Goal: Task Accomplishment & Management: Use online tool/utility

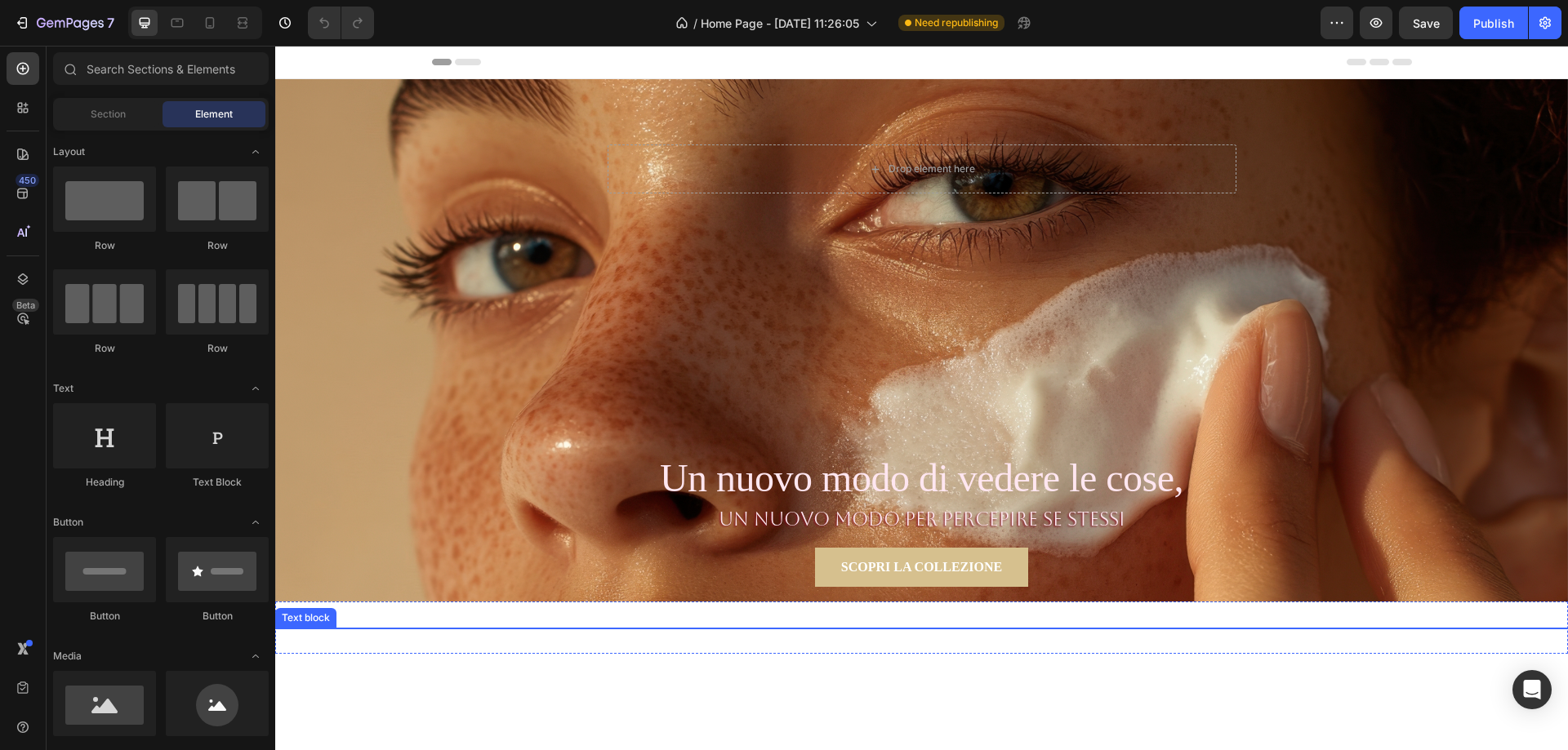
click at [907, 519] on p "Un nuovo modo per percepire se stessi" at bounding box center [921, 520] width 1293 height 29
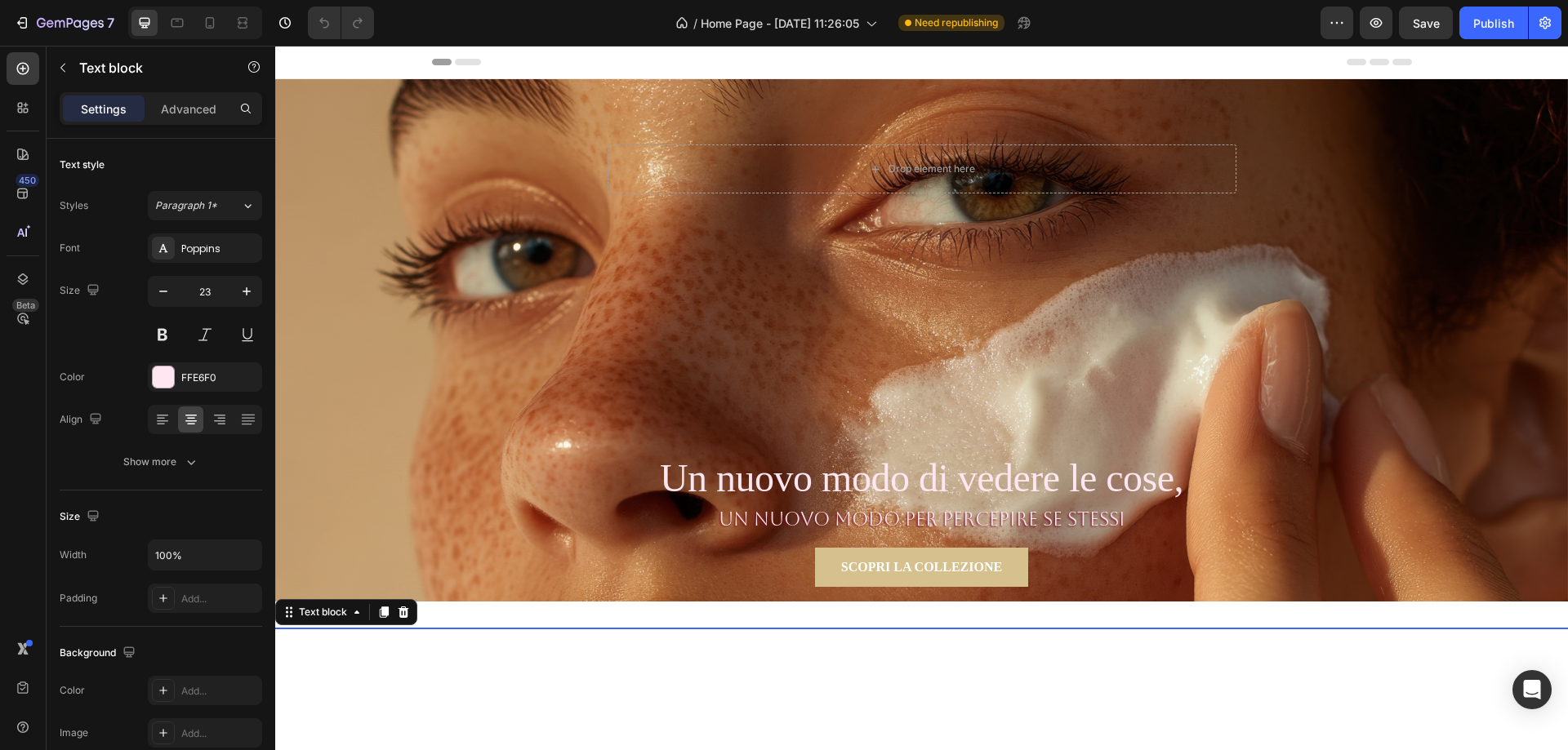
click at [921, 517] on p "Un nuovo modo per percepire se stessi" at bounding box center [921, 520] width 1293 height 29
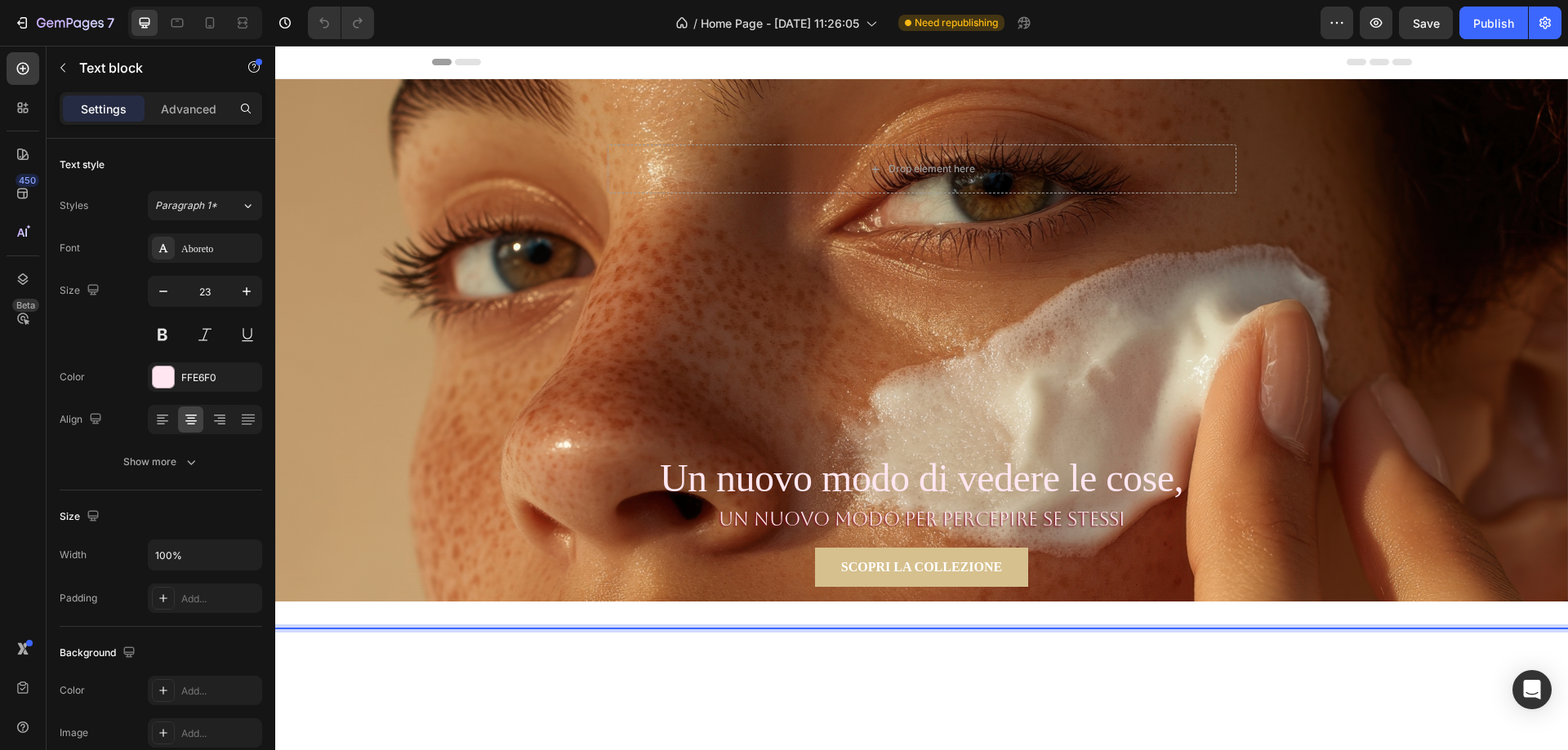
click at [926, 517] on p "Un nuovo modo per percepire se stessi" at bounding box center [921, 520] width 1293 height 29
click at [932, 519] on p "Un nuovo modo per percepire se stessi" at bounding box center [921, 520] width 1293 height 29
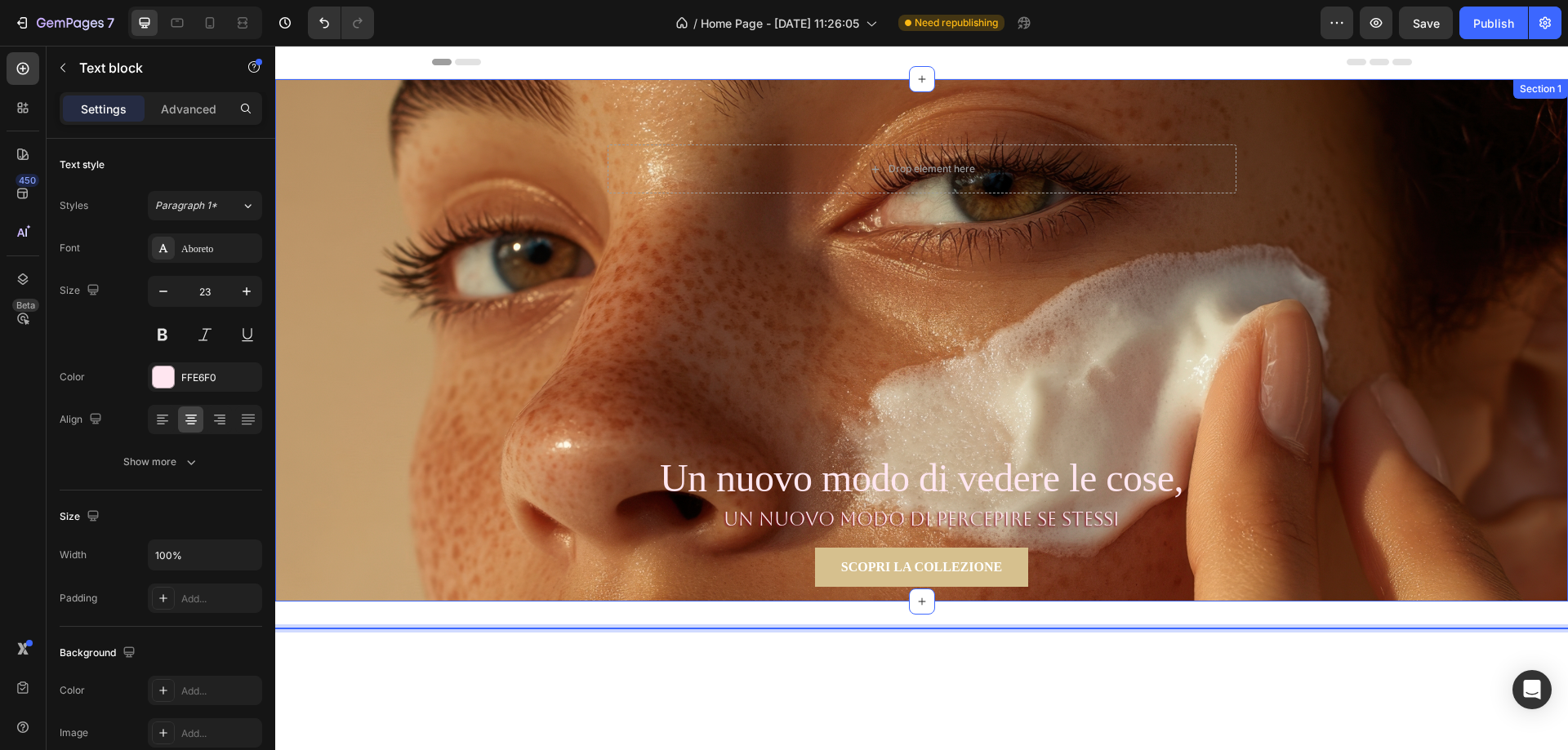
click at [1094, 373] on div "Drop element here Row Section 1" at bounding box center [921, 340] width 1293 height 522
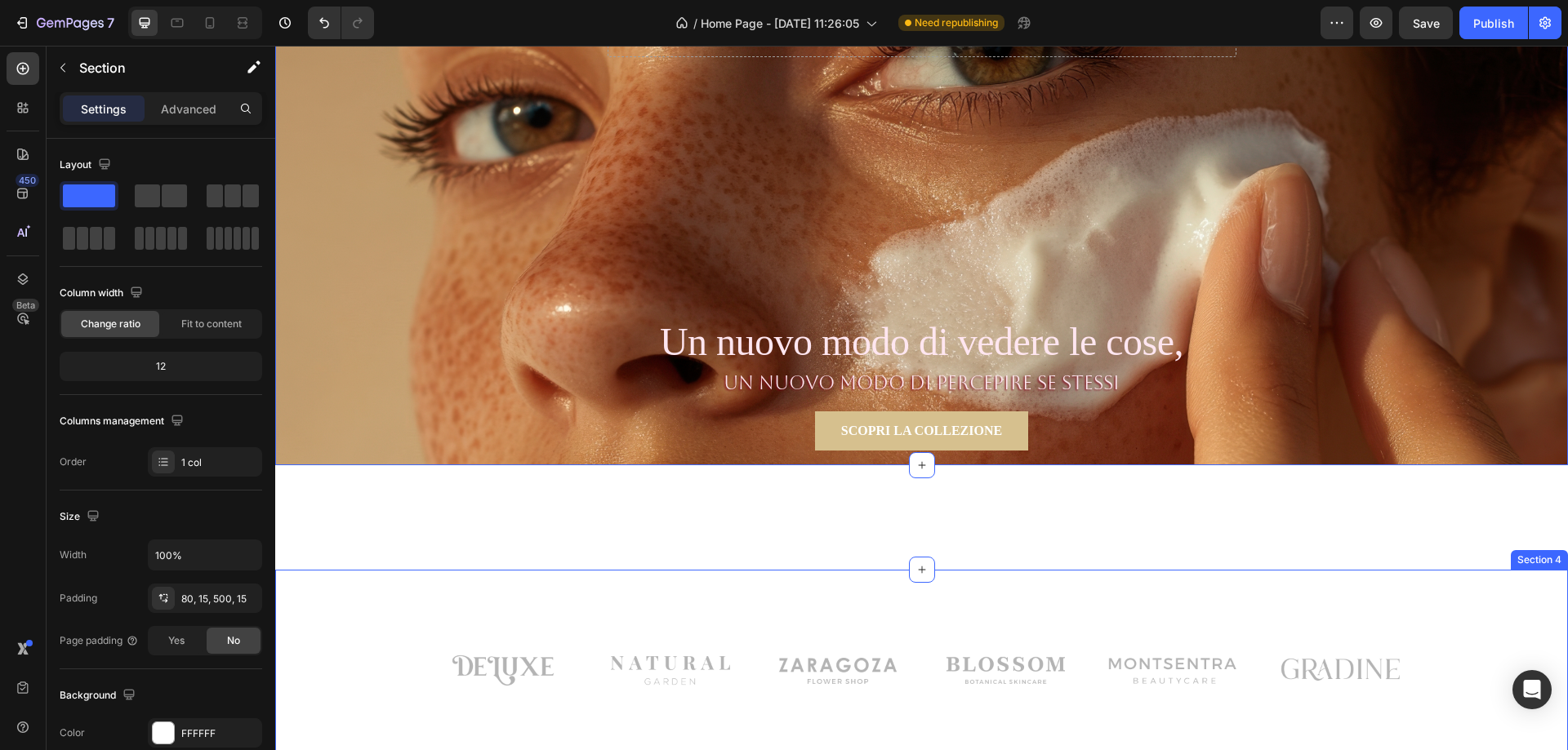
scroll to position [163, 0]
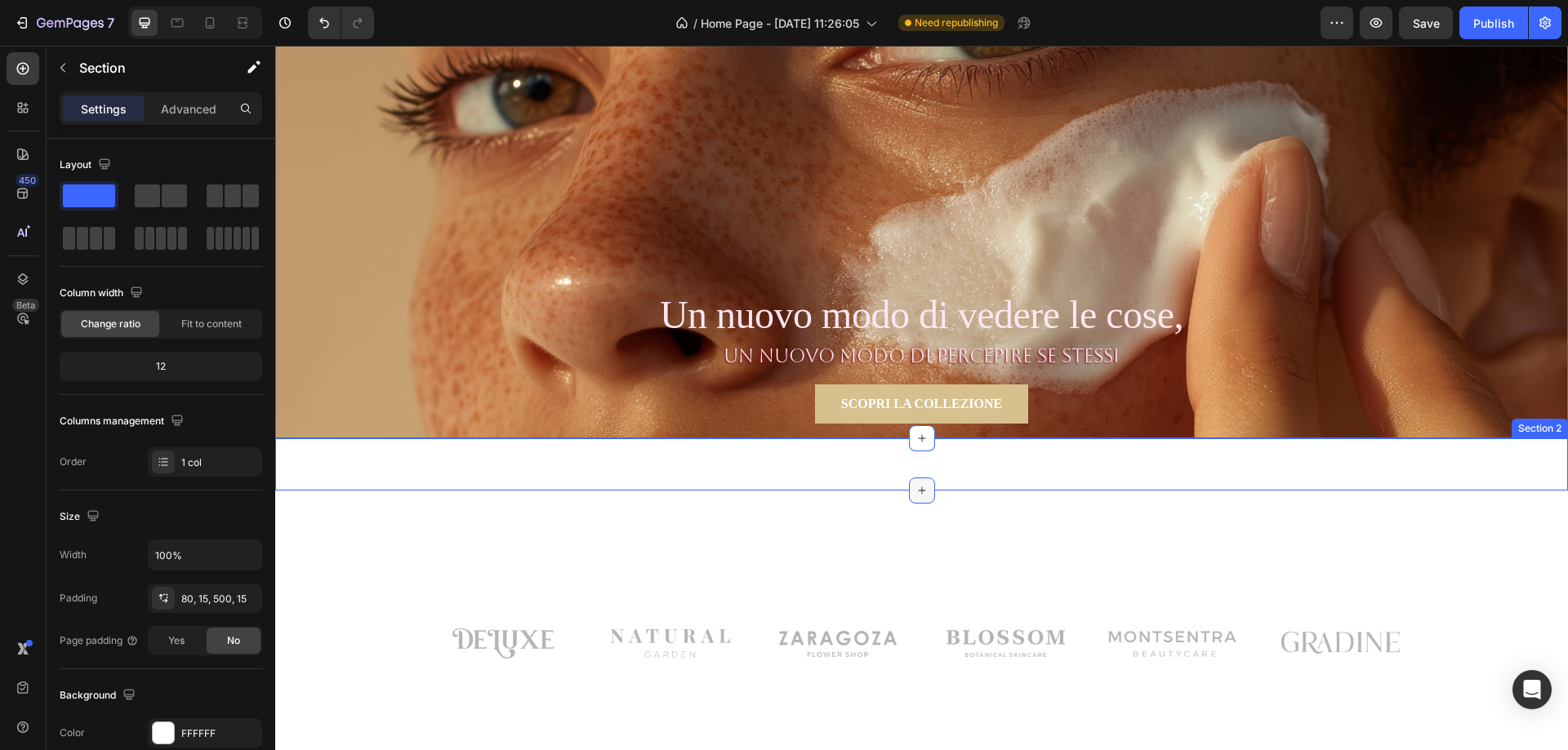
click at [916, 489] on icon at bounding box center [922, 491] width 13 height 13
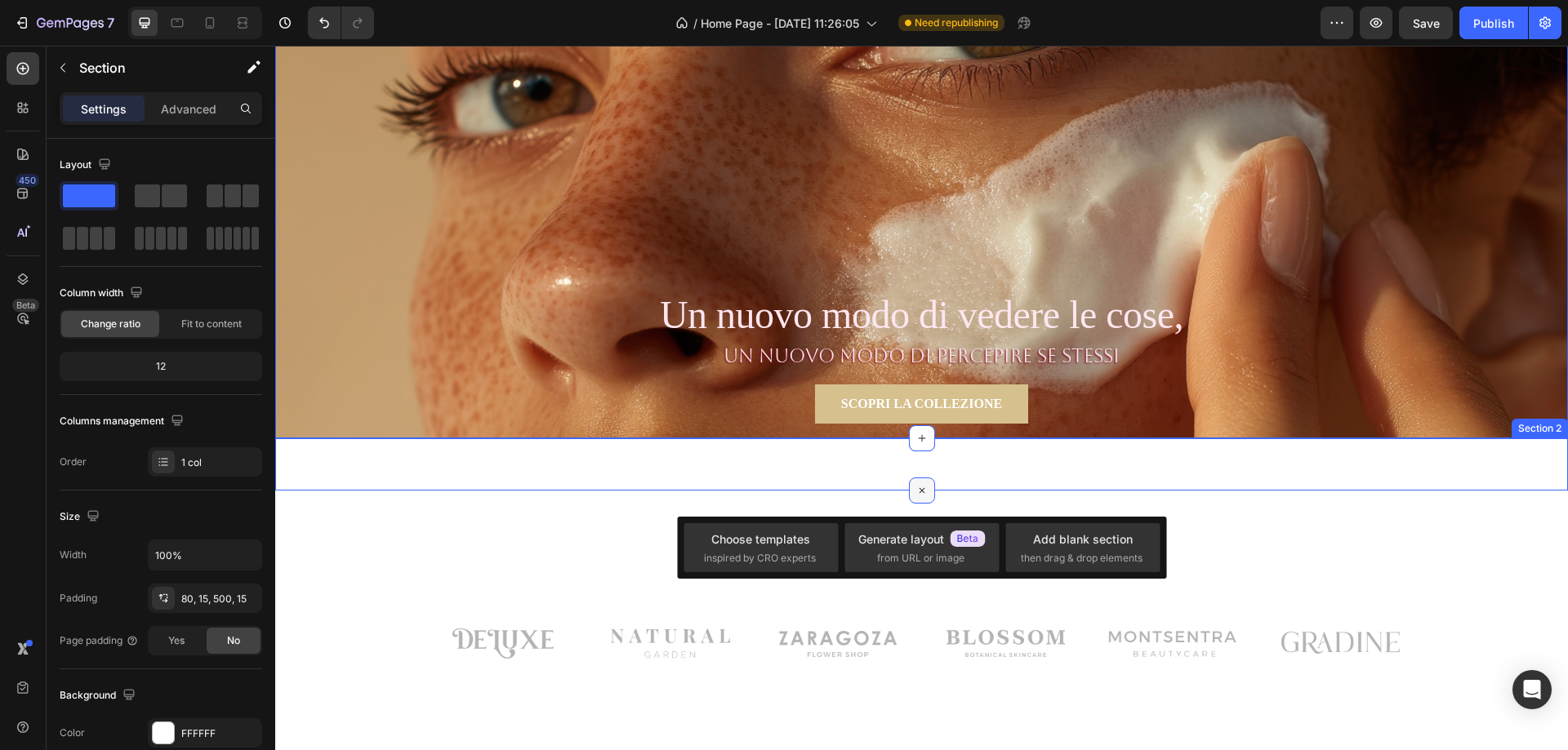
click at [917, 489] on icon at bounding box center [922, 492] width 11 height 11
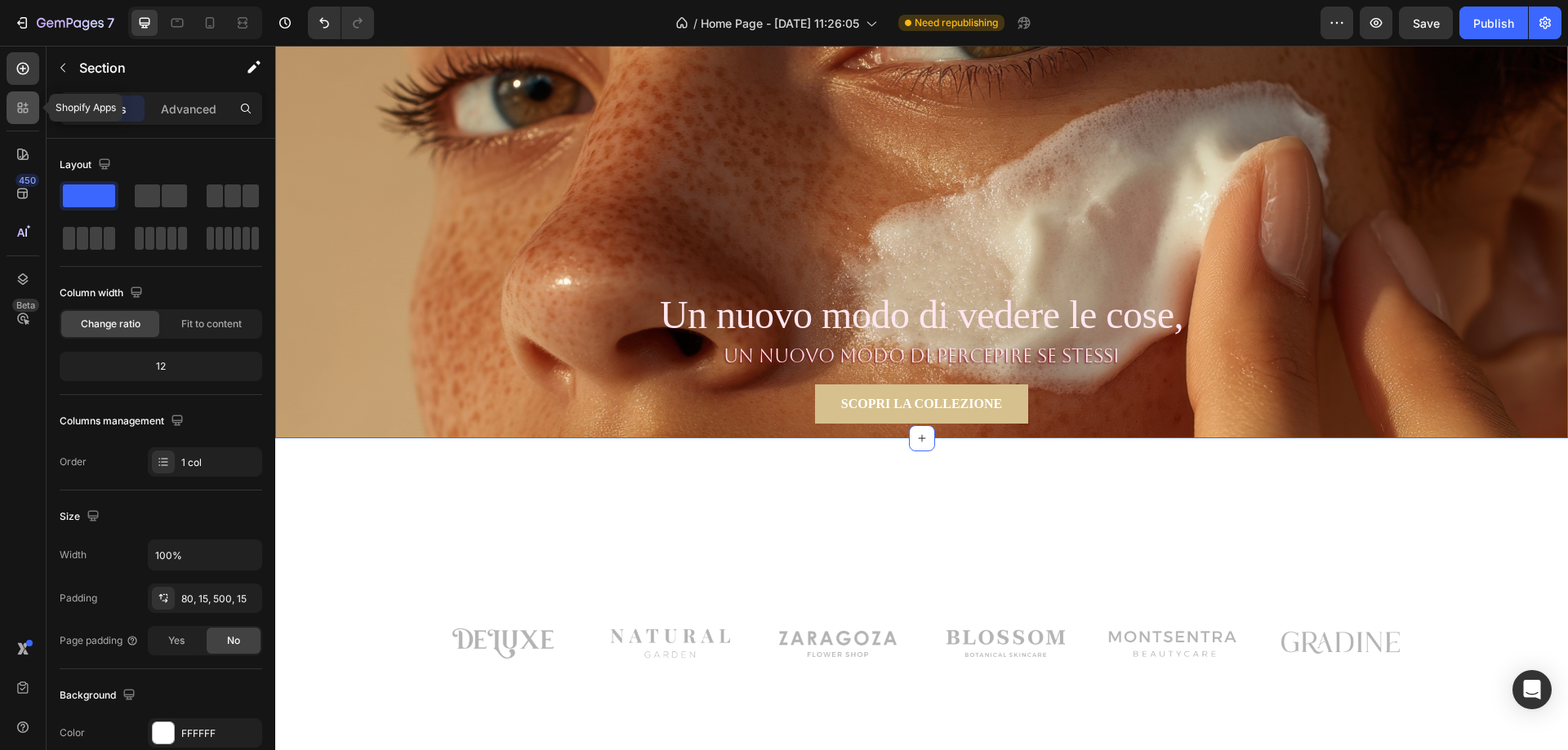
click at [25, 102] on icon at bounding box center [23, 108] width 17 height 17
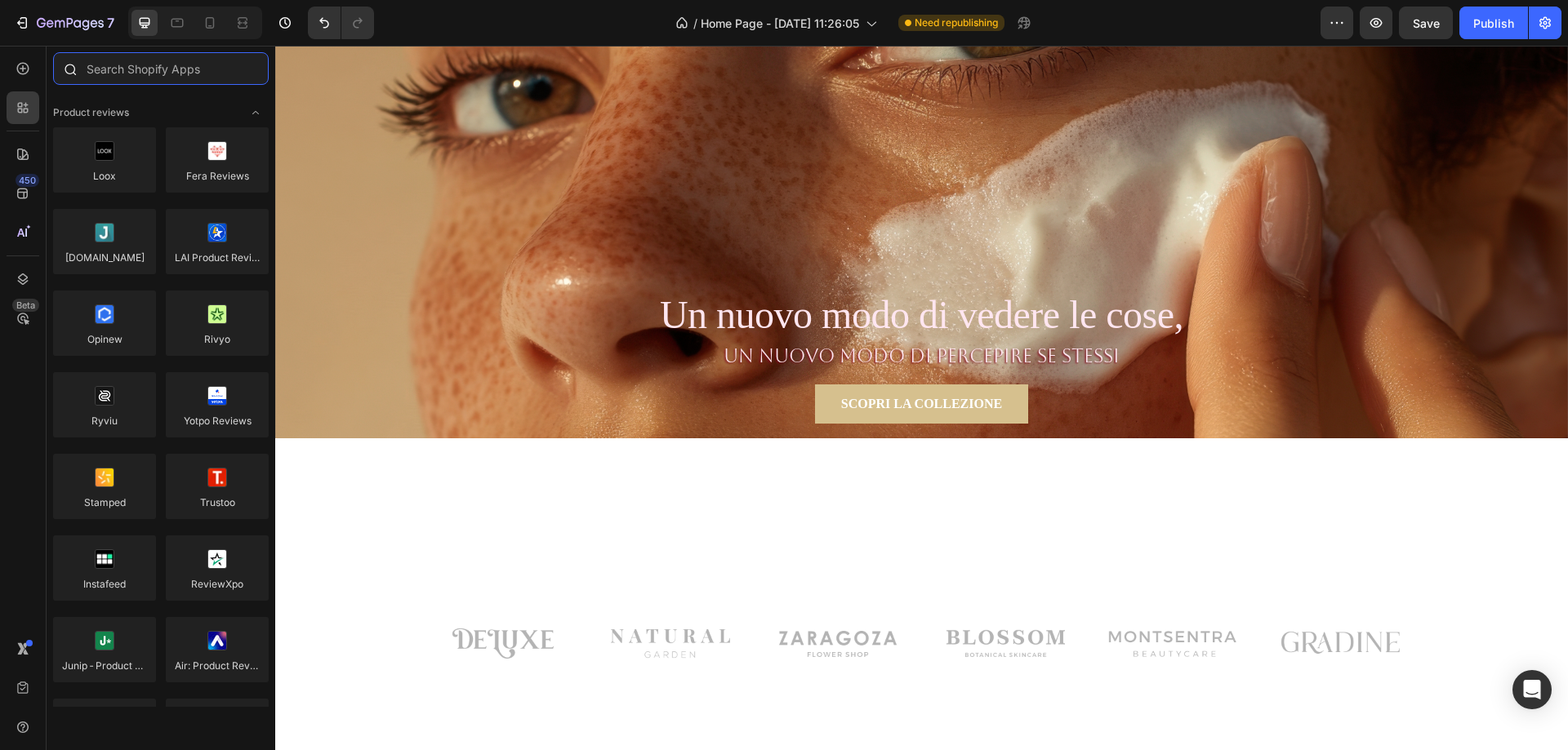
click at [148, 75] on input "text" at bounding box center [161, 68] width 216 height 32
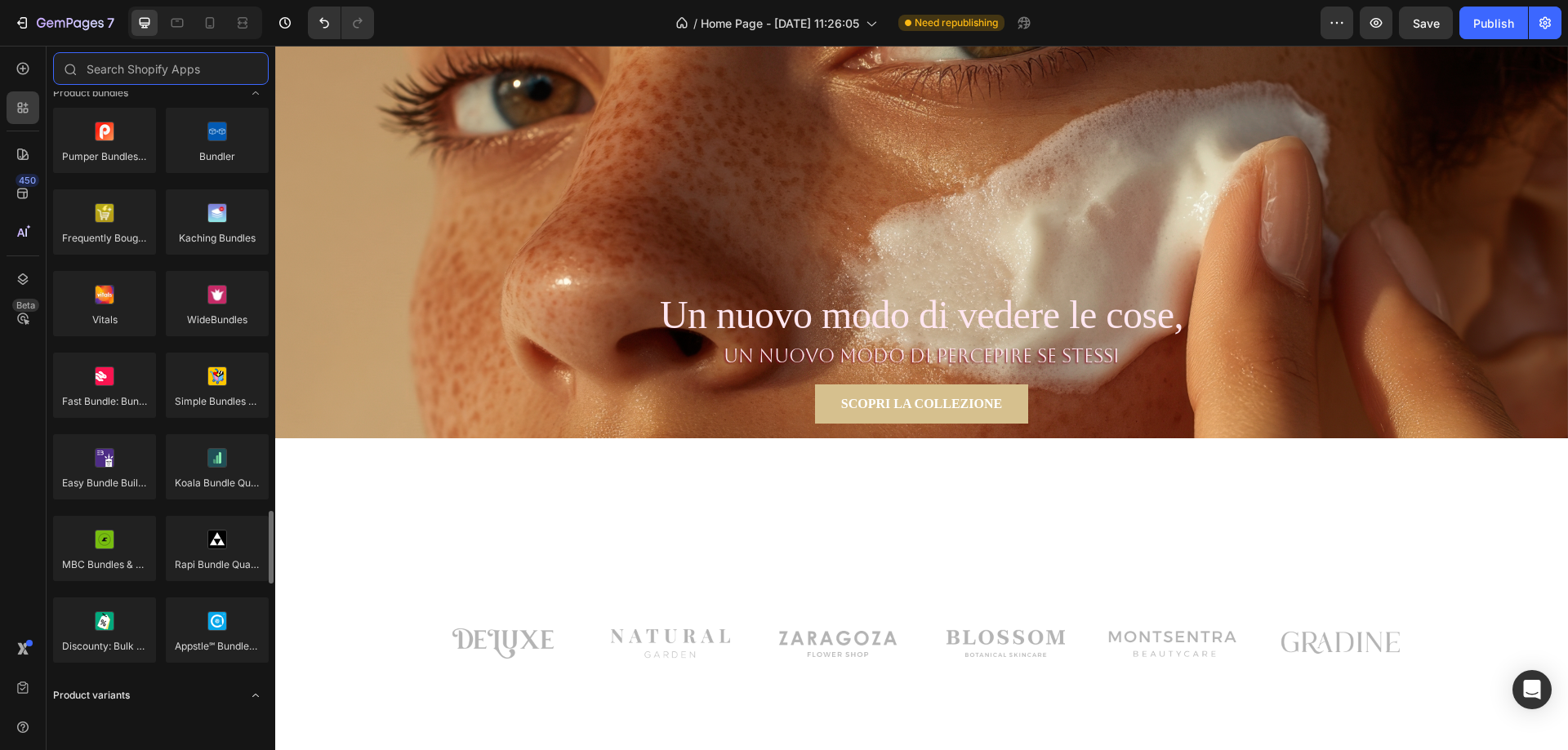
scroll to position [1552, 0]
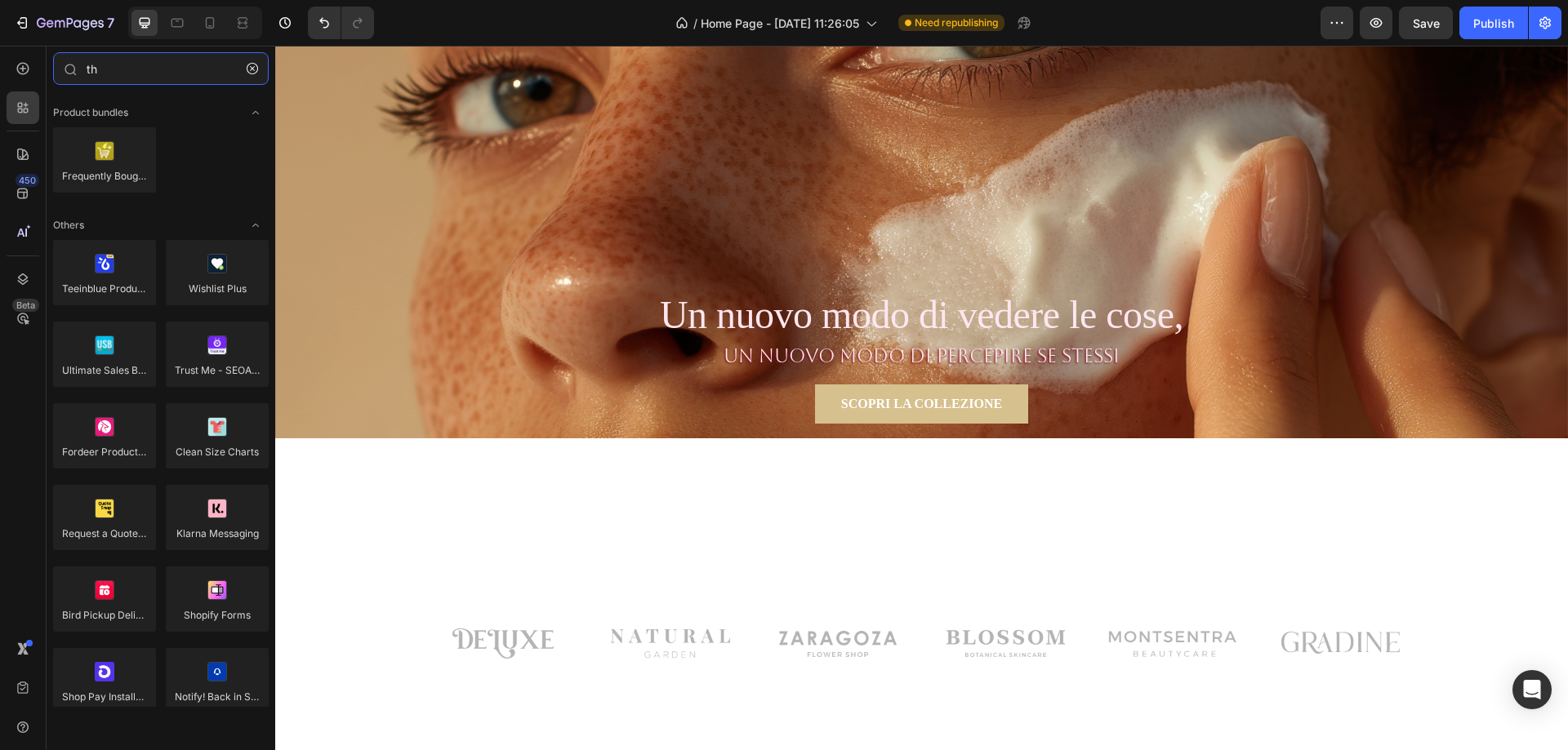
type input "t"
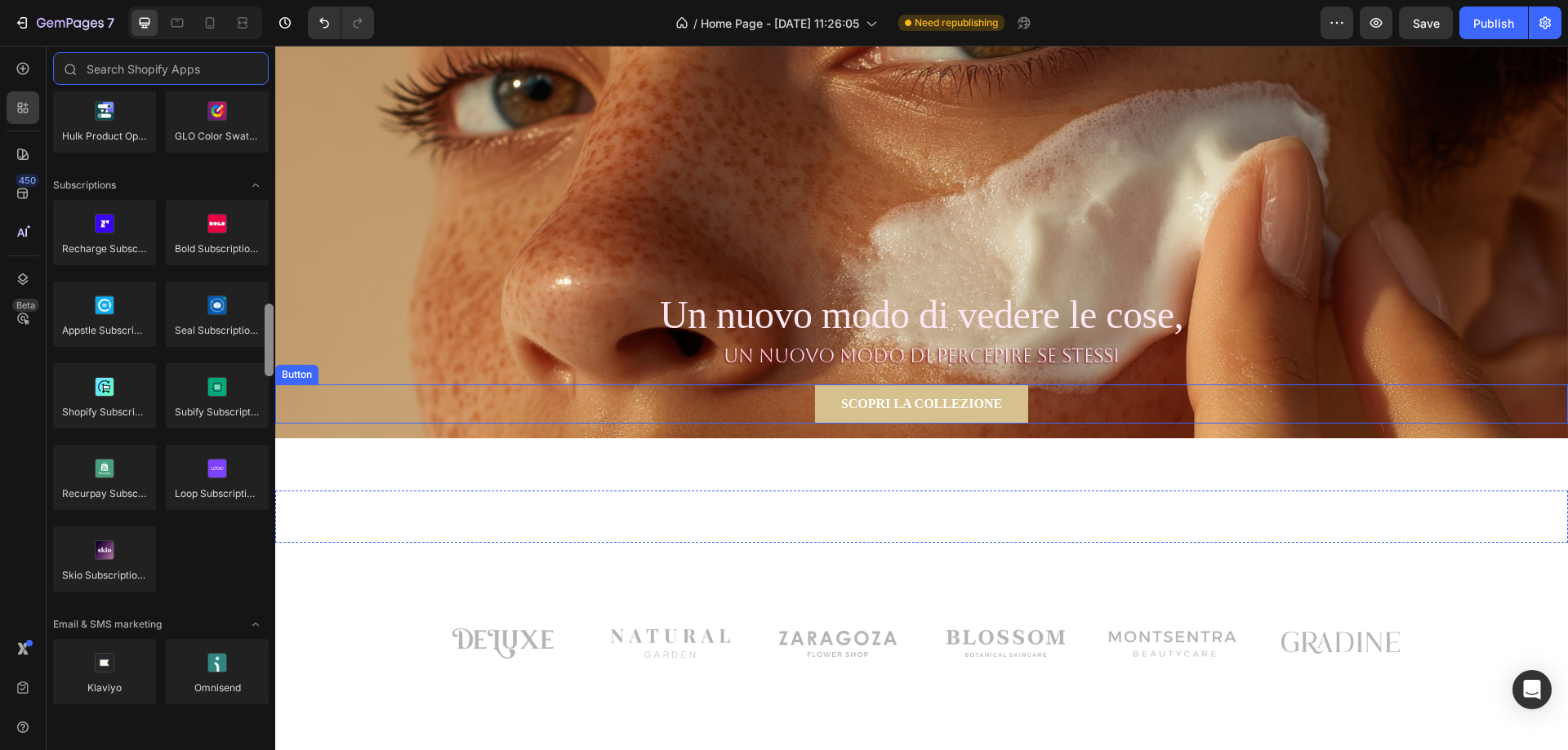
scroll to position [2188, 0]
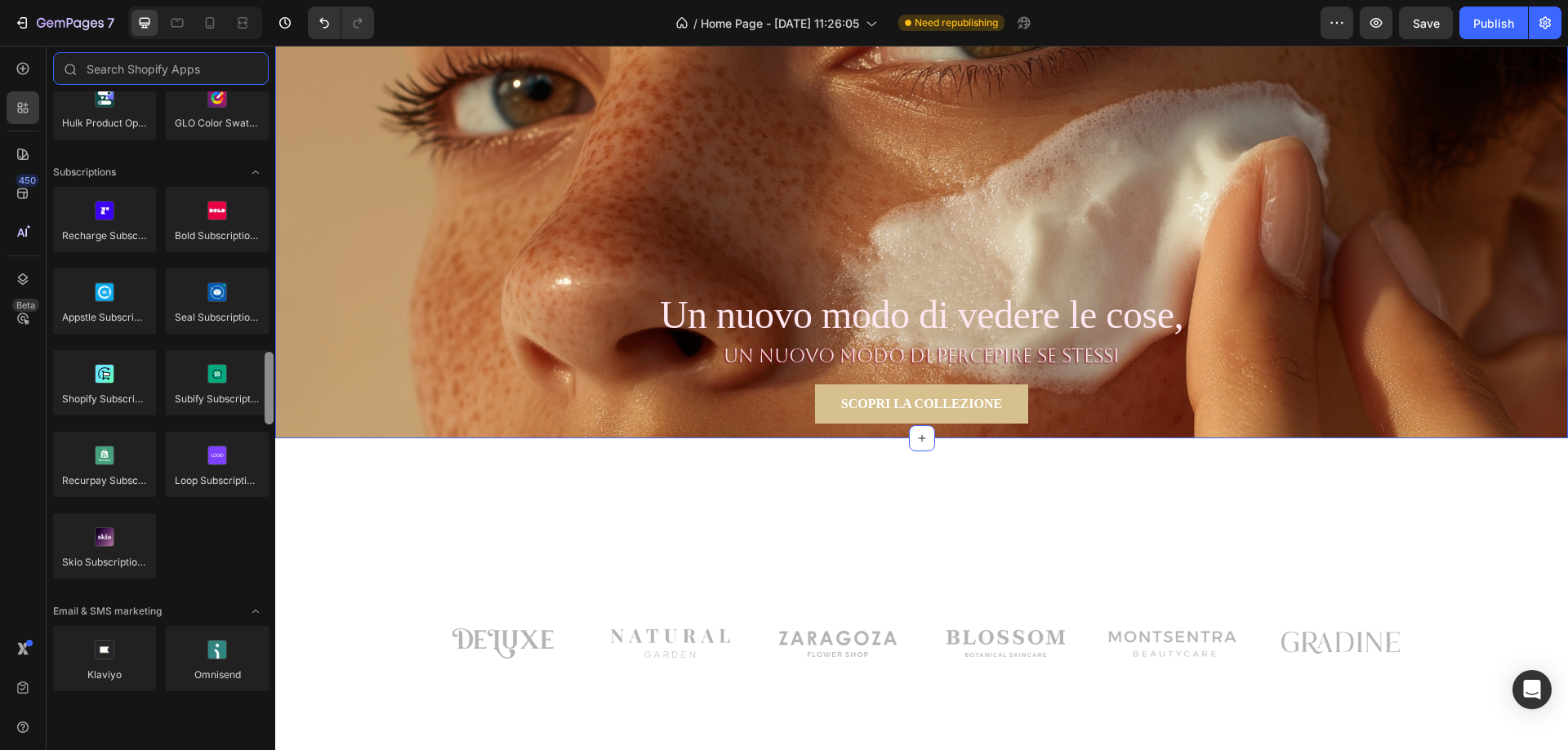
drag, startPoint x: 544, startPoint y: 180, endPoint x: 277, endPoint y: 430, distance: 365.8
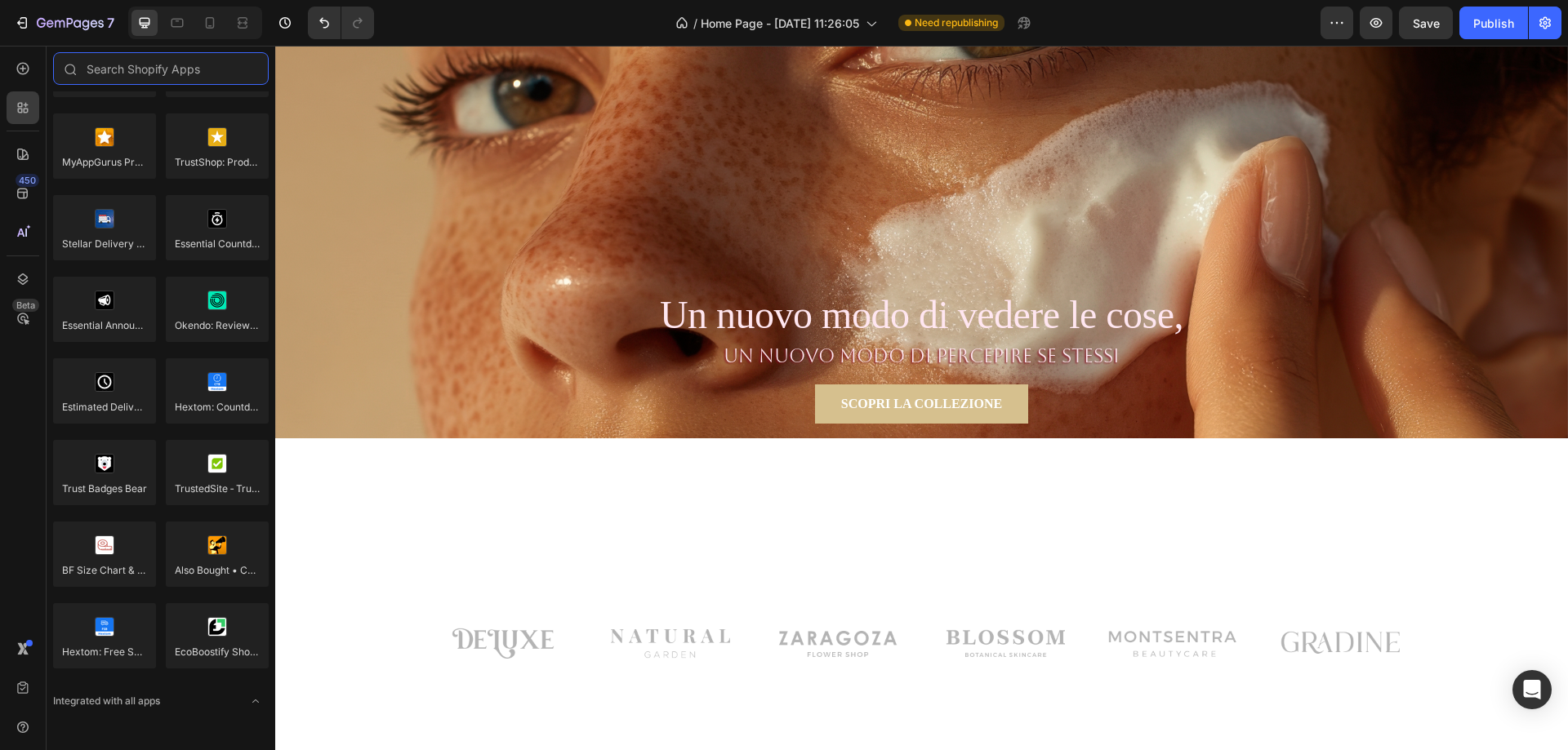
scroll to position [4546, 0]
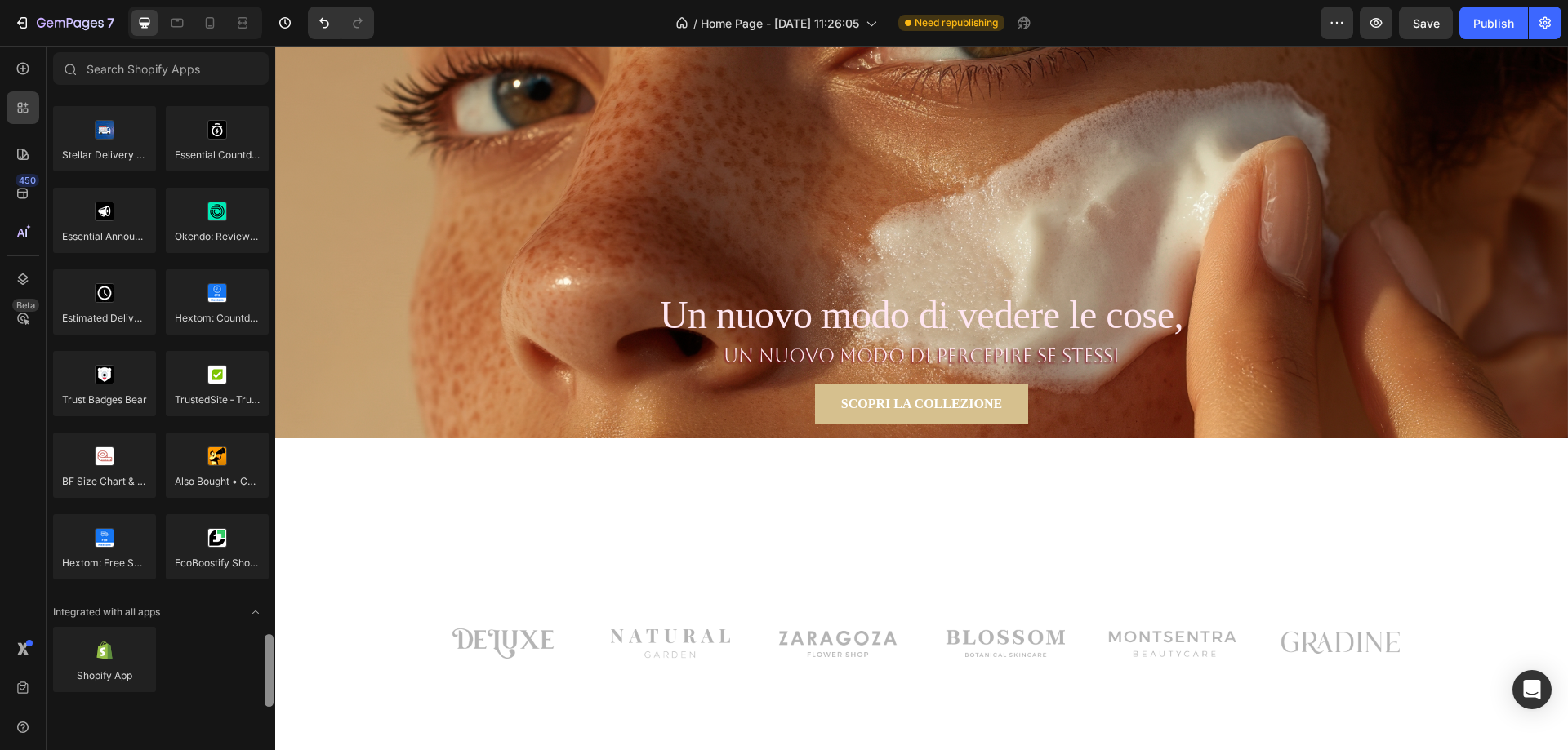
click at [262, 699] on div "Shopify App" at bounding box center [161, 667] width 216 height 80
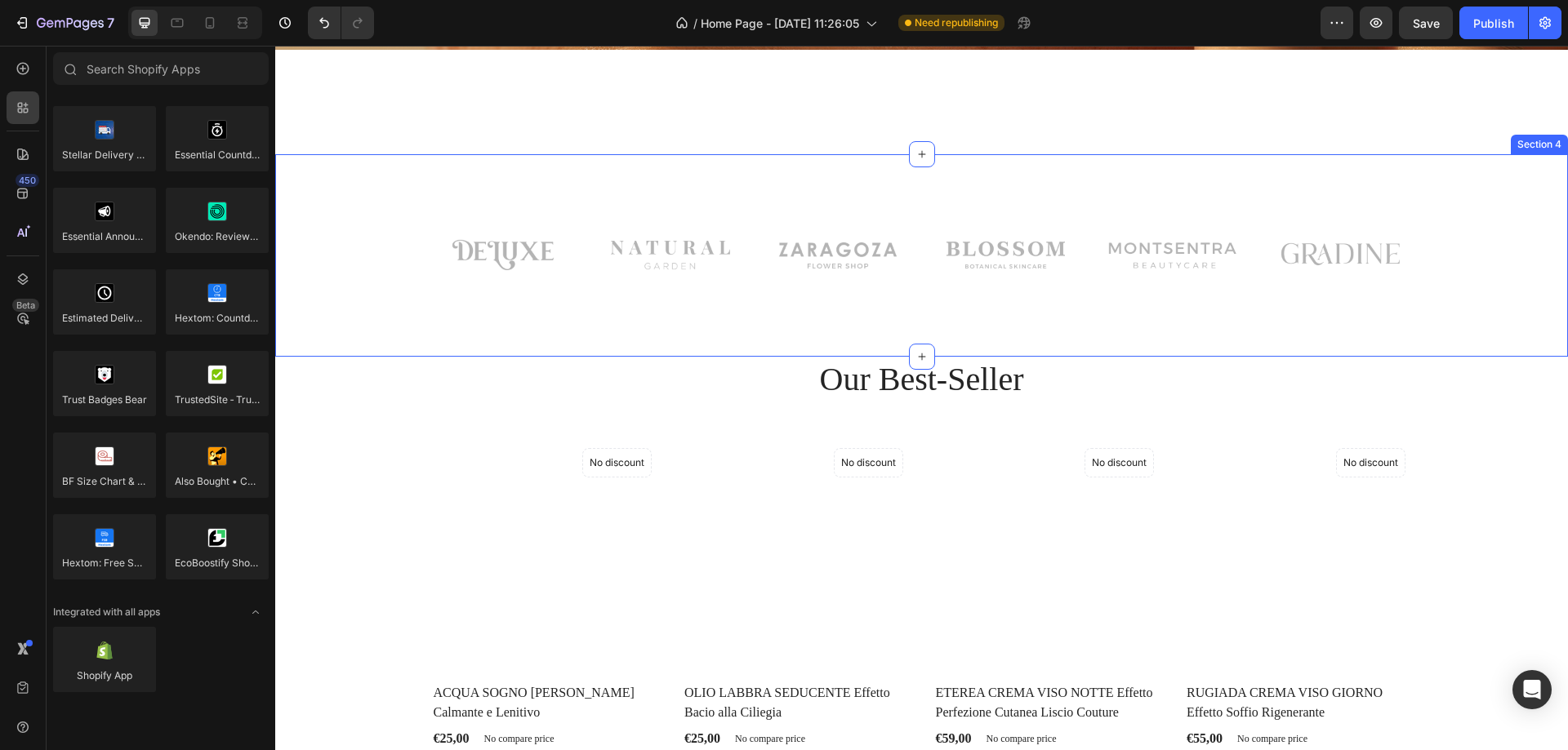
scroll to position [490, 0]
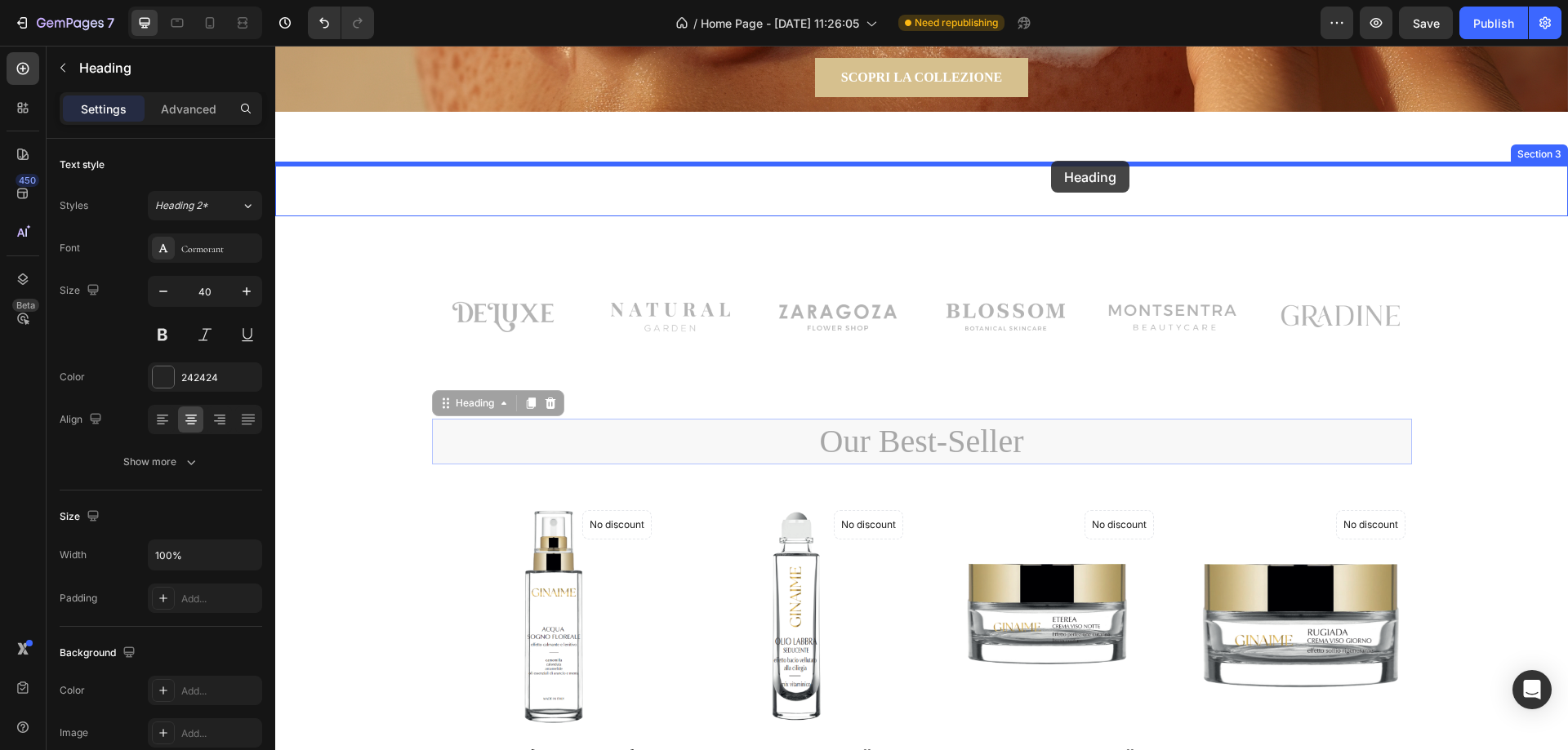
drag, startPoint x: 1096, startPoint y: 444, endPoint x: 1051, endPoint y: 161, distance: 286.6
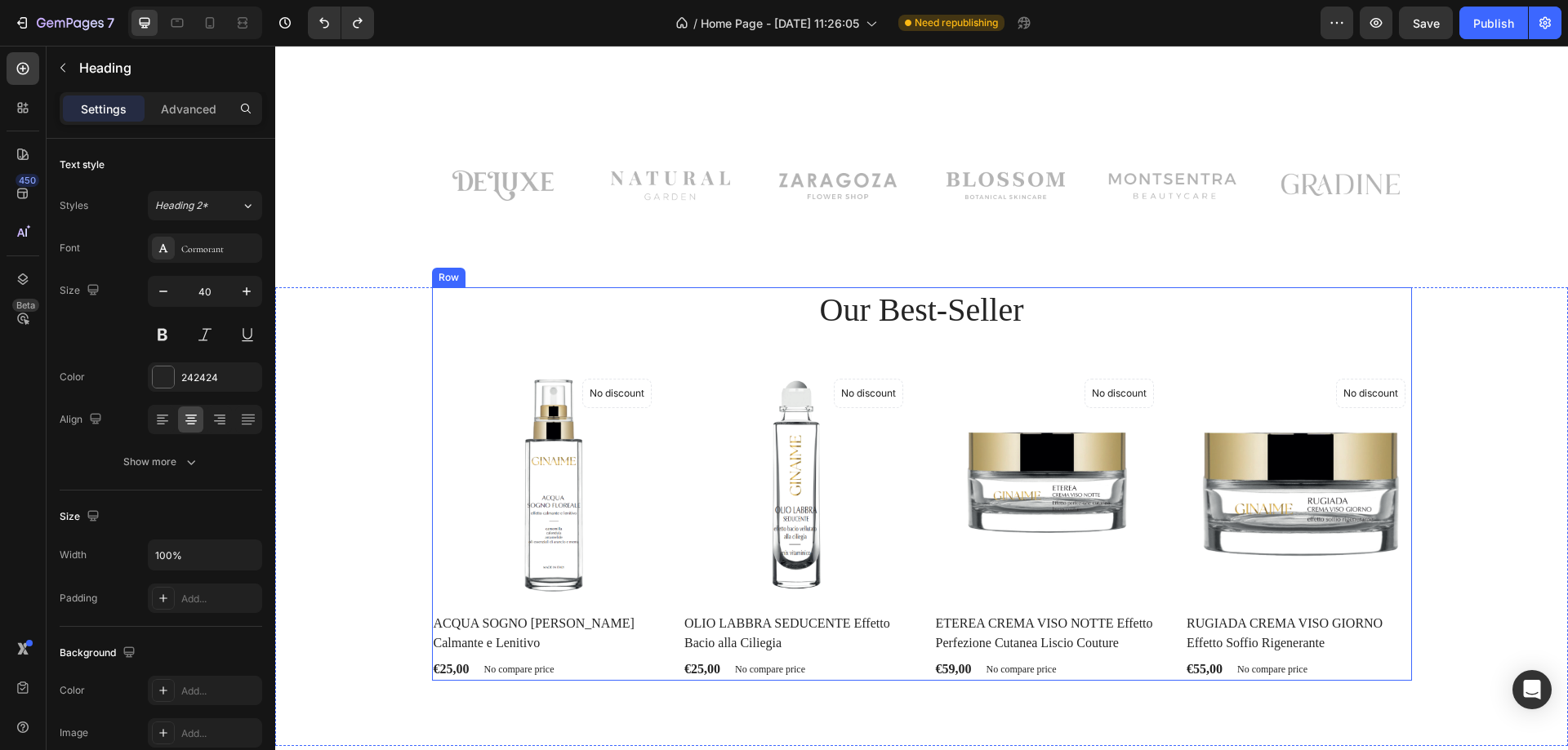
scroll to position [654, 0]
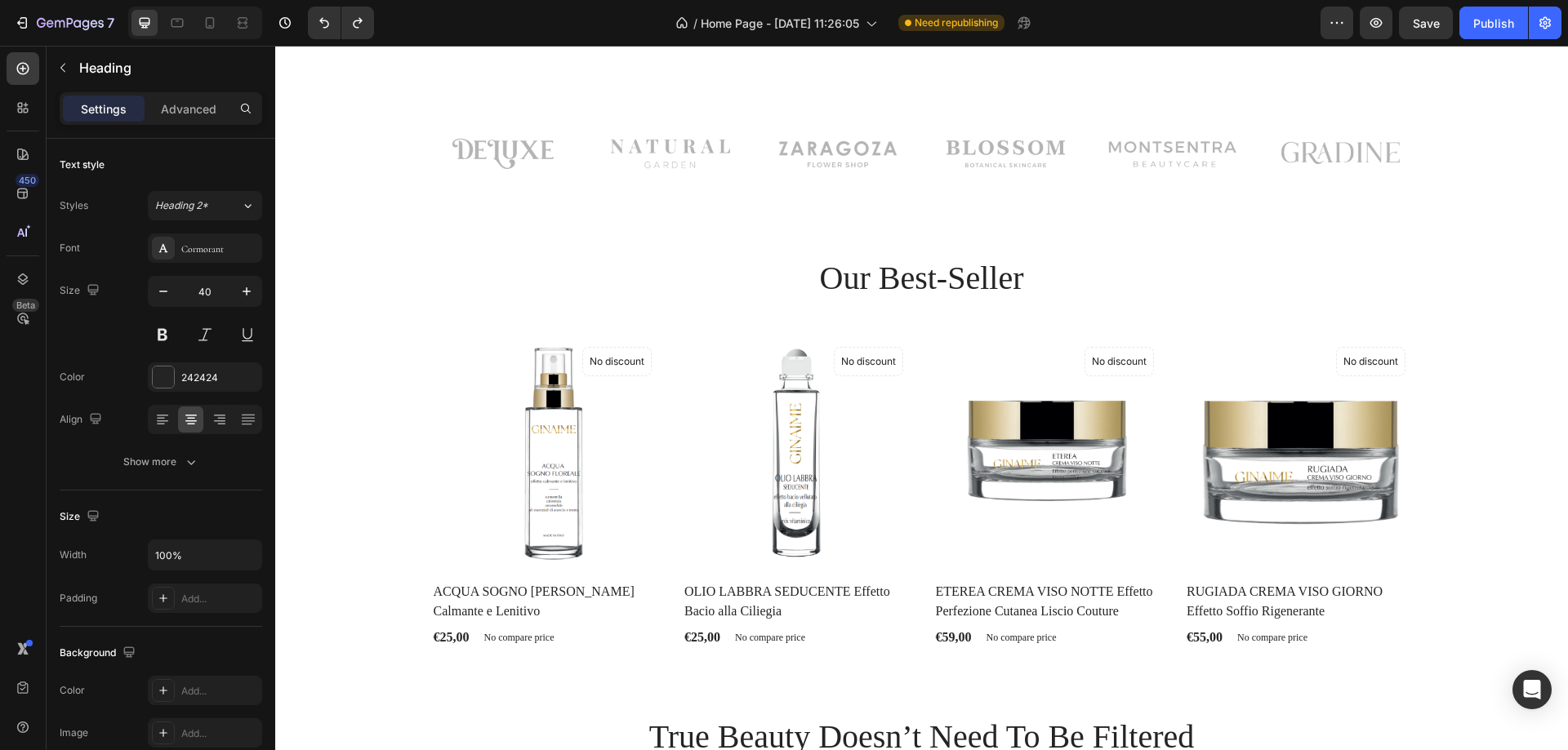
click at [1208, 294] on p "Our Best-Seller" at bounding box center [922, 279] width 977 height 42
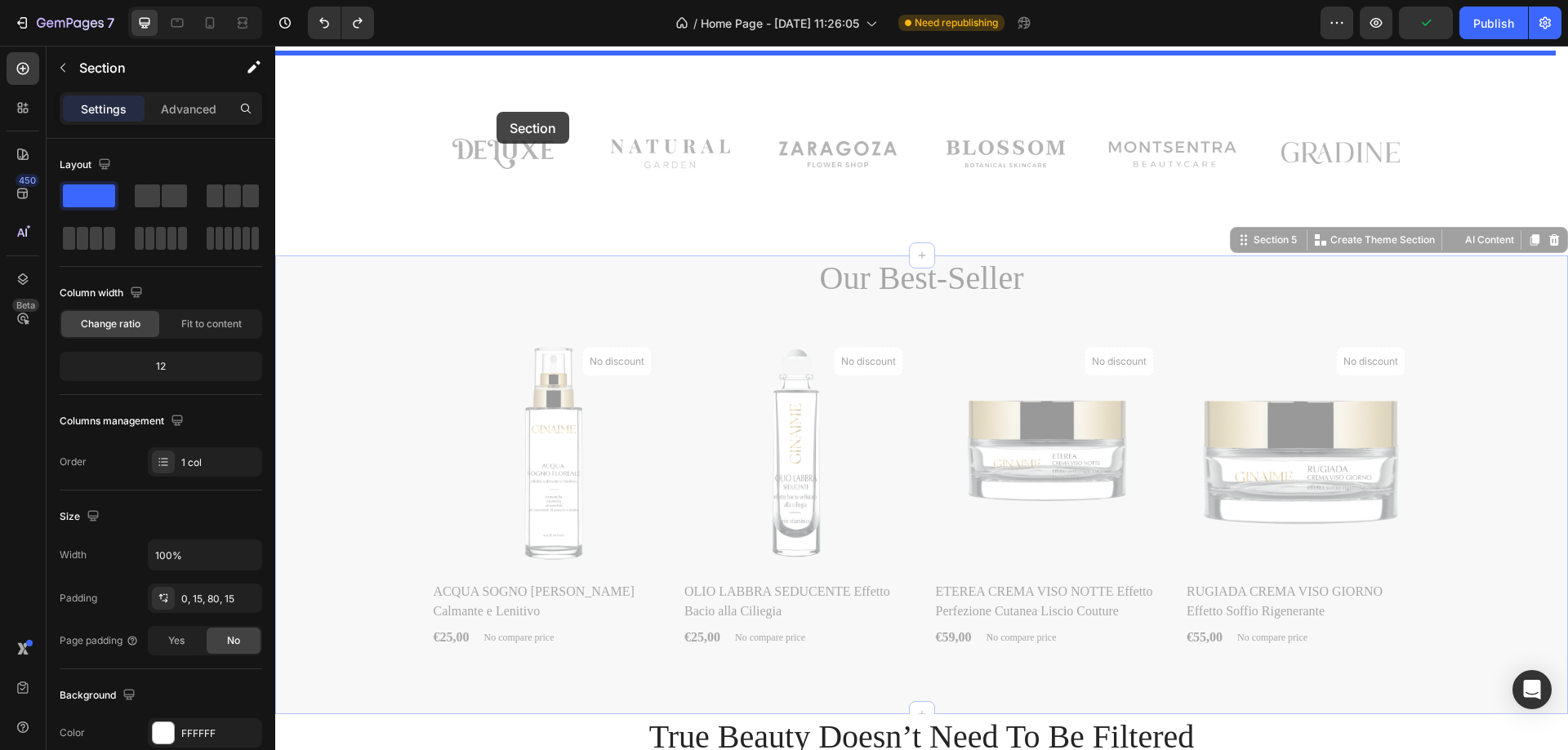
drag, startPoint x: 395, startPoint y: 273, endPoint x: 497, endPoint y: 112, distance: 190.6
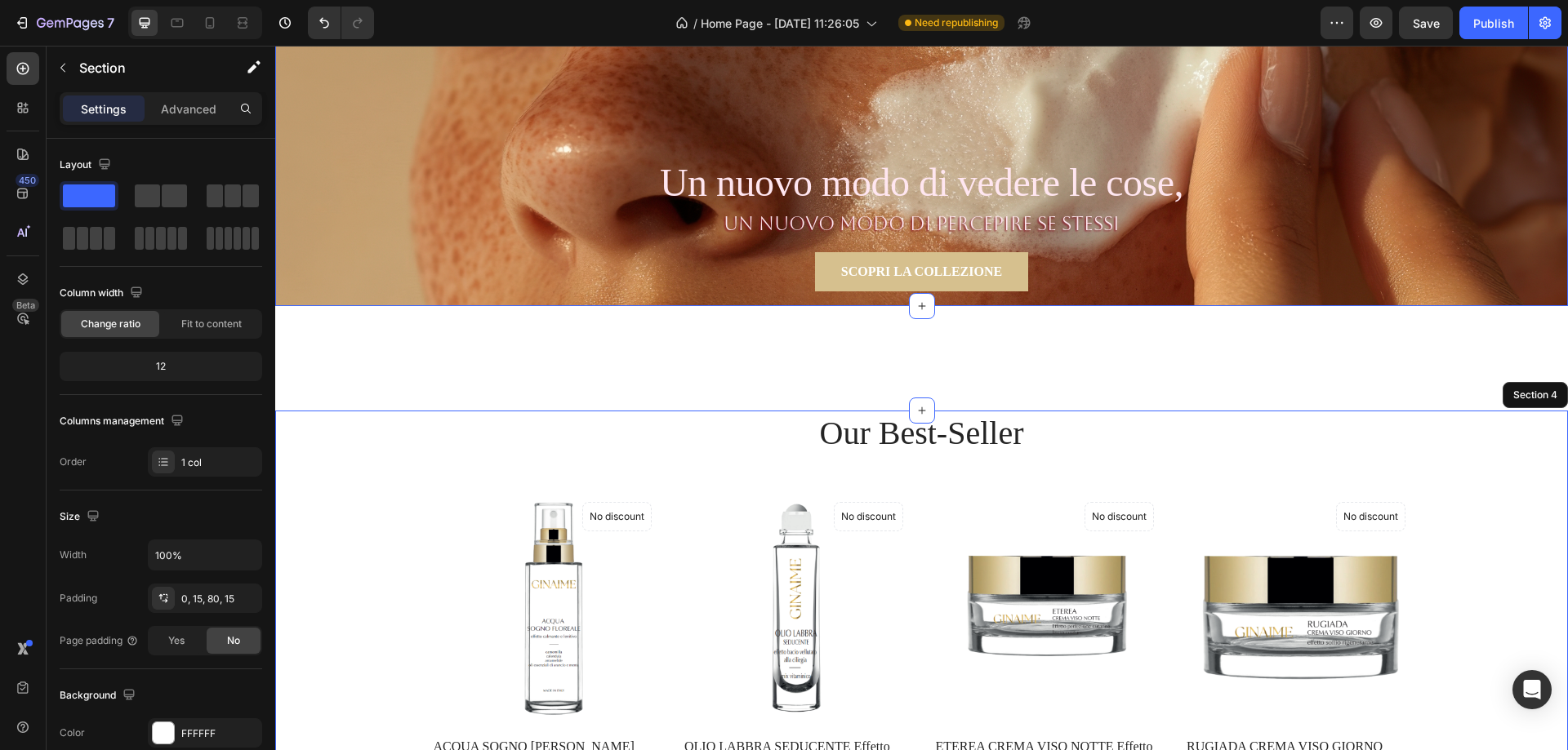
scroll to position [327, 0]
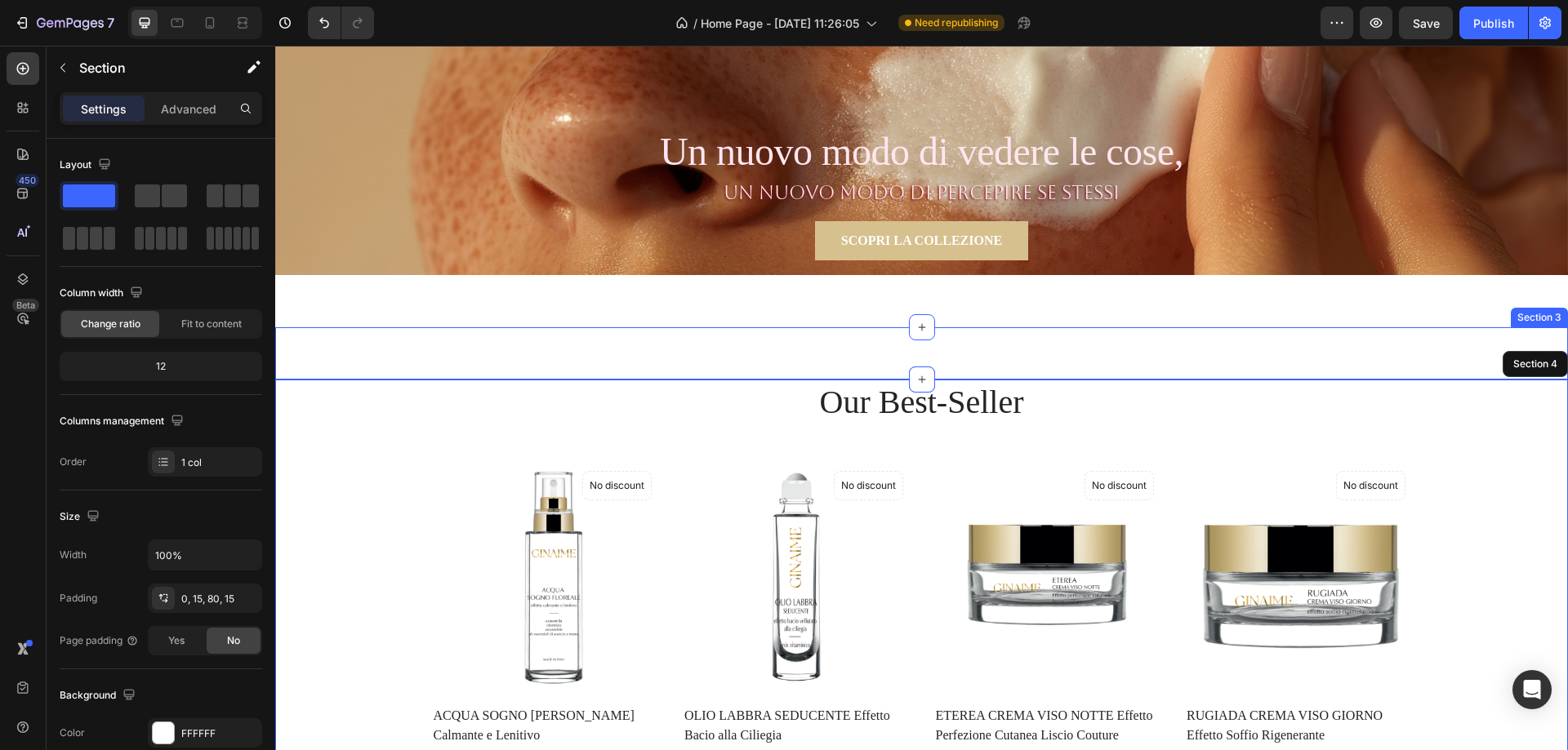
click at [1193, 354] on div "SCOPRI LA COLLEZIONE Button Un nuovo modo di vedere le cose, Heading Section 3" at bounding box center [921, 354] width 1293 height 53
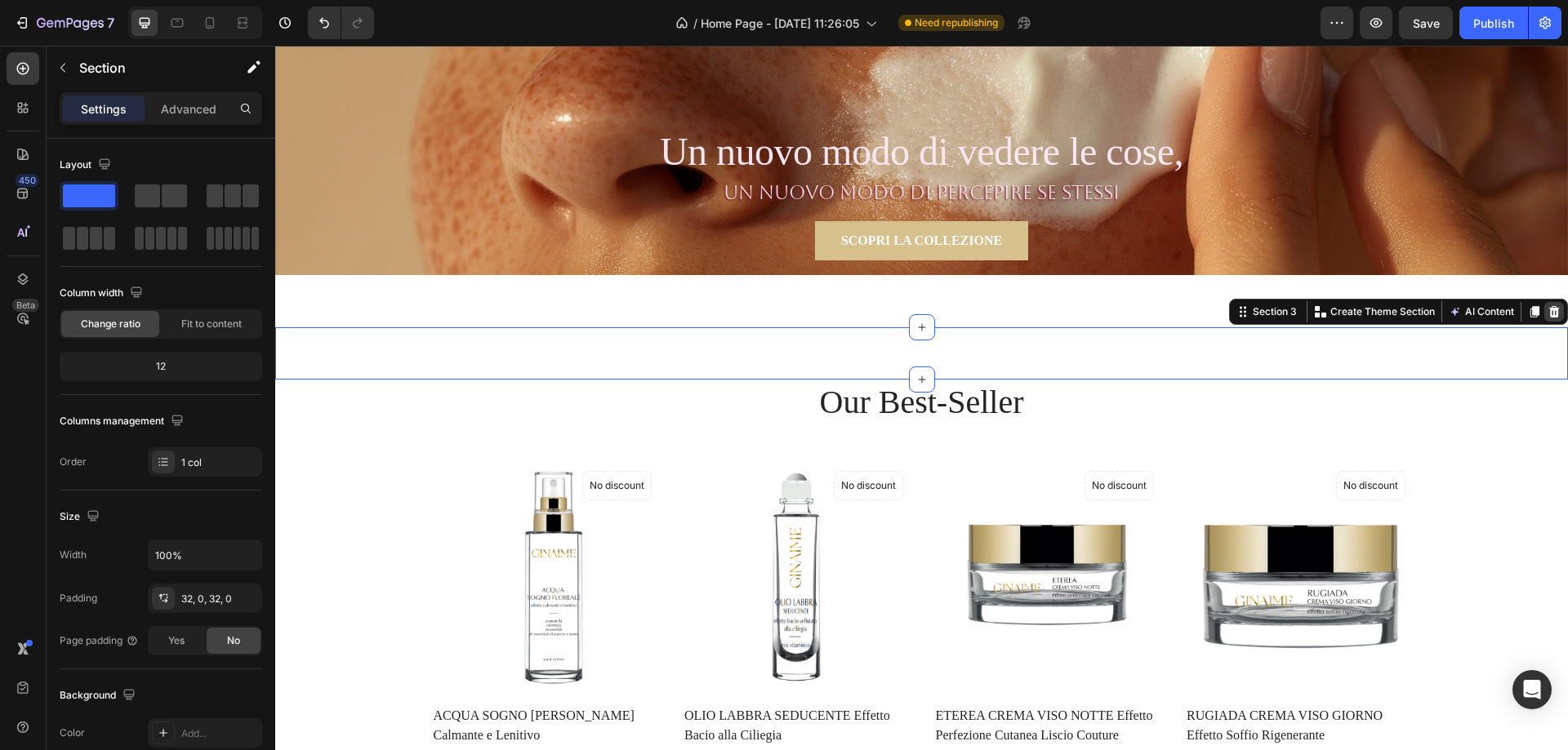
click at [1550, 310] on icon at bounding box center [1555, 311] width 11 height 11
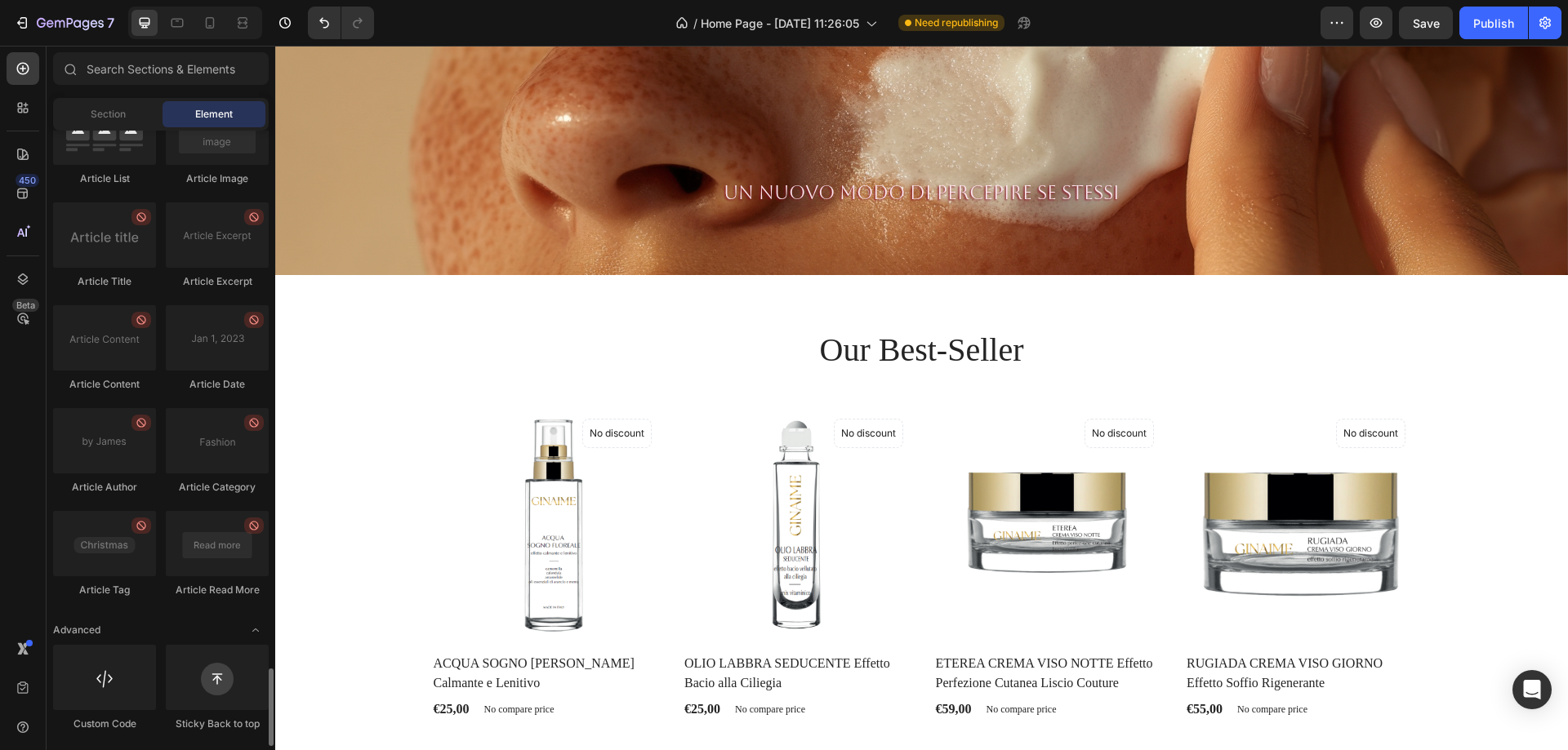
scroll to position [4223, 0]
click at [1039, 301] on div "Un nuovo modo di percepire se stessi Text block Section 2" at bounding box center [921, 301] width 1293 height 53
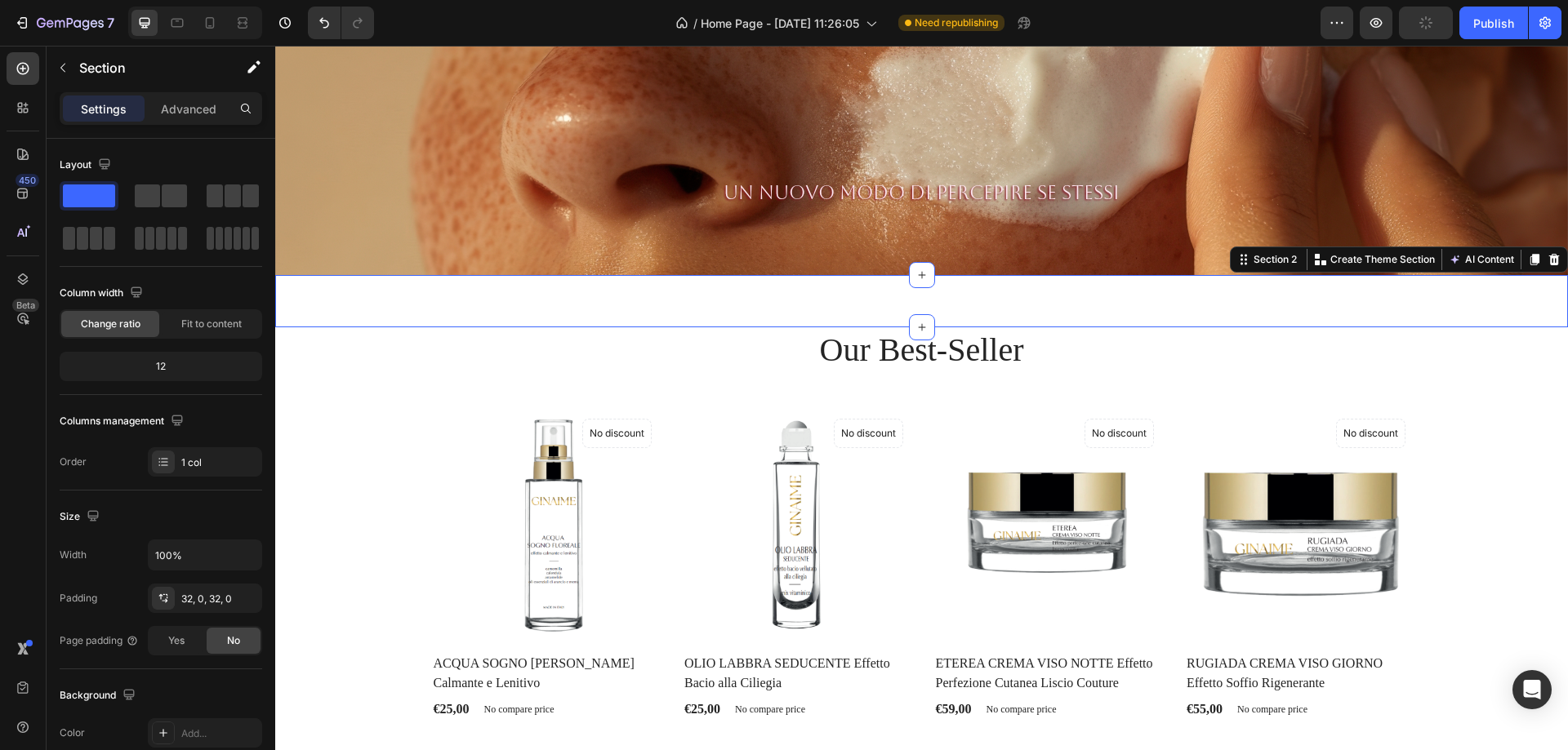
scroll to position [245, 0]
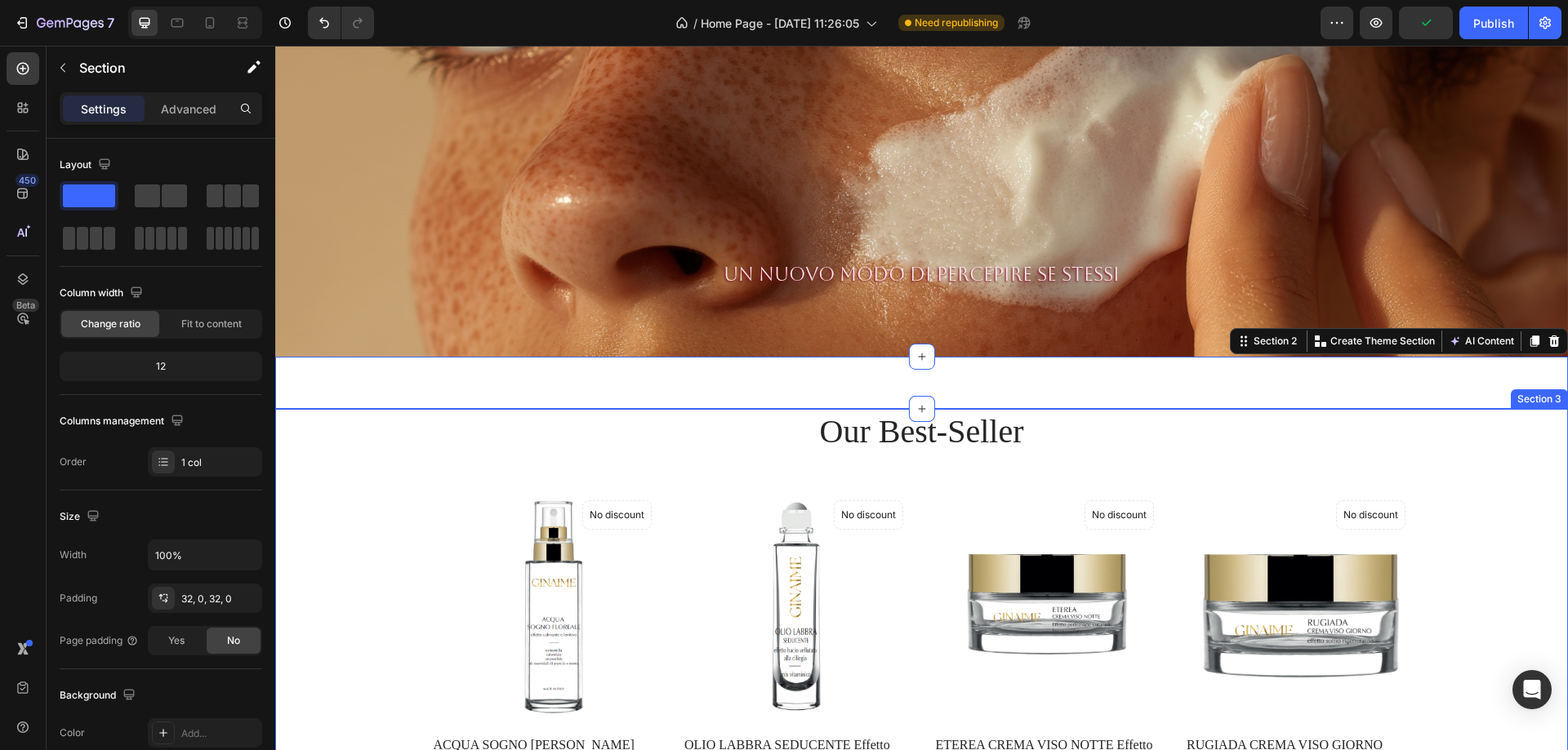
click at [1481, 425] on div "Our Best-Seller Heading Product Images No discount Not be displayed when publis…" at bounding box center [921, 605] width 1268 height 393
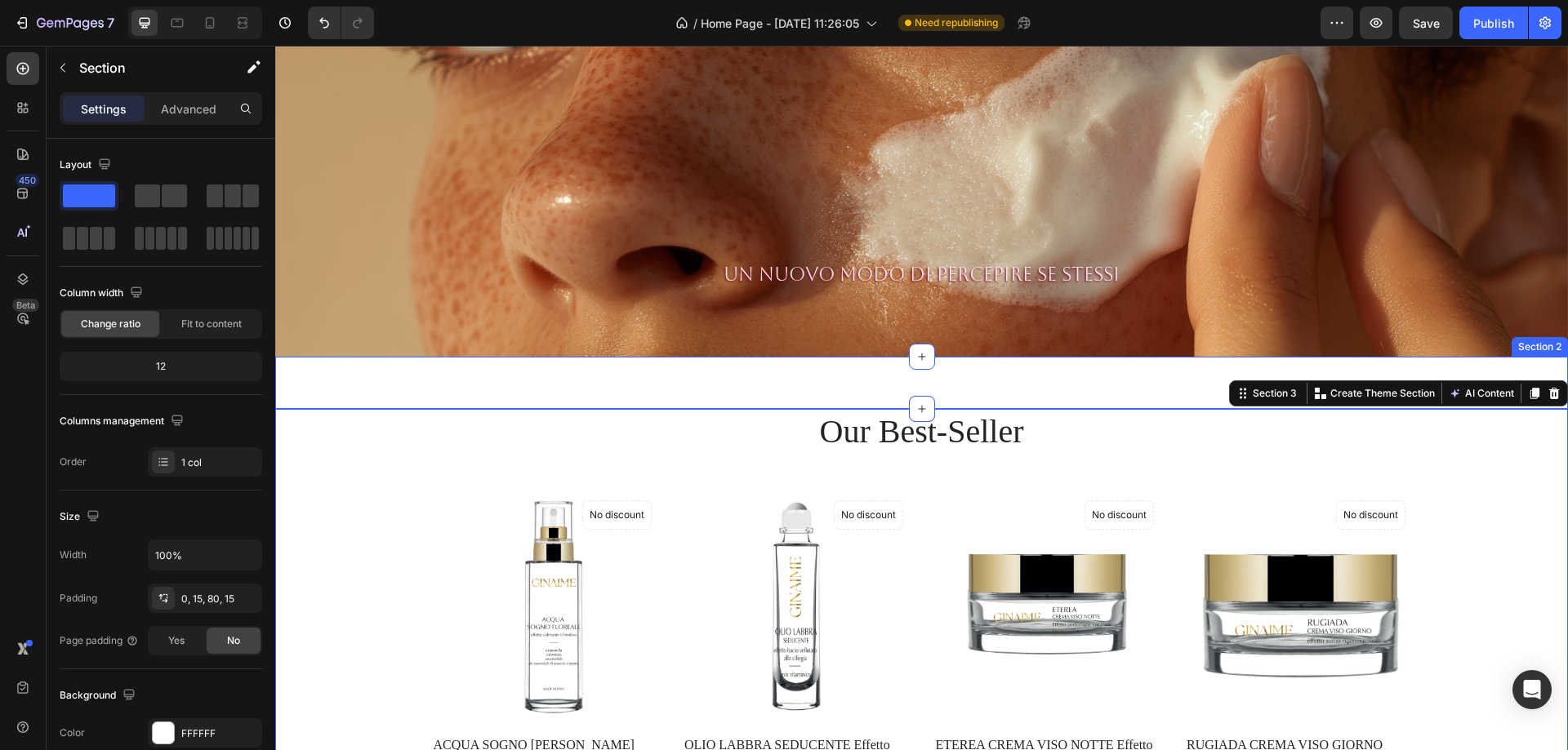
click at [1042, 376] on div "Un nuovo modo di percepire se stessi Text block Section 2" at bounding box center [921, 383] width 1293 height 53
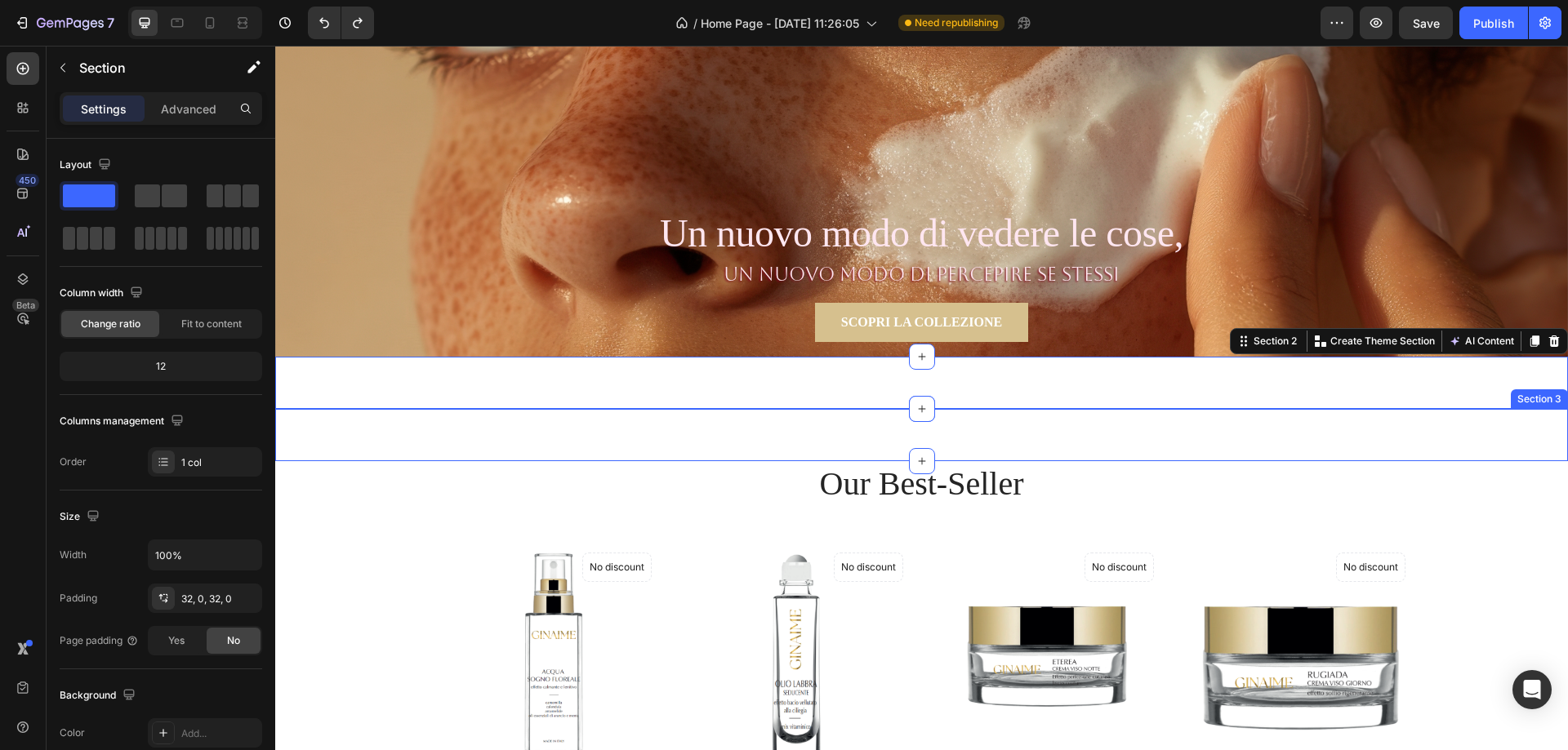
click at [1074, 430] on div "SCOPRI LA COLLEZIONE Button Un nuovo modo di vedere le cose, Heading Section 3" at bounding box center [921, 435] width 1293 height 53
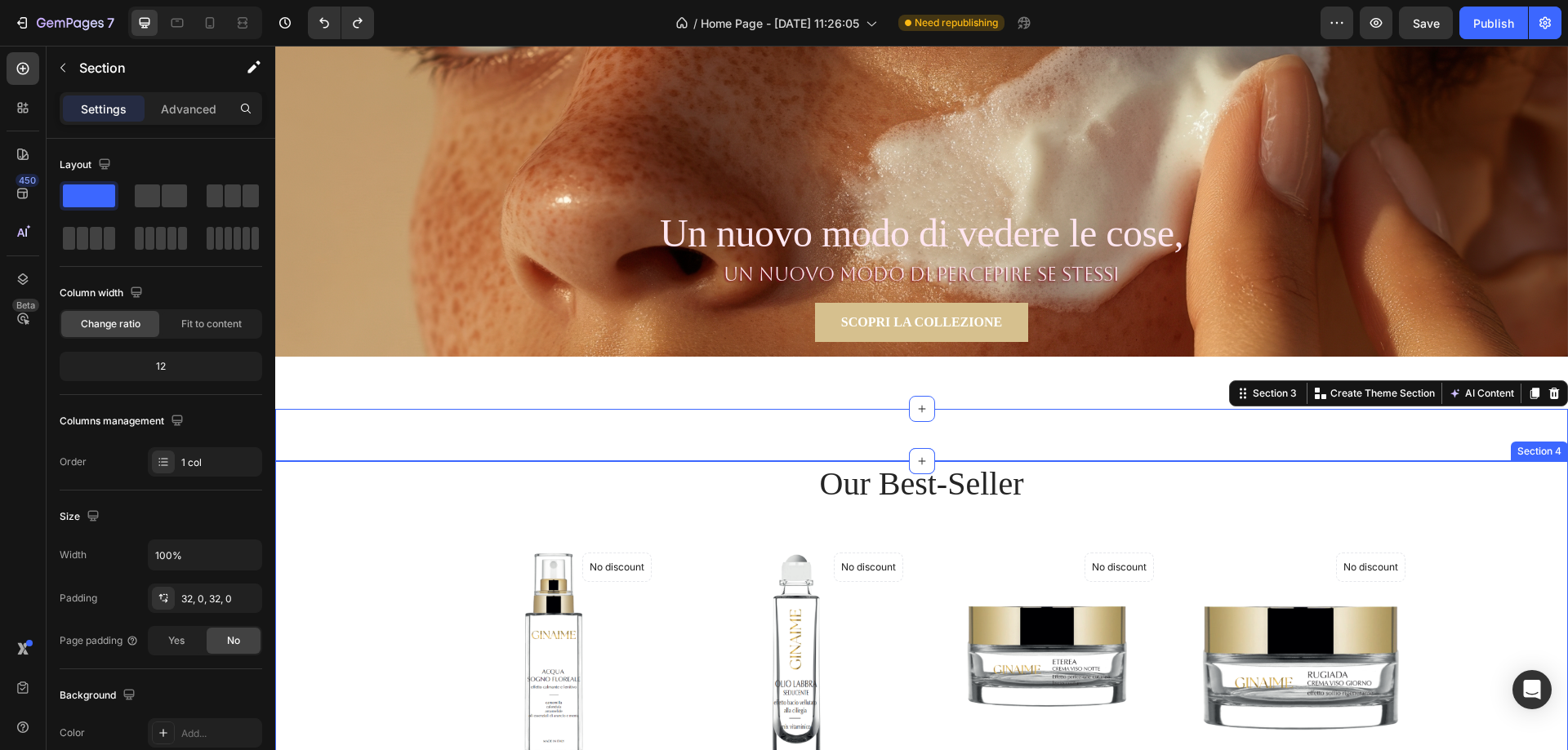
click at [1447, 474] on div "Our Best-Seller Heading Product Images No discount Not be displayed when publis…" at bounding box center [921, 658] width 1268 height 393
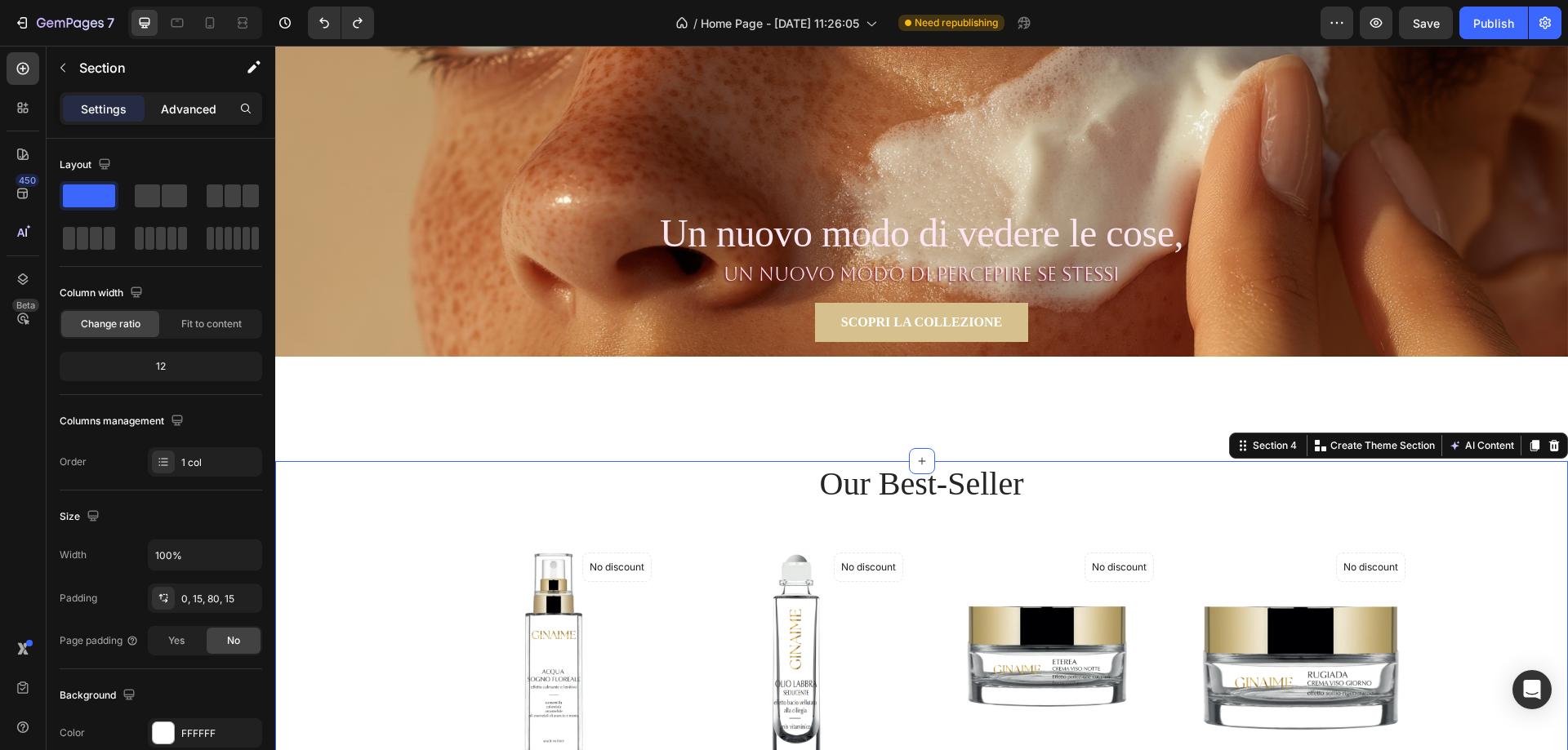
click at [212, 118] on div "Advanced" at bounding box center [188, 109] width 82 height 26
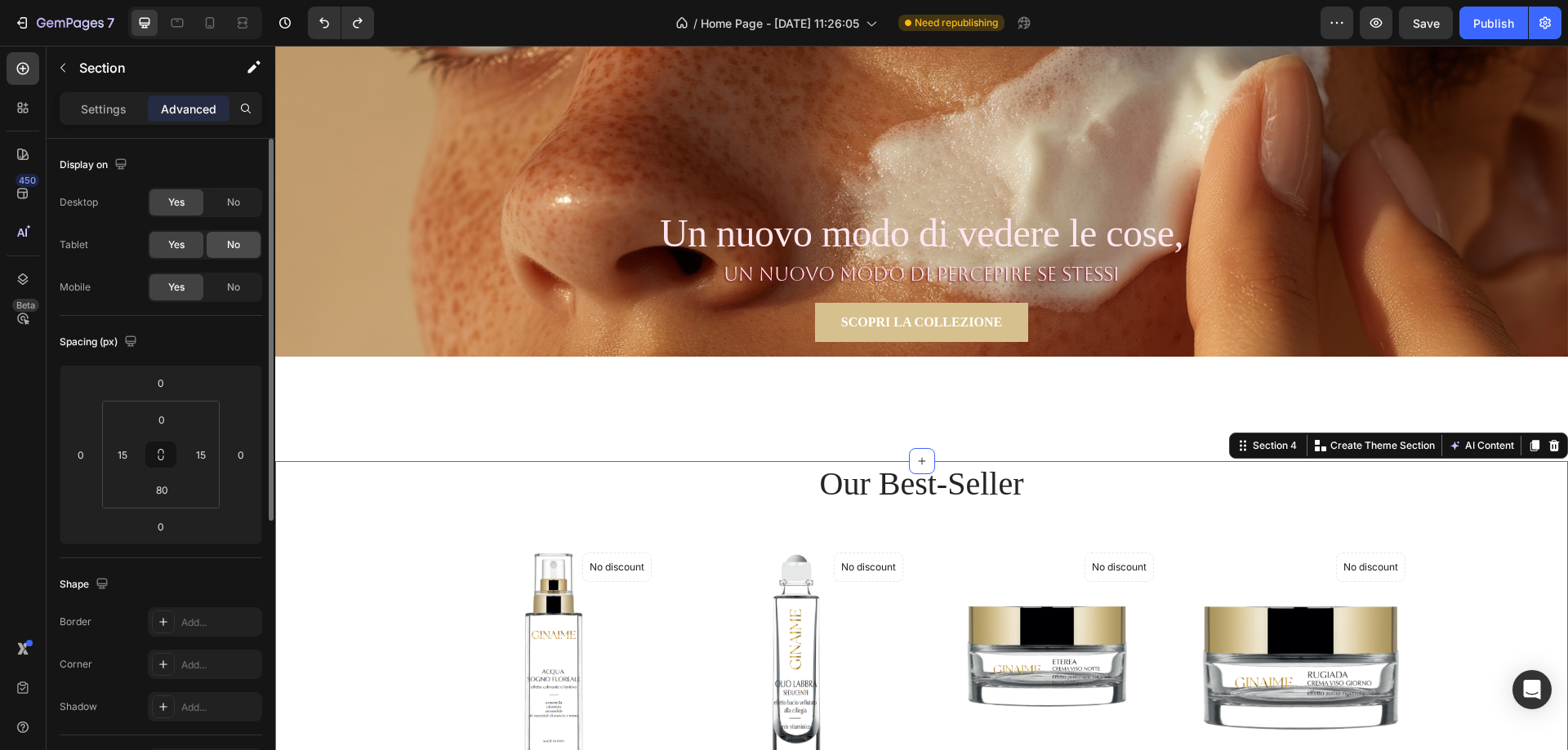
click at [226, 279] on div "No" at bounding box center [234, 287] width 54 height 26
click at [234, 247] on span "No" at bounding box center [233, 244] width 13 height 15
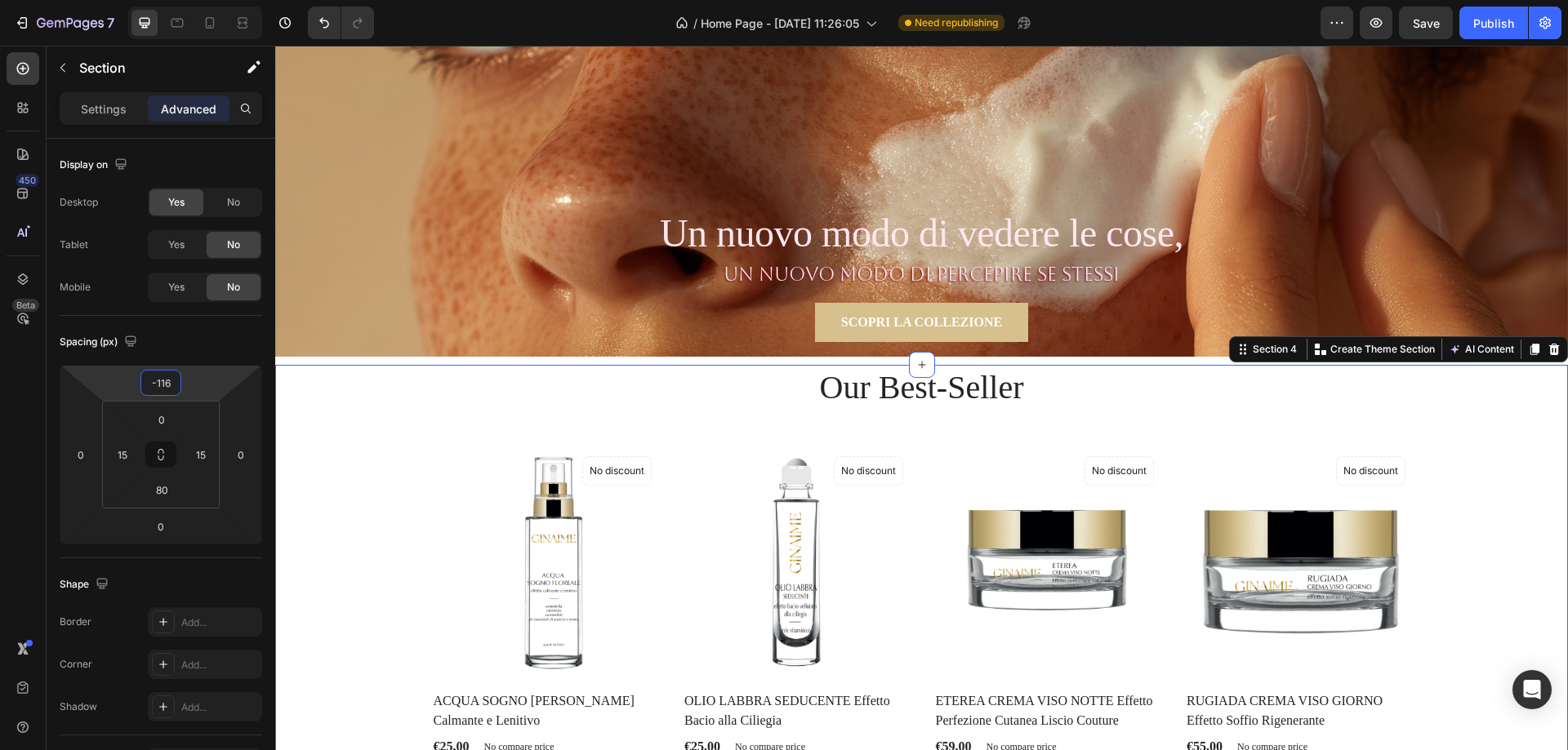
type input "-114"
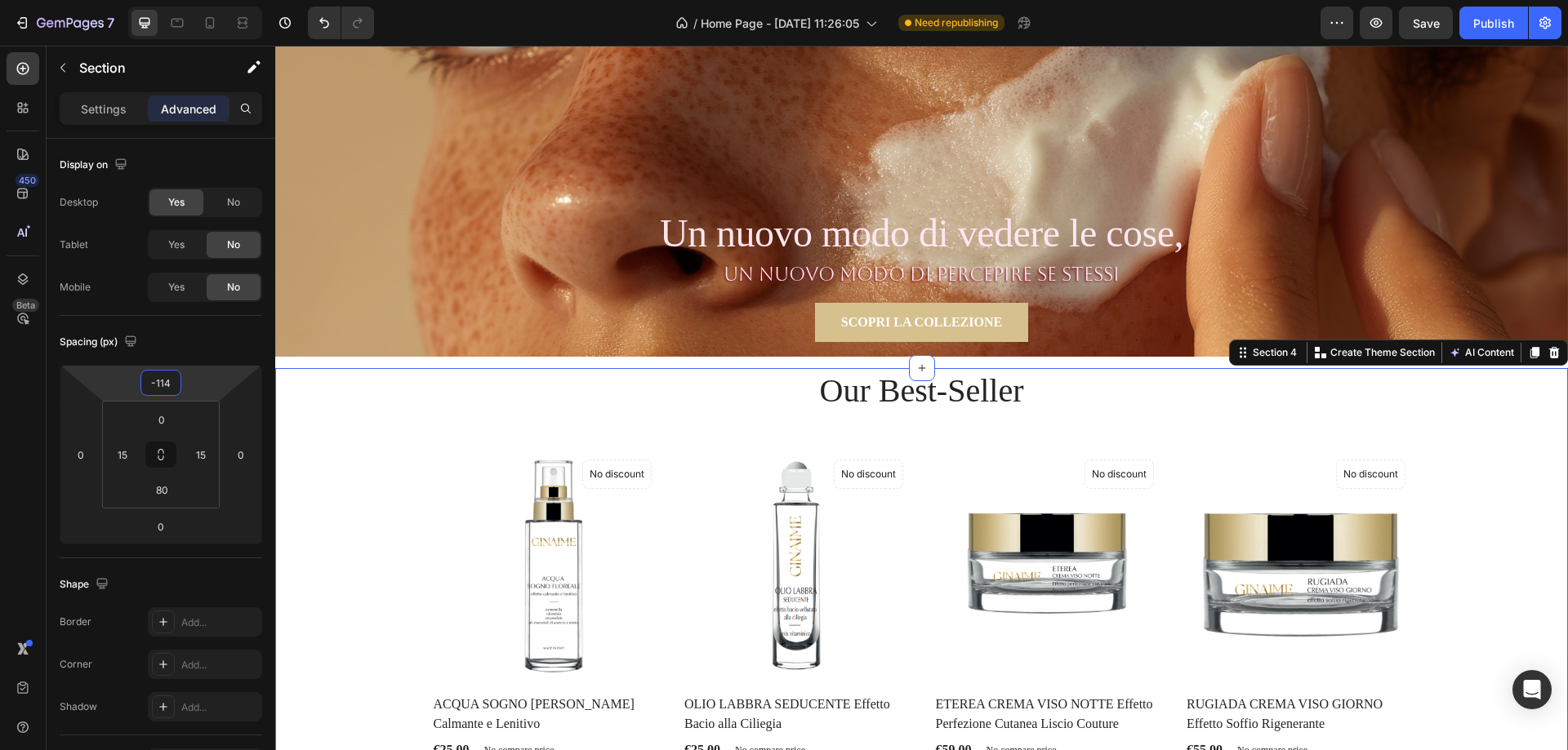
drag, startPoint x: 208, startPoint y: 386, endPoint x: 202, endPoint y: 433, distance: 47.4
click at [202, 0] on html "7 / Home Page - [DATE] 11:26:05 Need republishing Preview Save Publish 450 Beta…" at bounding box center [784, 0] width 1568 height 0
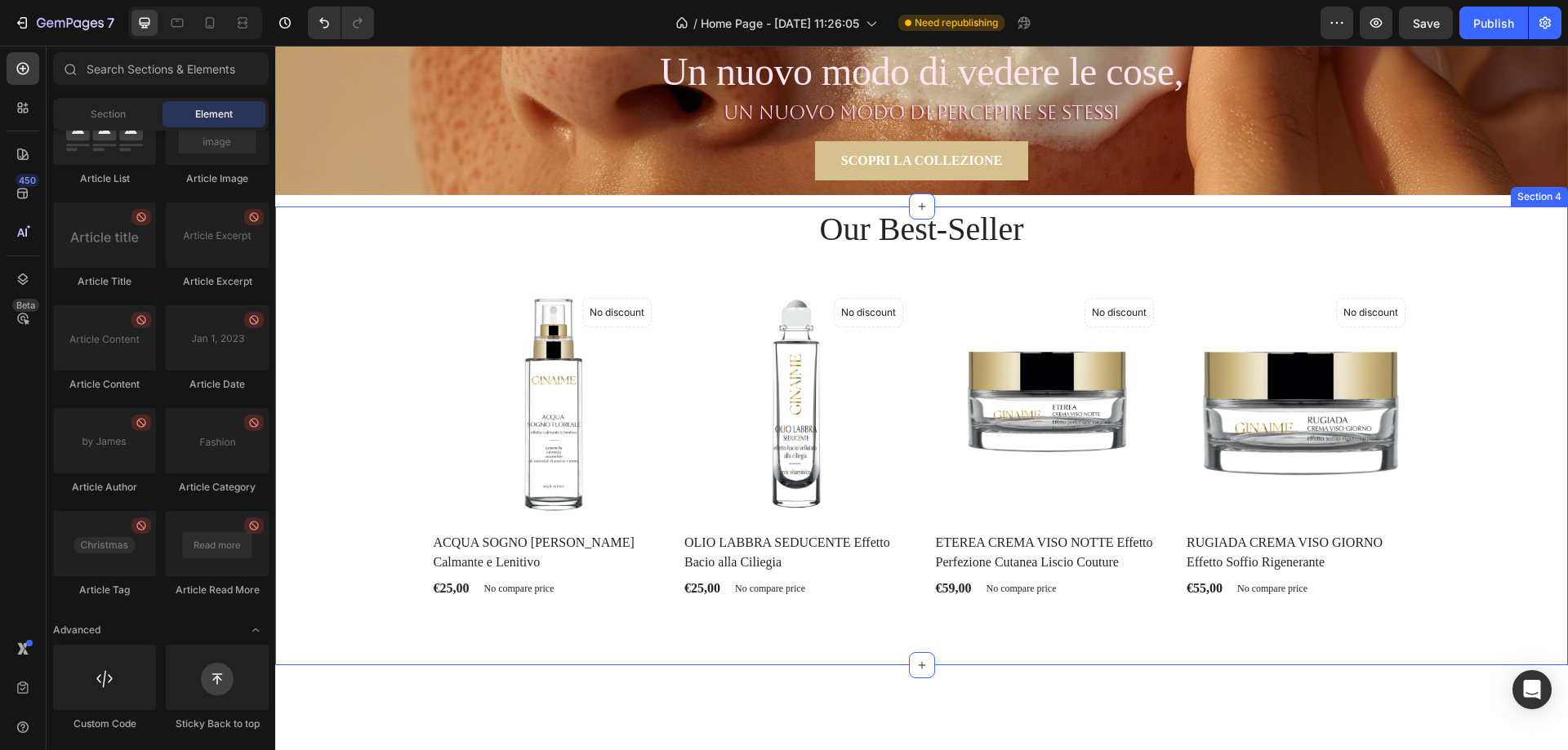
scroll to position [408, 0]
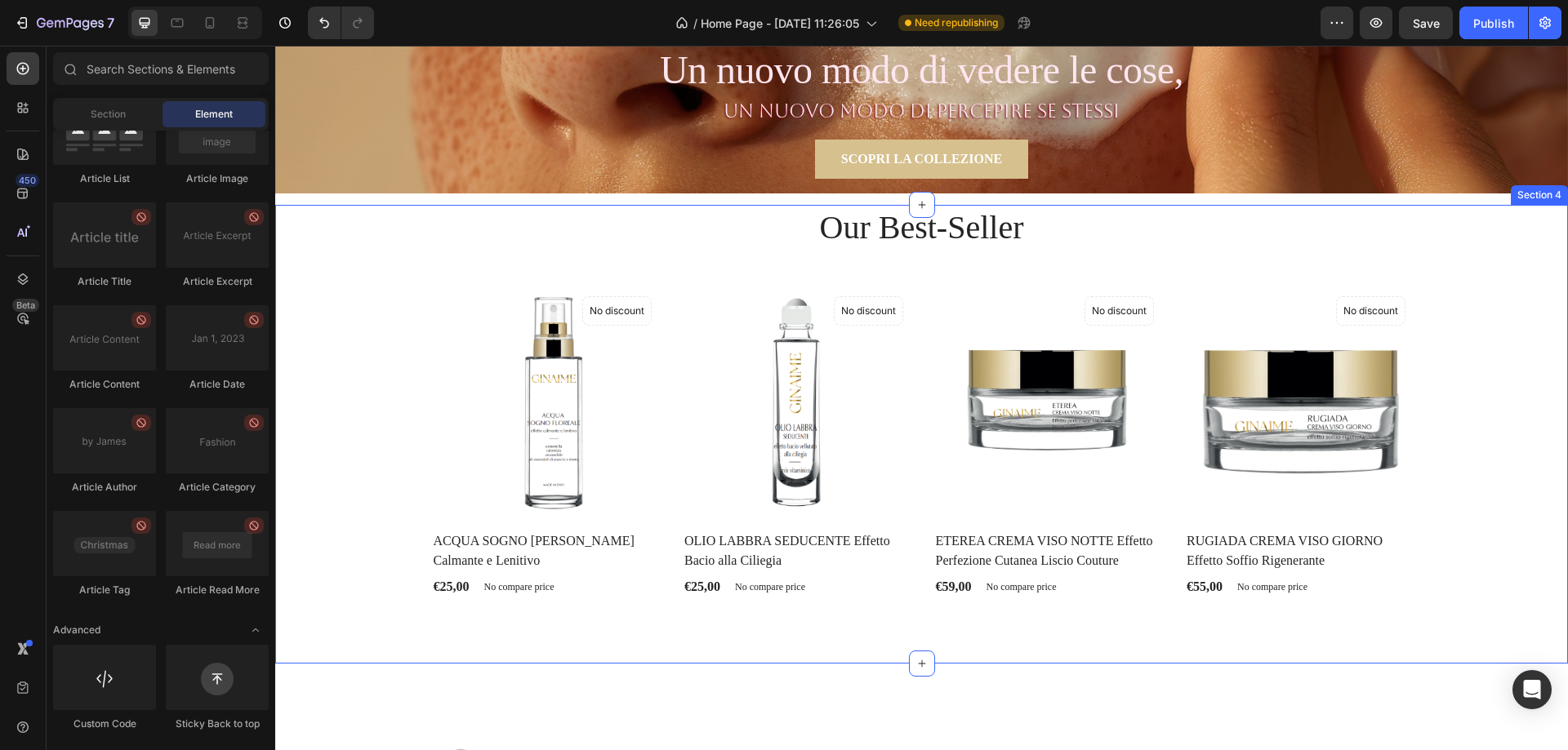
click at [378, 544] on div "Our Best-Seller Heading Product Images No discount Not be displayed when publis…" at bounding box center [921, 401] width 1268 height 393
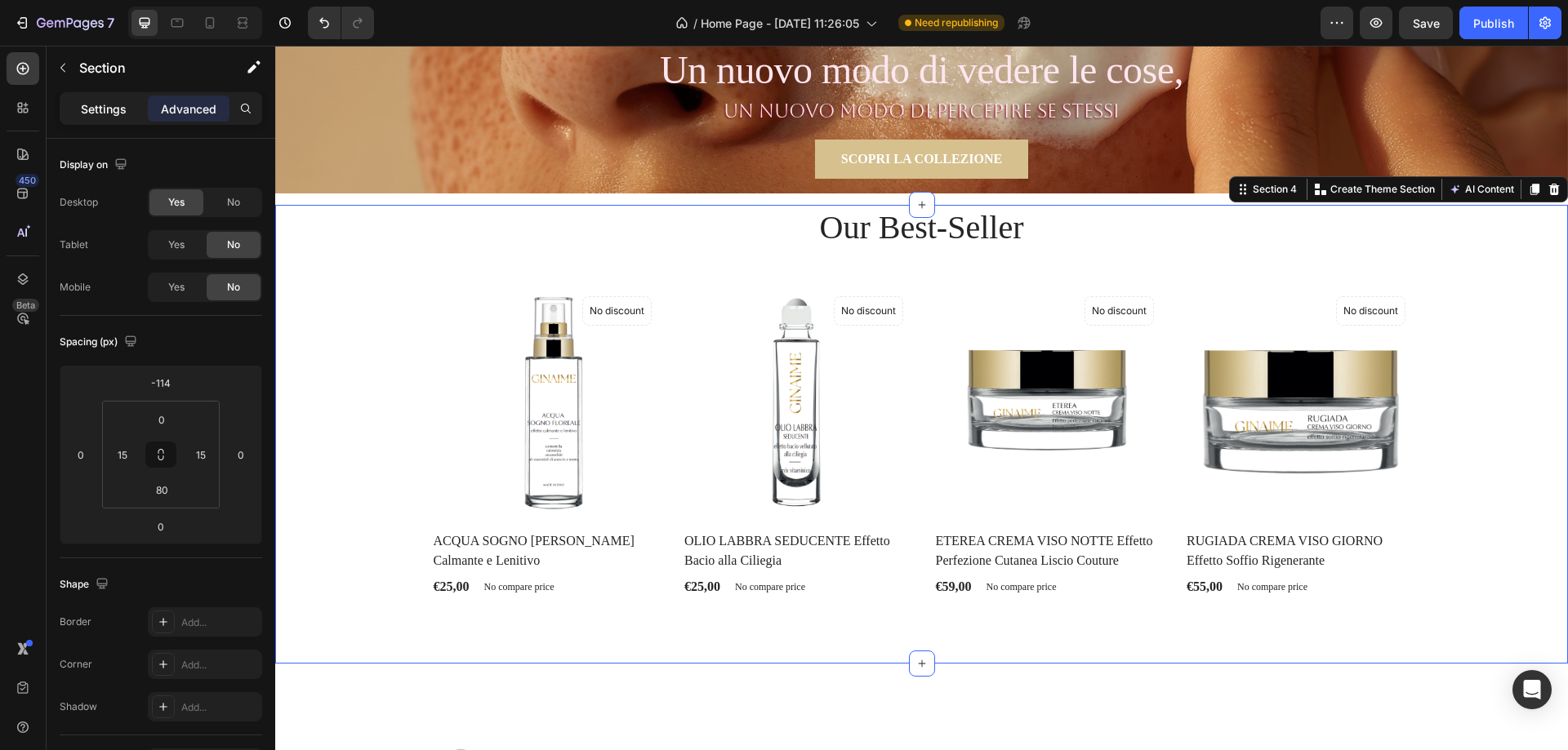
click at [101, 105] on p "Settings" at bounding box center [103, 110] width 46 height 18
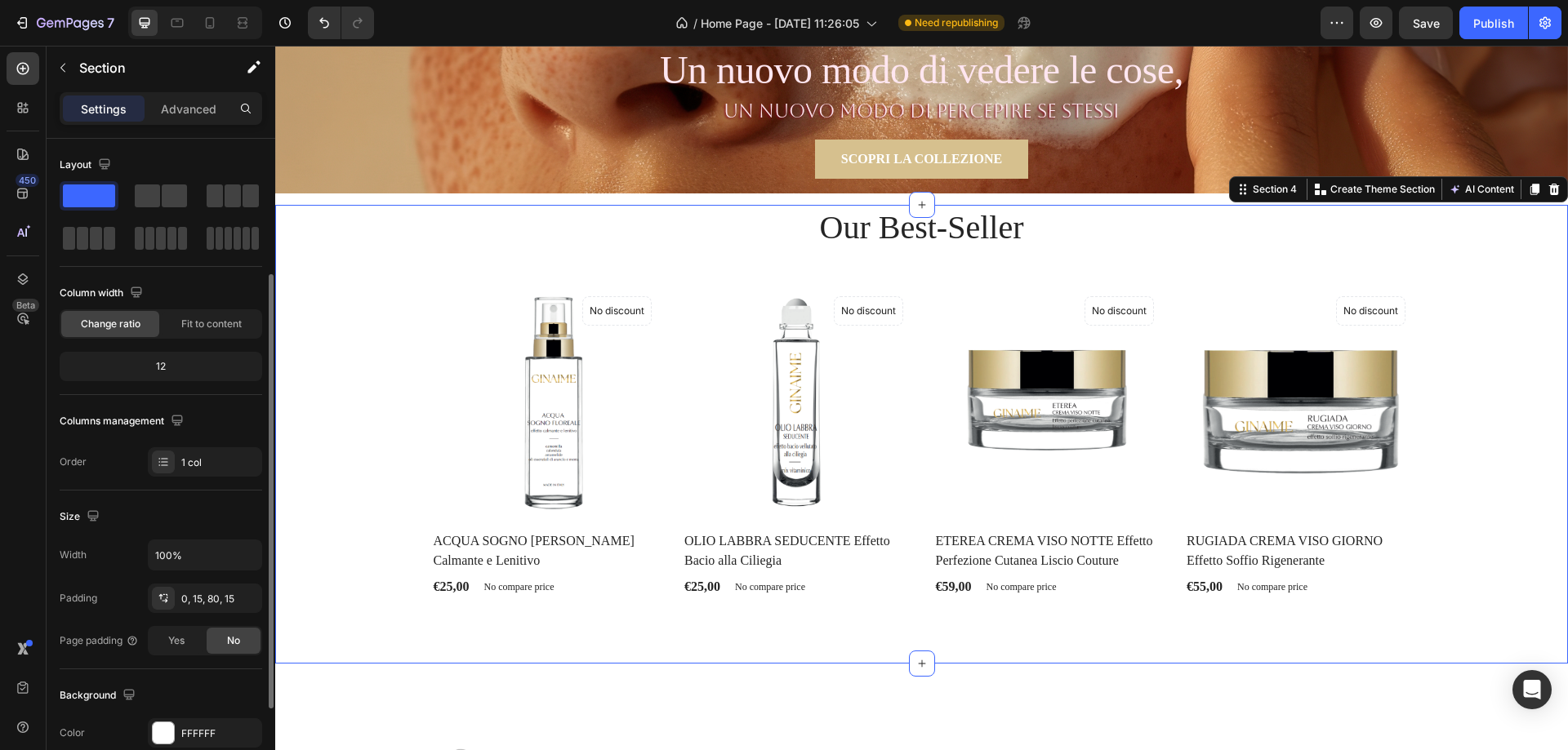
scroll to position [163, 0]
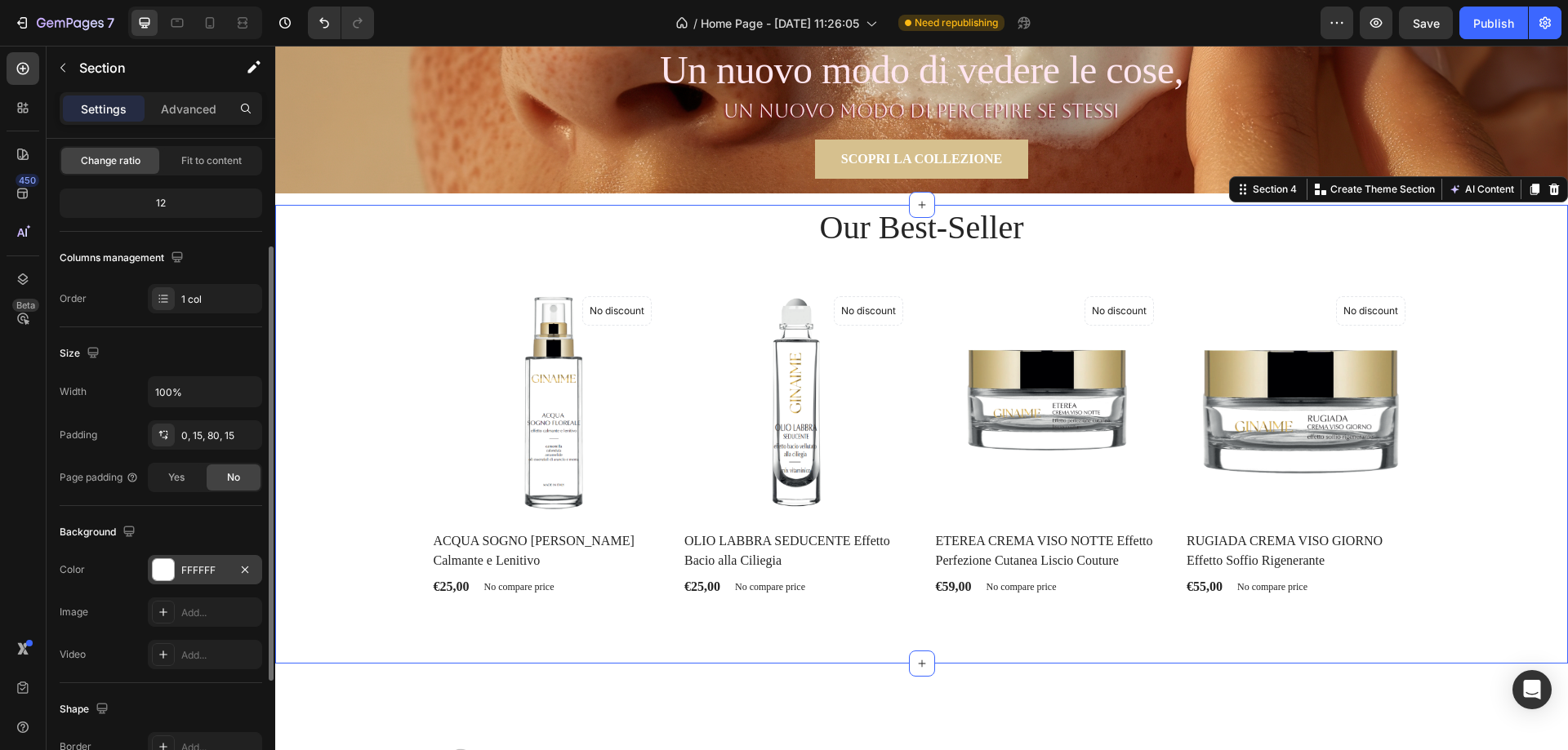
click at [165, 569] on div at bounding box center [163, 570] width 21 height 21
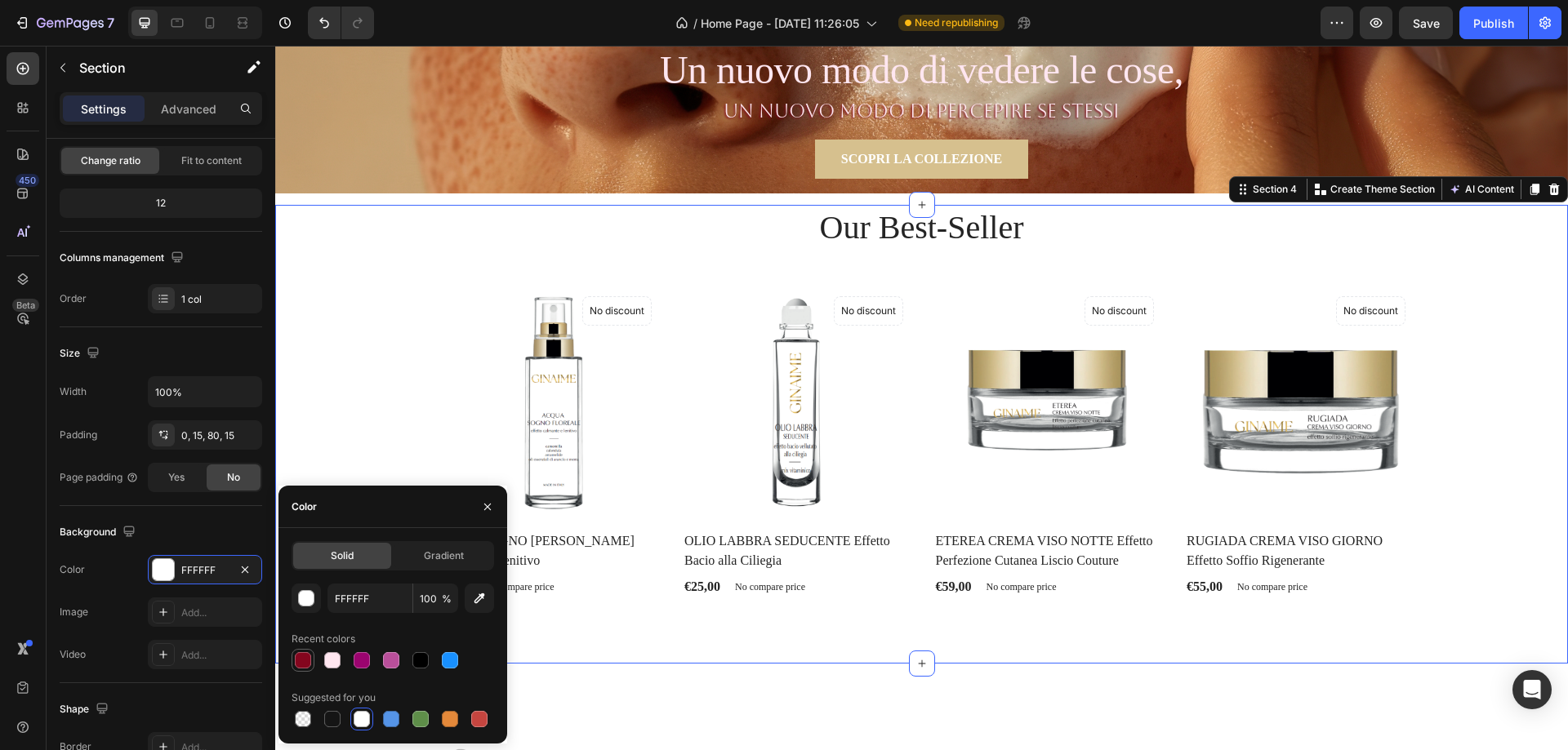
click at [298, 654] on div at bounding box center [302, 661] width 17 height 17
type input "84061E"
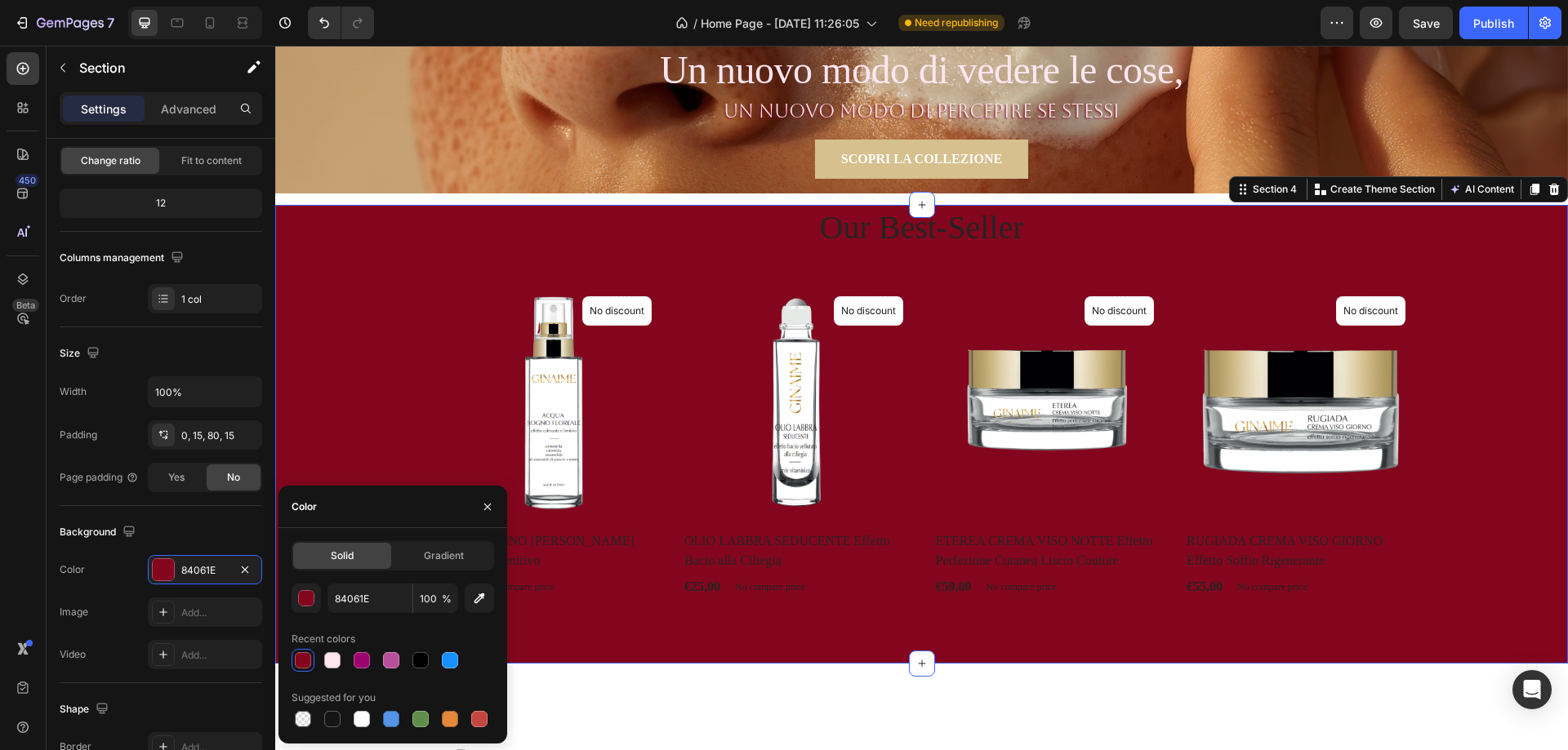
click at [1508, 385] on div "Our Best-Seller Heading Product Images No discount Not be displayed when publis…" at bounding box center [921, 401] width 1268 height 393
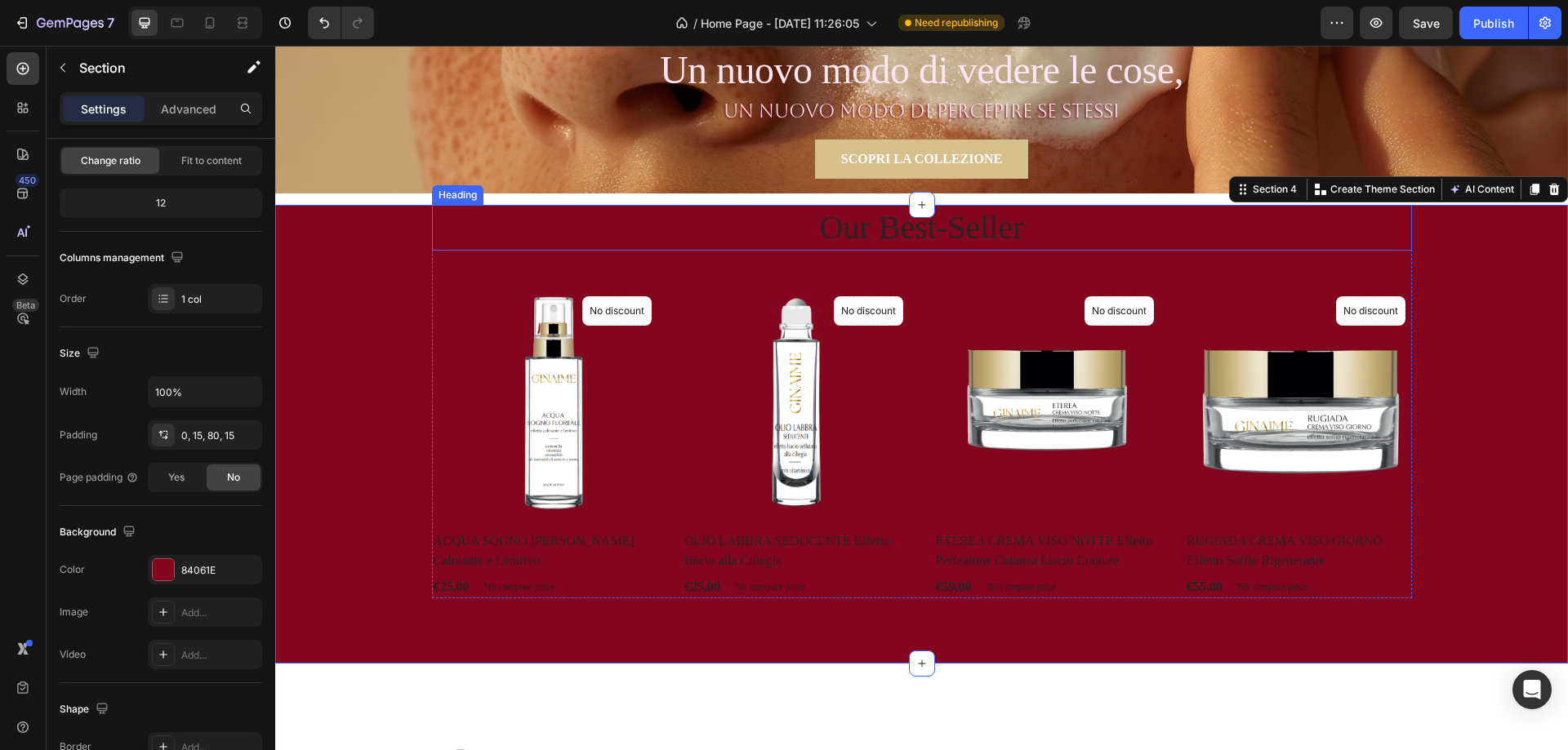
click at [840, 230] on p "Our Best-Seller" at bounding box center [922, 228] width 977 height 42
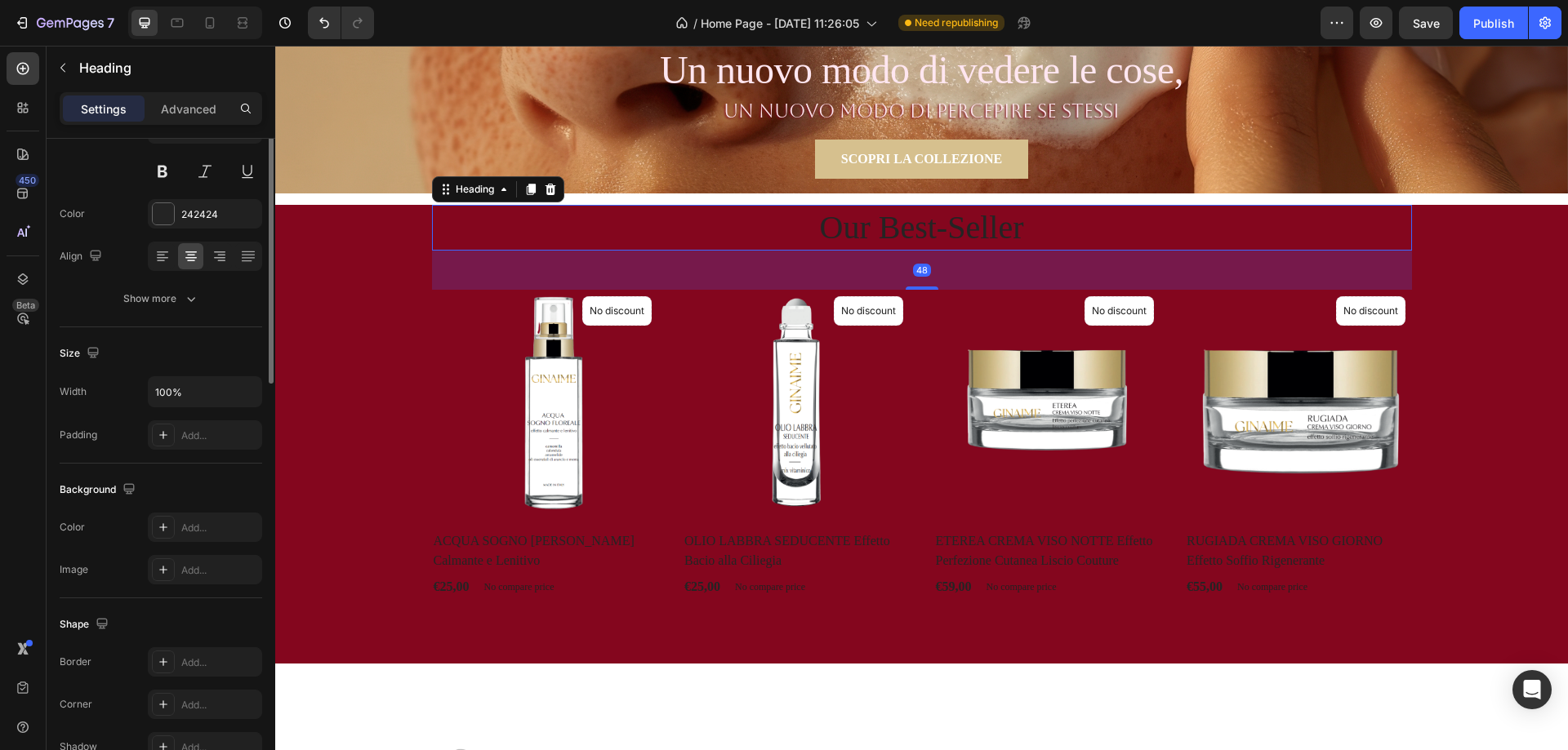
scroll to position [0, 0]
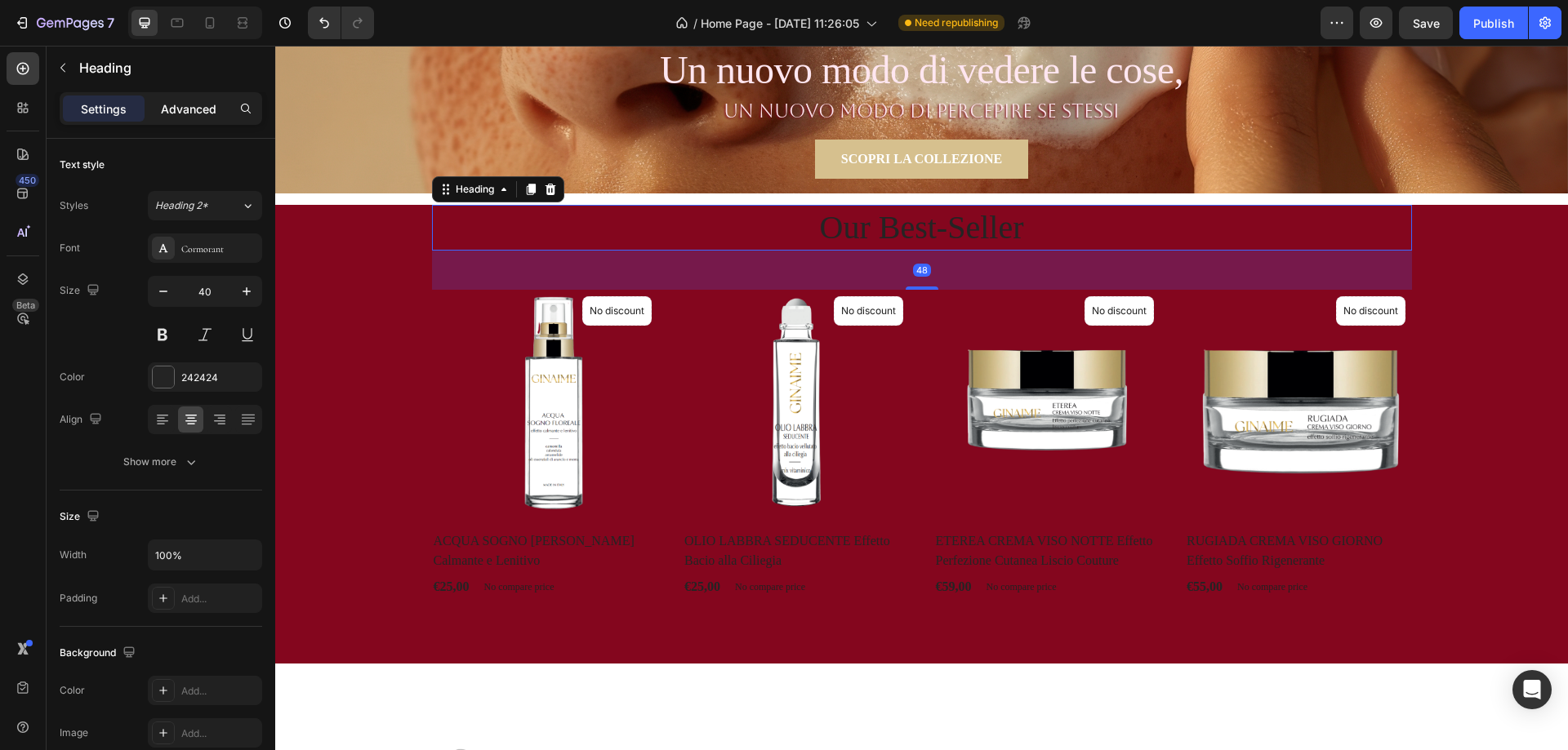
click at [189, 110] on p "Advanced" at bounding box center [188, 110] width 55 height 18
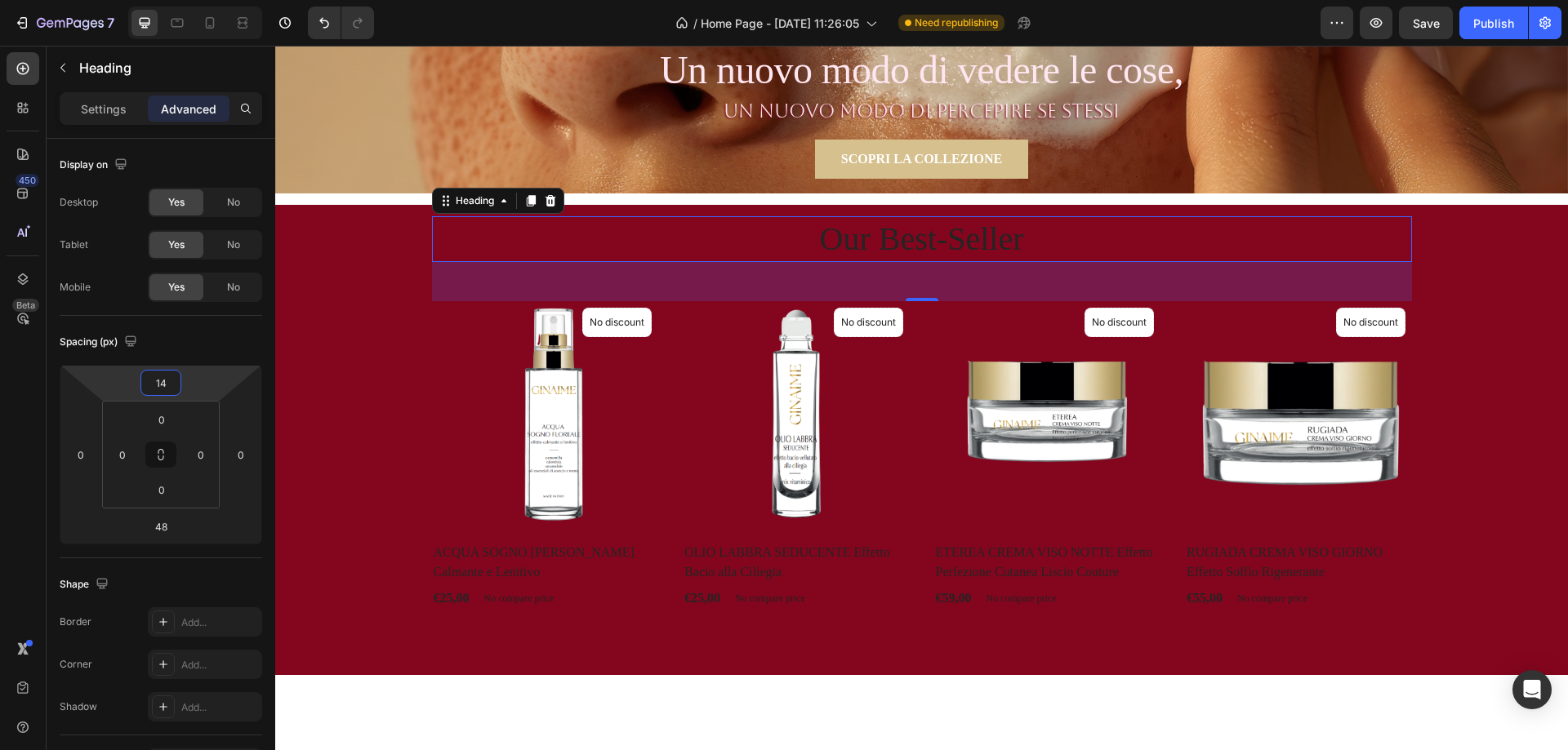
type input "10"
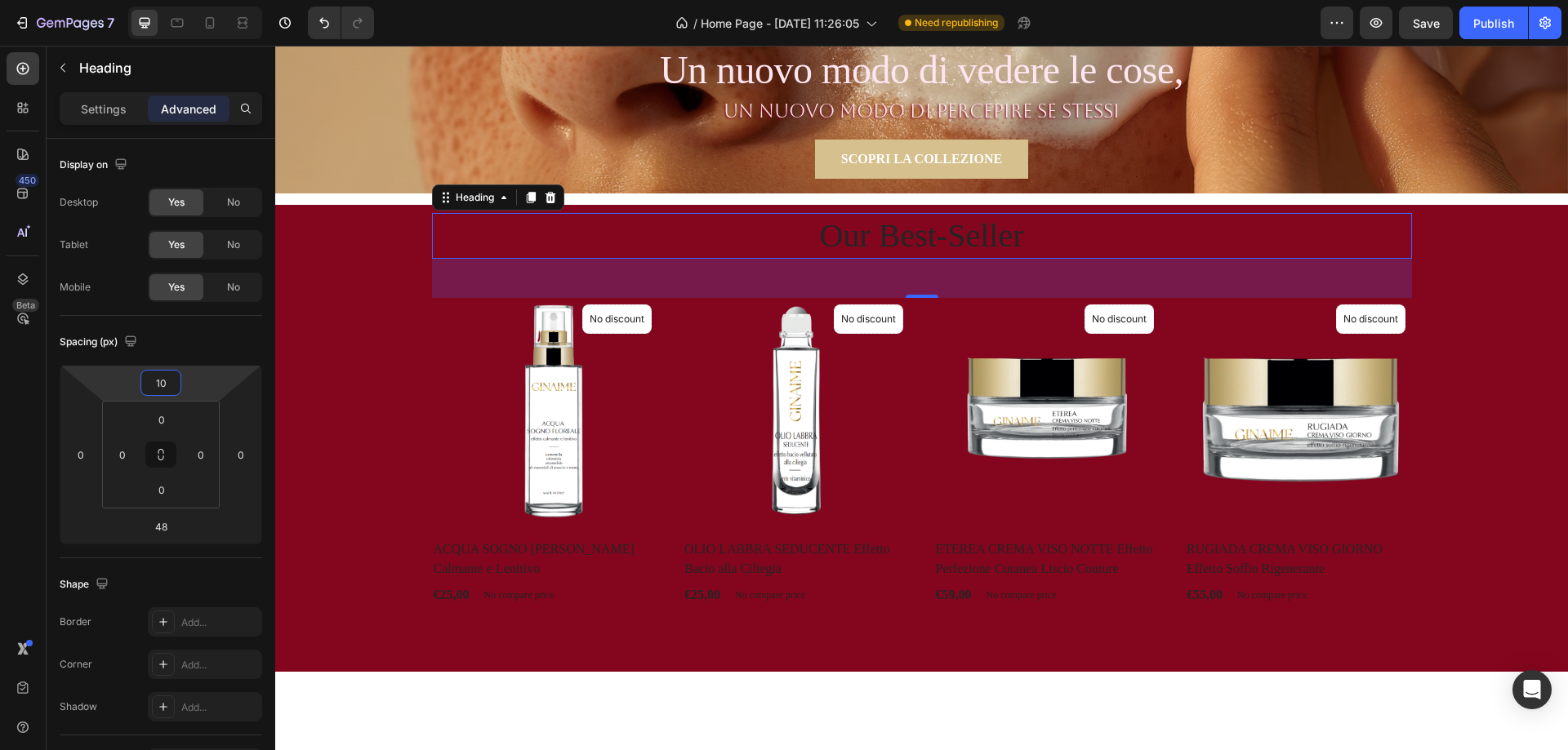
click at [191, 0] on html "7 / Home Page - Aug 28, 11:26:05 Need republishing Preview Save Publish 450 Bet…" at bounding box center [784, 0] width 1568 height 0
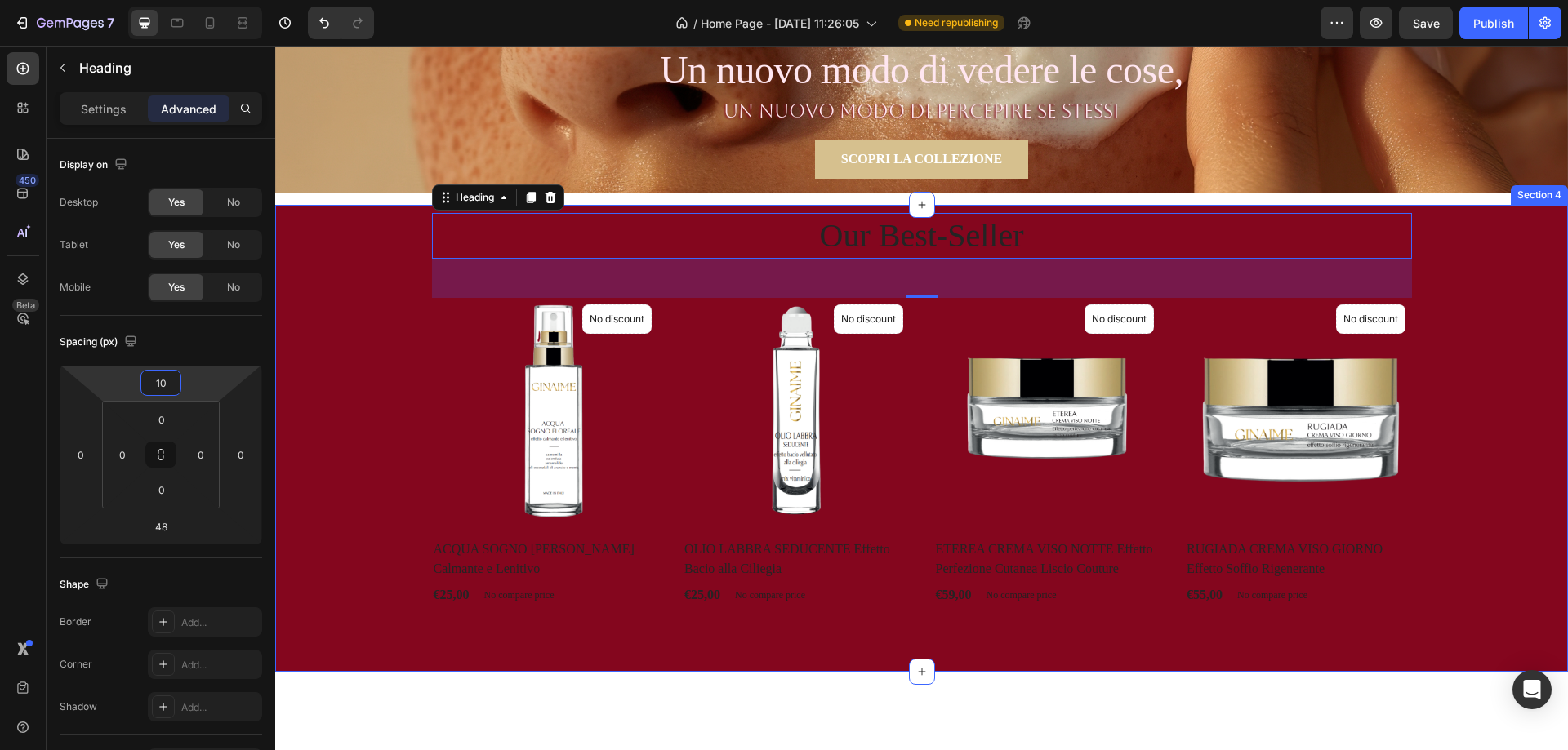
click at [345, 233] on div "Our Best-Seller Heading 48 Product Images No discount Not be displayed when pub…" at bounding box center [921, 406] width 1268 height 402
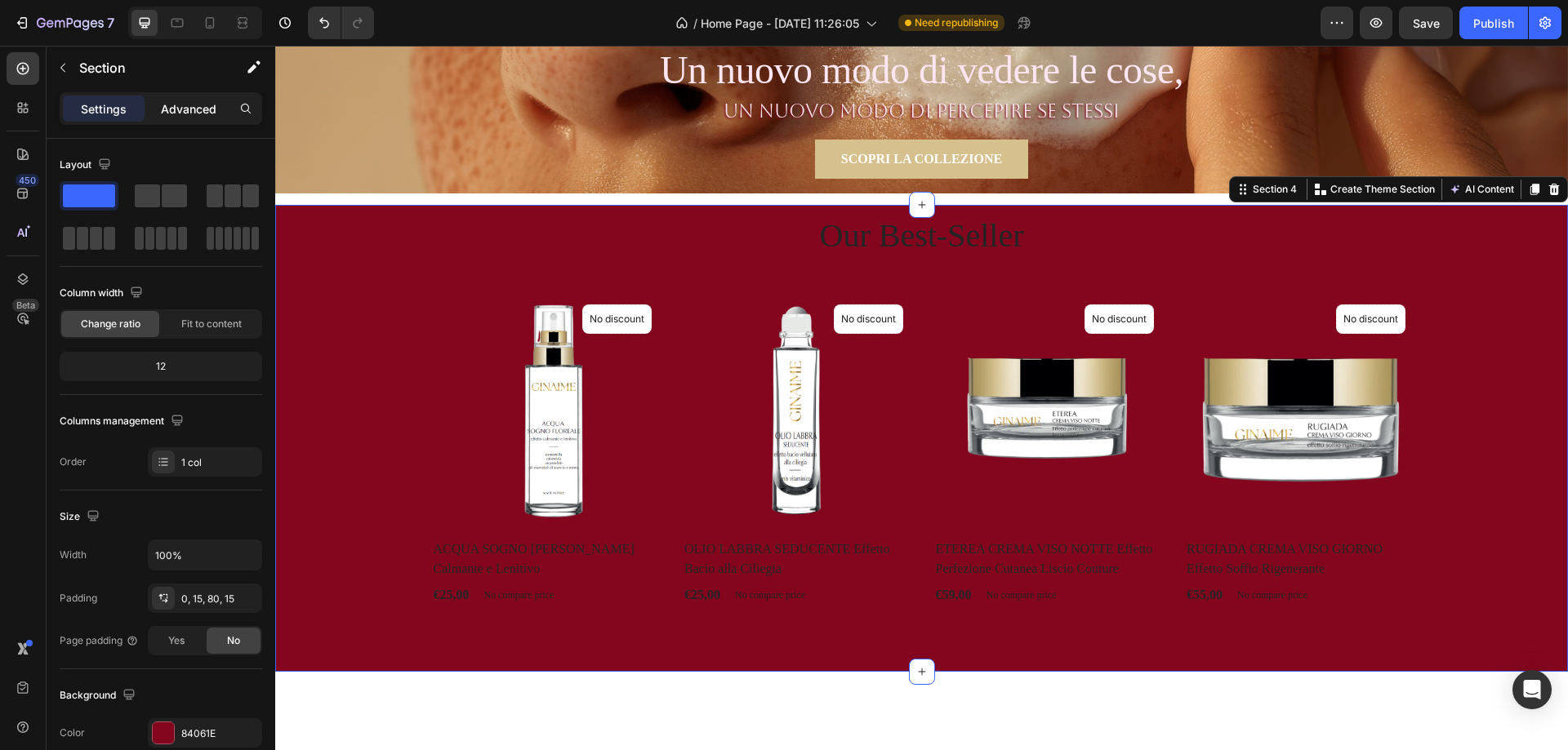
click at [172, 102] on p "Advanced" at bounding box center [188, 110] width 55 height 18
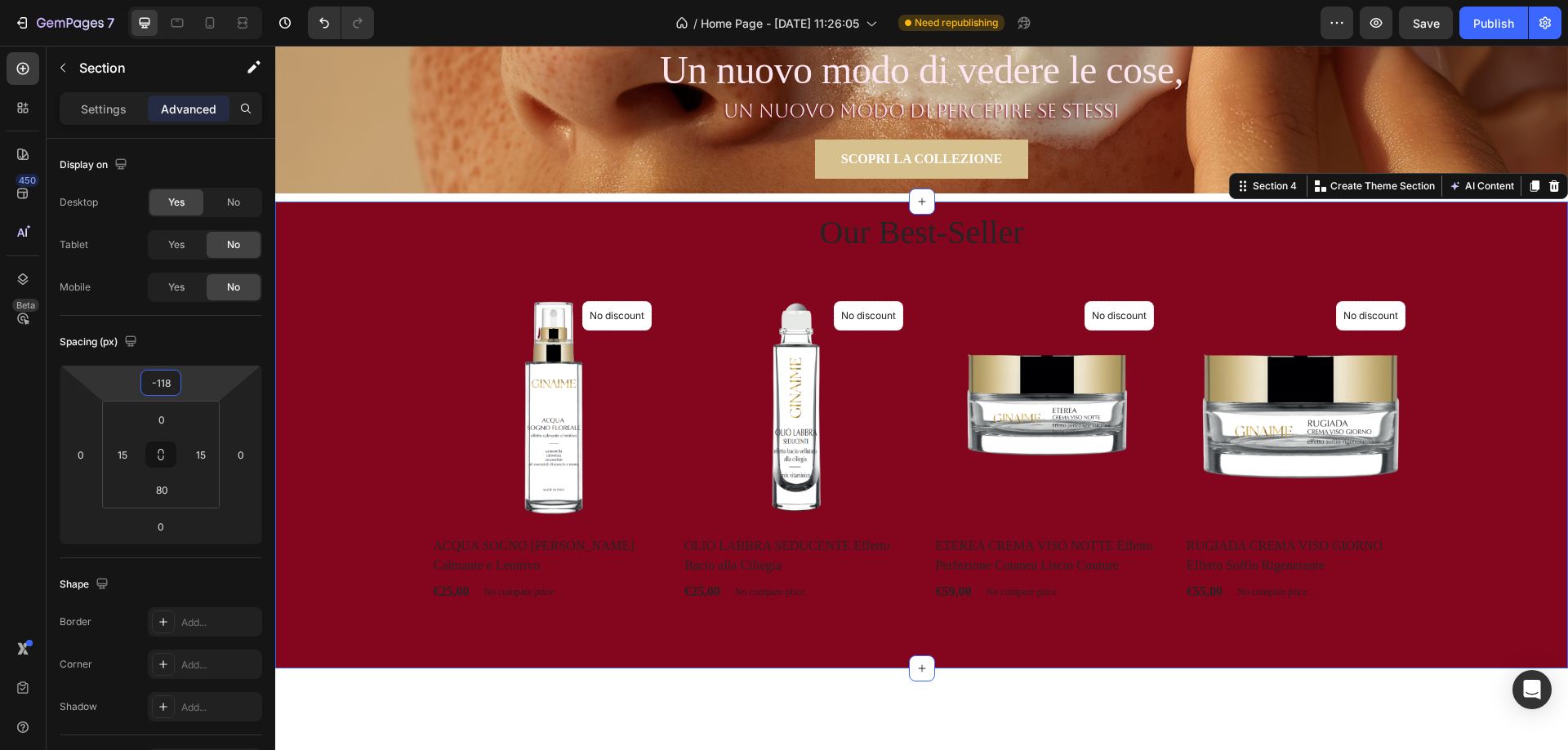
type input "-130"
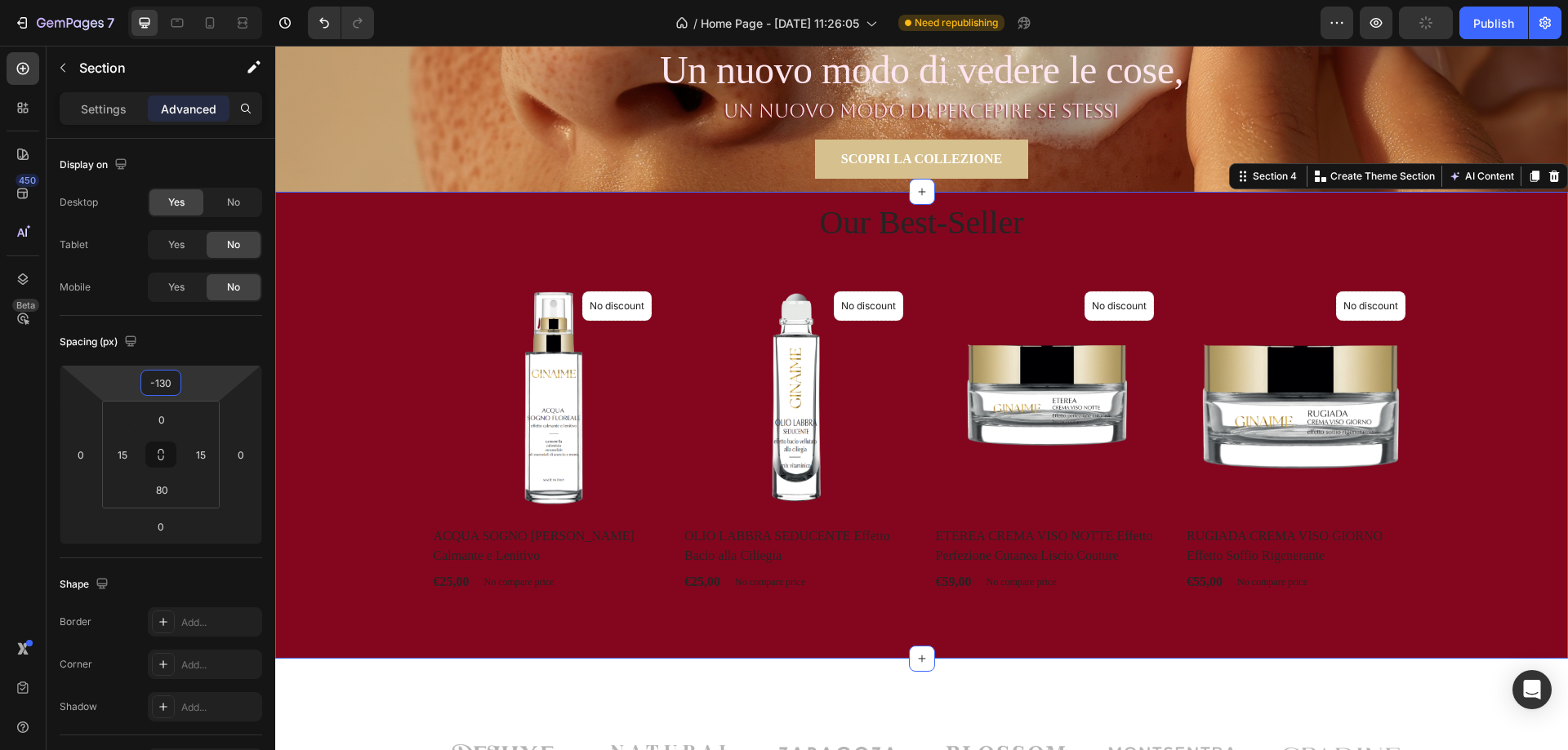
click at [202, 0] on html "7 / Home Page - Aug 28, 11:26:05 Need republishing Preview Publish 450 Beta Sec…" at bounding box center [784, 0] width 1568 height 0
click at [500, 552] on div "Product Price" at bounding box center [516, 561] width 77 height 19
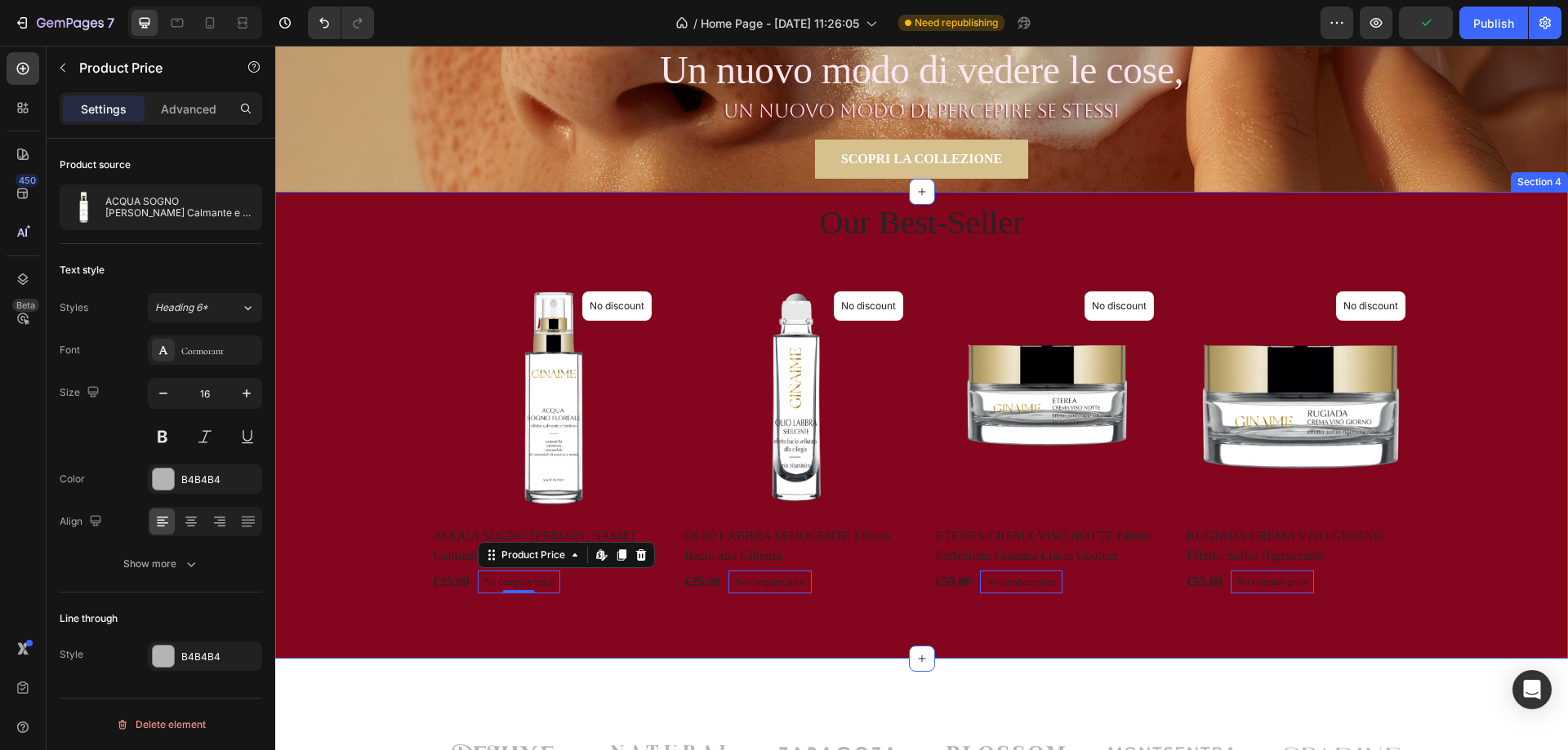
click at [317, 478] on div "Our Best-Seller Heading Product Images No discount Not be displayed when publis…" at bounding box center [921, 393] width 1268 height 402
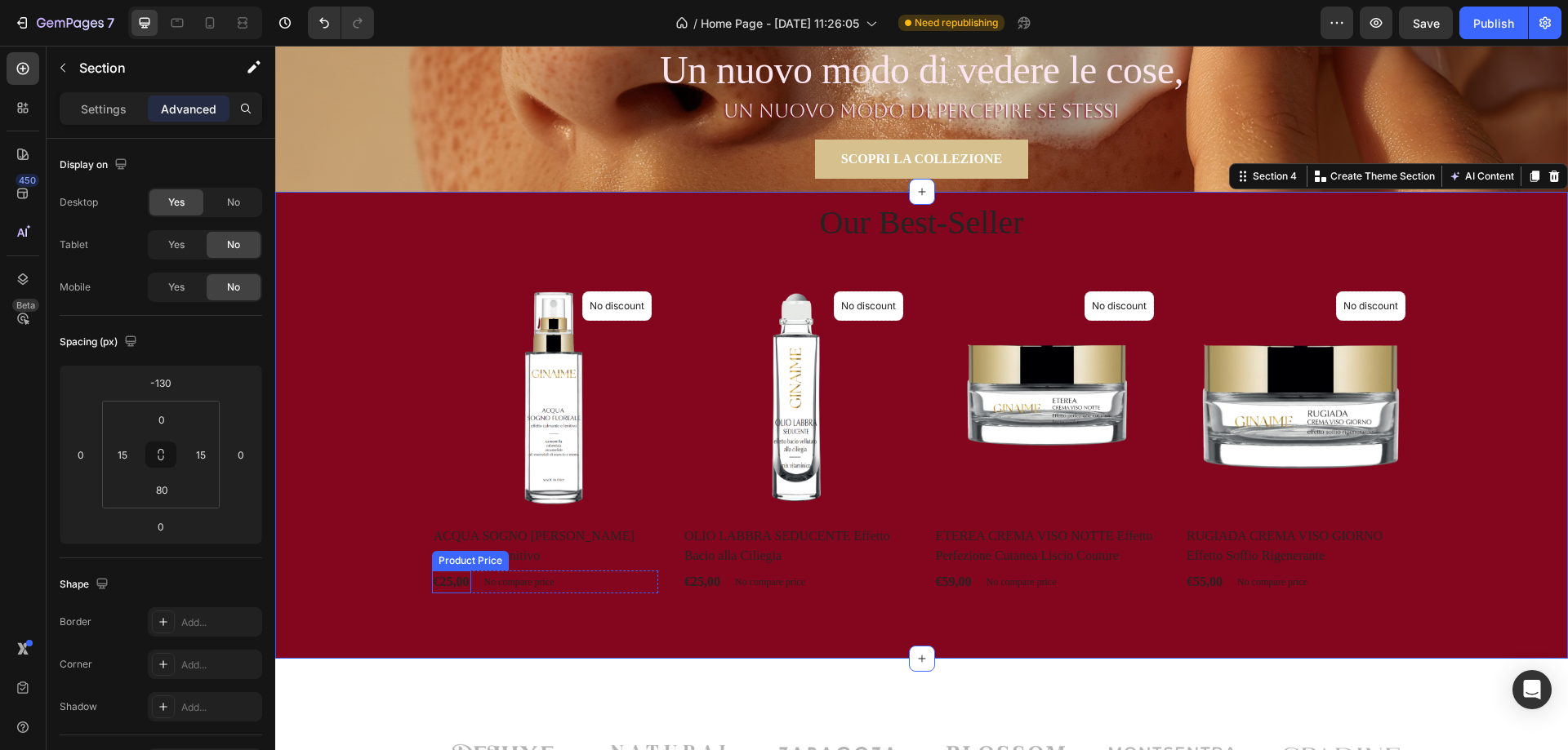
click at [450, 586] on div "€25,00" at bounding box center [451, 582] width 39 height 23
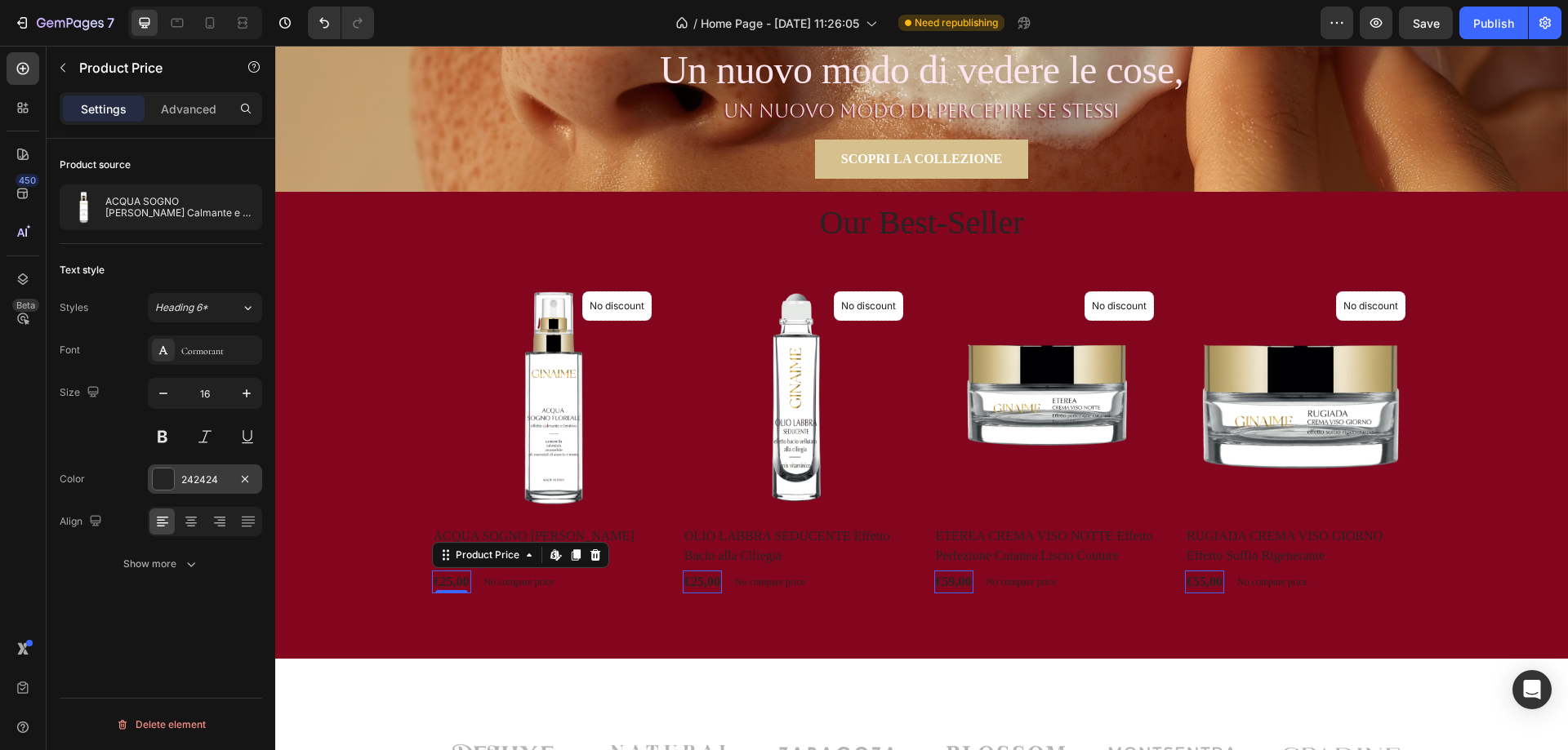
click at [160, 483] on div at bounding box center [163, 479] width 21 height 21
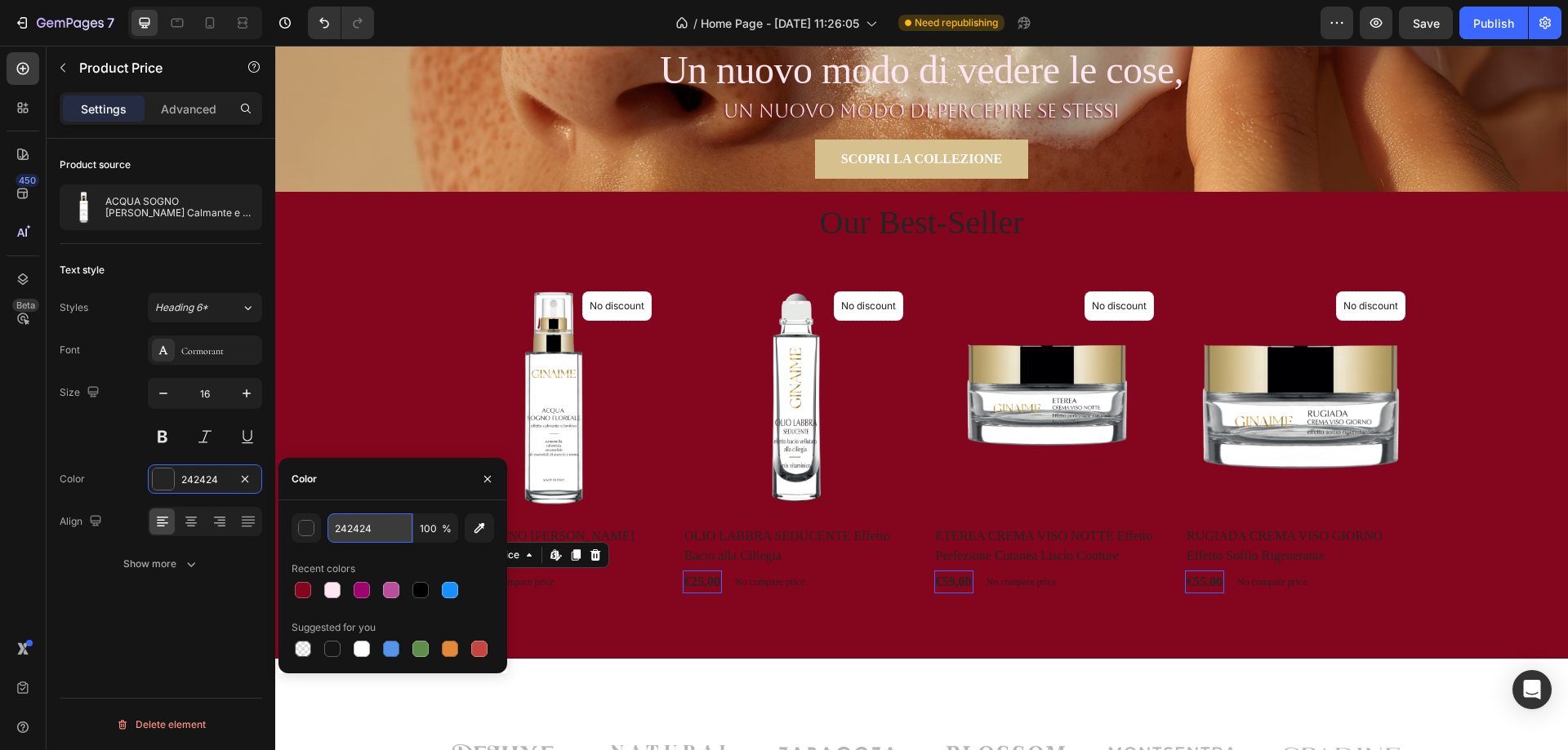
click at [348, 524] on input "242424" at bounding box center [370, 528] width 85 height 30
paste input "#cba40c"
type input "#cba40c"
click at [544, 584] on p "No compare price" at bounding box center [520, 582] width 70 height 10
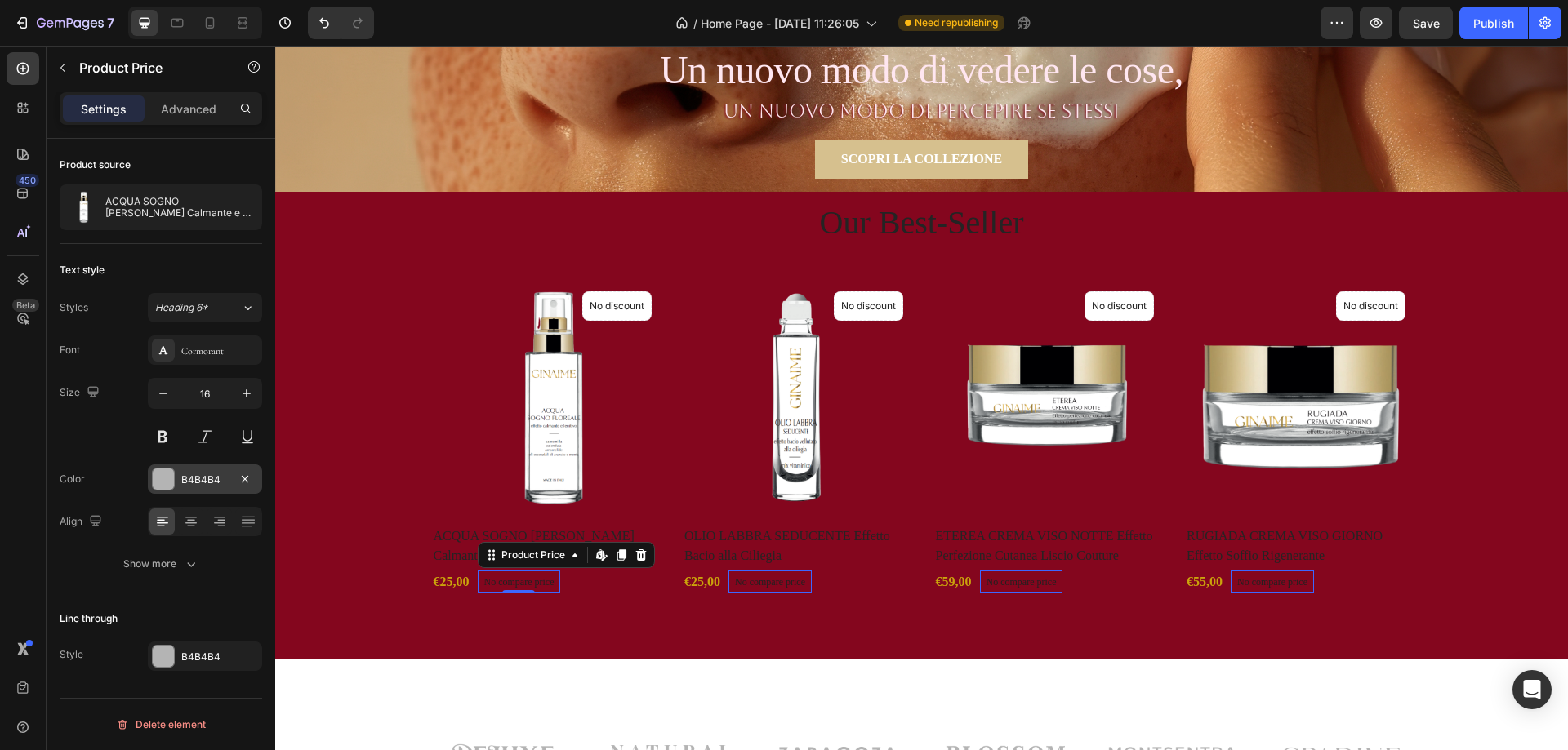
click at [160, 474] on div at bounding box center [163, 479] width 21 height 21
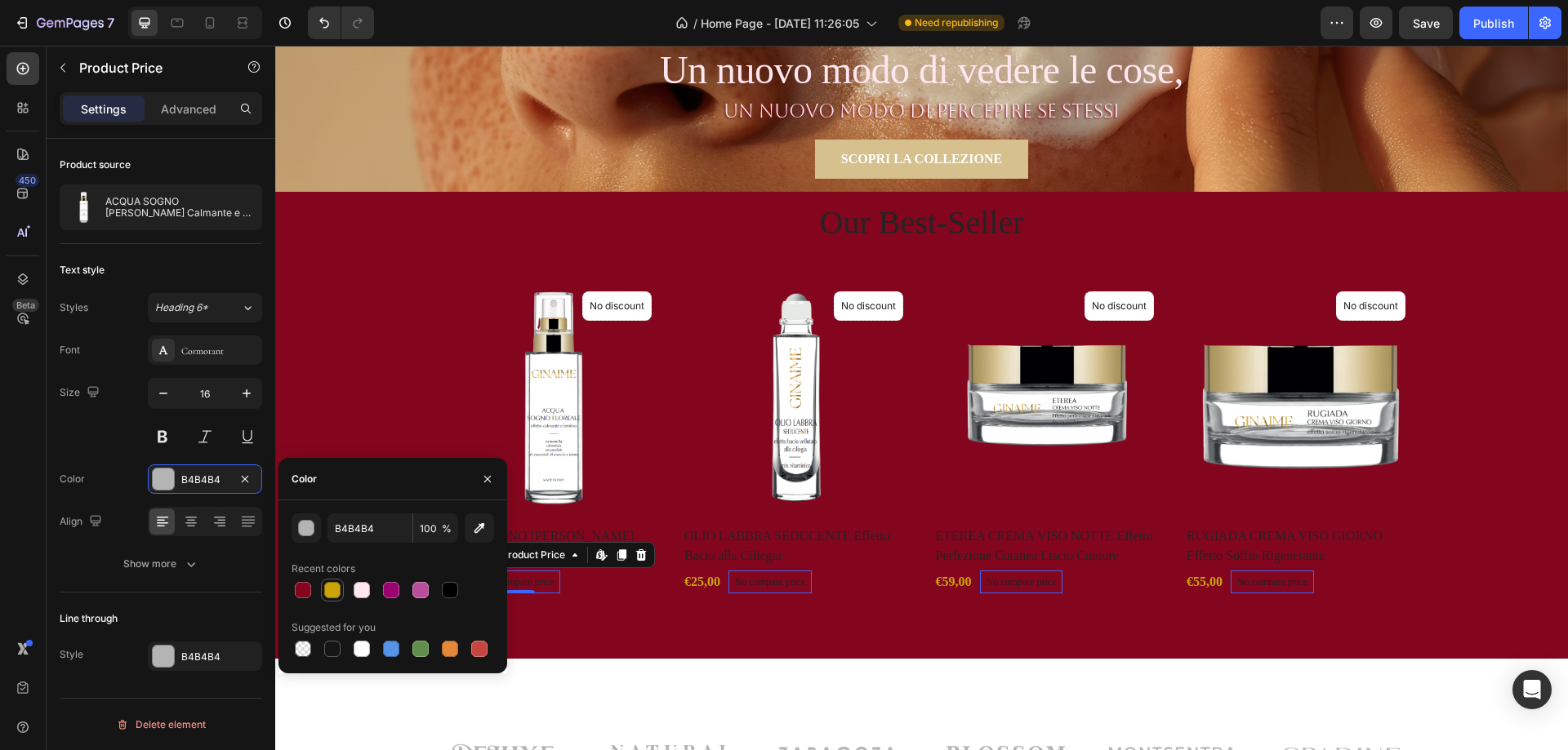
click at [331, 589] on div at bounding box center [332, 590] width 17 height 17
type input "CBA40C"
click at [425, 553] on div "CBA40C 100 % Recent colors Suggested for you" at bounding box center [393, 587] width 202 height 147
click at [356, 528] on input "CBA40C" at bounding box center [370, 528] width 85 height 30
click at [419, 553] on div "CBA40C 100 % Recent colors Suggested for you" at bounding box center [393, 587] width 202 height 147
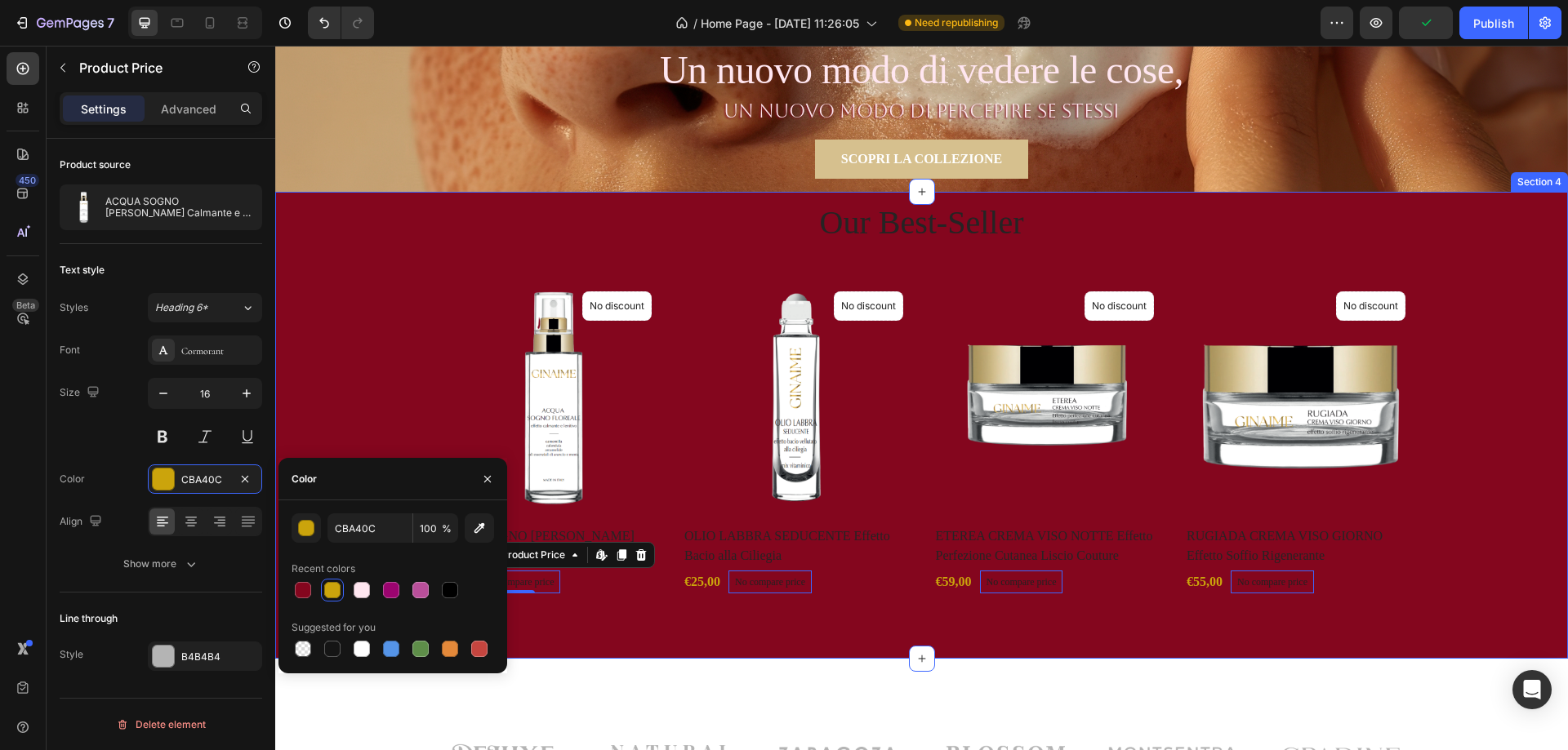
click at [742, 618] on div "Our Best-Seller Heading Product Images No discount Not be displayed when publis…" at bounding box center [921, 425] width 1293 height 467
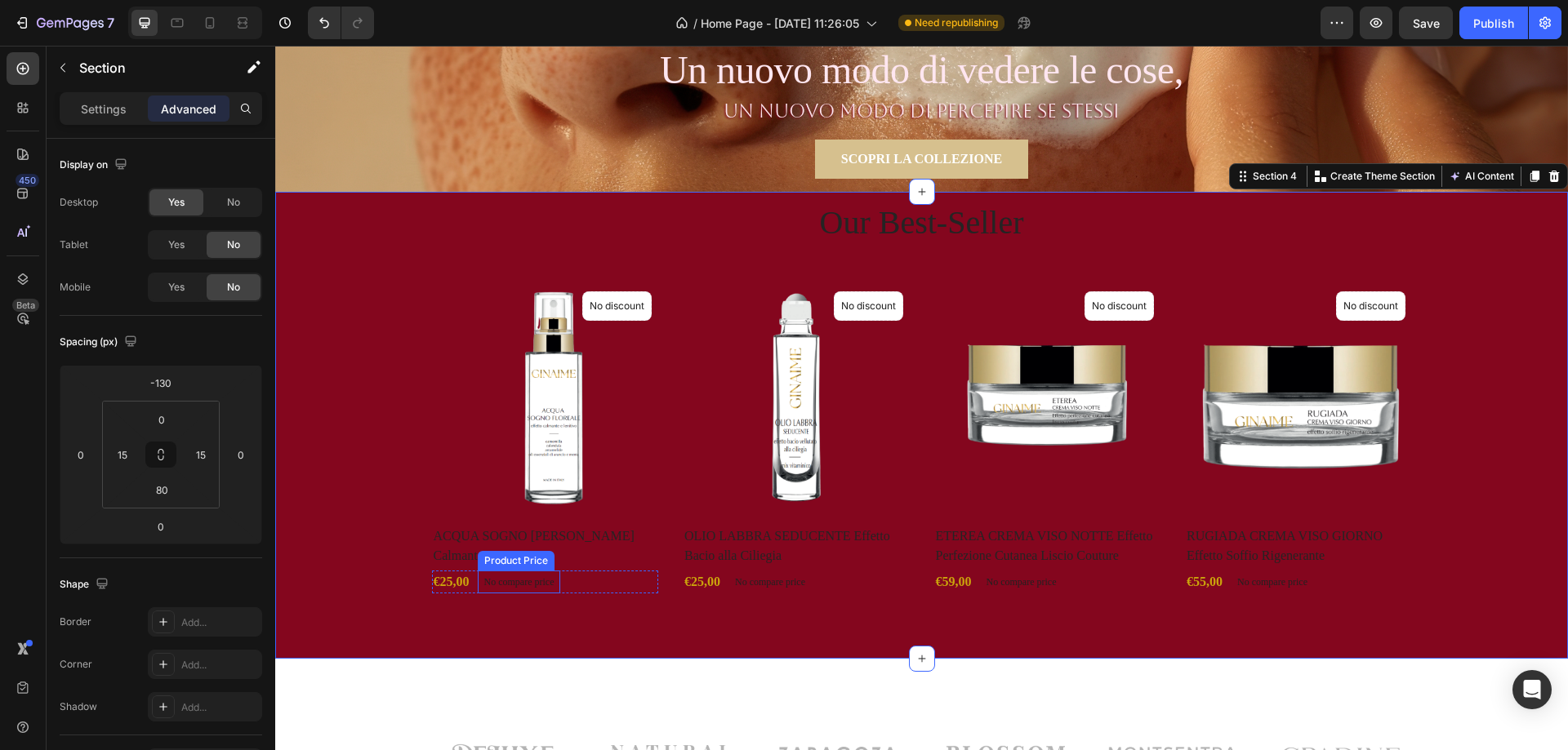
click at [516, 588] on div "No compare price" at bounding box center [519, 582] width 83 height 23
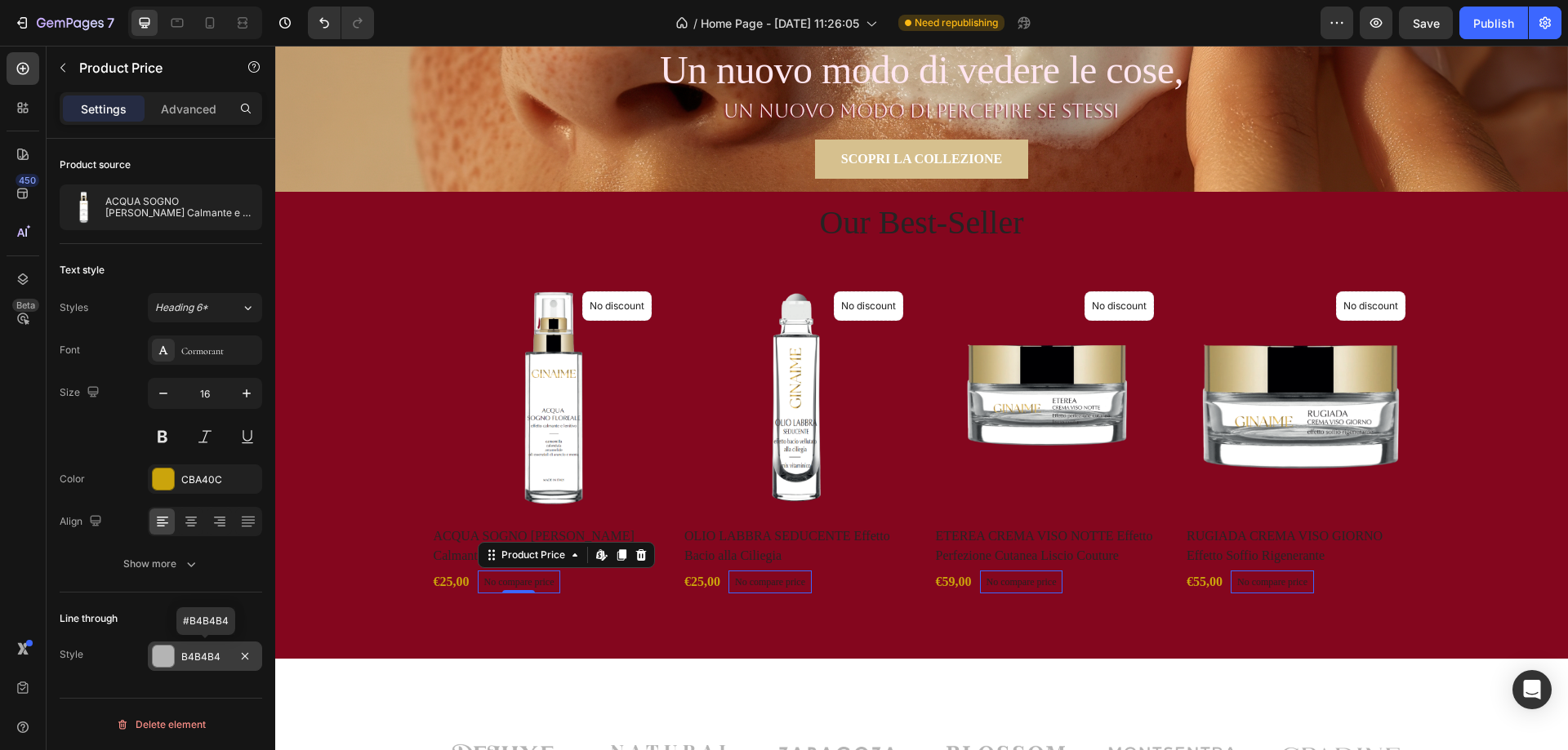
click at [157, 656] on div at bounding box center [163, 656] width 21 height 21
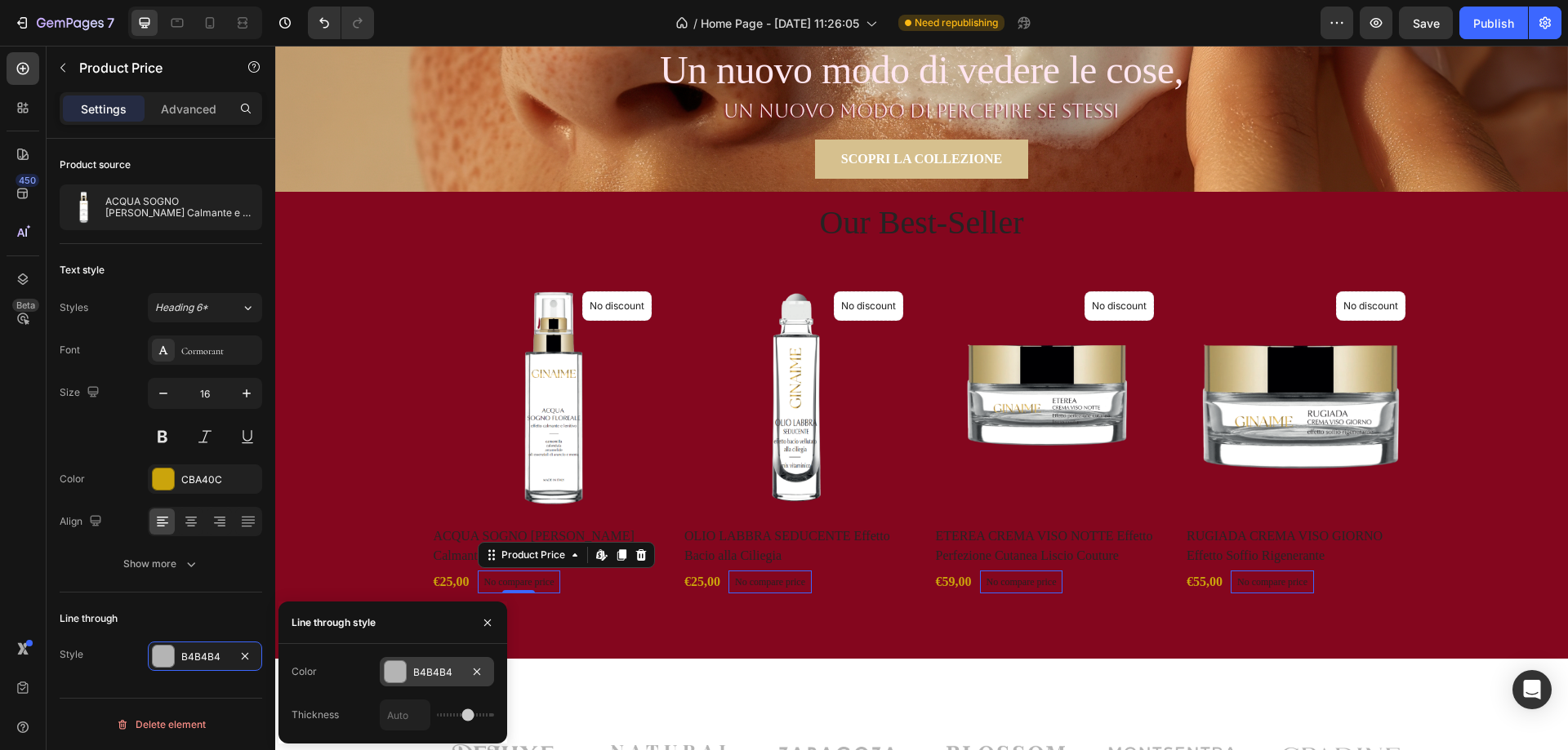
click at [393, 670] on div at bounding box center [395, 672] width 21 height 21
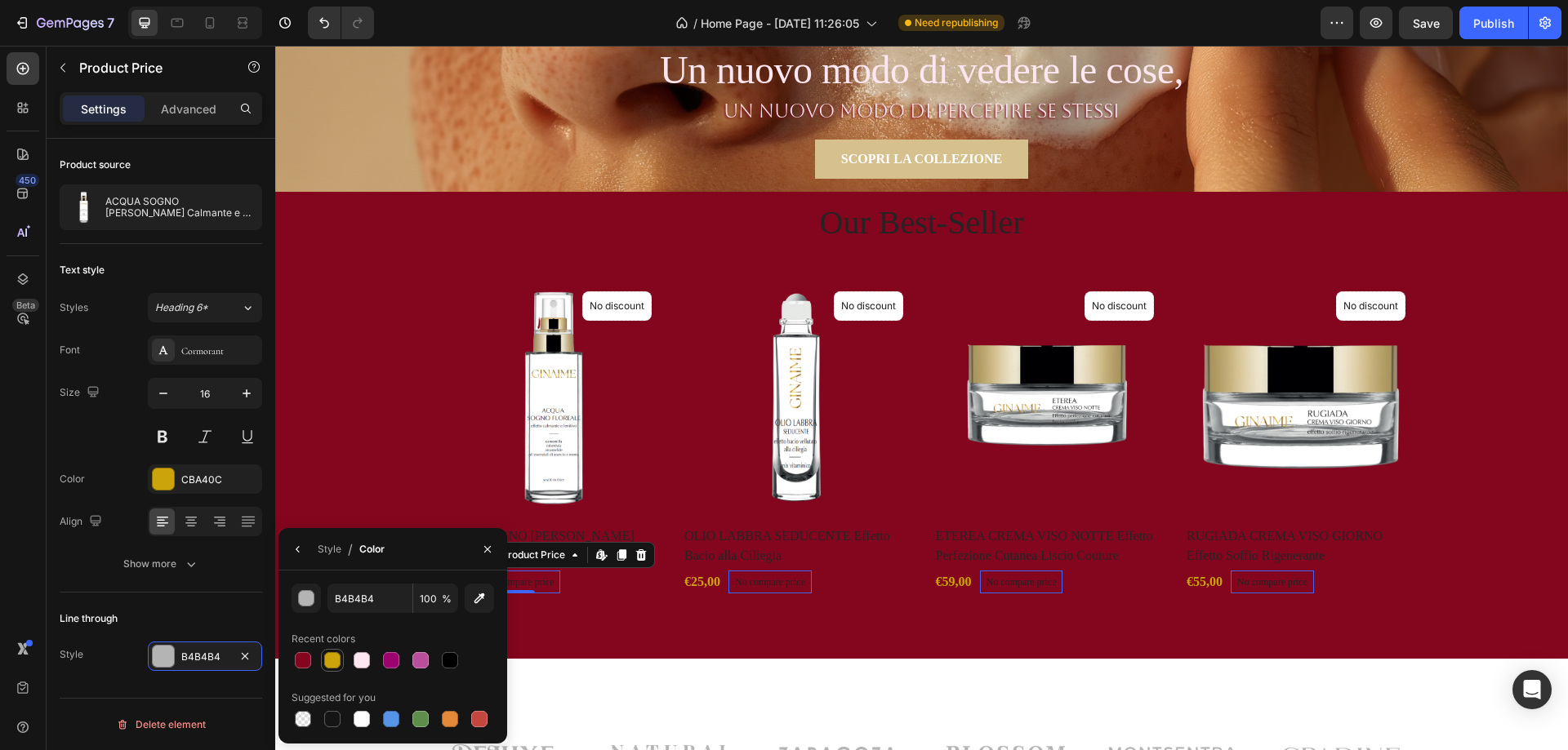
click at [323, 664] on div at bounding box center [332, 661] width 19 height 19
type input "CBA40C"
click at [335, 666] on div at bounding box center [332, 661] width 17 height 17
click at [229, 577] on button "Show more" at bounding box center [160, 564] width 202 height 30
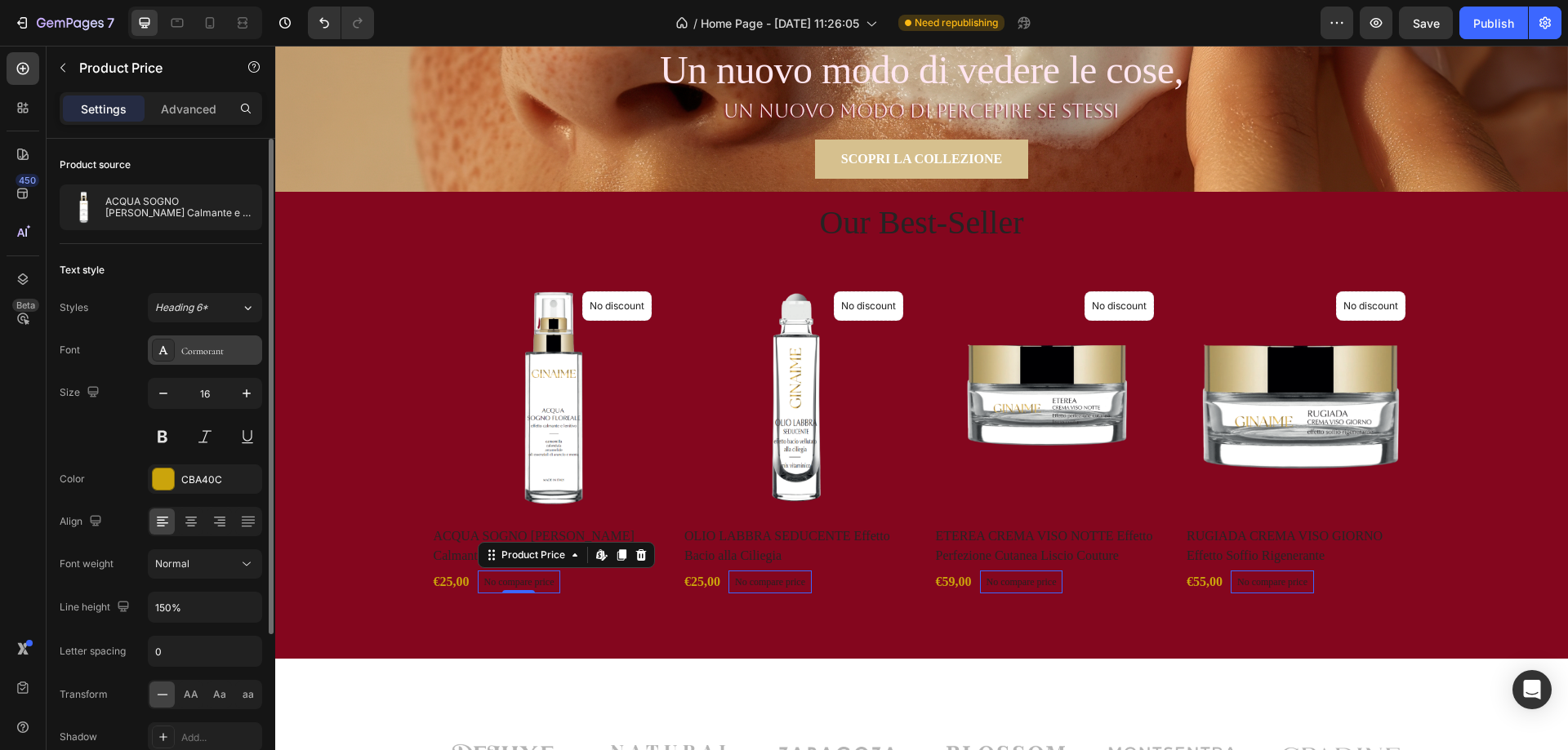
click at [196, 340] on div "Cormorant" at bounding box center [205, 350] width 114 height 30
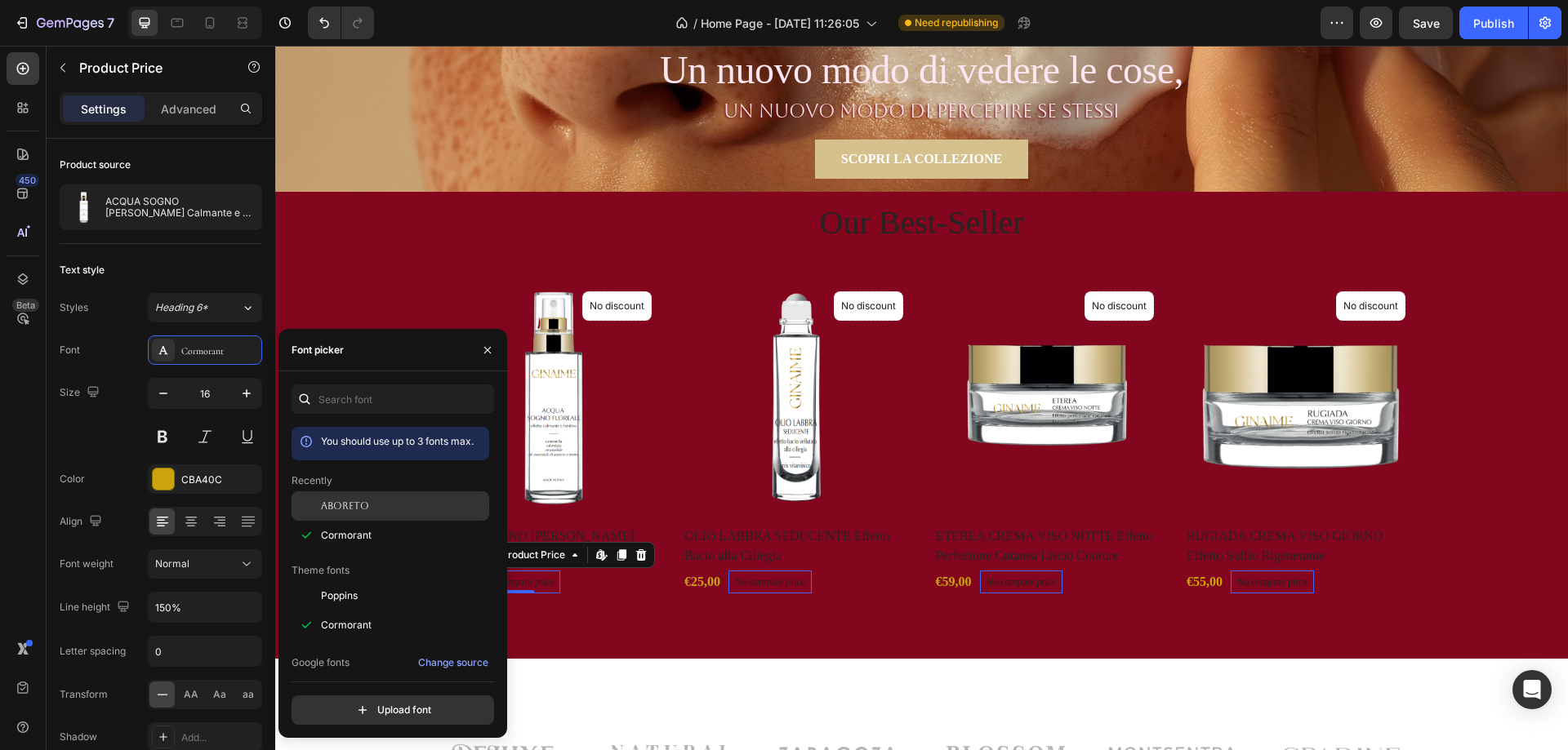
click at [354, 611] on div "Aboreto" at bounding box center [391, 626] width 198 height 30
click at [352, 532] on span "Cormorant" at bounding box center [346, 535] width 51 height 15
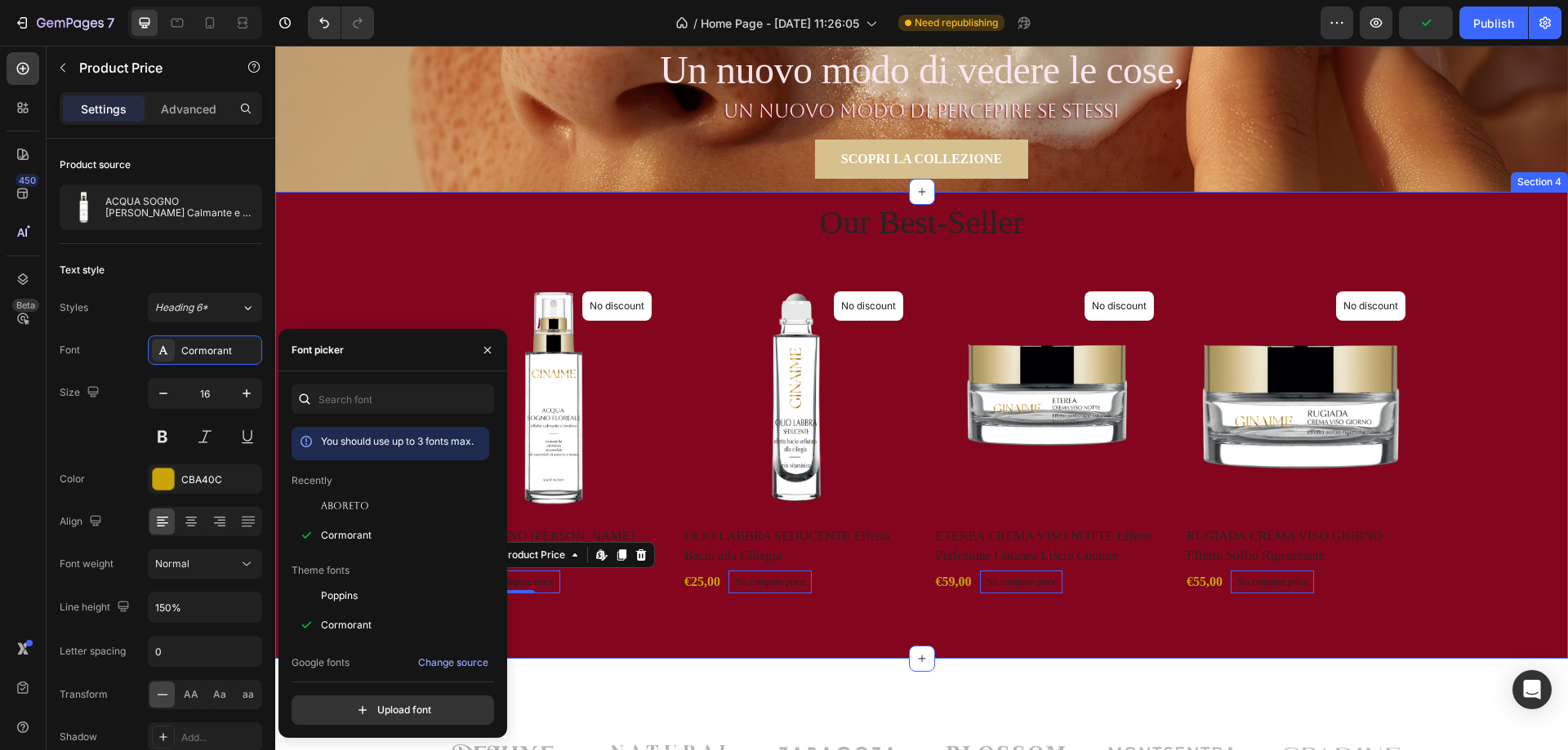
click at [757, 632] on div "Our Best-Seller Heading Product Images No discount Not be displayed when publis…" at bounding box center [921, 425] width 1293 height 467
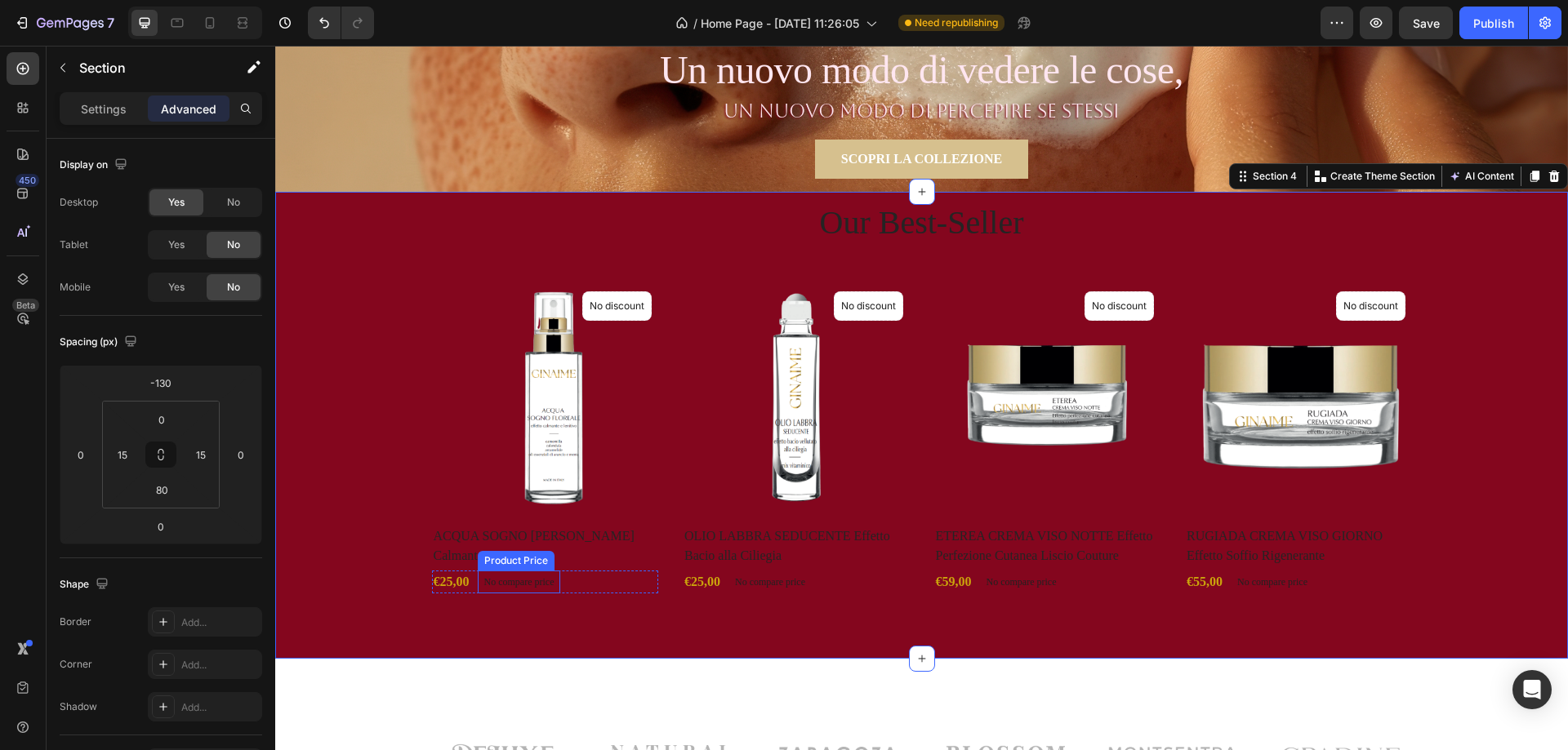
click at [515, 584] on p "No compare price" at bounding box center [520, 582] width 70 height 10
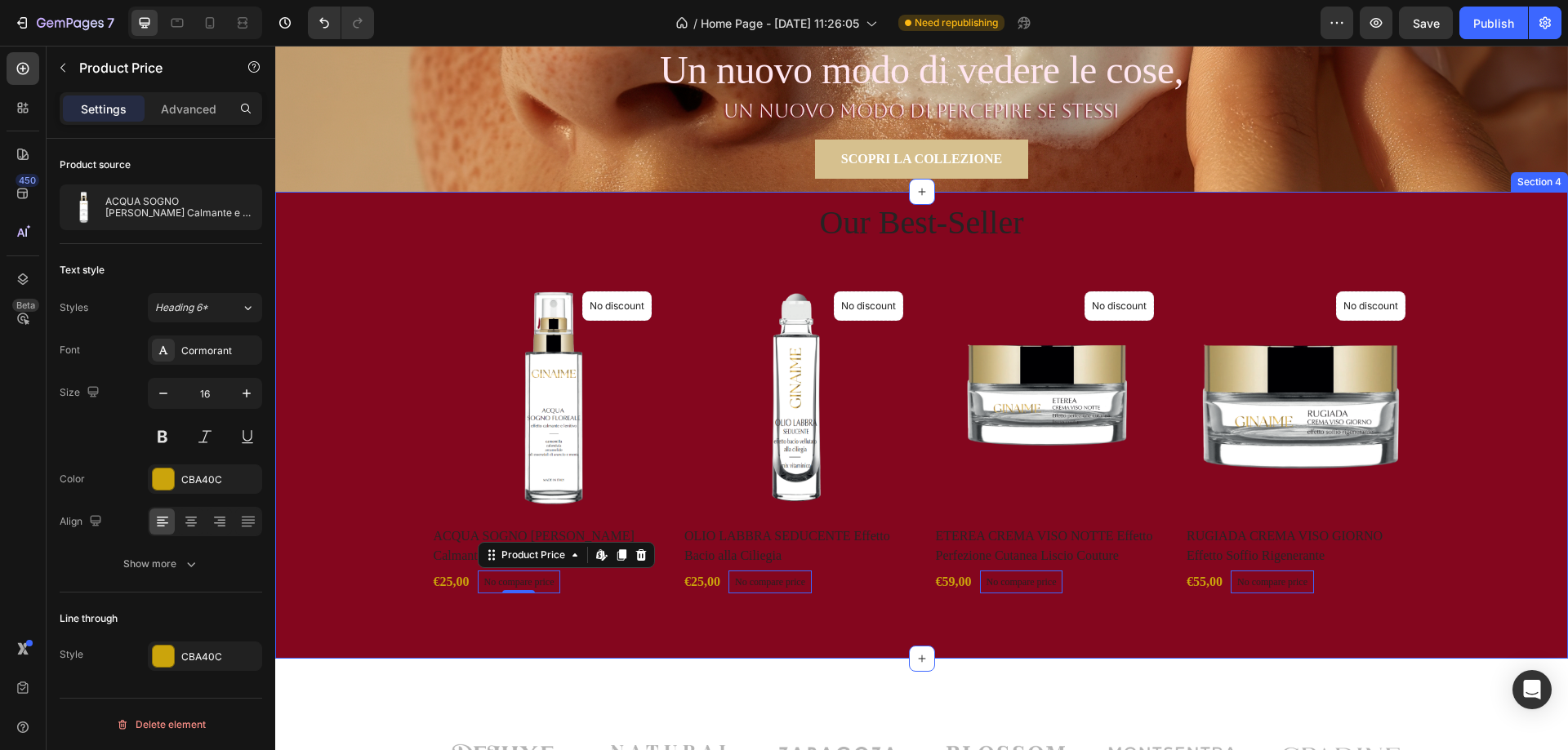
click at [521, 624] on div "Our Best-Seller Heading Product Images No discount Not be displayed when publis…" at bounding box center [921, 425] width 1293 height 467
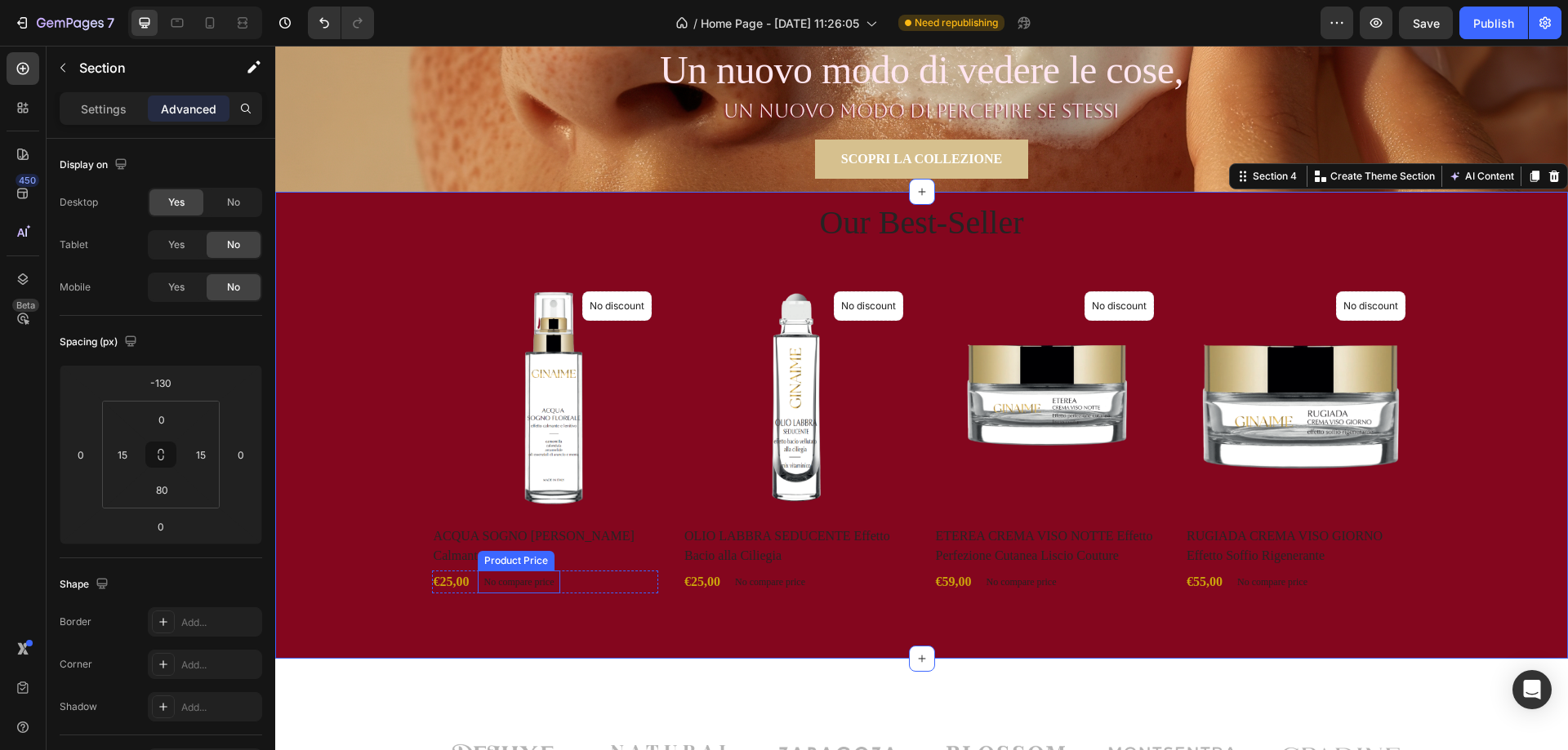
click at [516, 588] on div "No compare price" at bounding box center [519, 582] width 83 height 23
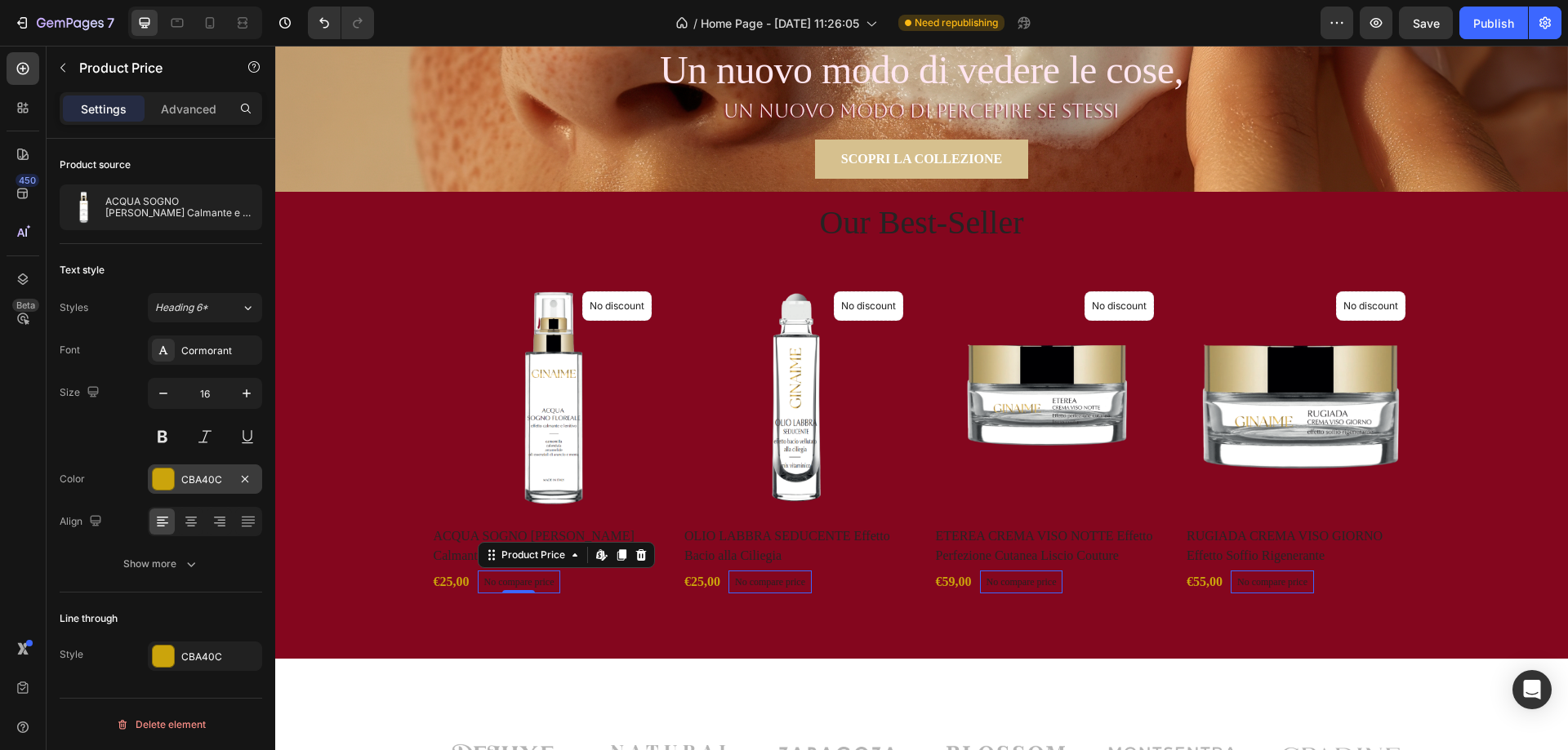
click at [167, 481] on div at bounding box center [163, 479] width 21 height 21
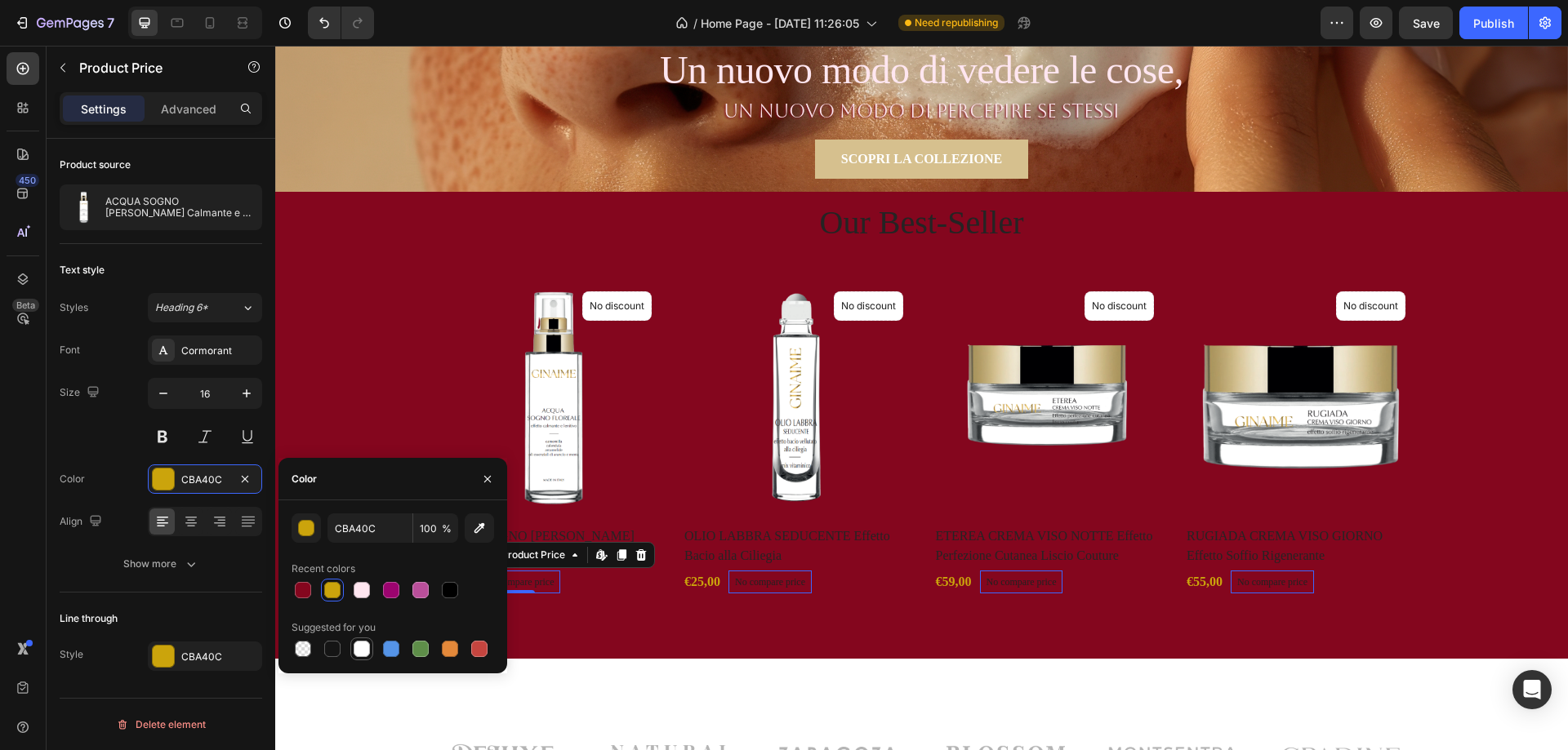
click at [361, 649] on div at bounding box center [362, 649] width 17 height 17
type input "FFFFFF"
click at [167, 655] on div at bounding box center [163, 656] width 21 height 21
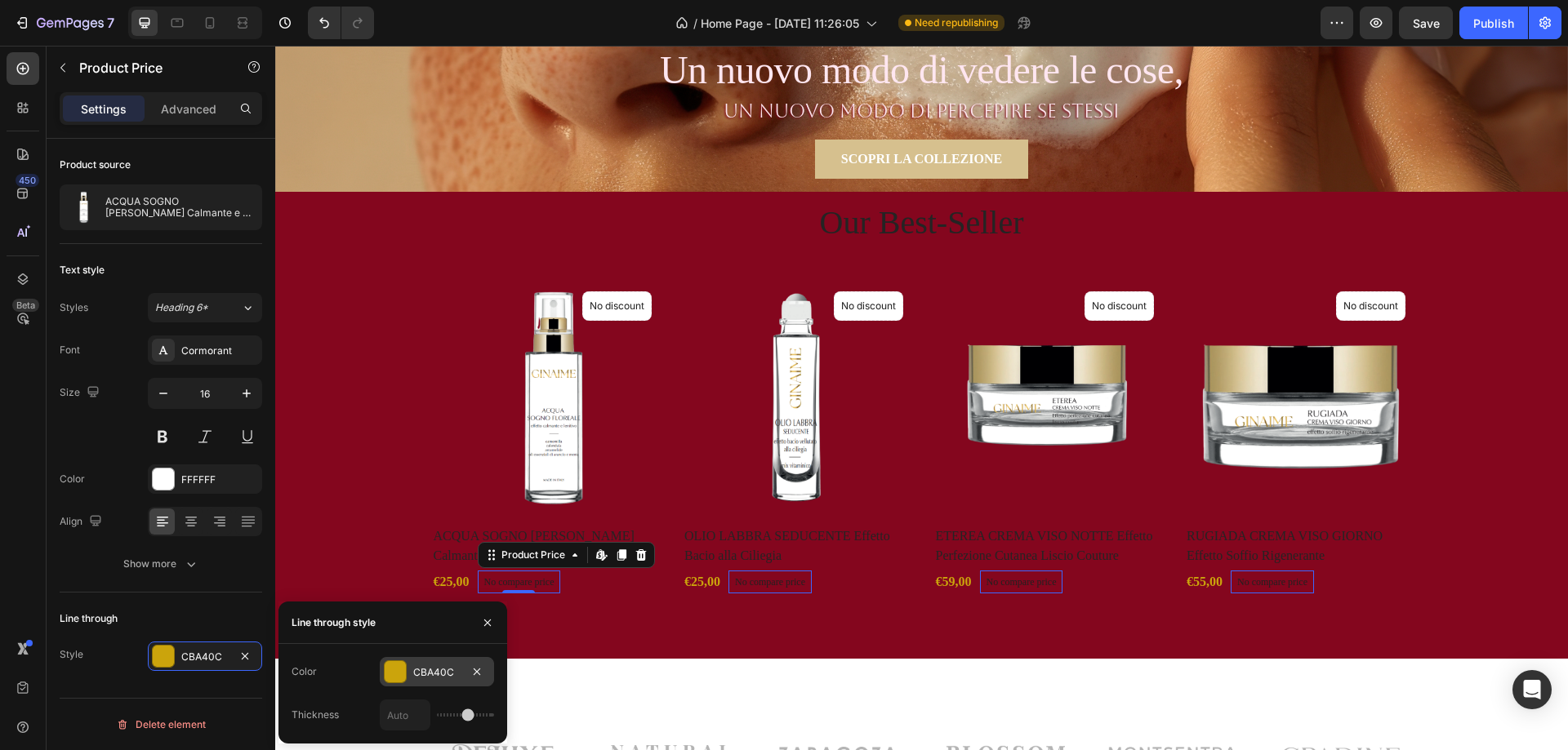
click at [394, 669] on div at bounding box center [395, 672] width 21 height 21
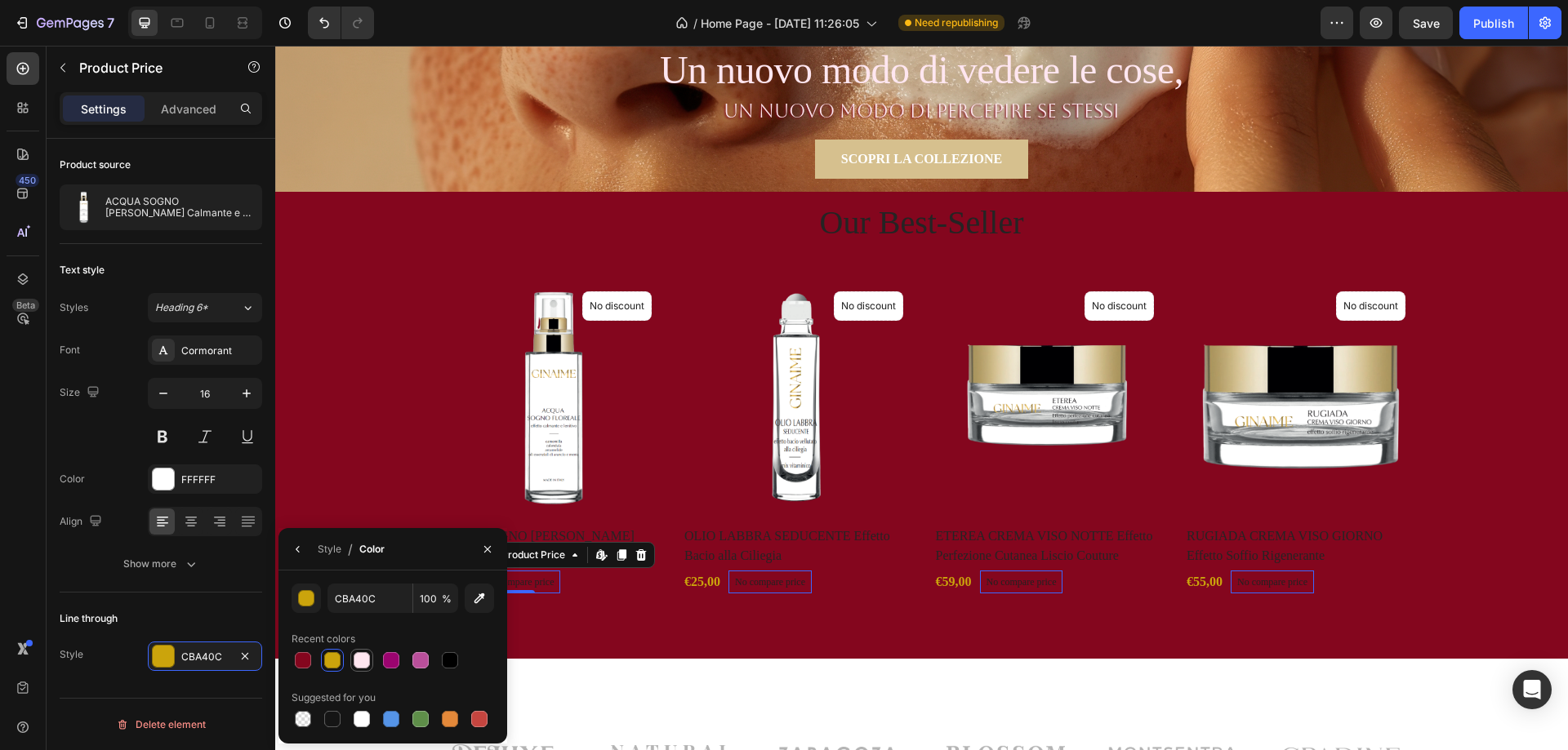
click at [361, 666] on div at bounding box center [362, 661] width 17 height 17
type input "FFE6F0"
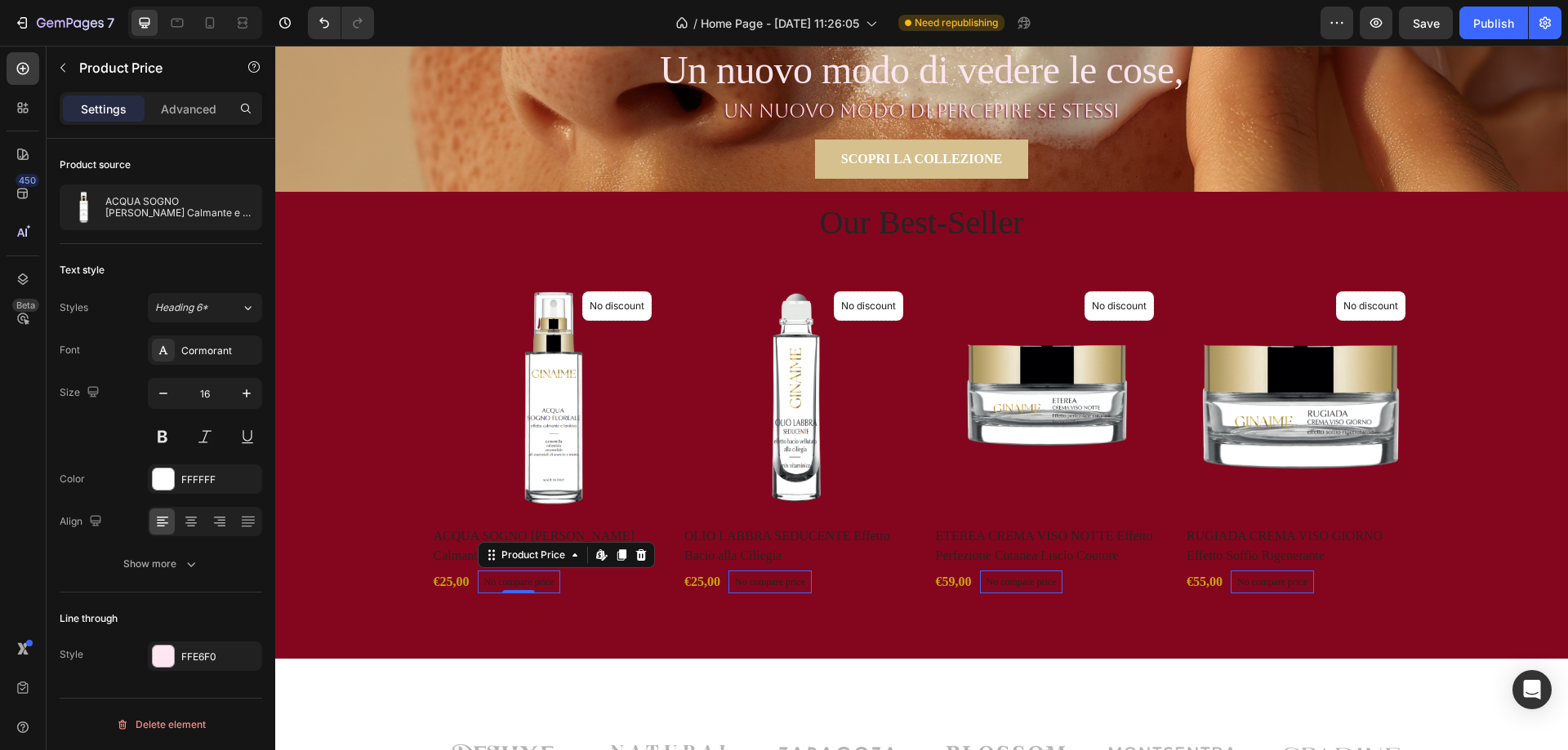
click at [228, 588] on div "Text style Styles Heading 6* Font Cormorant Size 16 Color FFFFFF Align Show more" at bounding box center [160, 419] width 202 height 349
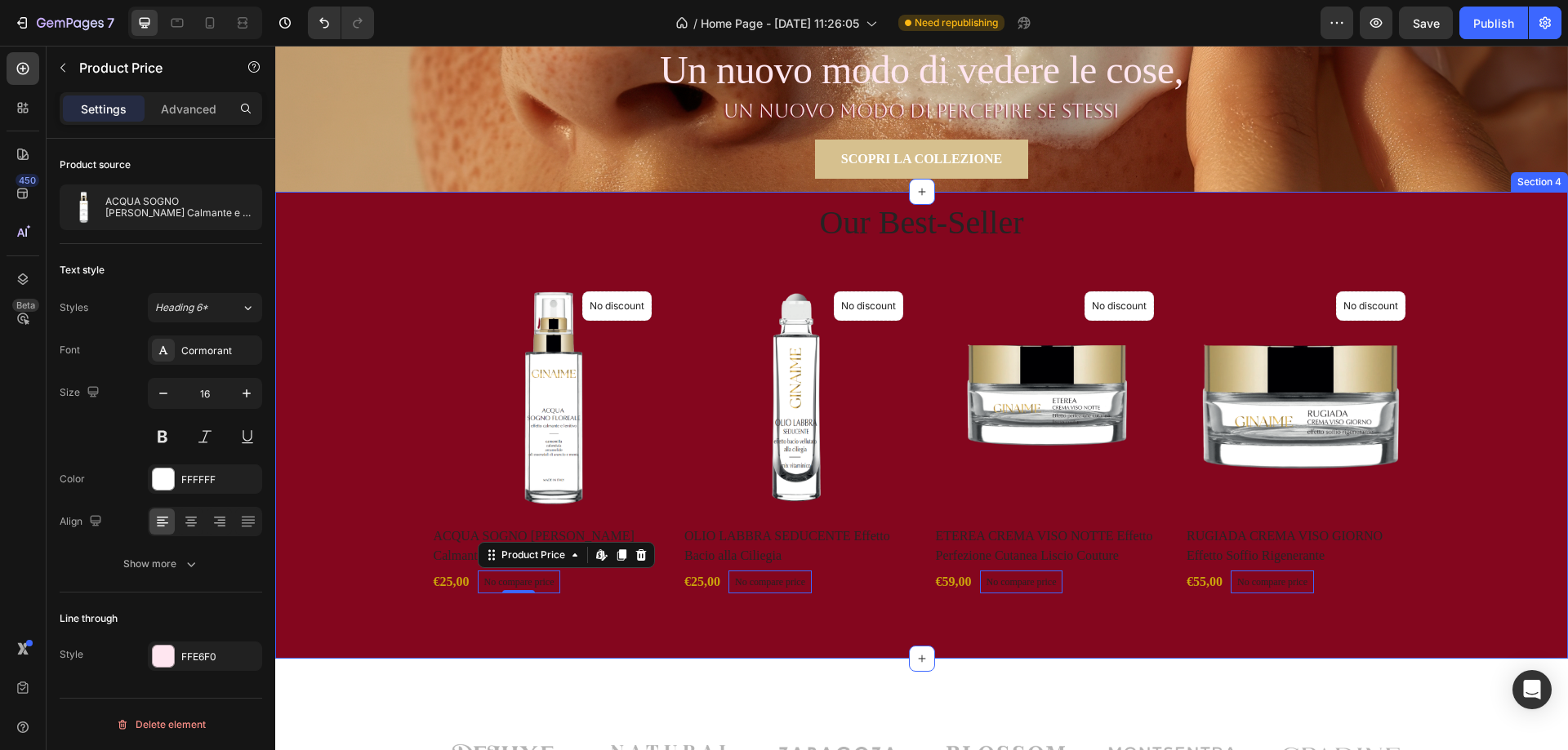
click at [623, 620] on div "Our Best-Seller Heading Product Images No discount Not be displayed when publis…" at bounding box center [921, 425] width 1293 height 467
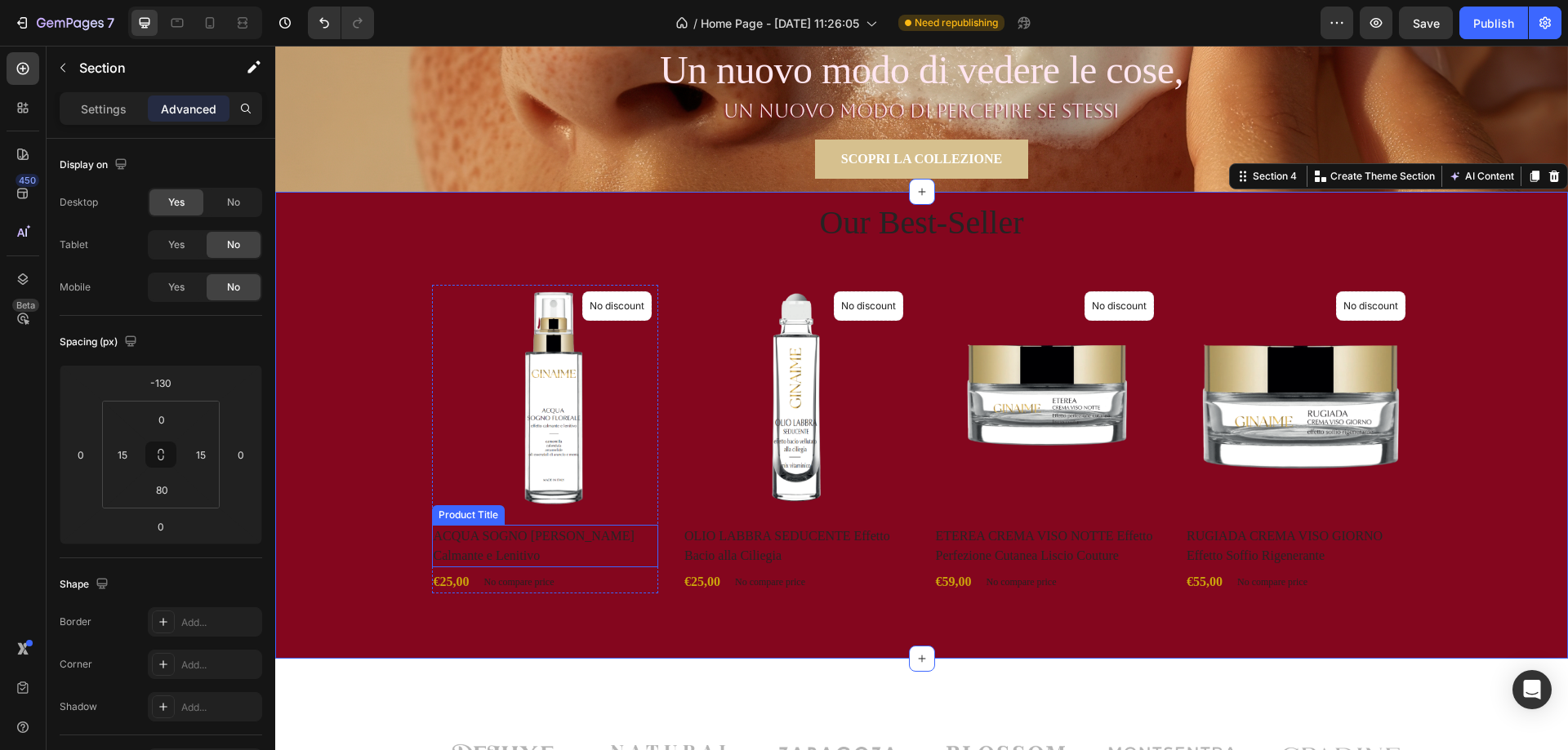
click at [493, 542] on h2 "ACQUA SOGNO [PERSON_NAME] Calmante e Lenitivo" at bounding box center [545, 546] width 227 height 42
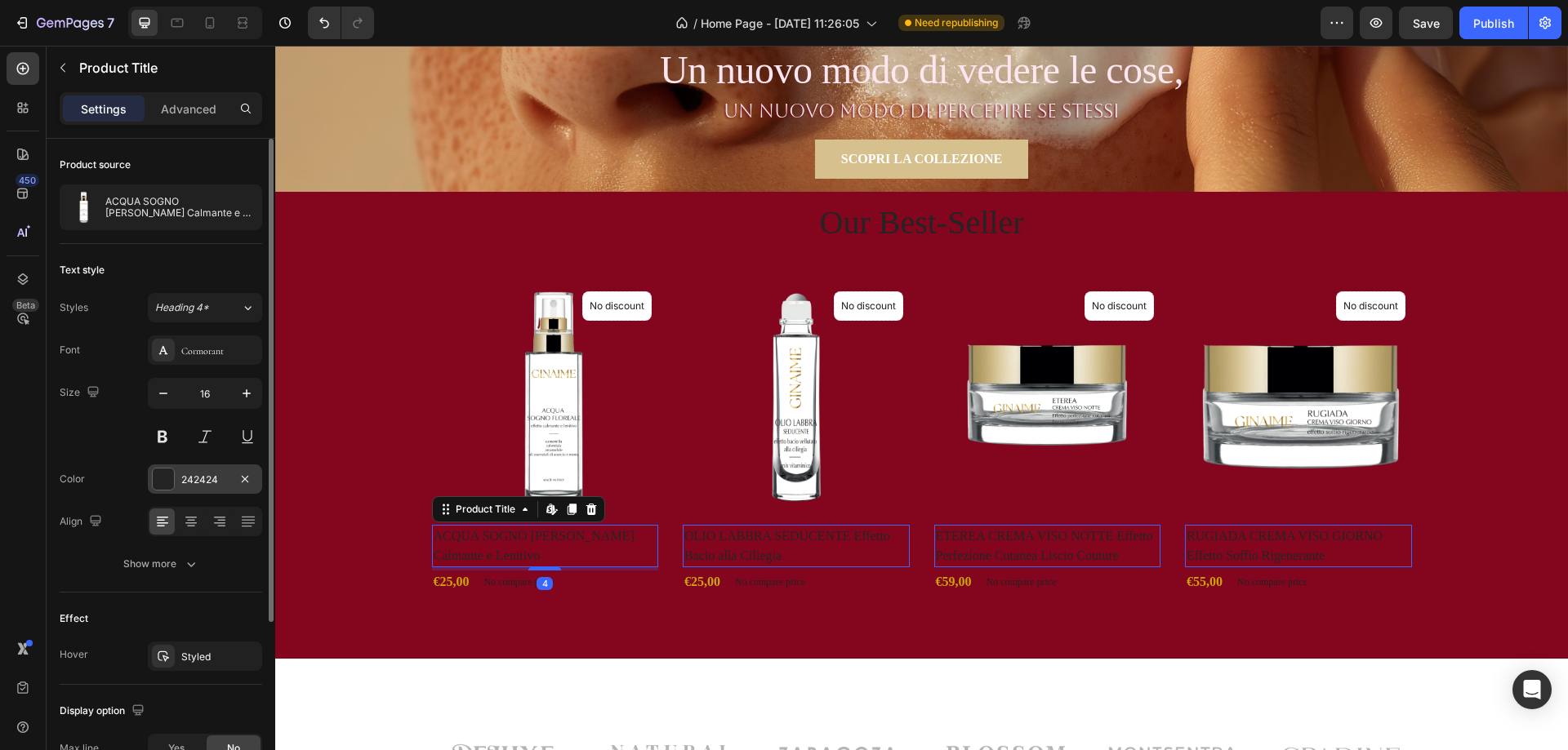
click at [159, 480] on div at bounding box center [163, 479] width 21 height 21
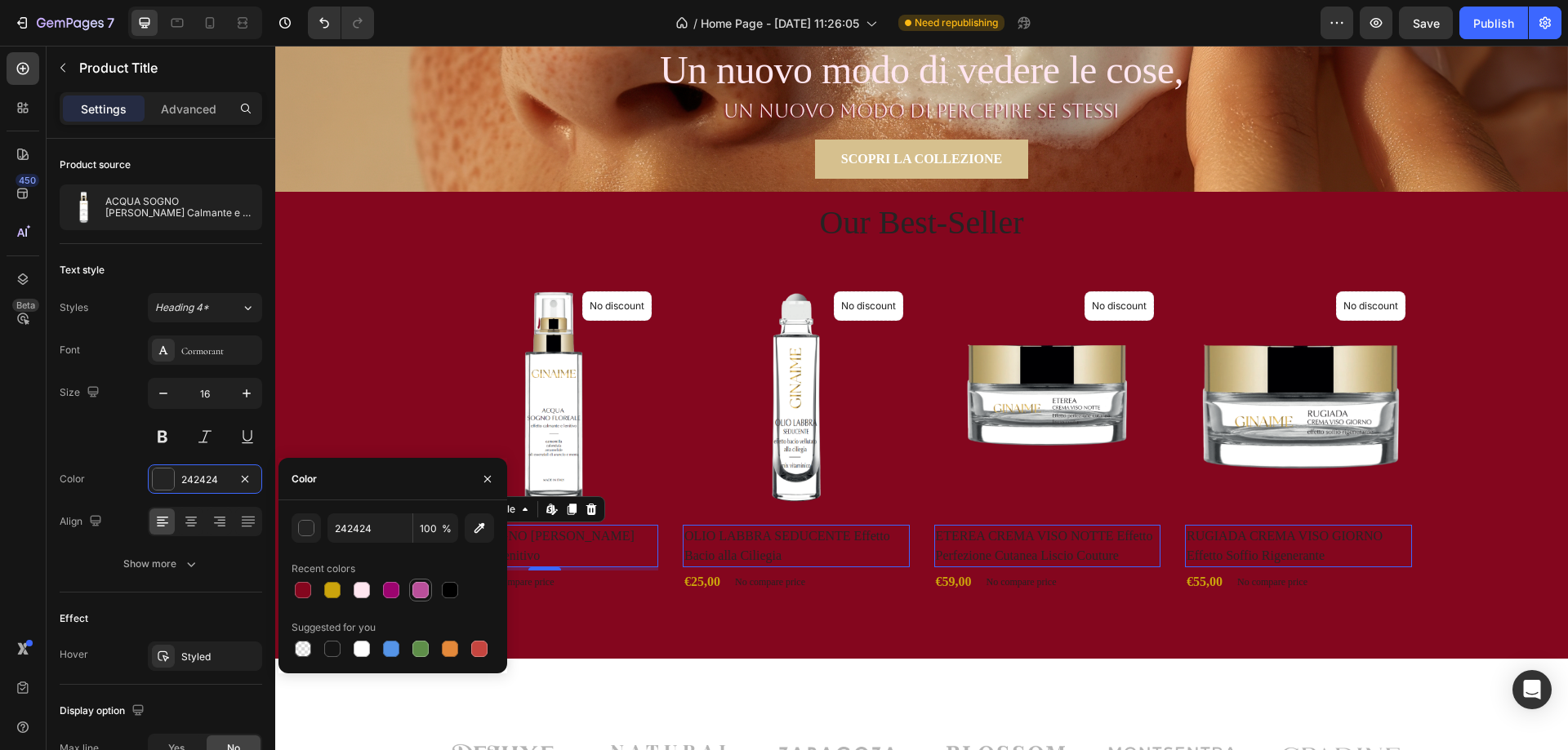
click at [416, 594] on div at bounding box center [421, 590] width 17 height 17
type input "B94F9A"
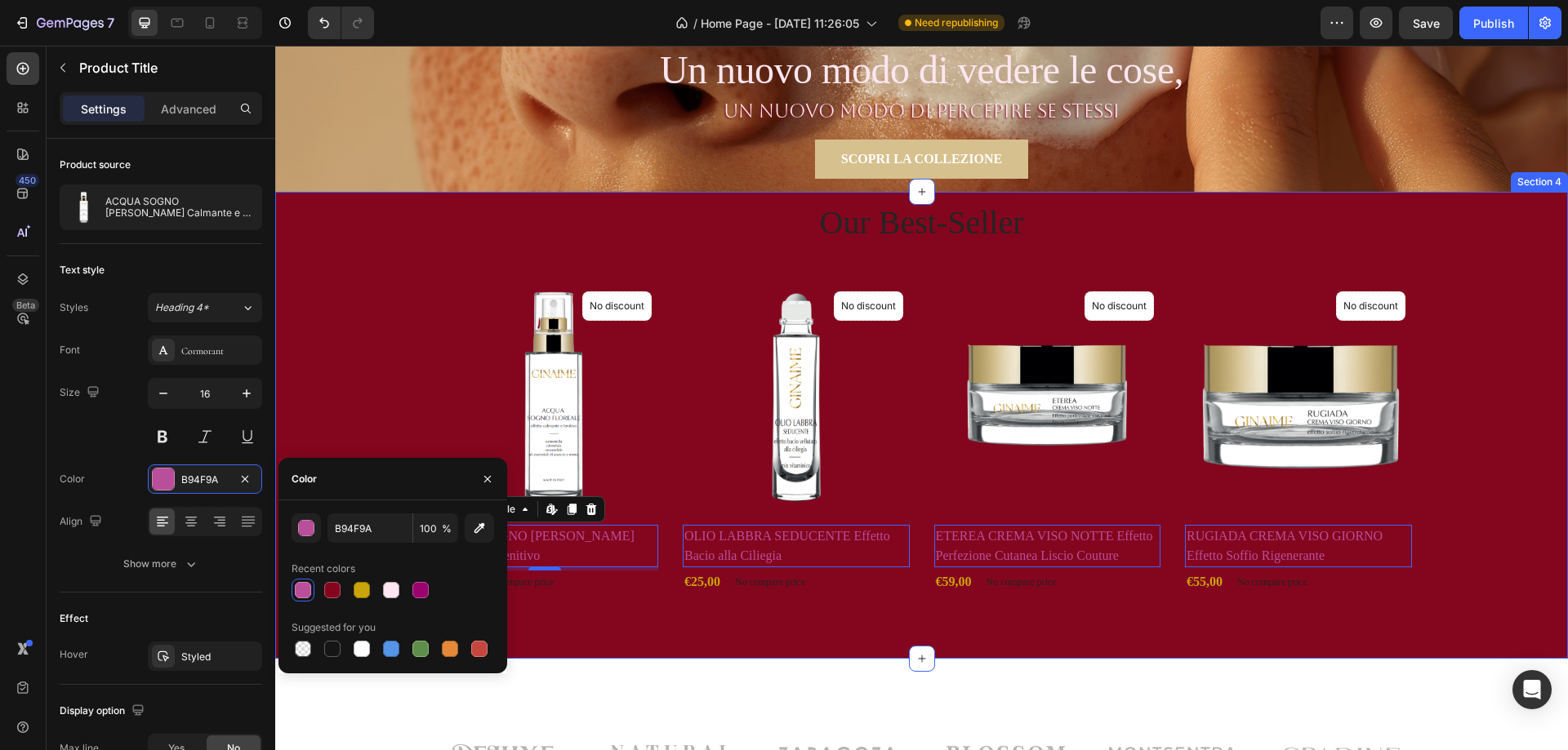
click at [387, 257] on div "Our Best-Seller Heading Product Images No discount Not be displayed when publis…" at bounding box center [921, 393] width 1268 height 402
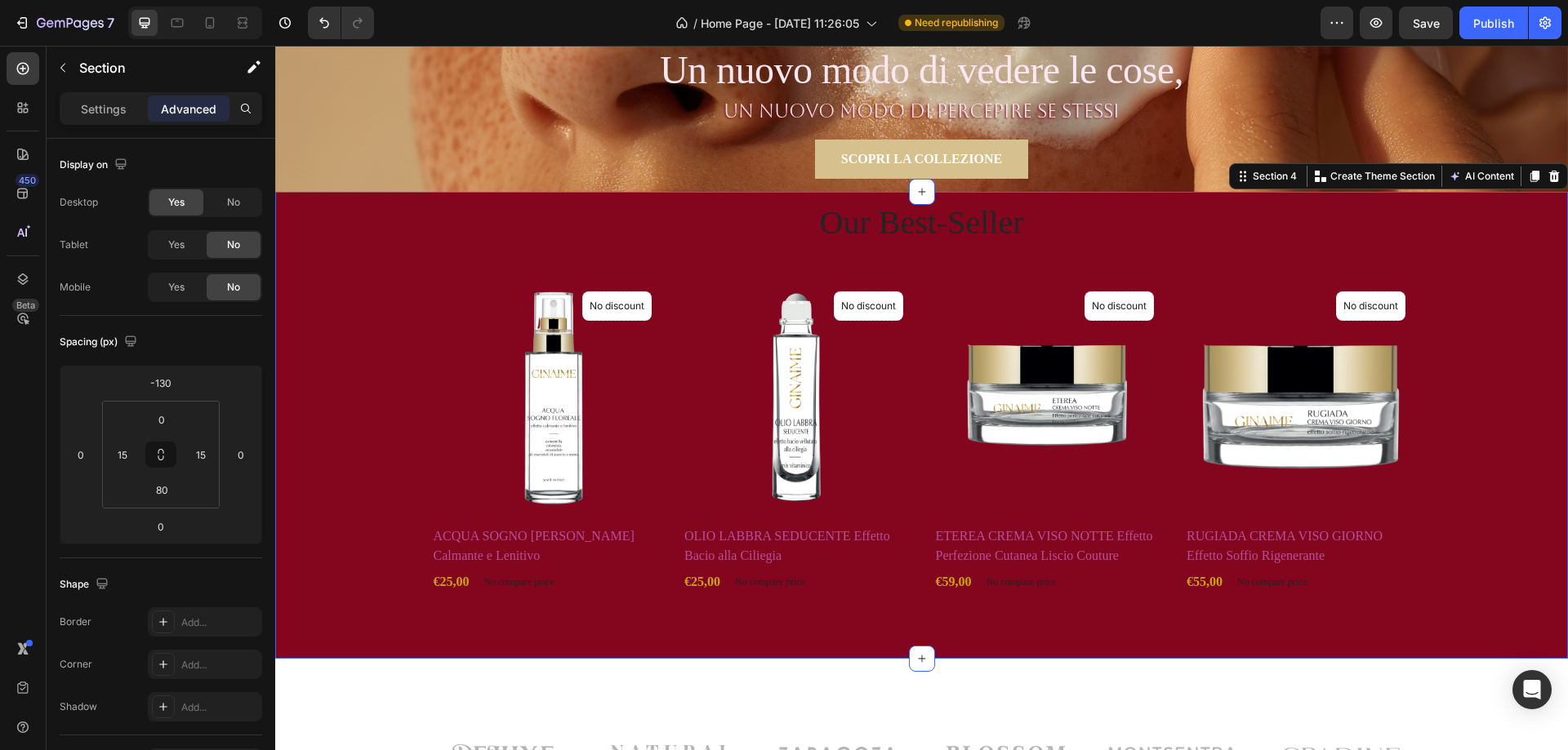
click at [361, 252] on div "Our Best-Seller Heading Product Images No discount Not be displayed when publis…" at bounding box center [921, 393] width 1268 height 402
click at [106, 108] on p "Settings" at bounding box center [103, 110] width 46 height 18
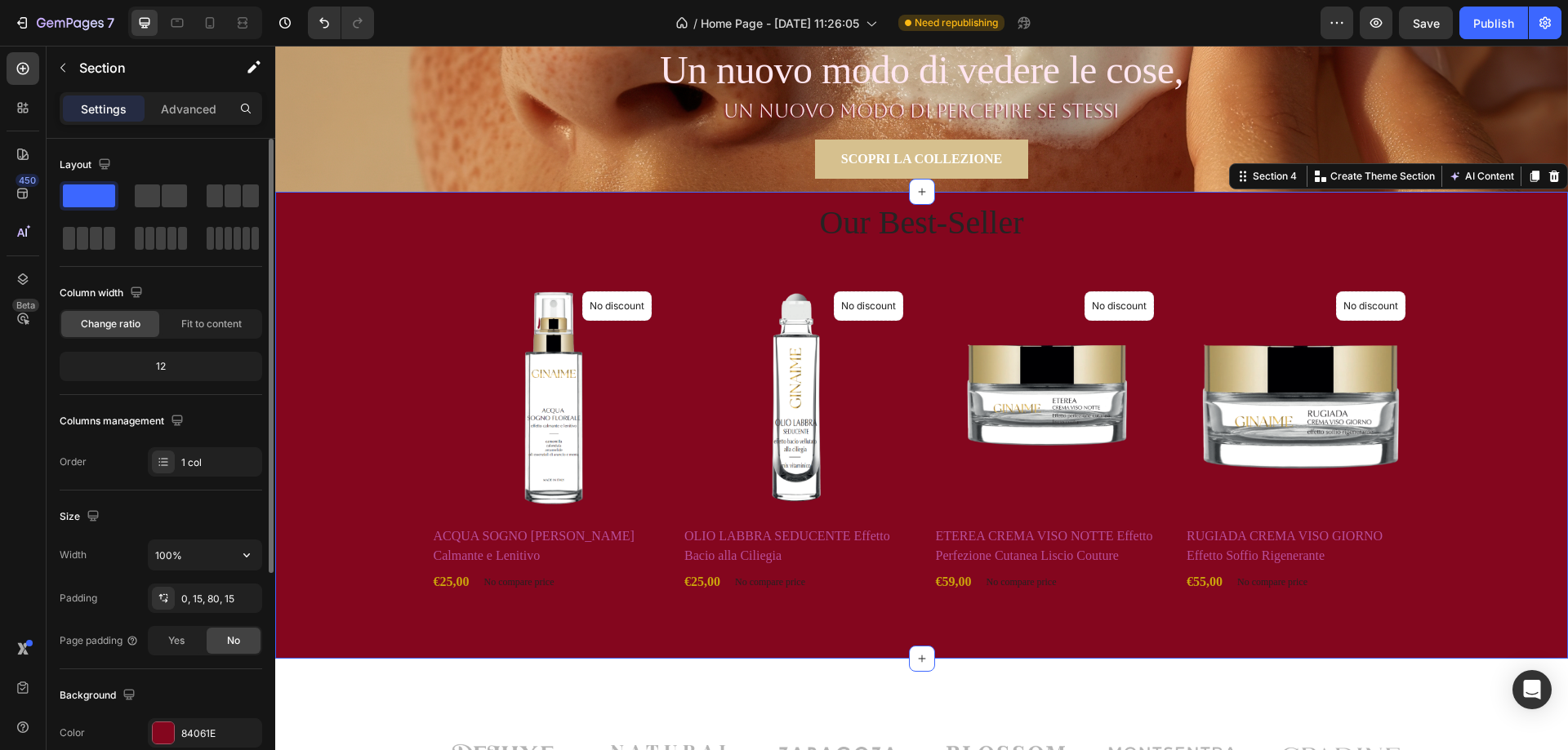
scroll to position [245, 0]
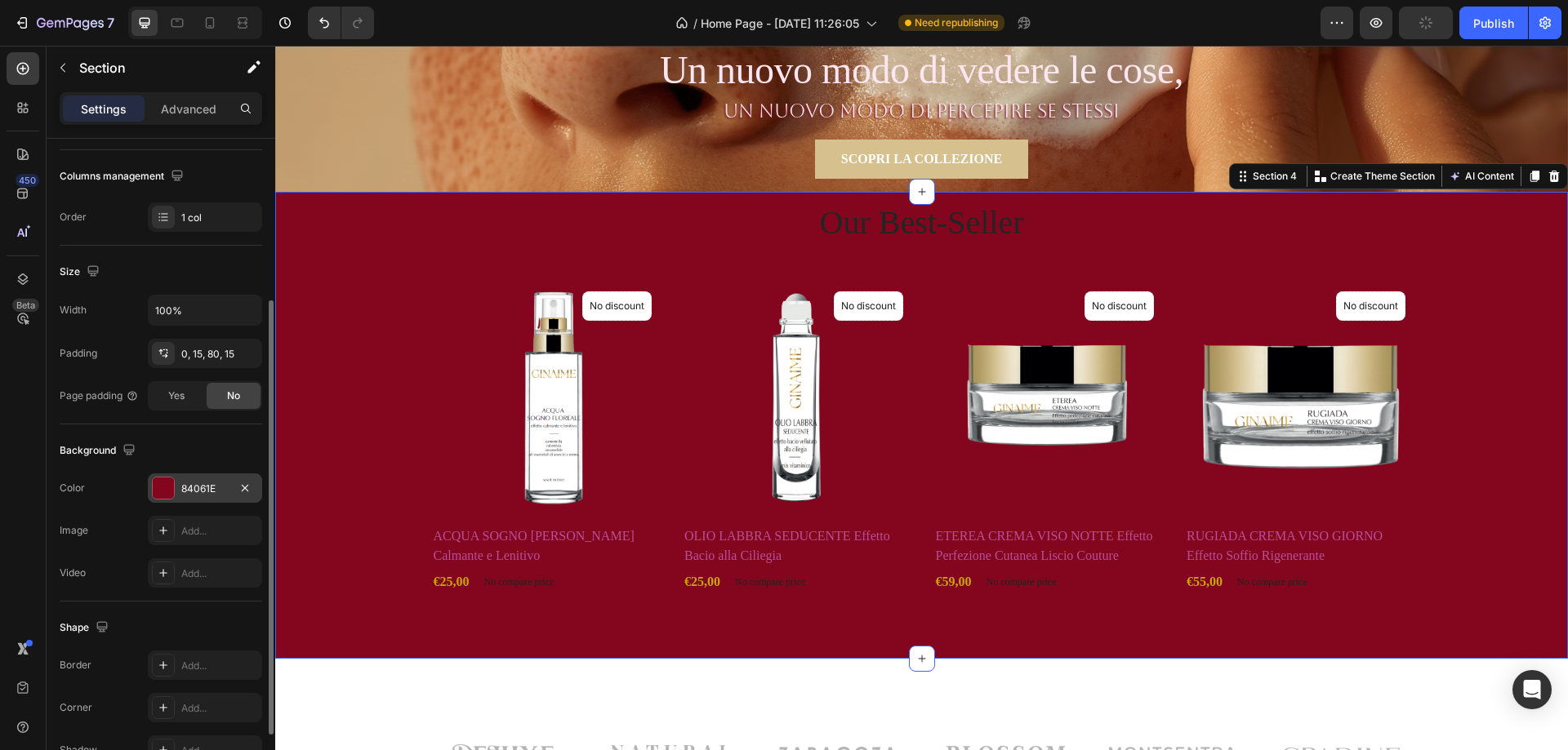
click at [164, 482] on div at bounding box center [163, 488] width 21 height 21
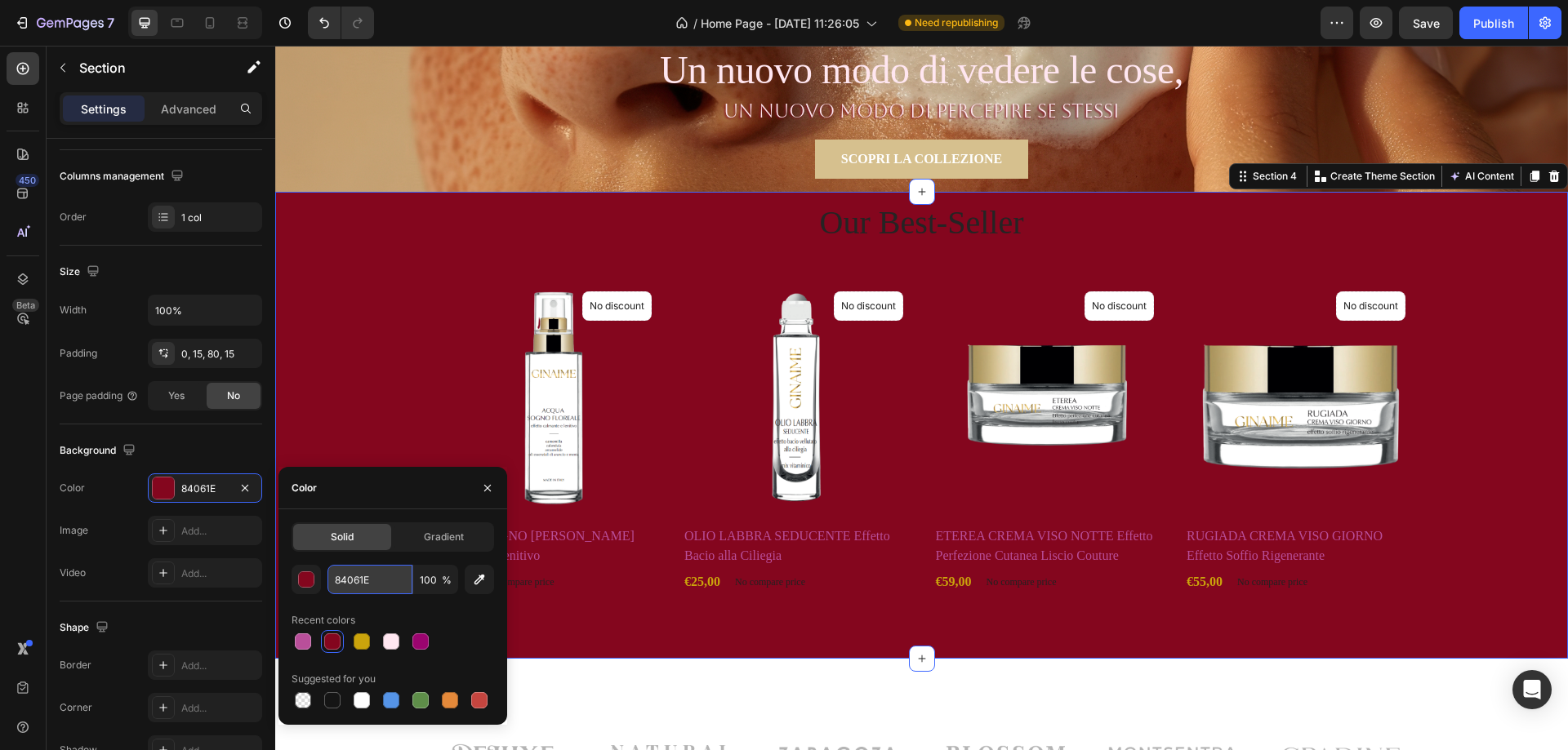
click at [366, 580] on input "84061E" at bounding box center [370, 580] width 85 height 30
paste input "#ffe6f0"
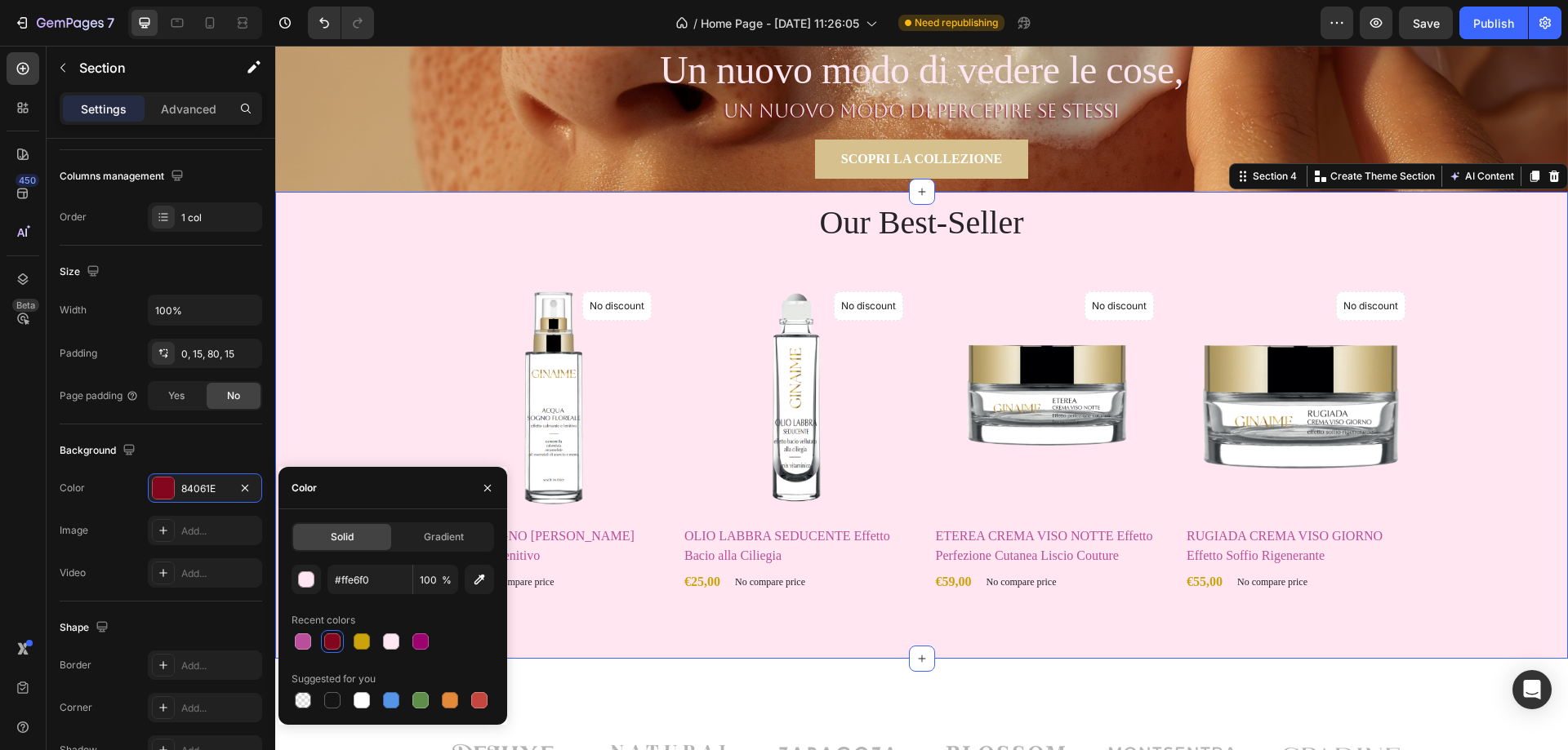
click at [462, 613] on div "Recent colors" at bounding box center [393, 620] width 202 height 26
type input "FFE6F0"
click at [571, 536] on h2 "ACQUA SOGNO [PERSON_NAME] Calmante e Lenitivo" at bounding box center [545, 546] width 227 height 42
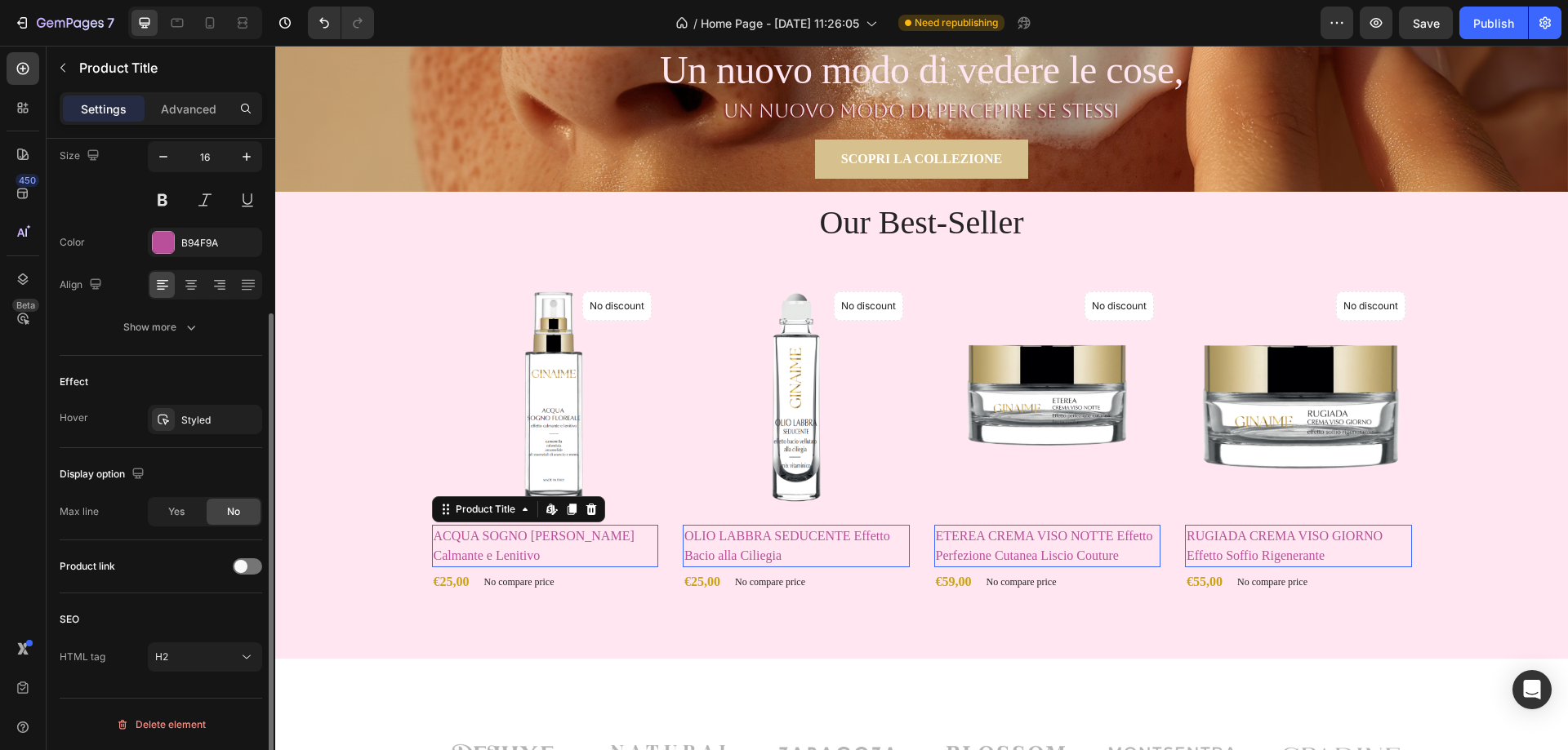
scroll to position [0, 0]
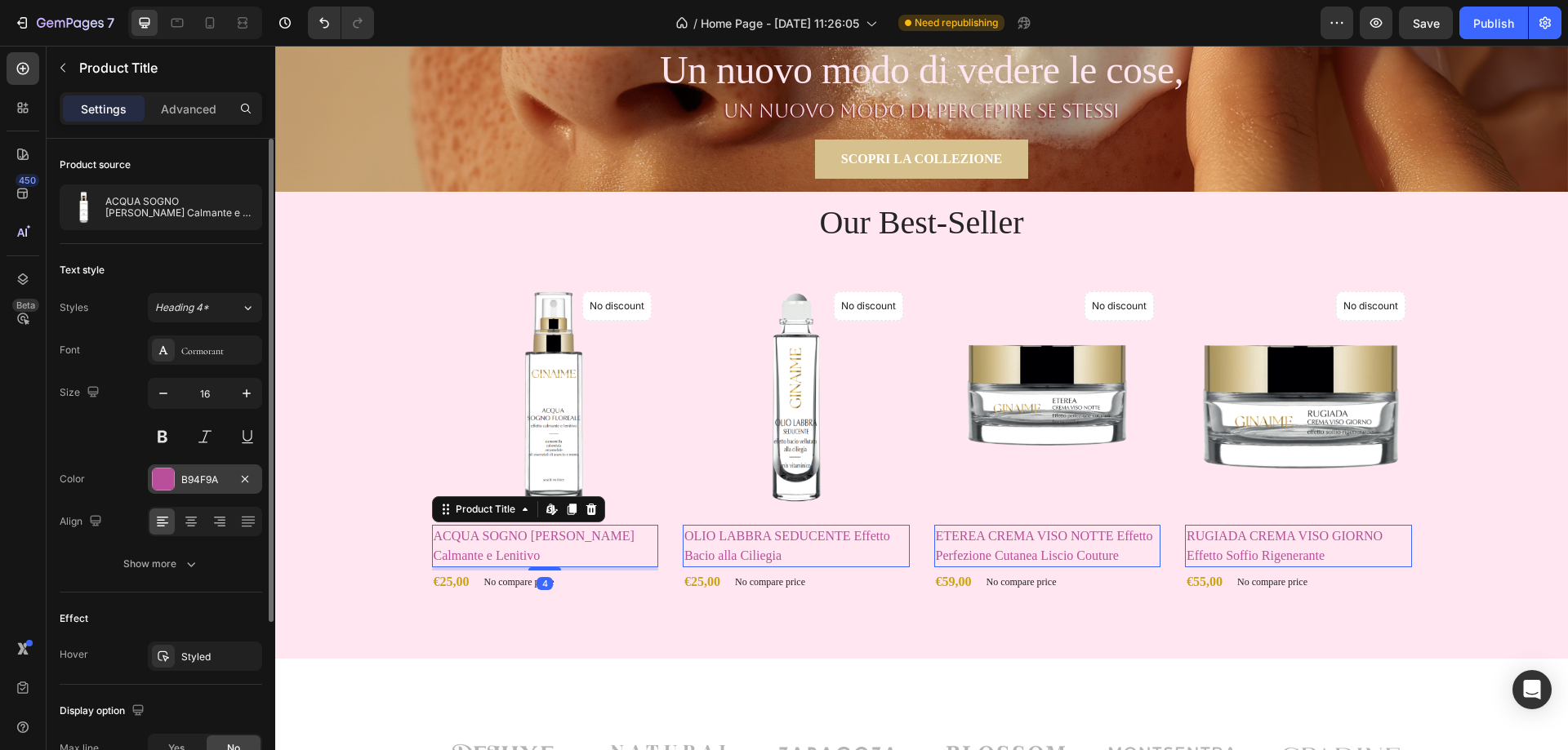
click at [170, 480] on div at bounding box center [163, 479] width 21 height 21
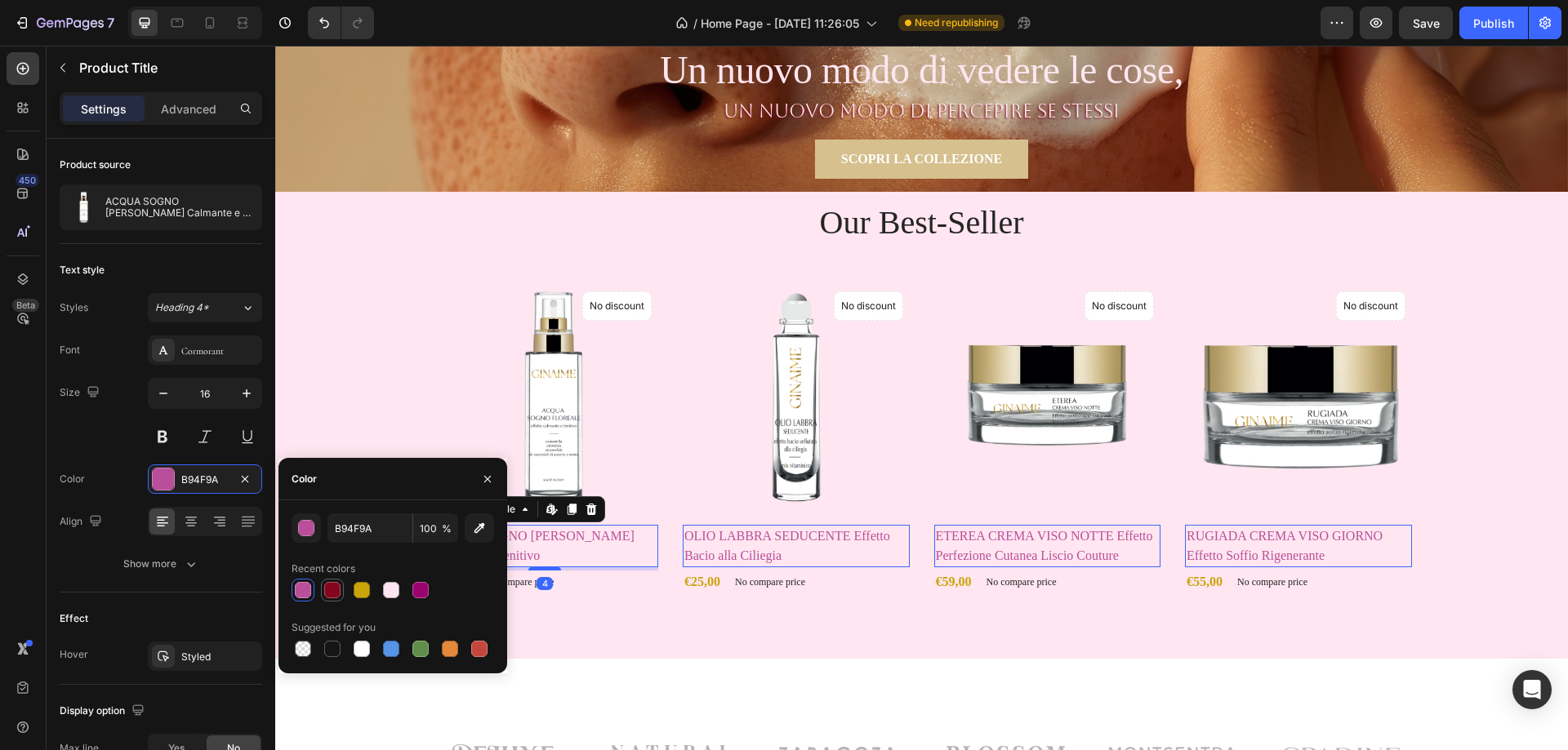
click at [336, 591] on div at bounding box center [332, 590] width 17 height 17
type input "84061E"
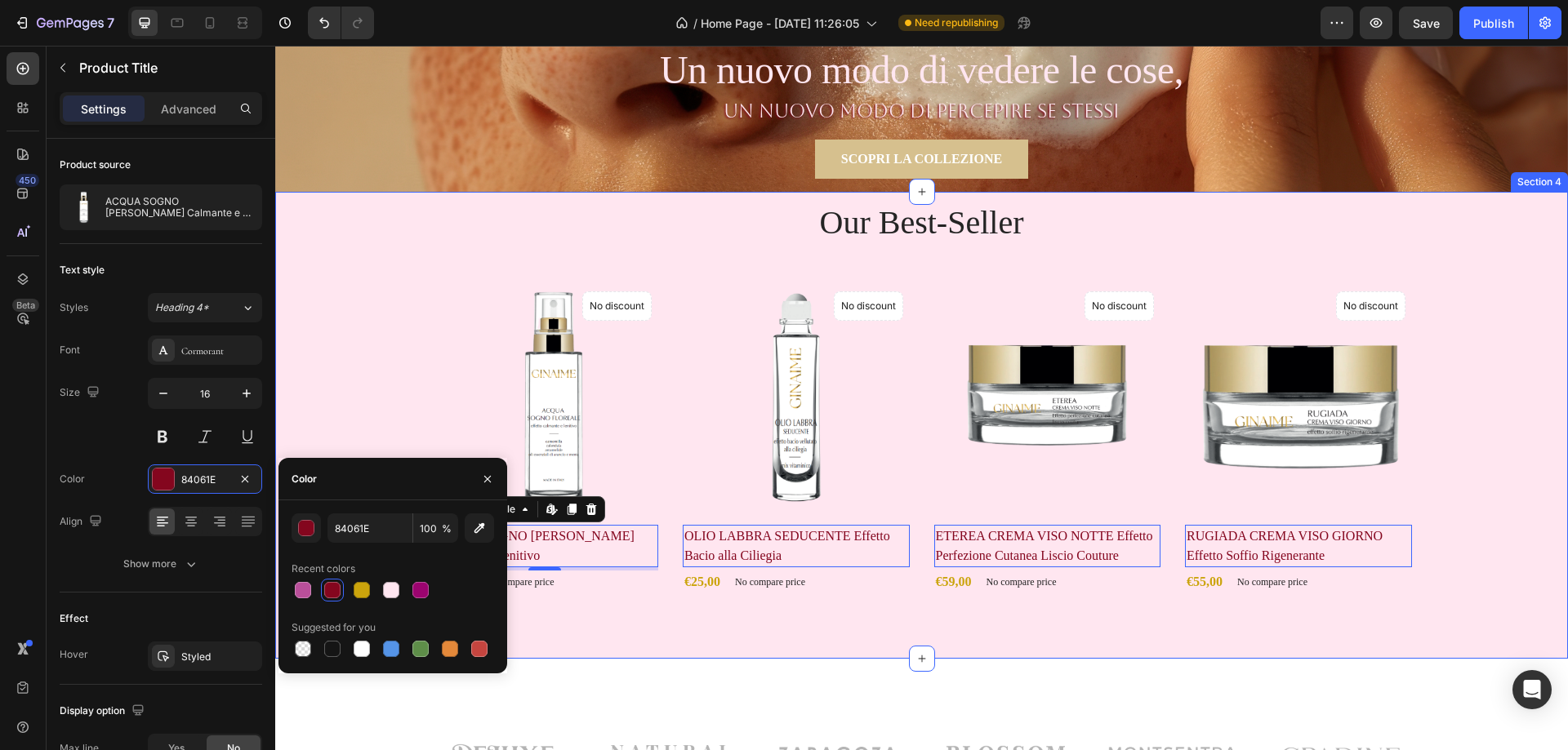
click at [653, 623] on div "Our Best-Seller Heading Product Images No discount Not be displayed when publis…" at bounding box center [921, 425] width 1293 height 467
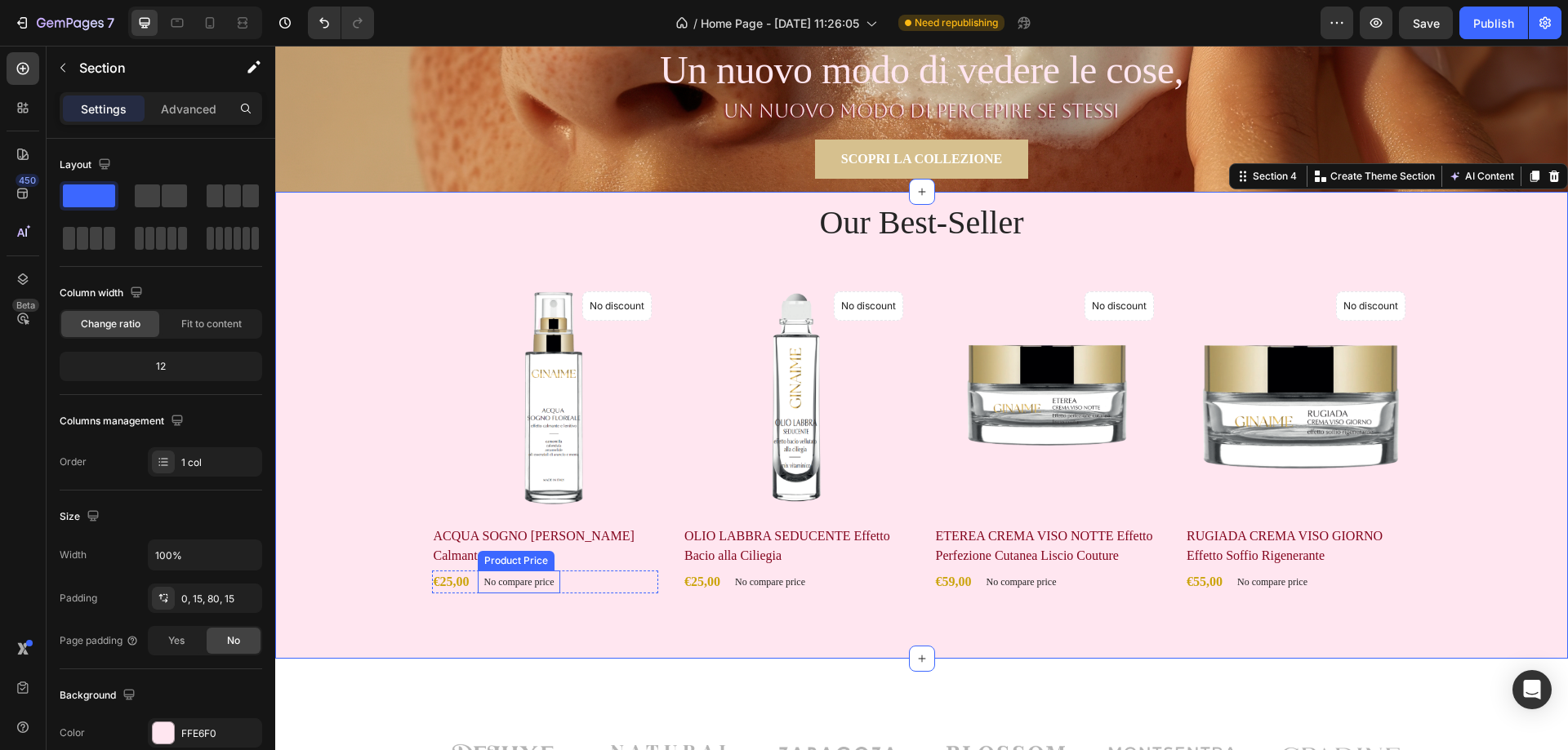
click at [504, 578] on p "No compare price" at bounding box center [520, 582] width 70 height 10
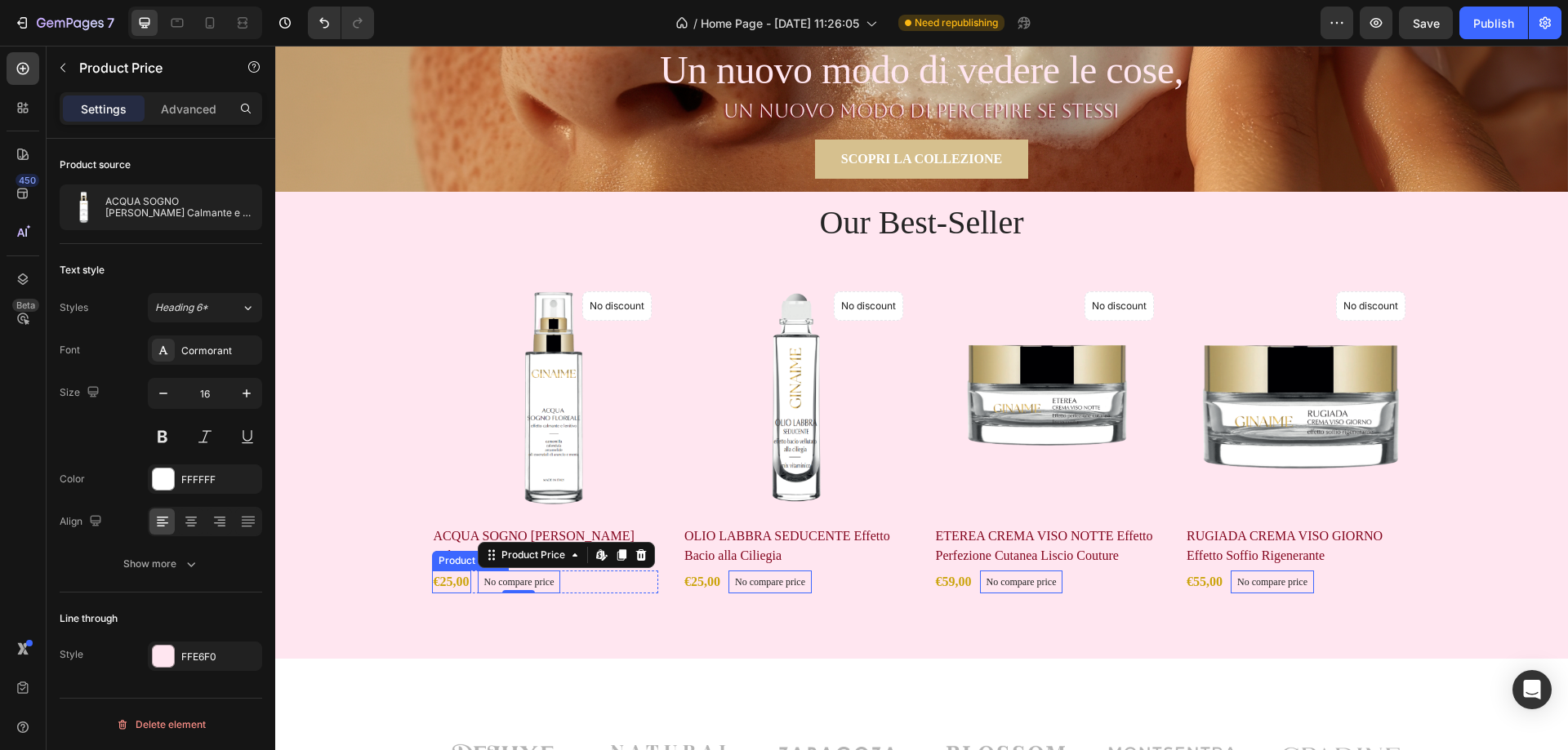
click at [451, 577] on div "€25,00" at bounding box center [451, 582] width 39 height 23
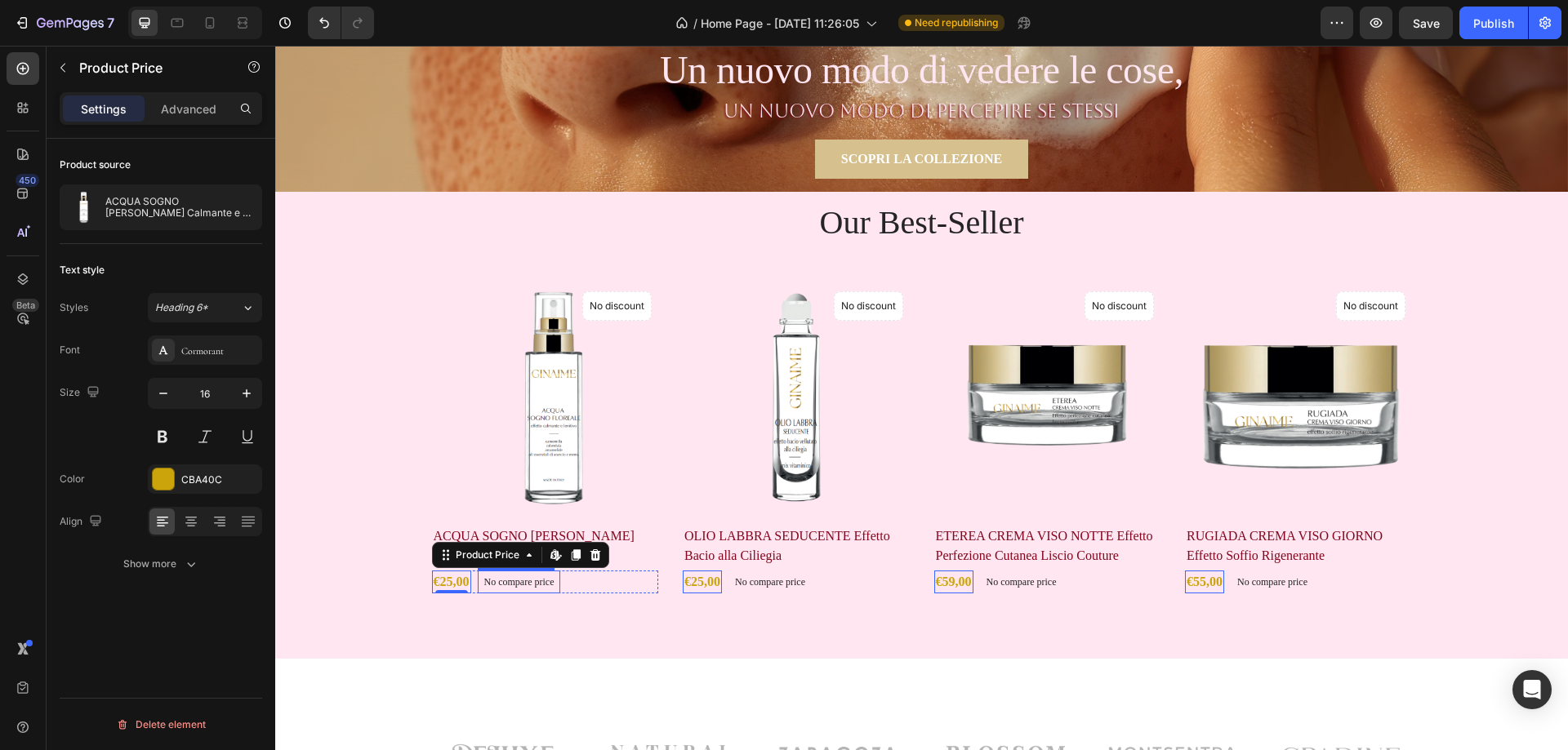
click at [522, 580] on p "No compare price" at bounding box center [520, 582] width 70 height 10
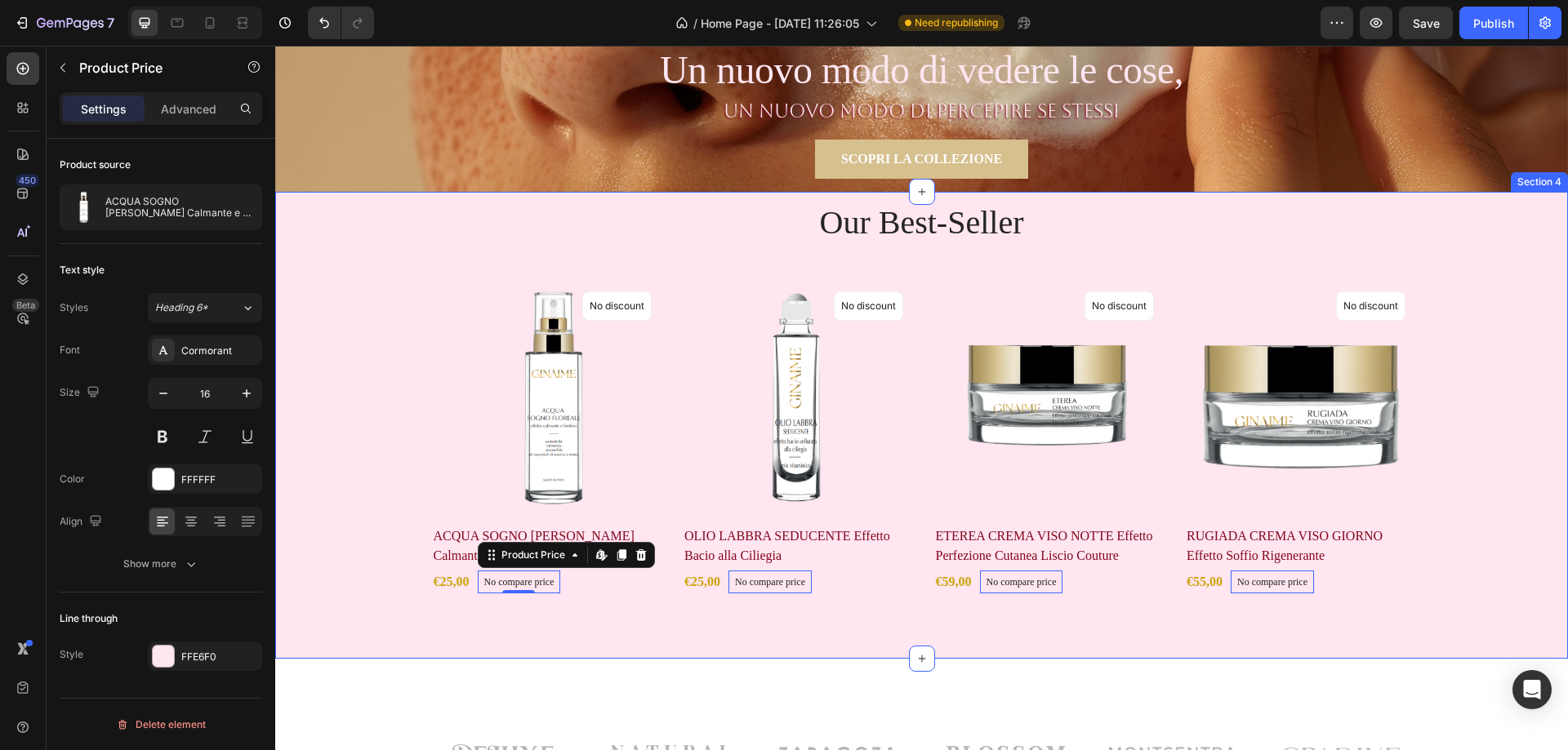
click at [594, 582] on div "€25,00 Product Price Product Price No compare price Product Price Edit content …" at bounding box center [545, 582] width 227 height 23
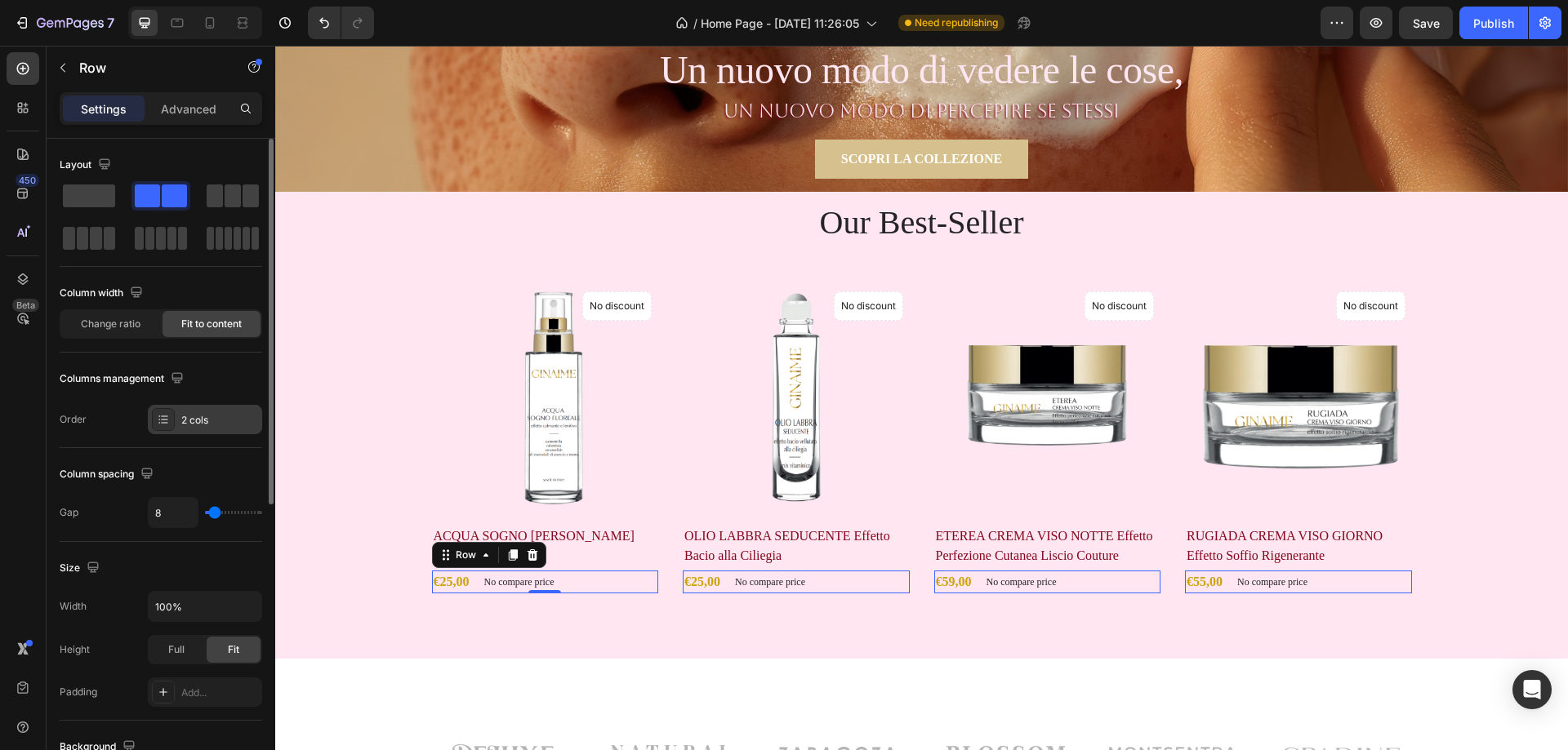
click at [194, 427] on div "2 cols" at bounding box center [220, 421] width 77 height 15
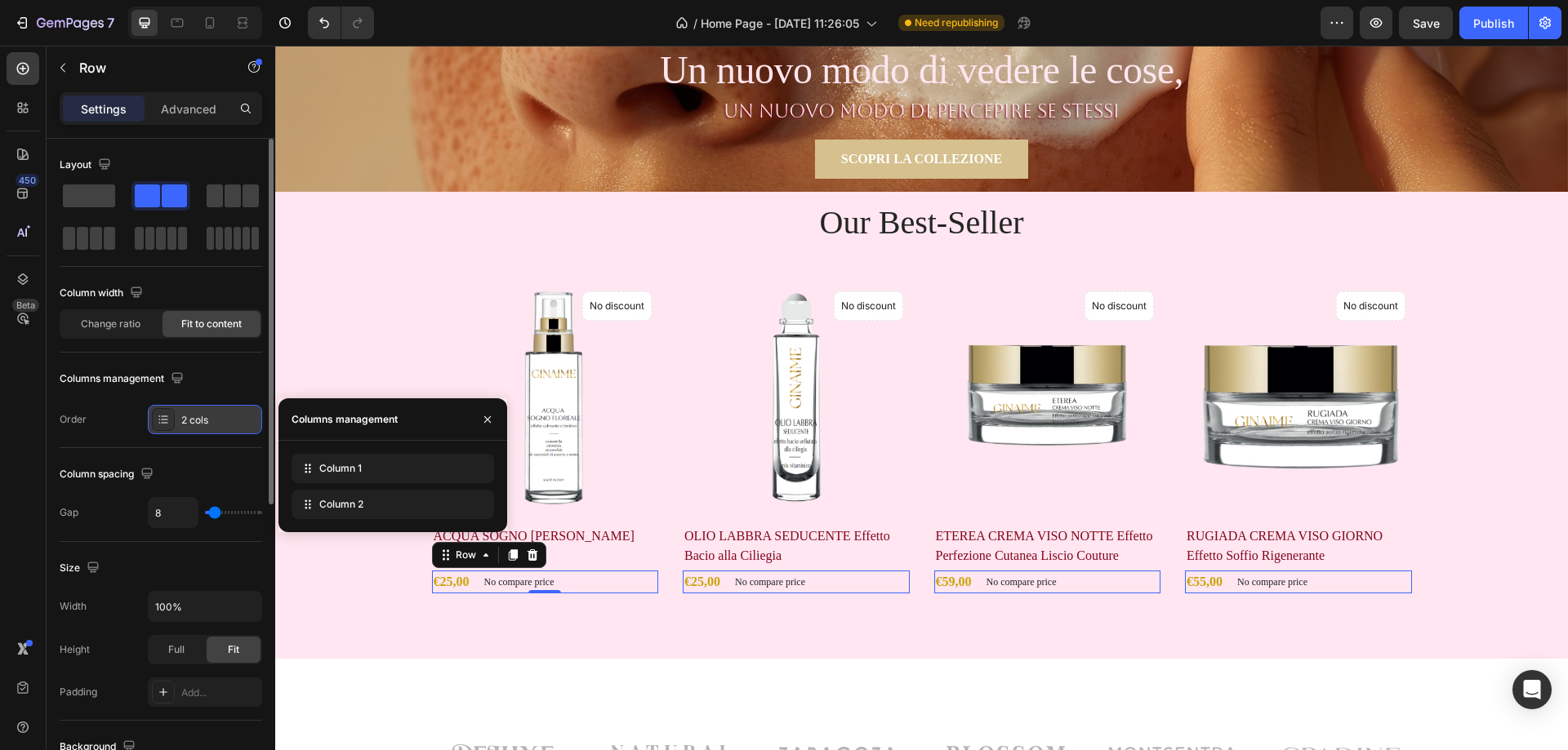
click at [194, 427] on div "2 cols" at bounding box center [220, 421] width 77 height 15
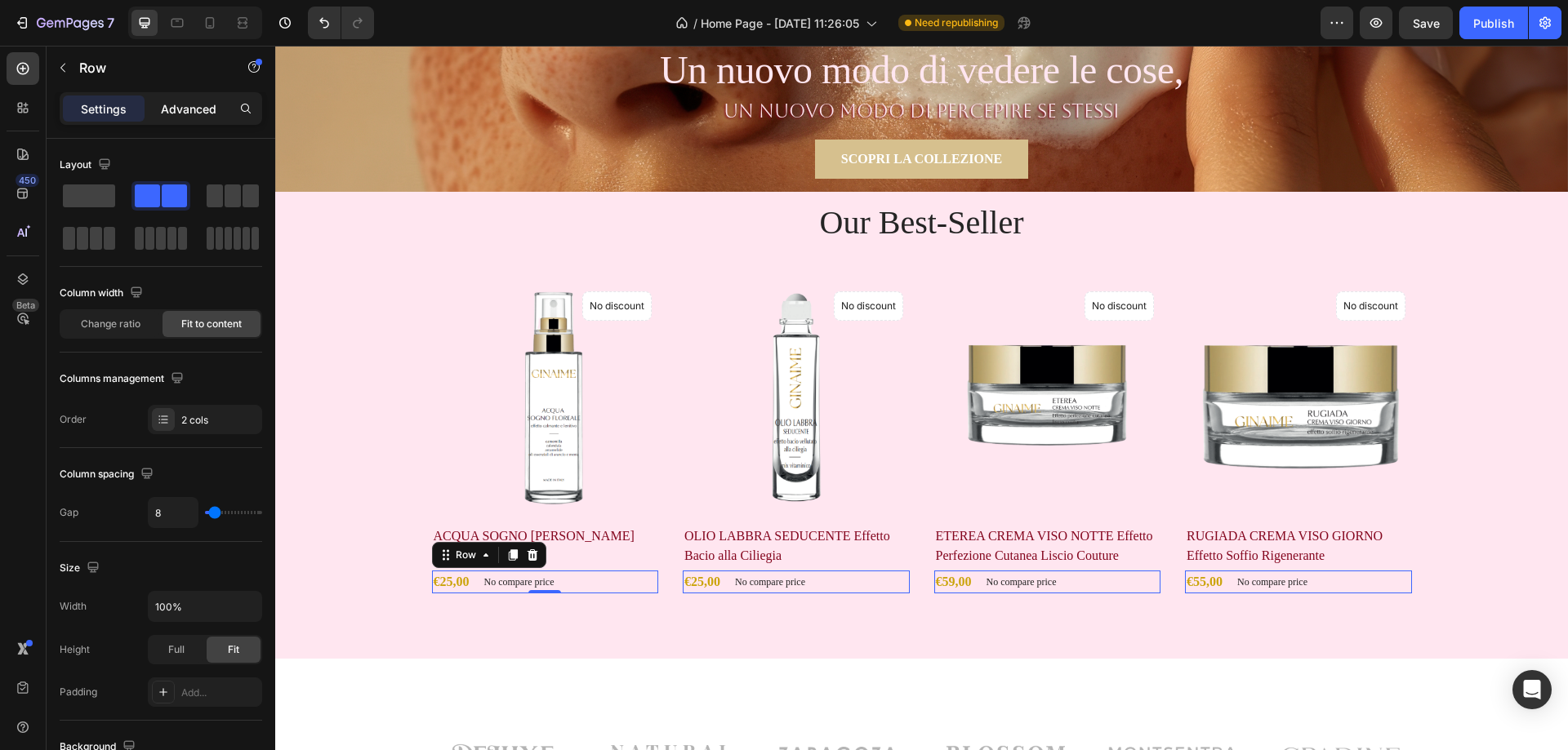
click at [187, 115] on p "Advanced" at bounding box center [188, 110] width 55 height 18
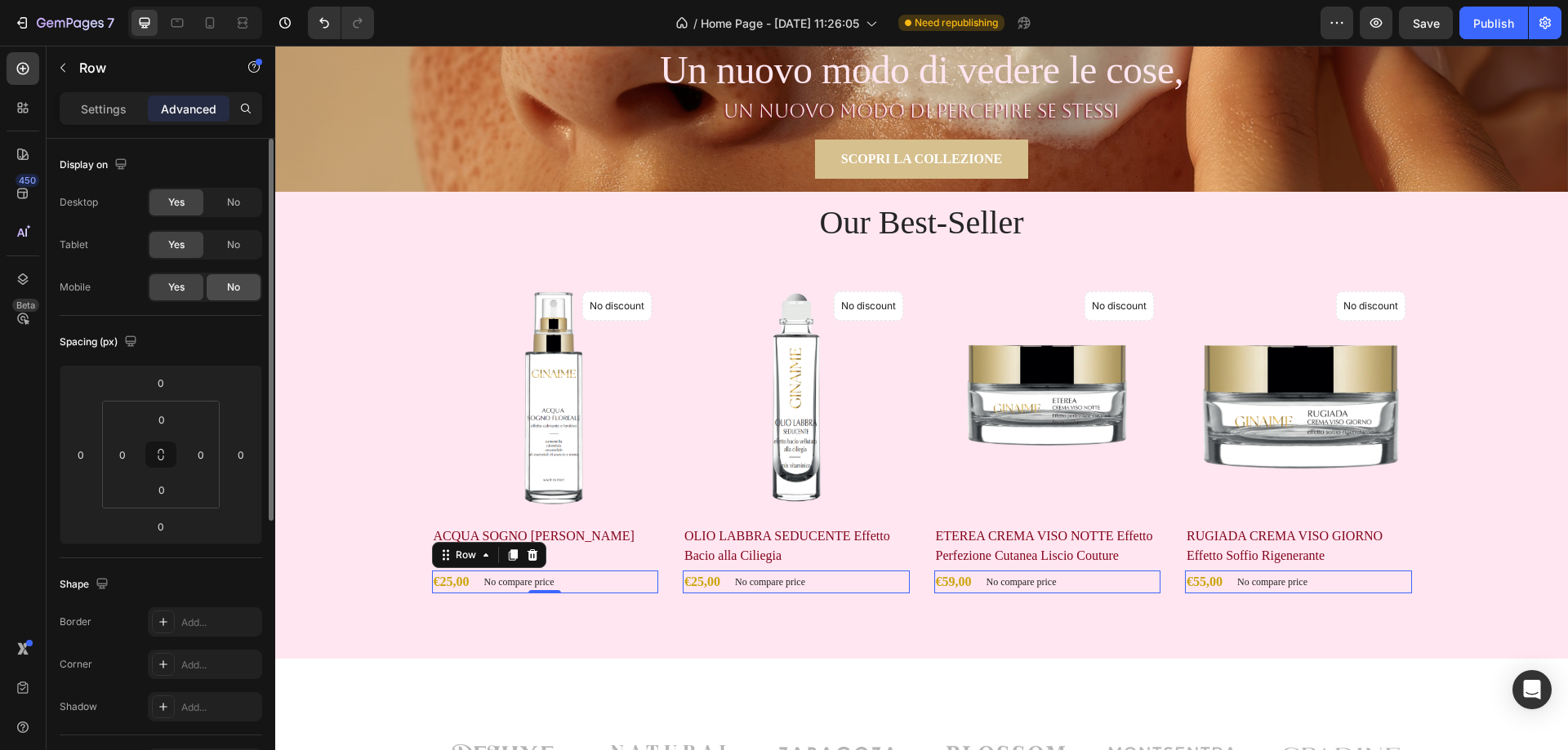
click at [240, 246] on span "No" at bounding box center [233, 244] width 13 height 15
click at [238, 286] on span "No" at bounding box center [233, 287] width 13 height 15
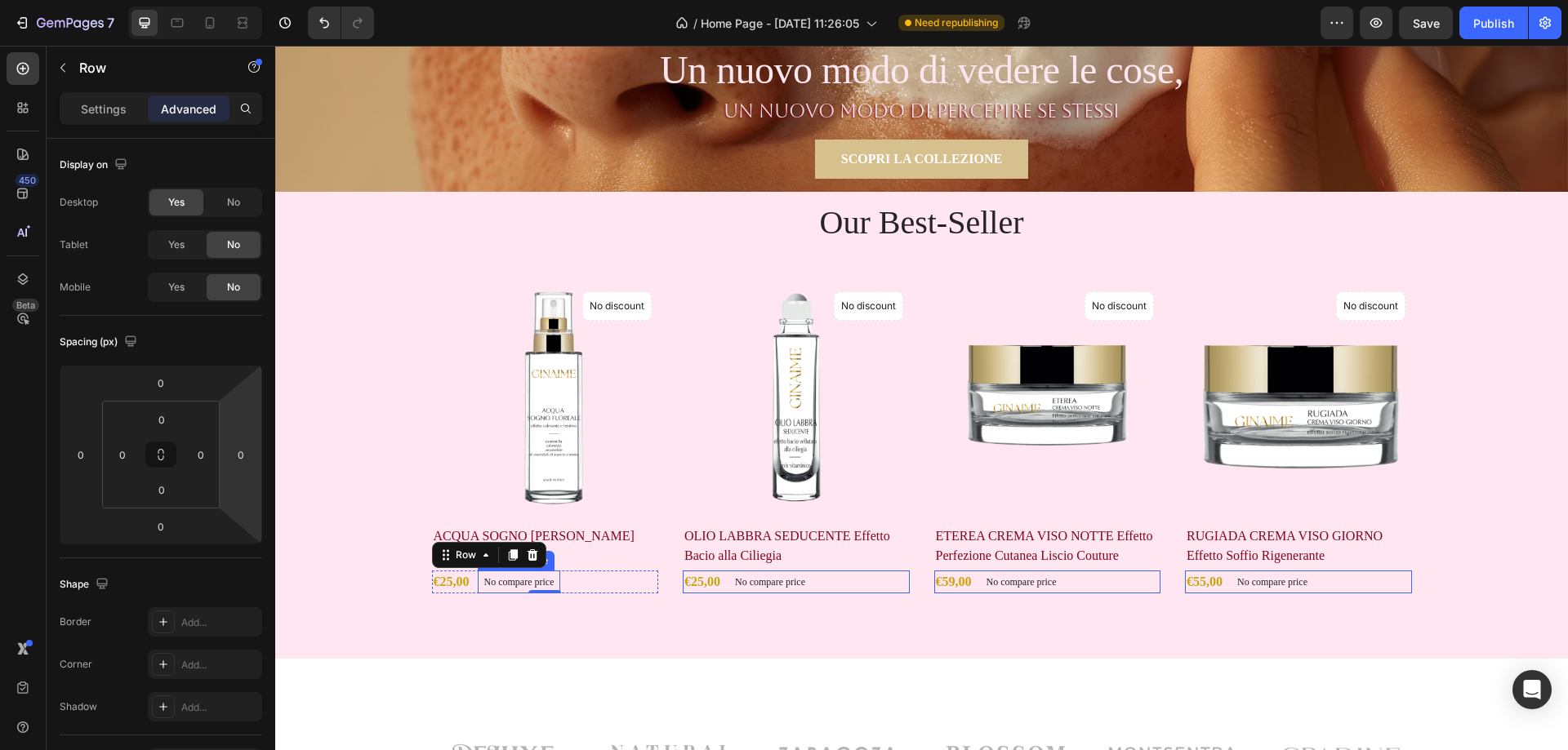
click at [504, 581] on p "No compare price" at bounding box center [520, 582] width 70 height 10
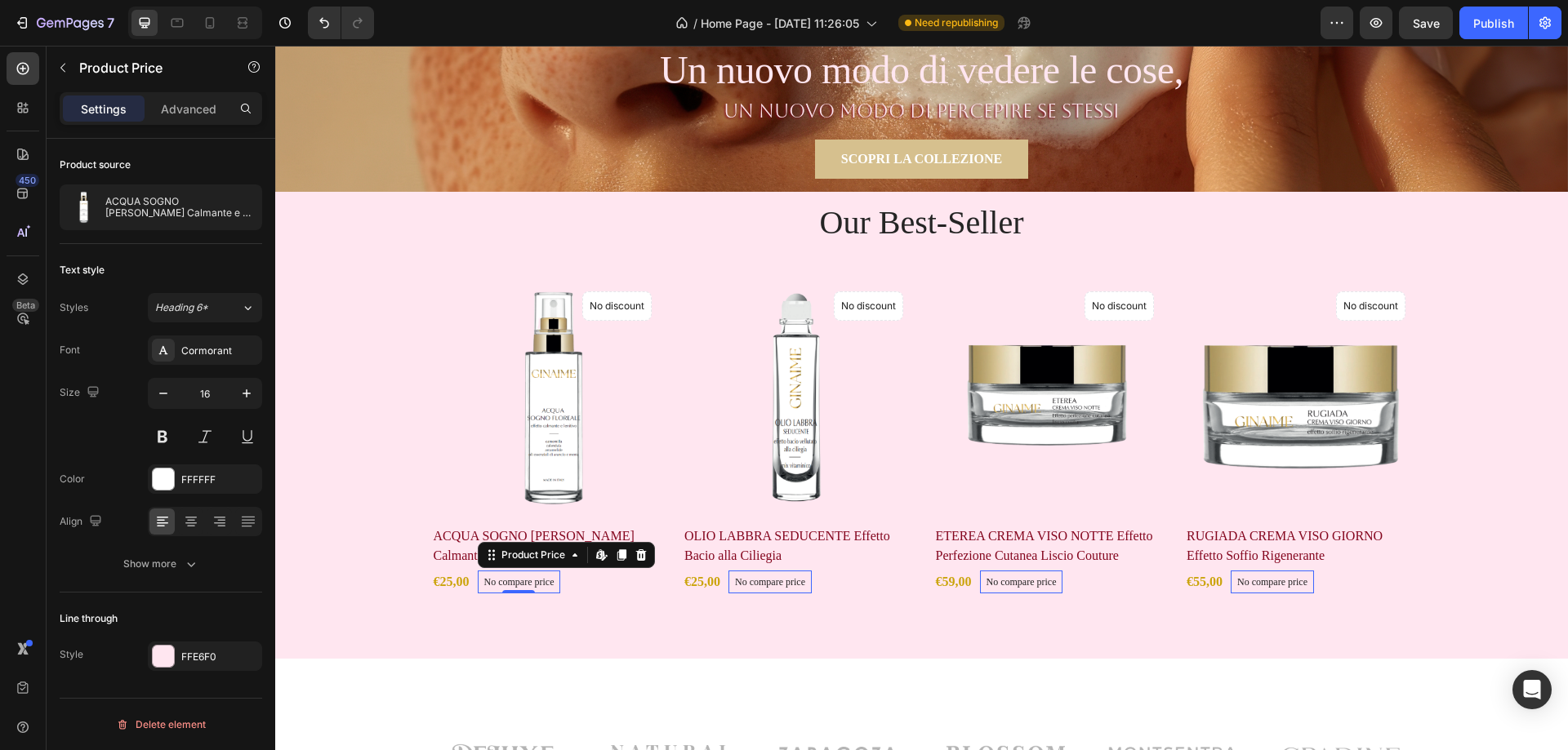
click at [121, 106] on p "Settings" at bounding box center [103, 110] width 46 height 18
click at [192, 524] on icon at bounding box center [191, 521] width 17 height 17
click at [155, 522] on icon at bounding box center [162, 521] width 17 height 17
click at [175, 573] on button "Show more" at bounding box center [160, 564] width 202 height 30
click at [192, 98] on div "Advanced" at bounding box center [188, 109] width 82 height 26
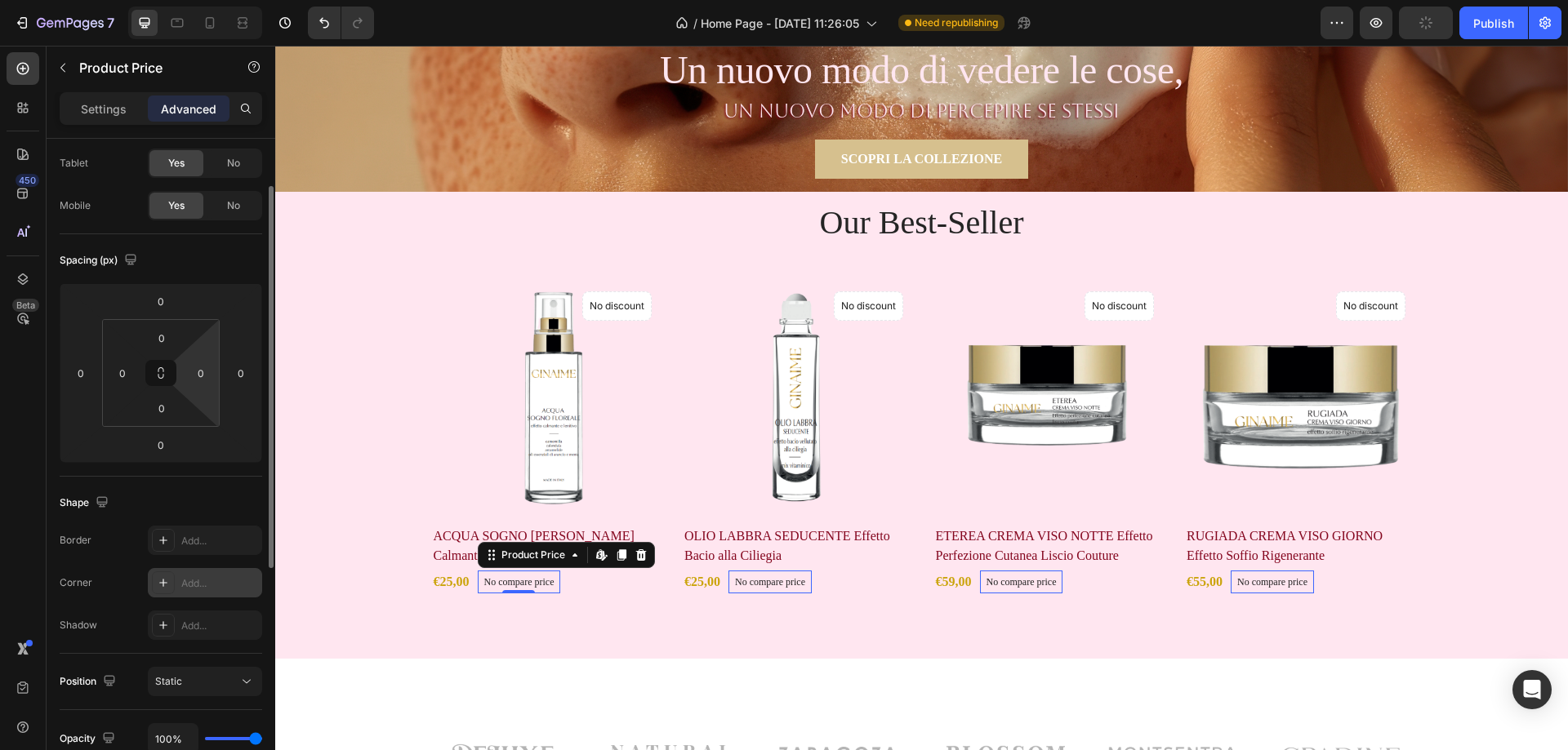
scroll to position [245, 0]
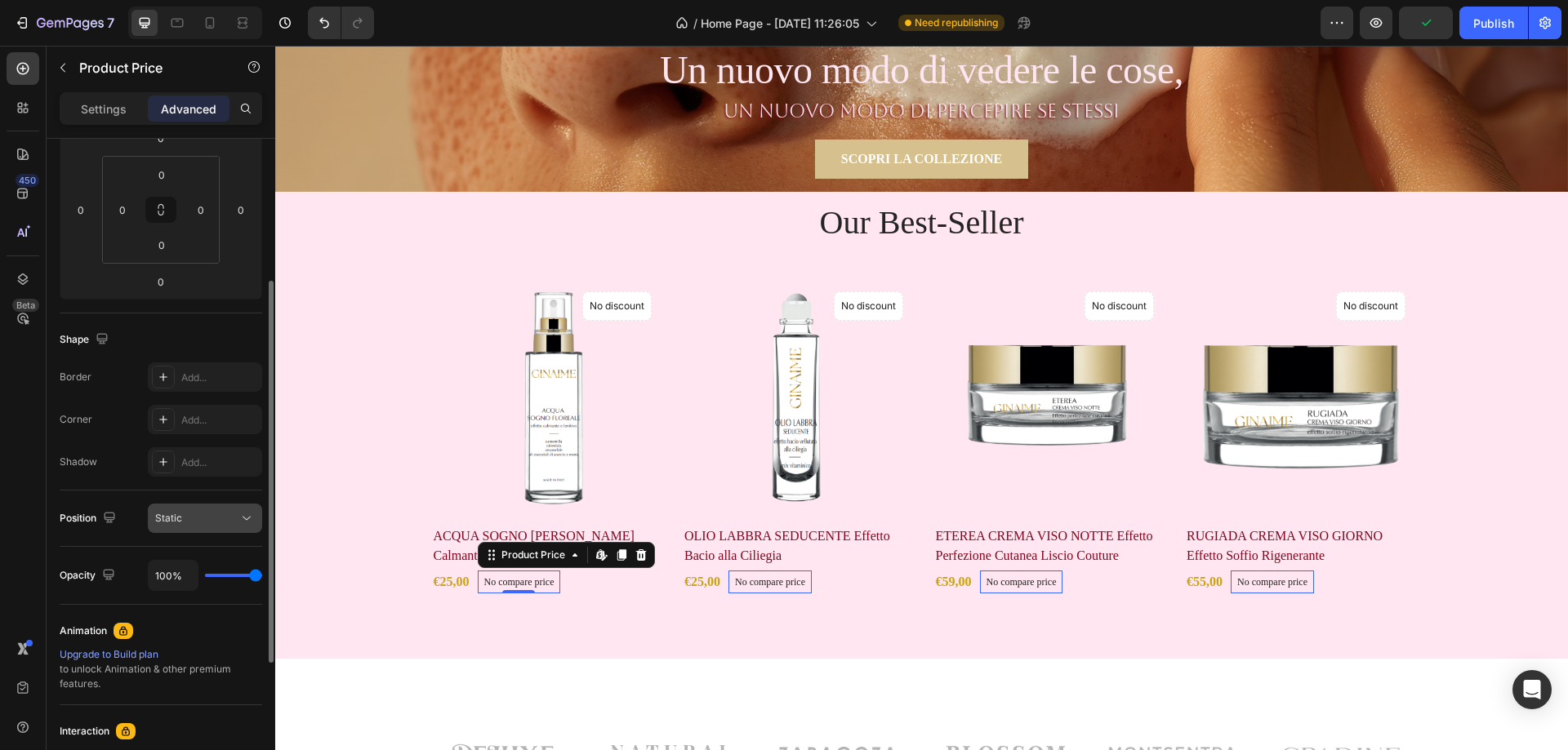
click at [209, 520] on div "Static" at bounding box center [196, 518] width 83 height 15
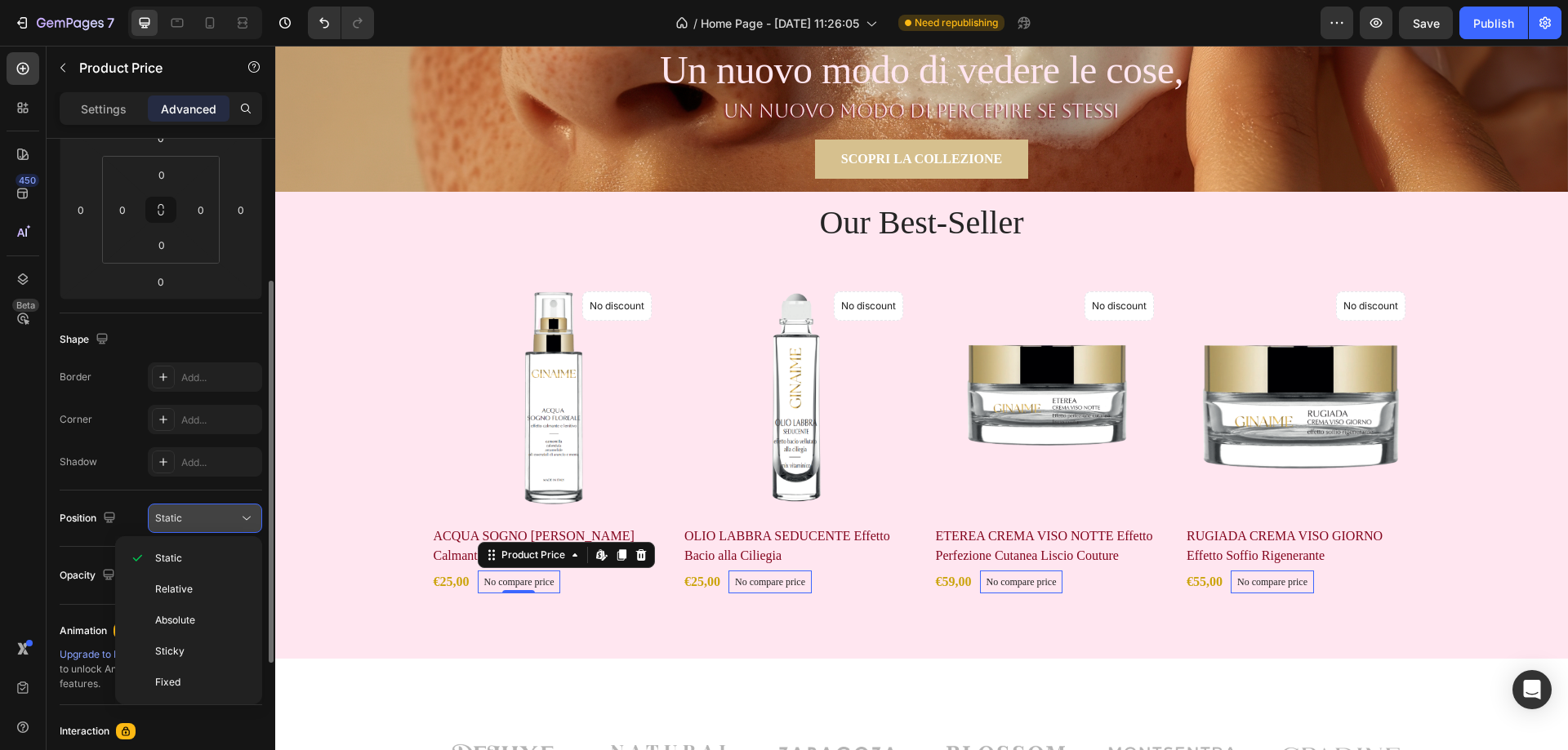
click at [209, 513] on div "Static" at bounding box center [196, 518] width 83 height 15
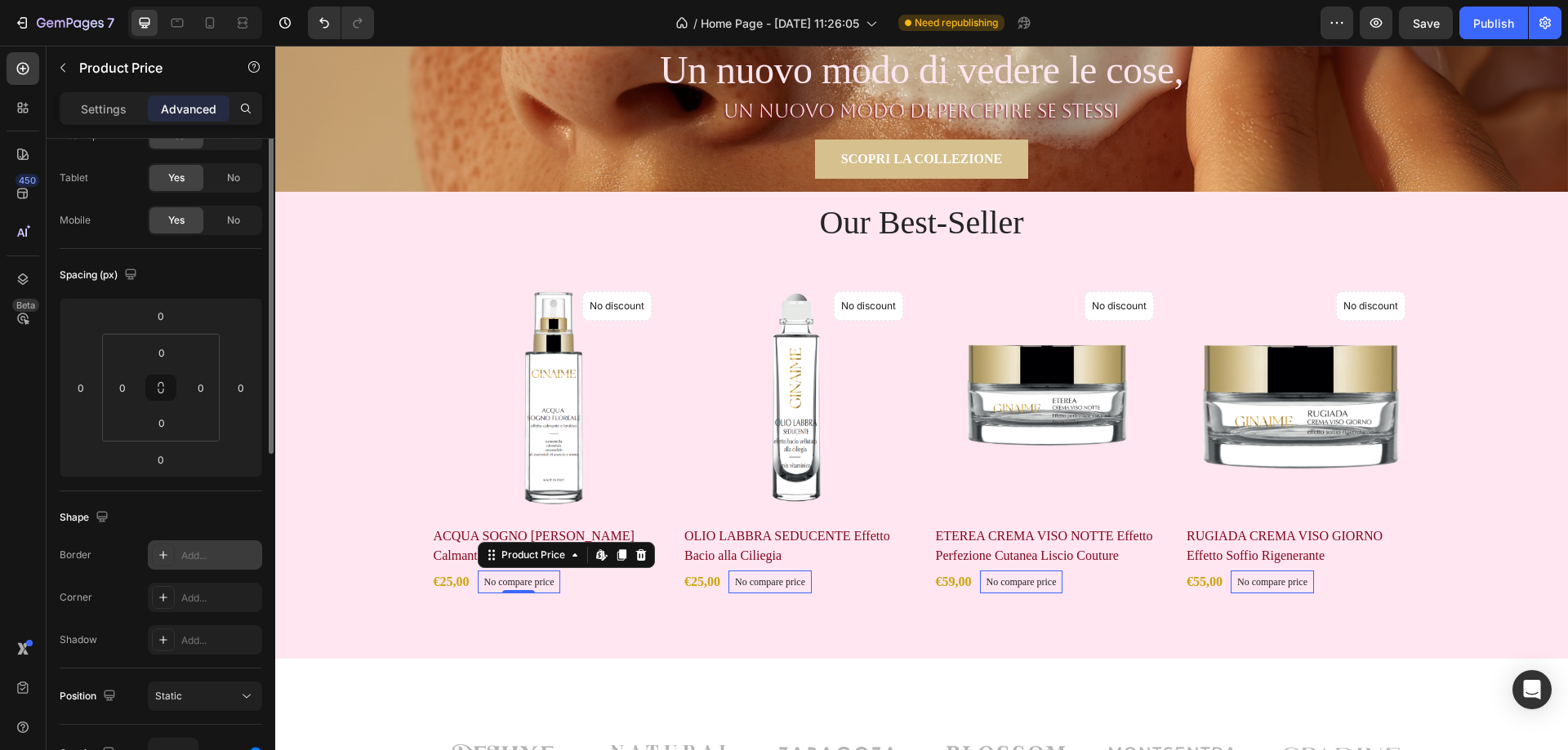
scroll to position [0, 0]
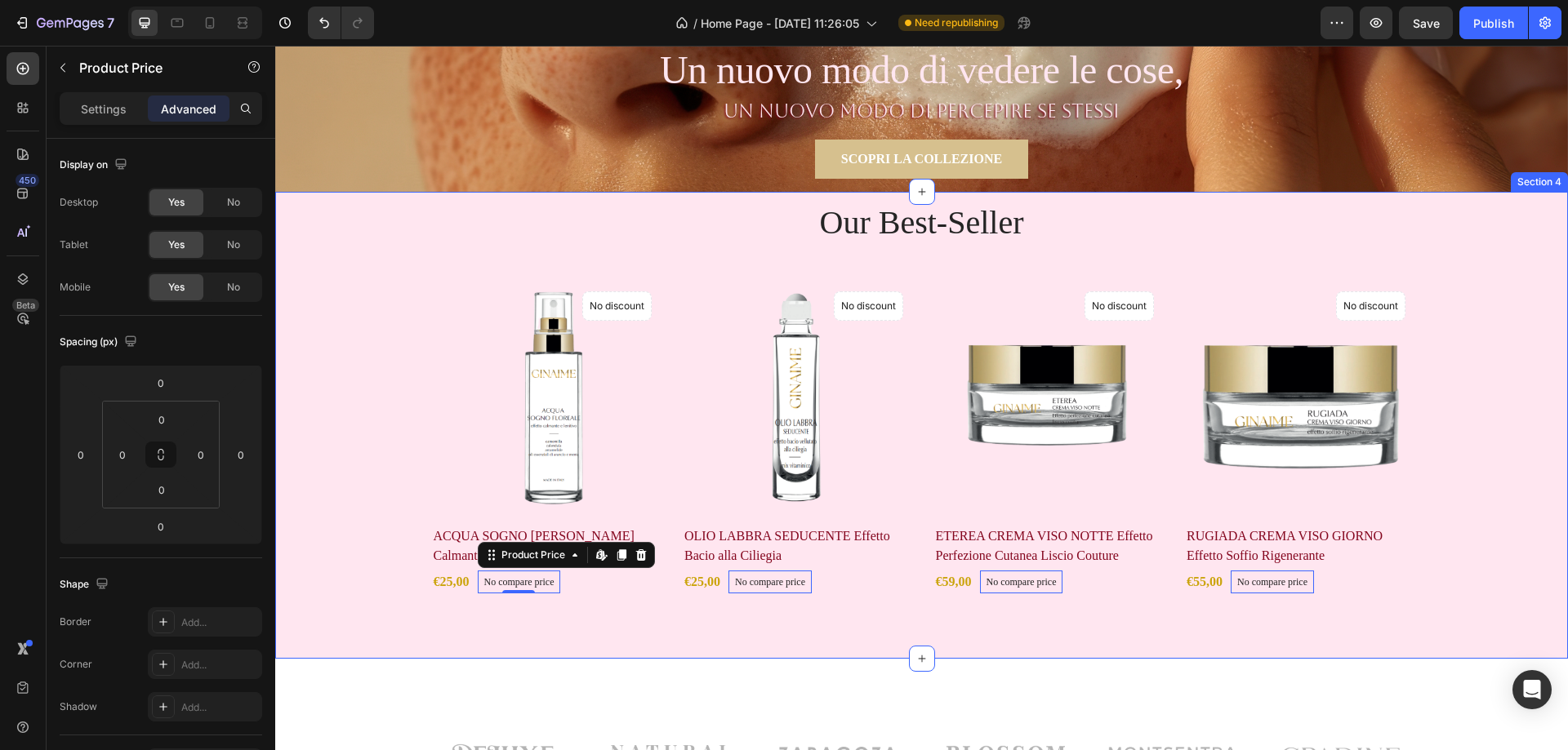
click at [612, 619] on div "Our Best-Seller Heading Product Images No discount Not be displayed when publis…" at bounding box center [921, 425] width 1293 height 467
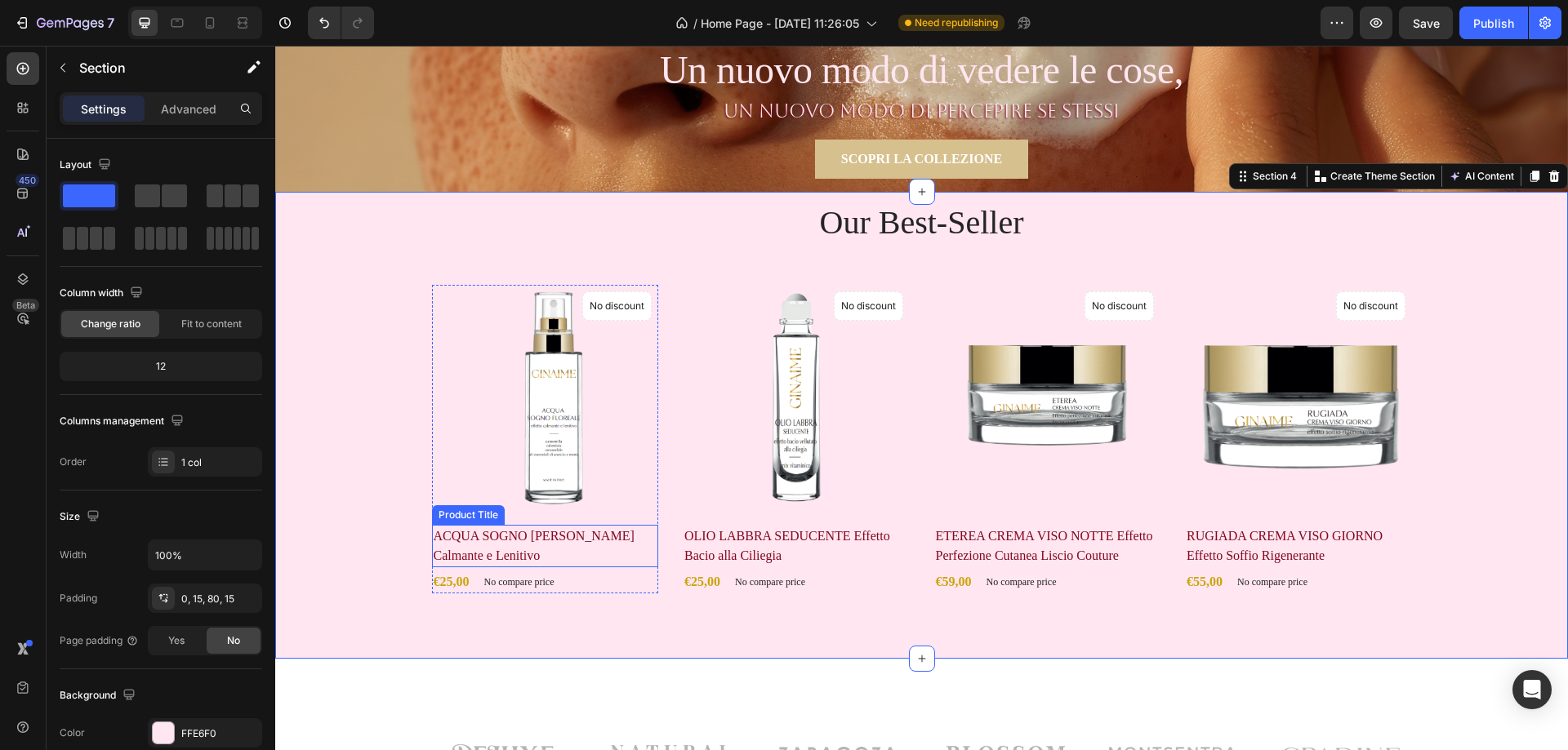
click at [513, 535] on h2 "ACQUA SOGNO [PERSON_NAME] Calmante e Lenitivo" at bounding box center [545, 546] width 227 height 42
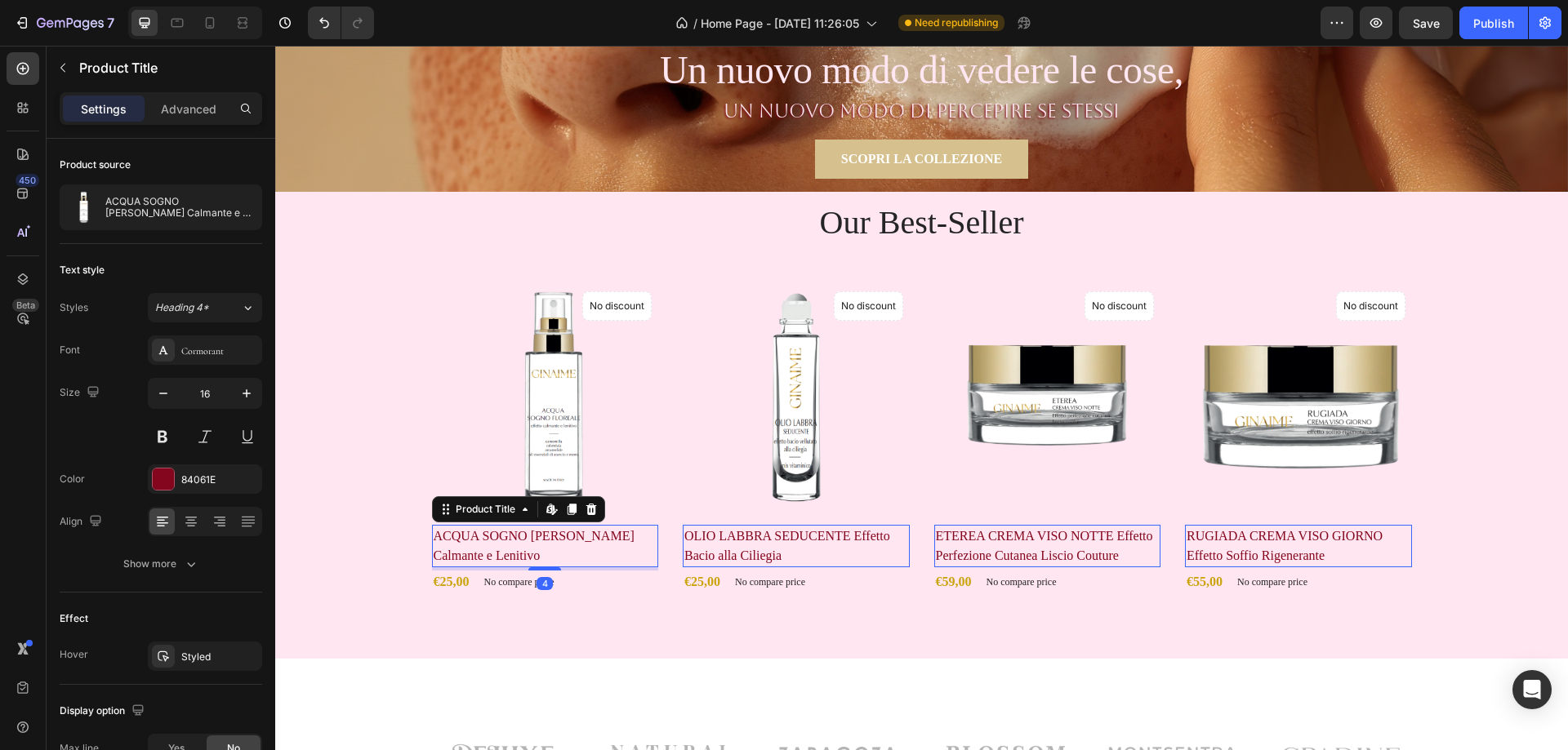
scroll to position [163, 0]
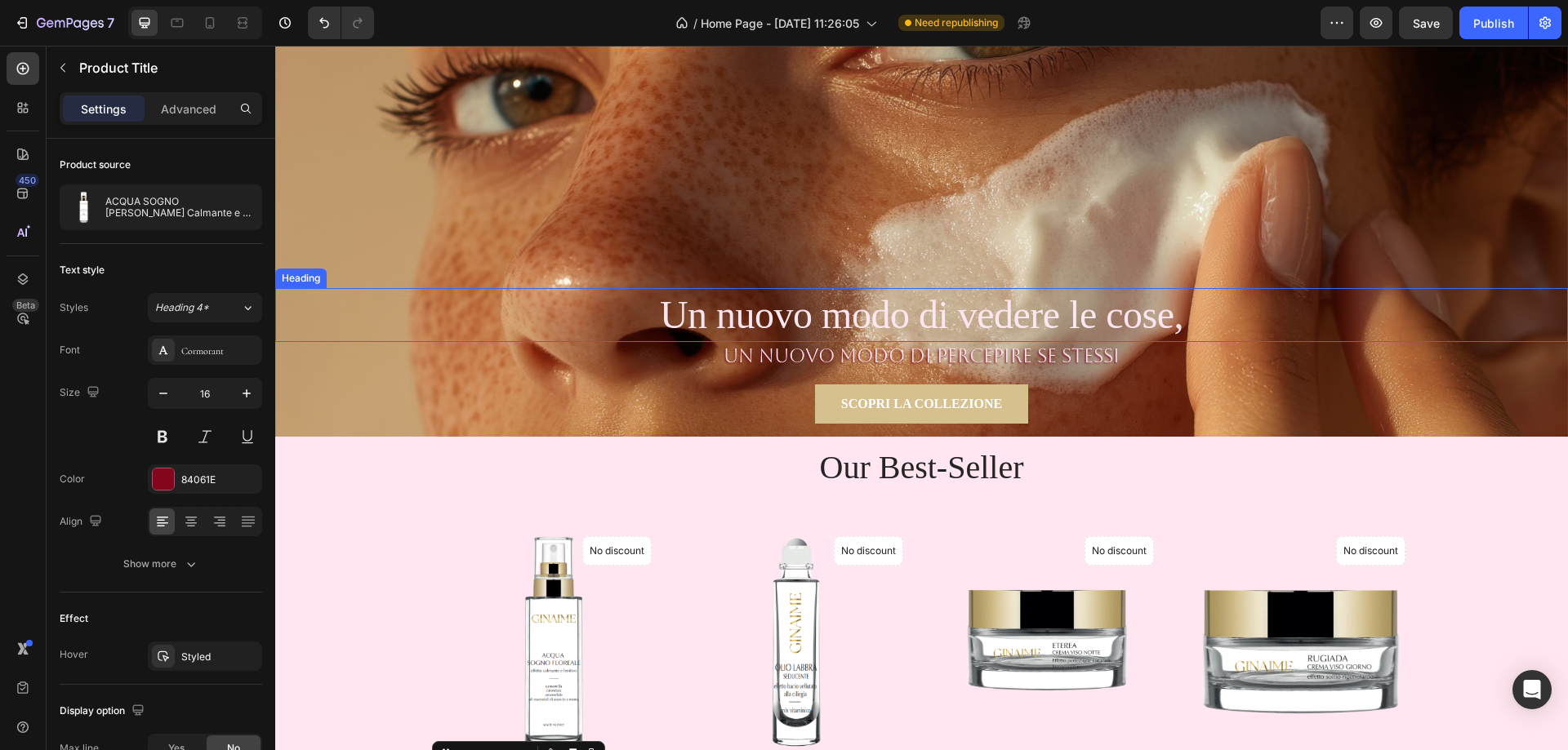
click at [822, 307] on h2 "Un nuovo modo di vedere le cose," at bounding box center [921, 315] width 1293 height 54
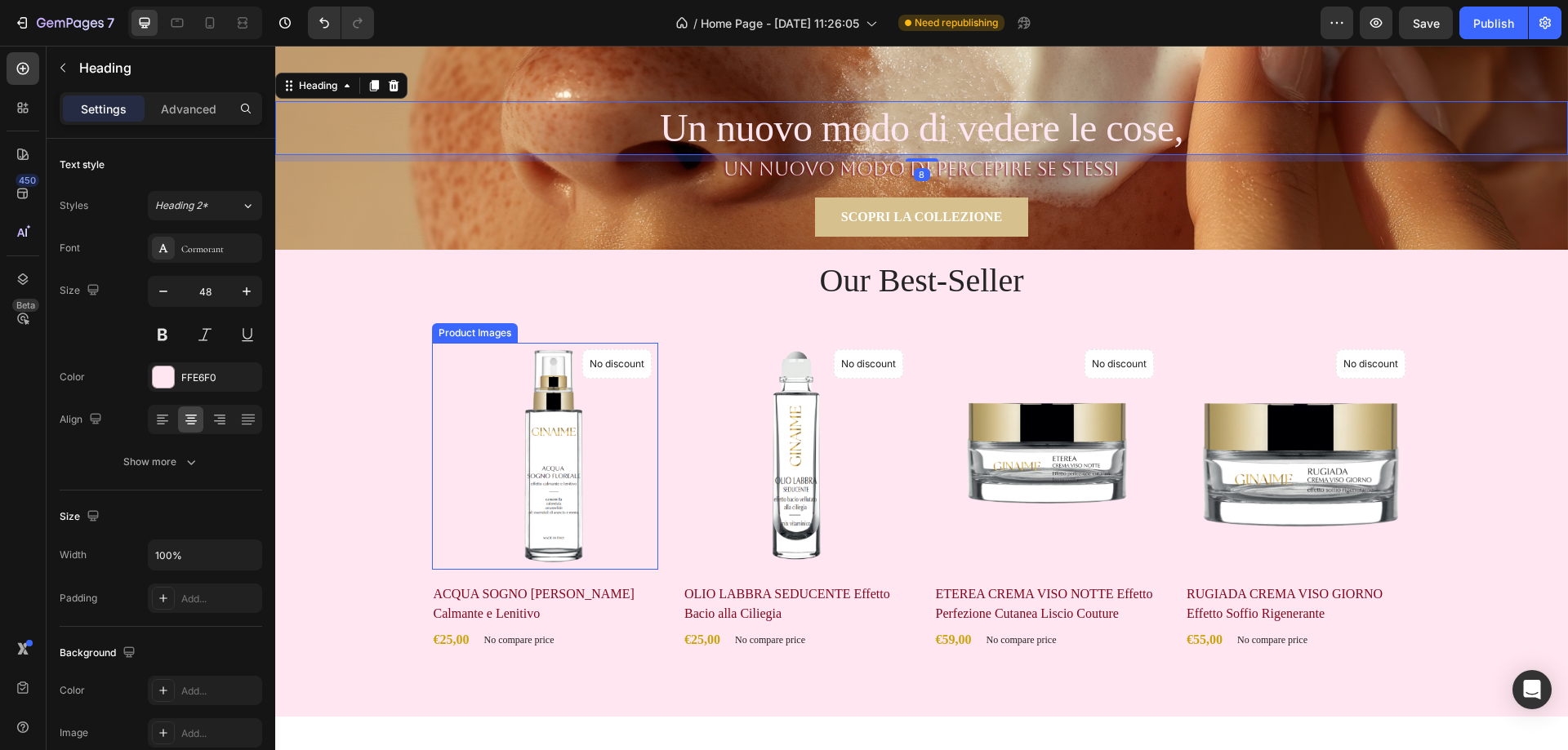
scroll to position [408, 0]
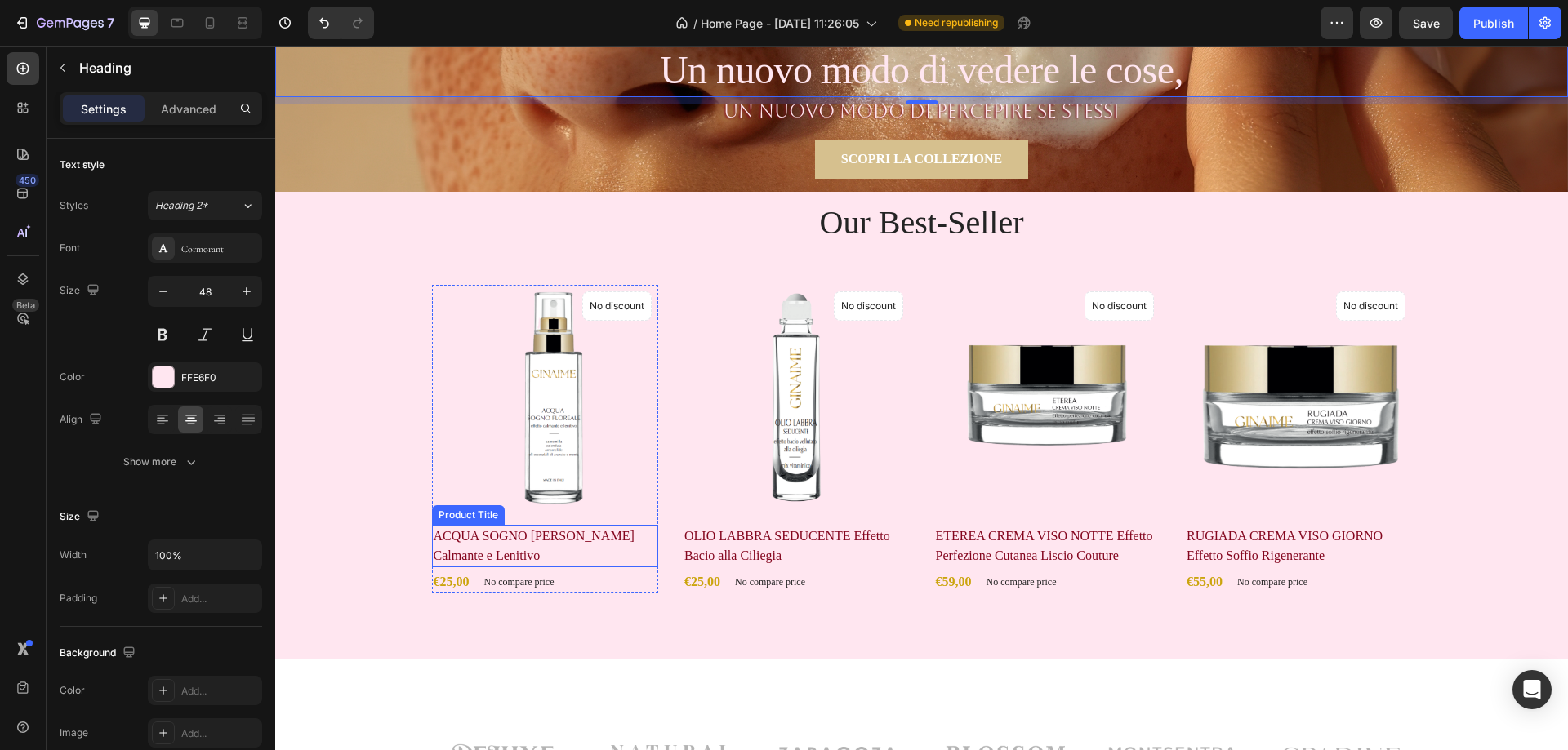
click at [527, 533] on h2 "ACQUA SOGNO [PERSON_NAME] Calmante e Lenitivo" at bounding box center [545, 546] width 227 height 42
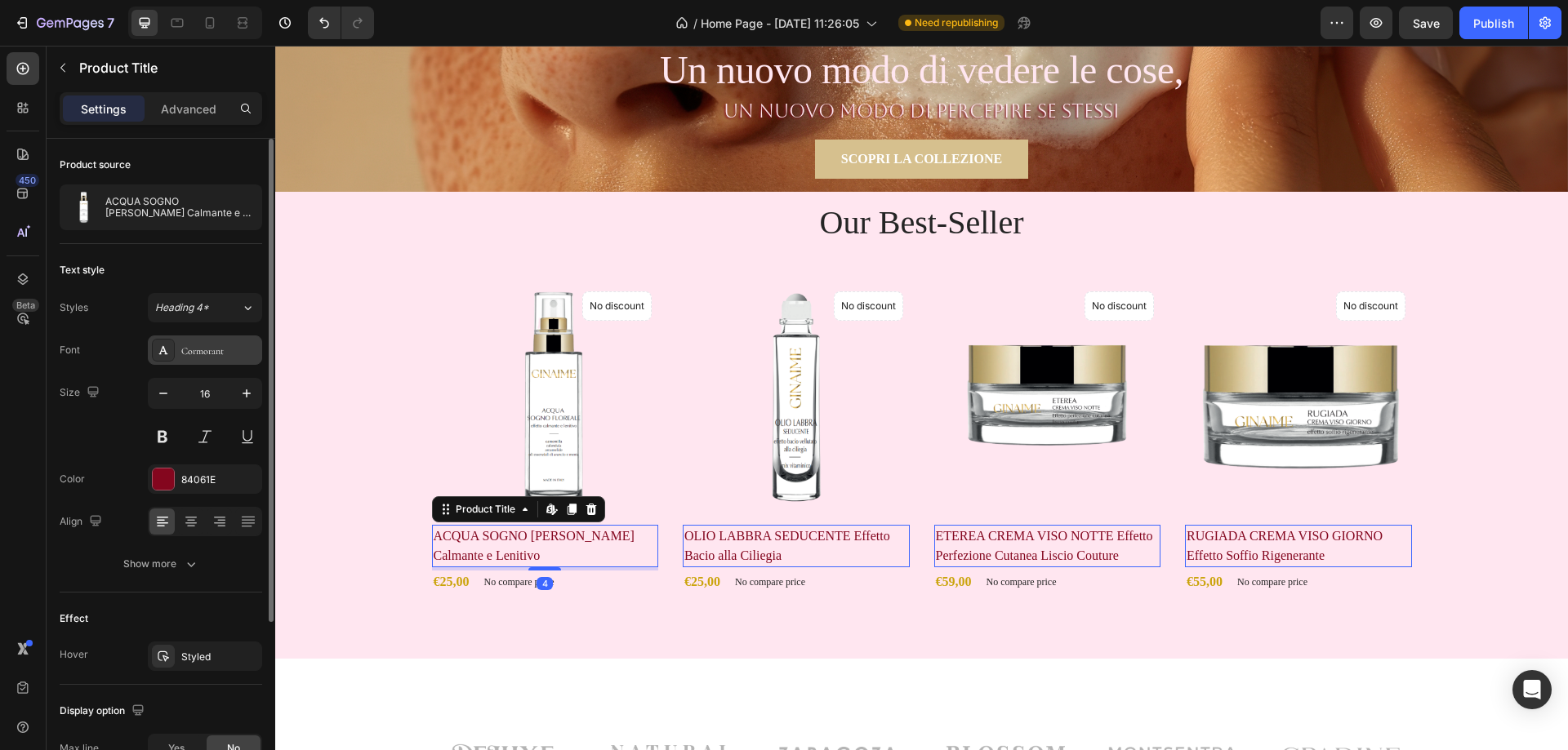
click at [203, 352] on div "Cormorant" at bounding box center [220, 350] width 77 height 15
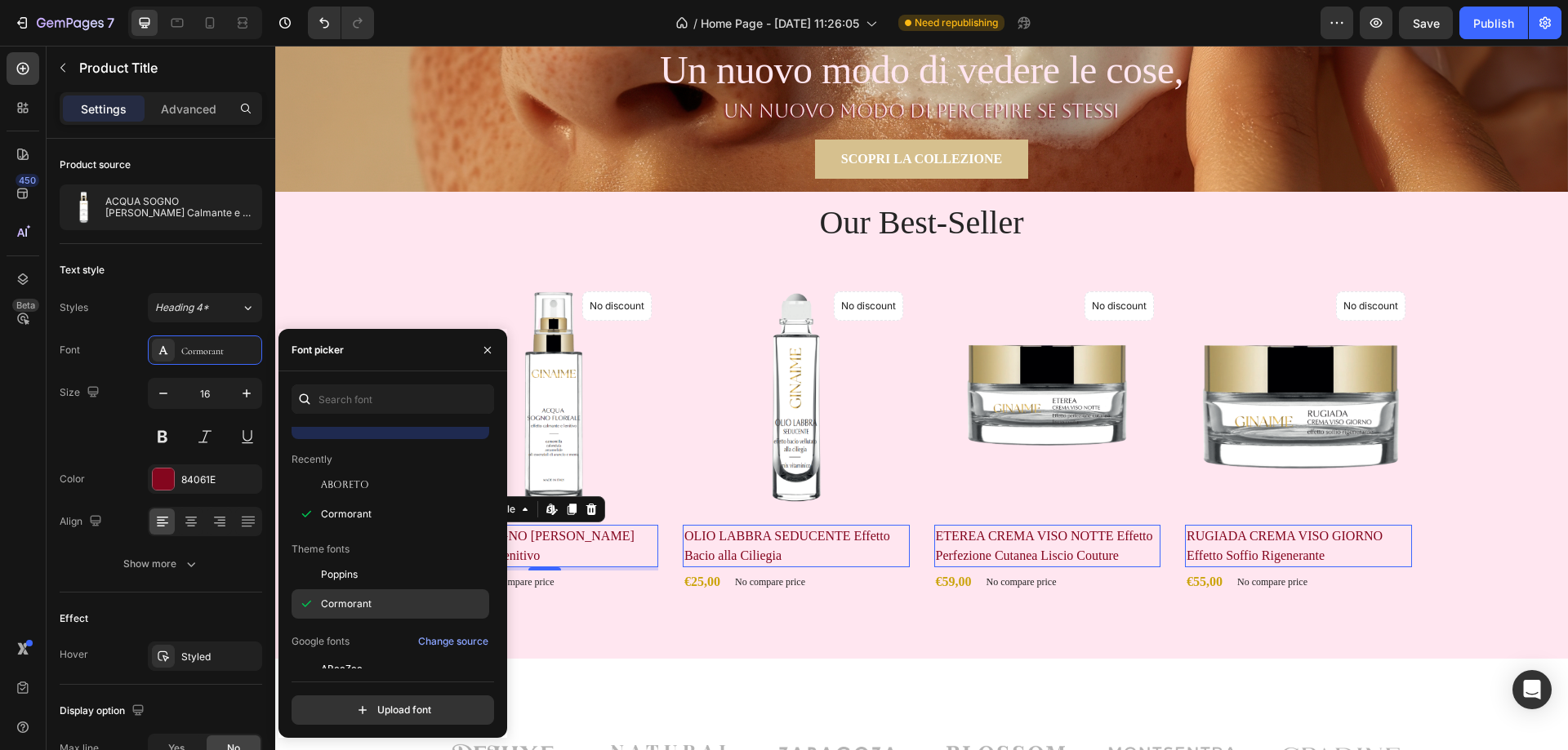
scroll to position [81, 0]
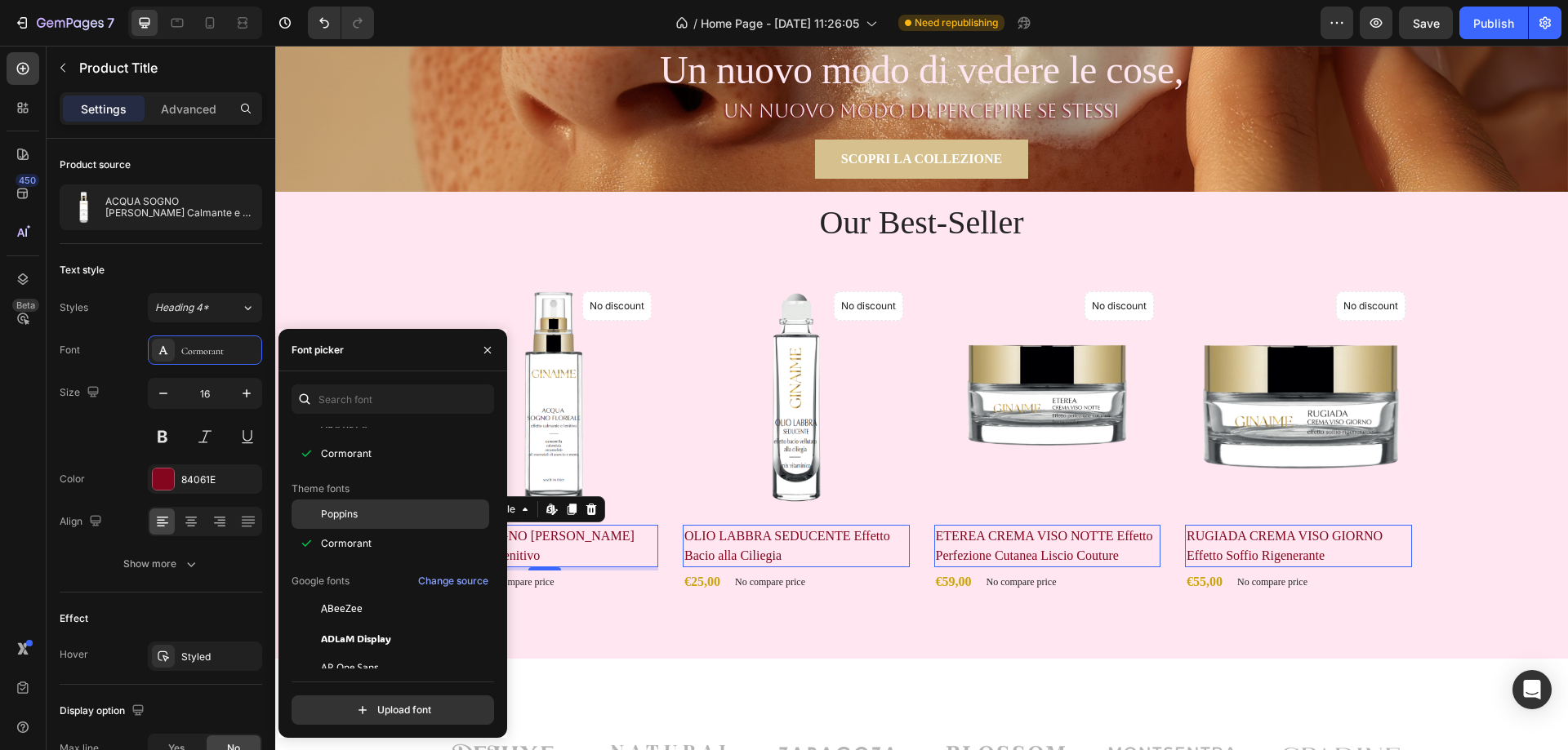
click at [349, 519] on span "Poppins" at bounding box center [339, 514] width 37 height 15
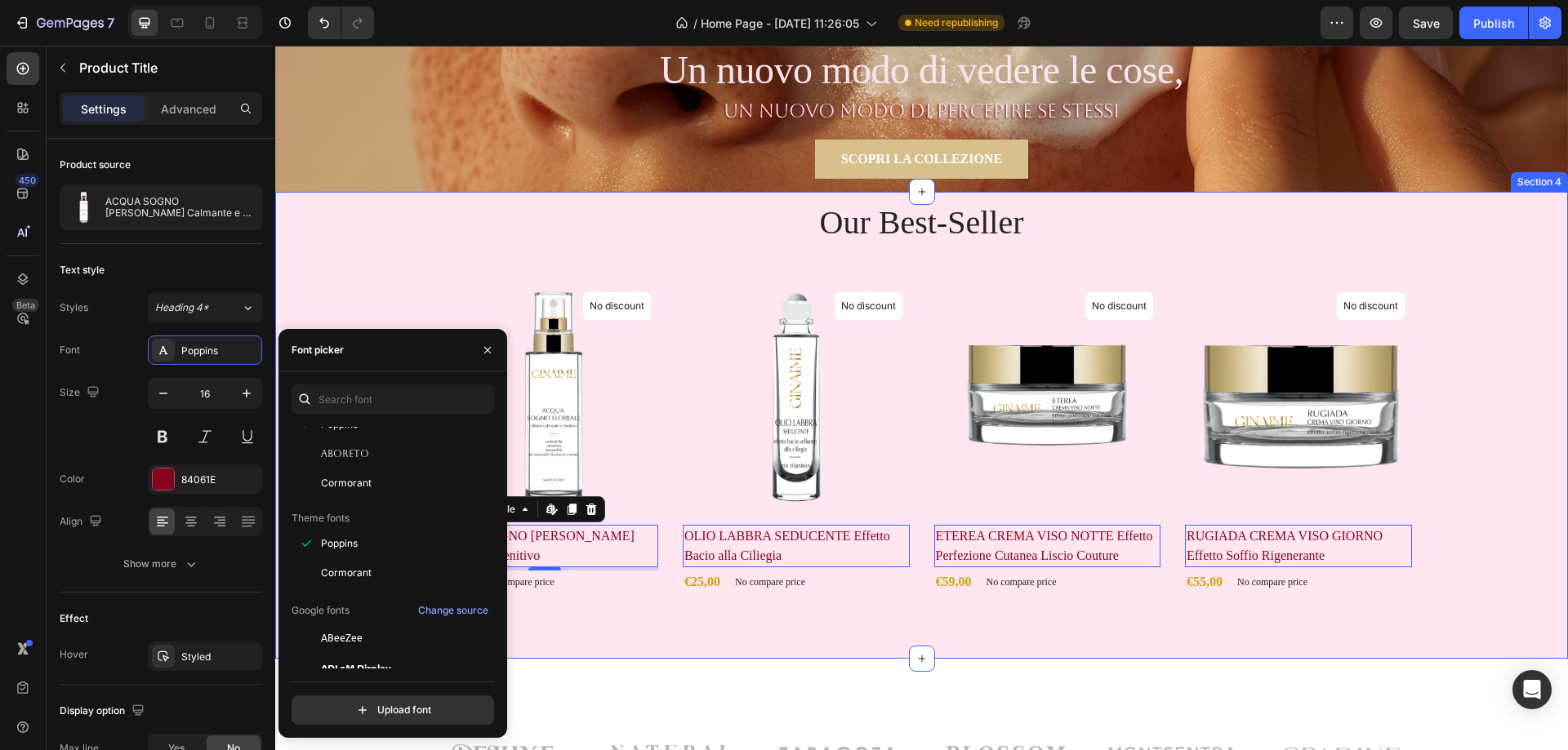
click at [941, 628] on div "Our Best-Seller Heading Product Images No discount Not be displayed when publis…" at bounding box center [921, 425] width 1293 height 467
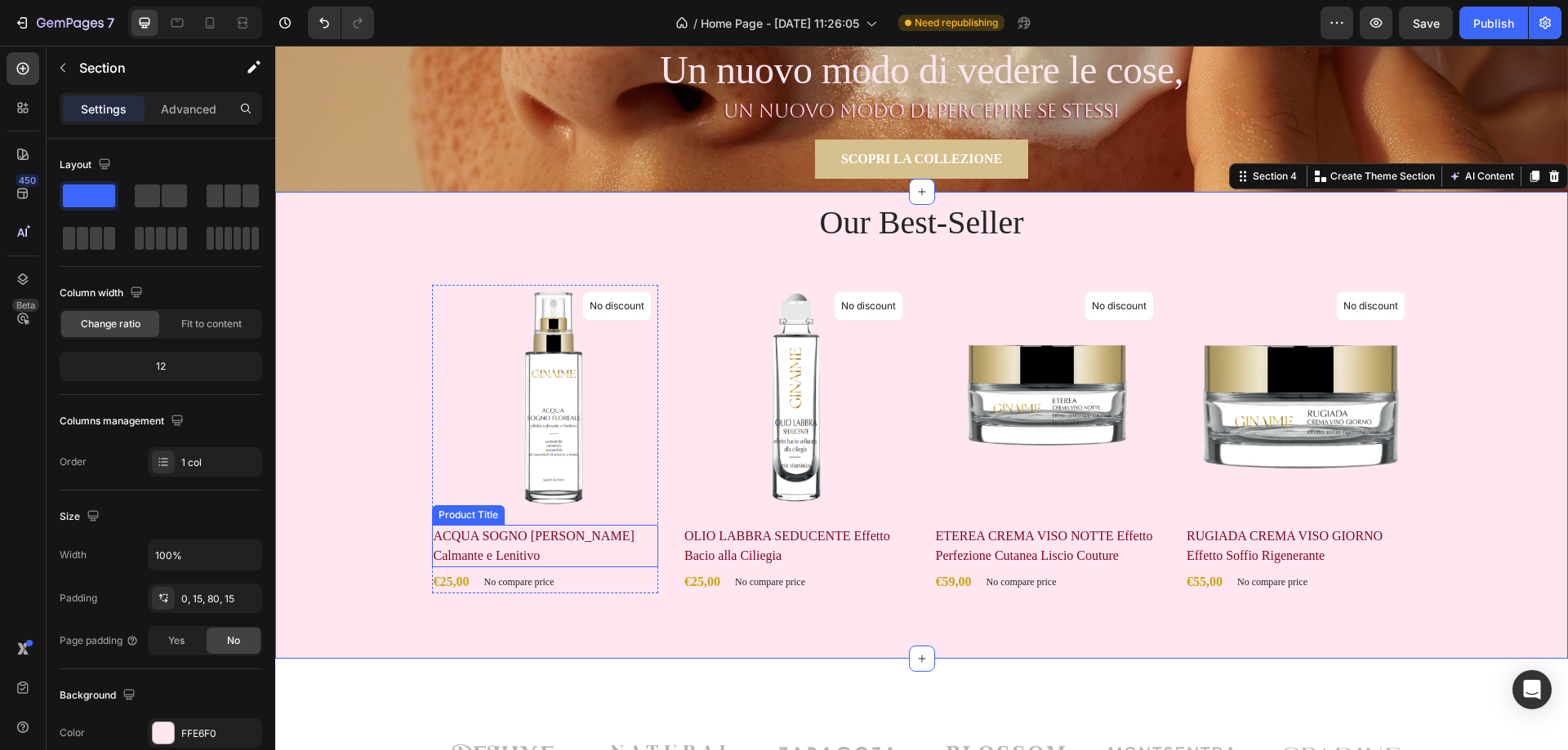
click at [594, 527] on h2 "ACQUA SOGNO [PERSON_NAME] Calmante e Lenitivo" at bounding box center [545, 546] width 227 height 42
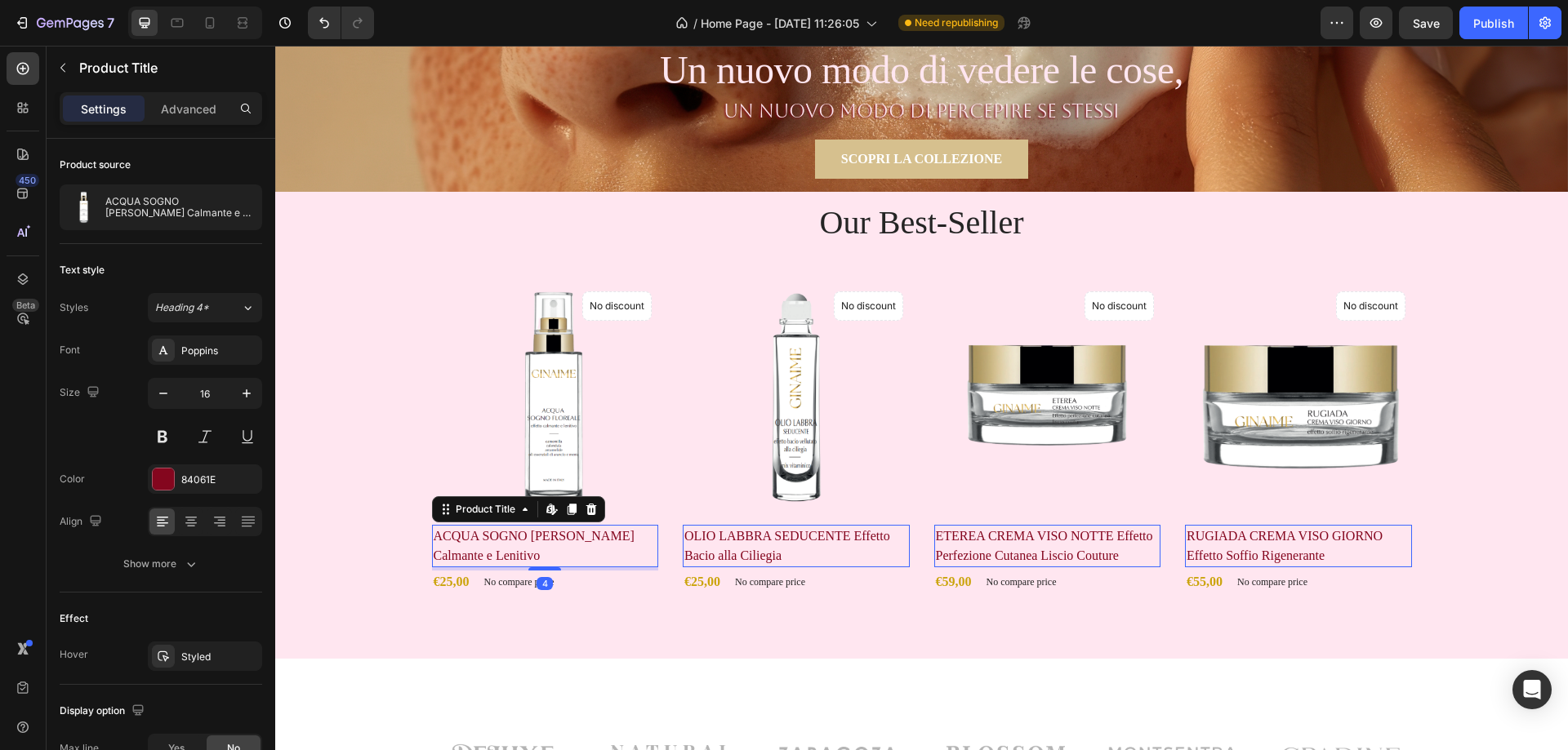
click at [595, 532] on h2 "ACQUA SOGNO [PERSON_NAME] Calmante e Lenitivo" at bounding box center [545, 546] width 227 height 42
click at [592, 536] on h2 "ACQUA SOGNO [PERSON_NAME] Calmante e Lenitivo" at bounding box center [545, 546] width 227 height 42
click at [589, 538] on h2 "ACQUA SOGNO [PERSON_NAME] Calmante e Lenitivo" at bounding box center [545, 546] width 227 height 42
click at [595, 533] on h2 "ACQUA SOGNO [PERSON_NAME] Calmante e Lenitivo" at bounding box center [545, 546] width 227 height 42
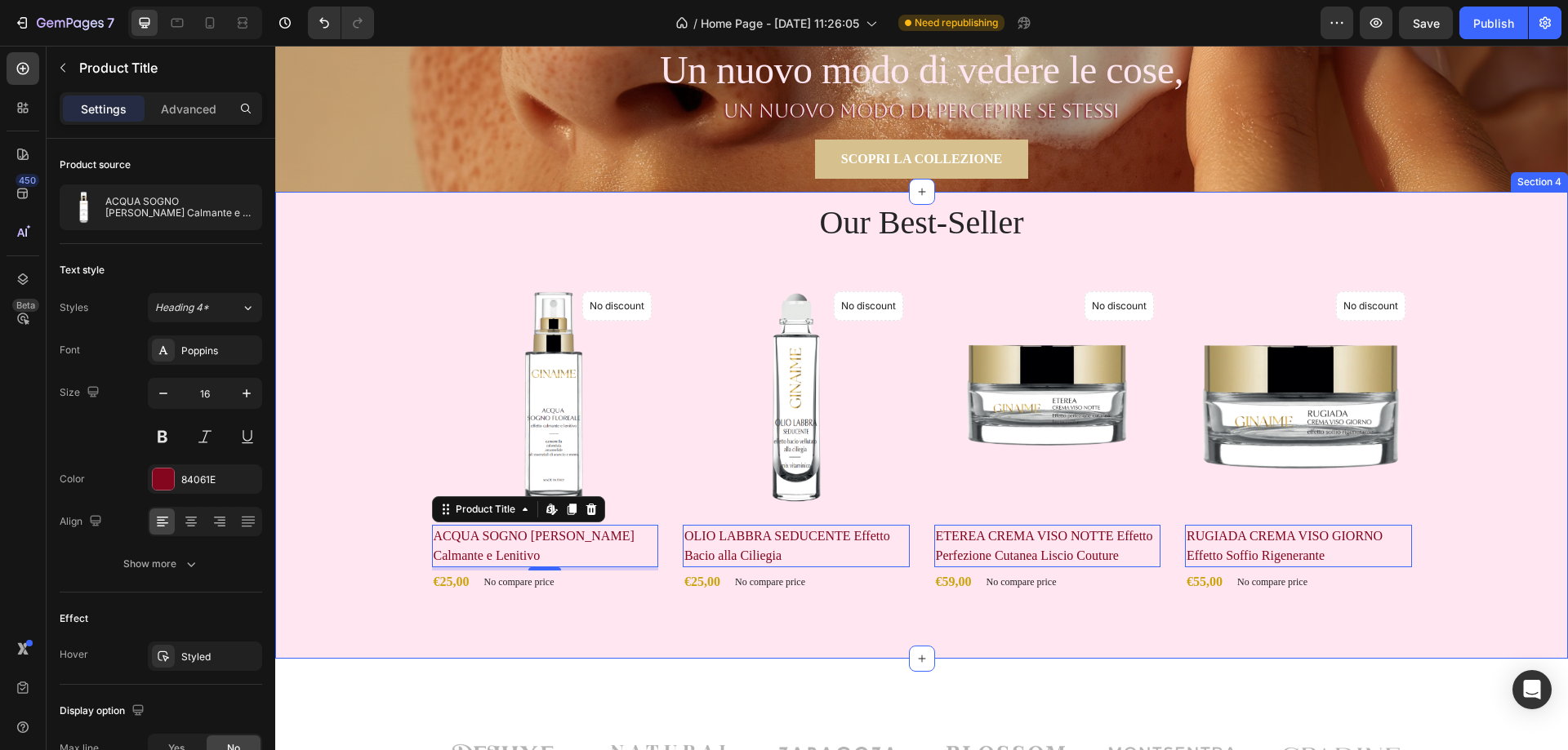
click at [614, 619] on div "Our Best-Seller Heading Product Images No discount Not be displayed when publis…" at bounding box center [921, 425] width 1293 height 467
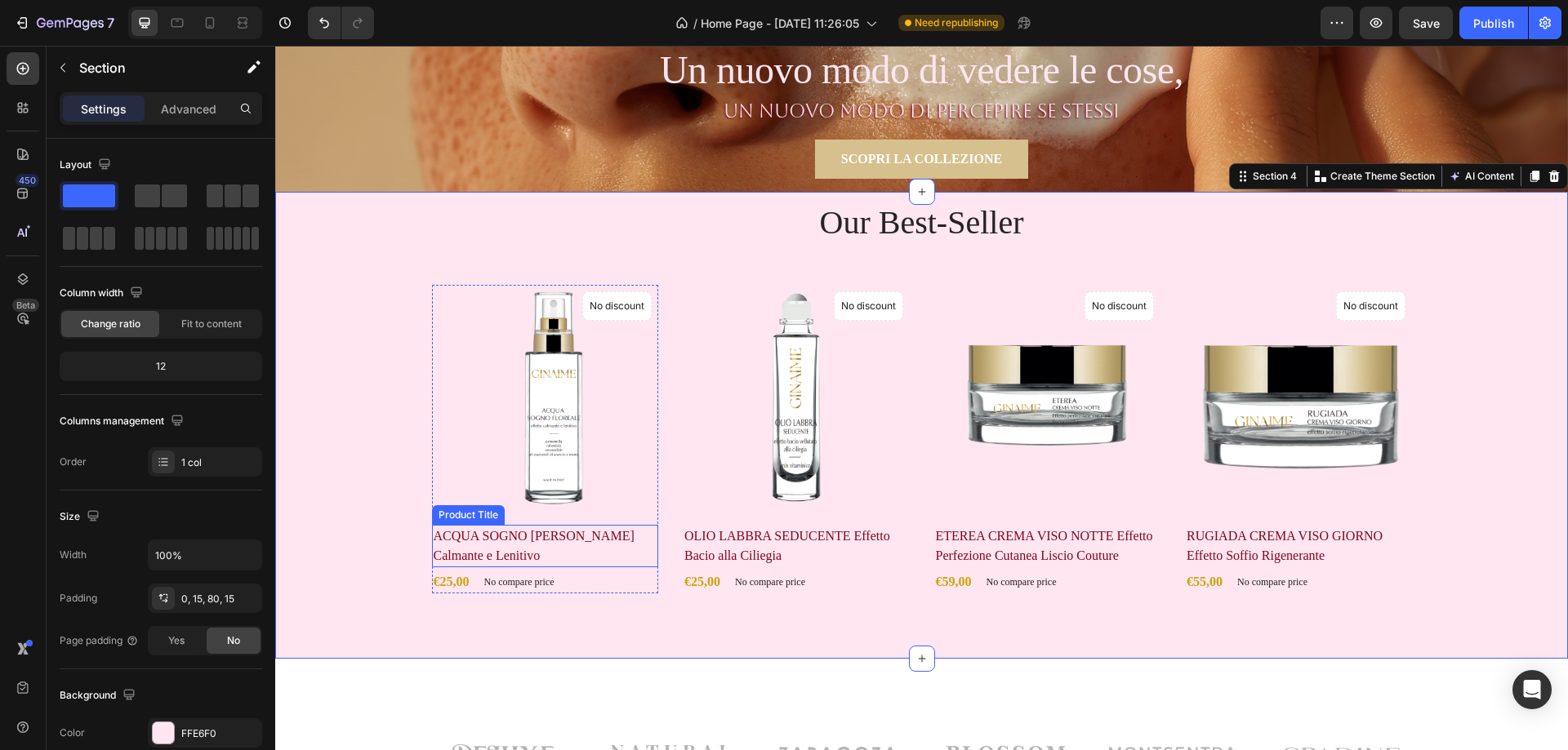
click at [606, 544] on h2 "ACQUA SOGNO [PERSON_NAME] Calmante e Lenitivo" at bounding box center [545, 546] width 227 height 42
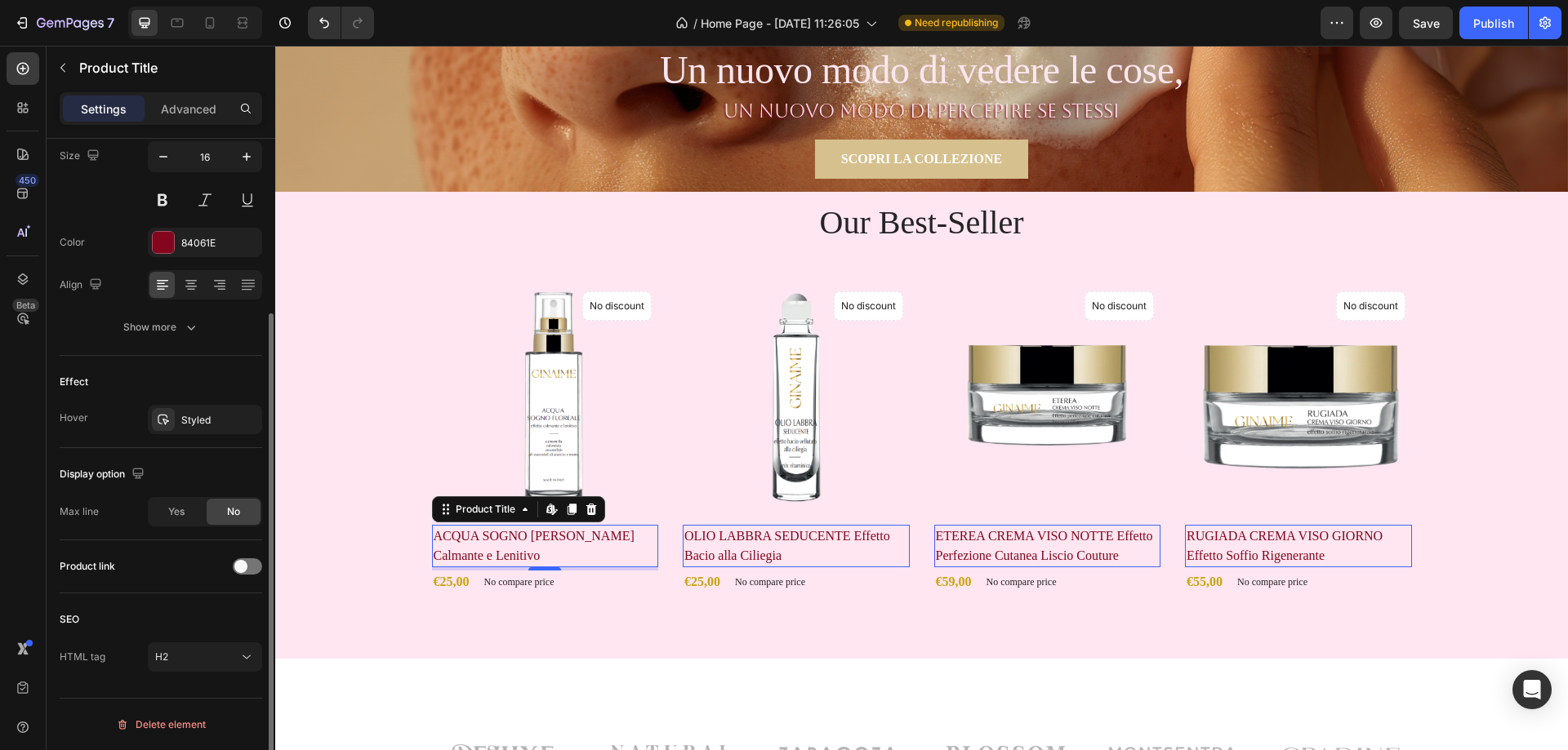
scroll to position [74, 0]
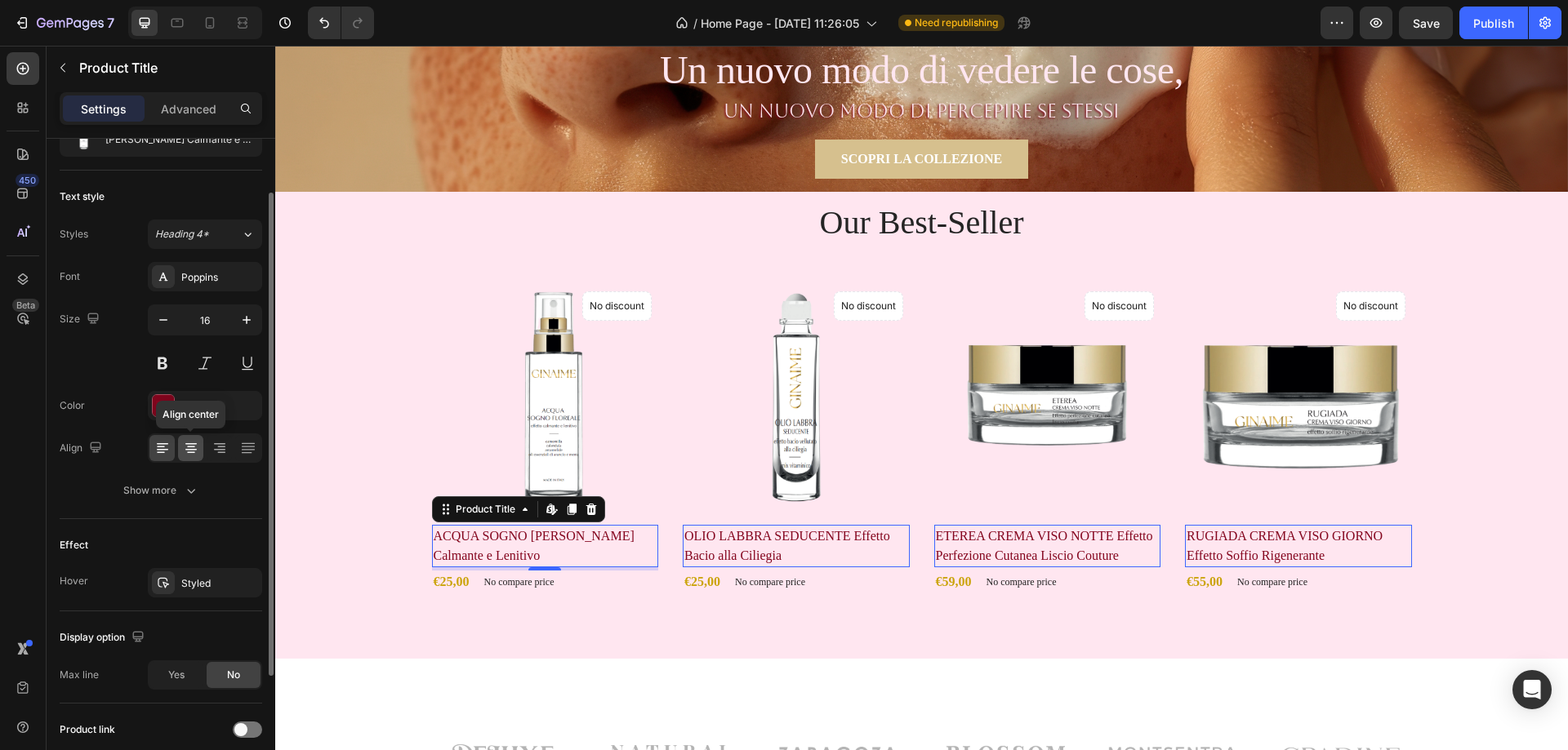
click at [197, 450] on icon at bounding box center [191, 448] width 17 height 17
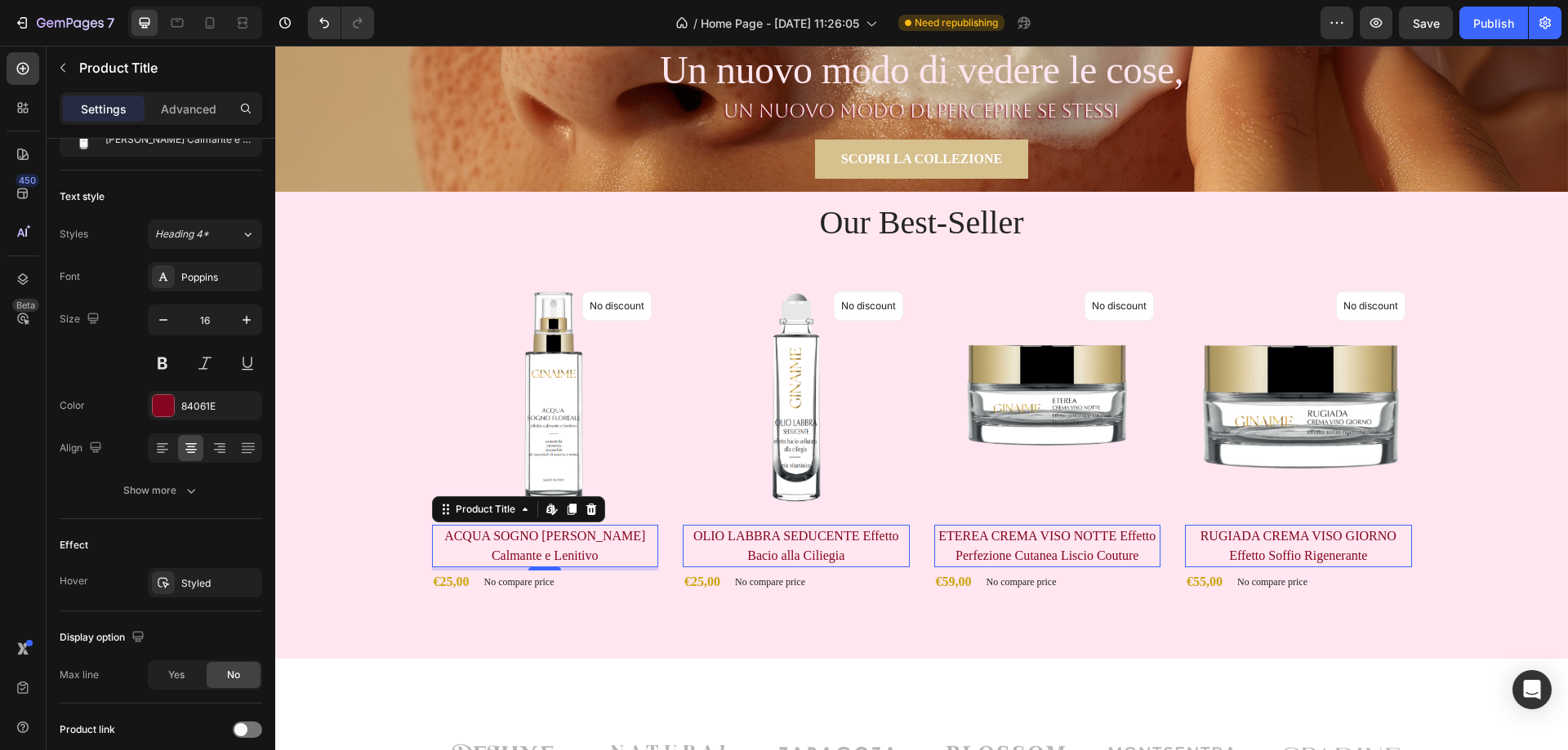
click at [599, 536] on h2 "ACQUA SOGNO [PERSON_NAME] Calmante e Lenitivo" at bounding box center [545, 546] width 227 height 42
click at [618, 616] on div "Our Best-Seller Heading Product Images No discount Not be displayed when publis…" at bounding box center [921, 425] width 1293 height 467
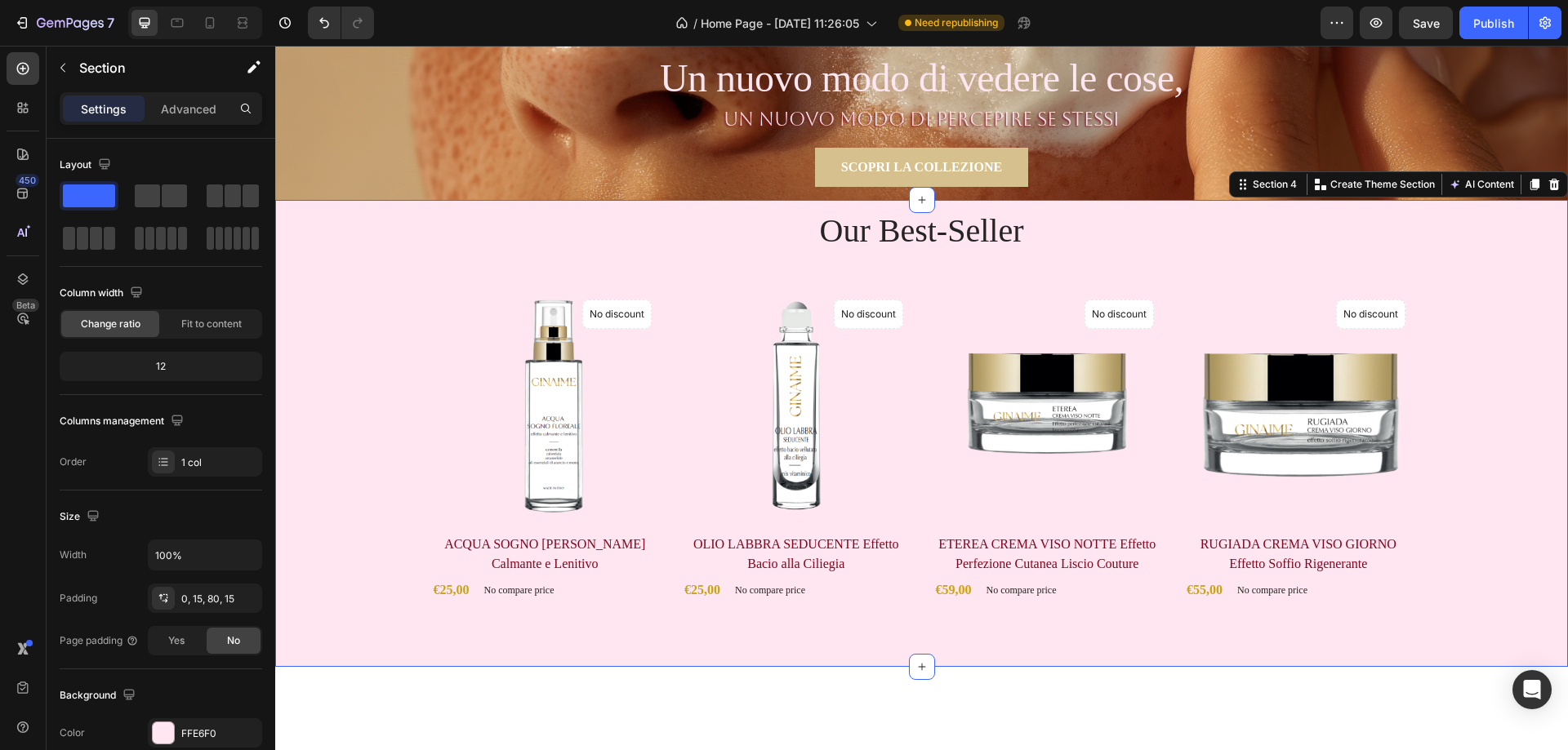
scroll to position [408, 0]
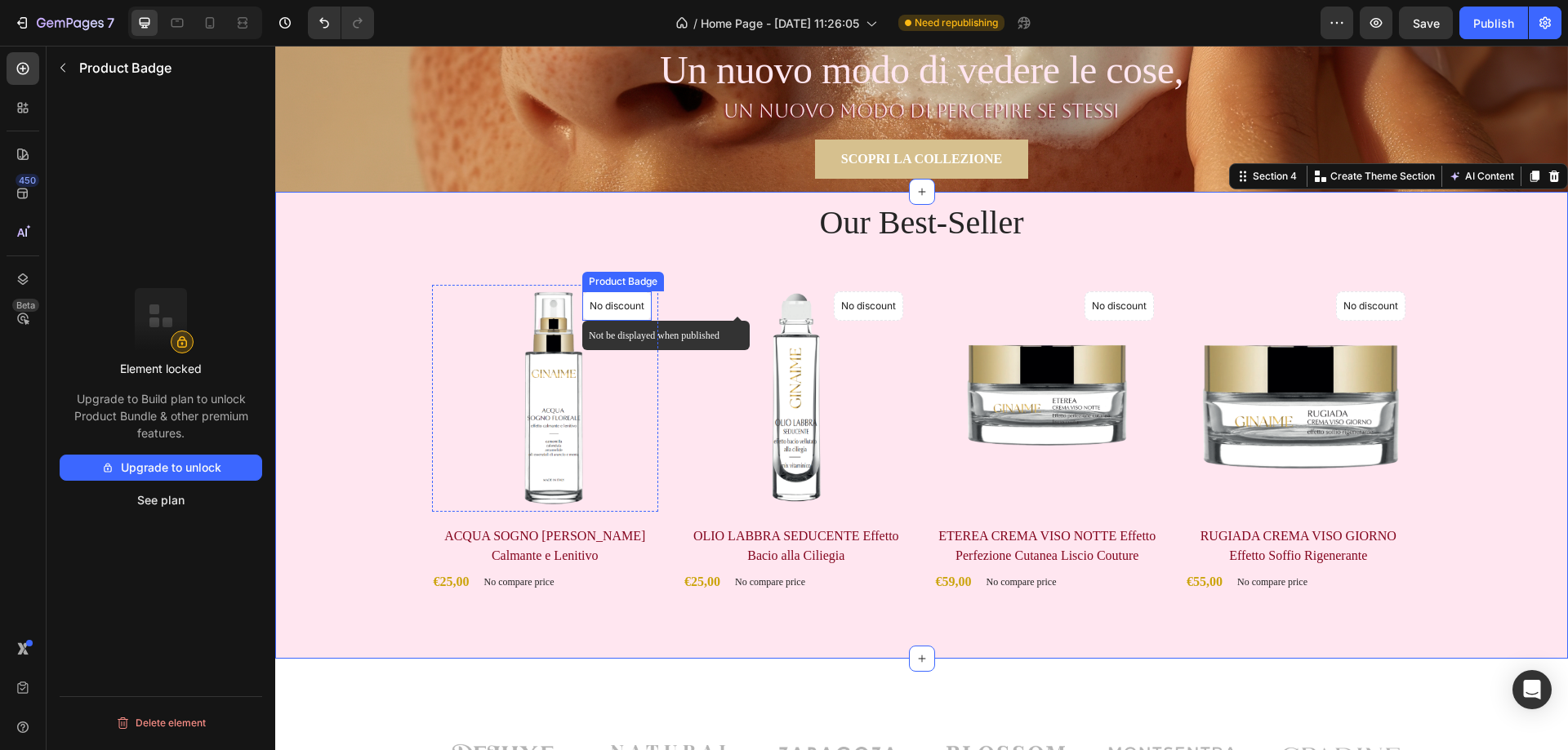
click at [624, 304] on p "No discount" at bounding box center [617, 306] width 54 height 15
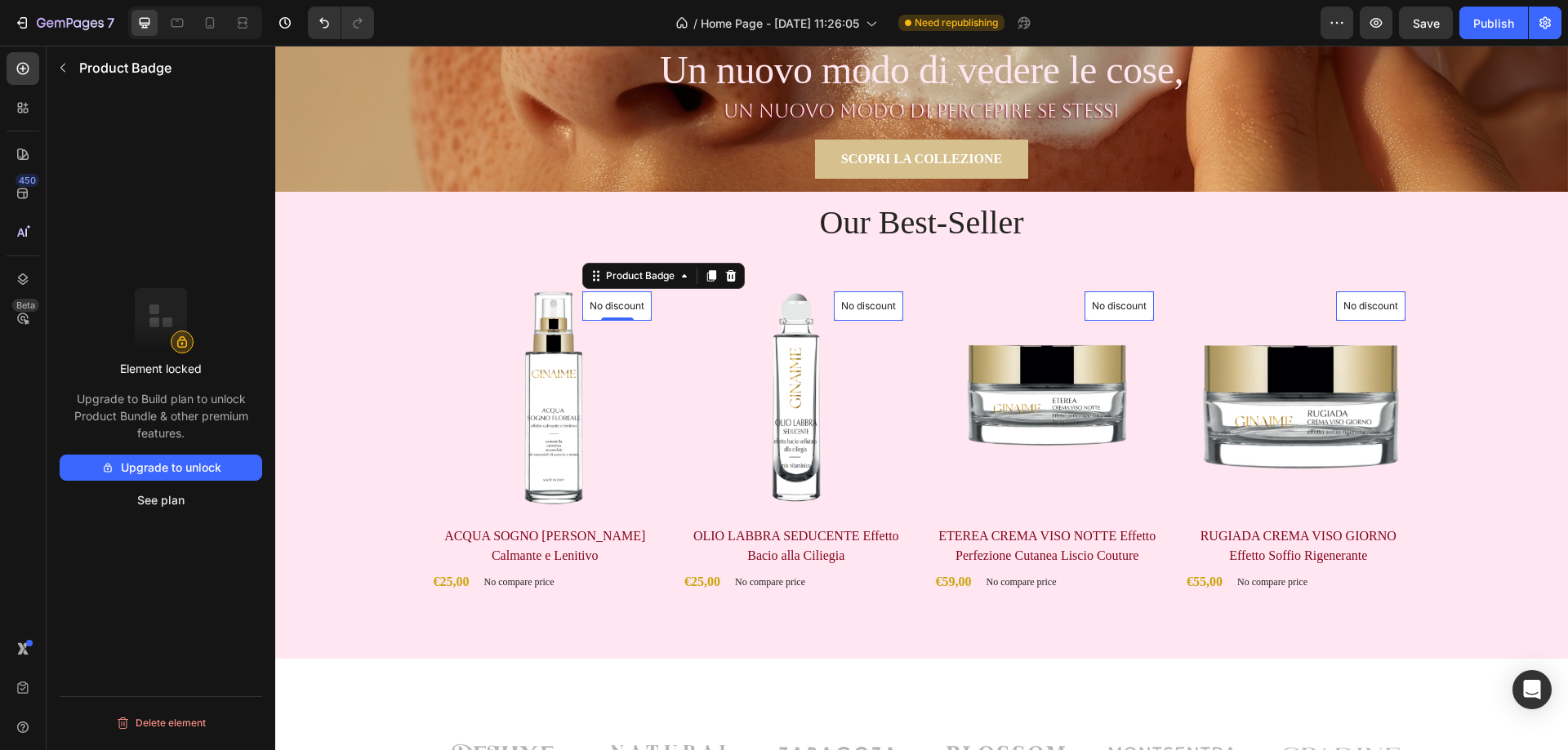
click at [186, 468] on button "Upgrade to unlock" at bounding box center [160, 468] width 202 height 26
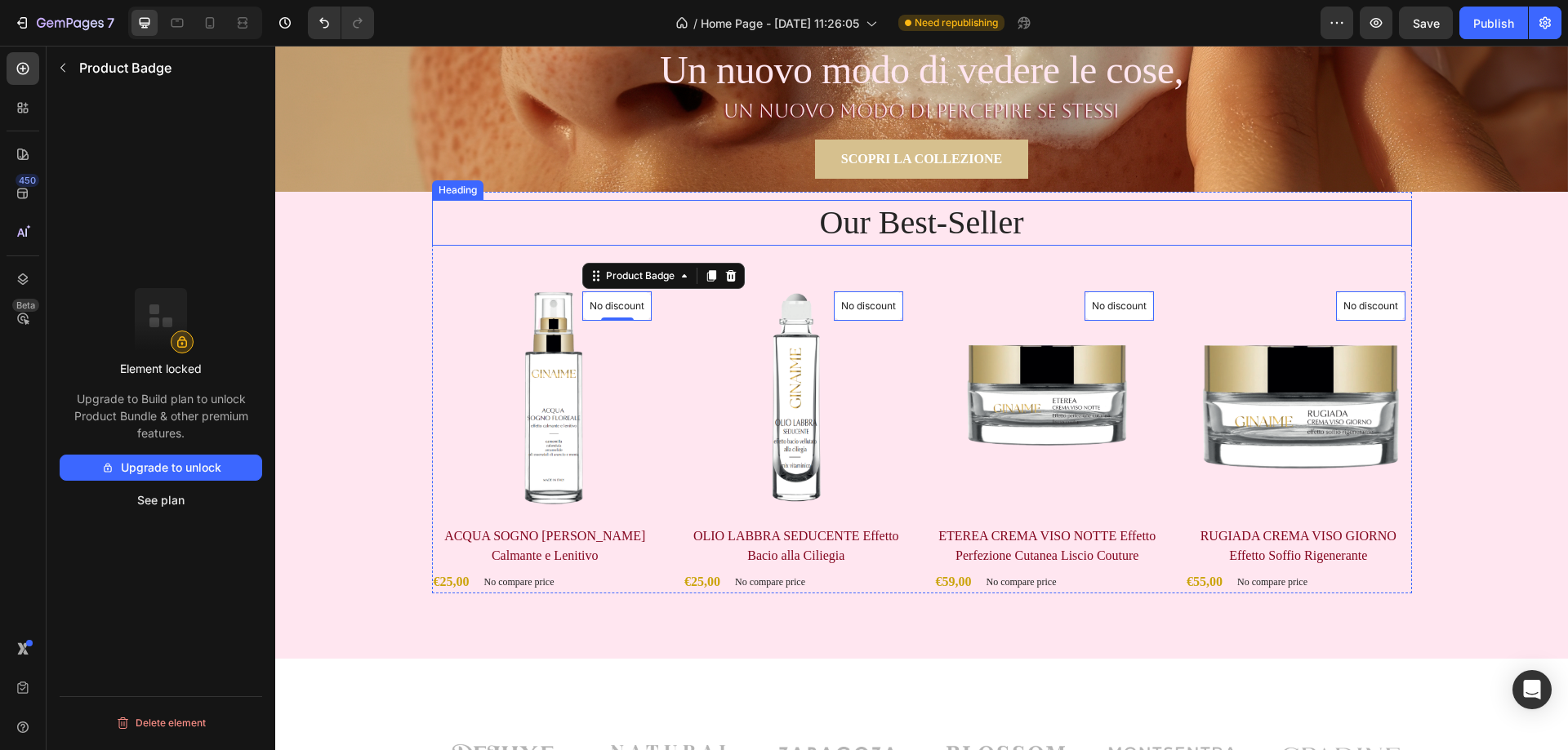
click at [955, 223] on p "Our Best-Seller" at bounding box center [922, 223] width 977 height 42
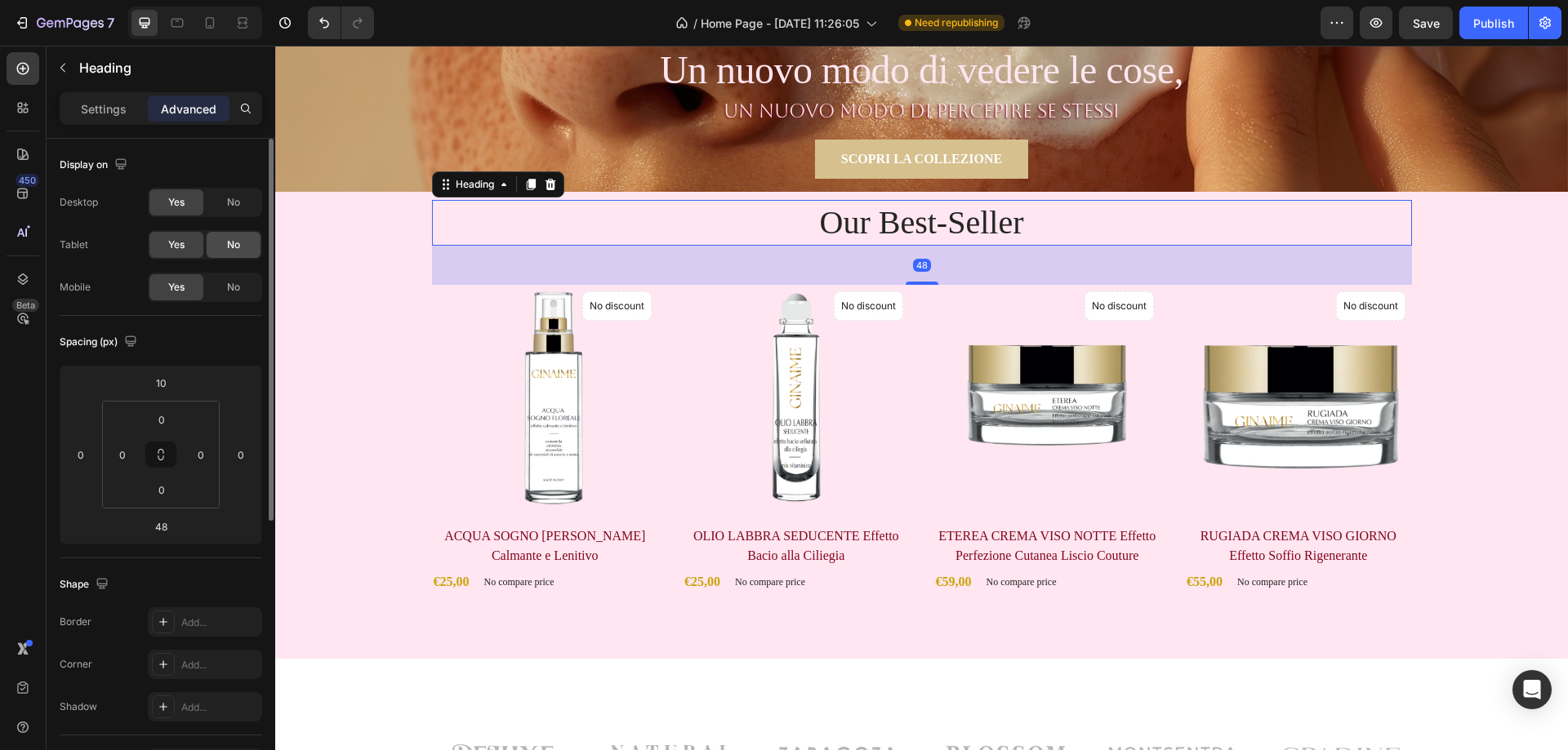
click at [240, 246] on span "No" at bounding box center [233, 244] width 13 height 15
click at [227, 283] on span "No" at bounding box center [233, 287] width 13 height 15
click at [176, 251] on span "Yes" at bounding box center [176, 244] width 17 height 15
click at [184, 283] on span "Yes" at bounding box center [176, 287] width 17 height 15
click at [228, 259] on div "Desktop Yes No Tablet Yes No Mobile Yes No" at bounding box center [160, 244] width 202 height 114
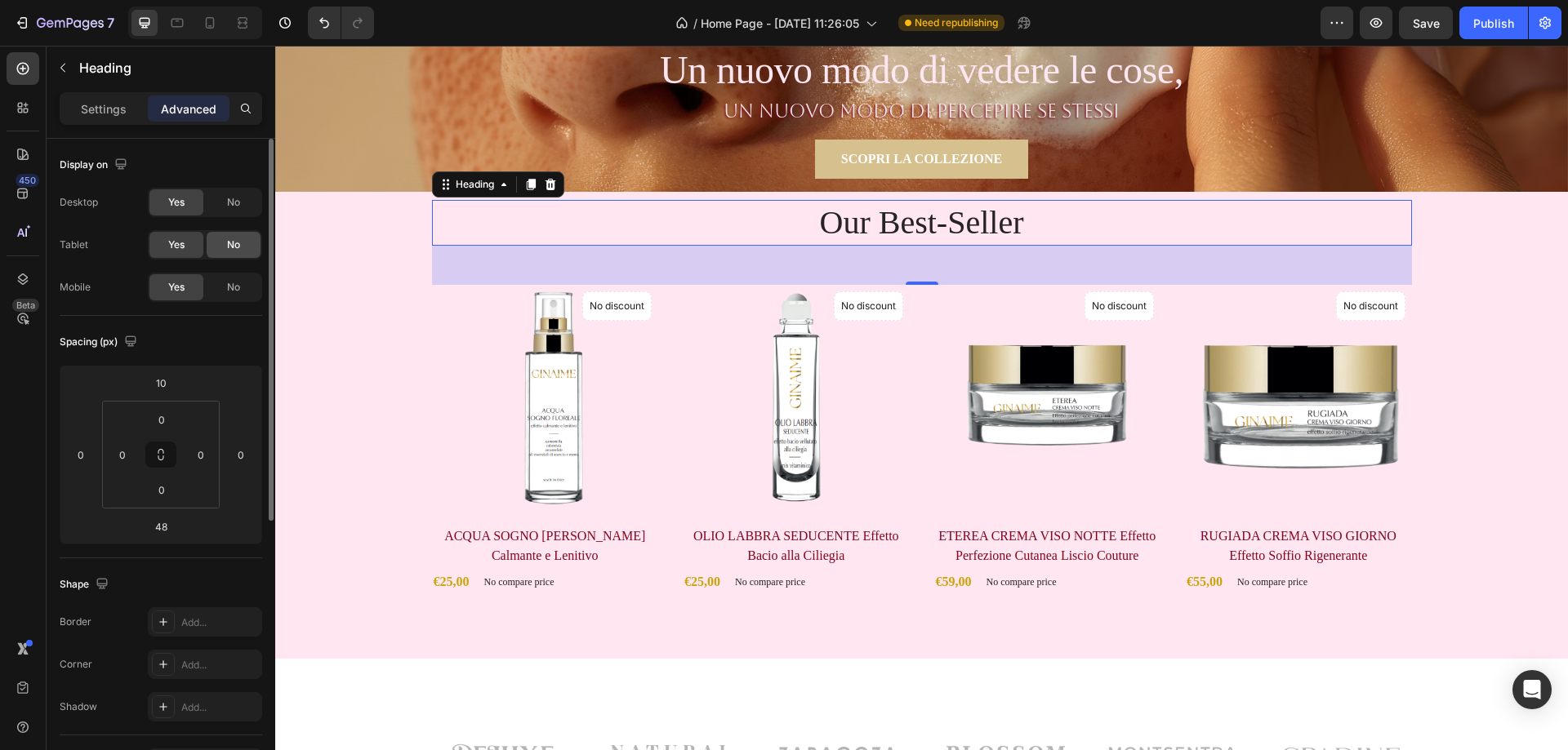
click at [231, 251] on span "No" at bounding box center [233, 244] width 13 height 15
click at [236, 285] on span "No" at bounding box center [233, 287] width 13 height 15
click at [95, 110] on p "Settings" at bounding box center [103, 110] width 46 height 18
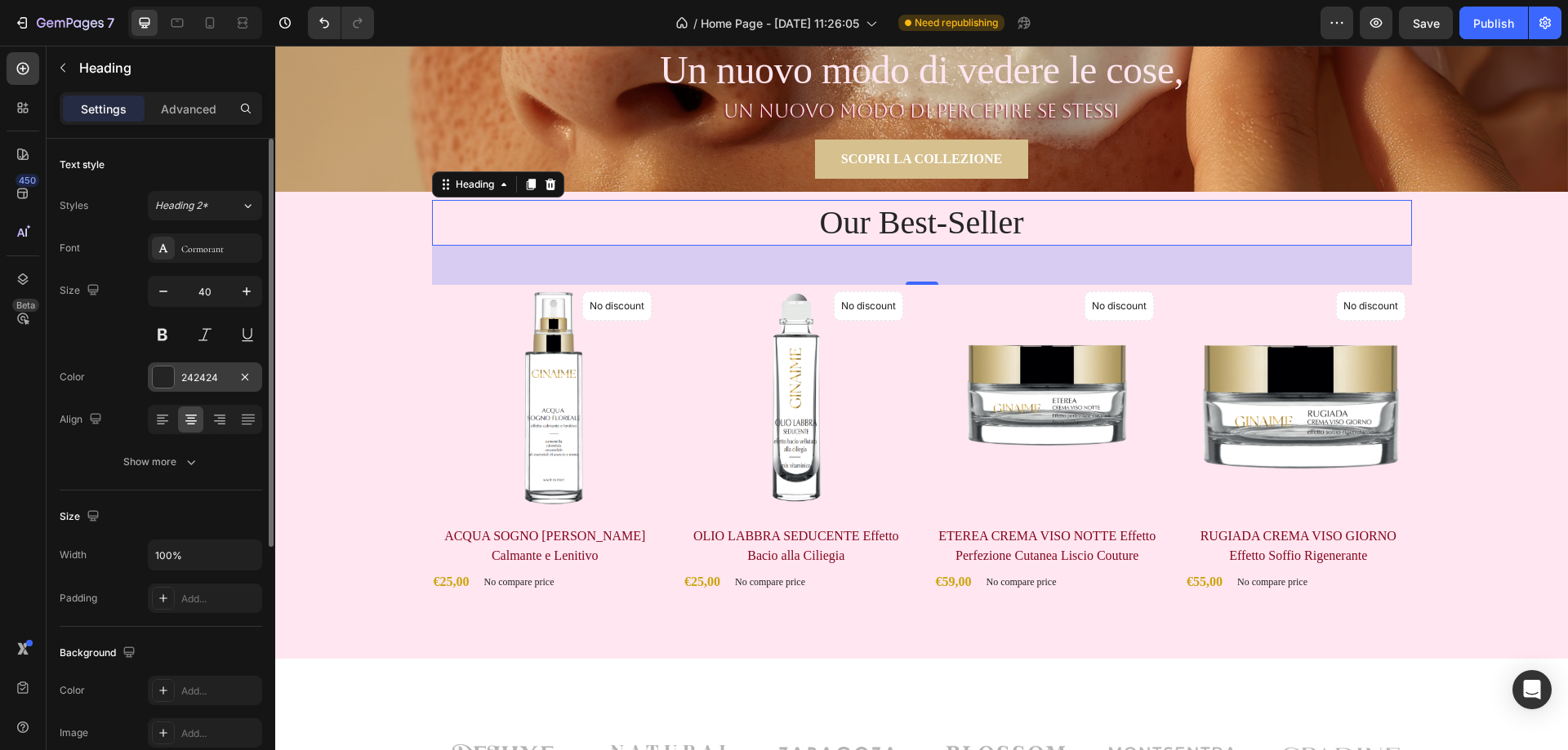
click at [160, 383] on div at bounding box center [163, 377] width 21 height 21
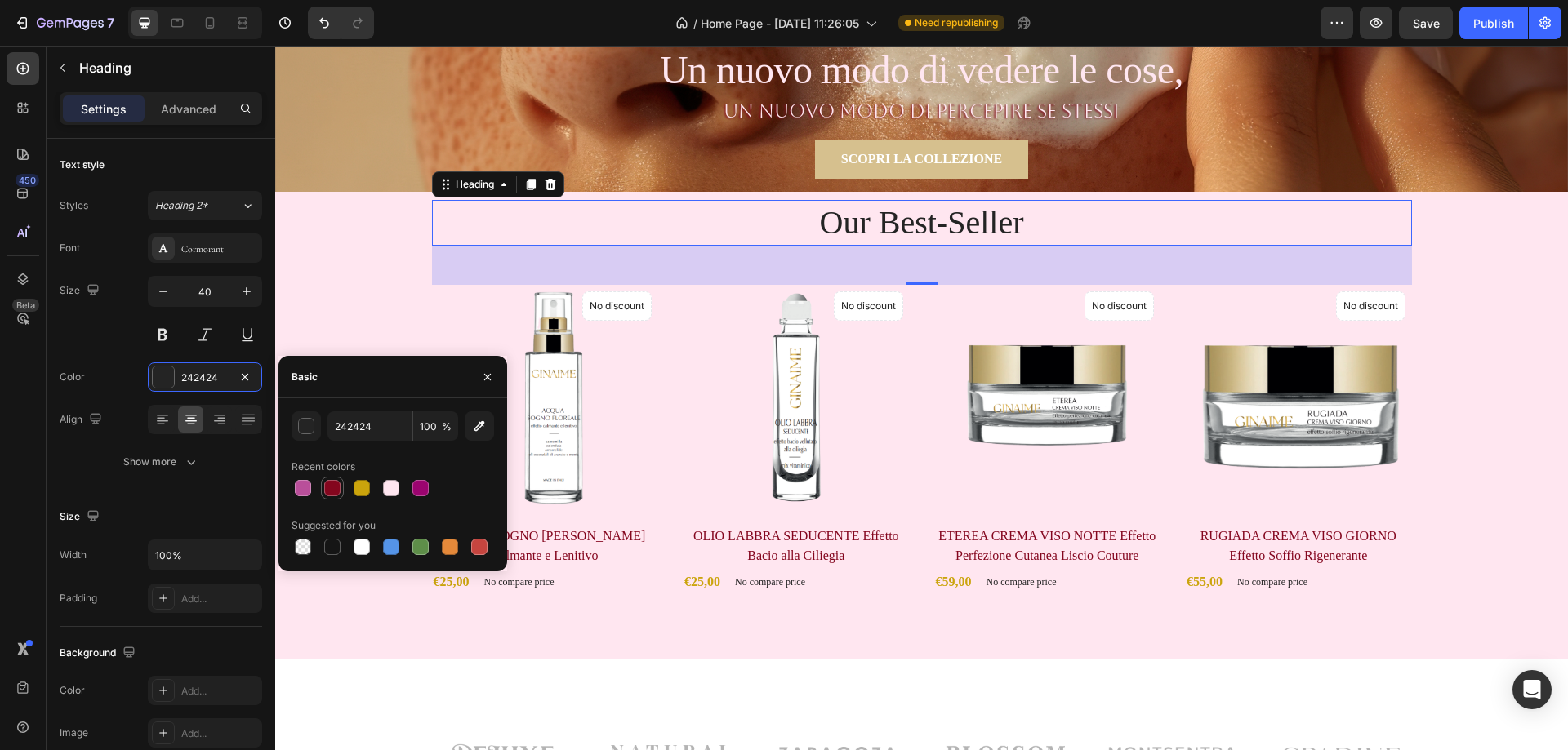
click at [330, 486] on div at bounding box center [332, 488] width 17 height 17
type input "84061E"
click at [1065, 686] on div "Image Image Image Row Image Image Image Row Row Section 5" at bounding box center [921, 760] width 1293 height 202
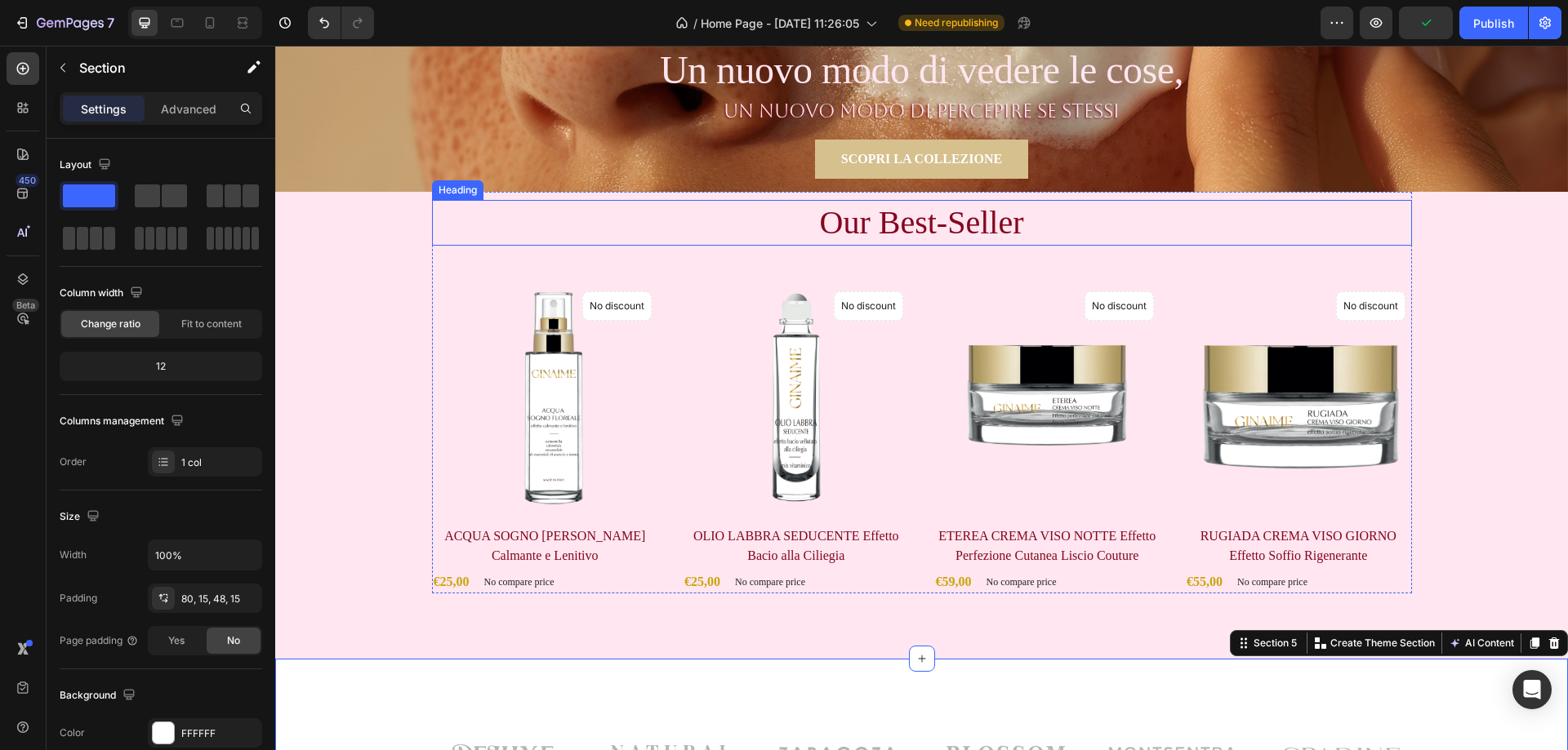
click at [843, 216] on p "Our Best-Seller" at bounding box center [922, 223] width 977 height 42
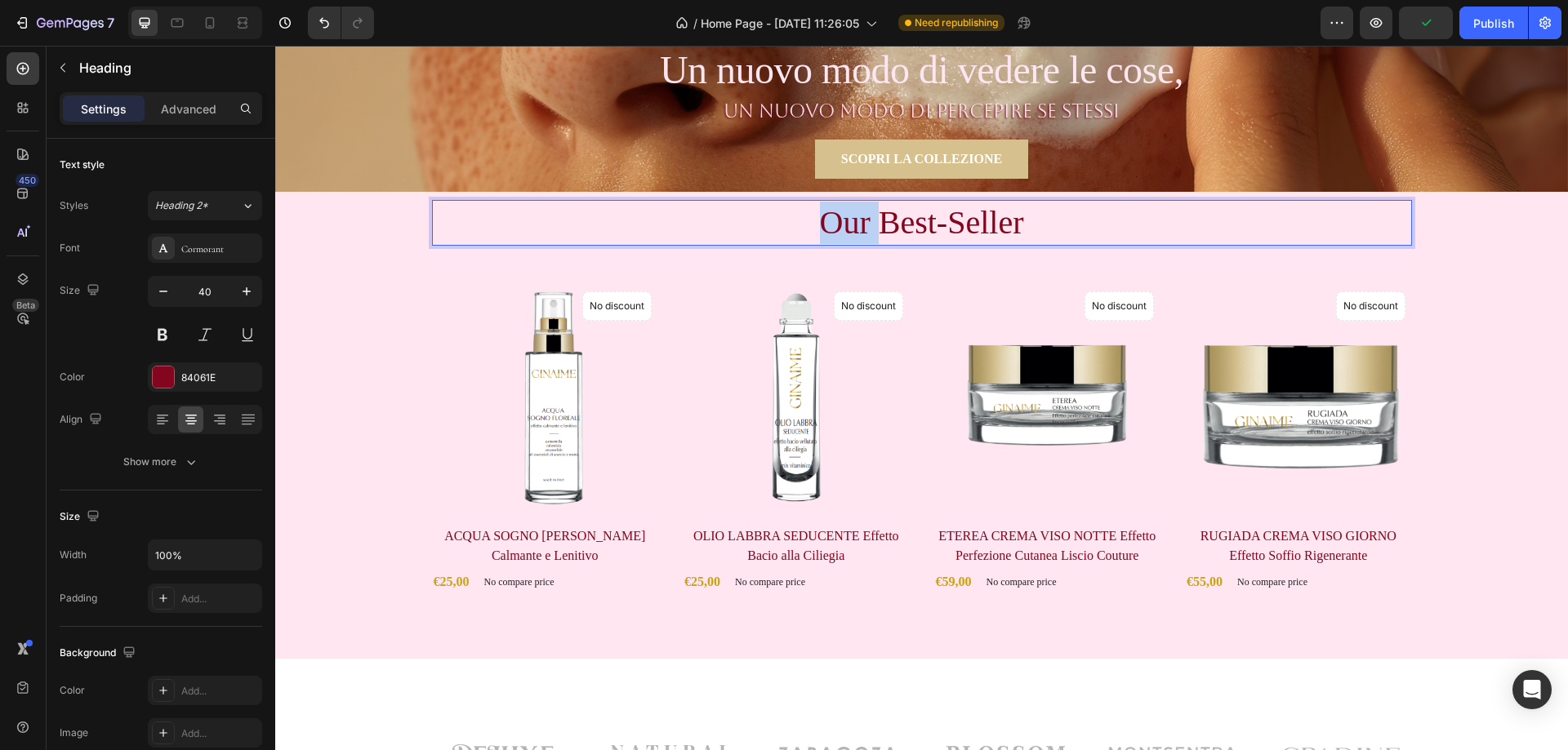
click at [861, 223] on p "Our Best-Seller" at bounding box center [922, 223] width 977 height 42
click at [1134, 676] on div "Image Image Image Row Image Image Image Row Row Section 5" at bounding box center [921, 760] width 1293 height 202
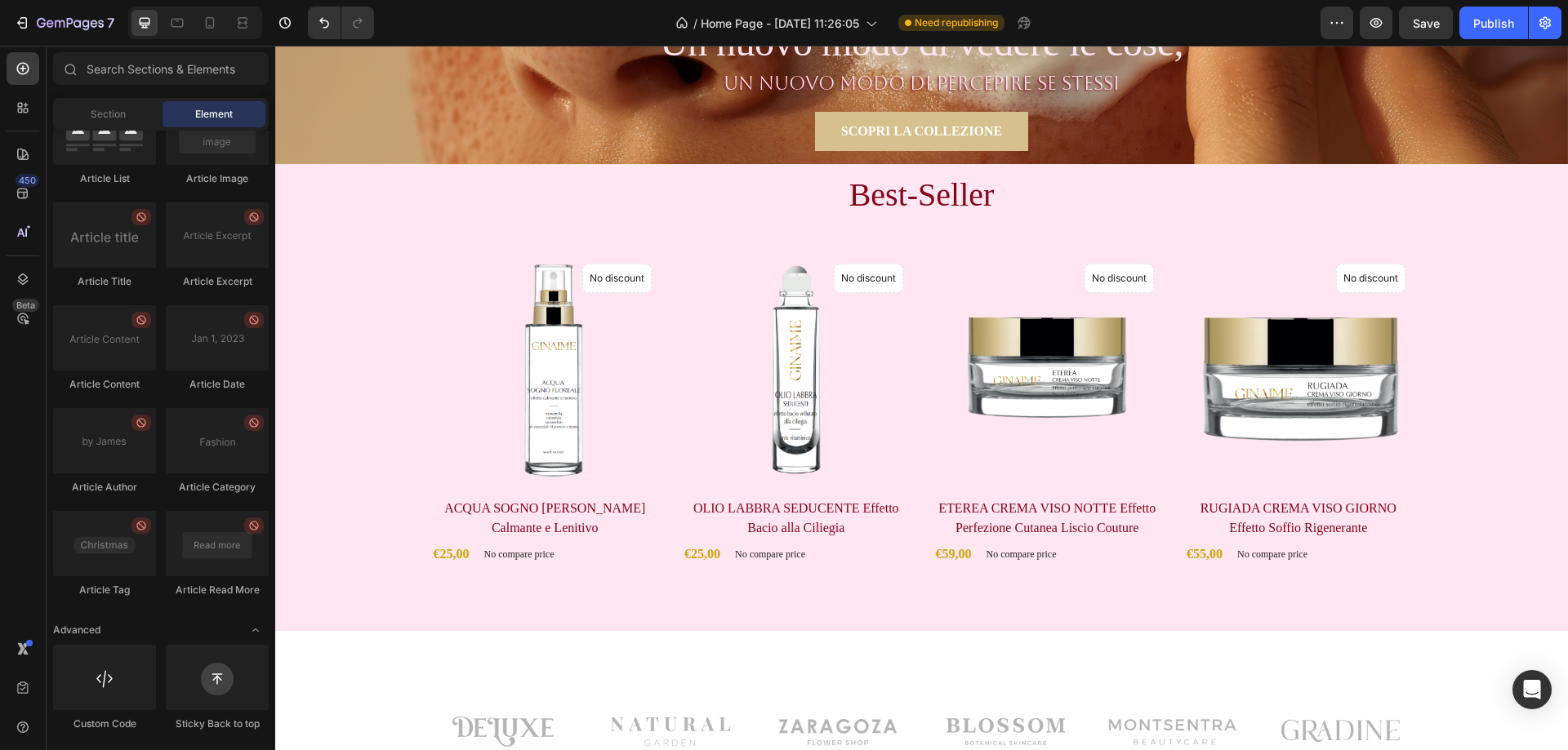
scroll to position [423, 0]
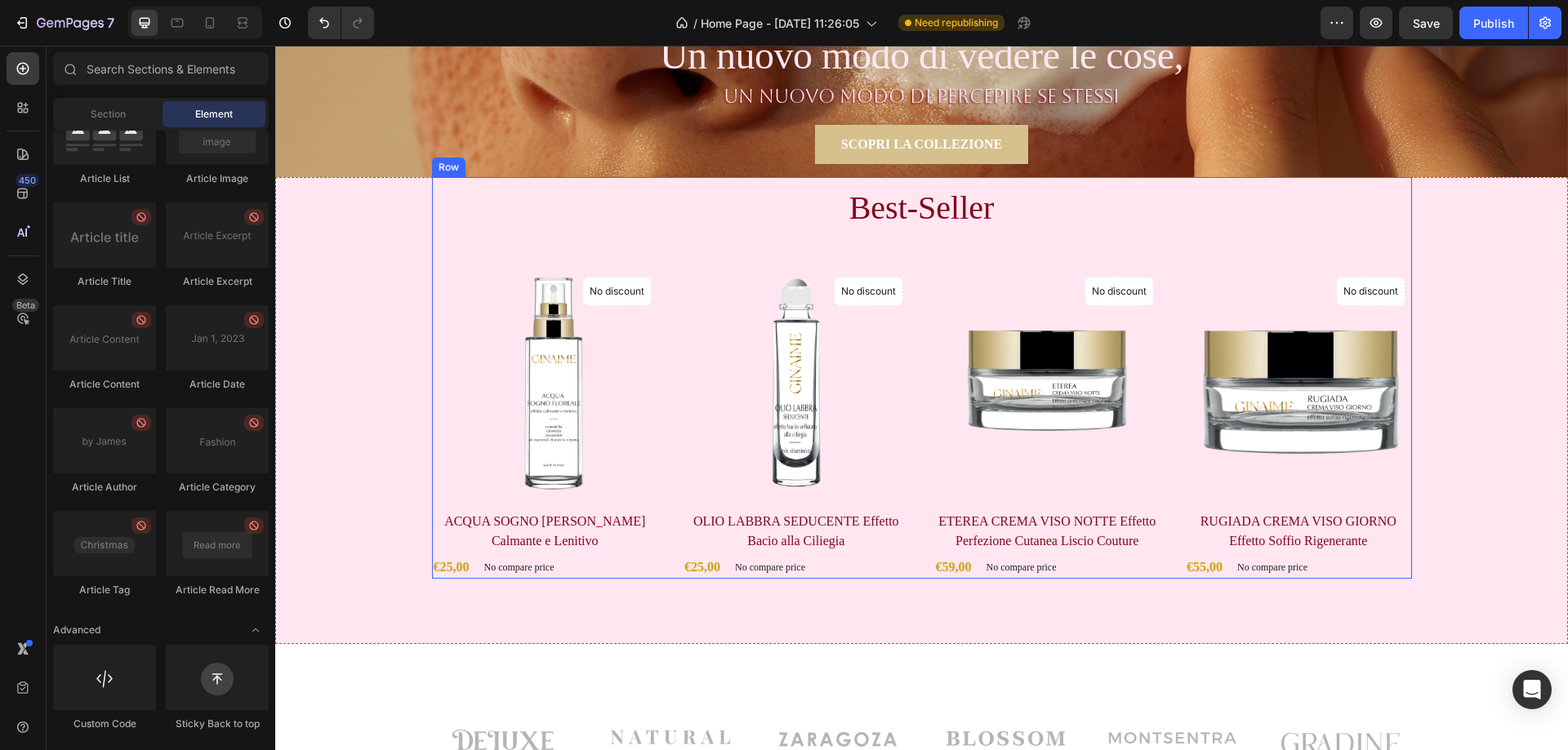
click at [1037, 259] on div "Best-Seller Heading Product Images No discount Not be displayed when published …" at bounding box center [922, 378] width 980 height 402
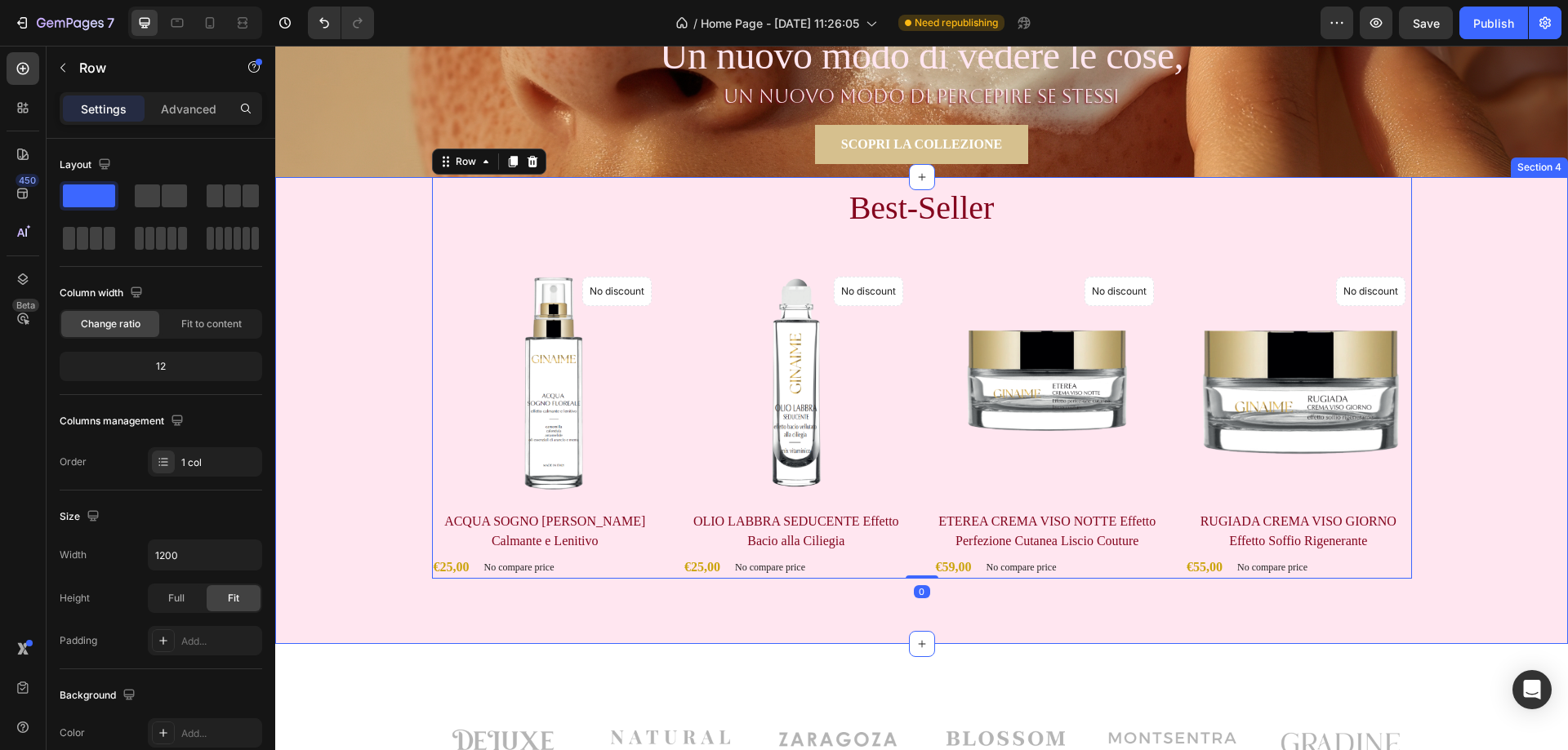
click at [1487, 349] on div "Best-Seller Heading Product Images No discount Not be displayed when published …" at bounding box center [921, 378] width 1268 height 402
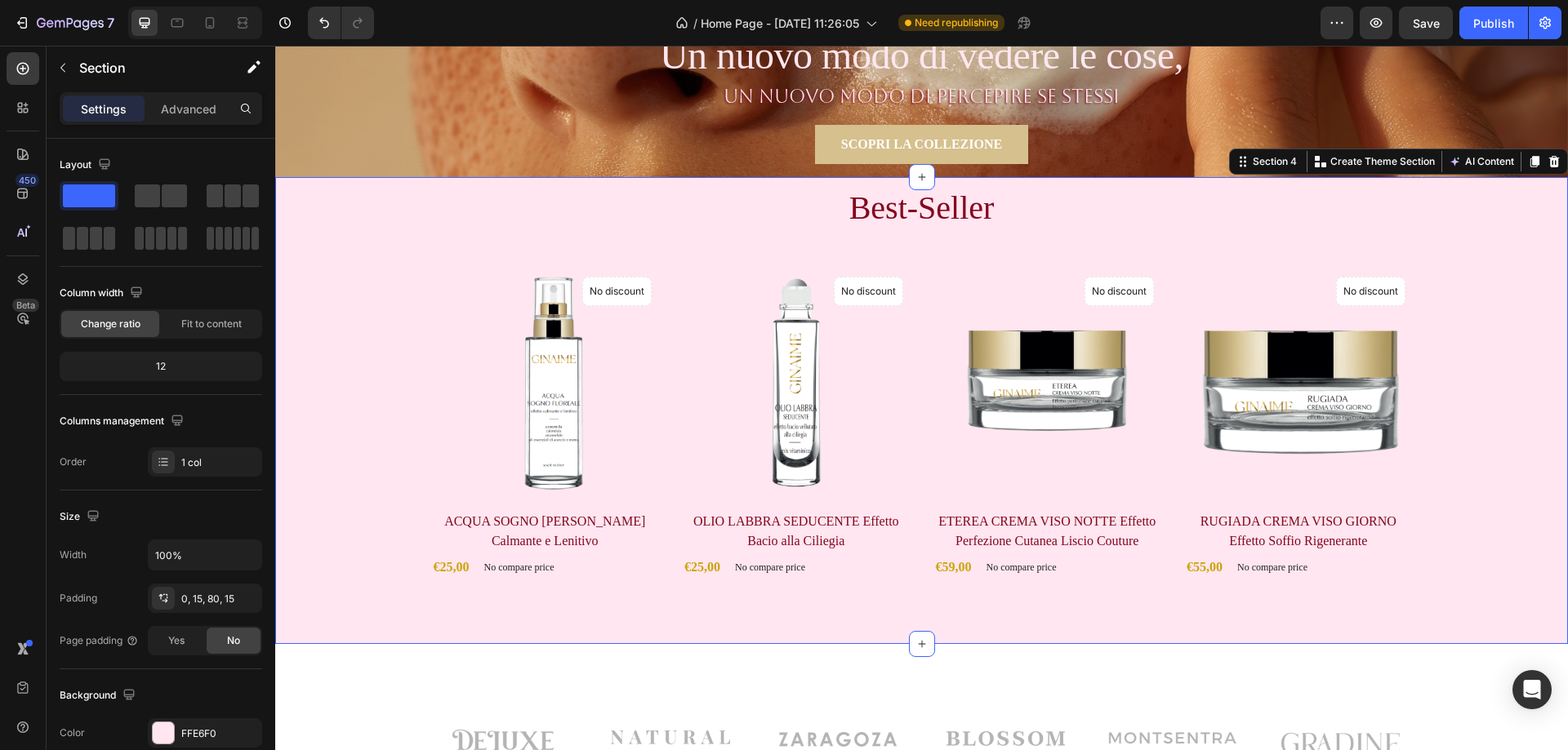
click at [1095, 626] on div "Best-Seller Heading Product Images No discount Not be displayed when published …" at bounding box center [921, 410] width 1293 height 467
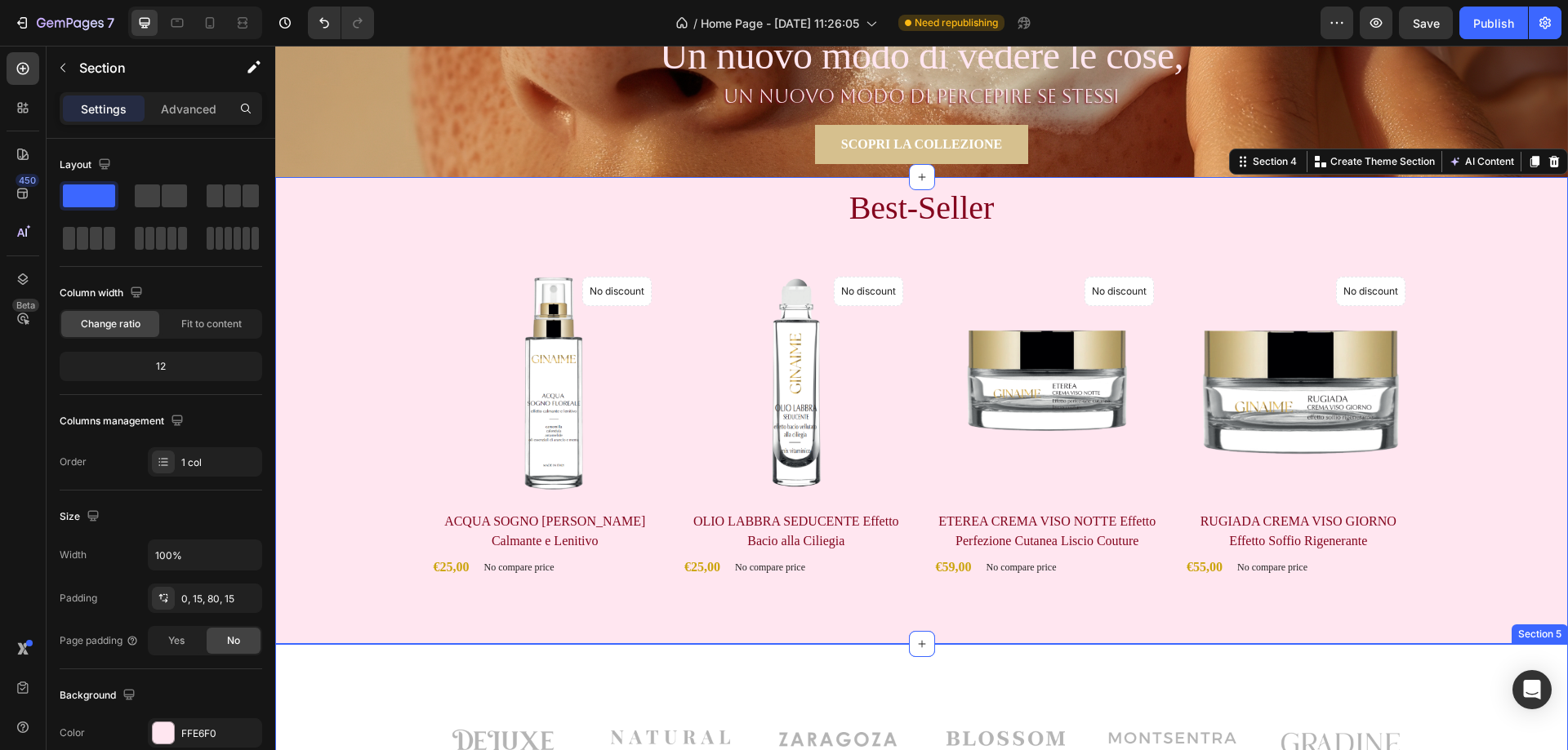
click at [1221, 681] on div "Image Image Image Row Image Image Image Row Row Section 5" at bounding box center [921, 745] width 1293 height 202
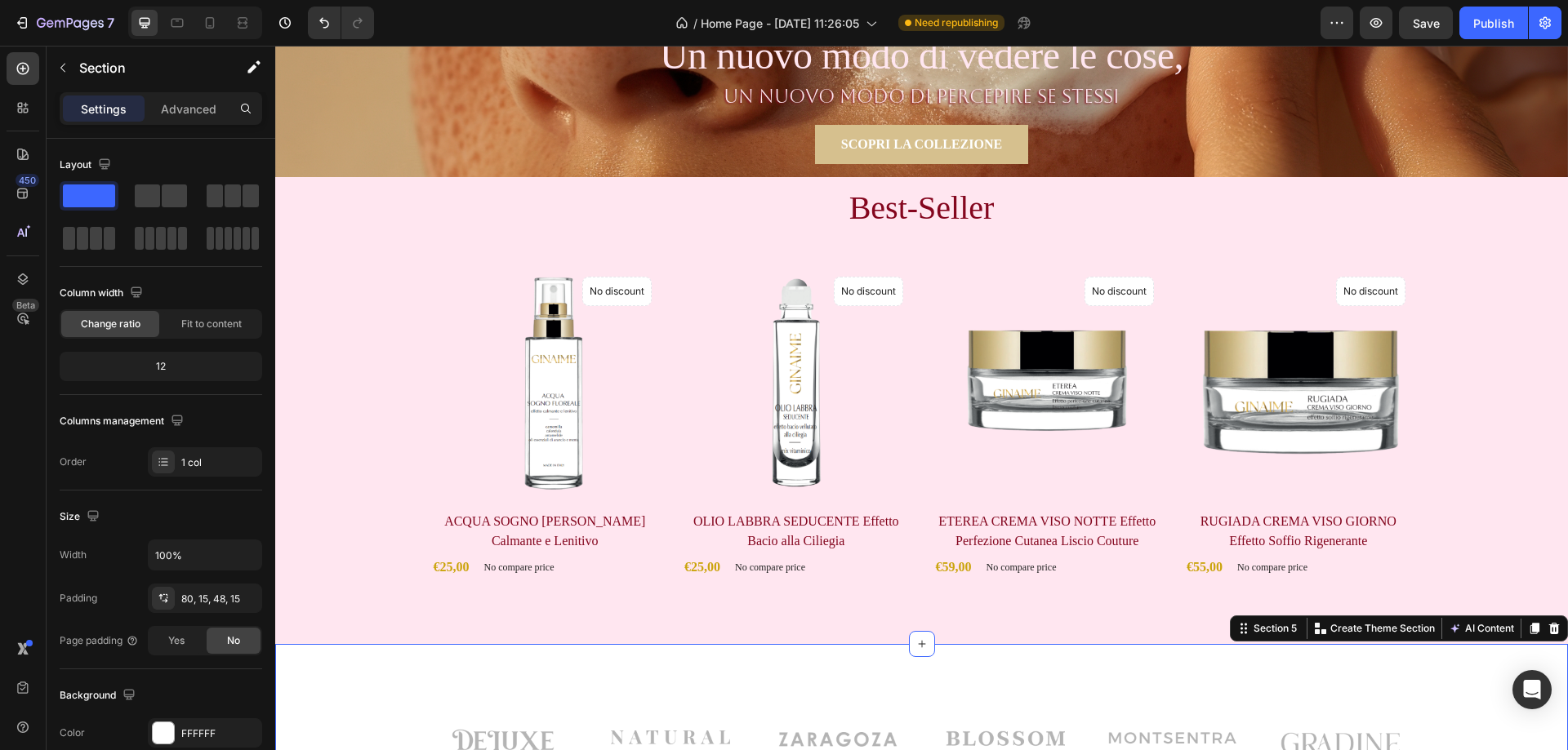
click at [1091, 673] on div "Image Image Image Row Image Image Image Row Row Section 5 You can create reusab…" at bounding box center [921, 745] width 1293 height 202
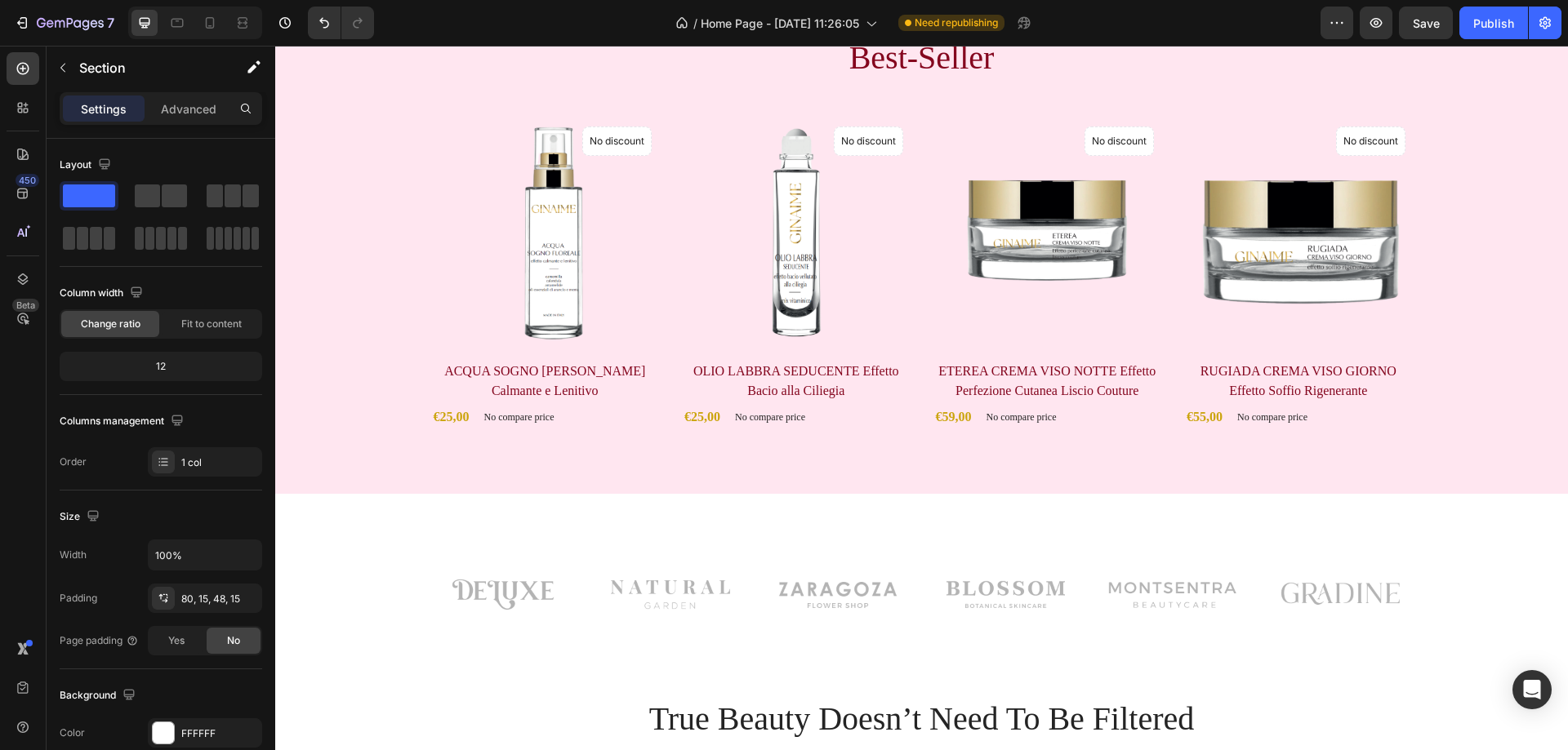
scroll to position [571, 0]
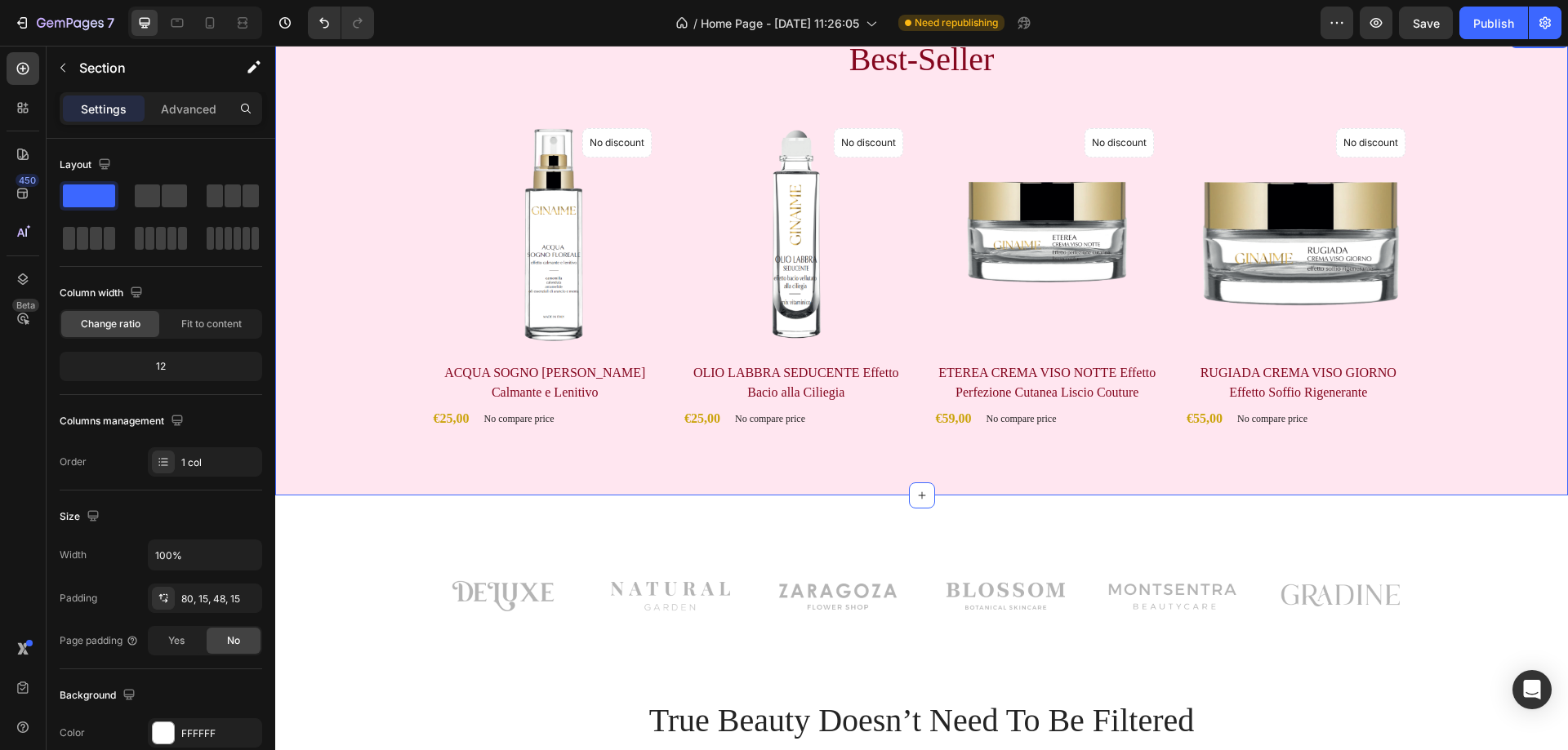
click at [1112, 452] on div "Best-Seller Heading Product Images No discount Not be displayed when published …" at bounding box center [921, 262] width 1293 height 467
click at [438, 417] on div "€25,00" at bounding box center [451, 419] width 39 height 23
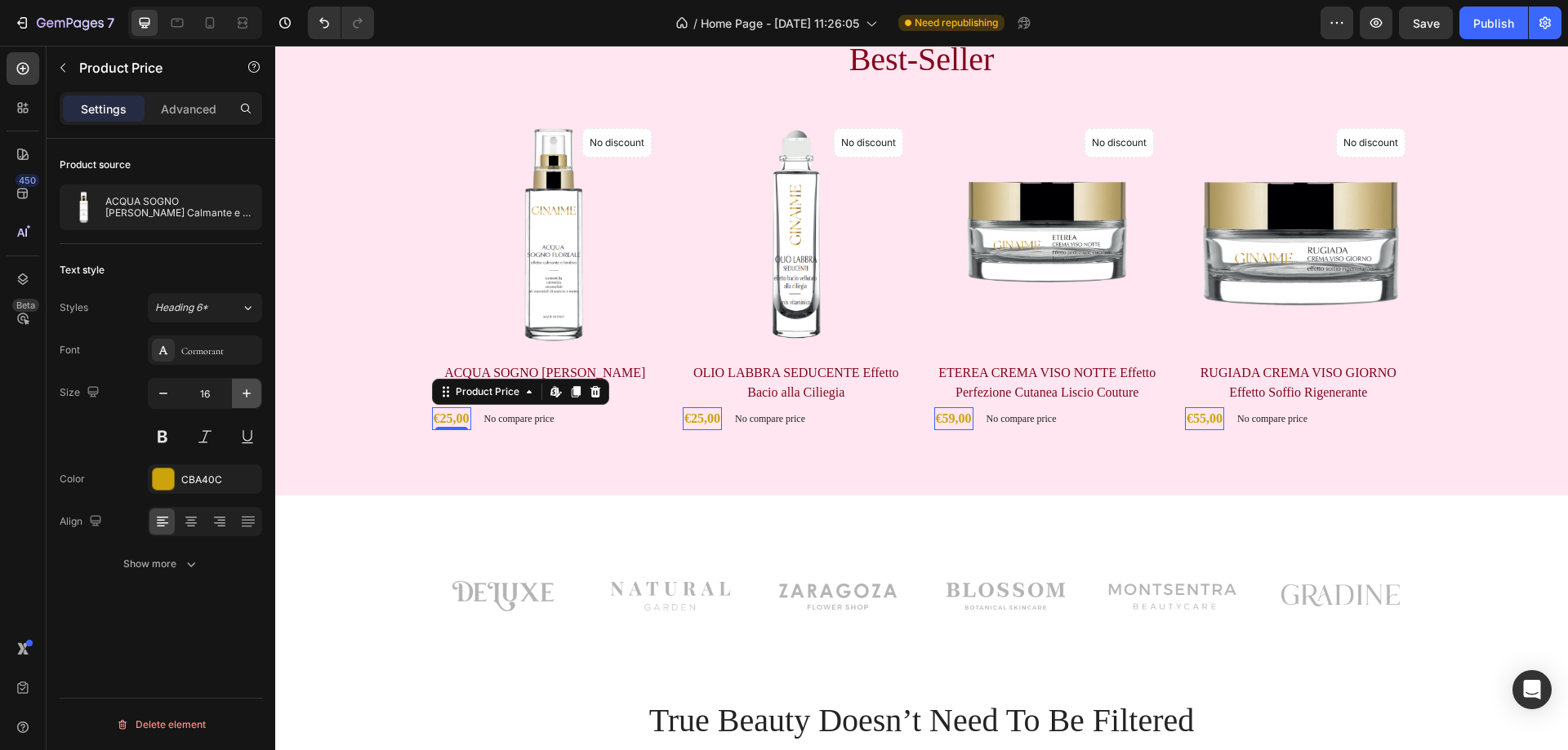
click at [238, 396] on icon "button" at bounding box center [246, 393] width 17 height 17
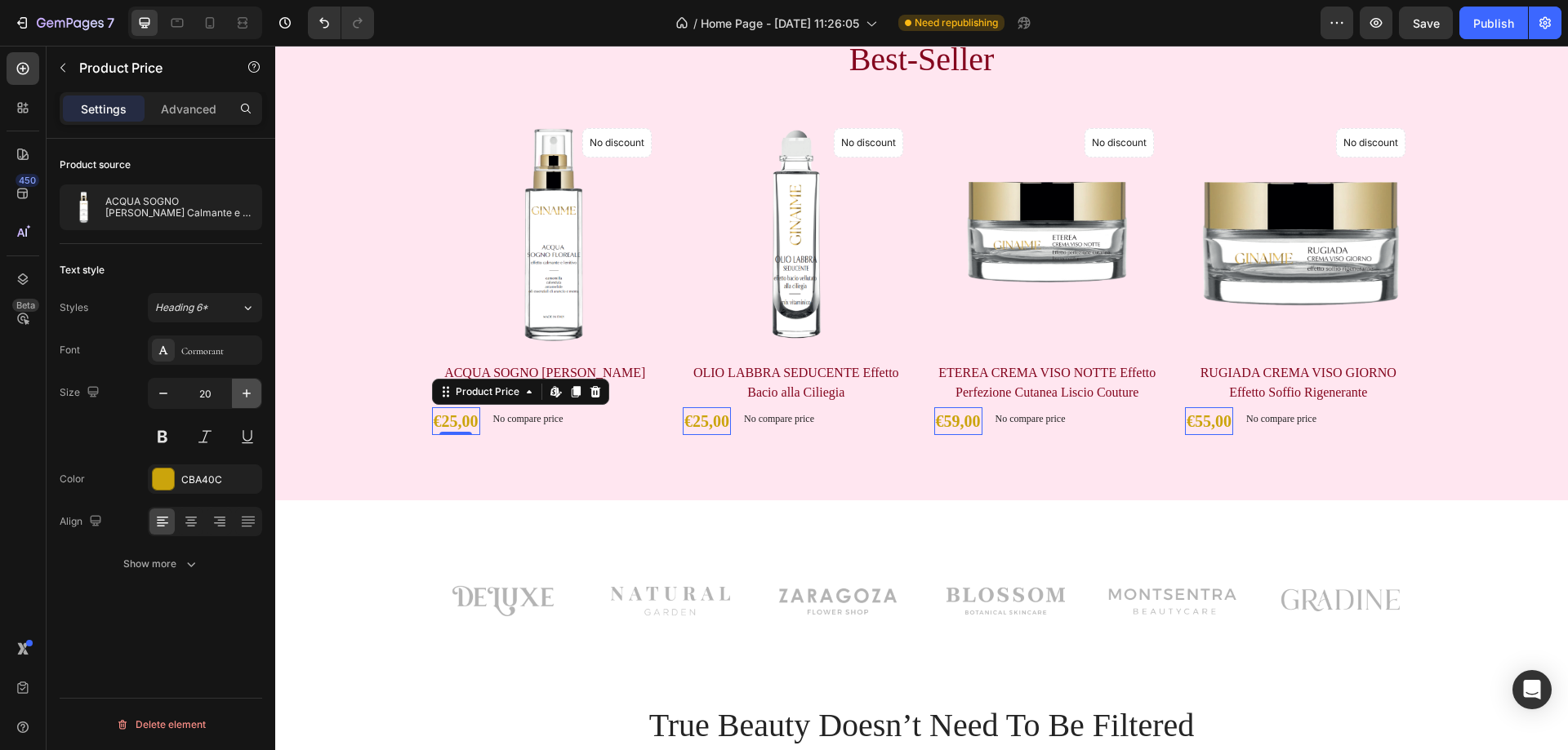
click at [238, 396] on icon "button" at bounding box center [246, 393] width 17 height 17
type input "23"
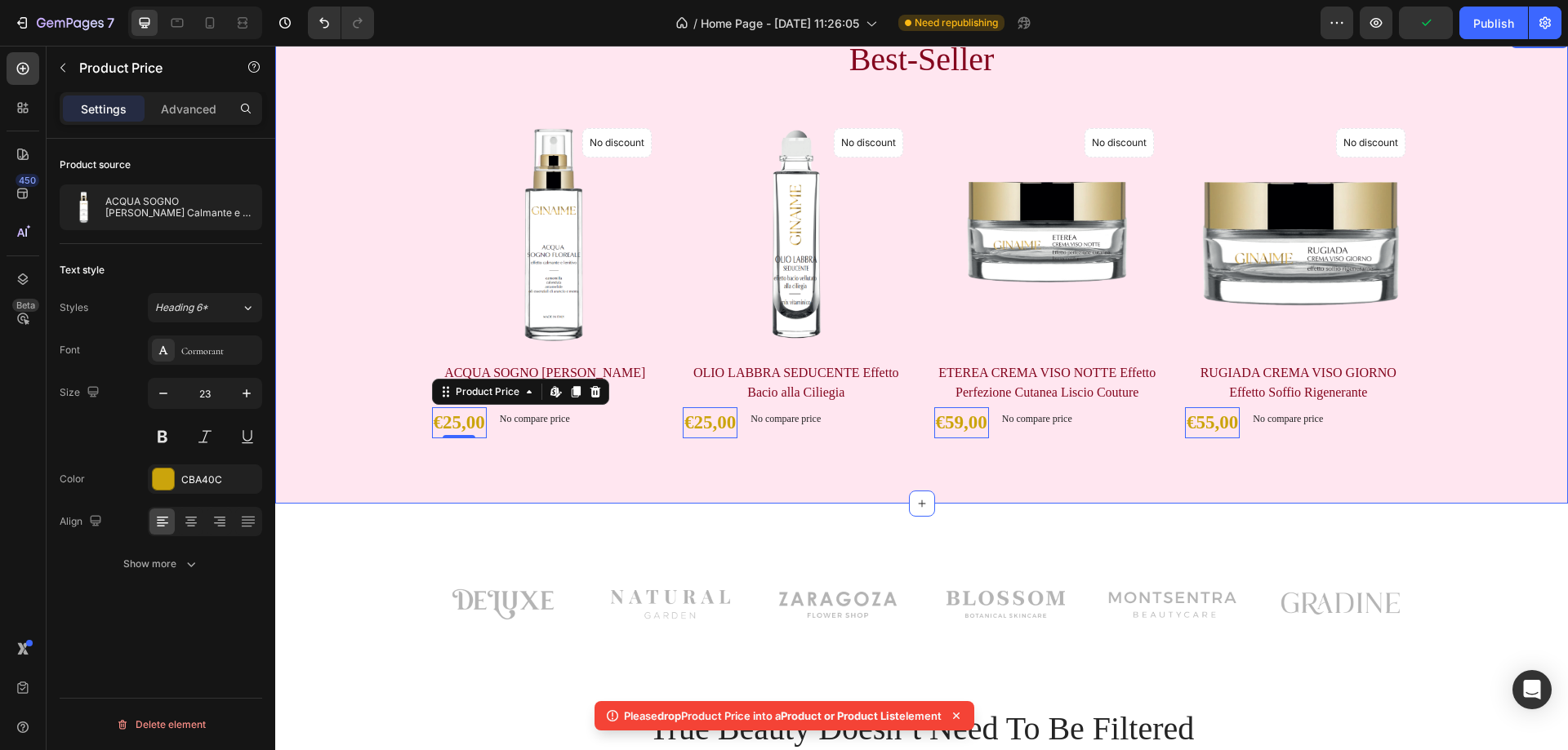
click at [536, 445] on div "Best-Seller Heading Product Images No discount Not be displayed when published …" at bounding box center [921, 266] width 1293 height 475
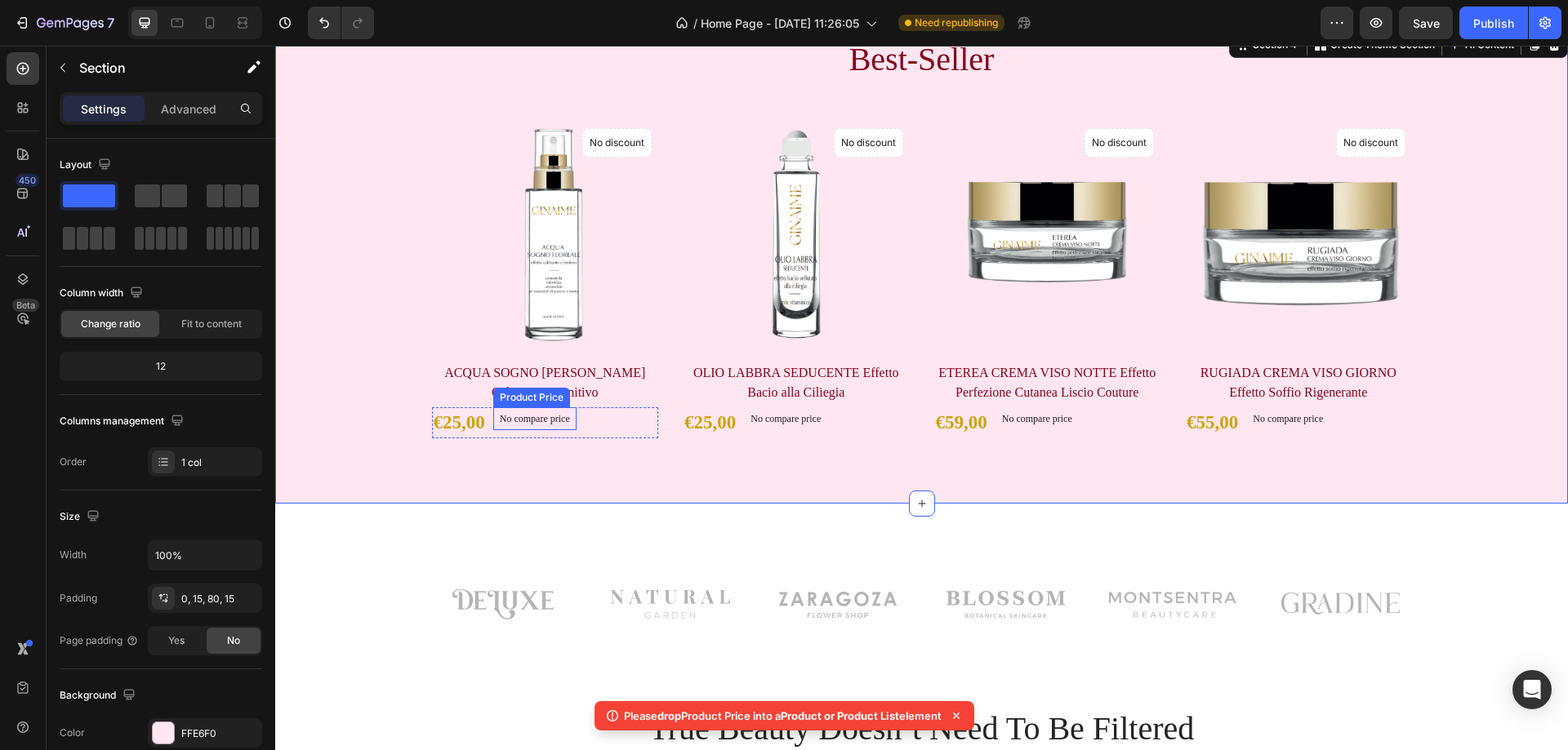
click at [541, 422] on p "No compare price" at bounding box center [535, 418] width 70 height 10
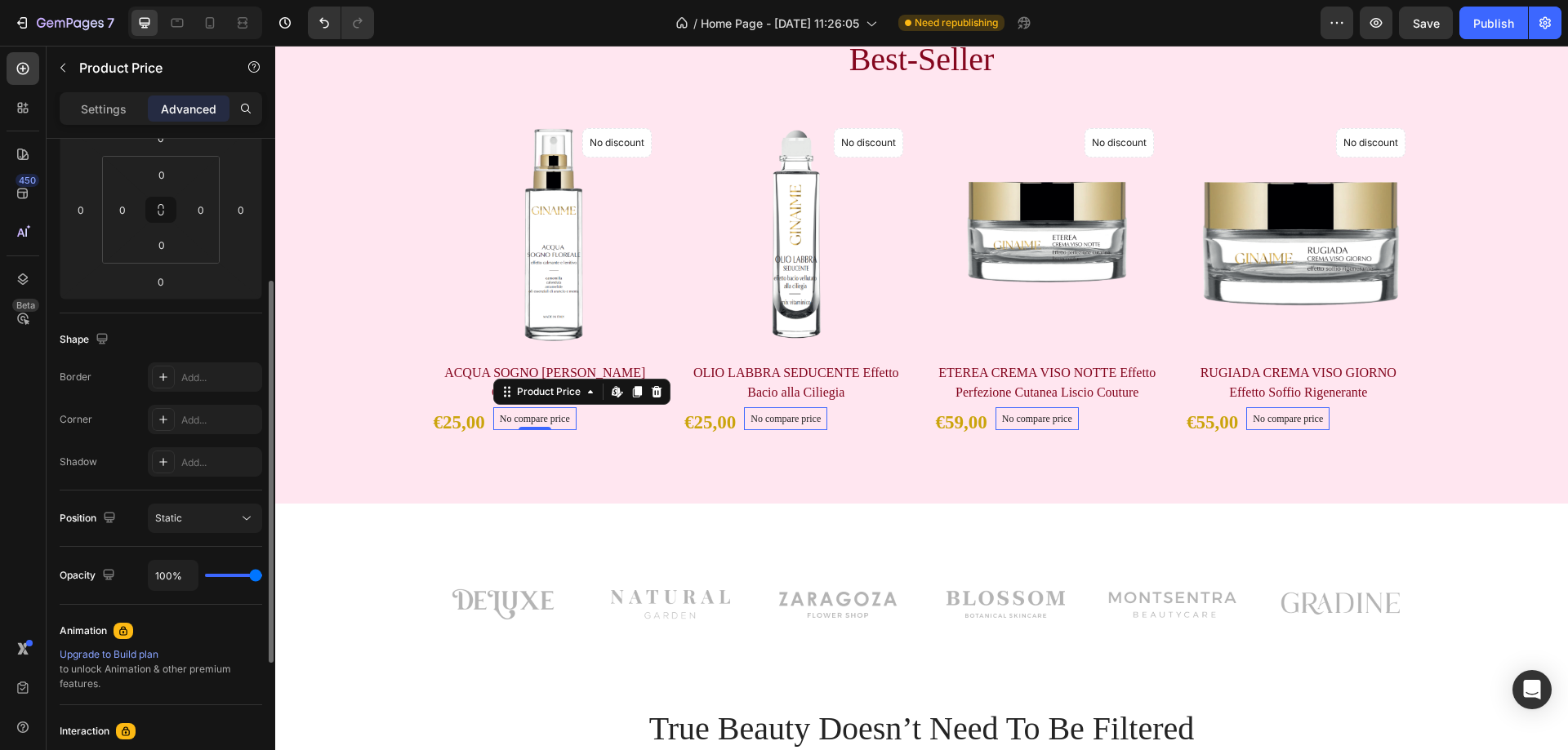
scroll to position [327, 0]
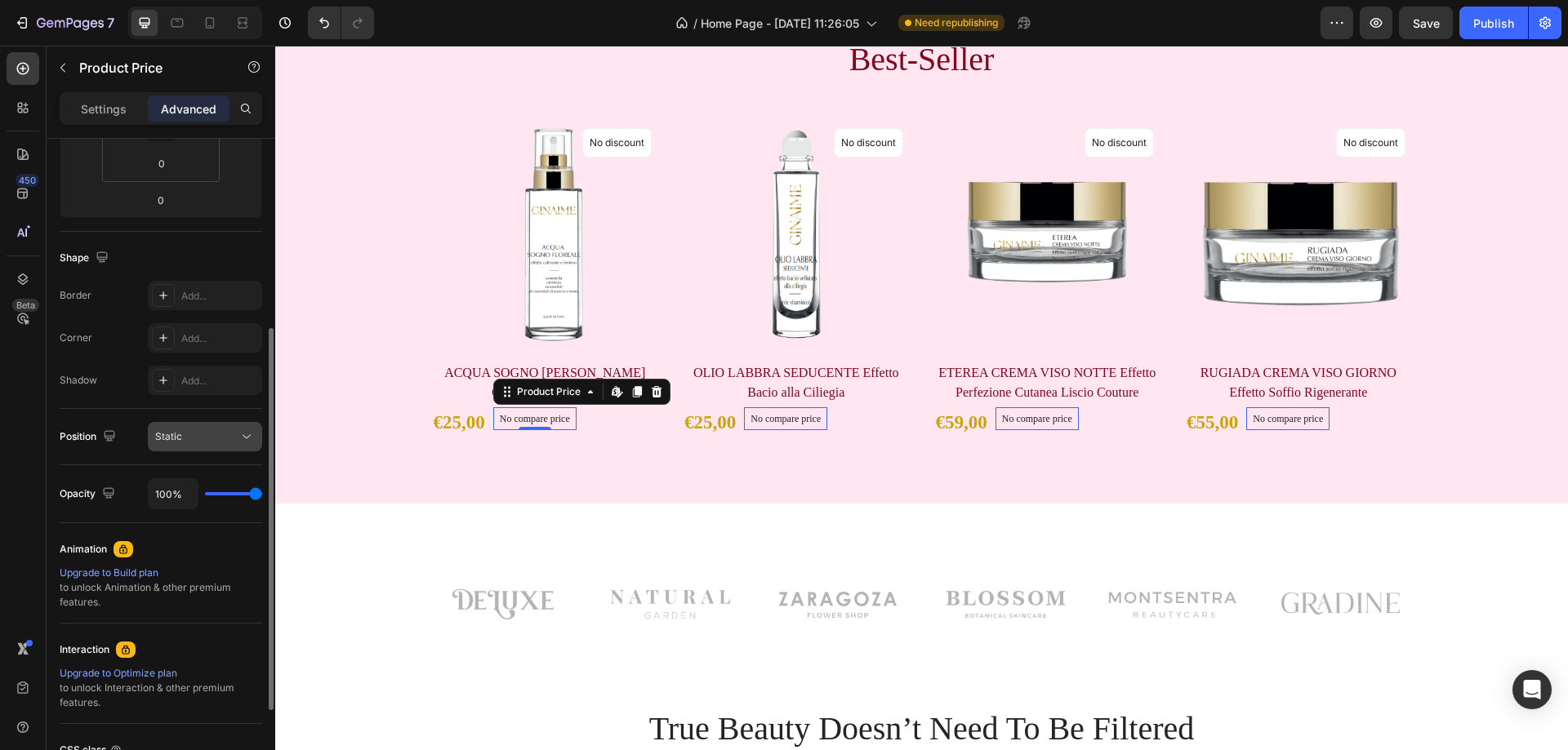
click at [194, 430] on div "Static" at bounding box center [196, 436] width 83 height 15
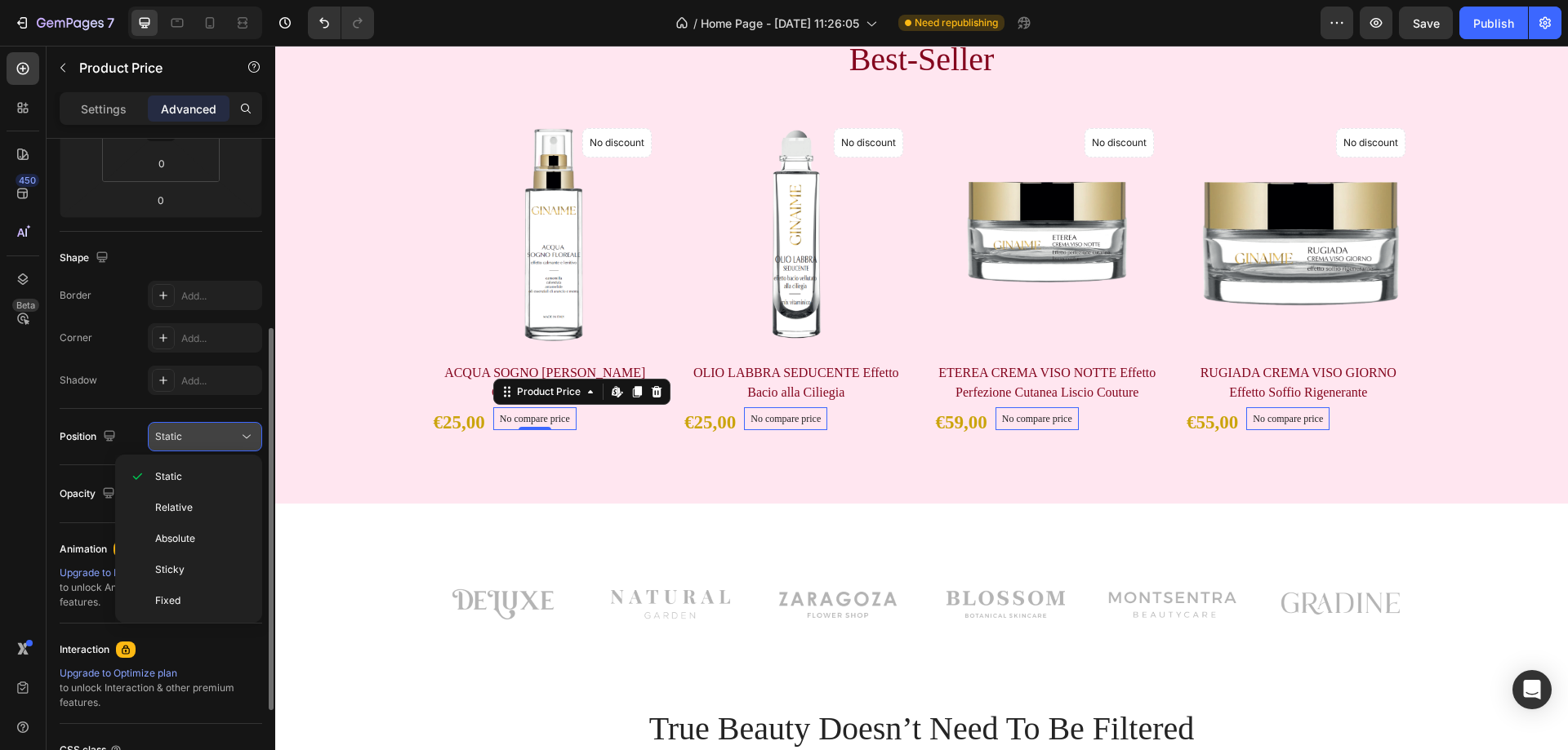
click at [194, 430] on div "Static" at bounding box center [196, 436] width 83 height 15
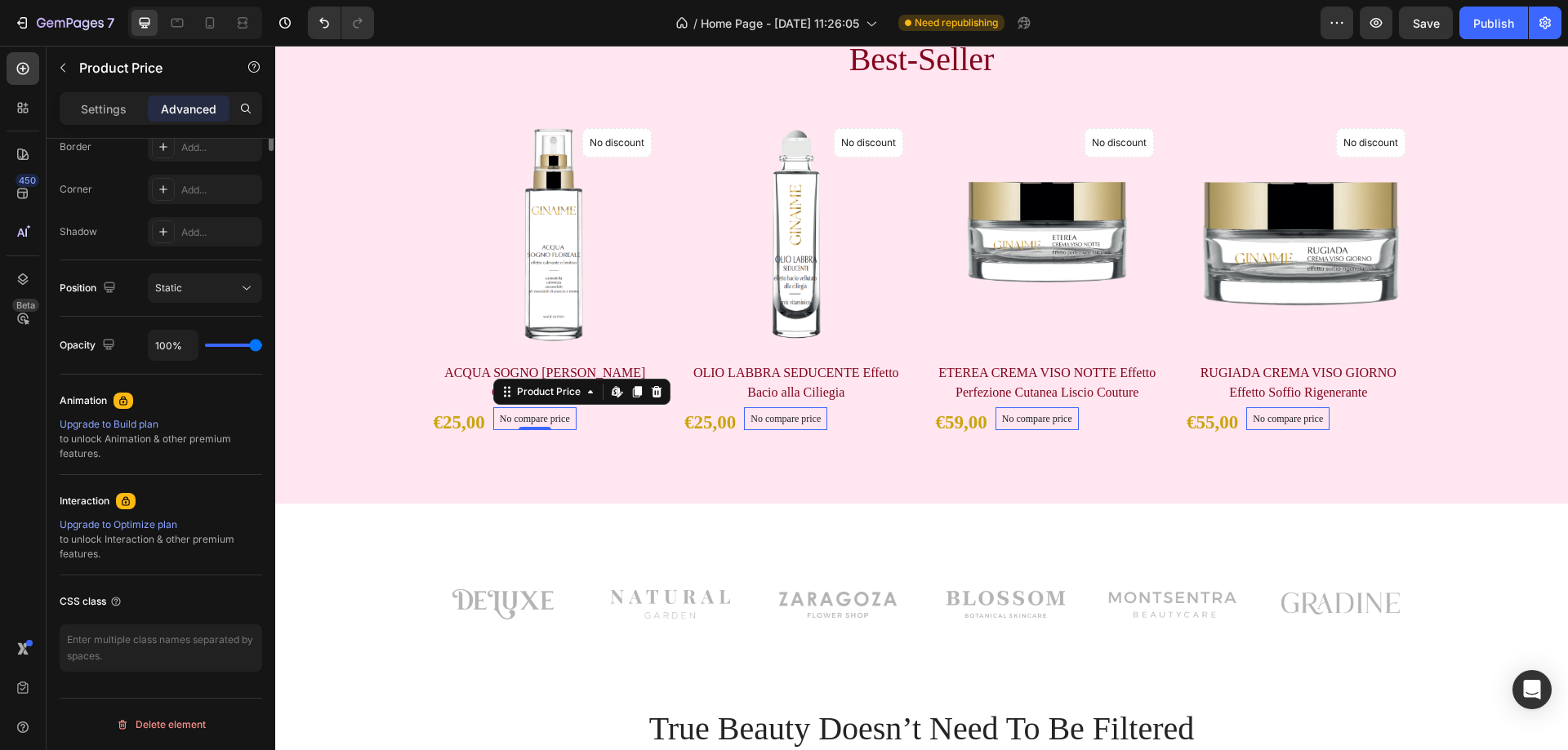
scroll to position [0, 0]
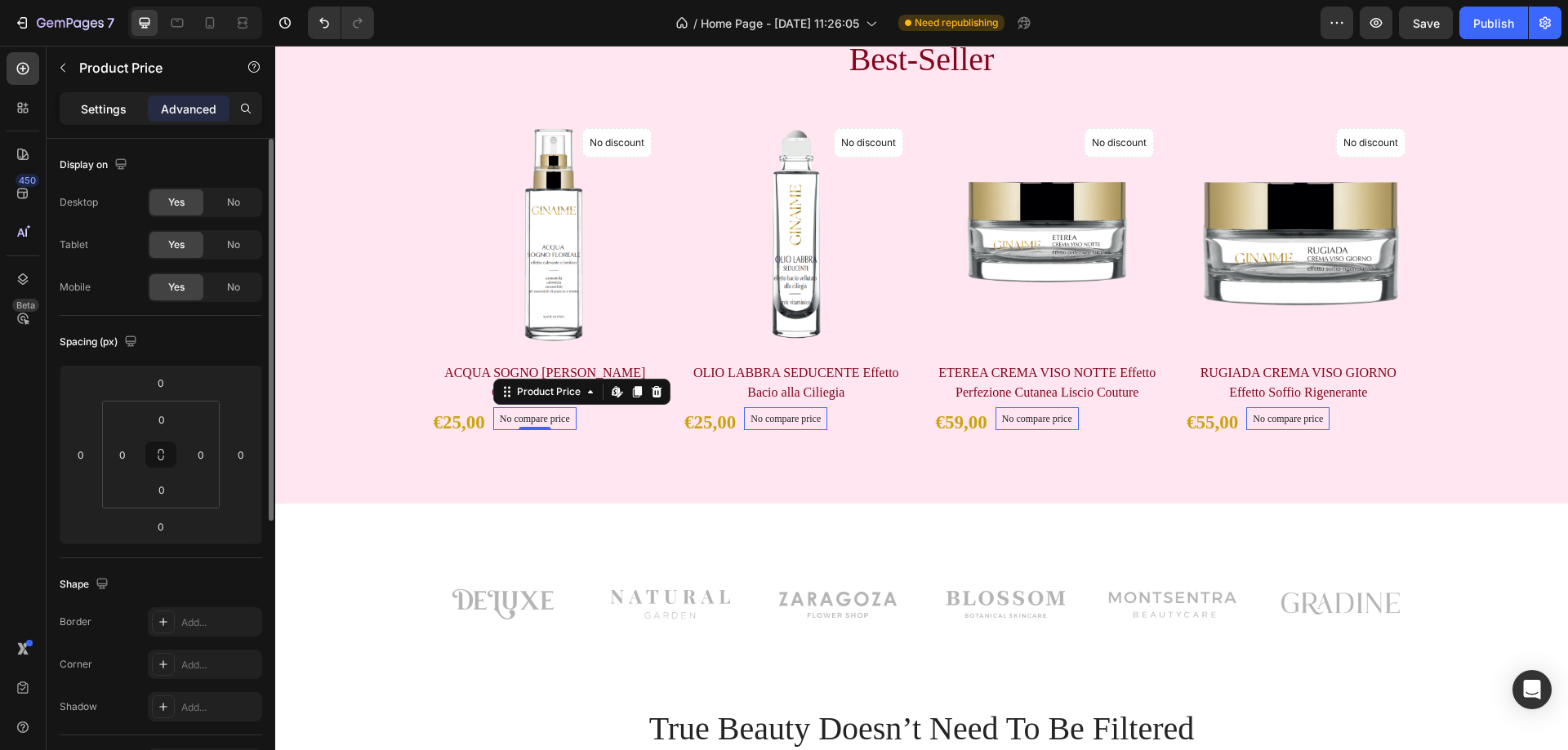
click at [106, 110] on p "Settings" at bounding box center [103, 110] width 46 height 18
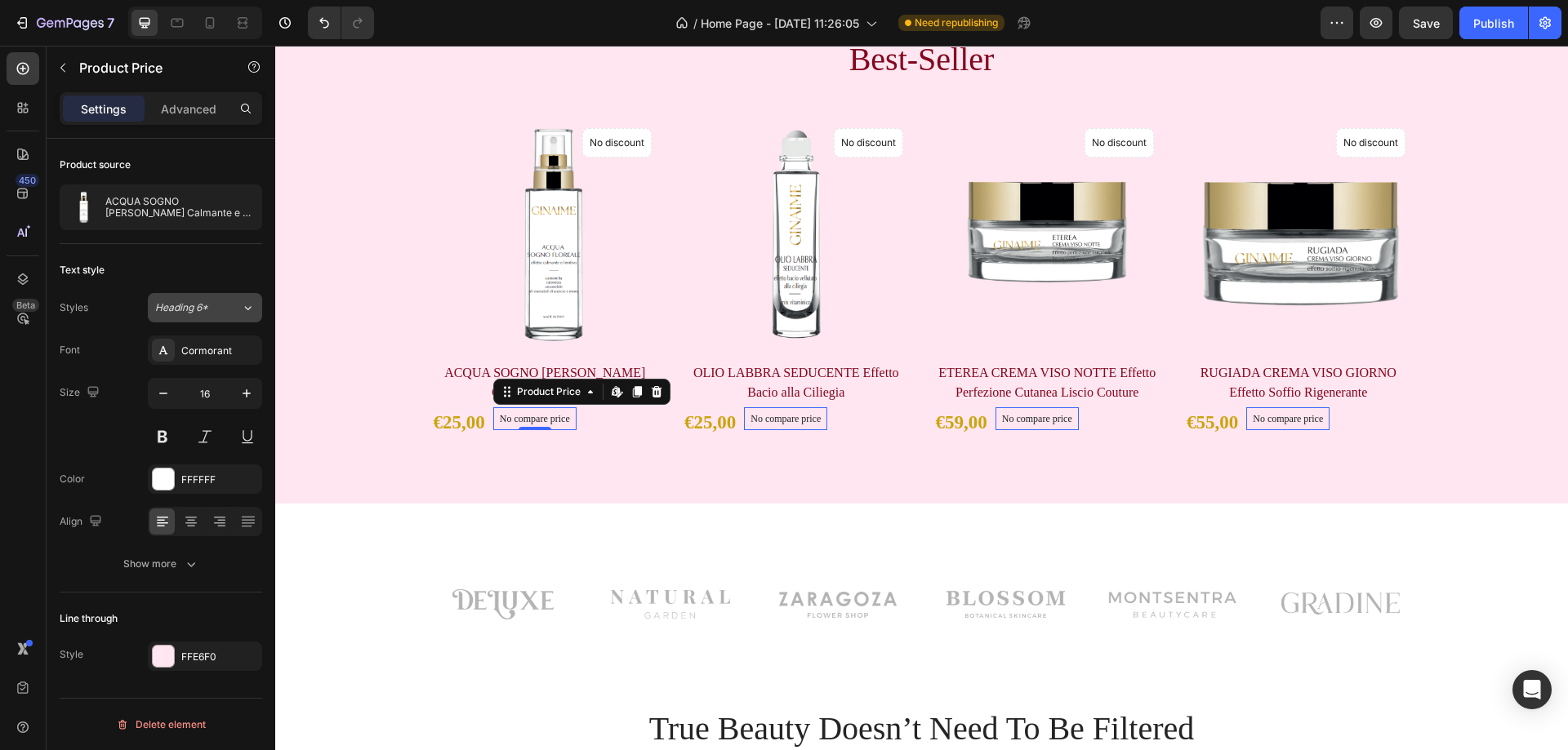
click at [218, 310] on div "Heading 6*" at bounding box center [188, 308] width 66 height 15
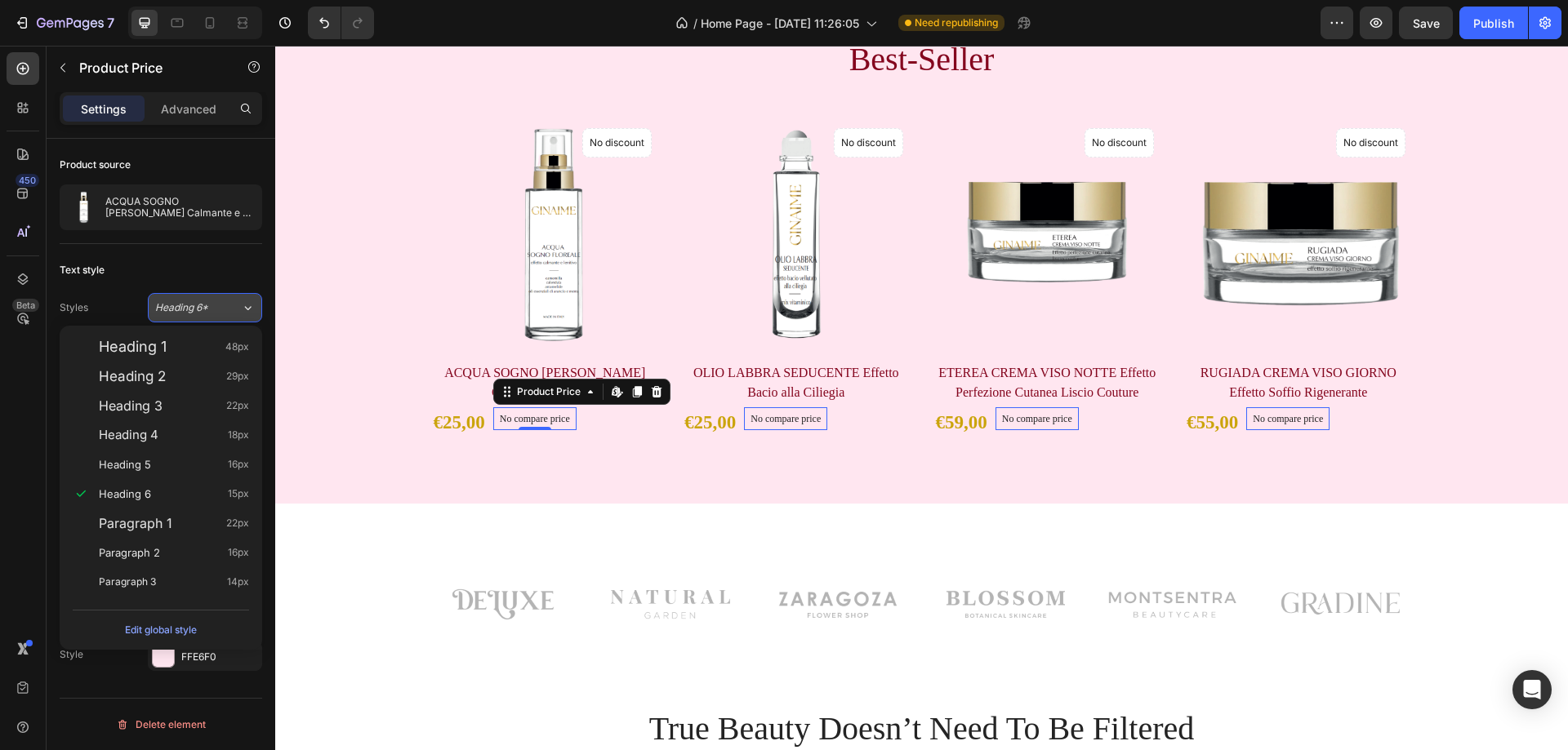
click at [218, 310] on div "Heading 6*" at bounding box center [188, 308] width 66 height 15
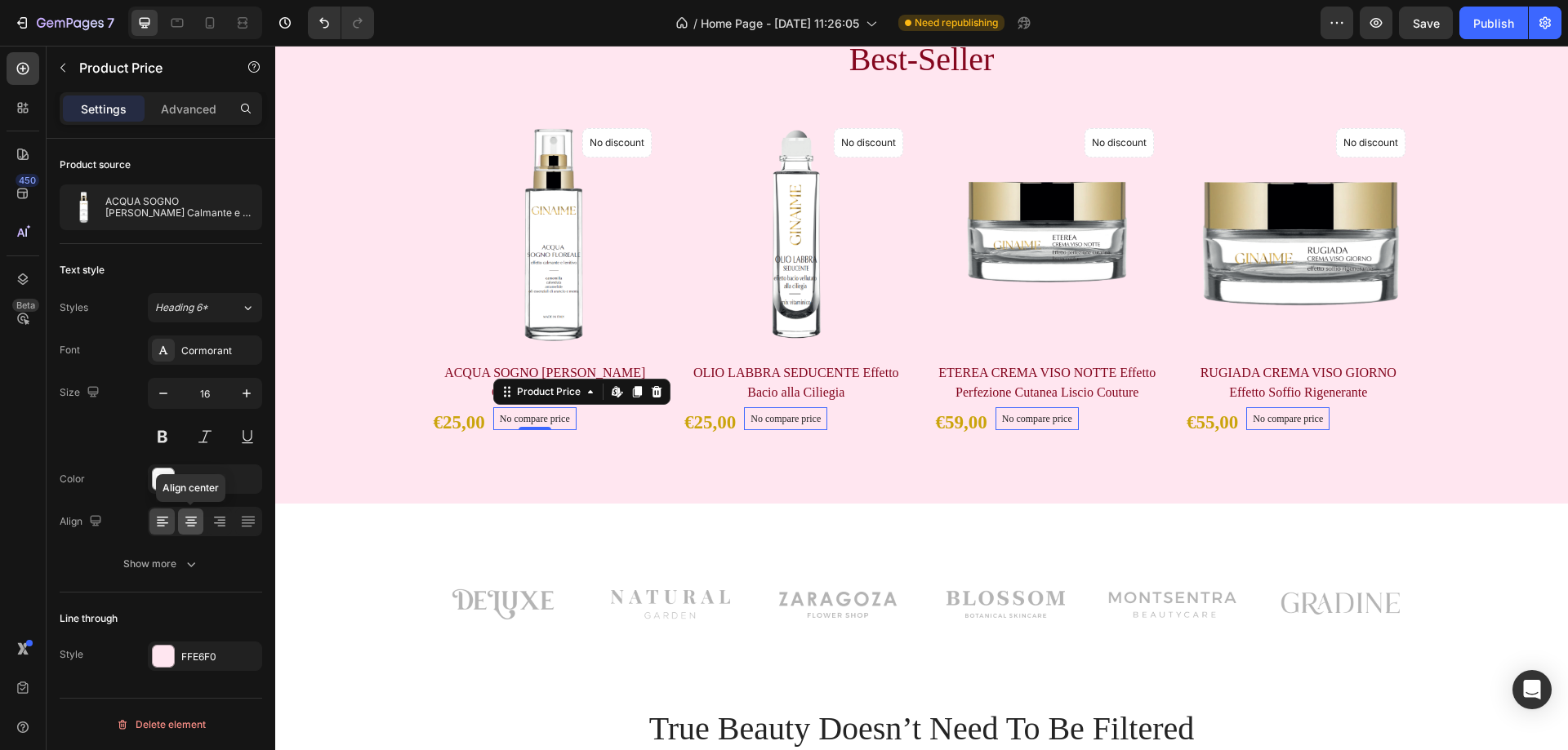
click at [186, 523] on icon at bounding box center [191, 523] width 11 height 2
click at [158, 521] on icon at bounding box center [160, 521] width 8 height 2
click at [247, 523] on icon at bounding box center [247, 522] width 13 height 1
click at [216, 523] on icon at bounding box center [219, 523] width 11 height 2
click at [173, 524] on div at bounding box center [162, 522] width 25 height 26
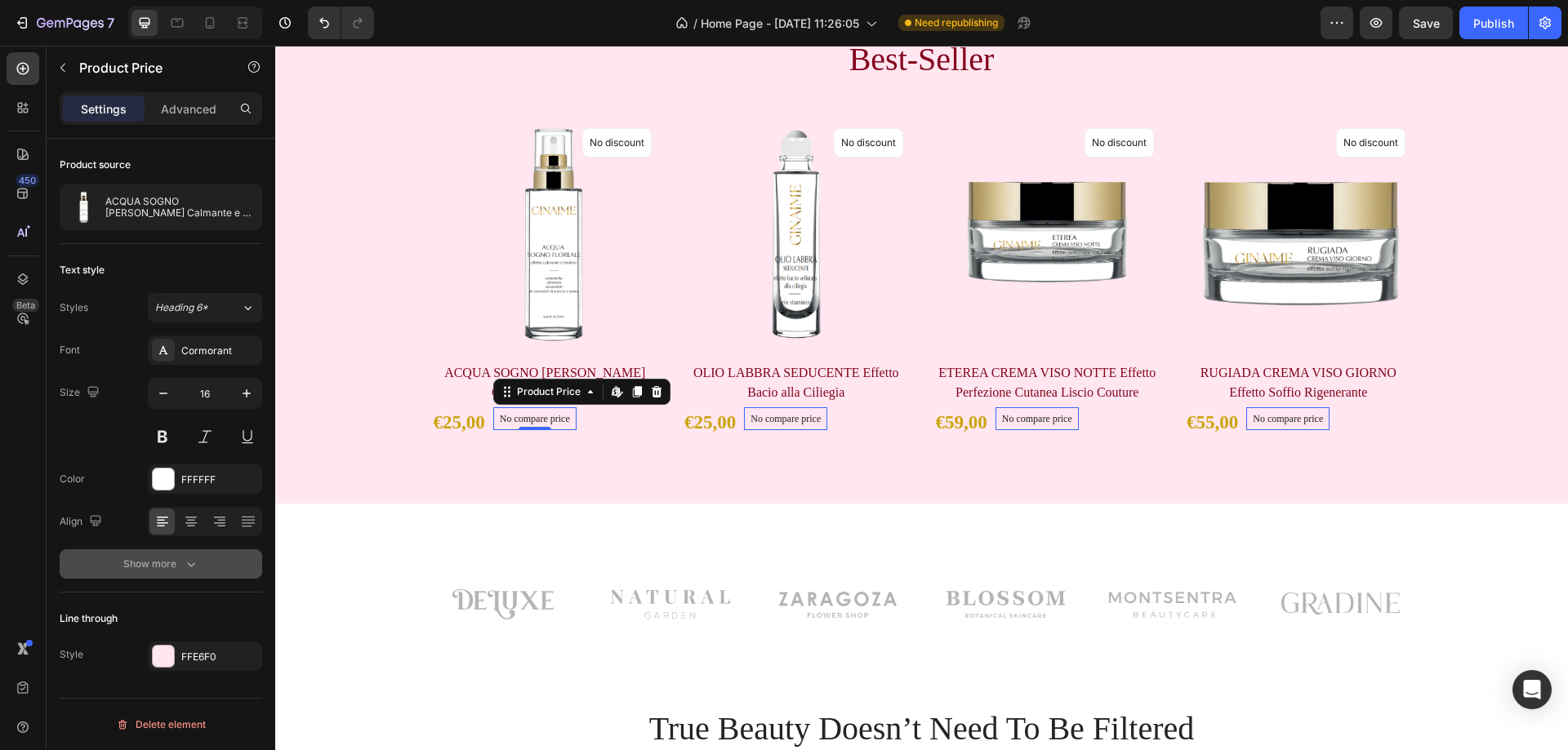
click at [195, 566] on icon "button" at bounding box center [191, 564] width 17 height 17
click at [210, 558] on div "Normal" at bounding box center [196, 564] width 83 height 15
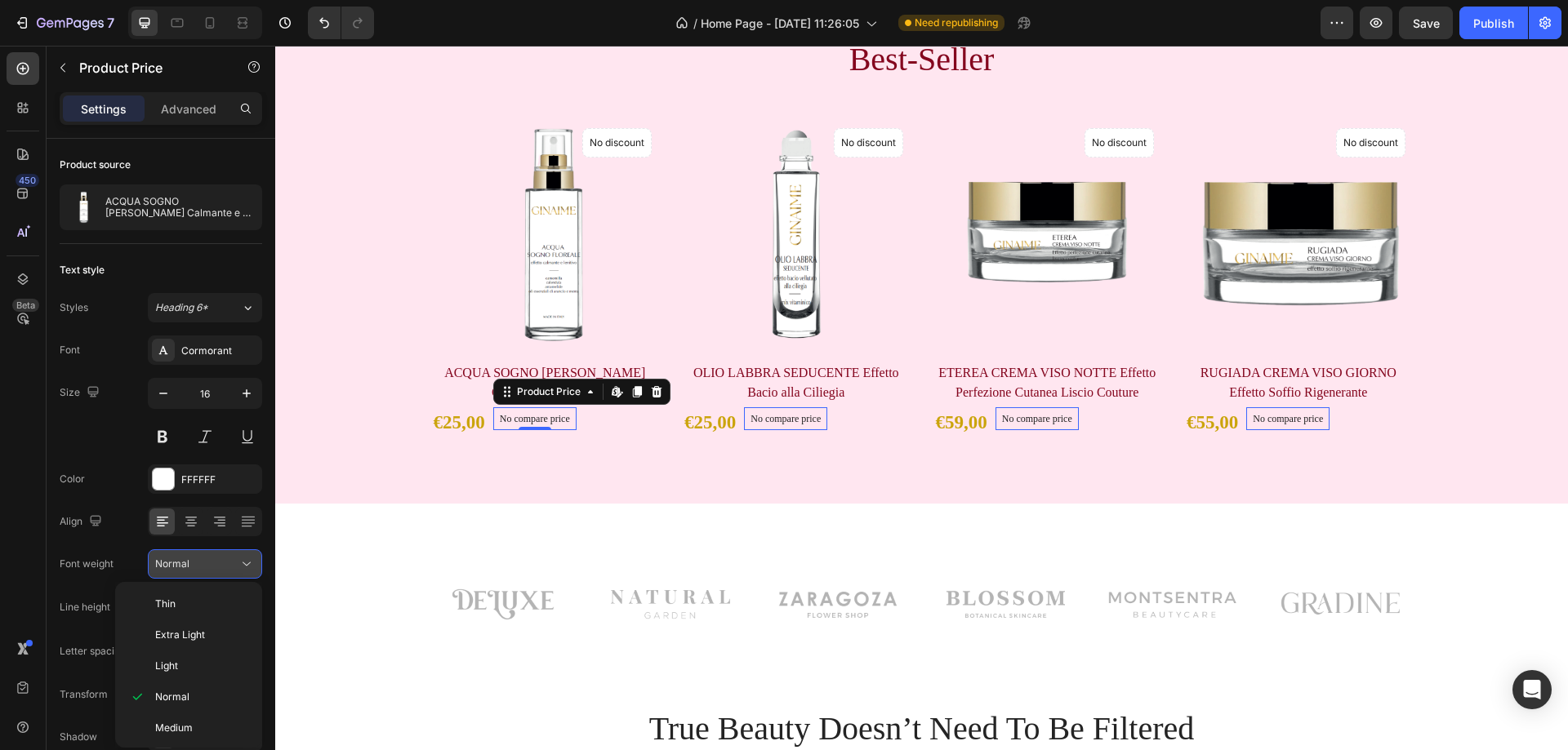
click at [210, 562] on div "Normal" at bounding box center [196, 564] width 83 height 15
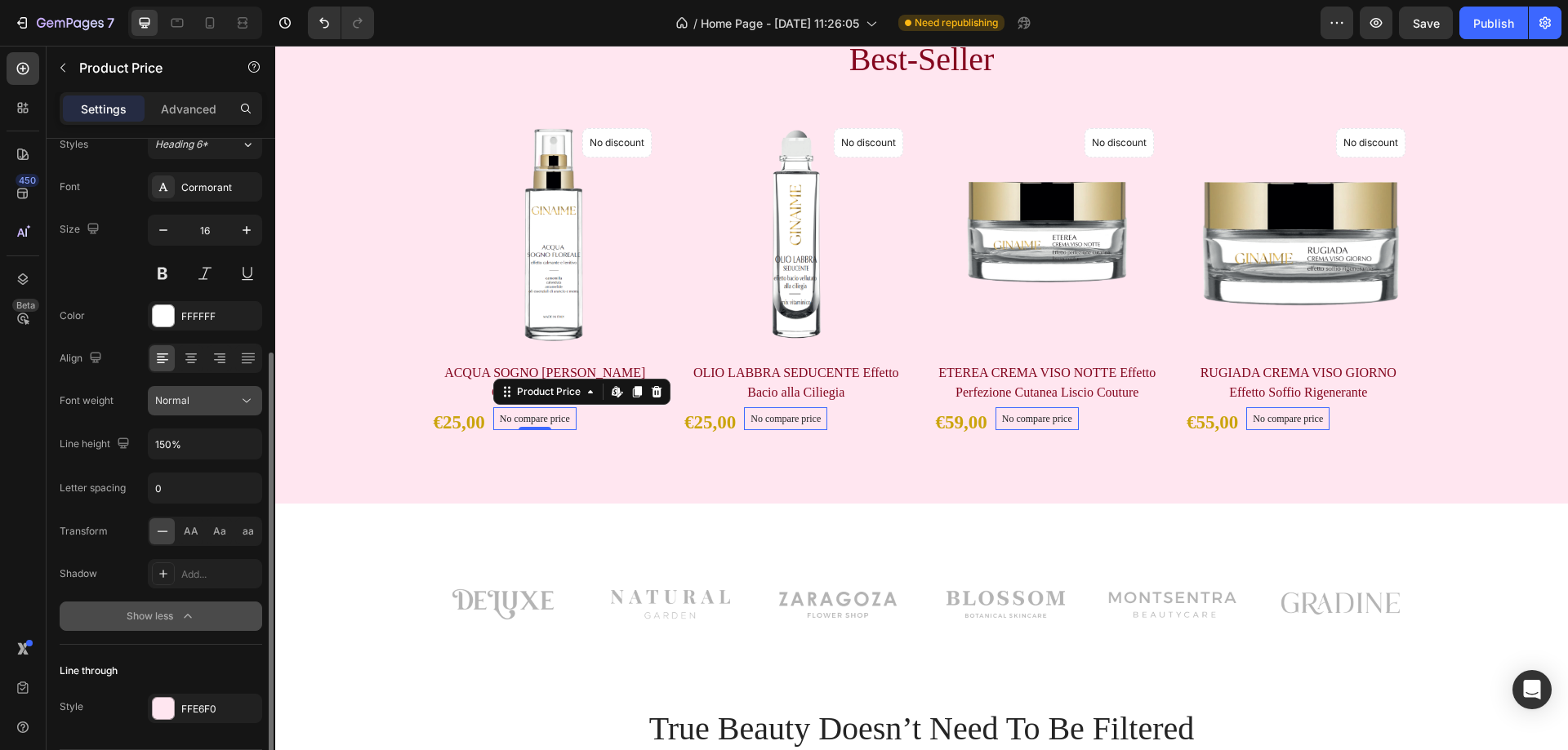
scroll to position [215, 0]
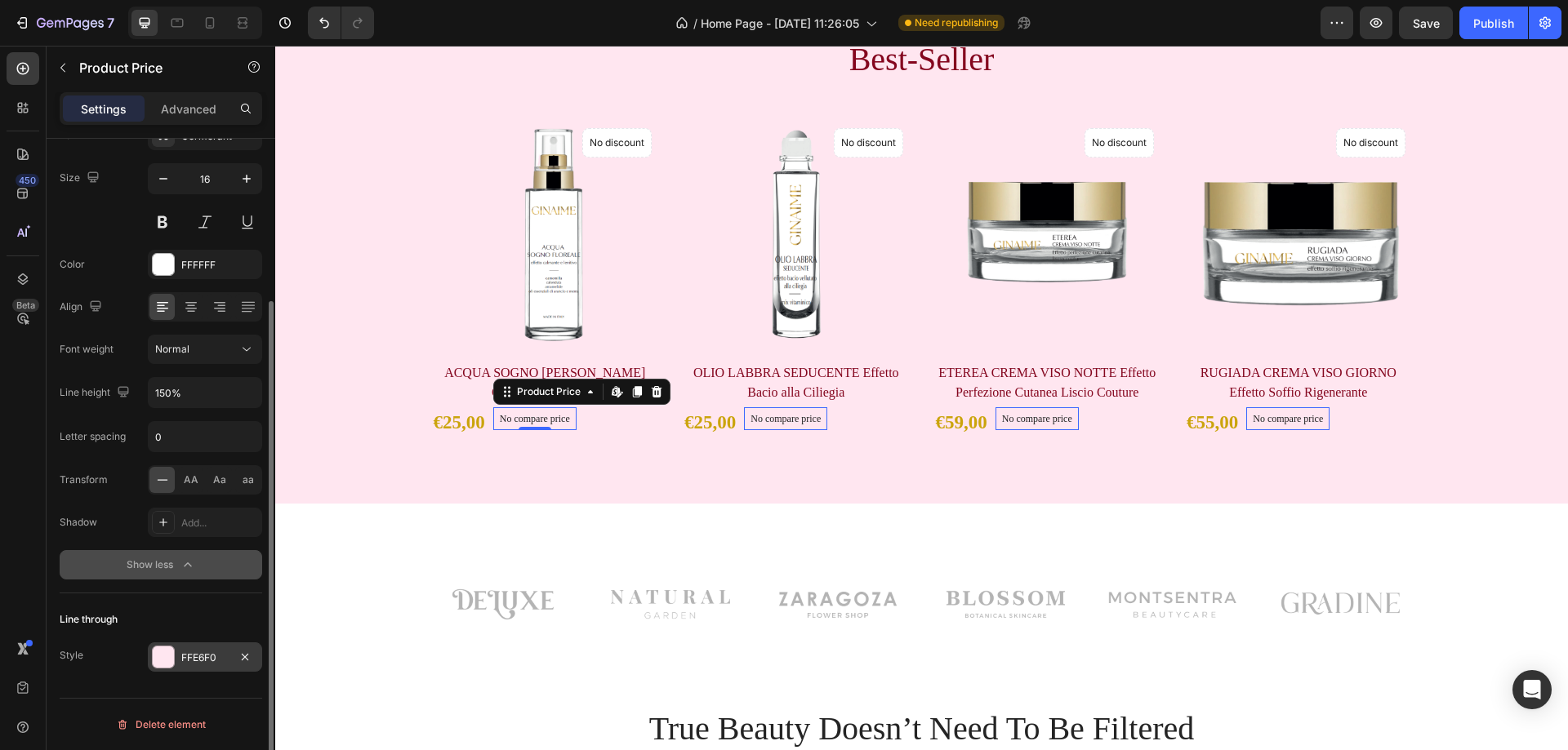
click at [173, 653] on div at bounding box center [163, 657] width 21 height 21
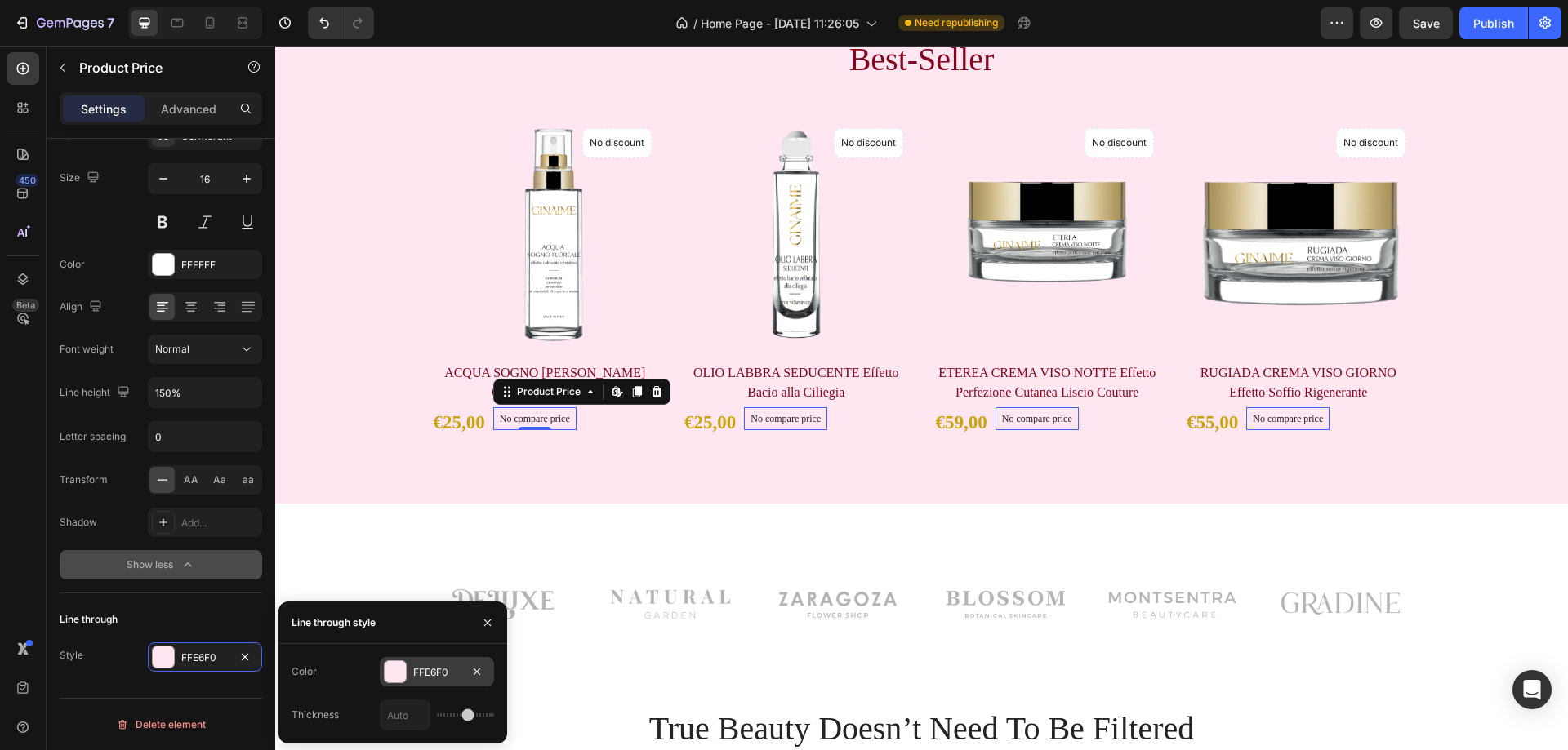
click at [400, 676] on div at bounding box center [395, 672] width 21 height 21
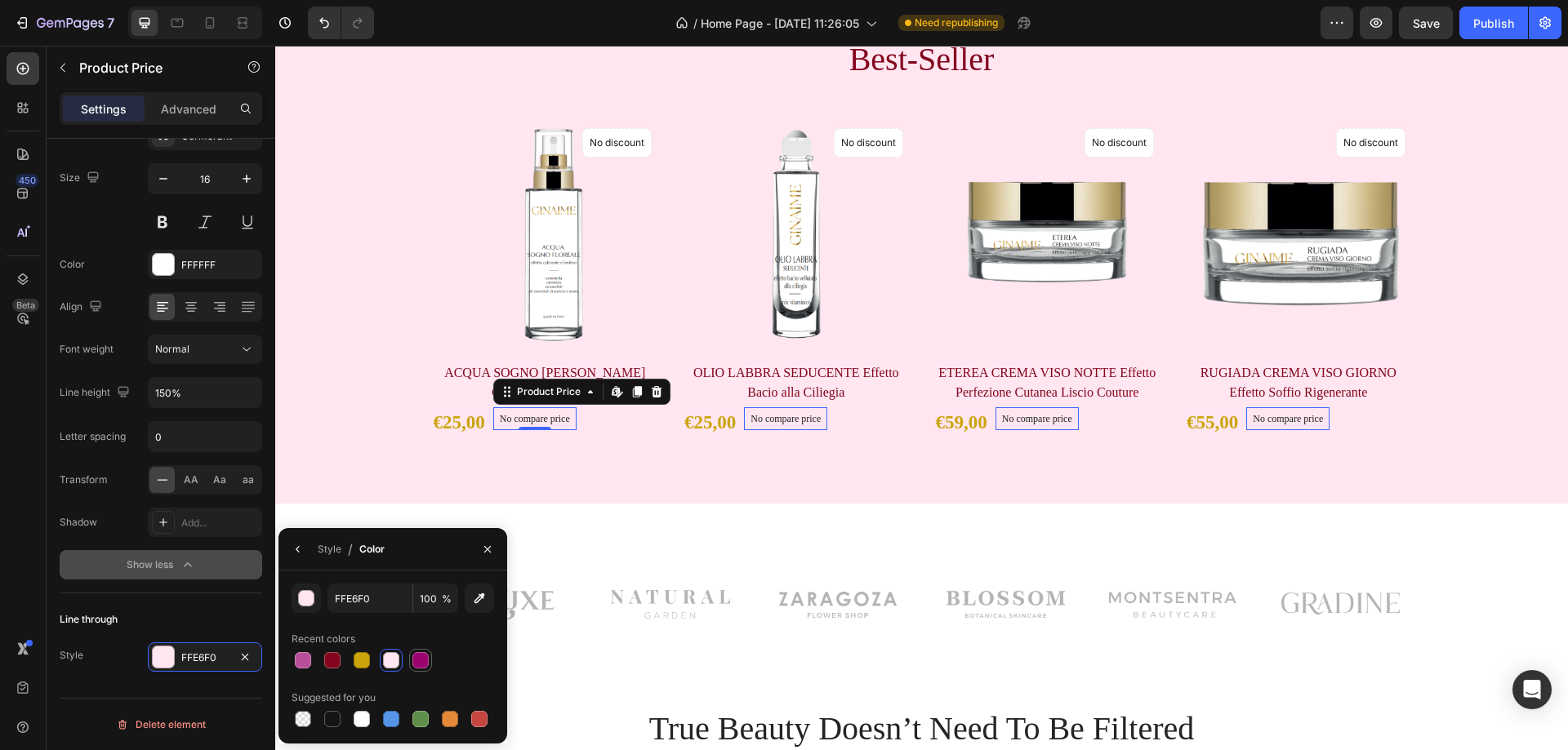
click at [416, 667] on div at bounding box center [421, 661] width 17 height 17
click at [356, 669] on div at bounding box center [362, 661] width 19 height 19
click at [422, 664] on div at bounding box center [421, 661] width 17 height 17
type input "FFE6F0"
click at [199, 621] on div "Line through" at bounding box center [160, 619] width 202 height 26
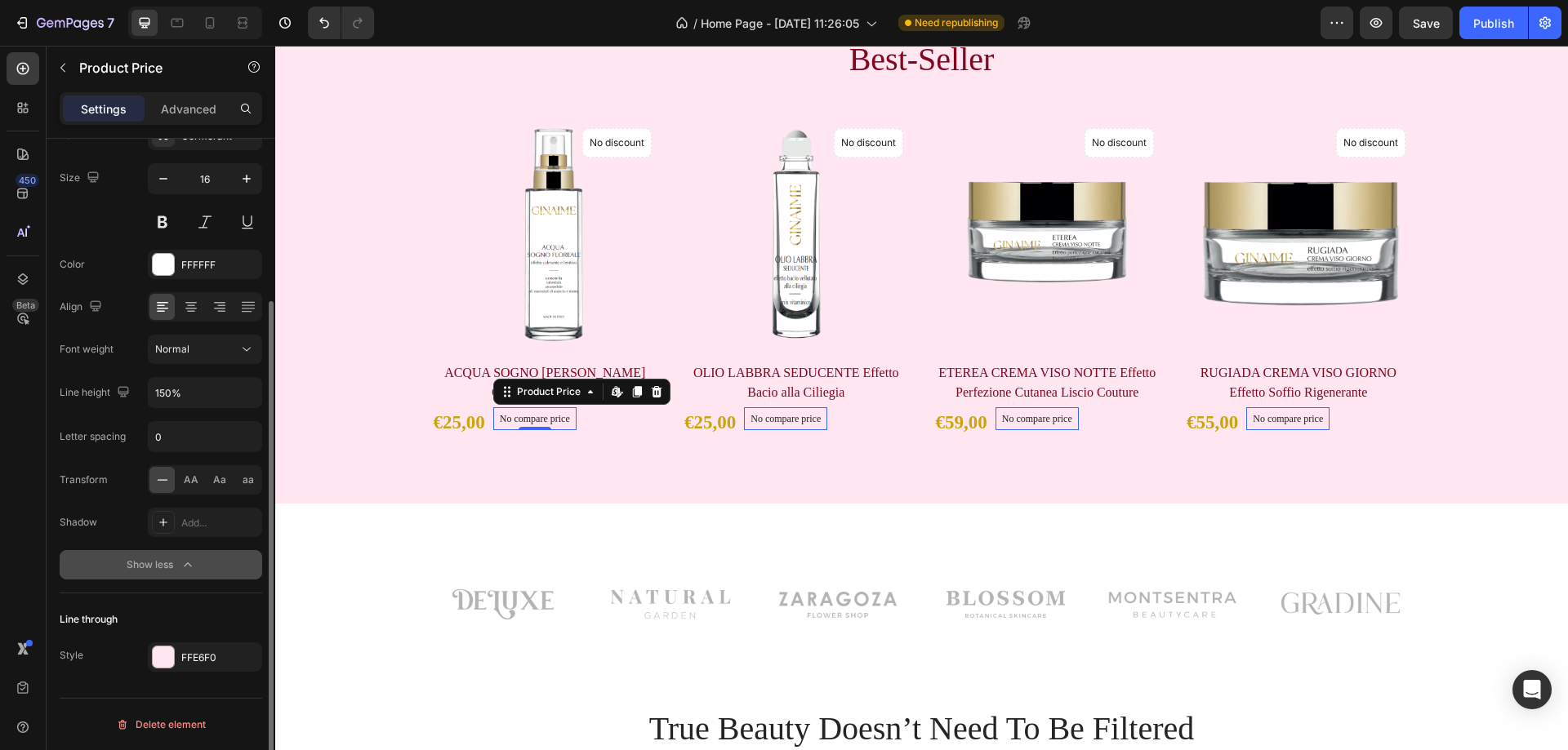
scroll to position [133, 0]
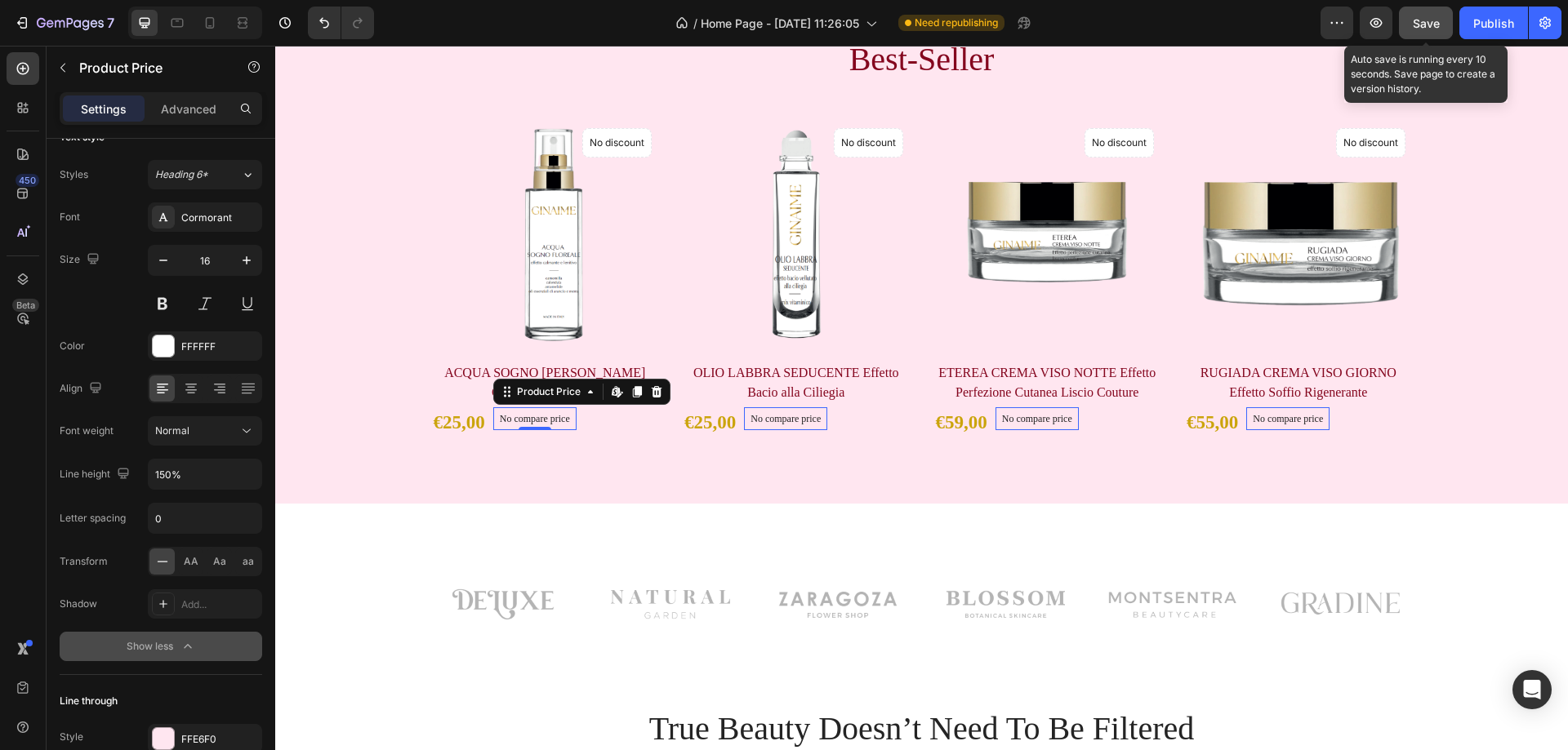
click at [1426, 22] on span "Save" at bounding box center [1426, 24] width 27 height 14
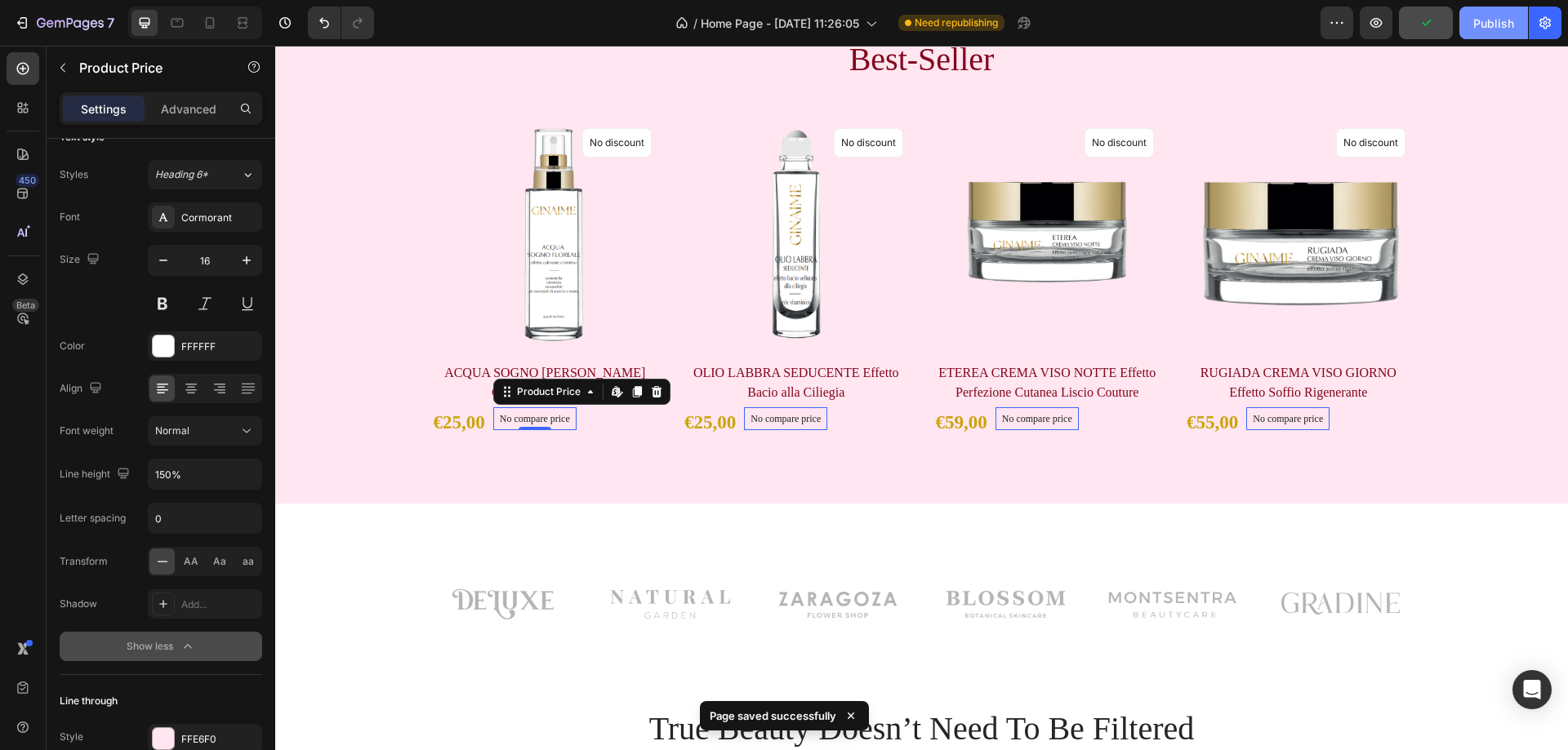
click at [1493, 22] on div "Publish" at bounding box center [1494, 24] width 41 height 18
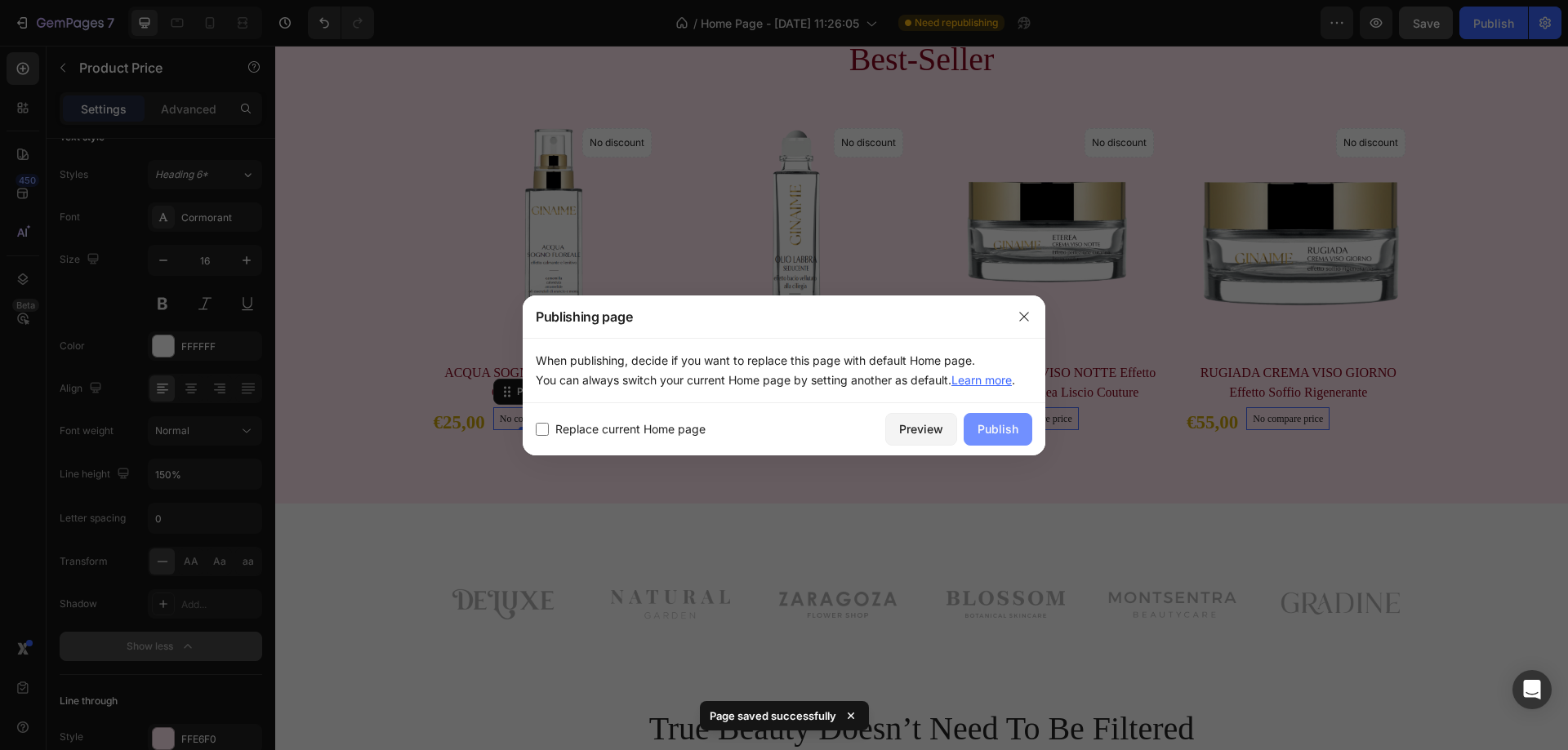
click at [1009, 431] on div "Publish" at bounding box center [998, 429] width 41 height 18
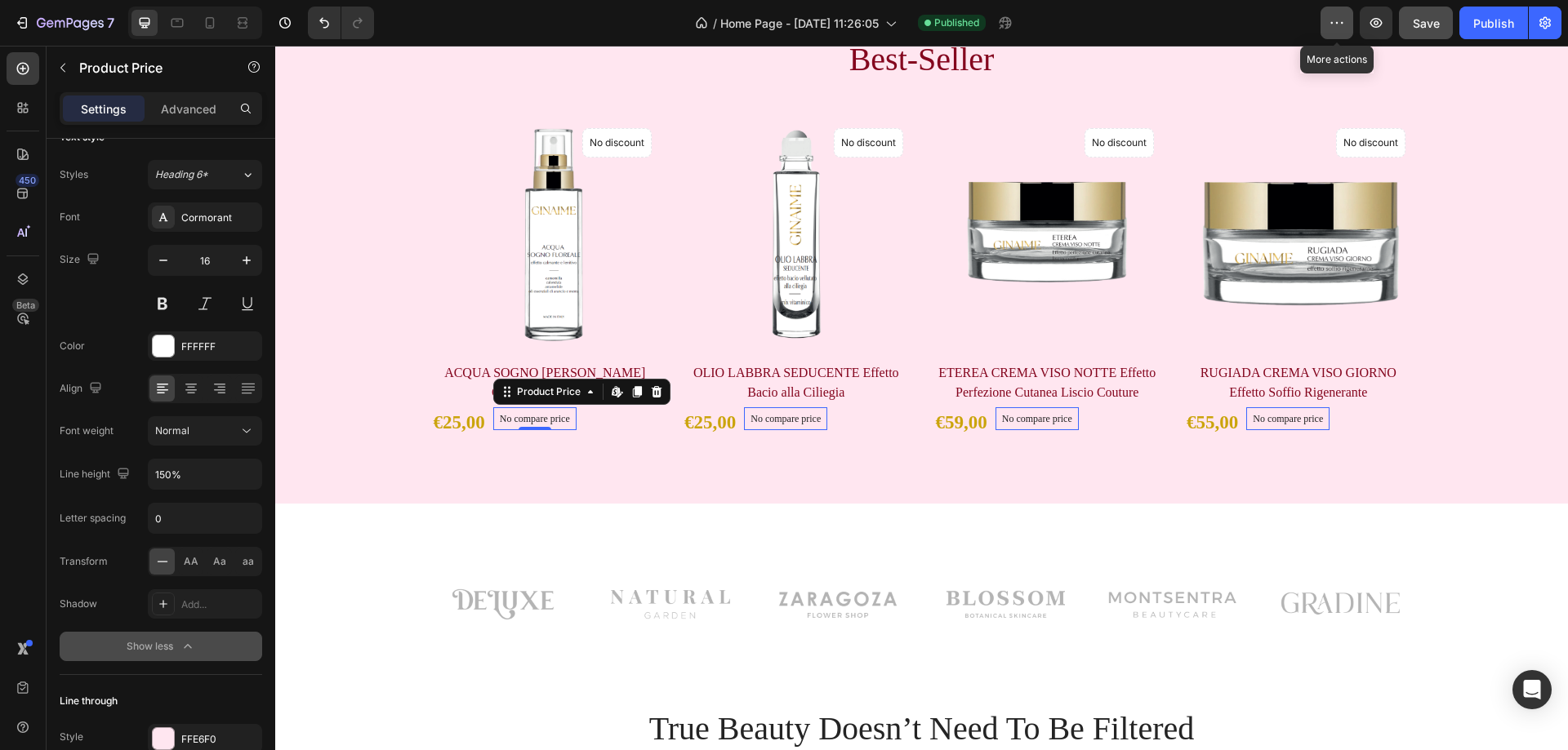
click at [1333, 20] on icon "button" at bounding box center [1337, 23] width 17 height 17
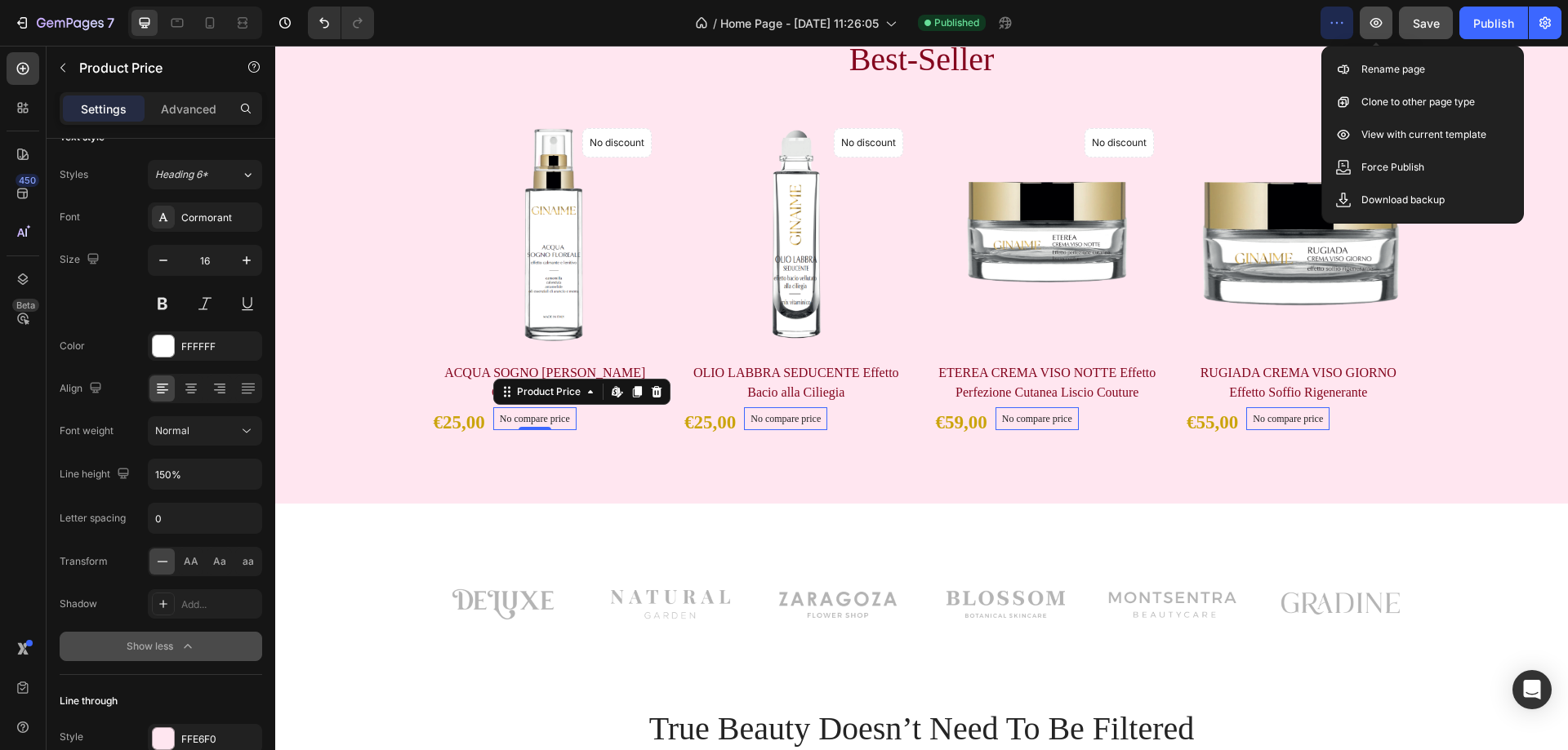
click at [1374, 18] on icon "button" at bounding box center [1376, 23] width 17 height 17
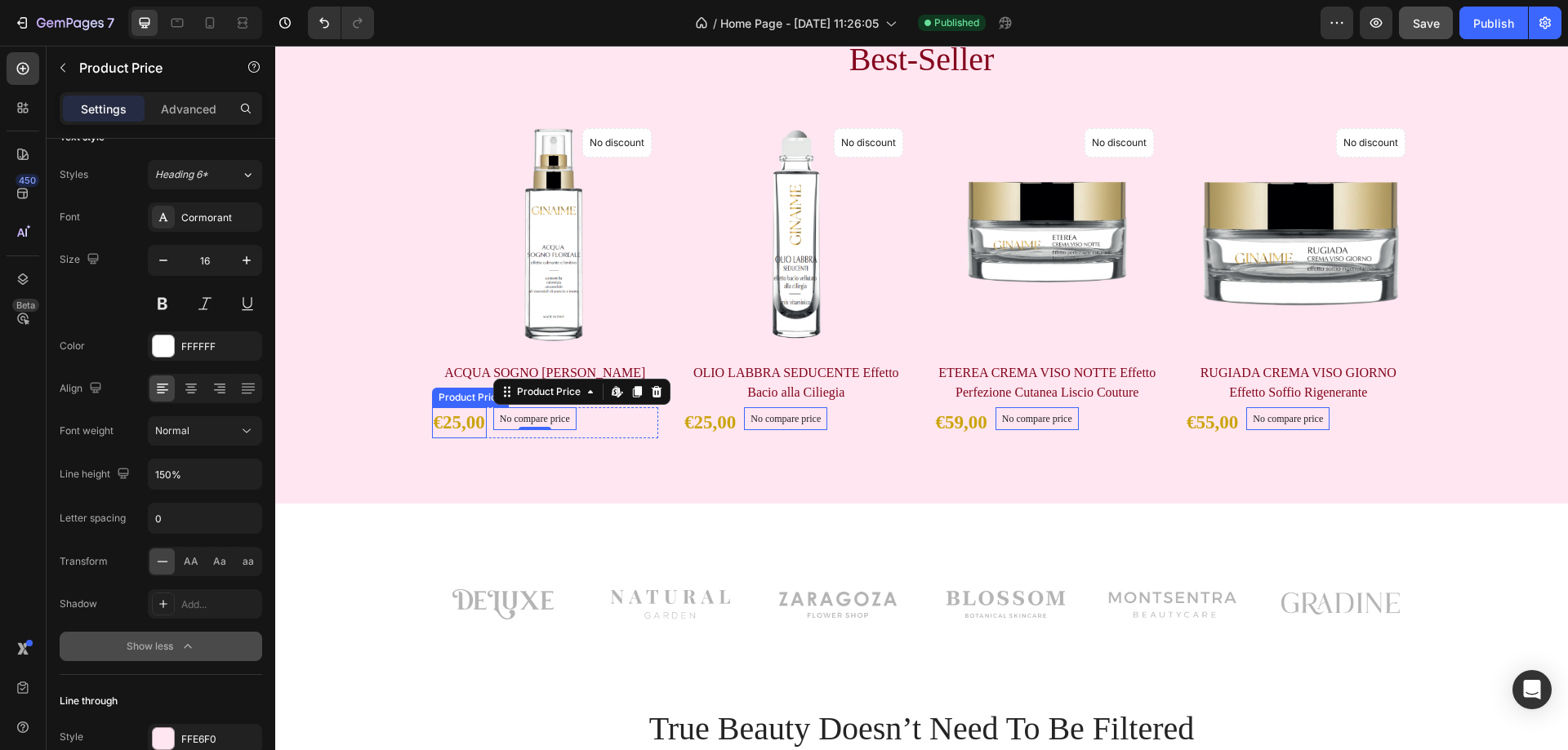
click at [432, 421] on div "€25,00" at bounding box center [459, 423] width 54 height 32
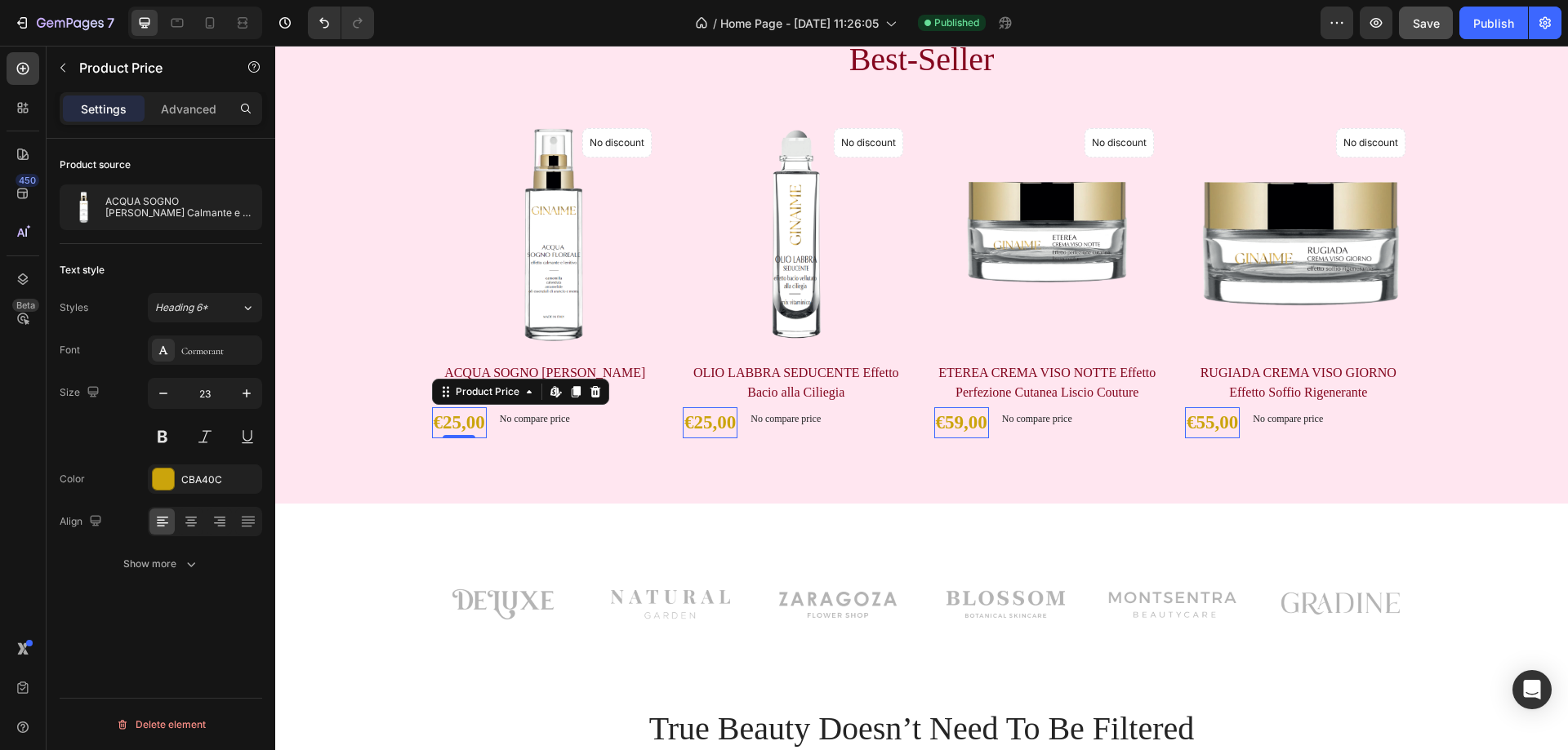
scroll to position [0, 0]
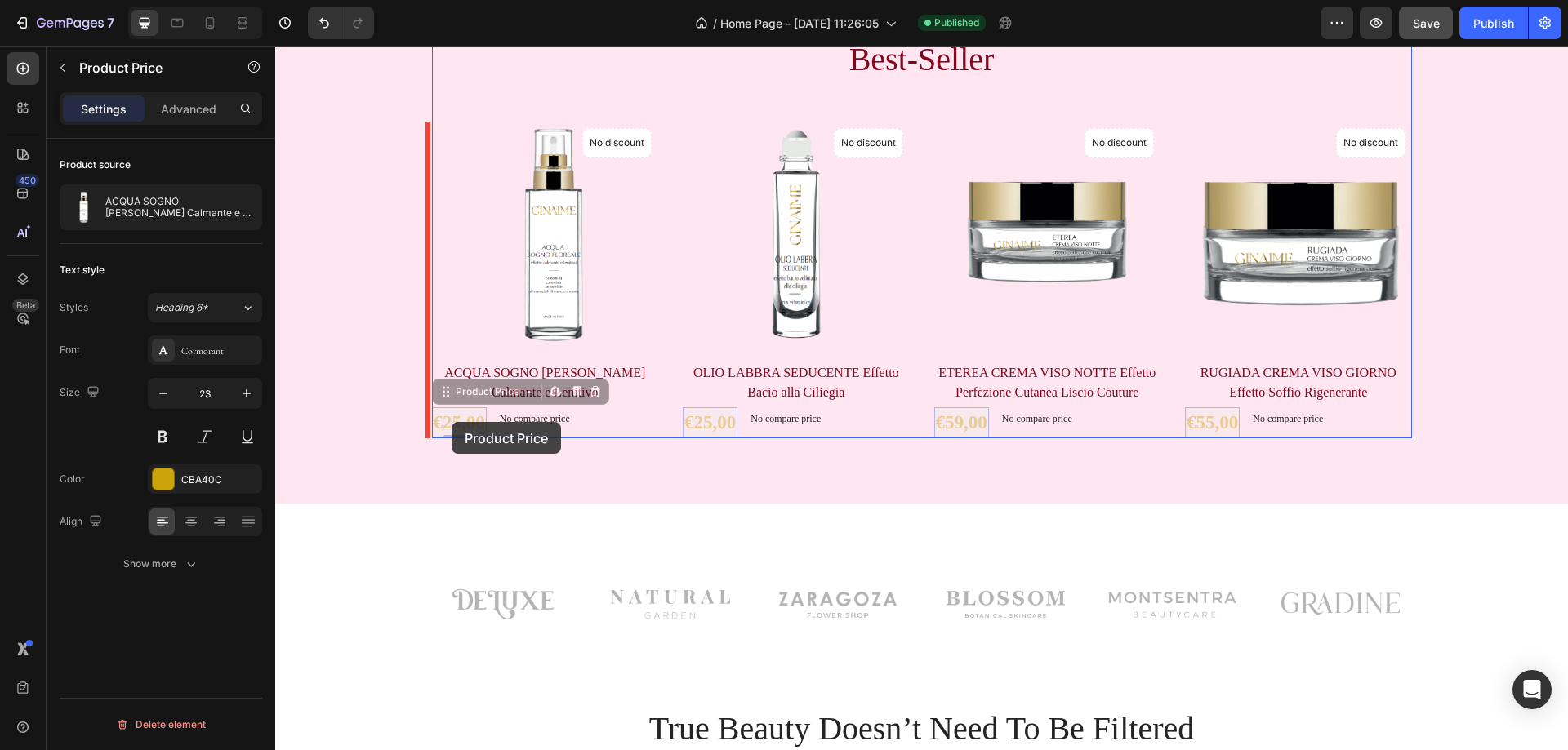
drag, startPoint x: 436, startPoint y: 421, endPoint x: 451, endPoint y: 422, distance: 15.0
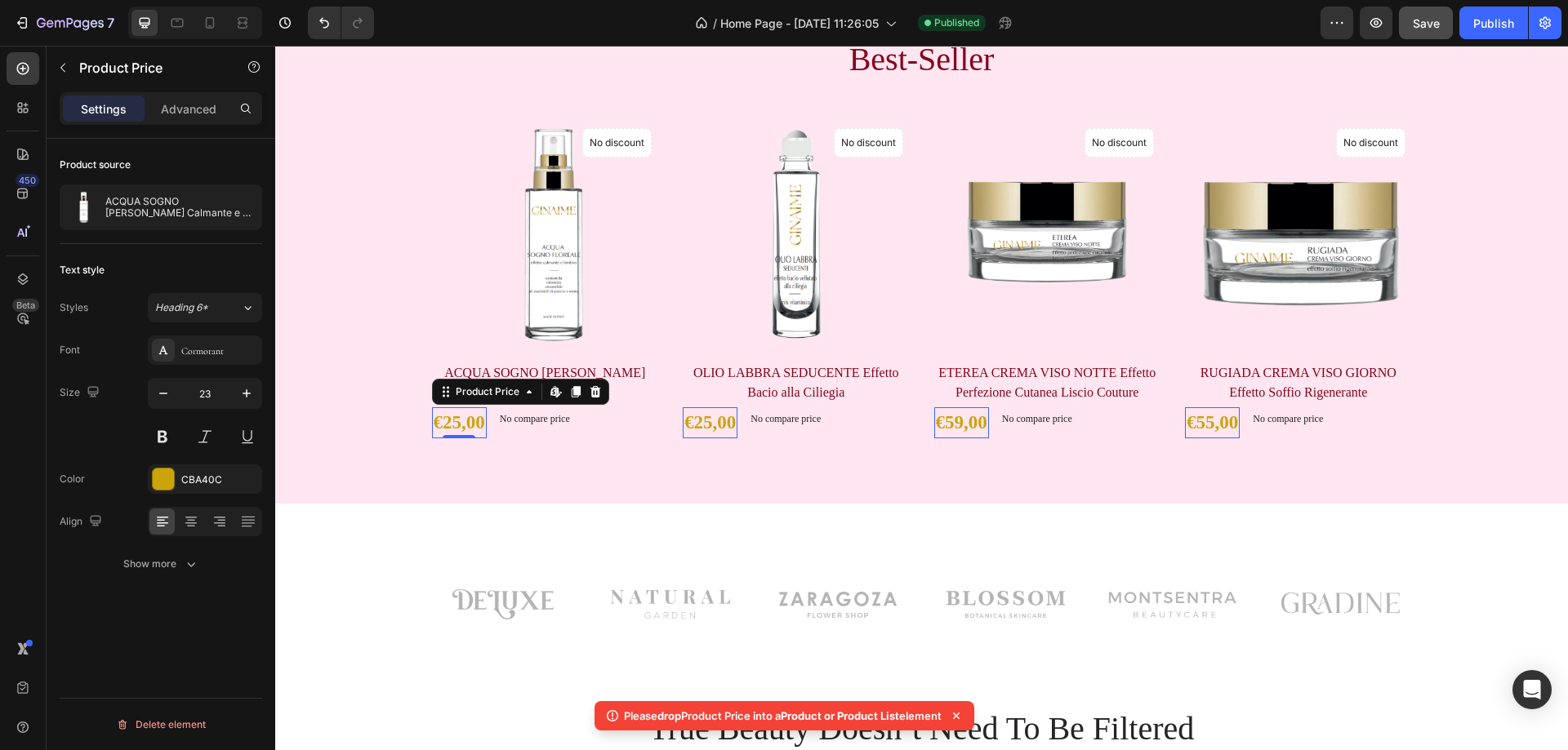
click at [459, 424] on div "€25,00" at bounding box center [459, 423] width 54 height 32
click at [600, 421] on div "€25,00 Product Price Edit content in Shopify 0 Product Price Edit content in Sh…" at bounding box center [545, 423] width 227 height 32
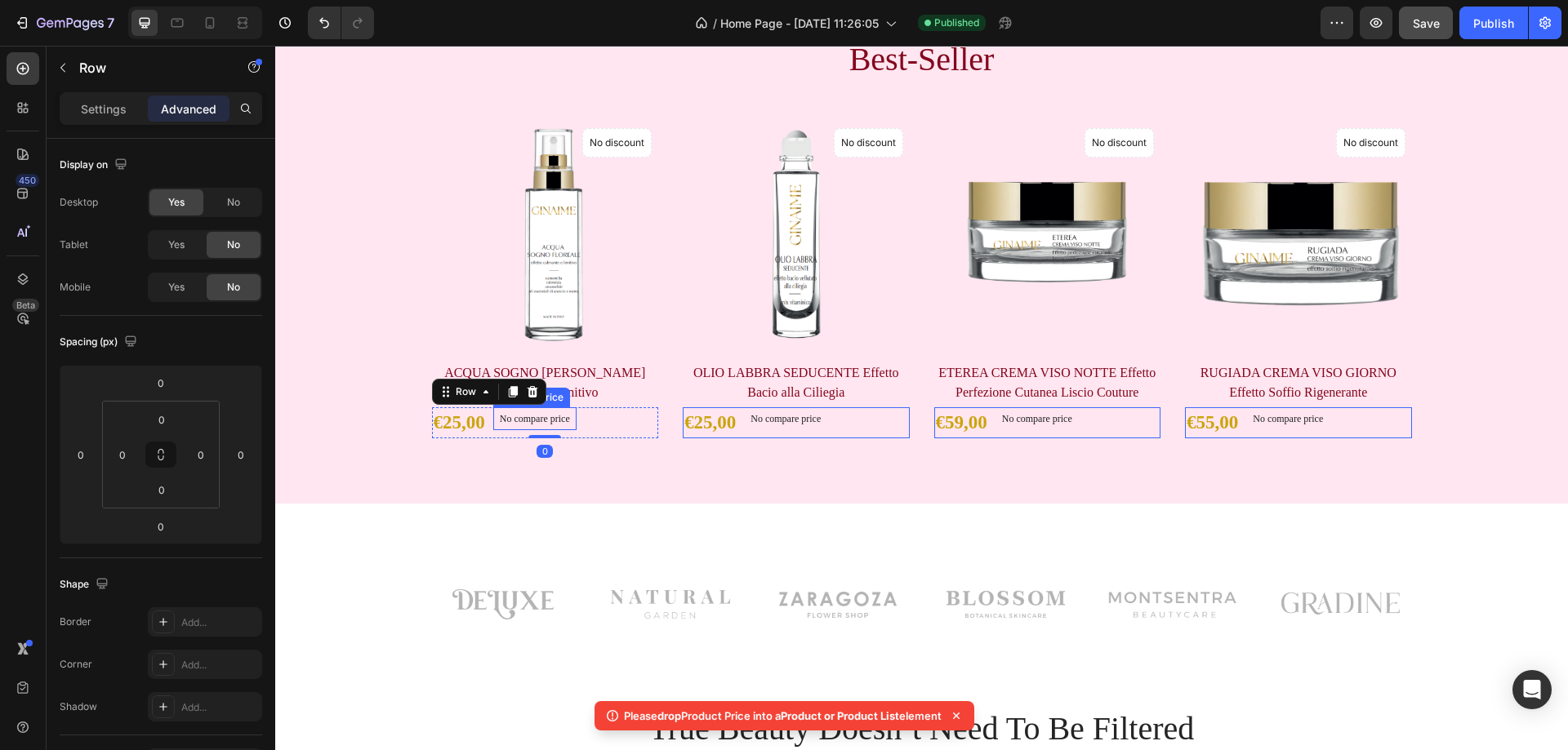
click at [520, 418] on p "No compare price" at bounding box center [535, 418] width 70 height 10
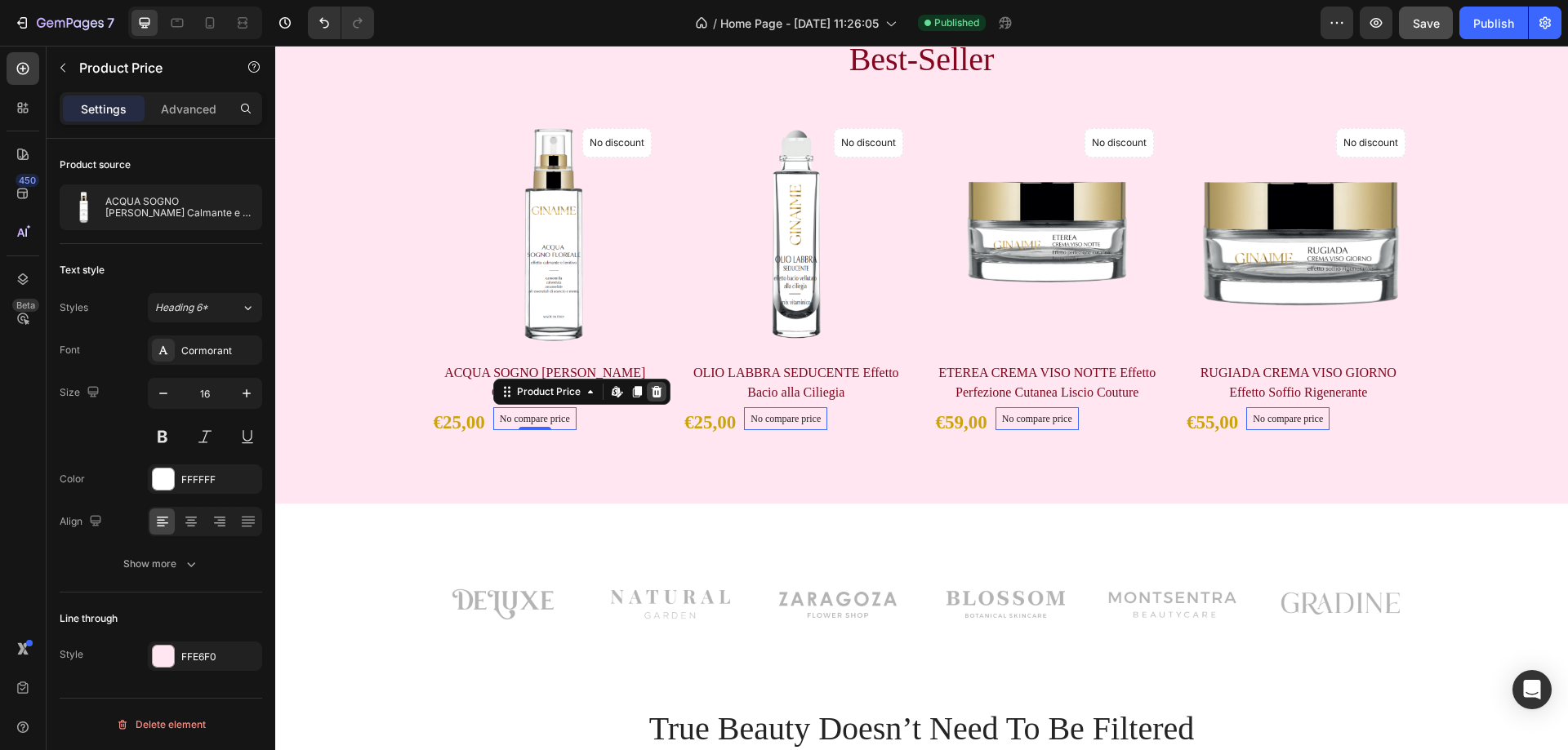
click at [651, 393] on icon at bounding box center [656, 391] width 11 height 11
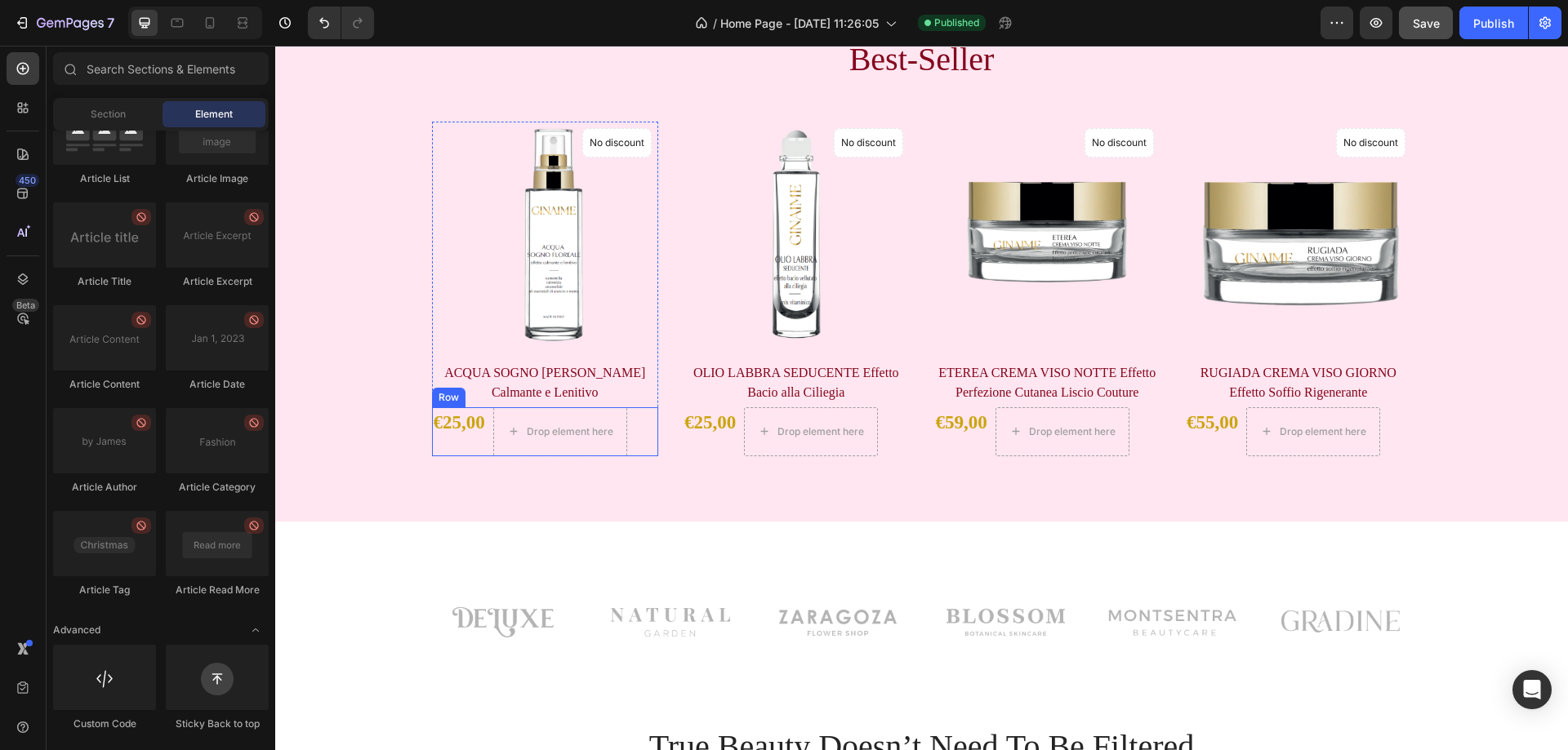
click at [633, 429] on div "€25,00 Product Price Product Price Drop element here Row" at bounding box center [545, 432] width 227 height 49
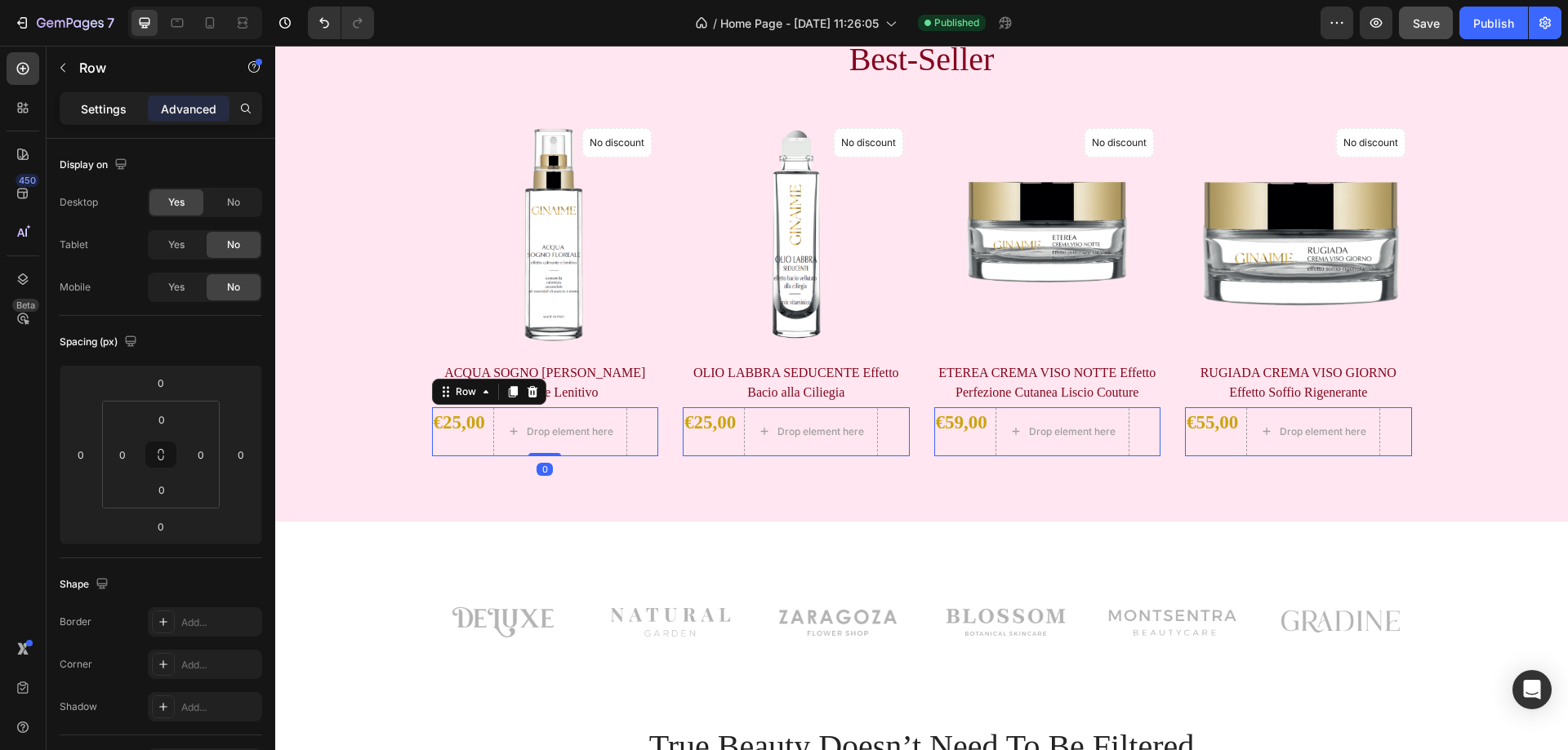
click at [118, 113] on p "Settings" at bounding box center [103, 110] width 46 height 18
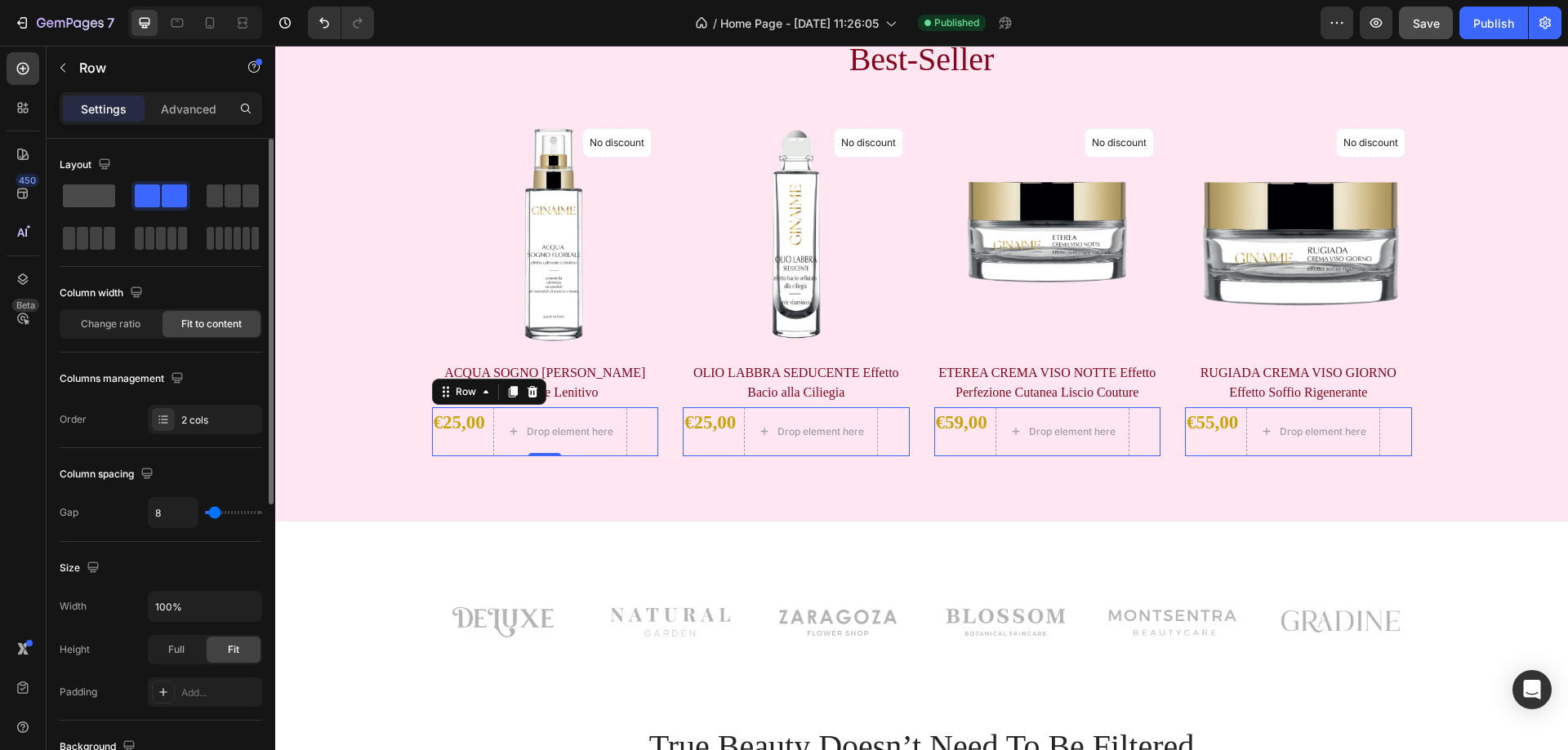
click at [90, 195] on span at bounding box center [89, 196] width 53 height 23
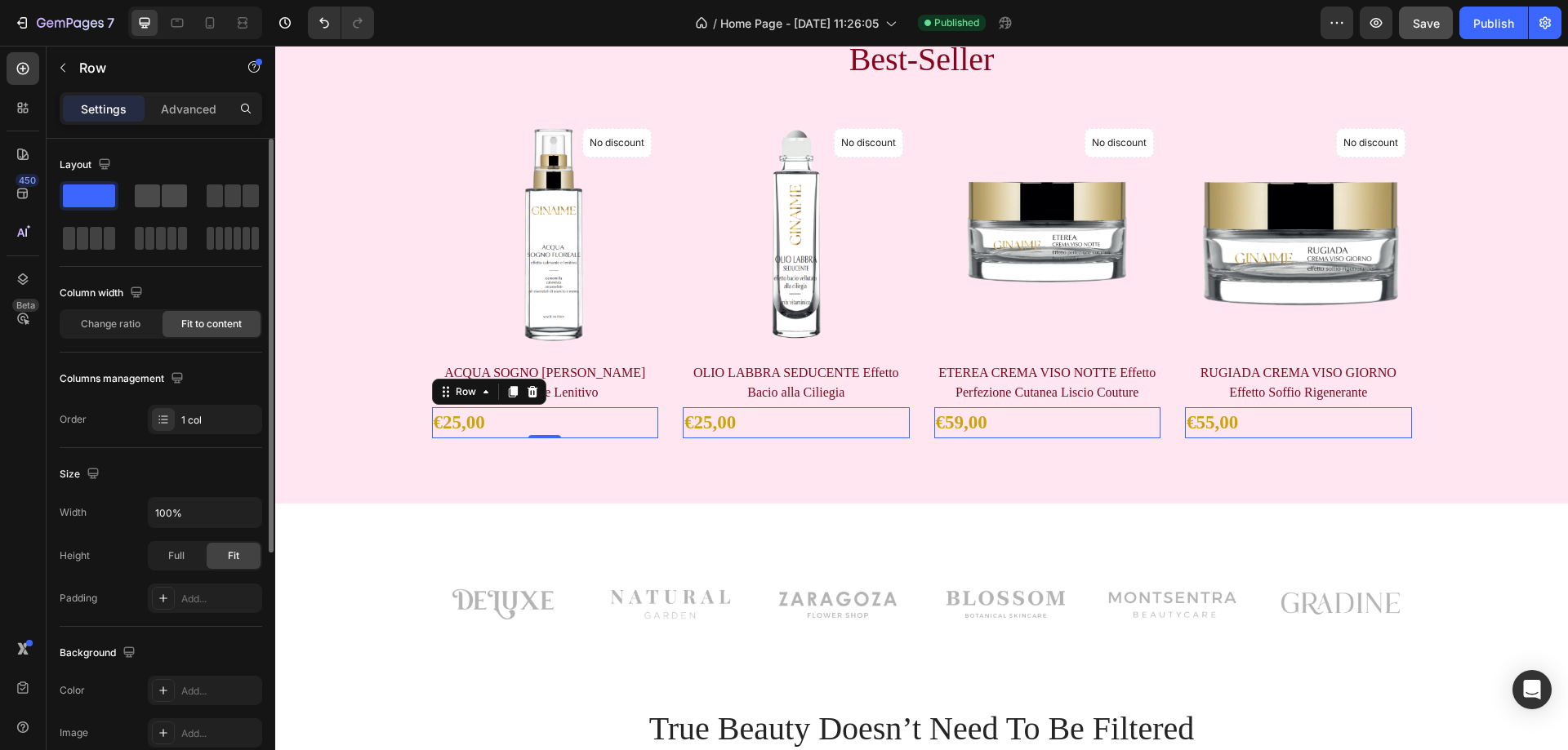
click at [148, 198] on span at bounding box center [147, 196] width 25 height 23
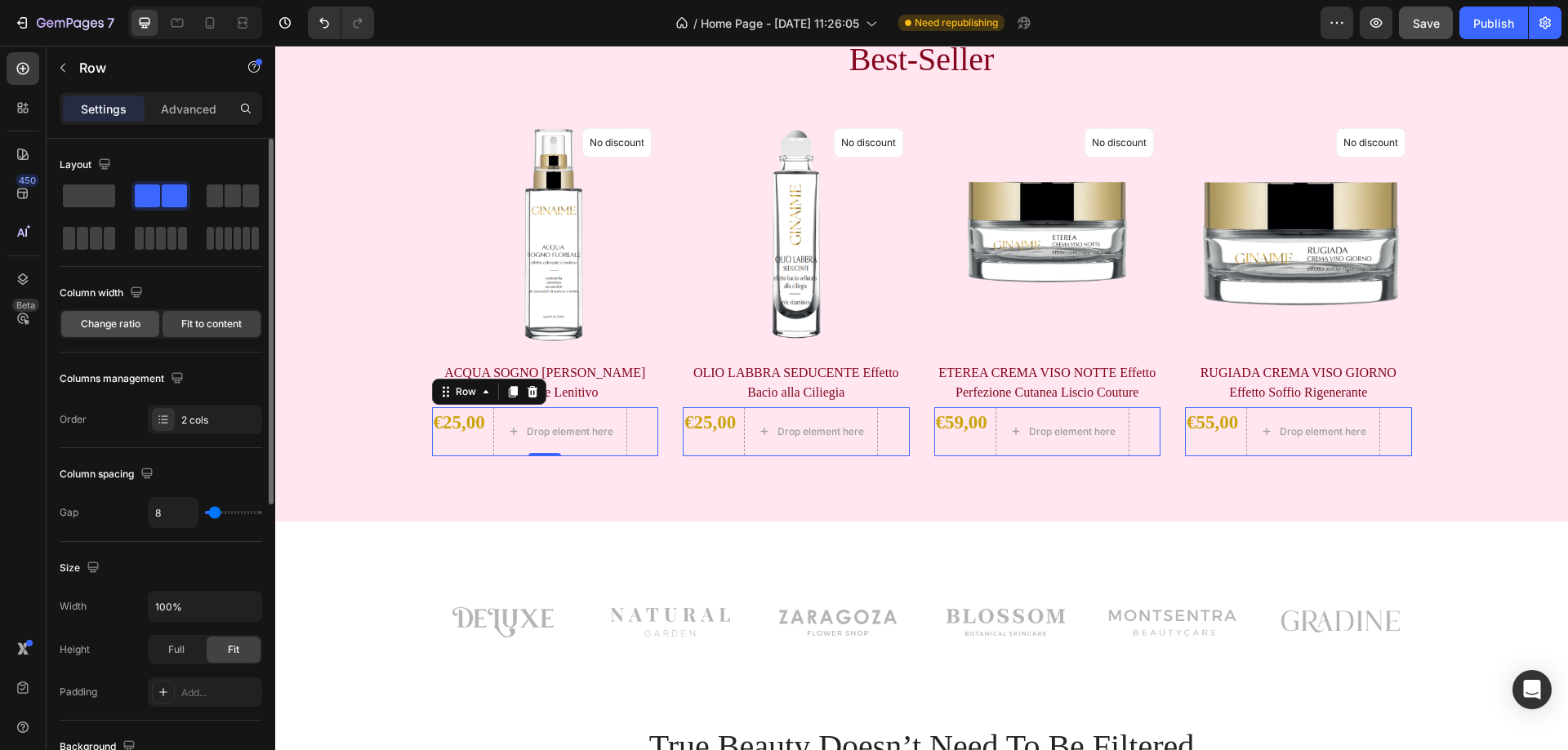
click at [118, 325] on span "Change ratio" at bounding box center [110, 324] width 60 height 15
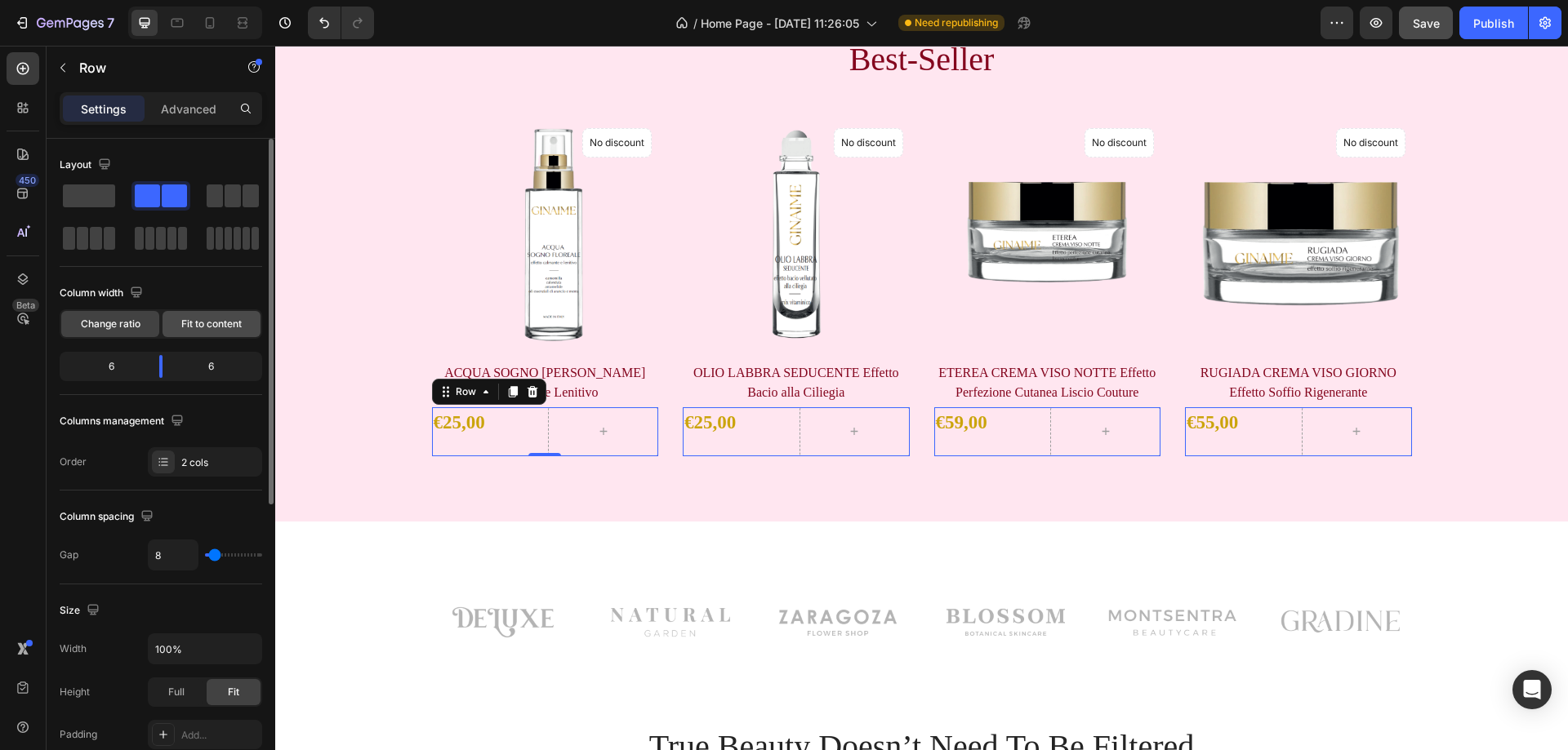
click at [208, 329] on span "Fit to content" at bounding box center [211, 324] width 60 height 15
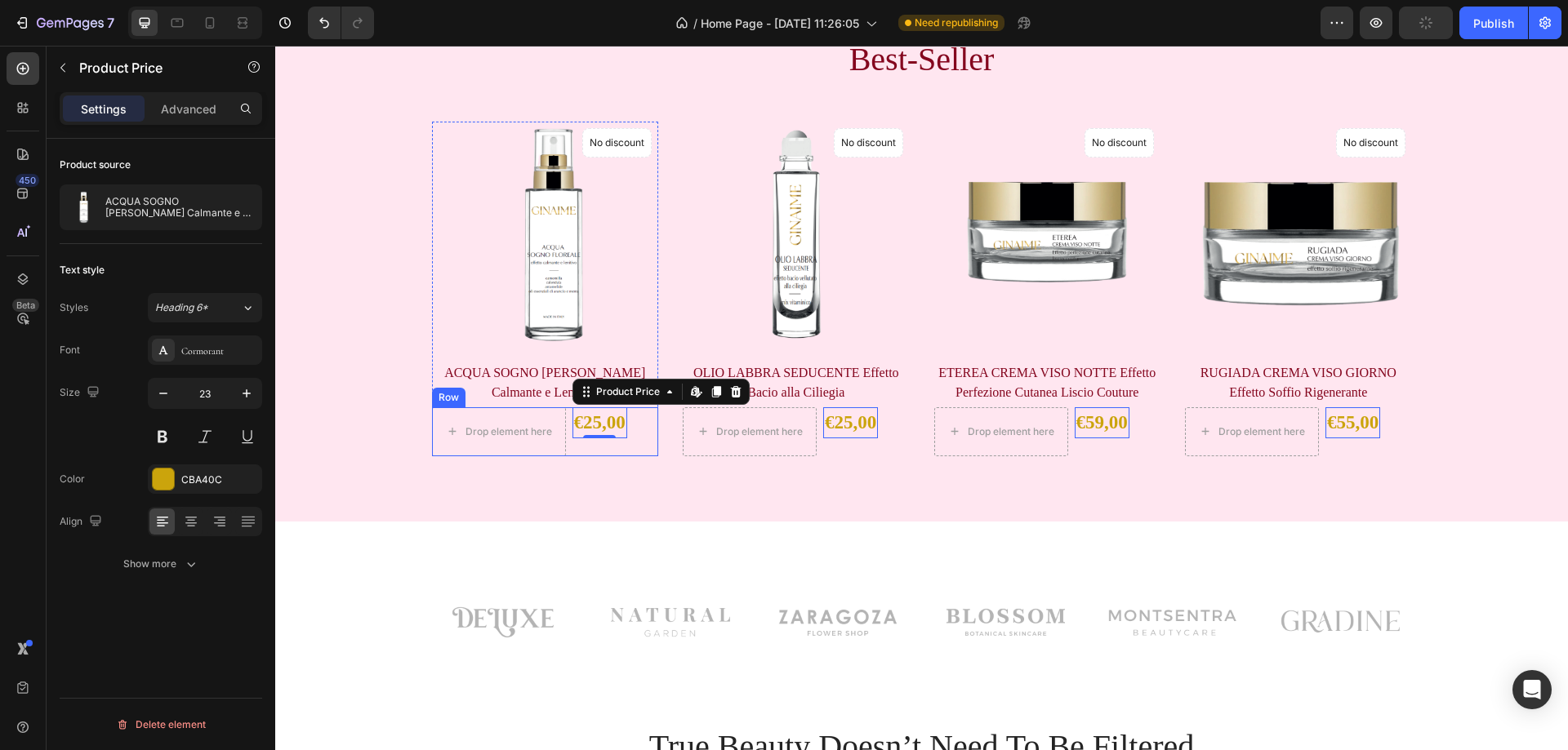
click at [638, 442] on div "Drop element here €25,00 Product Price Edit content in Shopify 0 Product Price …" at bounding box center [545, 432] width 227 height 49
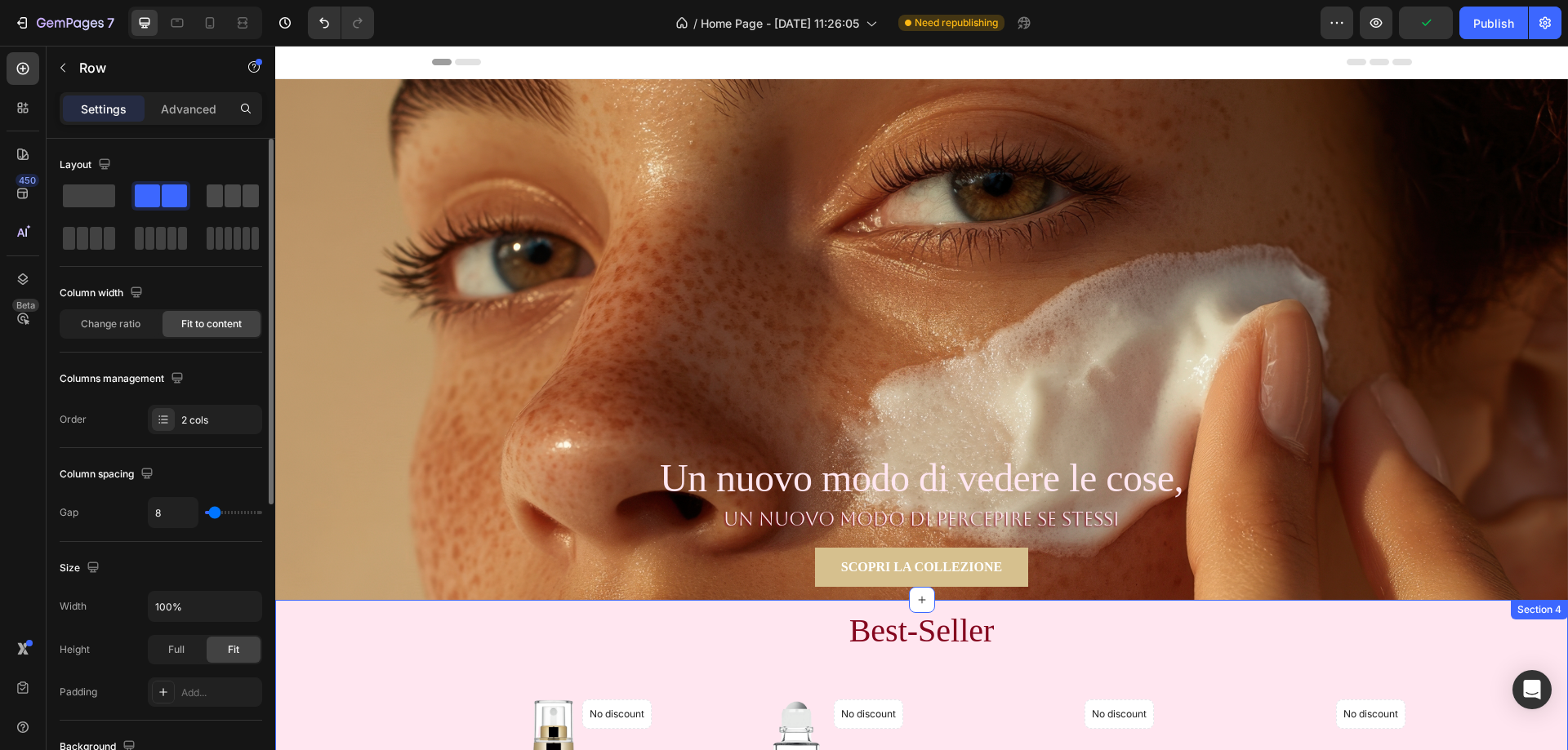
scroll to position [571, 0]
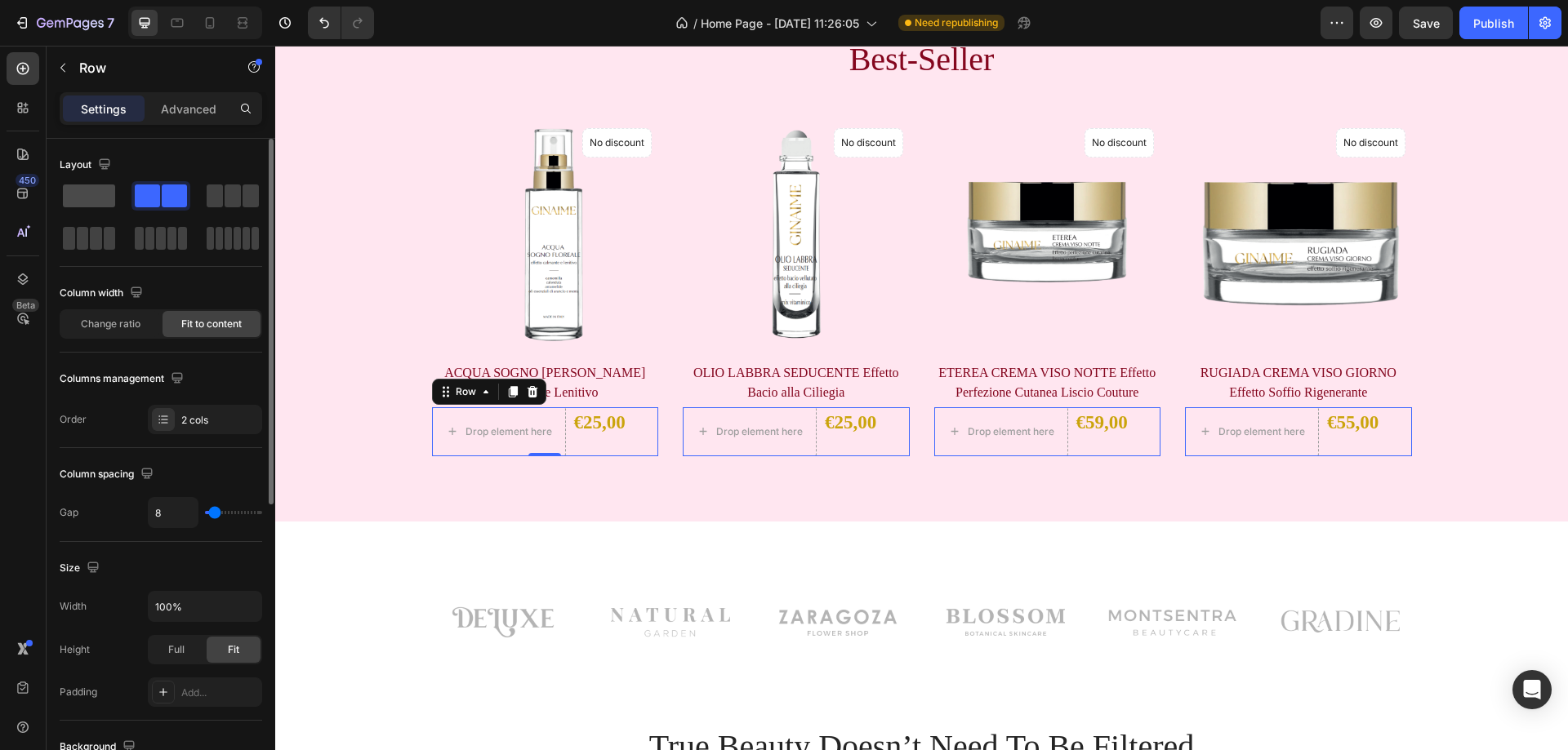
click at [89, 191] on span at bounding box center [89, 196] width 53 height 23
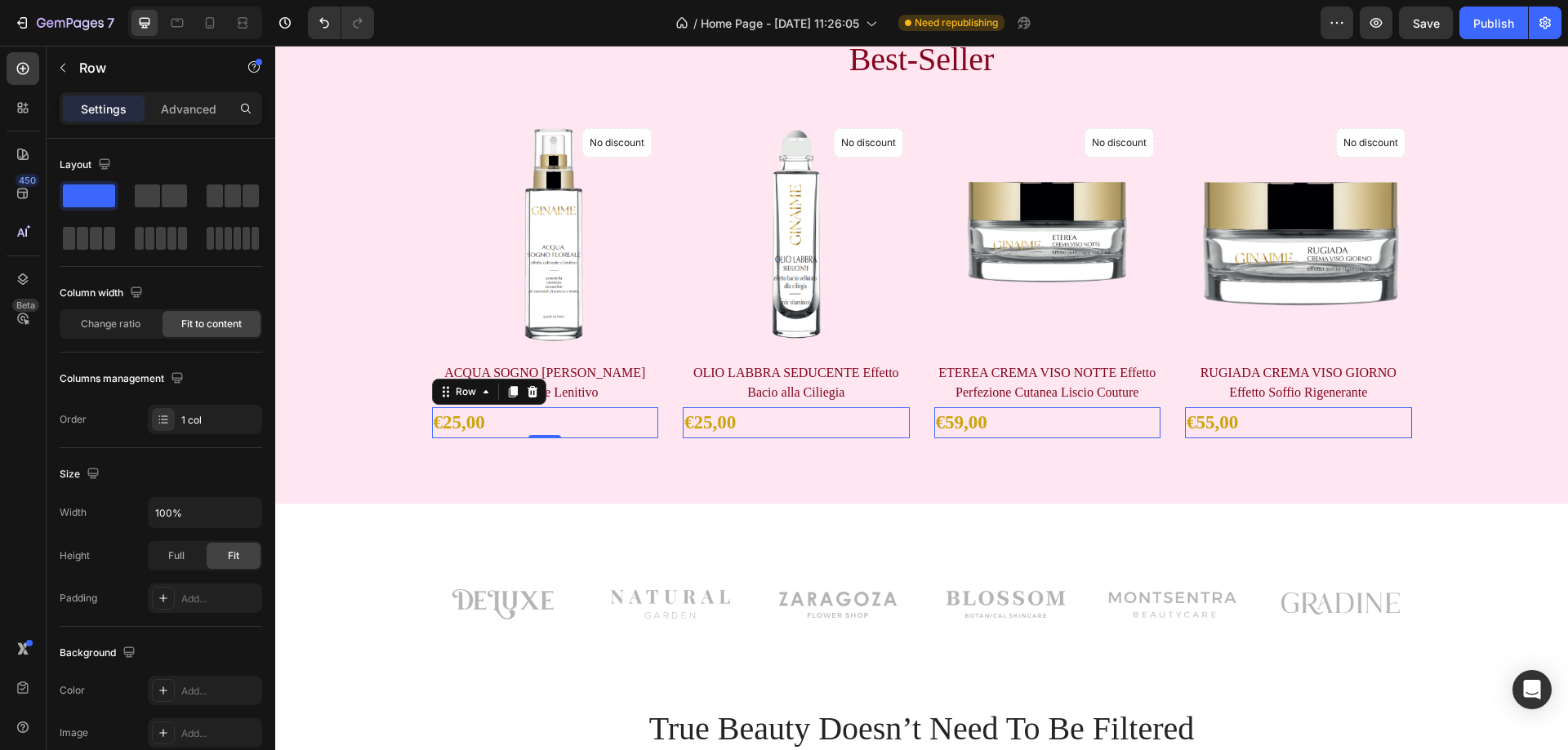
click at [496, 422] on div "€25,00 Product Price Product Price Row 0" at bounding box center [545, 423] width 227 height 32
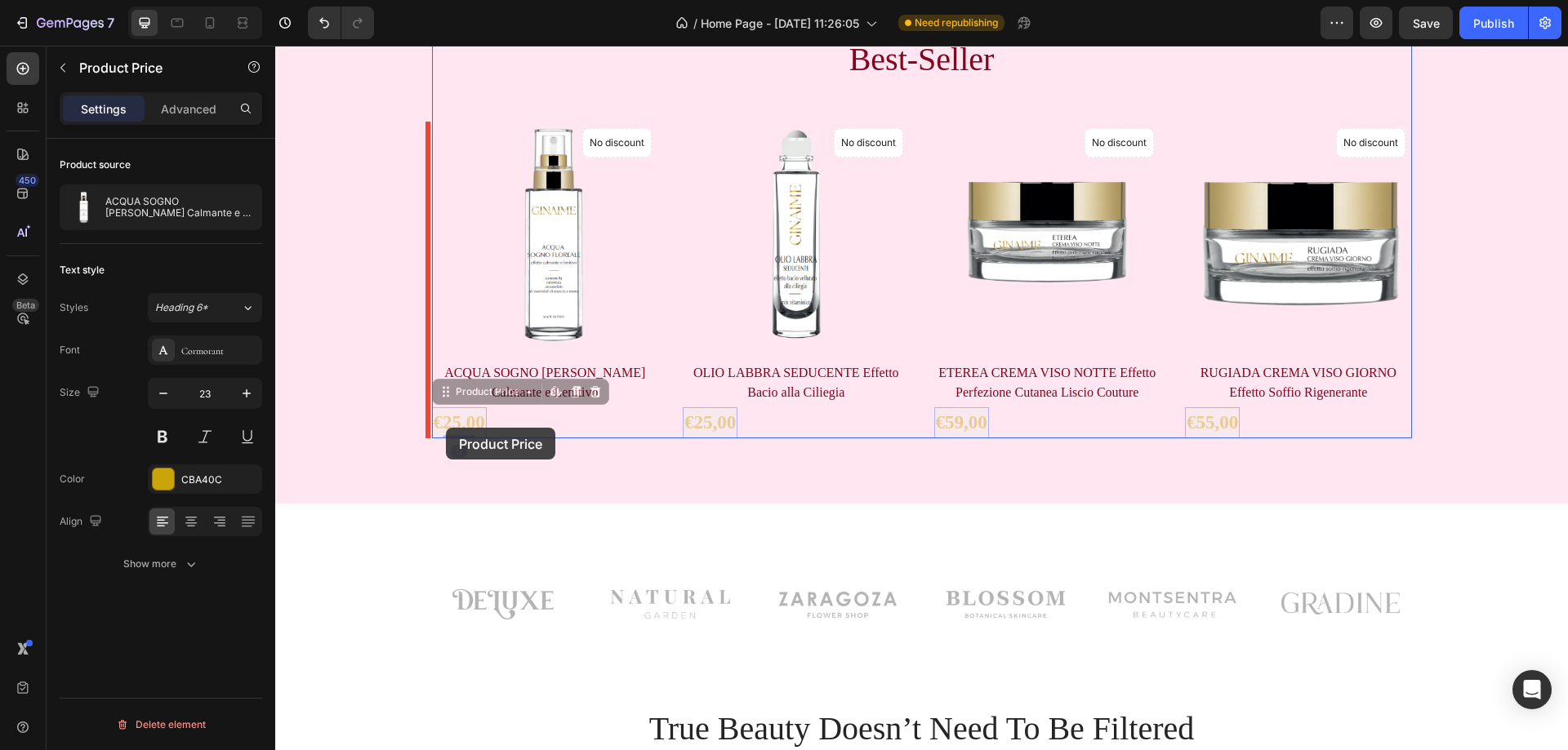
drag, startPoint x: 440, startPoint y: 417, endPoint x: 446, endPoint y: 428, distance: 12.5
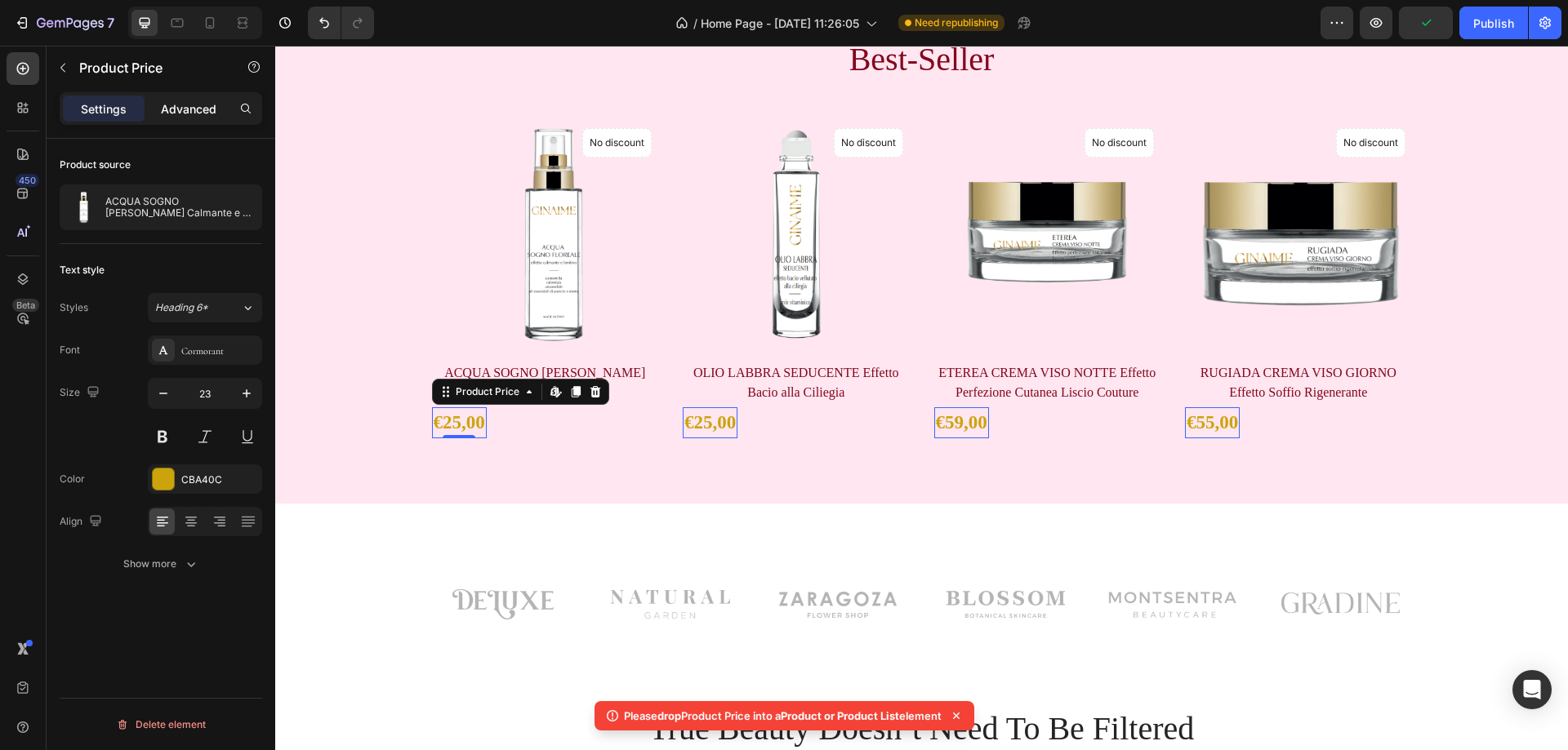
click at [174, 104] on p "Advanced" at bounding box center [188, 110] width 55 height 18
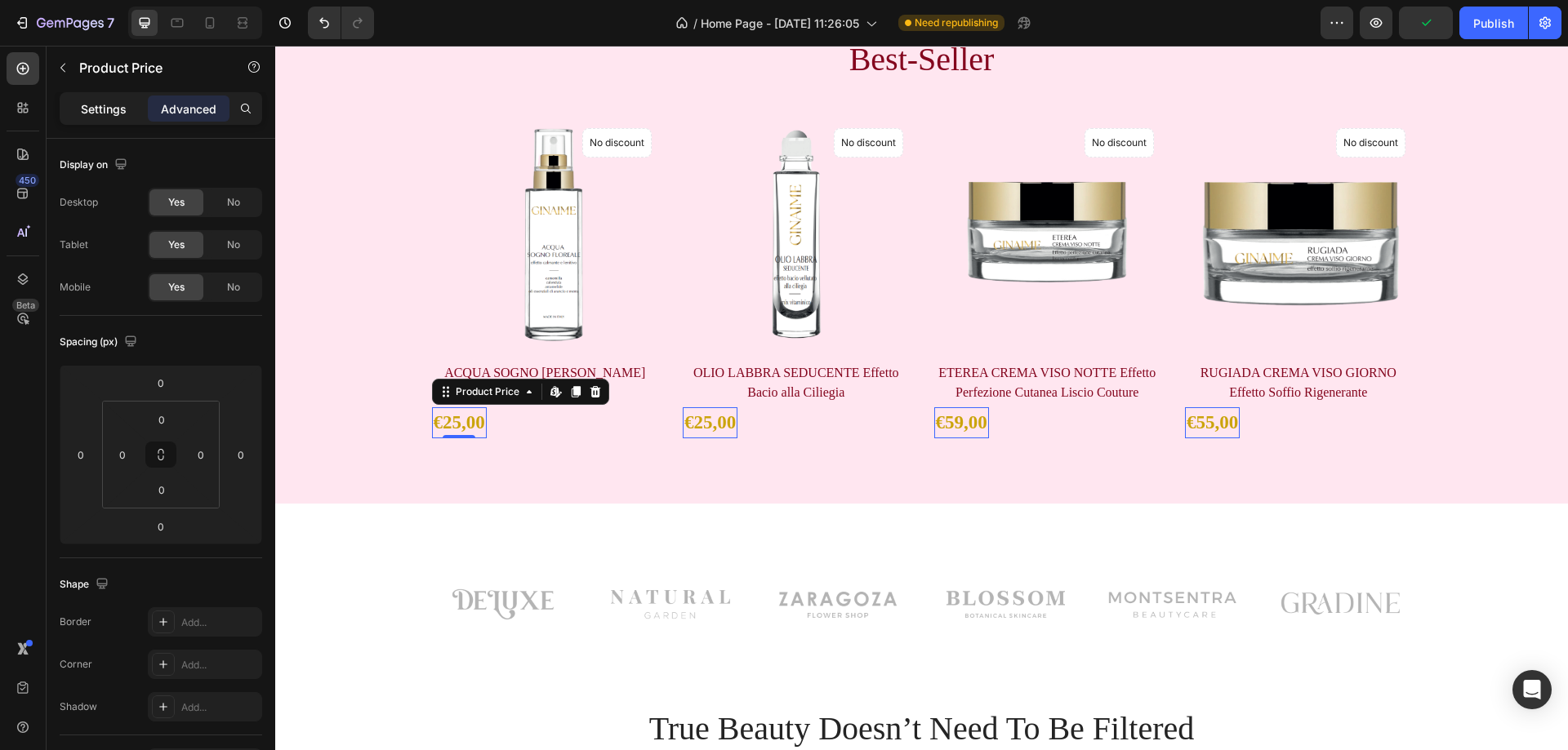
click at [113, 110] on p "Settings" at bounding box center [103, 110] width 46 height 18
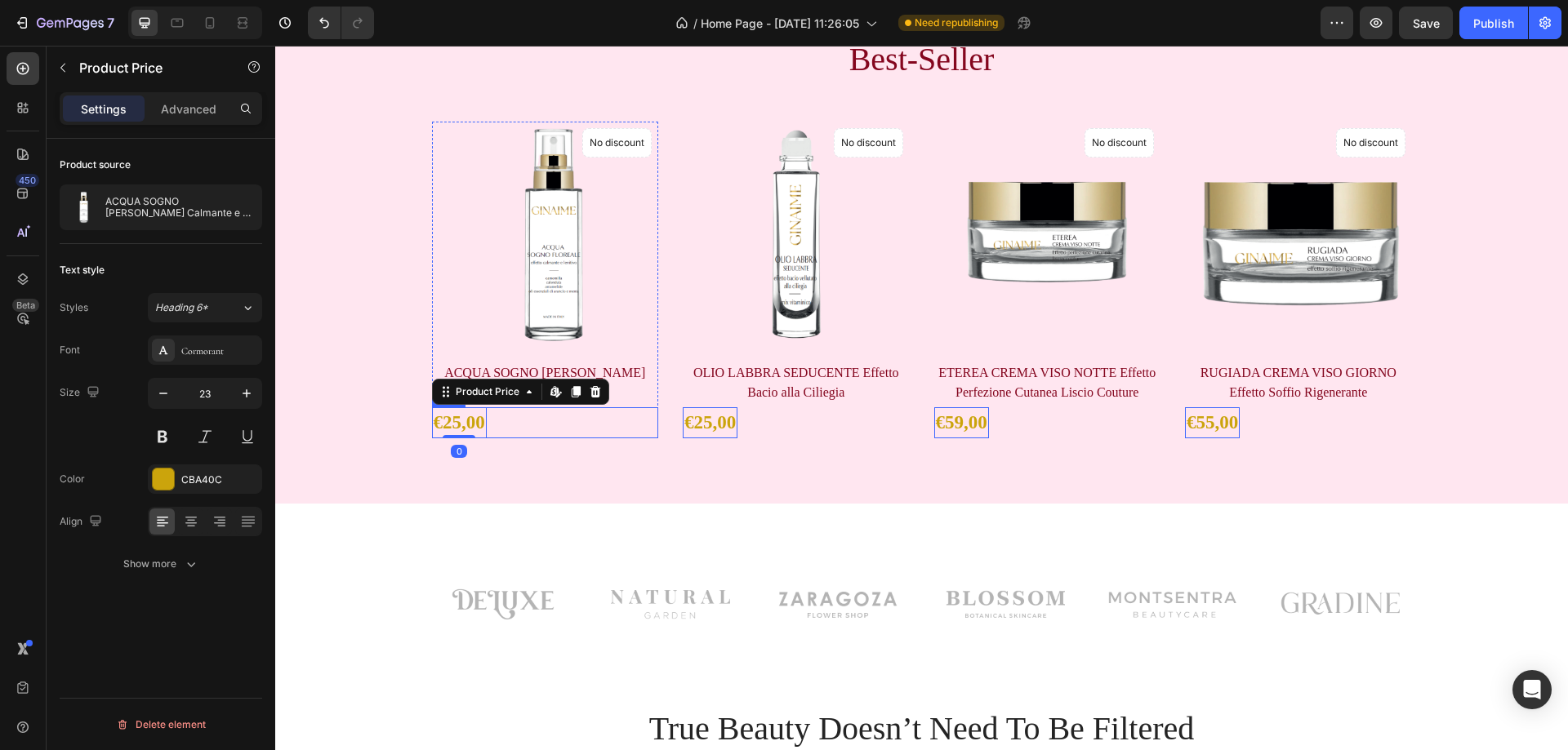
click at [488, 416] on div "€25,00 Product Price Edit content in Shopify 0 Product Price Edit content in Sh…" at bounding box center [545, 423] width 227 height 32
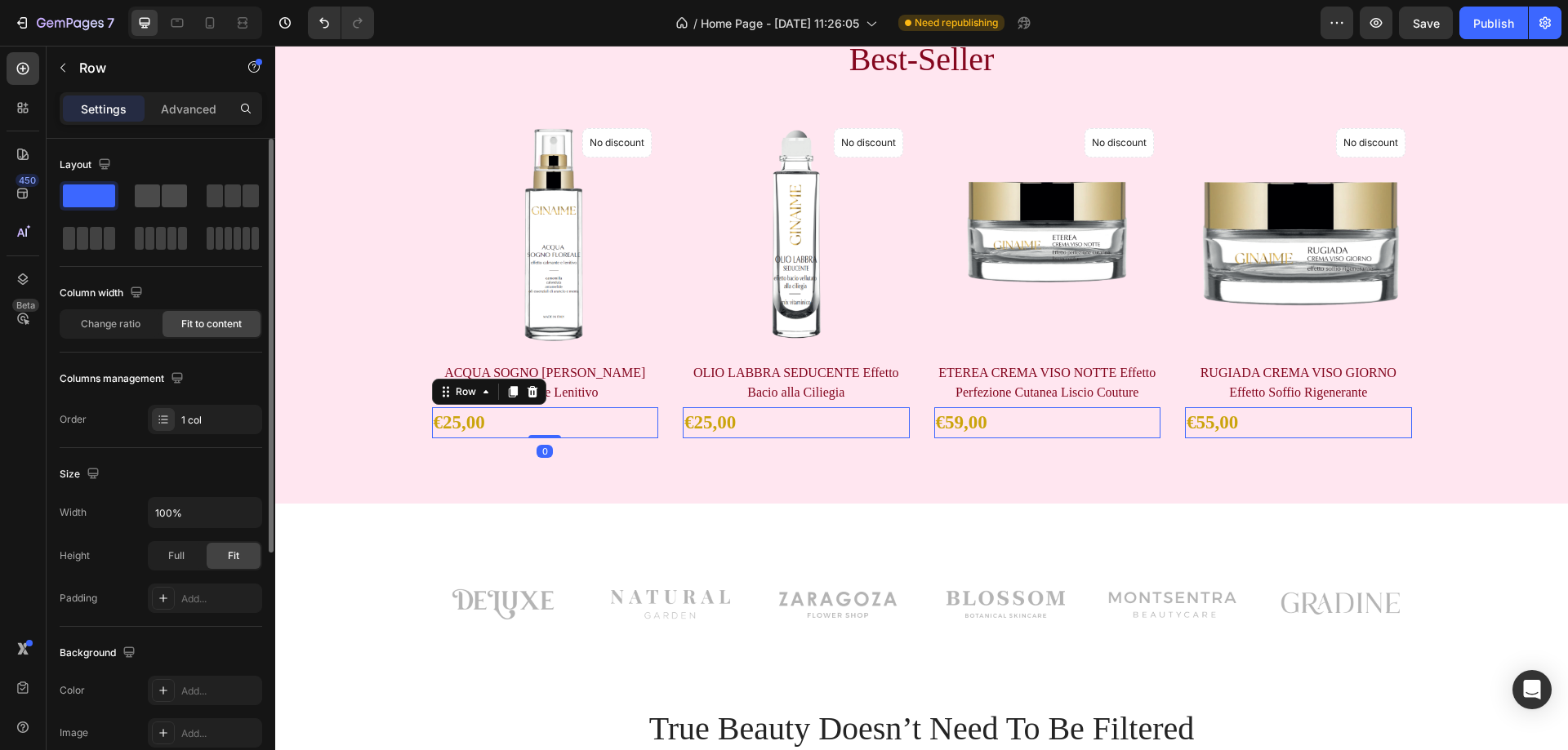
click at [175, 194] on span at bounding box center [174, 196] width 25 height 23
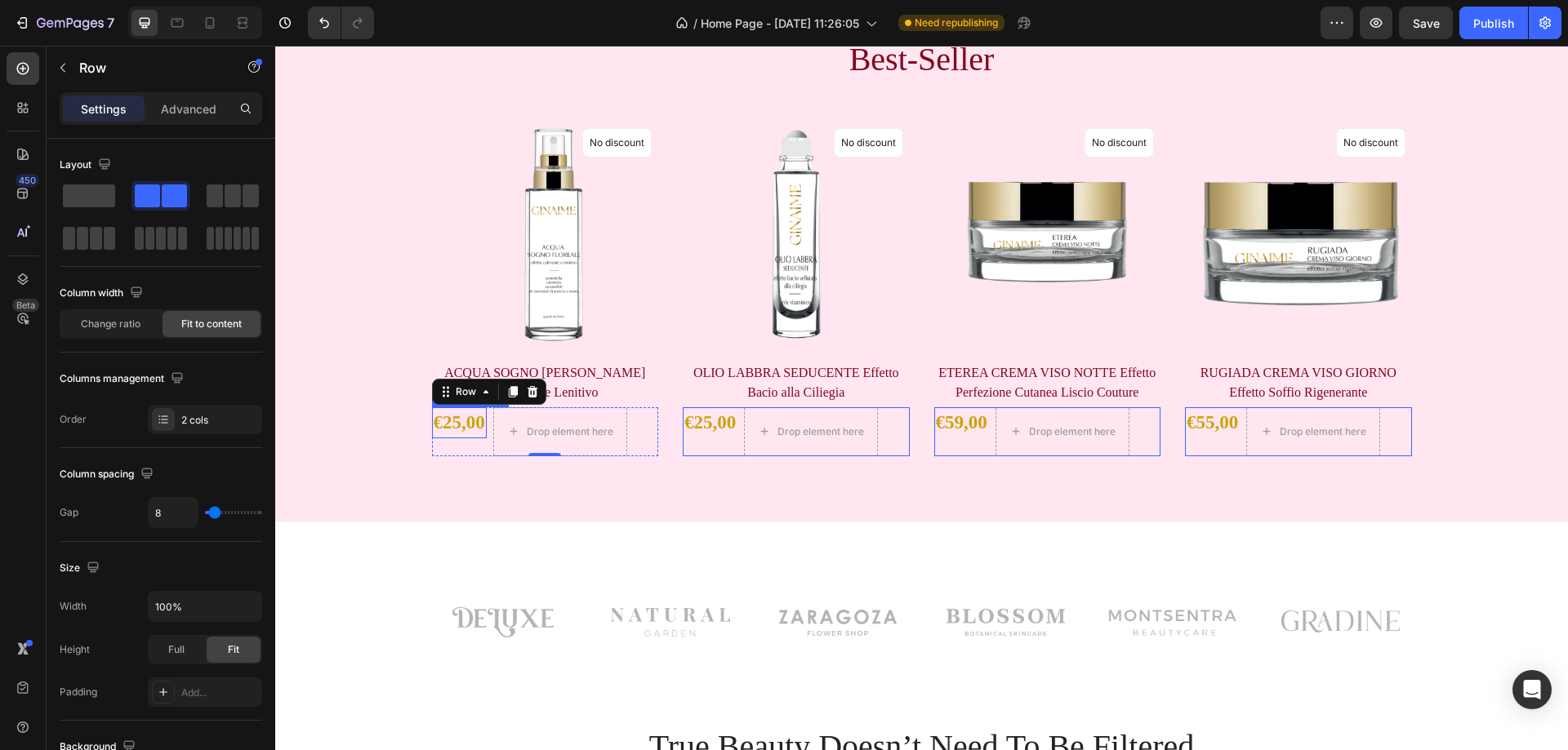
click at [447, 420] on div "€25,00" at bounding box center [459, 423] width 54 height 32
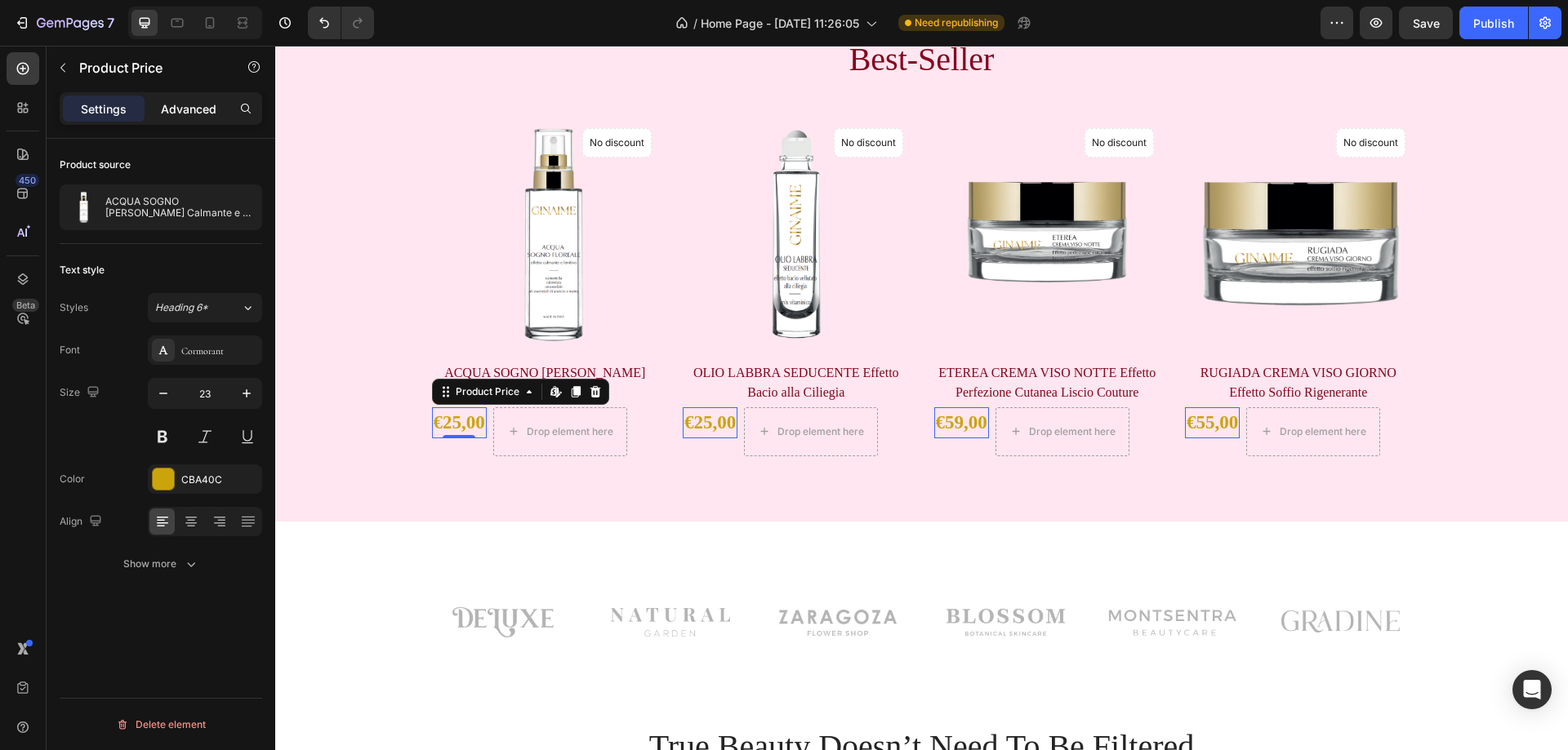
click at [174, 96] on div "Advanced" at bounding box center [188, 109] width 82 height 26
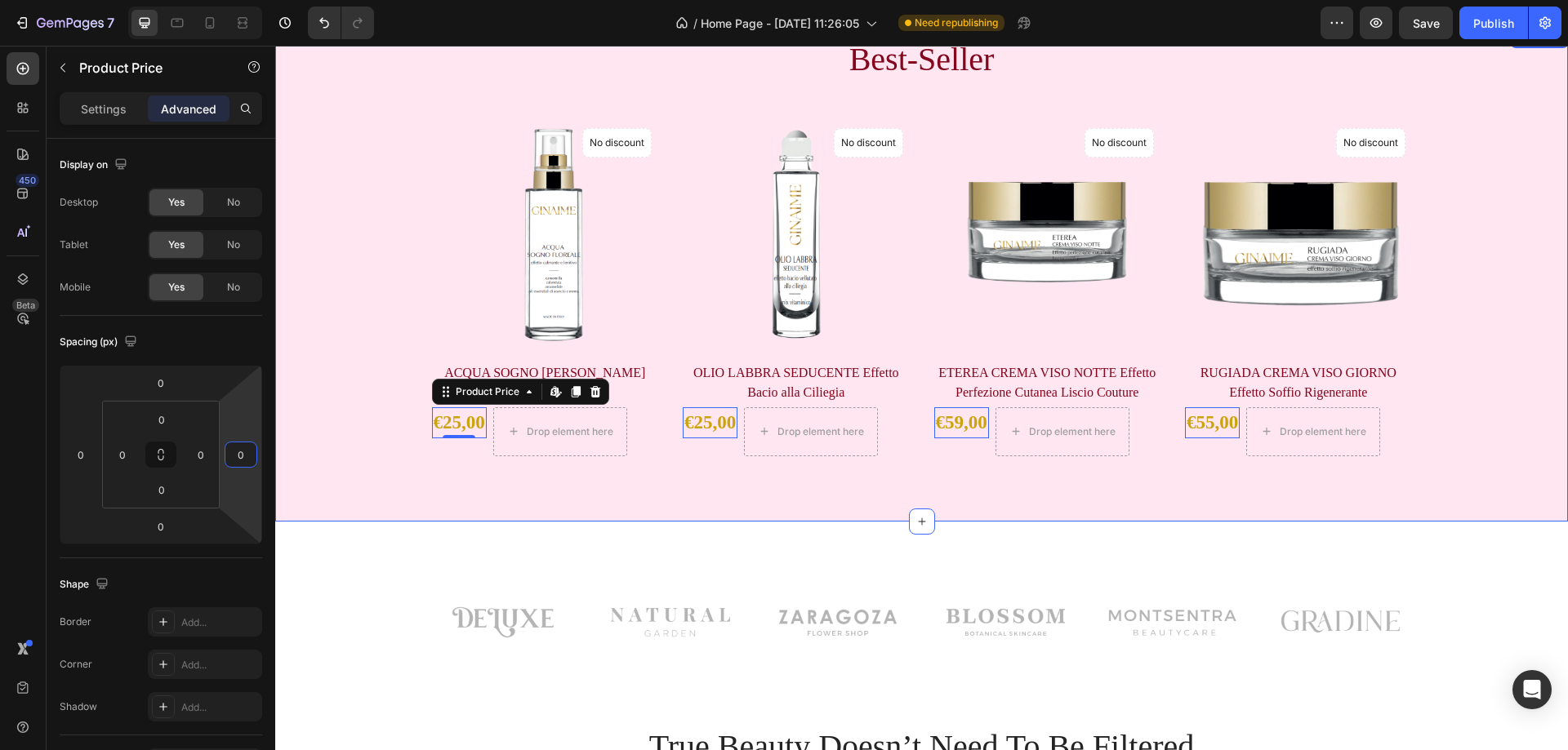
drag, startPoint x: 514, startPoint y: 465, endPoint x: 293, endPoint y: 420, distance: 225.5
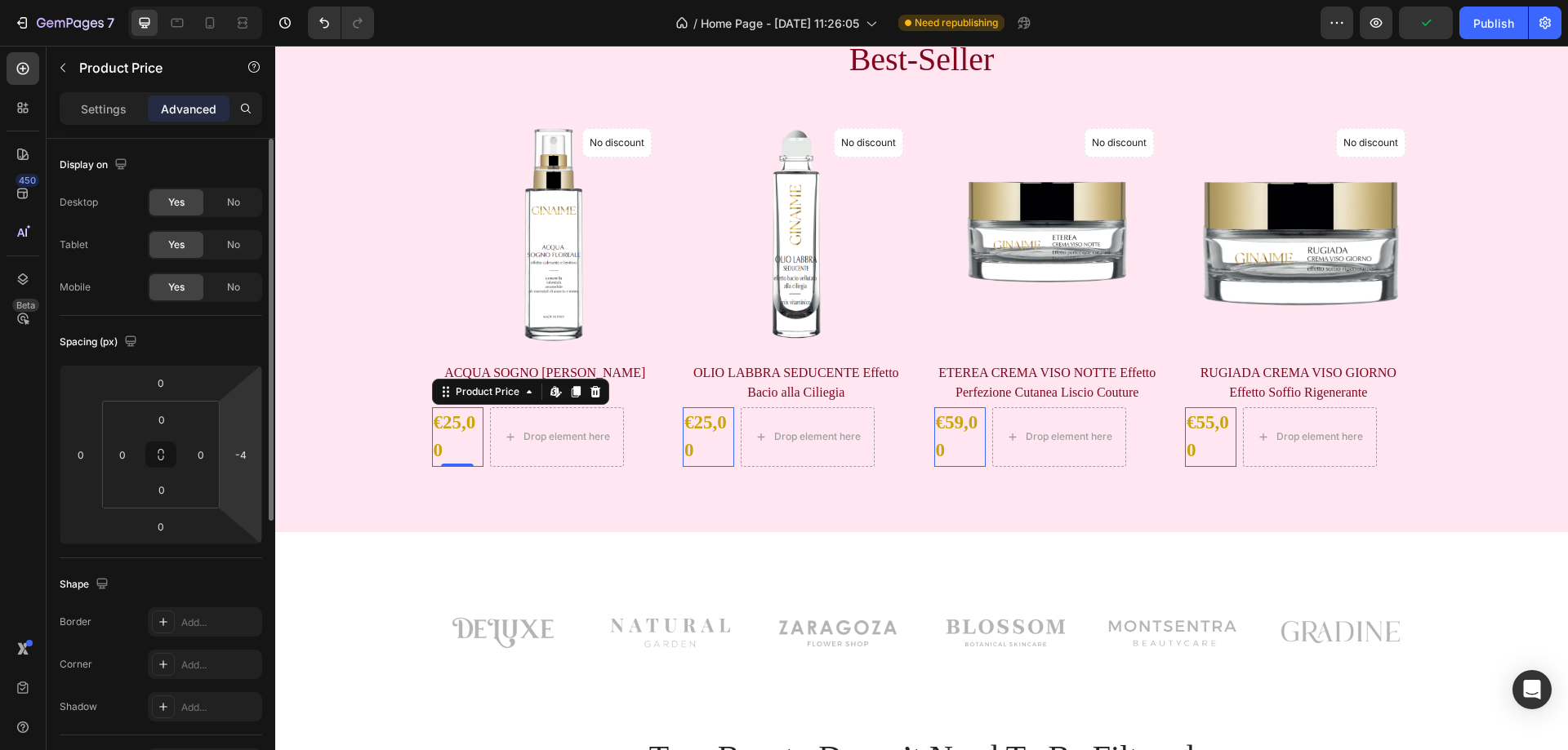
drag, startPoint x: 246, startPoint y: 425, endPoint x: 219, endPoint y: 413, distance: 29.5
click at [198, 0] on html "7 / Home Page - Aug 28, 11:26:05 Need republishing Preview Publish 450 Beta Sec…" at bounding box center [784, 0] width 1568 height 0
click at [240, 454] on input "-4" at bounding box center [241, 455] width 25 height 25
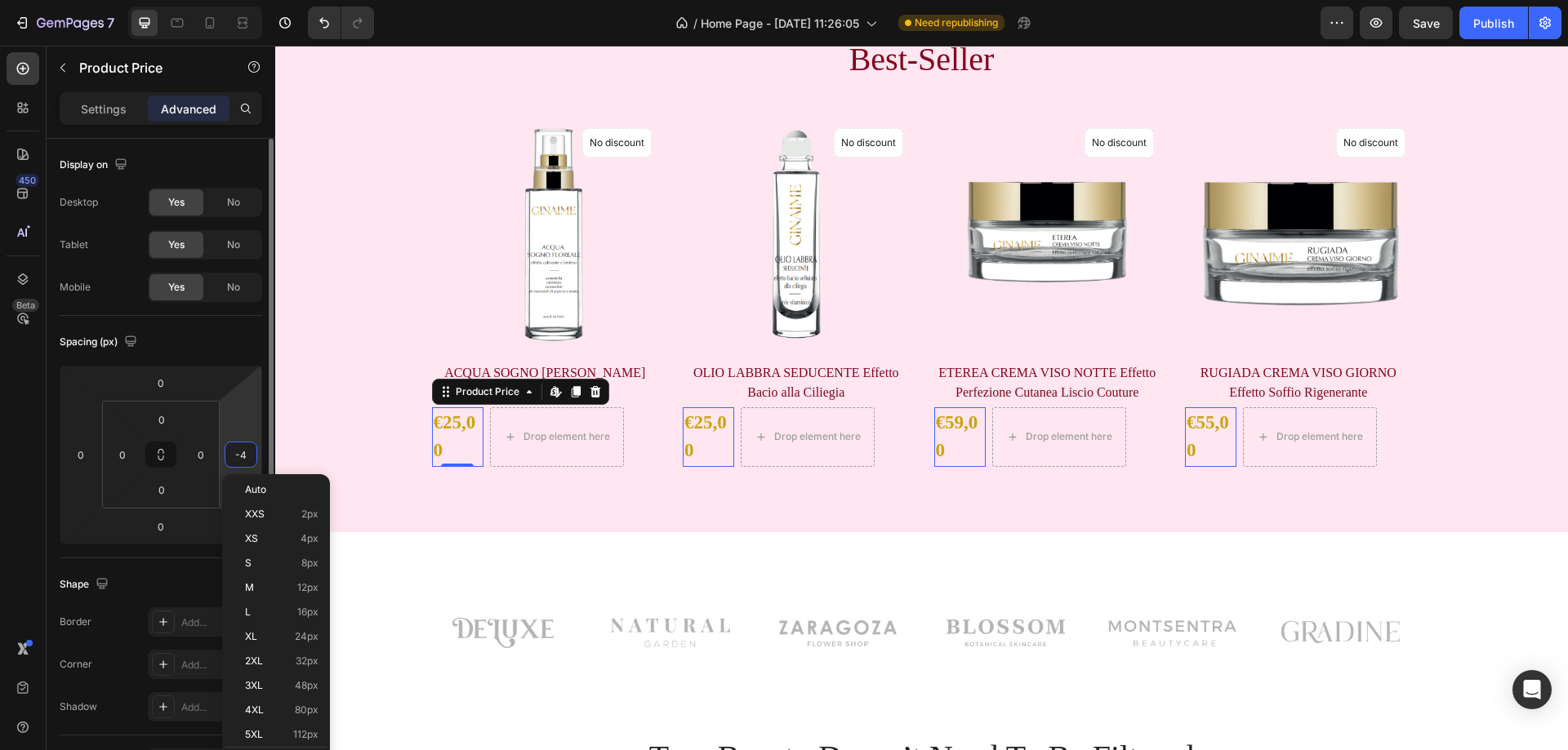
click at [240, 454] on input "-4" at bounding box center [241, 455] width 25 height 25
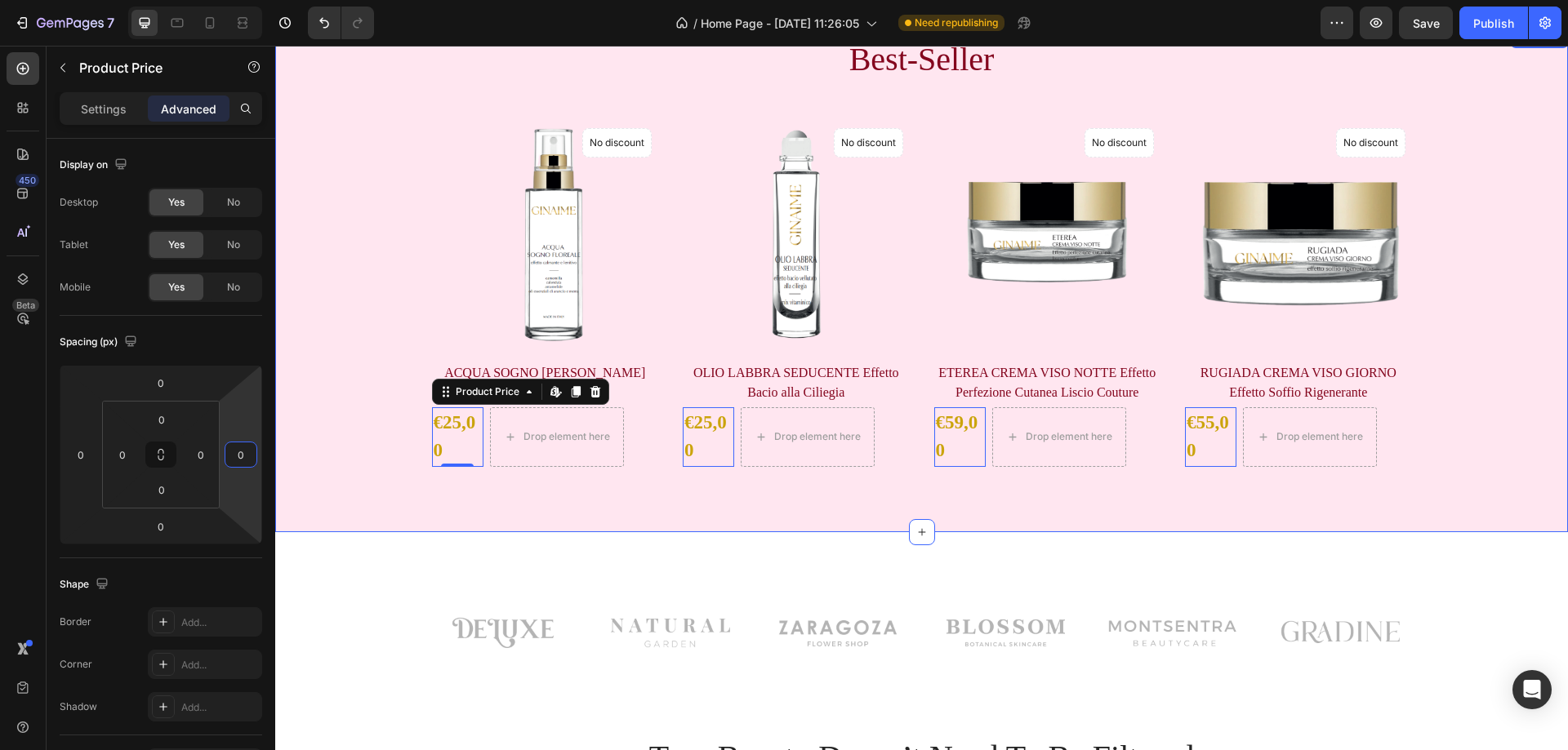
type input "0"
click at [387, 467] on div "Best-Seller Heading Product Images No discount Not be displayed when published …" at bounding box center [921, 280] width 1293 height 504
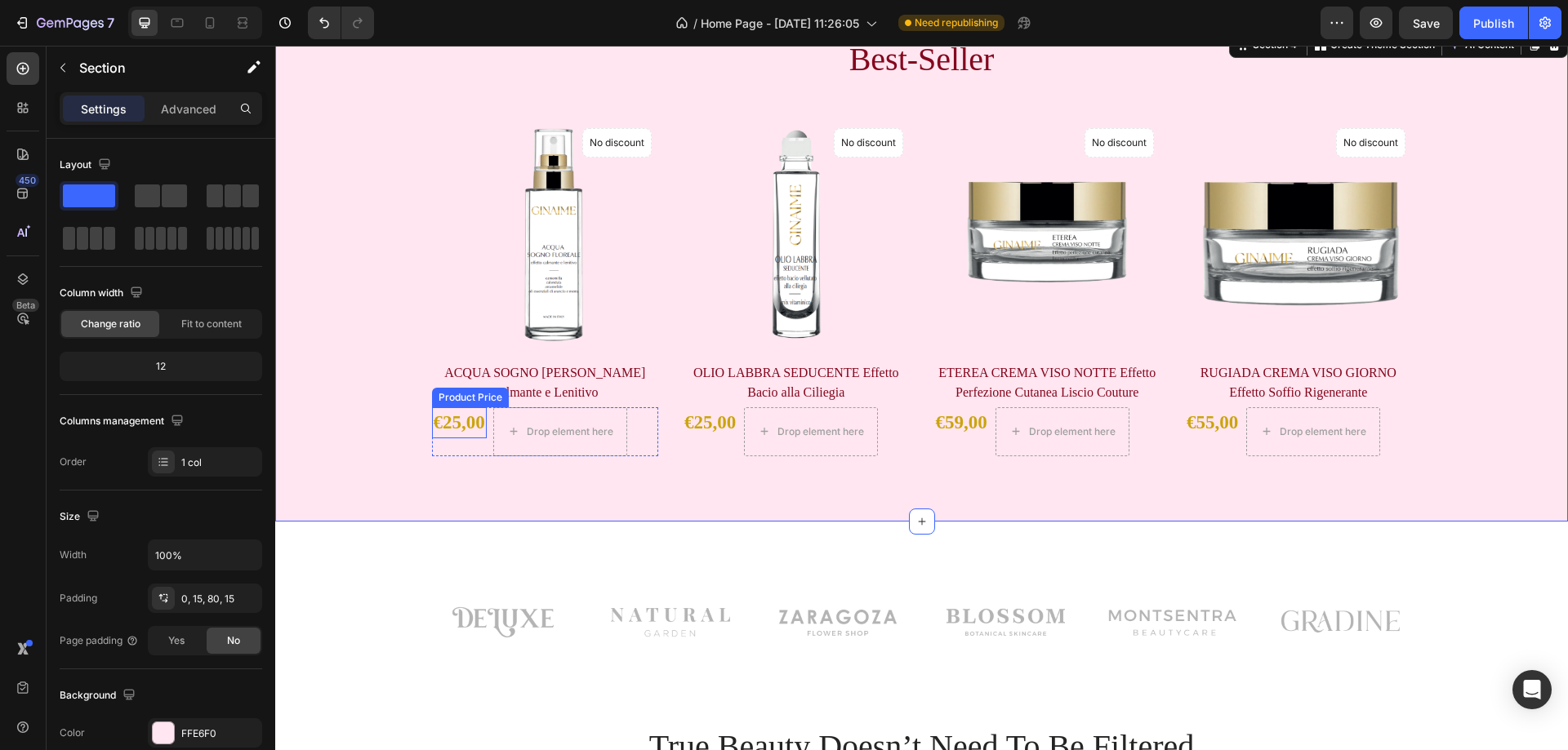
click at [446, 421] on div "€25,00" at bounding box center [459, 423] width 54 height 32
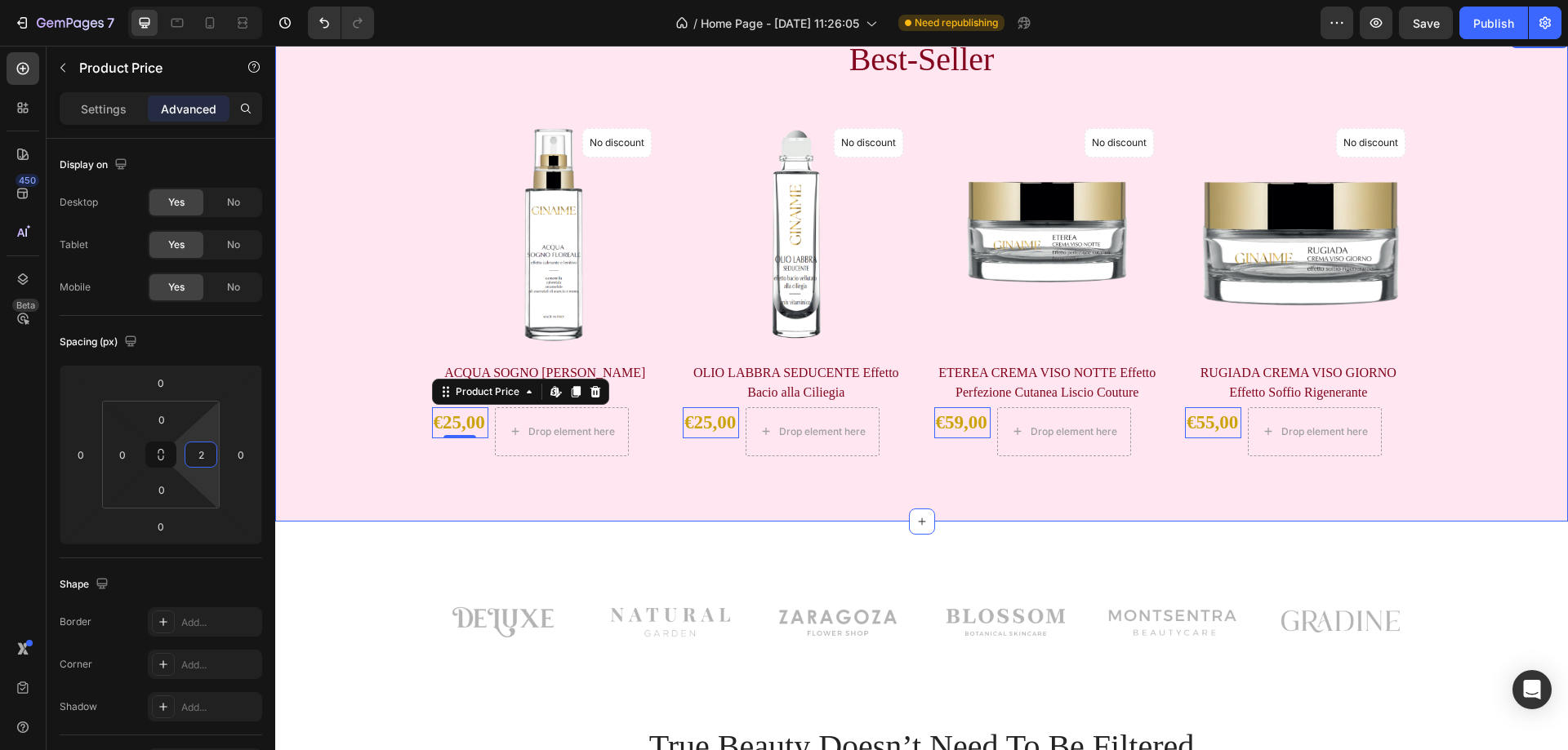
drag, startPoint x: 505, startPoint y: 521, endPoint x: 341, endPoint y: 466, distance: 173.0
drag, startPoint x: 209, startPoint y: 478, endPoint x: 155, endPoint y: 478, distance: 54.0
click at [155, 0] on html "7 / Home Page - Aug 28, 11:26:05 Need republishing Preview Publish 450 Beta Sec…" at bounding box center [784, 0] width 1568 height 0
click at [206, 449] on input "0" at bounding box center [201, 455] width 25 height 25
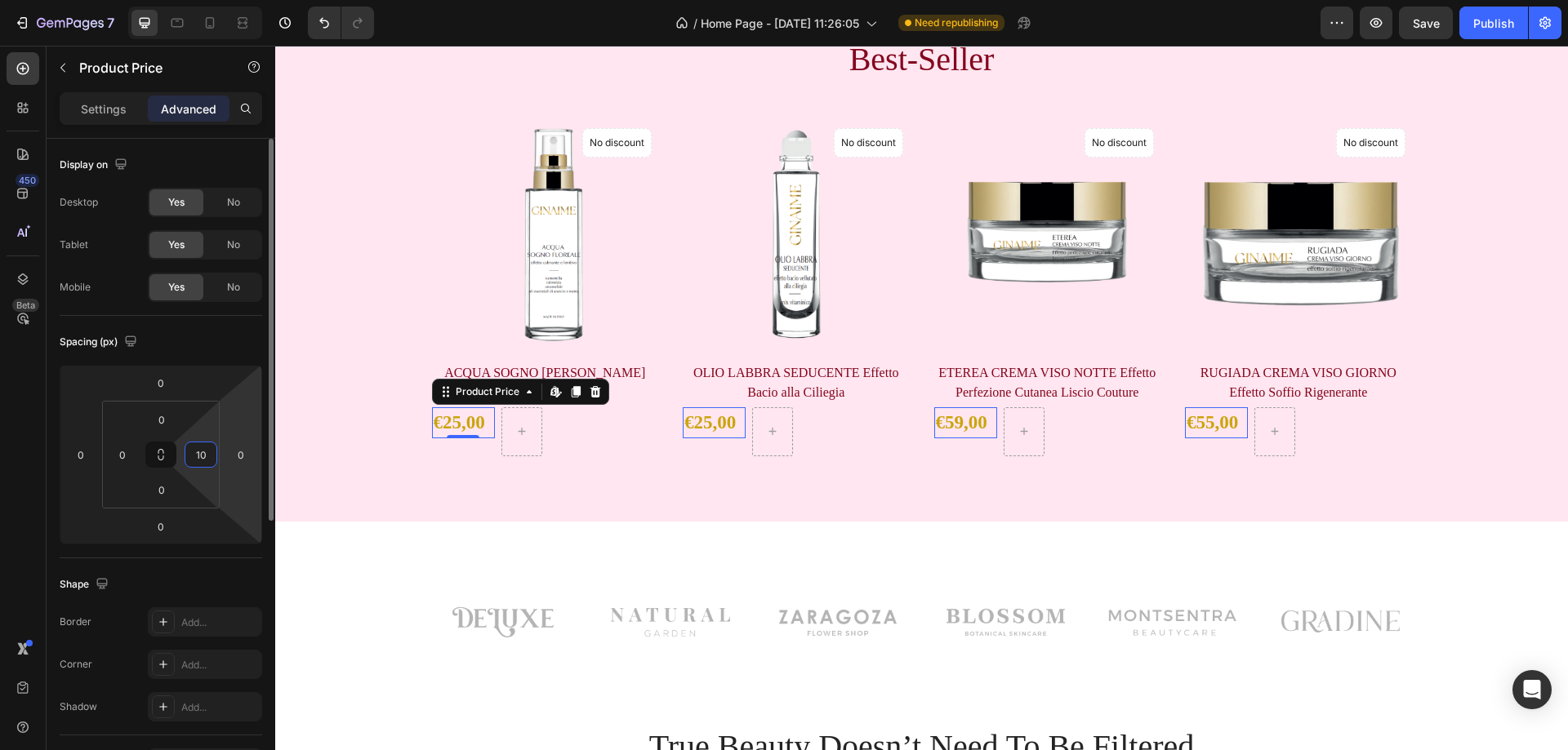
type input "1"
type input "0"
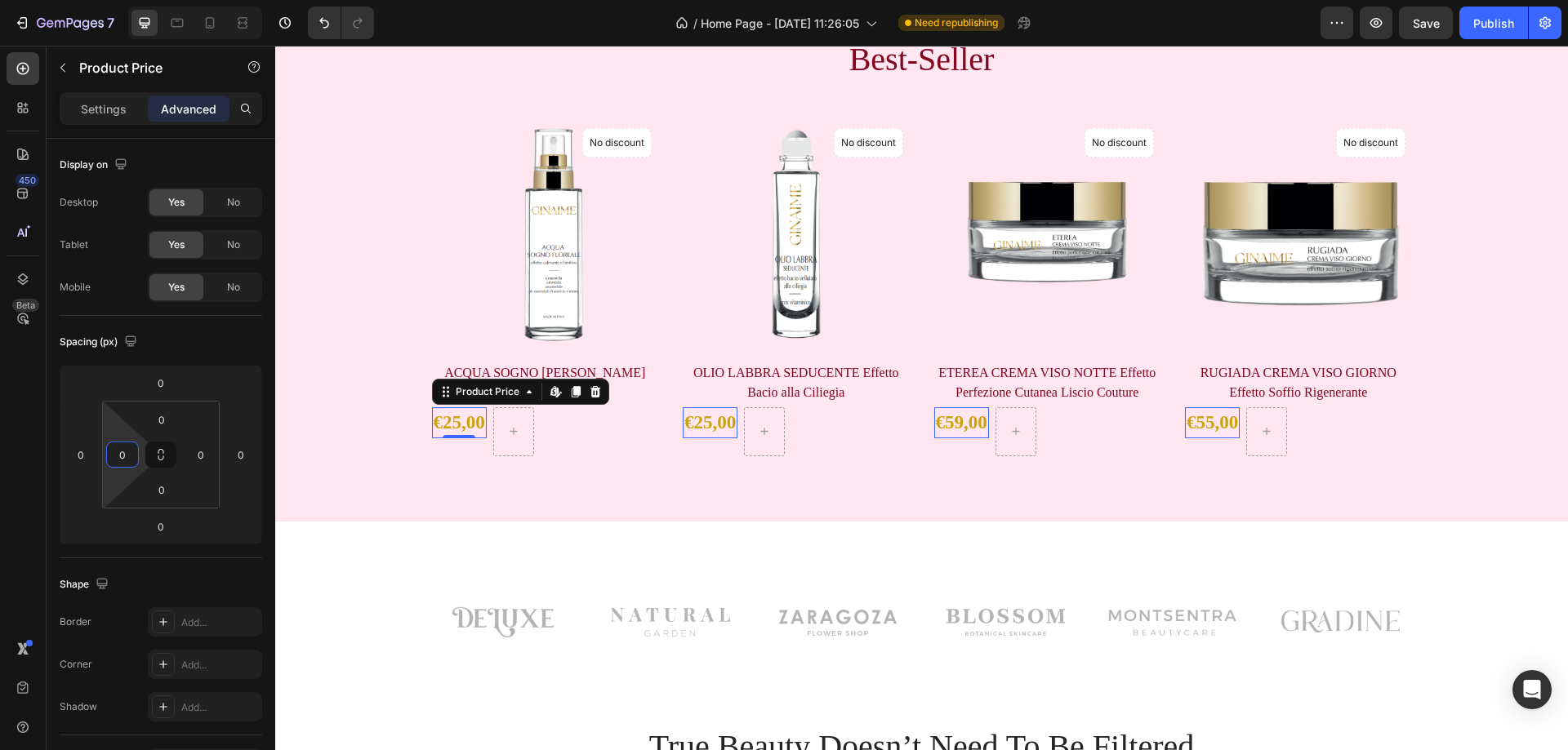
drag, startPoint x: 124, startPoint y: 434, endPoint x: 214, endPoint y: 437, distance: 90.0
click at [214, 0] on html "7 / Home Page - [DATE] 11:26:05 Need republishing Preview Save Publish 450 Beta…" at bounding box center [784, 0] width 1568 height 0
click at [122, 456] on input "0" at bounding box center [123, 455] width 25 height 25
type input "100"
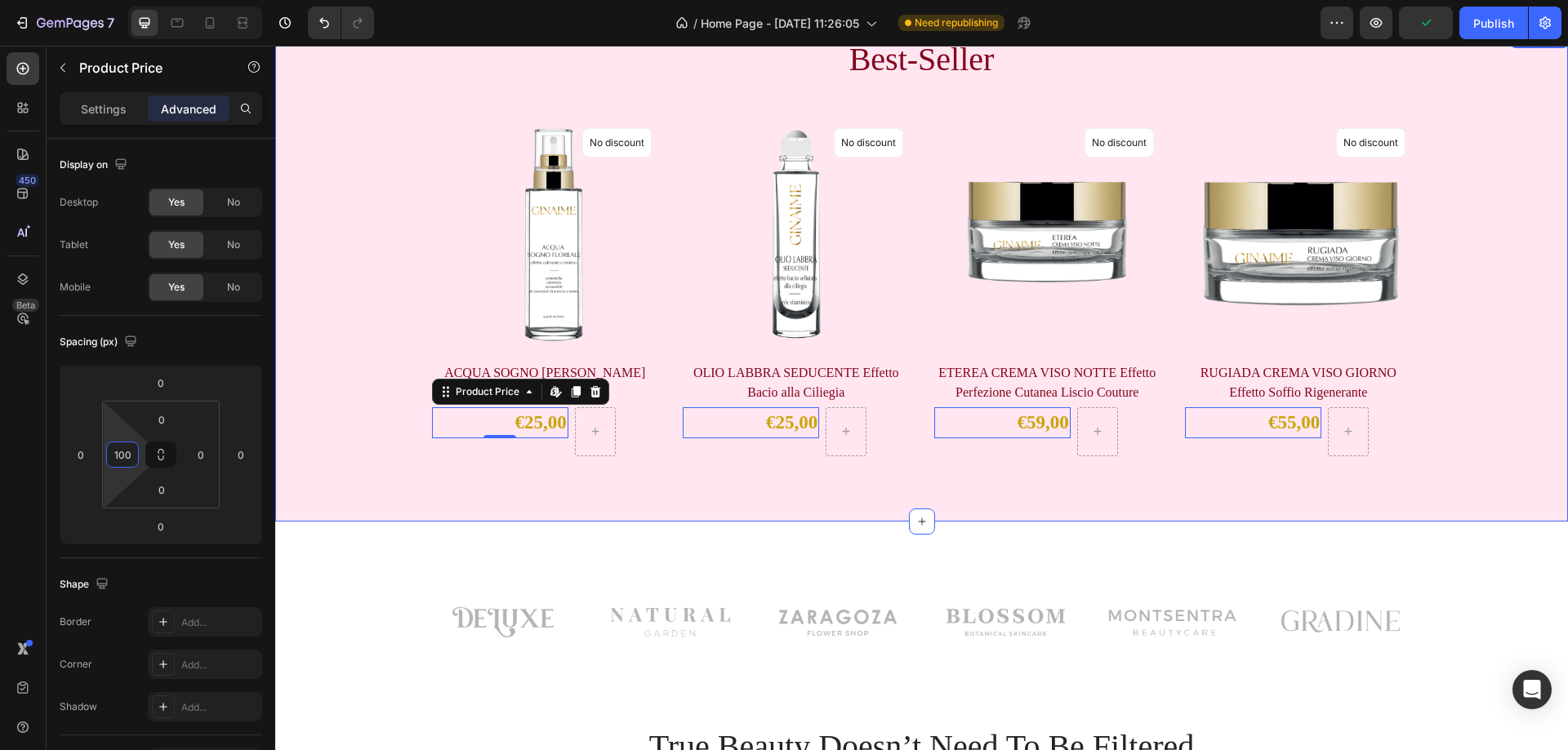
click at [531, 480] on div "Best-Seller Heading Product Images No discount Not be displayed when published …" at bounding box center [921, 275] width 1293 height 493
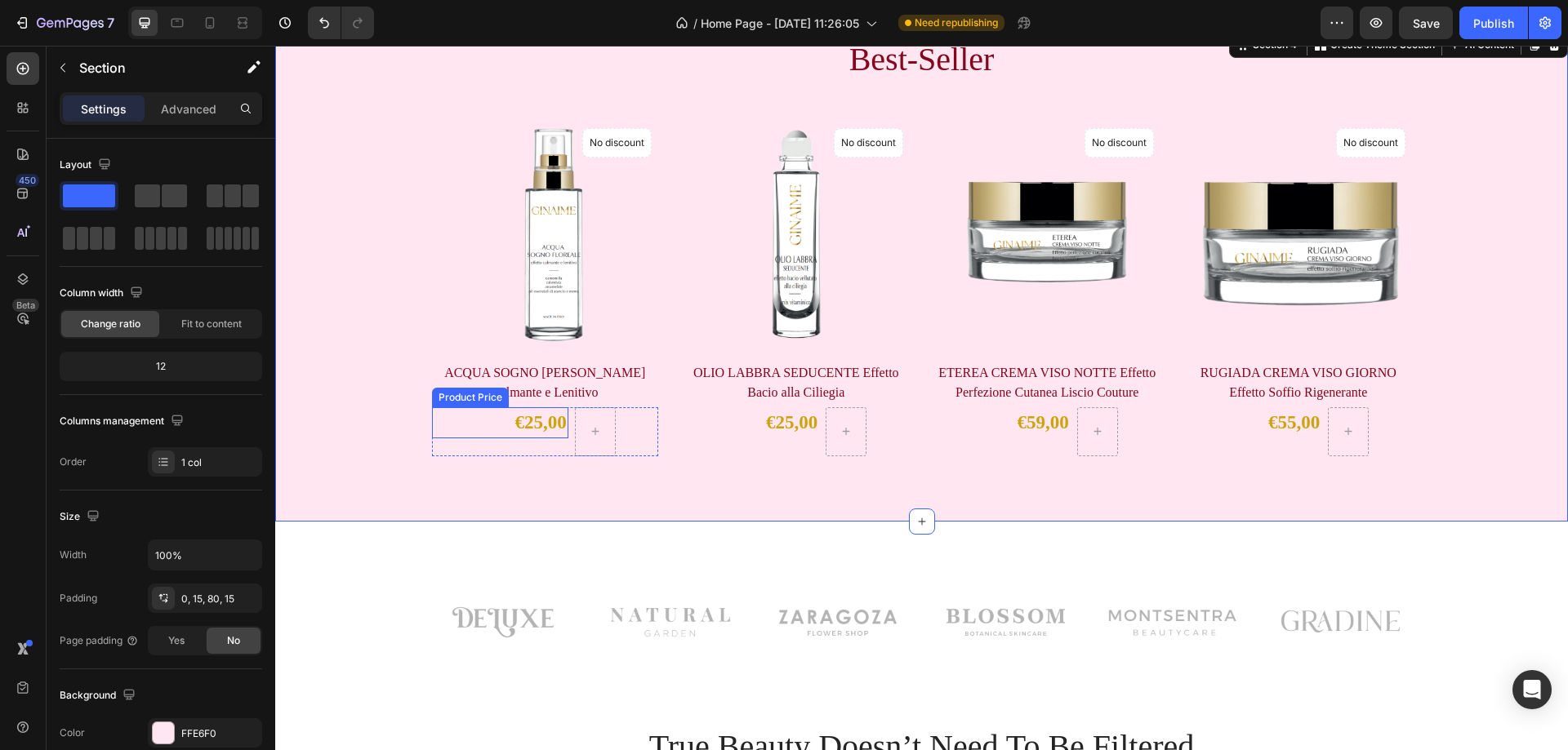
click at [515, 421] on div "€25,00" at bounding box center [541, 423] width 54 height 32
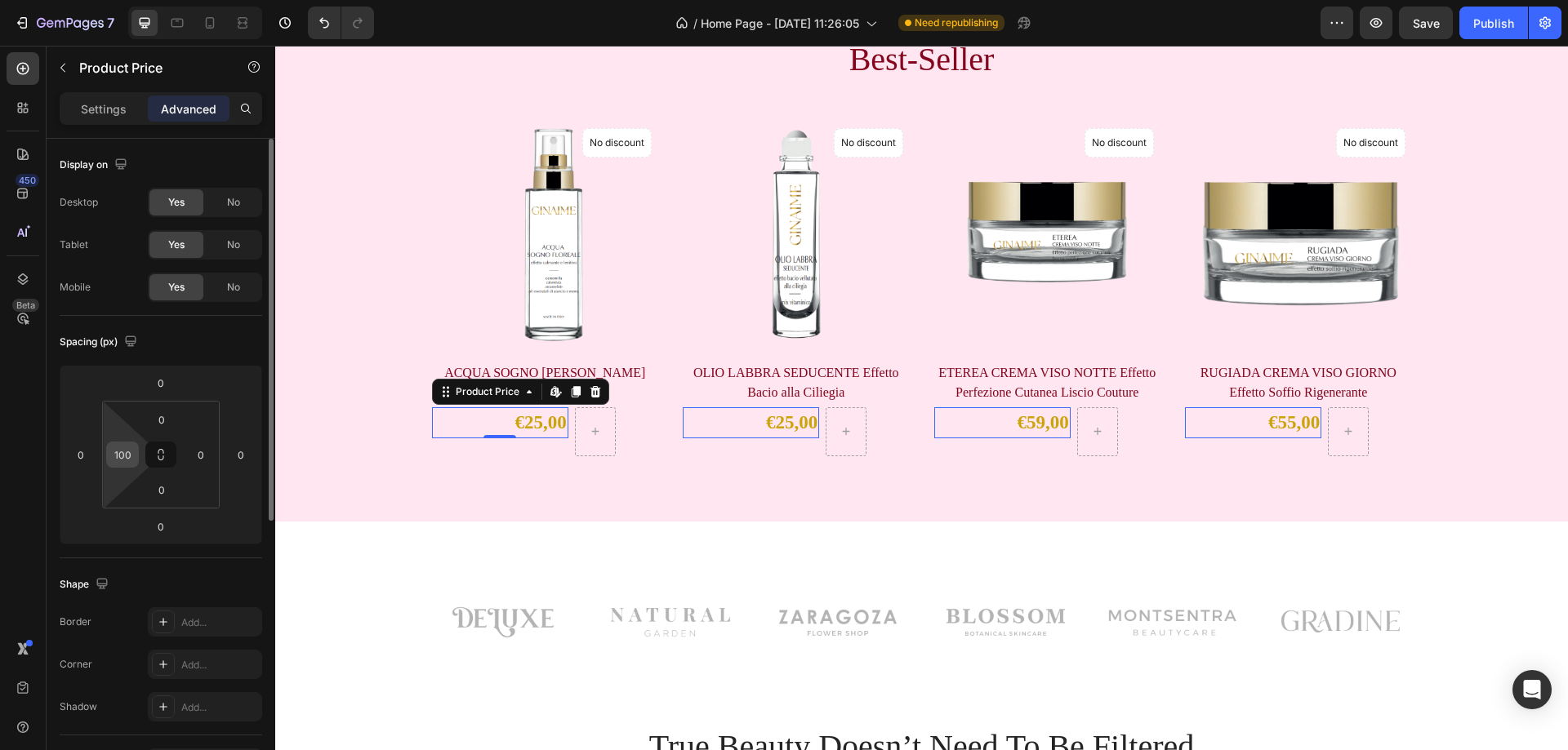
click at [129, 450] on input "100" at bounding box center [123, 455] width 25 height 25
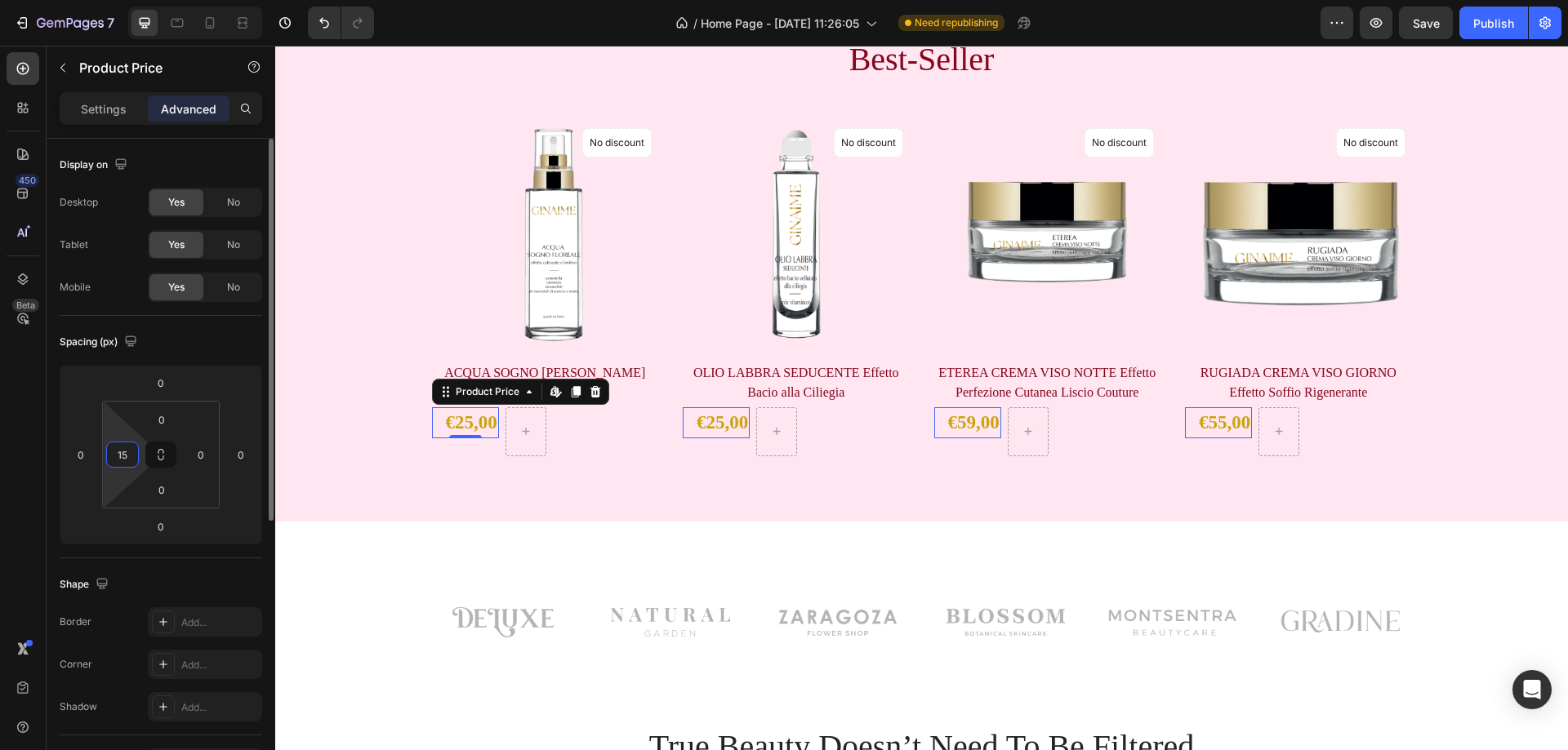
type input "1"
type input "110"
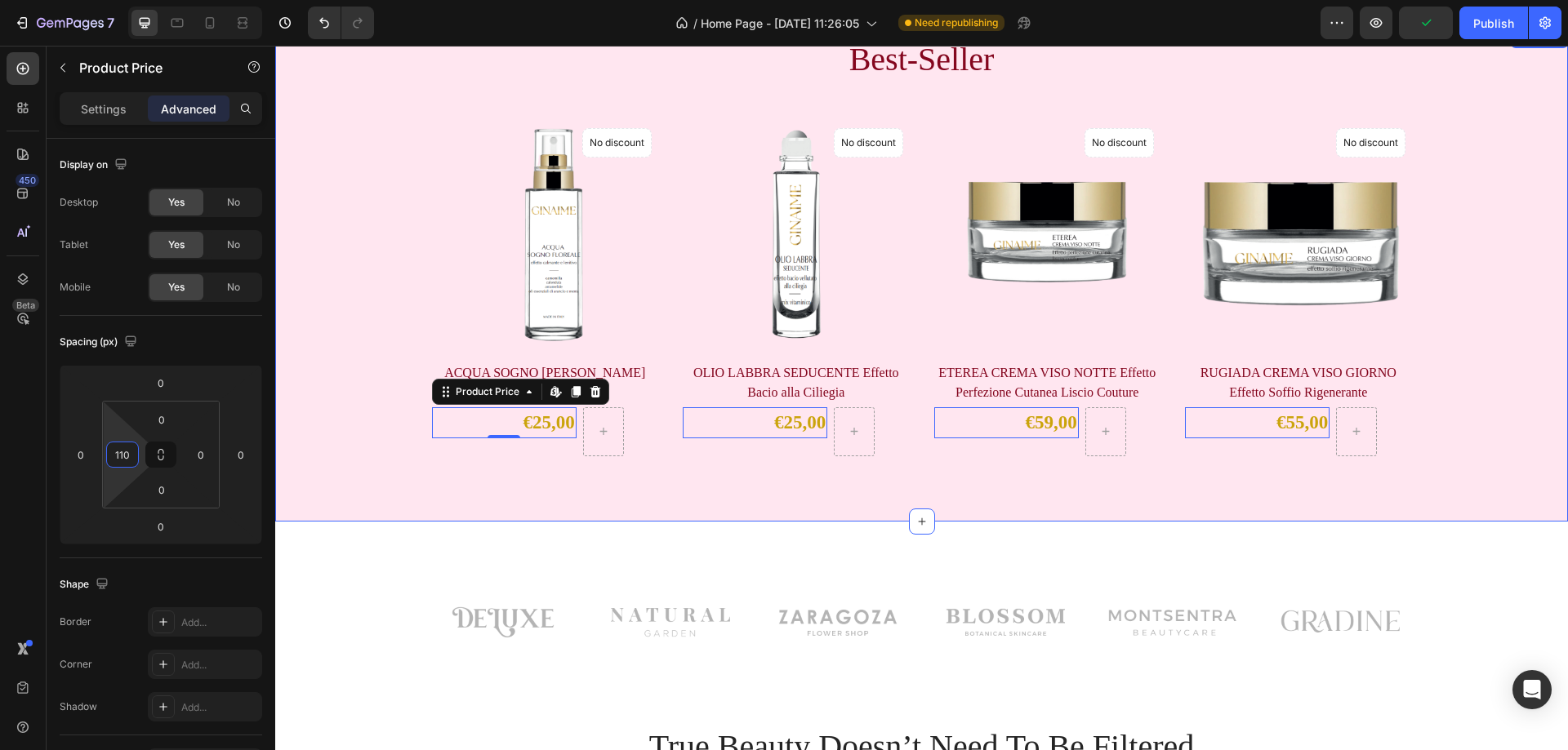
click at [551, 463] on div "Best-Seller Heading Product Images No discount Not be displayed when published …" at bounding box center [921, 275] width 1293 height 493
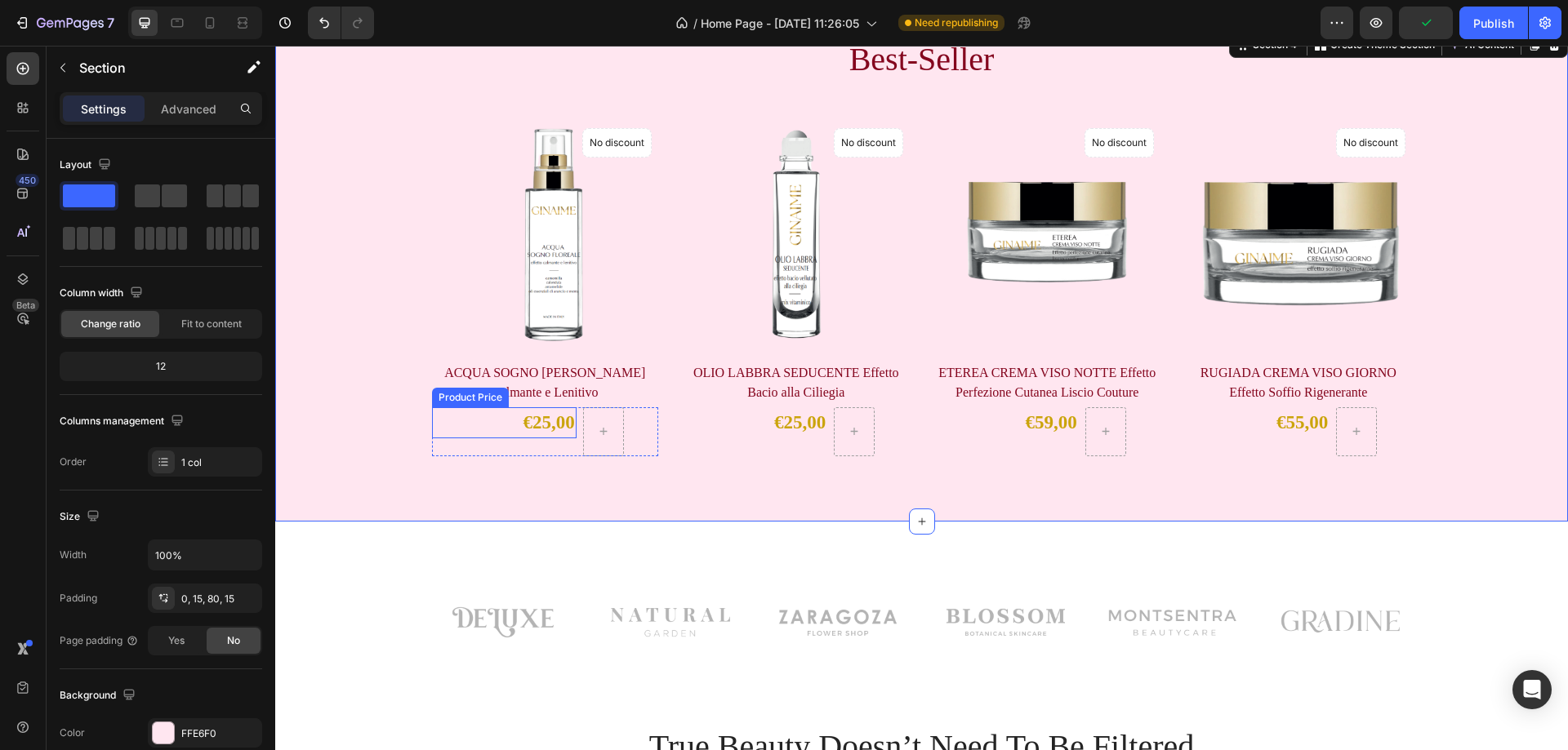
click at [540, 421] on div "€25,00" at bounding box center [550, 423] width 54 height 32
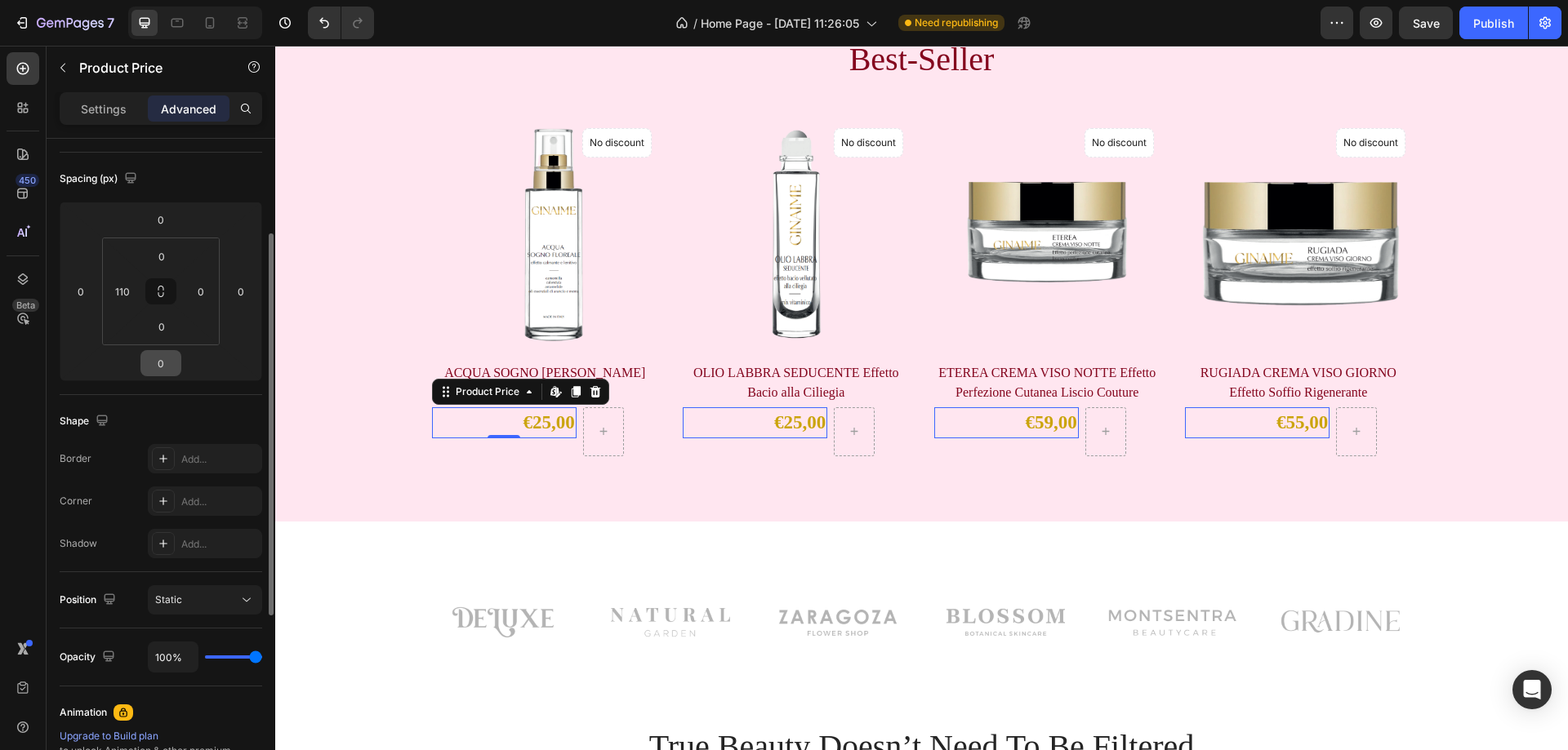
scroll to position [0, 0]
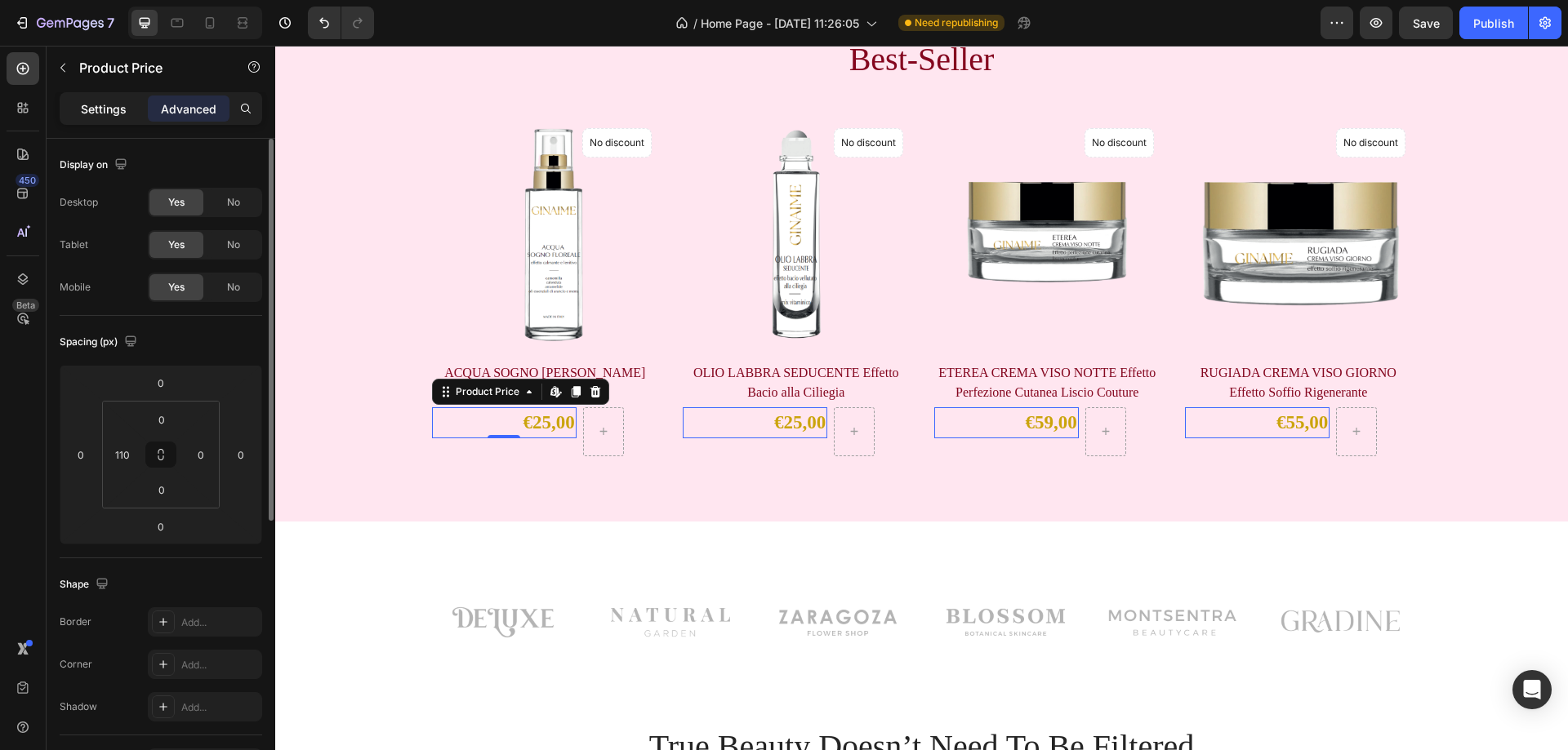
click at [115, 119] on div "Settings" at bounding box center [103, 109] width 82 height 26
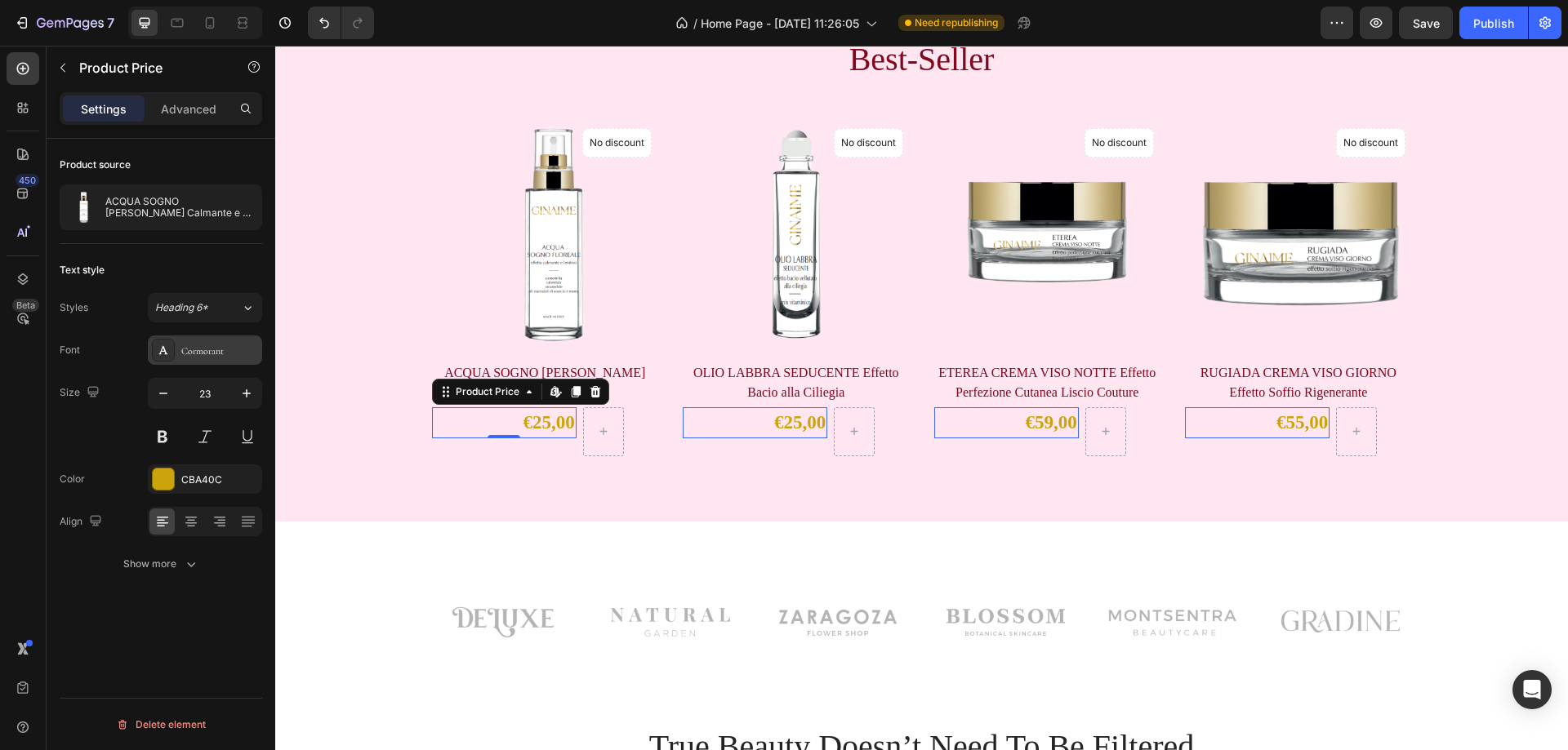
click at [212, 357] on div "Cormorant" at bounding box center [220, 350] width 77 height 15
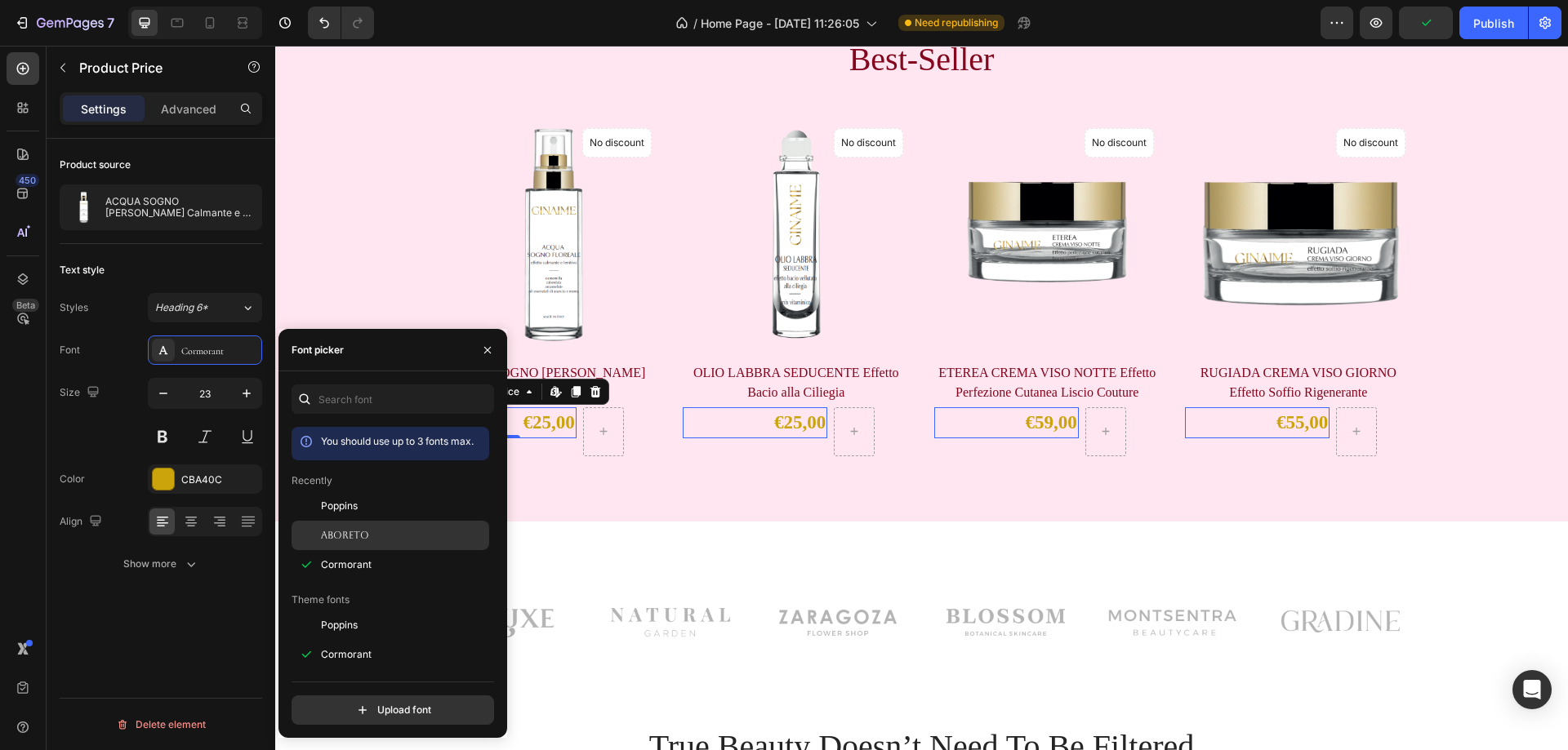
click at [376, 534] on div "Aboreto" at bounding box center [403, 535] width 165 height 15
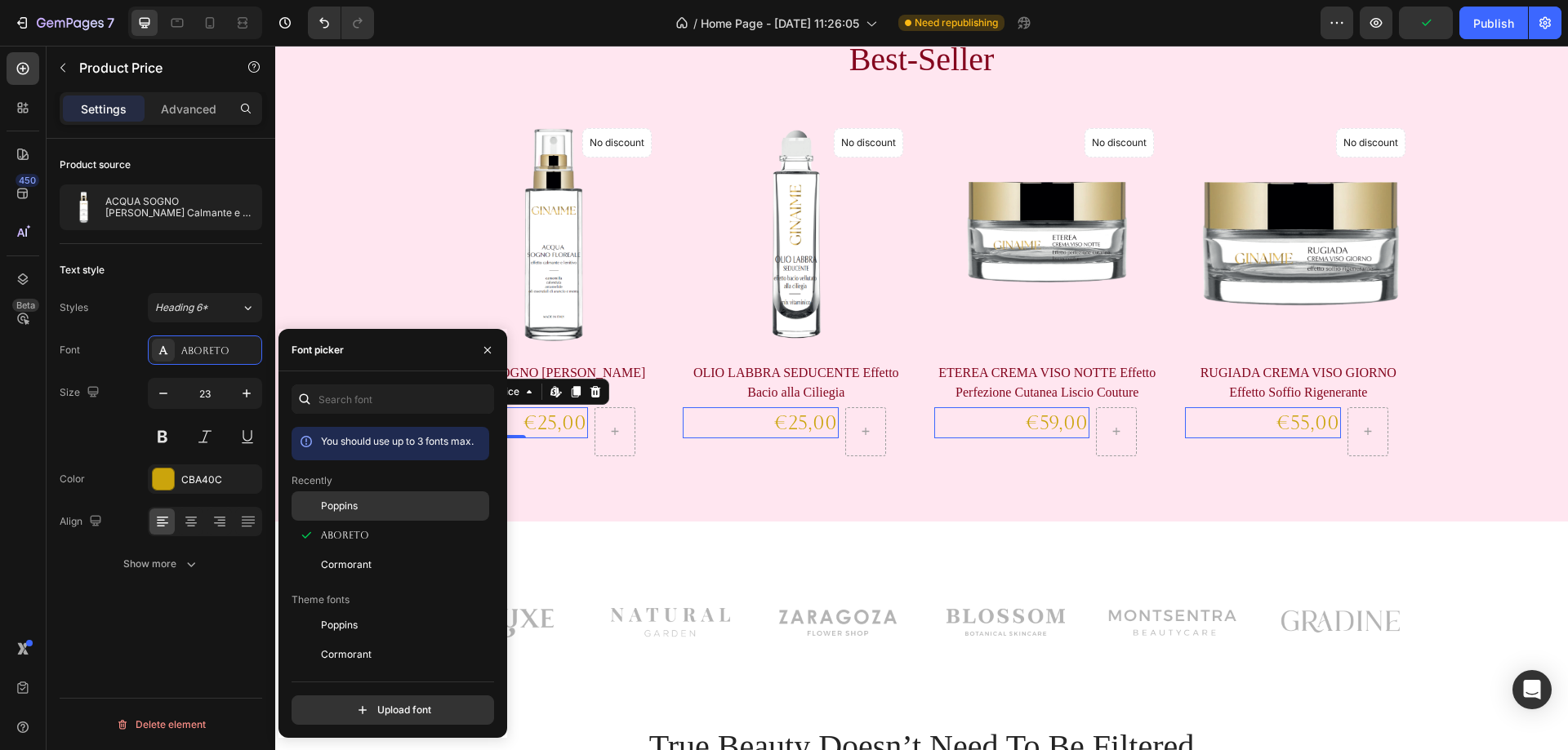
click at [366, 510] on div "Poppins" at bounding box center [403, 506] width 165 height 15
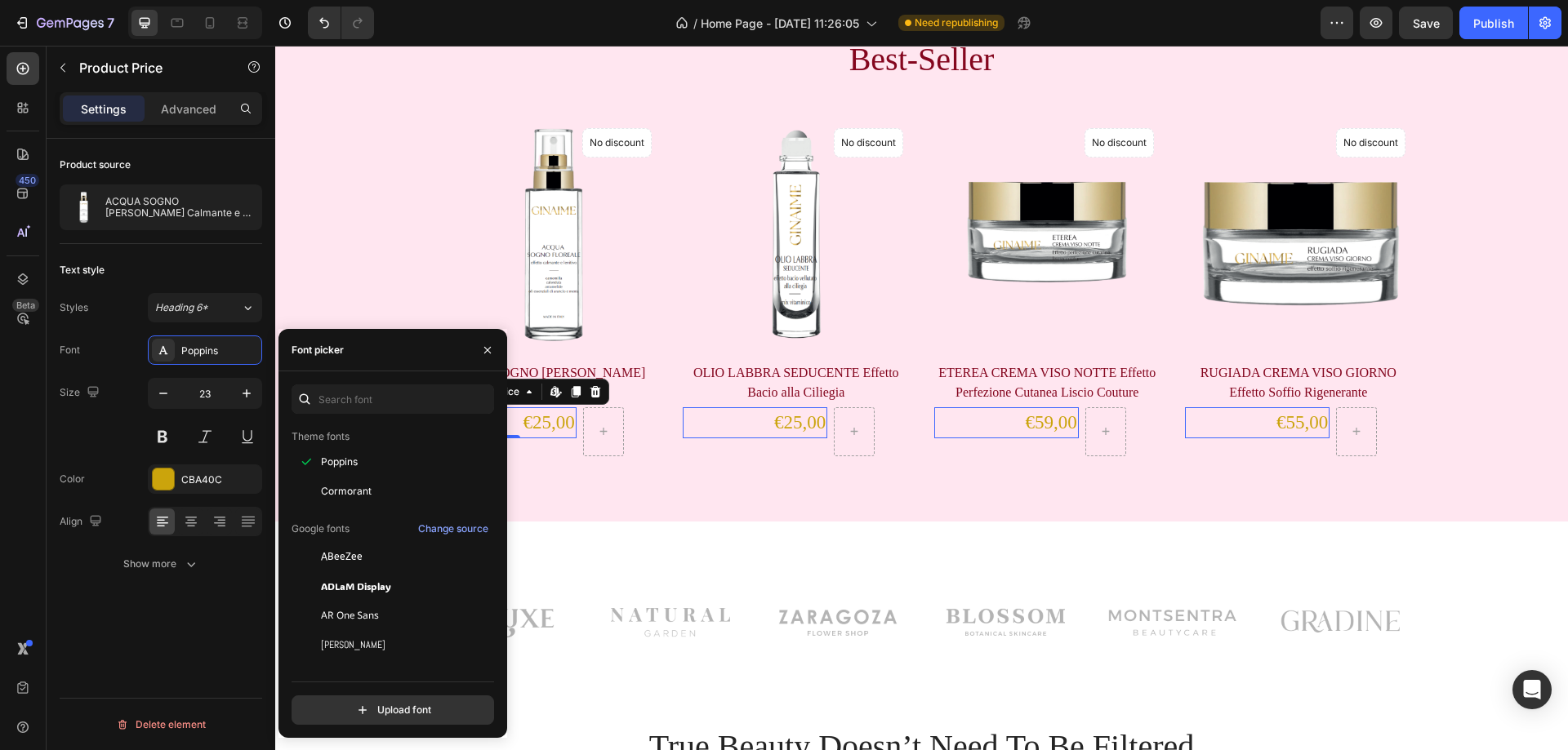
scroll to position [245, 0]
click at [353, 556] on div "[PERSON_NAME]" at bounding box center [403, 563] width 165 height 15
click at [349, 620] on span "Aboreto" at bounding box center [344, 622] width 48 height 15
click at [365, 650] on span "Abril Fatface" at bounding box center [351, 651] width 60 height 15
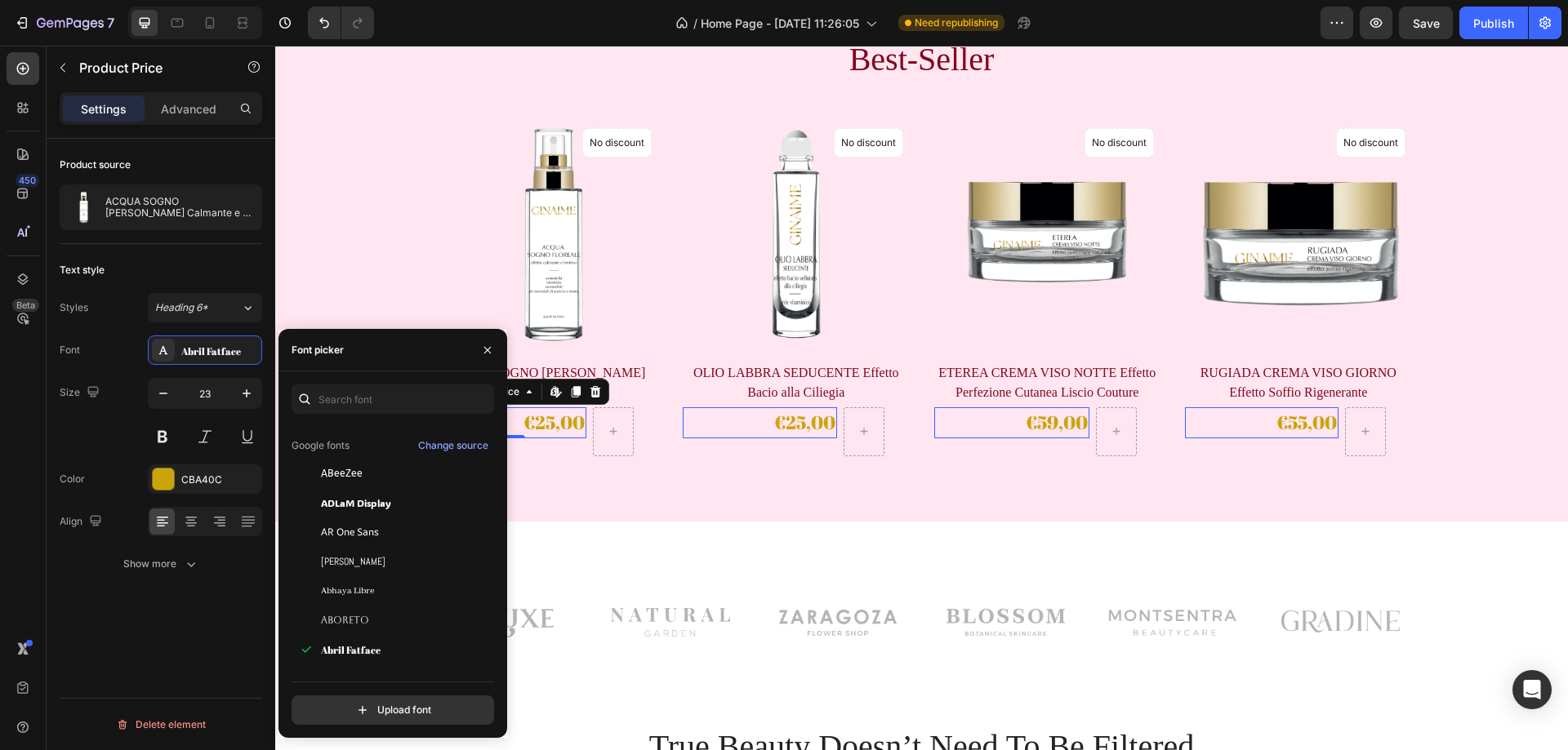
scroll to position [327, 0]
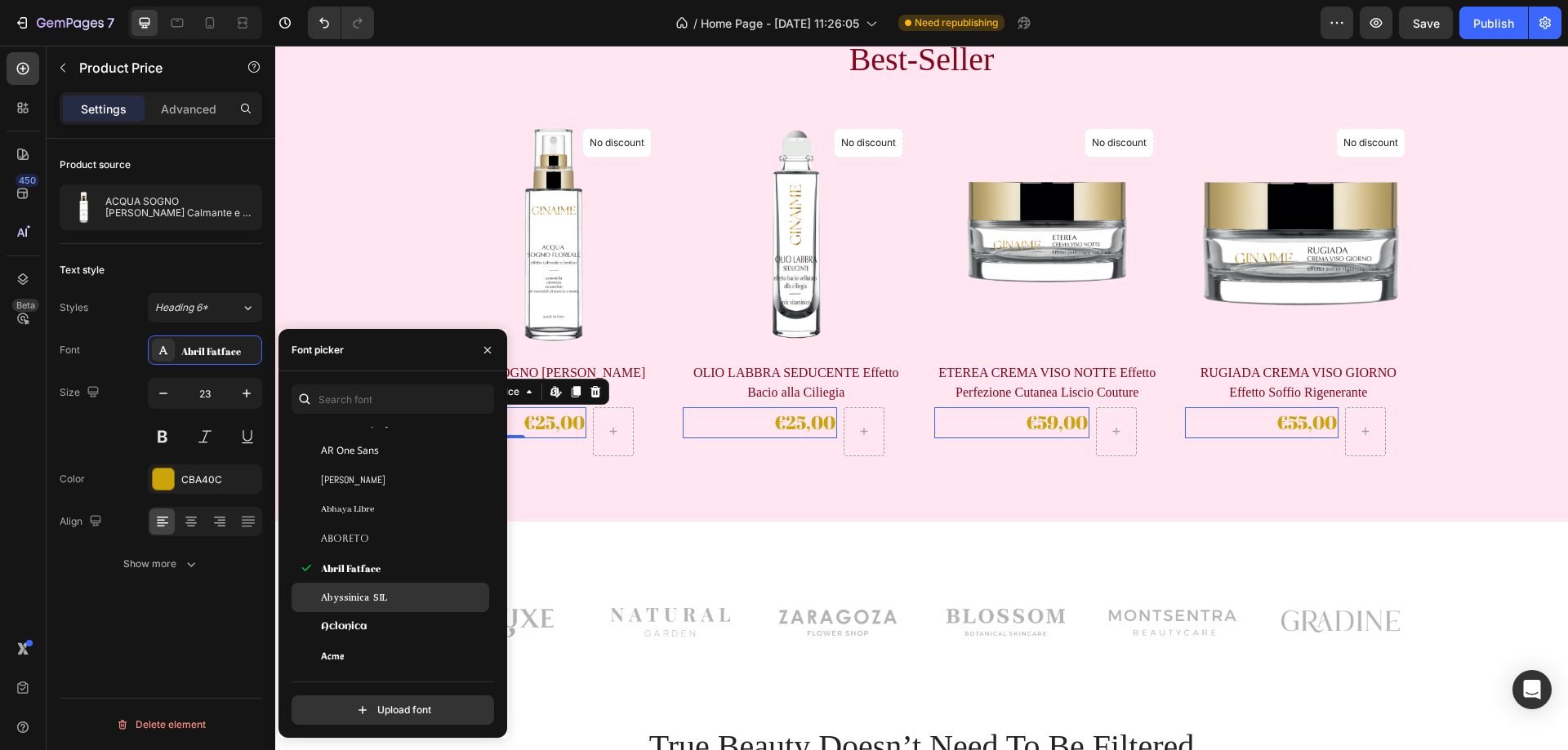
click at [365, 587] on div "Abyssinica SIL" at bounding box center [391, 598] width 198 height 30
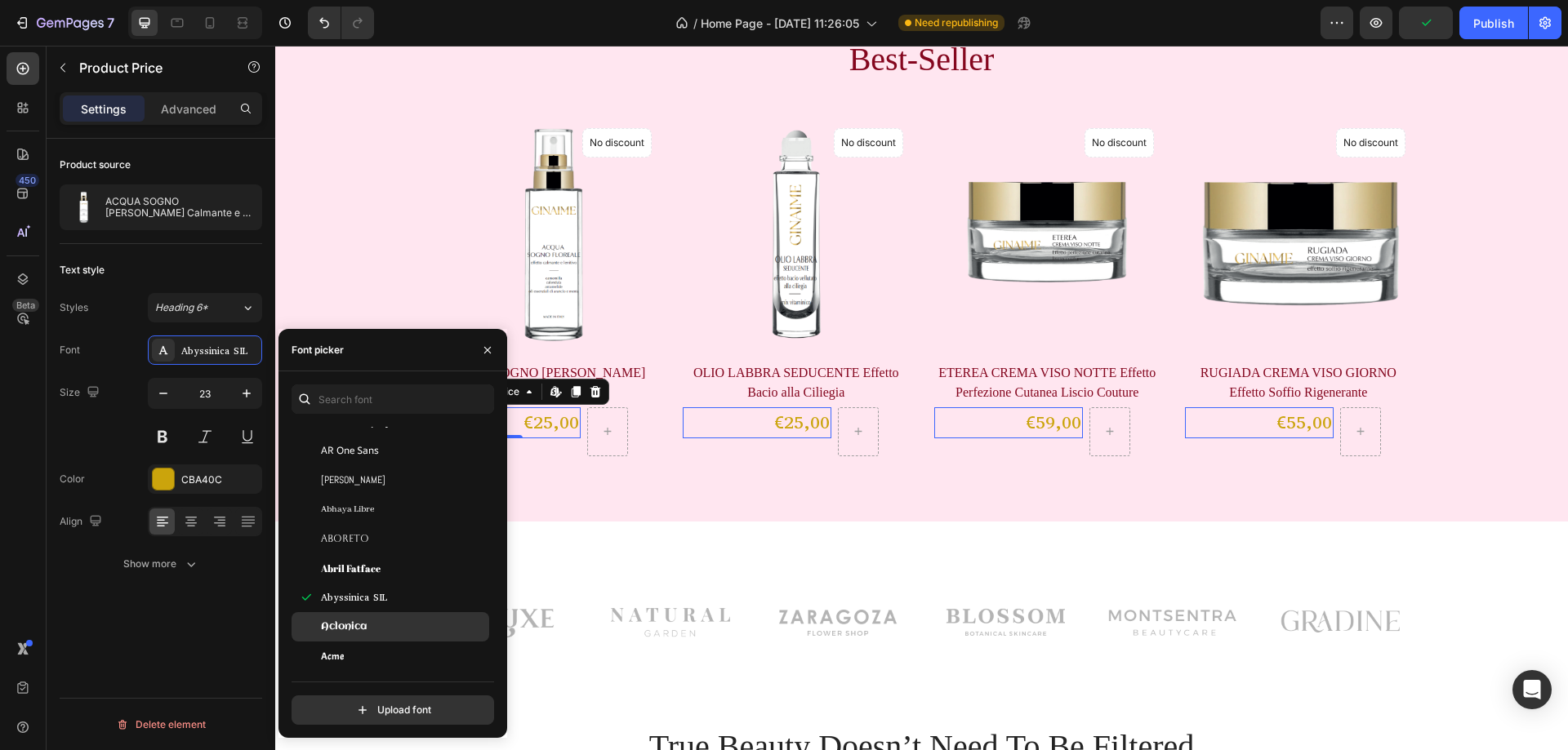
click at [366, 623] on span "Aclonica" at bounding box center [344, 626] width 46 height 15
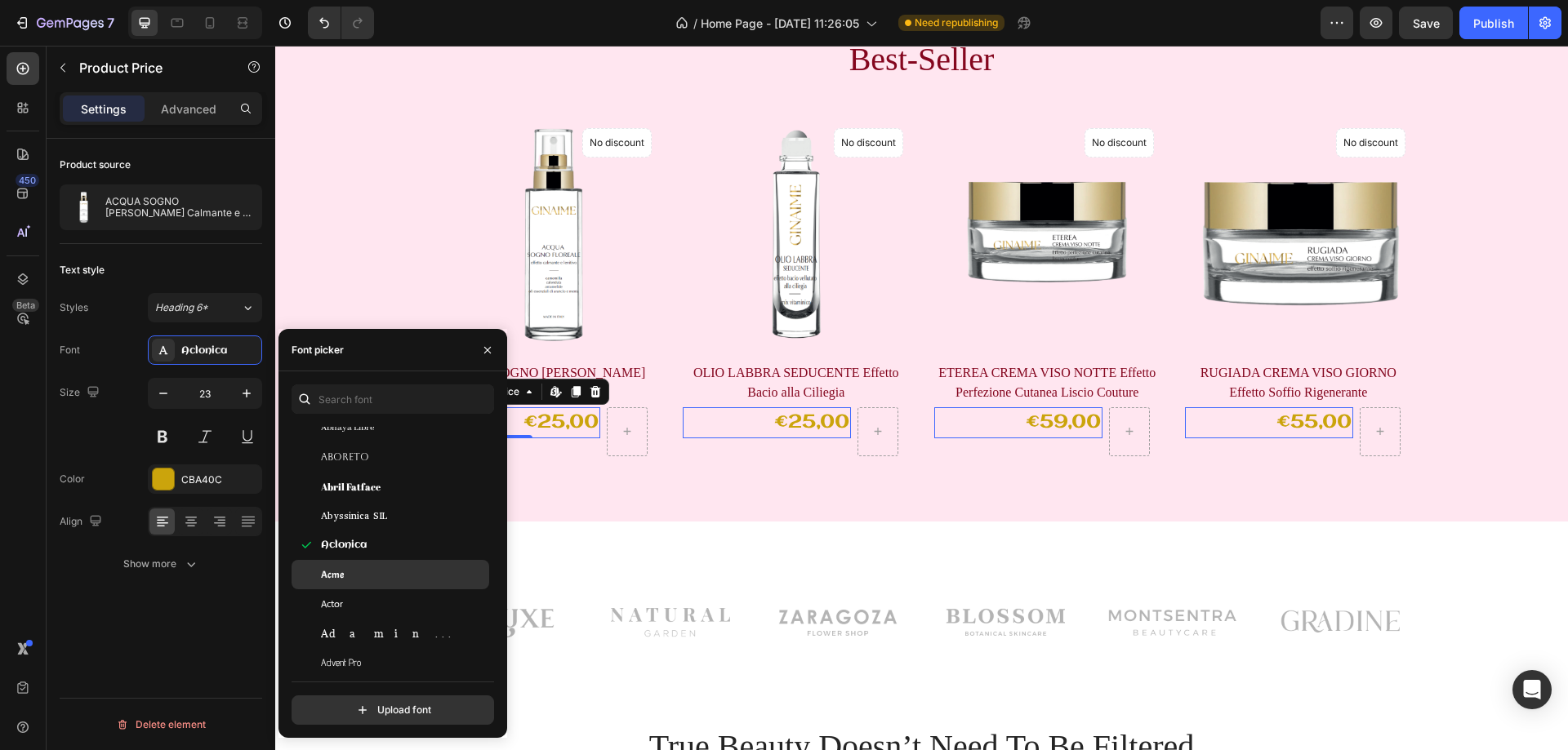
click at [343, 568] on span "Acme" at bounding box center [332, 575] width 23 height 15
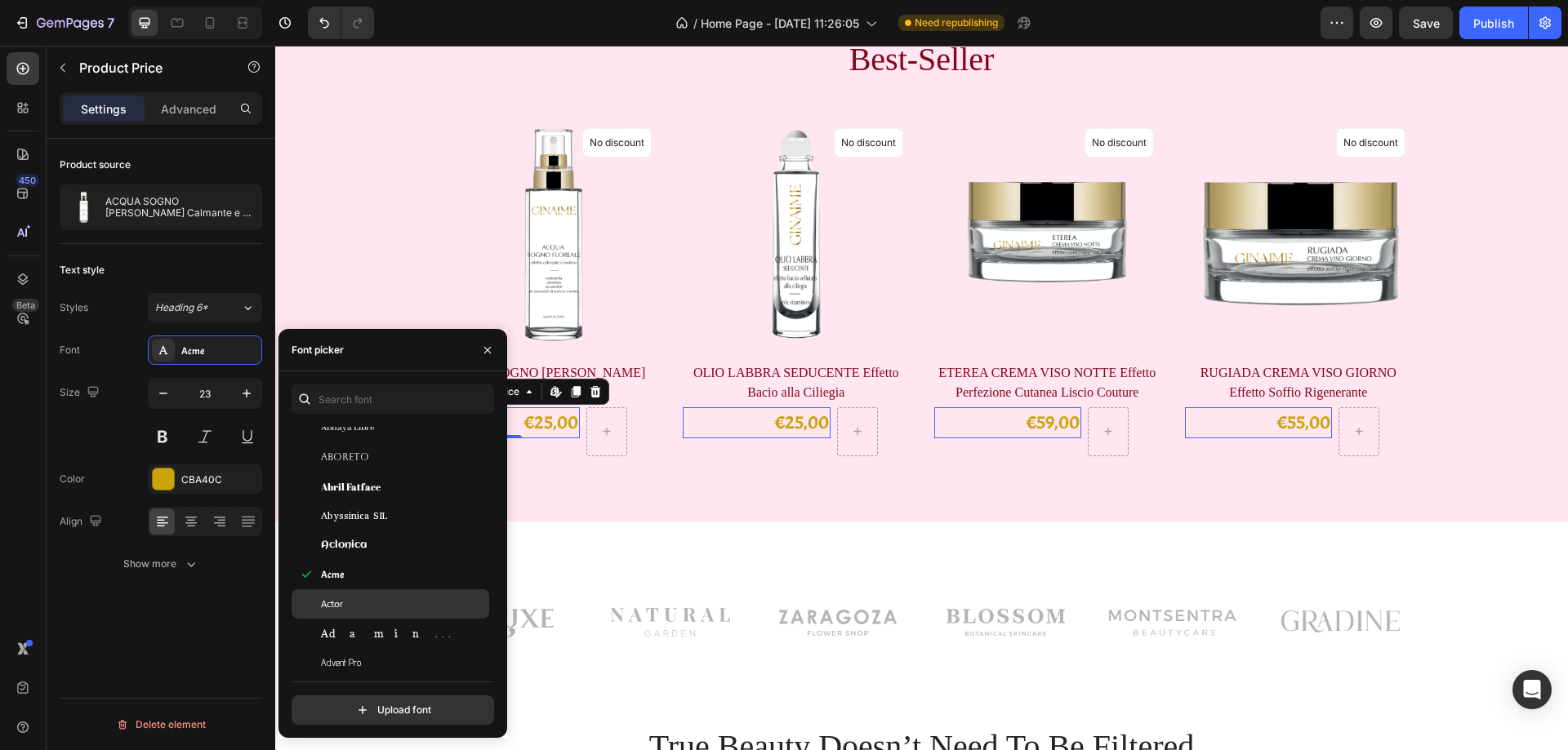
click at [350, 600] on div "Actor" at bounding box center [403, 604] width 165 height 15
click at [353, 629] on span "Adamina" at bounding box center [388, 633] width 136 height 15
click at [354, 662] on span "Advent Pro" at bounding box center [341, 662] width 40 height 15
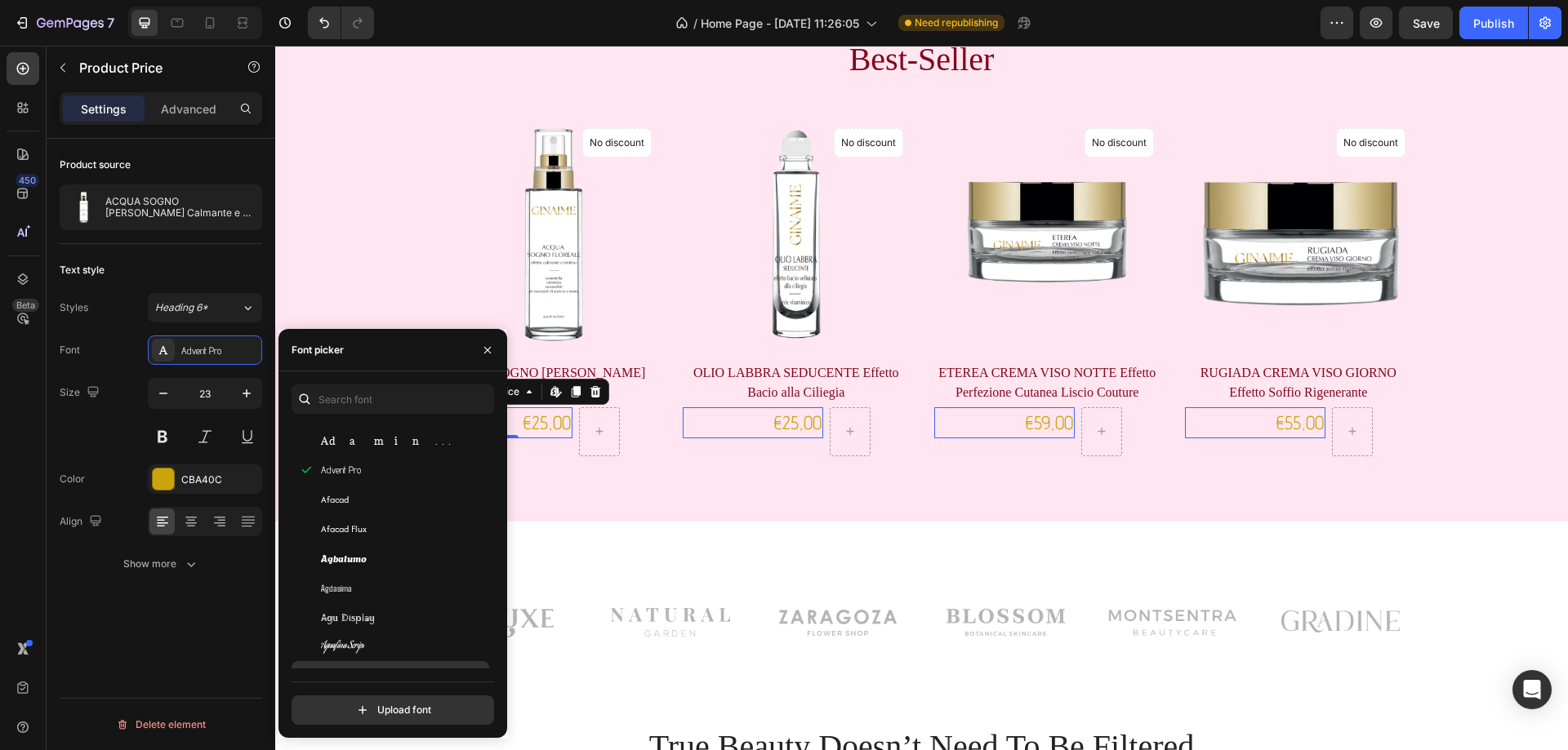
scroll to position [654, 0]
click at [360, 586] on span "Aguafina Script" at bounding box center [342, 586] width 43 height 15
click at [352, 558] on span "Agu Display" at bounding box center [348, 556] width 54 height 15
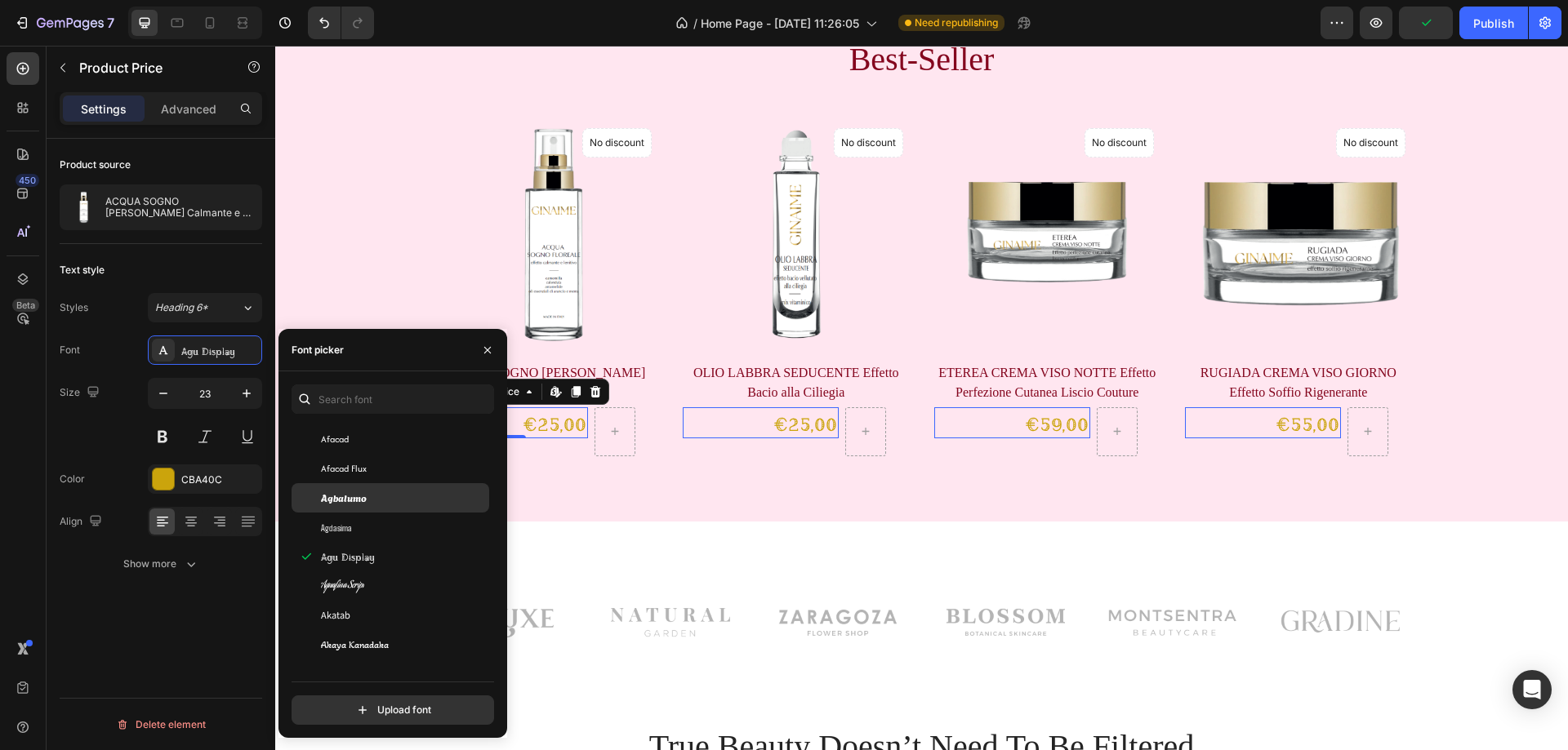
click at [345, 503] on span "Agbalumo" at bounding box center [344, 498] width 46 height 15
click at [353, 466] on span "Afacad Flux" at bounding box center [344, 469] width 46 height 15
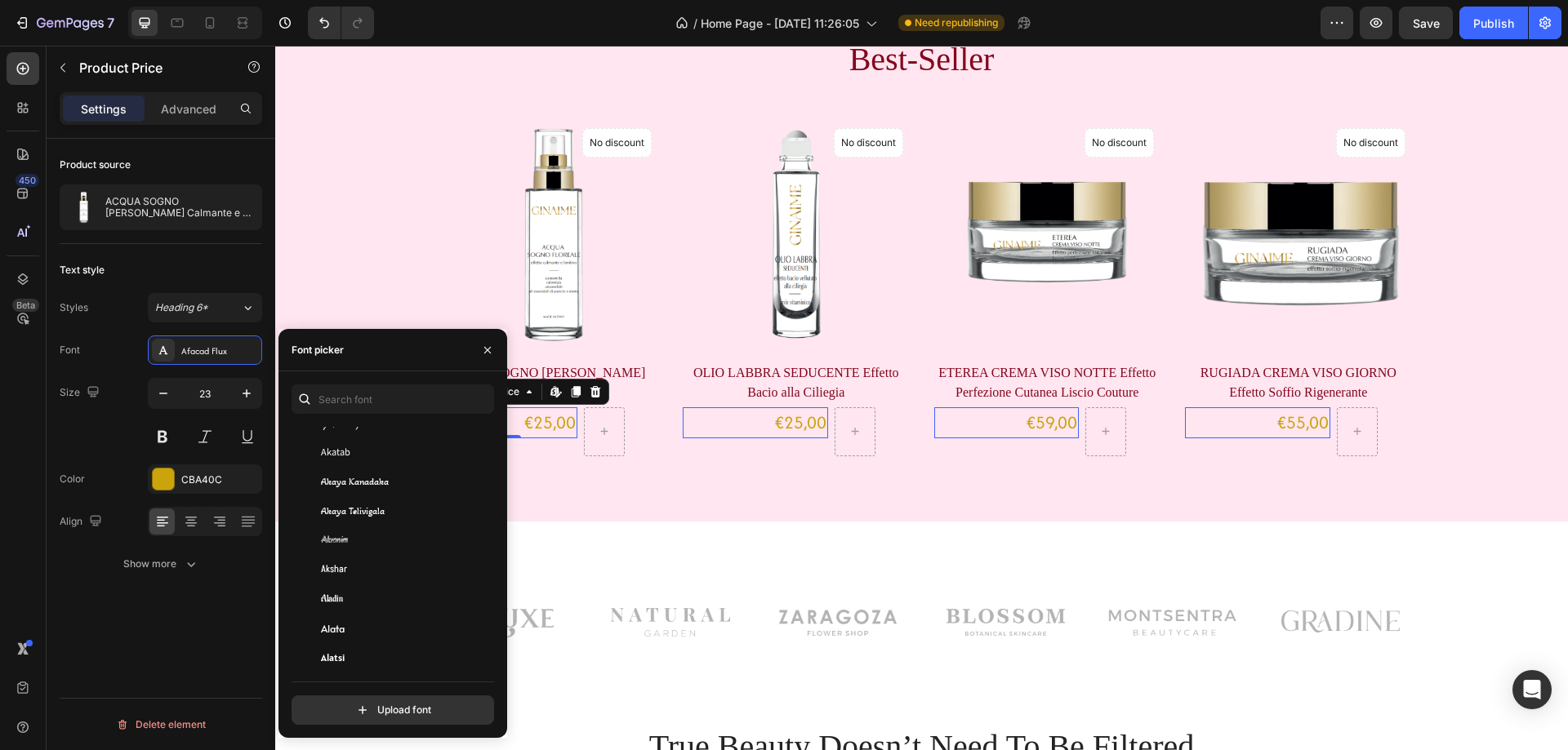
scroll to position [898, 0]
click at [377, 606] on div "[PERSON_NAME]" at bounding box center [403, 605] width 165 height 15
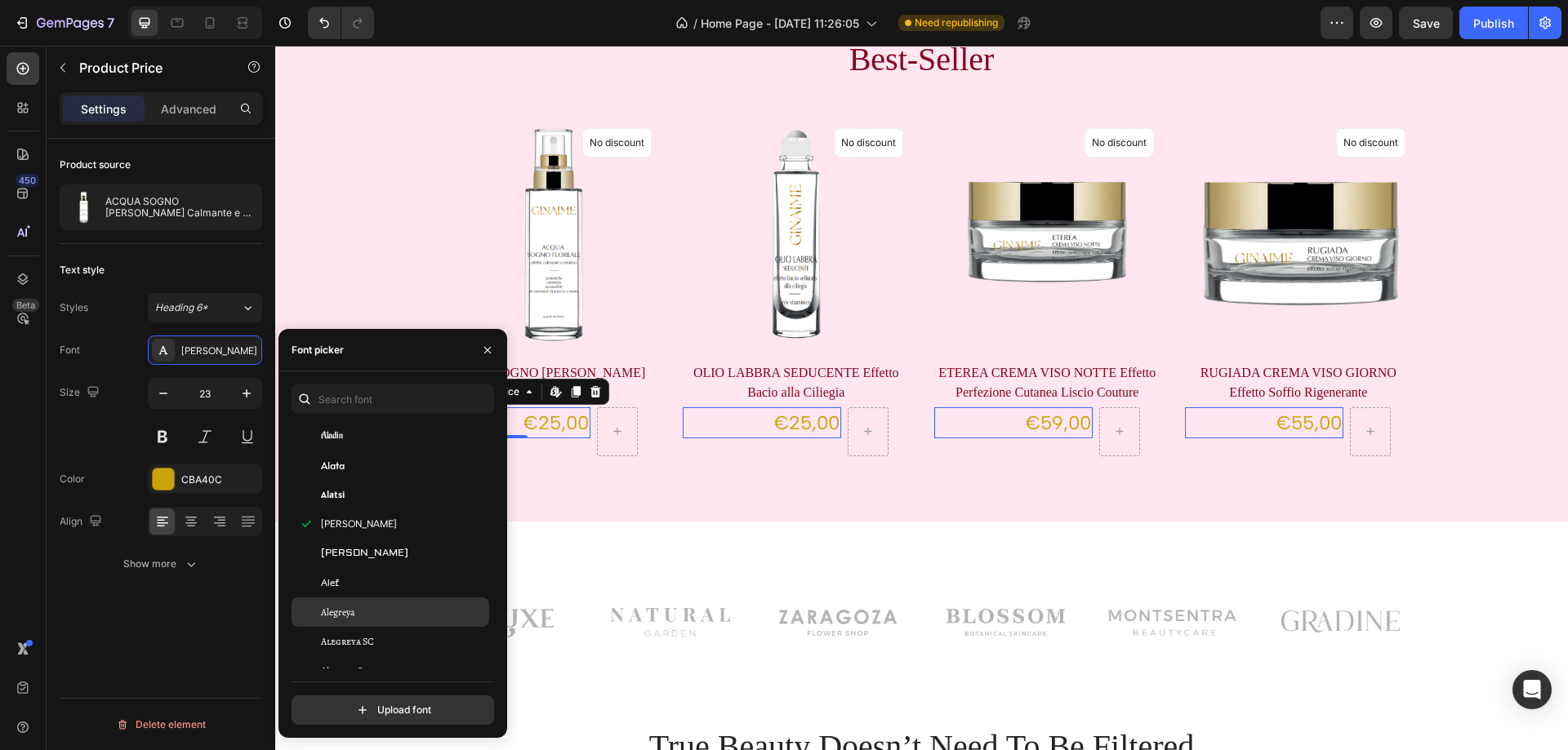
click at [377, 611] on div "Alegreya" at bounding box center [403, 612] width 165 height 15
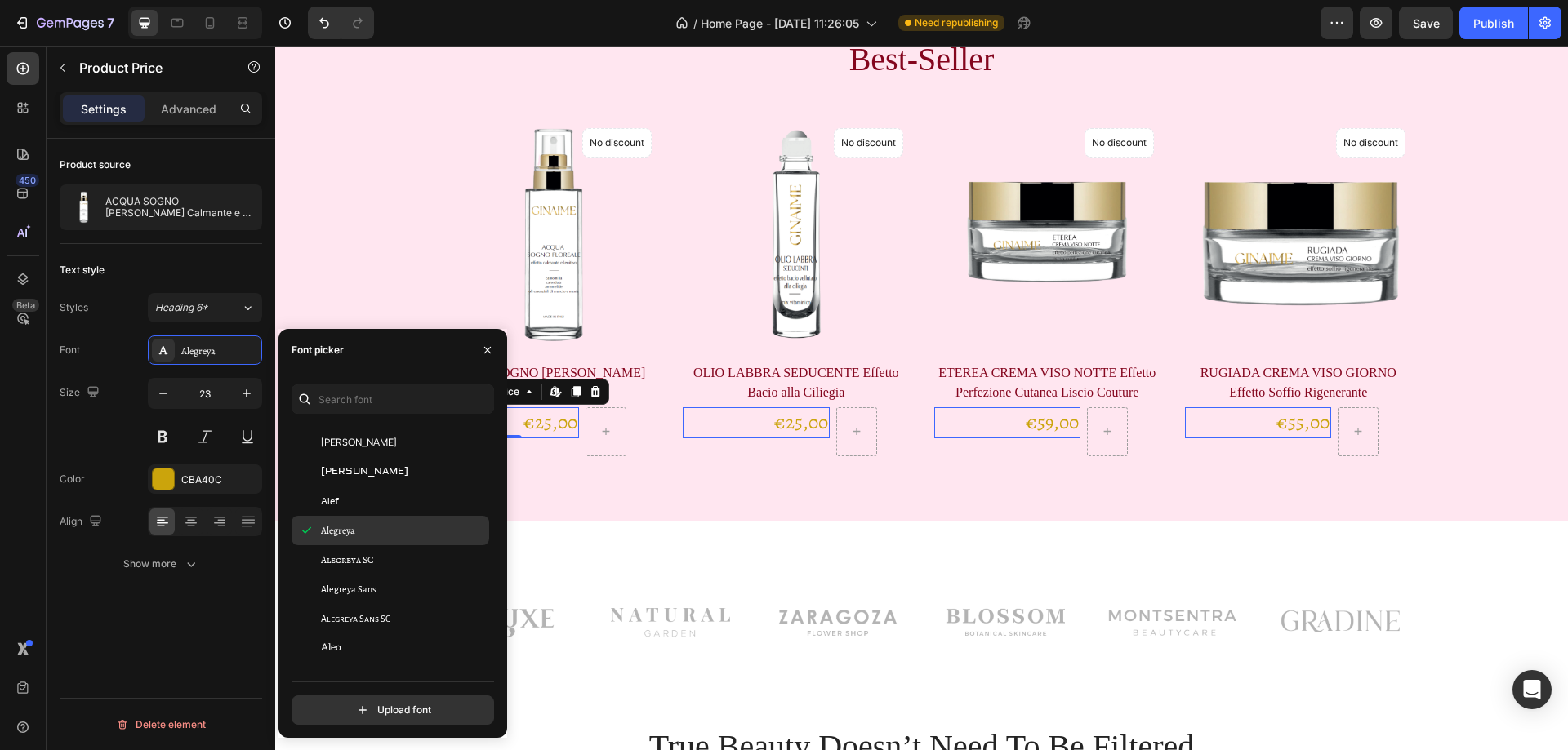
scroll to position [1143, 0]
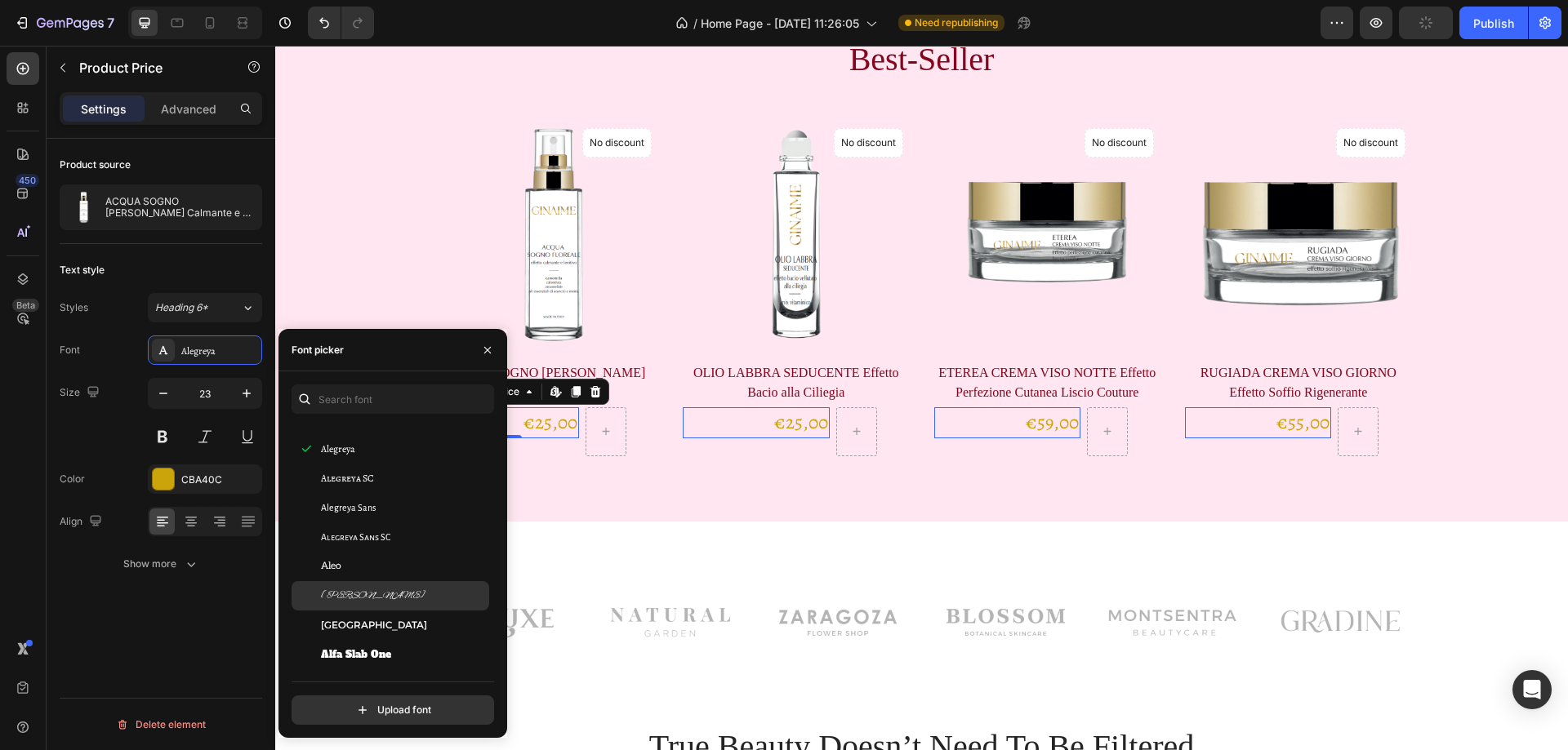
click at [373, 597] on div "[PERSON_NAME]" at bounding box center [403, 596] width 165 height 15
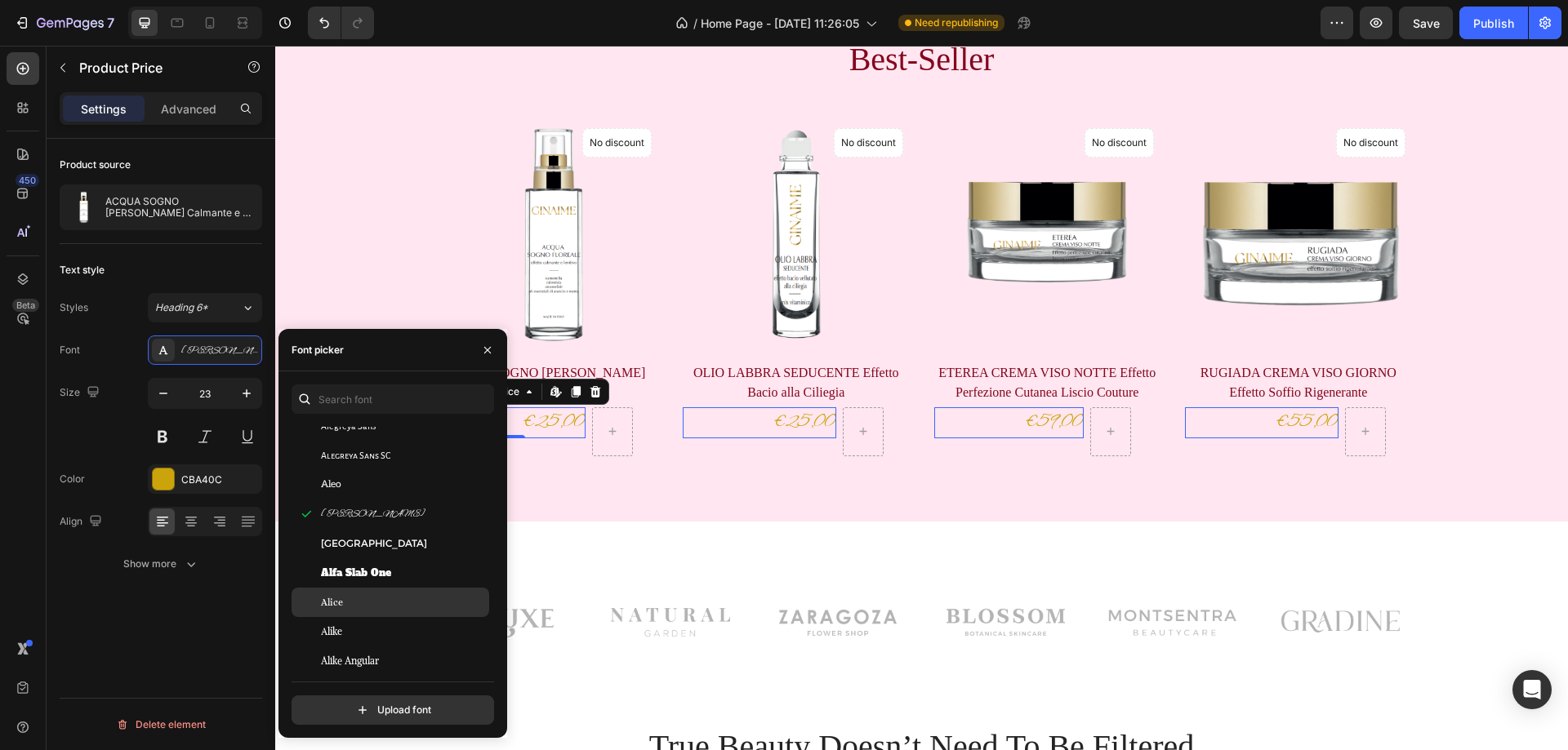
click at [369, 602] on div "Alice" at bounding box center [403, 602] width 165 height 15
click at [371, 636] on div "Alike" at bounding box center [403, 632] width 165 height 15
click at [371, 606] on div "Alice" at bounding box center [403, 602] width 165 height 15
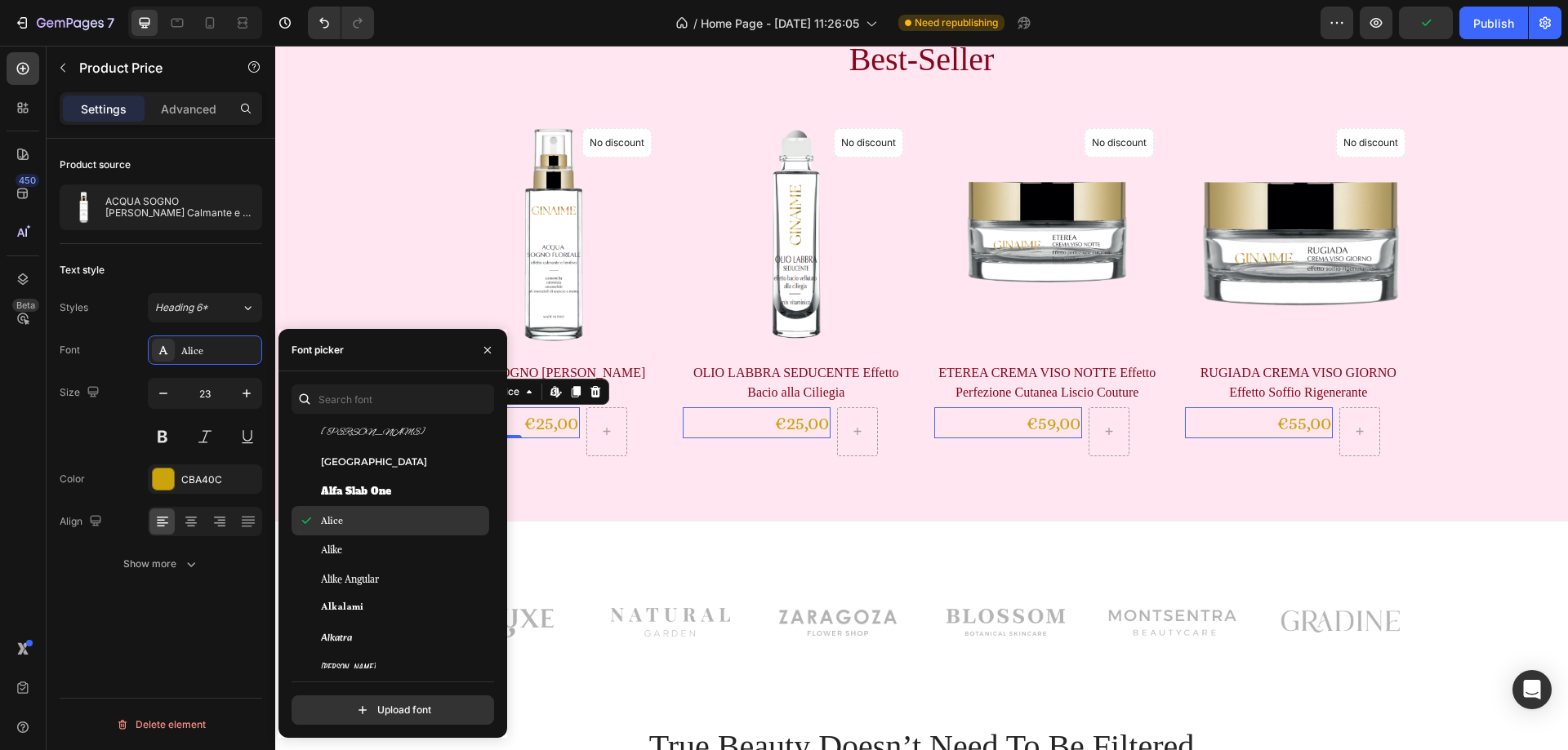
scroll to position [1469, 0]
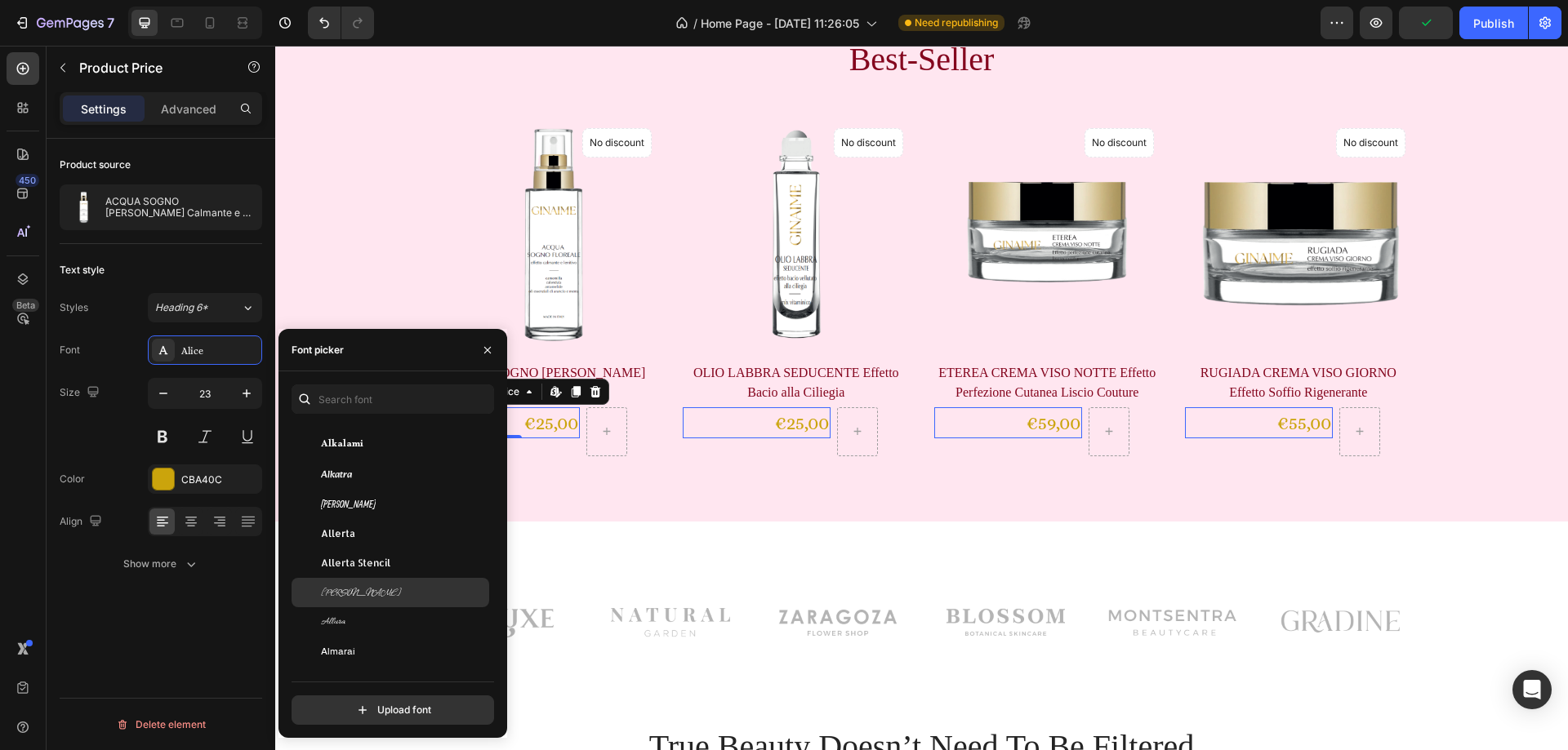
click at [366, 599] on div "[PERSON_NAME]" at bounding box center [403, 592] width 165 height 15
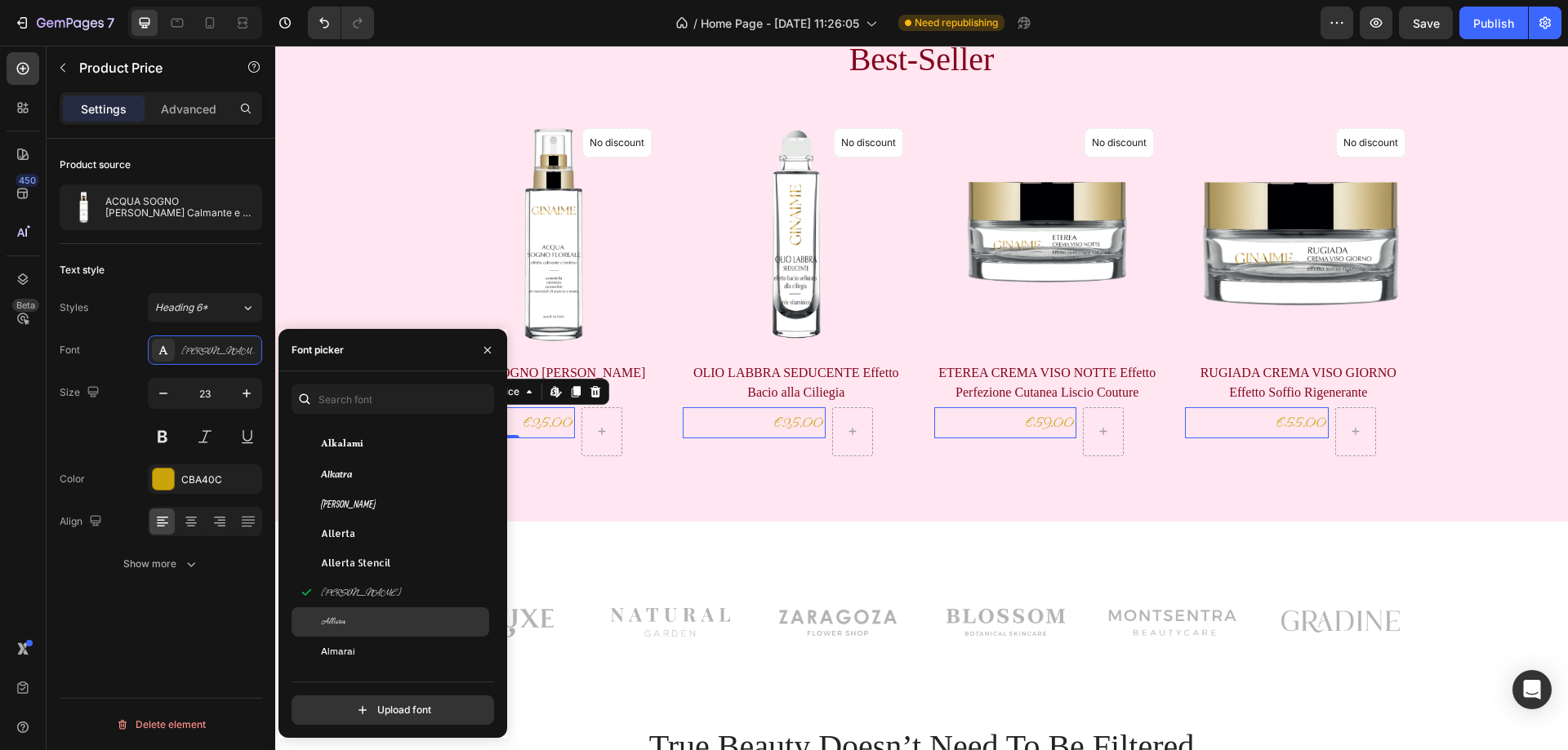
click at [368, 624] on div "Allura" at bounding box center [403, 622] width 165 height 15
click at [733, 472] on div "Best-Seller Heading Product Images No discount Not be displayed when published …" at bounding box center [921, 275] width 1293 height 493
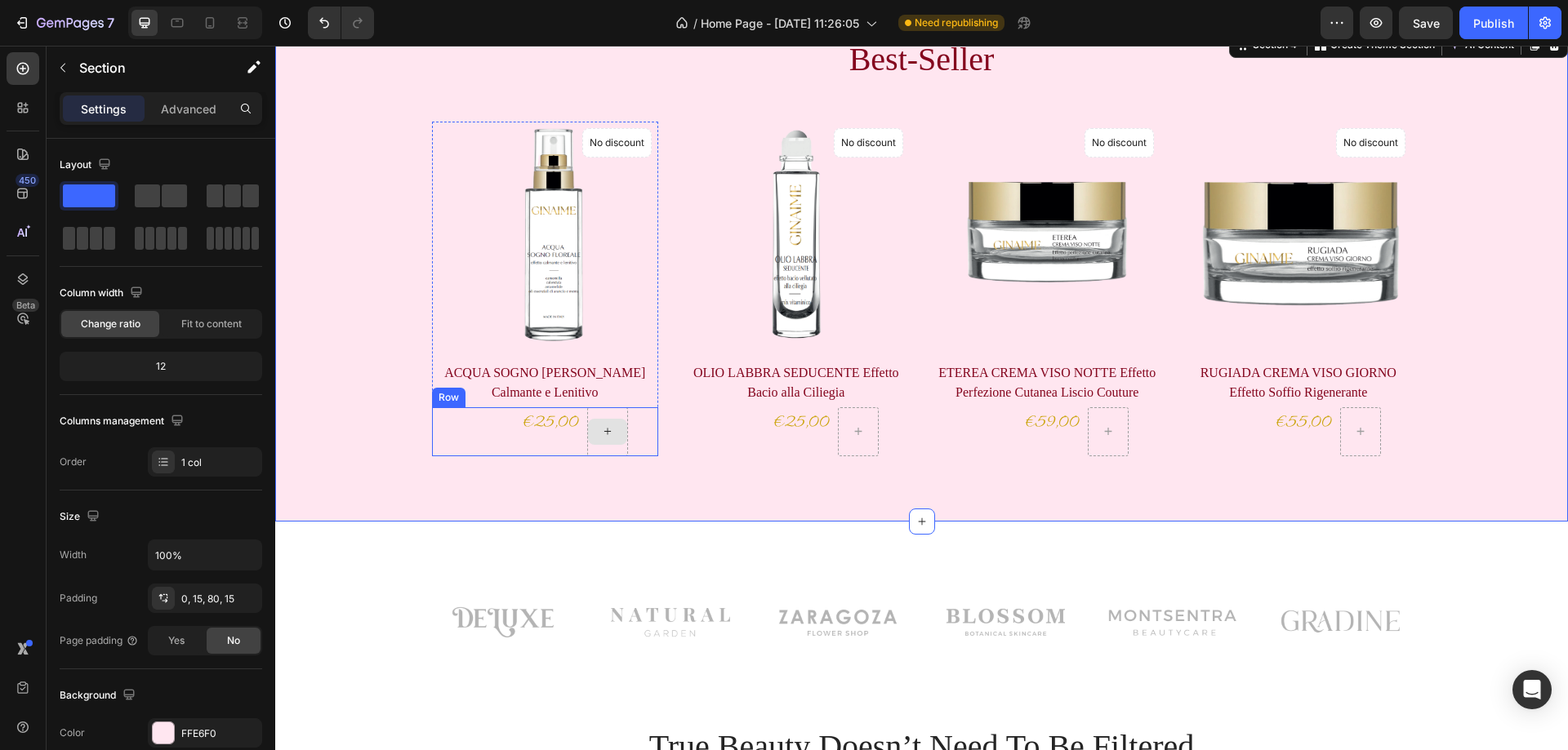
click at [604, 434] on icon at bounding box center [607, 430] width 6 height 6
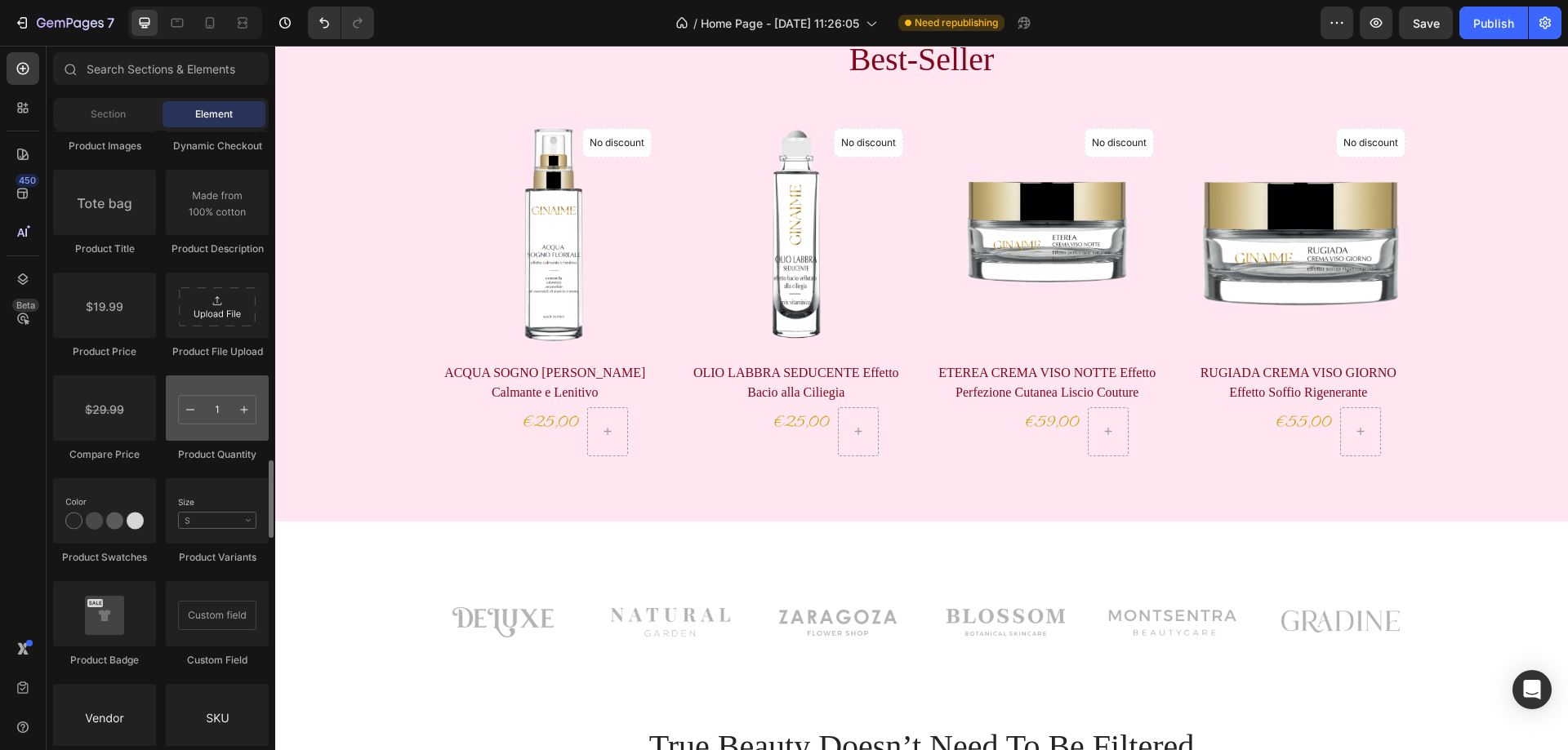
scroll to position [2508, 0]
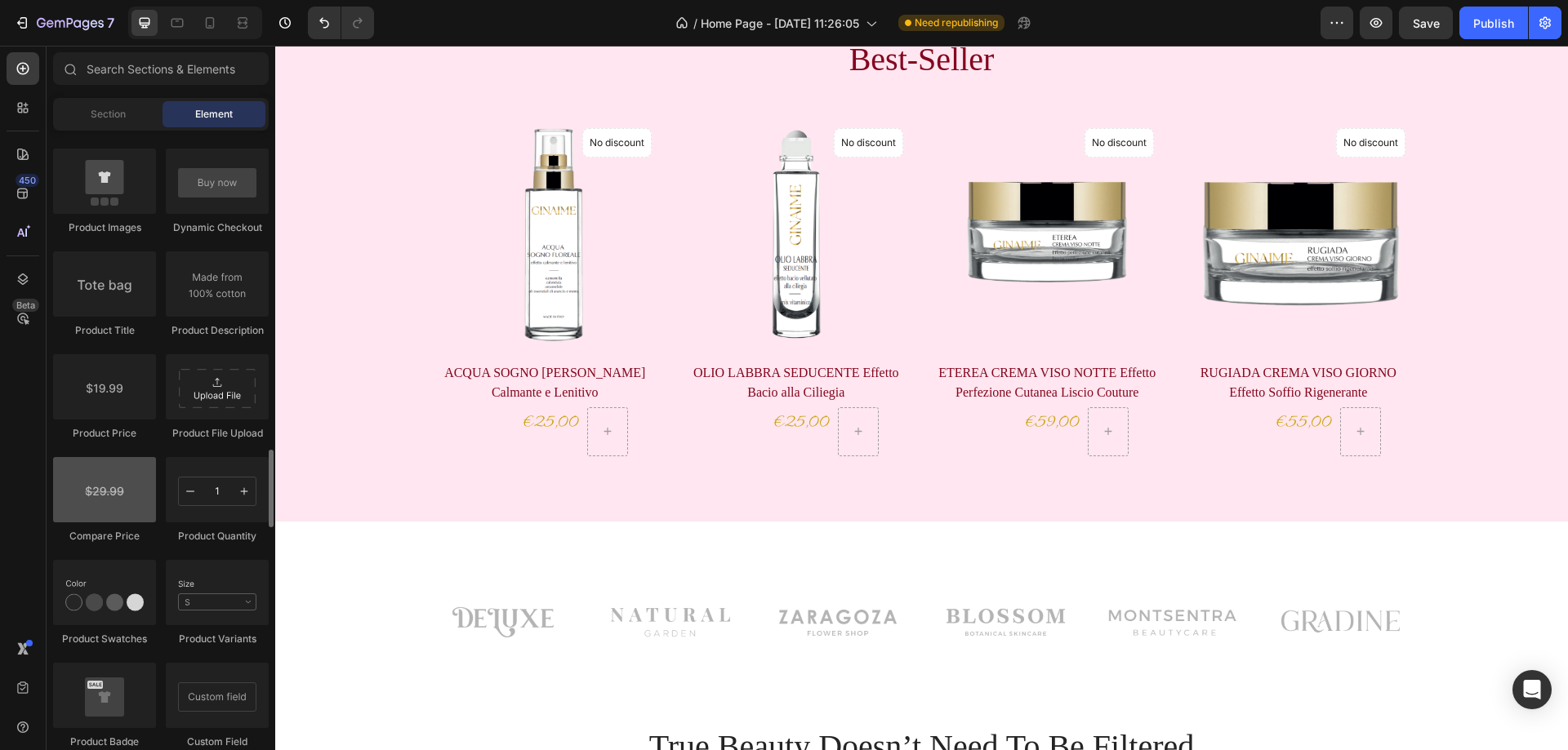
click at [122, 499] on div at bounding box center [104, 490] width 103 height 66
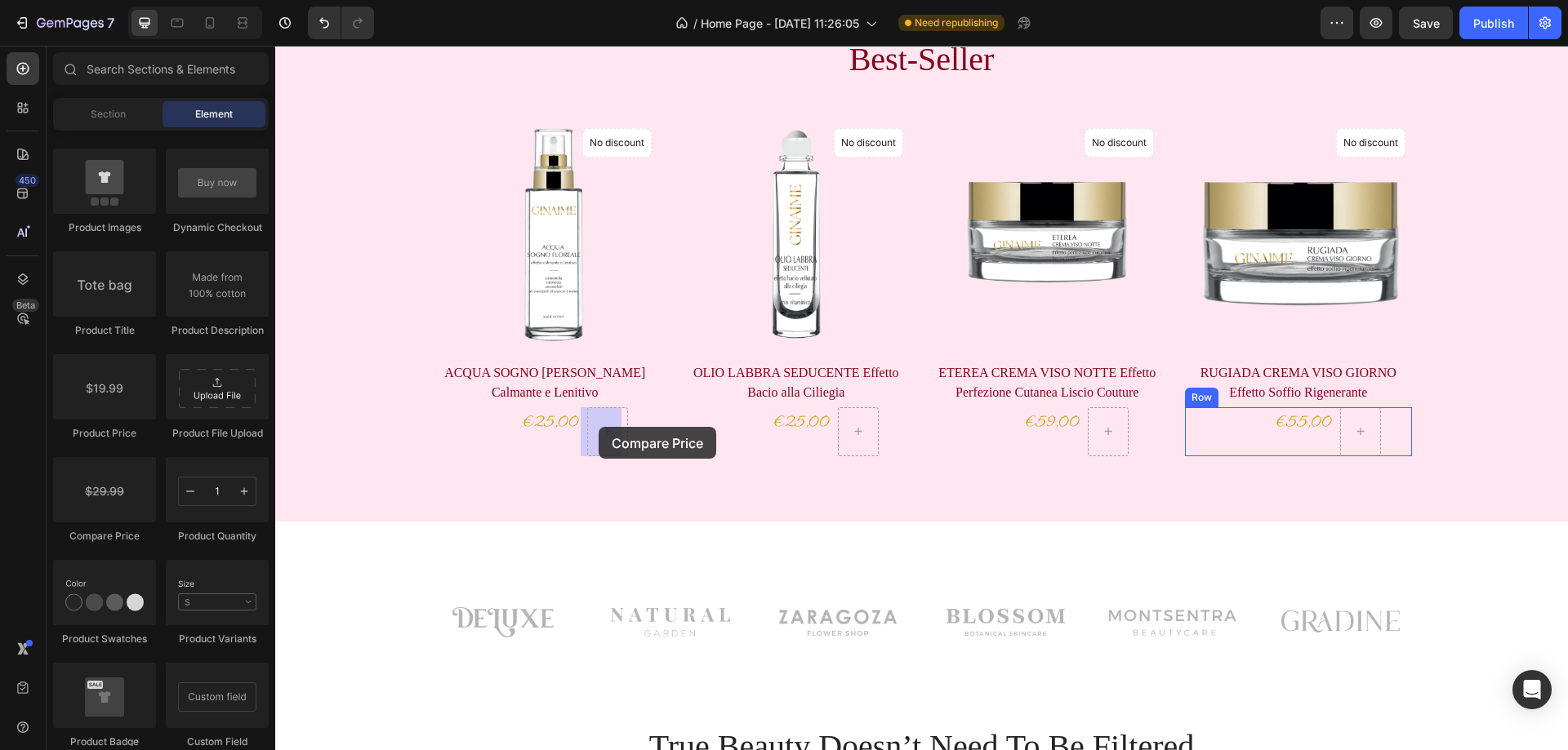
drag, startPoint x: 390, startPoint y: 532, endPoint x: 599, endPoint y: 427, distance: 233.9
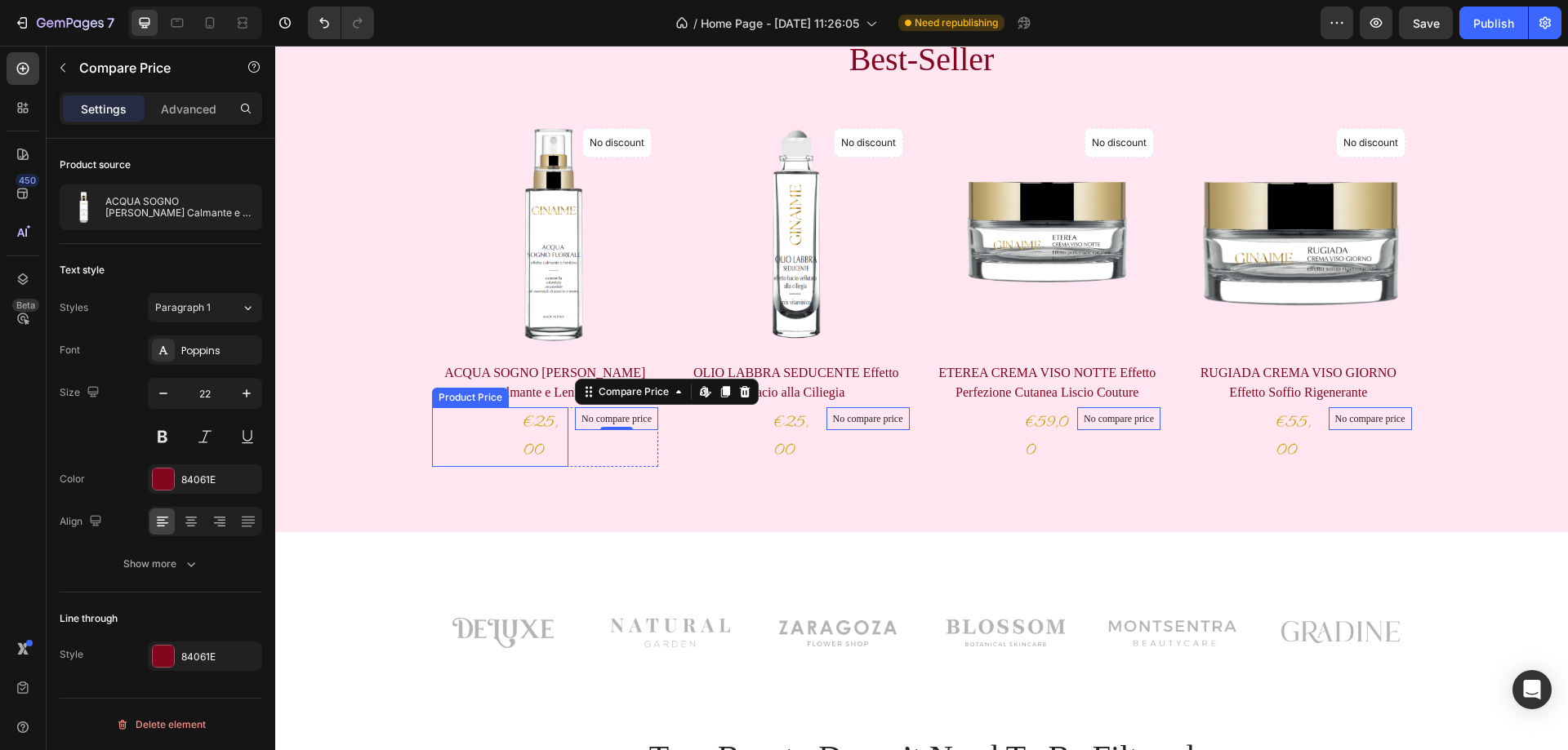
click at [527, 426] on div "€25,00" at bounding box center [546, 437] width 47 height 60
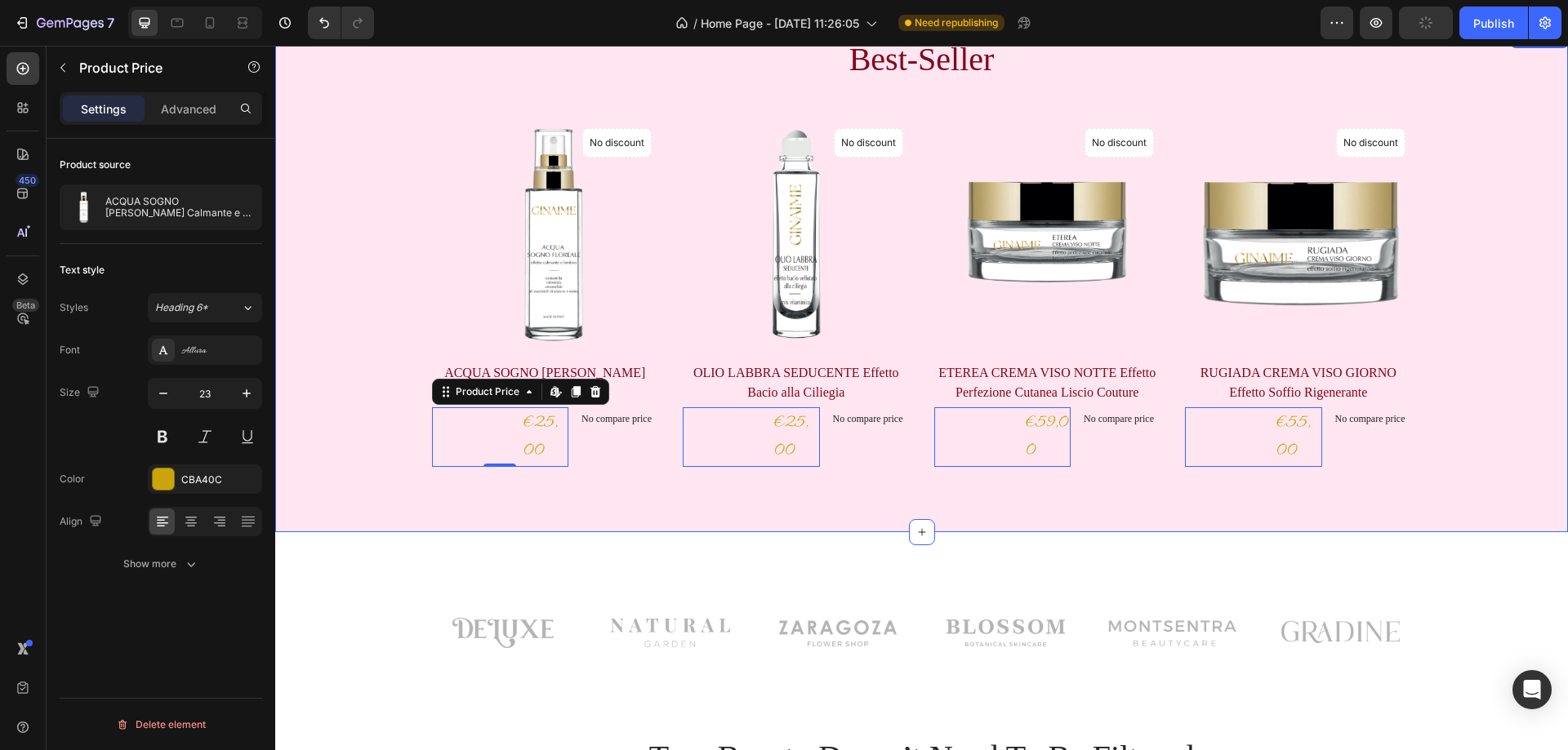
click at [633, 494] on div "Best-Seller Heading Product Images No discount Not be displayed when published …" at bounding box center [921, 280] width 1293 height 504
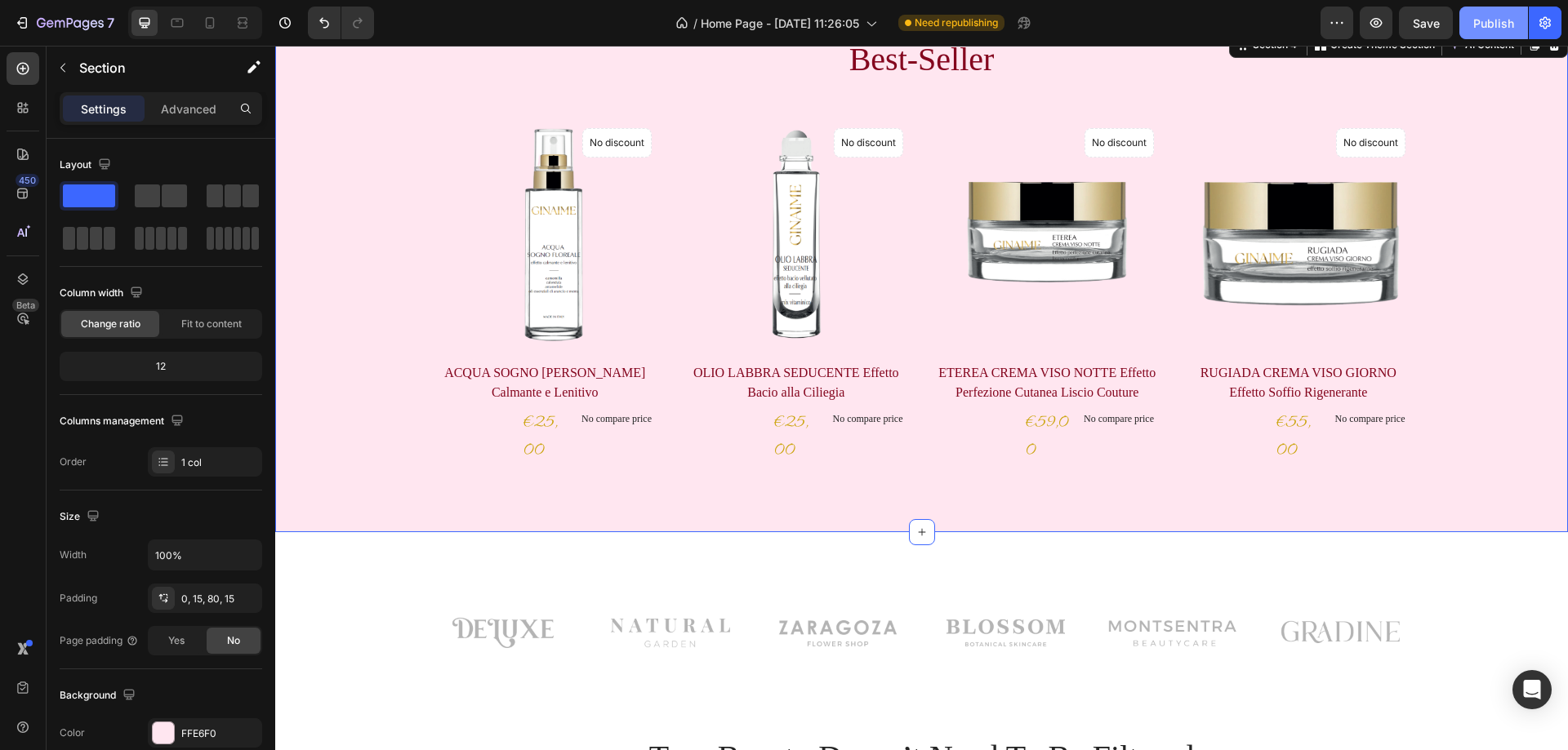
click at [1490, 15] on div "Publish" at bounding box center [1494, 24] width 41 height 18
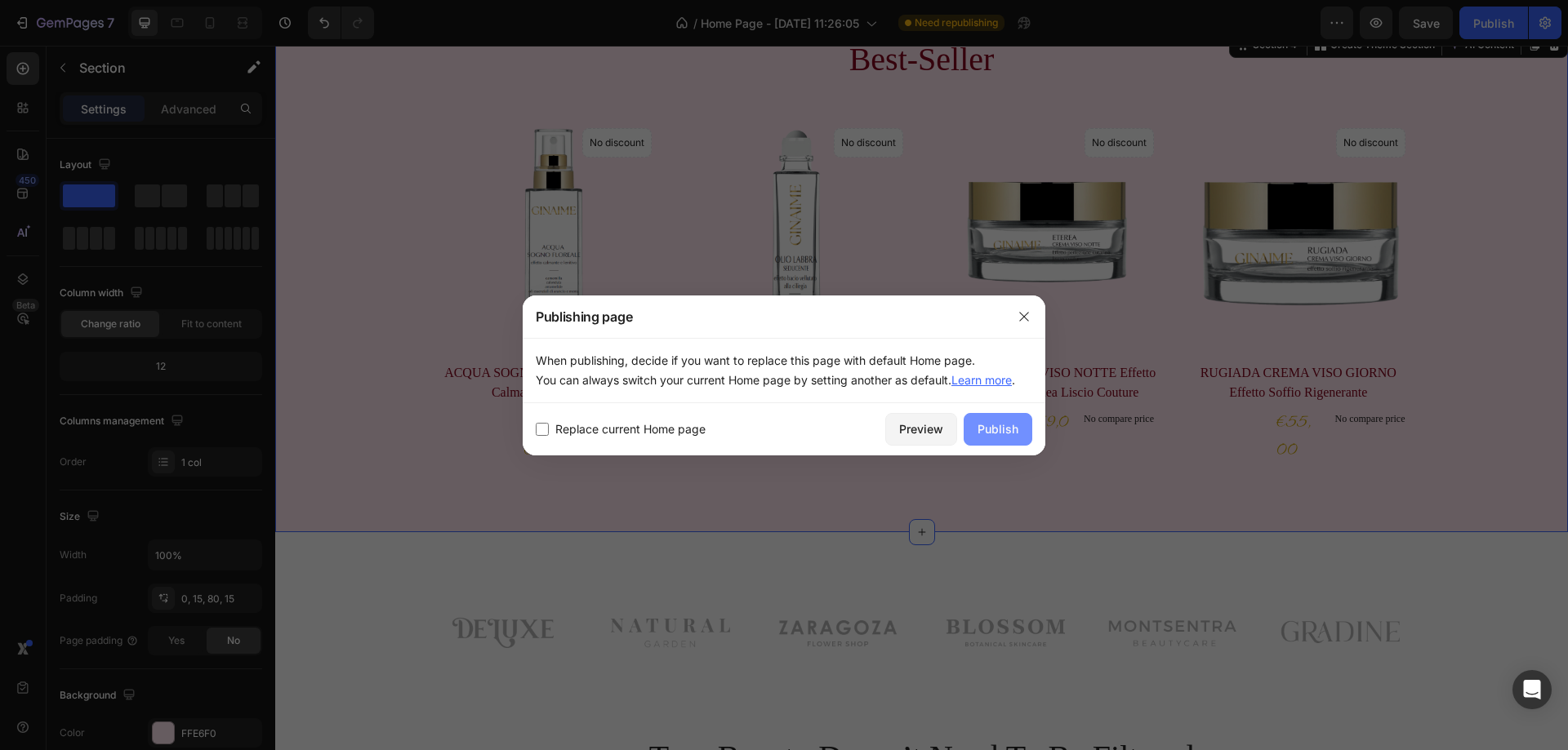
click at [1006, 428] on div "Publish" at bounding box center [998, 429] width 41 height 18
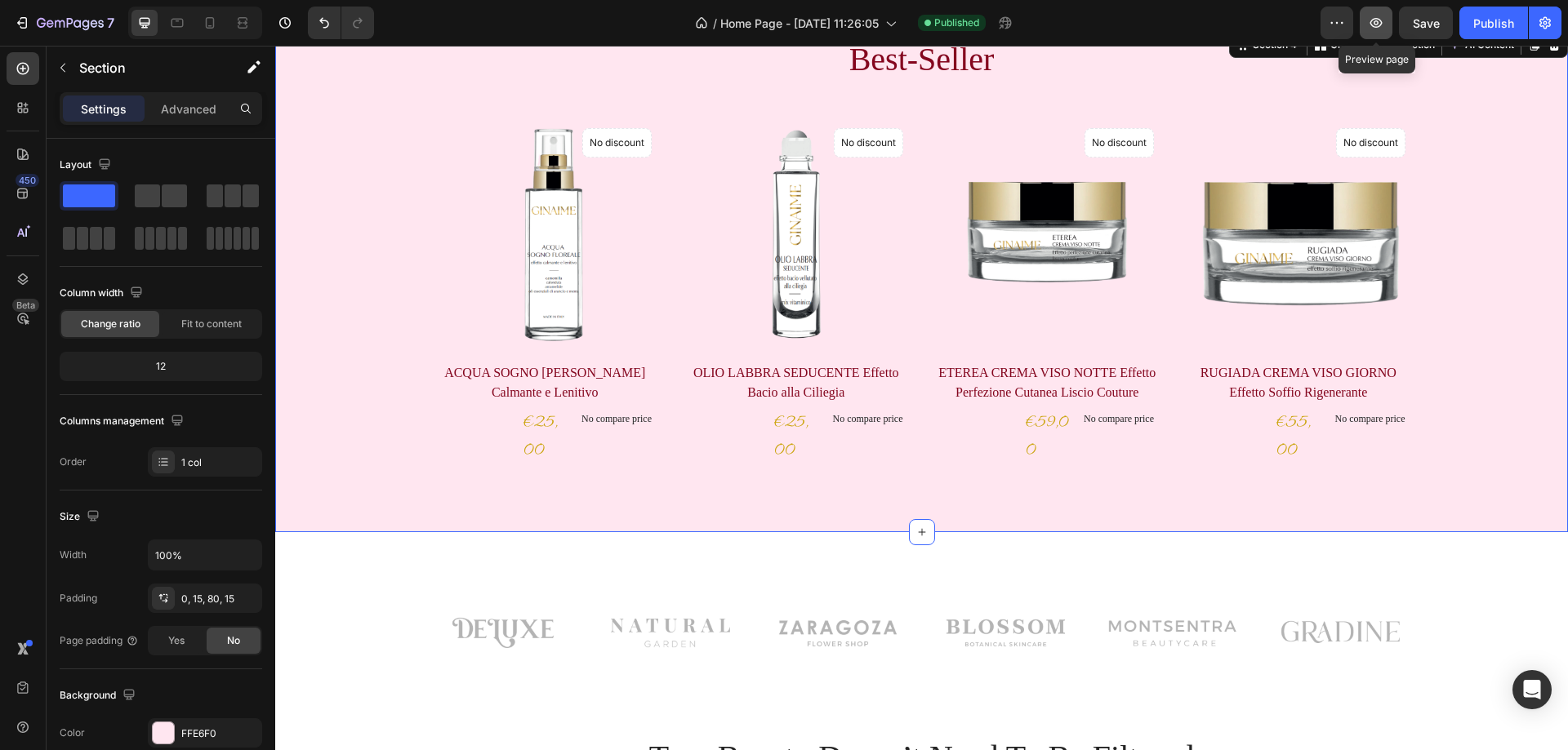
click at [1374, 20] on icon "button" at bounding box center [1376, 23] width 17 height 17
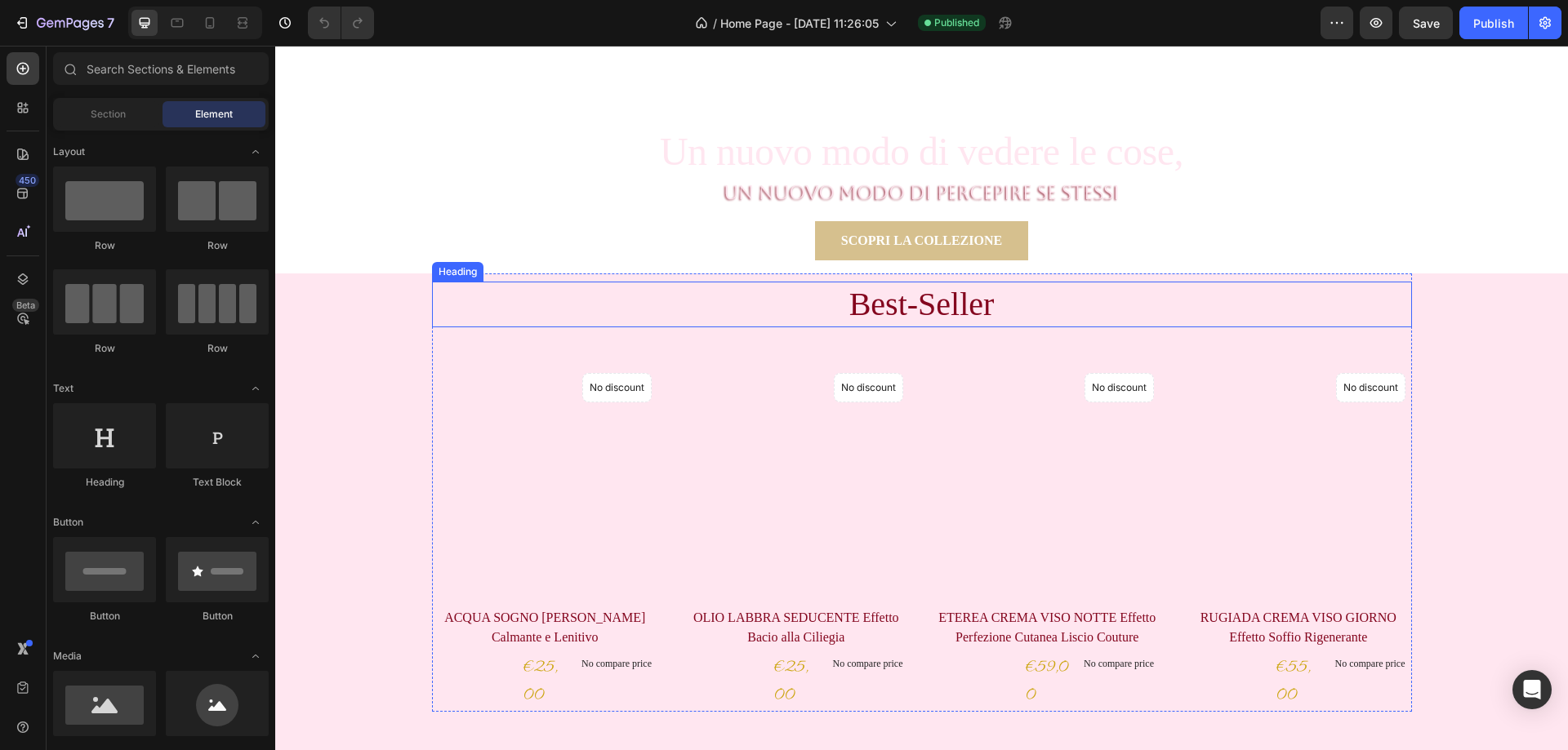
scroll to position [408, 0]
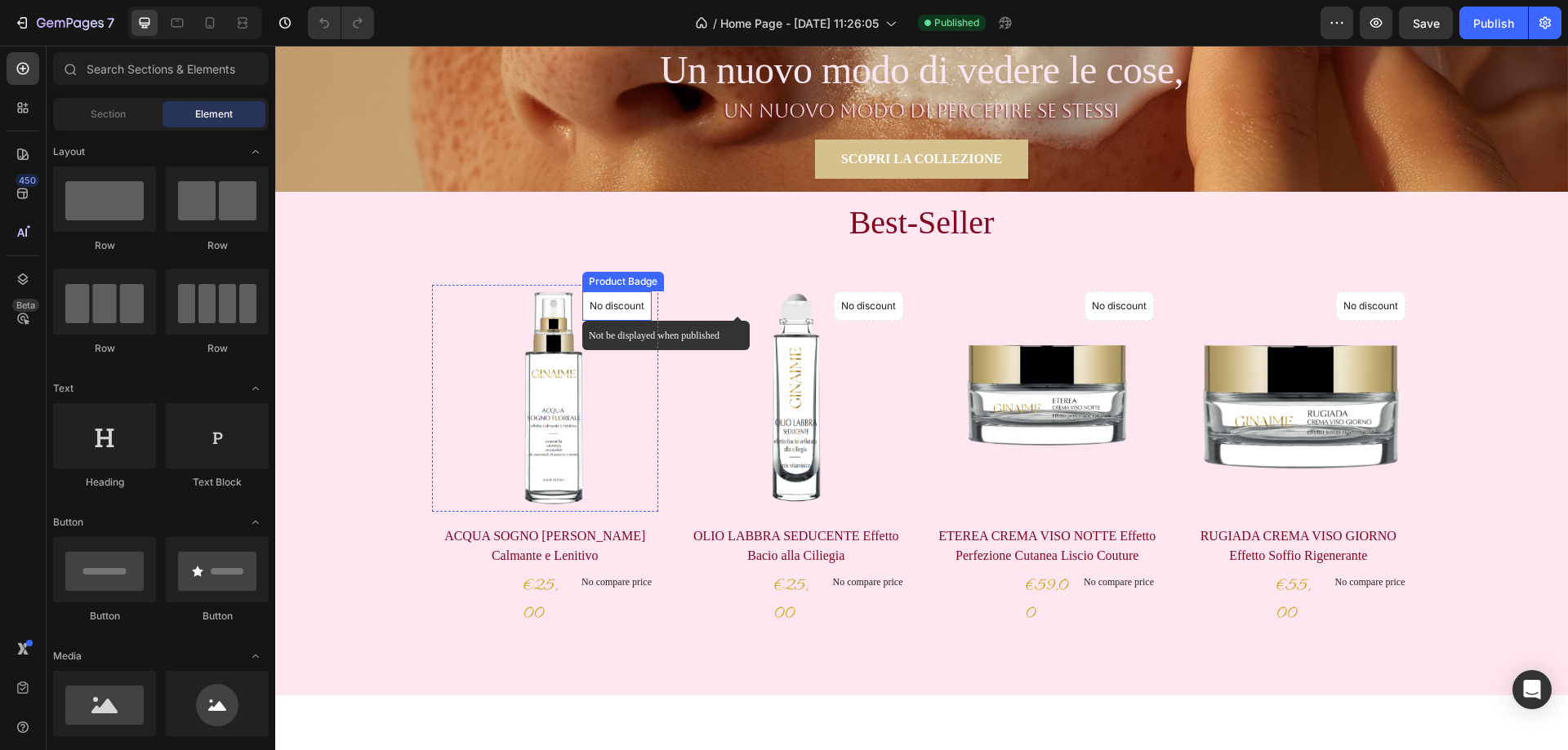
click at [612, 306] on p "No discount" at bounding box center [617, 306] width 54 height 15
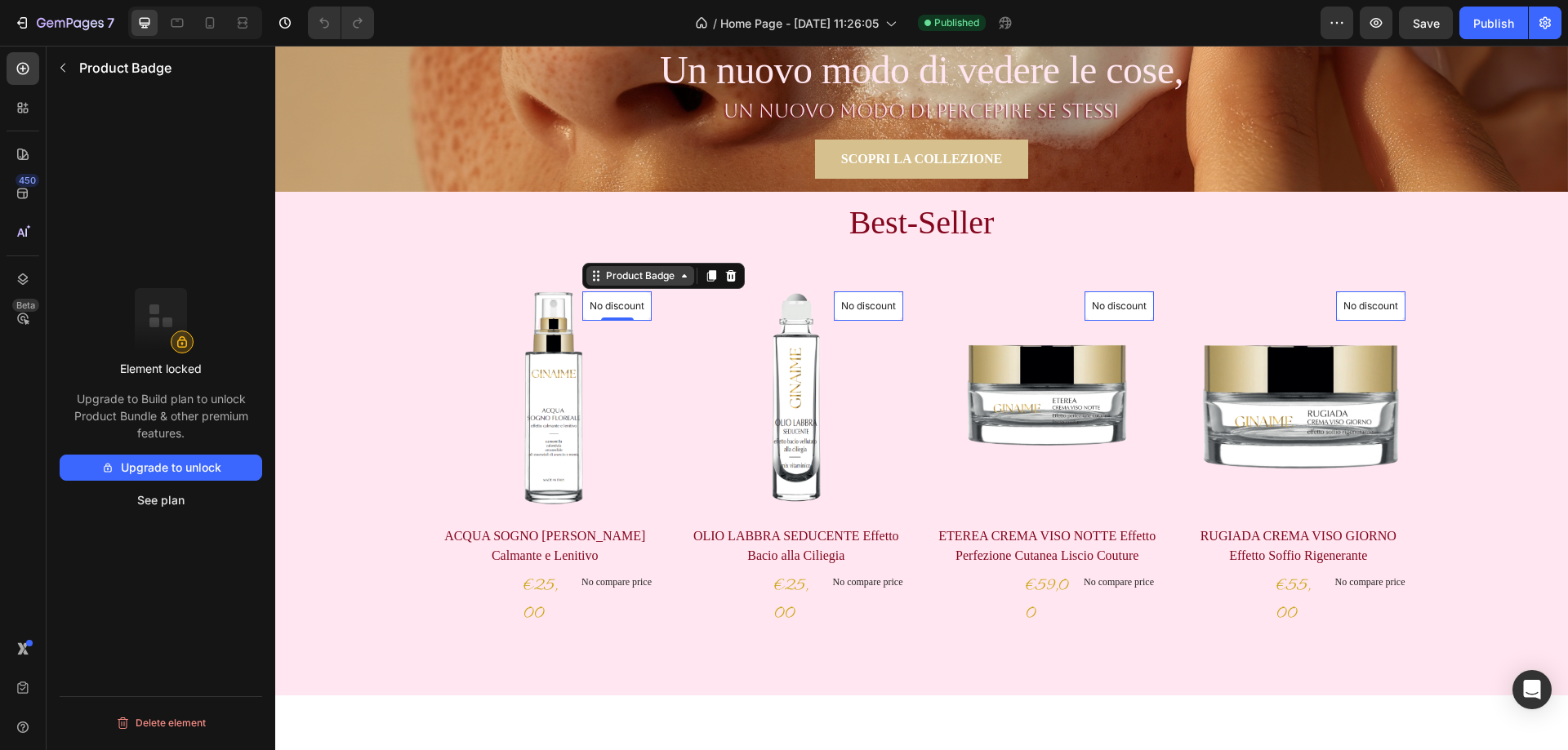
click at [682, 277] on icon at bounding box center [685, 276] width 5 height 4
click at [678, 277] on icon at bounding box center [685, 276] width 13 height 13
click at [613, 581] on p "No compare price" at bounding box center [617, 582] width 70 height 10
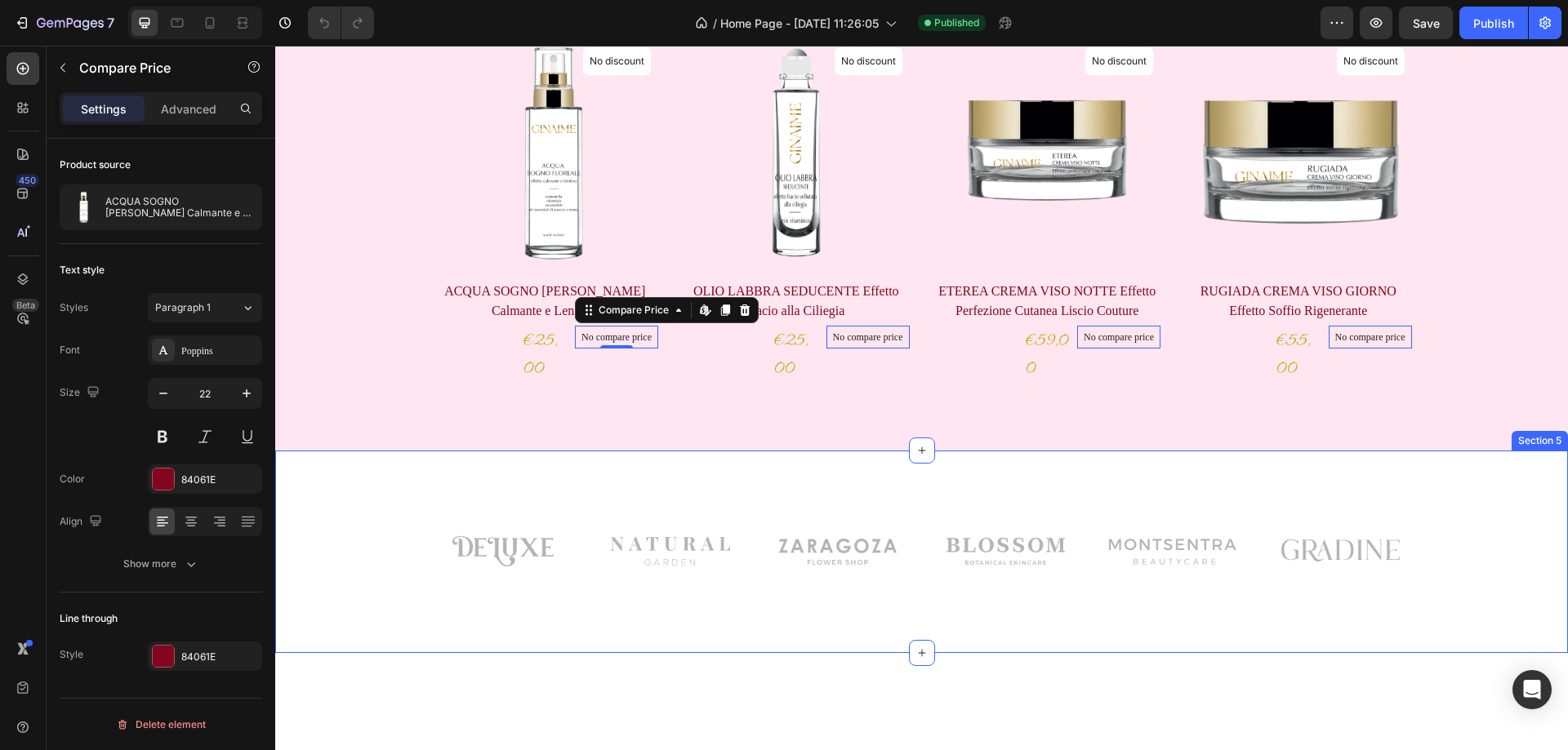
scroll to position [327, 0]
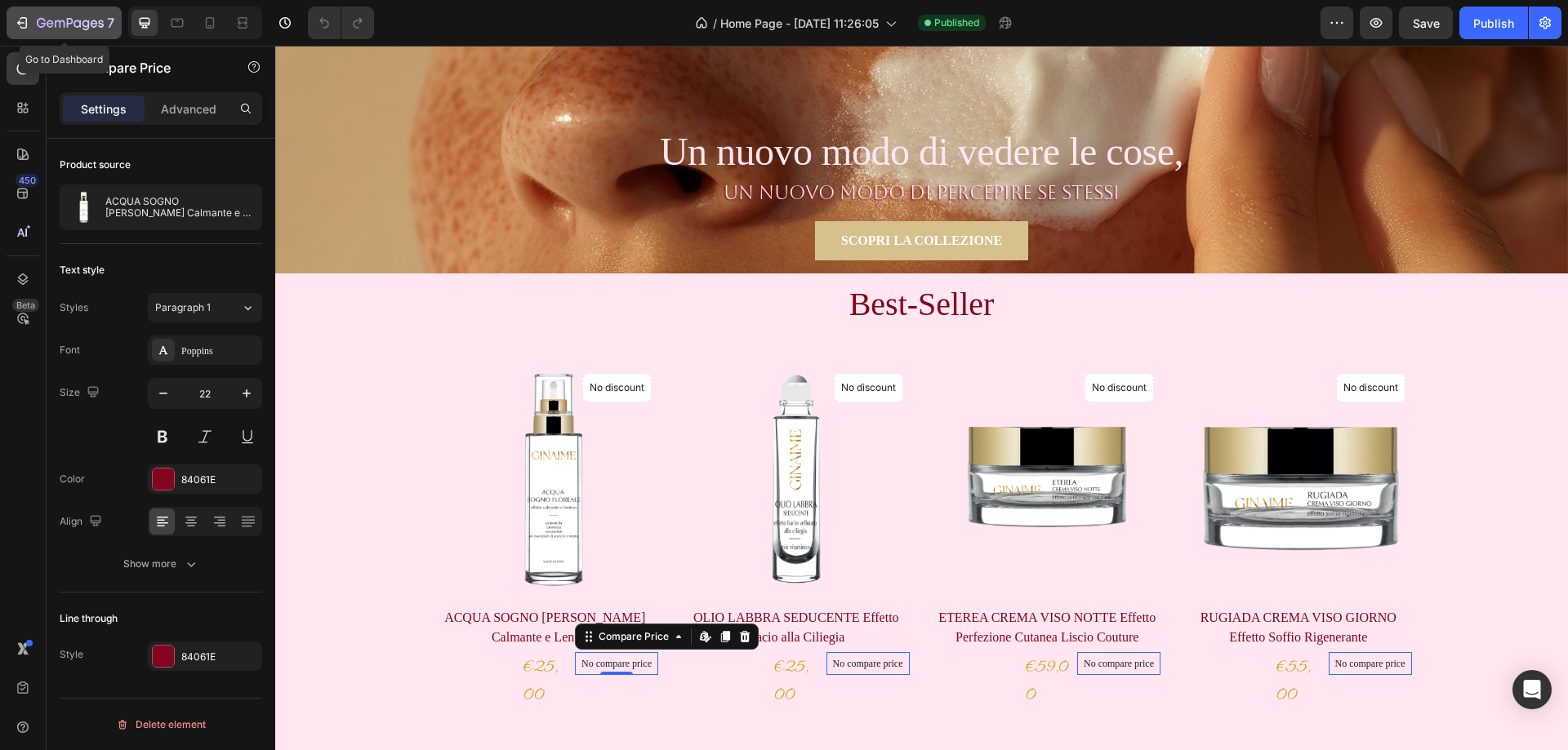
click at [32, 21] on div "7" at bounding box center [64, 23] width 101 height 19
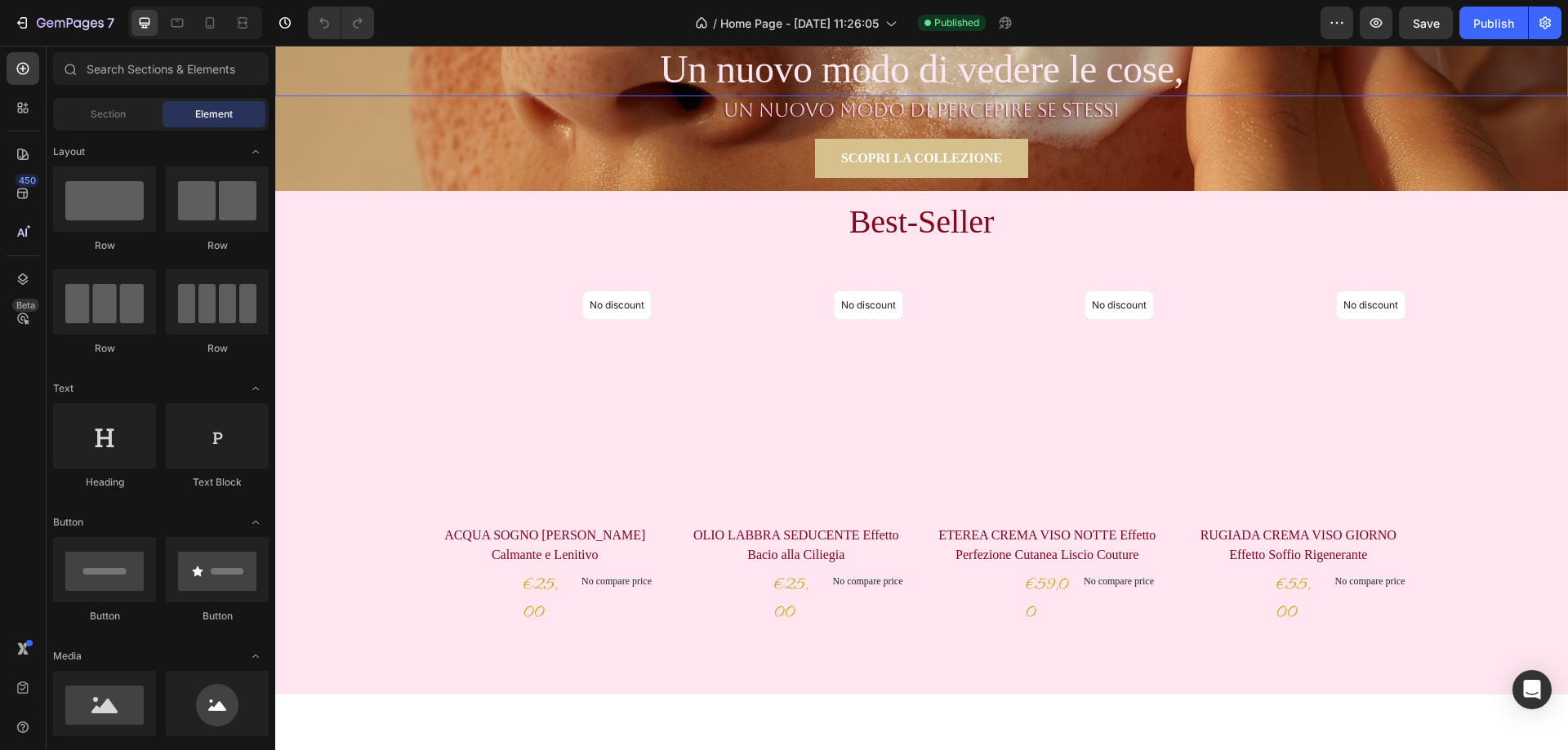
scroll to position [490, 0]
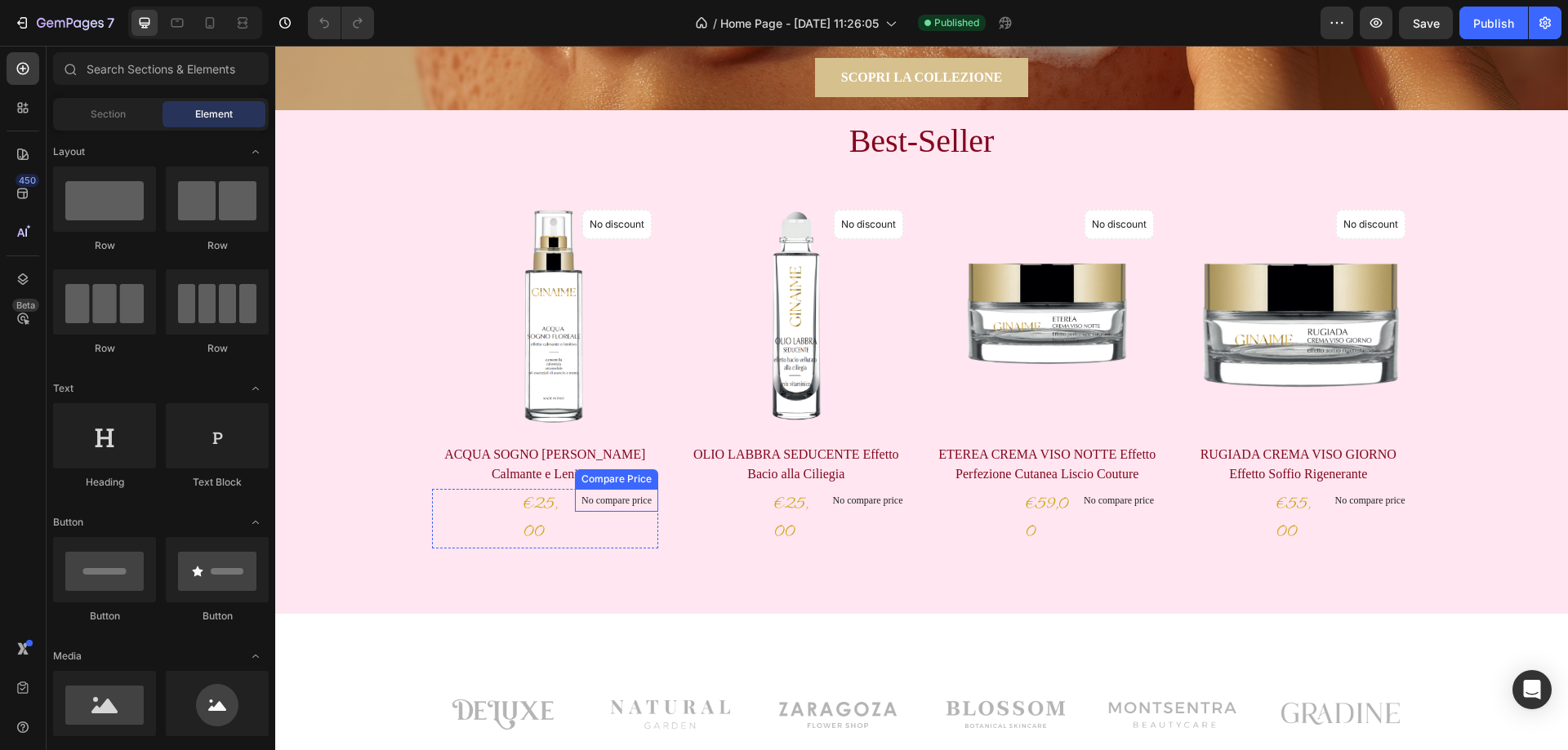
click at [613, 498] on p "No compare price" at bounding box center [617, 500] width 70 height 10
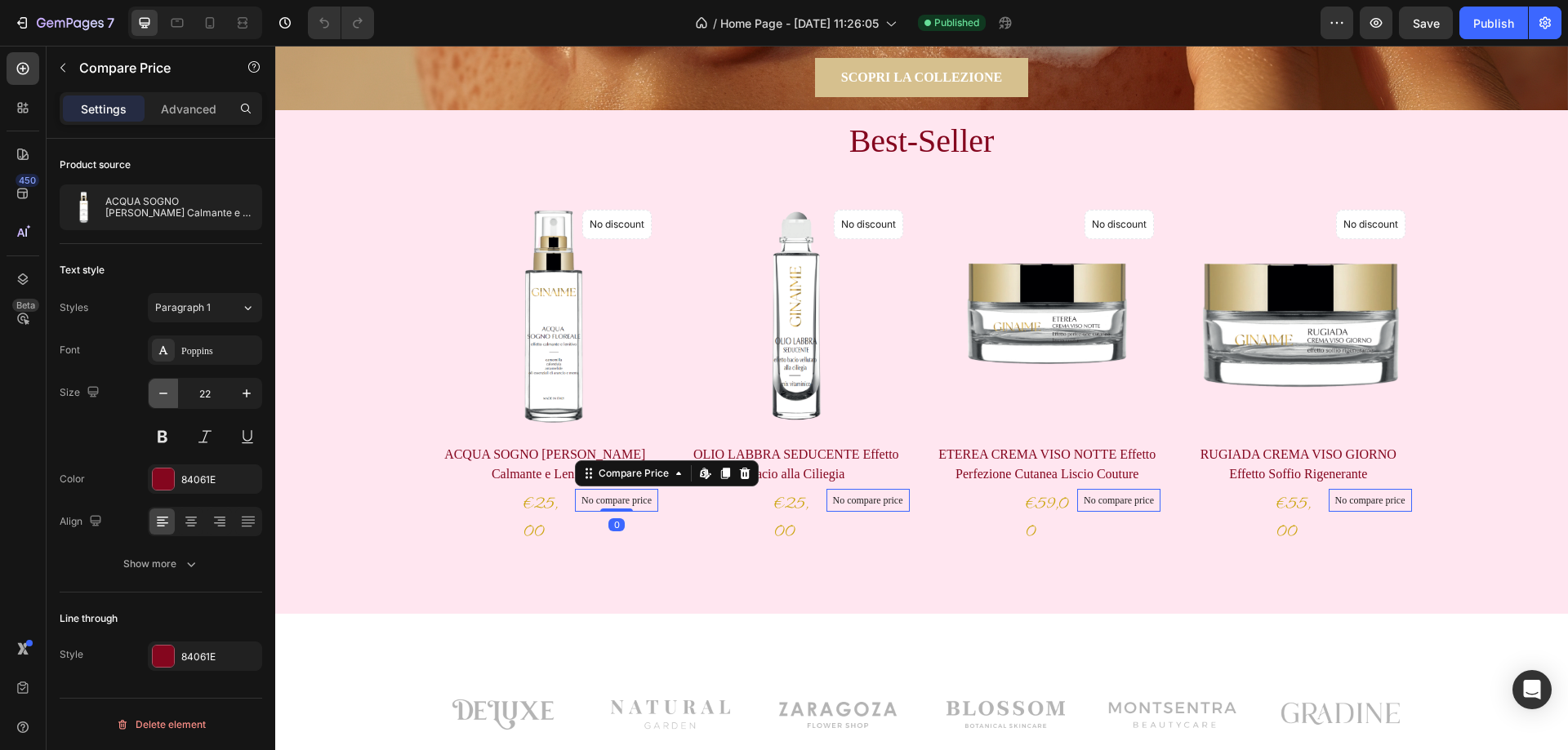
click at [161, 394] on icon "button" at bounding box center [163, 393] width 17 height 17
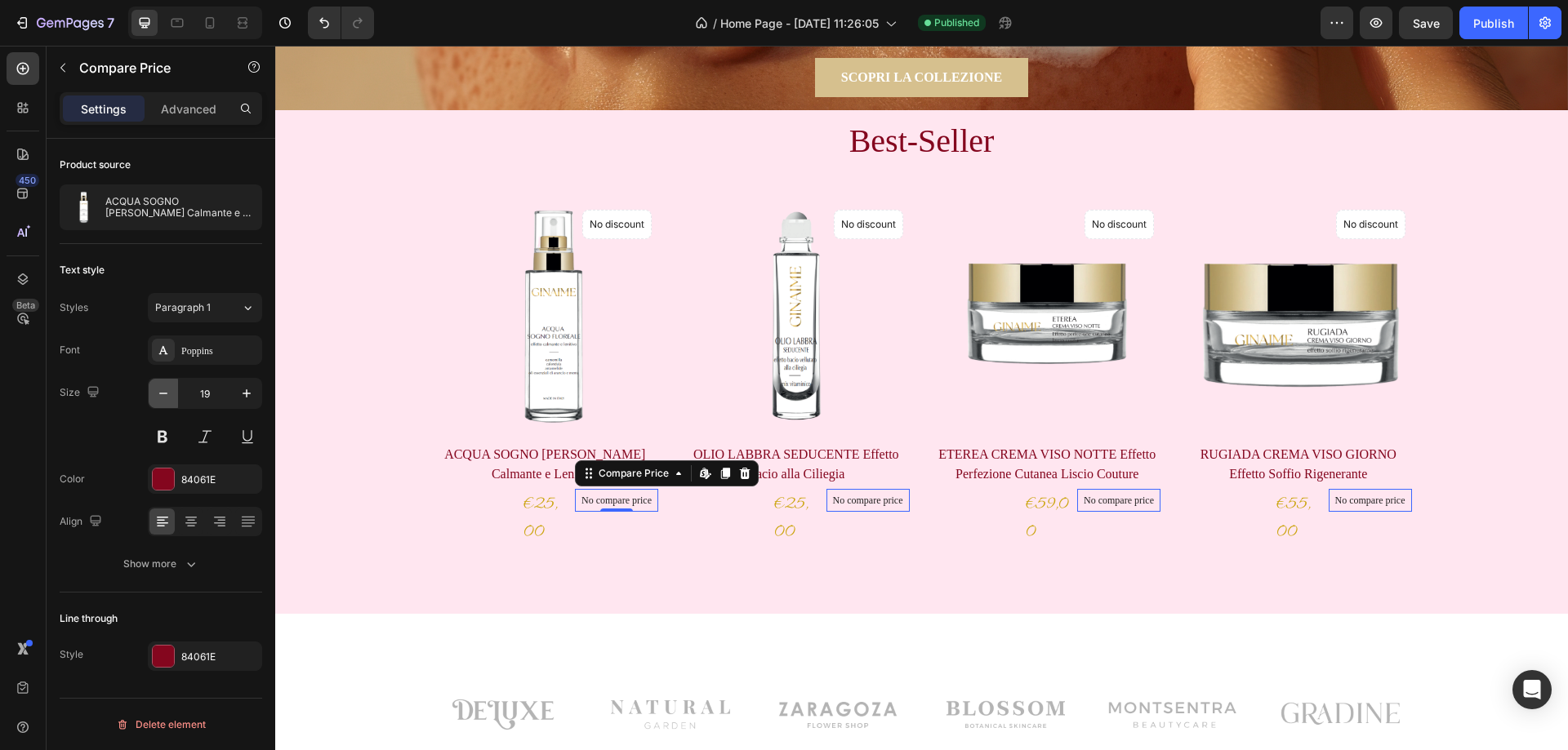
type input "18"
click at [194, 481] on div "84061E" at bounding box center [205, 480] width 47 height 15
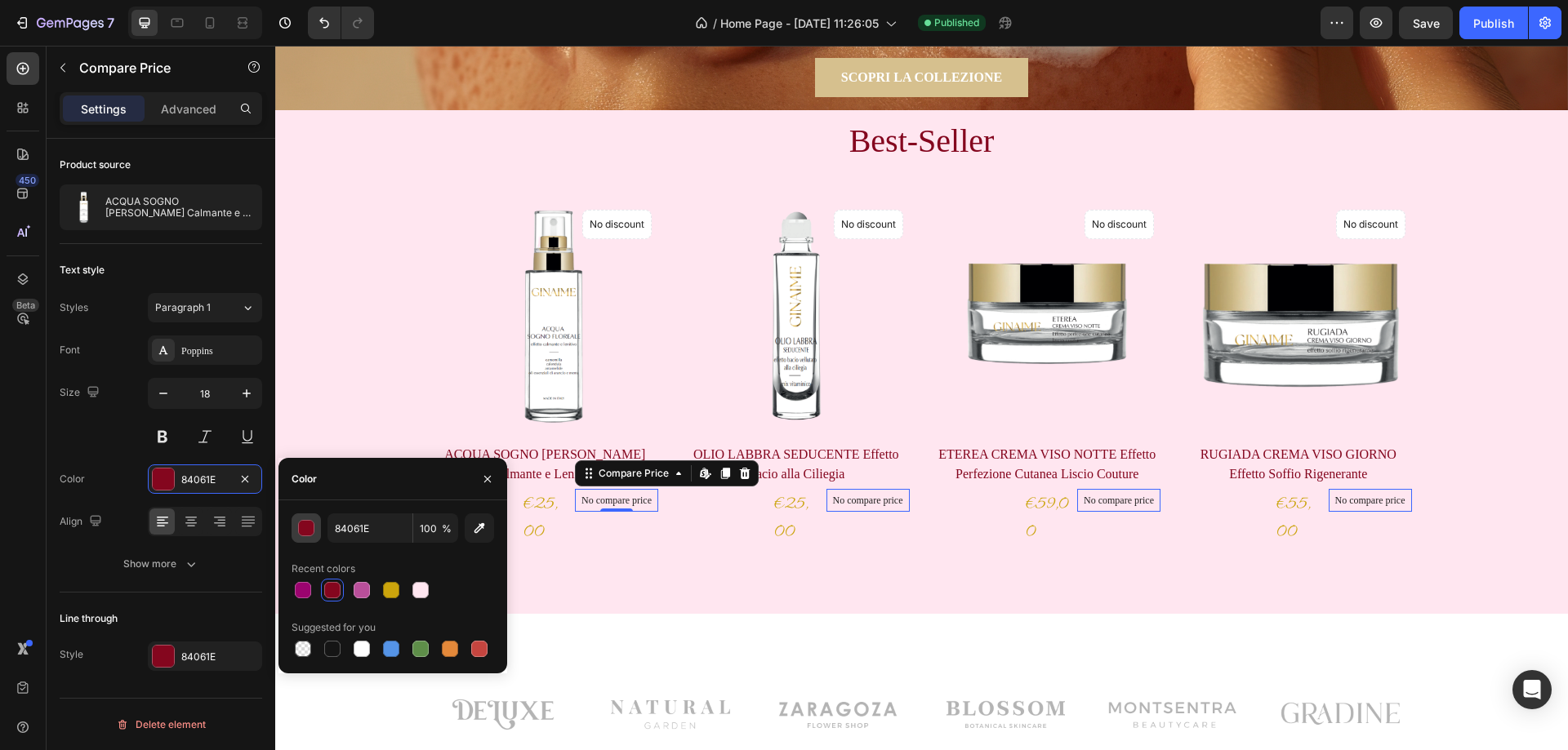
click at [316, 532] on button "button" at bounding box center [307, 528] width 30 height 30
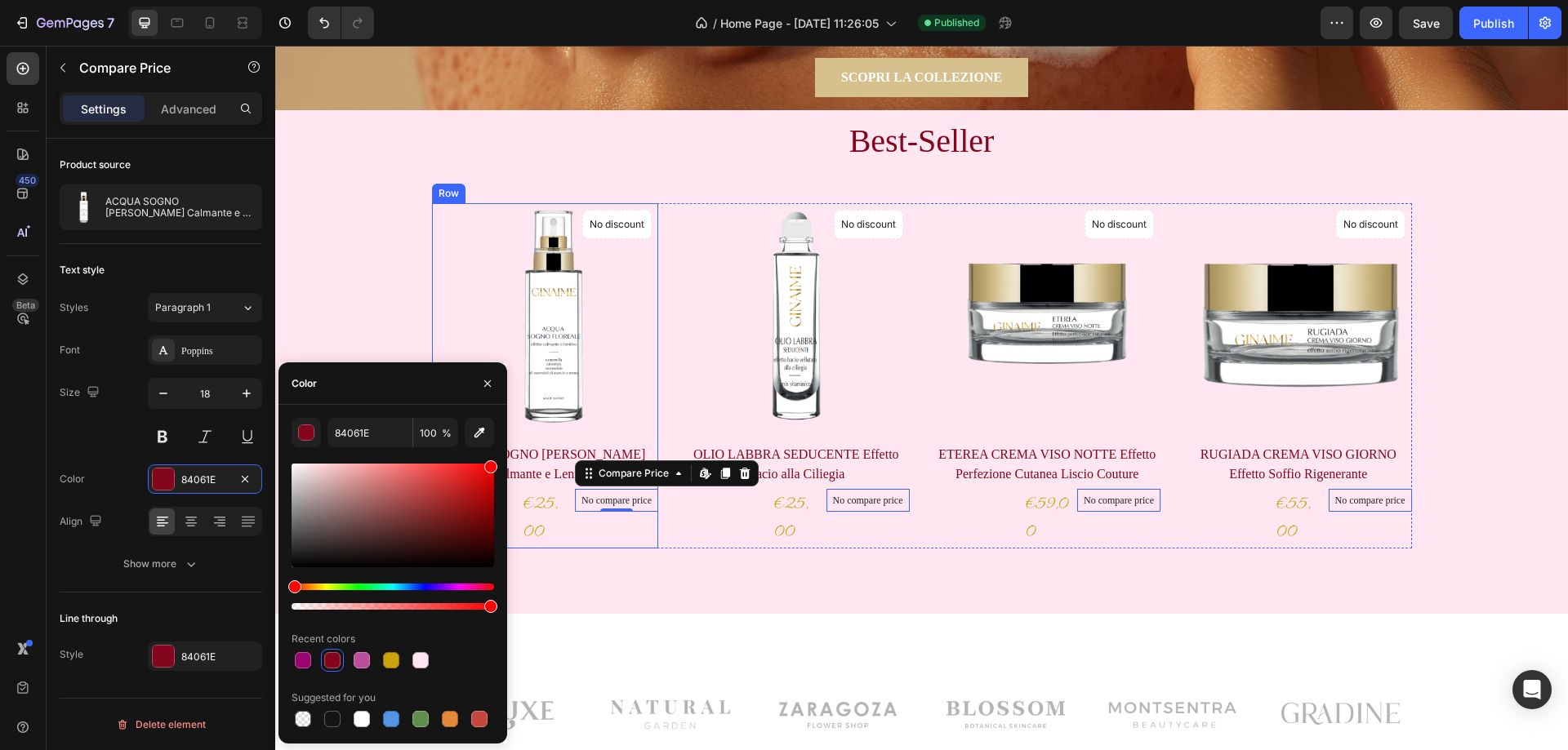
drag, startPoint x: 679, startPoint y: 555, endPoint x: 568, endPoint y: 438, distance: 161.3
type input "FF0000"
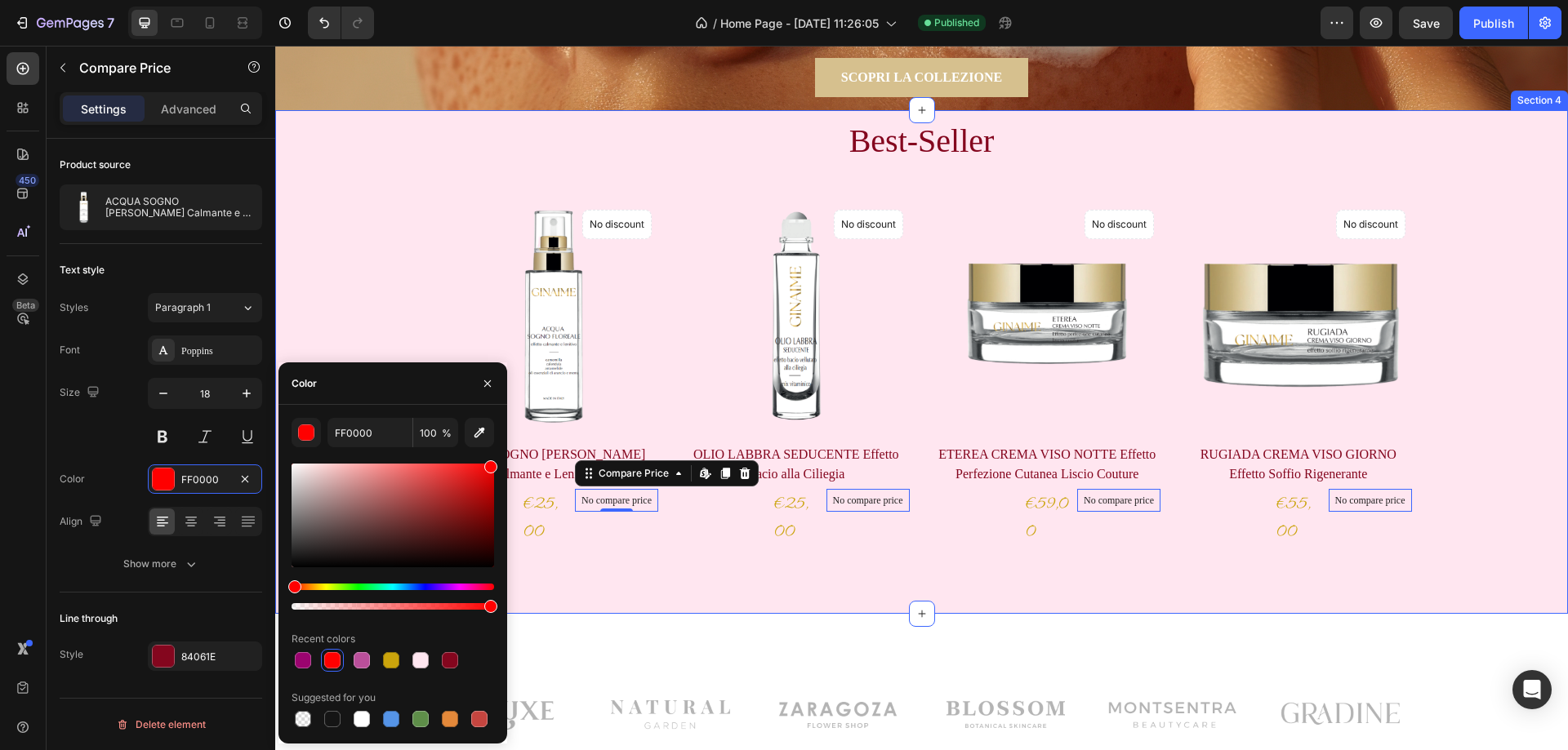
click at [615, 593] on div "Best-Seller Heading Product Images No discount Not be displayed when published …" at bounding box center [921, 362] width 1293 height 504
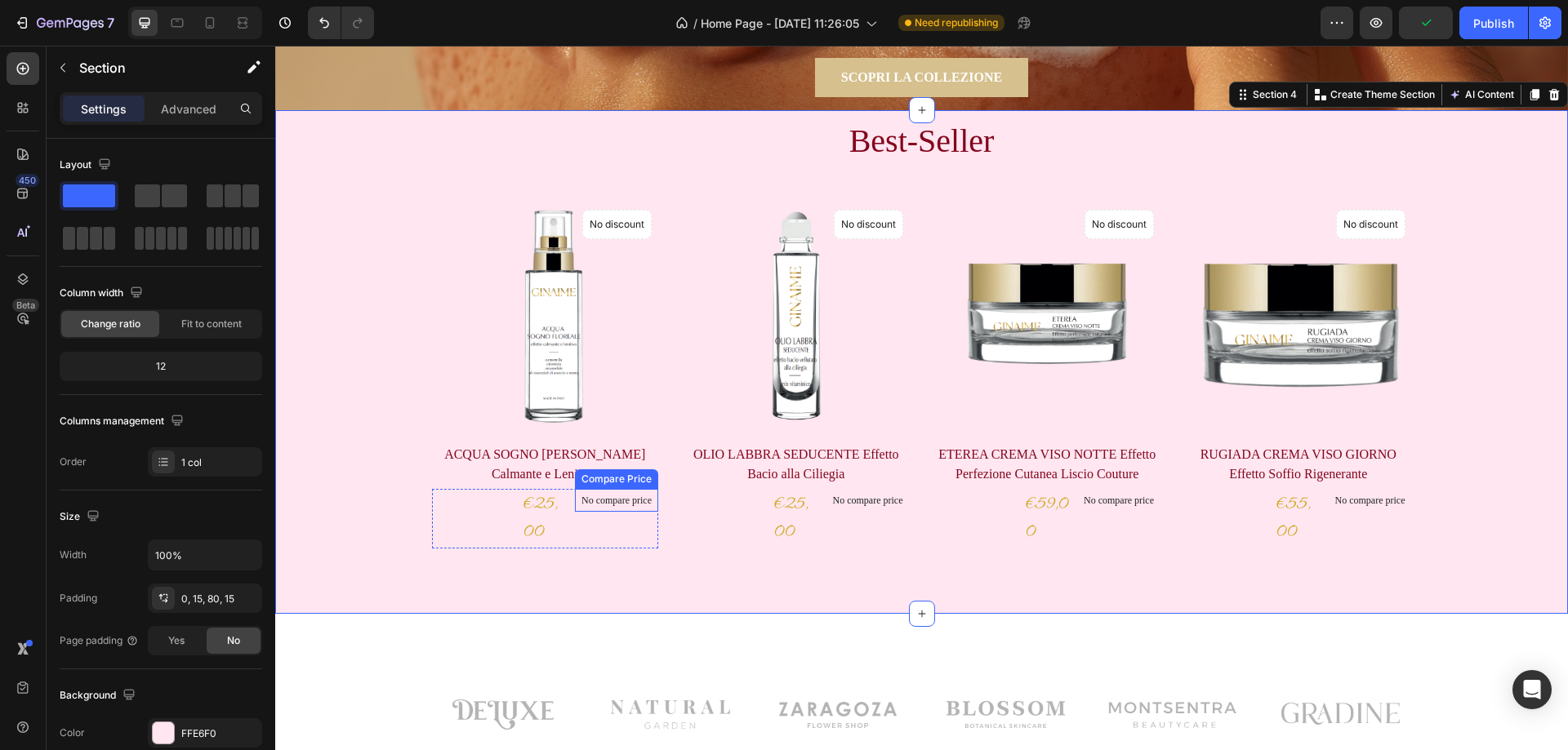
click at [608, 496] on p "No compare price" at bounding box center [617, 500] width 70 height 10
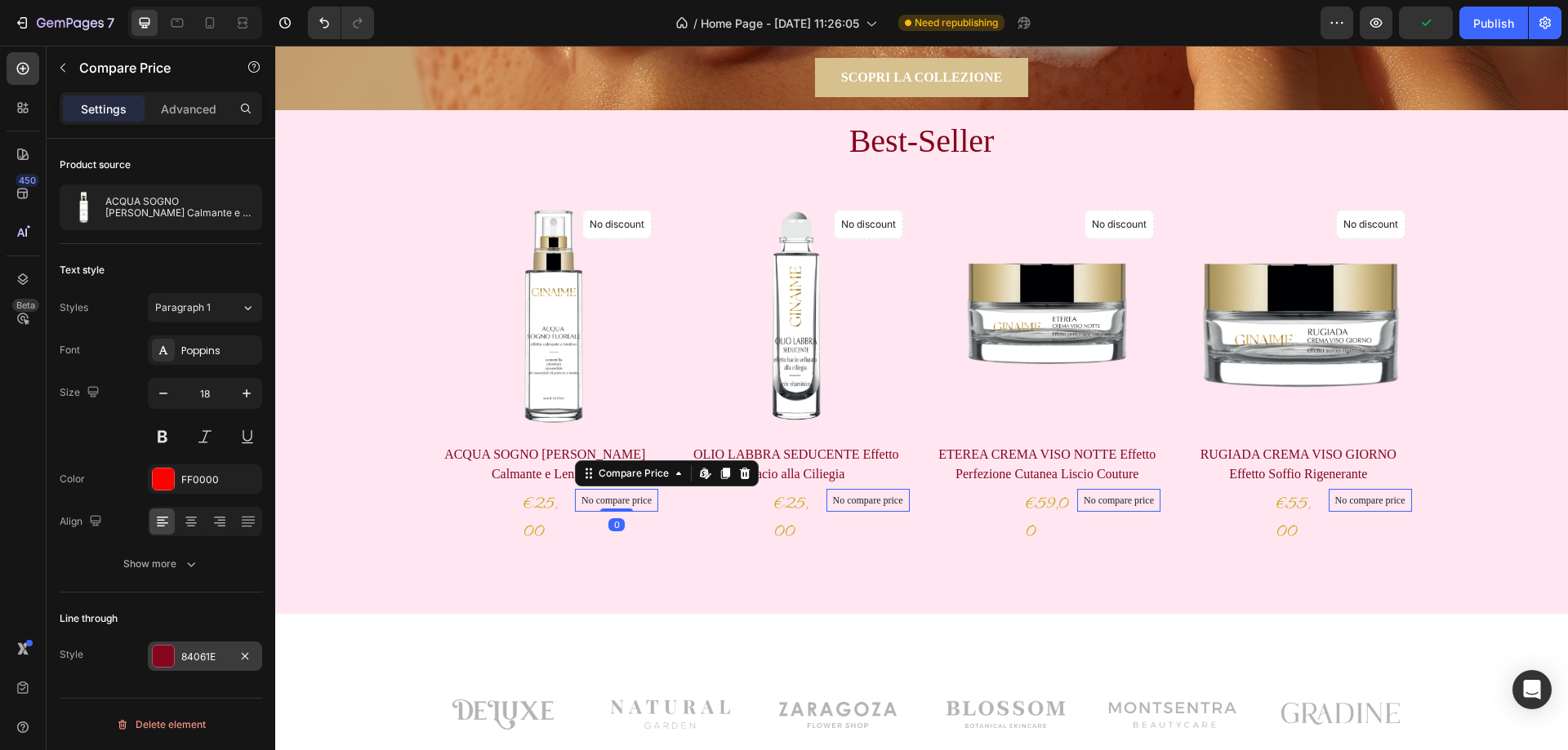
click at [201, 658] on div "84061E" at bounding box center [205, 657] width 47 height 15
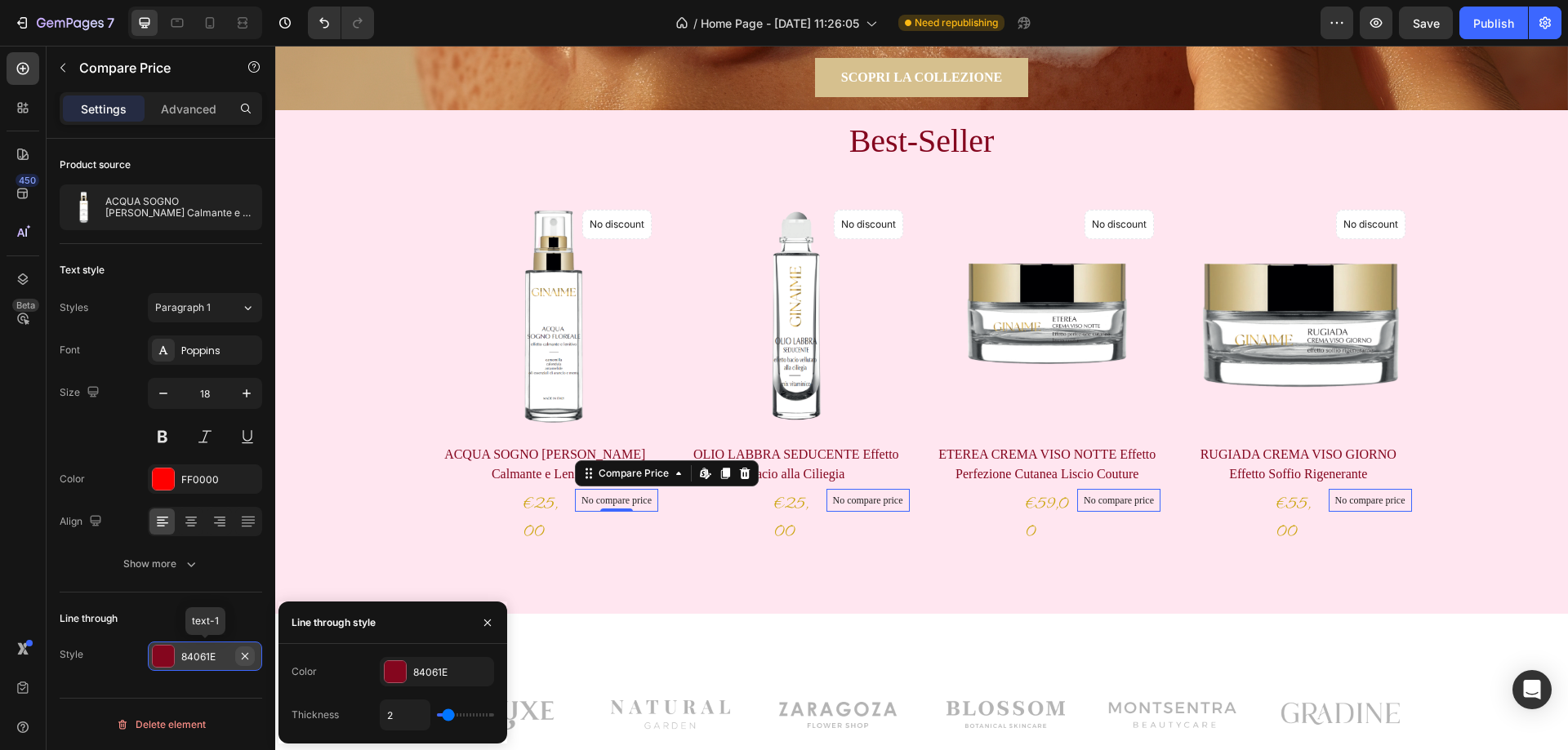
click at [246, 654] on icon "button" at bounding box center [245, 656] width 13 height 13
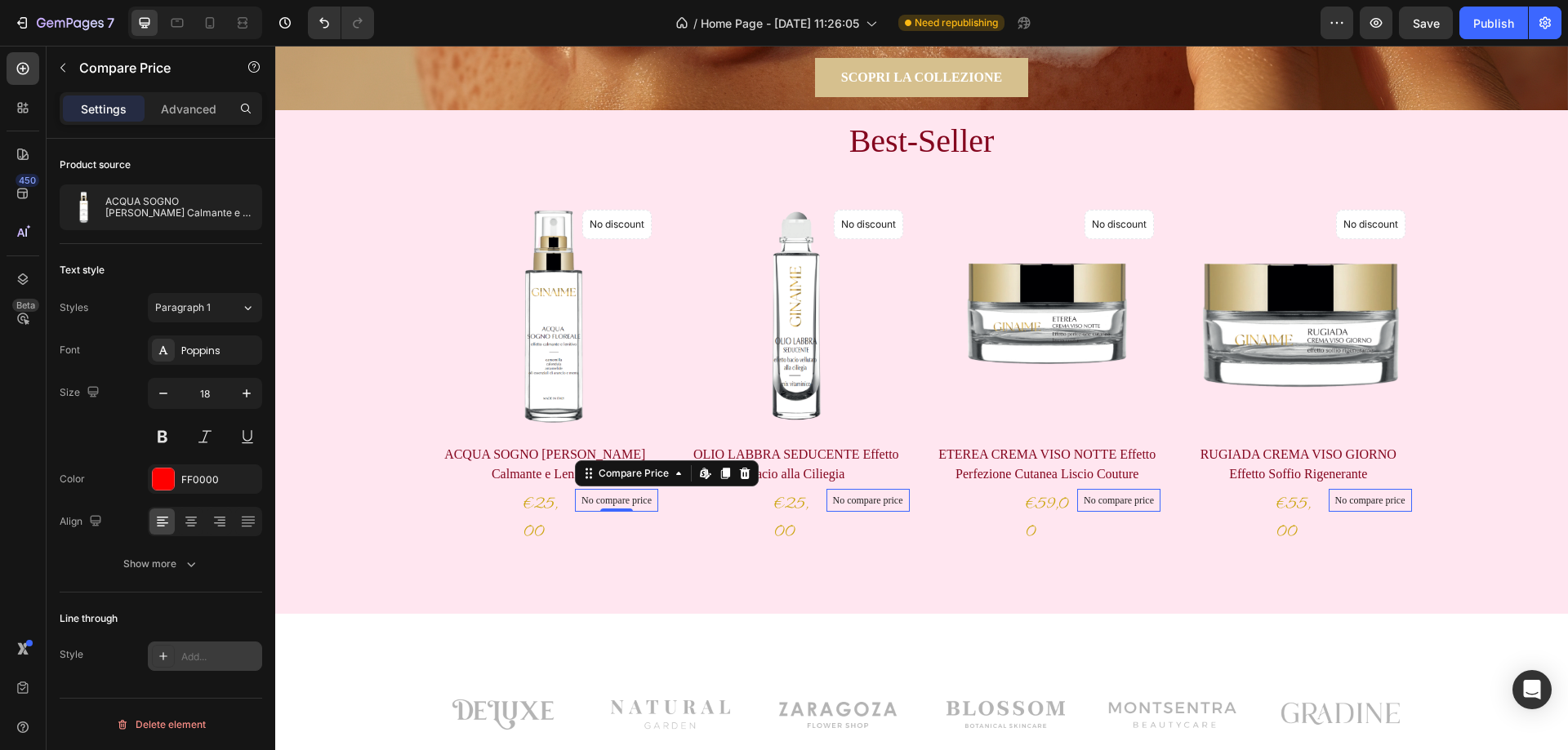
click at [652, 502] on p "No compare price" at bounding box center [617, 500] width 70 height 10
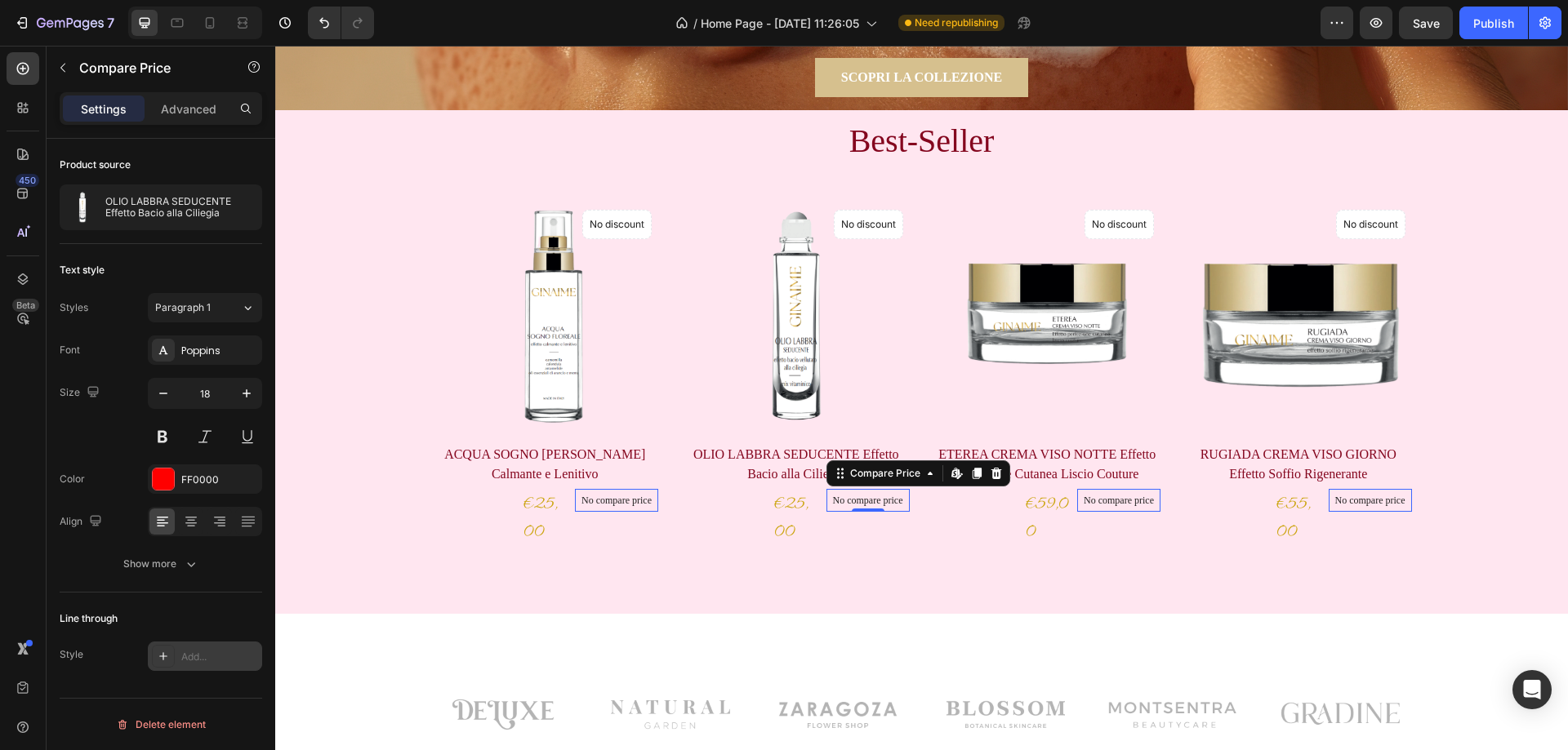
click at [652, 499] on p "No compare price" at bounding box center [617, 500] width 70 height 10
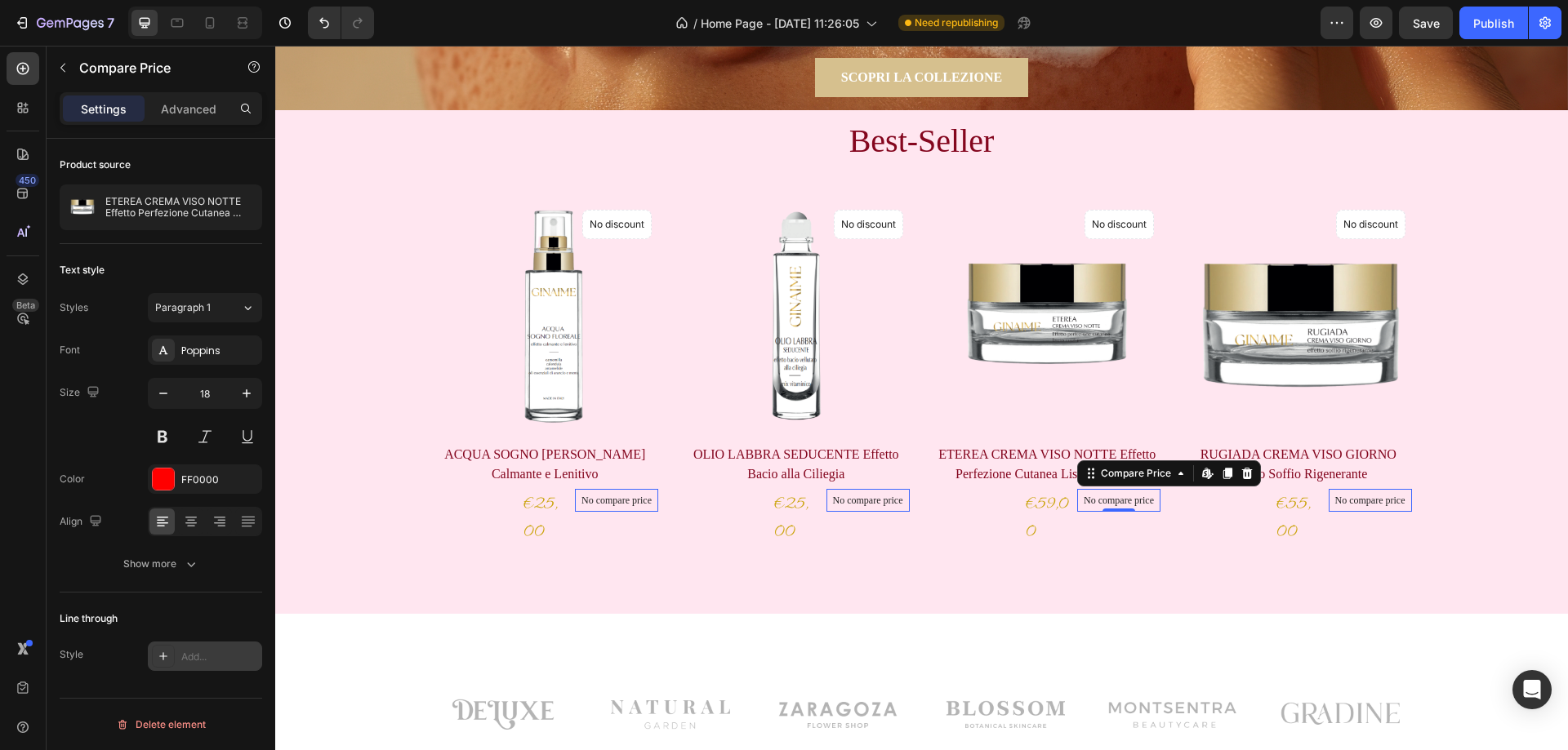
click at [652, 499] on p "No compare price" at bounding box center [617, 500] width 70 height 10
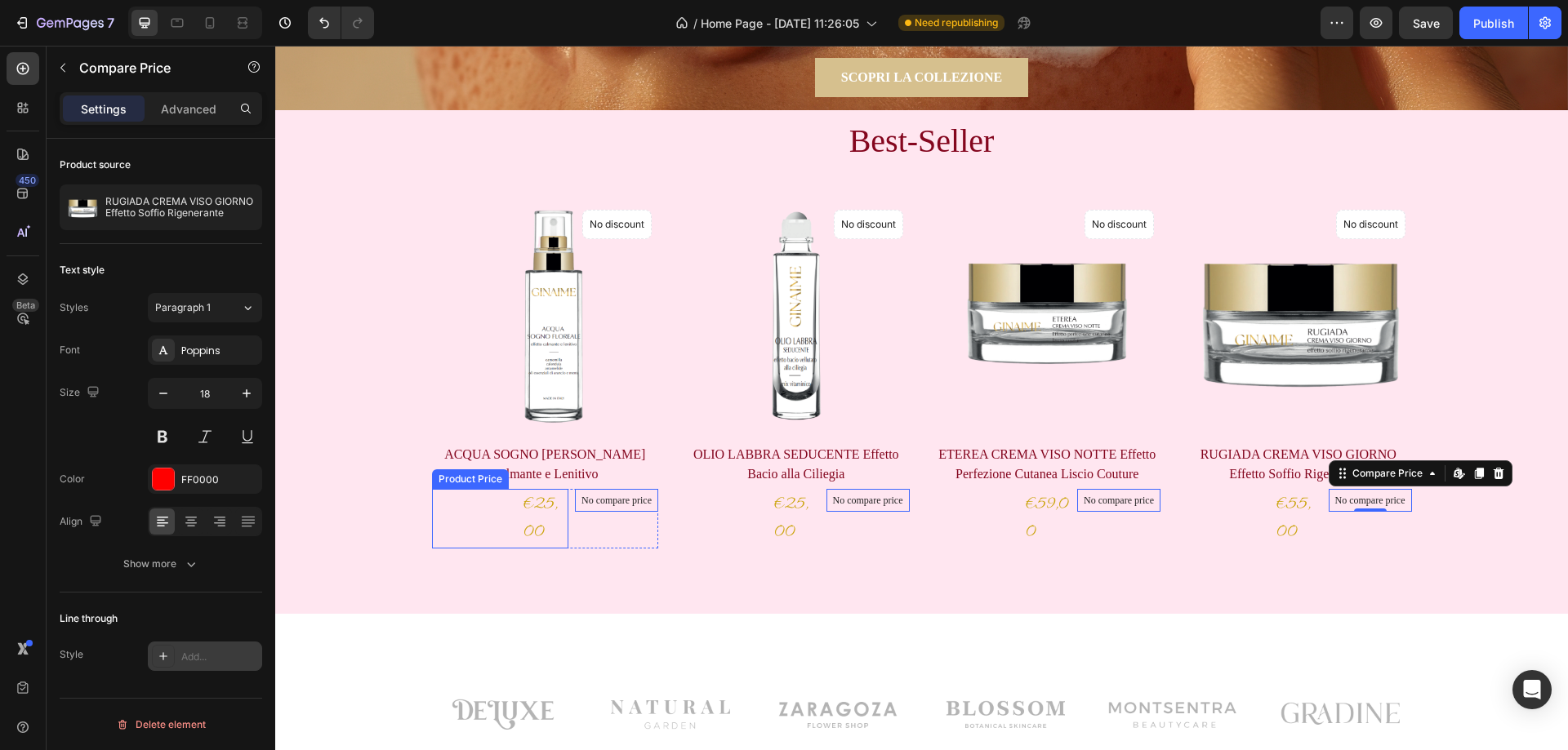
click at [534, 505] on div "€25,00" at bounding box center [546, 519] width 47 height 60
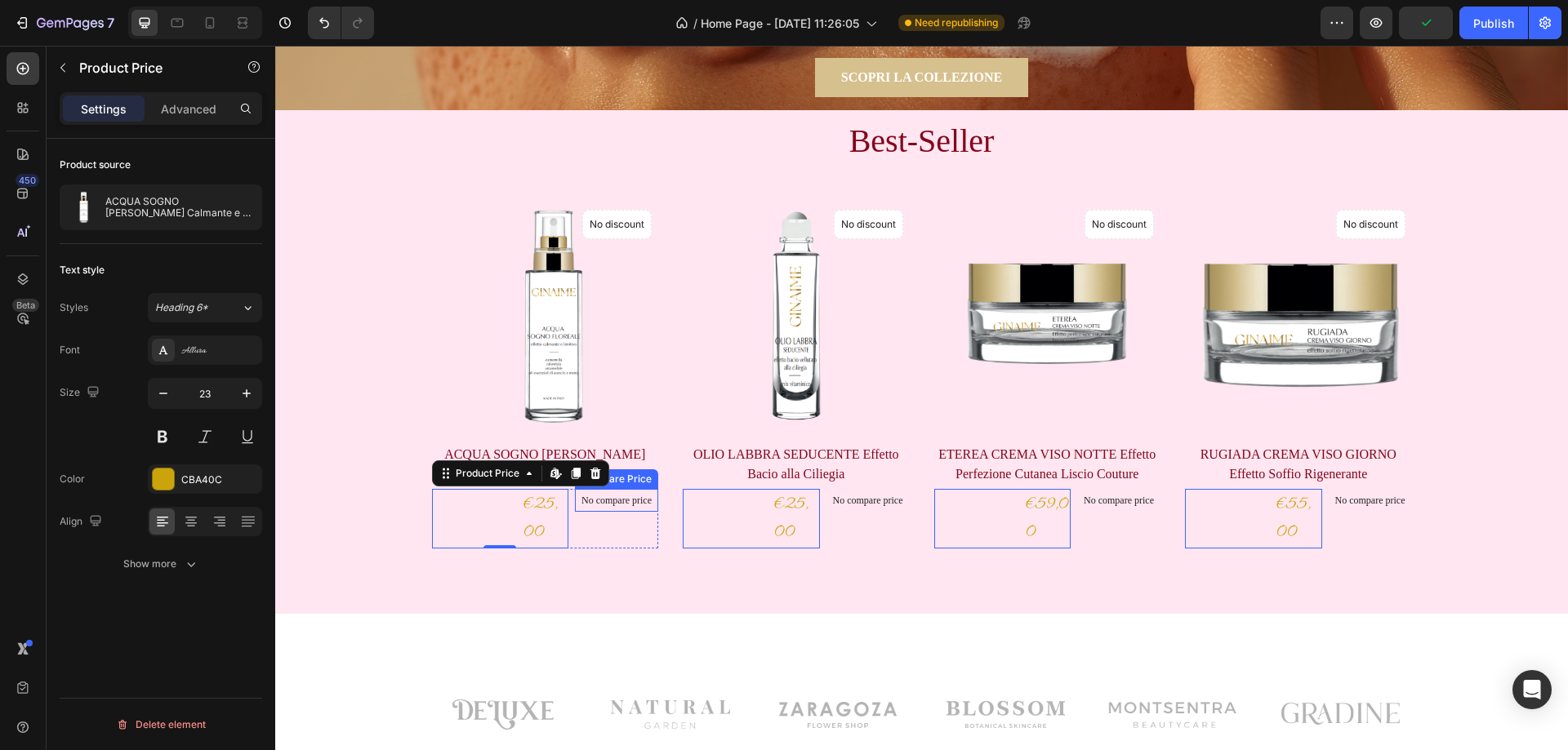
click at [613, 499] on p "No compare price" at bounding box center [617, 500] width 70 height 10
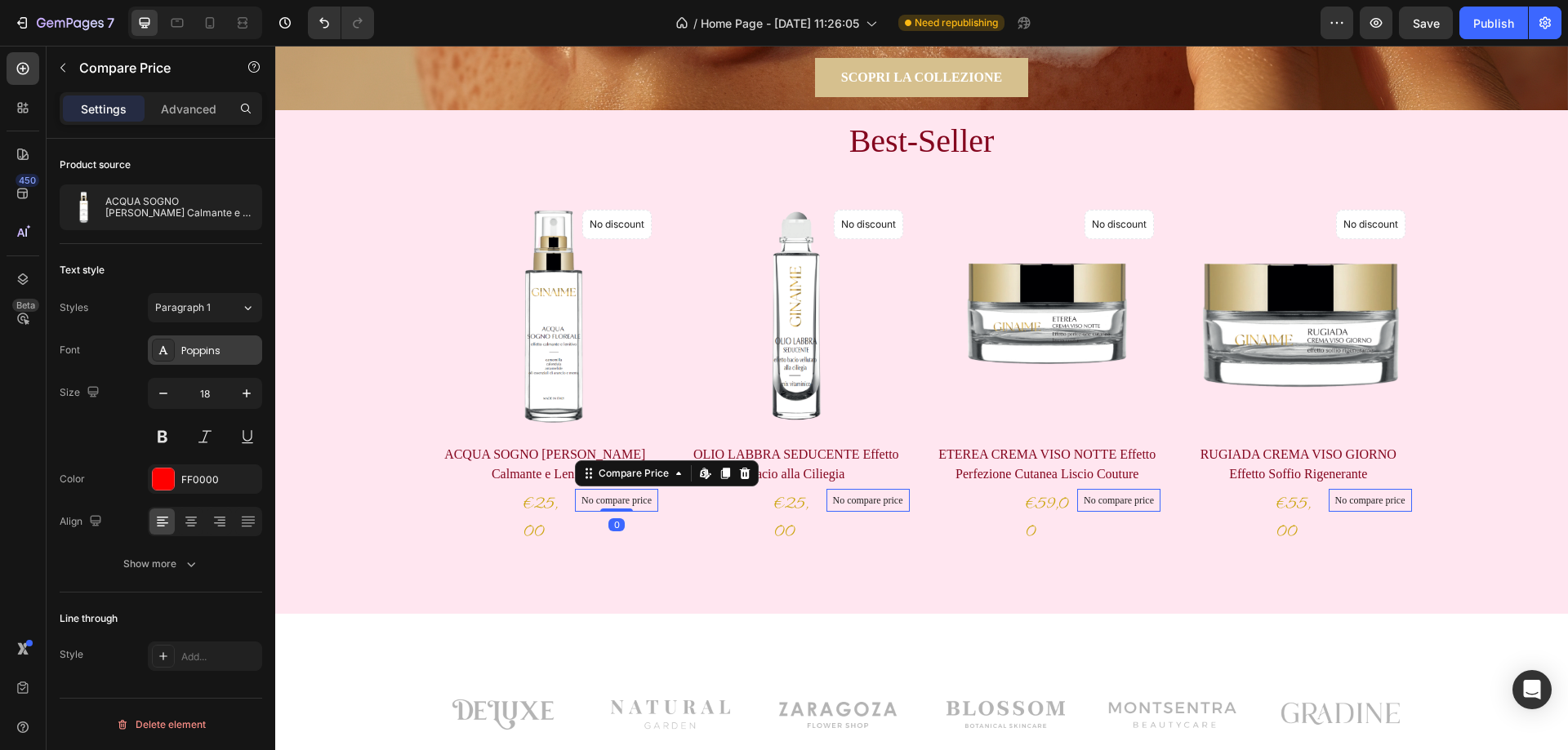
click at [194, 349] on div "Poppins" at bounding box center [220, 350] width 77 height 15
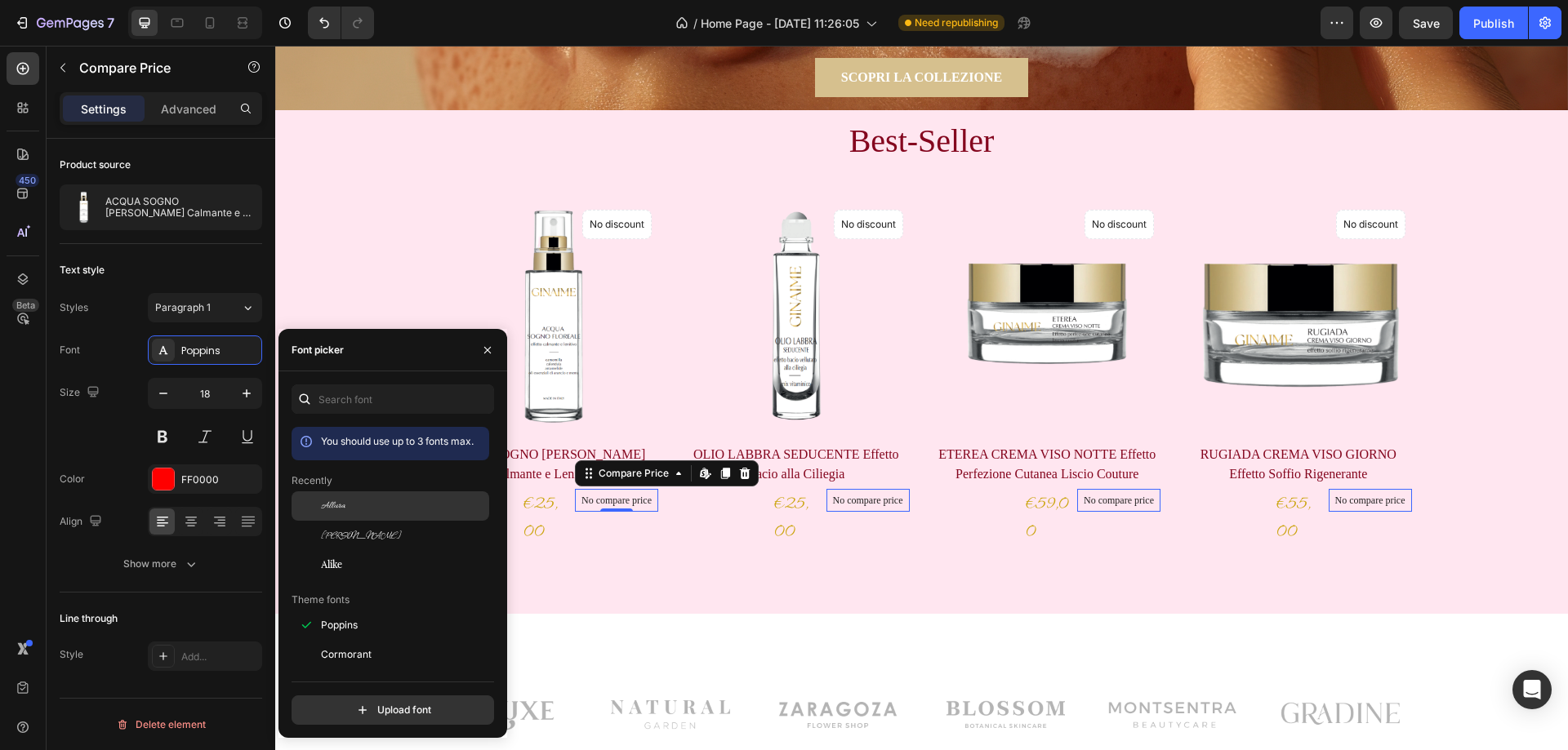
click at [343, 611] on div "Allura" at bounding box center [391, 626] width 198 height 30
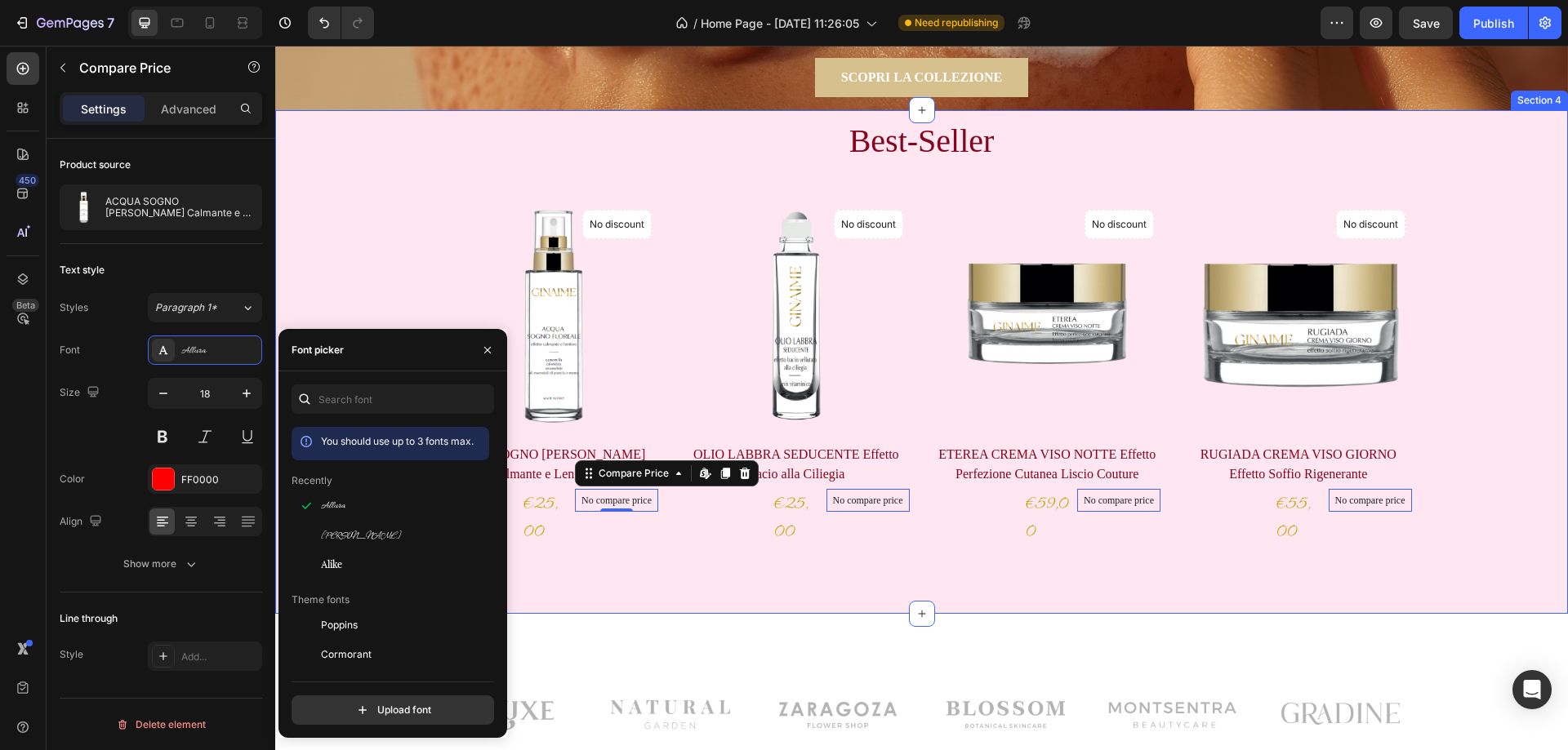
click at [638, 580] on div "Best-Seller Heading Product Images No discount Not be displayed when published …" at bounding box center [921, 362] width 1293 height 504
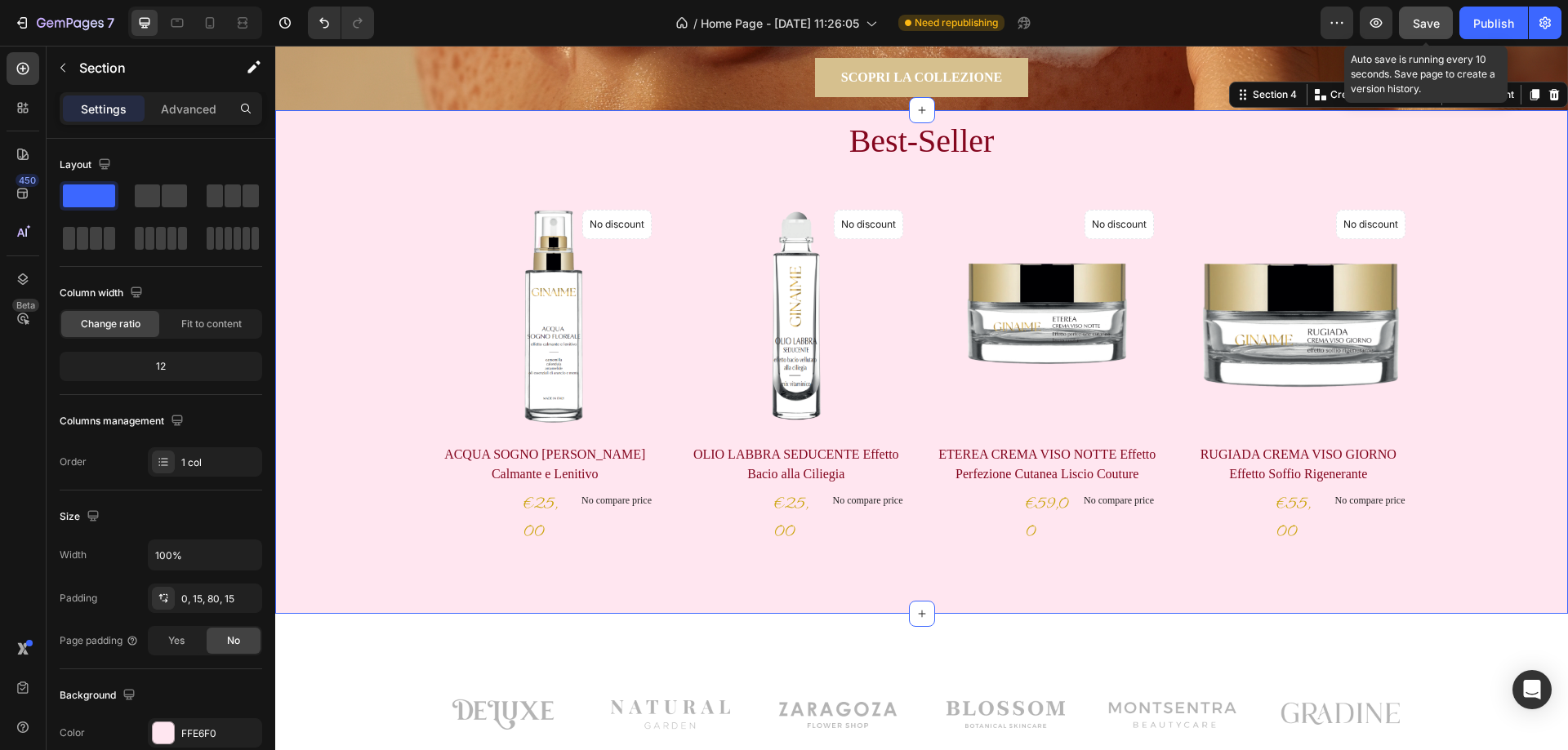
click at [1418, 27] on span "Save" at bounding box center [1426, 24] width 27 height 14
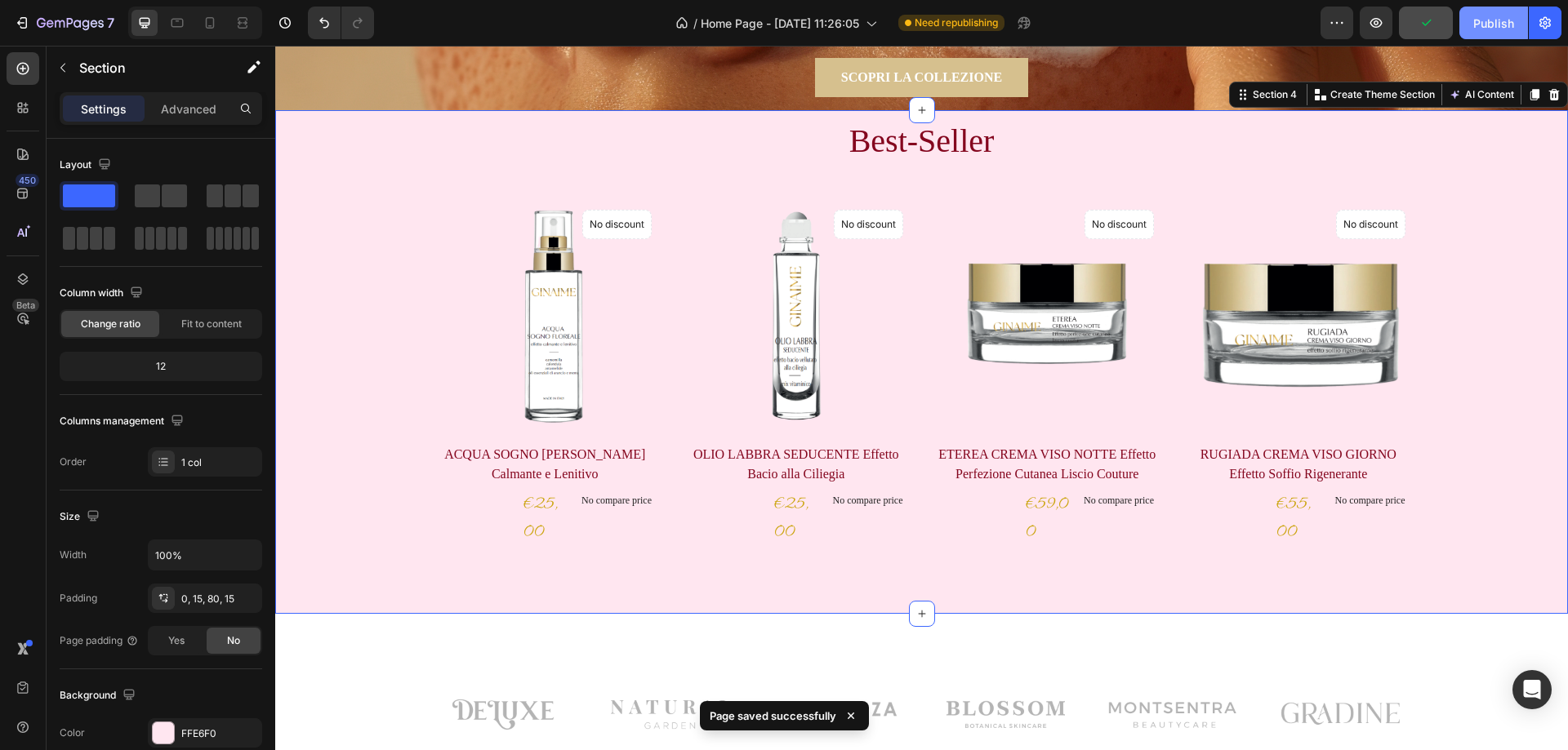
click at [1494, 25] on div "Publish" at bounding box center [1494, 24] width 41 height 18
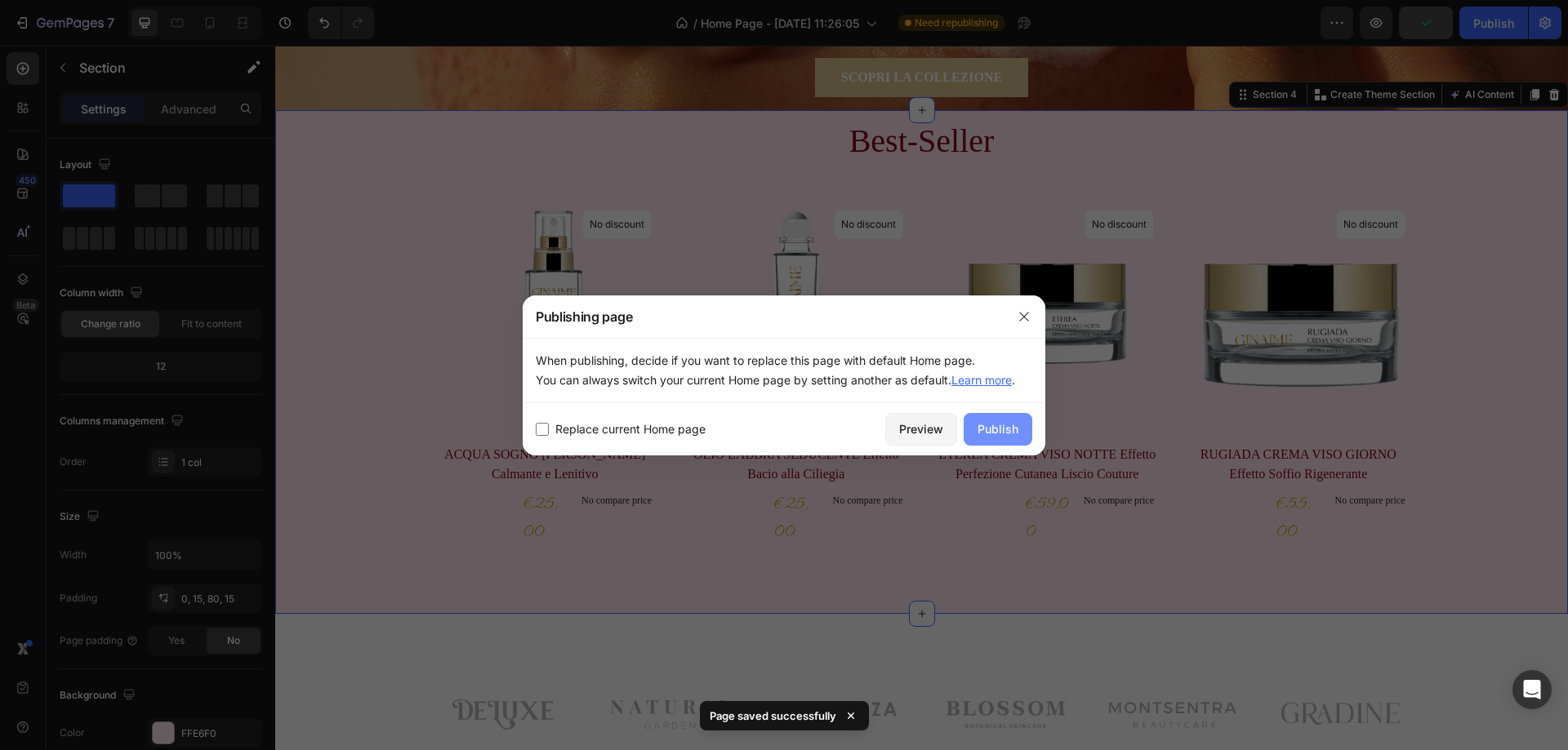
click at [1006, 433] on div "Publish" at bounding box center [998, 429] width 41 height 18
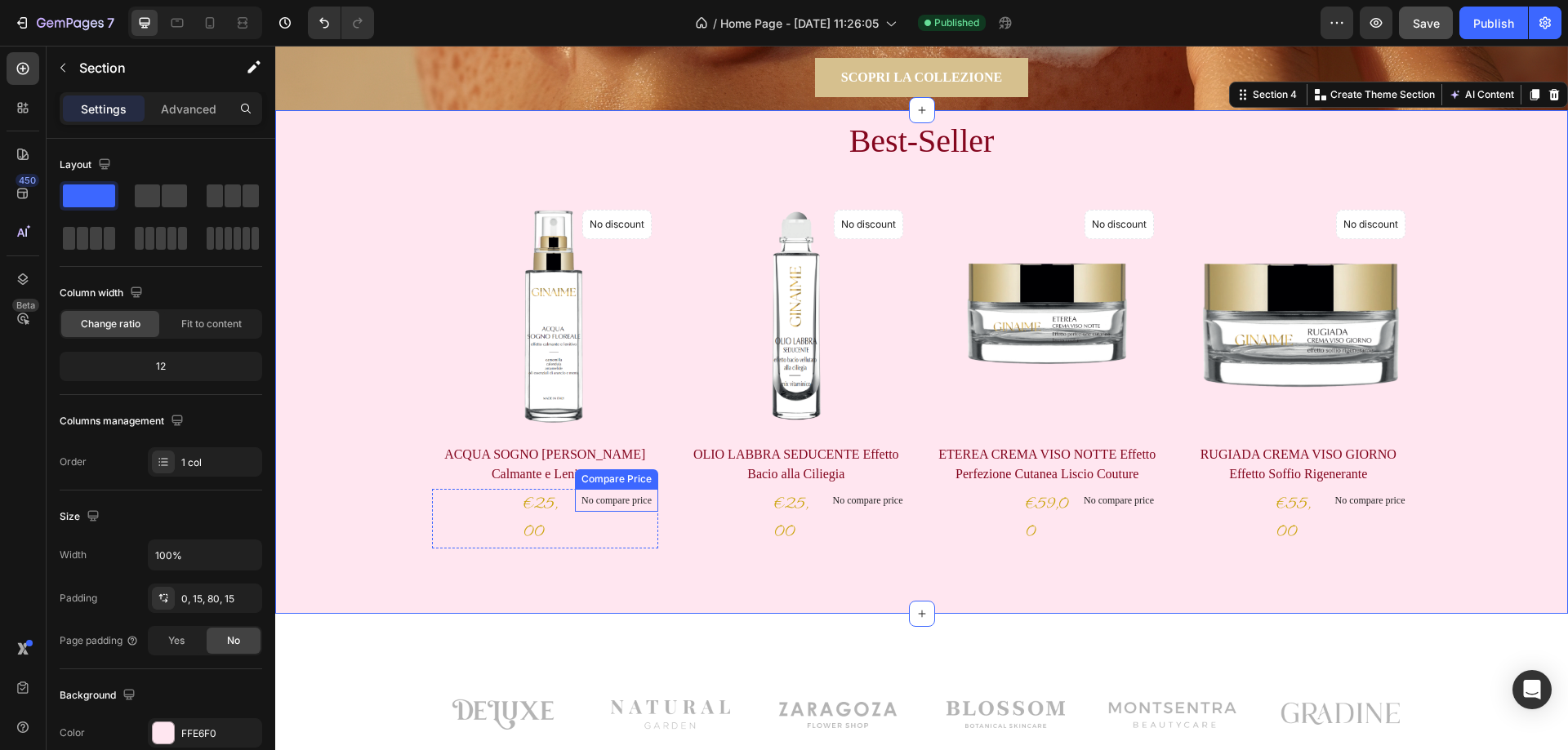
click at [617, 498] on p "No compare price" at bounding box center [617, 500] width 70 height 10
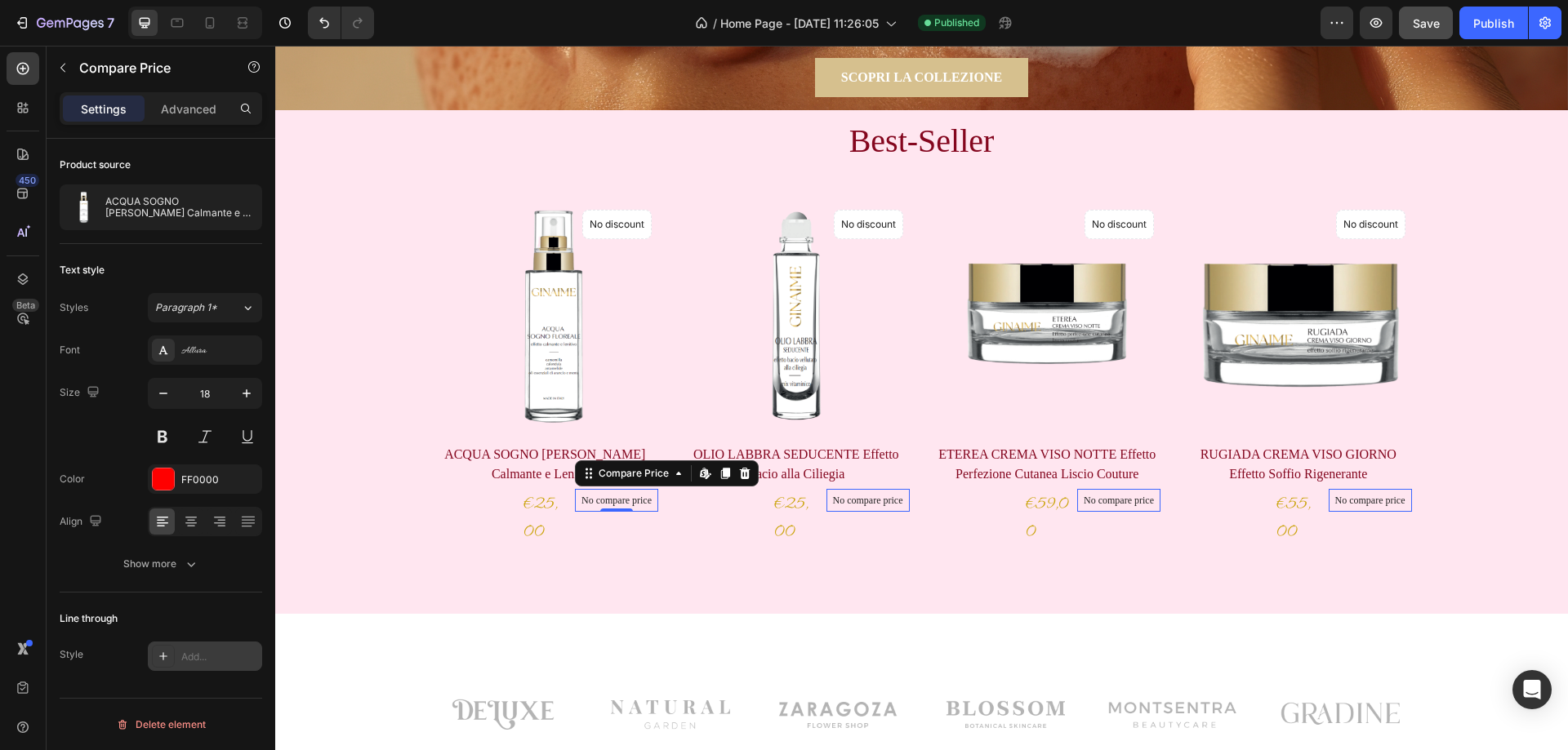
click at [165, 654] on icon at bounding box center [163, 656] width 13 height 13
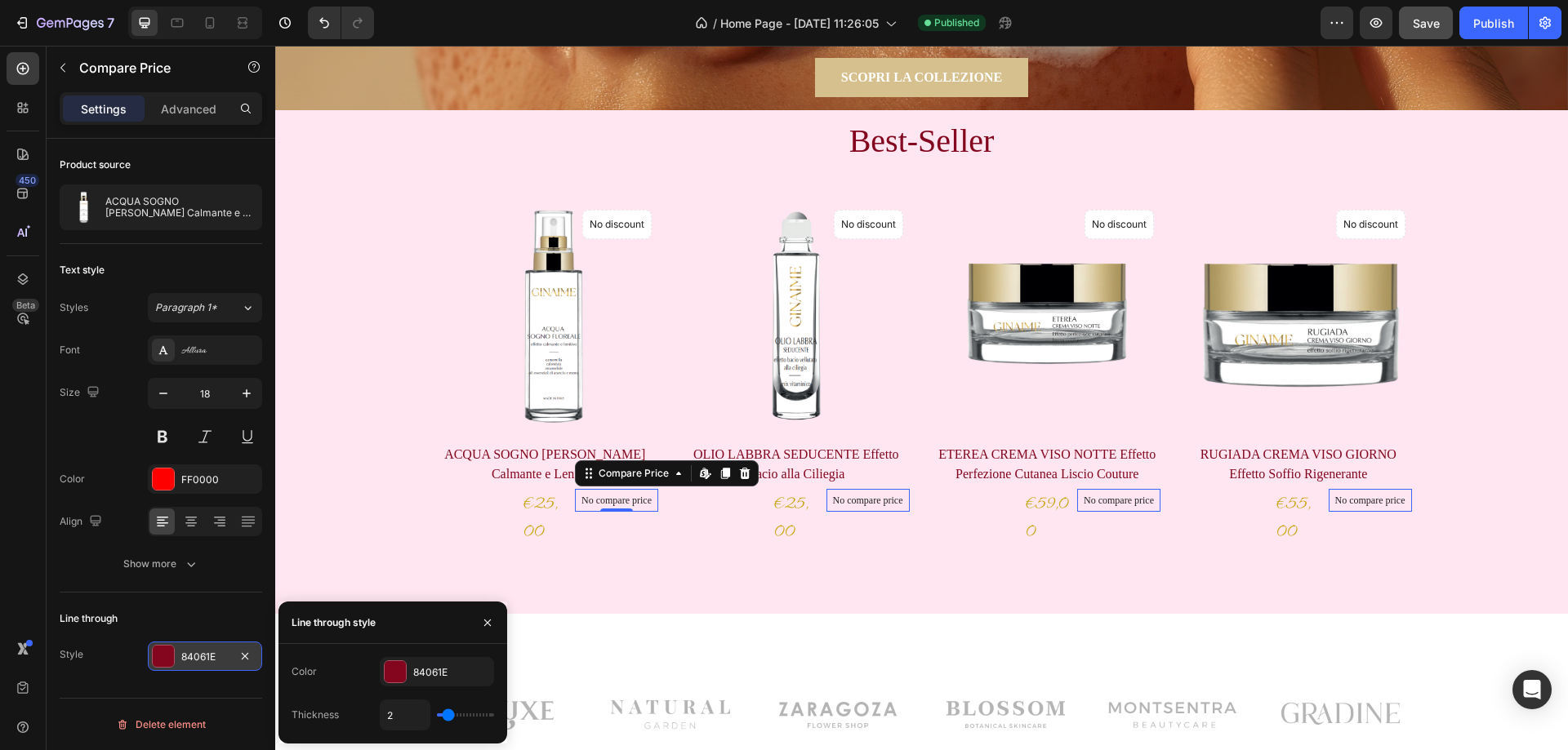
click at [236, 608] on div "Line through" at bounding box center [160, 619] width 202 height 26
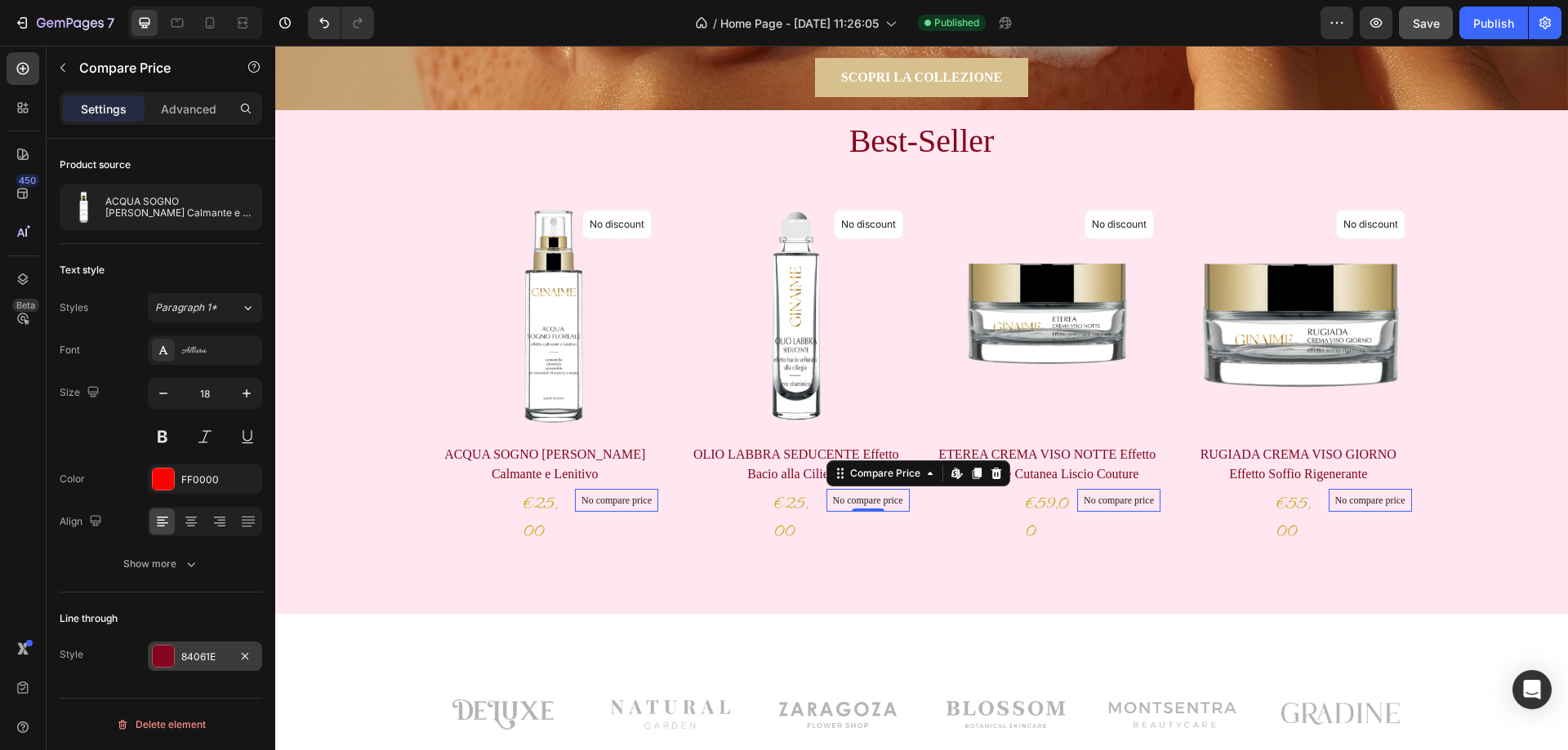
click at [652, 499] on p "No compare price" at bounding box center [617, 500] width 70 height 10
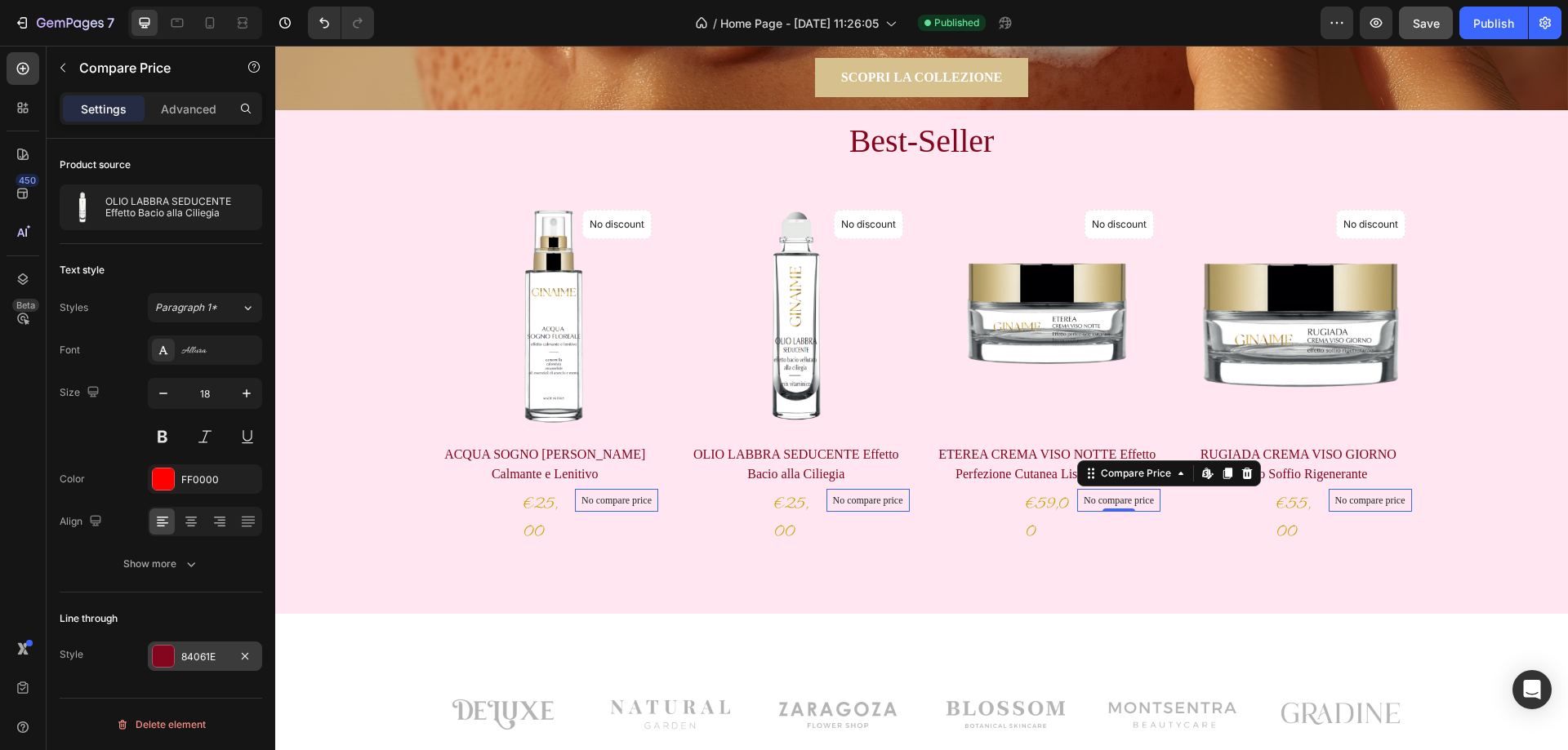
click at [652, 498] on p "No compare price" at bounding box center [617, 500] width 70 height 10
click at [582, 503] on p "No compare price" at bounding box center [617, 500] width 70 height 10
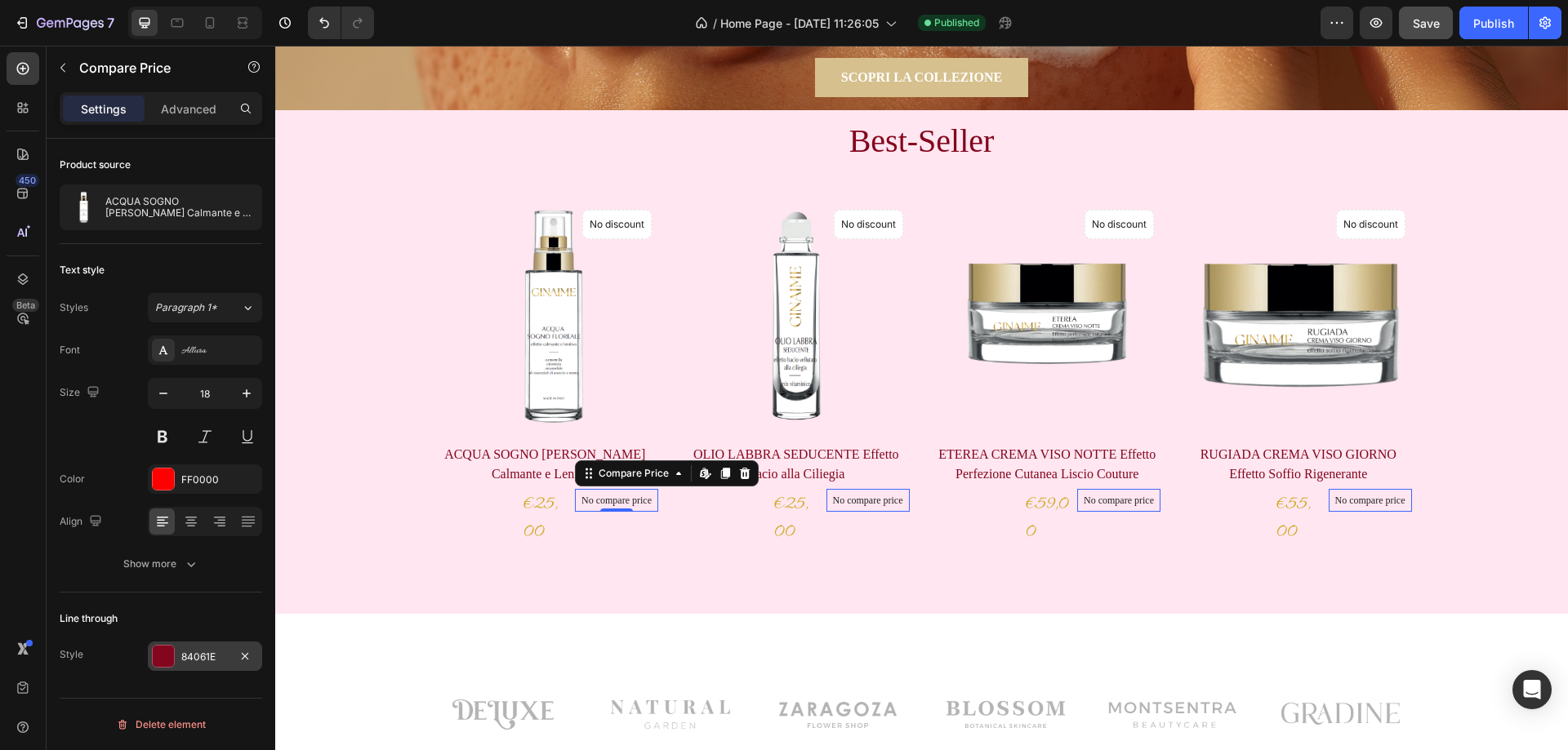
click at [188, 661] on div "84061E" at bounding box center [205, 657] width 47 height 15
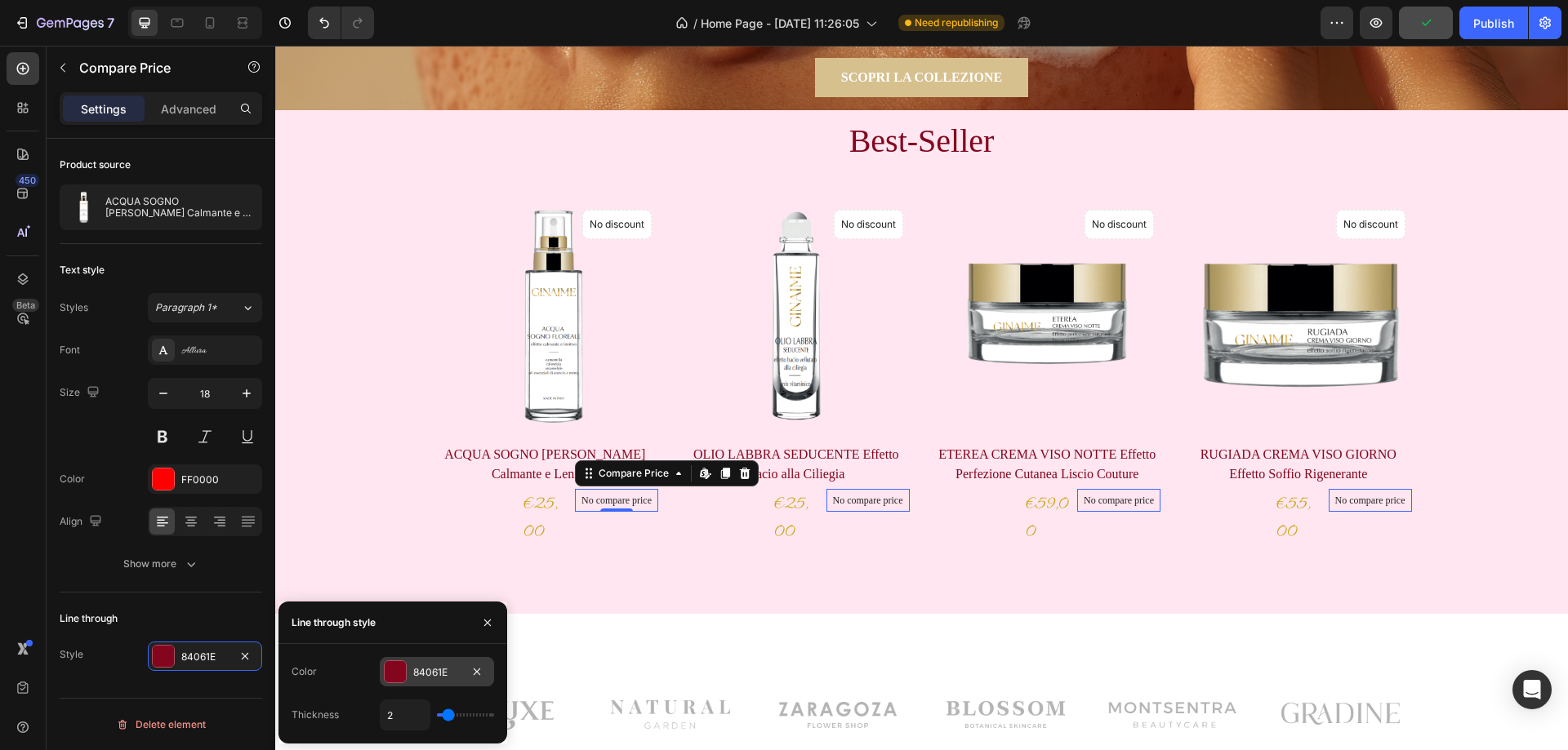
click at [392, 667] on div at bounding box center [395, 672] width 21 height 21
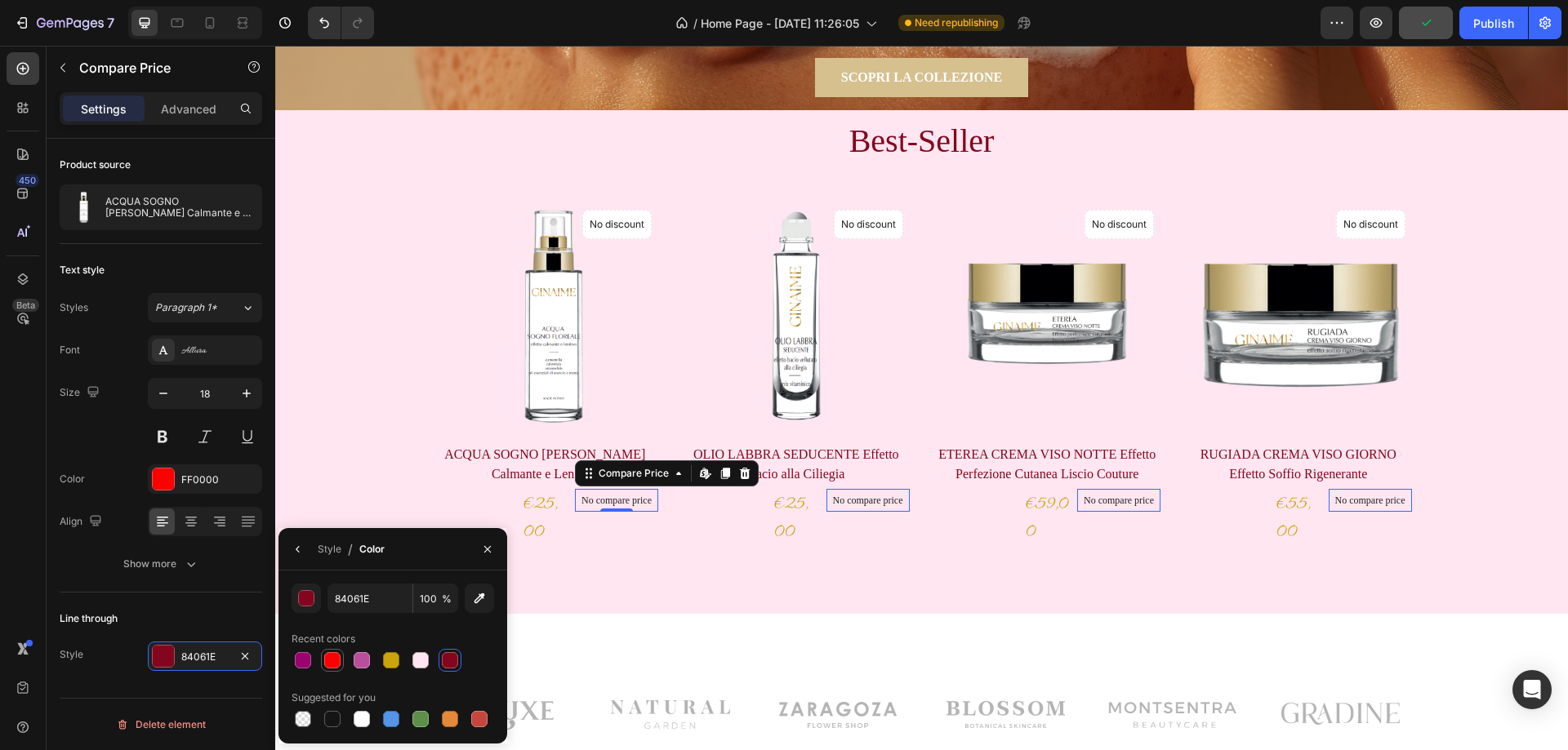
click at [329, 664] on div at bounding box center [332, 661] width 17 height 17
type input "FF0000"
click at [1441, 25] on button "Save" at bounding box center [1426, 22] width 54 height 32
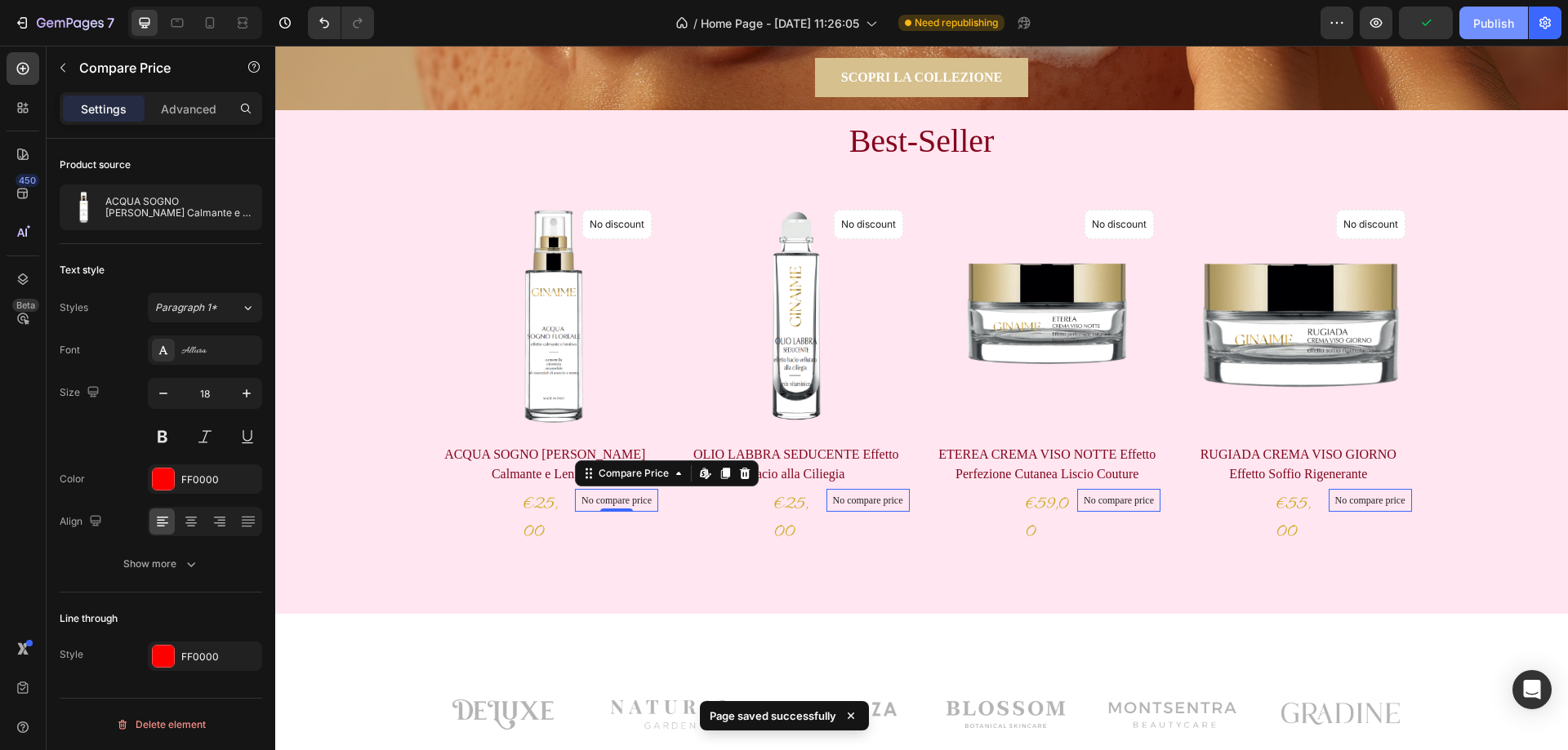
click at [1503, 18] on div "Publish" at bounding box center [1494, 24] width 41 height 18
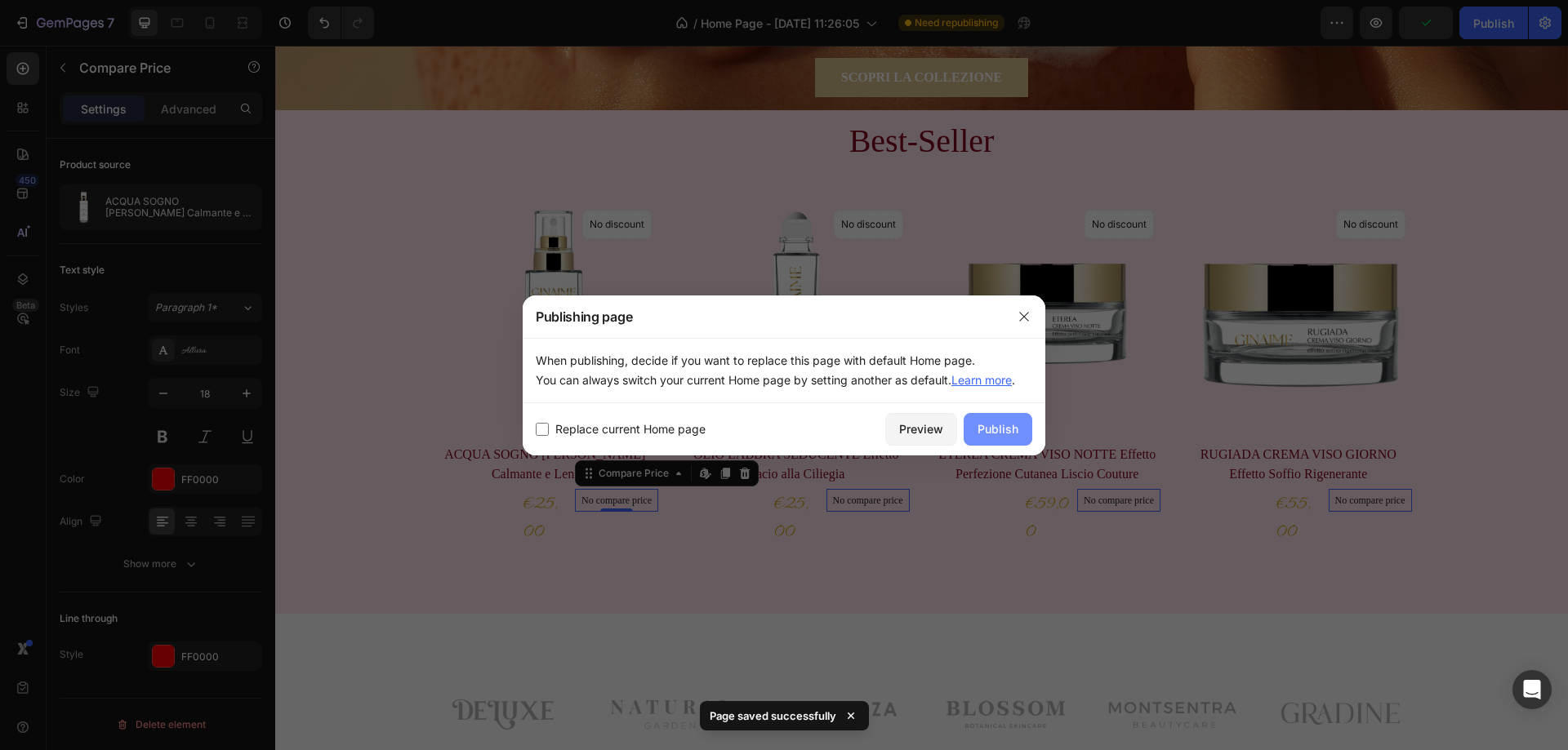
click at [1009, 426] on div "Publish" at bounding box center [998, 429] width 41 height 18
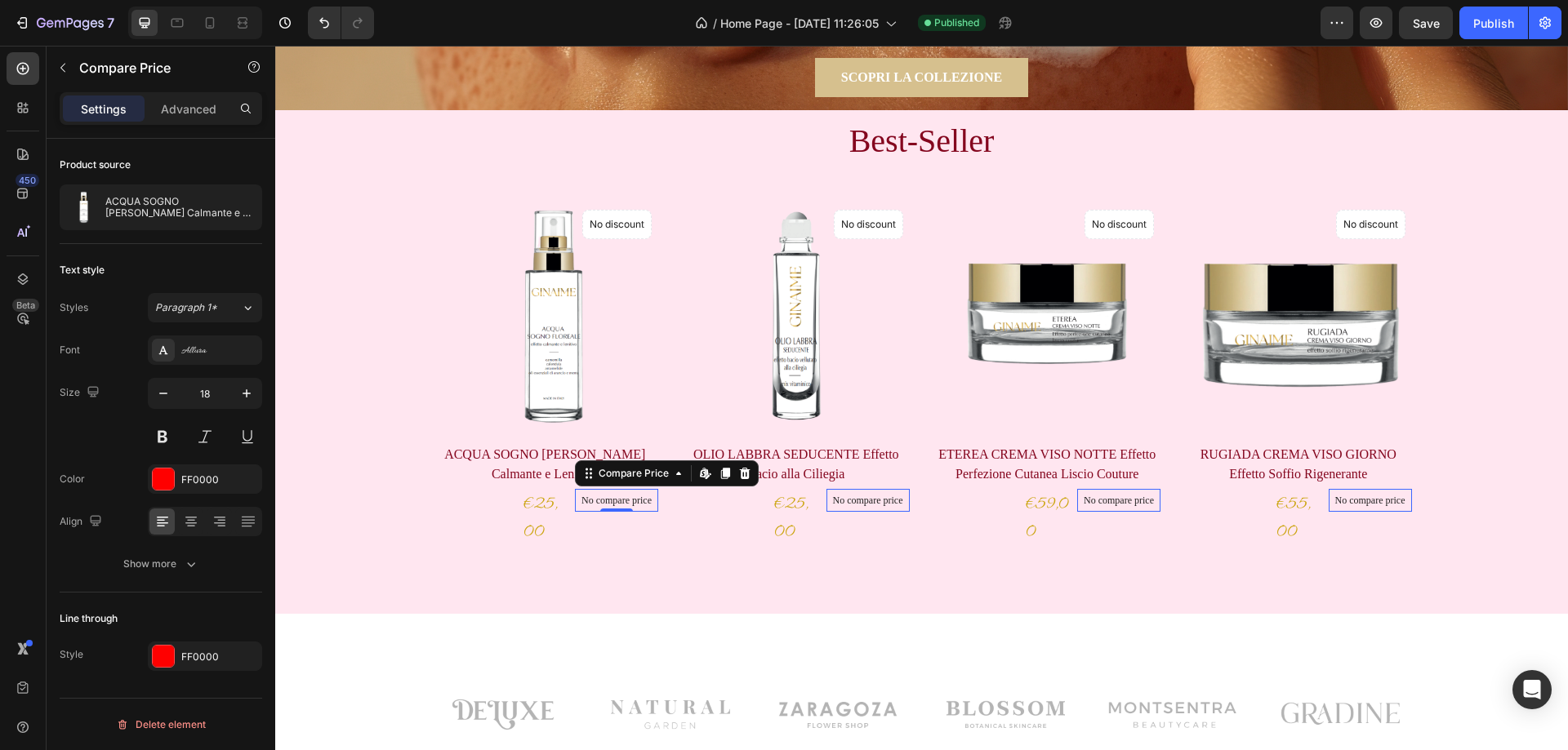
click at [157, 655] on div at bounding box center [163, 656] width 21 height 21
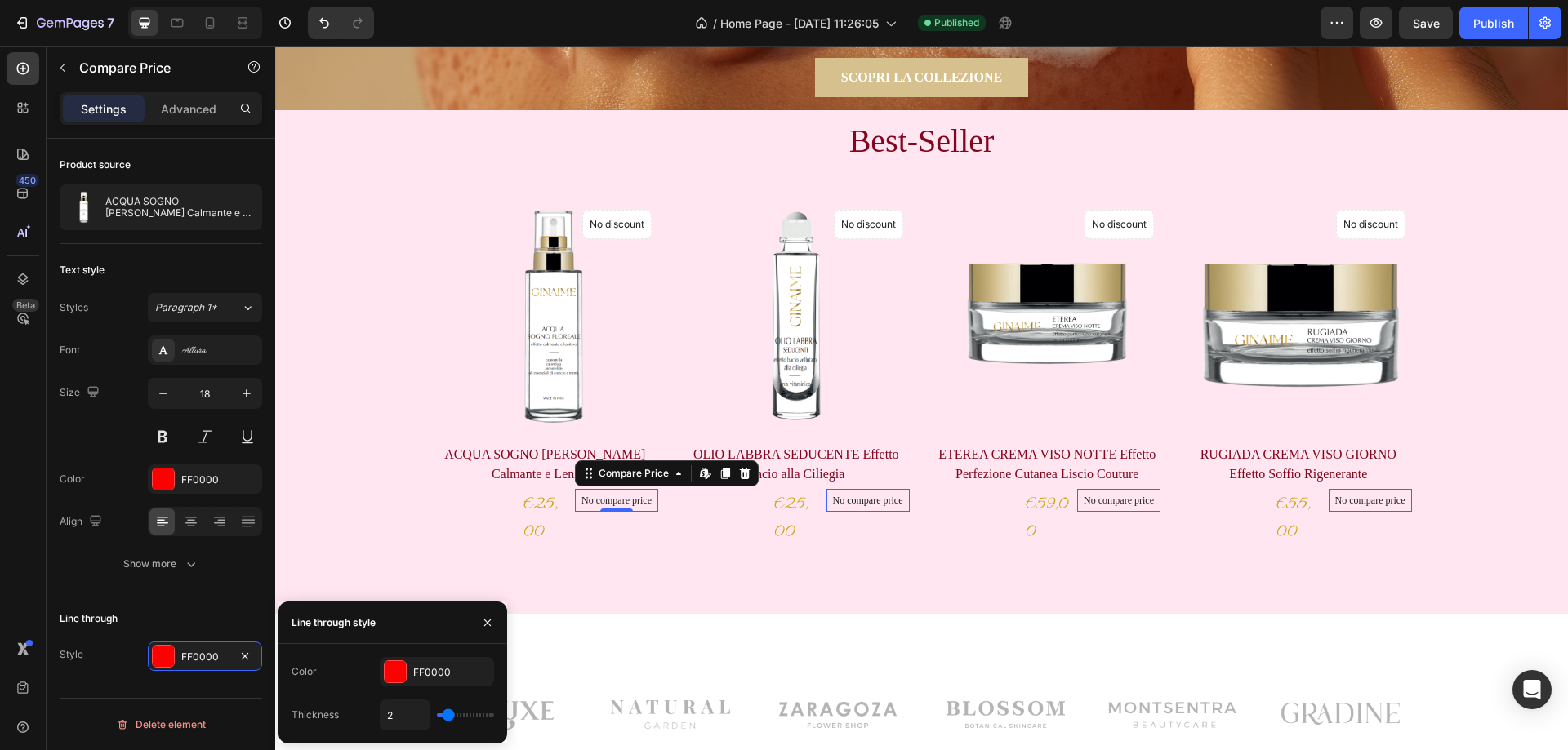
type input "1"
click at [444, 717] on input "range" at bounding box center [465, 716] width 57 height 4
click at [1434, 30] on span "Save" at bounding box center [1426, 24] width 27 height 14
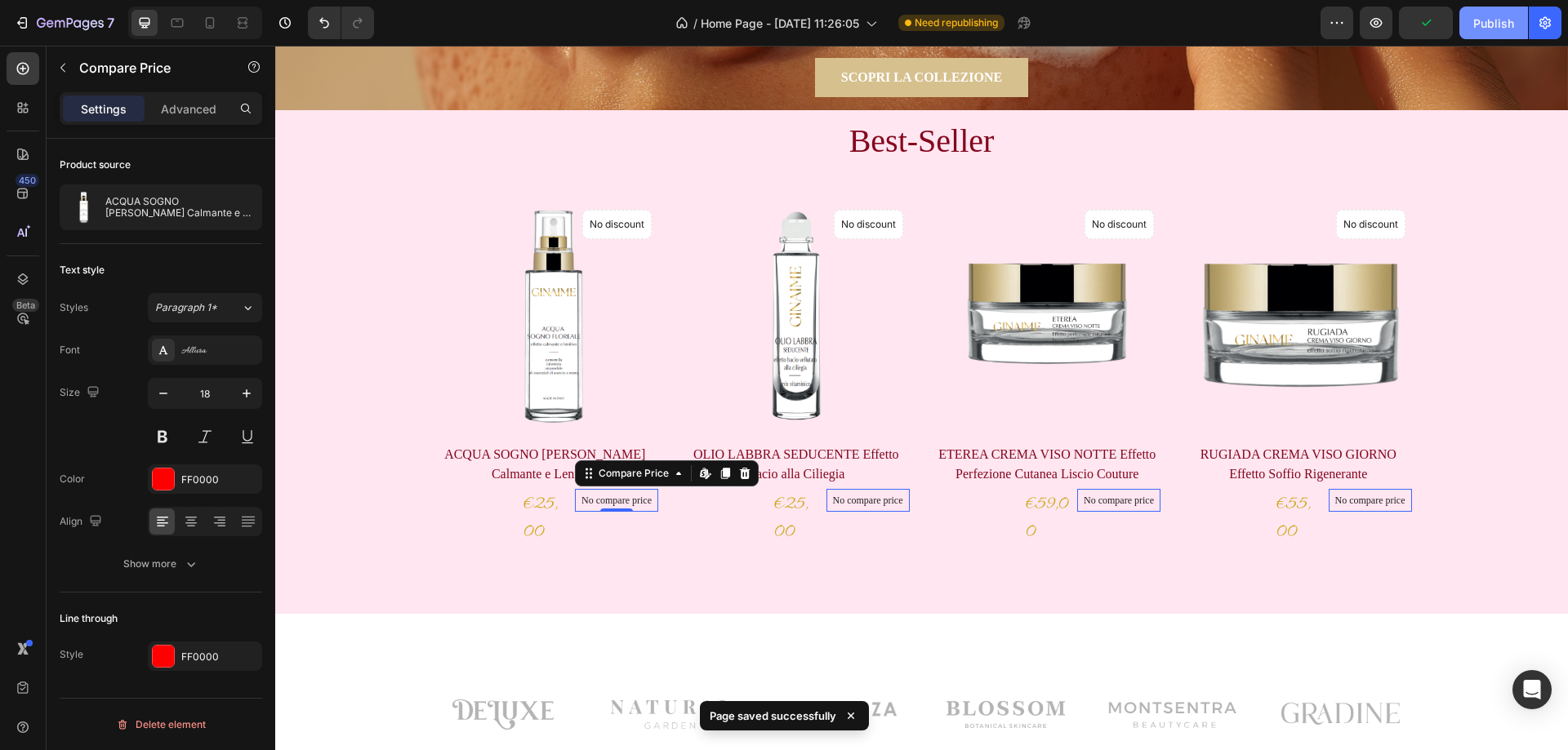
click at [1492, 23] on div "Publish" at bounding box center [1494, 24] width 41 height 18
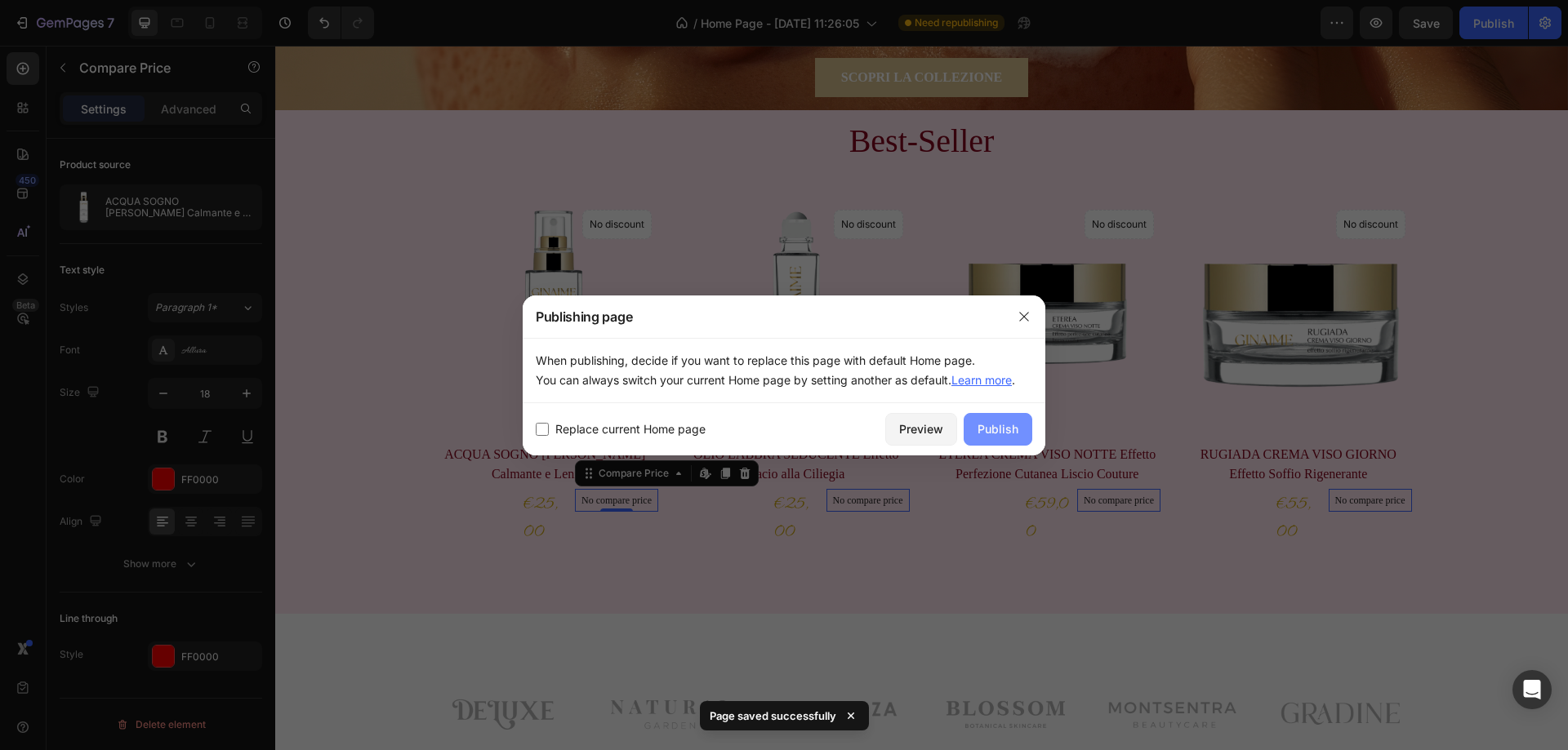
click at [1007, 432] on div "Publish" at bounding box center [998, 429] width 41 height 18
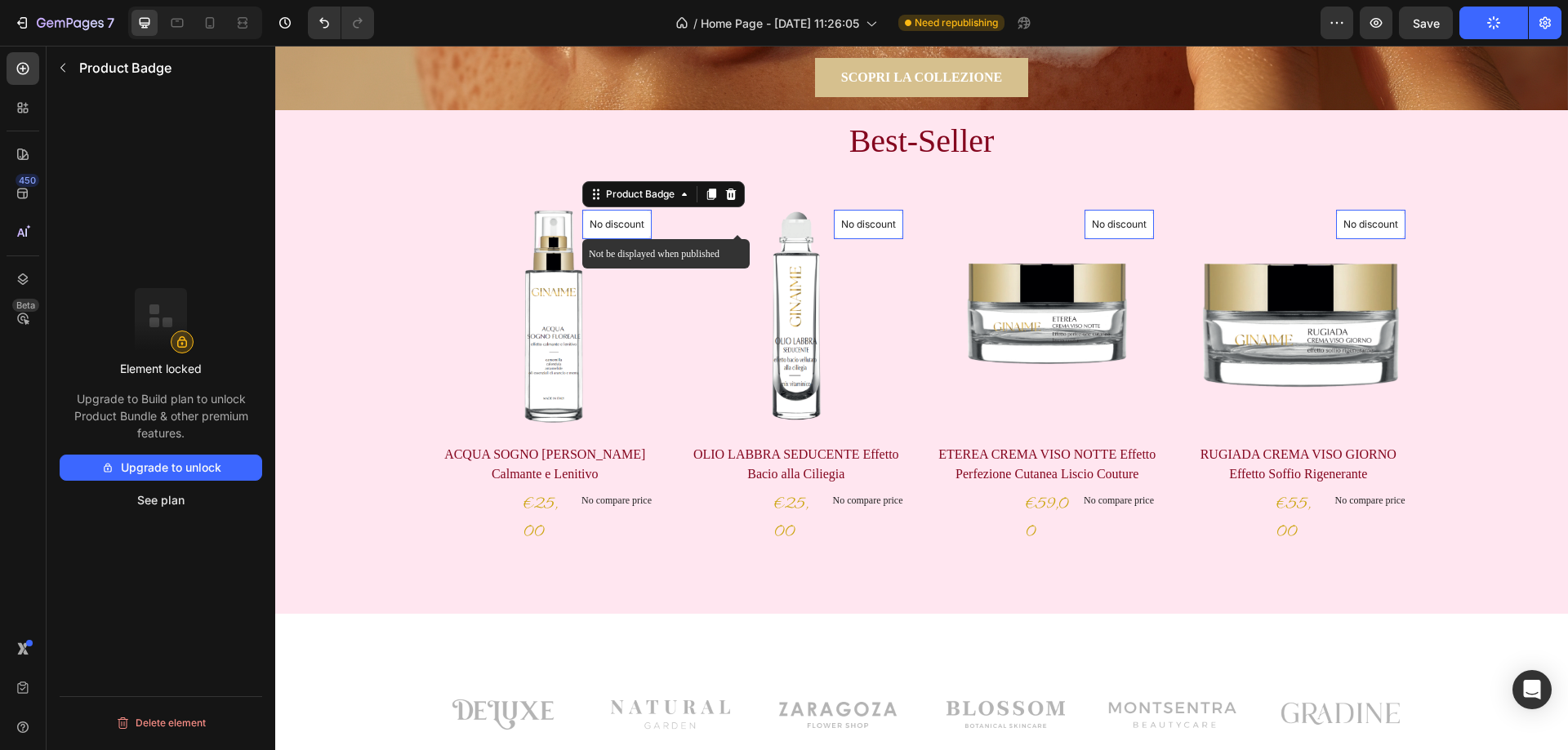
click at [620, 223] on p "No discount" at bounding box center [617, 224] width 54 height 15
click at [608, 282] on img at bounding box center [545, 316] width 227 height 227
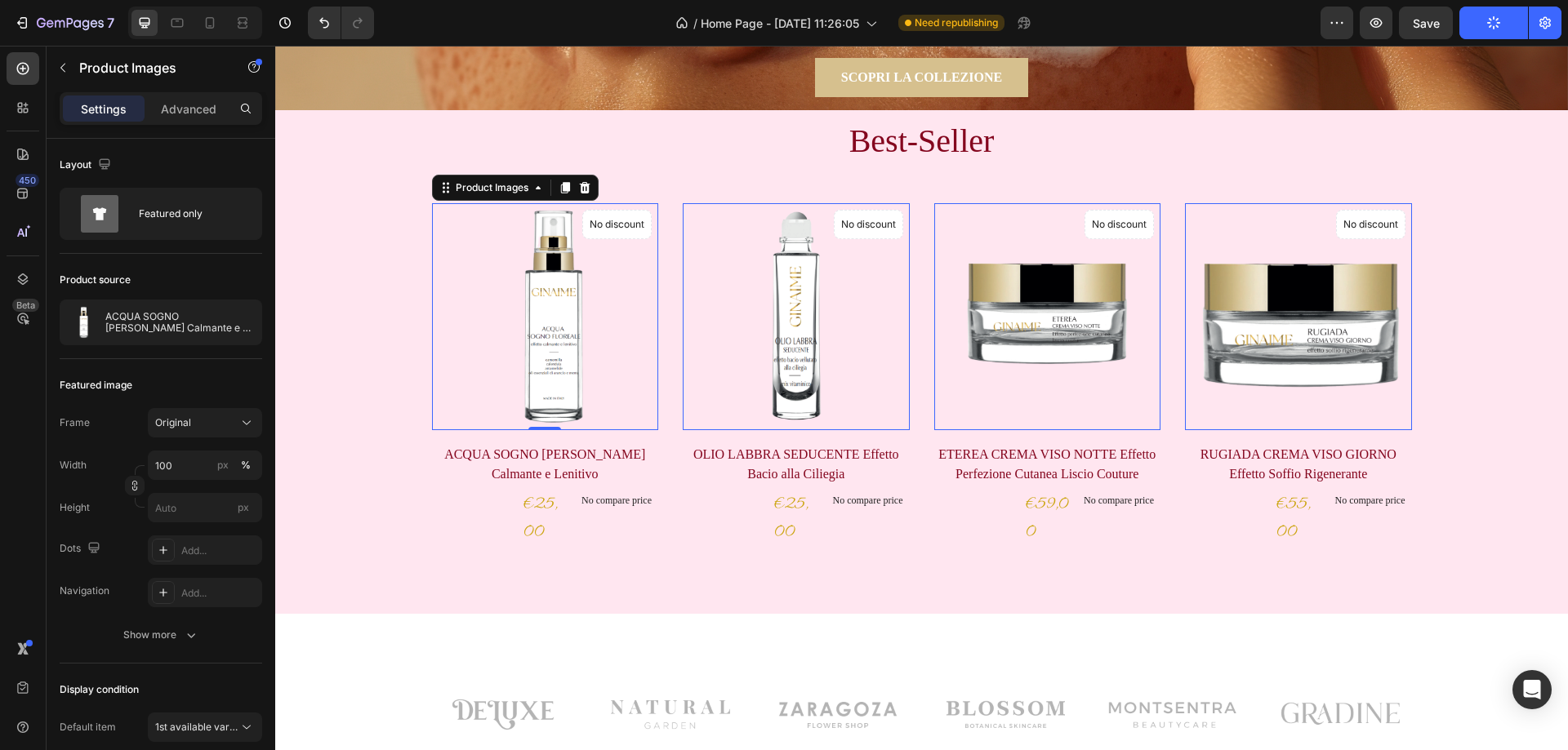
click at [435, 295] on img at bounding box center [545, 316] width 227 height 227
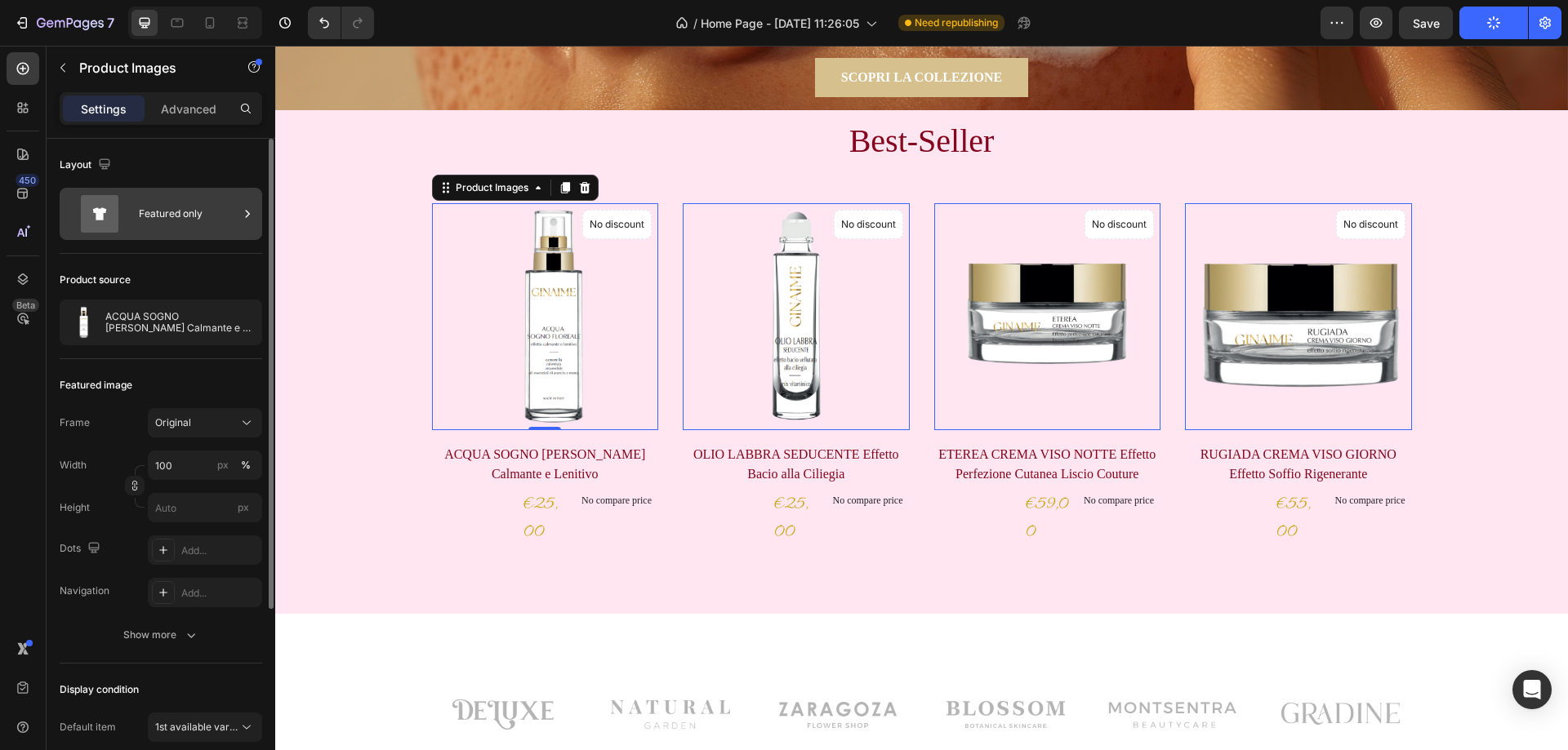
click at [174, 223] on div "Featured only" at bounding box center [188, 214] width 100 height 38
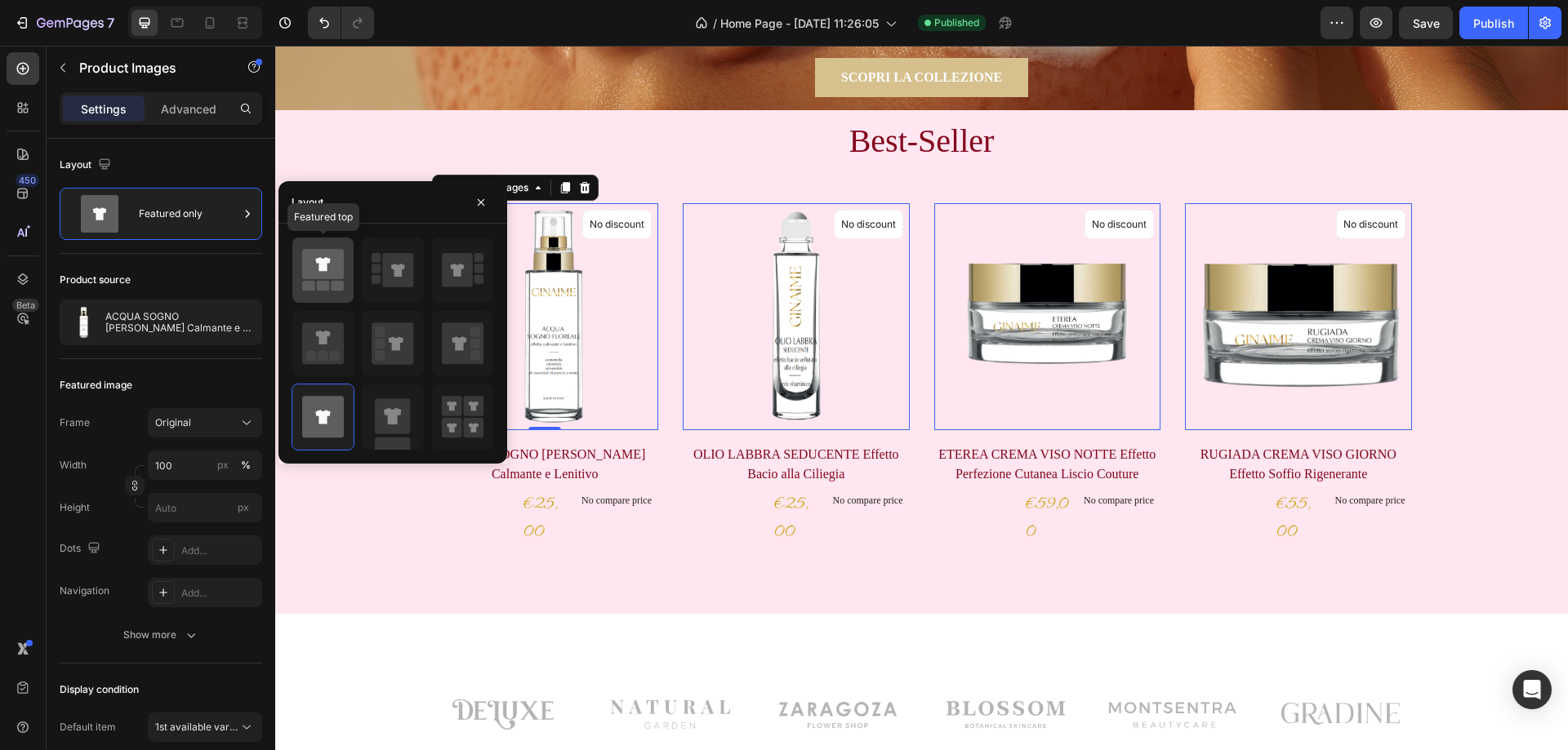
click at [324, 268] on icon at bounding box center [323, 265] width 15 height 14
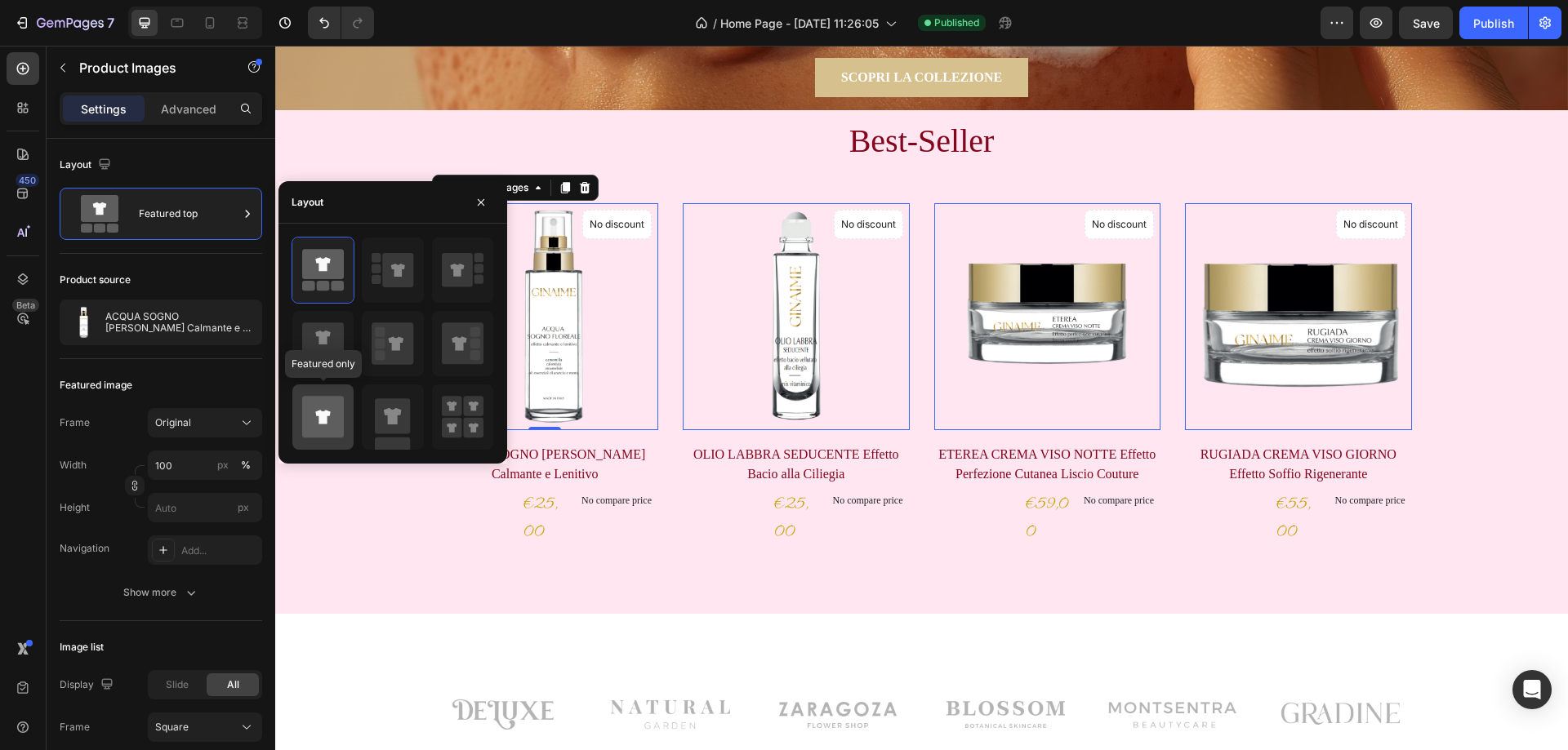
click at [304, 409] on icon at bounding box center [323, 417] width 42 height 42
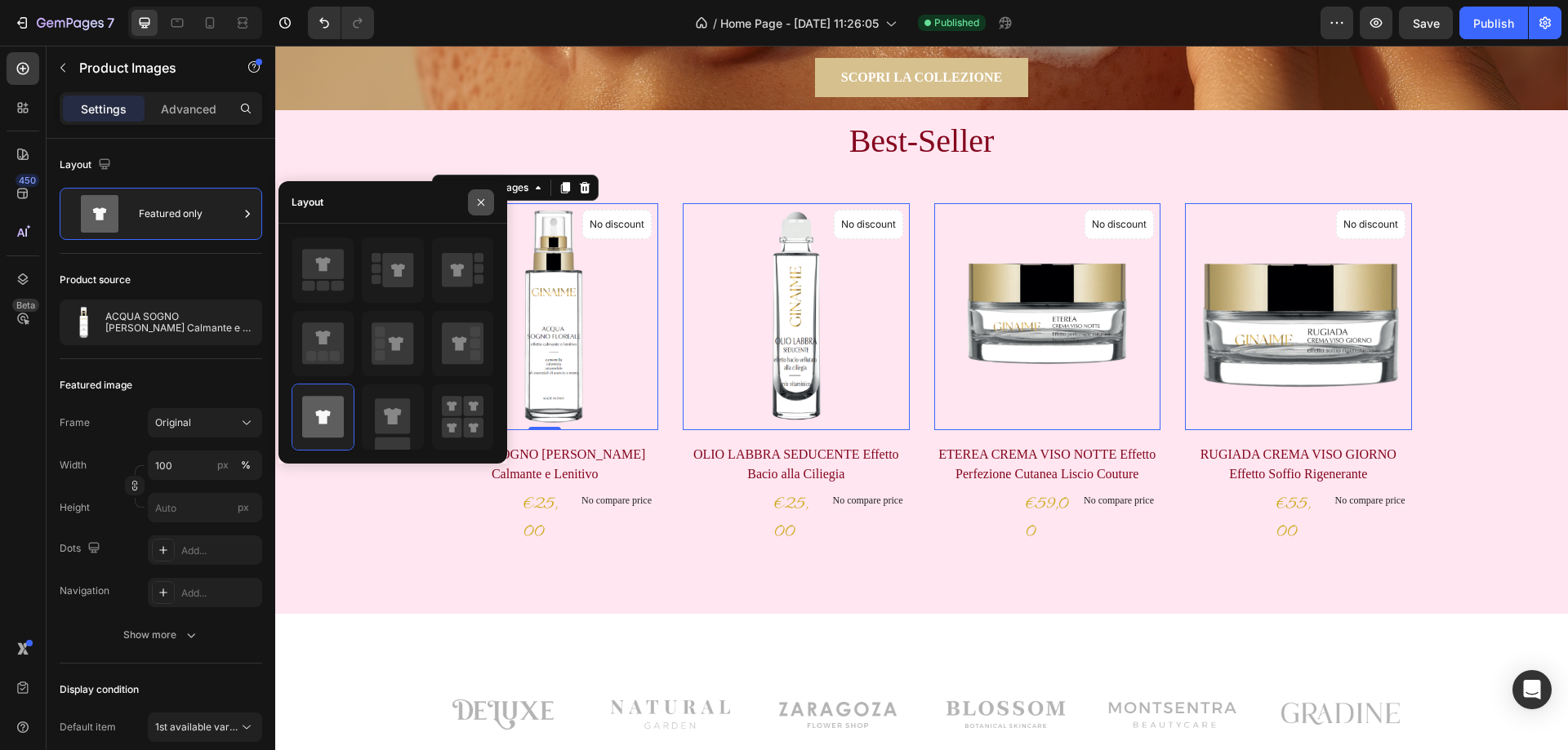
click at [477, 204] on icon "button" at bounding box center [480, 202] width 13 height 13
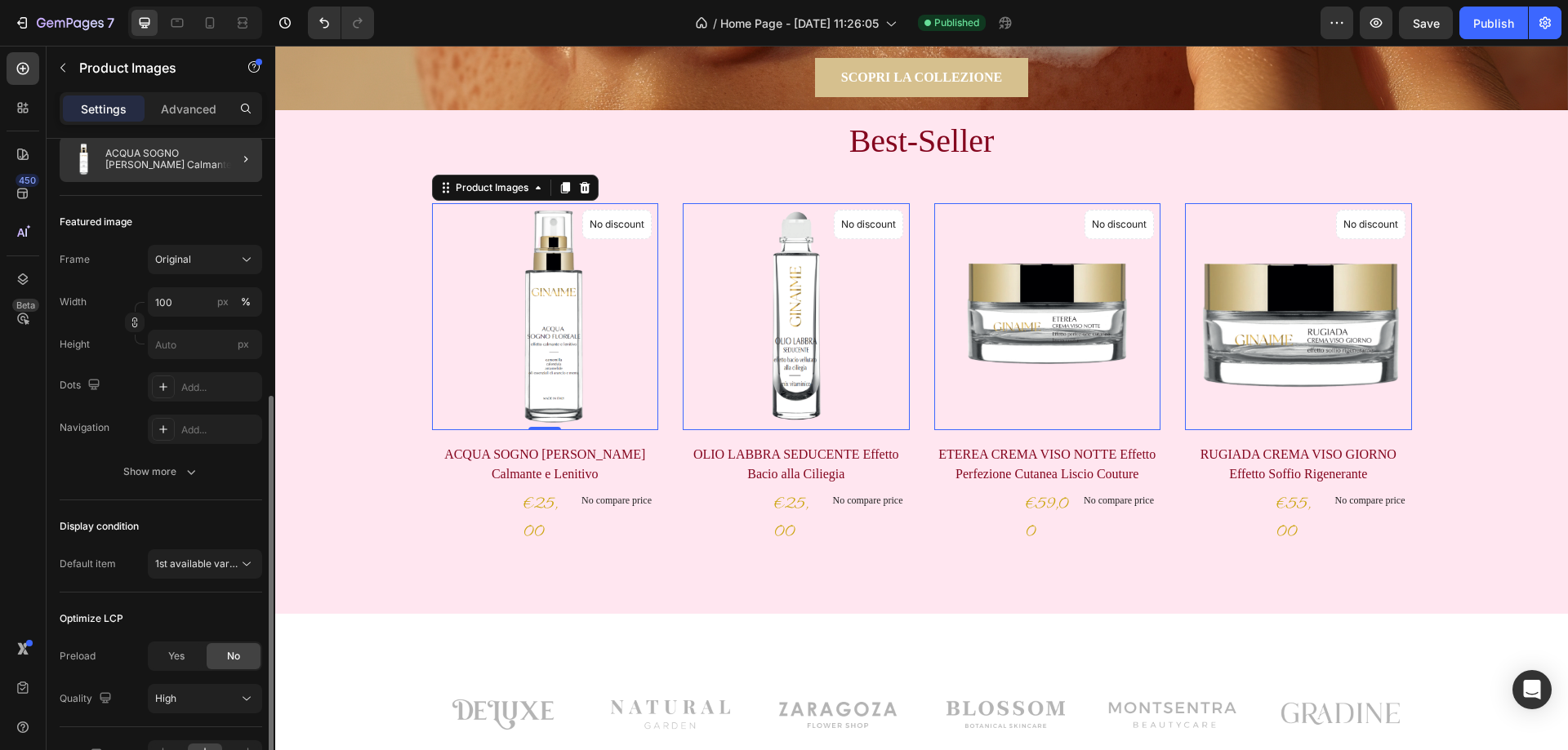
scroll to position [245, 0]
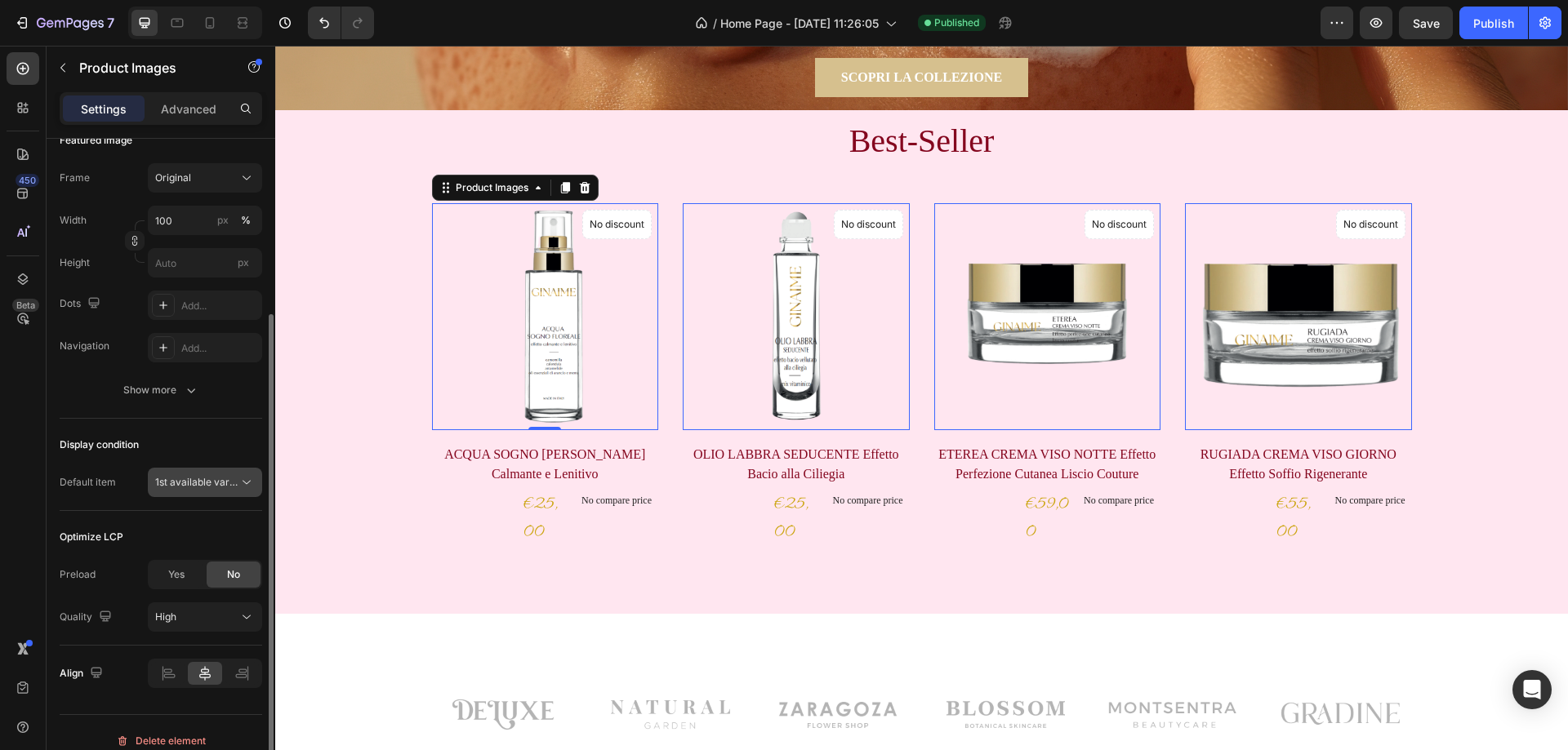
click at [203, 482] on span "1st available variant" at bounding box center [201, 482] width 91 height 12
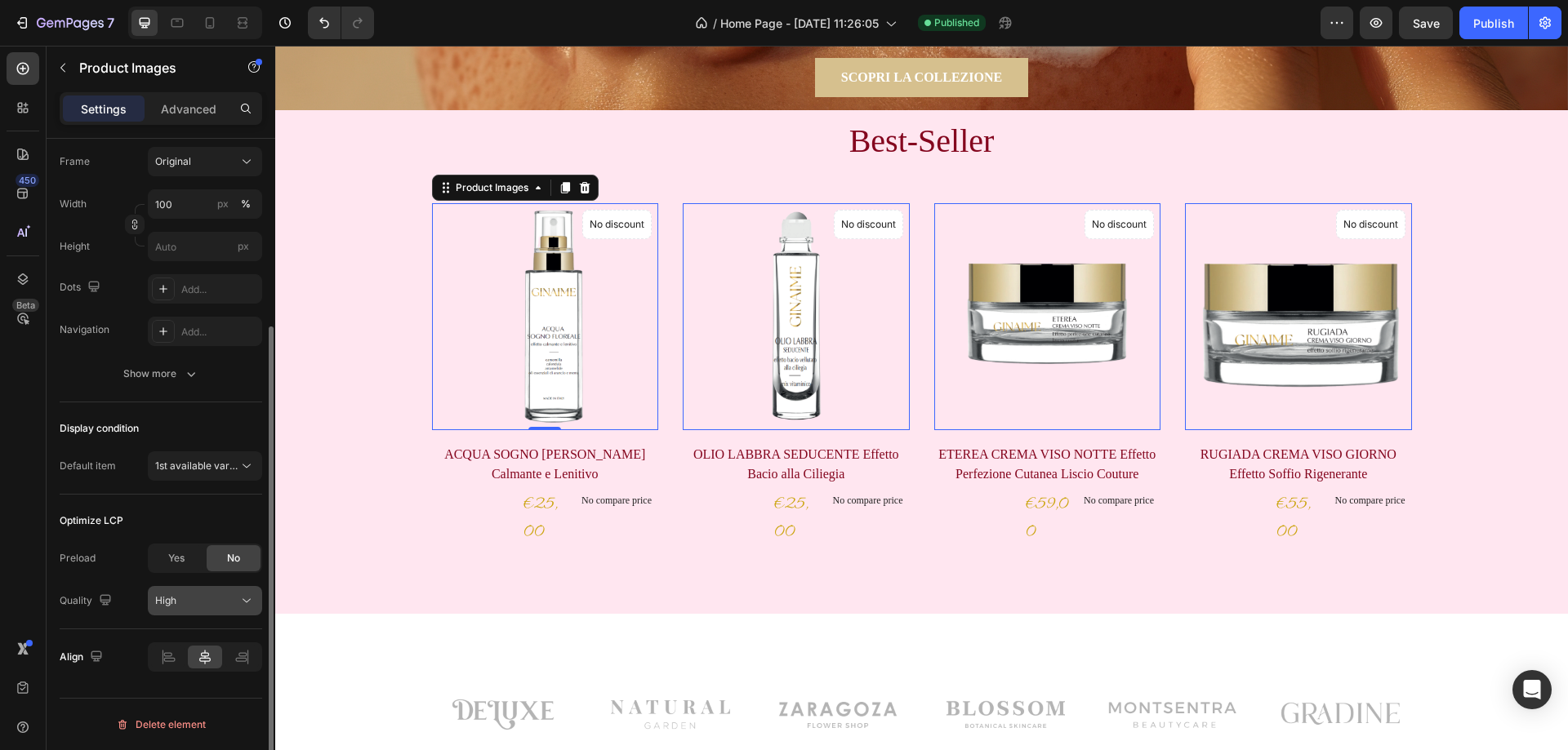
click at [222, 598] on div "High" at bounding box center [196, 601] width 83 height 15
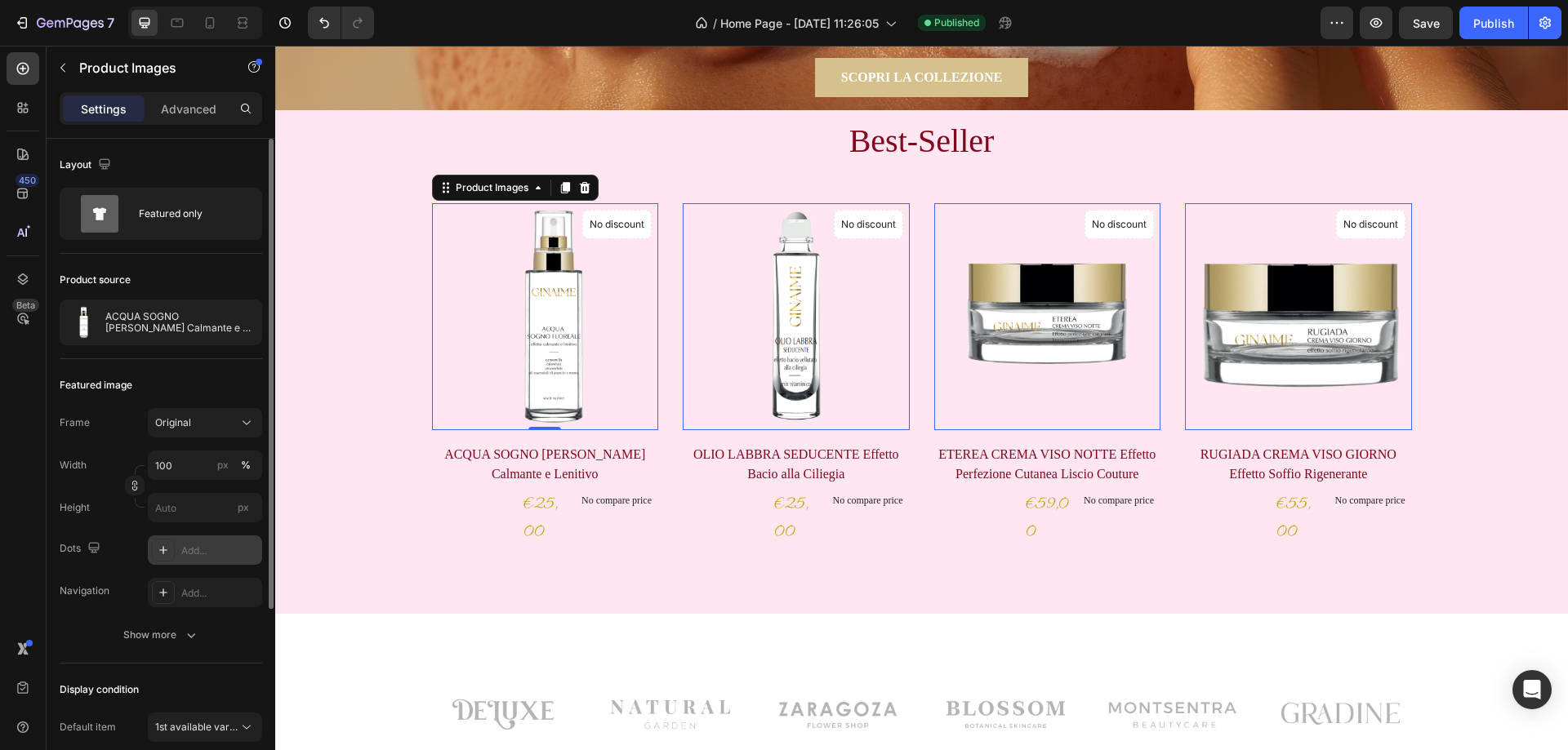
scroll to position [81, 0]
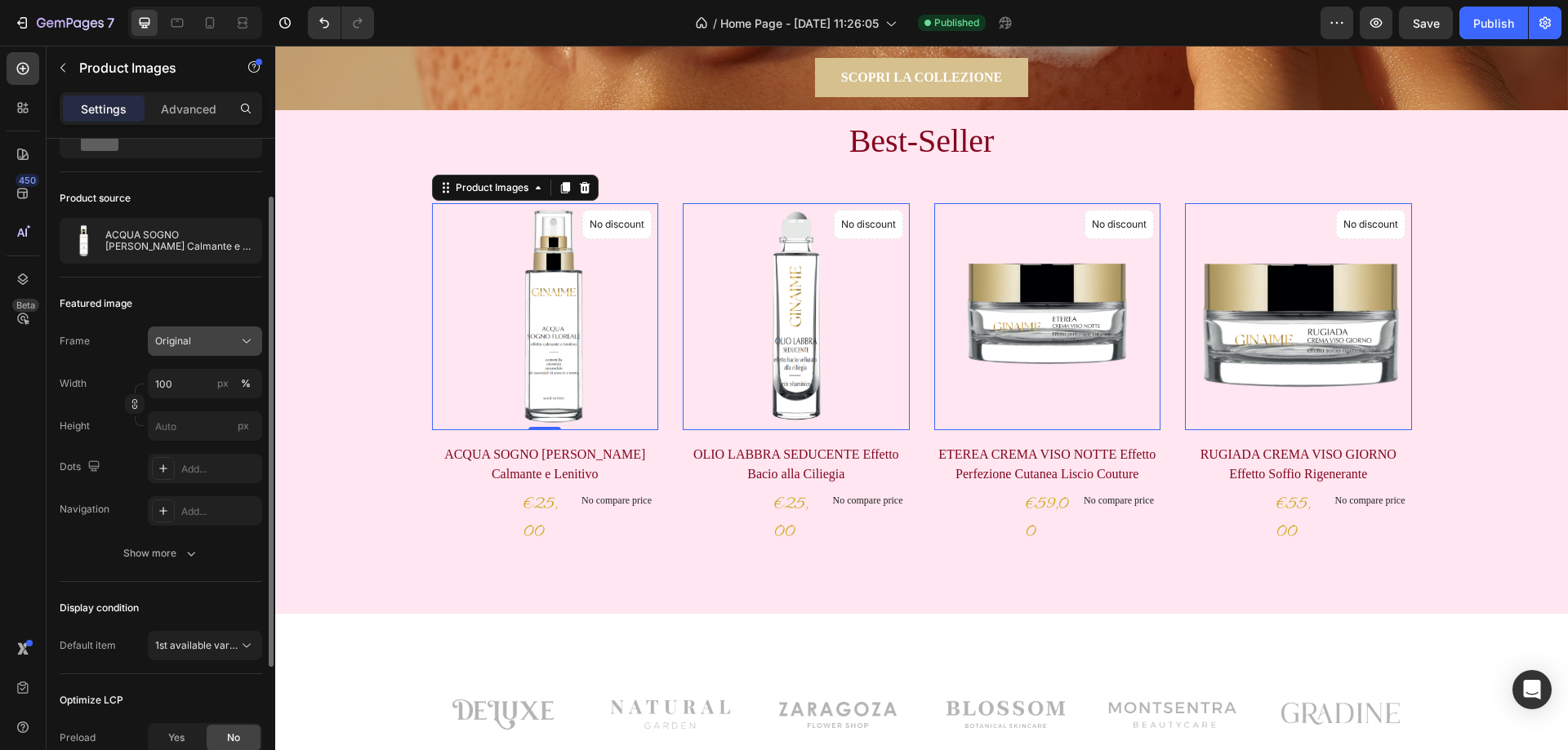
click at [209, 336] on div "Original" at bounding box center [195, 341] width 80 height 15
click at [195, 386] on div "Square" at bounding box center [202, 381] width 95 height 17
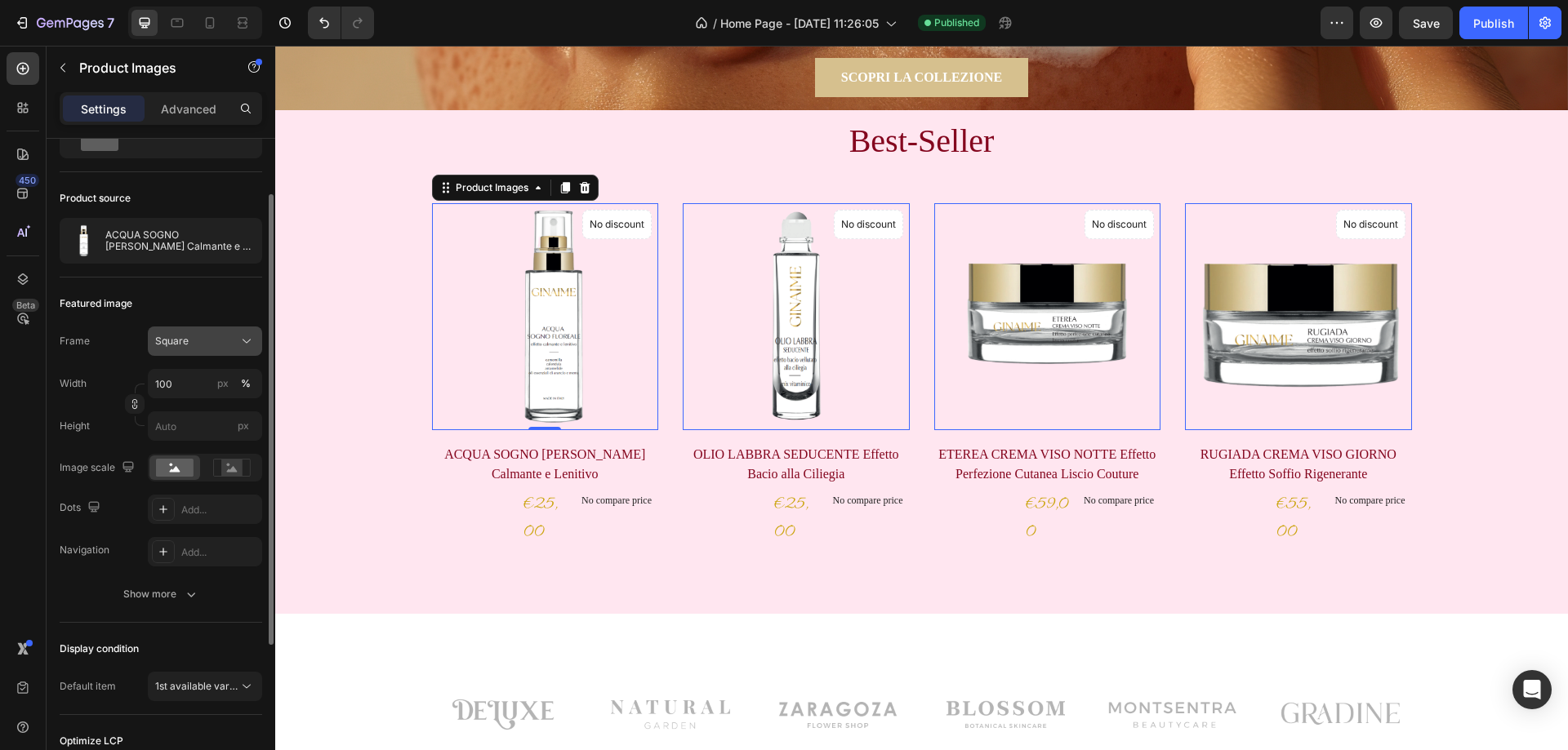
click at [209, 342] on div "Square" at bounding box center [195, 341] width 80 height 15
click at [168, 475] on span "Original" at bounding box center [172, 473] width 36 height 15
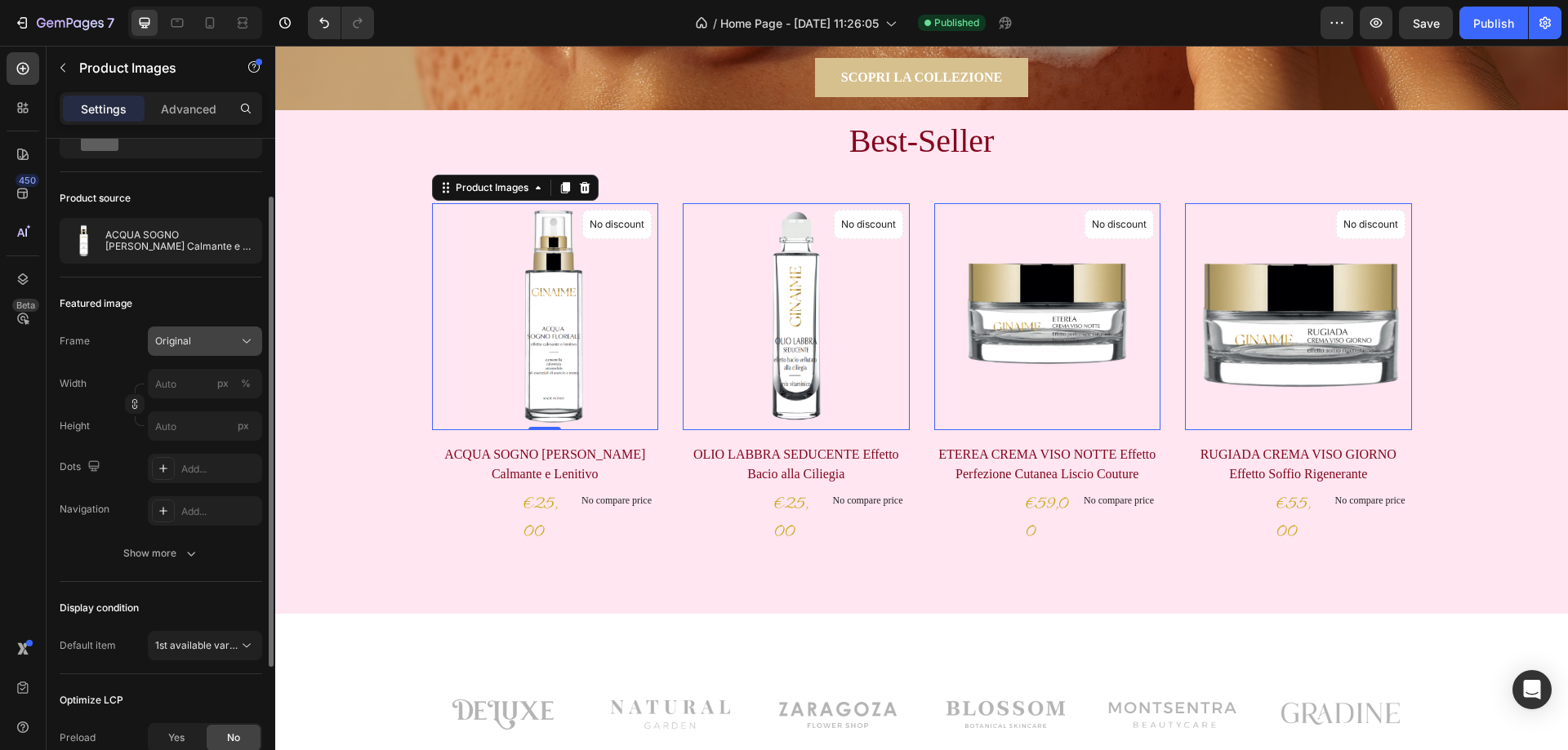
click at [201, 347] on div "Original" at bounding box center [195, 341] width 80 height 15
click at [195, 507] on div "Add..." at bounding box center [220, 512] width 77 height 15
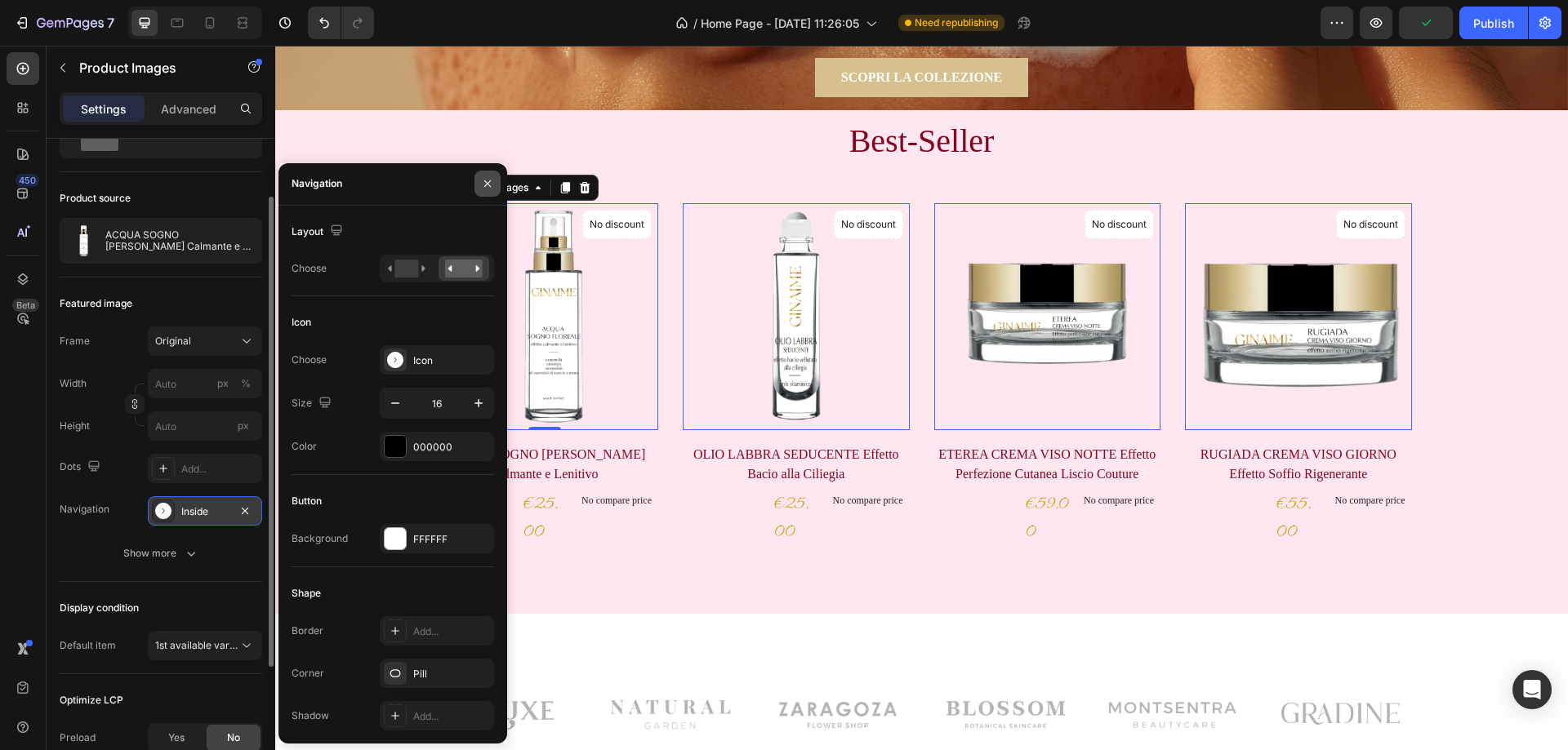
click at [486, 188] on icon "button" at bounding box center [487, 183] width 13 height 13
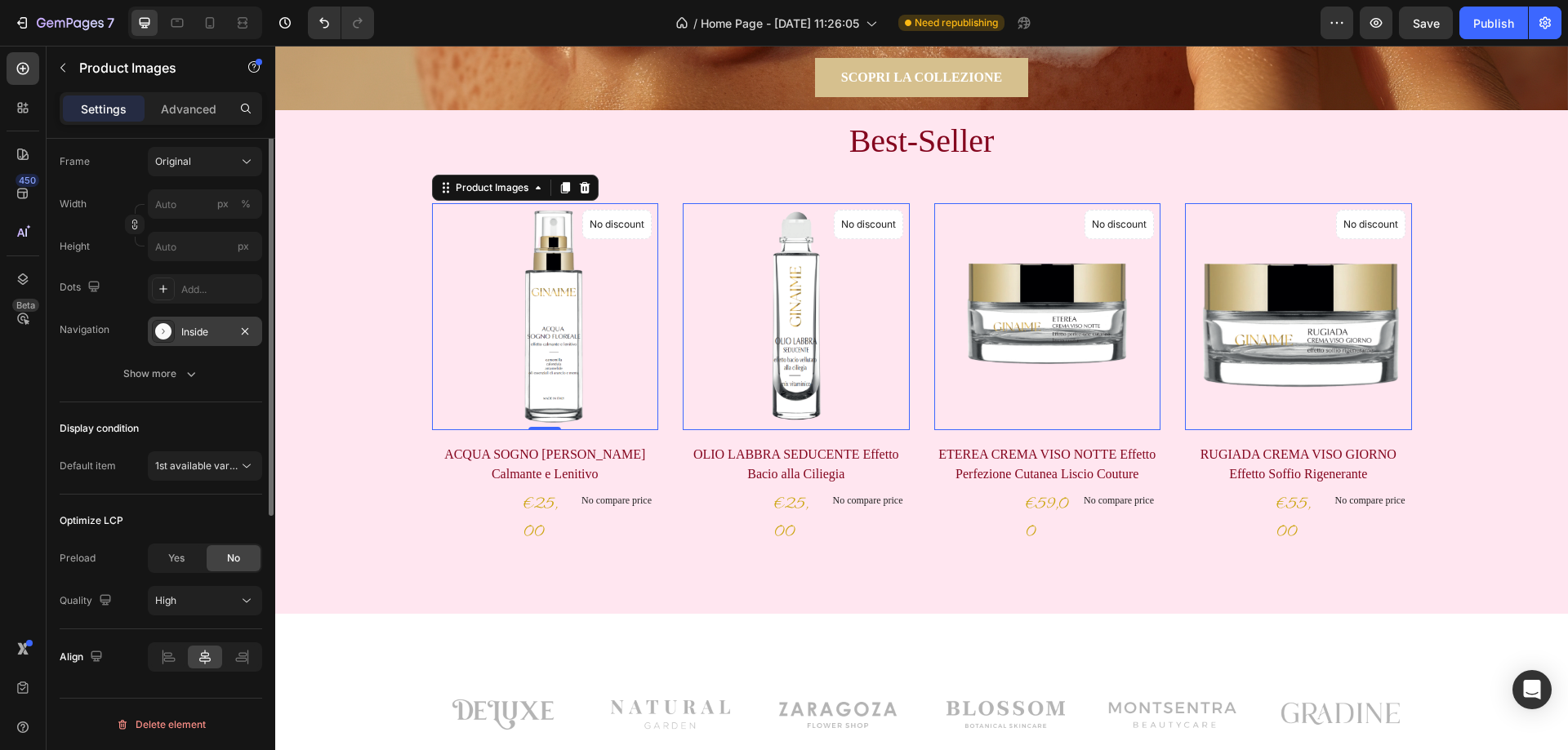
scroll to position [0, 0]
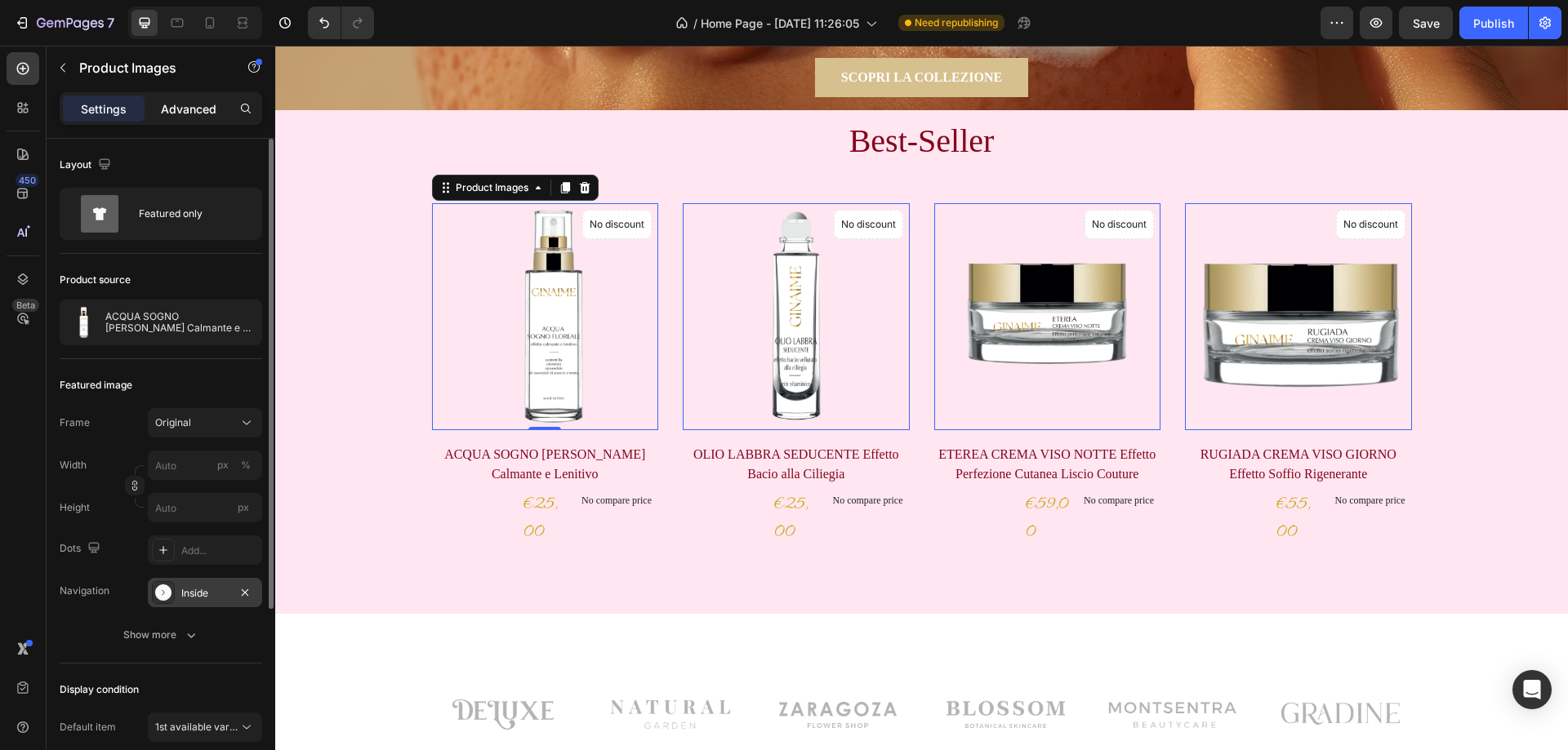
click at [201, 100] on div "Advanced" at bounding box center [188, 109] width 82 height 26
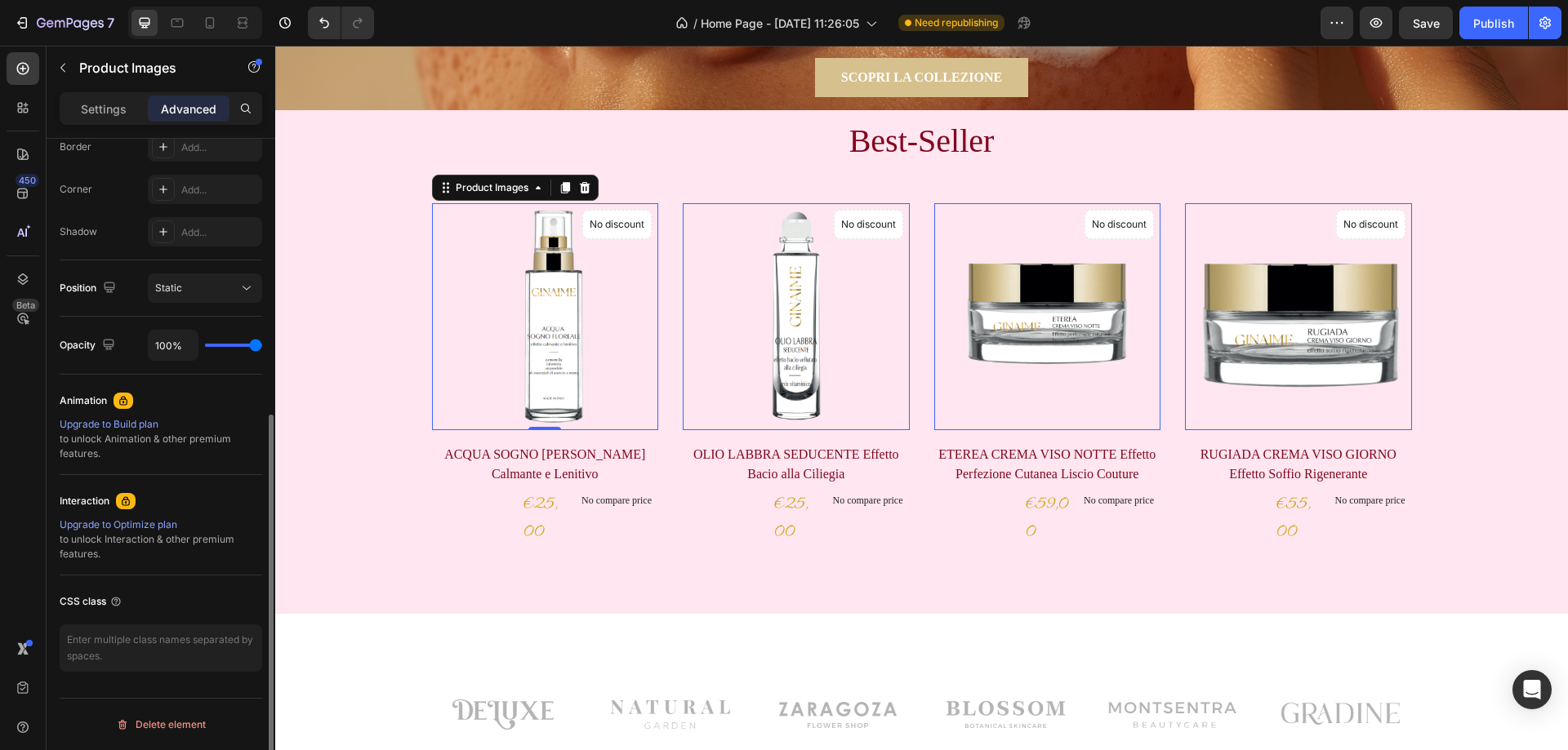
scroll to position [149, 0]
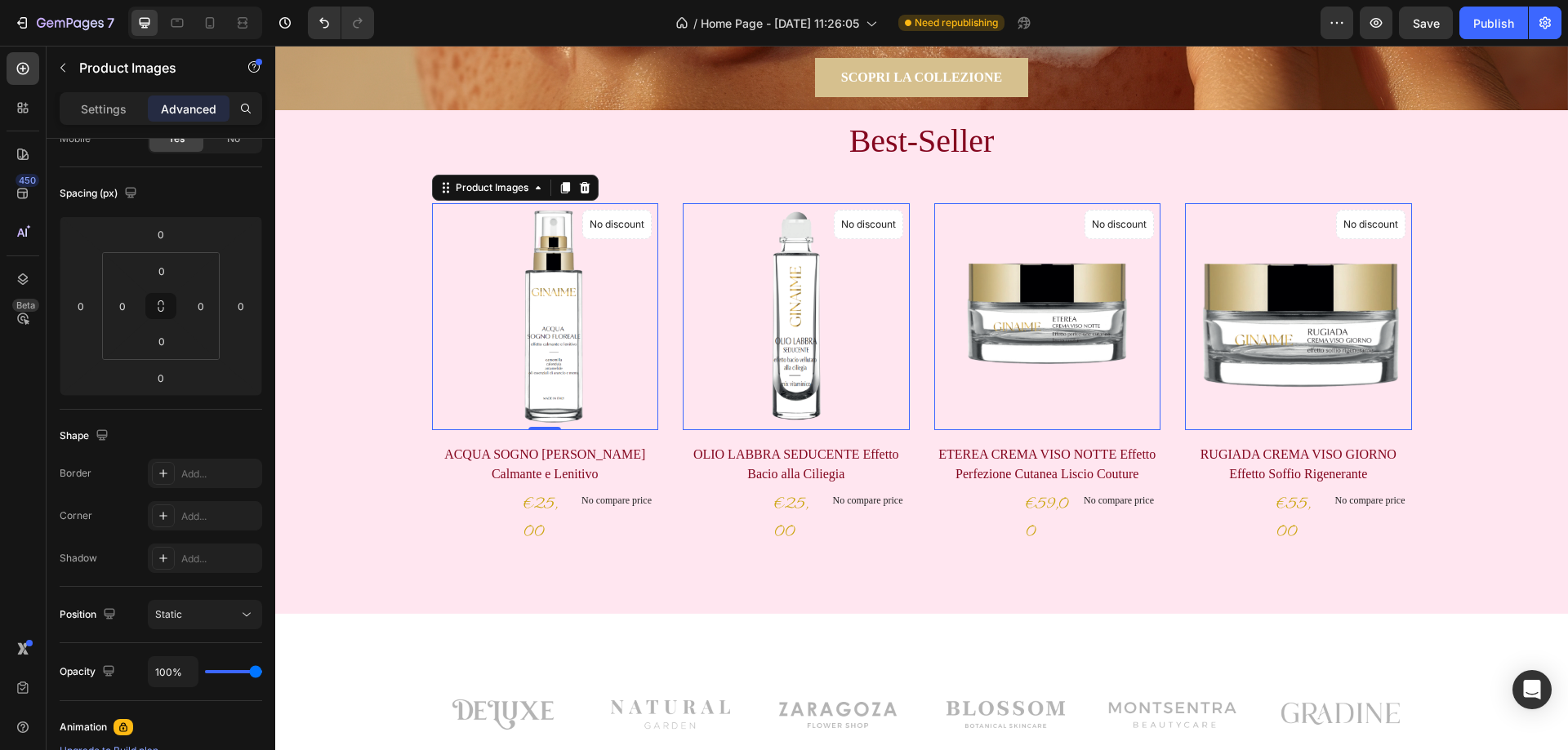
click at [602, 336] on img at bounding box center [545, 316] width 227 height 227
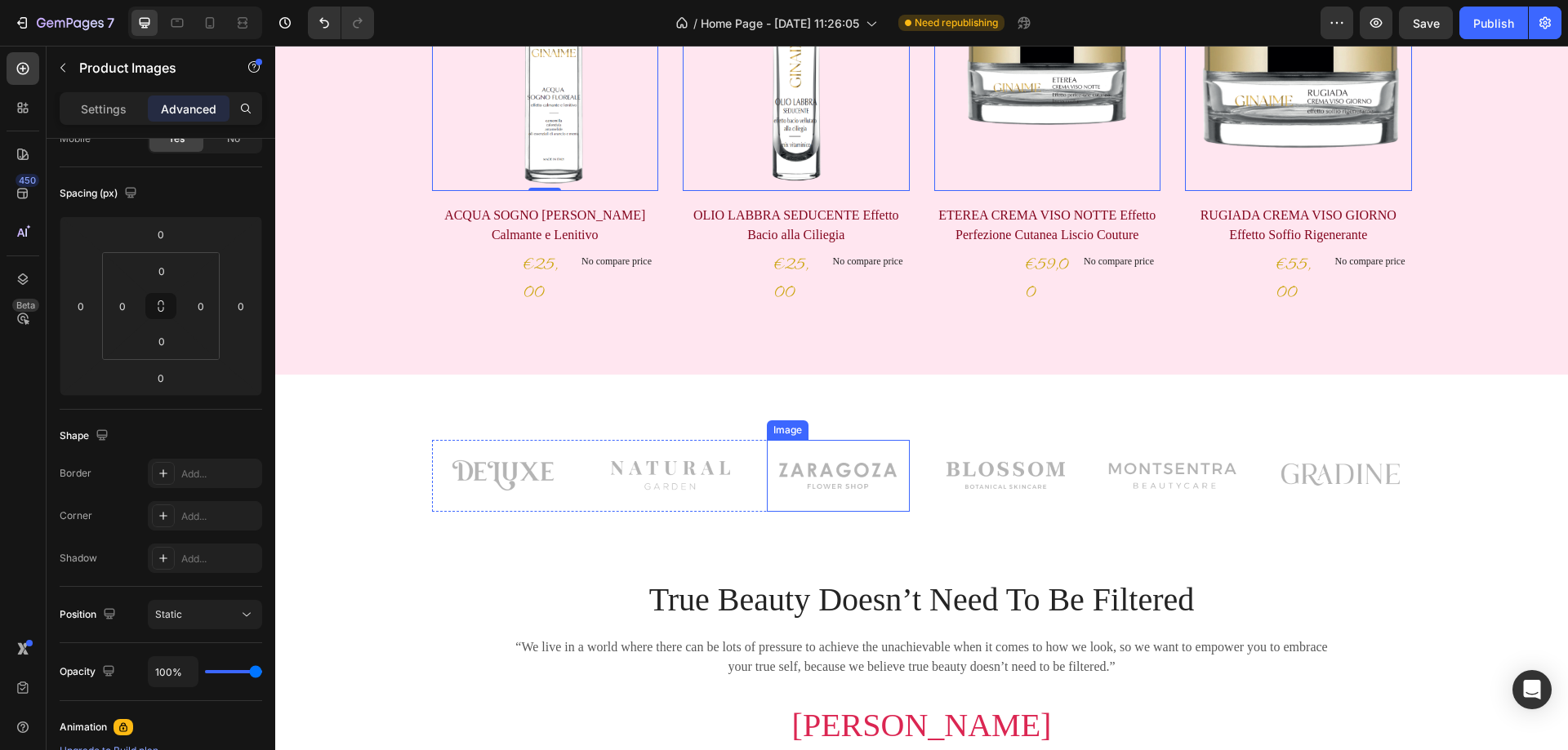
scroll to position [735, 0]
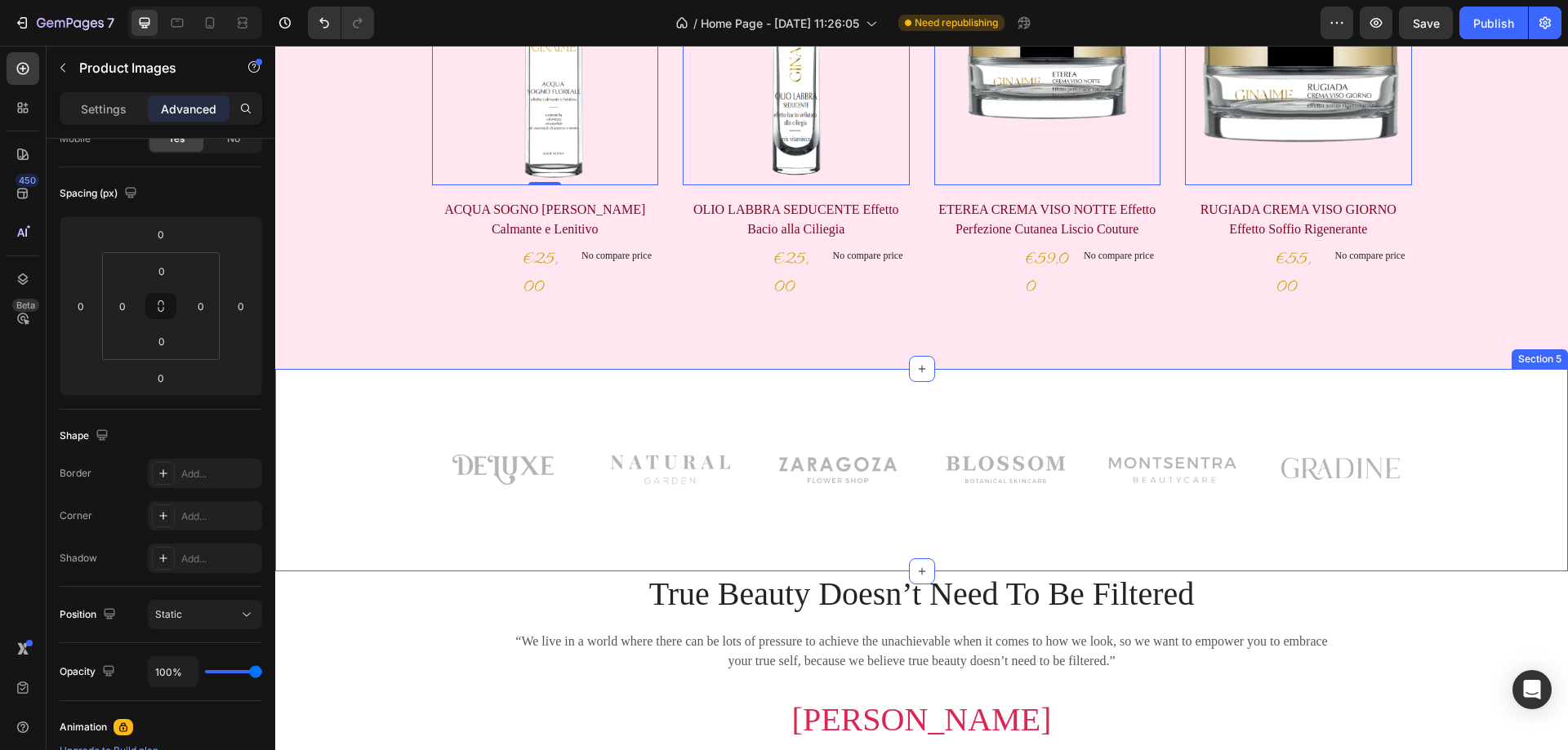
click at [931, 406] on div "Image Image Image Row Image Image Image Row Row Section 5" at bounding box center [921, 470] width 1293 height 202
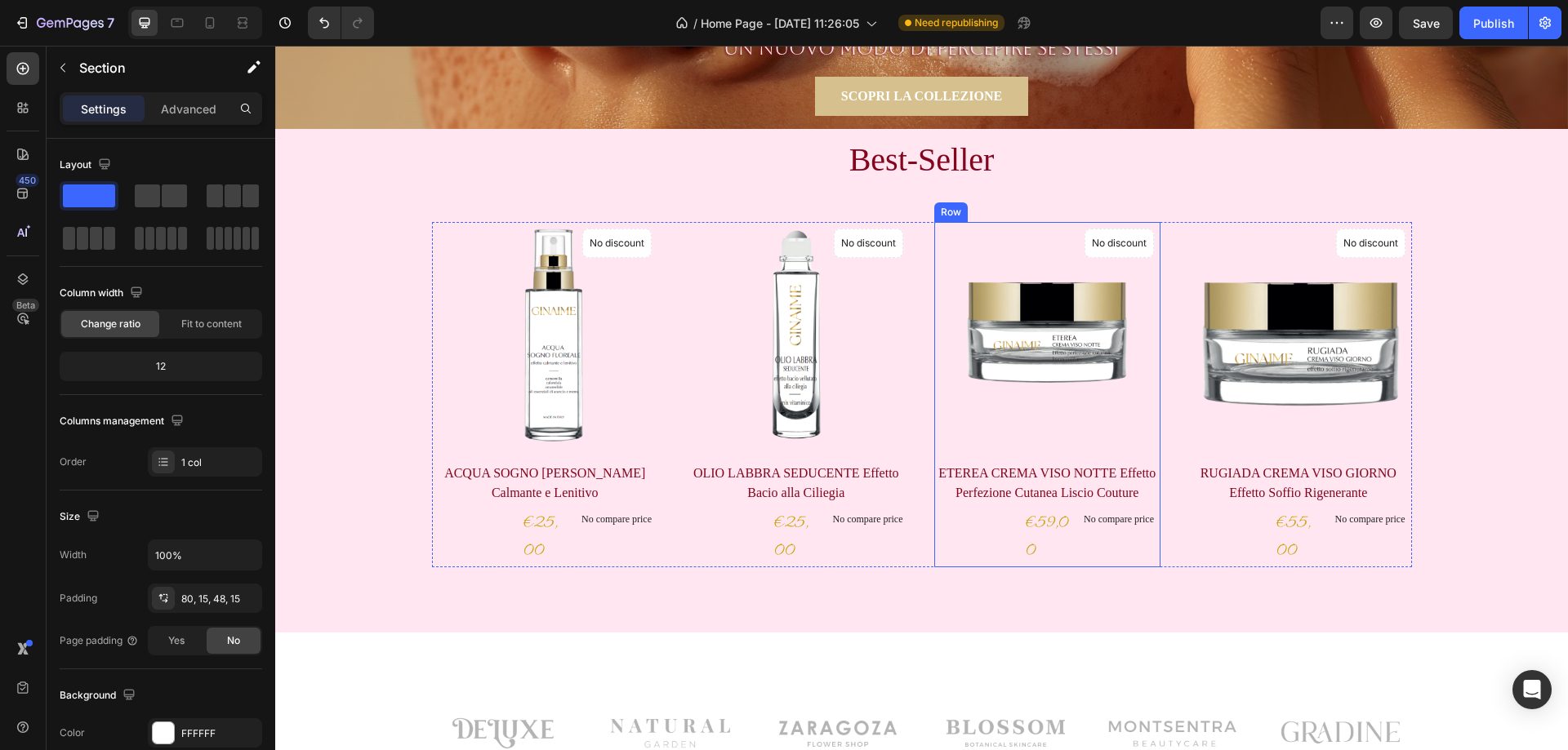
scroll to position [571, 0]
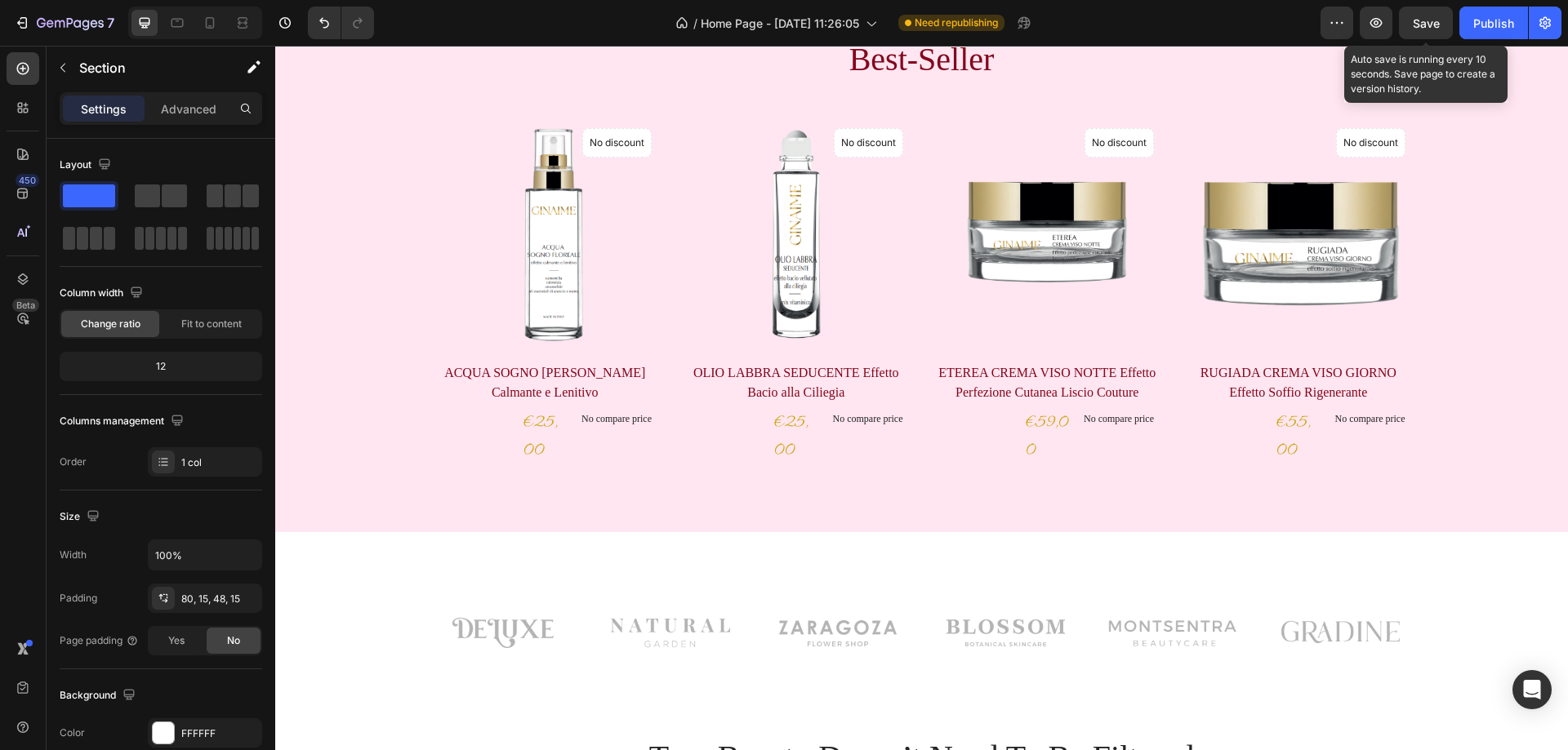
click at [1436, 29] on span "Save" at bounding box center [1426, 24] width 27 height 14
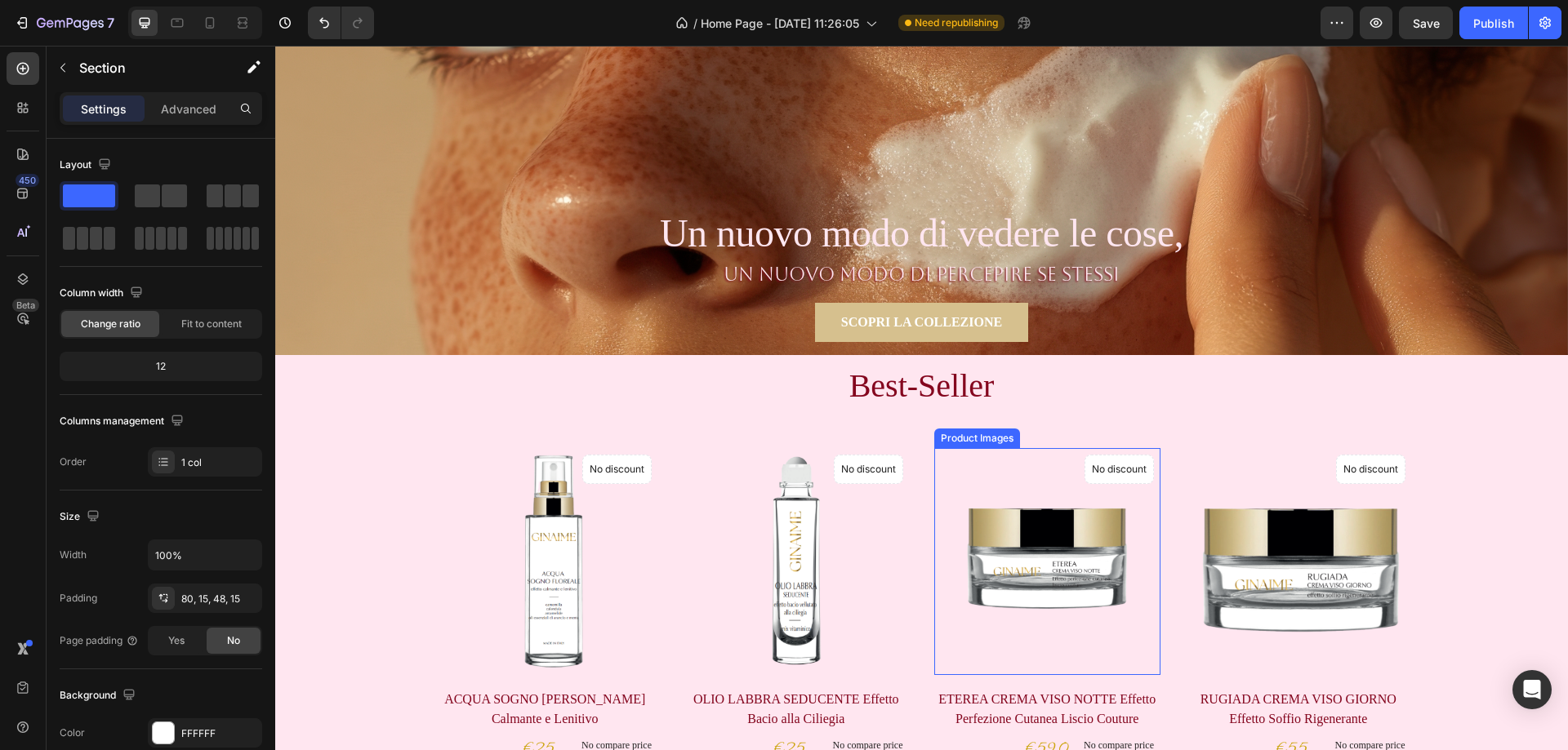
scroll to position [0, 0]
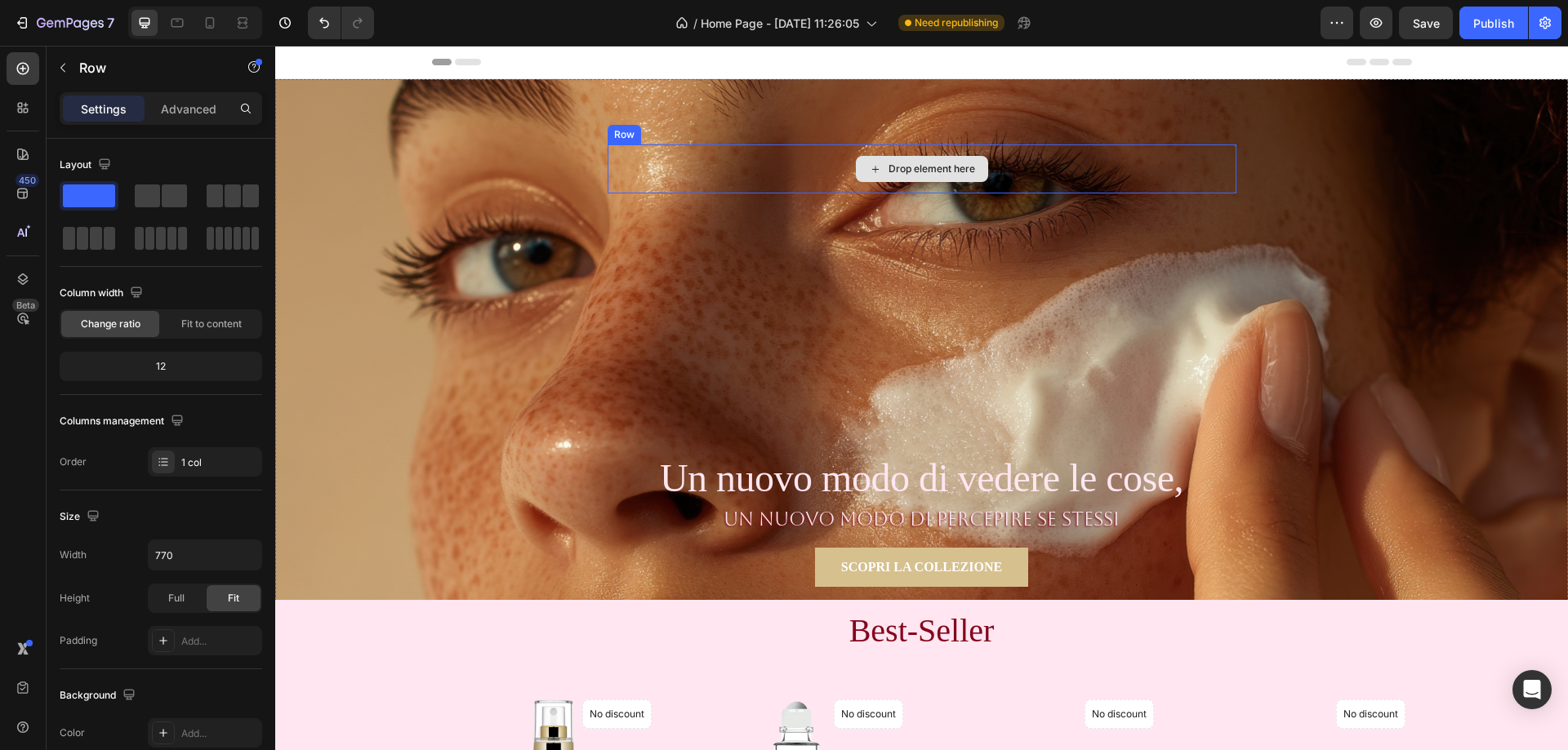
click at [1051, 173] on div "Drop element here" at bounding box center [922, 169] width 629 height 49
click at [703, 130] on icon at bounding box center [708, 129] width 13 height 13
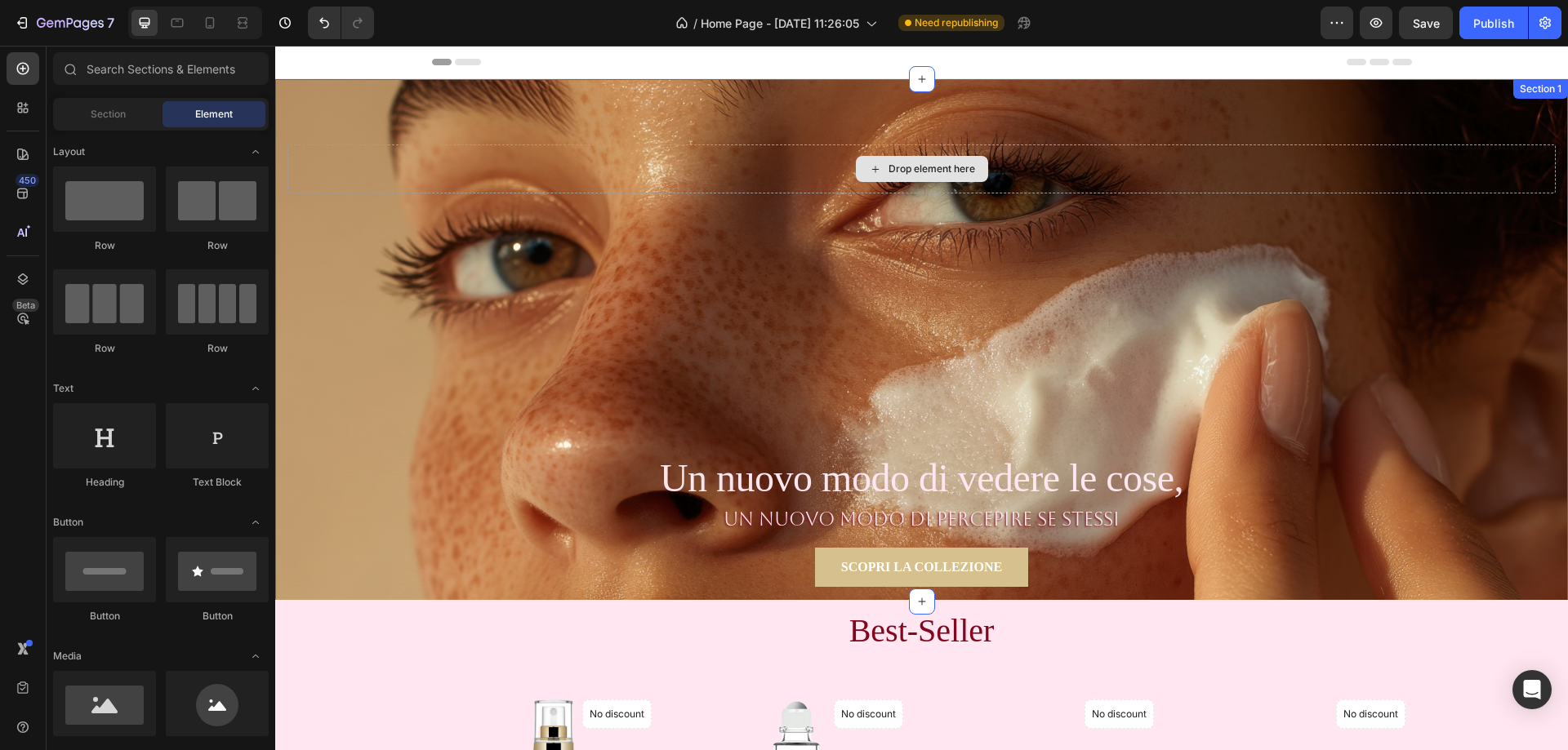
click at [1131, 177] on div "Drop element here" at bounding box center [921, 169] width 1268 height 49
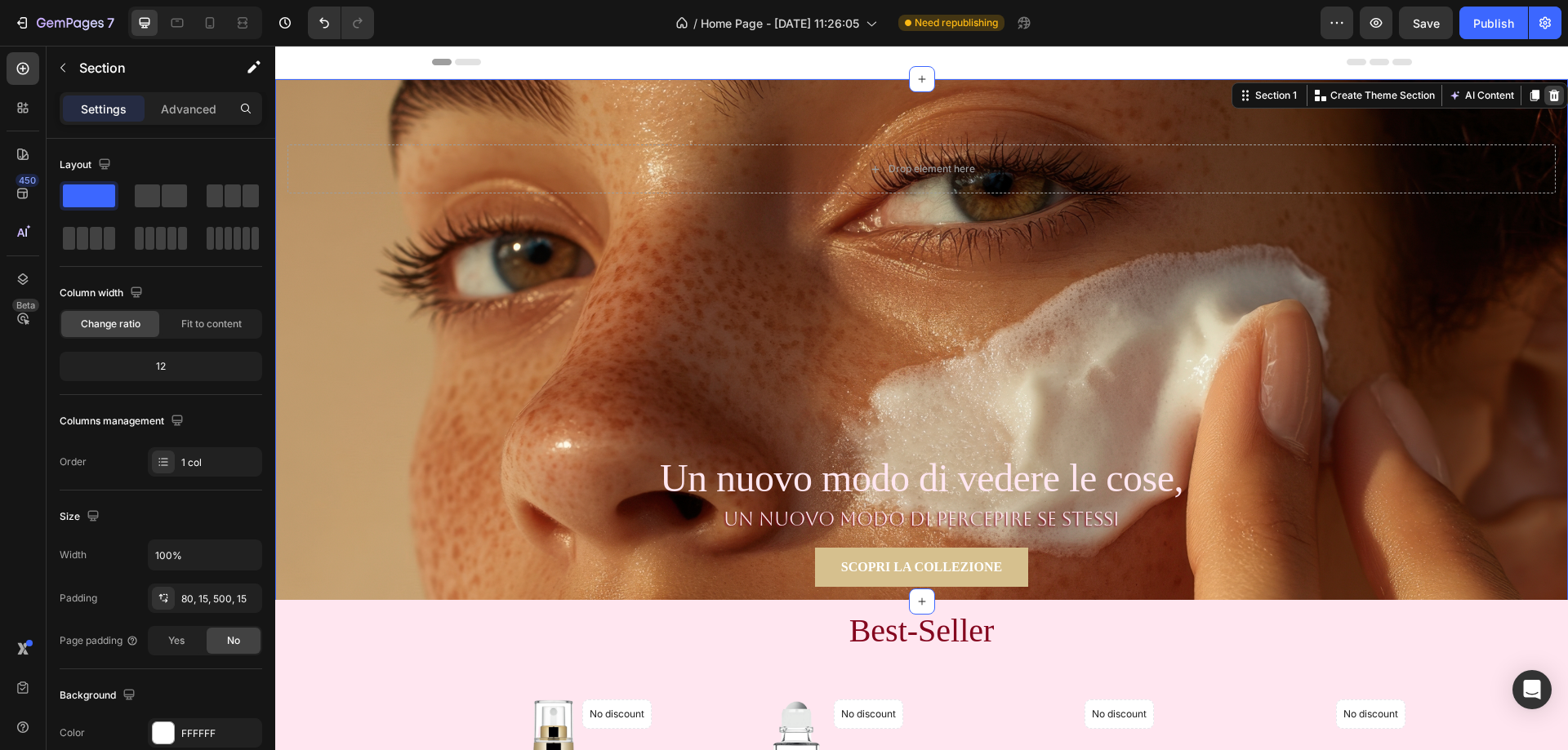
click at [1548, 98] on icon at bounding box center [1554, 96] width 13 height 13
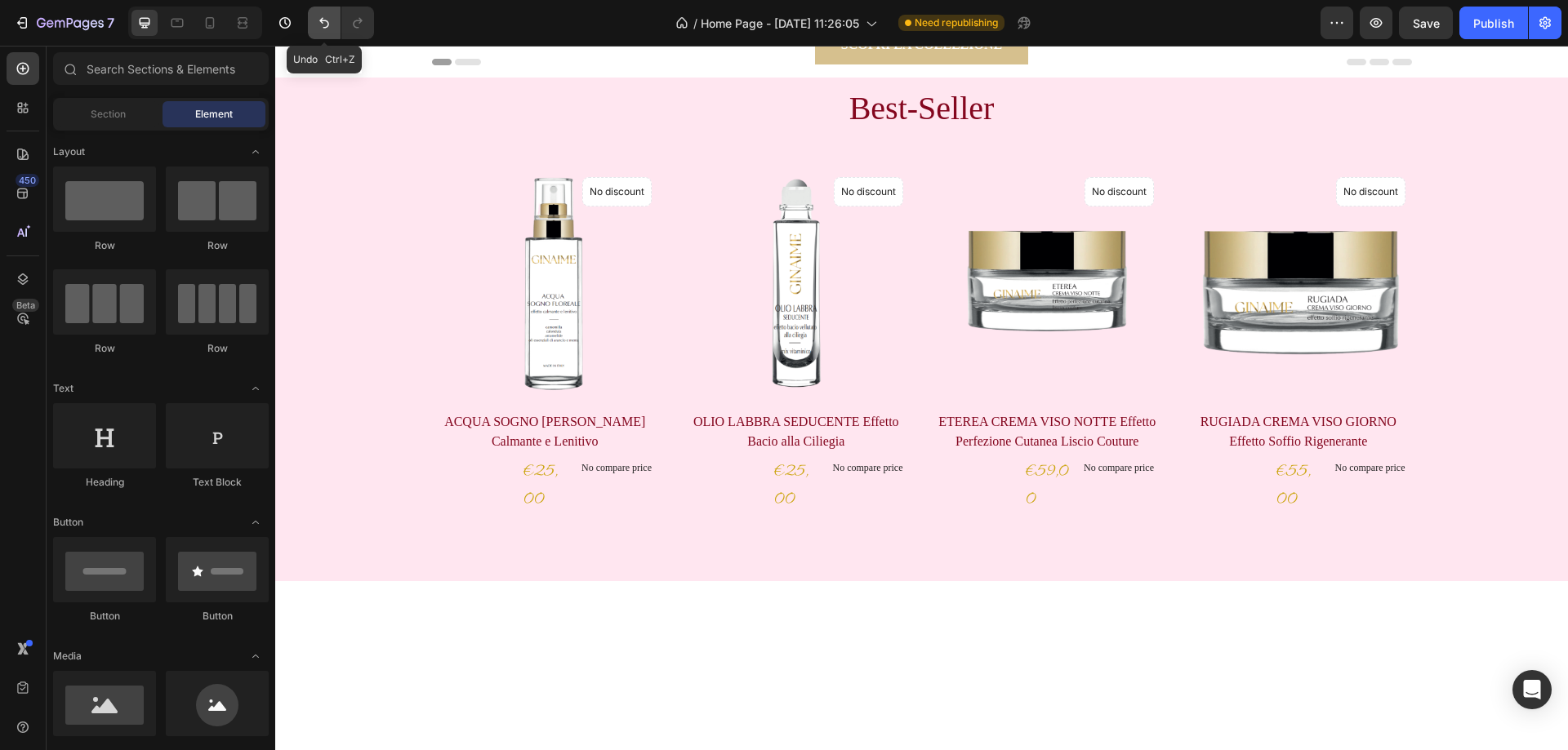
click at [328, 25] on icon "Undo/Redo" at bounding box center [324, 23] width 17 height 17
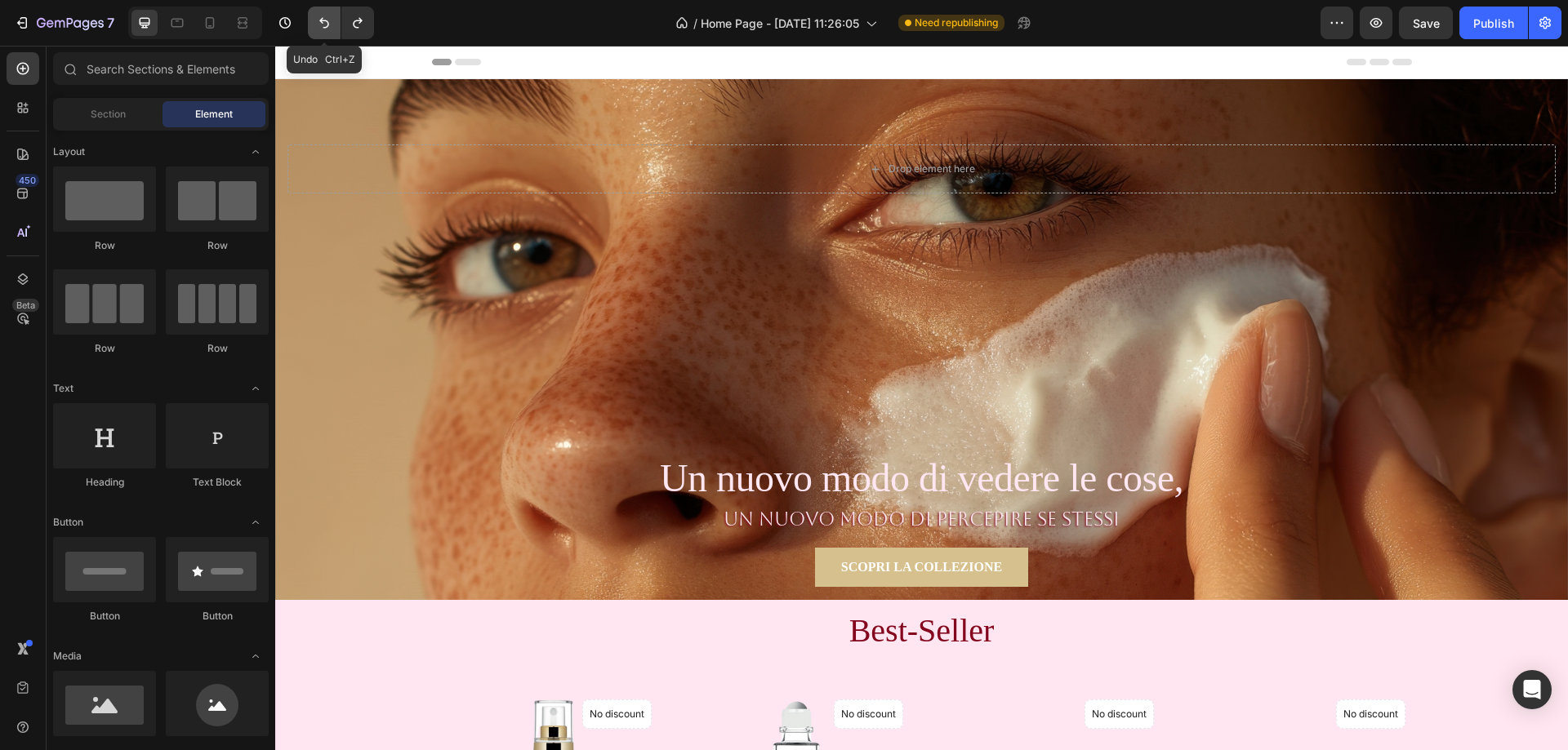
click at [325, 25] on icon "Undo/Redo" at bounding box center [324, 23] width 17 height 17
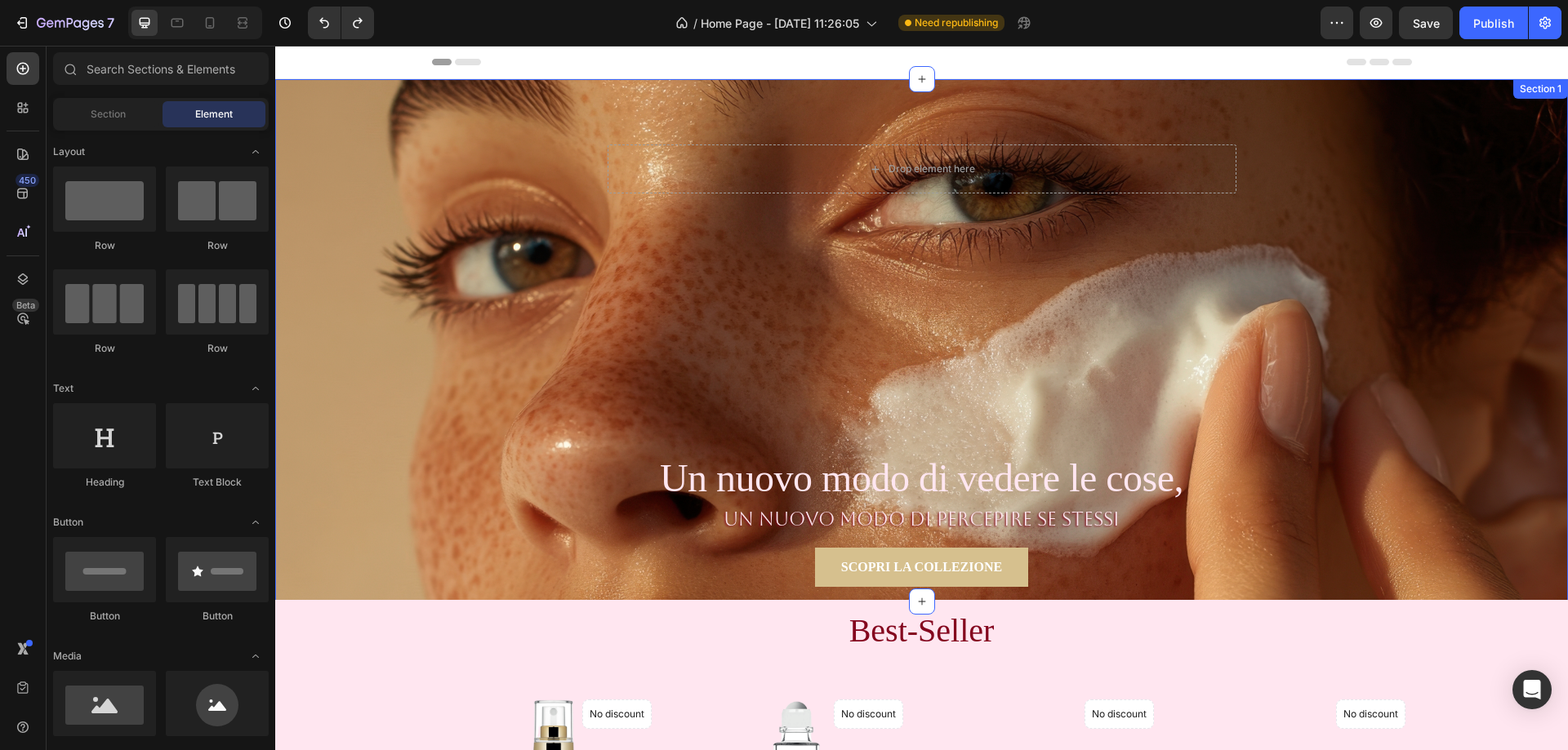
click at [855, 329] on div "Drop element here Row Section 1" at bounding box center [921, 340] width 1293 height 522
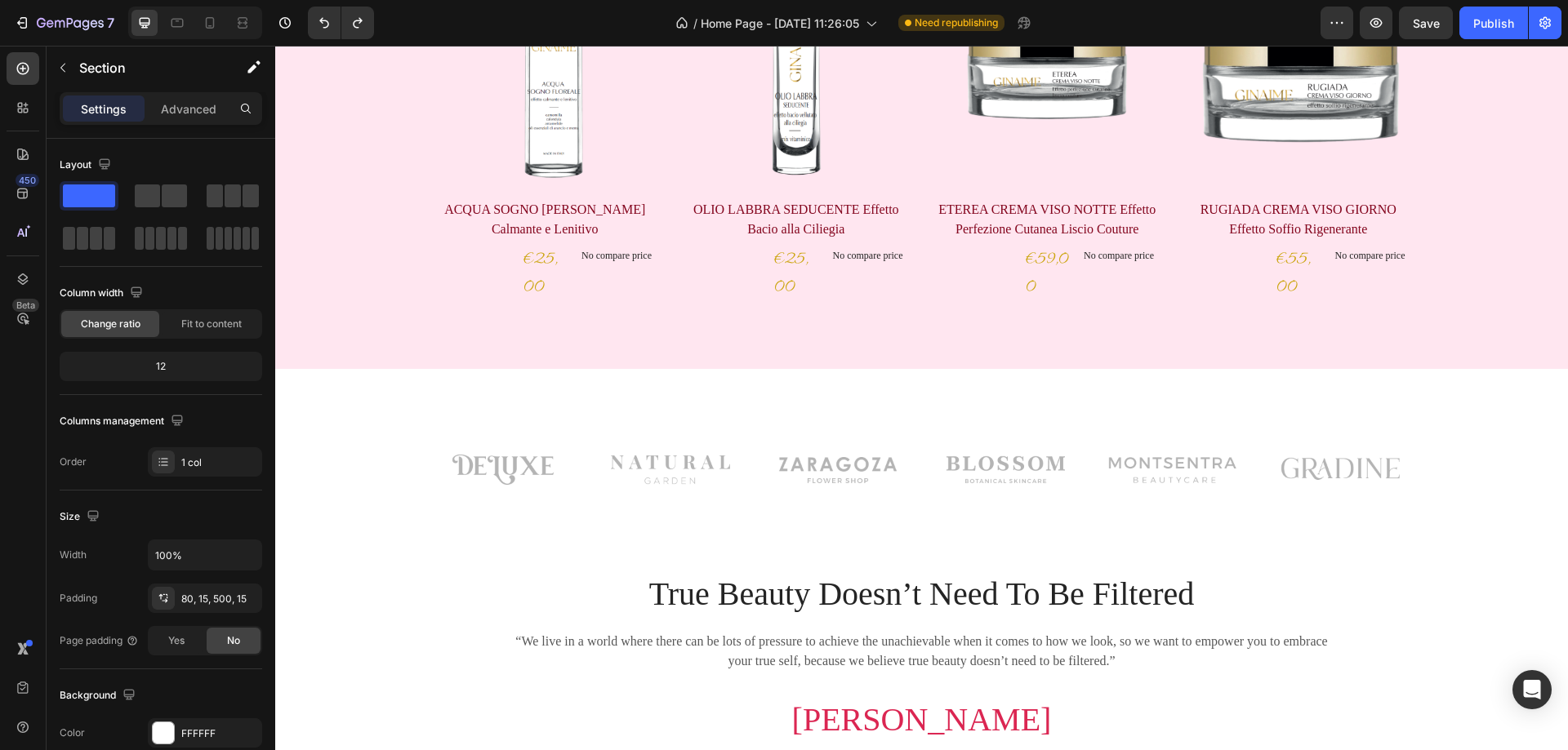
scroll to position [817, 0]
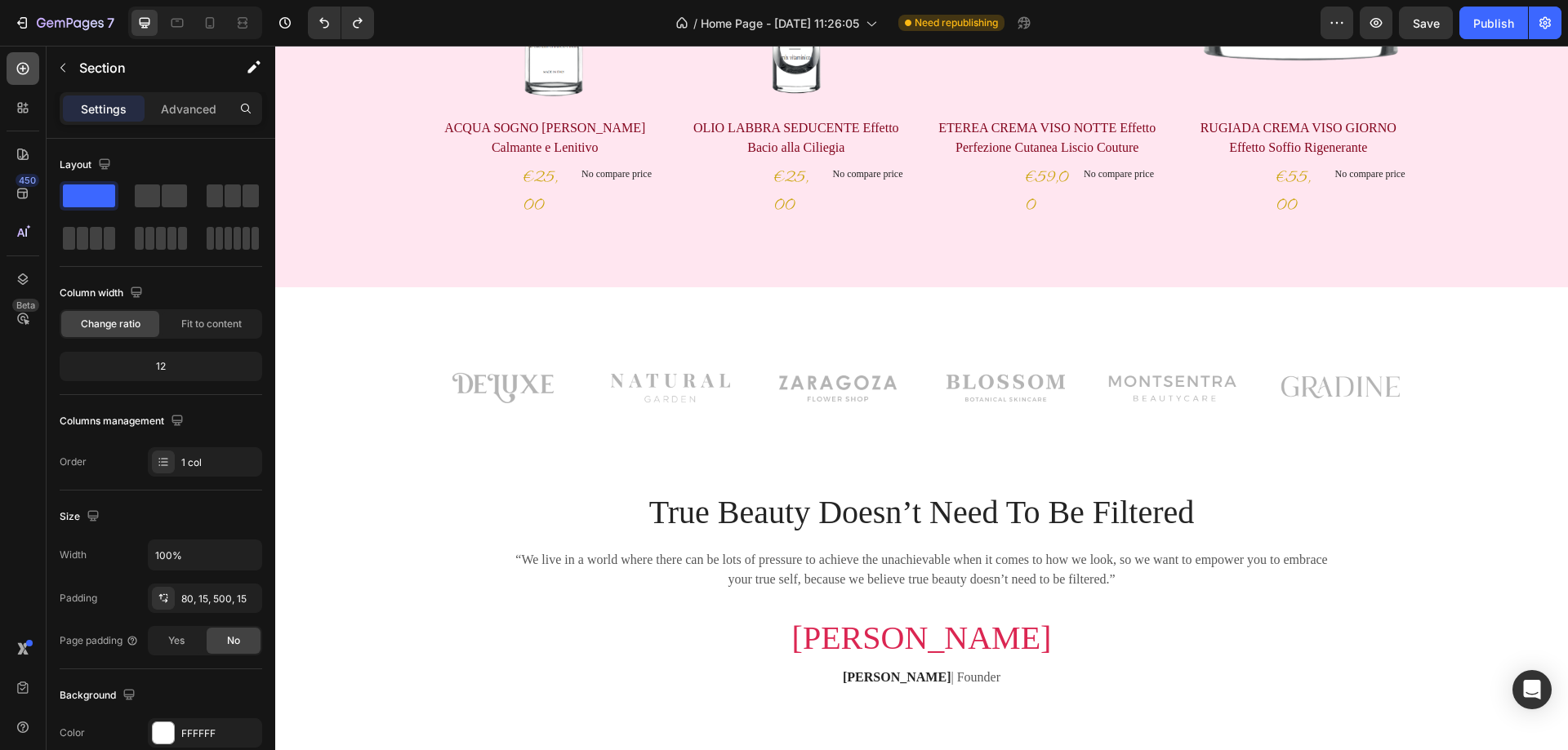
click at [18, 64] on icon at bounding box center [23, 68] width 17 height 17
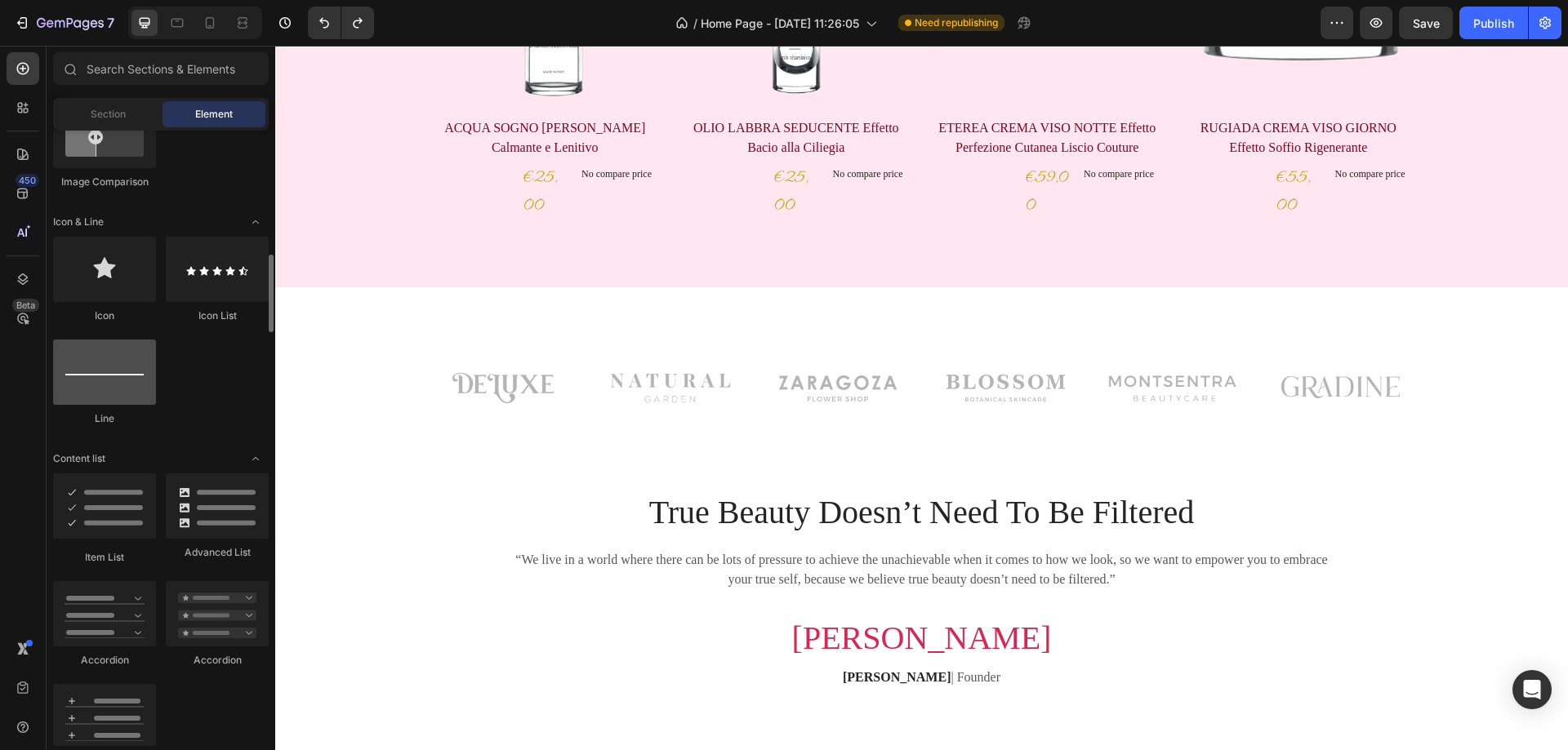
scroll to position [735, 0]
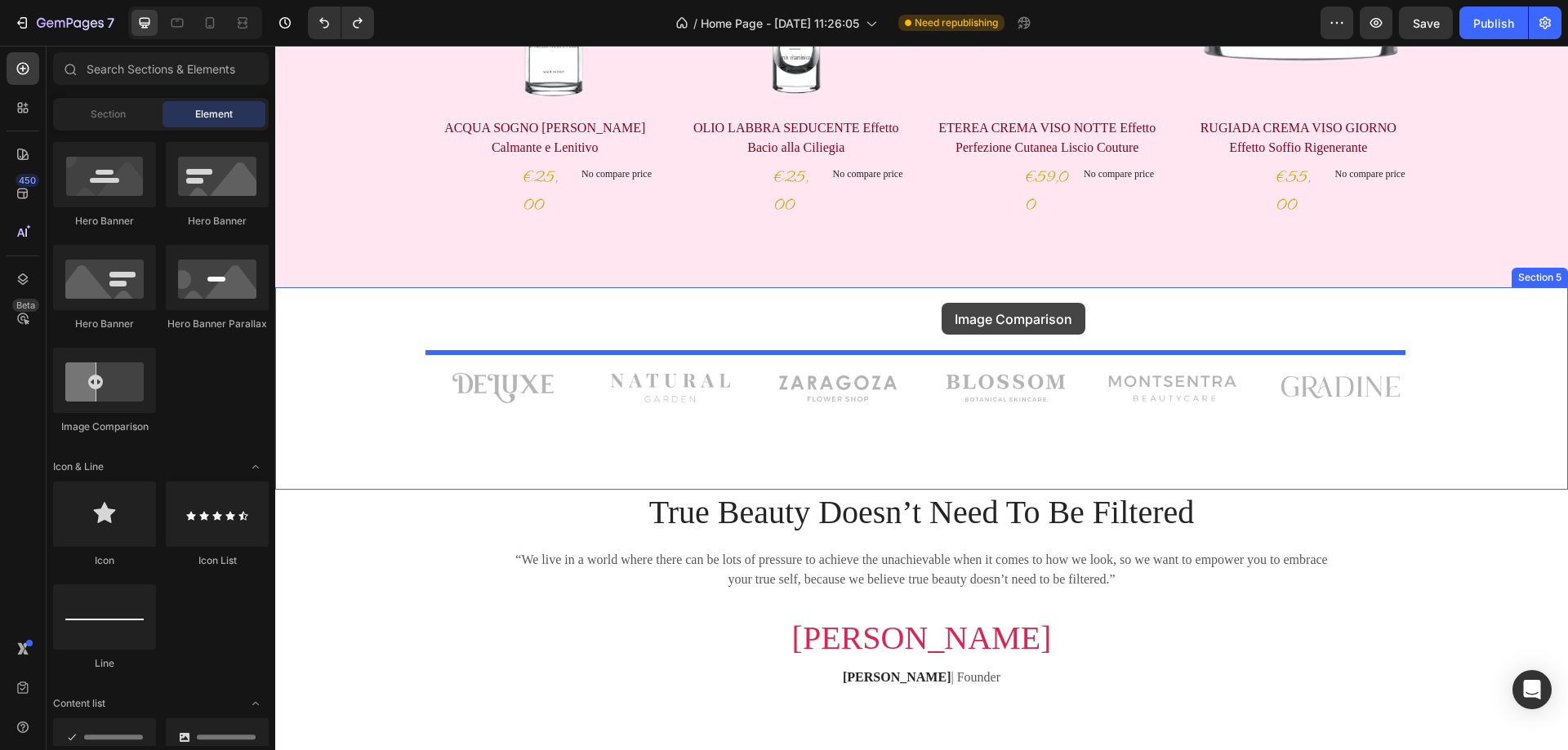
drag, startPoint x: 378, startPoint y: 436, endPoint x: 942, endPoint y: 303, distance: 579.5
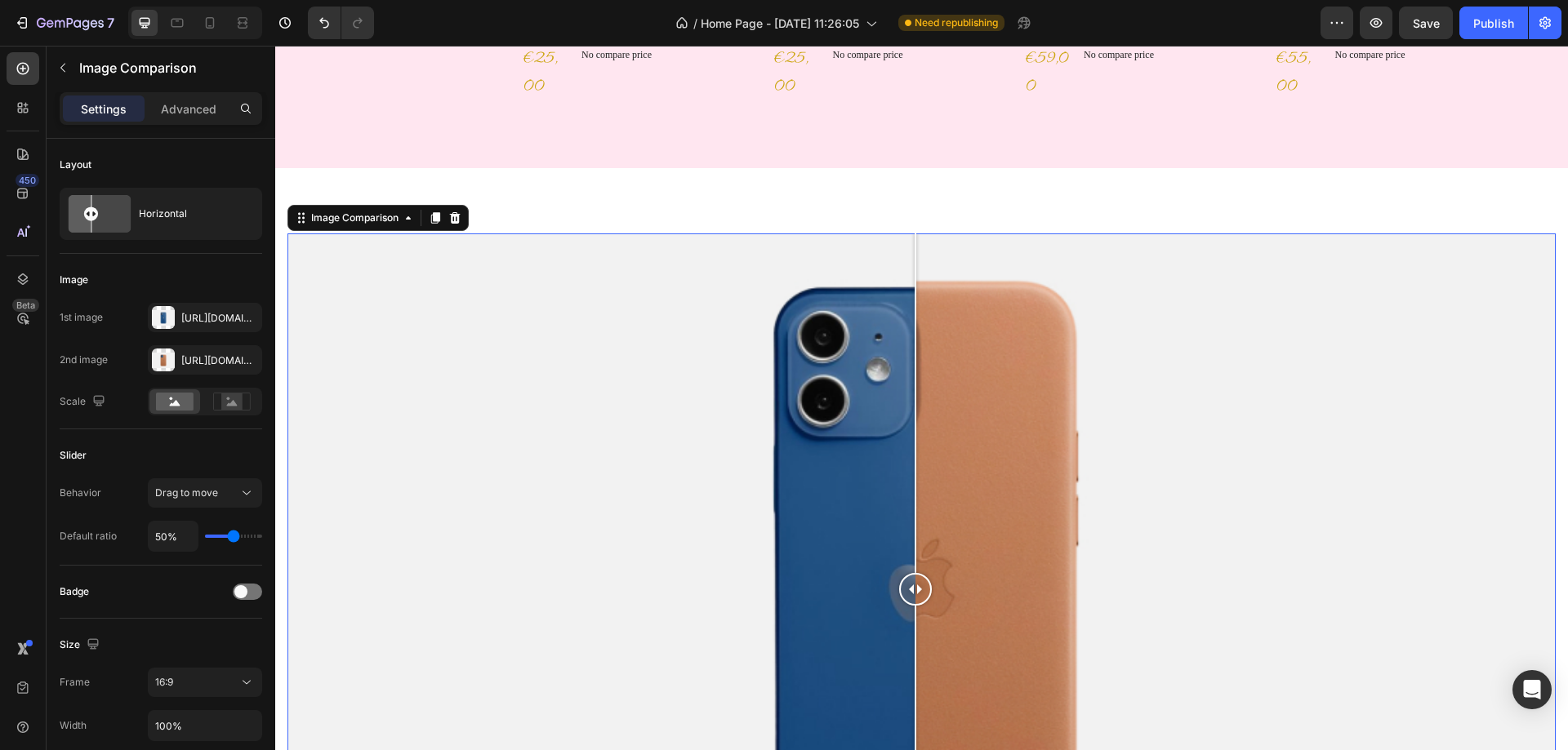
scroll to position [1062, 0]
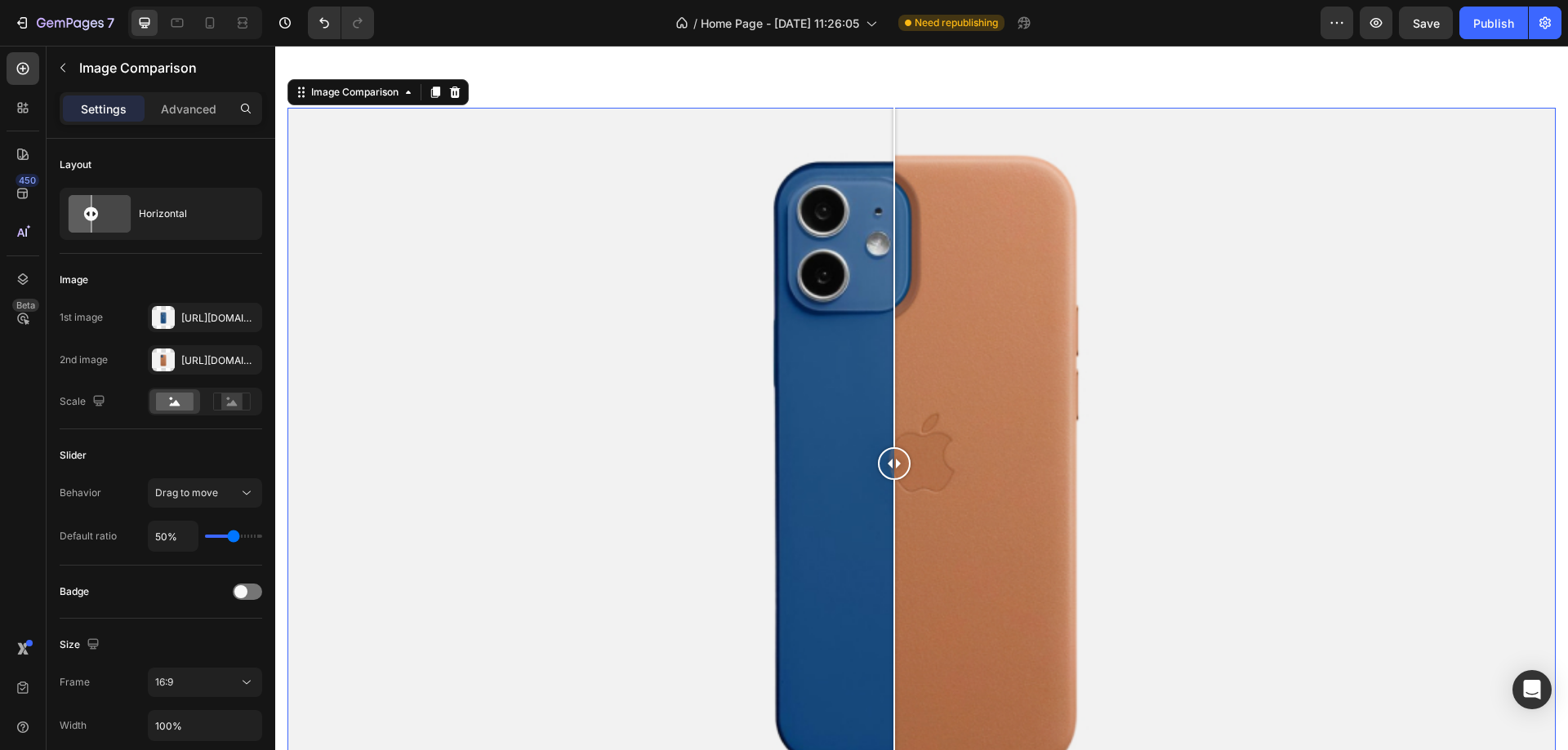
drag, startPoint x: 924, startPoint y: 463, endPoint x: 894, endPoint y: 463, distance: 30.0
click at [894, 463] on div at bounding box center [894, 463] width 32 height 32
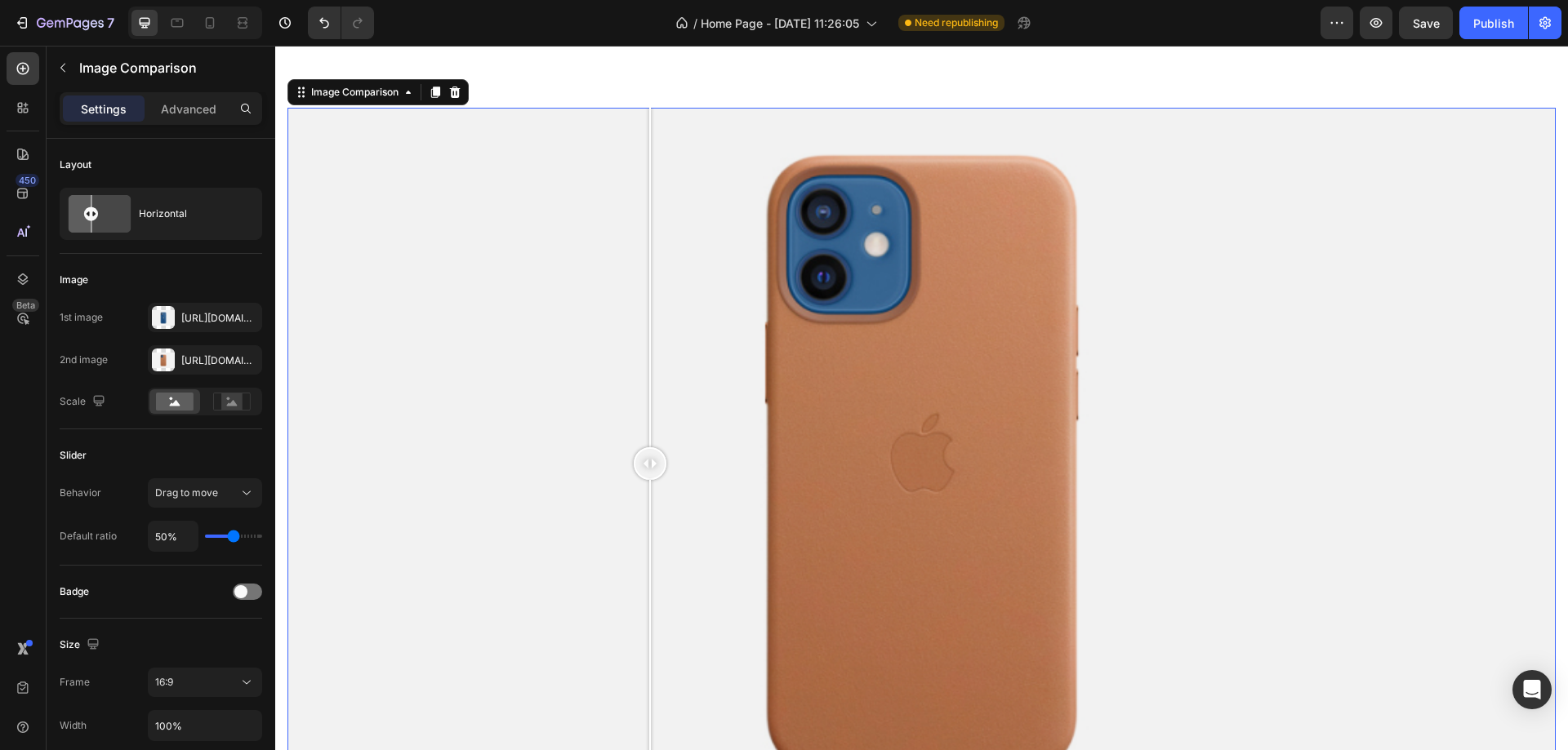
click at [650, 432] on div at bounding box center [921, 464] width 1268 height 714
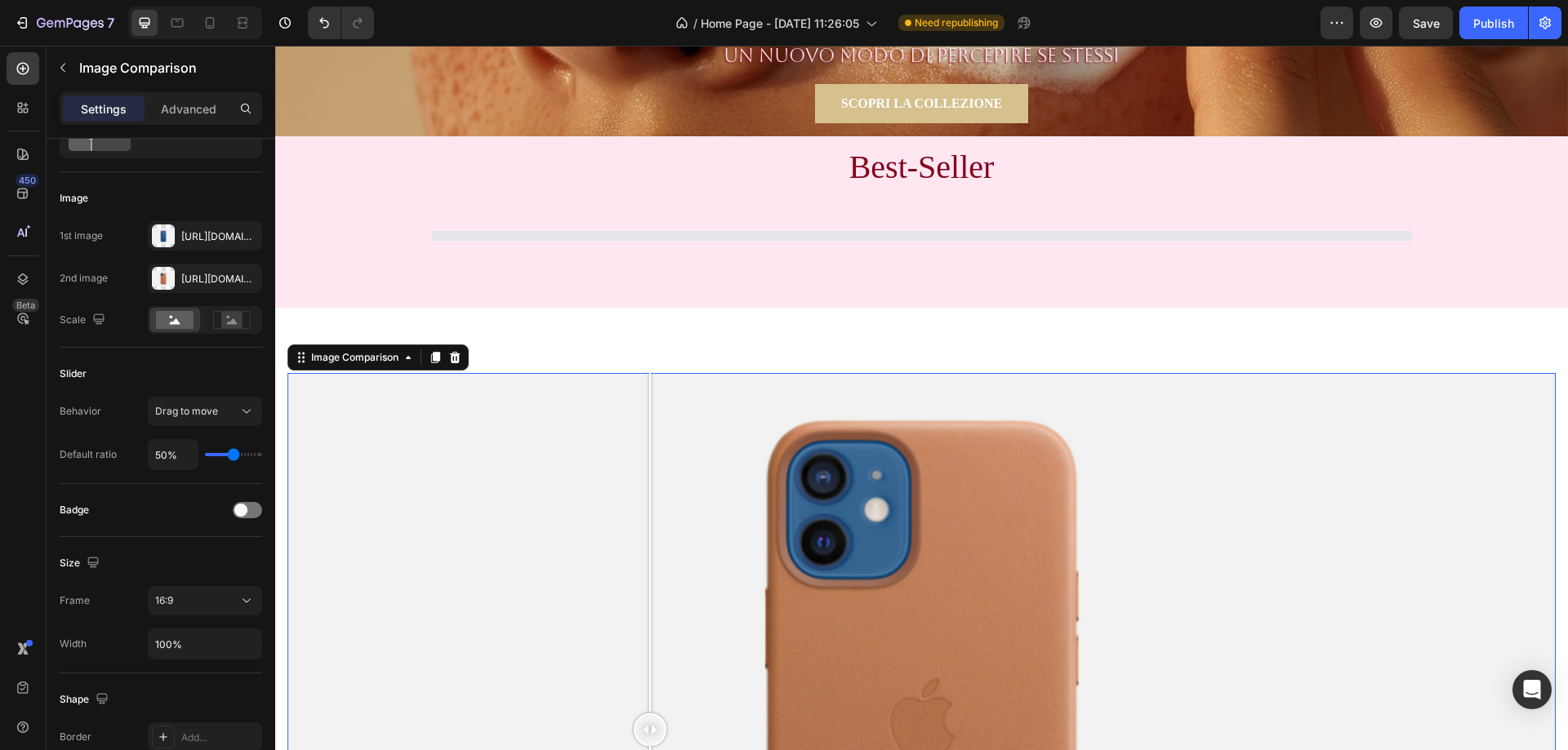
scroll to position [654, 0]
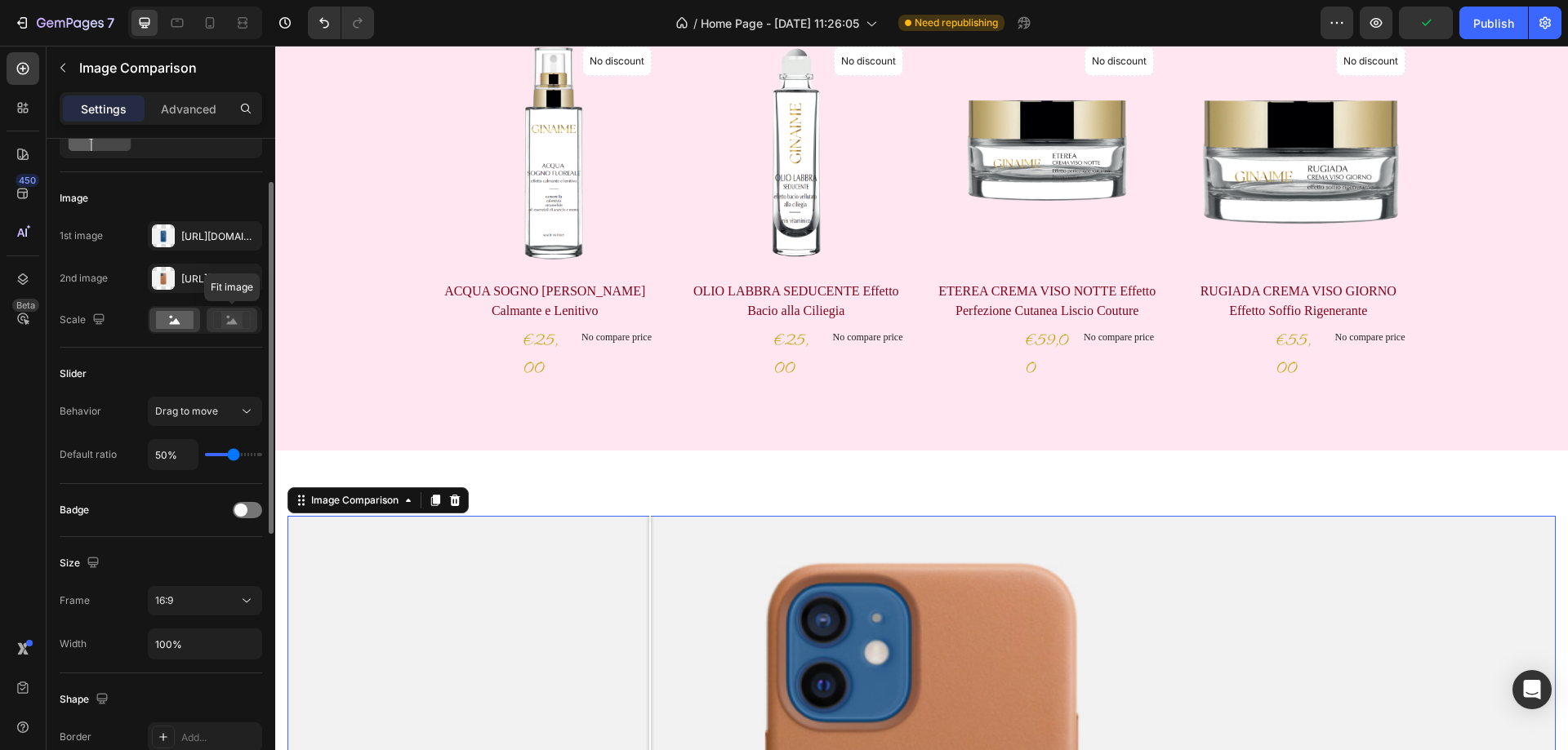
click at [234, 324] on icon at bounding box center [232, 321] width 11 height 6
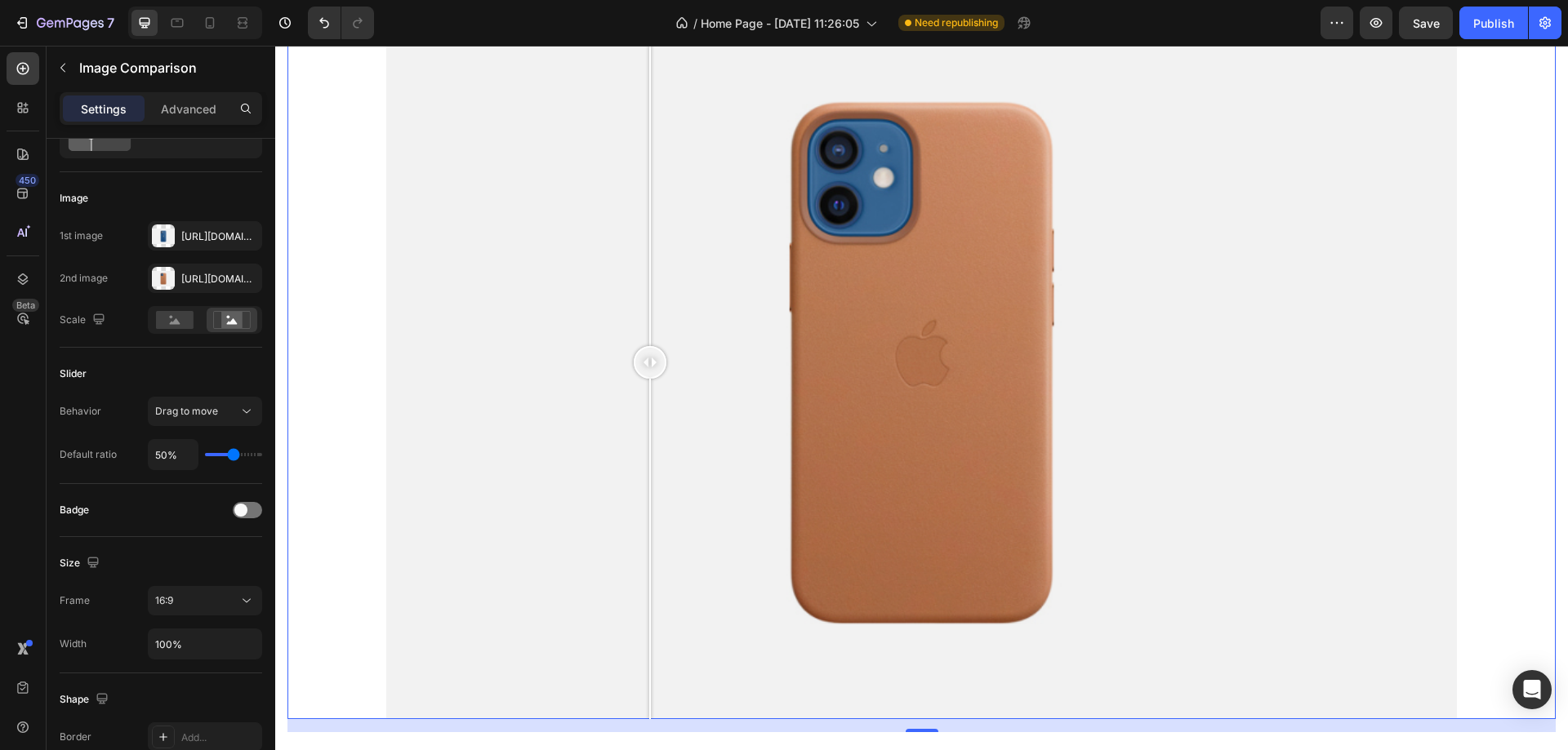
scroll to position [980, 0]
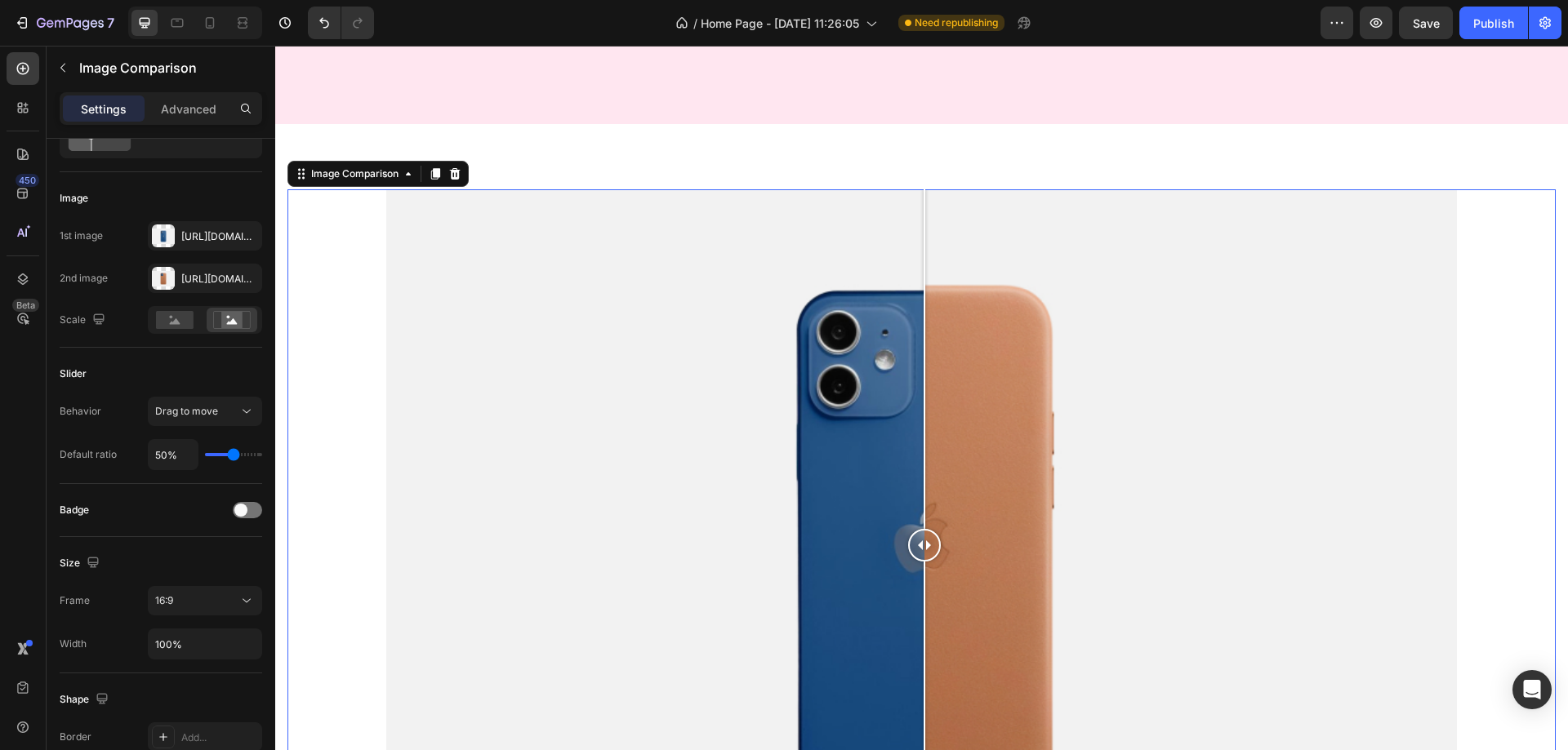
drag, startPoint x: 763, startPoint y: 534, endPoint x: 925, endPoint y: 534, distance: 162.0
click at [925, 534] on div at bounding box center [924, 545] width 32 height 32
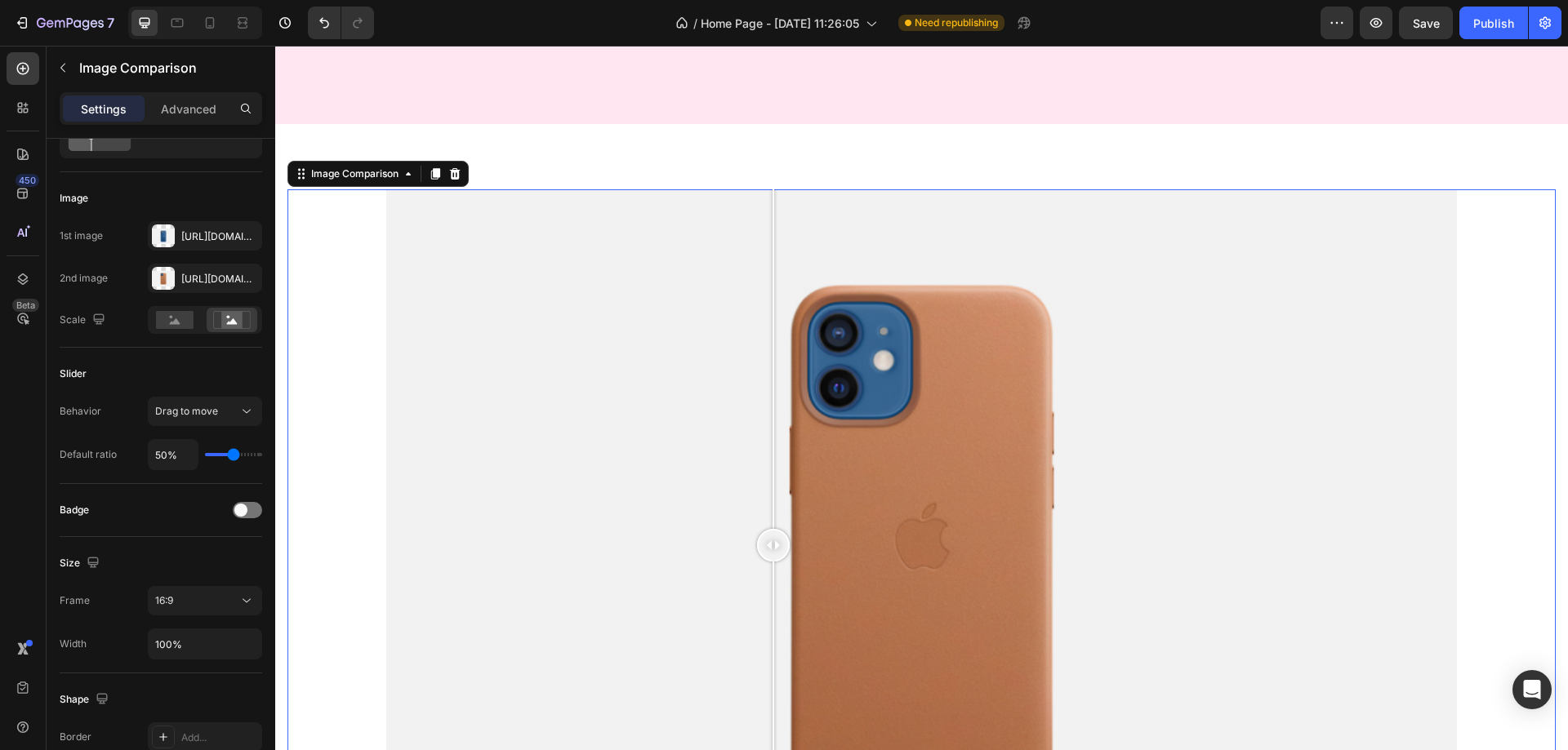
click at [774, 414] on div at bounding box center [921, 546] width 1268 height 714
click at [711, 368] on div at bounding box center [921, 546] width 1268 height 714
click at [936, 383] on div at bounding box center [921, 546] width 1268 height 714
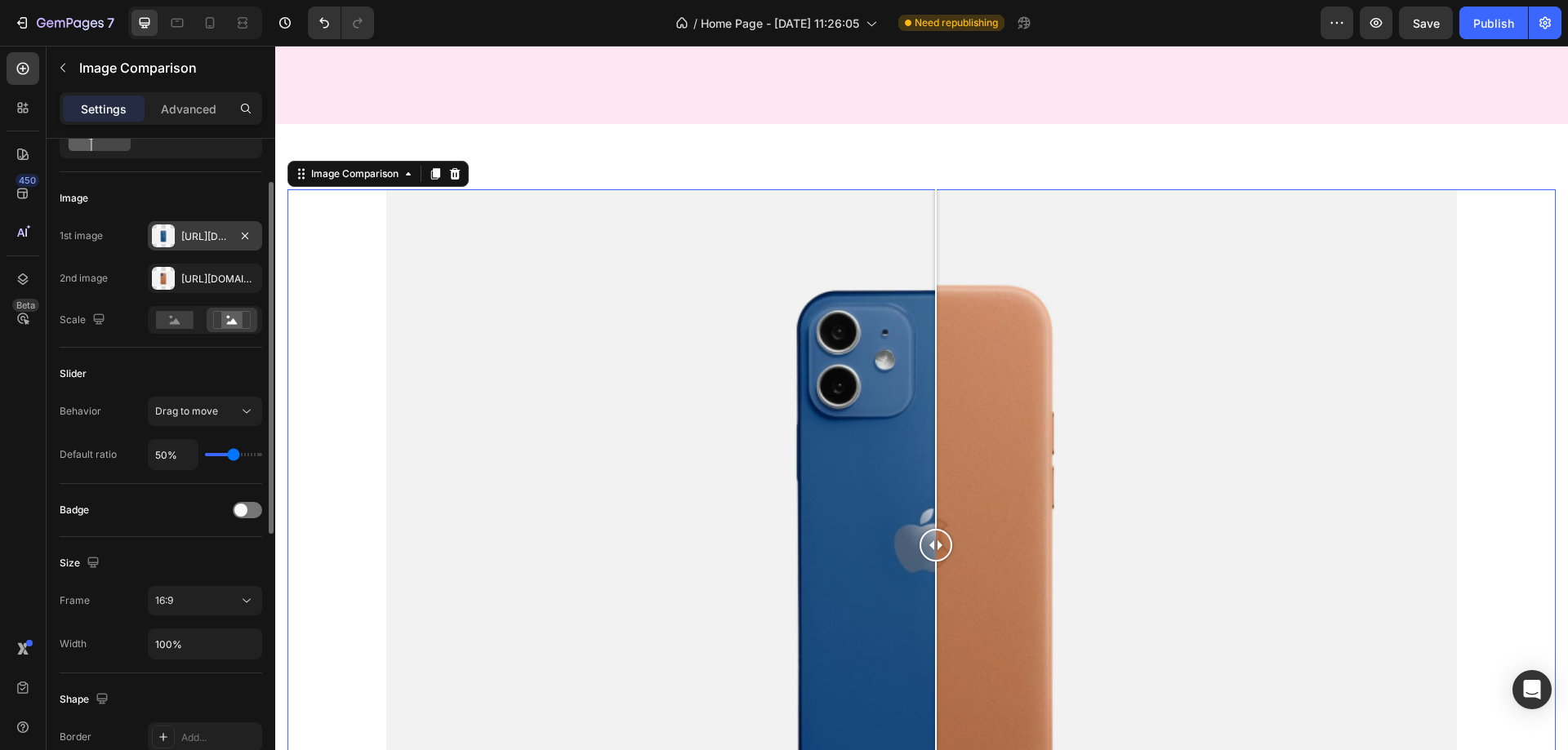
click at [231, 250] on div "Https://cdn.Shopify.Com/s/files/1/2005/9307/files/image_compare_before.Png" at bounding box center [205, 237] width 114 height 30
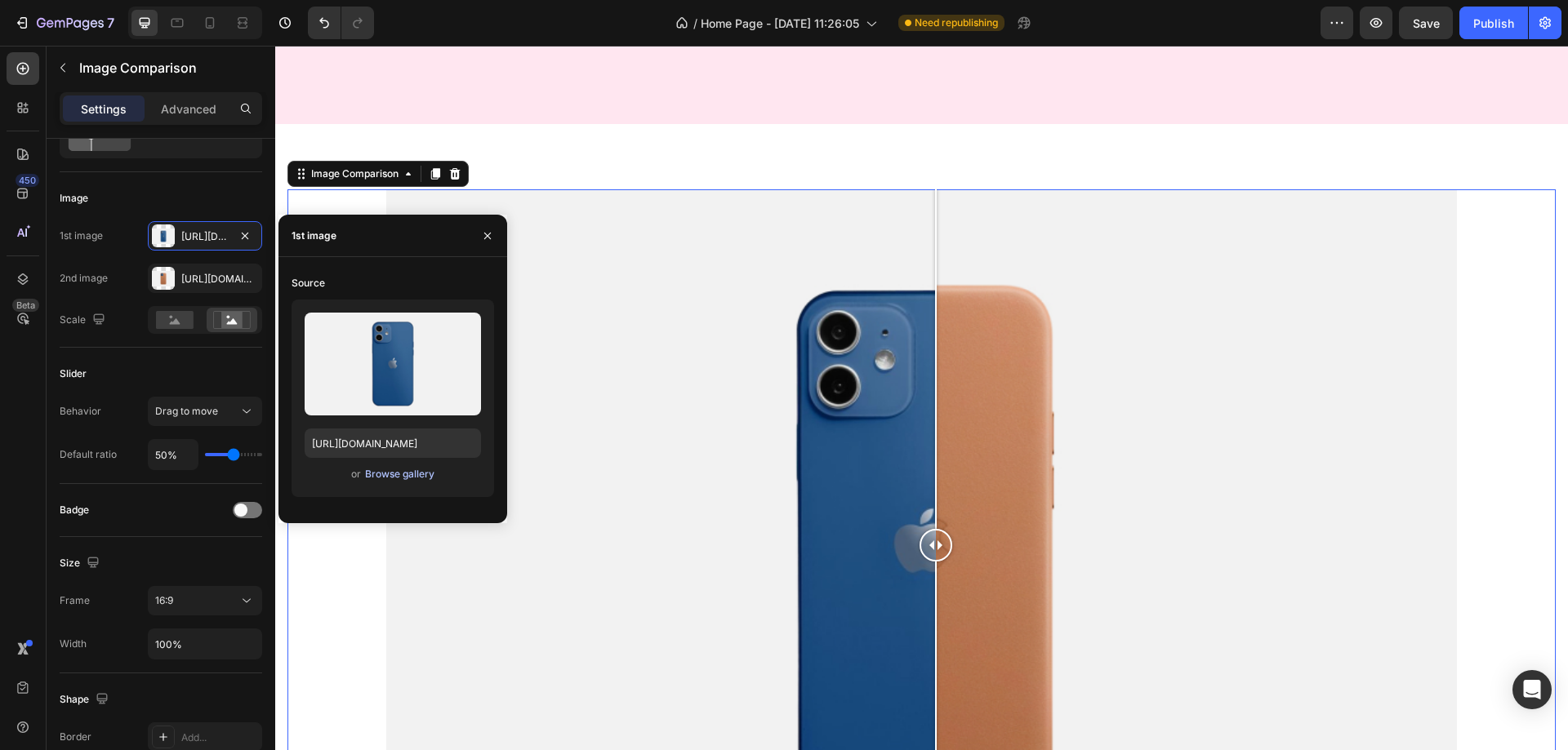
click at [393, 472] on div "Browse gallery" at bounding box center [400, 474] width 69 height 15
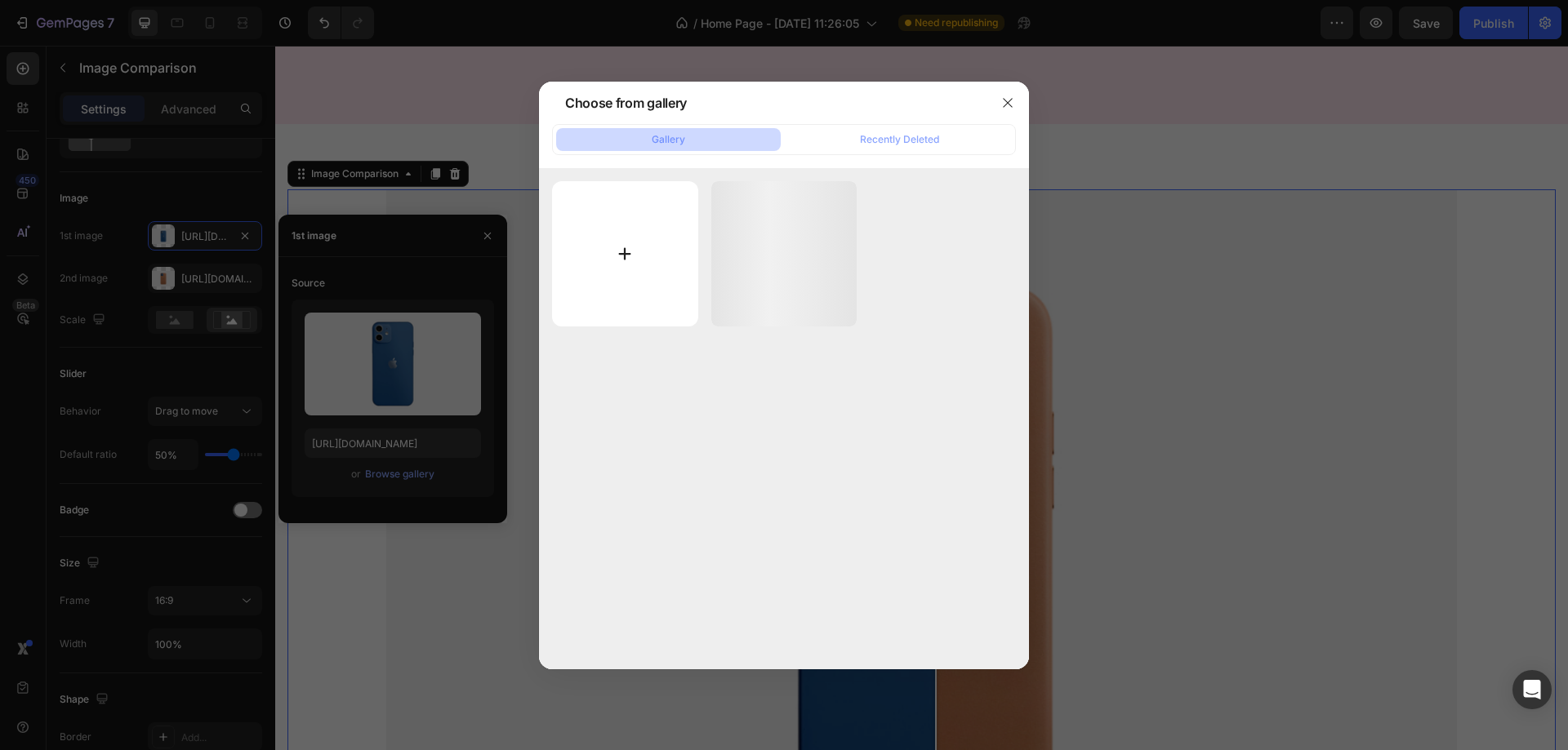
click at [596, 267] on input "file" at bounding box center [625, 254] width 146 height 146
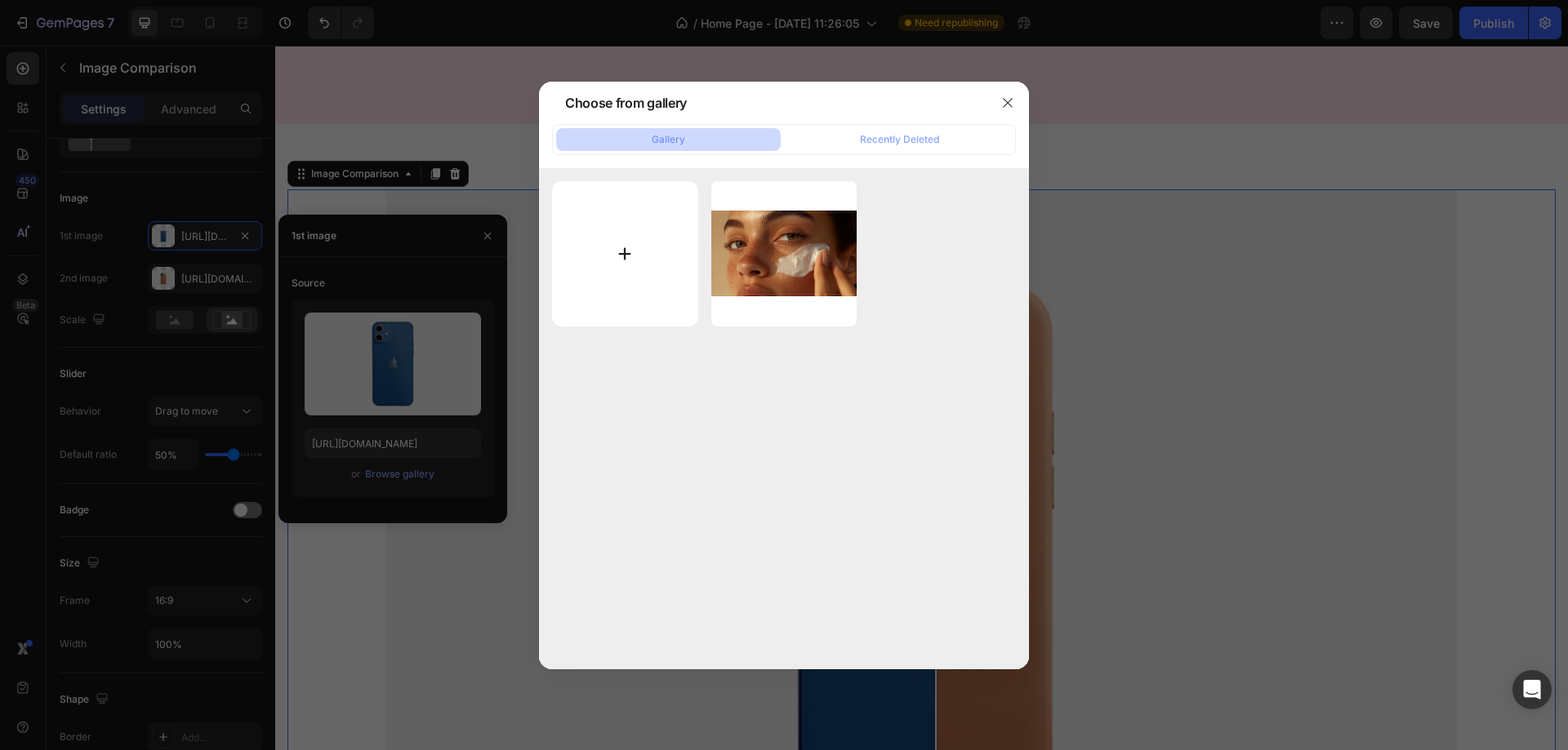
type input "C:\fakepath\Perché scegliere Ginaime .svg"
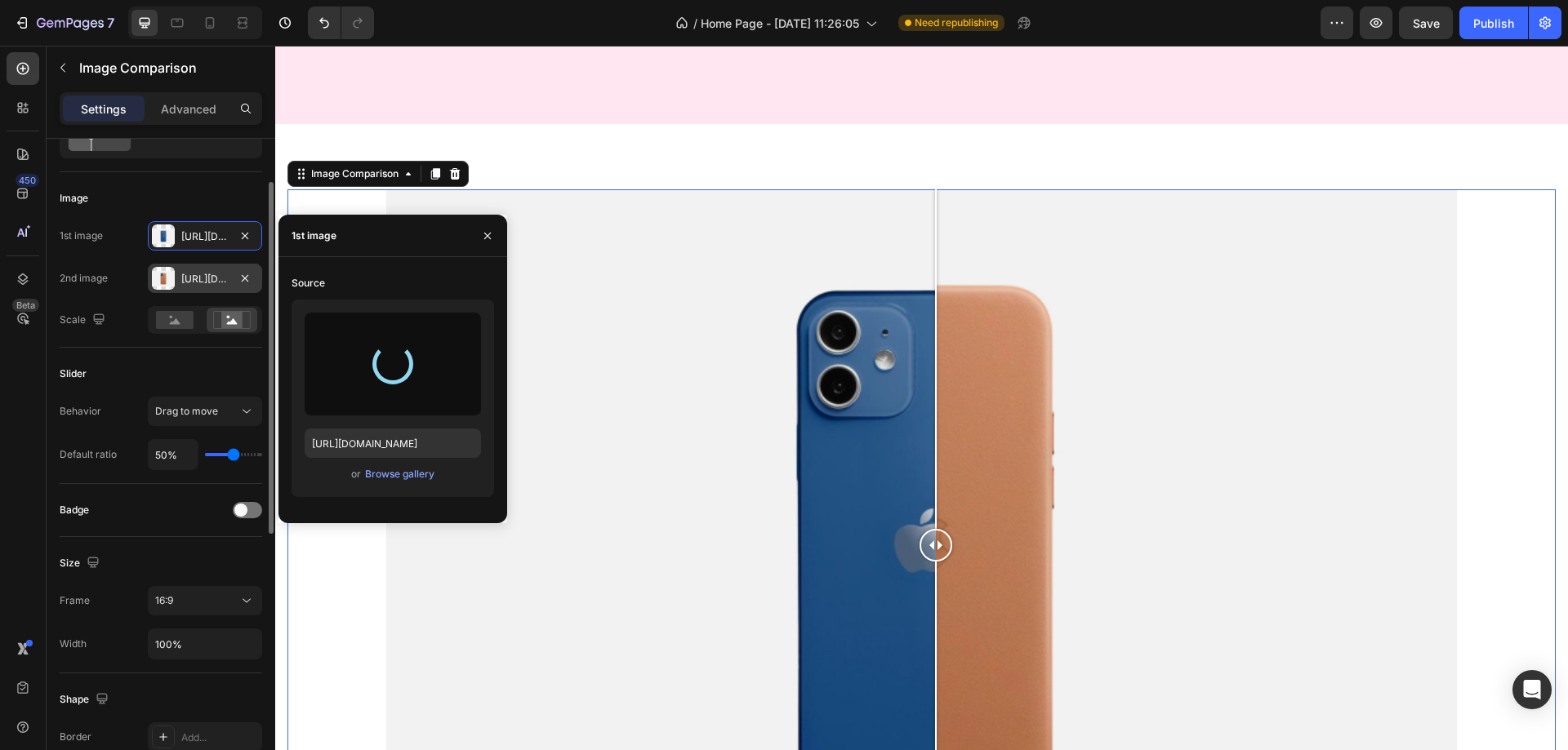
type input "https://cdn.shopify.com/s/files/1/0927/9252/1048/files/gempages_581906527682560…"
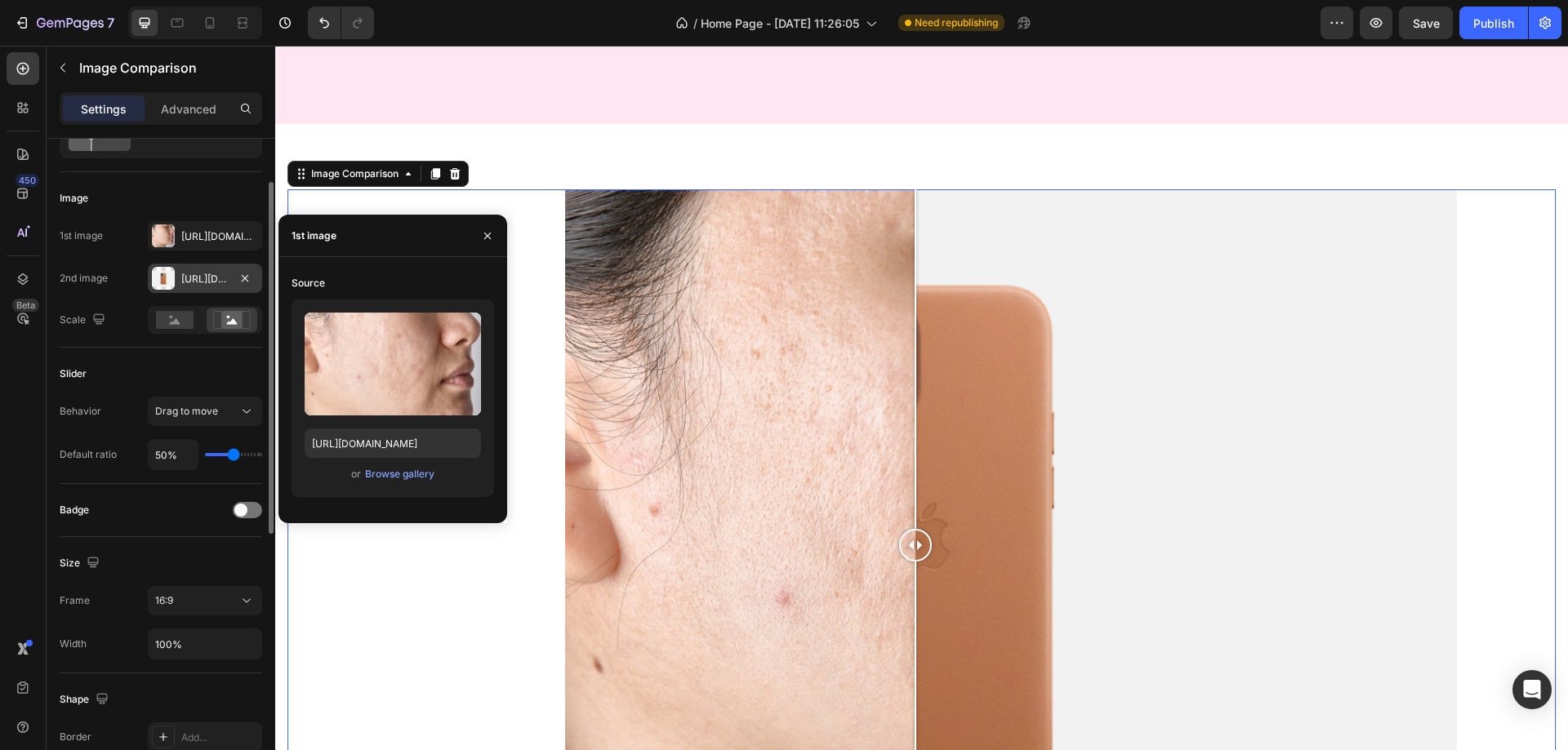
click at [208, 277] on div "Https://cdn.Shopify.Com/s/files/1/2005/9307/files/image_compare_after.Png" at bounding box center [205, 279] width 47 height 15
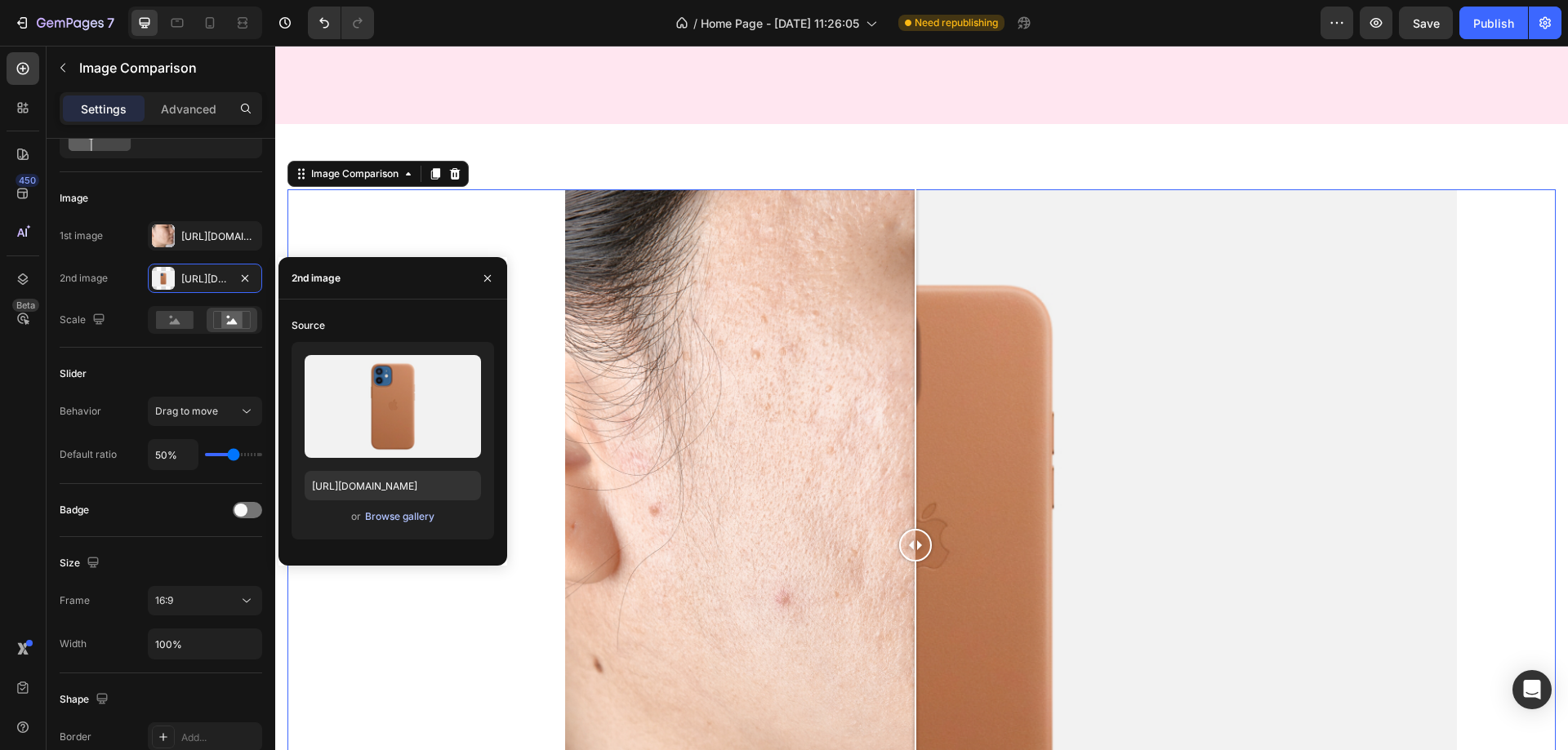
click at [384, 510] on div "Browse gallery" at bounding box center [400, 517] width 69 height 15
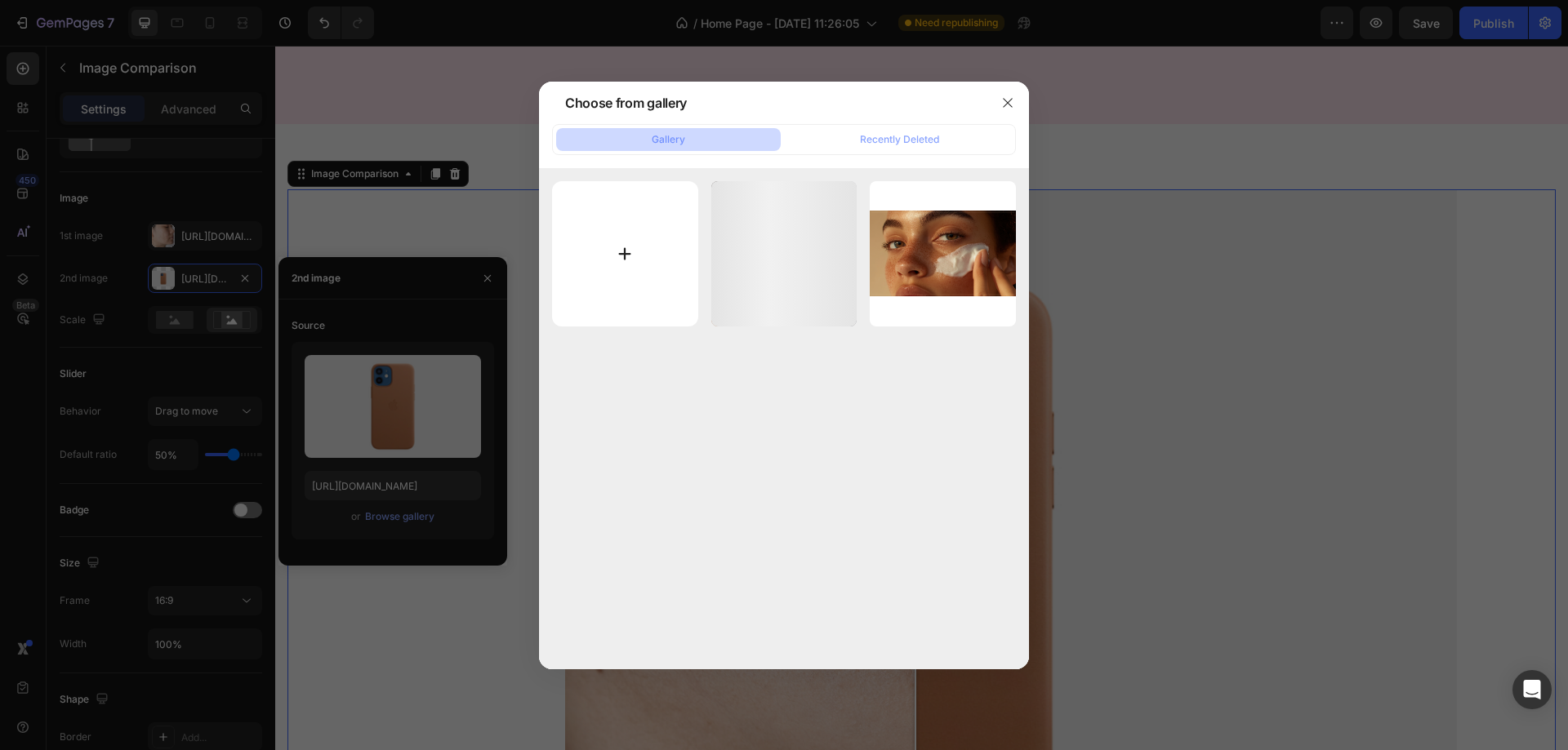
click at [632, 239] on input "file" at bounding box center [625, 254] width 146 height 146
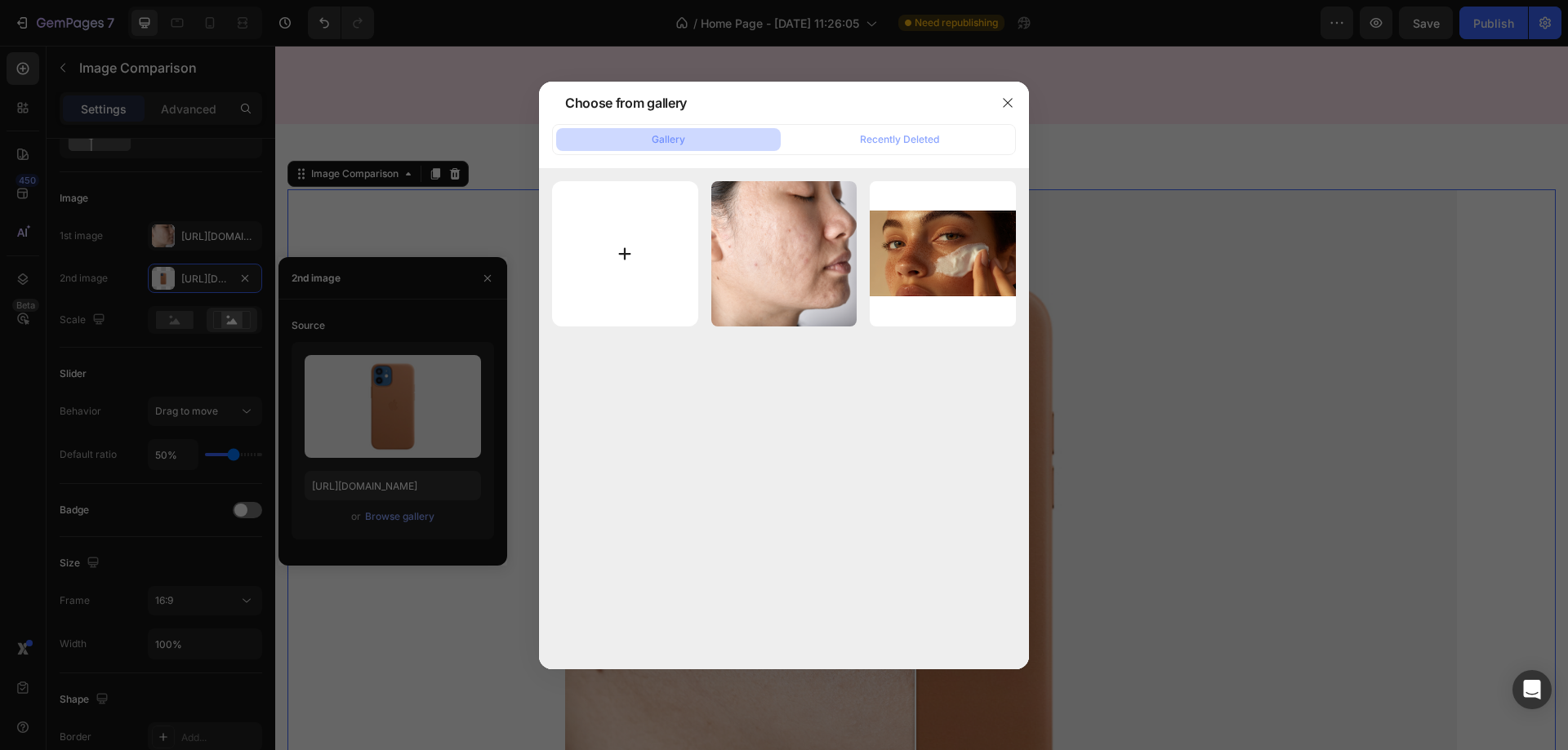
type input "C:\fakepath\Perché scegliere Ginaime (1).svg"
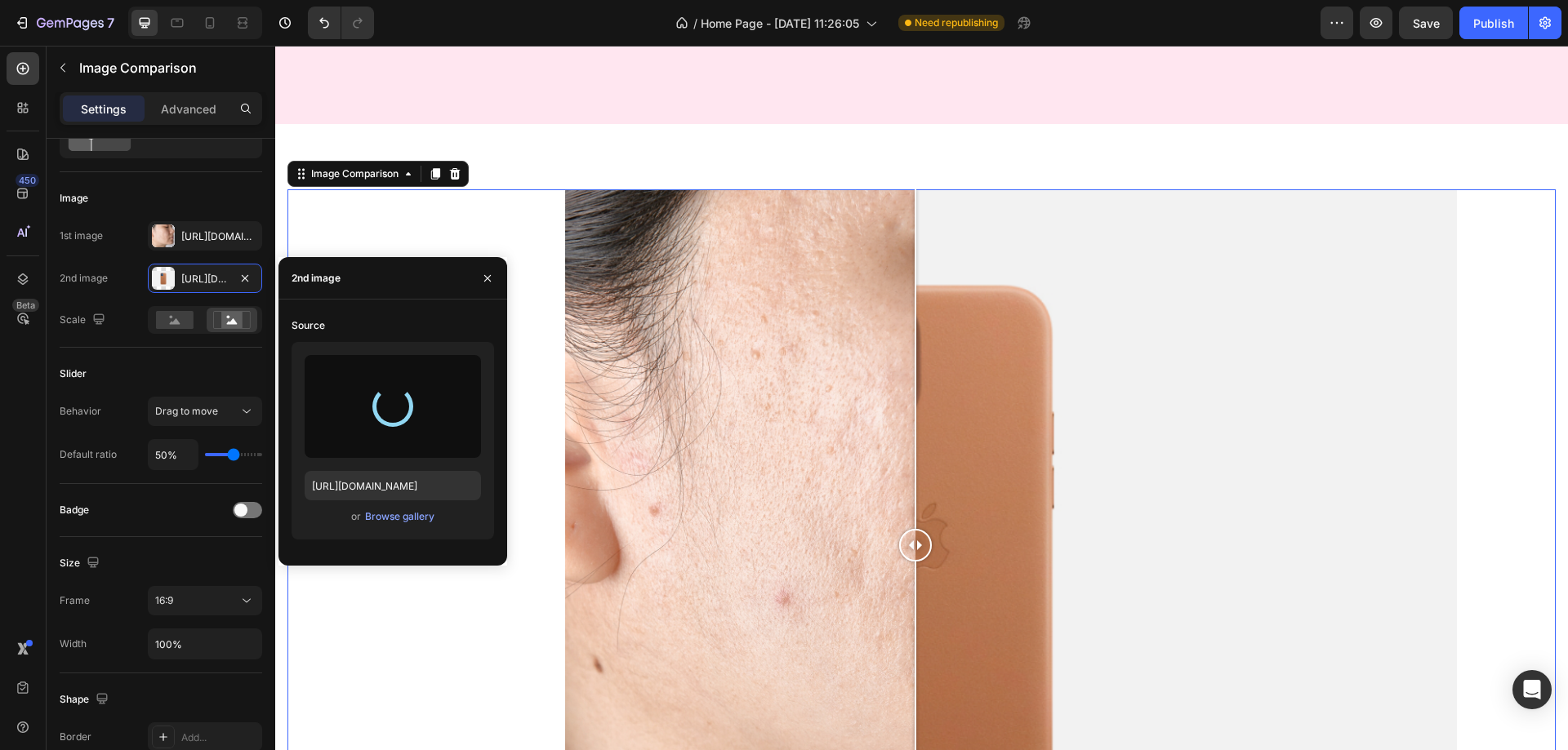
type input "https://cdn.shopify.com/s/files/1/0927/9252/1048/files/gempages_581906527682560…"
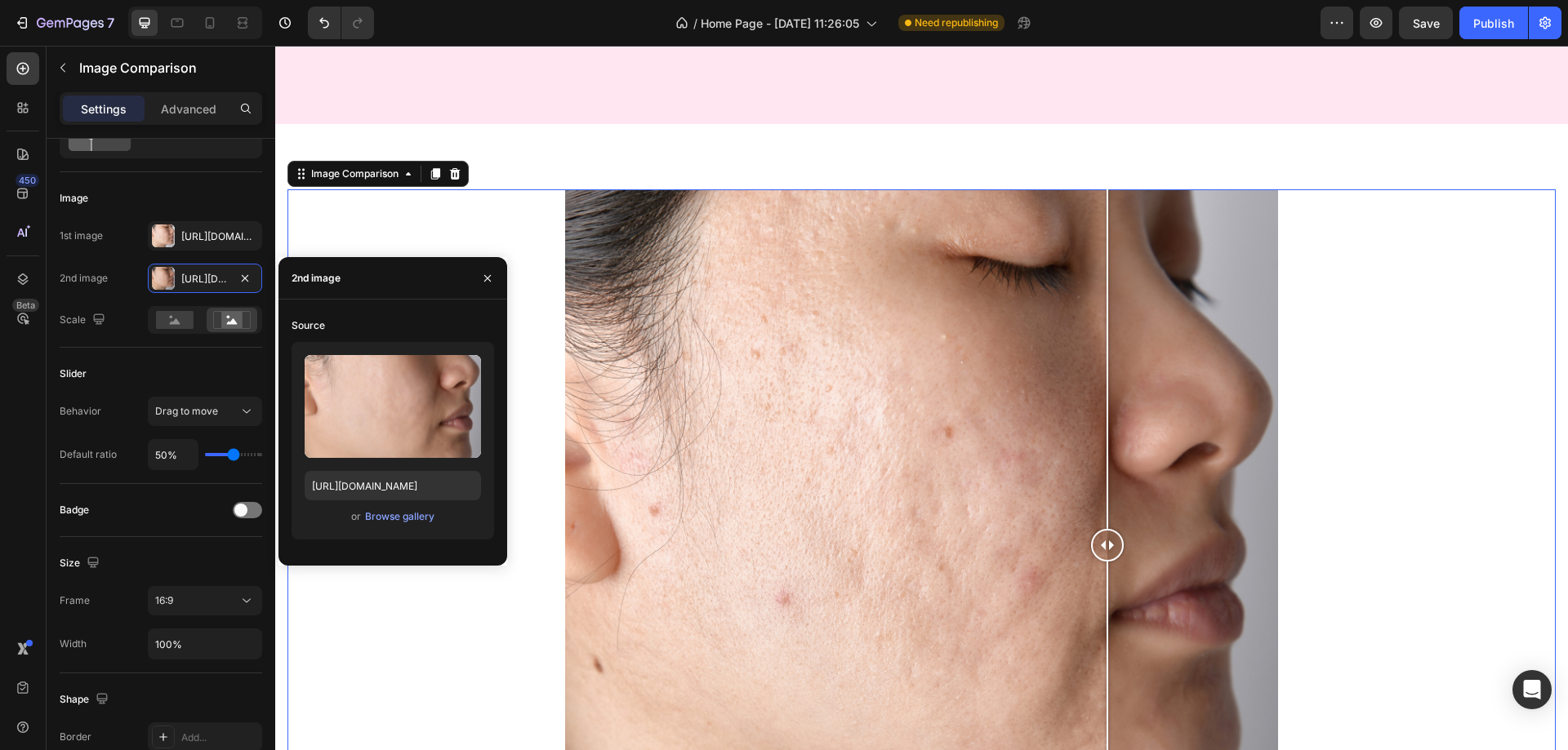
drag, startPoint x: 903, startPoint y: 538, endPoint x: 1108, endPoint y: 549, distance: 205.3
click at [1108, 549] on div at bounding box center [1107, 545] width 32 height 32
click at [489, 272] on icon "button" at bounding box center [487, 278] width 13 height 13
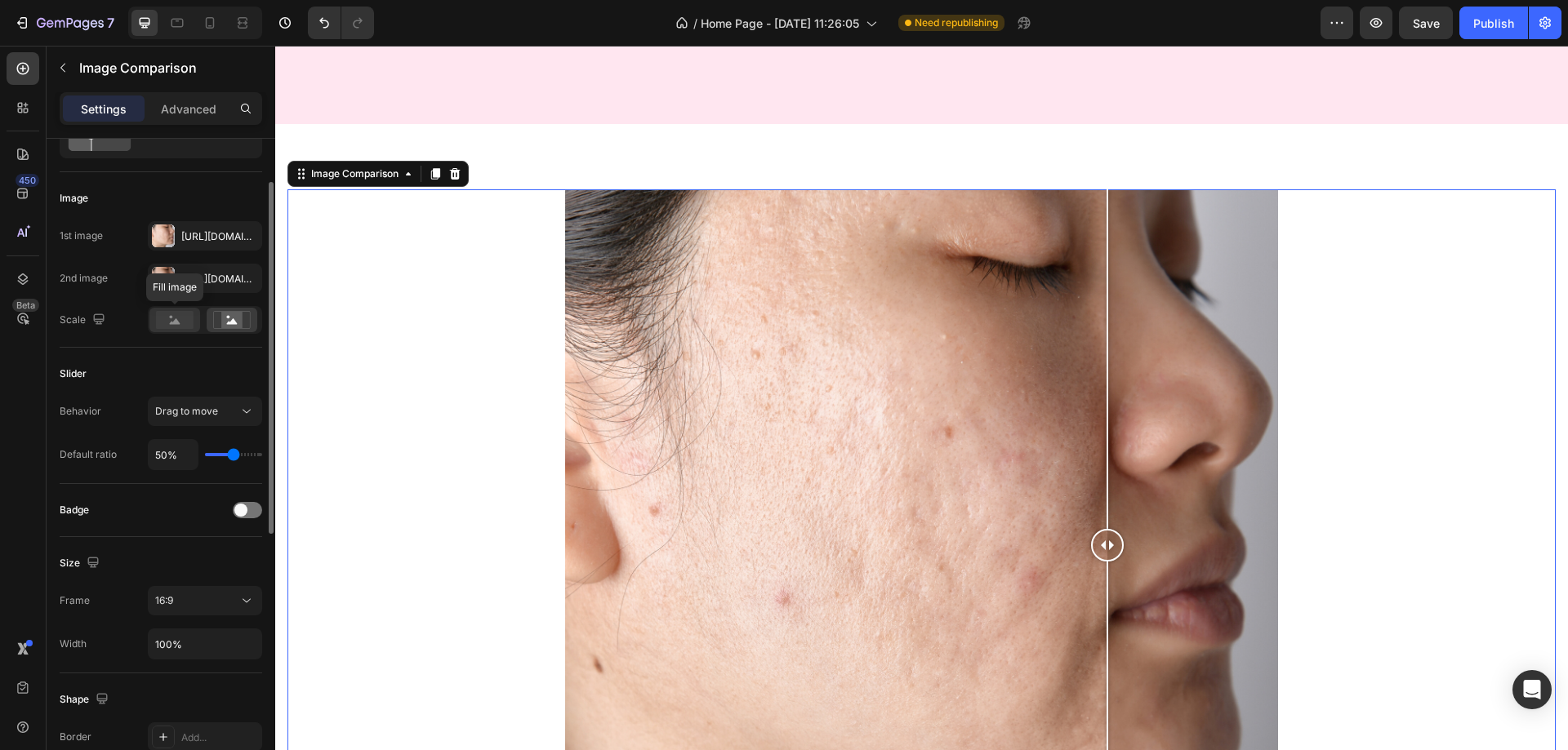
click at [174, 320] on rect at bounding box center [174, 320] width 38 height 18
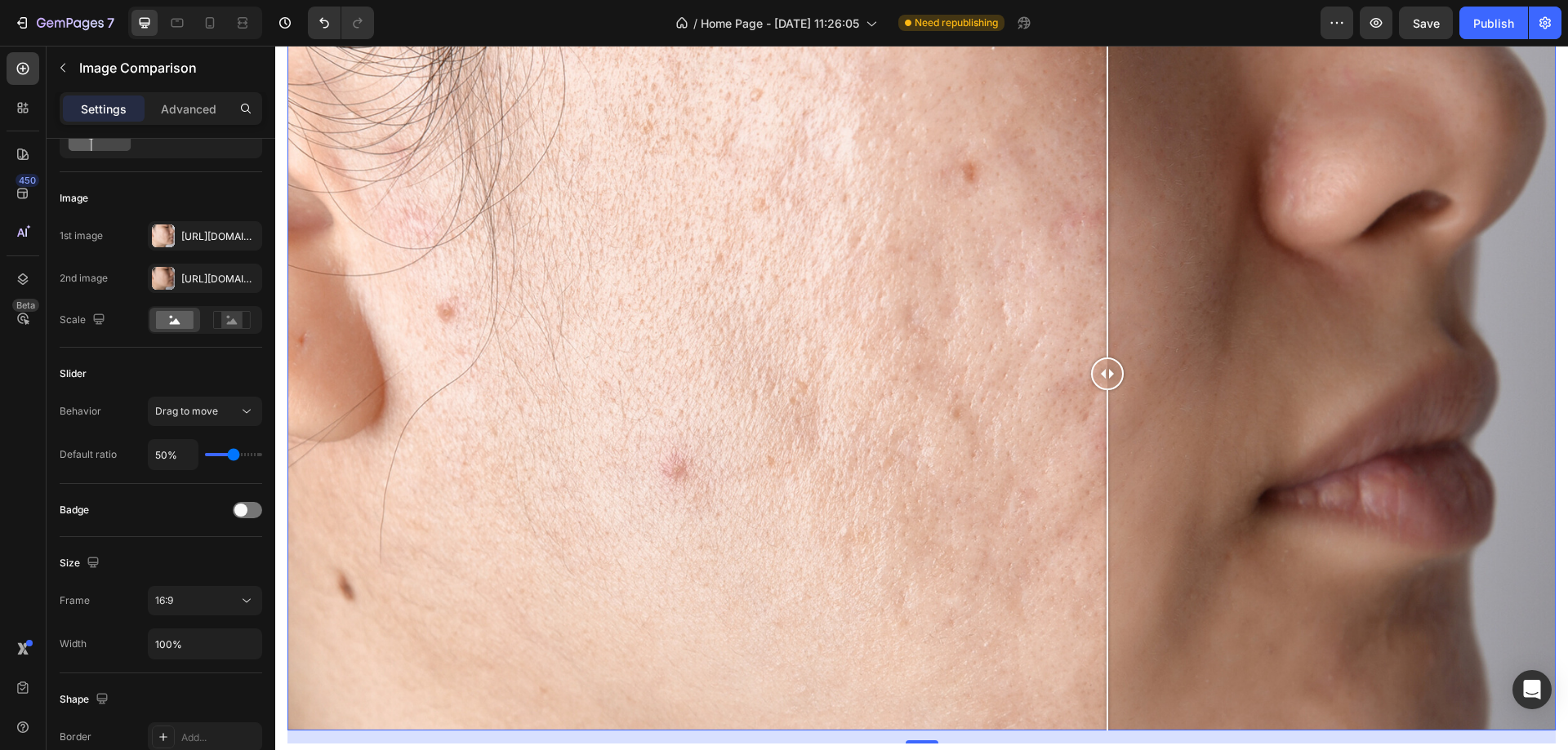
scroll to position [1143, 0]
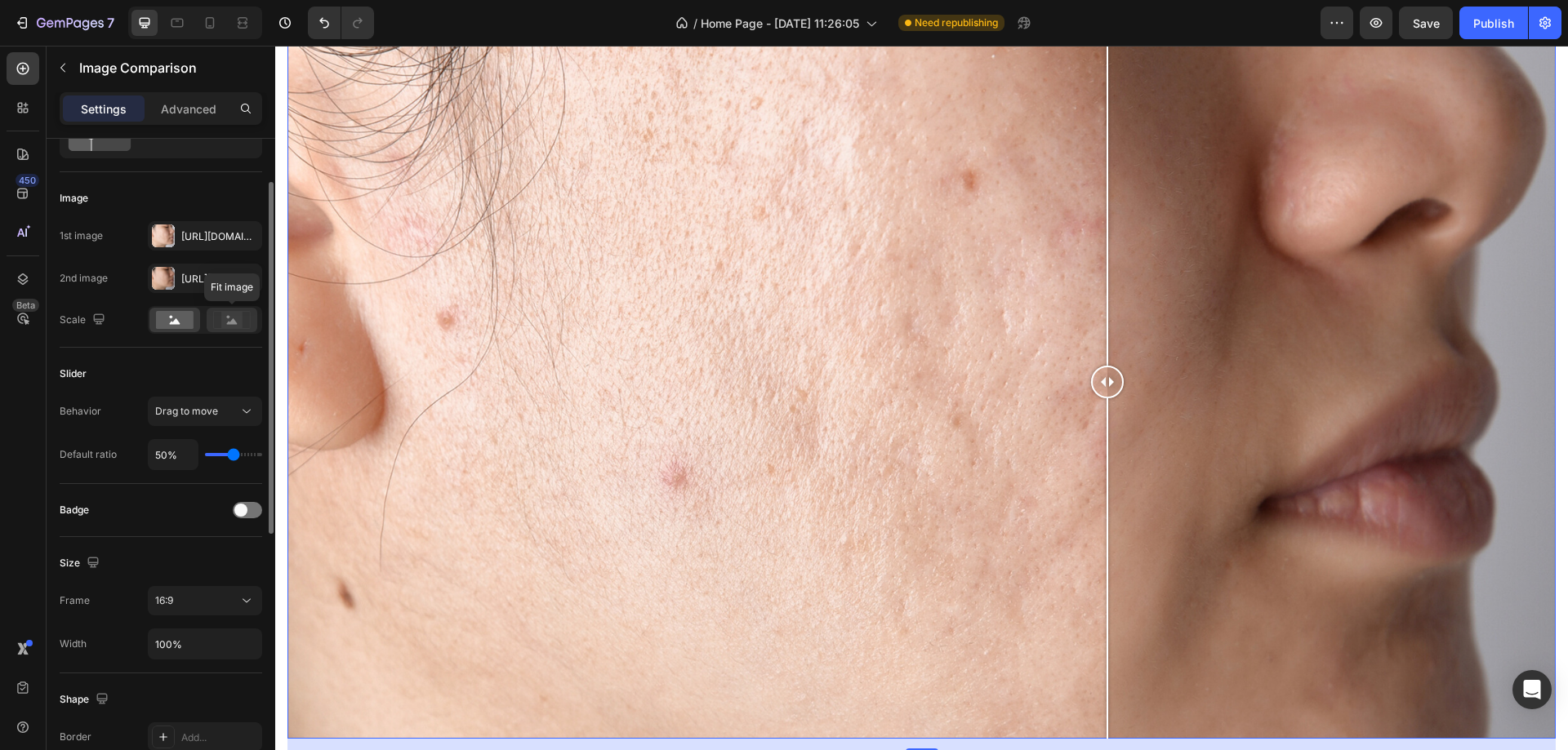
click at [231, 323] on icon at bounding box center [232, 321] width 11 height 6
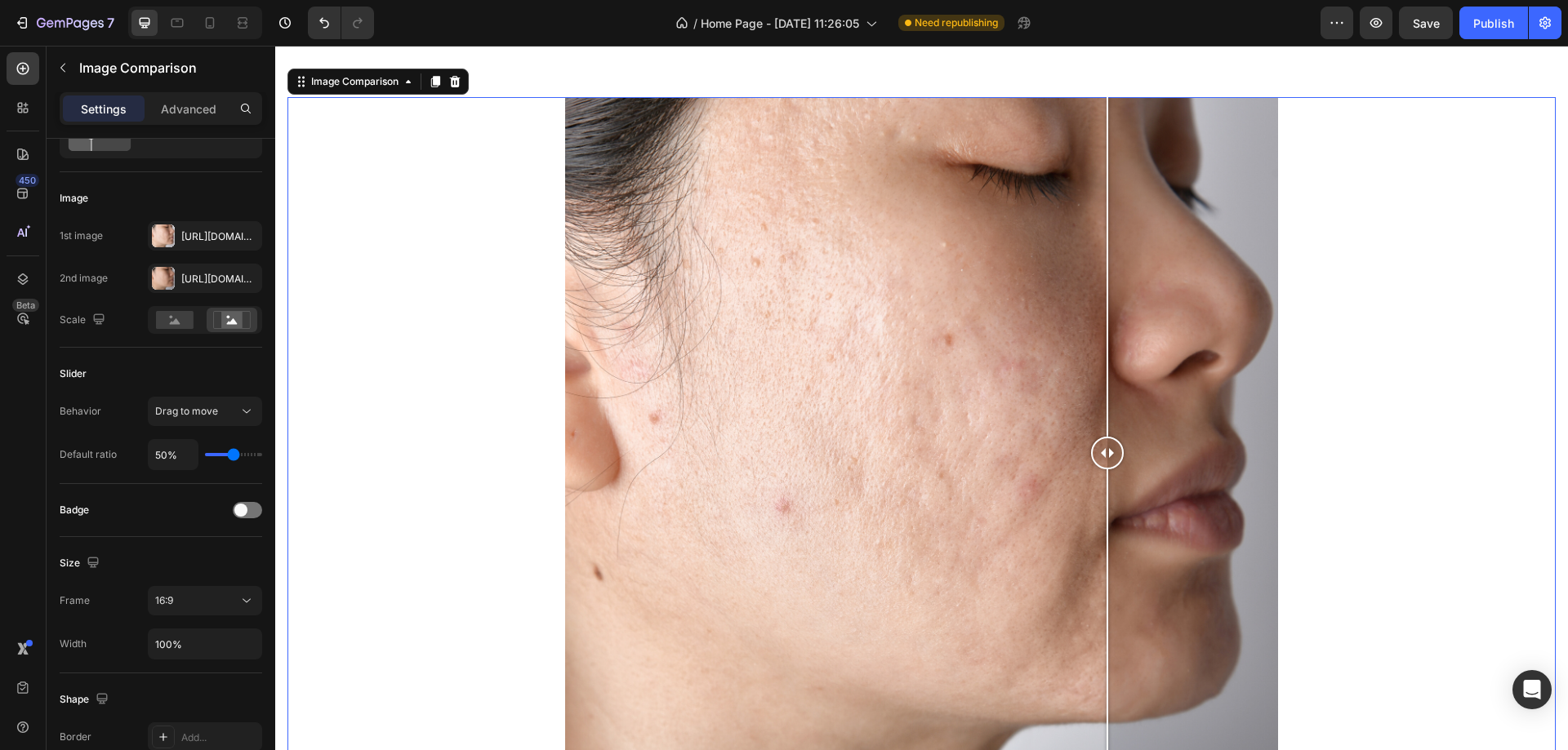
scroll to position [1062, 0]
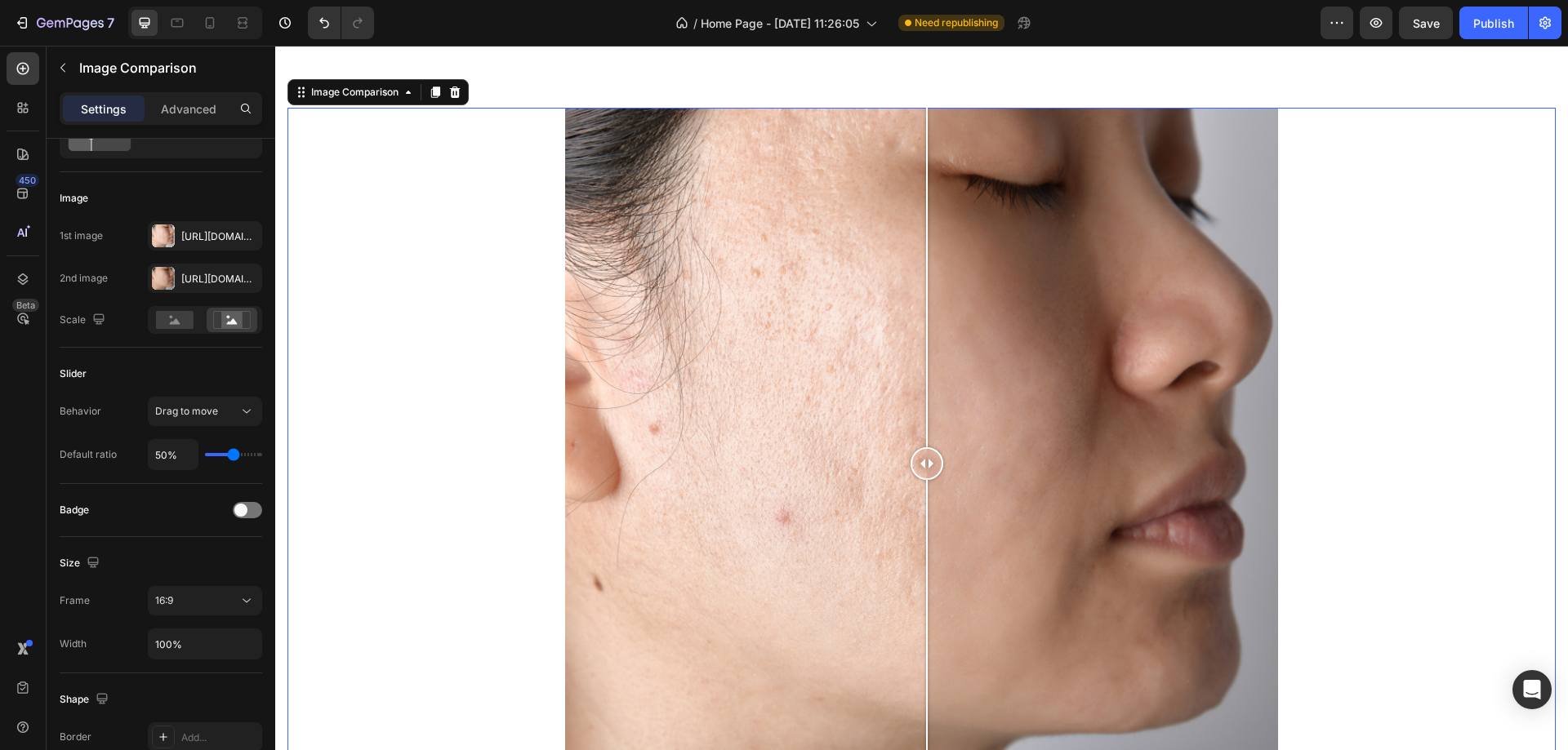
drag, startPoint x: 1096, startPoint y: 465, endPoint x: 927, endPoint y: 506, distance: 173.9
click at [927, 506] on div at bounding box center [926, 464] width 32 height 714
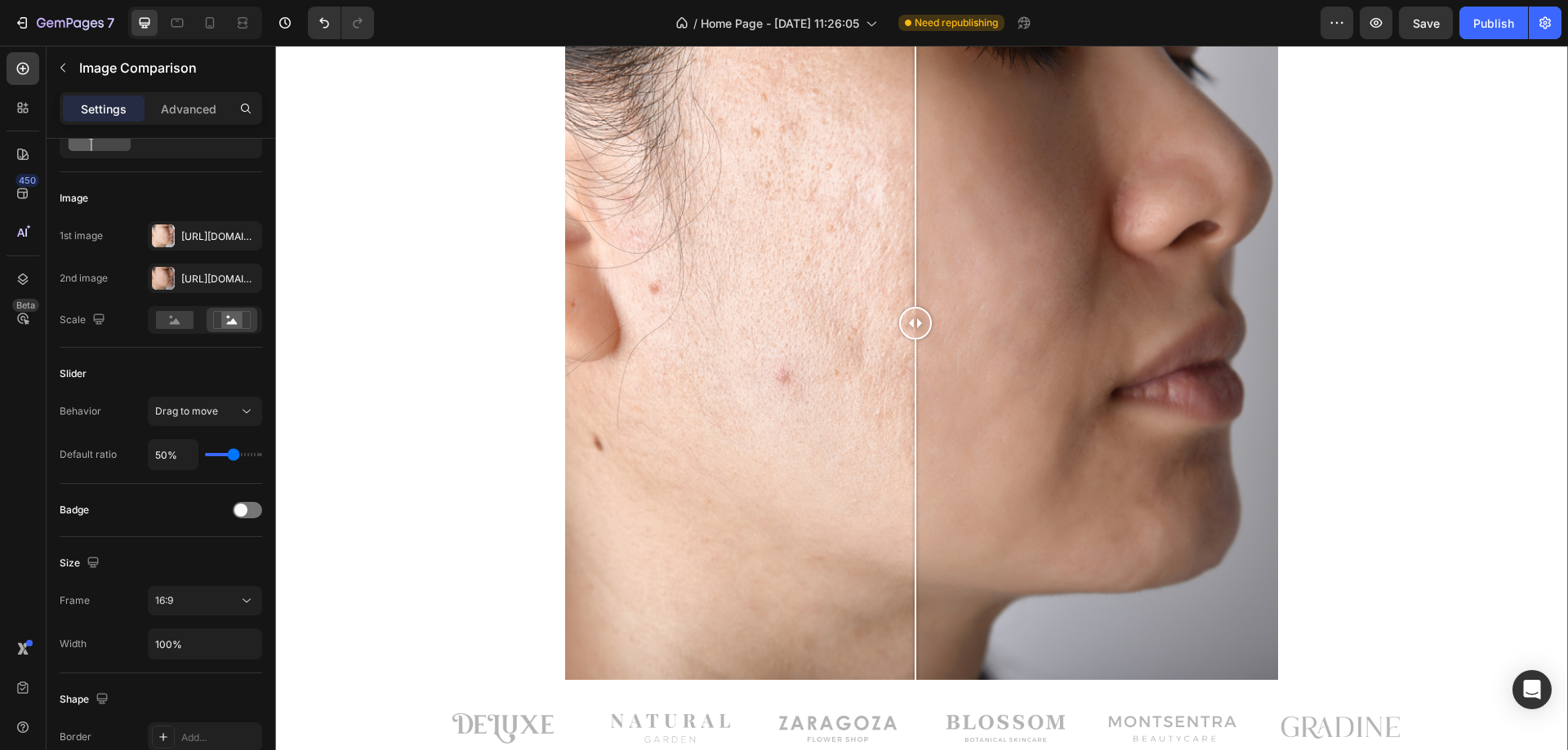
scroll to position [1143, 0]
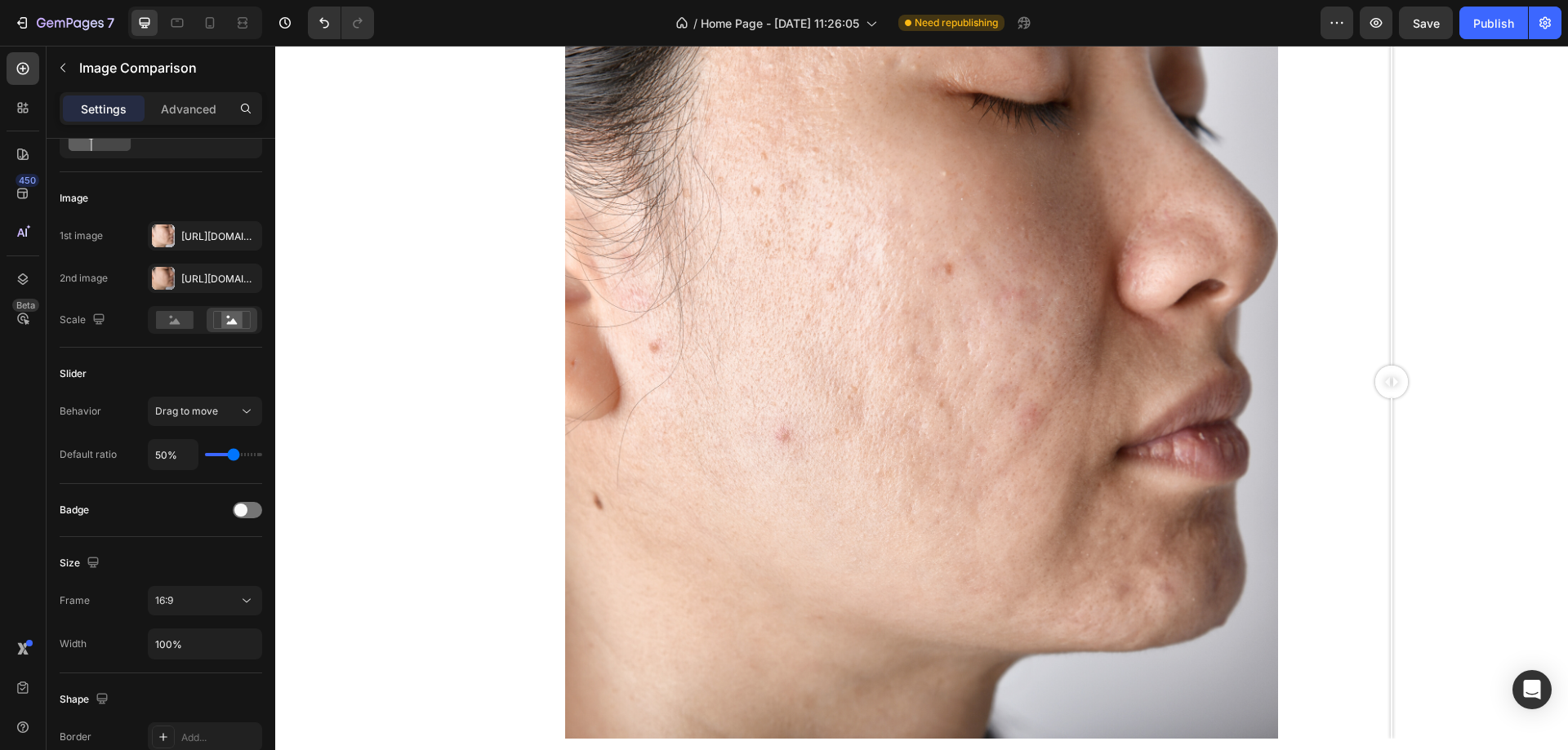
click at [1392, 378] on div at bounding box center [921, 383] width 1268 height 714
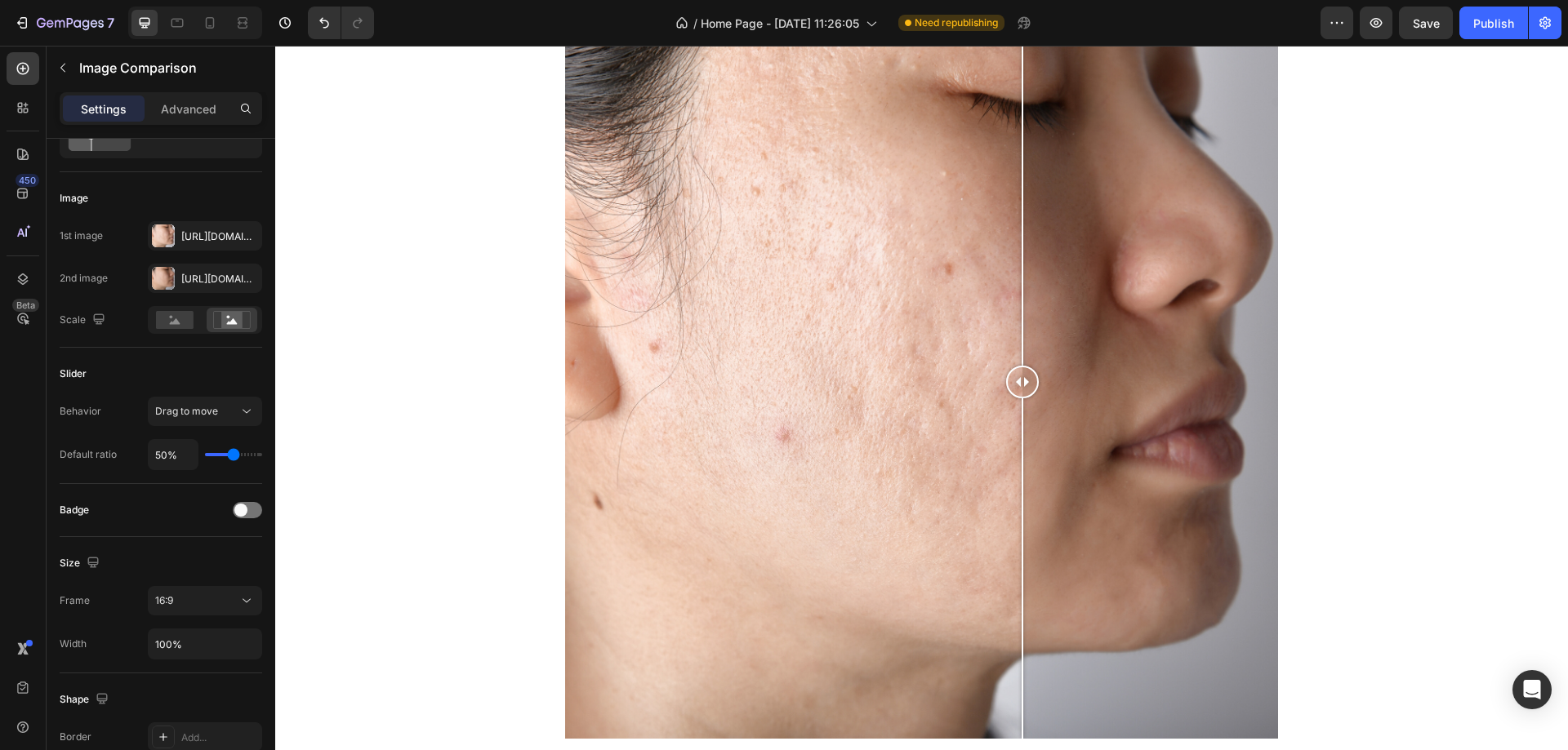
click at [1023, 328] on div at bounding box center [921, 383] width 1268 height 714
click at [906, 366] on div at bounding box center [921, 383] width 1268 height 714
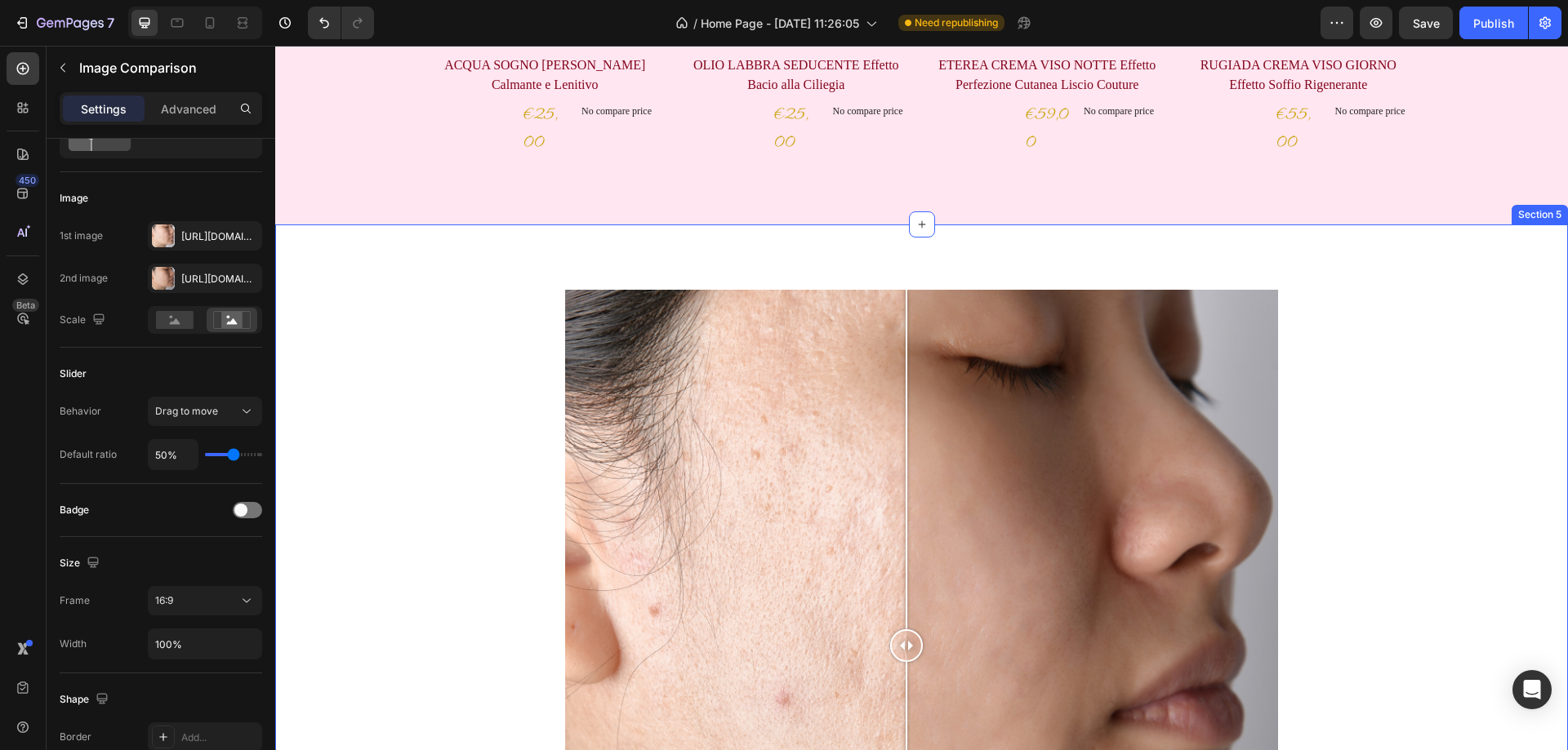
scroll to position [735, 0]
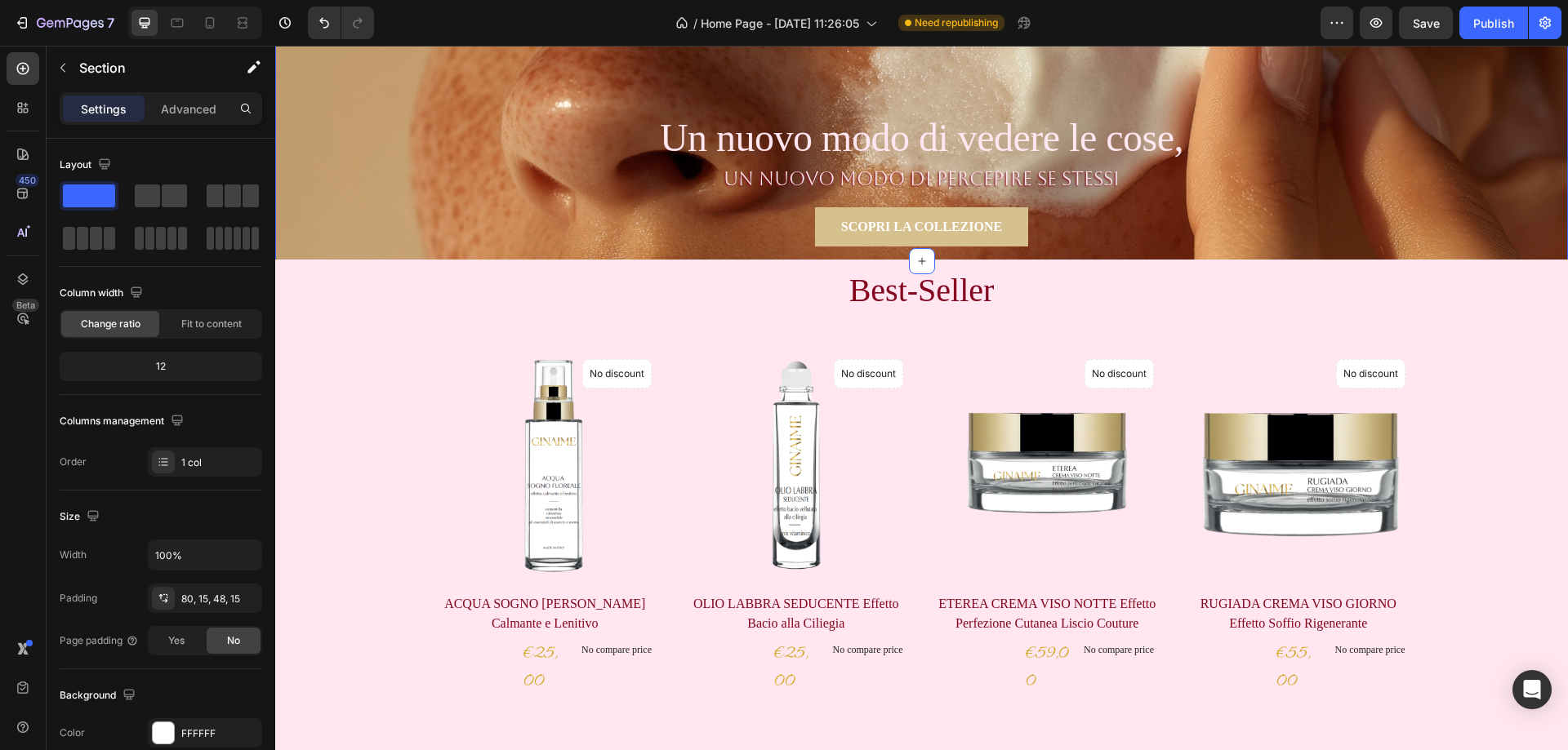
scroll to position [245, 0]
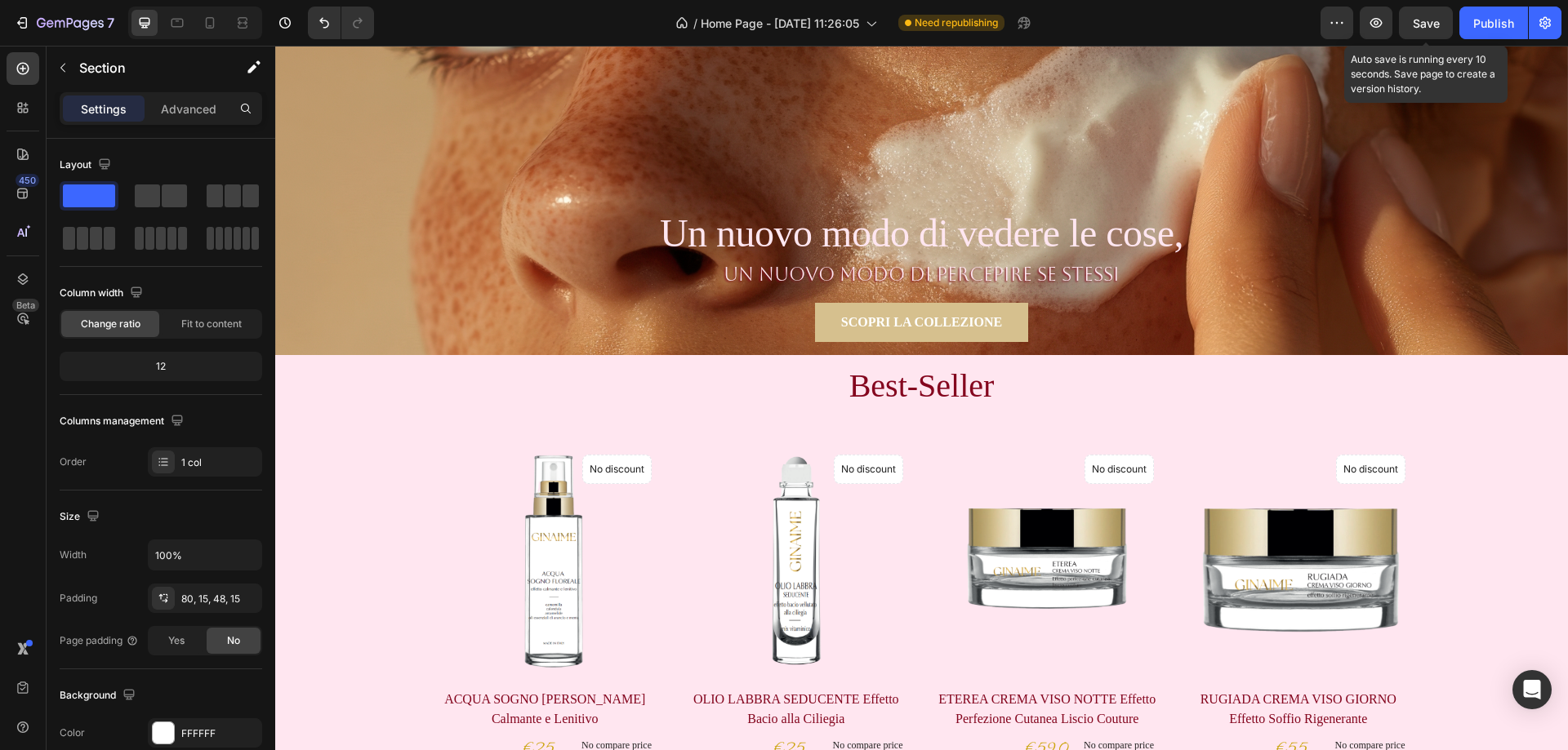
click at [1420, 23] on span "Save" at bounding box center [1426, 24] width 27 height 14
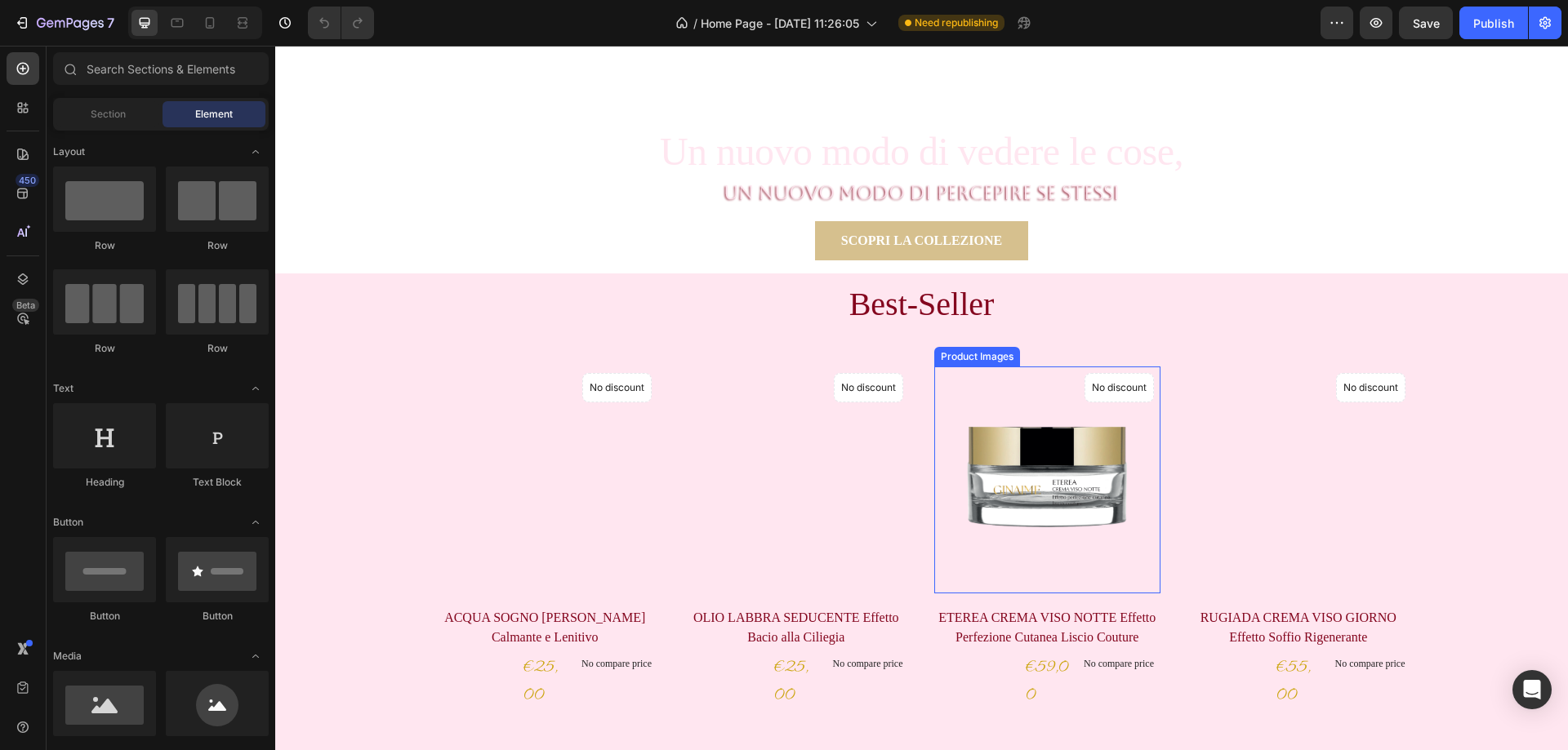
scroll to position [571, 0]
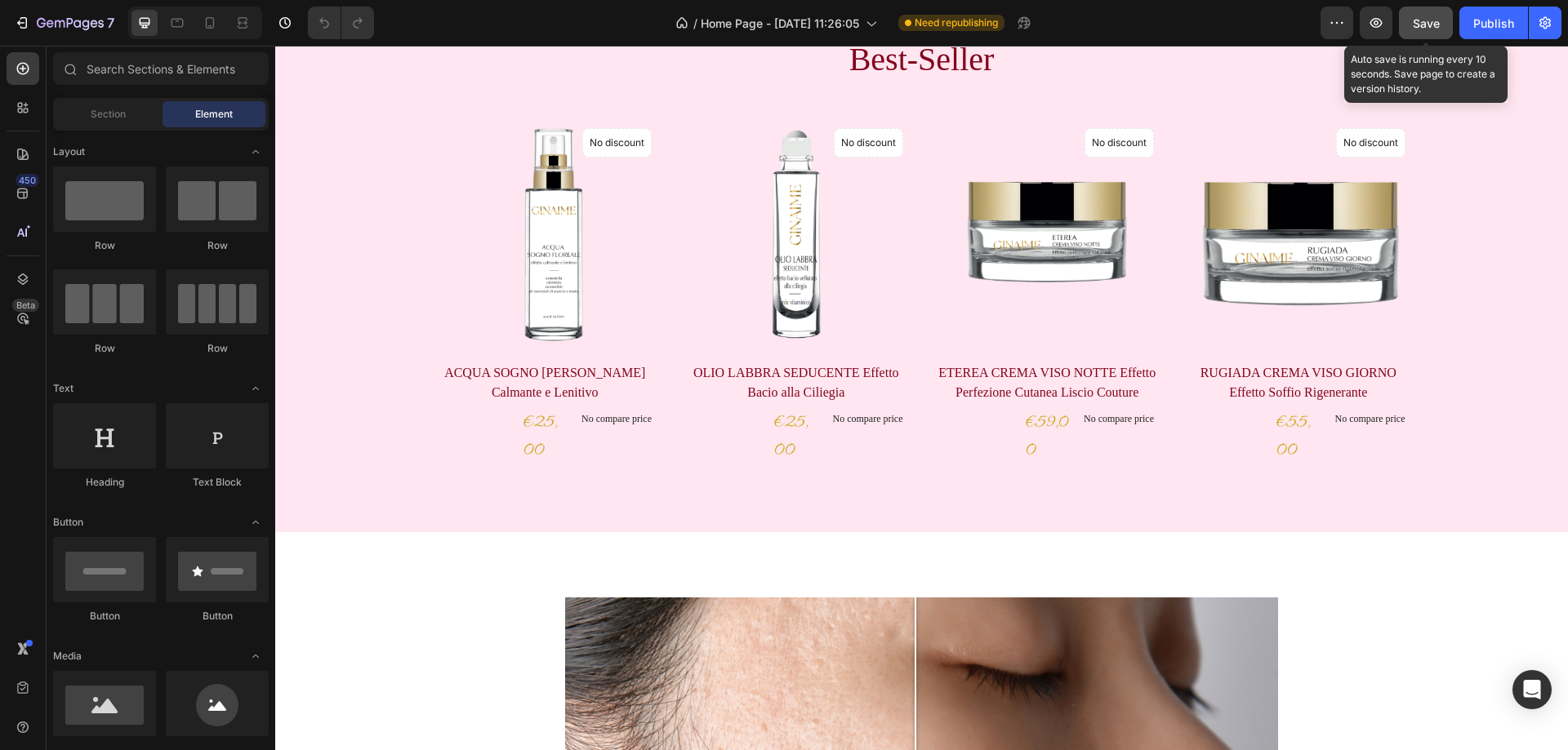
click at [1429, 18] on span "Save" at bounding box center [1426, 24] width 27 height 14
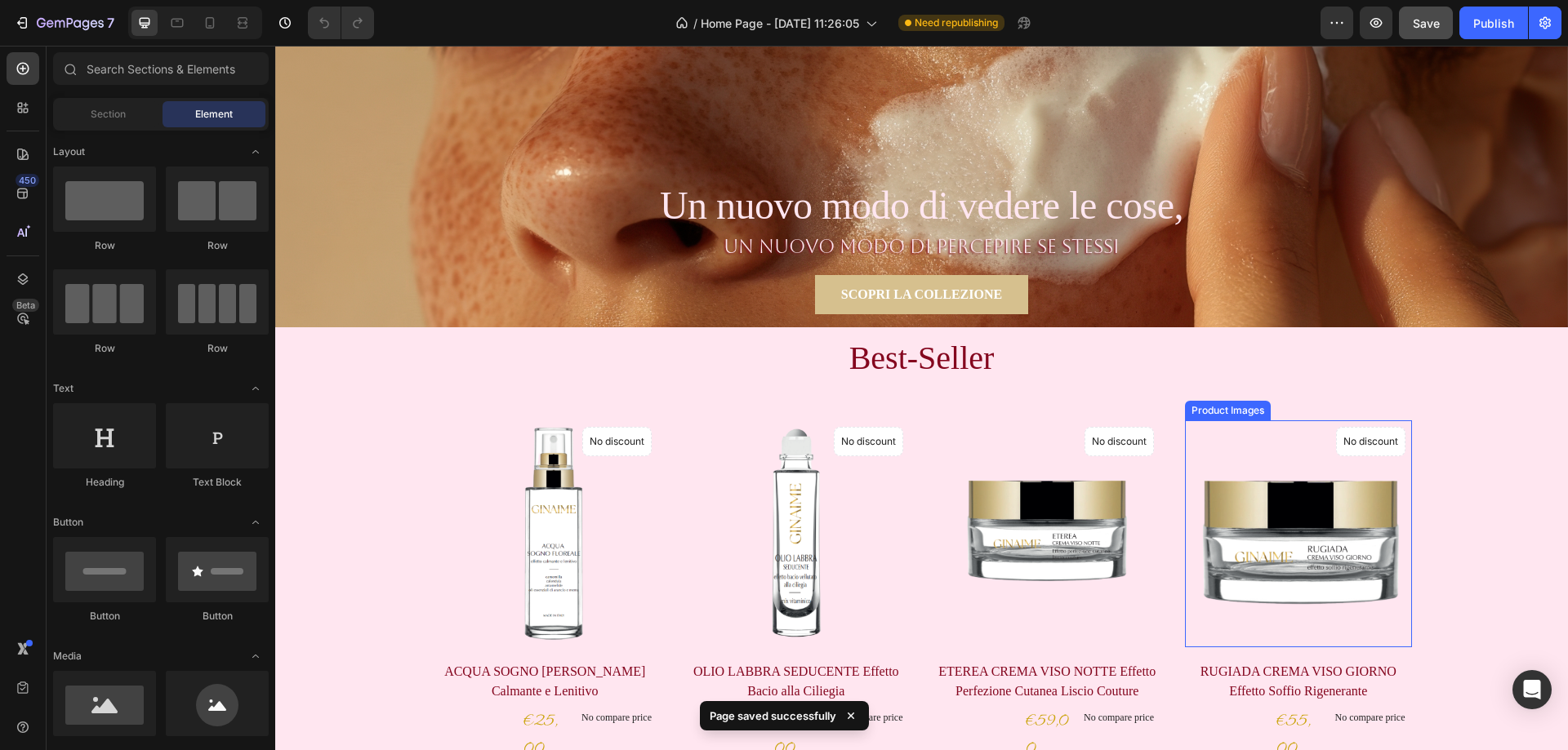
scroll to position [245, 0]
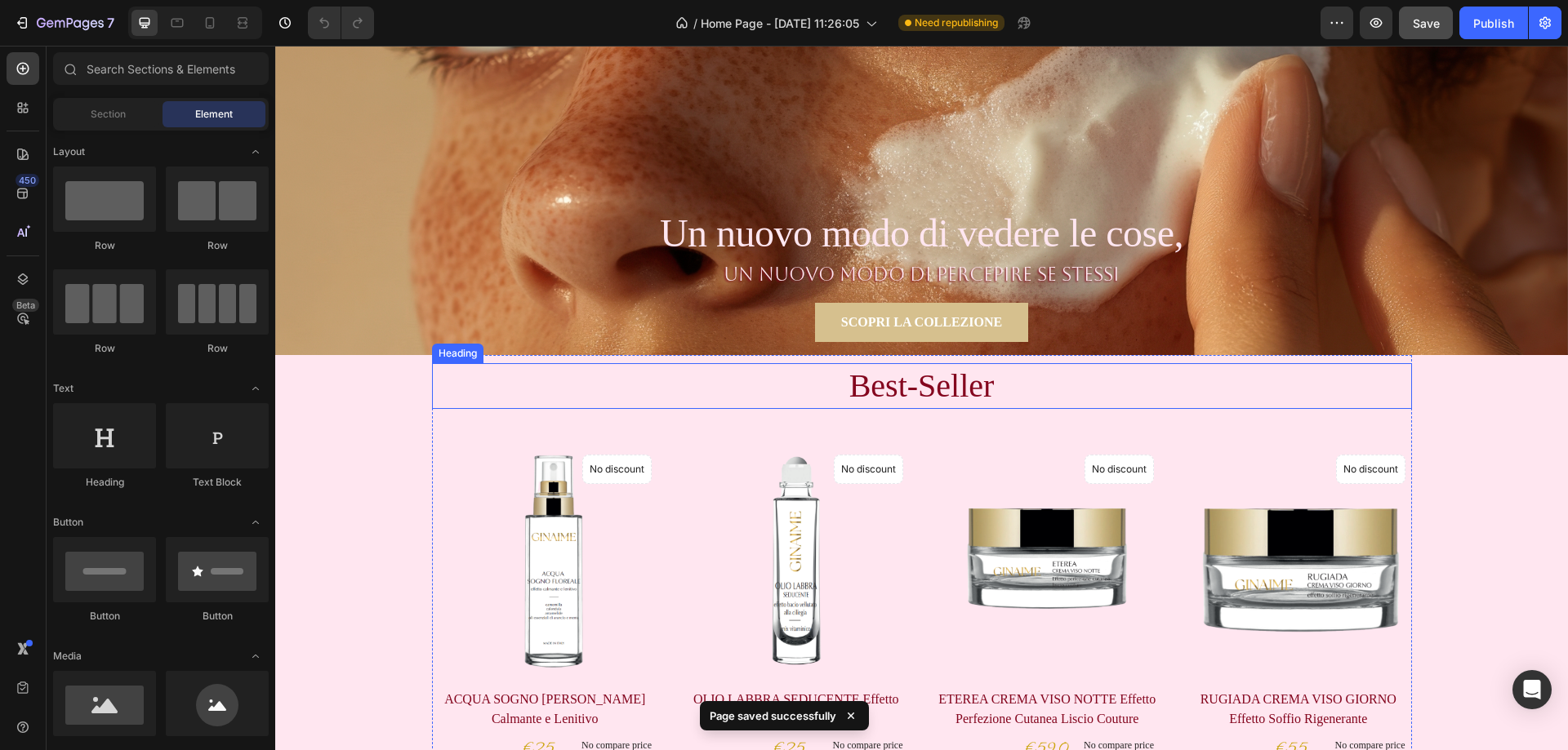
click at [1430, 390] on div "Best-Seller Heading Product Images No discount Not be displayed when published …" at bounding box center [921, 574] width 1268 height 438
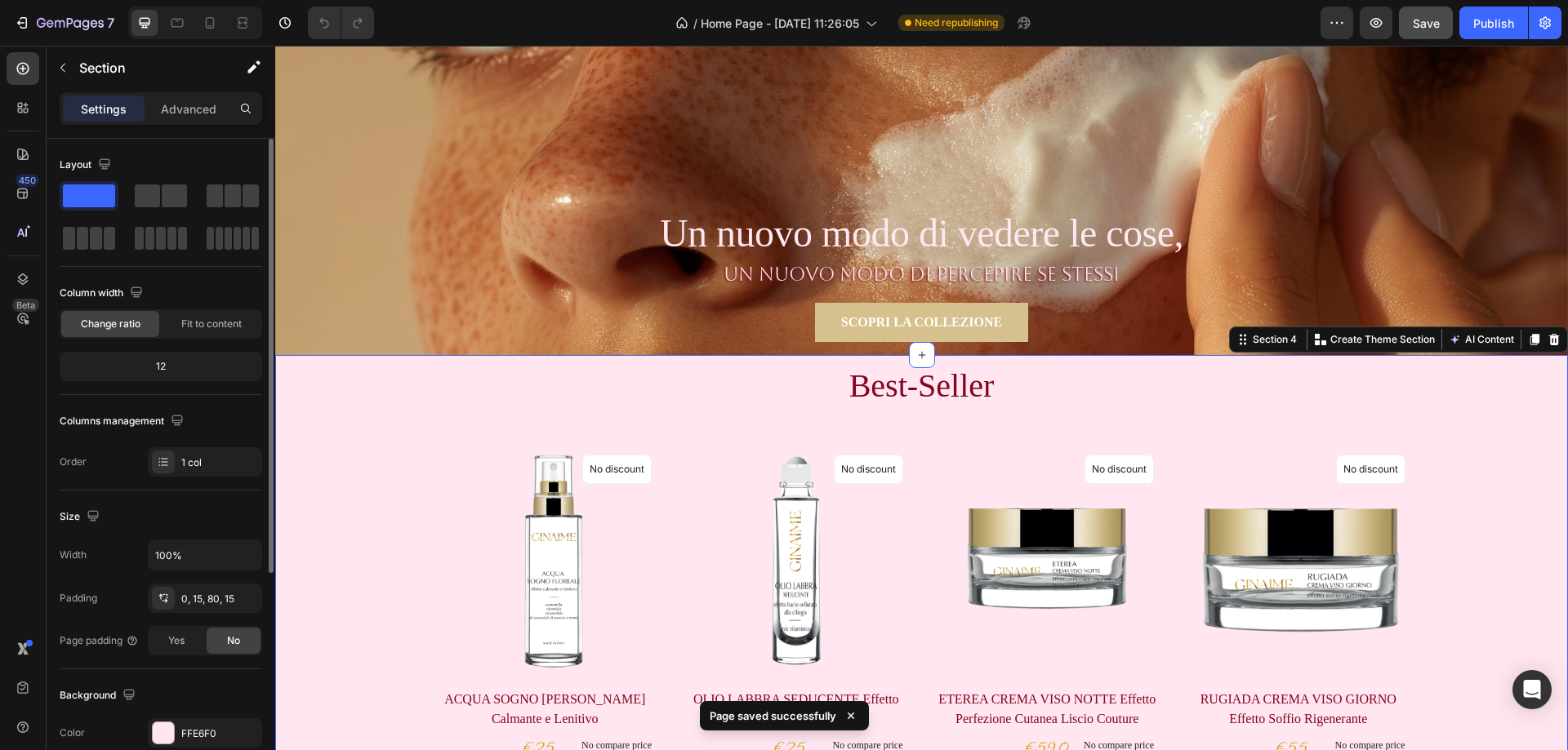
scroll to position [327, 0]
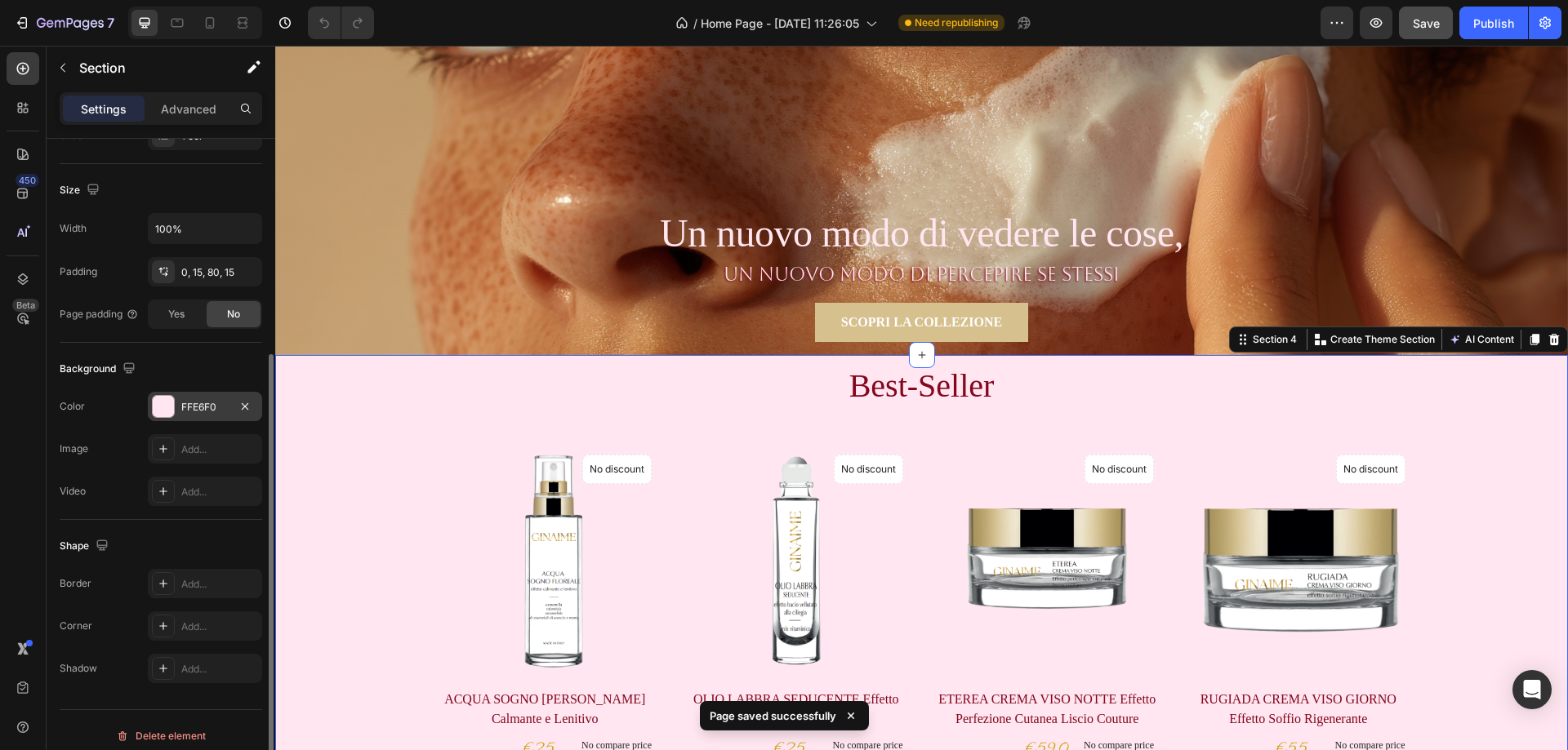
click at [169, 400] on div at bounding box center [163, 407] width 21 height 21
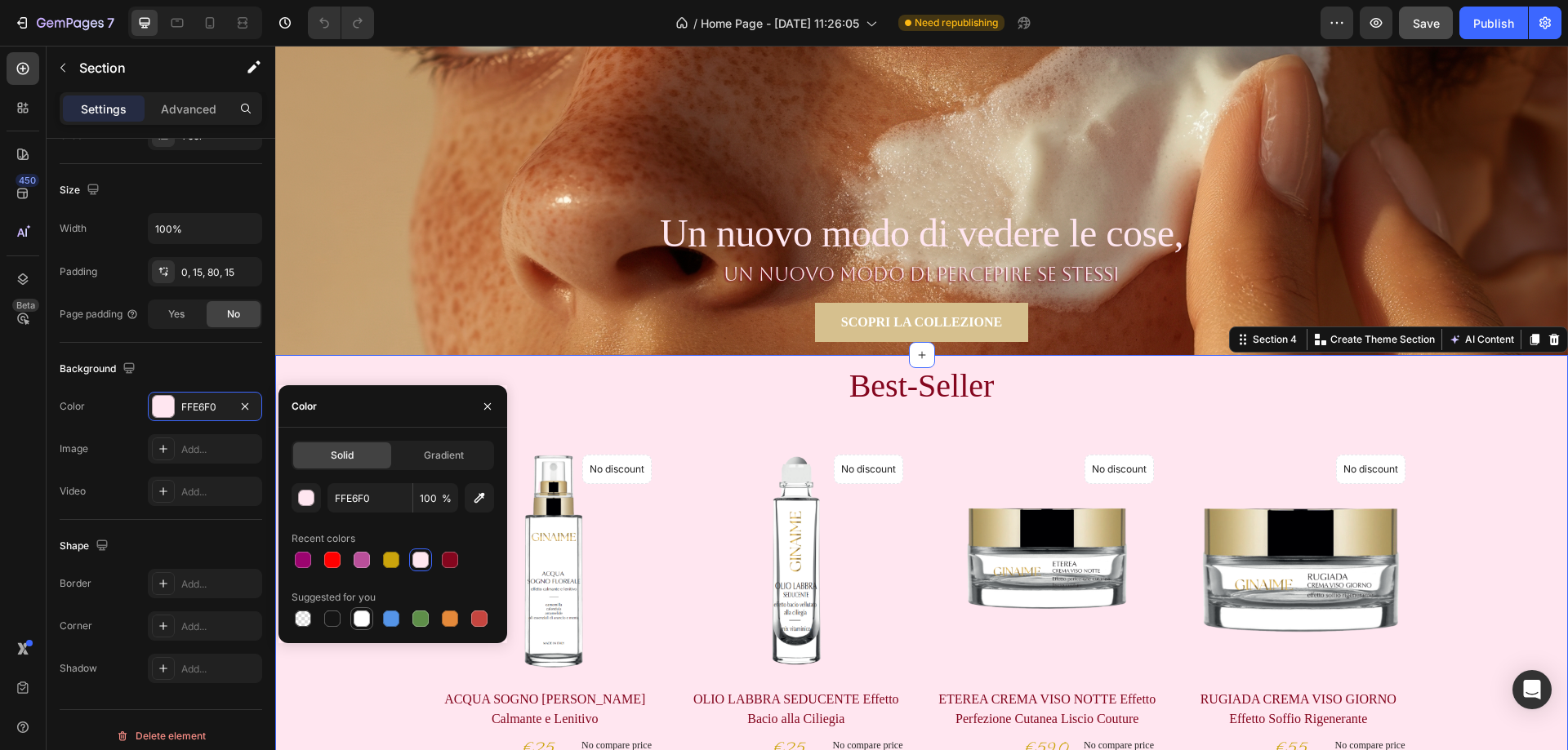
click at [358, 617] on div at bounding box center [362, 619] width 17 height 17
type input "FFFFFF"
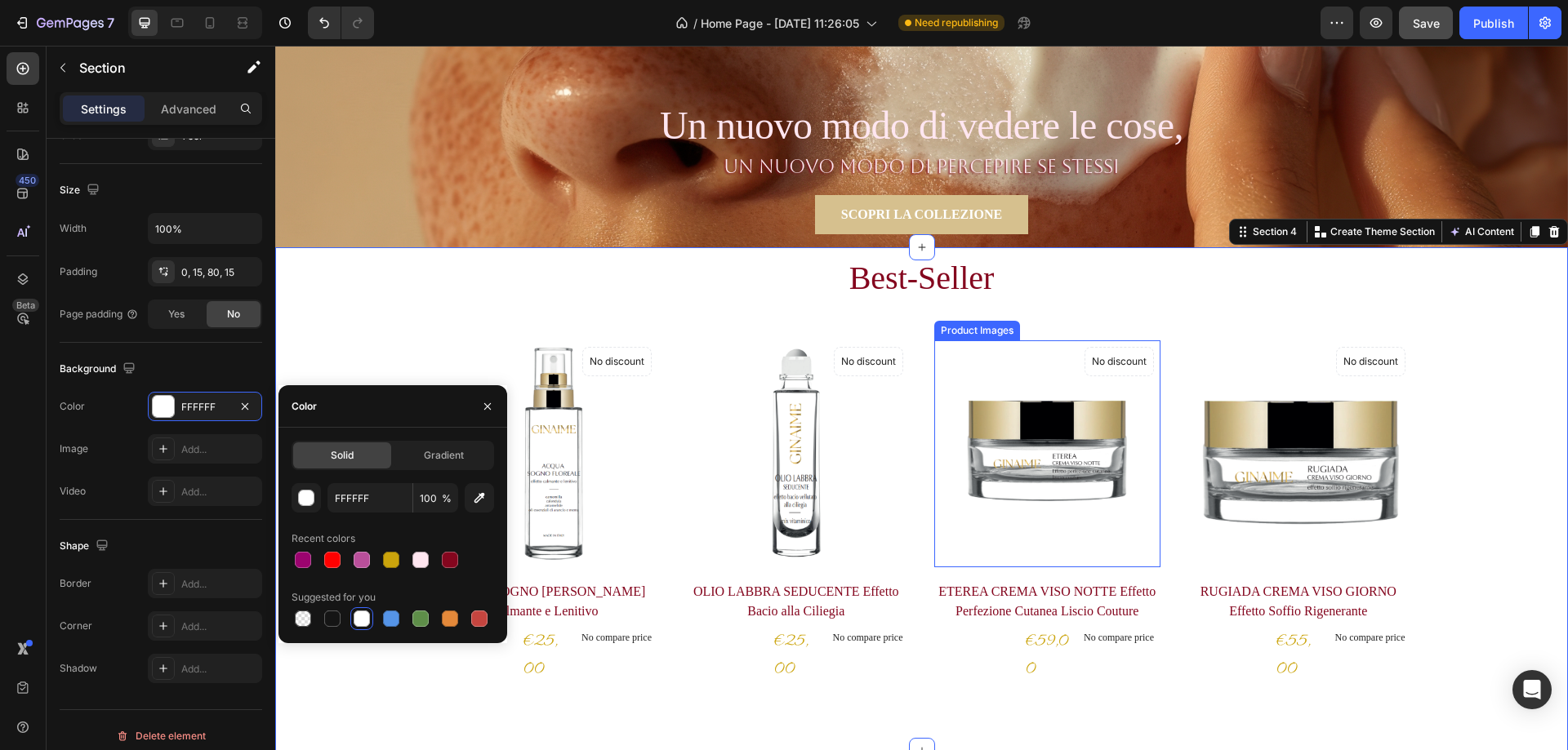
scroll to position [408, 0]
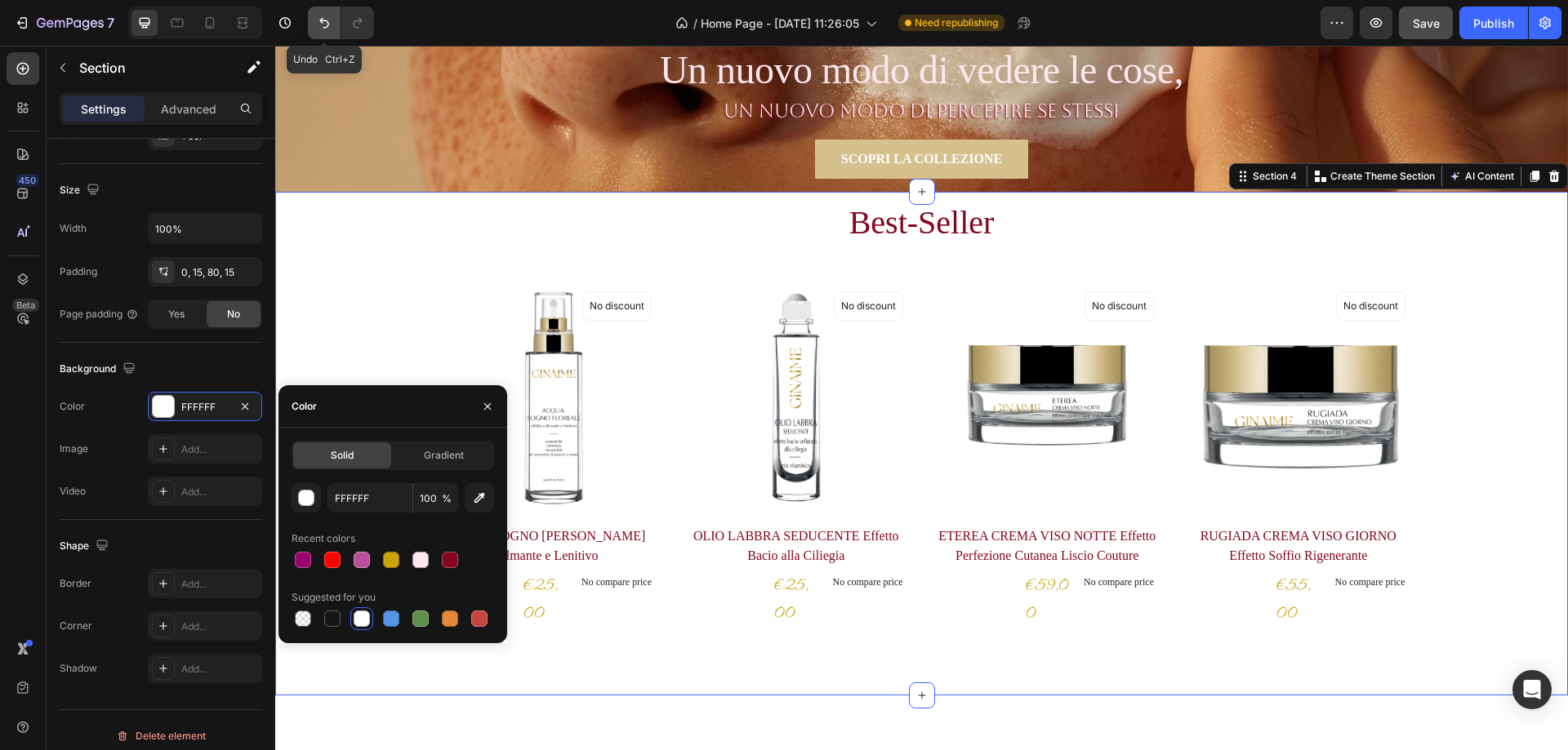
click at [330, 21] on icon "Undo/Redo" at bounding box center [324, 23] width 17 height 17
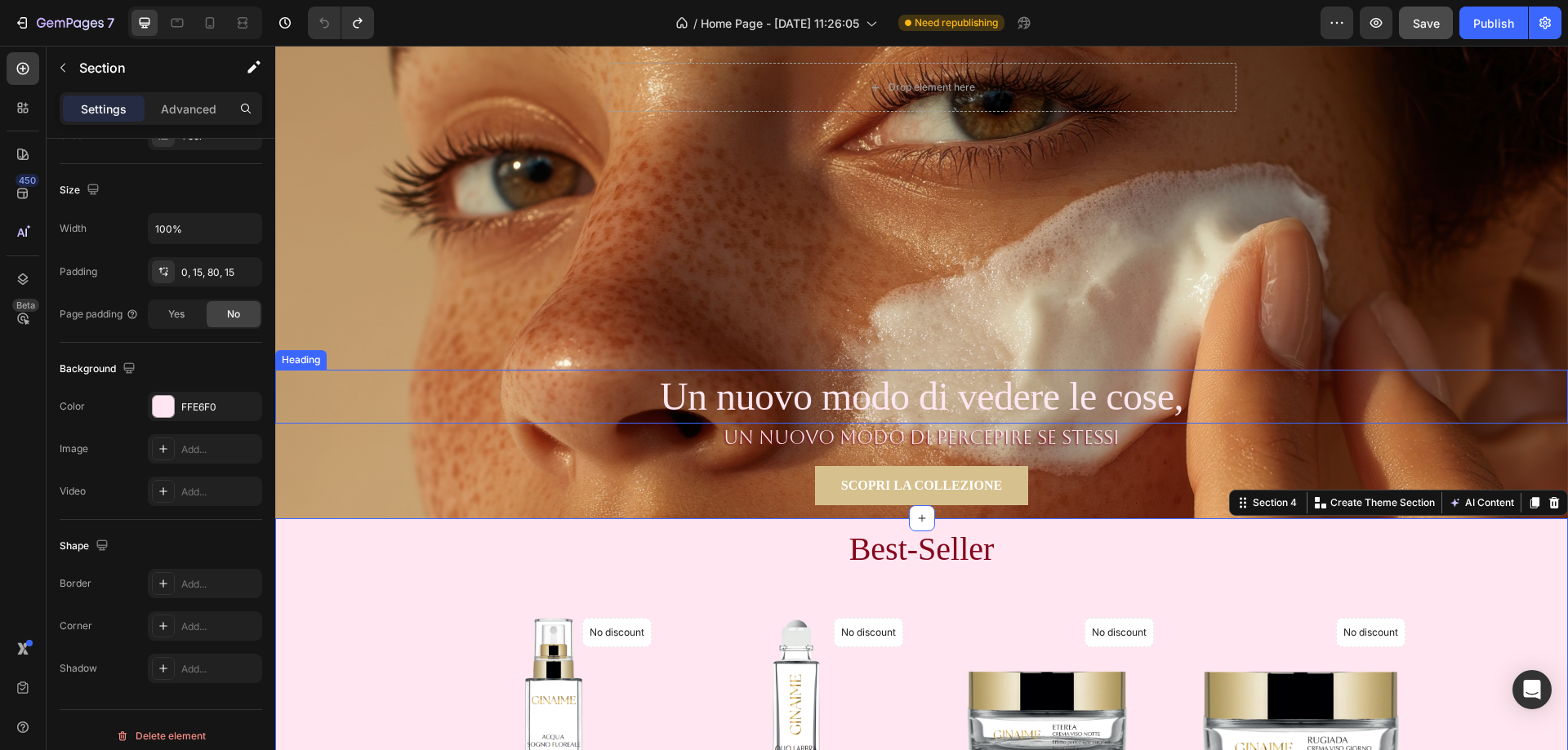
scroll to position [0, 0]
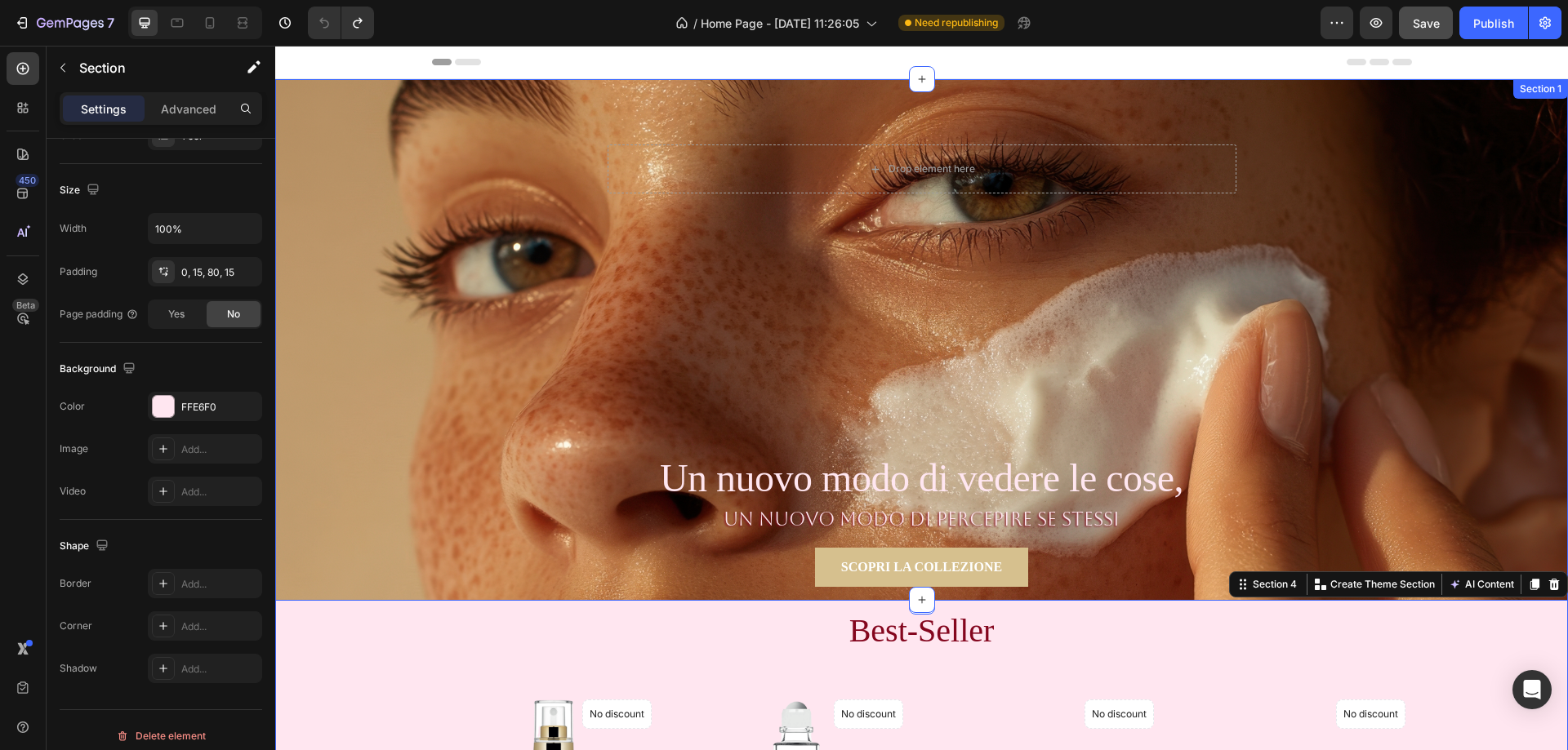
click at [1247, 311] on div "Drop element here Row Section 1" at bounding box center [921, 340] width 1293 height 522
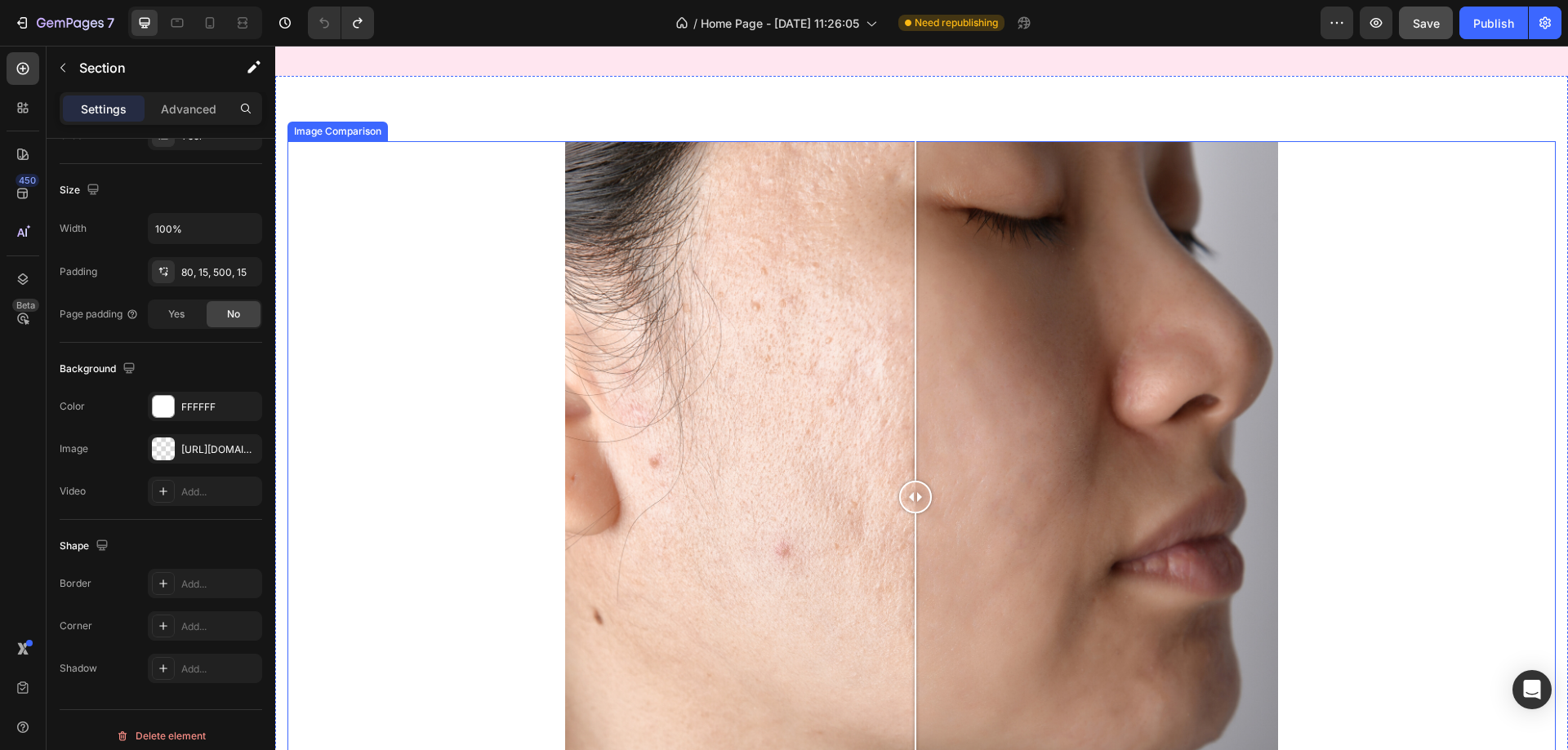
scroll to position [980, 0]
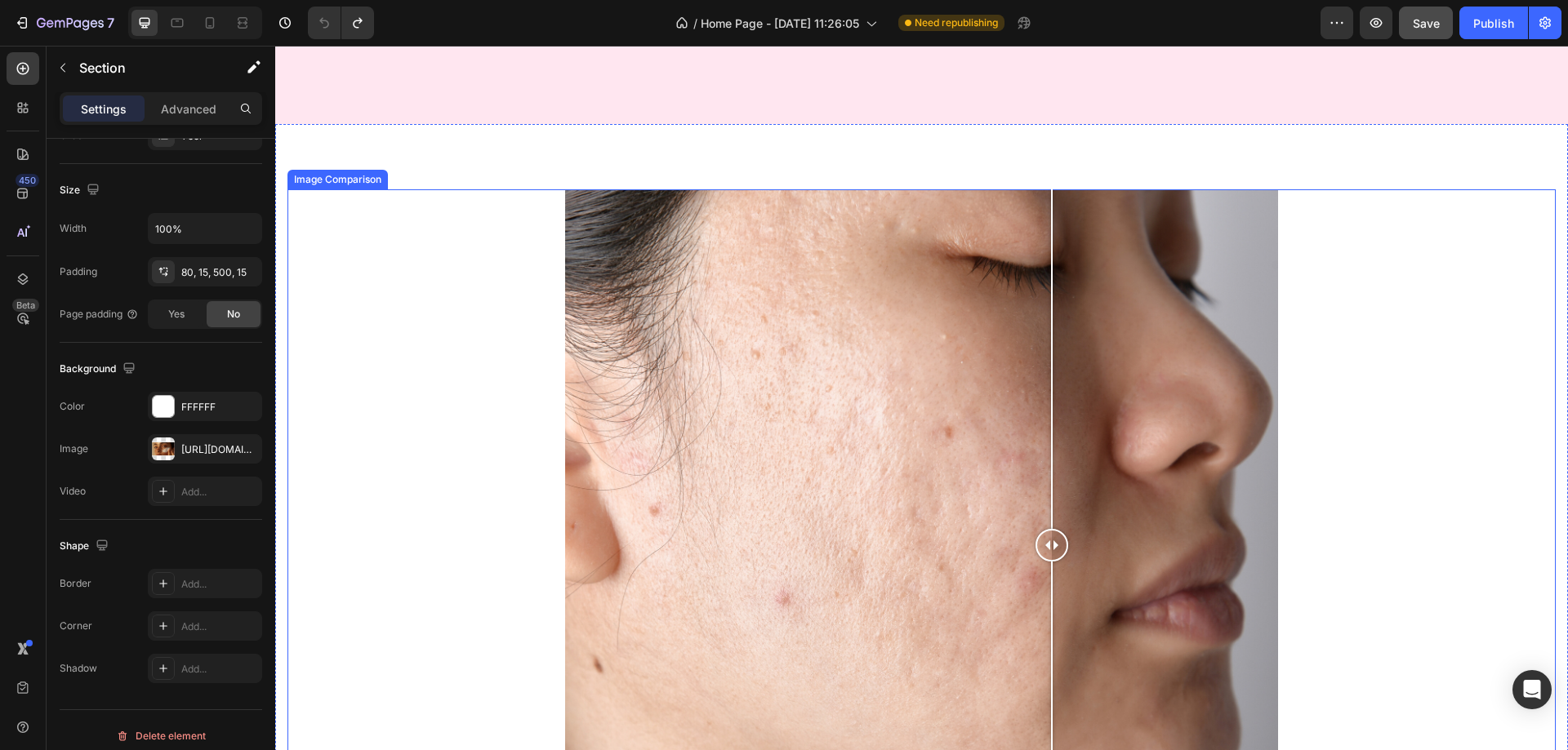
click at [1052, 360] on div at bounding box center [921, 546] width 1268 height 714
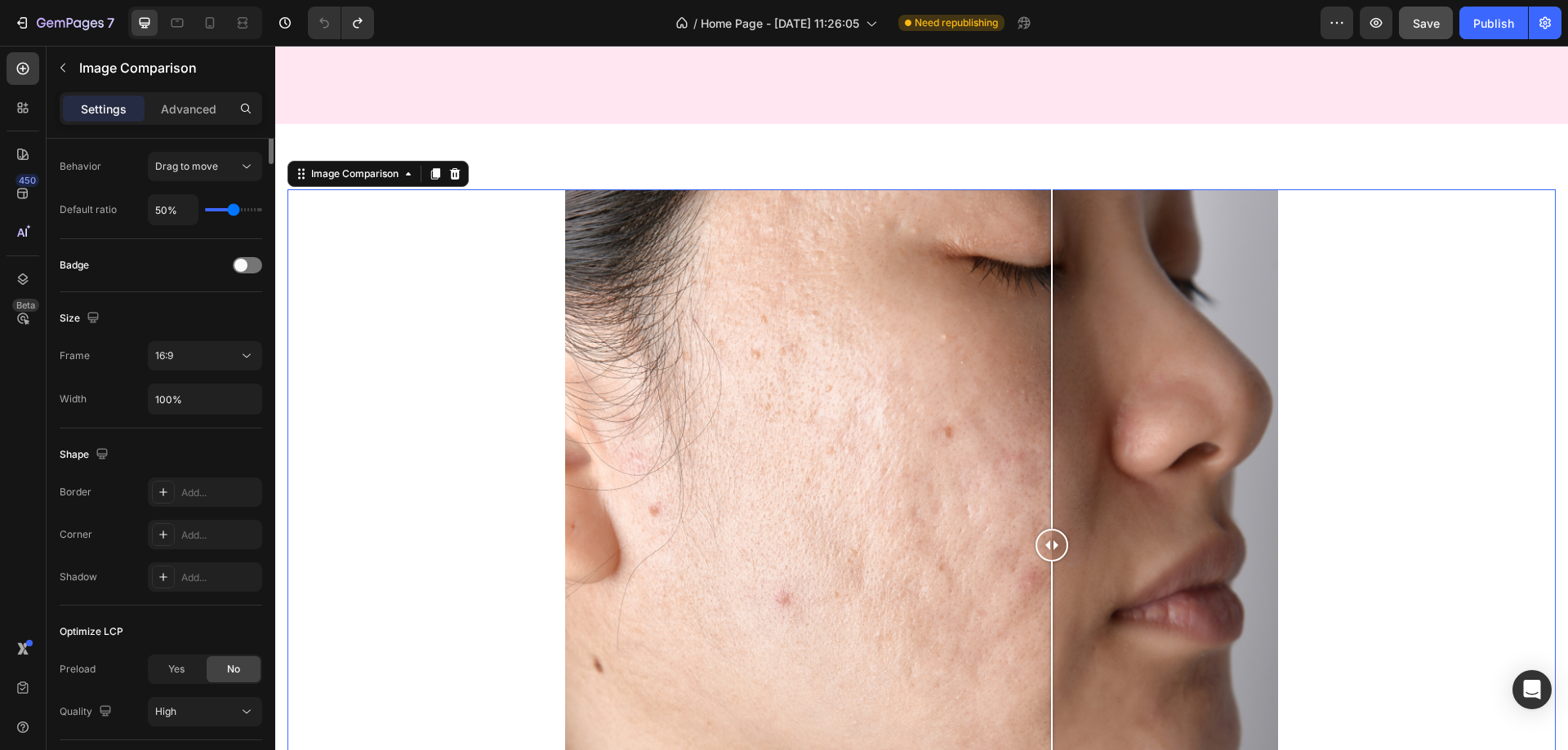
scroll to position [0, 0]
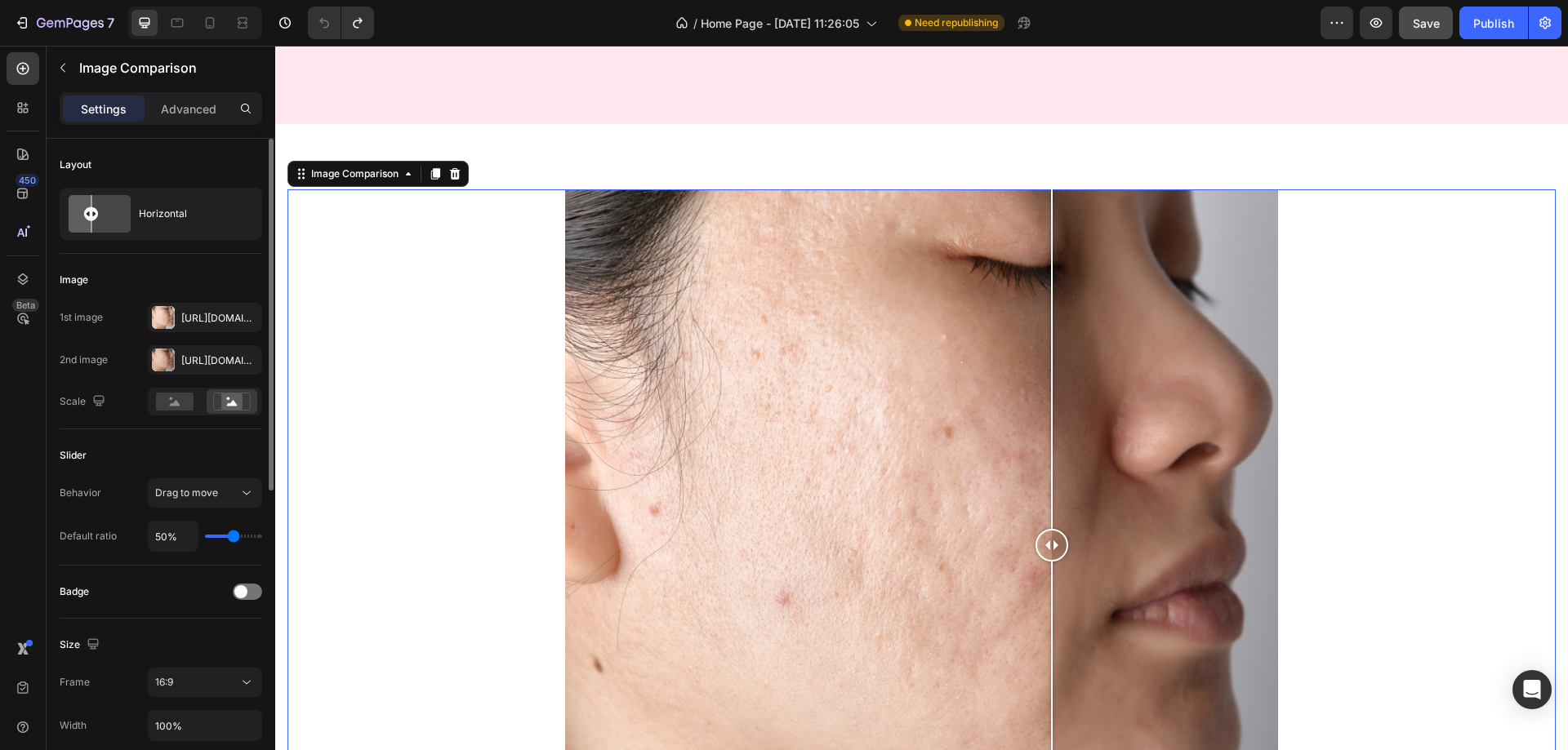
click at [1350, 308] on div at bounding box center [921, 546] width 1268 height 714
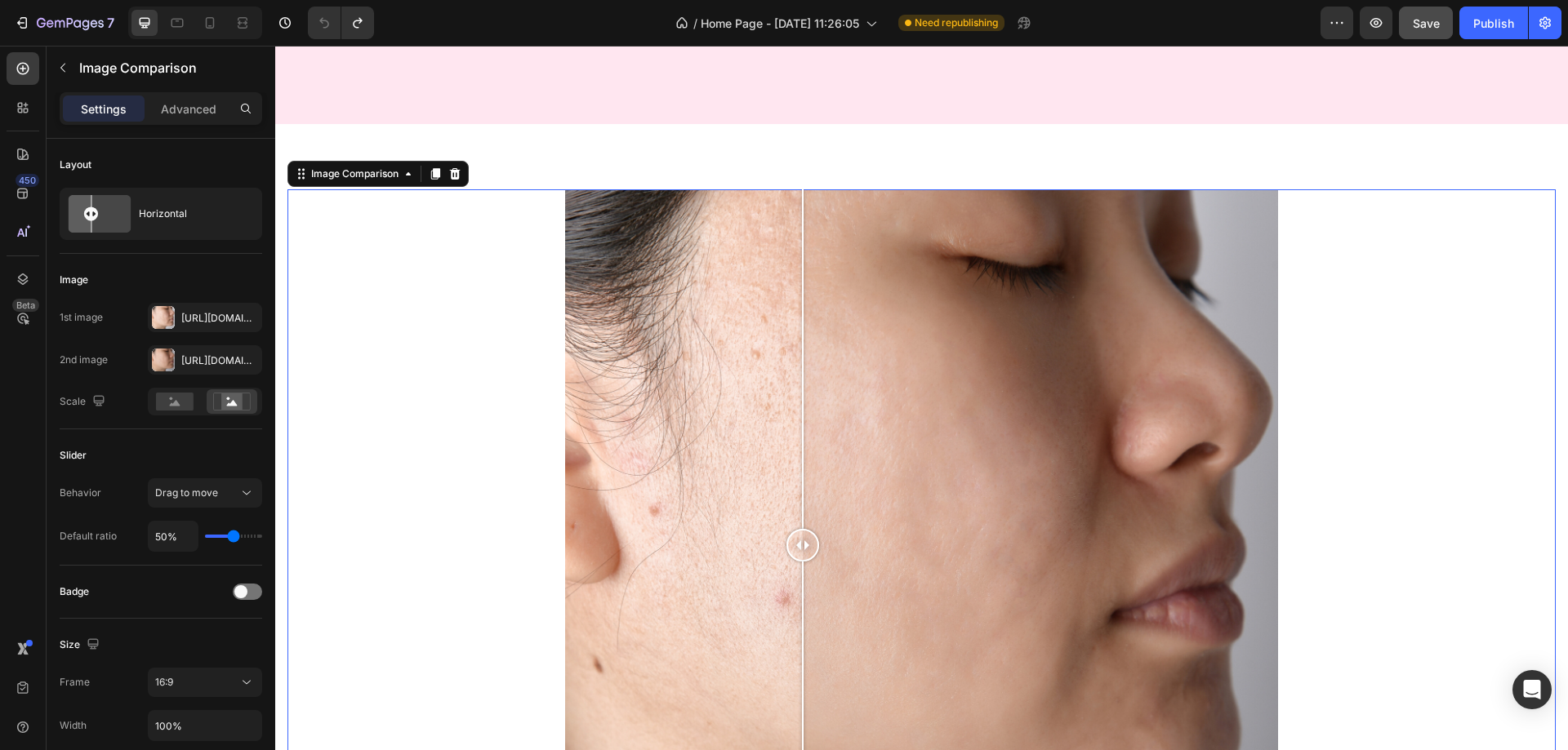
drag, startPoint x: 969, startPoint y: 382, endPoint x: 879, endPoint y: 371, distance: 90.7
click at [879, 371] on div at bounding box center [921, 546] width 1268 height 714
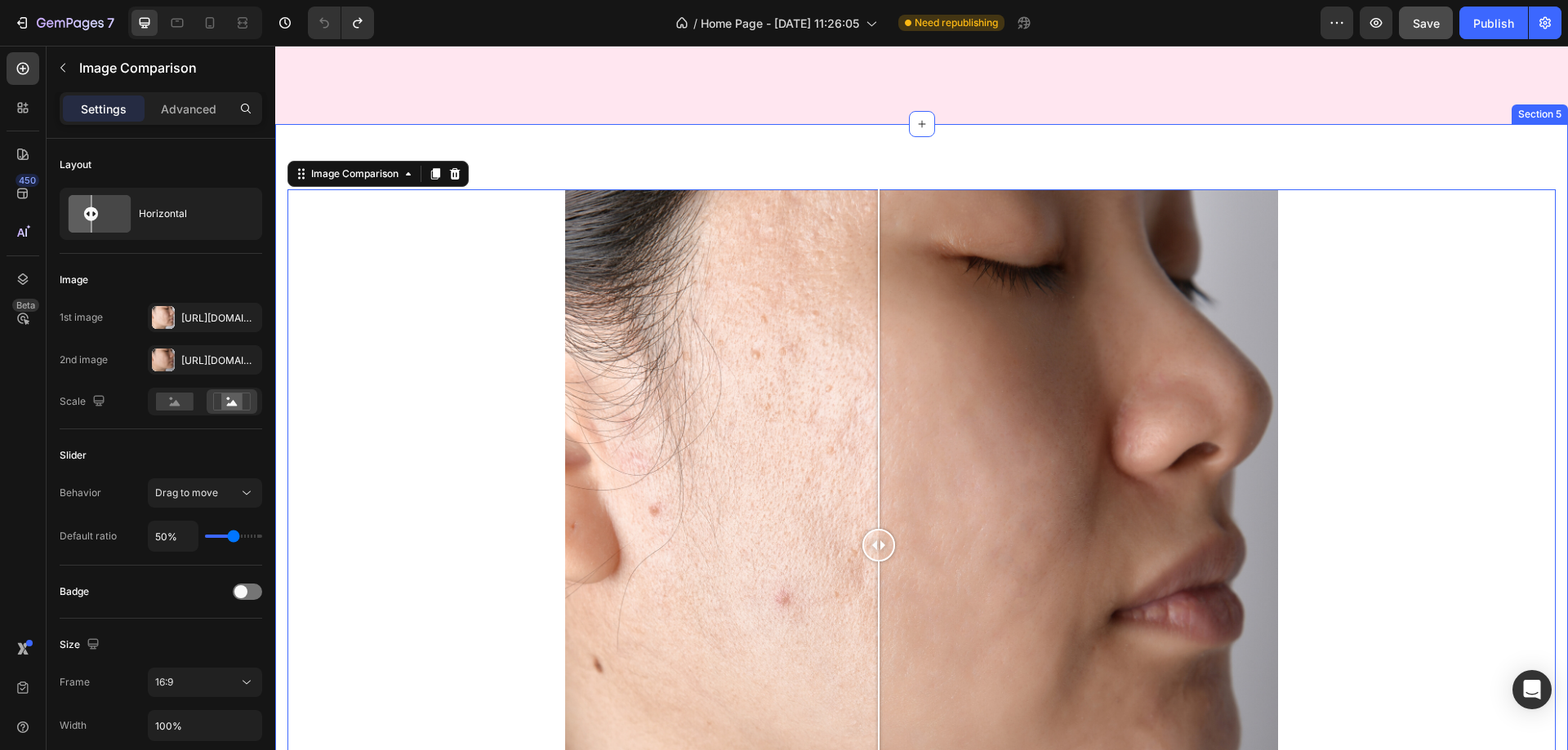
click at [1200, 162] on div "Image Comparison 16 Image Image Image Row Image Image Image Row Row Section 5" at bounding box center [921, 553] width 1293 height 858
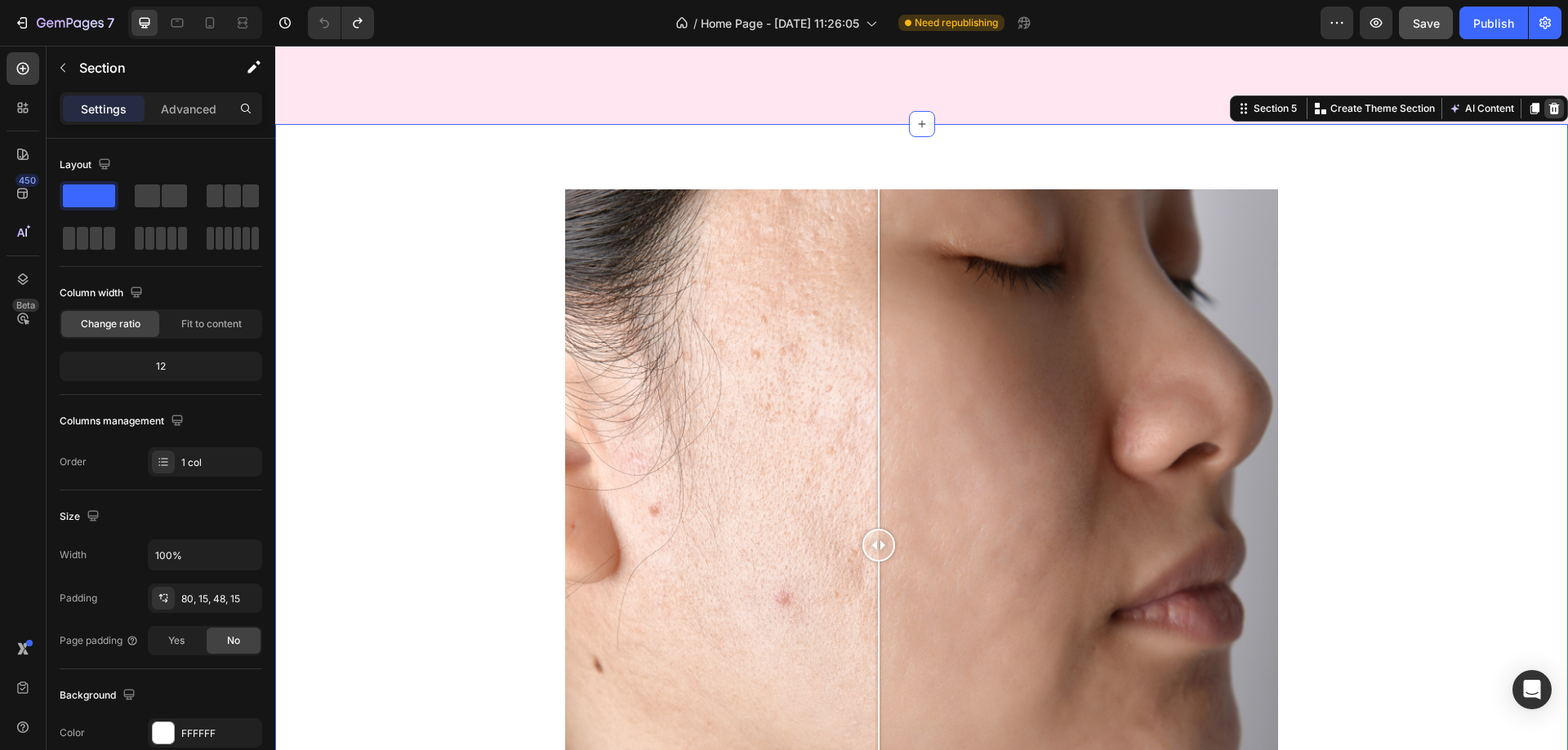
click at [1550, 109] on icon at bounding box center [1555, 107] width 11 height 11
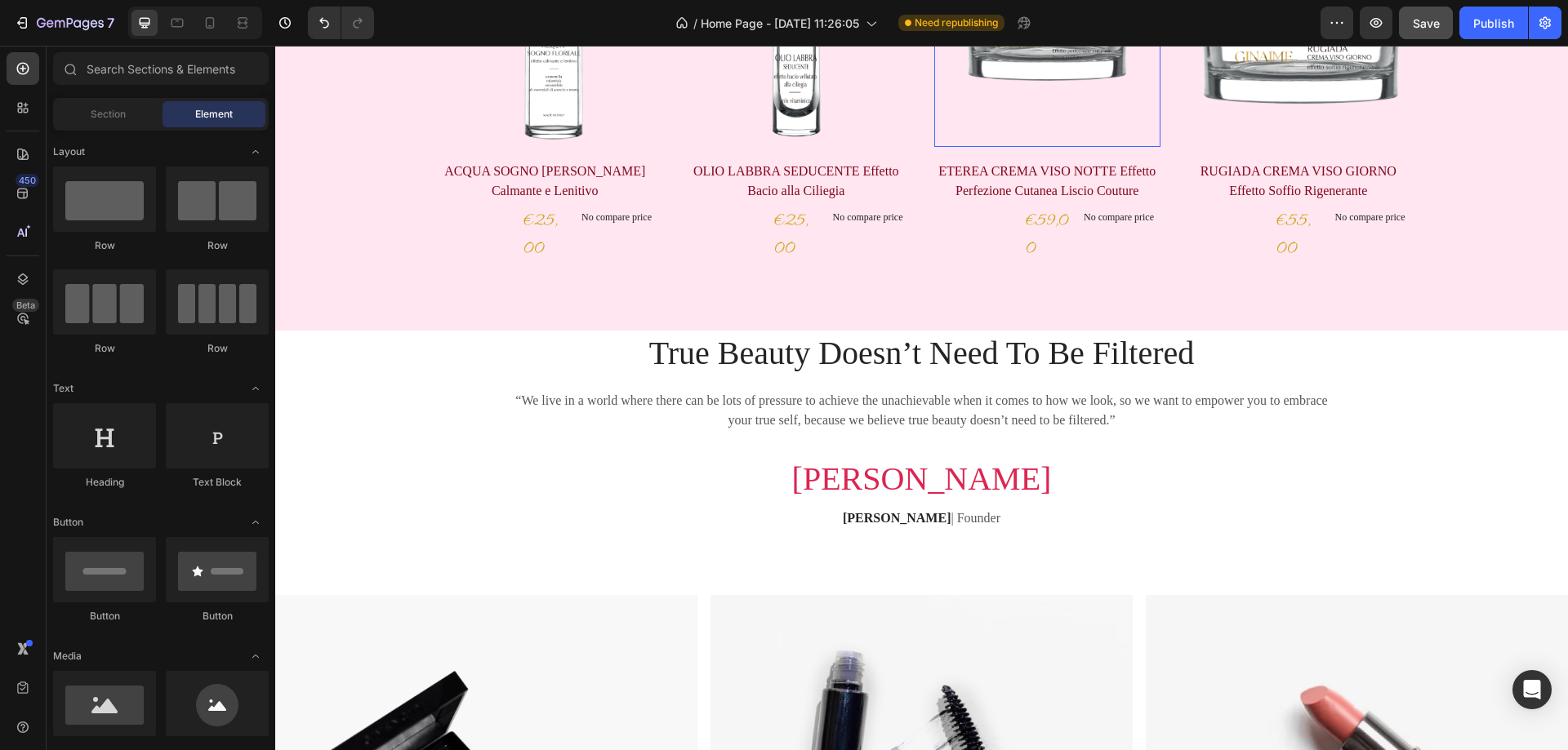
scroll to position [817, 0]
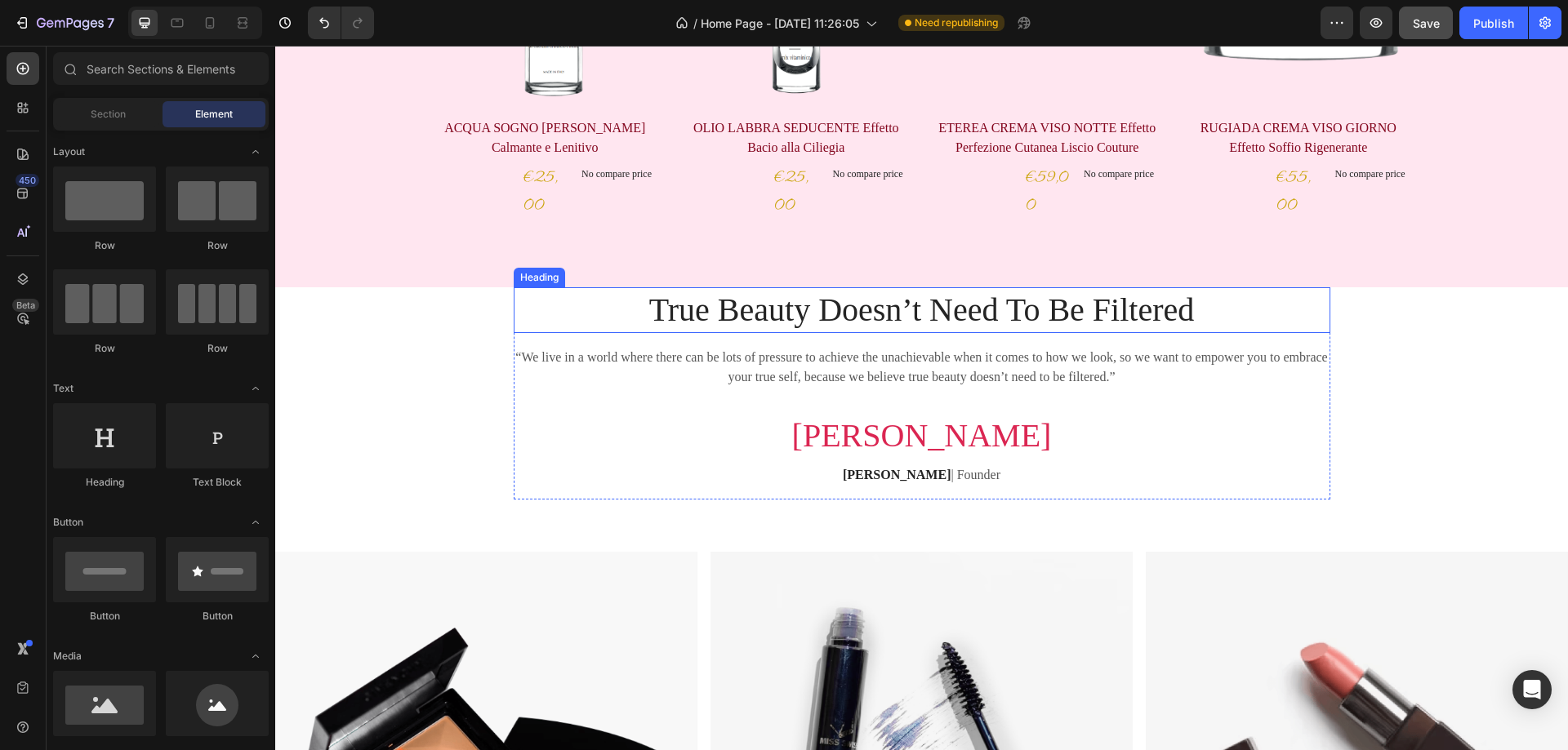
click at [1010, 308] on p "True Beauty Doesn’t Need To Be Filtered" at bounding box center [922, 310] width 813 height 42
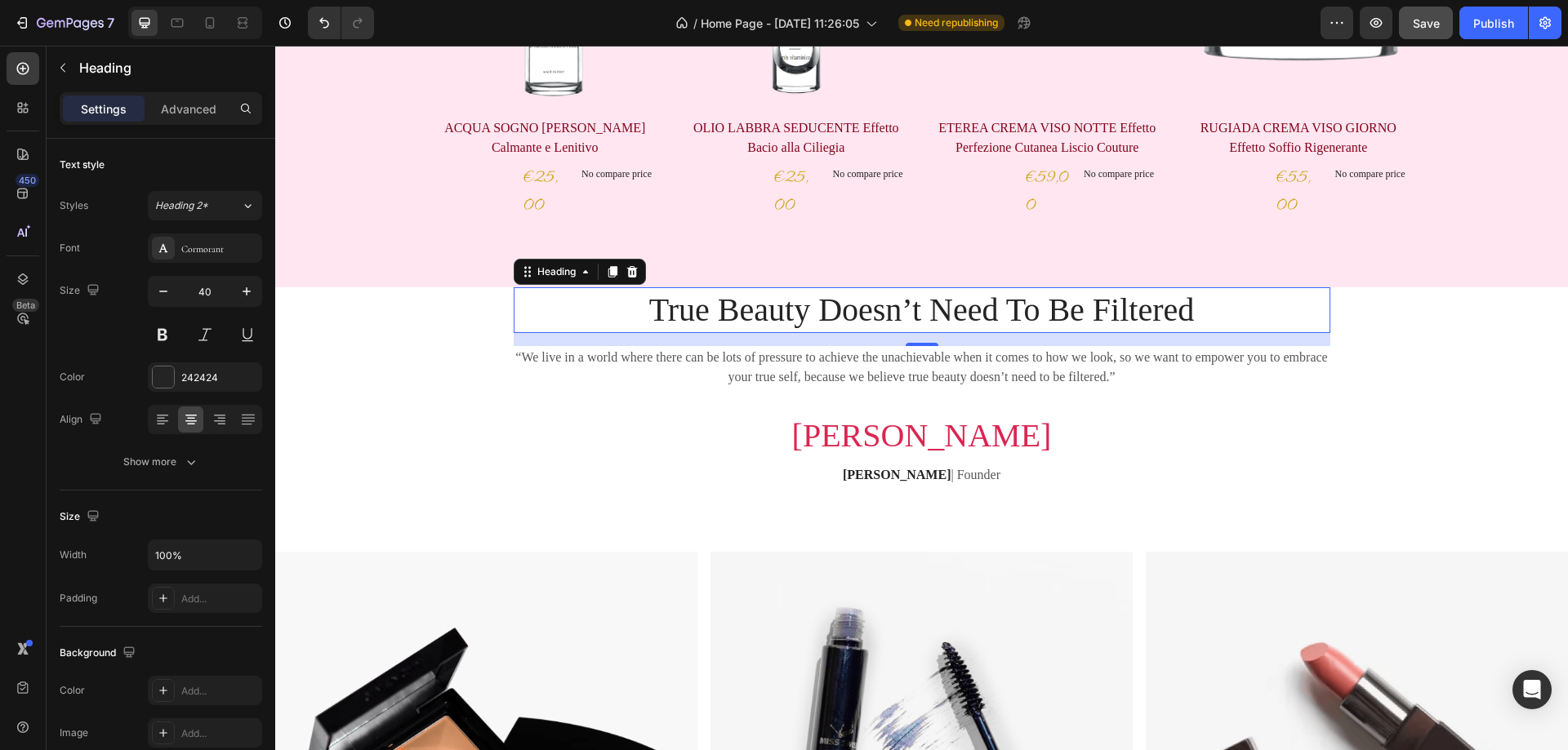
click at [1018, 309] on p "True Beauty Doesn’t Need To Be Filtered" at bounding box center [922, 310] width 813 height 42
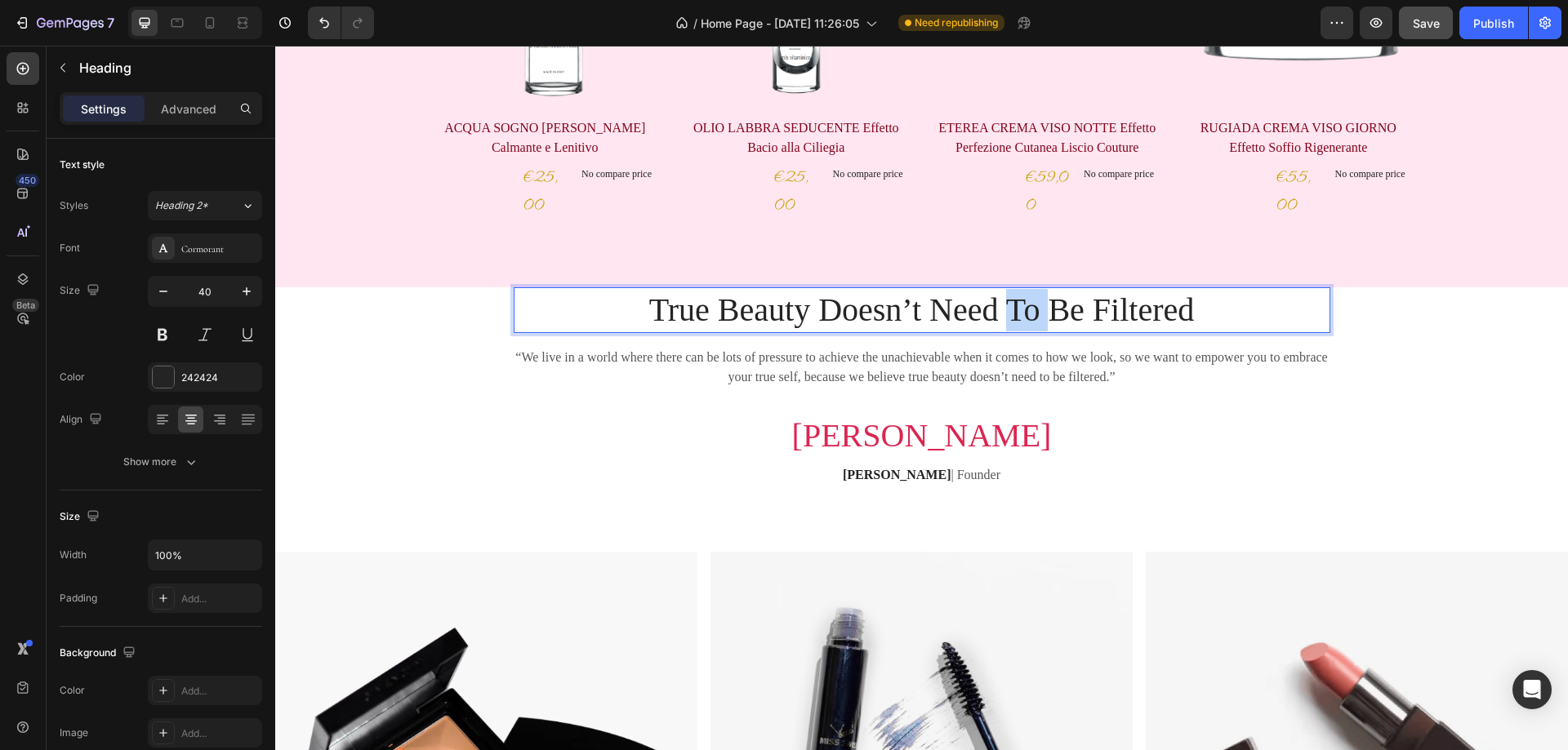
click at [1018, 309] on p "True Beauty Doesn’t Need To Be Filtered" at bounding box center [922, 310] width 813 height 42
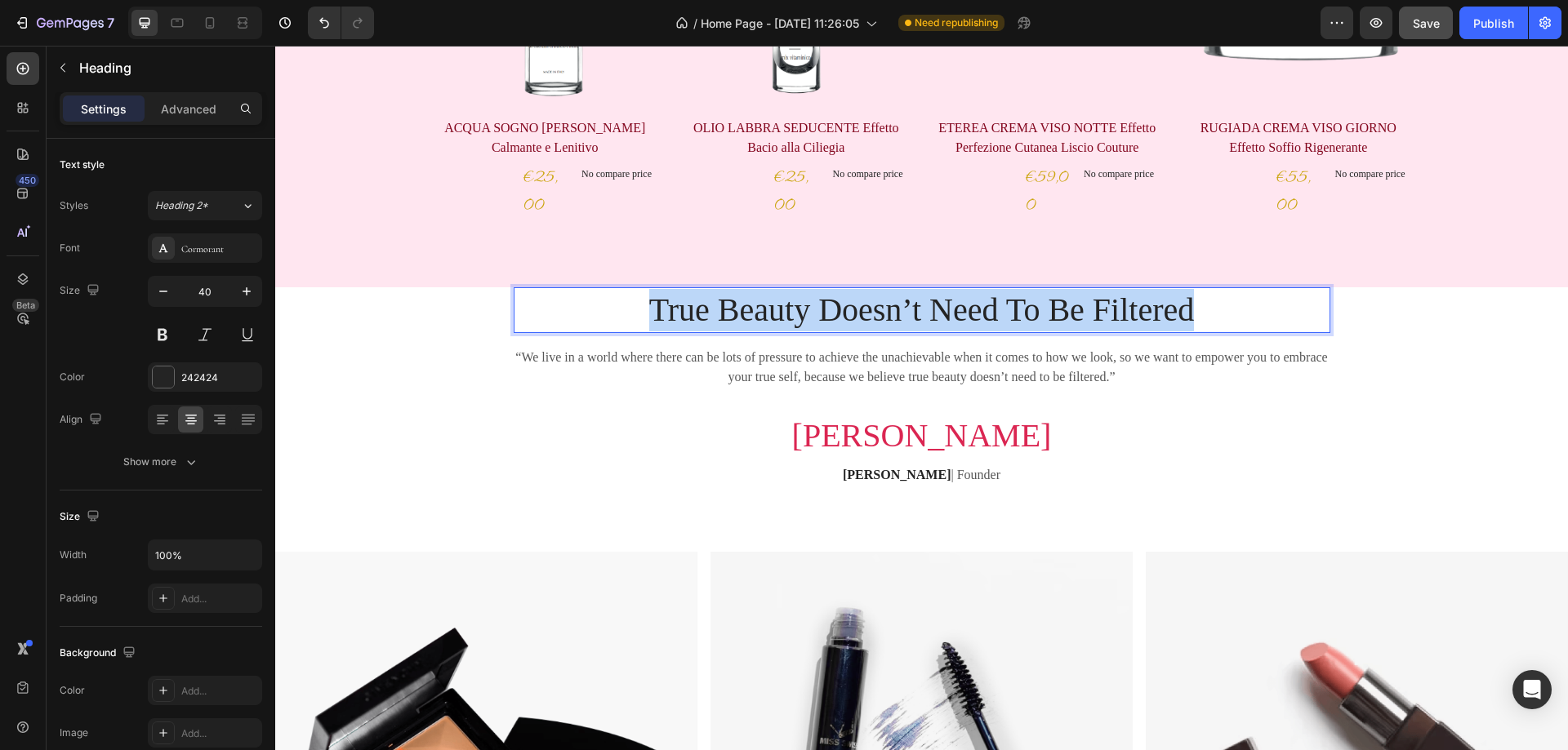
click at [1018, 309] on p "True Beauty Doesn’t Need To Be Filtered" at bounding box center [922, 310] width 813 height 42
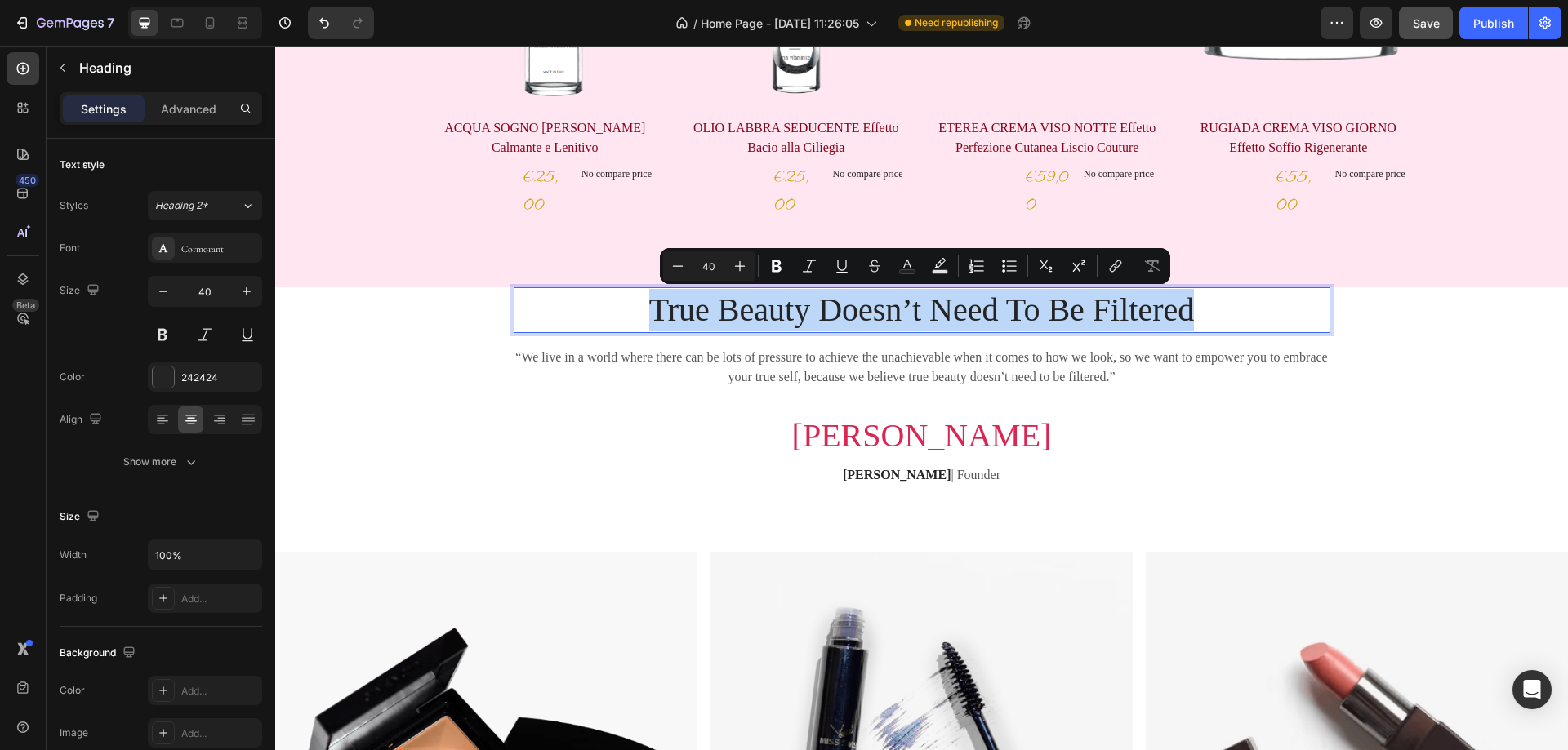
click at [961, 309] on p "True Beauty Doesn’t Need To Be Filtered" at bounding box center [922, 310] width 813 height 42
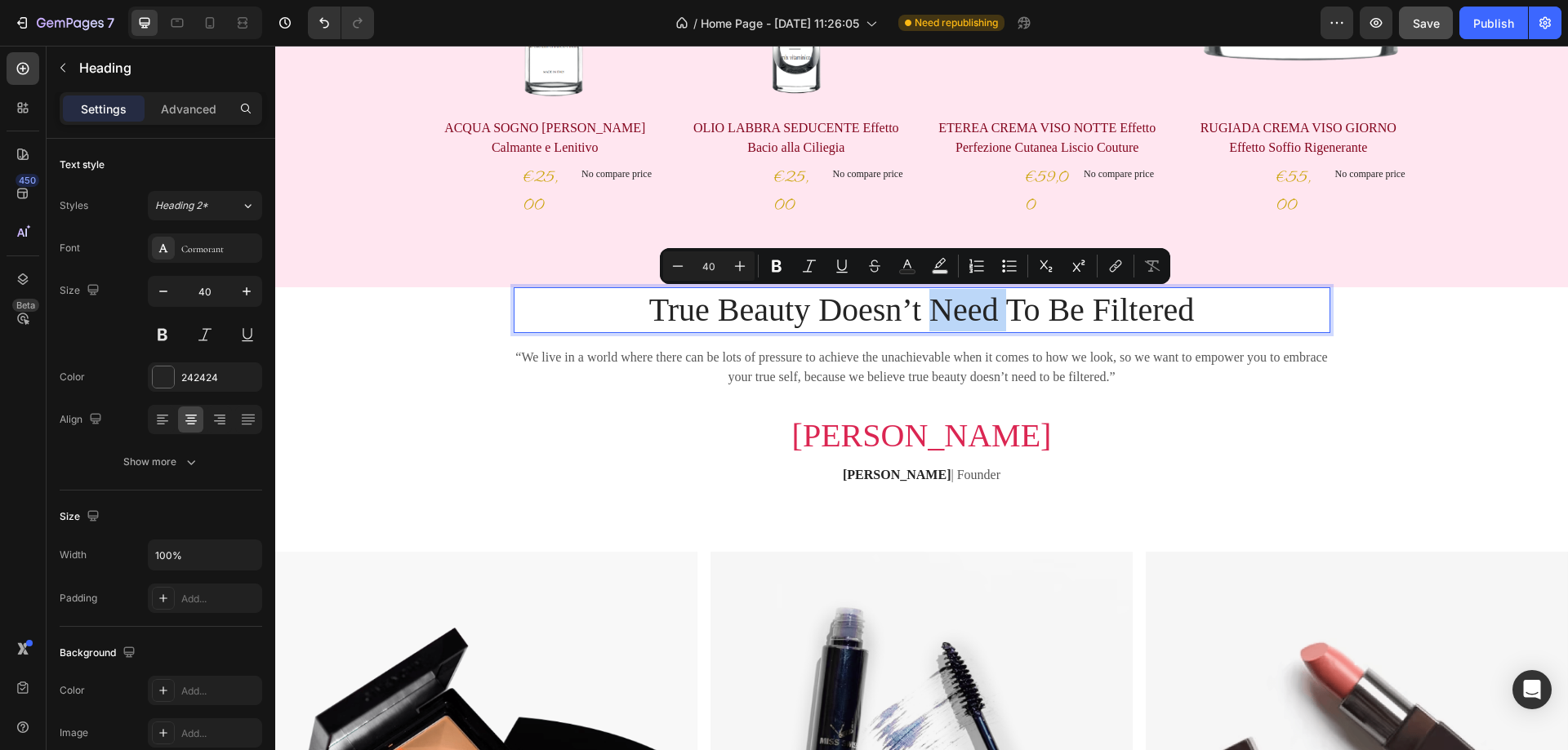
click at [961, 309] on p "True Beauty Doesn’t Need To Be Filtered" at bounding box center [922, 310] width 813 height 42
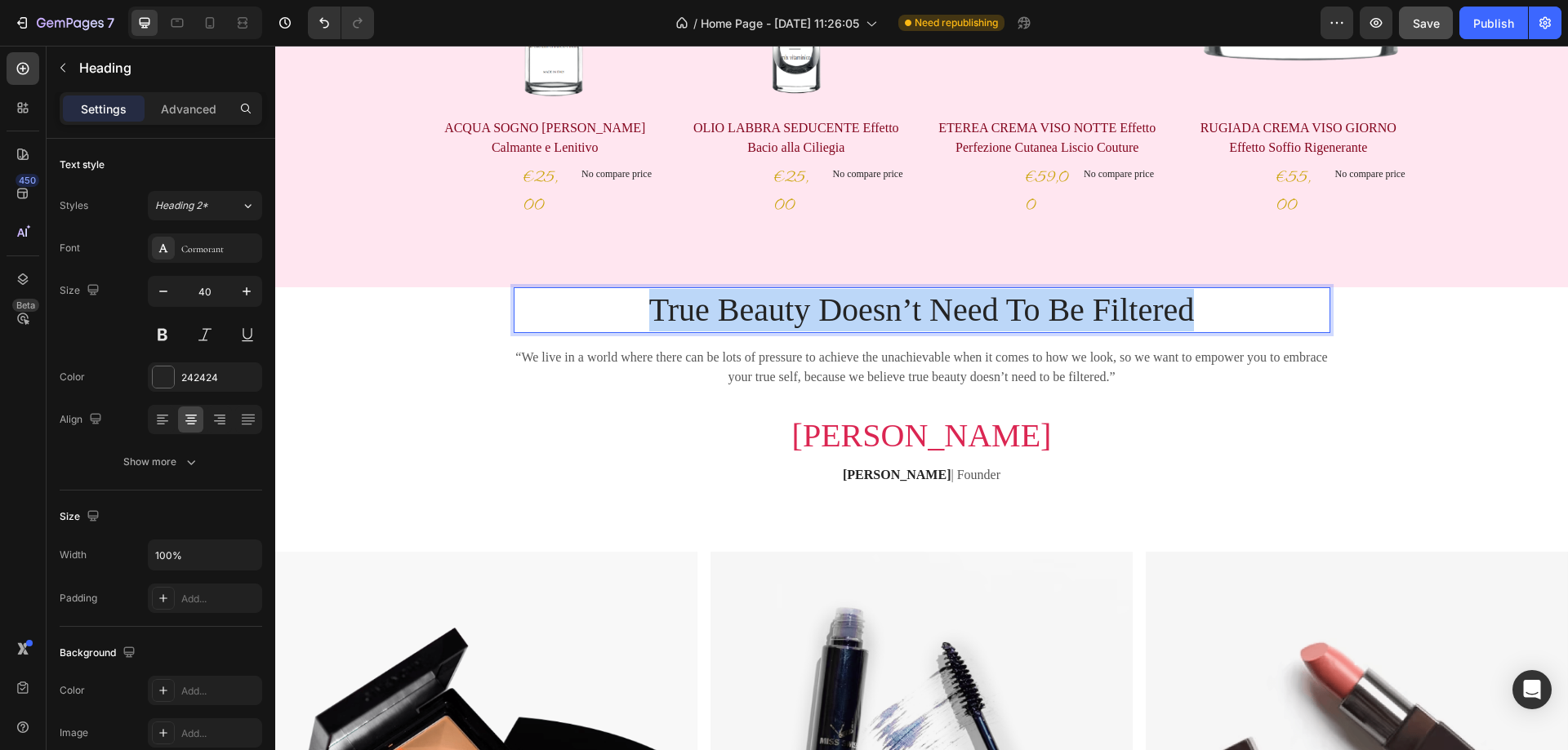
click at [961, 309] on p "True Beauty Doesn’t Need To Be Filtered" at bounding box center [922, 310] width 813 height 42
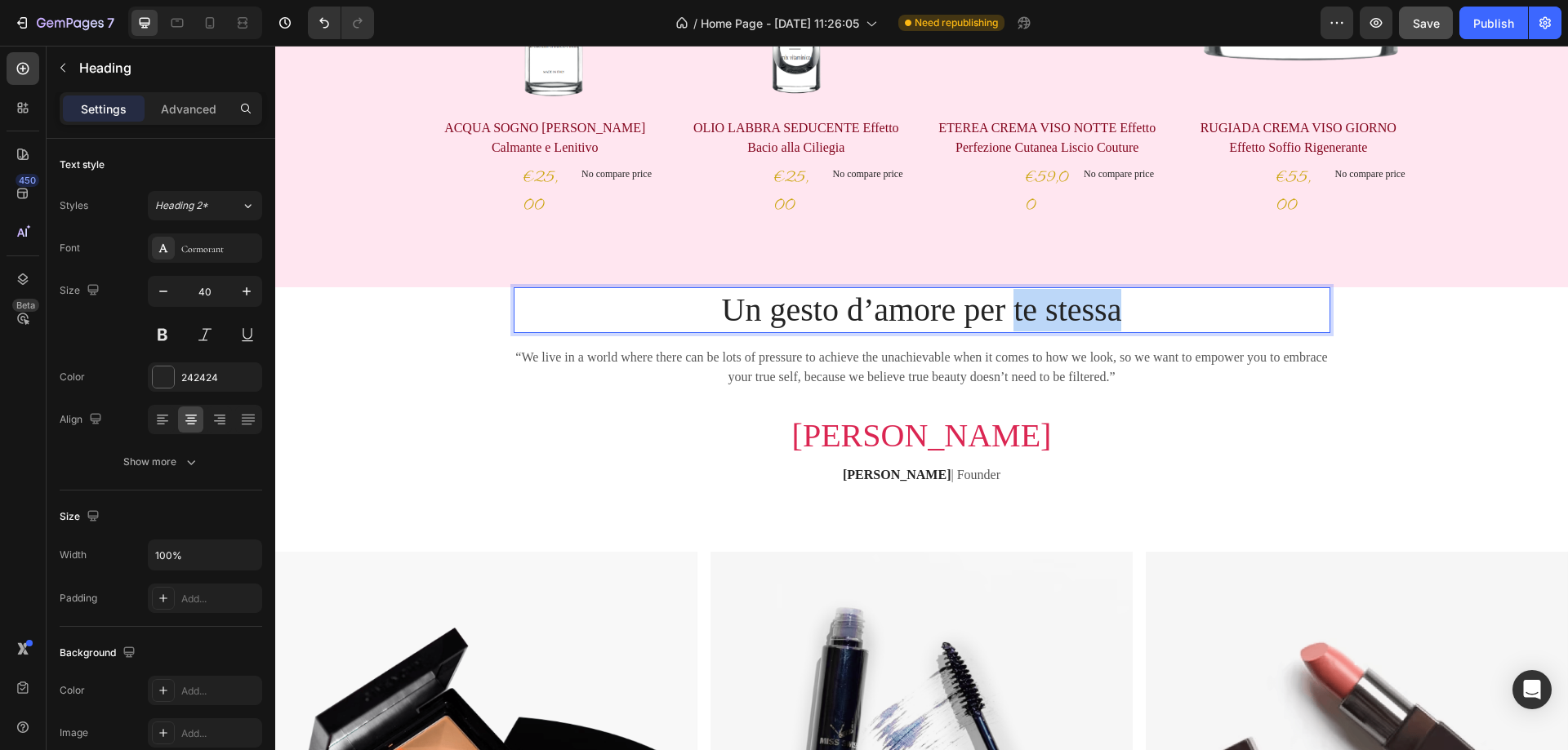
drag, startPoint x: 1129, startPoint y: 312, endPoint x: 1006, endPoint y: 317, distance: 123.1
click at [1006, 317] on p "Un gesto d’amore per te stessa" at bounding box center [922, 310] width 813 height 42
click at [1447, 308] on div "Un gesto d’amore per se stessi. Heading 16 “We live in a world where there can …" at bounding box center [921, 400] width 1268 height 225
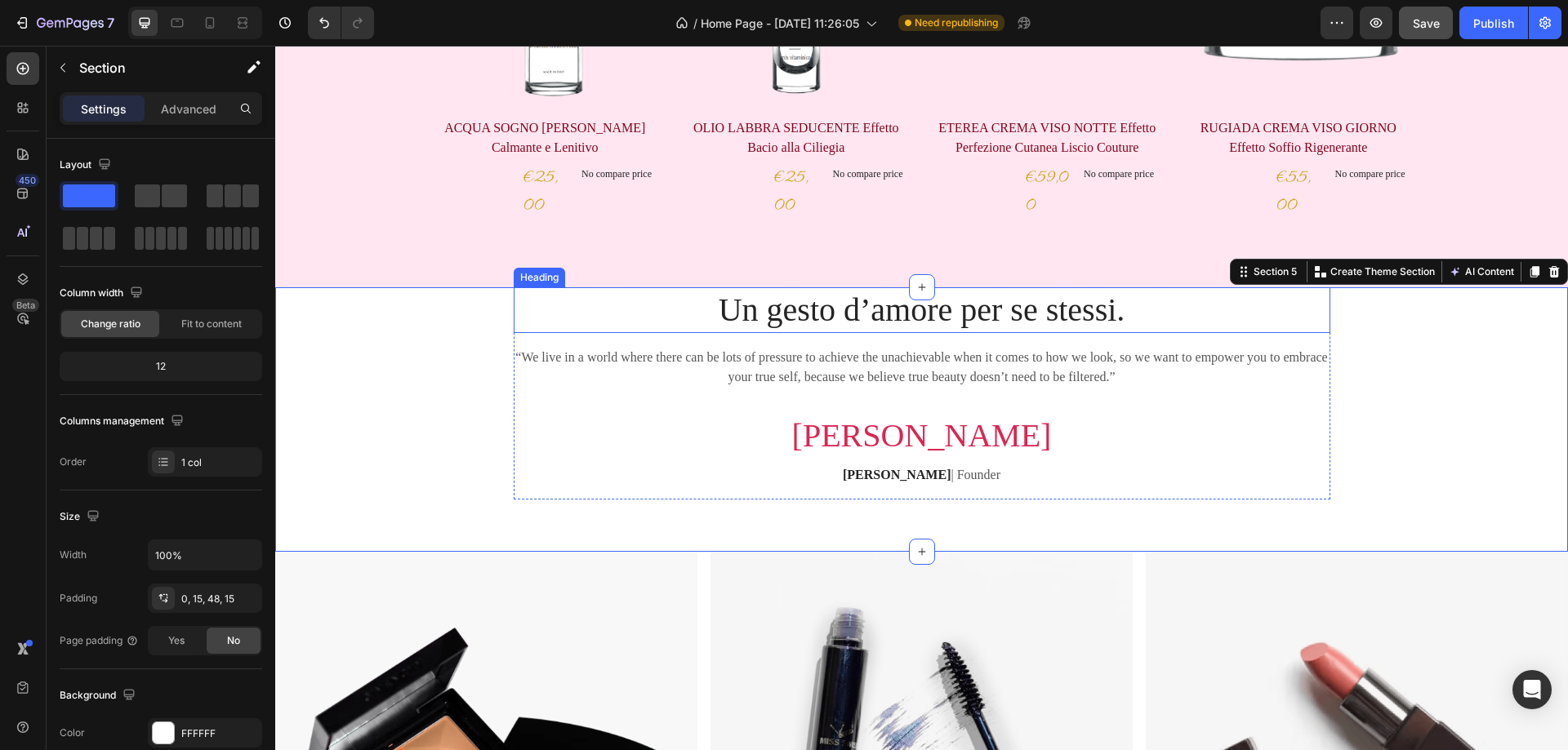
click at [954, 318] on p "Un gesto d’amore per se stessi." at bounding box center [922, 310] width 813 height 42
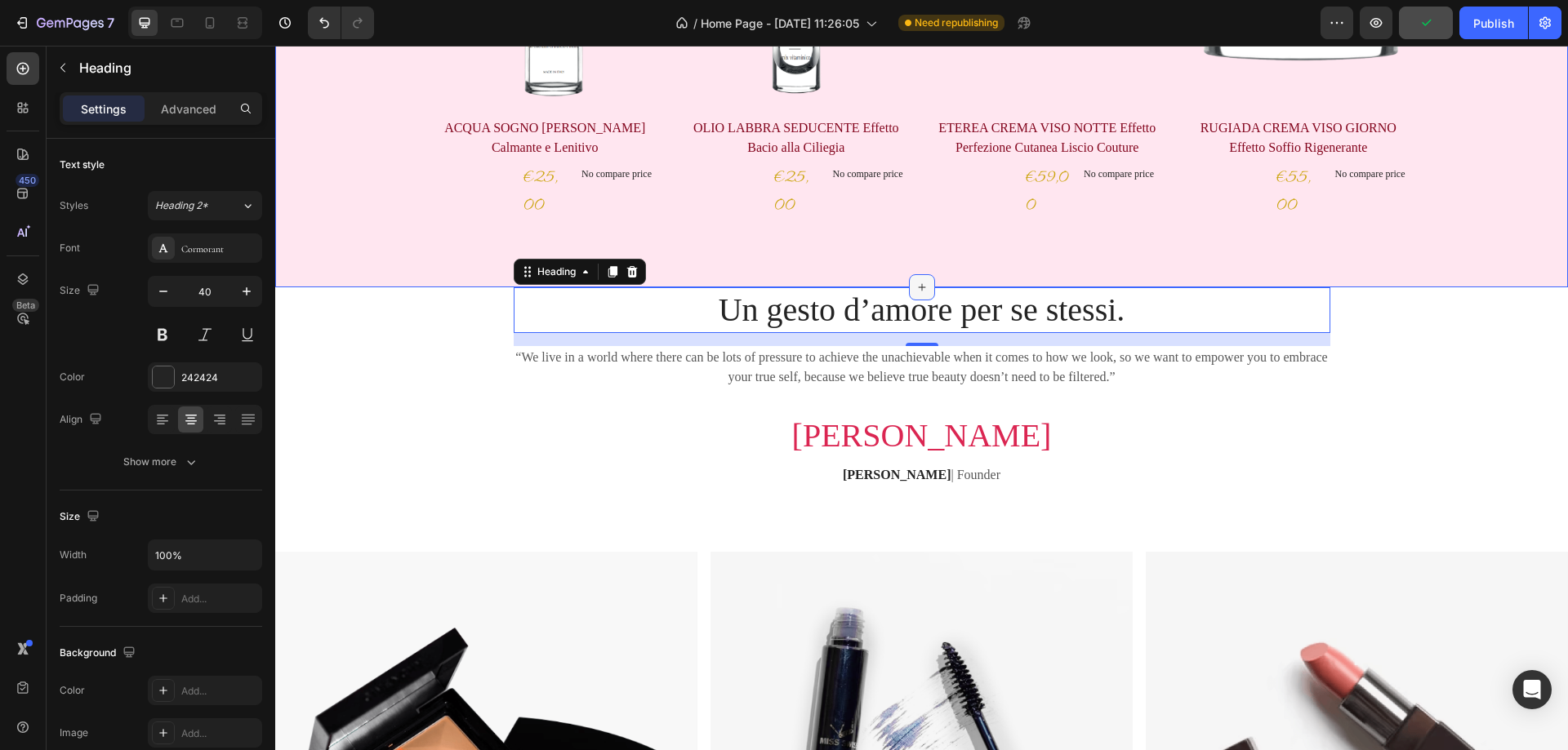
click at [917, 290] on icon at bounding box center [922, 287] width 13 height 13
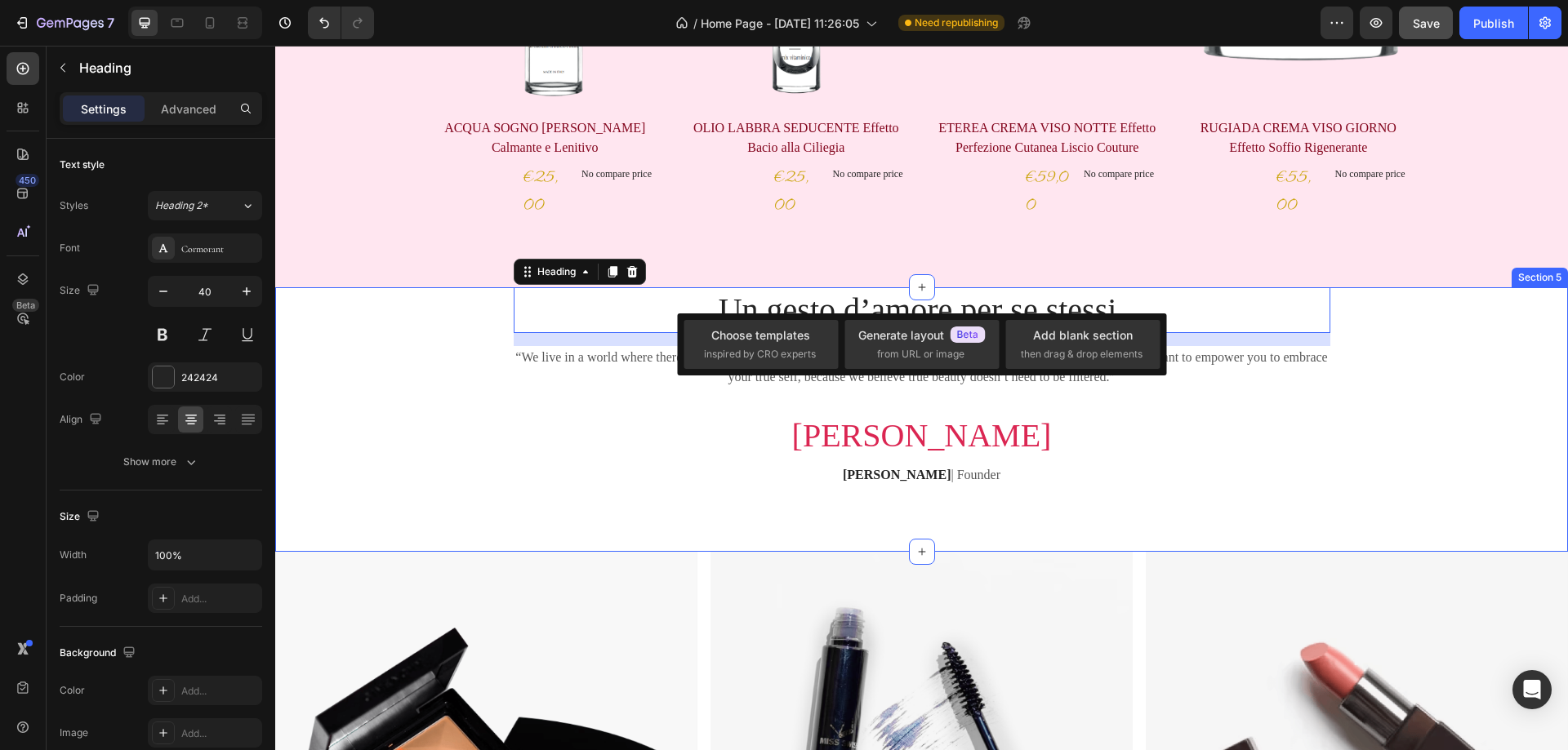
click at [1349, 316] on div "Un gesto d’amore per se stessi. Heading 16 “We live in a world where there can …" at bounding box center [921, 400] width 1268 height 225
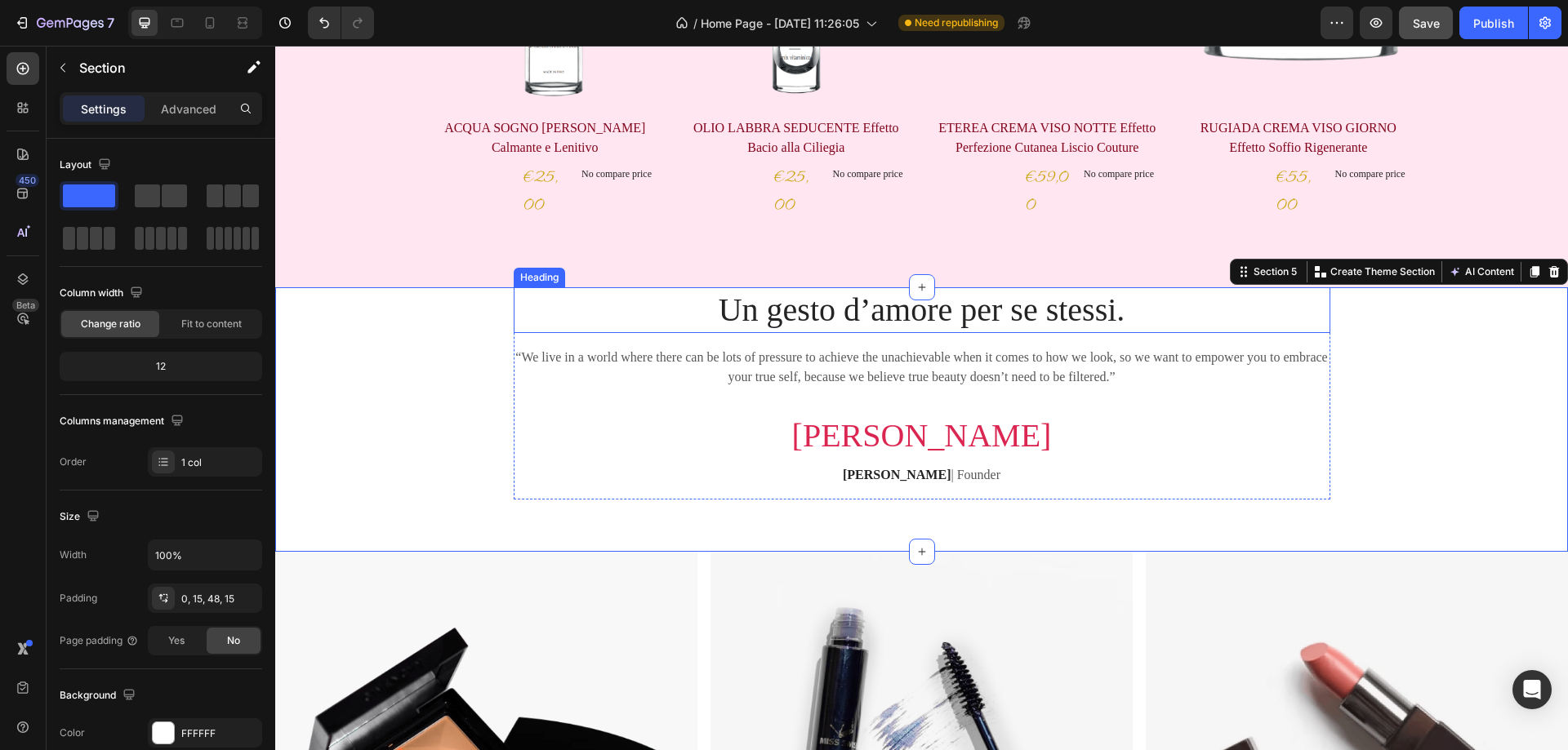
click at [919, 327] on p "Un gesto d’amore per se stessi." at bounding box center [922, 310] width 813 height 42
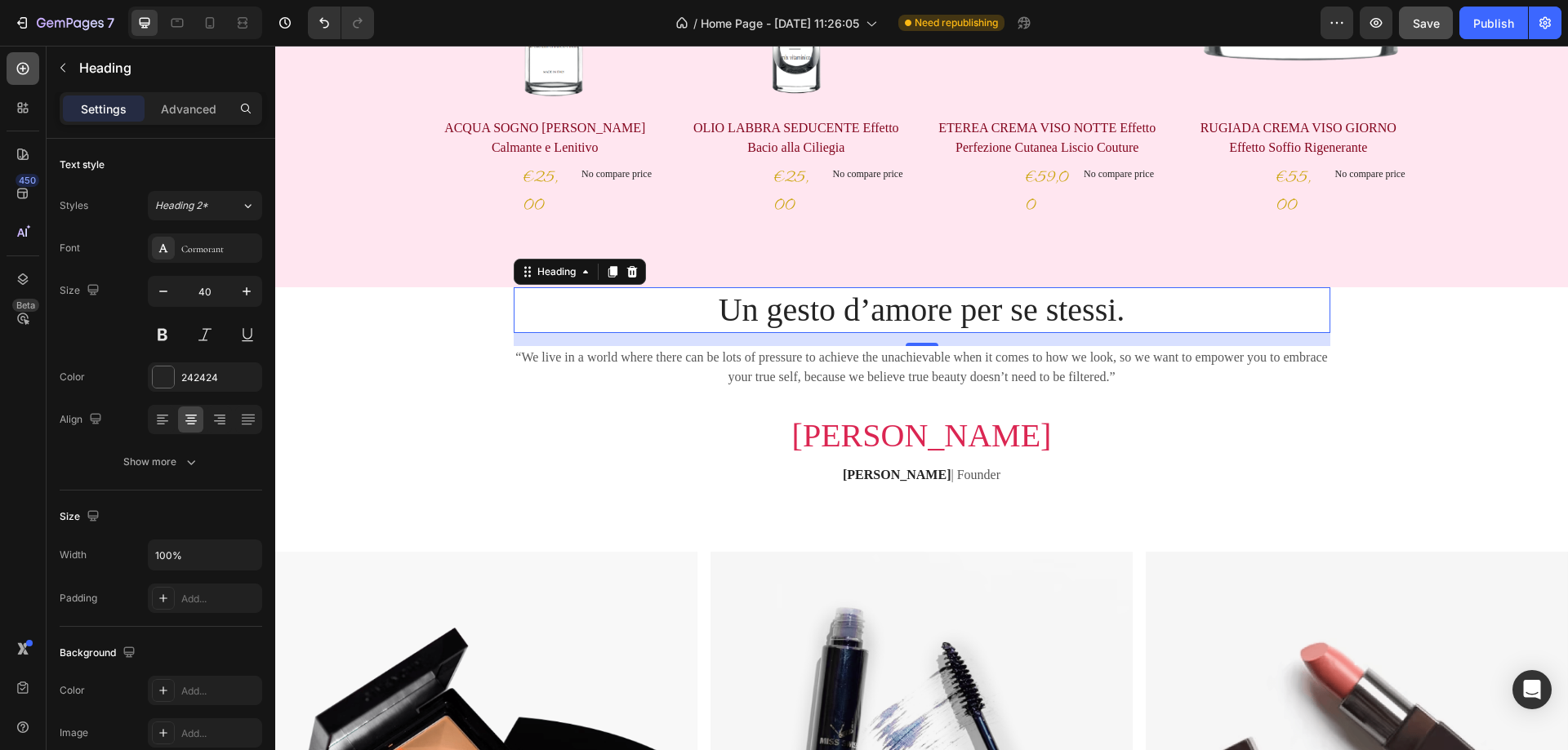
click at [20, 65] on icon at bounding box center [23, 68] width 17 height 17
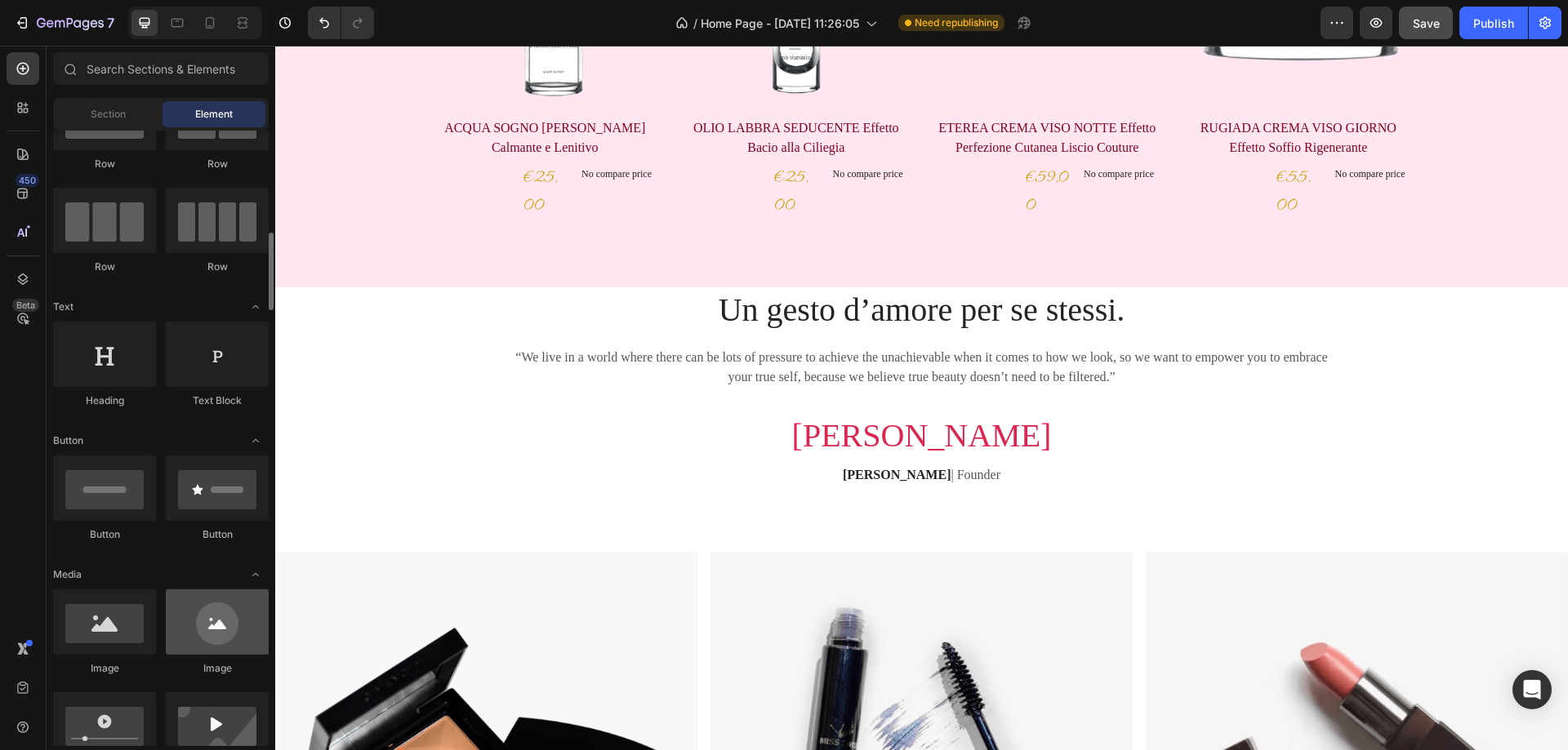
scroll to position [163, 0]
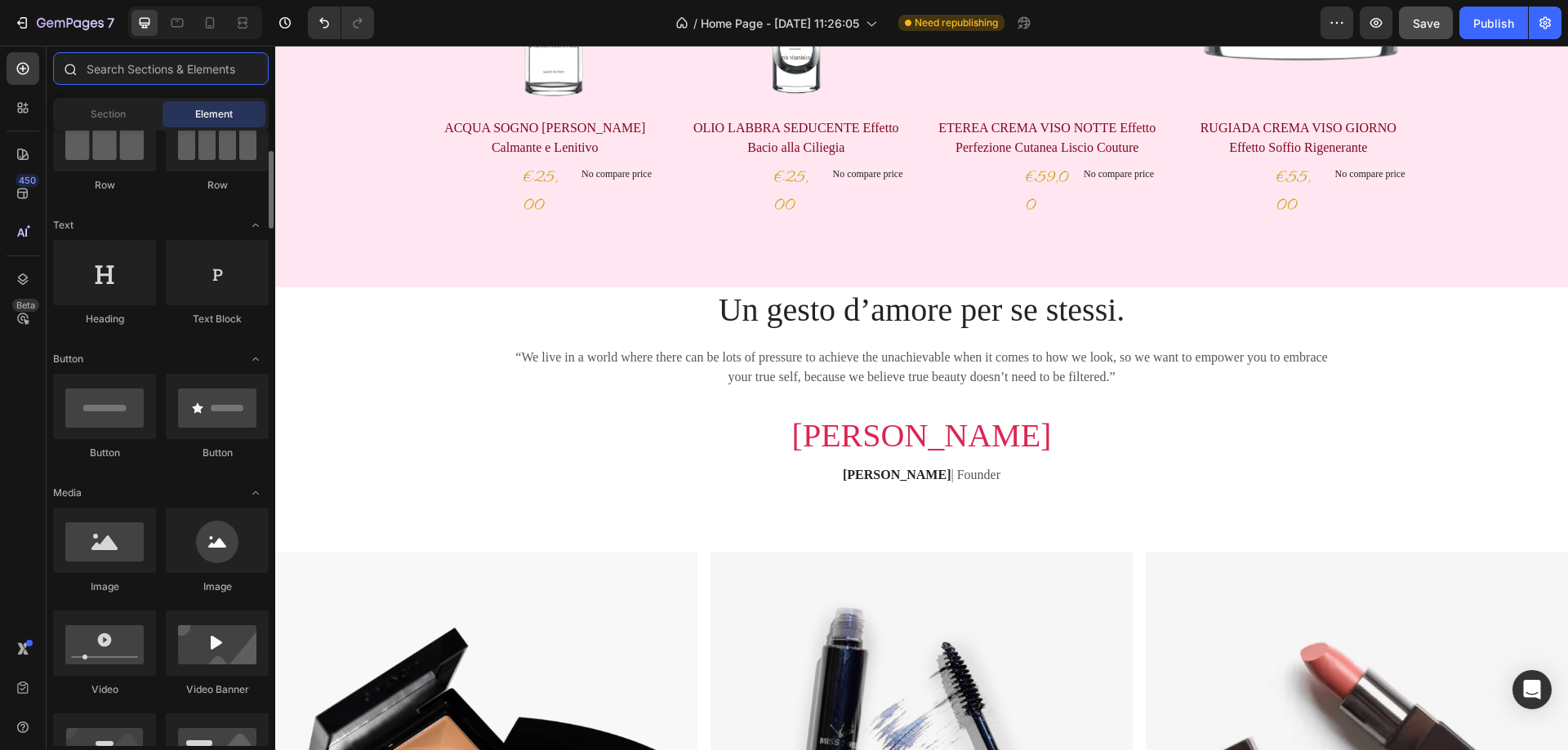
click at [173, 56] on input "text" at bounding box center [161, 68] width 216 height 32
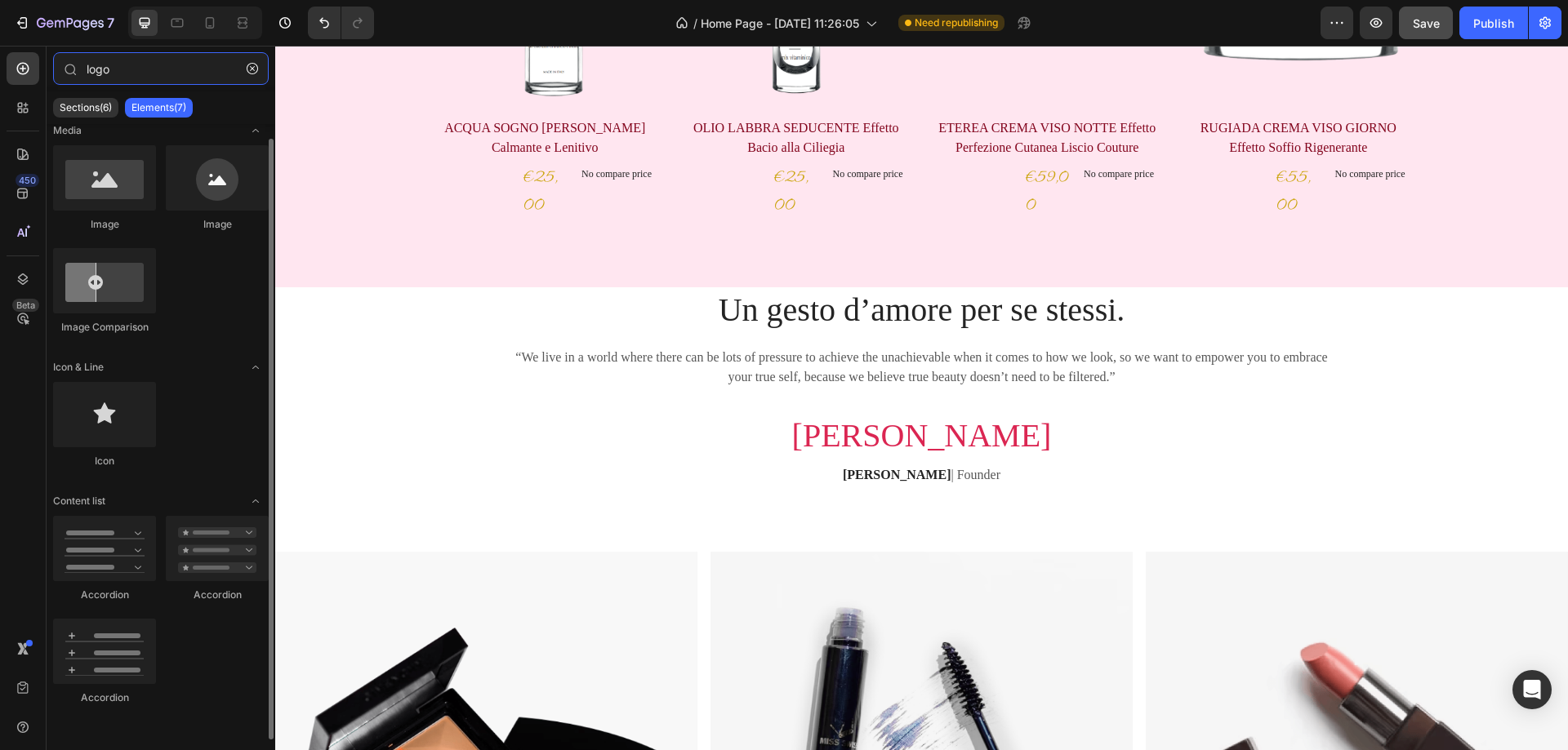
scroll to position [0, 0]
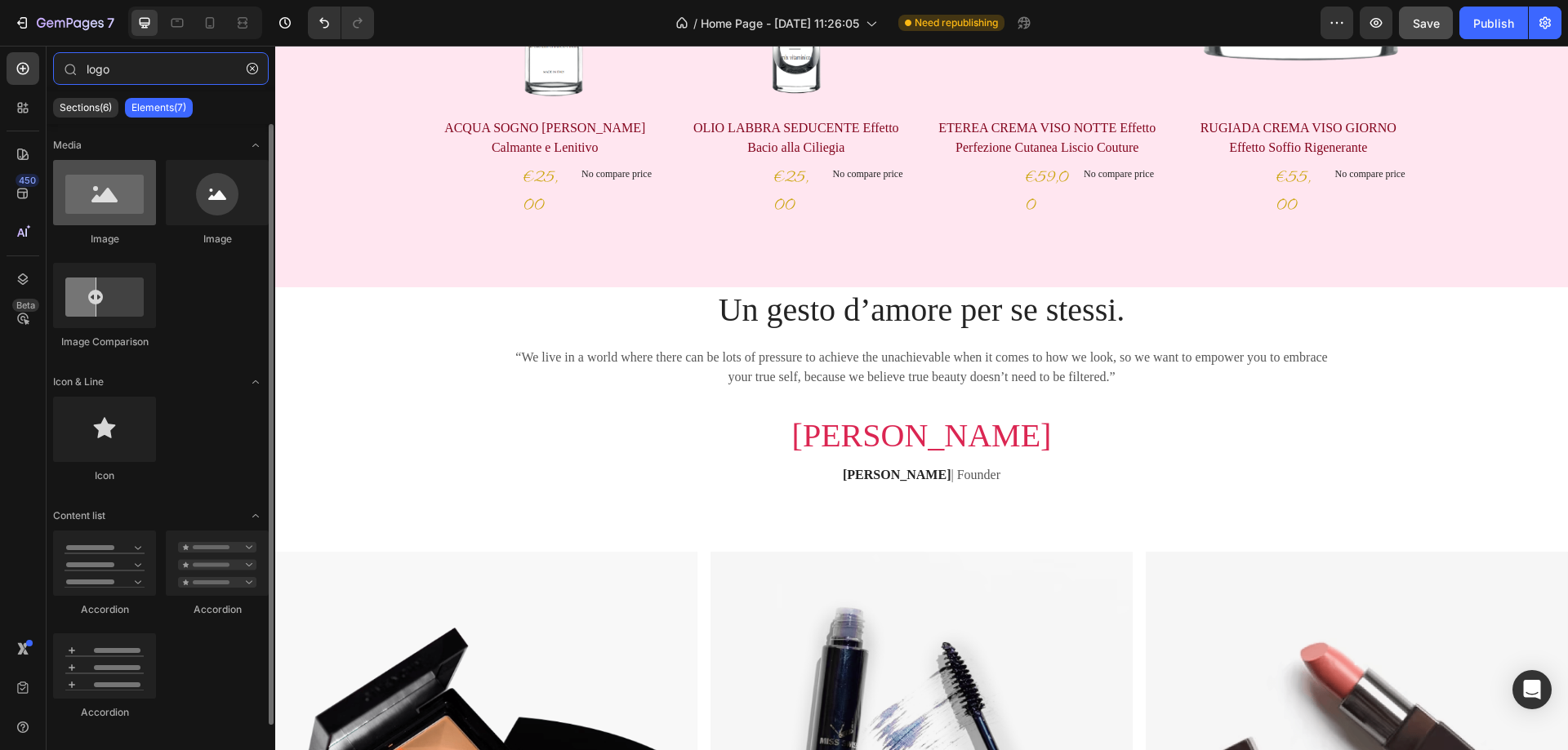
type input "logo"
click at [128, 207] on div at bounding box center [104, 193] width 103 height 66
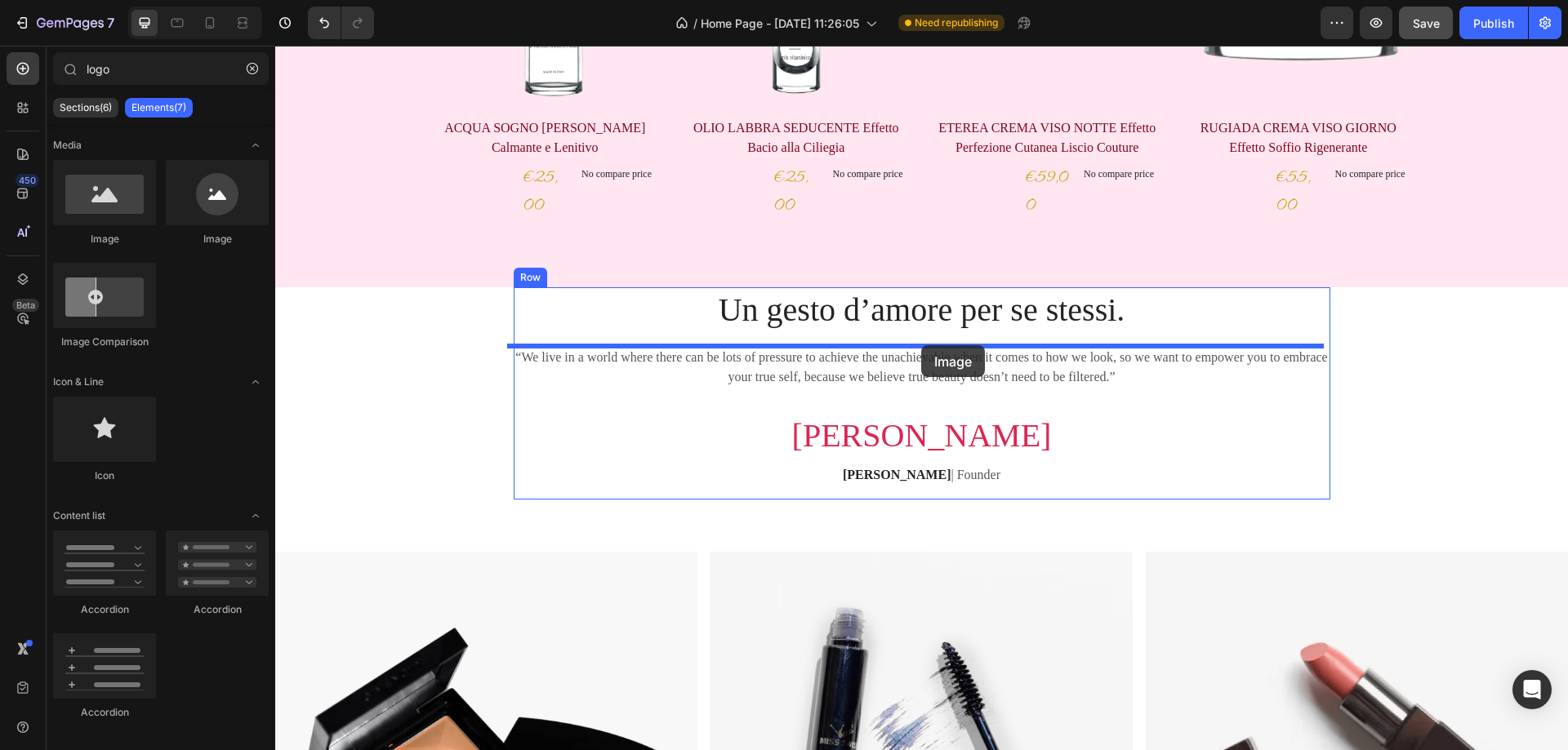
drag, startPoint x: 375, startPoint y: 251, endPoint x: 921, endPoint y: 345, distance: 554.0
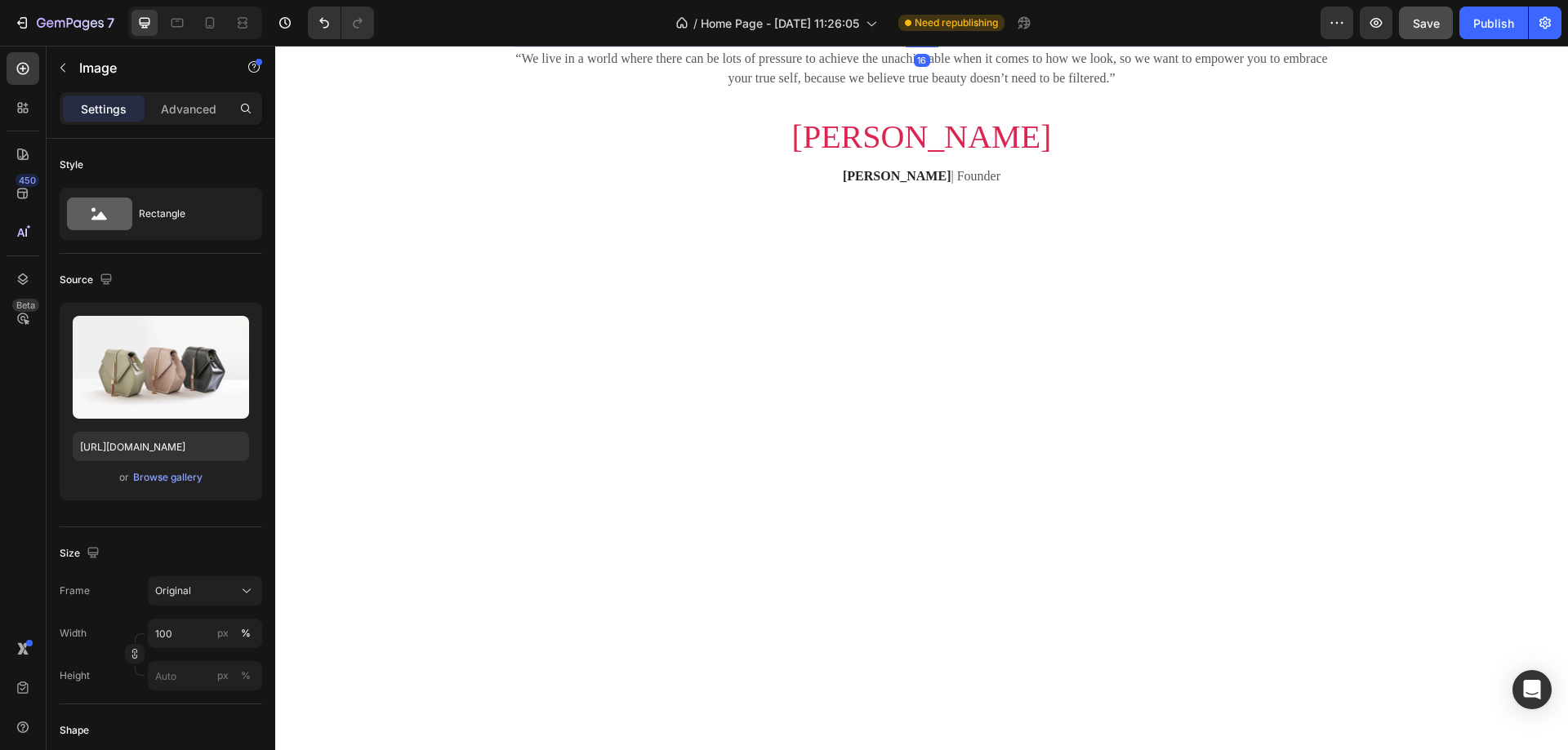
scroll to position [1143, 0]
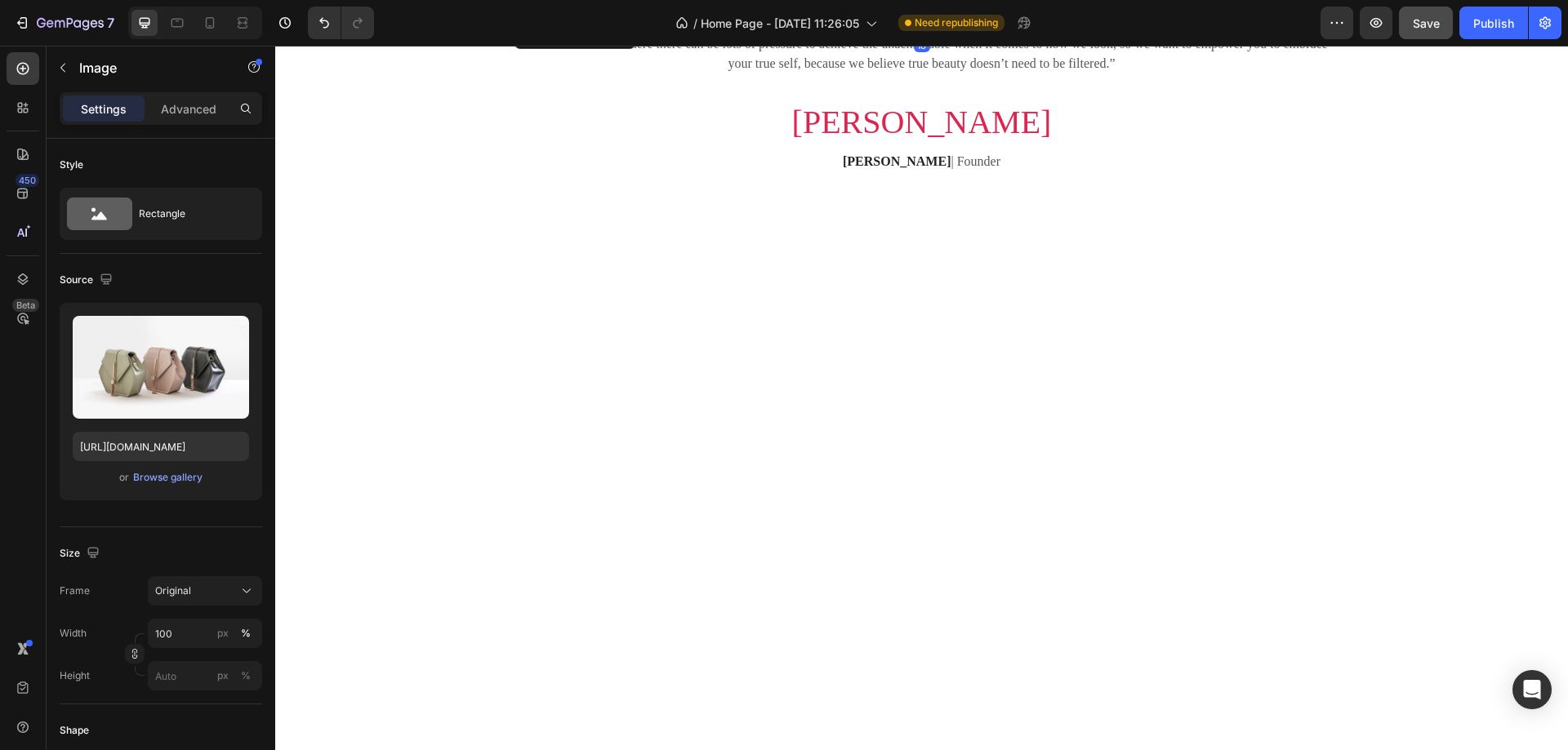
click at [848, 19] on img at bounding box center [922, 19] width 817 height 0
click at [158, 478] on div "Browse gallery" at bounding box center [167, 478] width 69 height 15
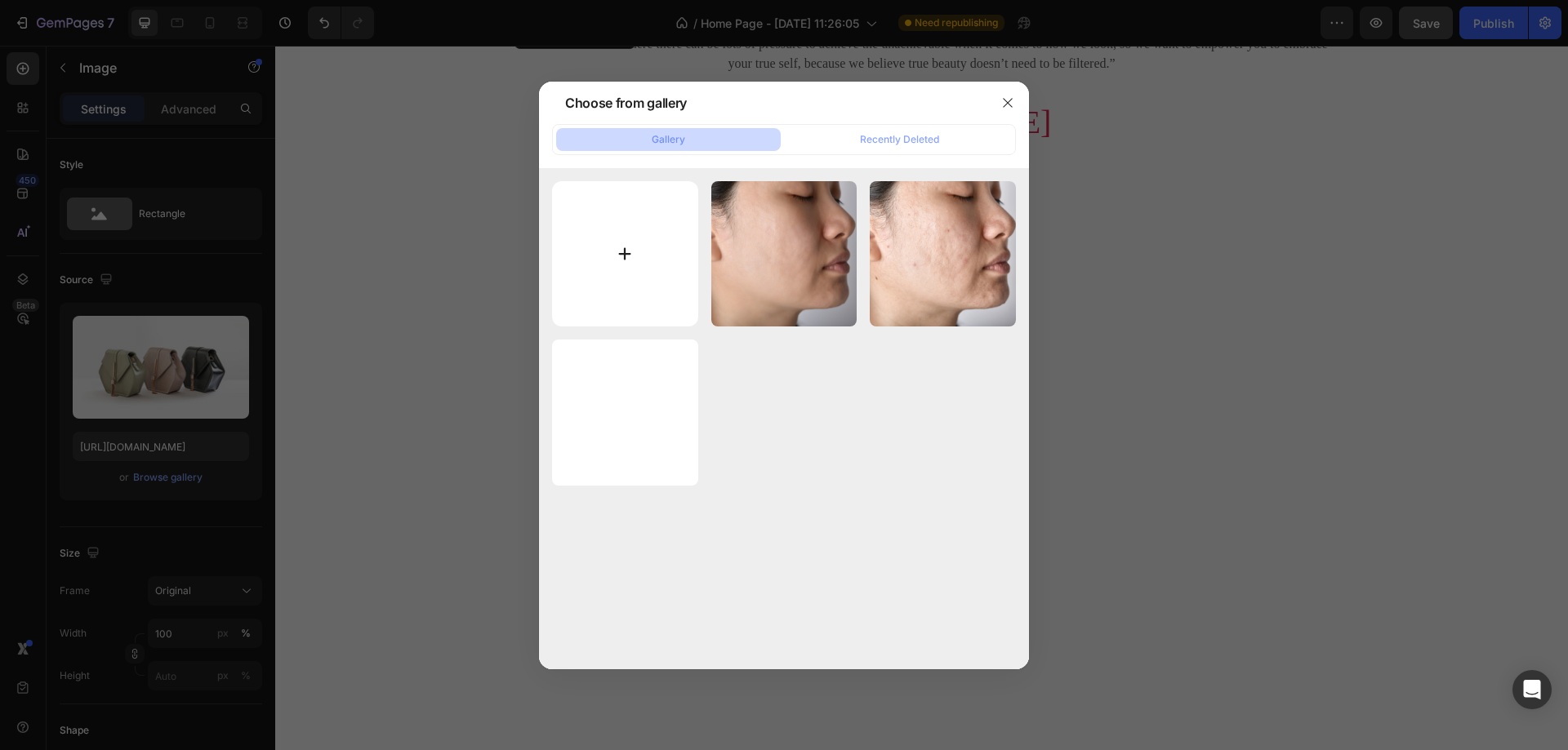
click at [627, 241] on input "file" at bounding box center [625, 254] width 146 height 146
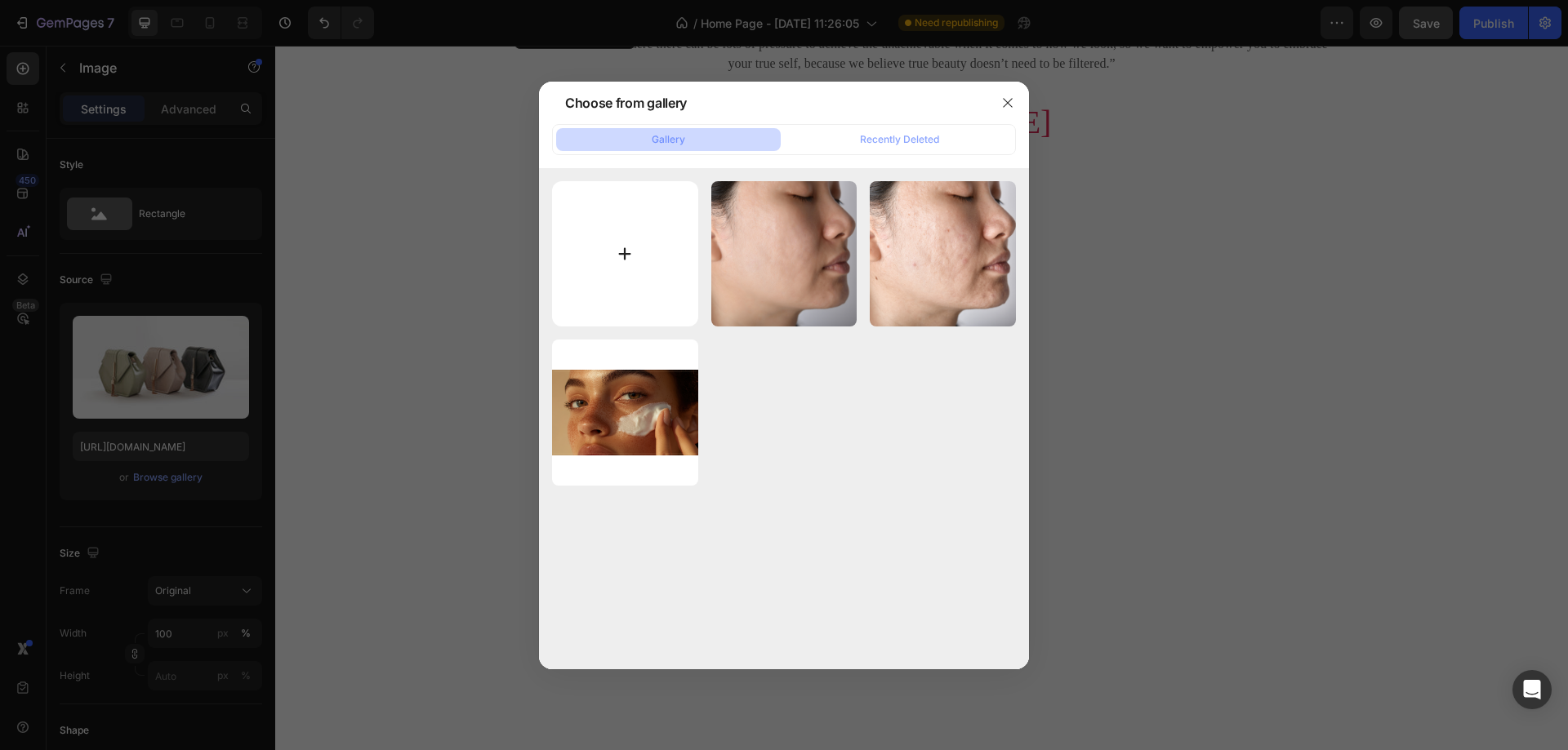
type input "C:\fakepath\LOGO GINAIME SCRITT NO FONDO - Copia.png"
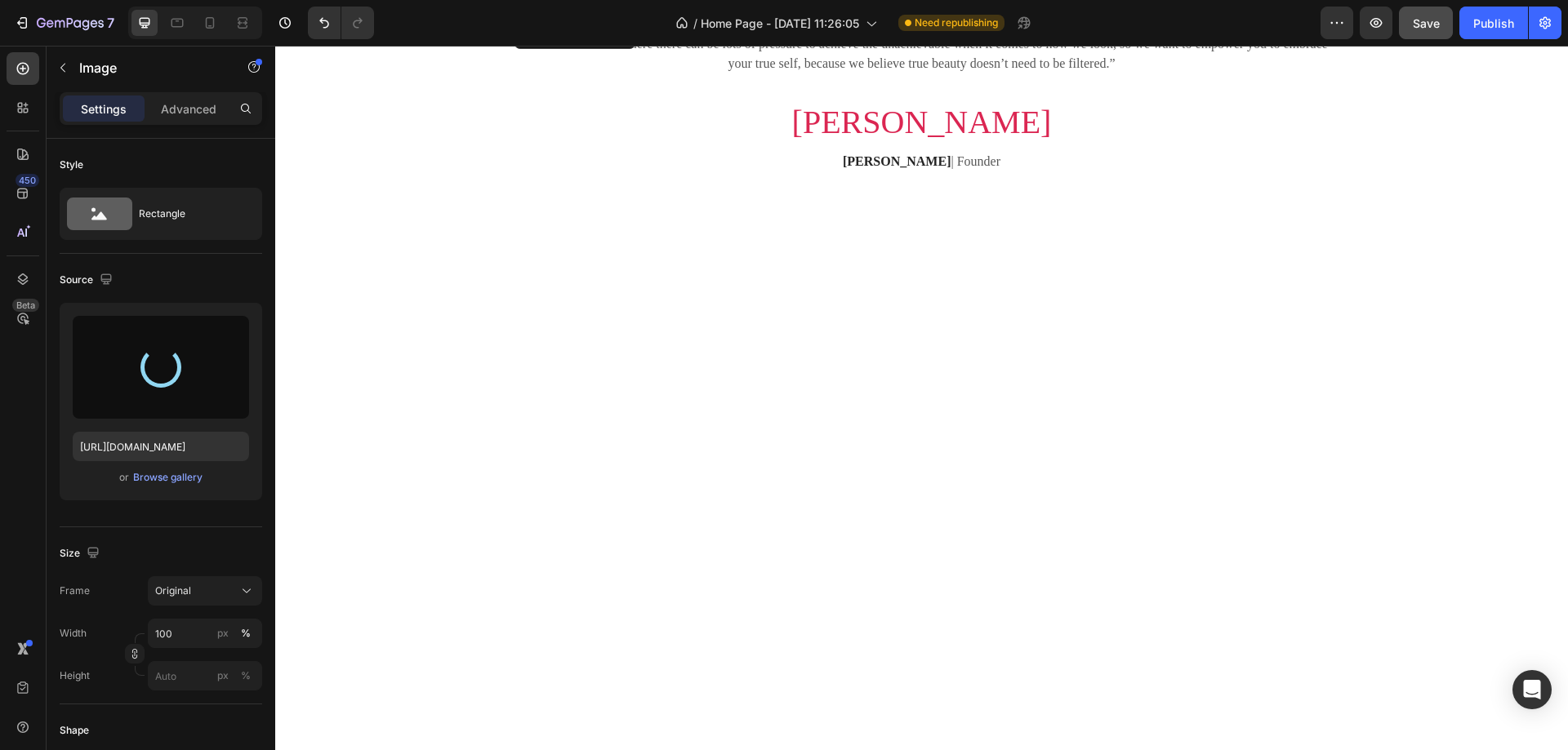
type input "https://cdn.shopify.com/s/files/1/0927/9252/1048/files/gempages_581906527682560…"
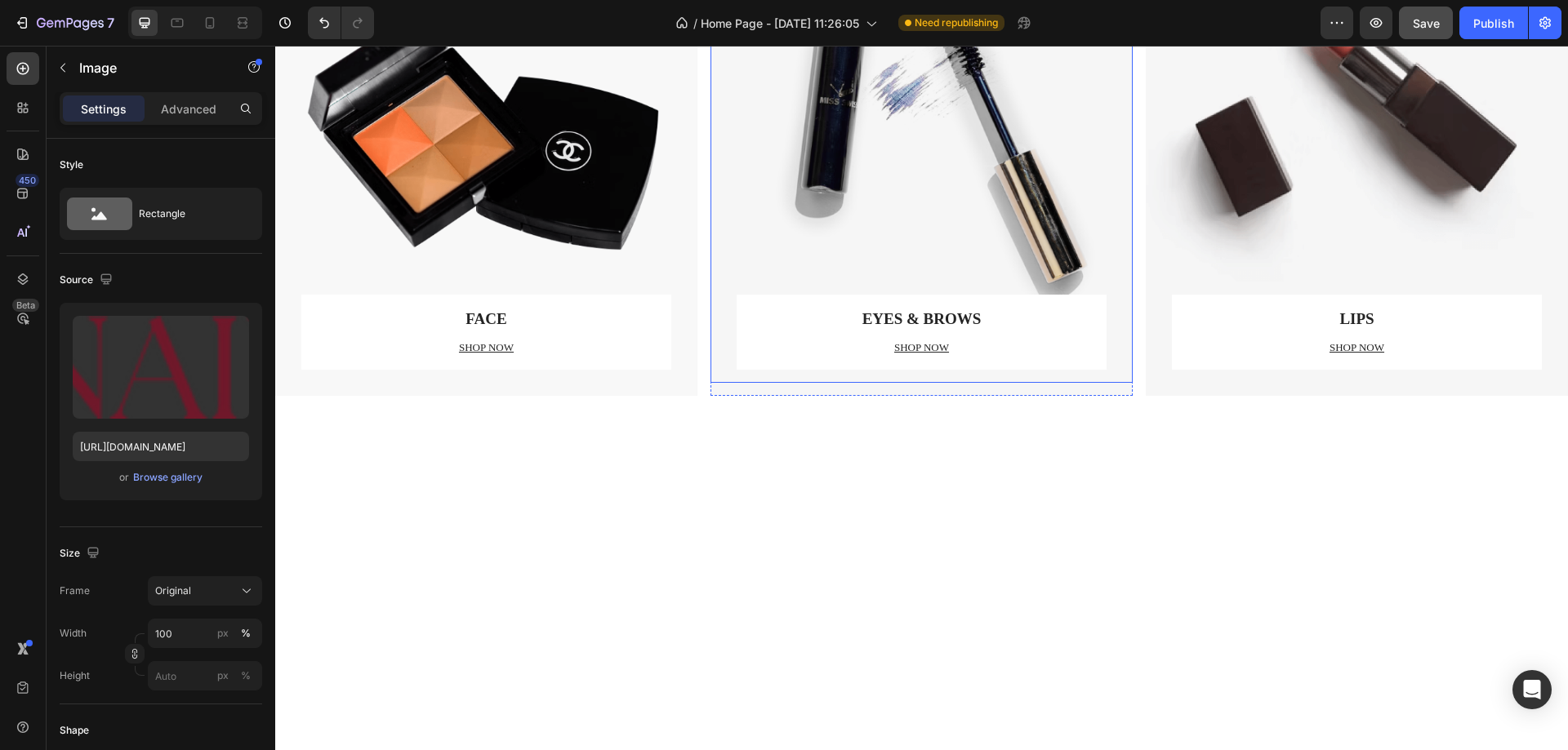
scroll to position [744, 0]
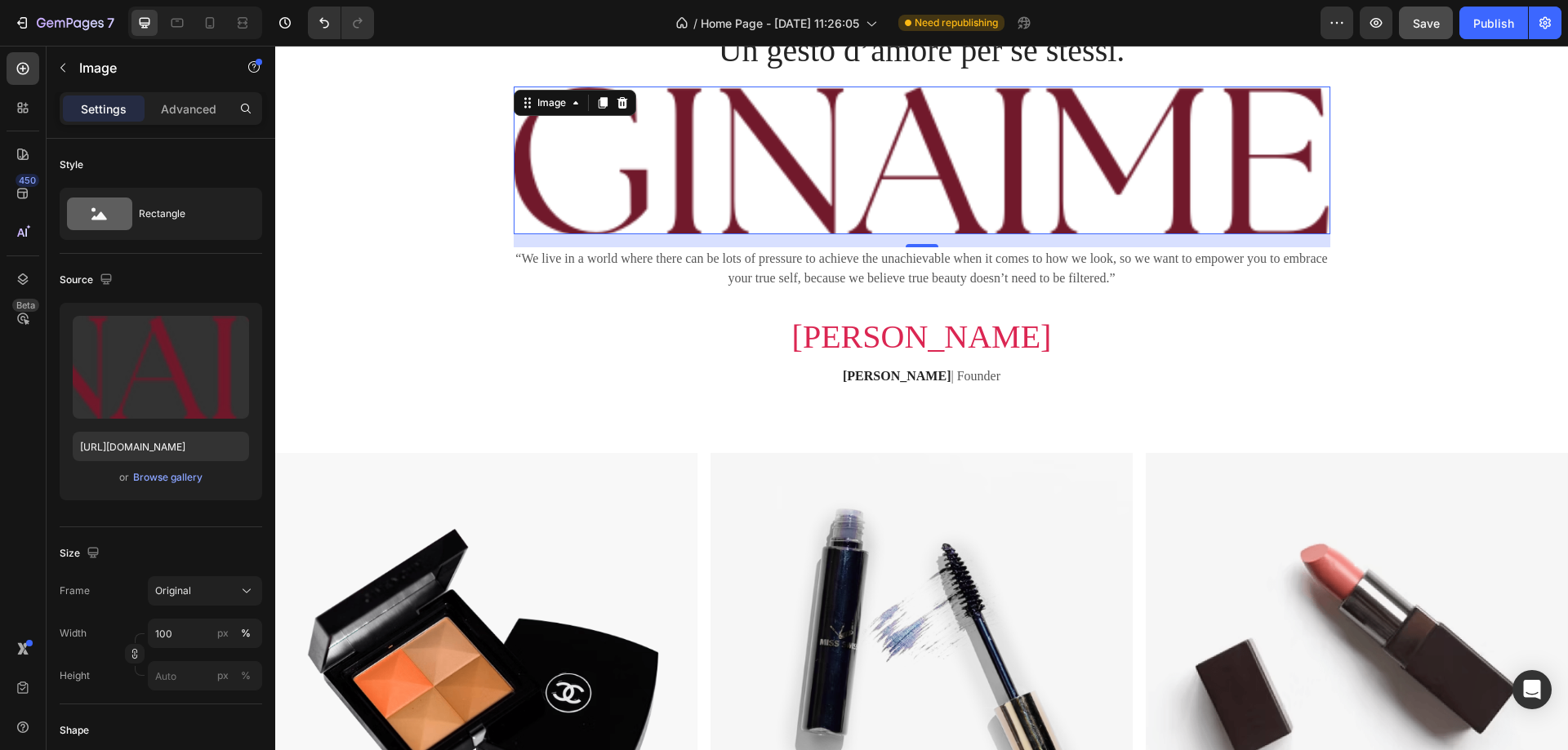
click at [971, 174] on img at bounding box center [922, 160] width 817 height 148
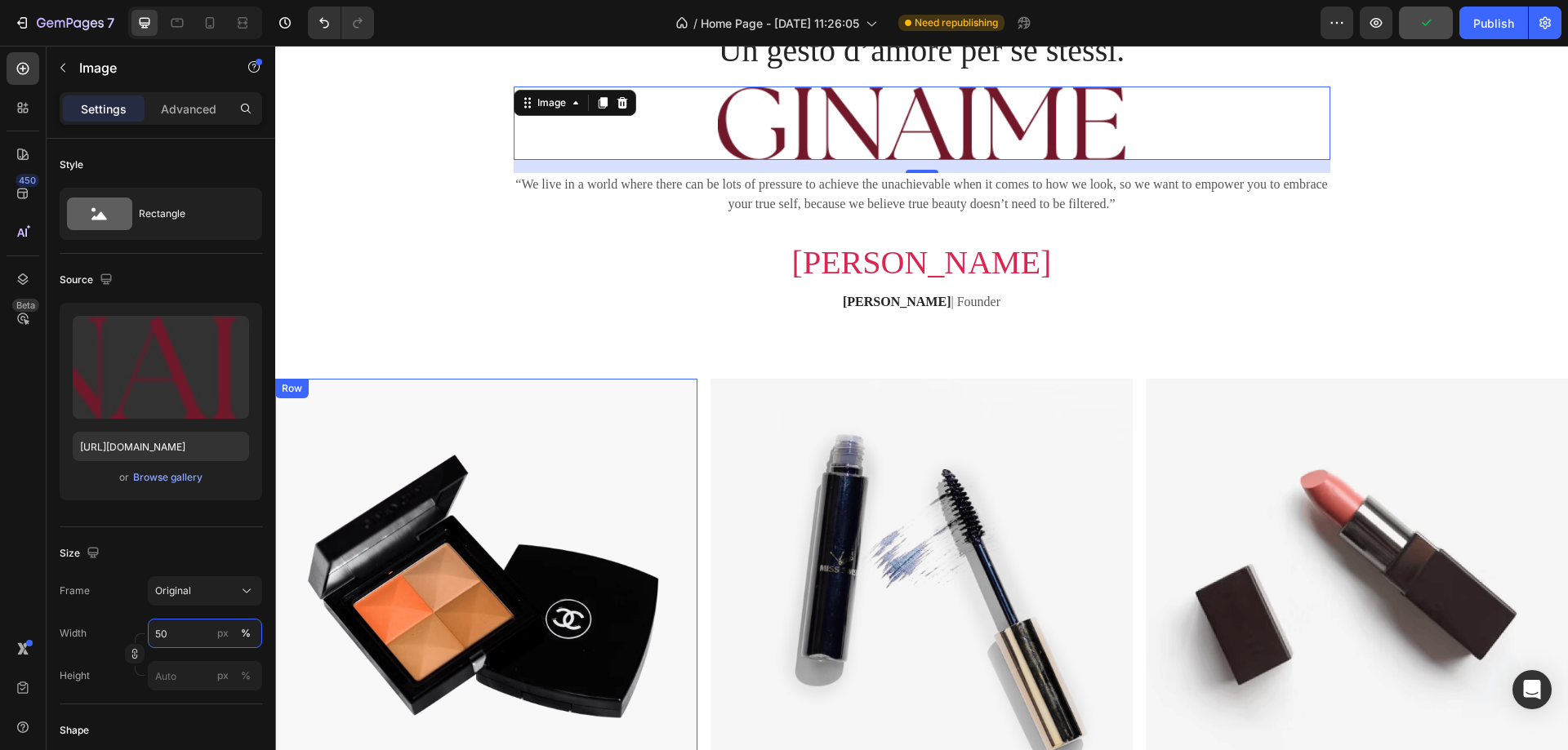
type input "5"
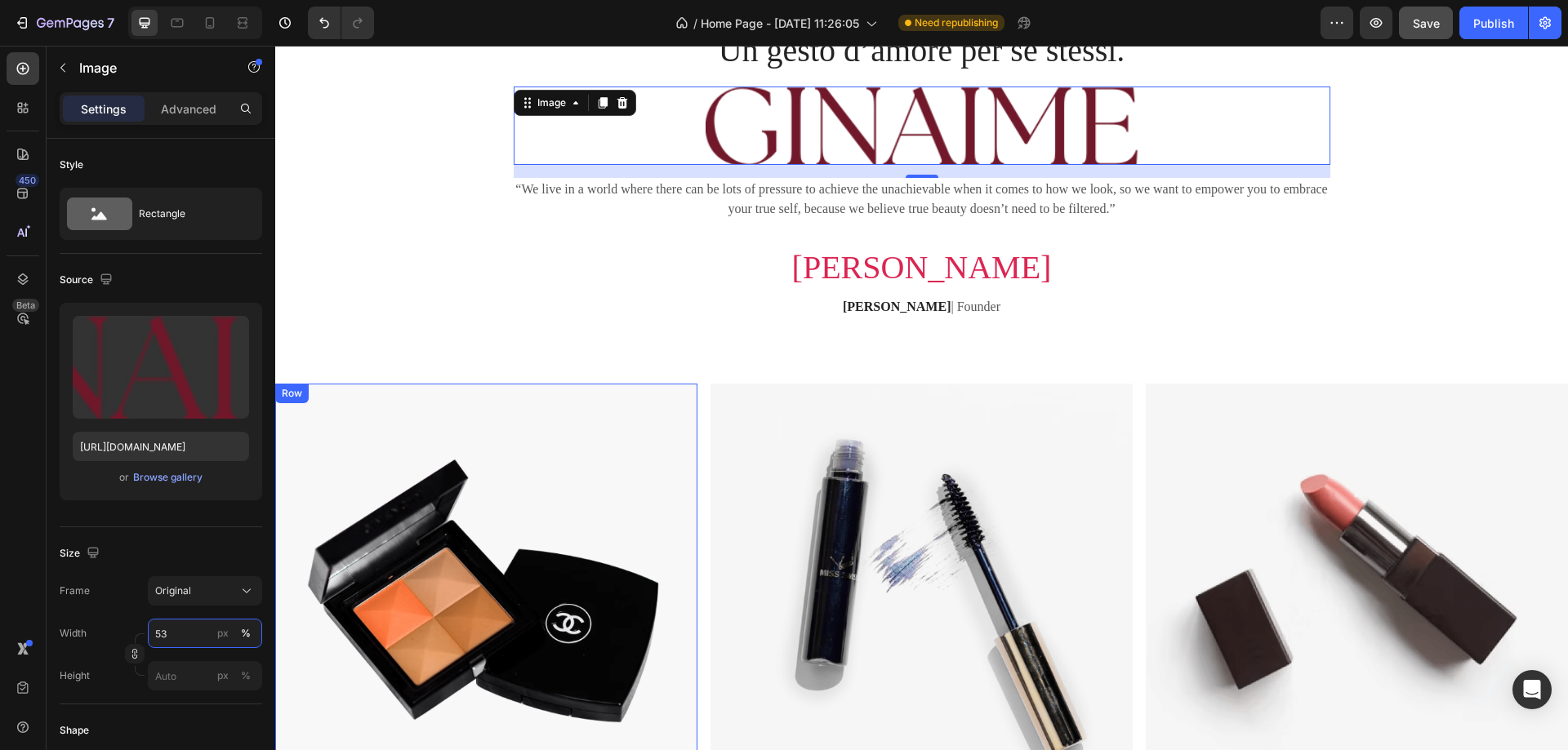
type input "5"
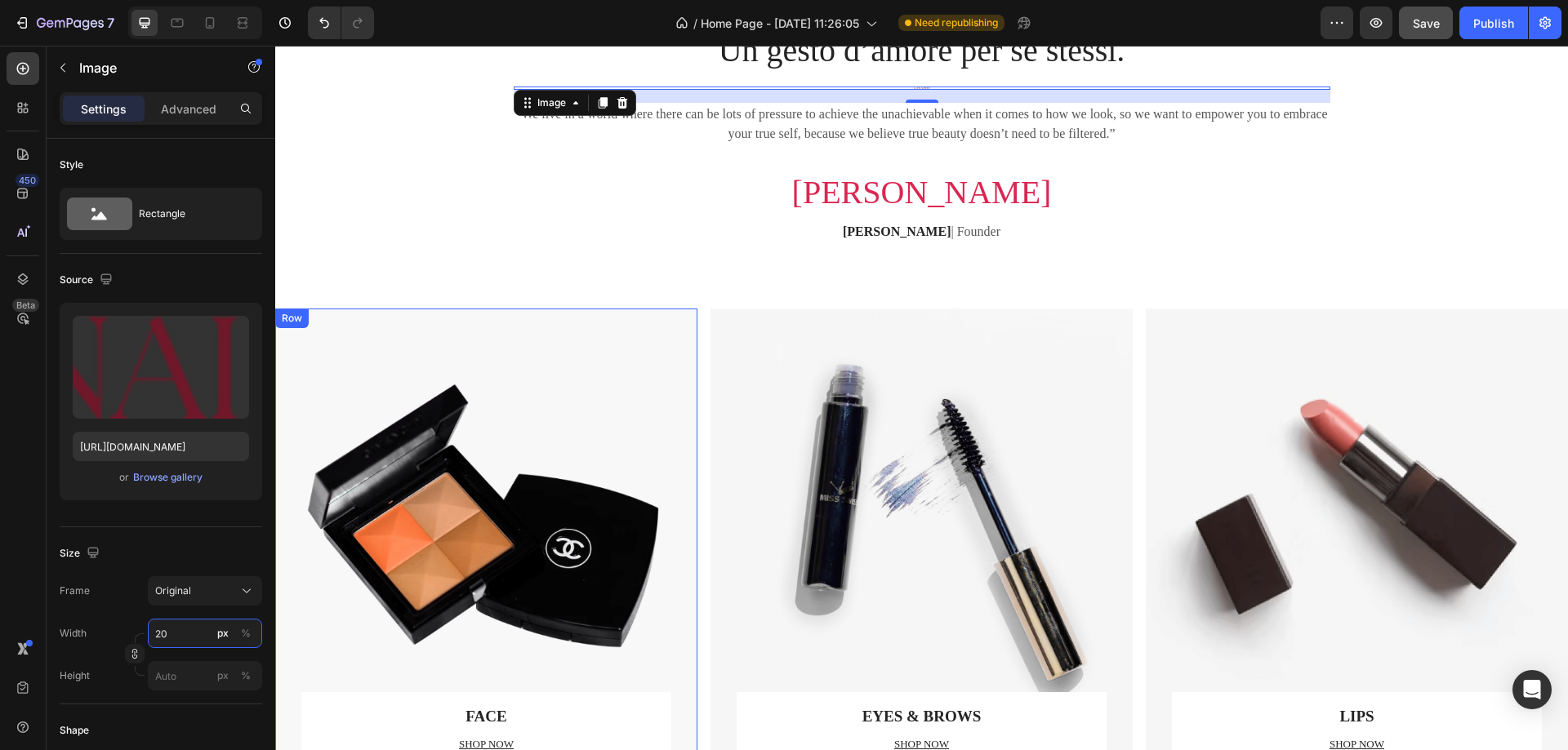
type input "2"
type input "3"
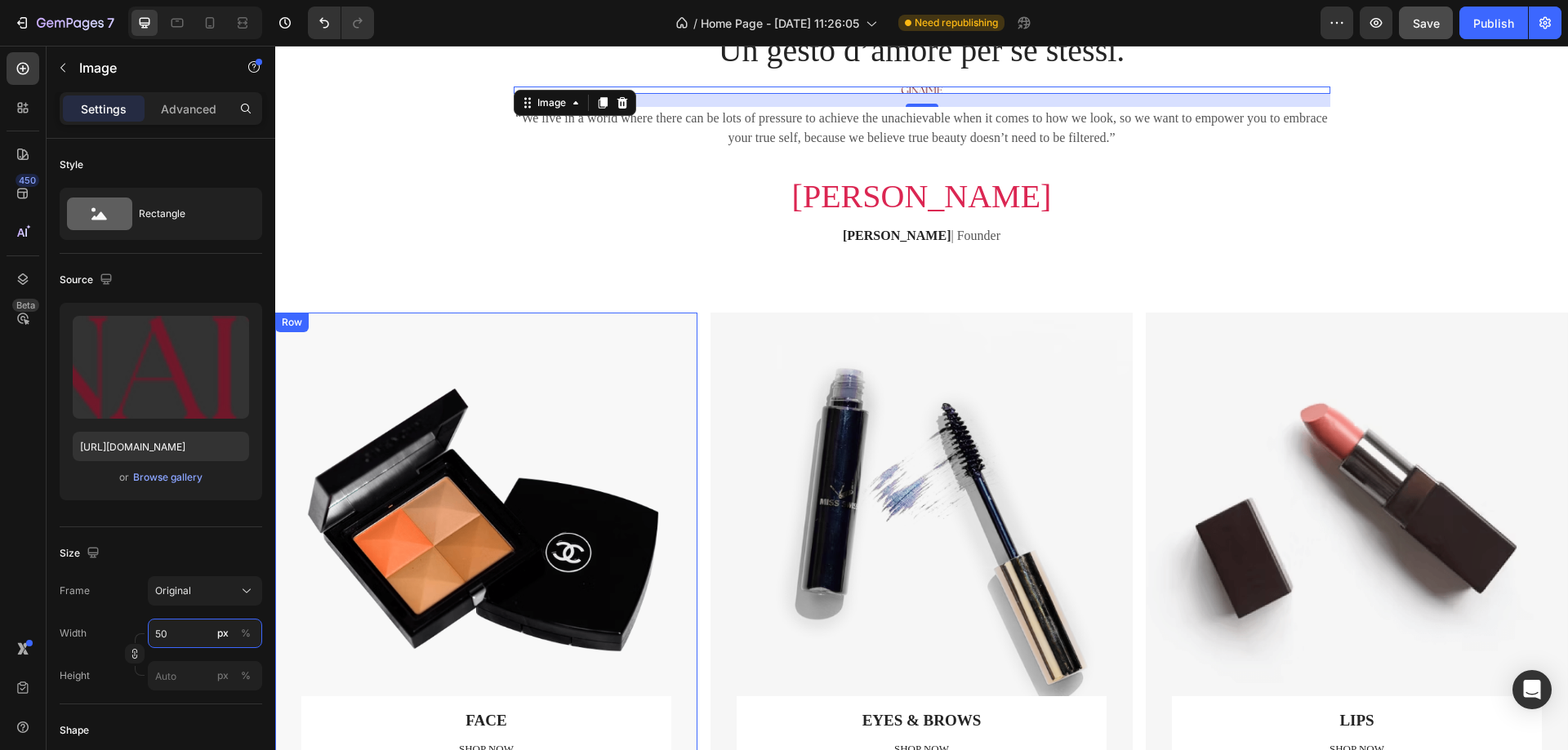
type input "5"
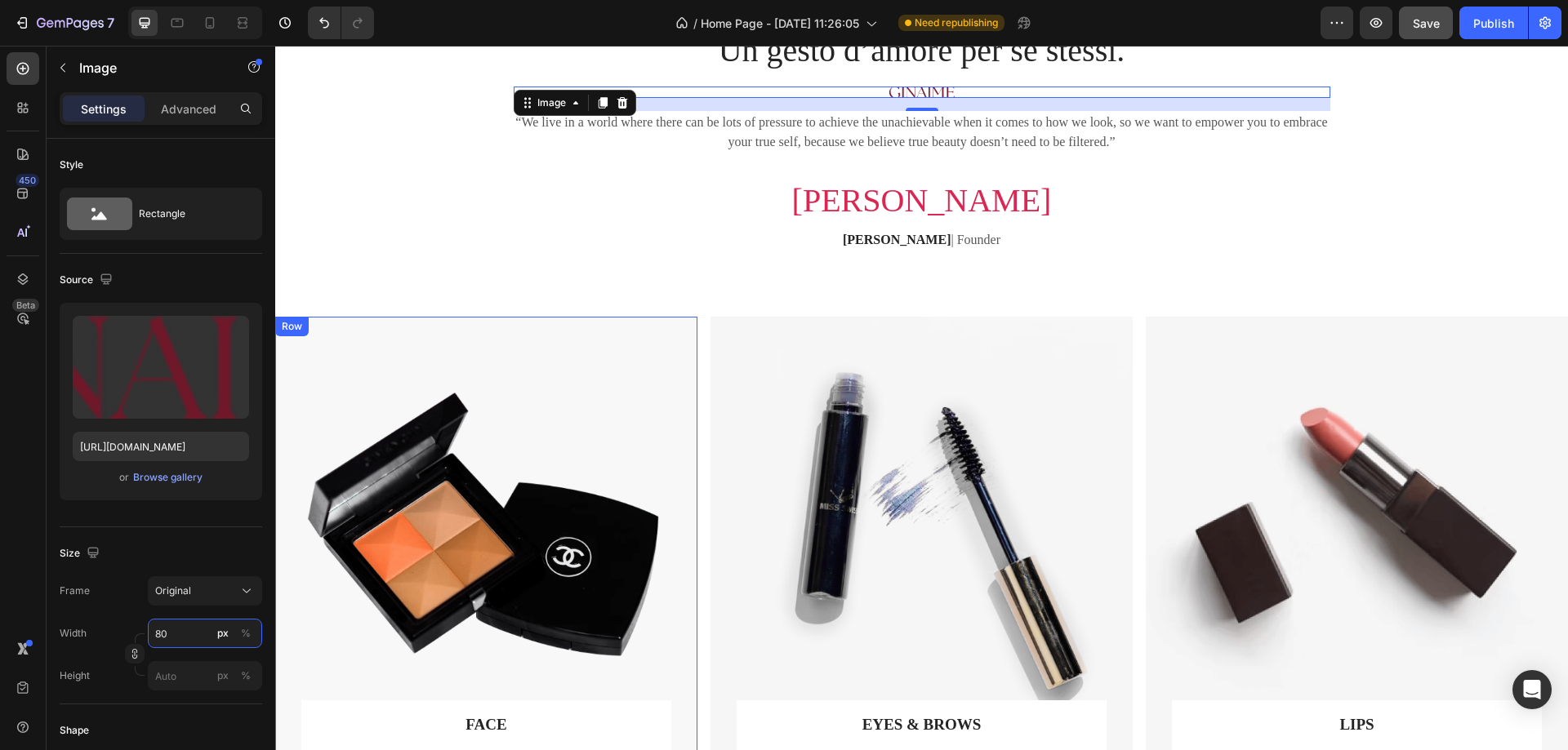
type input "8"
type input "7"
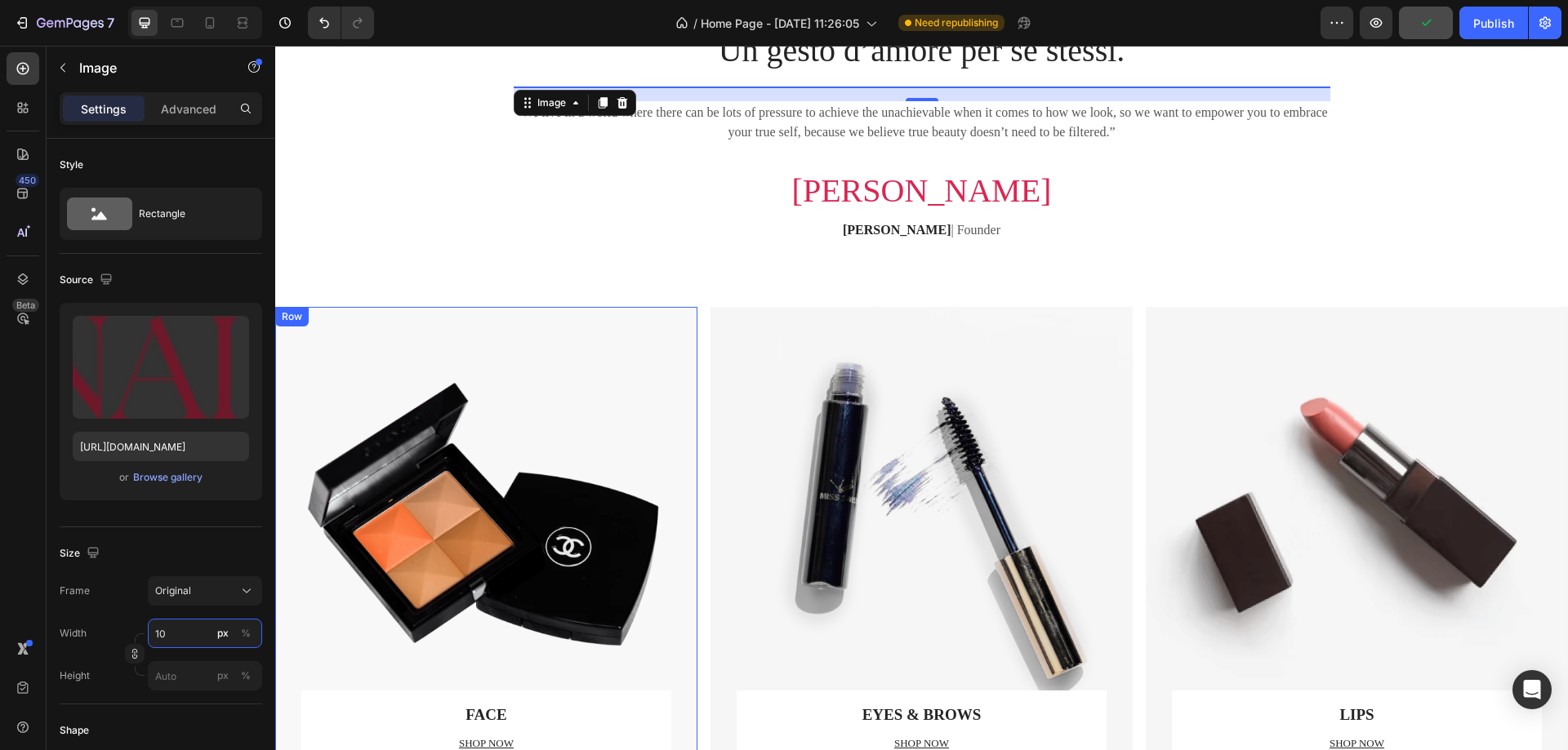
type input "1"
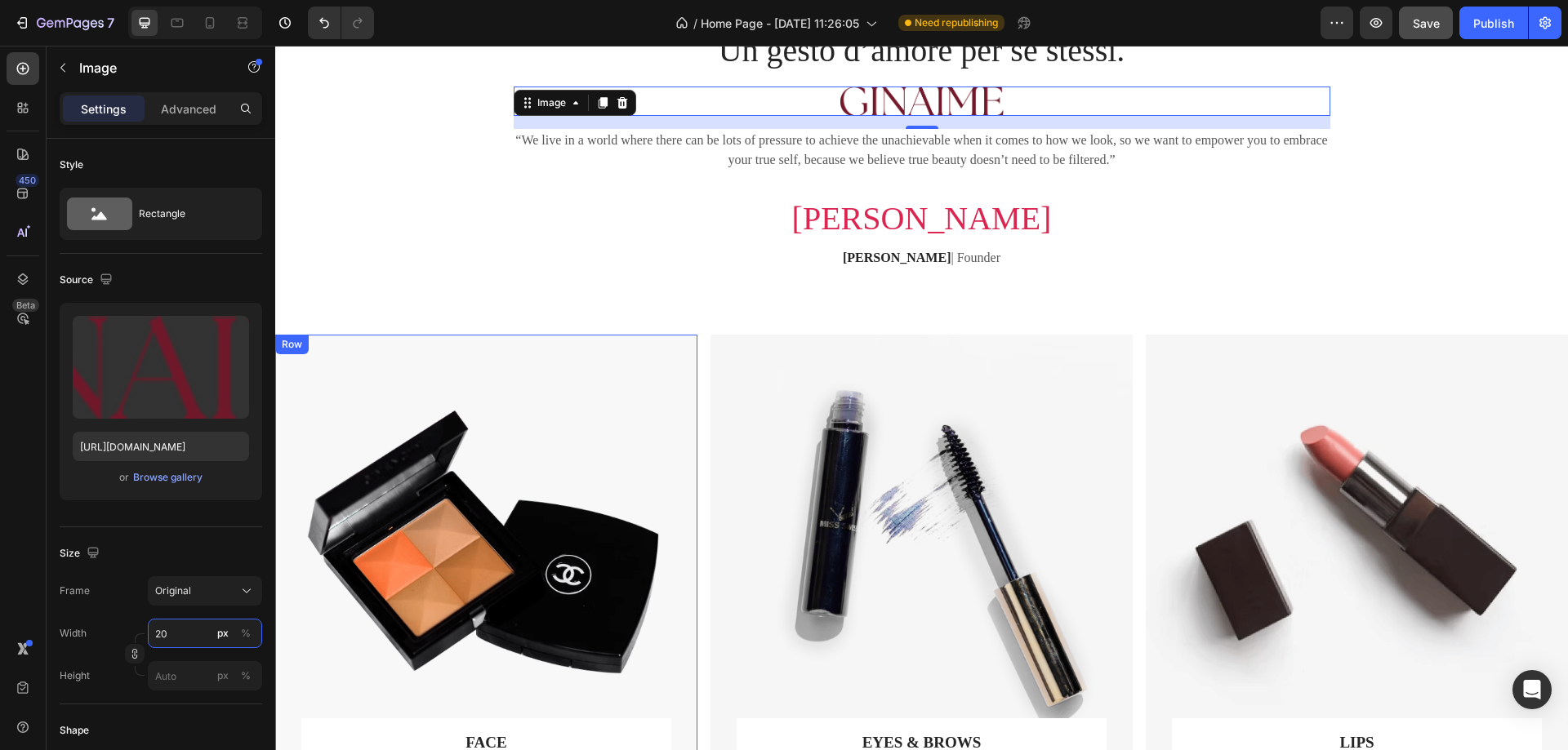
type input "200"
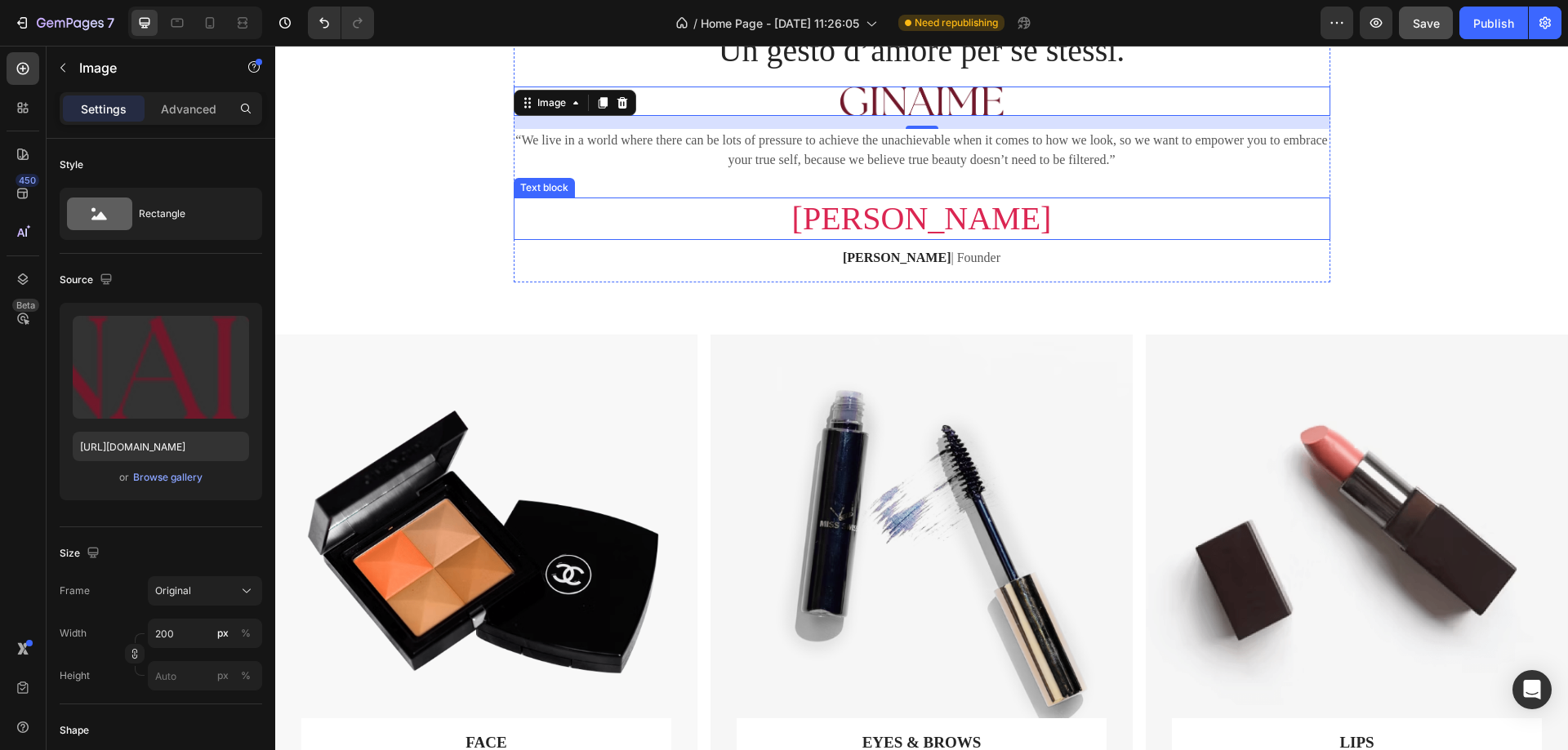
click at [1245, 235] on p "Vivian" at bounding box center [922, 218] width 813 height 39
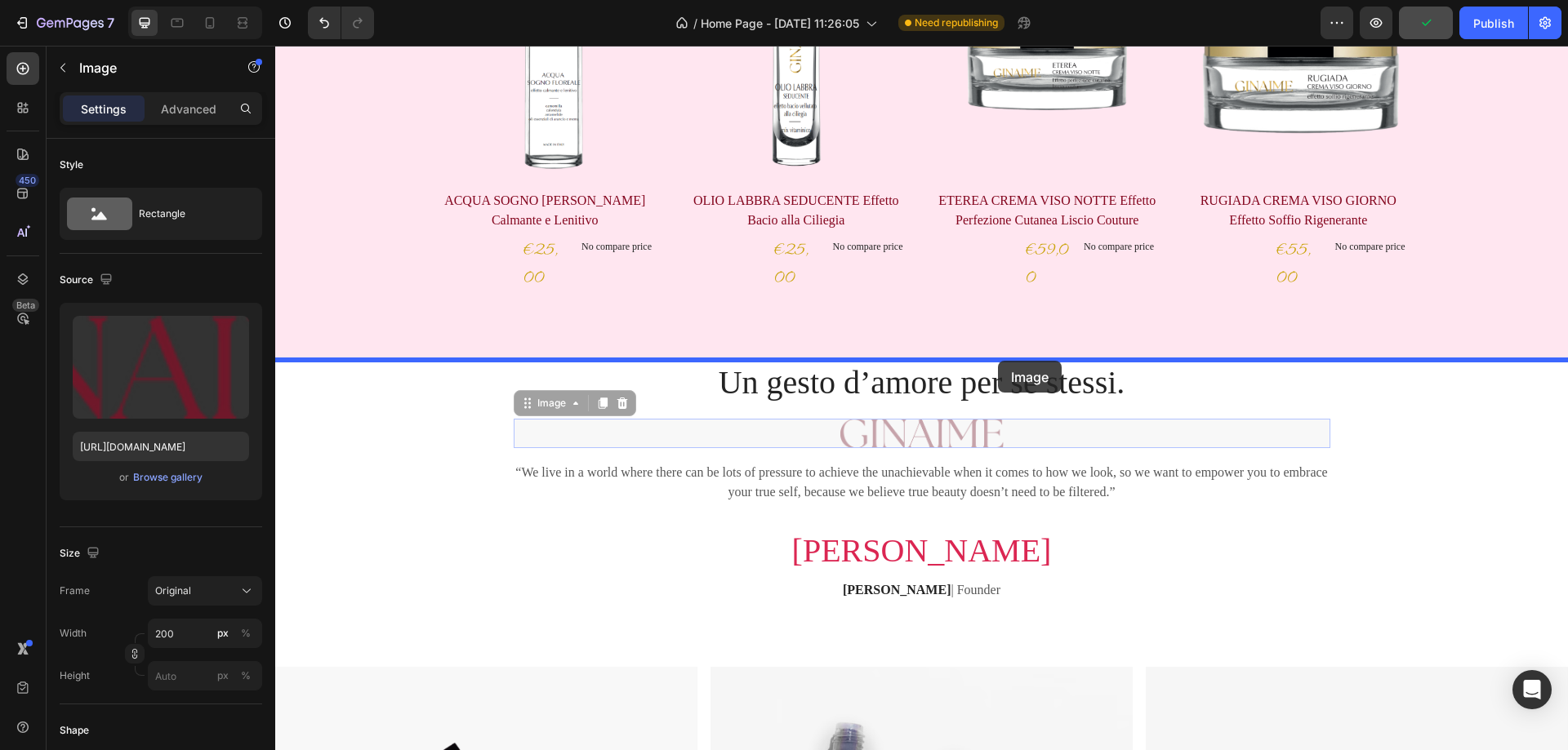
drag, startPoint x: 1041, startPoint y: 432, endPoint x: 998, endPoint y: 361, distance: 83.0
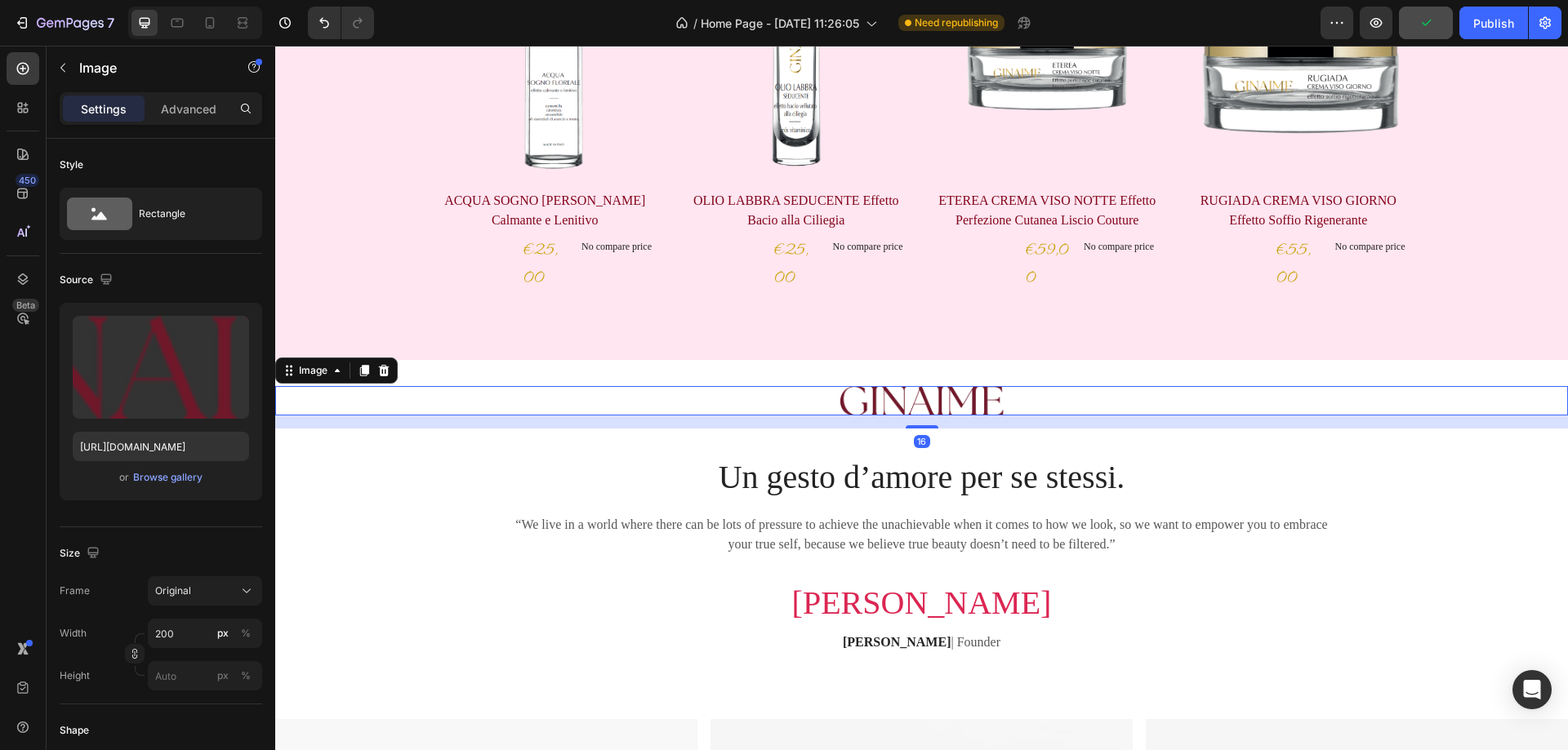
click at [1110, 388] on div at bounding box center [921, 401] width 1293 height 30
click at [1365, 486] on div "Un gesto d’amore per se stessi. Heading “We live in a world where there can be …" at bounding box center [921, 567] width 1268 height 225
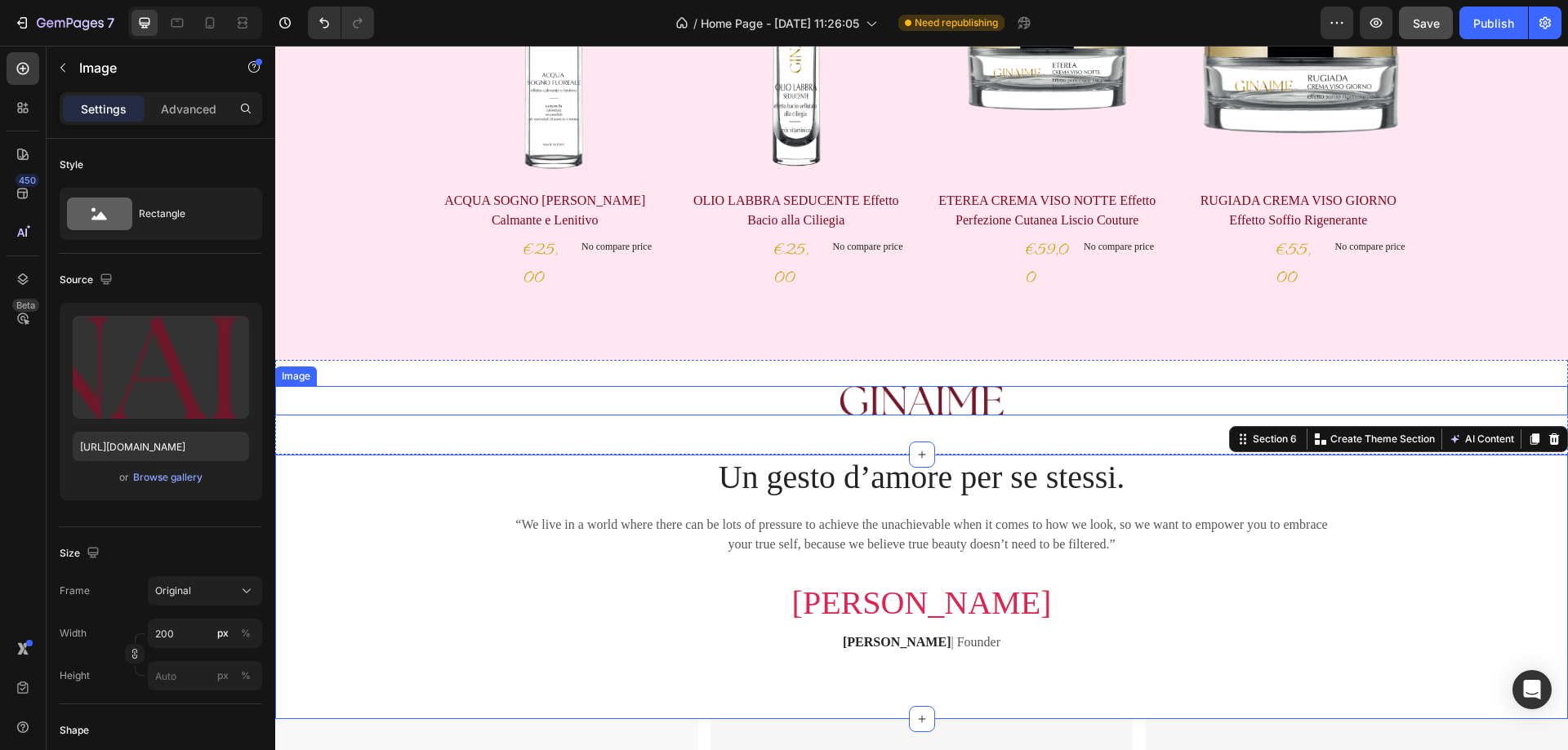
click at [1058, 402] on div at bounding box center [921, 401] width 1293 height 30
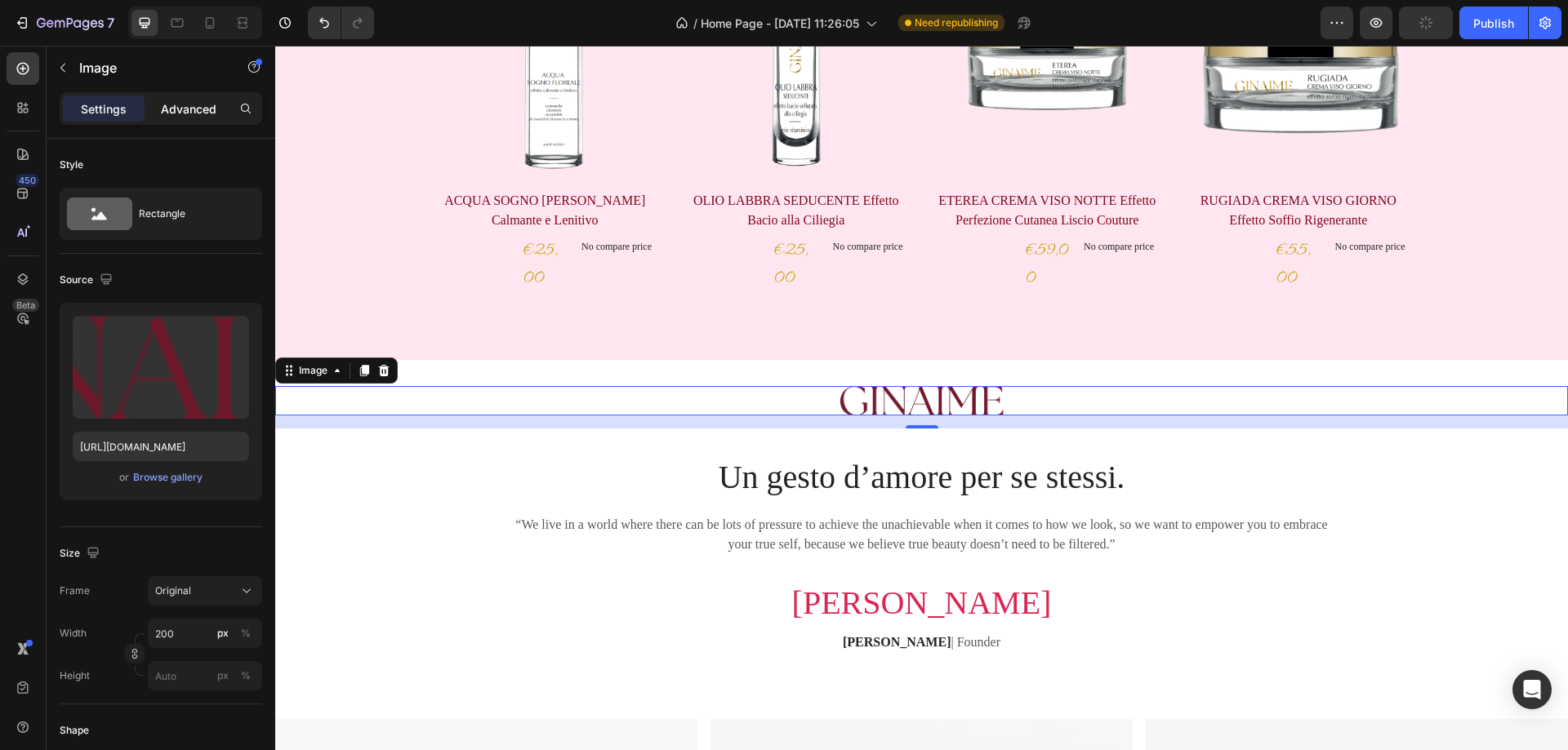
click at [181, 112] on p "Advanced" at bounding box center [188, 110] width 55 height 18
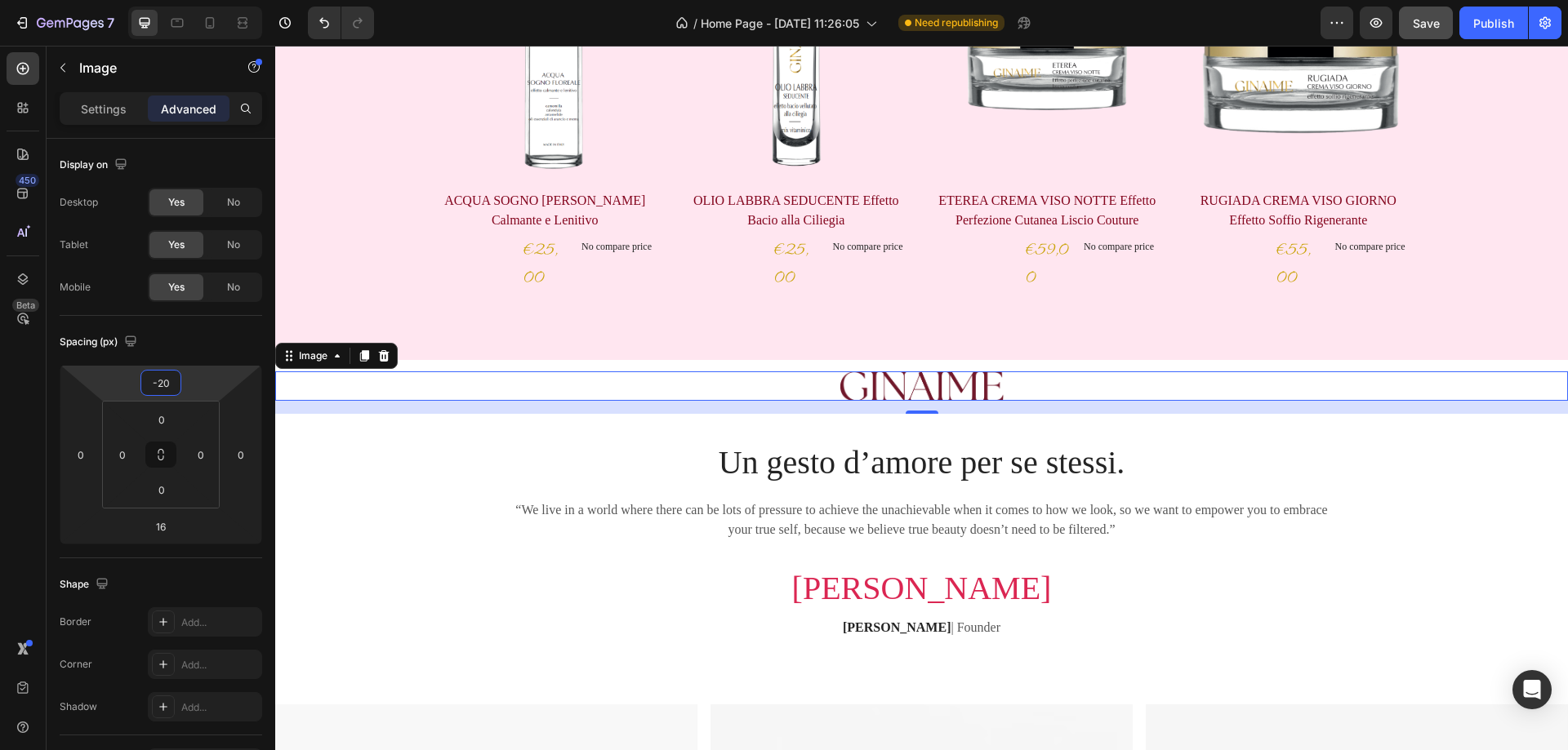
type input "-22"
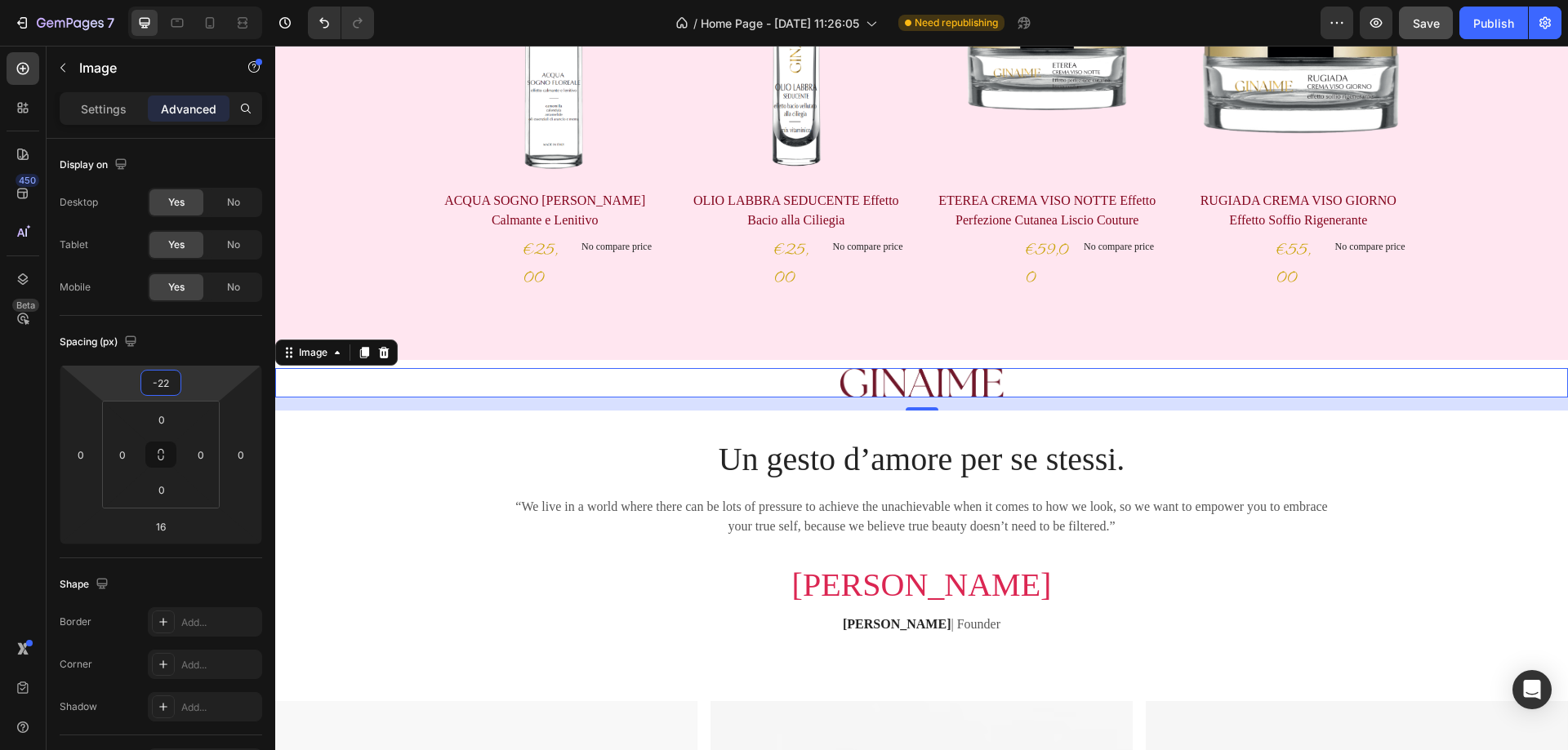
drag, startPoint x: 189, startPoint y: 386, endPoint x: 188, endPoint y: 395, distance: 9.1
click at [188, 0] on html "7 / Home Page - Aug 28, 11:26:05 Need republishing Preview Save Publish 450 Bet…" at bounding box center [784, 0] width 1568 height 0
click at [1184, 486] on div "Un gesto d’amore per se stessi. Heading “We live in a world where there can be …" at bounding box center [922, 543] width 817 height 212
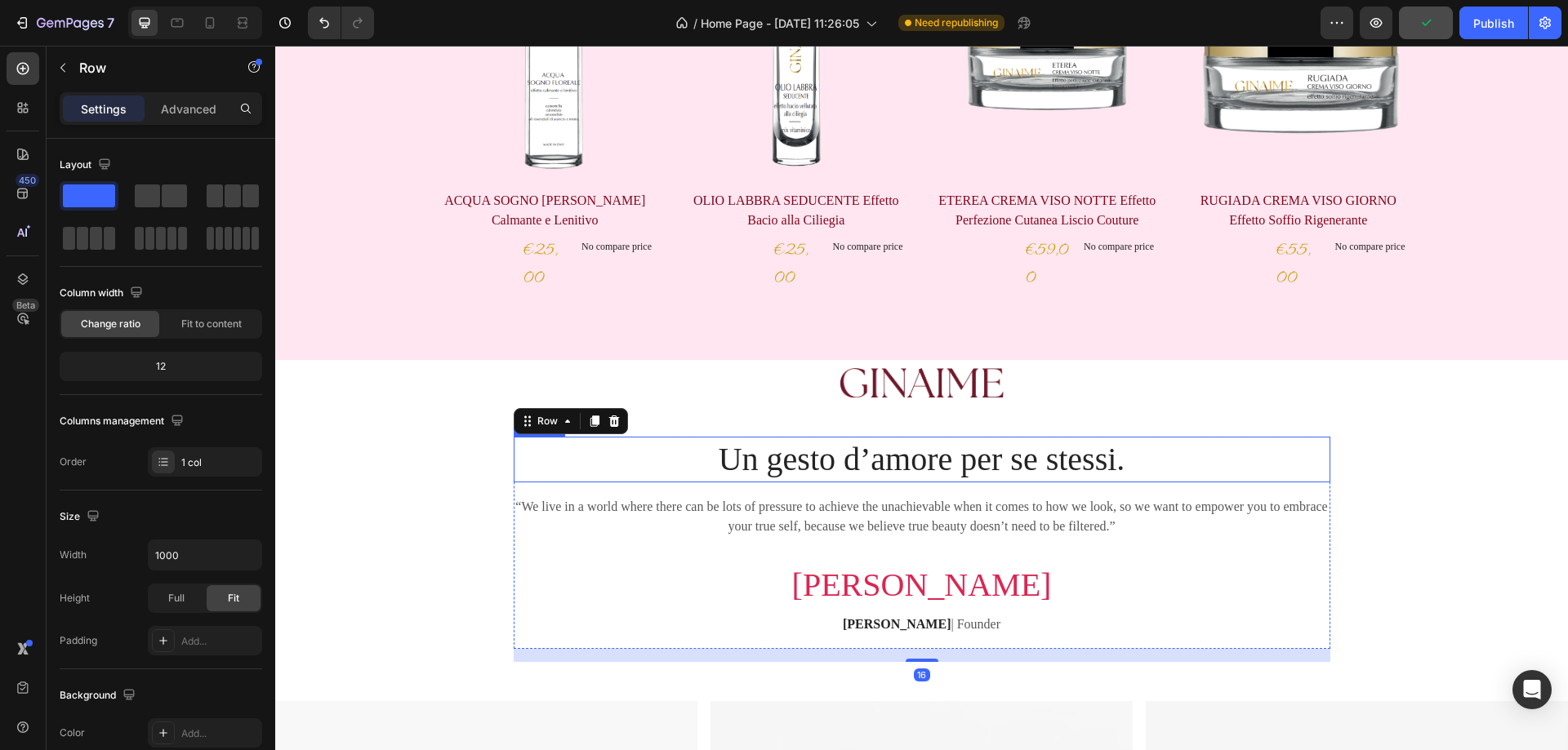
click at [905, 452] on p "Un gesto d’amore per se stessi." at bounding box center [922, 459] width 813 height 42
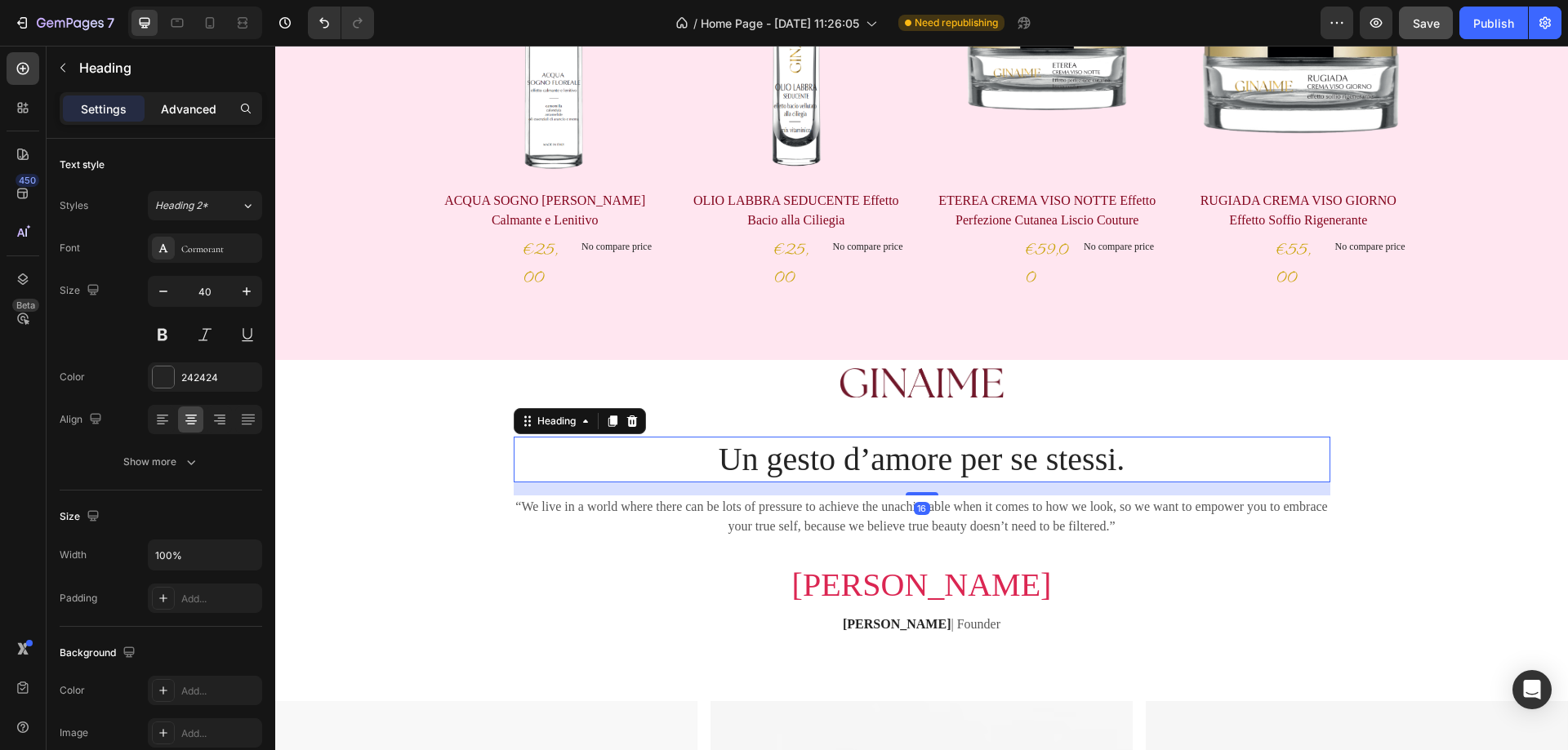
click at [184, 108] on p "Advanced" at bounding box center [188, 110] width 55 height 18
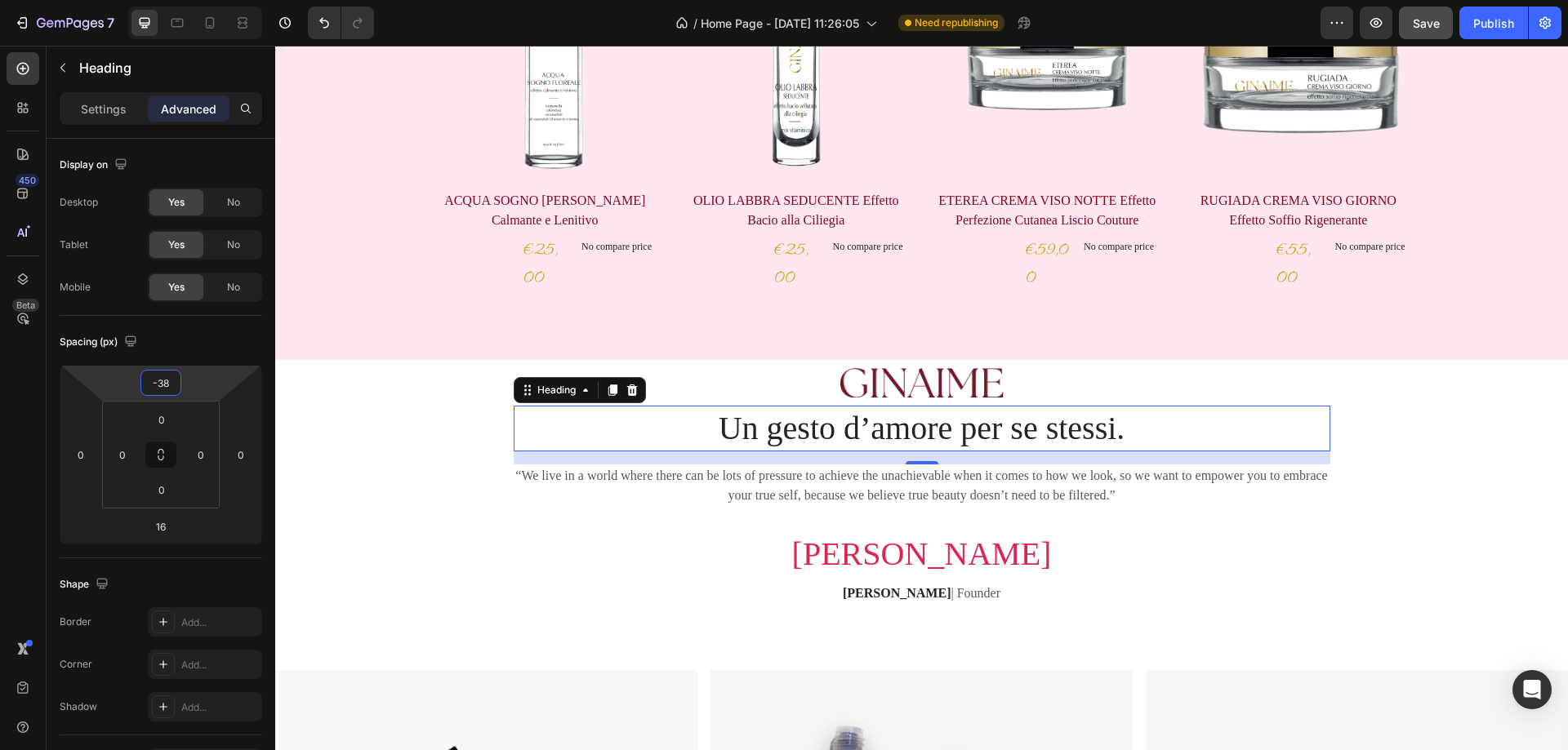
type input "-42"
drag, startPoint x: 208, startPoint y: 371, endPoint x: 199, endPoint y: 389, distance: 20.1
click at [199, 0] on html "7 / Home Page - Aug 28, 11:26:05 Need republishing Preview Save Publish 450 Bet…" at bounding box center [784, 0] width 1568 height 0
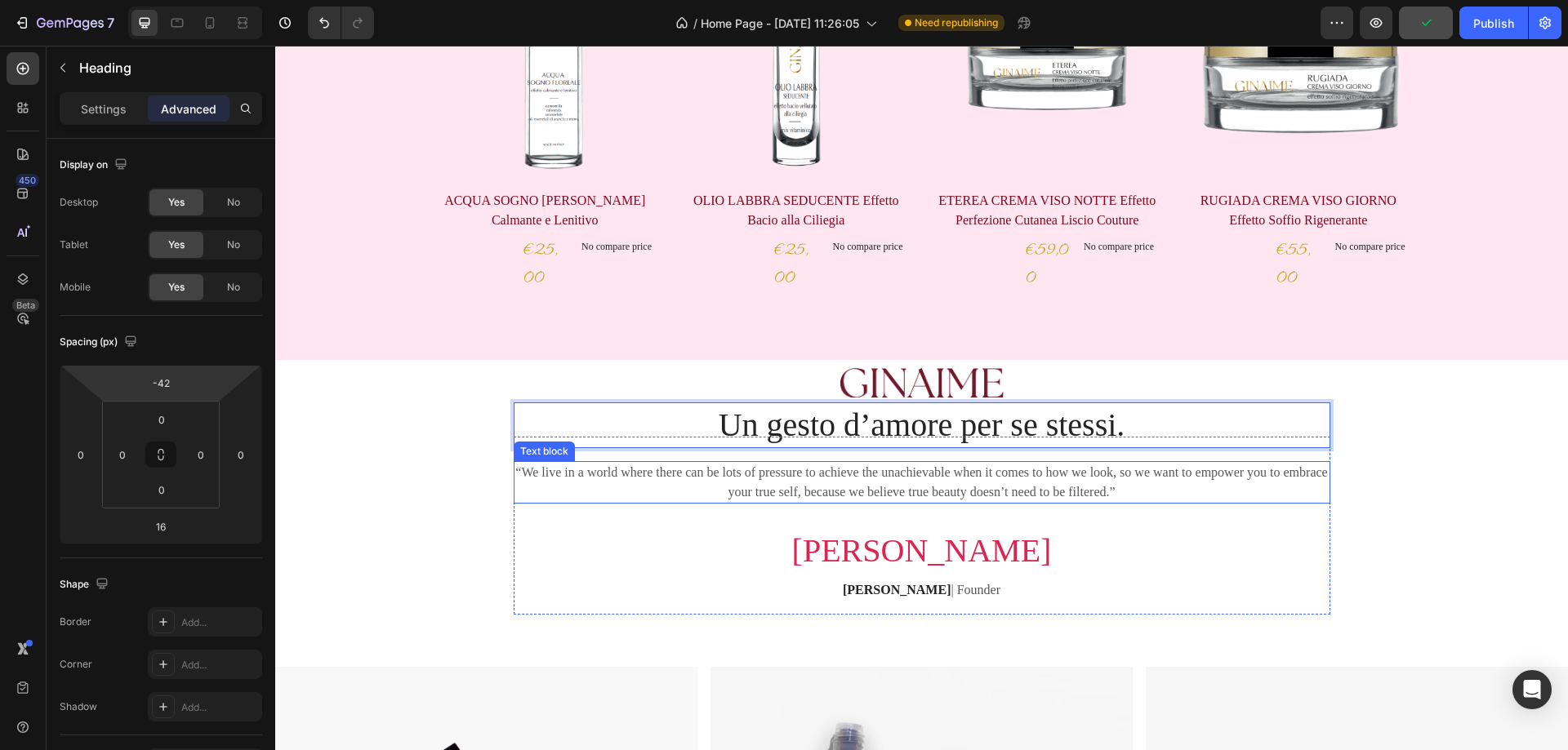
click at [550, 498] on p "“We live in a world where there can be lots of pressure to achieve the unachiev…" at bounding box center [922, 482] width 813 height 39
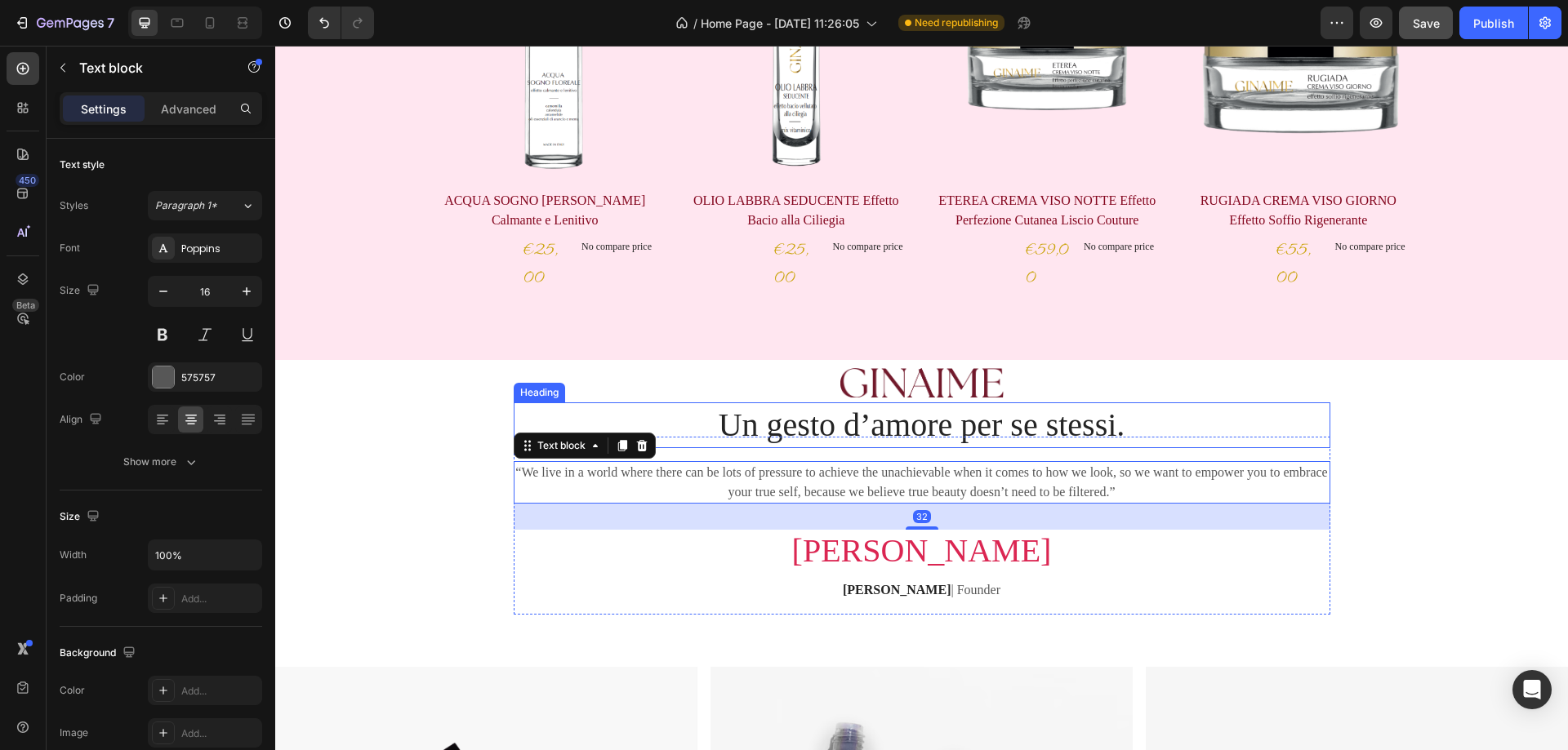
click at [828, 421] on p "Un gesto d’amore per se stessi." at bounding box center [922, 425] width 813 height 42
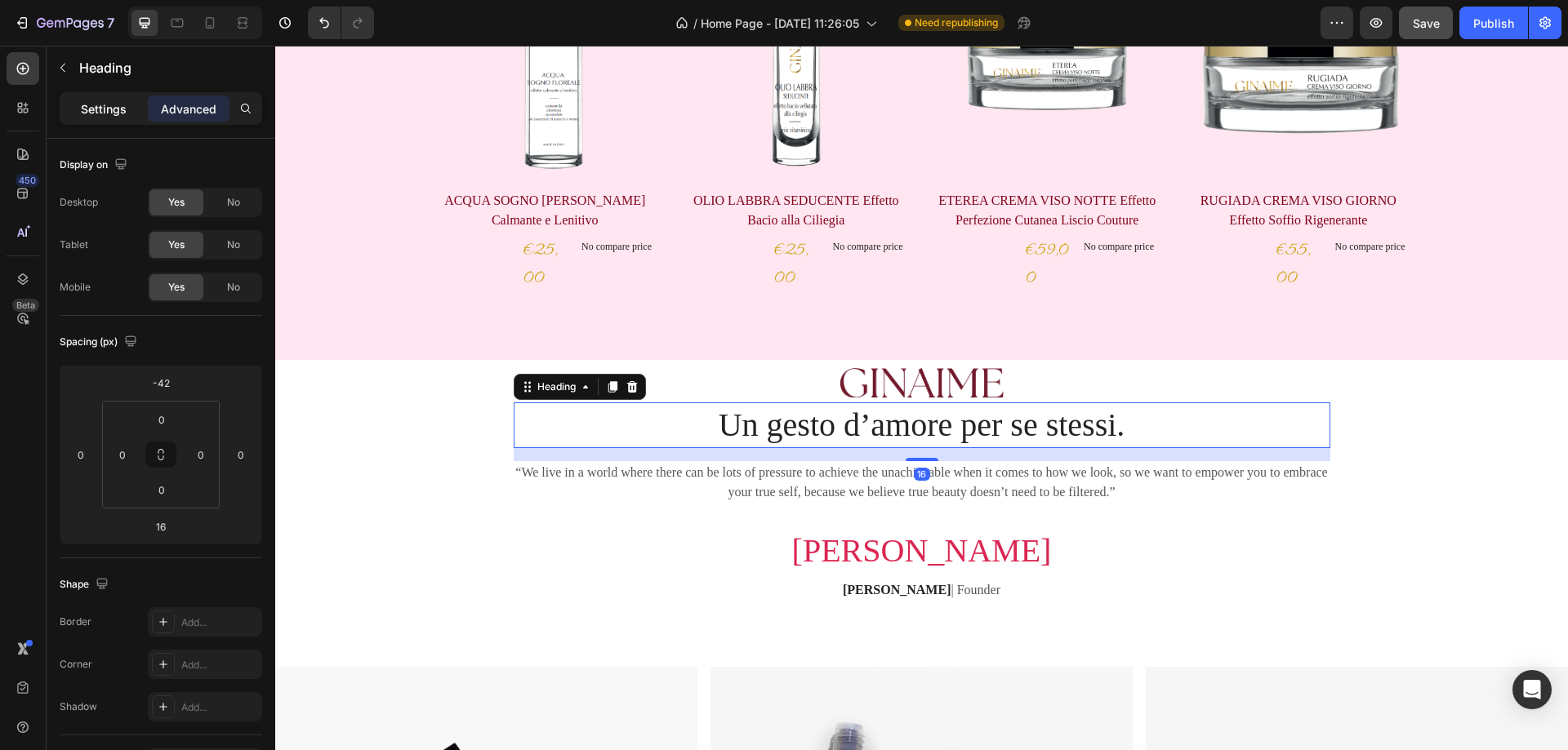
click at [102, 102] on p "Settings" at bounding box center [103, 110] width 46 height 18
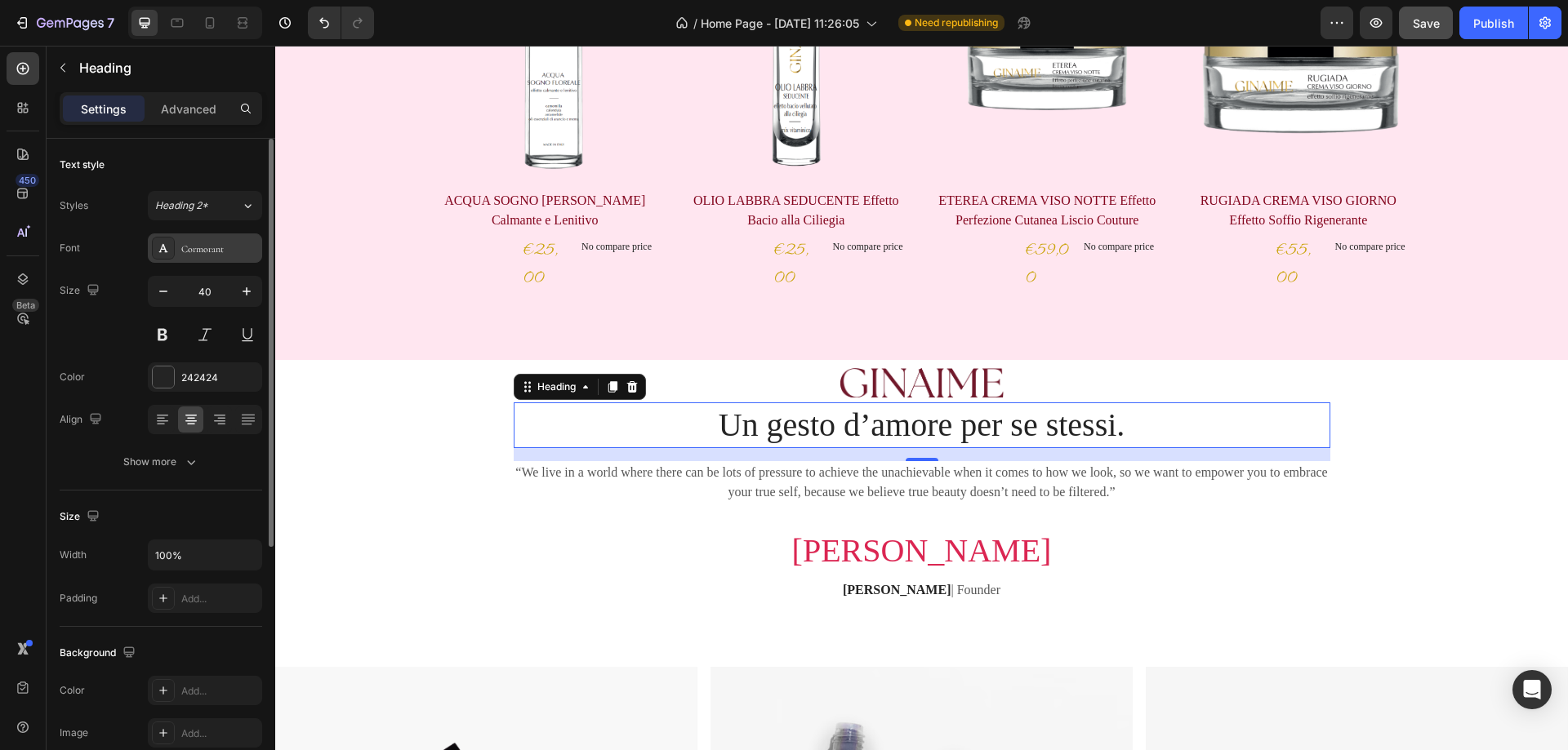
click at [200, 246] on div "Cormorant" at bounding box center [220, 249] width 77 height 15
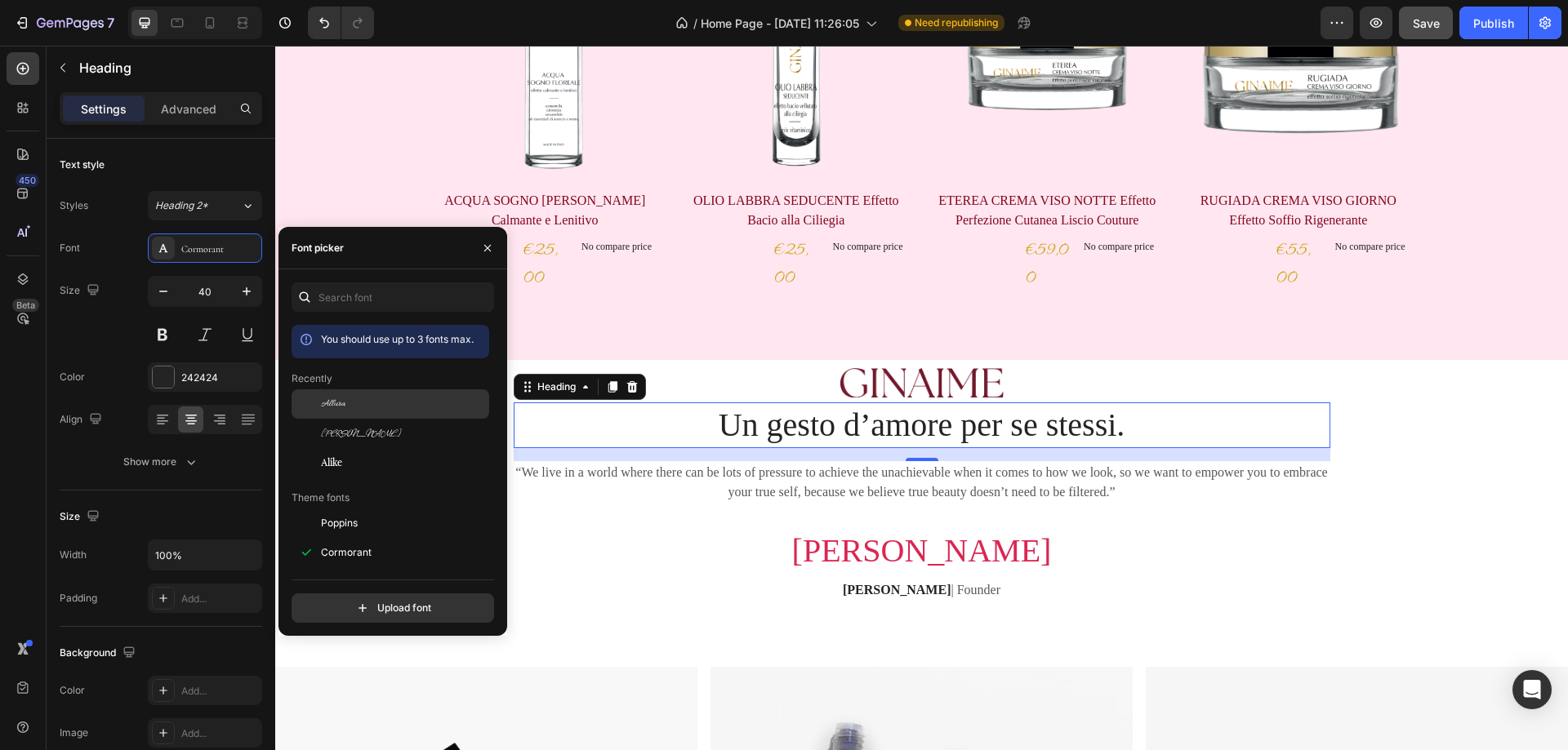
click at [367, 406] on div "Allura" at bounding box center [403, 404] width 165 height 15
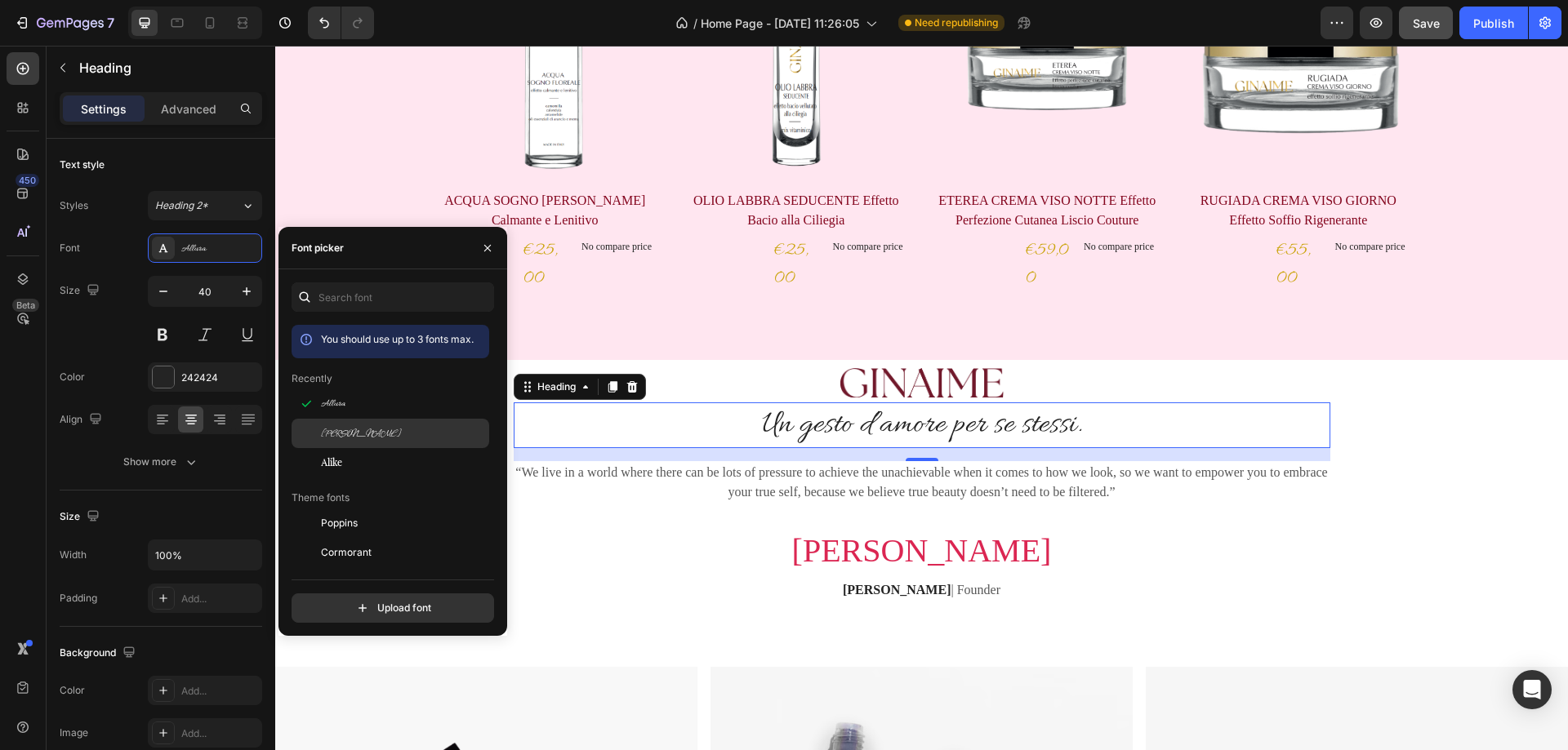
click at [357, 427] on div "Allison" at bounding box center [403, 433] width 165 height 15
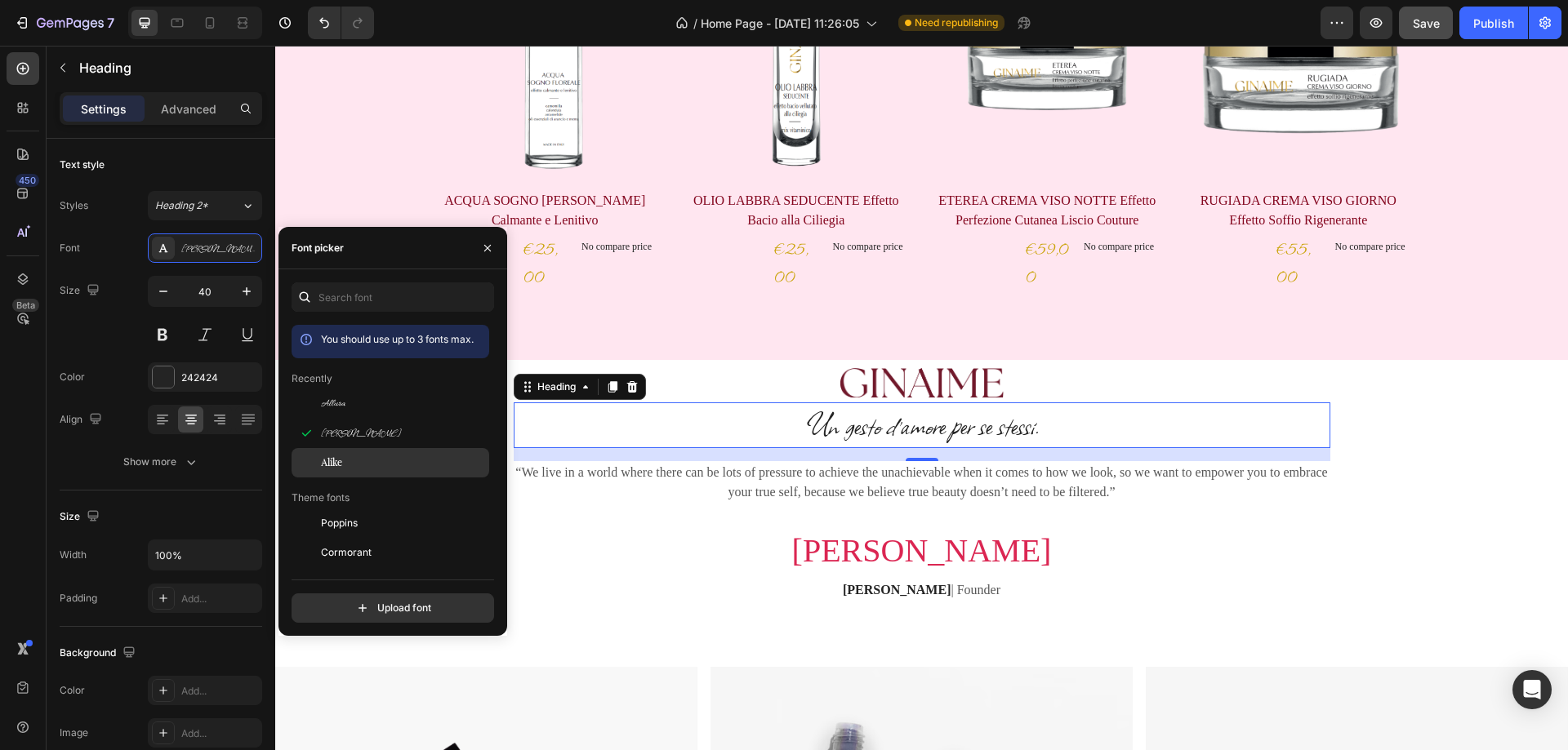
click at [353, 462] on div "Alike" at bounding box center [403, 463] width 165 height 15
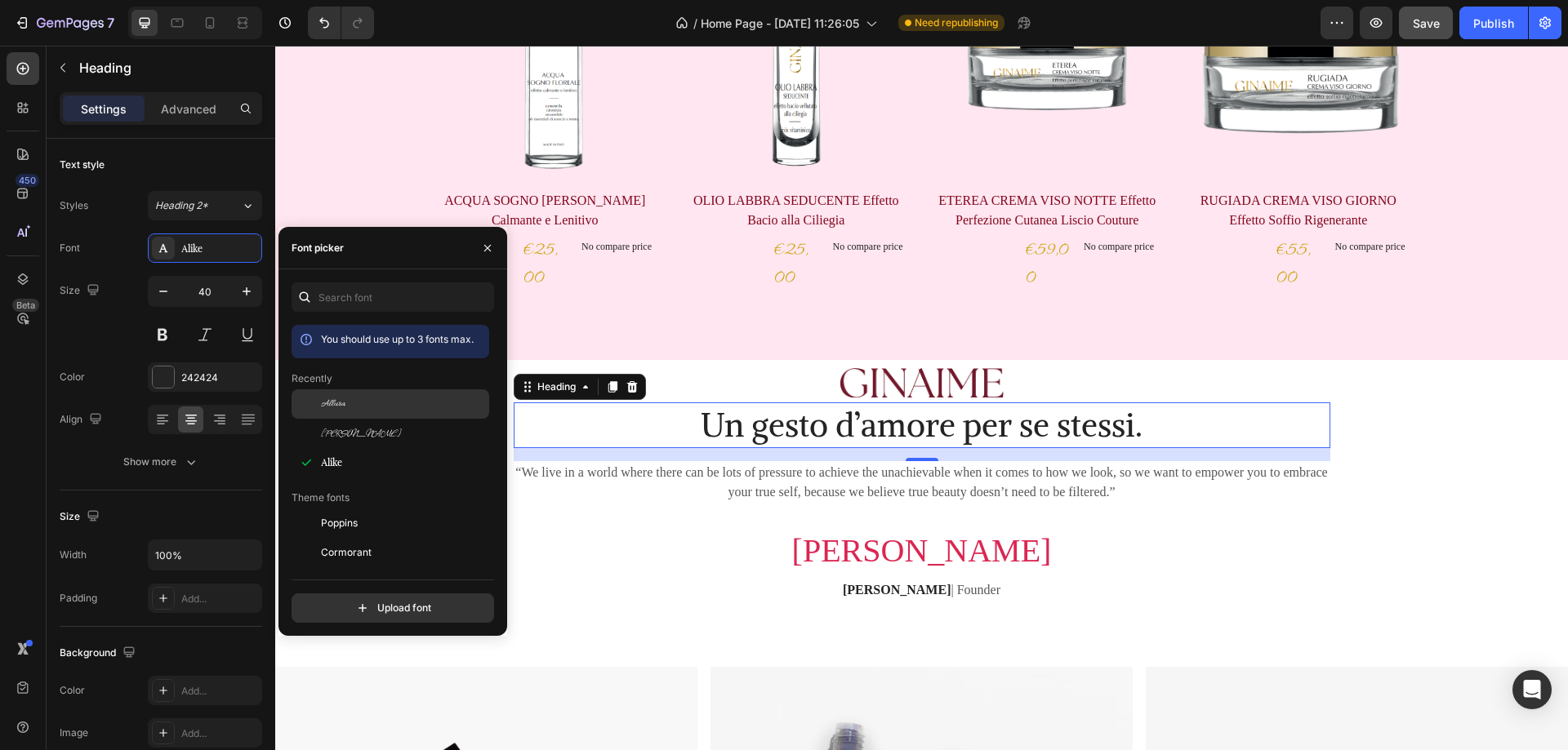
click at [355, 401] on div "Allura" at bounding box center [403, 404] width 165 height 15
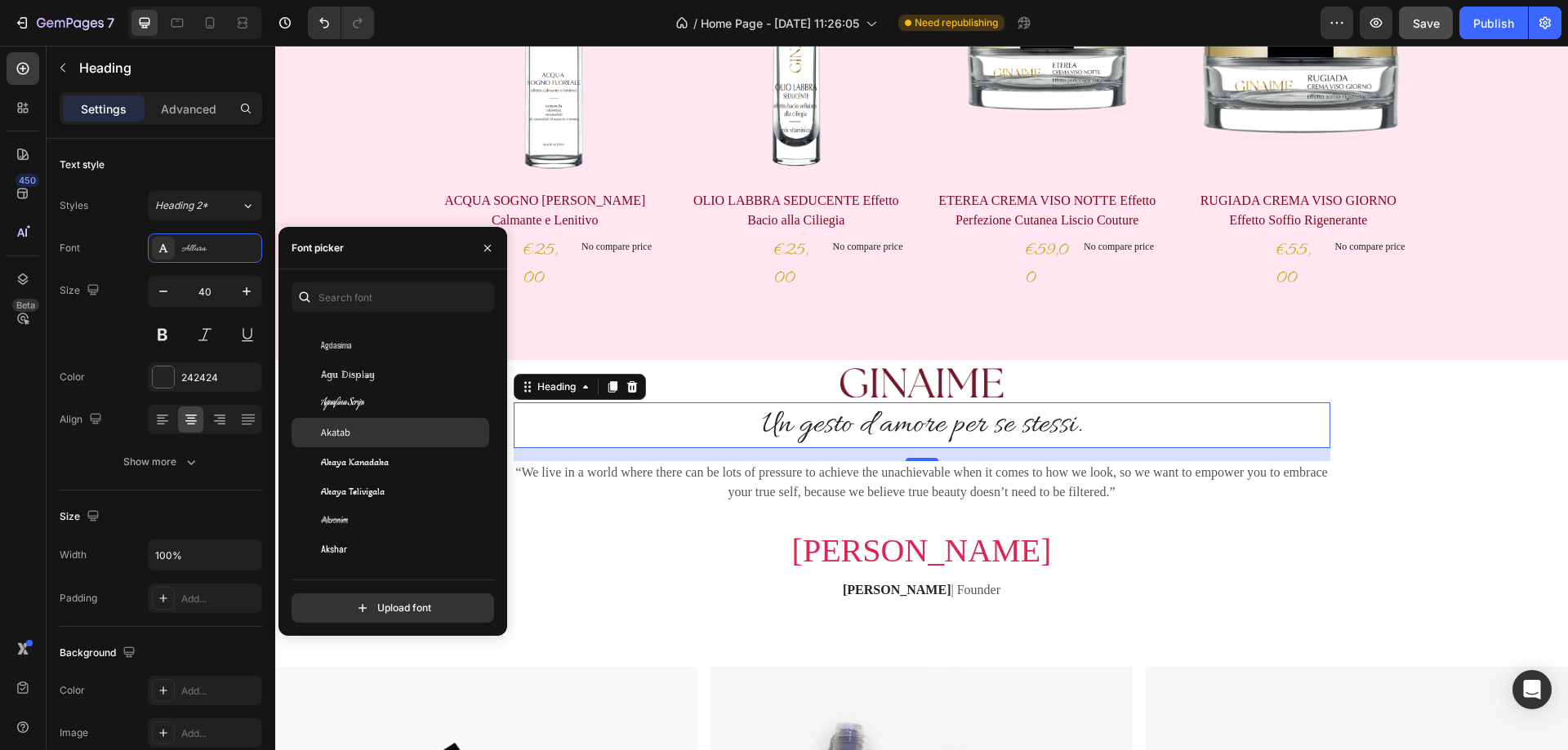
scroll to position [735, 0]
click at [372, 405] on div "Aguafina Script" at bounding box center [403, 402] width 165 height 15
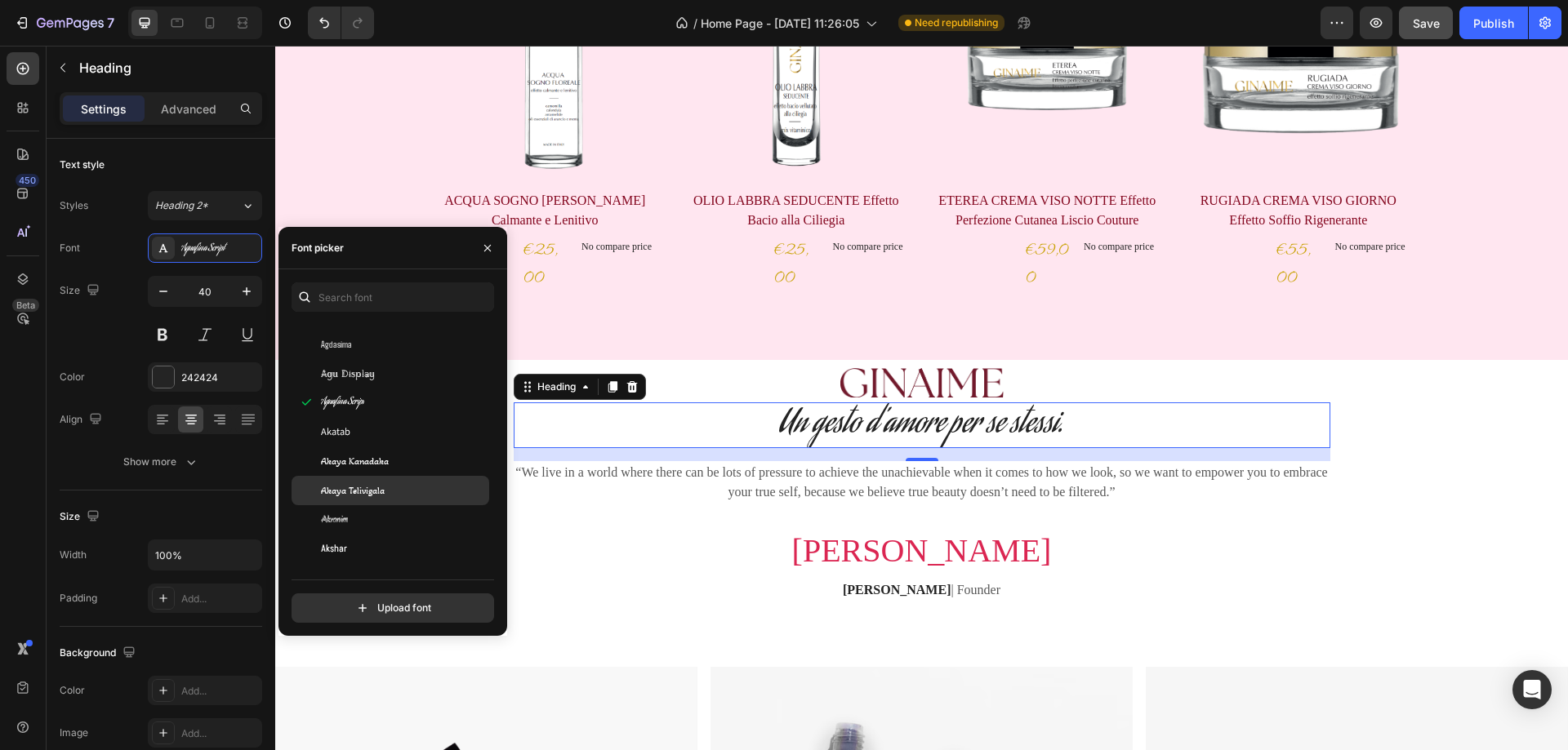
click at [378, 494] on span "Akaya Telivigala" at bounding box center [352, 491] width 64 height 15
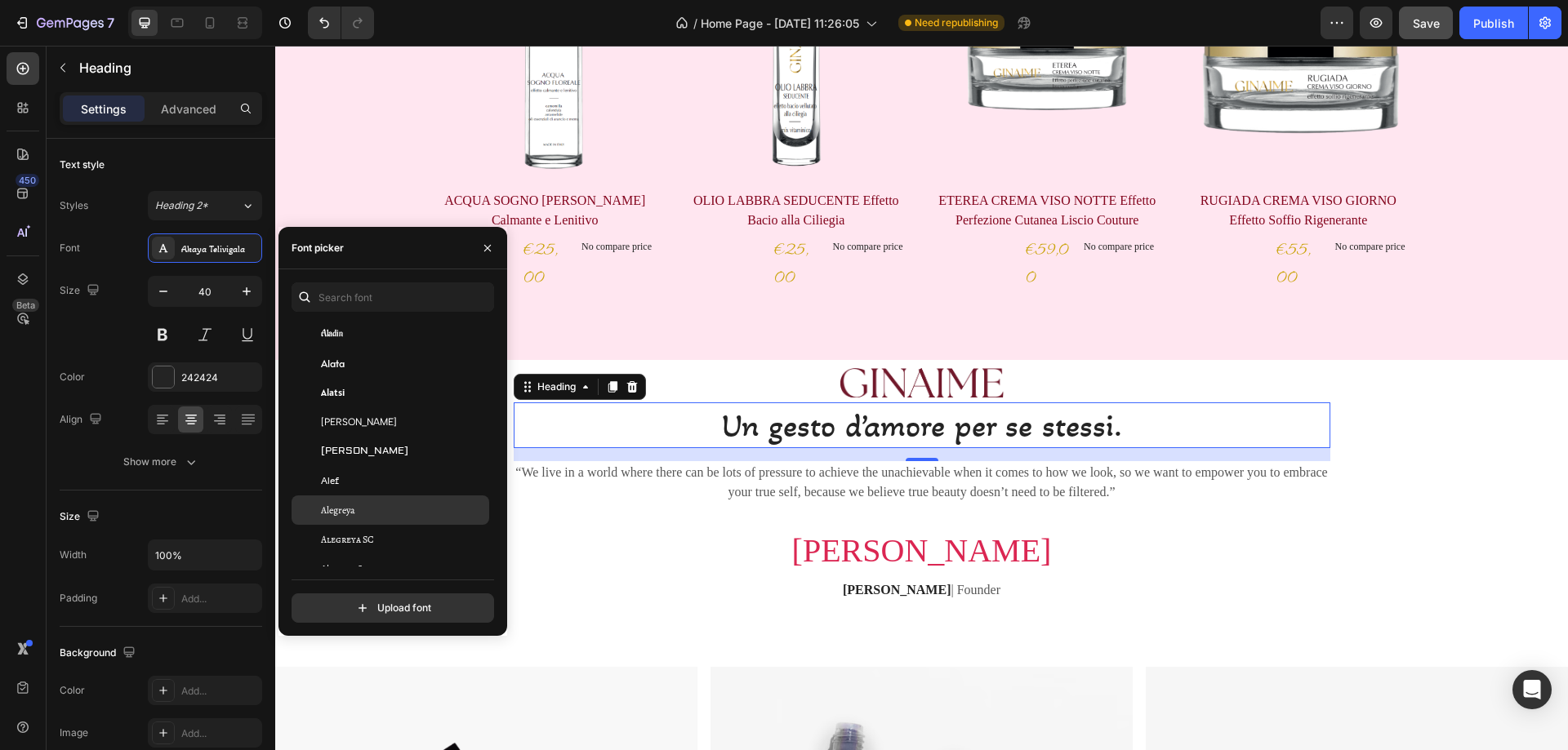
scroll to position [1062, 0]
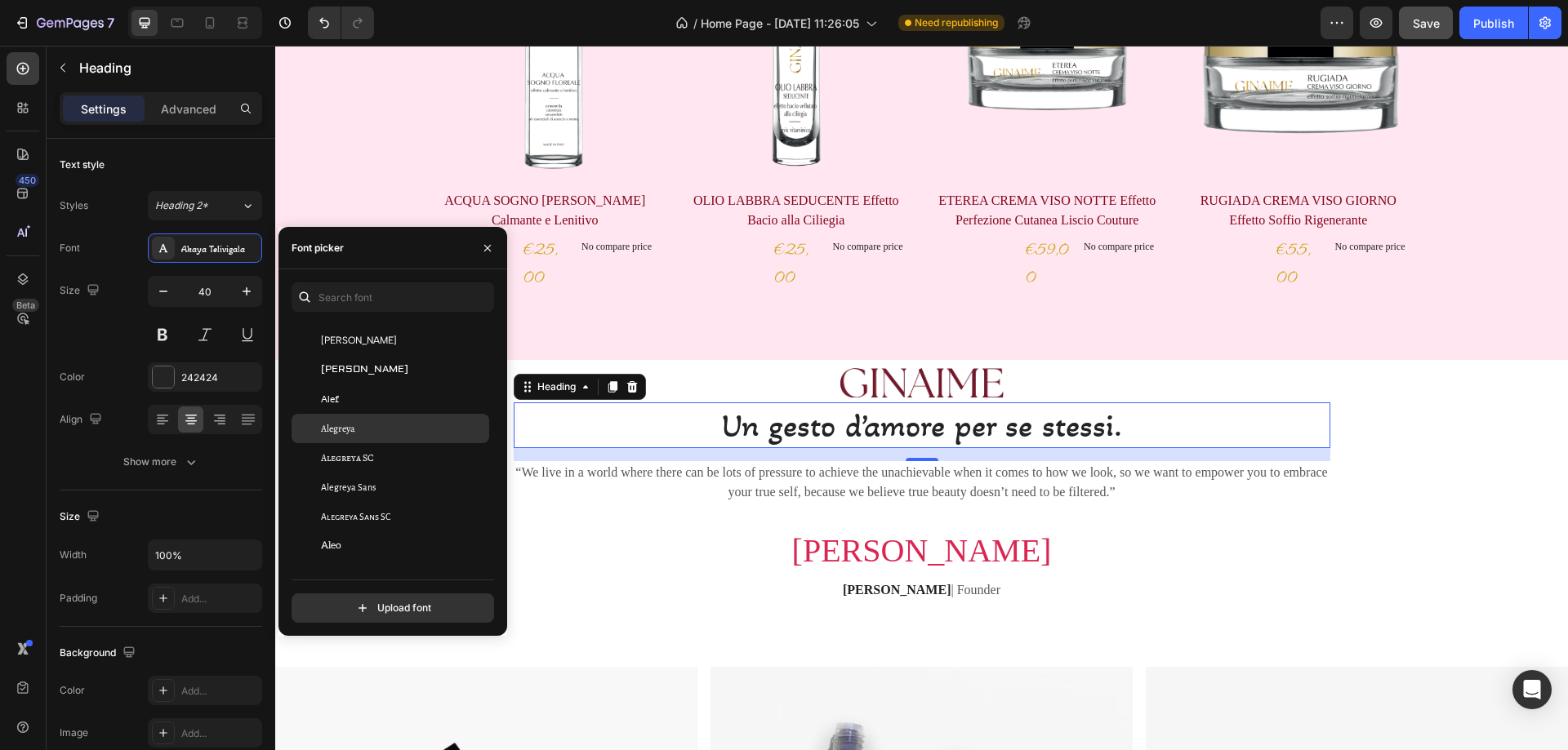
click at [351, 426] on span "Alegreya" at bounding box center [337, 428] width 34 height 15
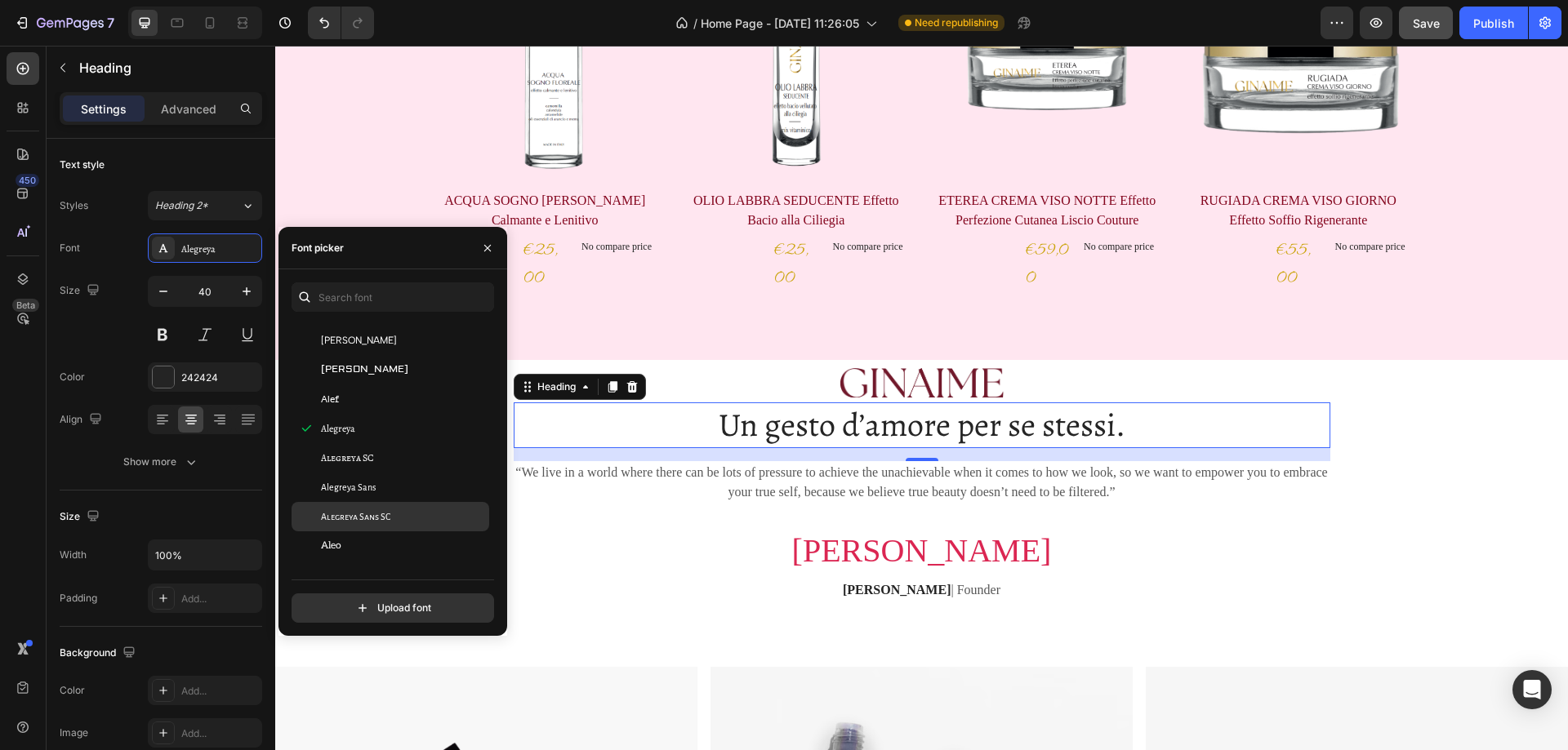
scroll to position [1143, 0]
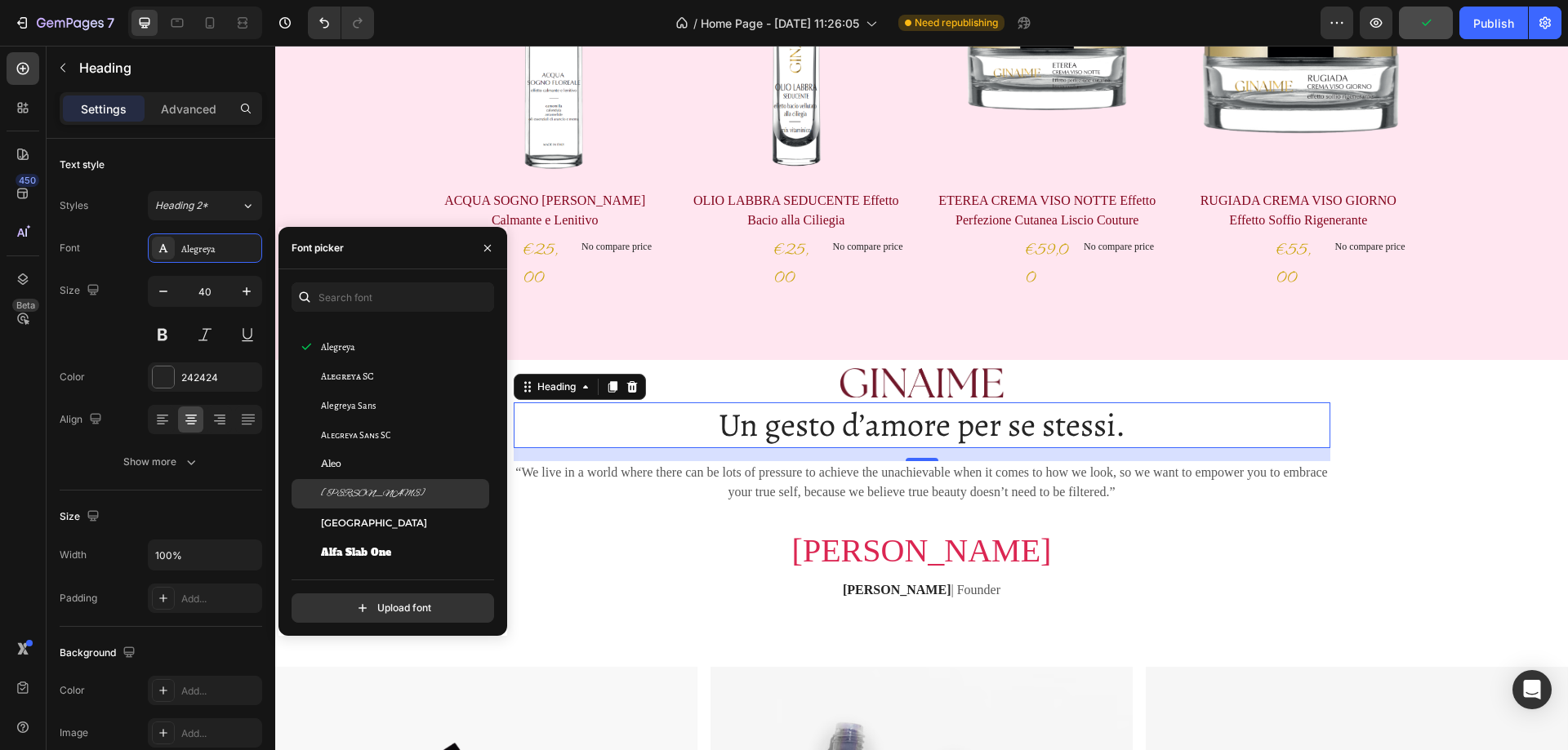
click at [386, 482] on div "Alex Brush" at bounding box center [391, 494] width 198 height 30
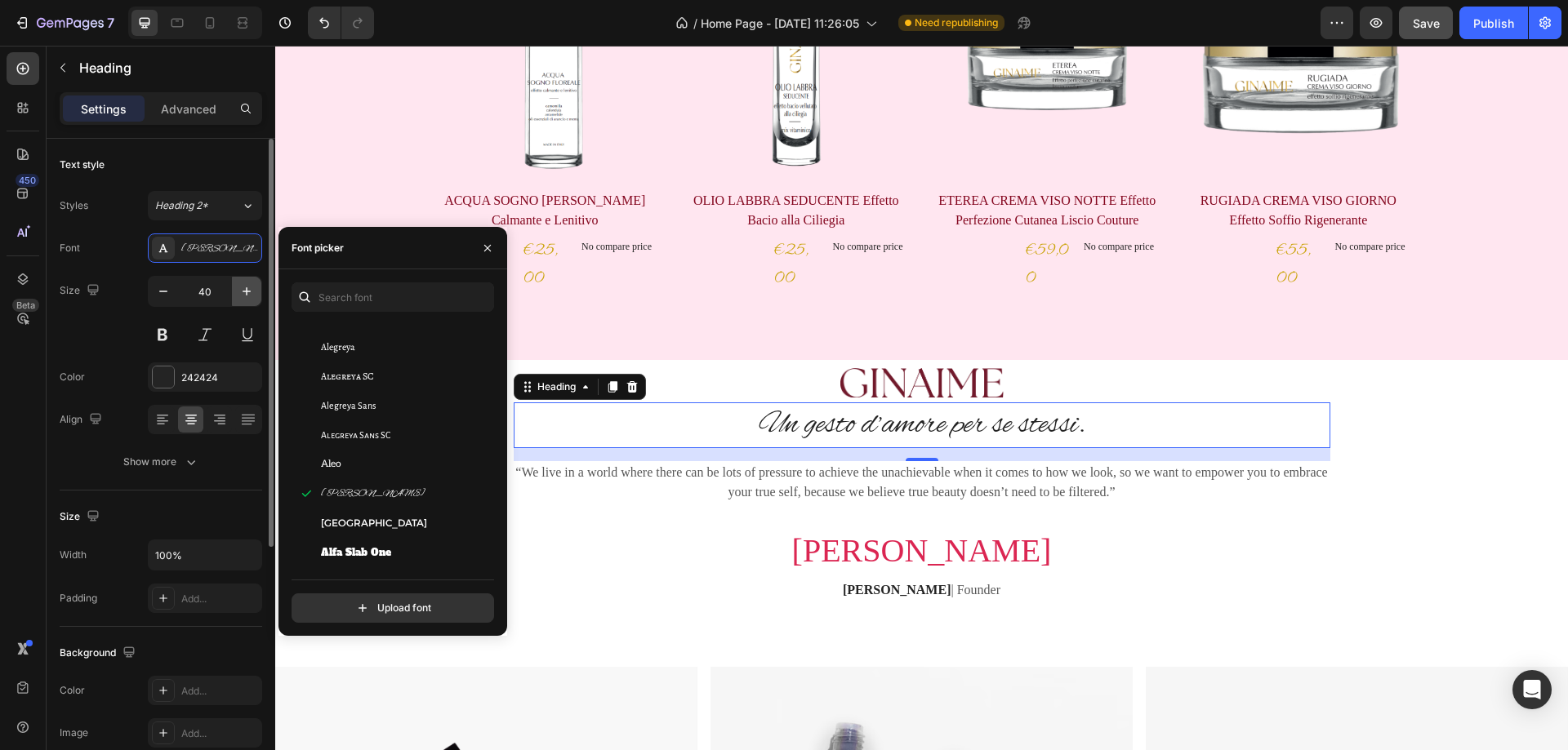
click at [244, 288] on icon "button" at bounding box center [246, 291] width 17 height 17
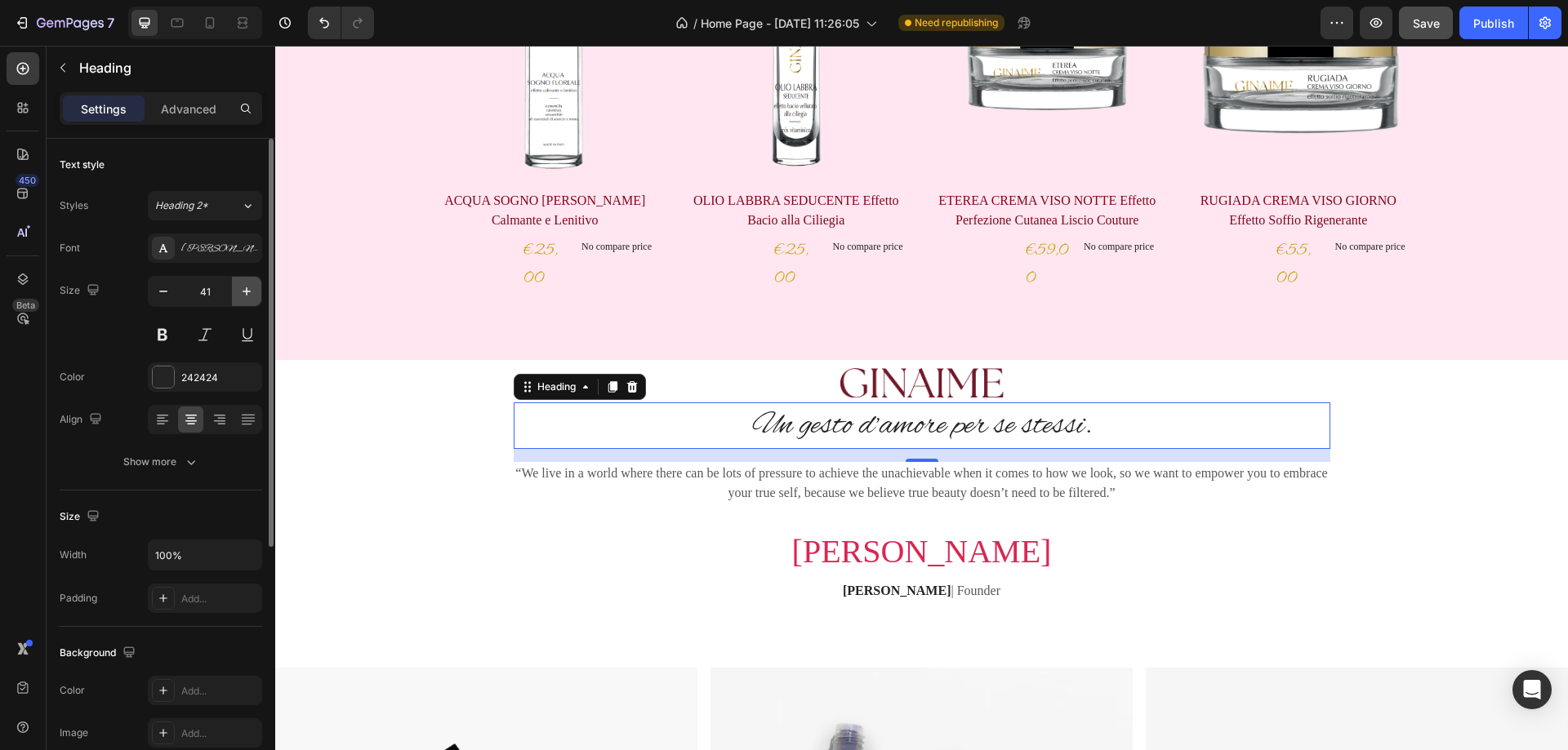
click at [244, 288] on icon "button" at bounding box center [246, 291] width 17 height 17
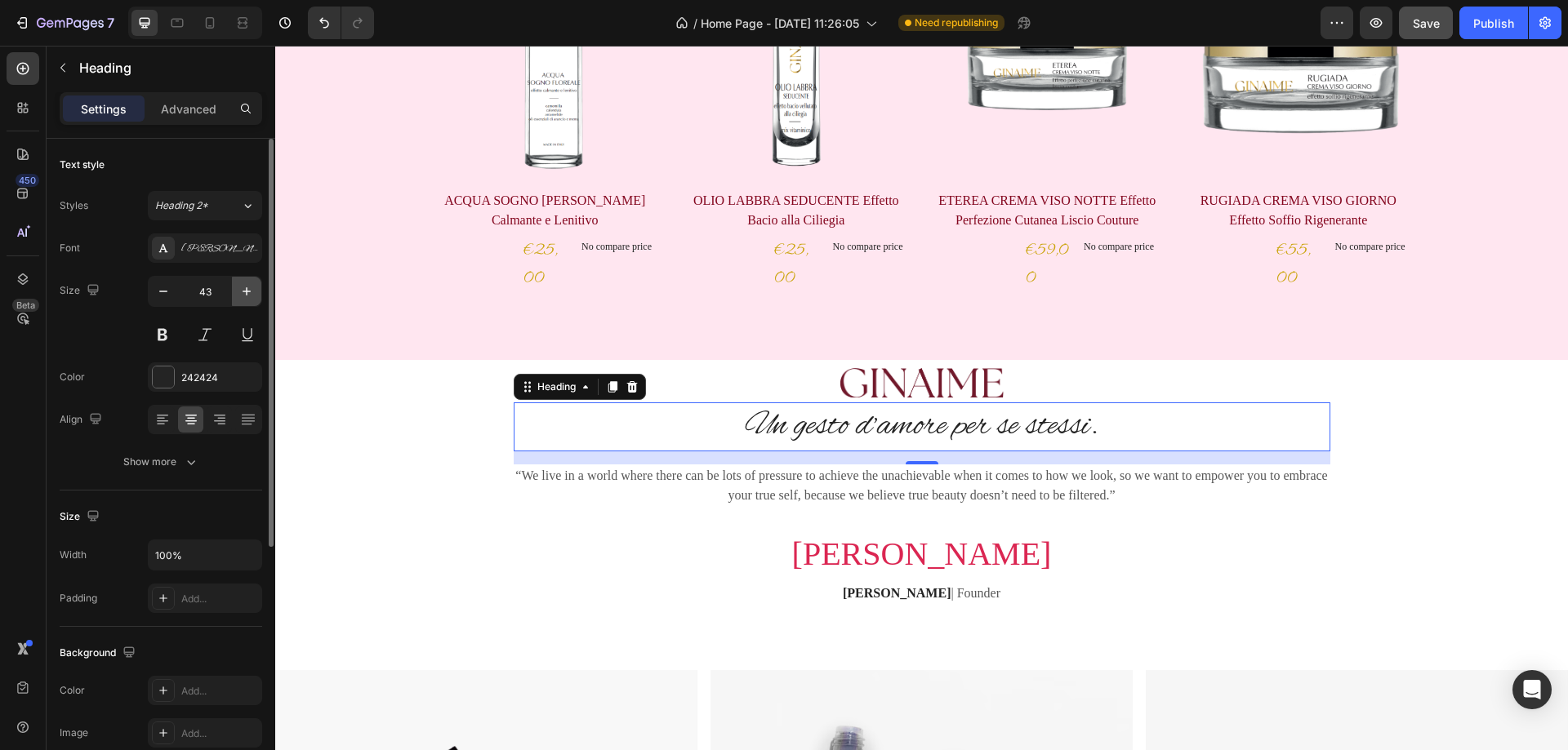
click at [244, 288] on icon "button" at bounding box center [246, 291] width 17 height 17
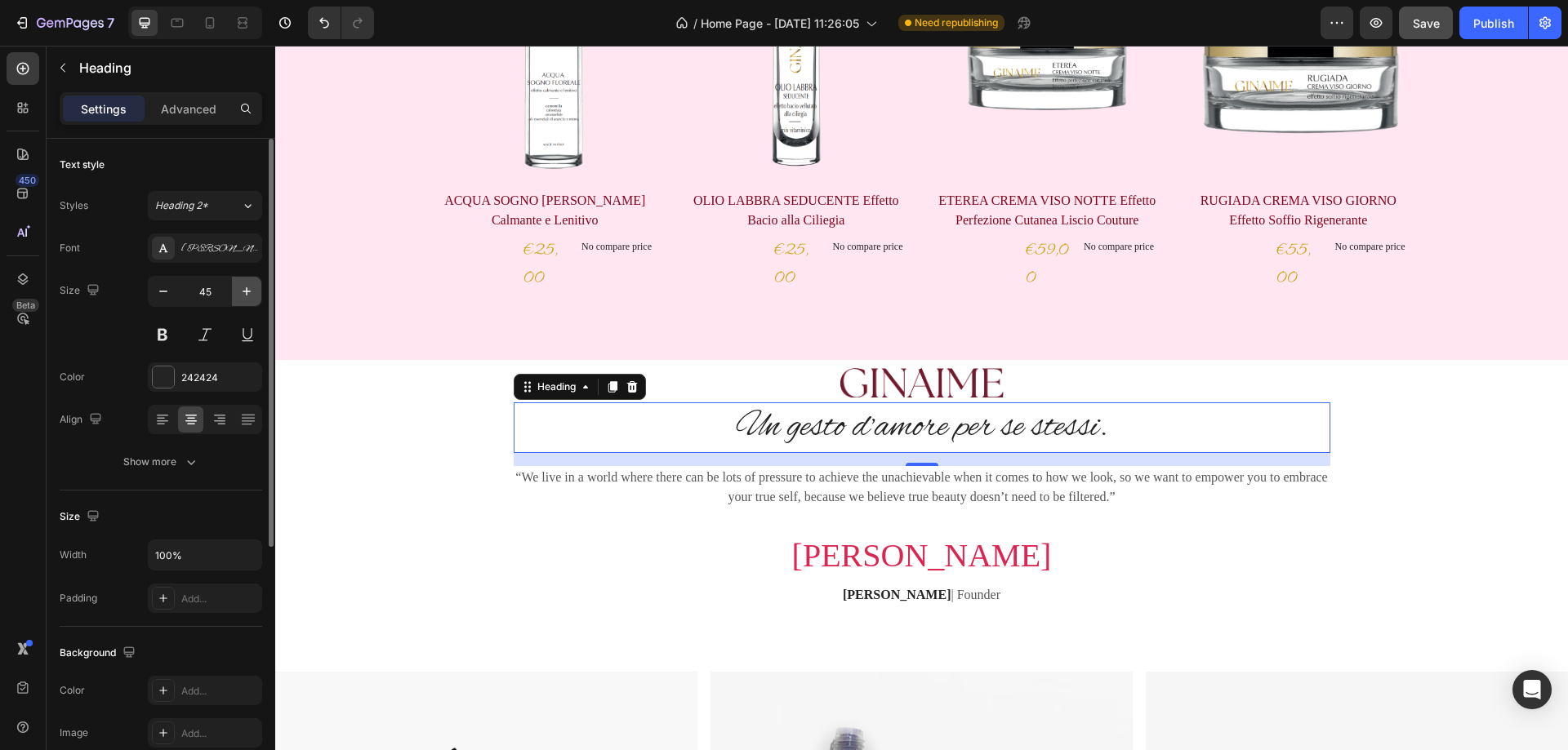
click at [244, 288] on icon "button" at bounding box center [246, 291] width 17 height 17
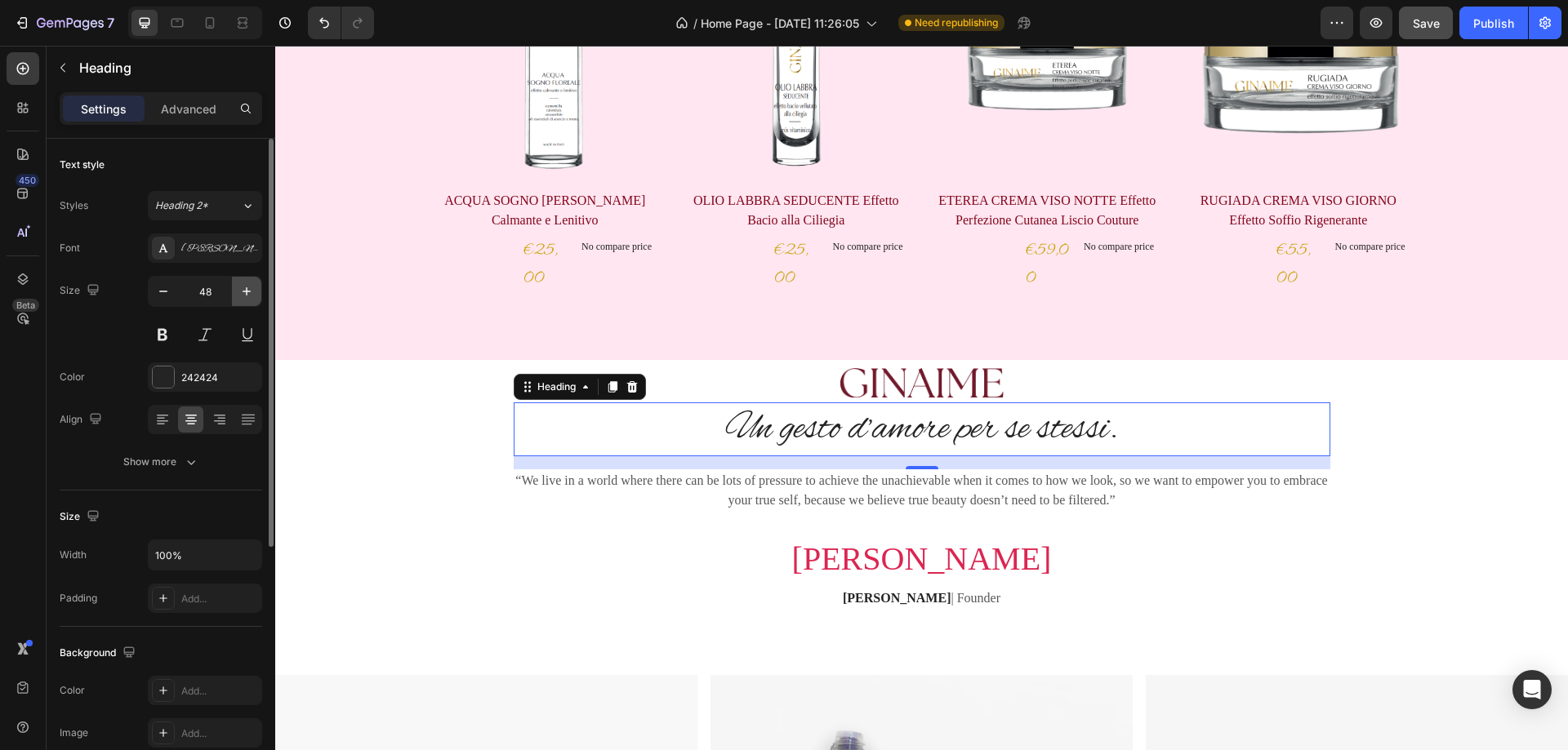
click at [244, 288] on icon "button" at bounding box center [246, 291] width 17 height 17
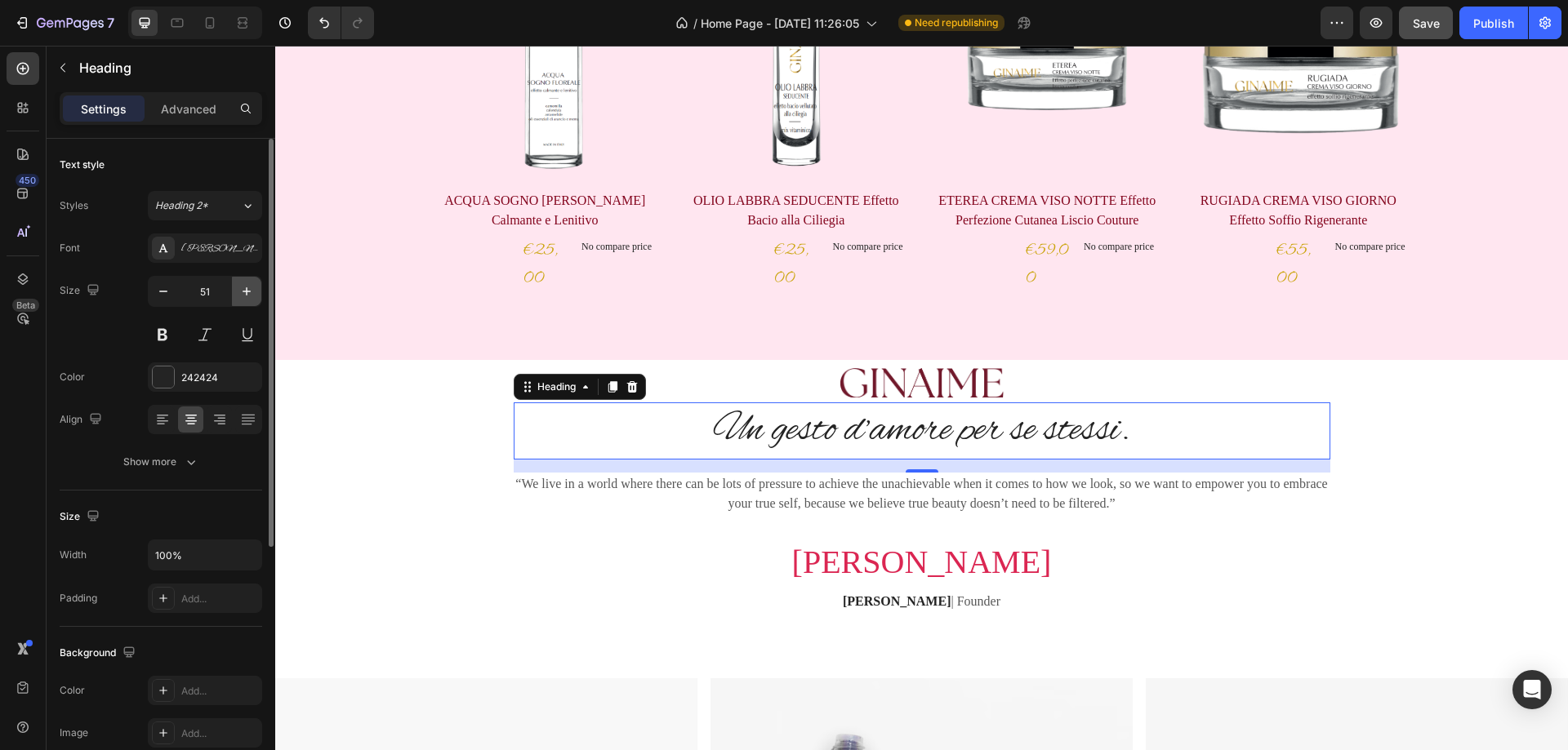
click at [244, 288] on icon "button" at bounding box center [246, 291] width 17 height 17
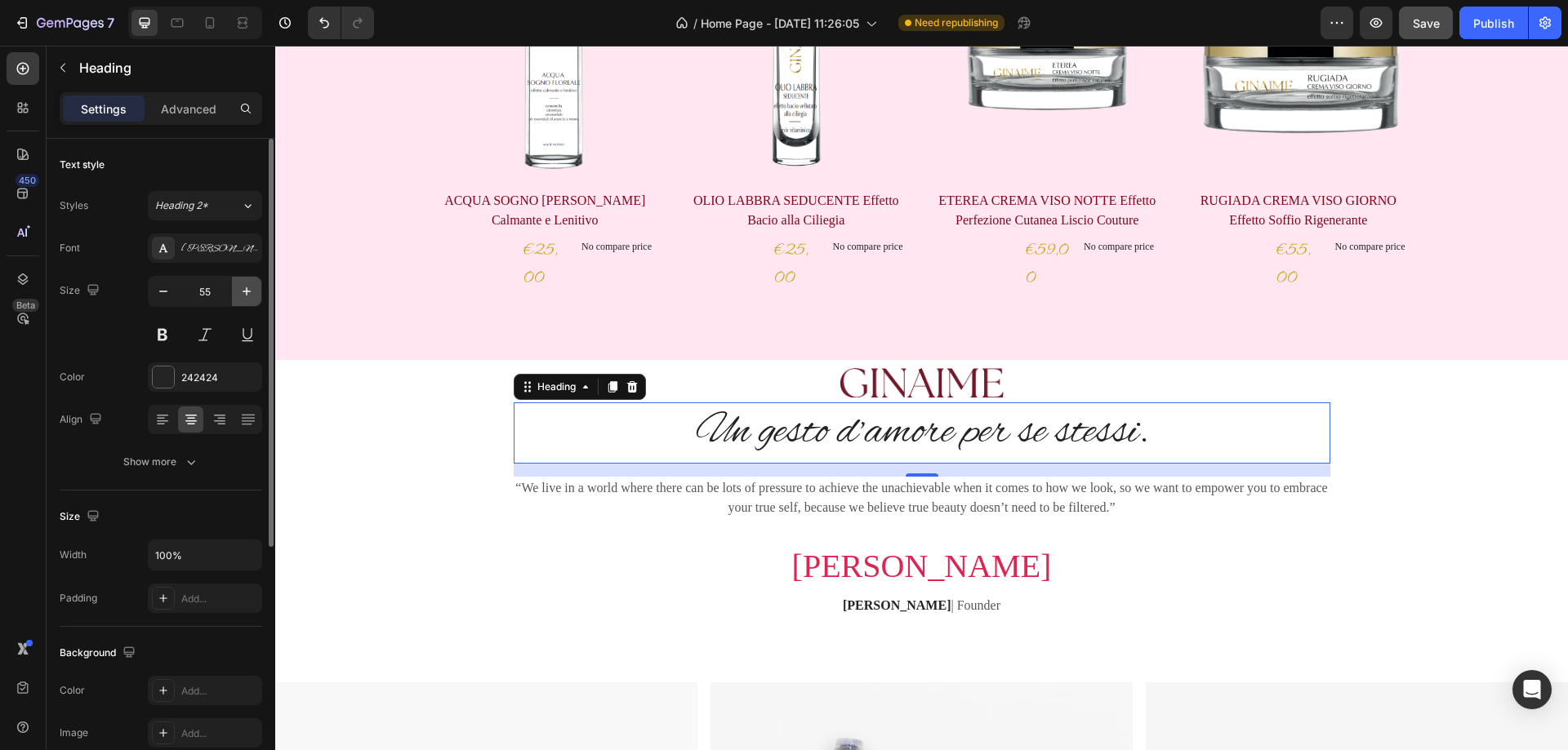
click at [244, 288] on icon "button" at bounding box center [246, 291] width 17 height 17
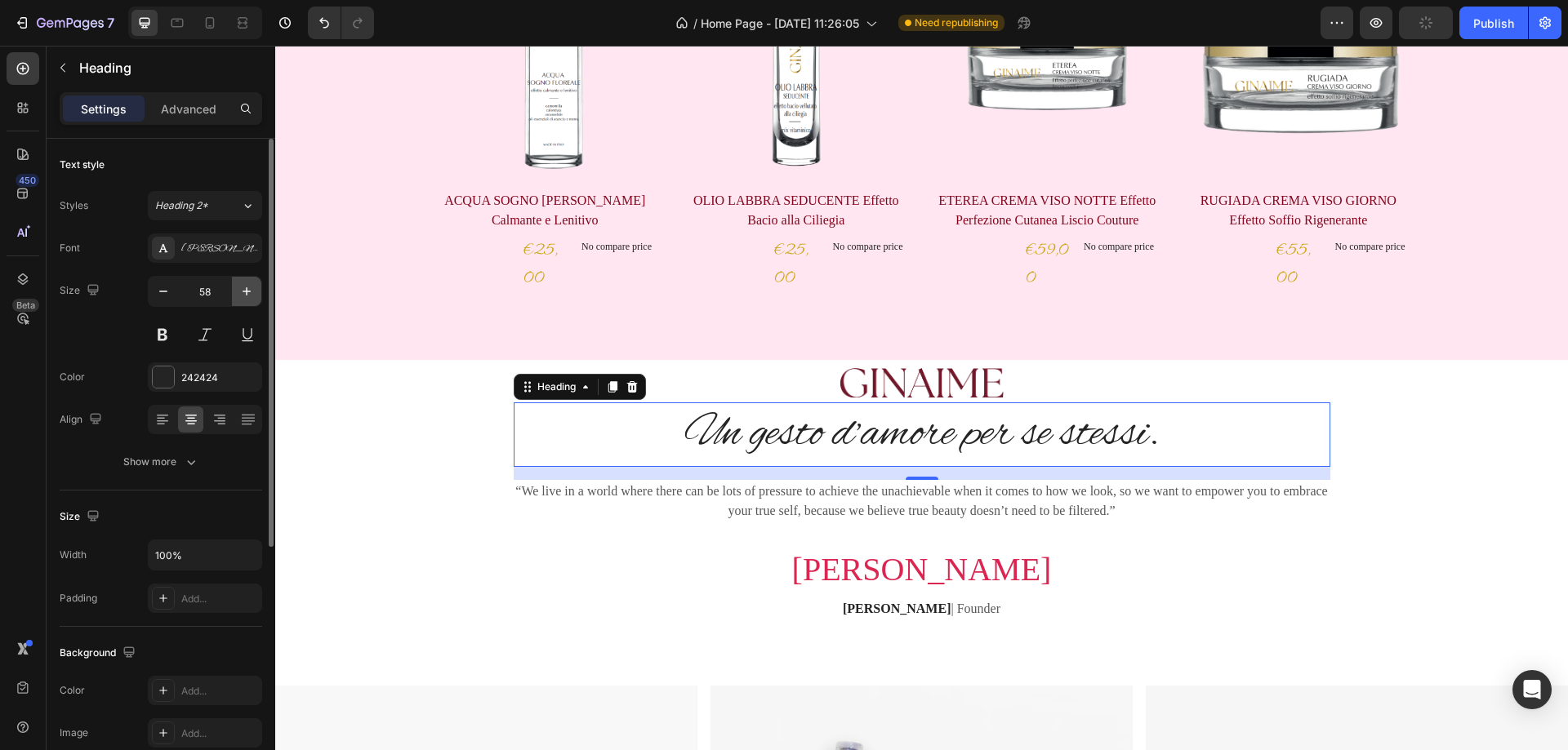
click at [244, 288] on icon "button" at bounding box center [246, 291] width 17 height 17
type input "62"
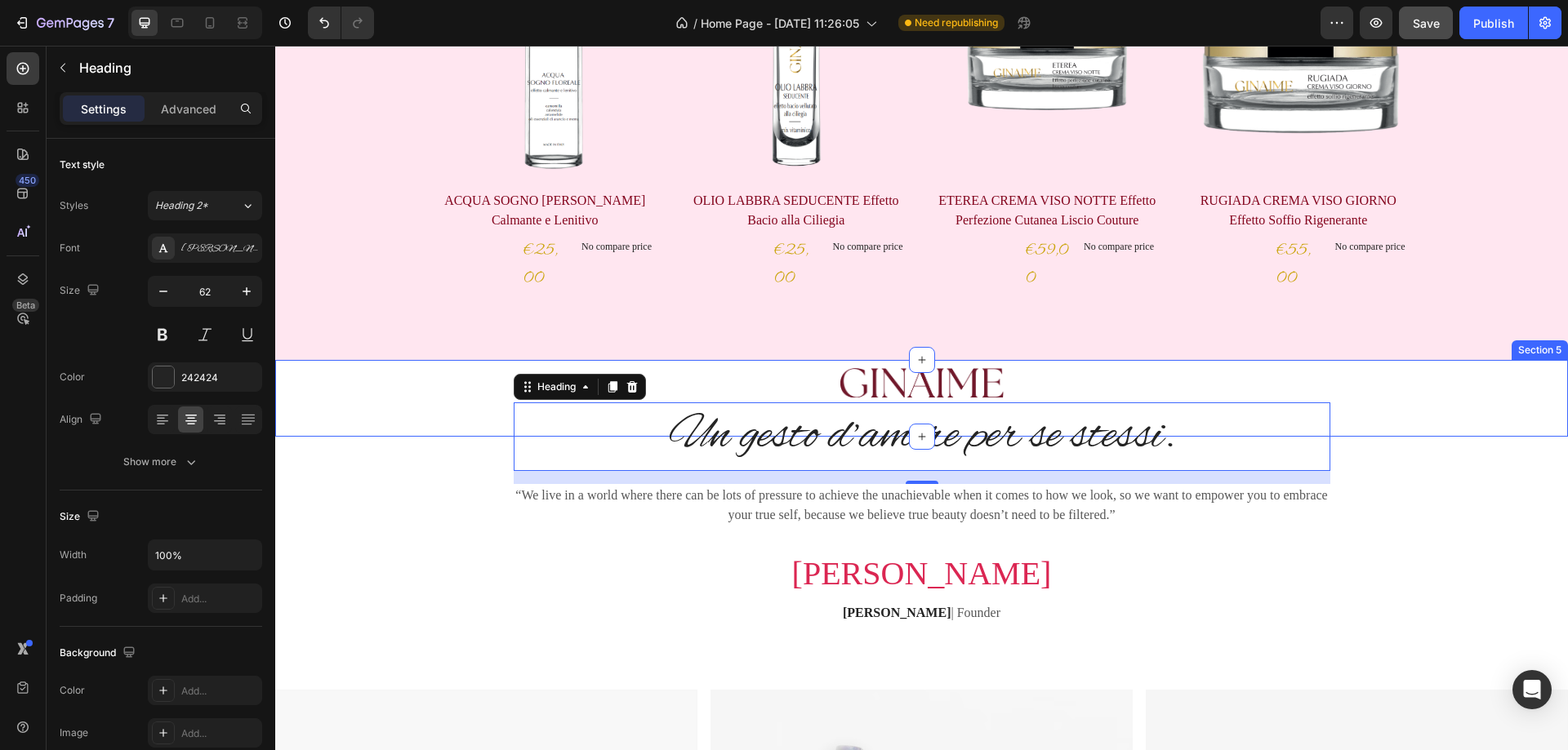
click at [1438, 408] on div "Image" at bounding box center [921, 399] width 1293 height 25
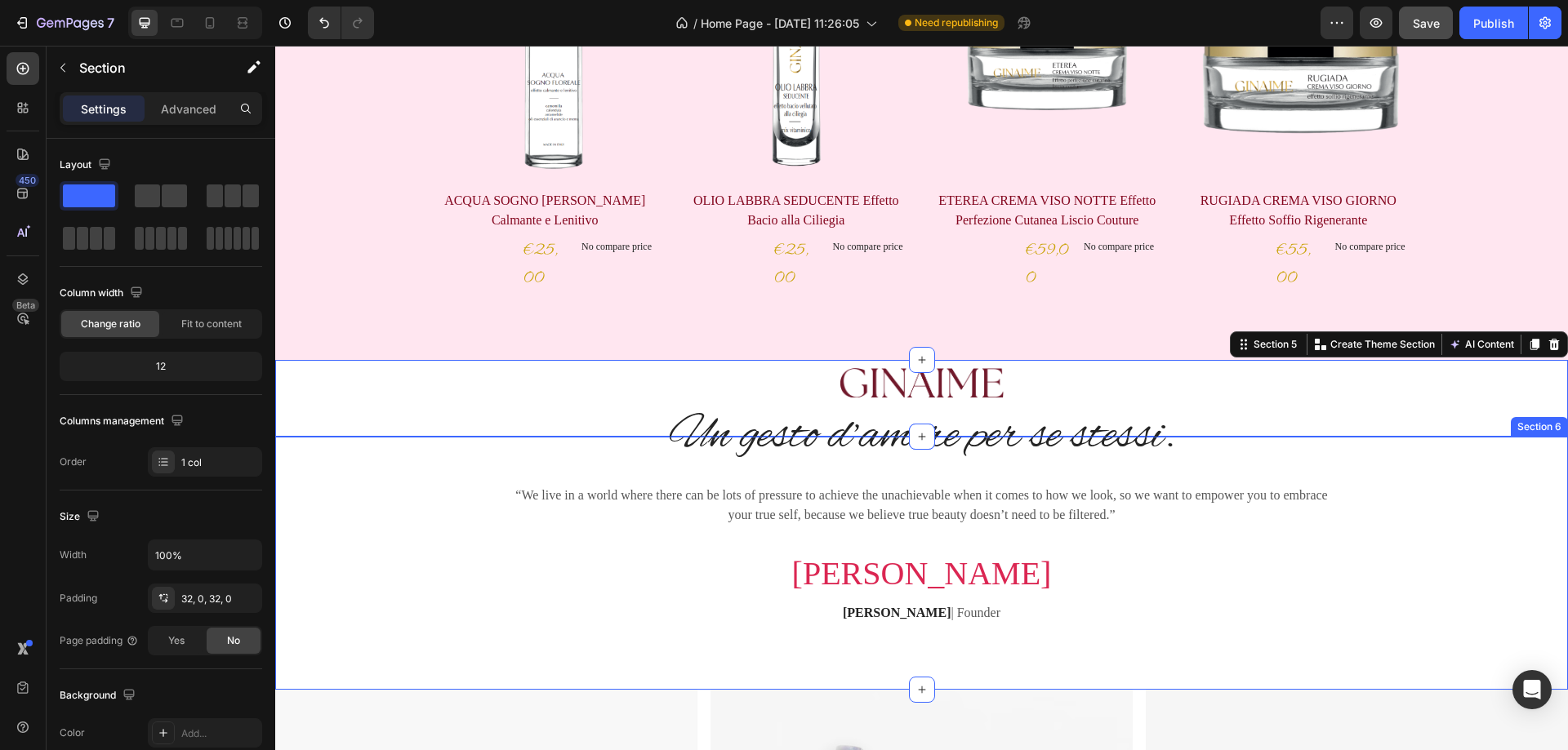
click at [1388, 478] on div "Un gesto d’amore per se stessi. Heading “We live in a world where there can be …" at bounding box center [921, 544] width 1268 height 215
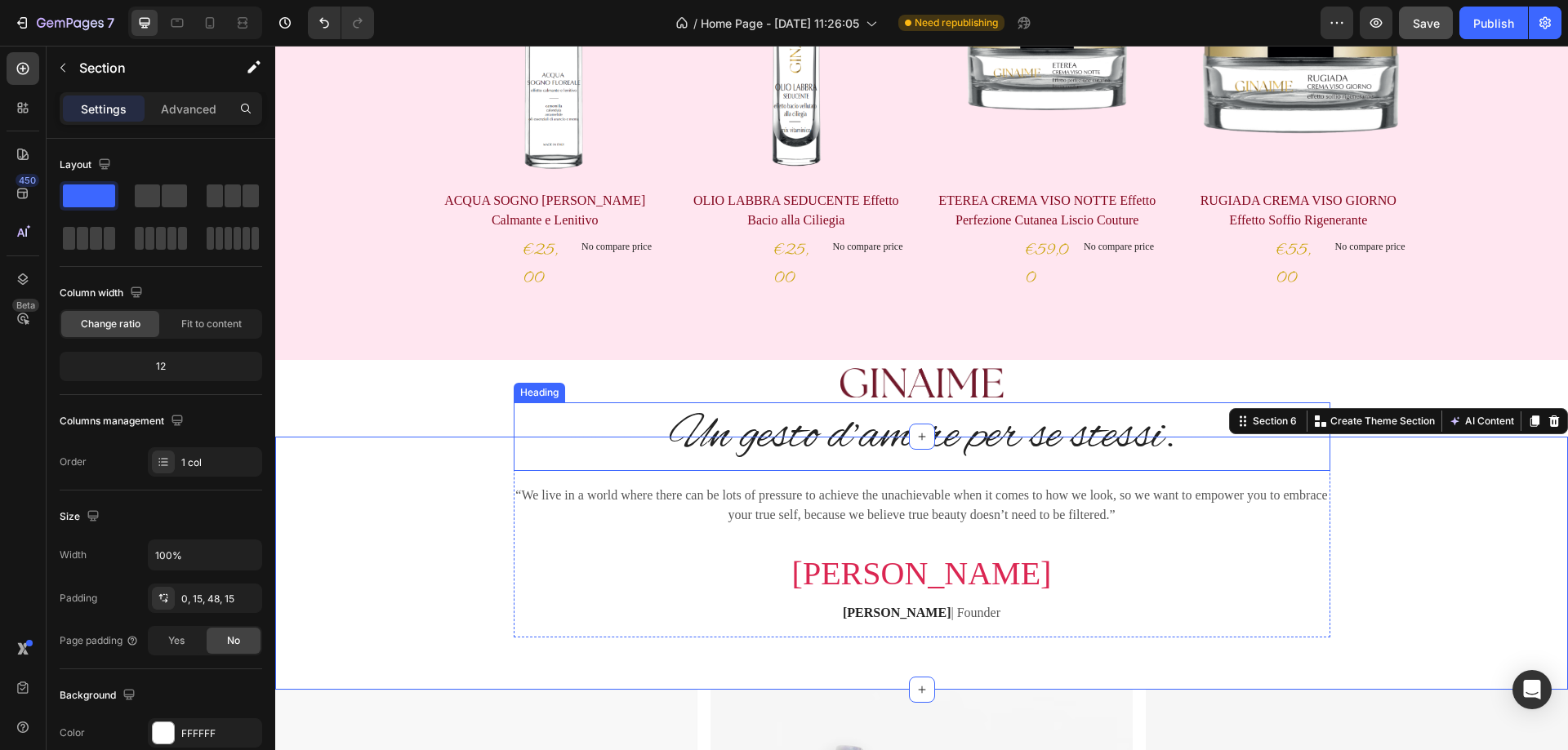
click at [1062, 421] on p "Un gesto d’amore per se stessi." at bounding box center [922, 436] width 813 height 66
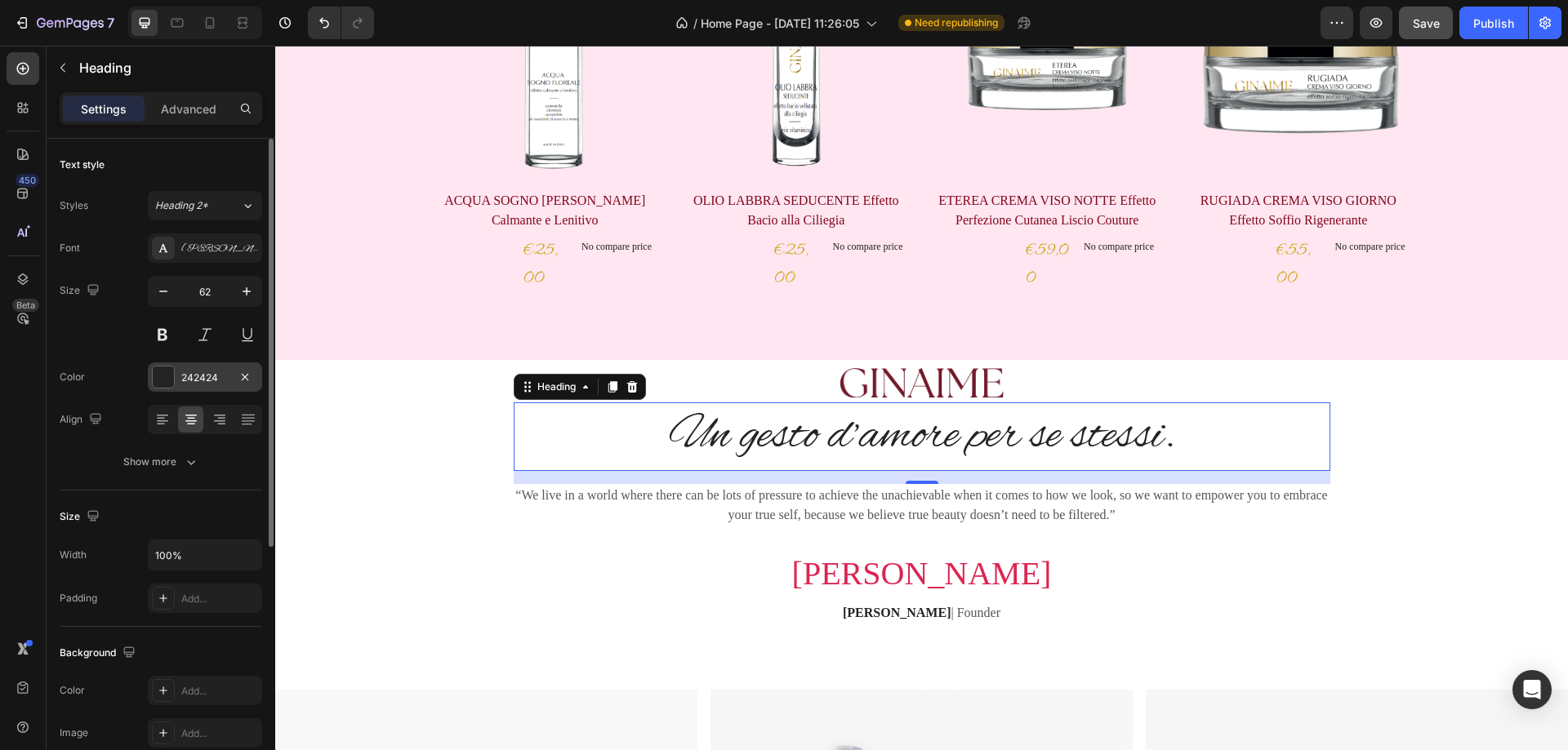
click at [157, 371] on div at bounding box center [163, 377] width 21 height 21
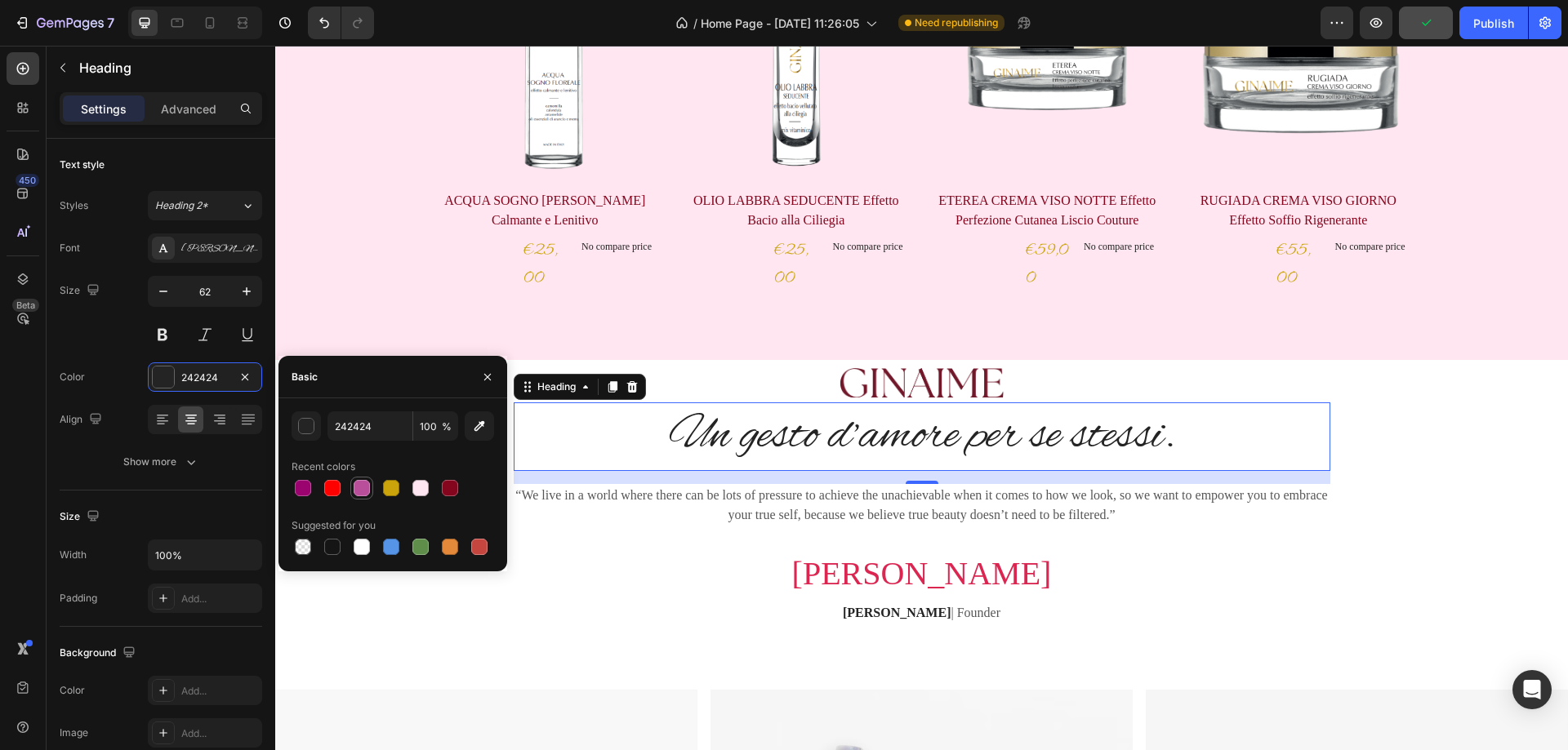
click at [361, 487] on div at bounding box center [362, 488] width 17 height 17
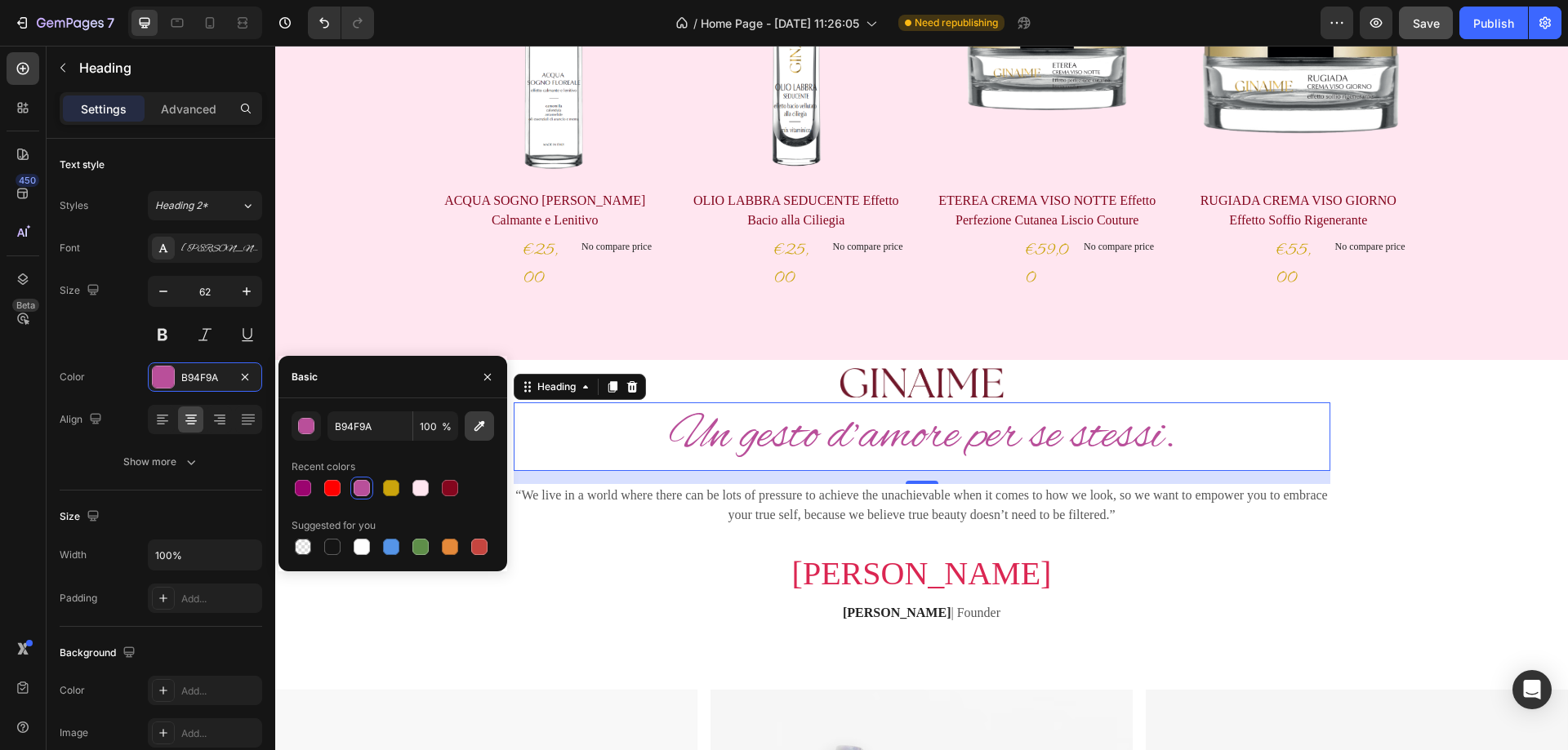
click at [480, 421] on icon "button" at bounding box center [479, 426] width 17 height 17
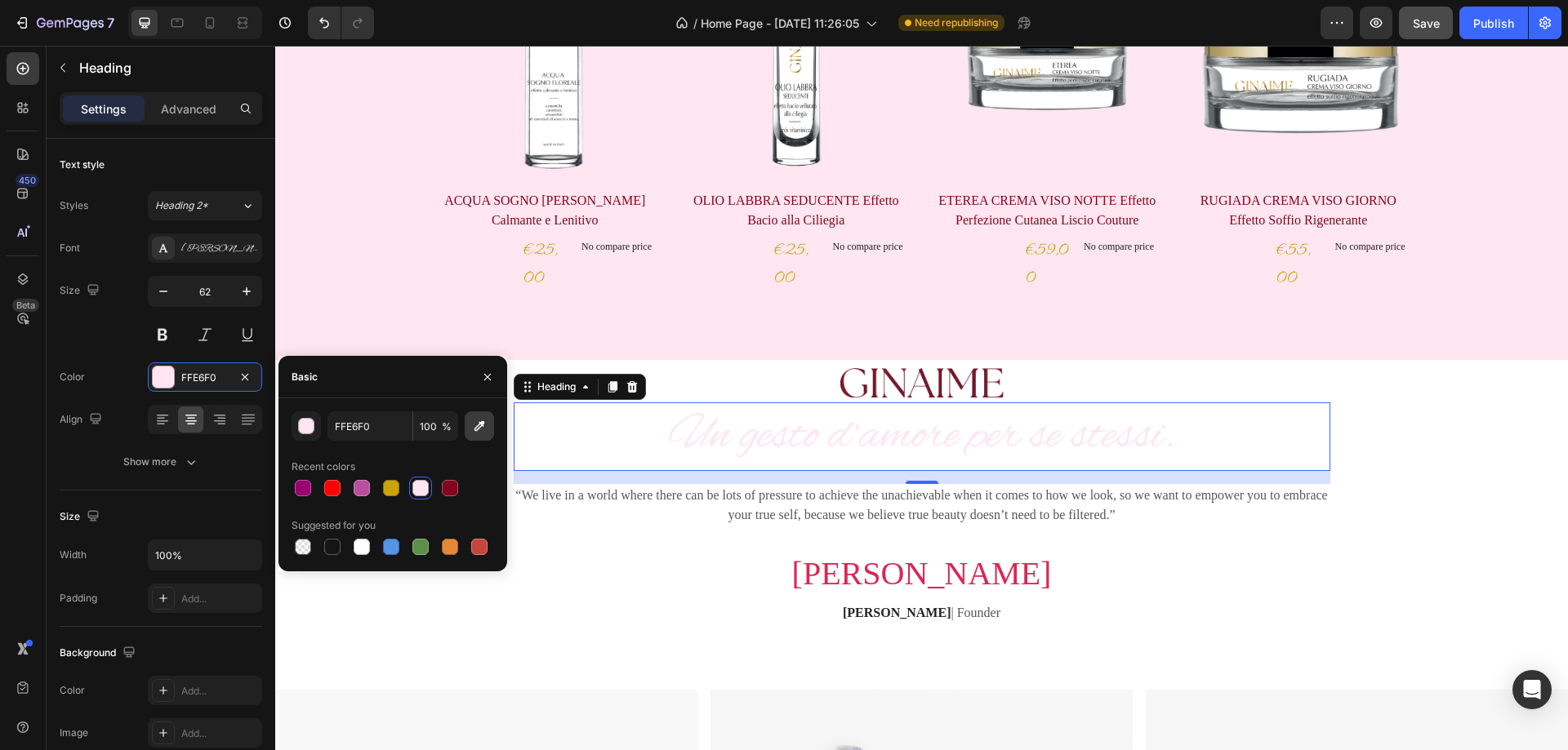
click at [487, 427] on button "button" at bounding box center [479, 427] width 30 height 30
type input "701829"
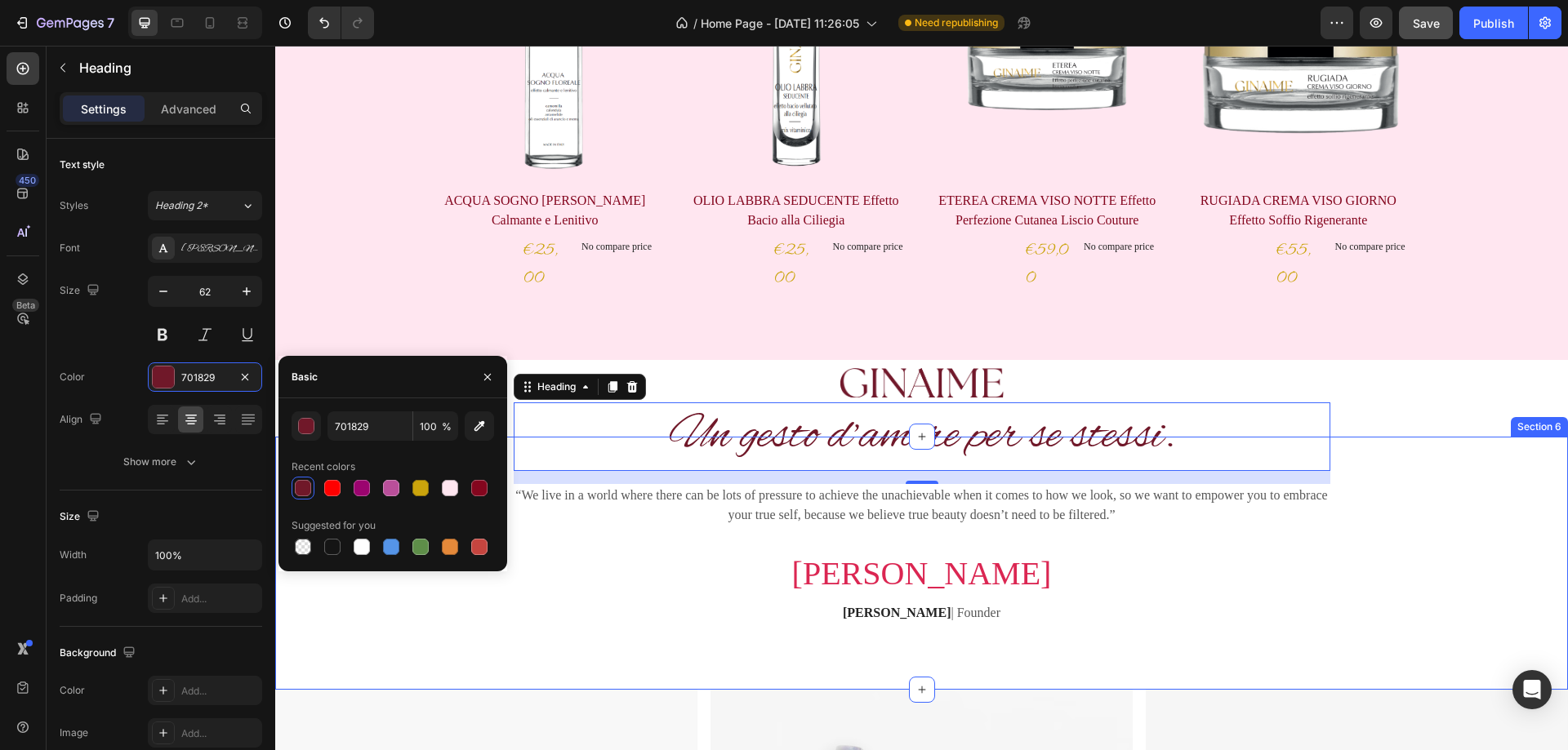
click at [1486, 438] on div "Un gesto d’amore per se stessi. Heading 16 “We live in a world where there can …" at bounding box center [921, 544] width 1268 height 215
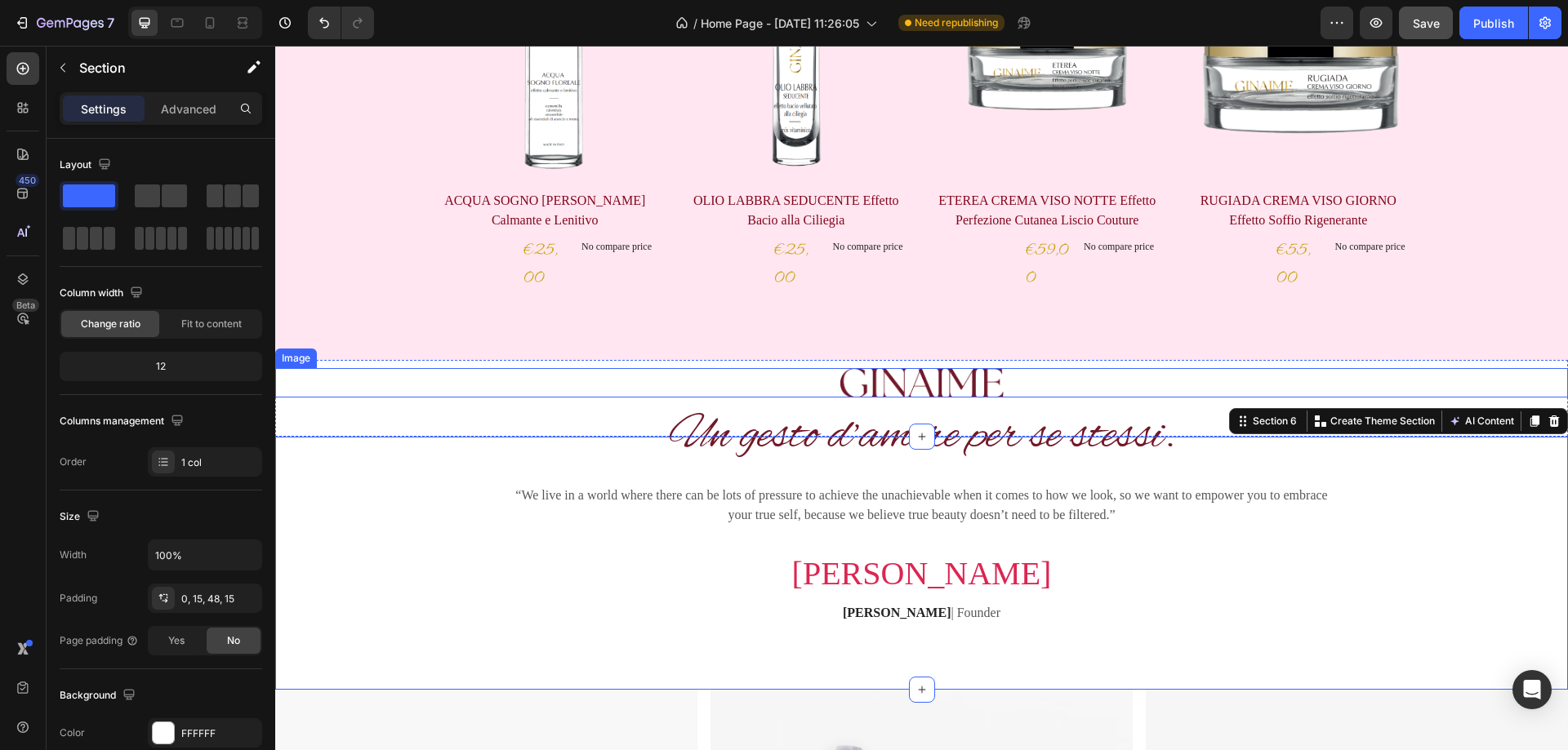
click at [1423, 384] on div at bounding box center [921, 383] width 1293 height 30
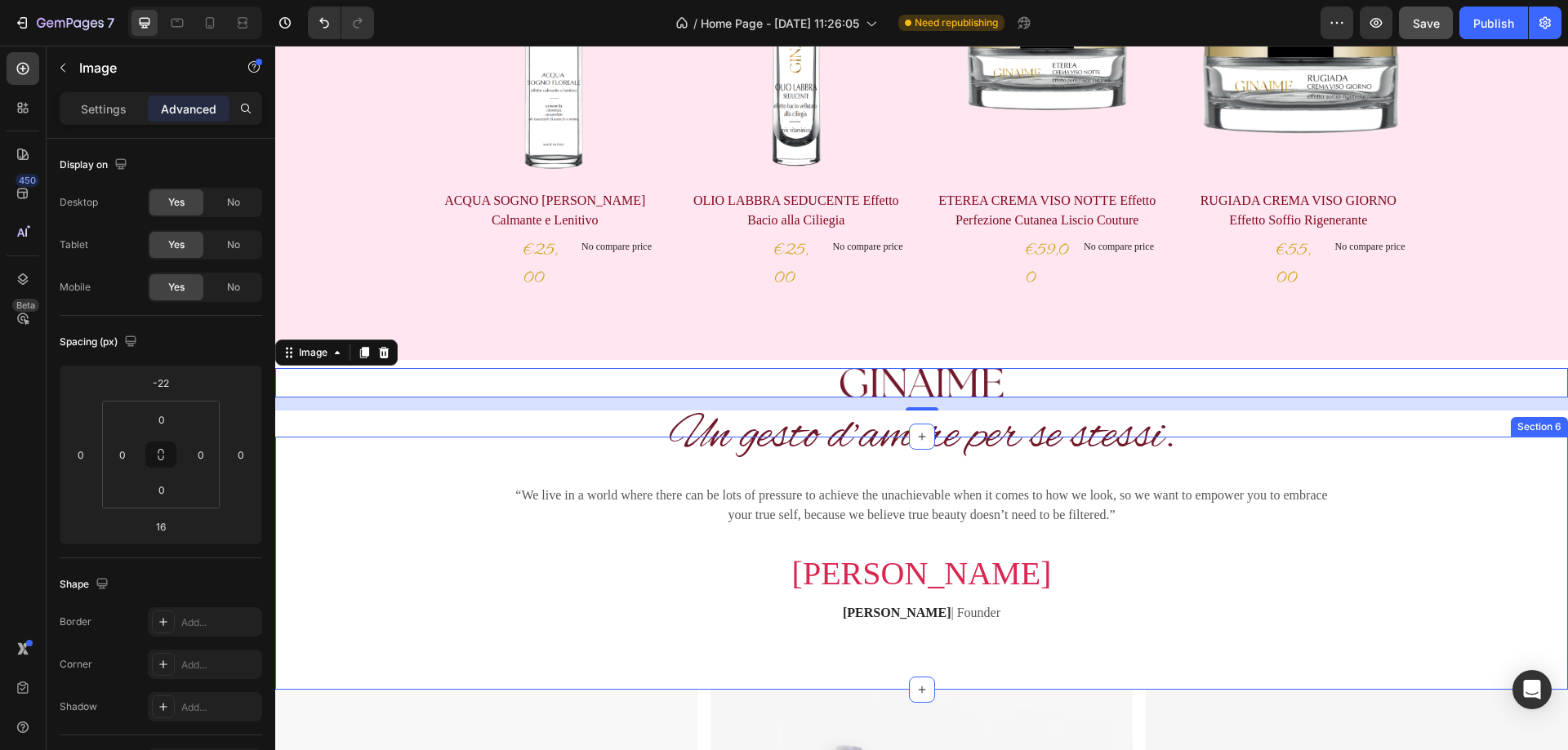
click at [1405, 510] on div "Un gesto d’amore per se stessi. Heading “We live in a world where there can be …" at bounding box center [921, 544] width 1268 height 215
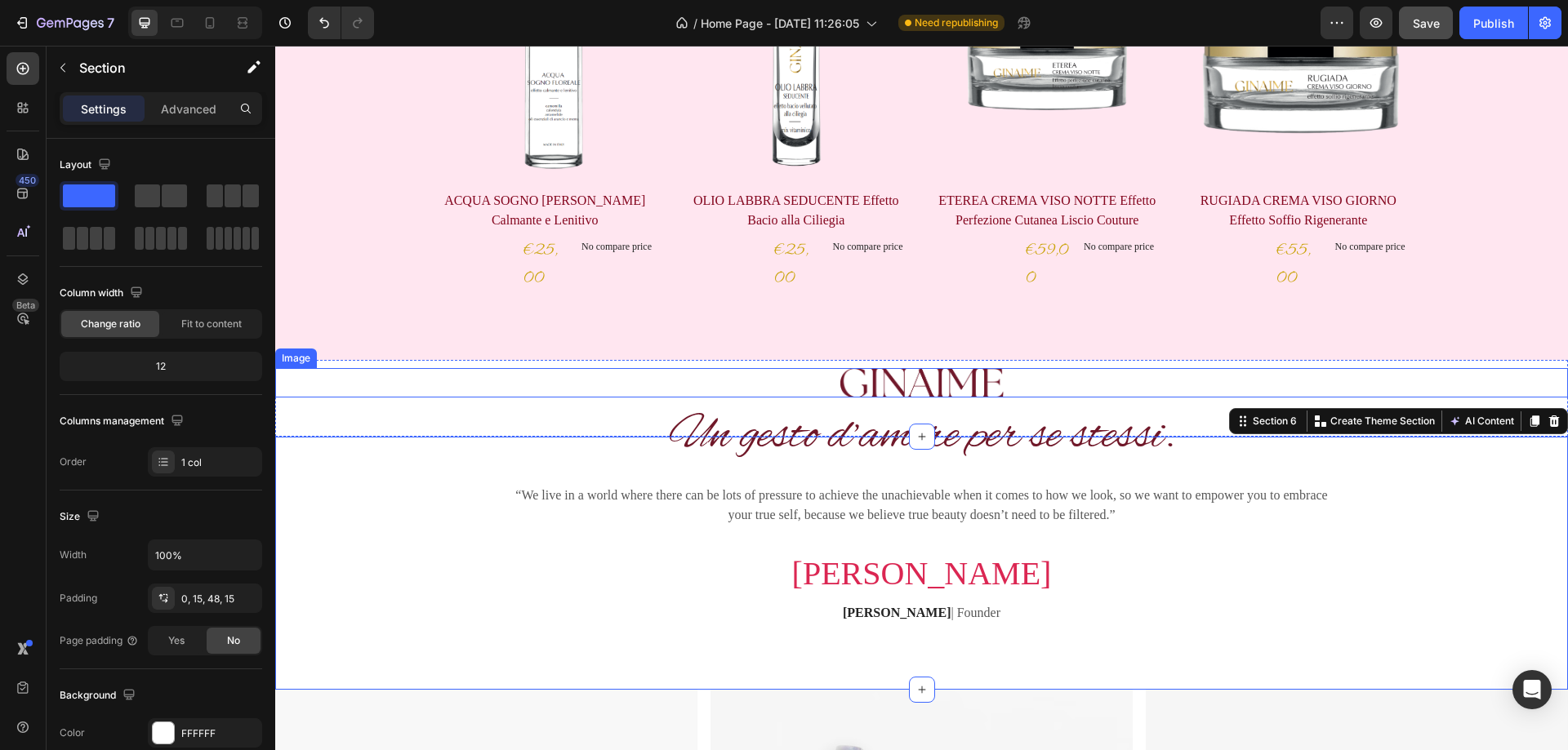
click at [1115, 378] on div at bounding box center [921, 383] width 1293 height 30
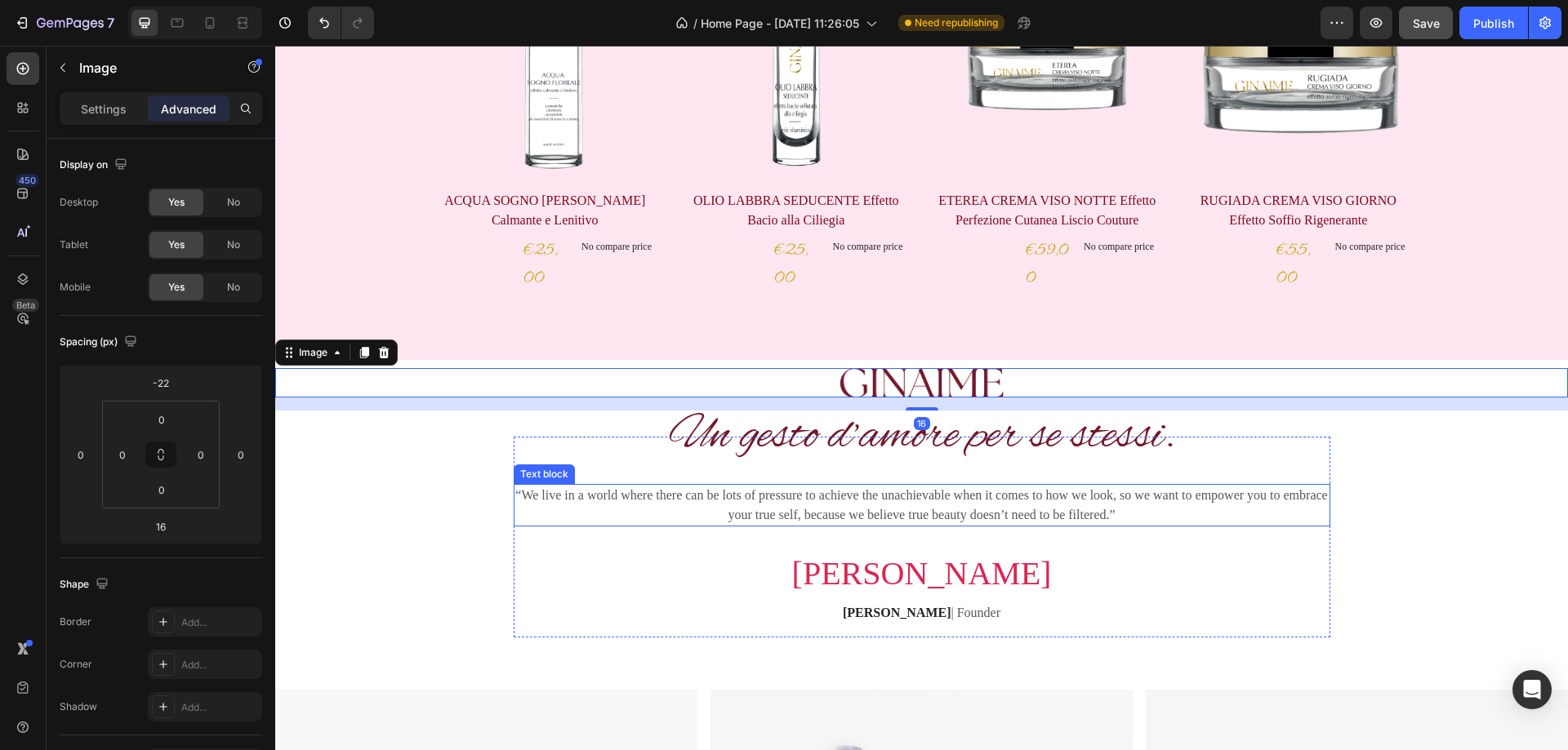
click at [1032, 499] on p "“We live in a world where there can be lots of pressure to achieve the unachiev…" at bounding box center [922, 506] width 813 height 39
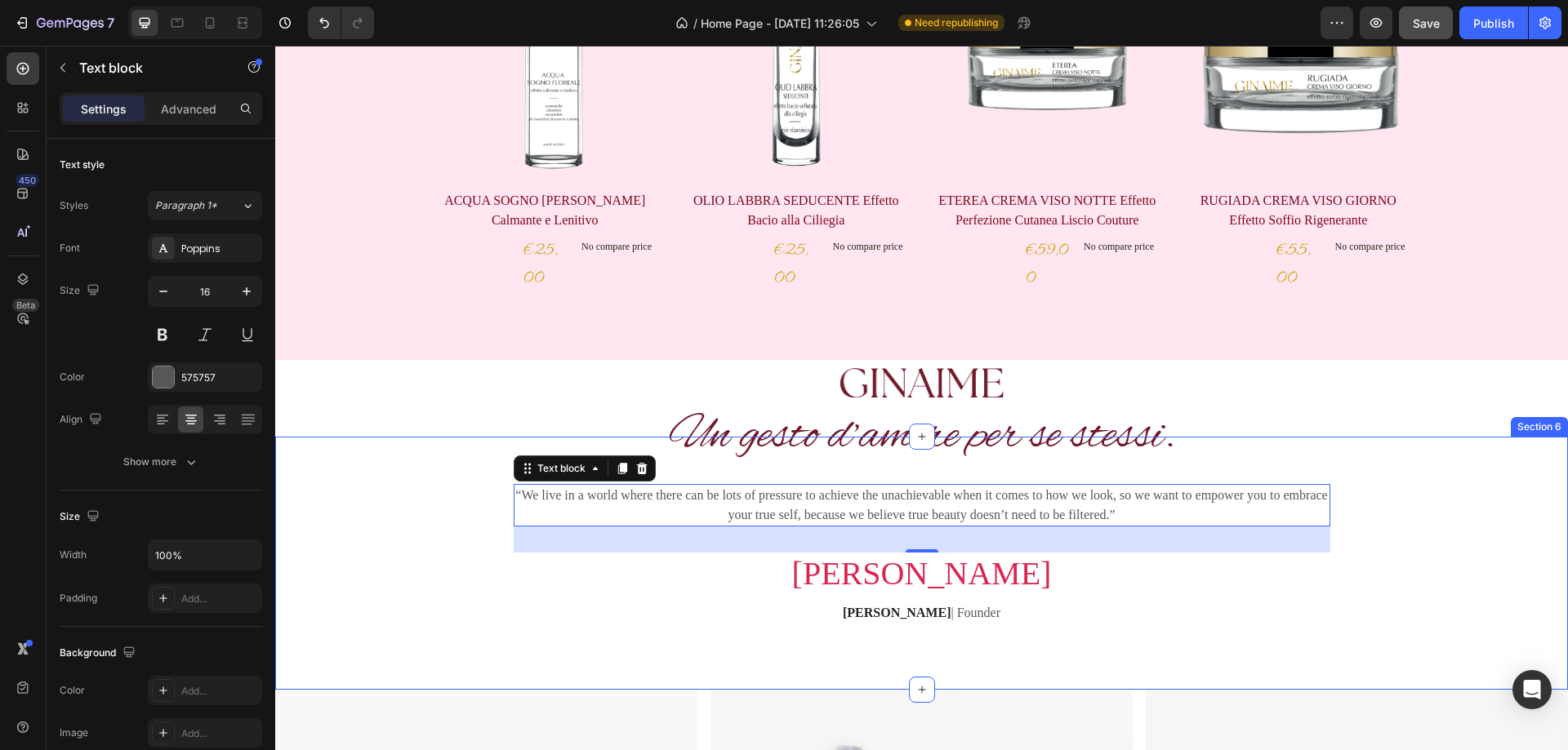
click at [1371, 429] on div "Image Section 5" at bounding box center [921, 399] width 1293 height 77
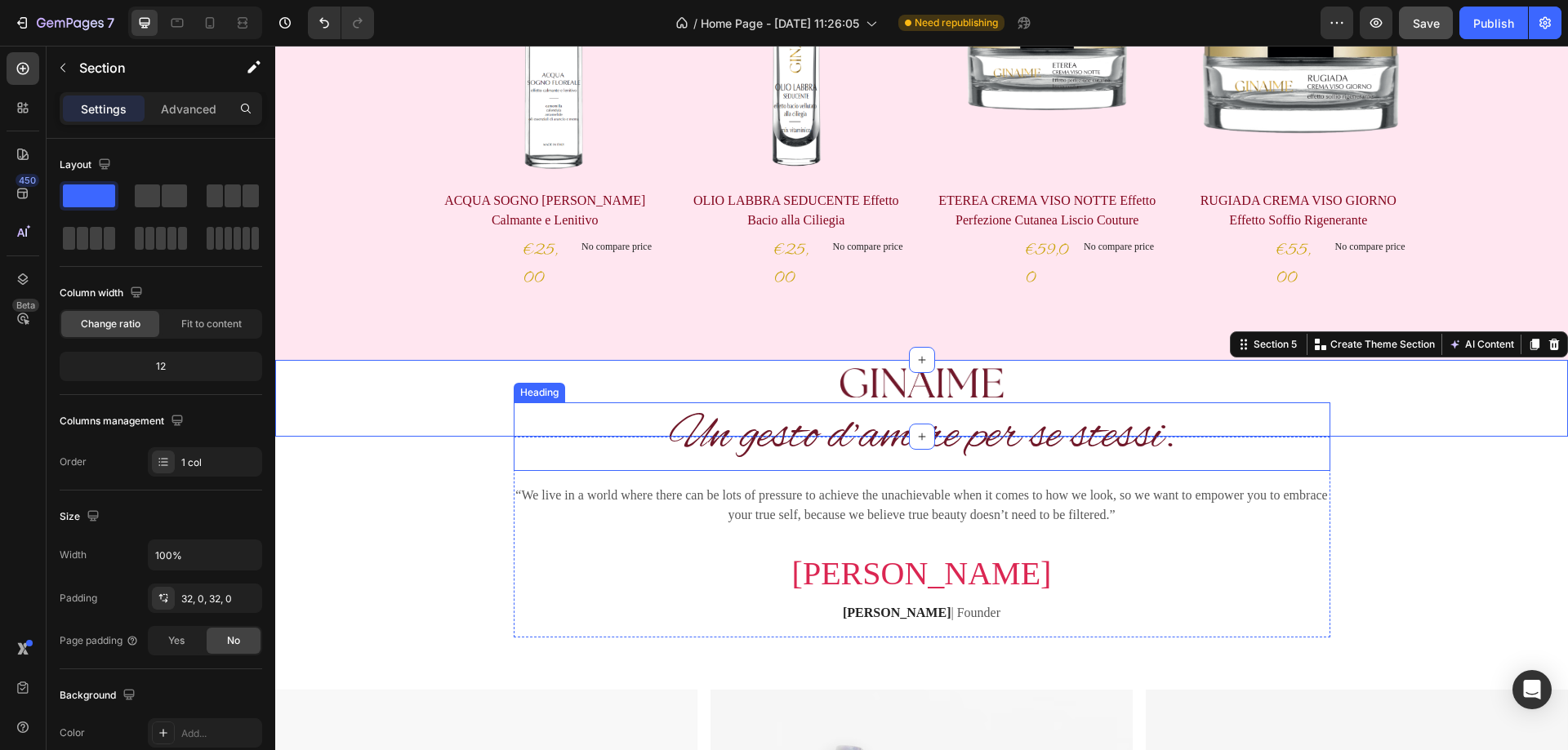
click at [1137, 459] on p "Un gesto d’amore per se stessi." at bounding box center [922, 436] width 813 height 66
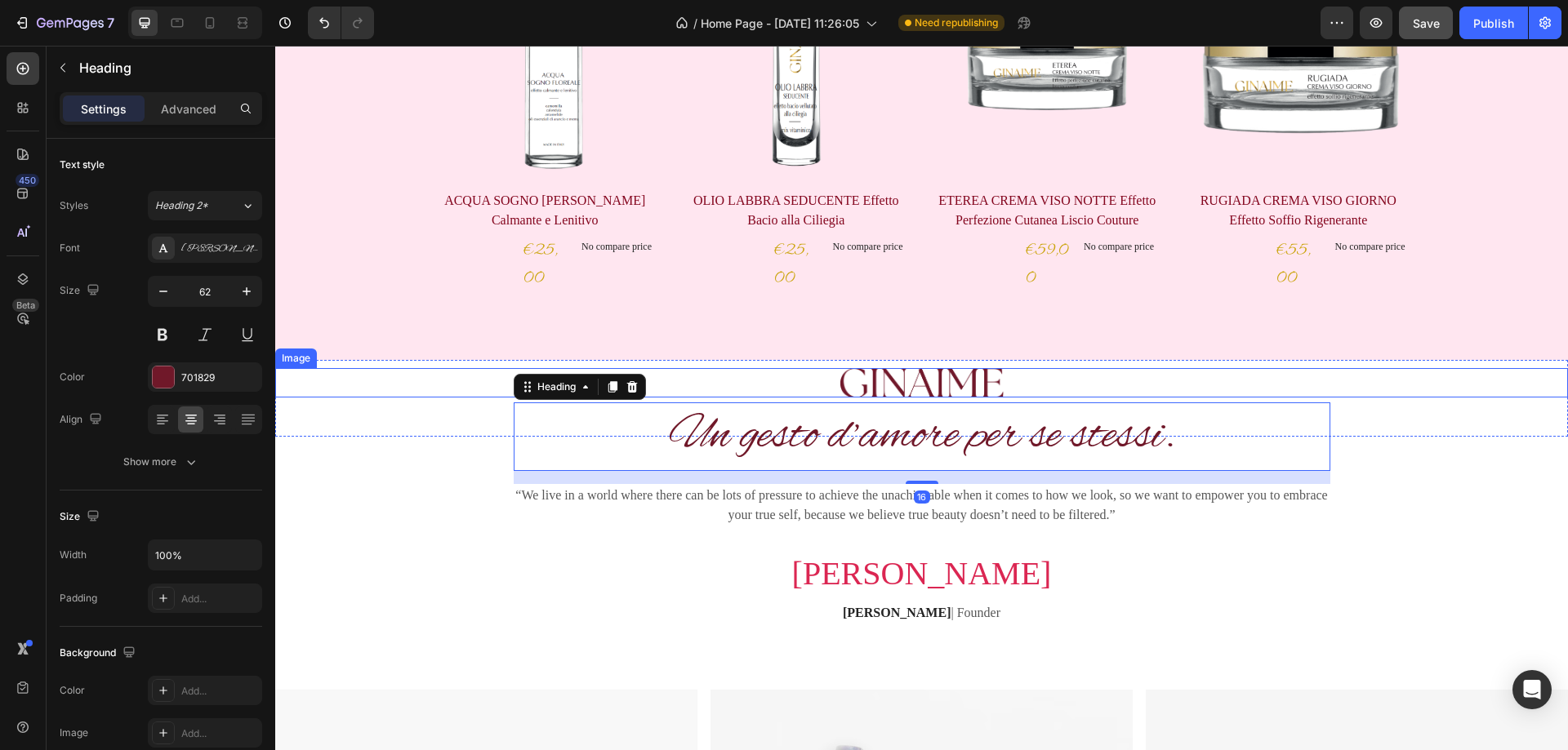
click at [1008, 379] on div at bounding box center [921, 383] width 1293 height 30
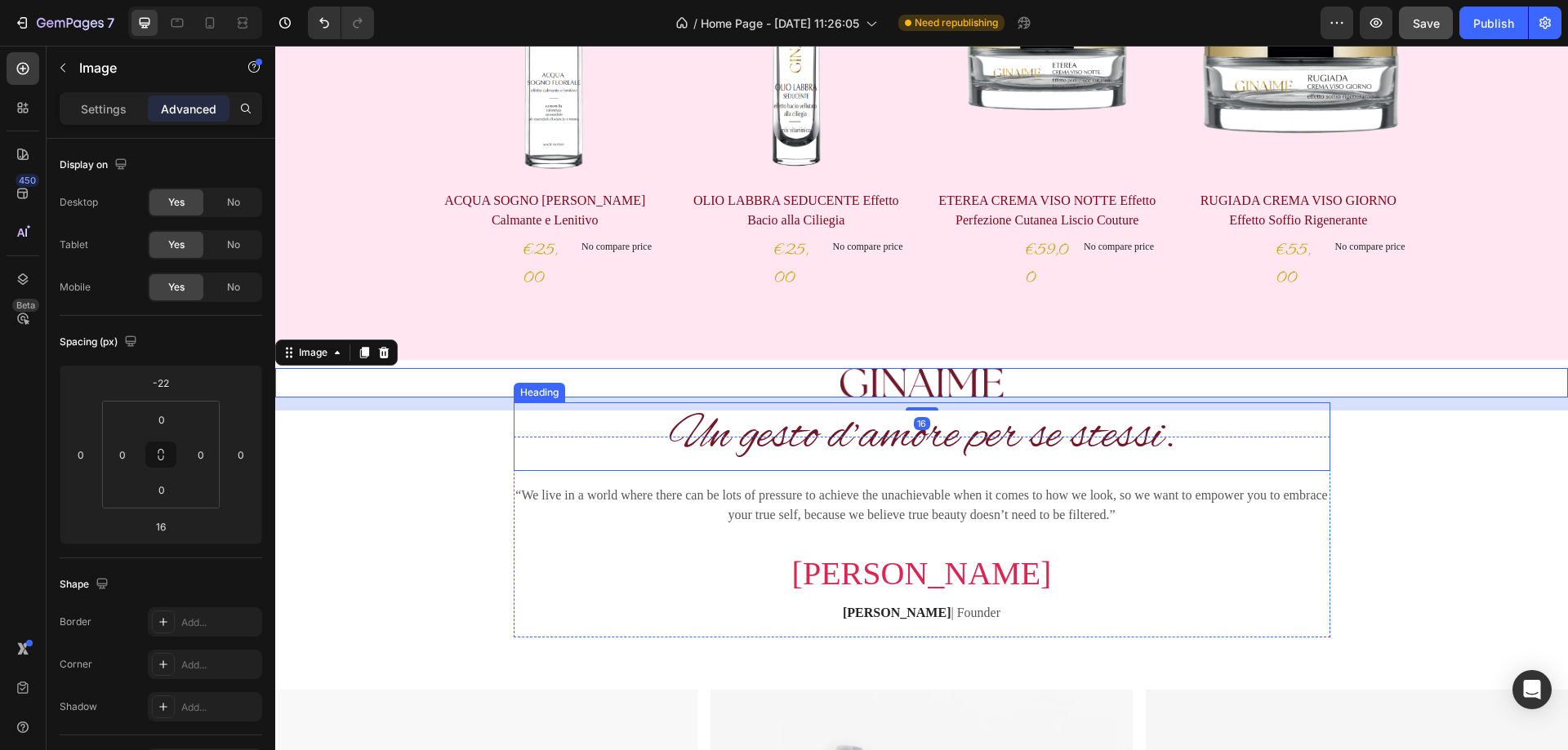
click at [1145, 434] on p "Un gesto d’amore per se stessi." at bounding box center [922, 436] width 813 height 66
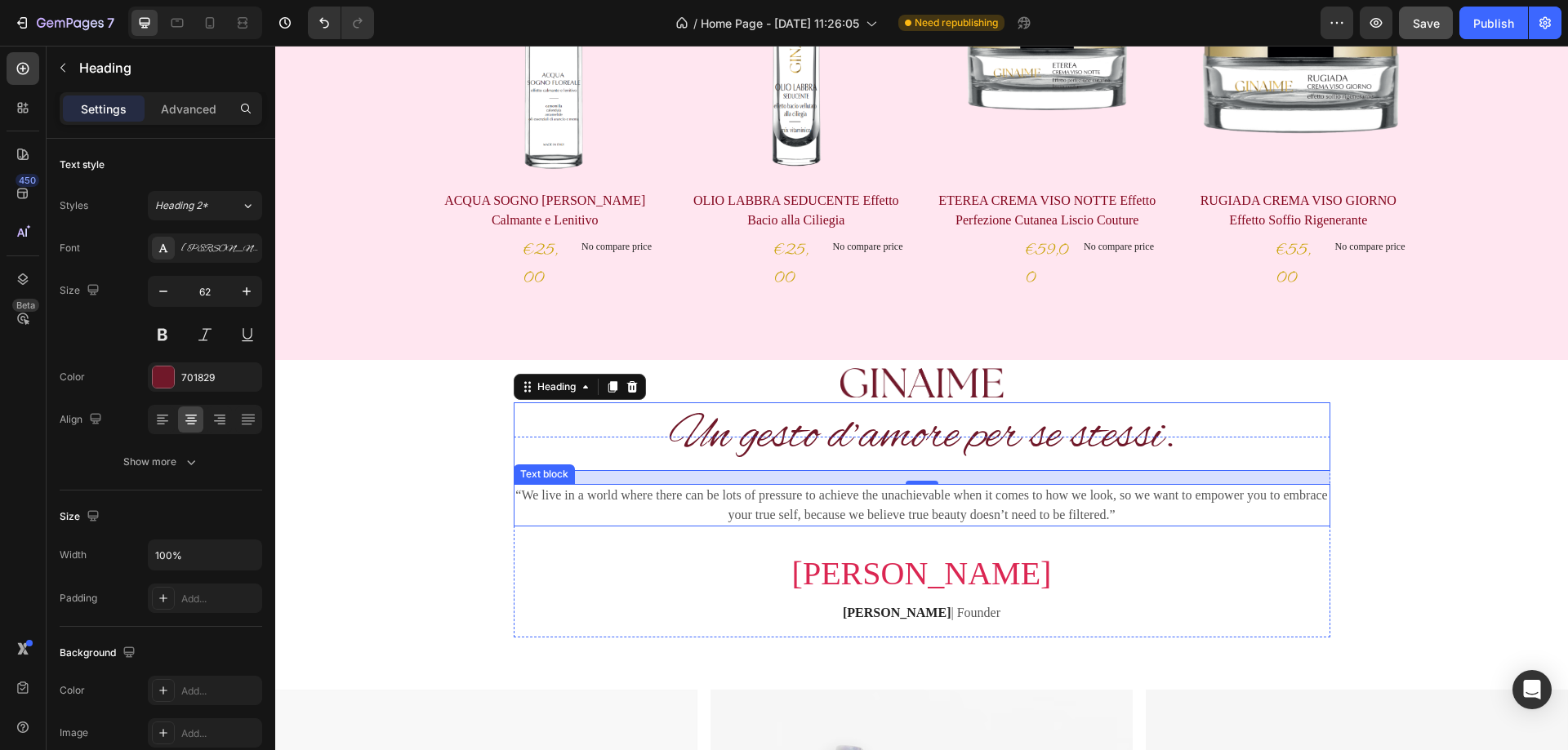
click at [1102, 506] on p "“We live in a world where there can be lots of pressure to achieve the unachiev…" at bounding box center [922, 506] width 813 height 39
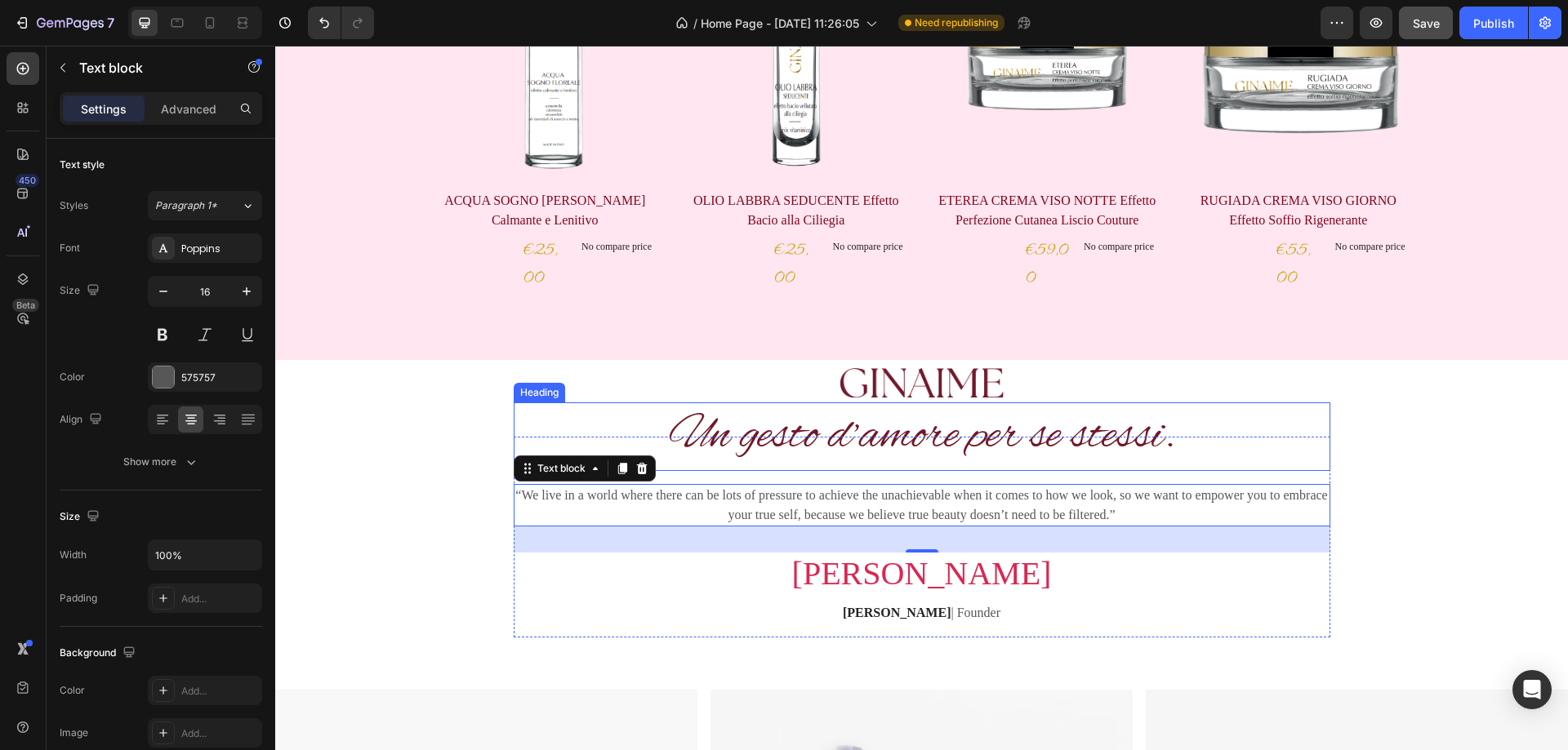
click at [971, 439] on p "Un gesto d’amore per se stessi." at bounding box center [922, 436] width 813 height 66
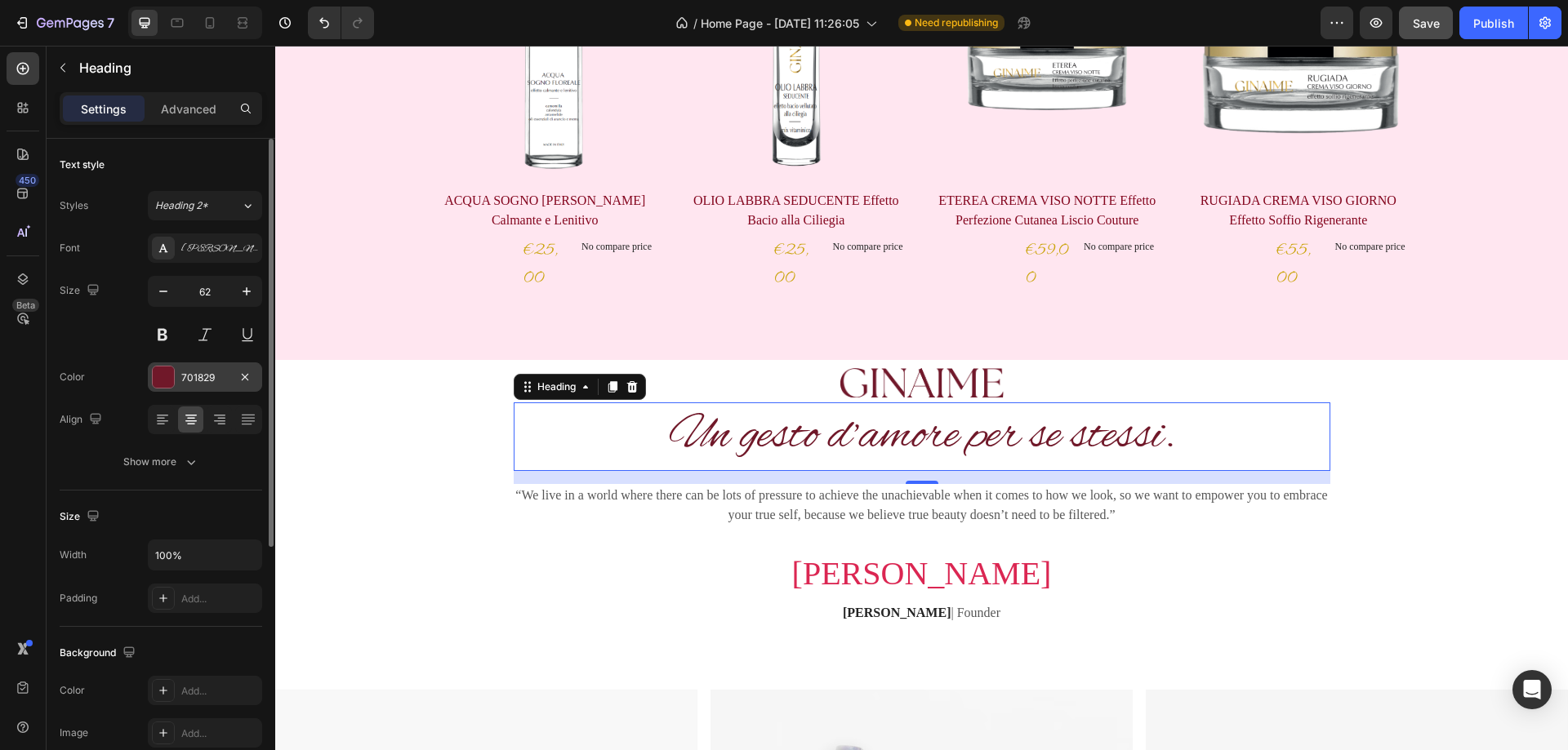
click at [167, 378] on div at bounding box center [163, 377] width 21 height 21
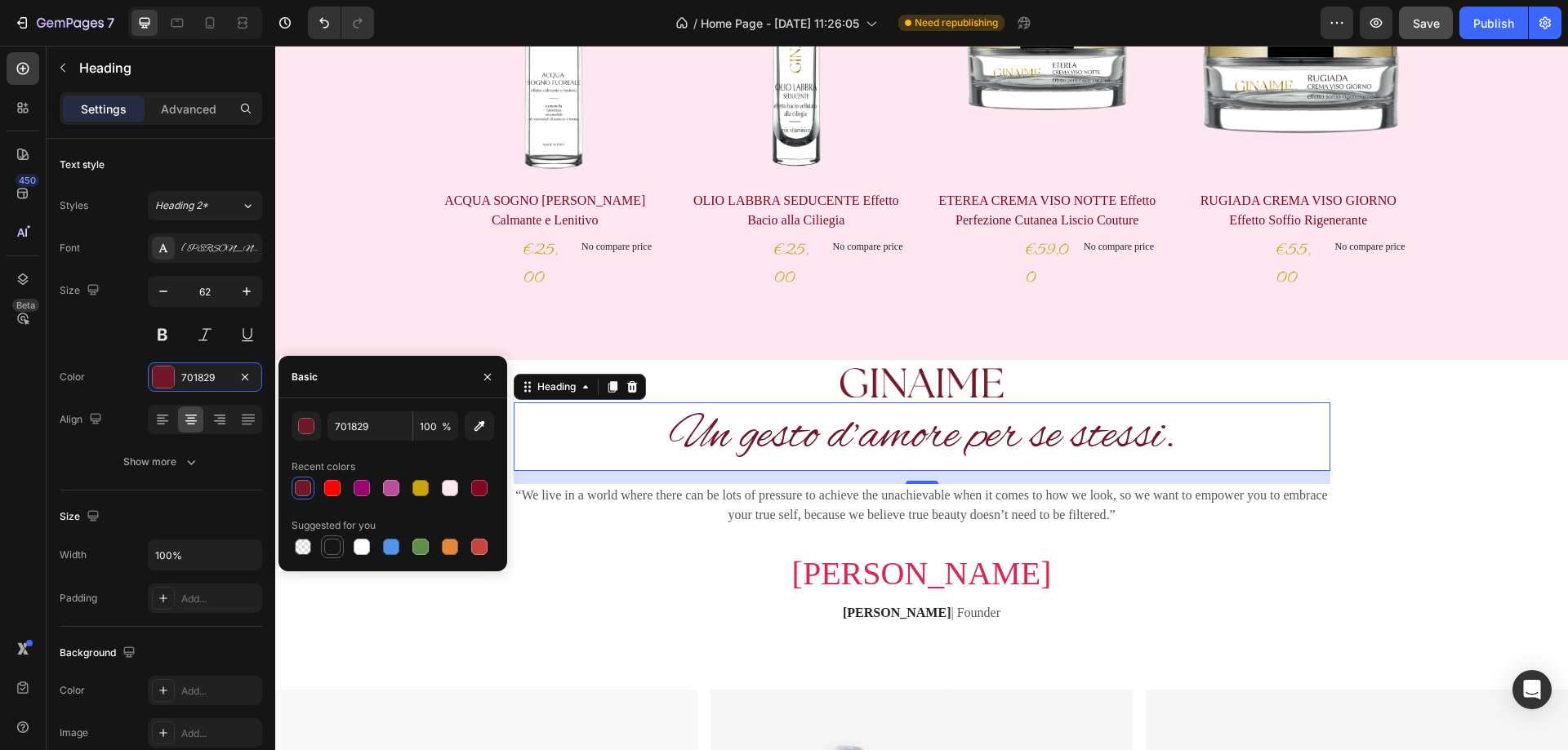
click at [335, 547] on div at bounding box center [332, 547] width 17 height 17
click at [304, 486] on div at bounding box center [302, 488] width 17 height 17
click at [458, 489] on div at bounding box center [450, 488] width 17 height 17
type input "FFE6F0"
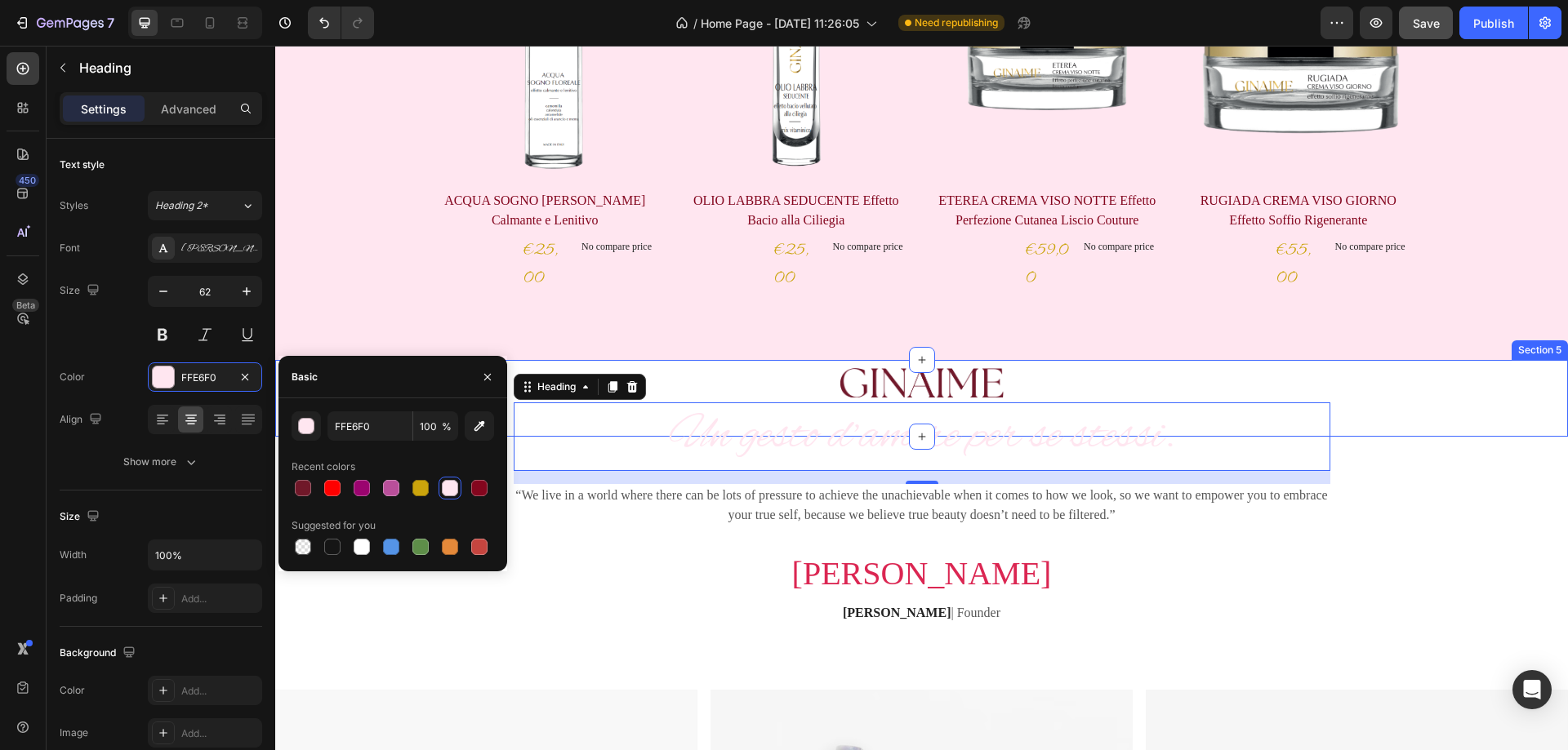
click at [1442, 430] on div "Image Section 5" at bounding box center [921, 399] width 1293 height 77
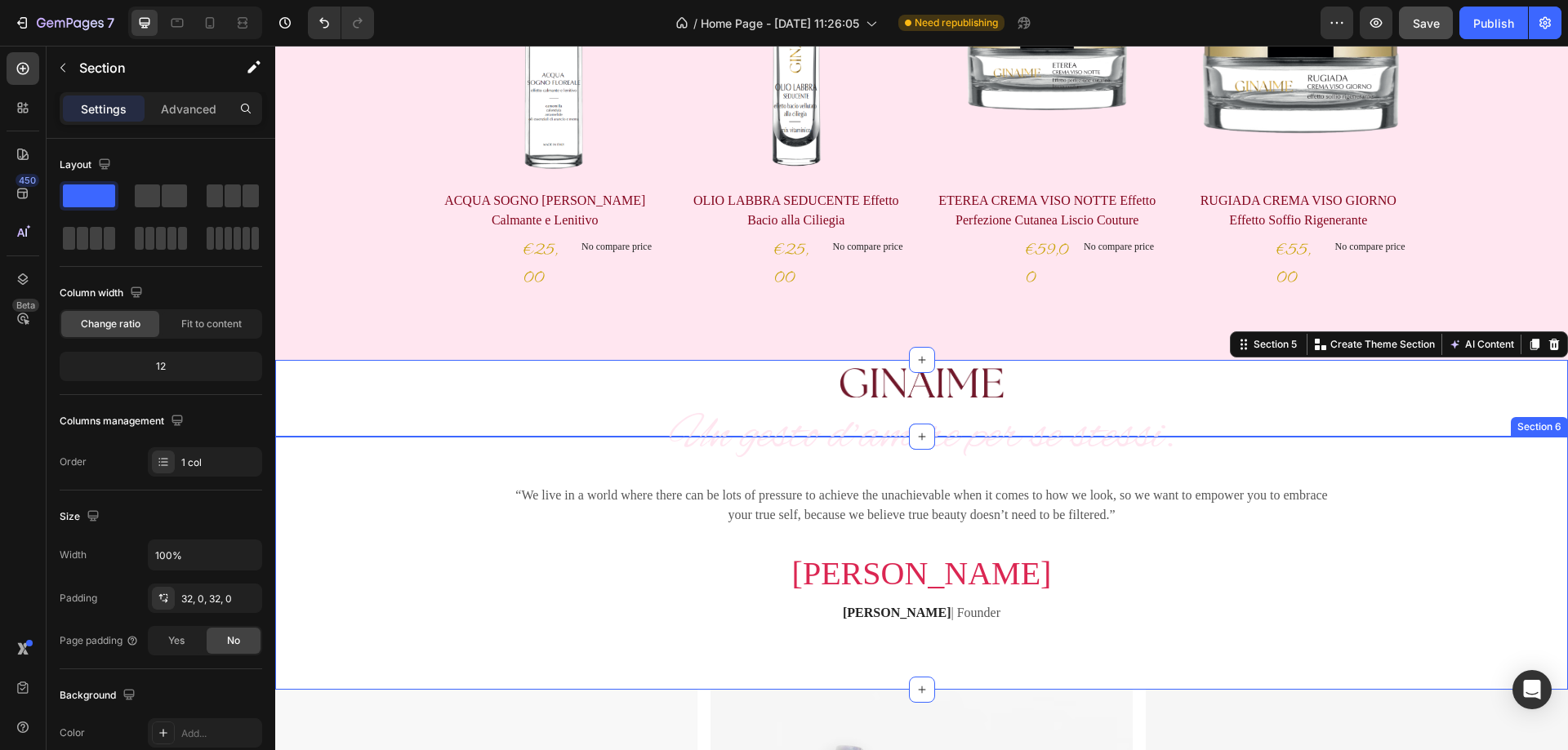
click at [1380, 480] on div "Un gesto d’amore per se stessi. Heading “We live in a world where there can be …" at bounding box center [921, 544] width 1268 height 215
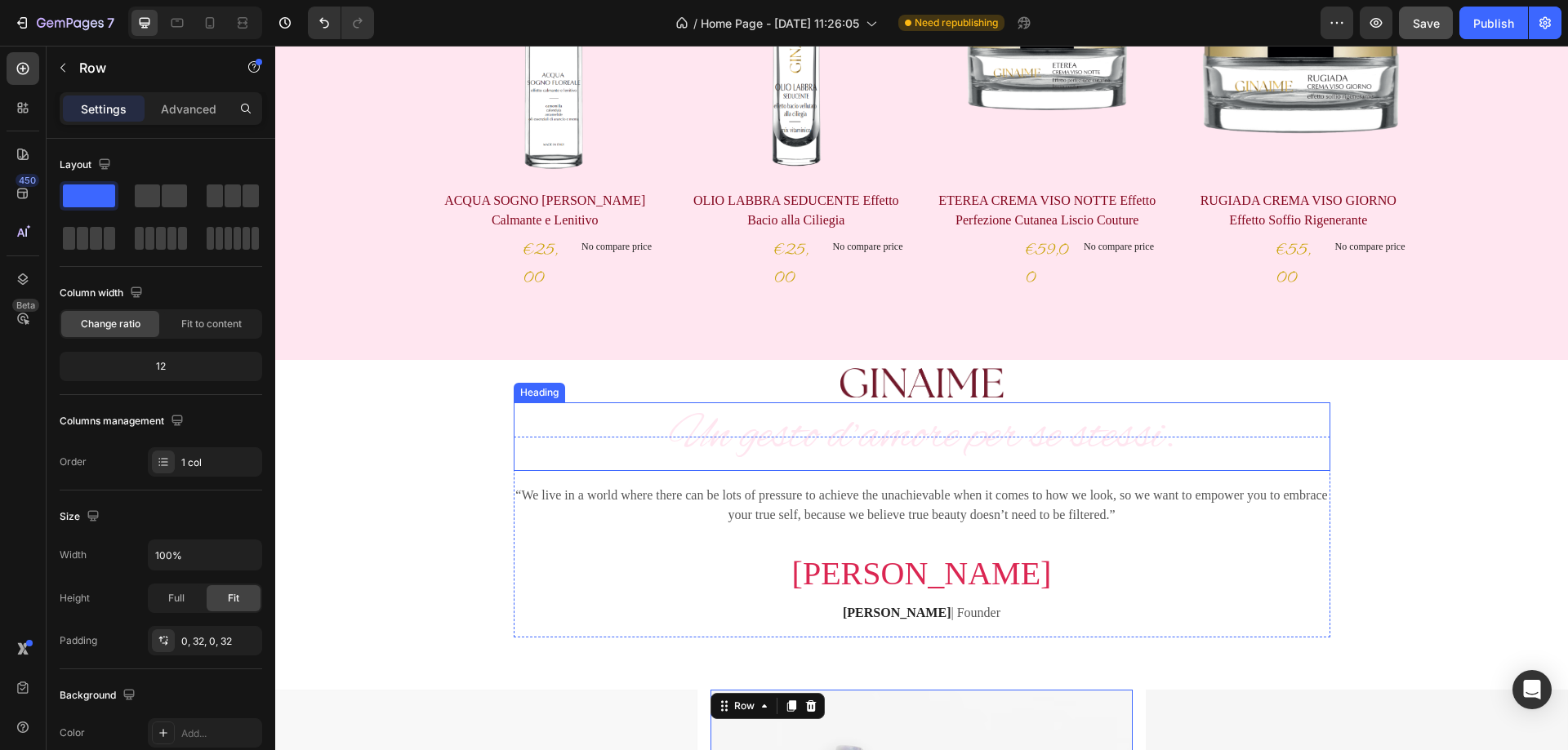
click at [1166, 435] on p "Un gesto d’amore per se stessi." at bounding box center [922, 436] width 813 height 66
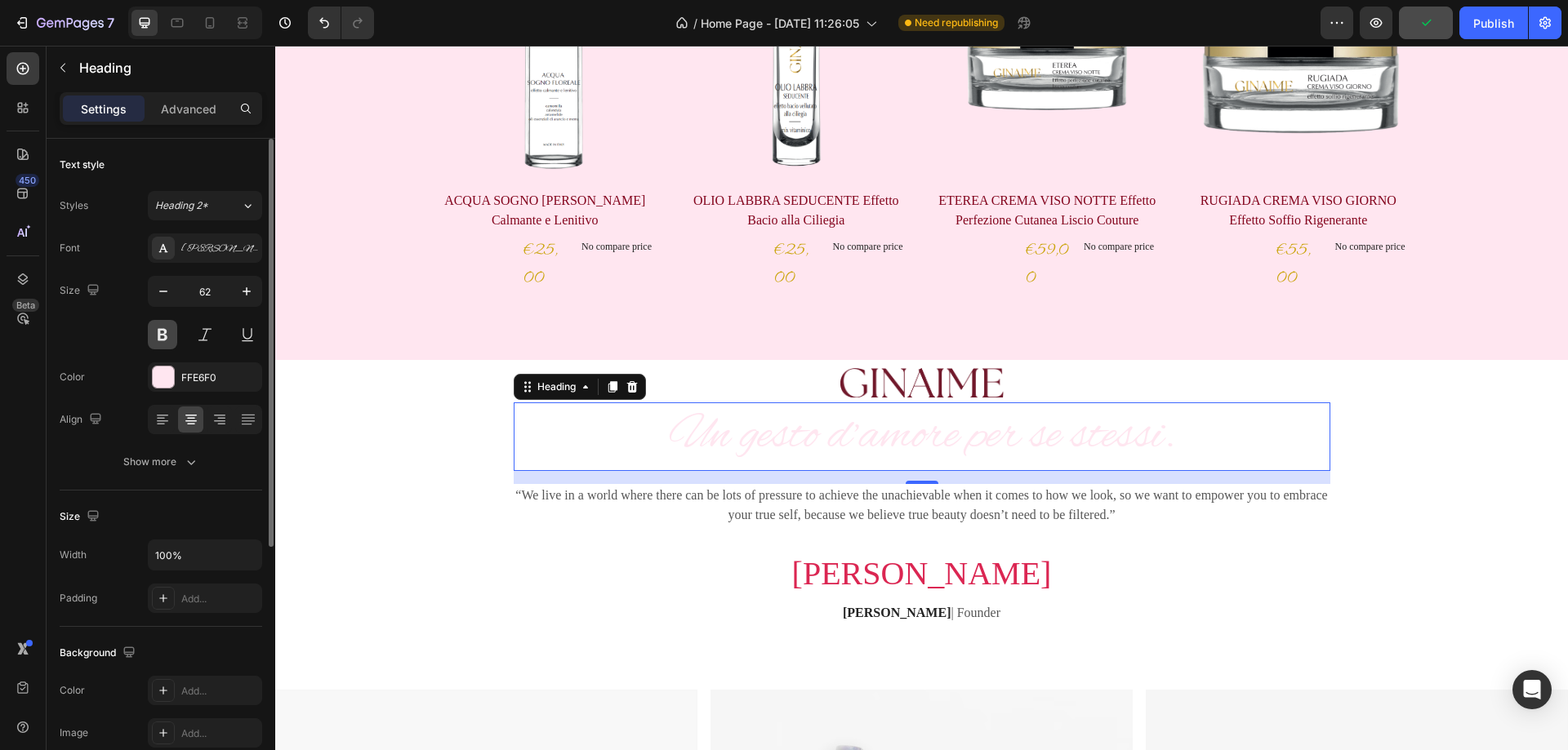
click at [162, 340] on button at bounding box center [163, 335] width 30 height 30
click at [245, 294] on icon "button" at bounding box center [246, 291] width 17 height 17
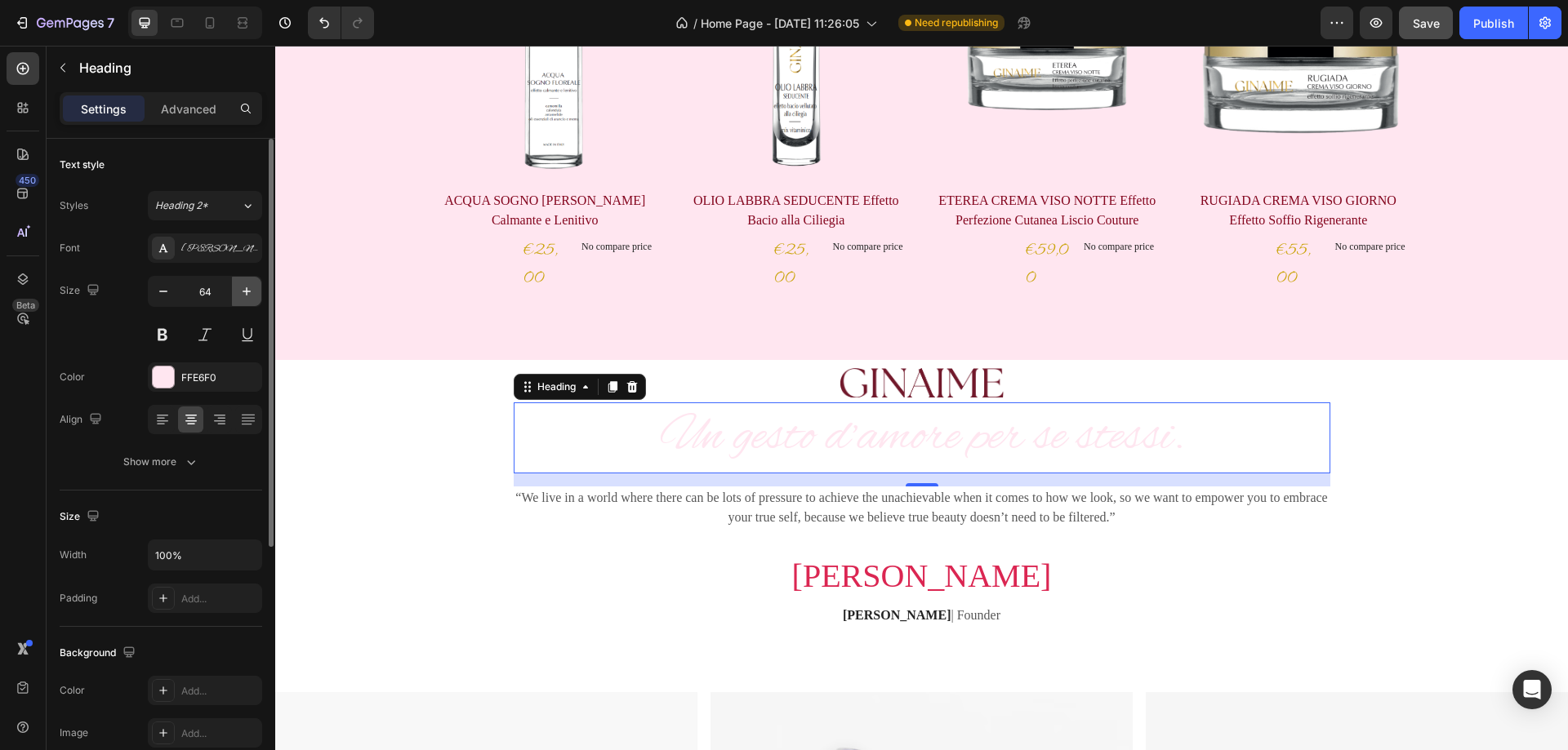
click at [246, 293] on icon "button" at bounding box center [246, 291] width 8 height 8
type input "65"
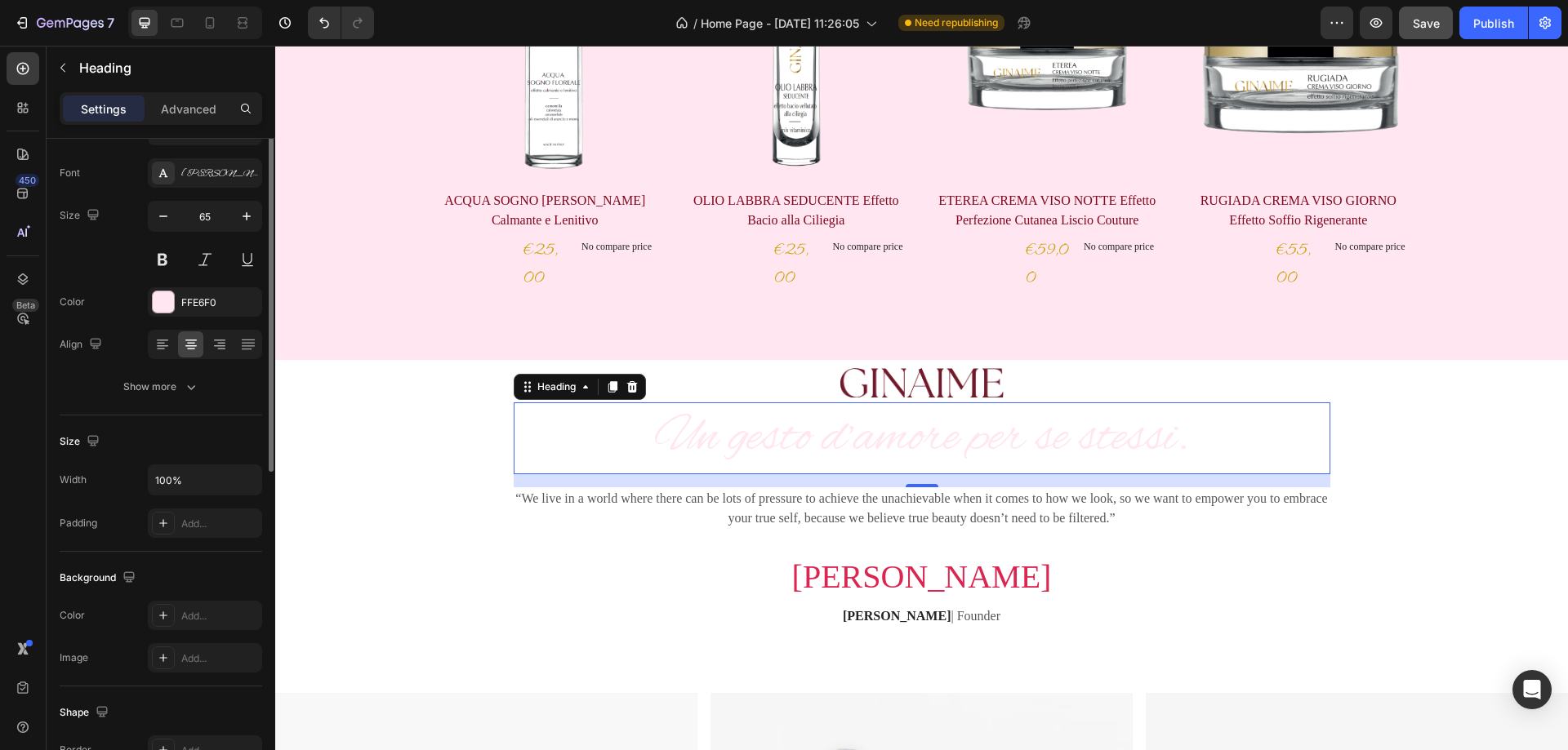
scroll to position [0, 0]
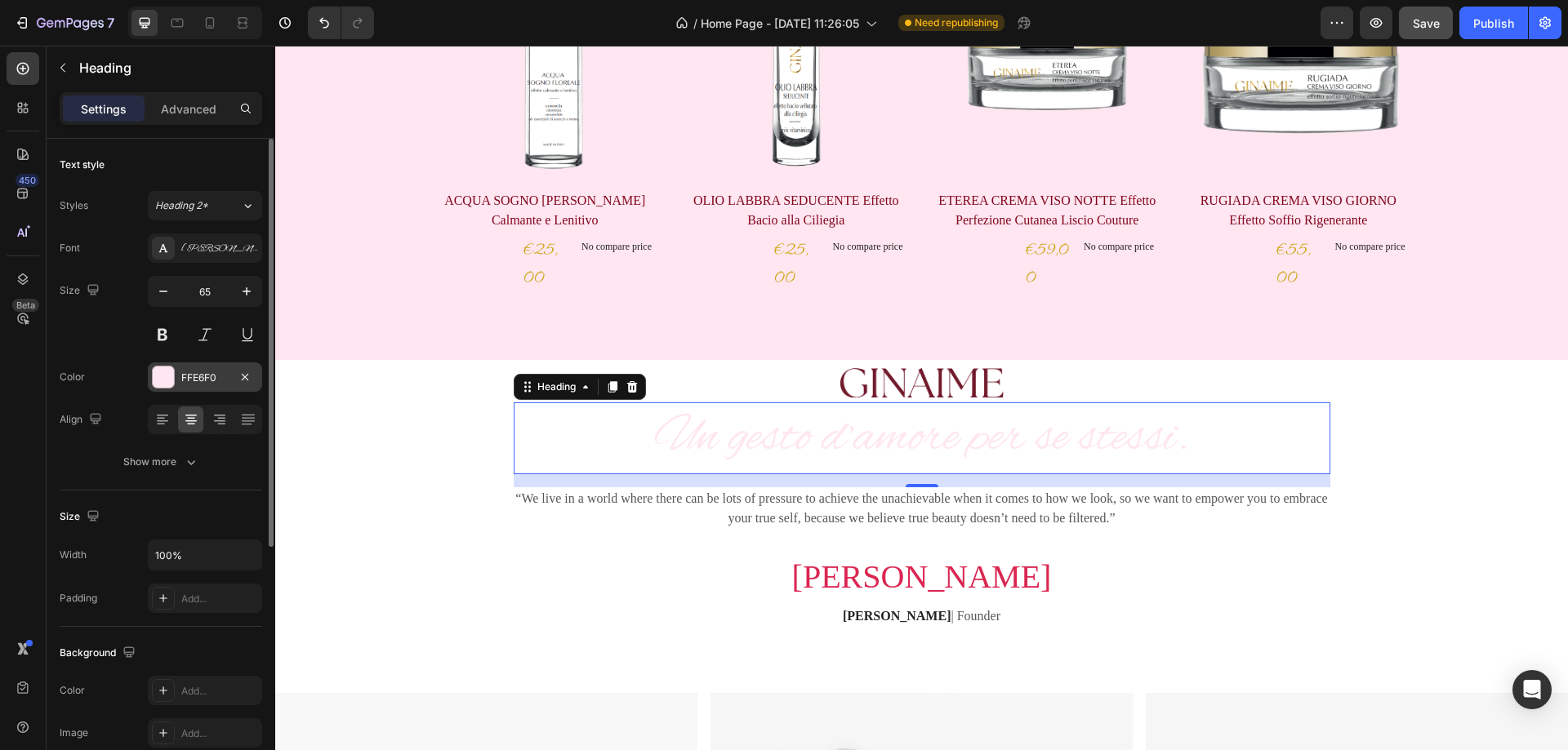
click at [159, 381] on div at bounding box center [163, 377] width 21 height 21
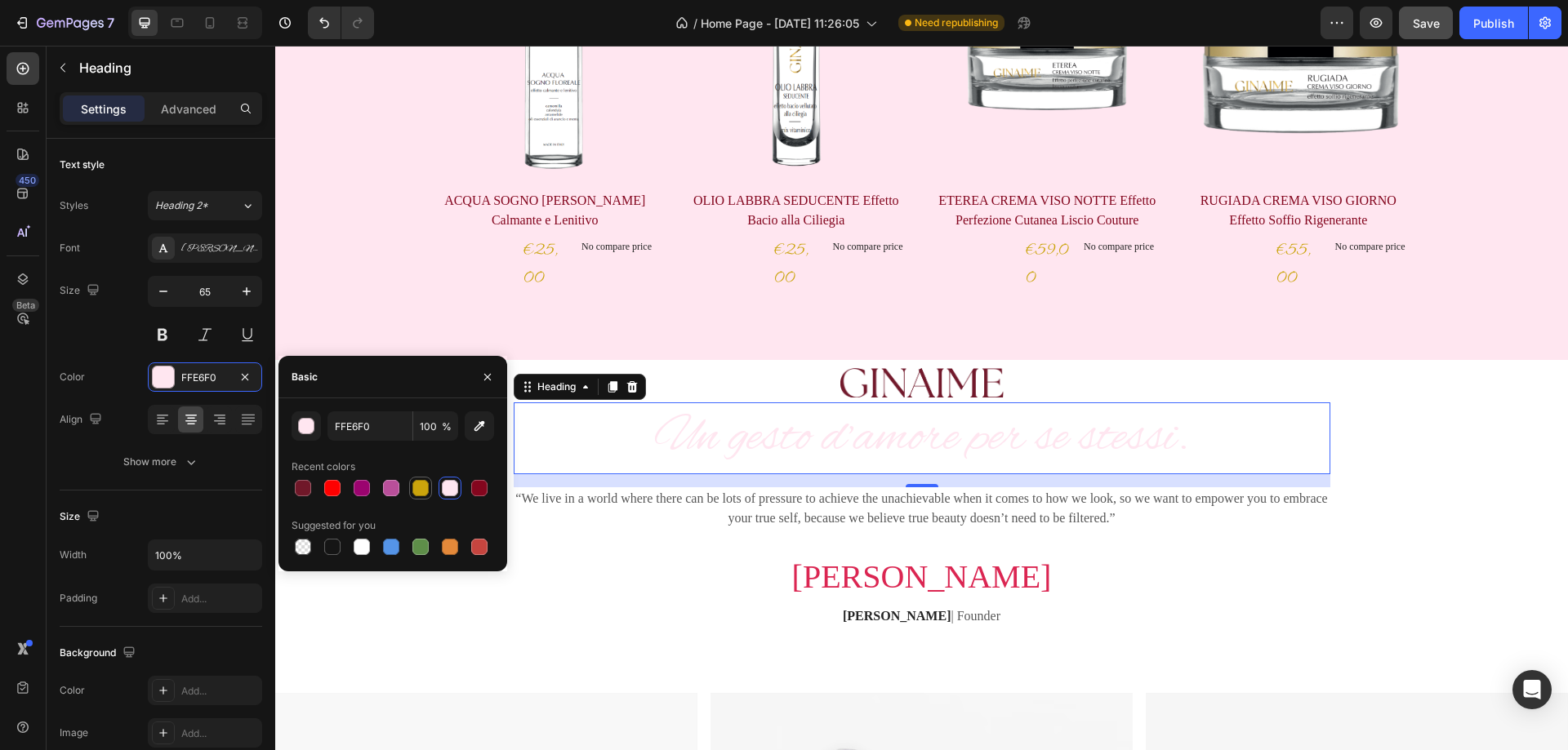
click at [423, 492] on div at bounding box center [421, 488] width 17 height 17
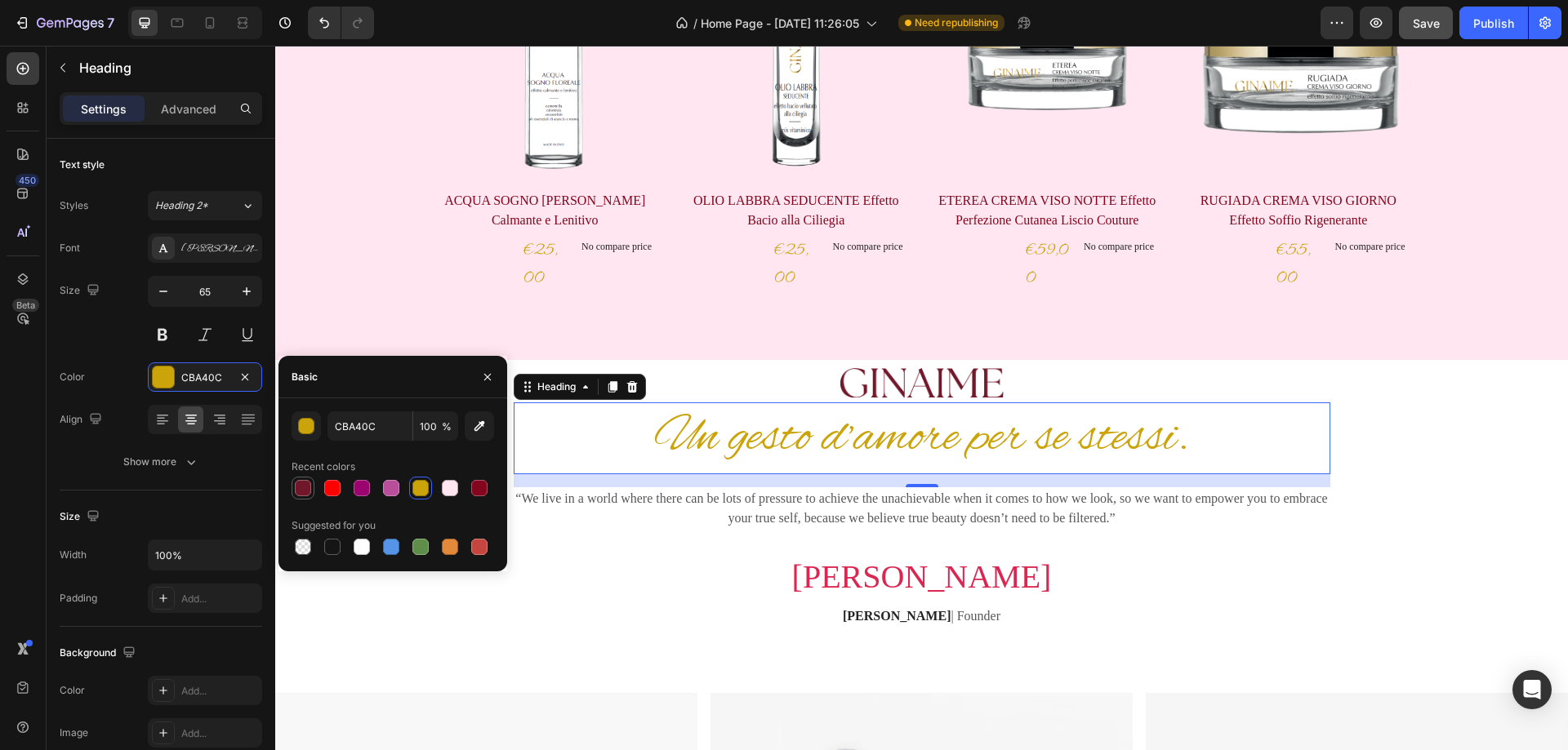
click at [302, 490] on div at bounding box center [302, 488] width 17 height 17
type input "701829"
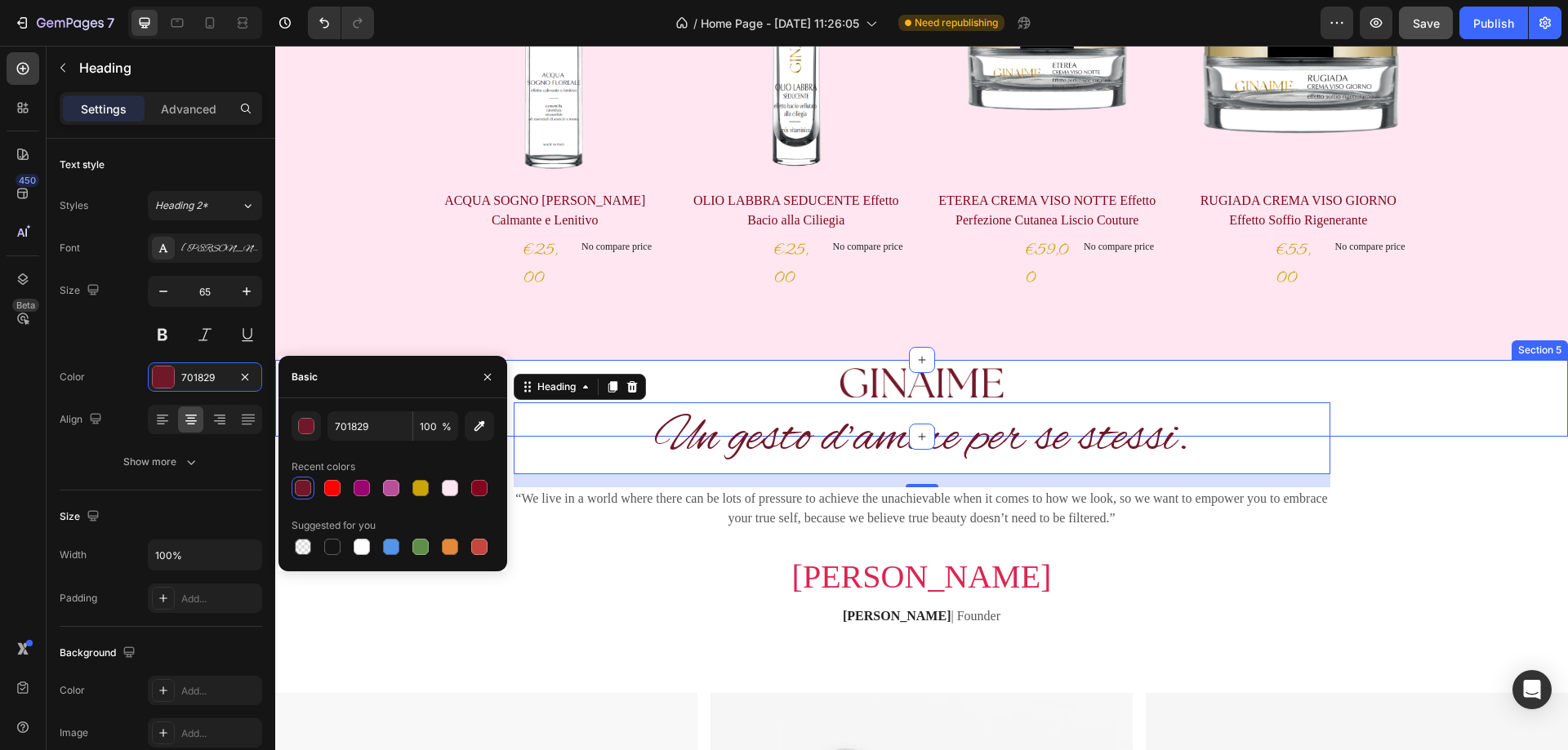
click at [1468, 428] on div "Image Section 5" at bounding box center [921, 399] width 1293 height 77
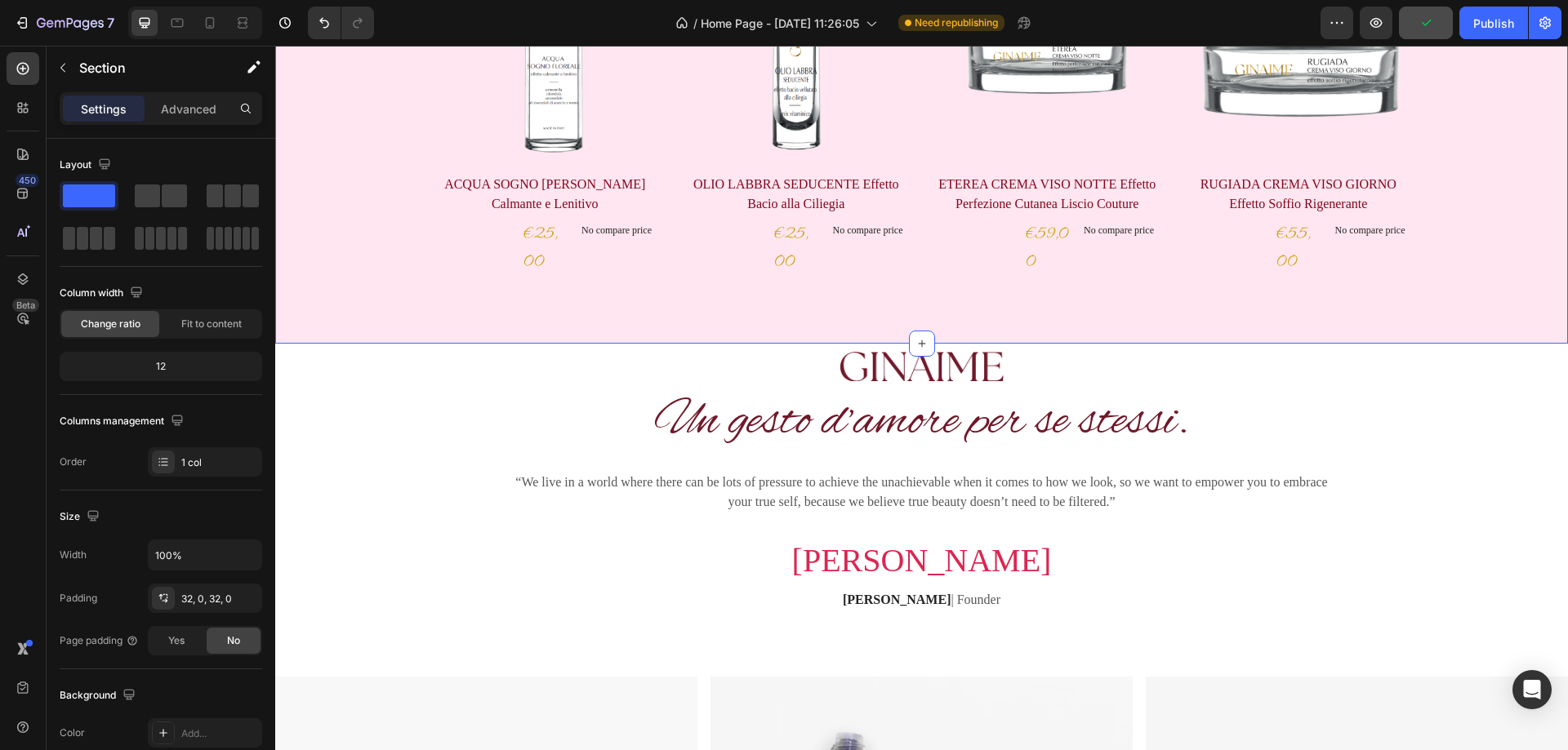
scroll to position [744, 0]
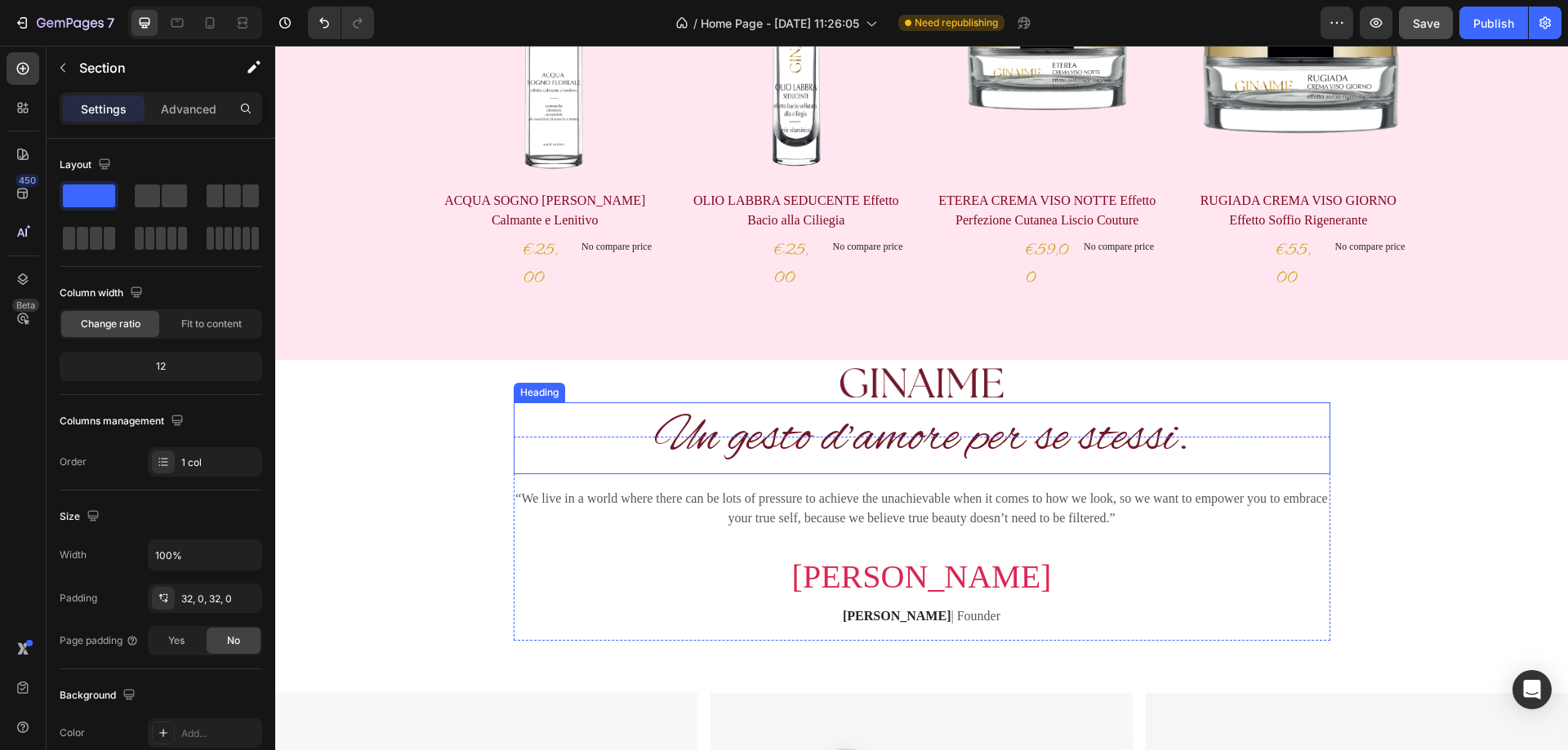
click at [1125, 448] on h2 "Un gesto d’amore per se stessi." at bounding box center [922, 438] width 817 height 73
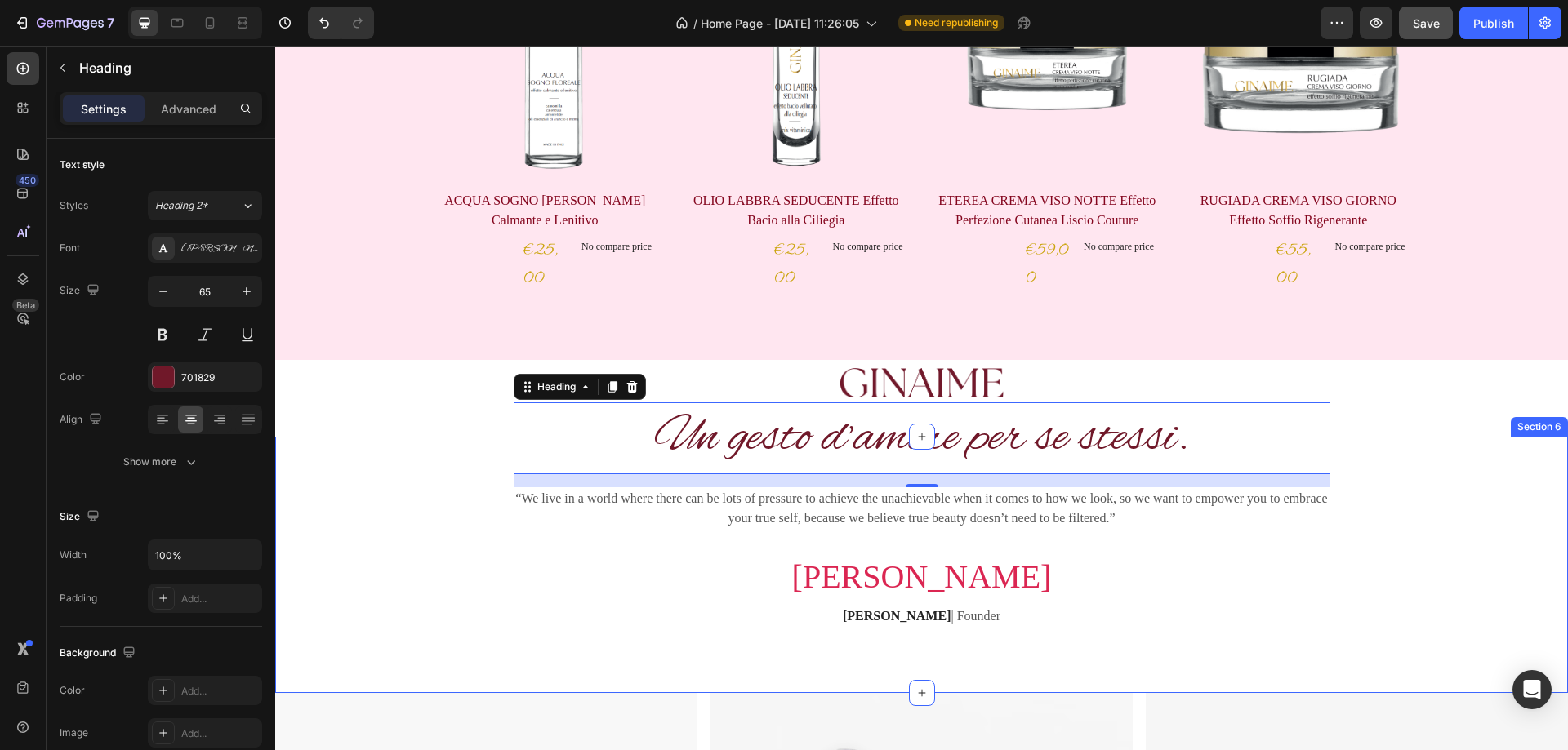
click at [1362, 461] on div "Un gesto d’amore per se stessi. Heading 16 “We live in a world where there can …" at bounding box center [921, 546] width 1268 height 218
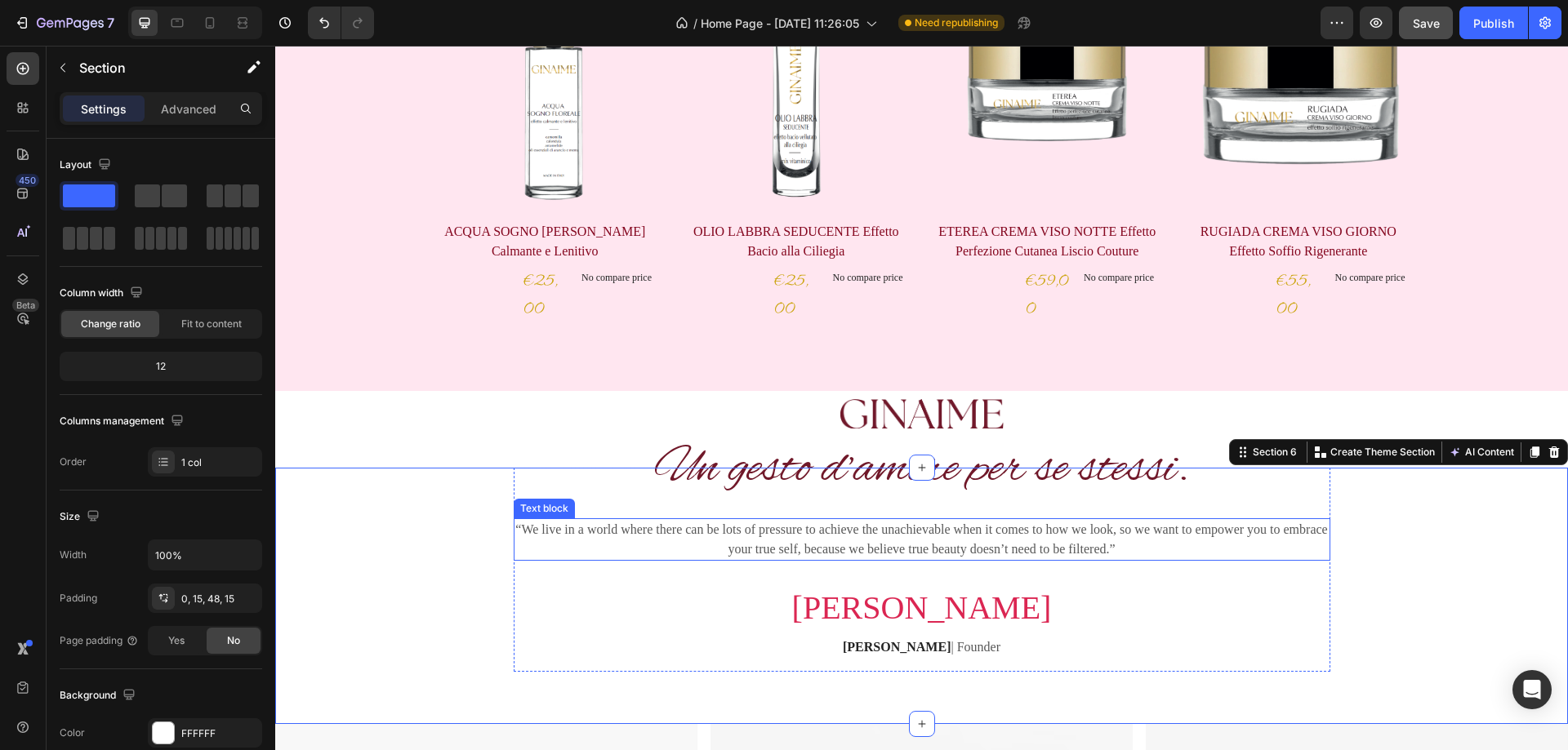
scroll to position [825, 0]
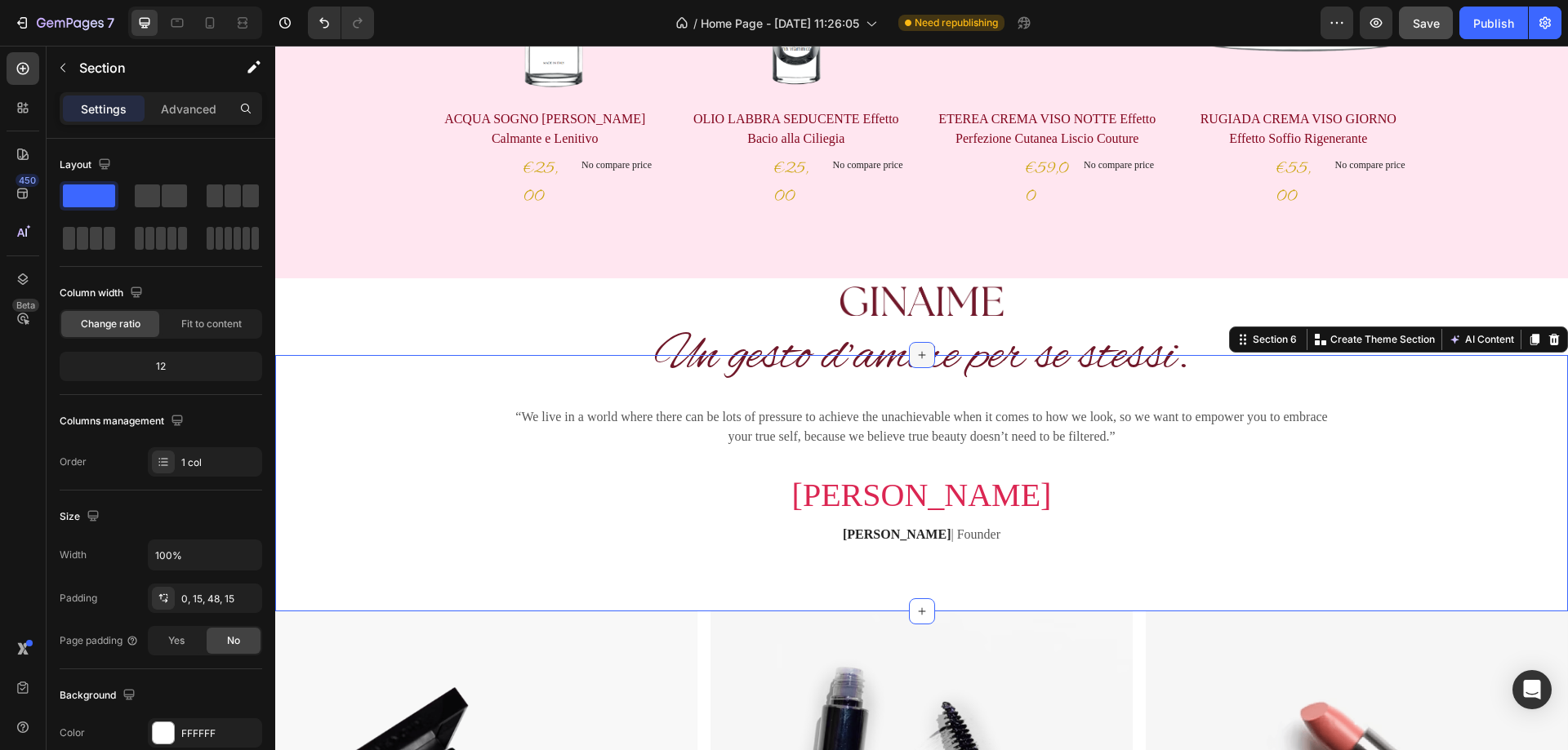
click at [918, 353] on icon at bounding box center [922, 355] width 13 height 13
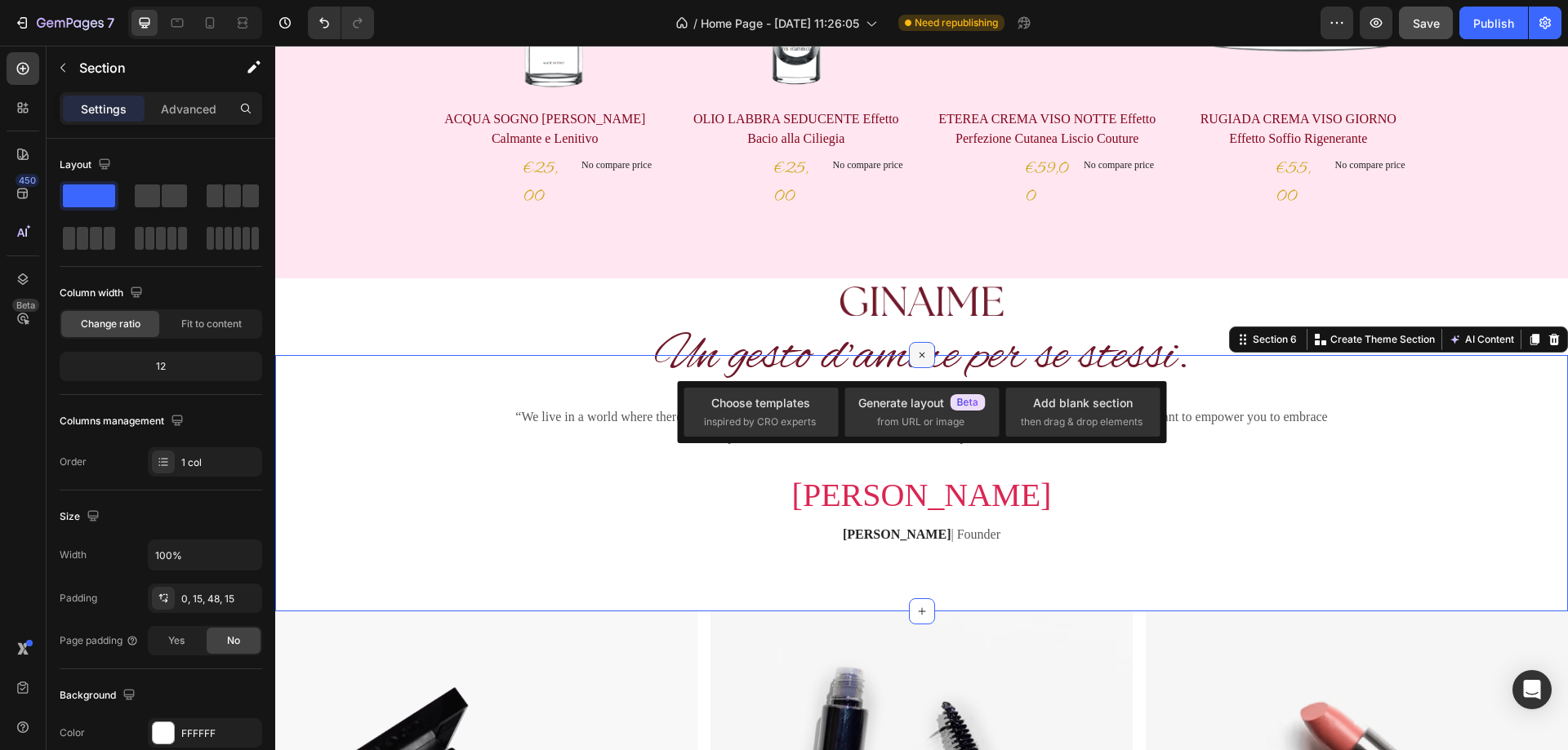
click at [918, 353] on icon at bounding box center [922, 355] width 11 height 11
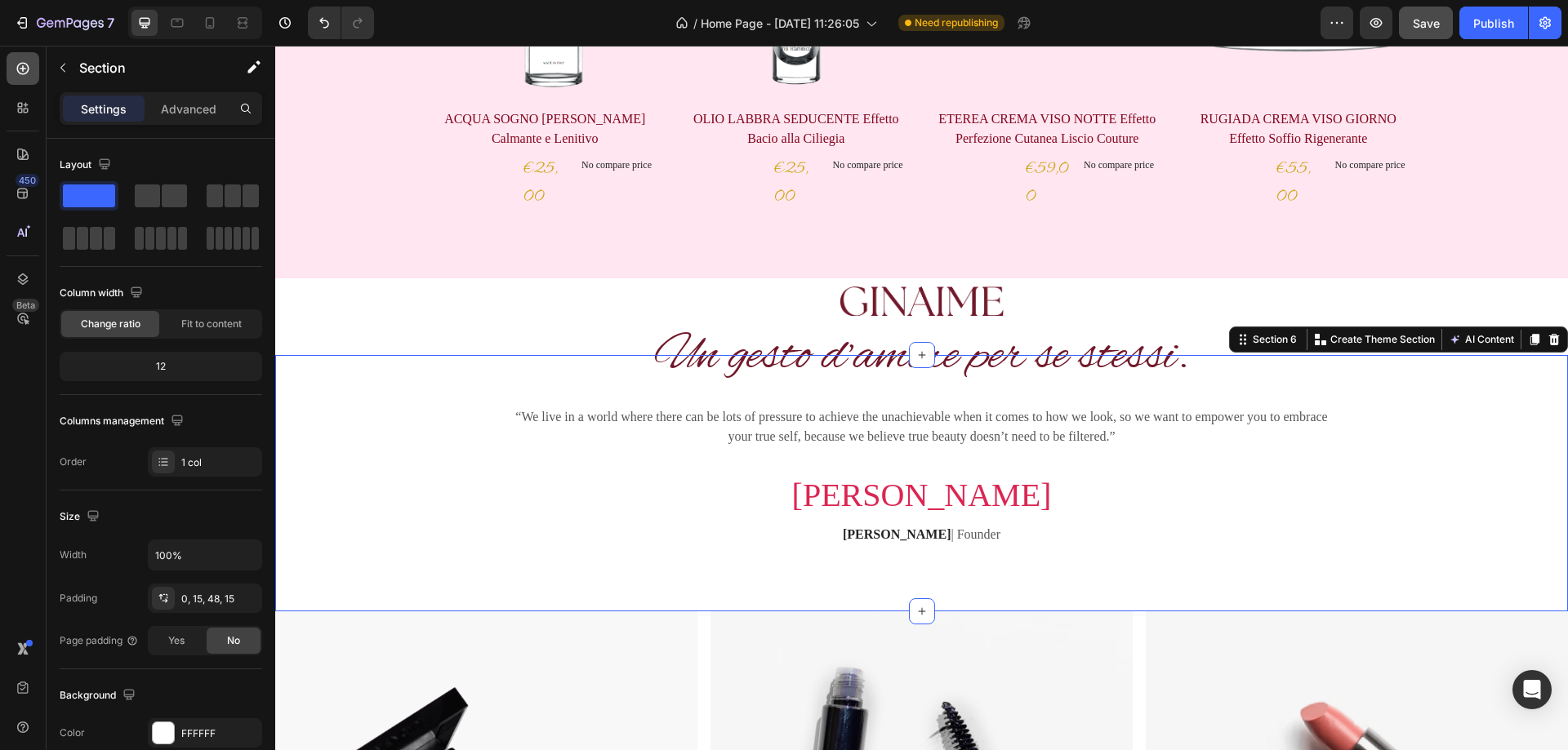
click at [26, 72] on icon at bounding box center [23, 68] width 17 height 17
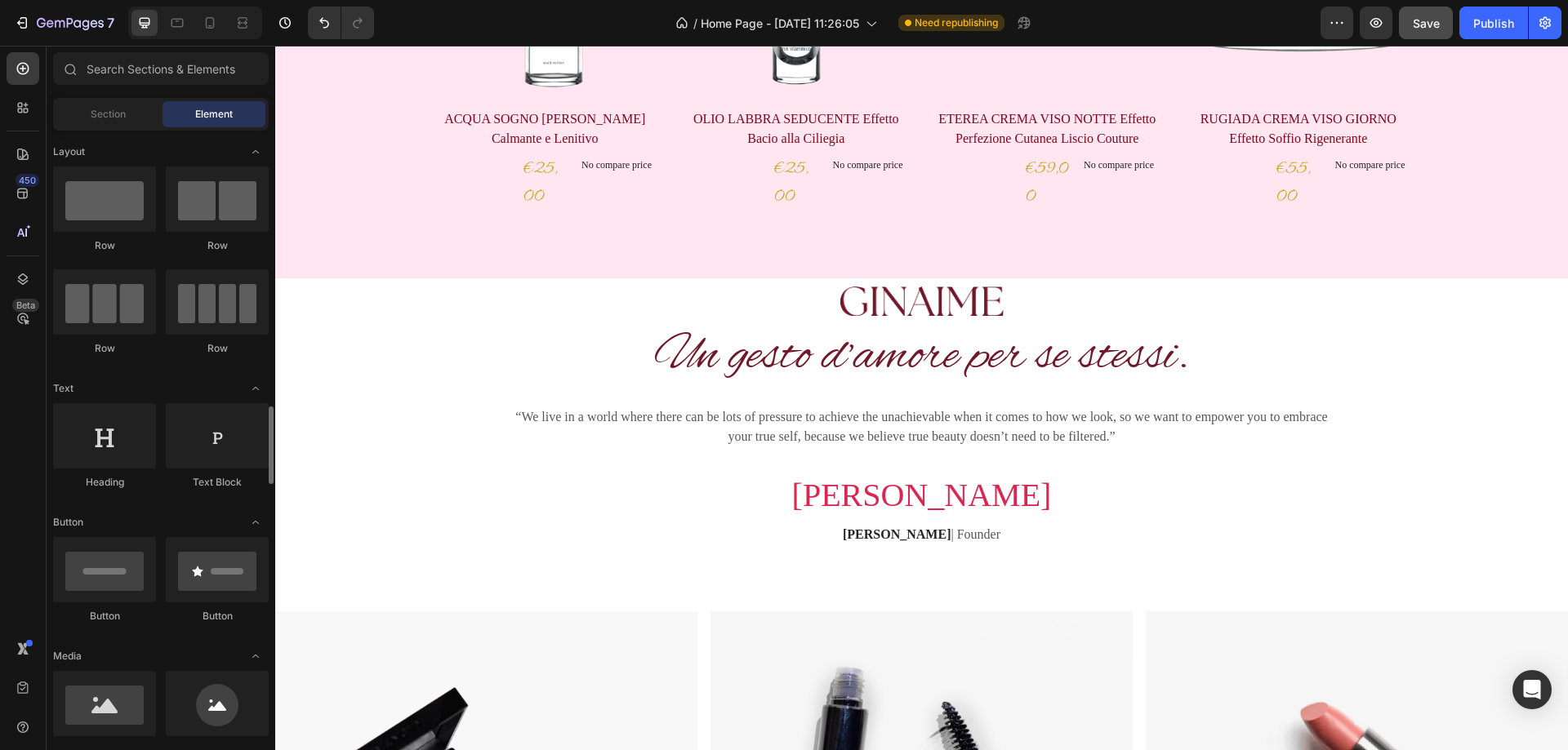
scroll to position [245, 0]
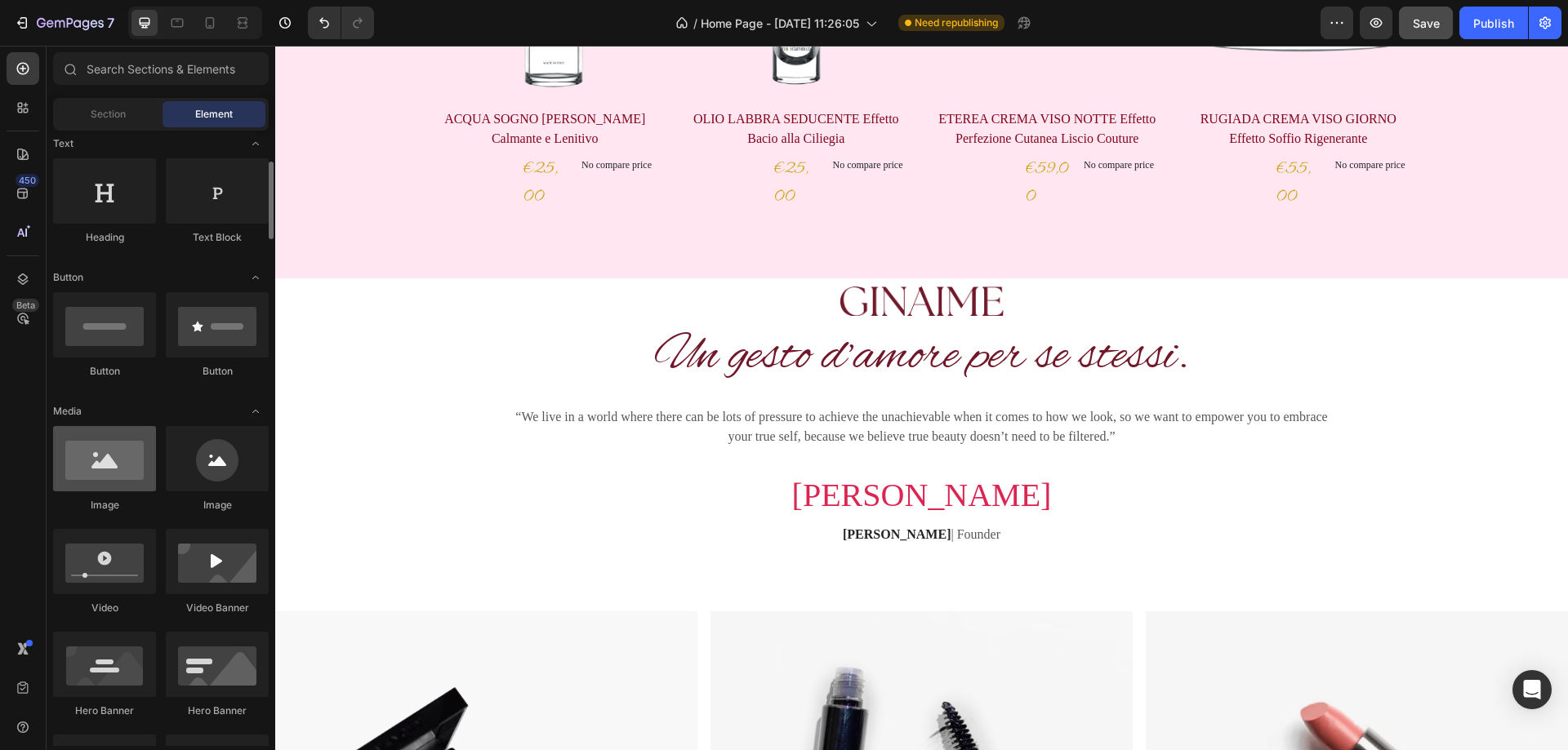
click at [124, 471] on div at bounding box center [104, 458] width 103 height 66
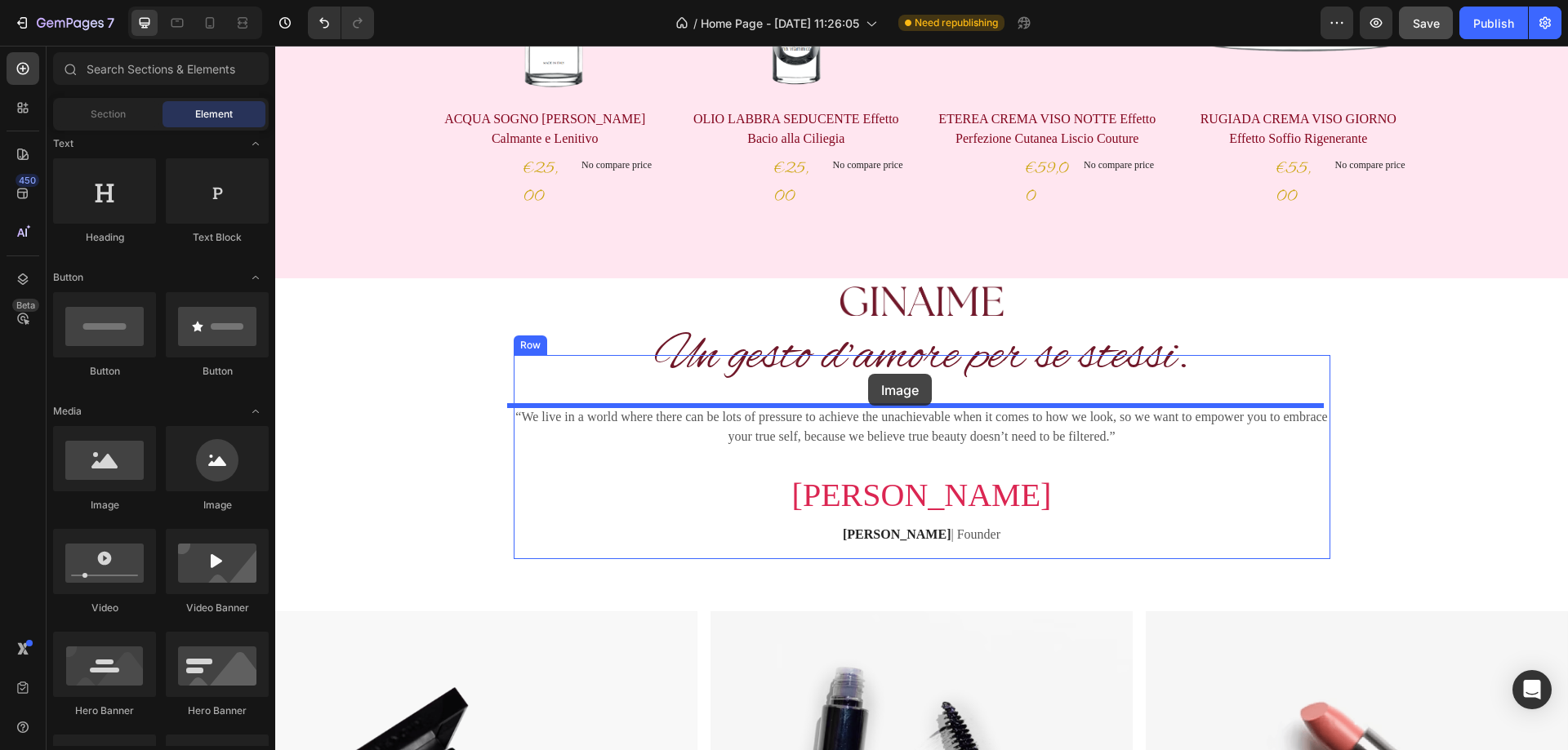
drag, startPoint x: 378, startPoint y: 522, endPoint x: 869, endPoint y: 374, distance: 512.8
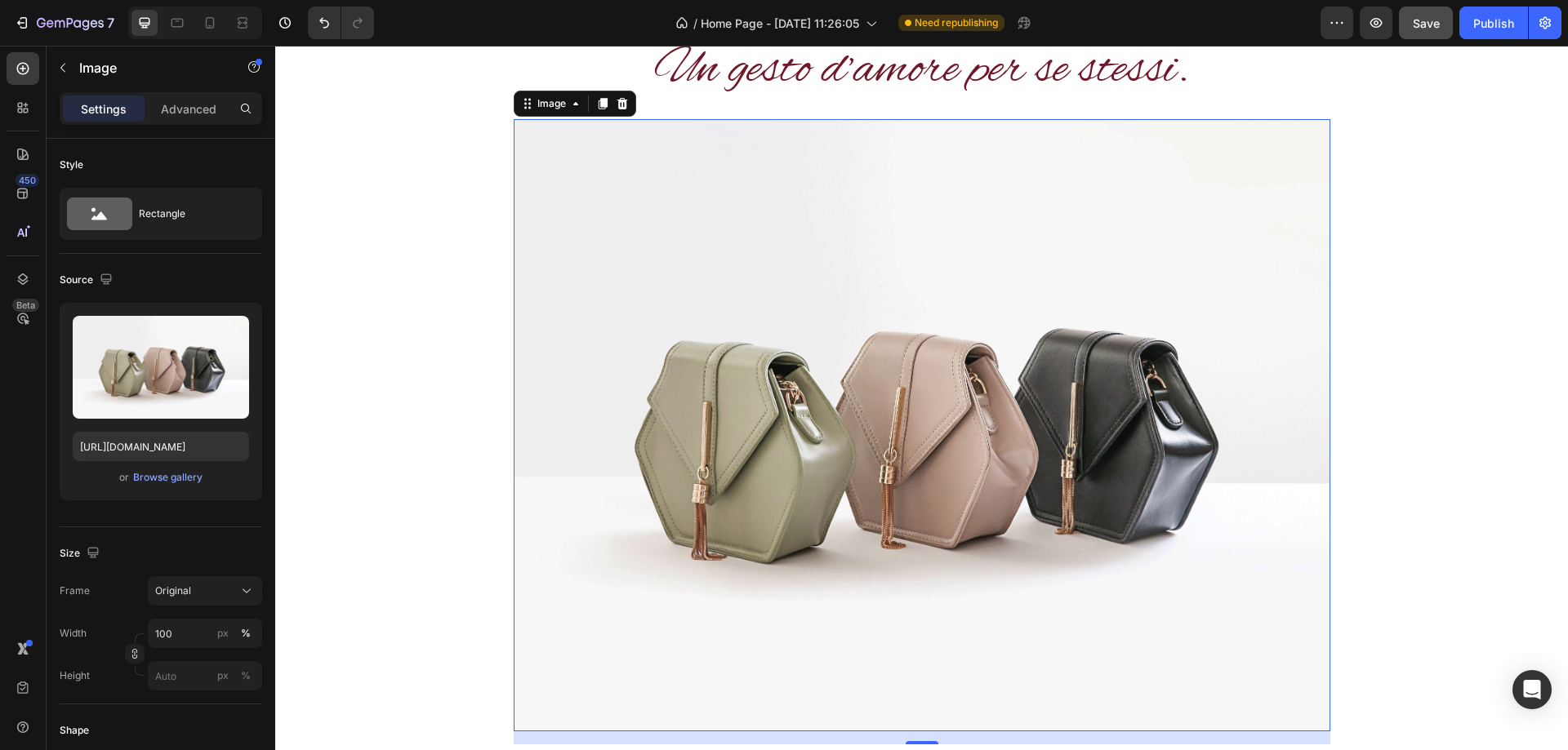
scroll to position [1152, 0]
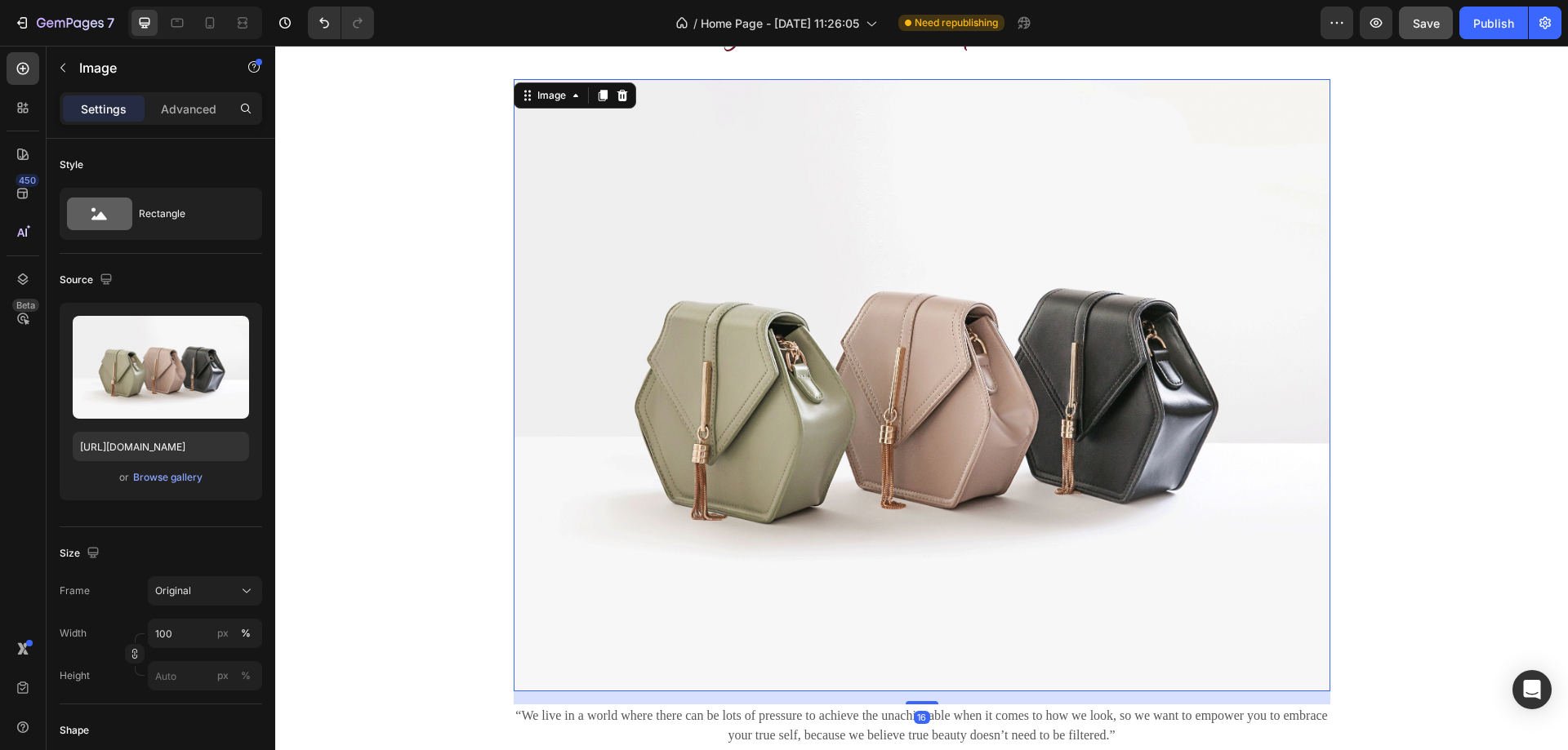
click at [779, 352] on img at bounding box center [922, 385] width 817 height 612
click at [152, 480] on div "Browse gallery" at bounding box center [167, 478] width 69 height 15
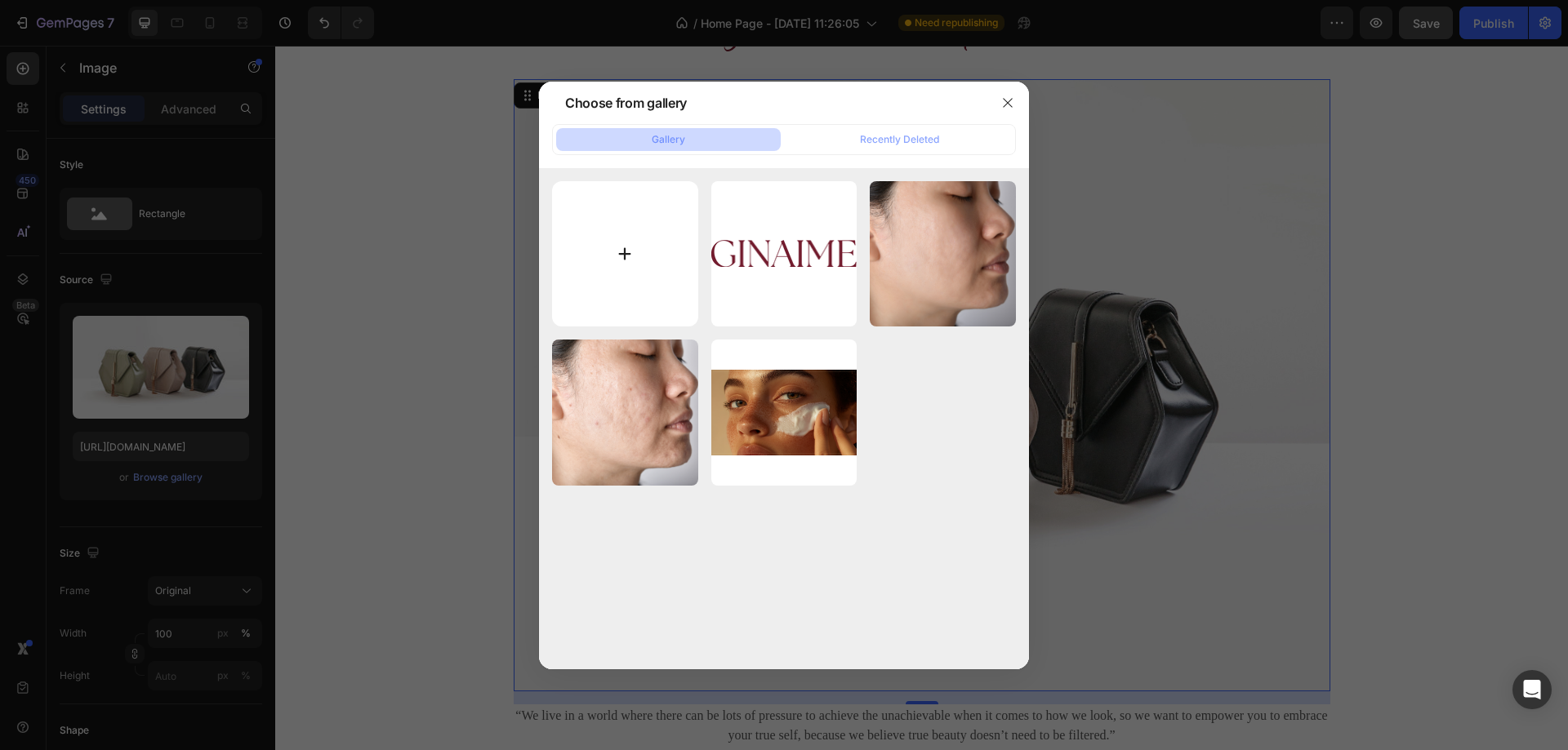
click at [619, 247] on input "file" at bounding box center [625, 254] width 146 height 146
type input "C:\fakepath\Progetto senza titolo (2).svg"
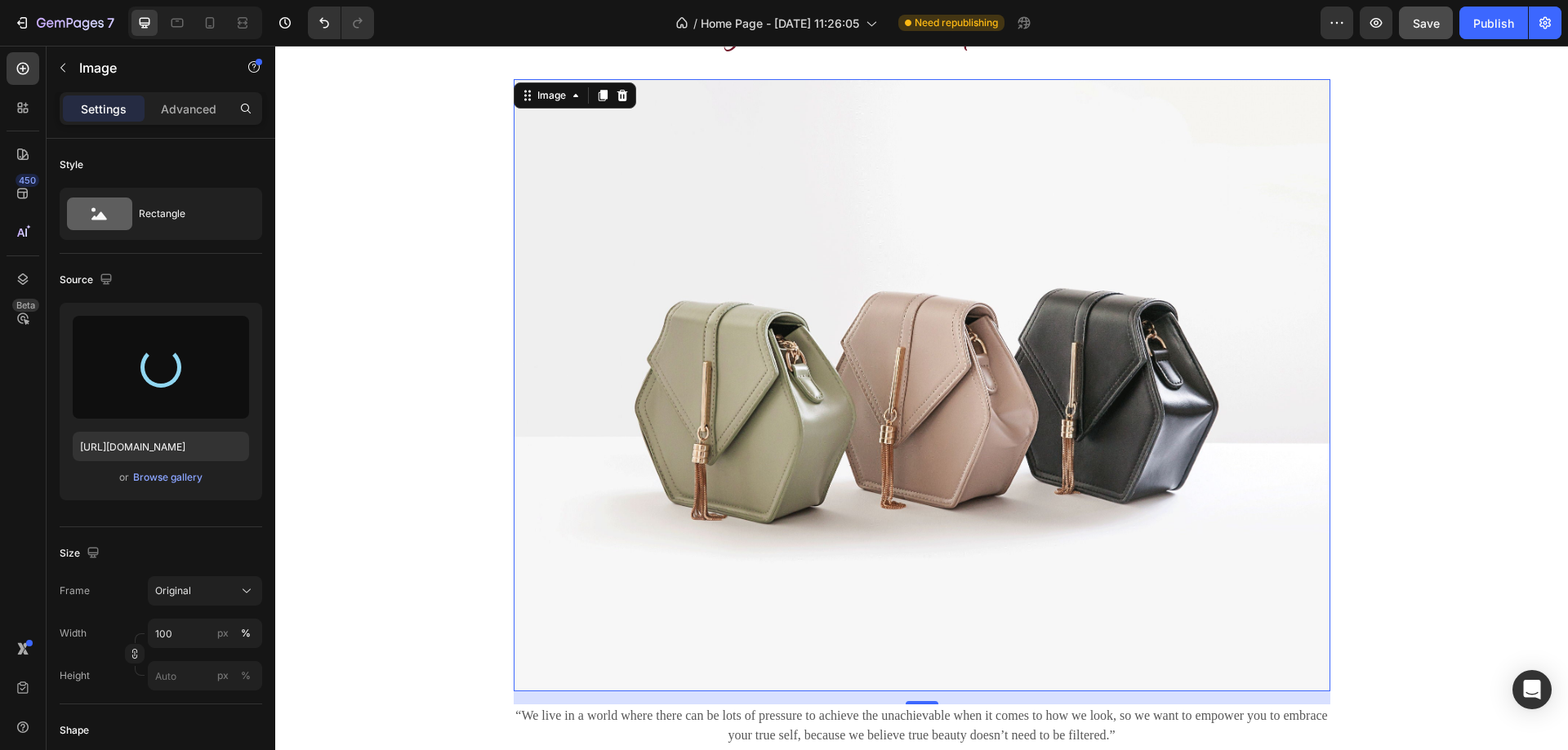
type input "https://cdn.shopify.com/s/files/1/0927/9252/1048/files/gempages_581906527682560…"
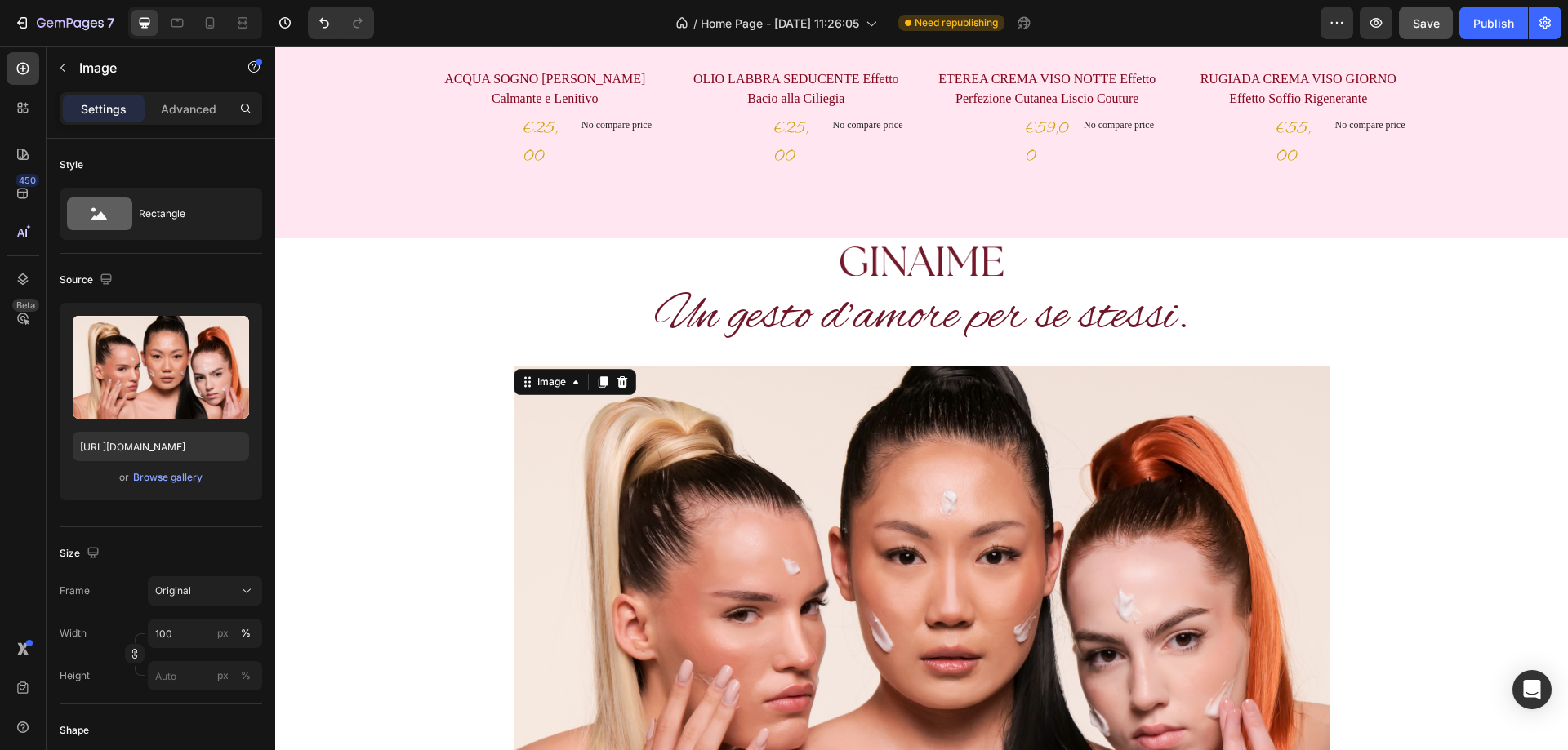
scroll to position [662, 0]
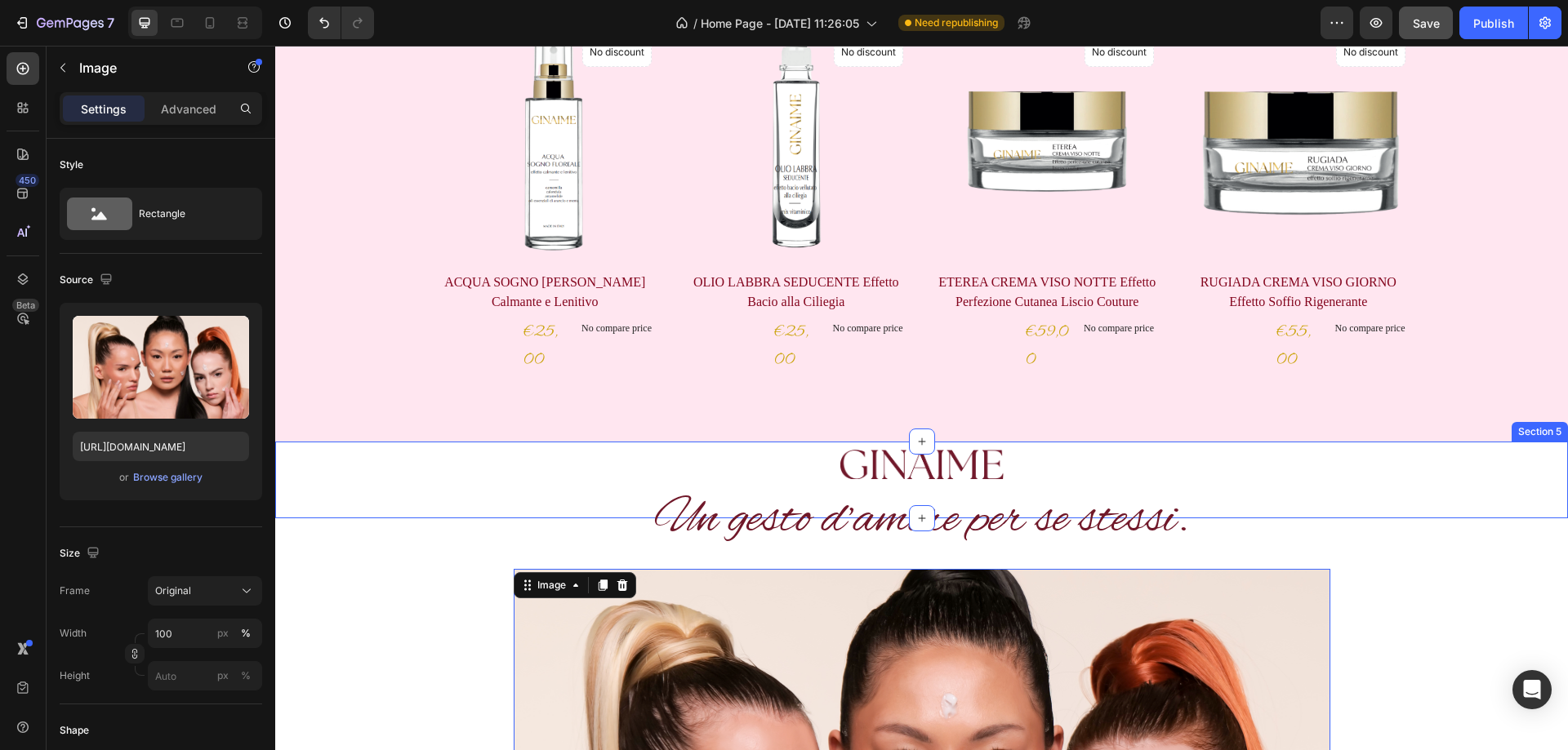
click at [1403, 507] on div "Image Section 5" at bounding box center [921, 480] width 1293 height 77
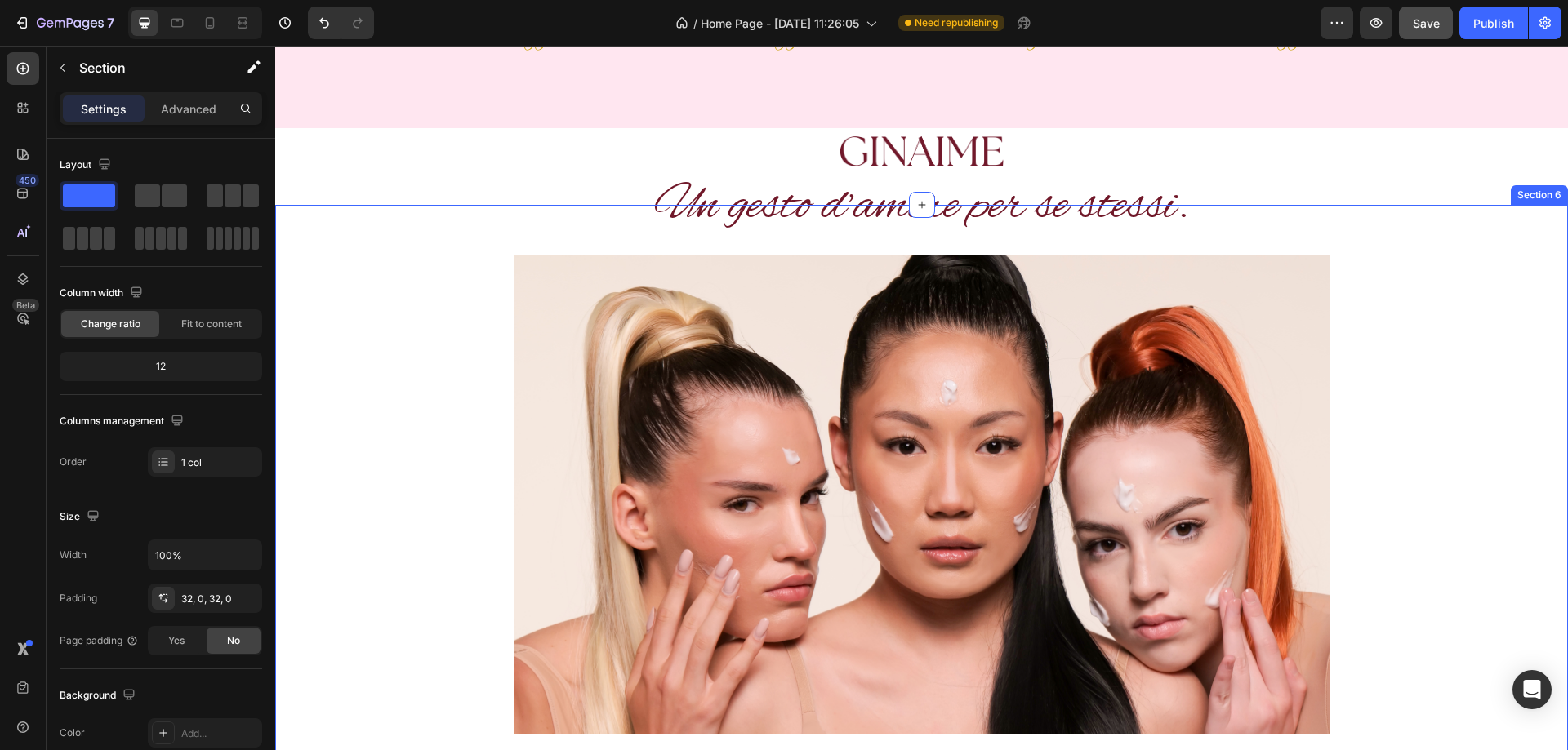
scroll to position [989, 0]
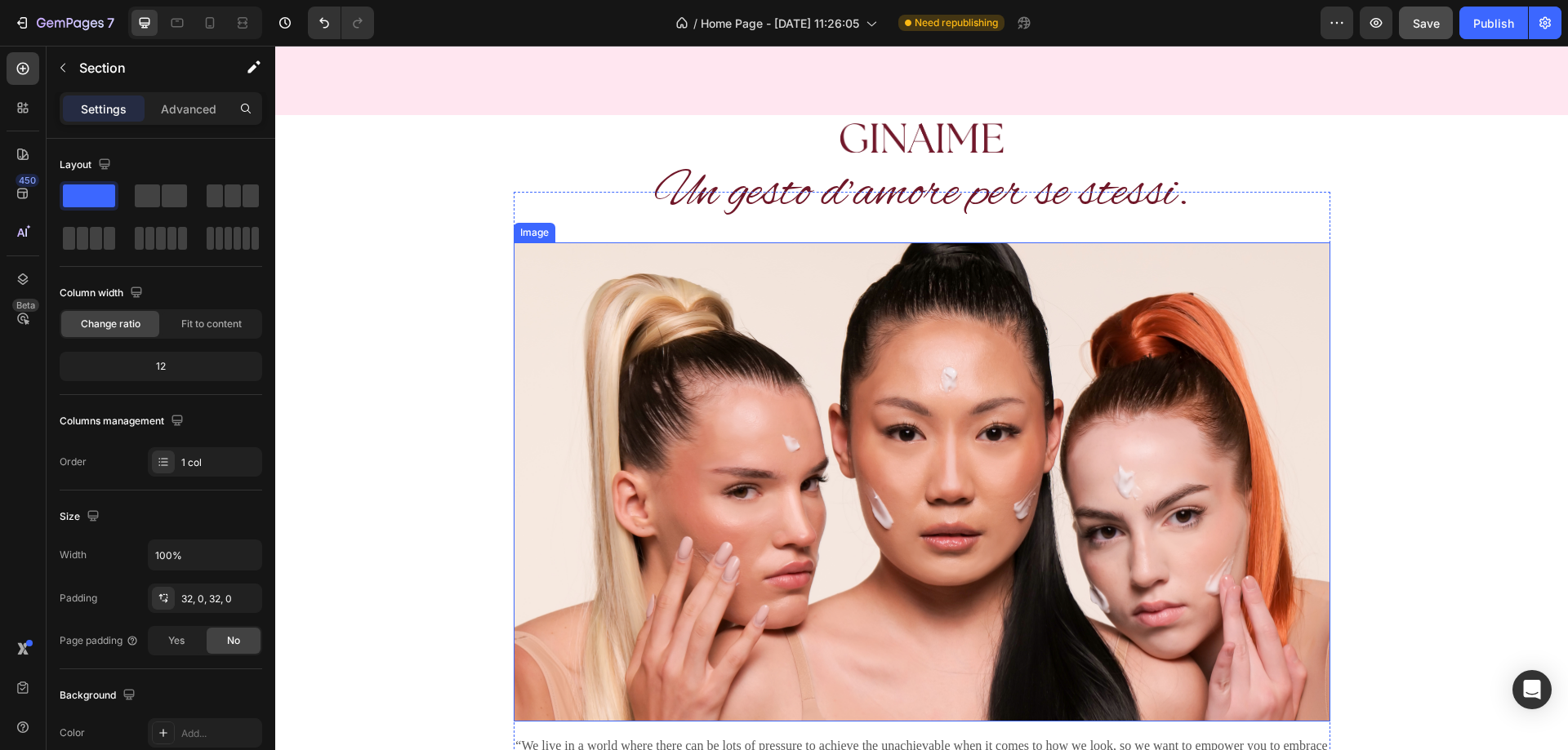
click at [1014, 379] on img at bounding box center [922, 482] width 817 height 479
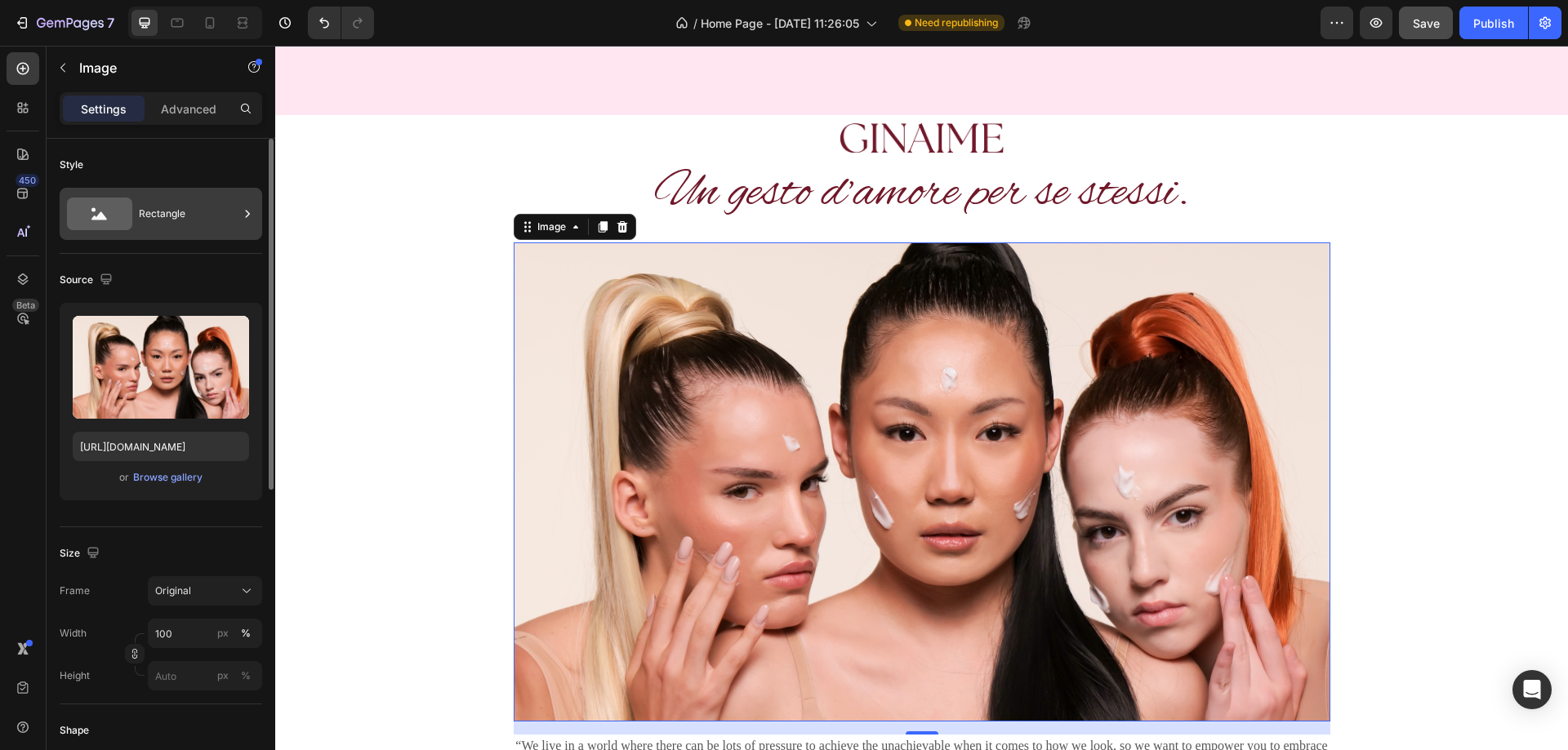
click at [193, 209] on div "Rectangle" at bounding box center [188, 214] width 100 height 38
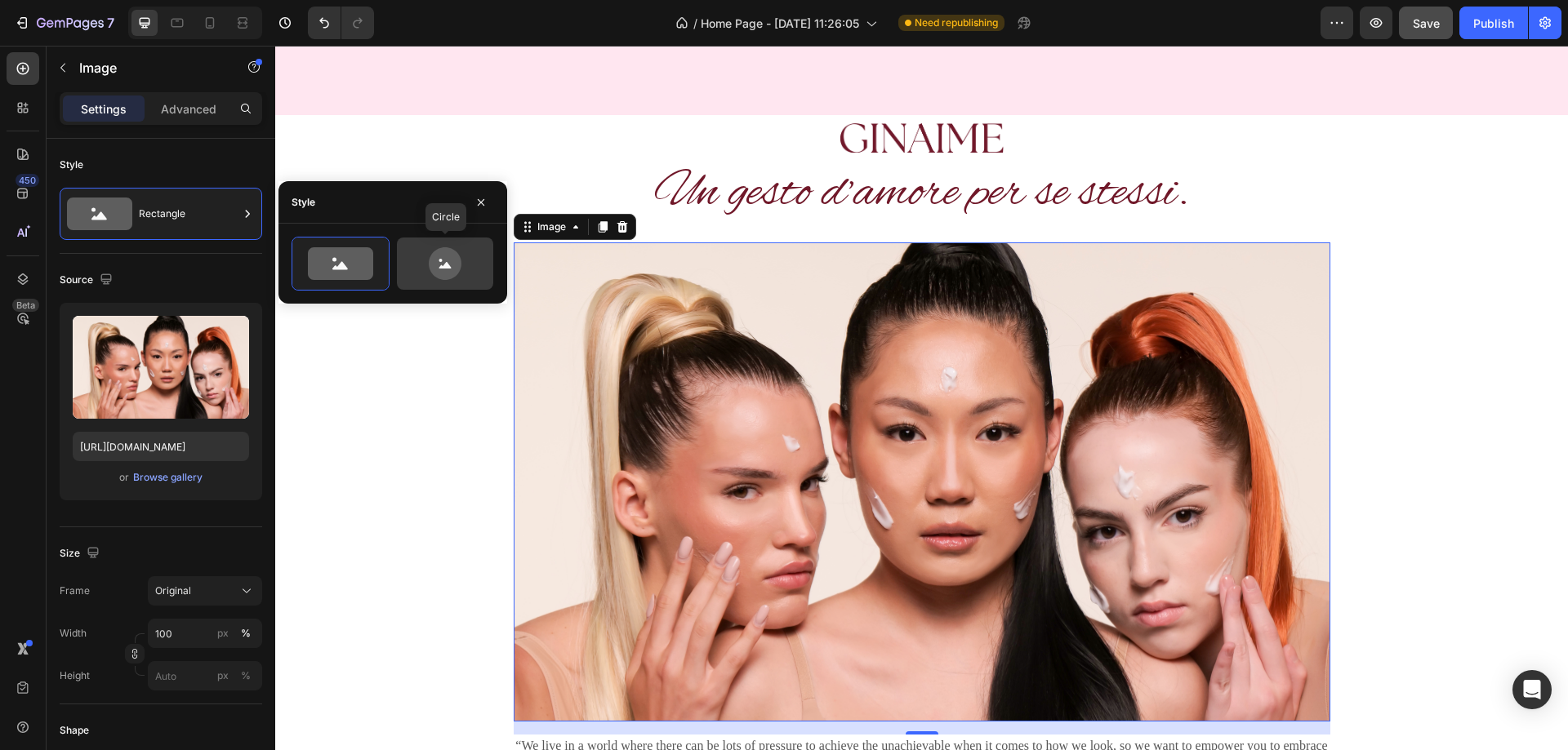
click at [465, 270] on icon at bounding box center [445, 263] width 77 height 32
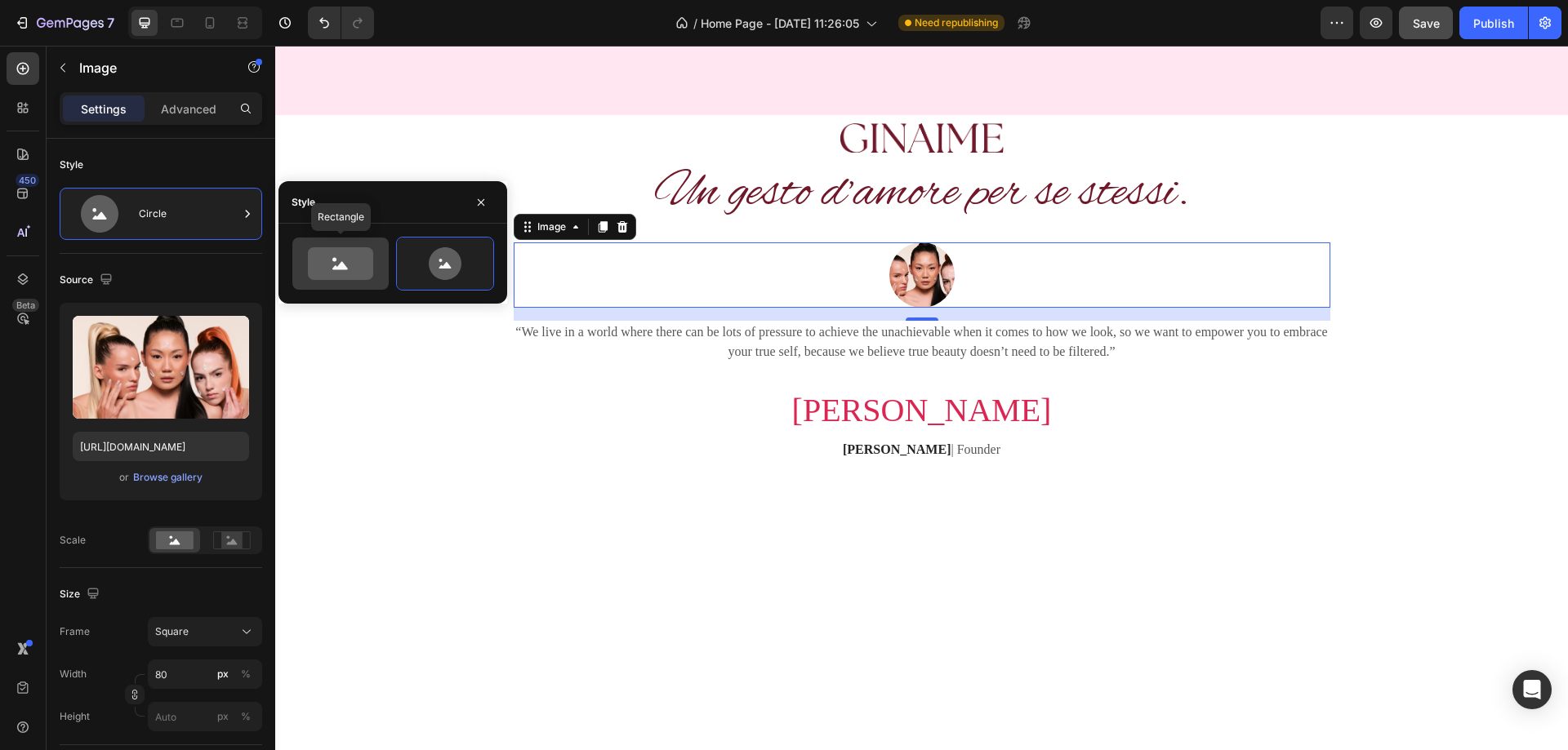
click at [350, 254] on icon at bounding box center [340, 263] width 66 height 32
type input "100"
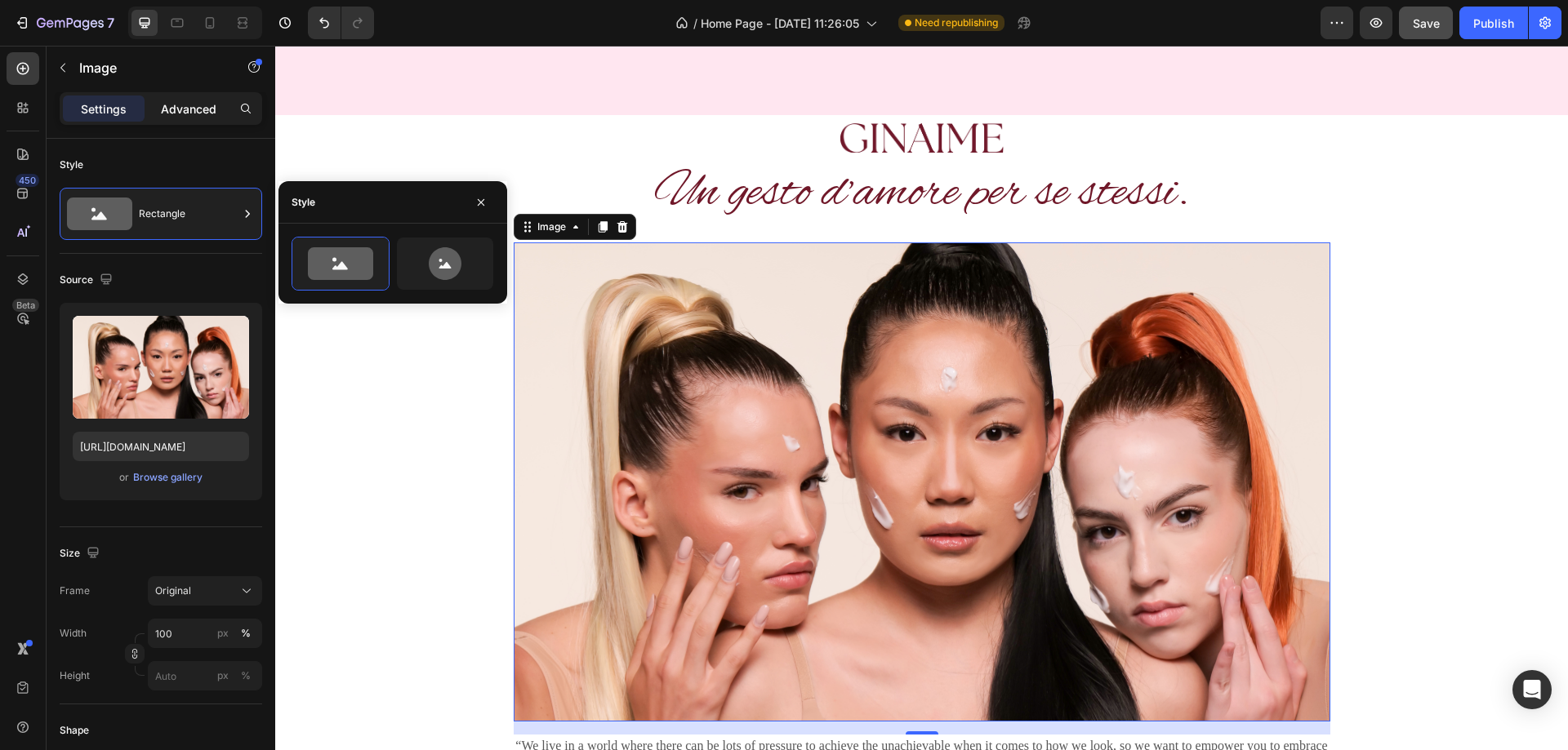
click at [178, 107] on p "Advanced" at bounding box center [188, 110] width 55 height 18
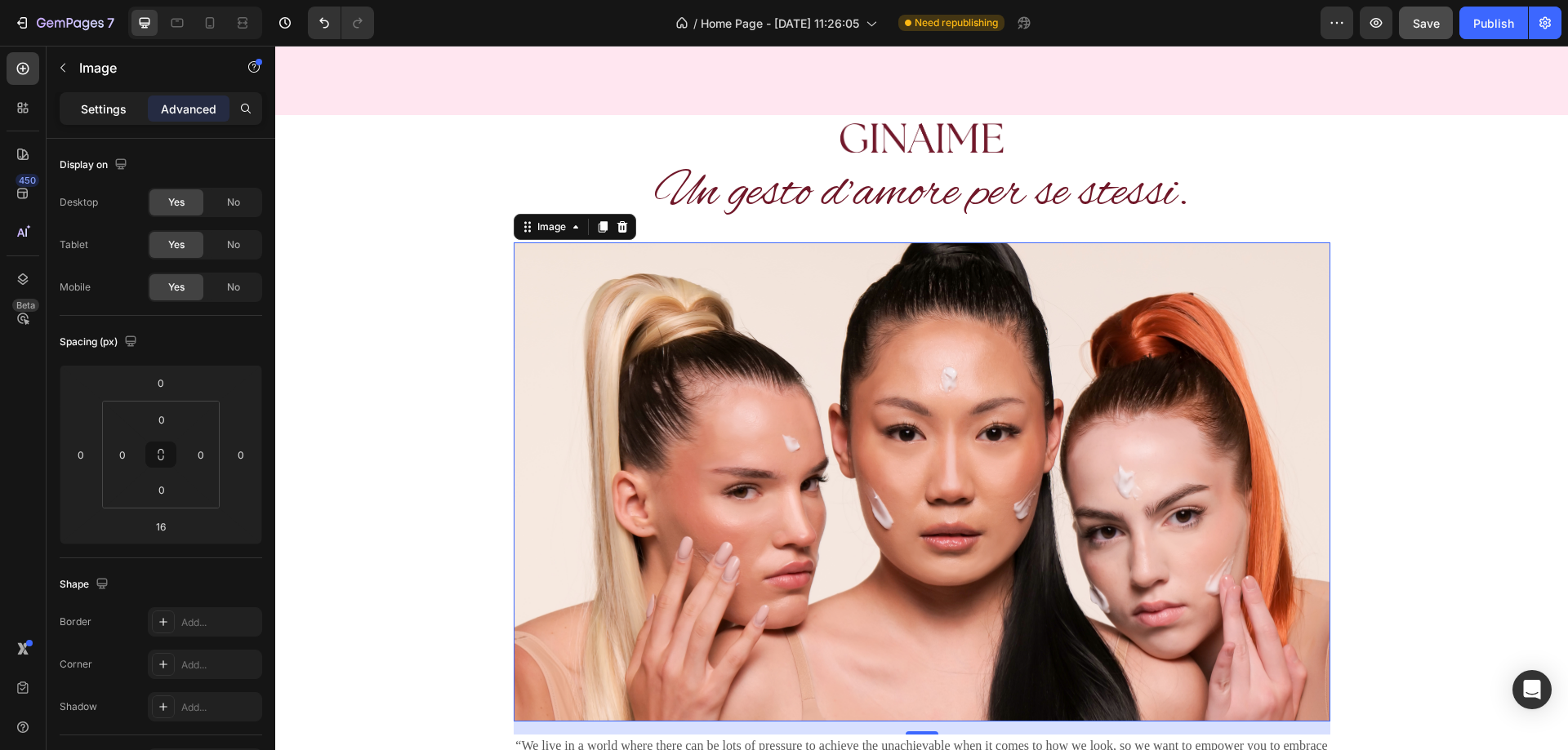
click at [103, 114] on p "Settings" at bounding box center [103, 110] width 46 height 18
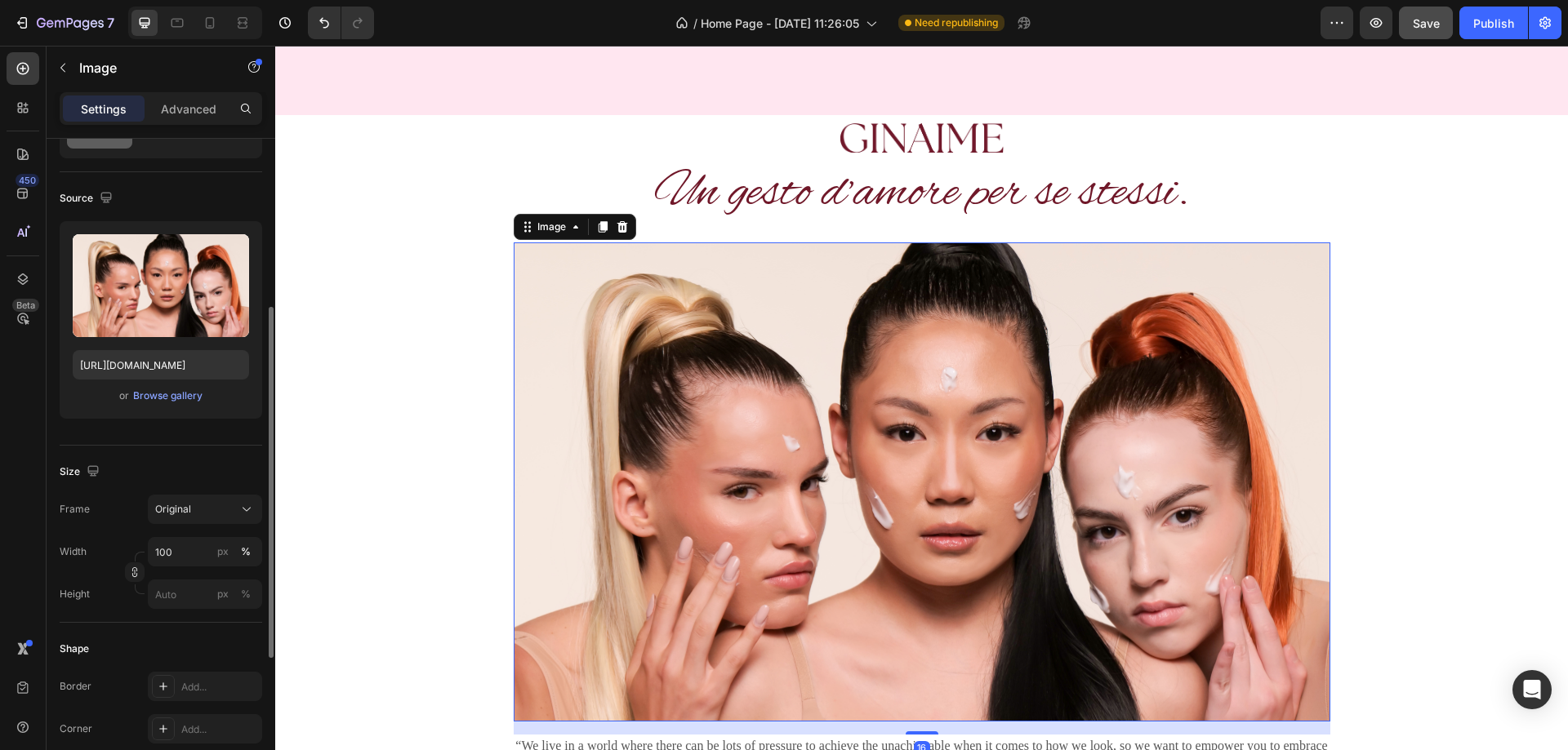
scroll to position [163, 0]
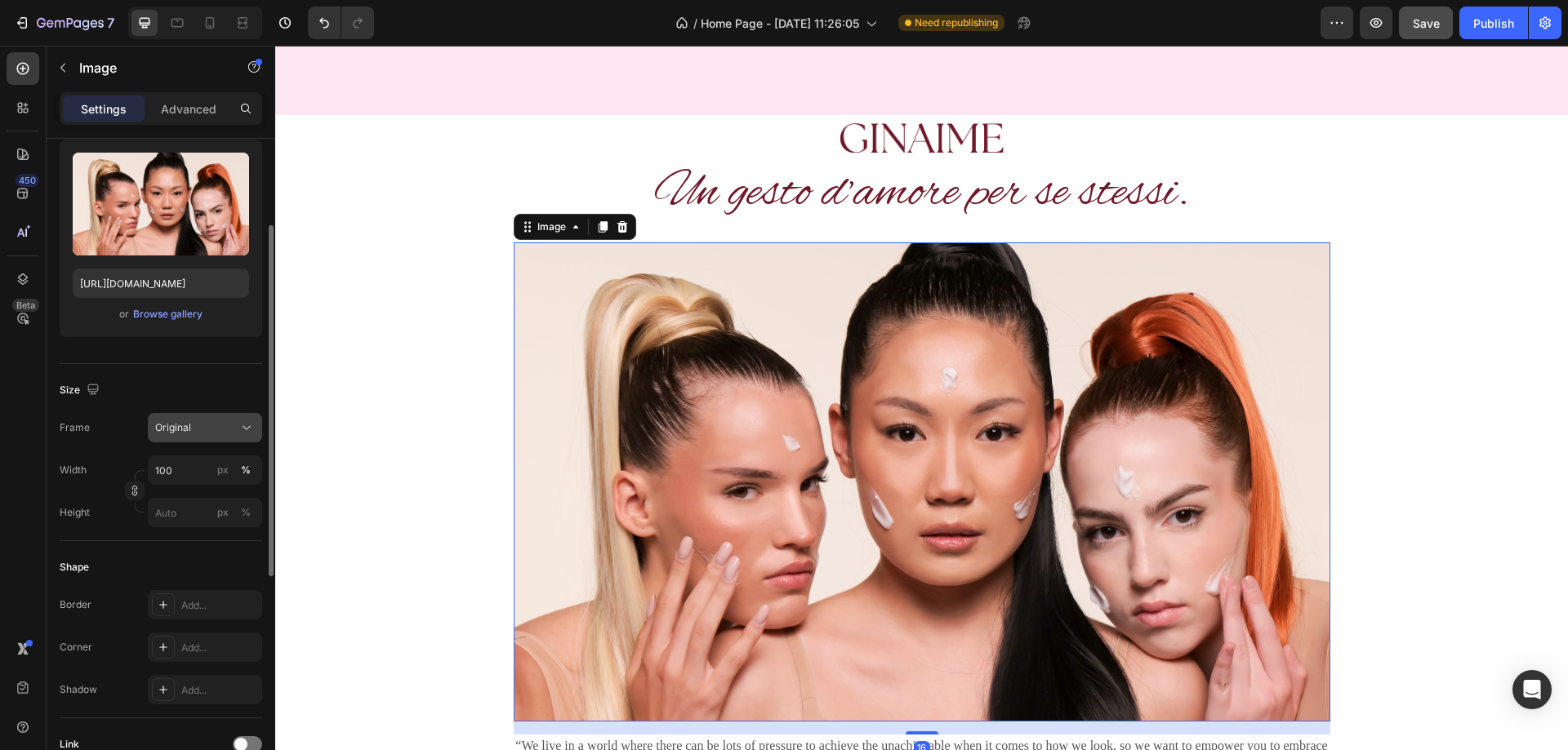
click at [200, 430] on div "Original" at bounding box center [195, 428] width 80 height 15
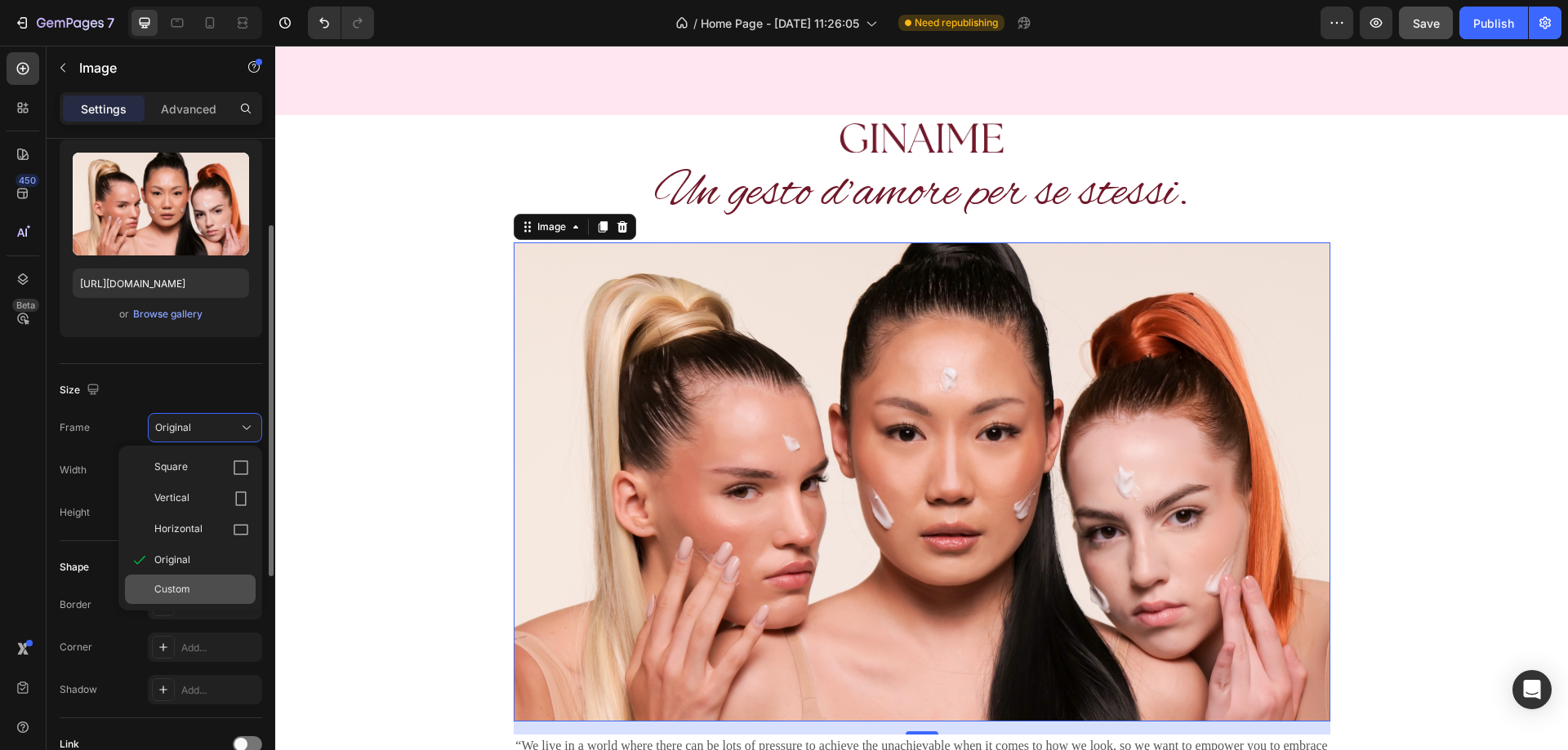
click at [163, 597] on div "Custom" at bounding box center [190, 590] width 131 height 30
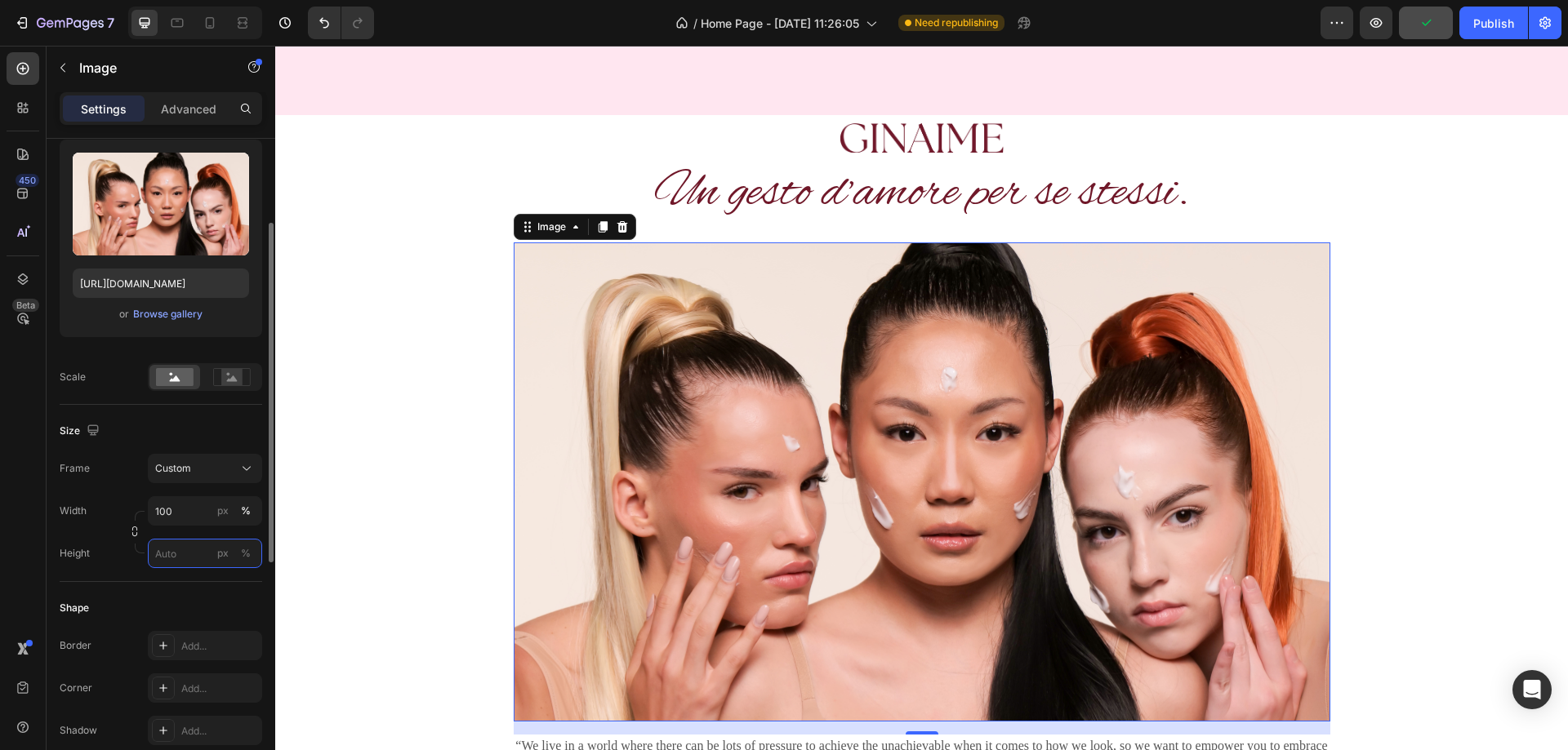
click at [174, 550] on input "px %" at bounding box center [205, 554] width 114 height 30
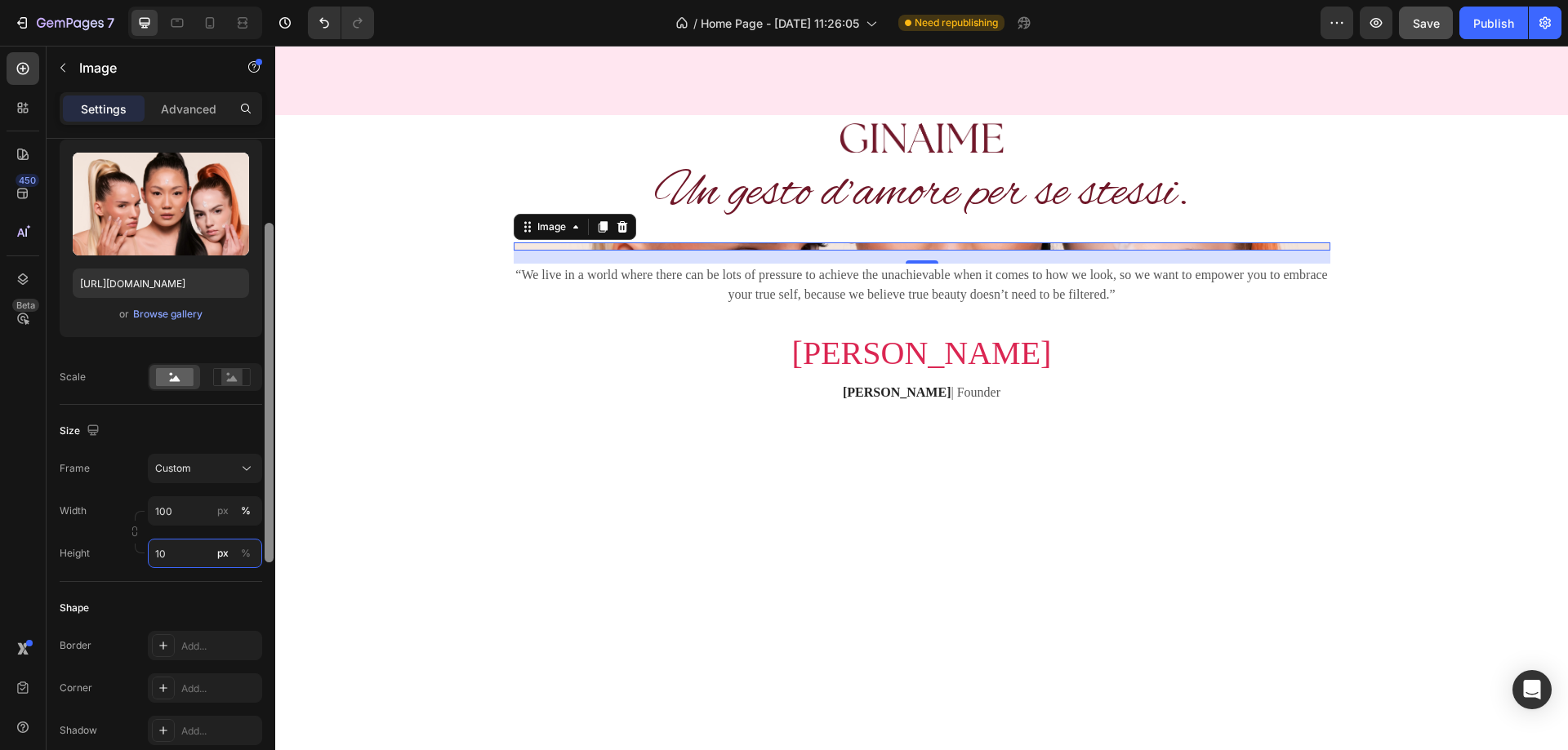
type input "1"
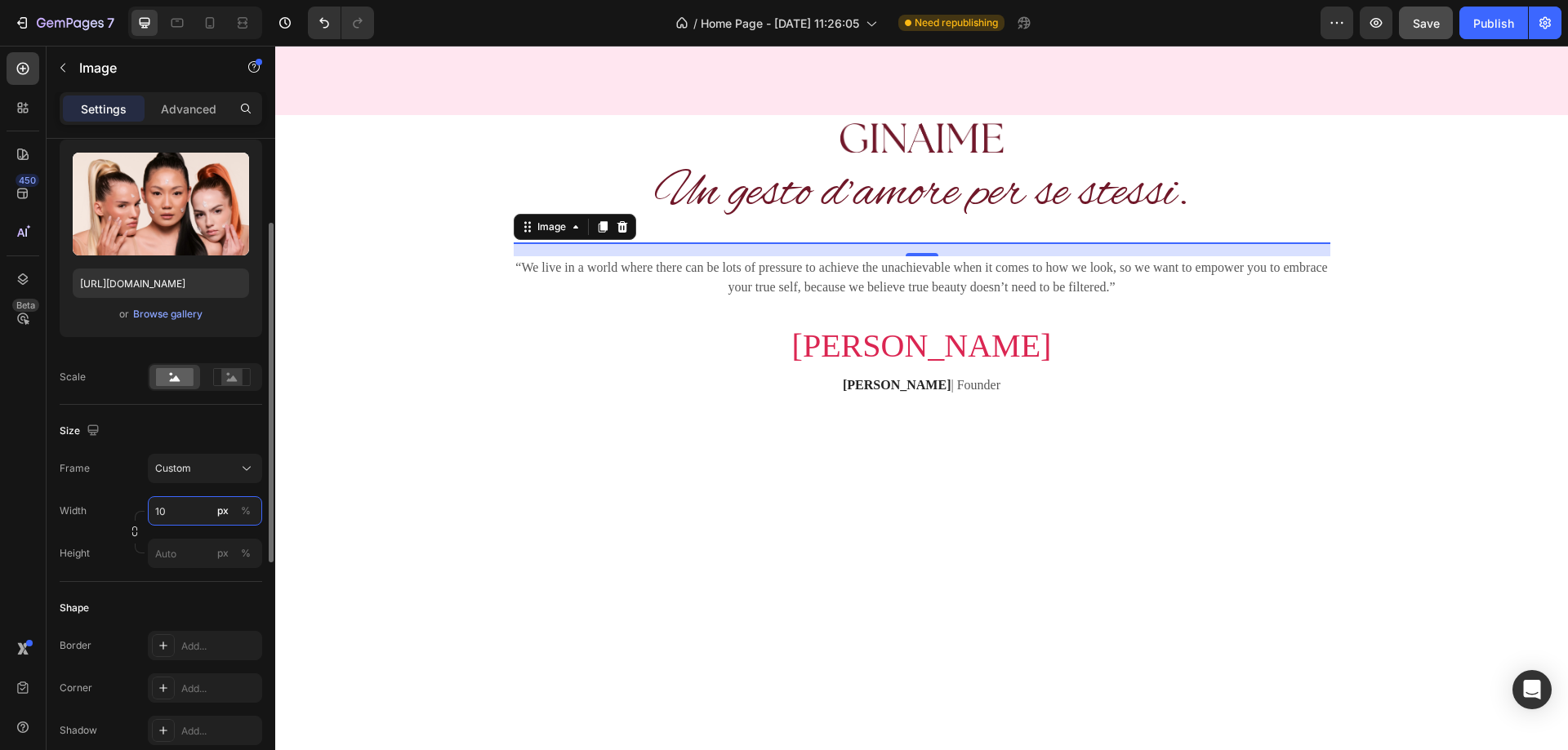
type input "100"
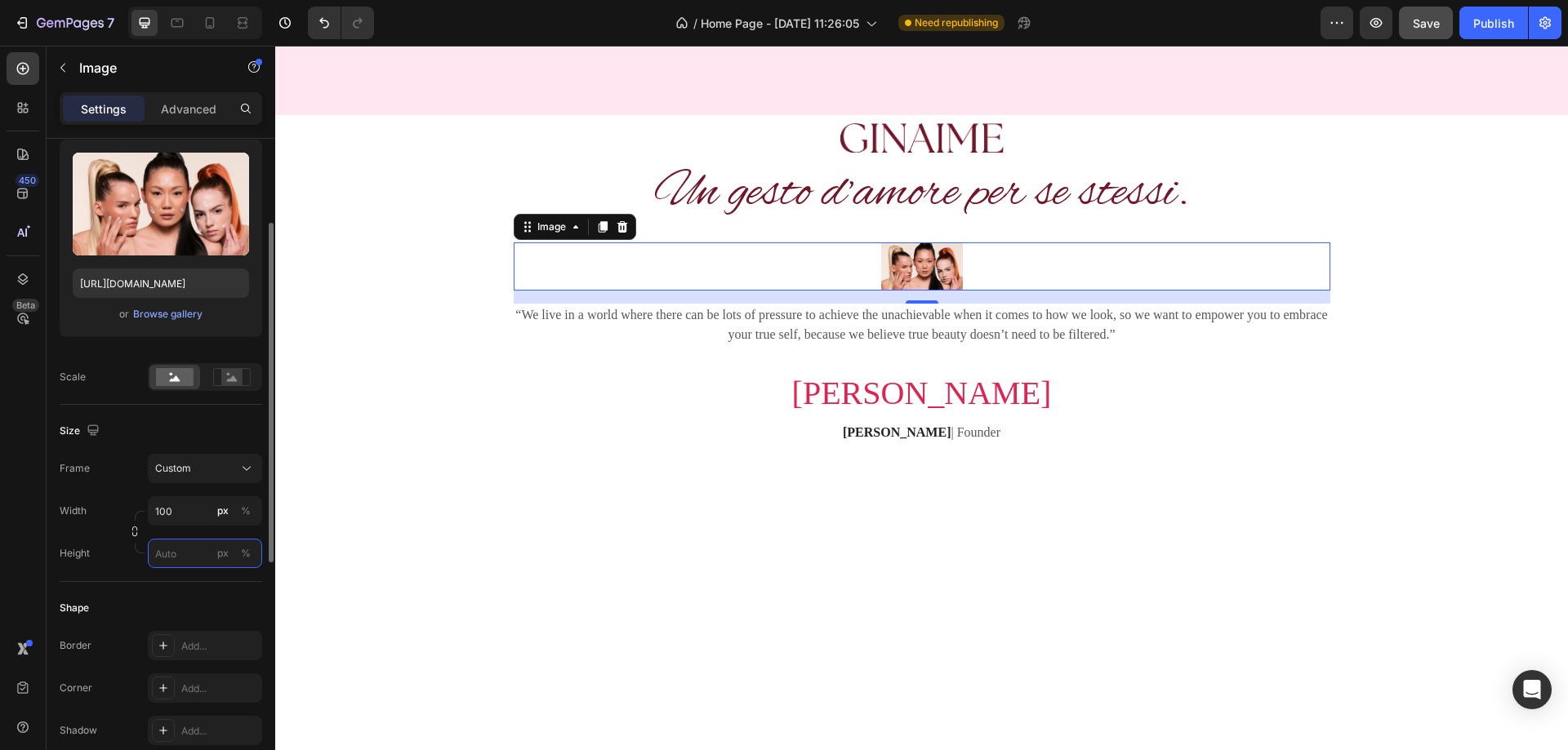
click at [186, 544] on input "px %" at bounding box center [205, 554] width 114 height 30
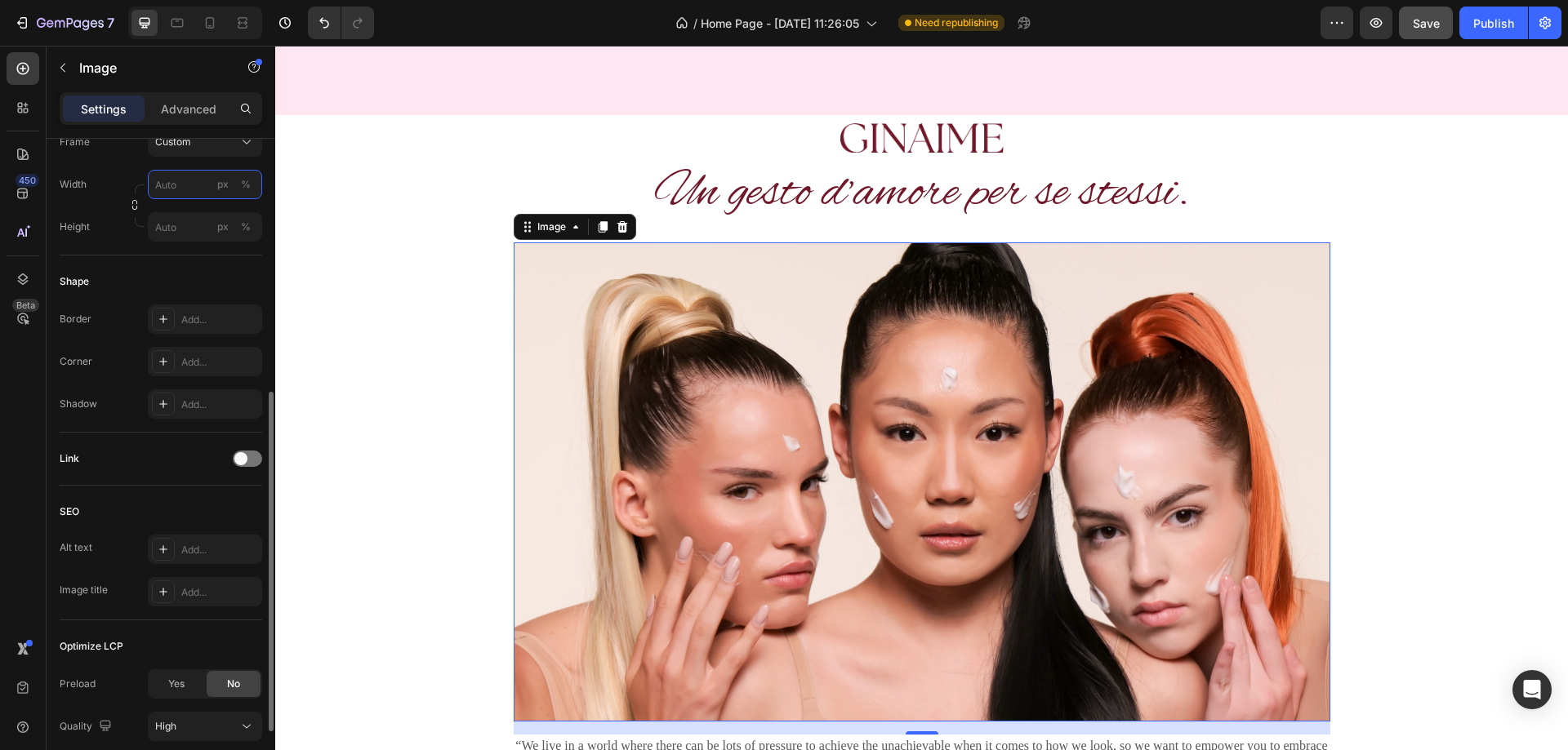
scroll to position [616, 0]
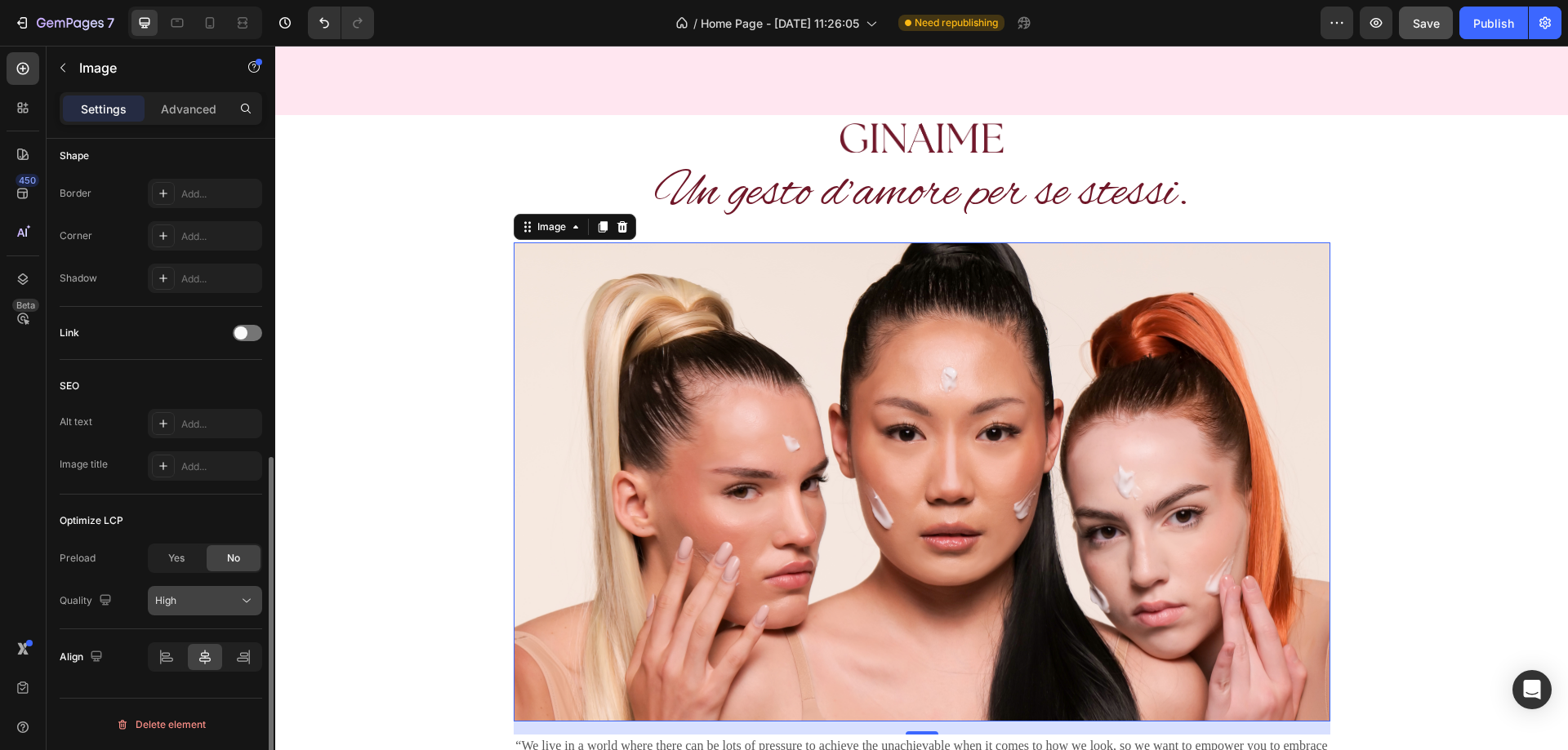
click at [182, 607] on div "High" at bounding box center [196, 601] width 83 height 15
click at [182, 604] on div "High" at bounding box center [196, 601] width 83 height 15
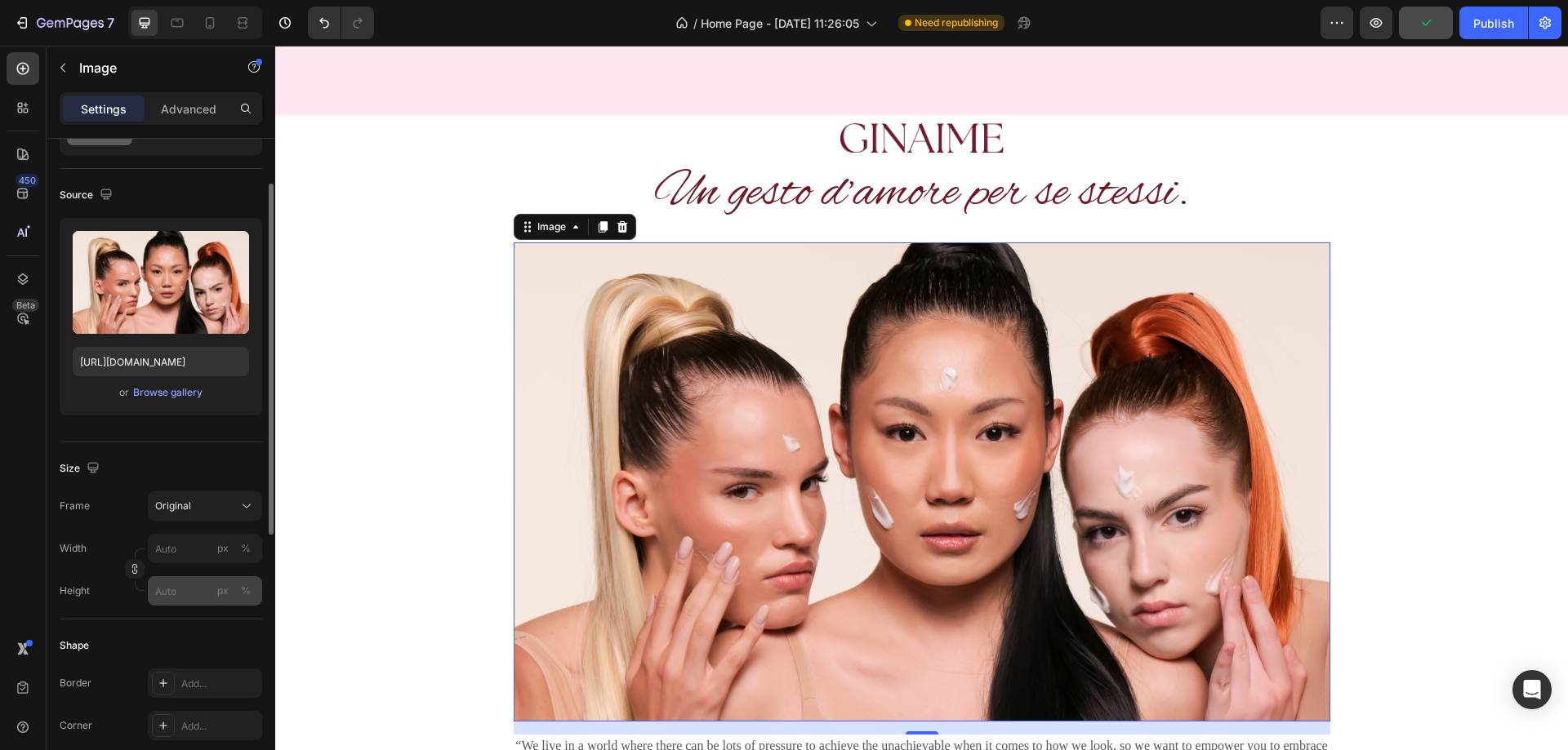
scroll to position [0, 0]
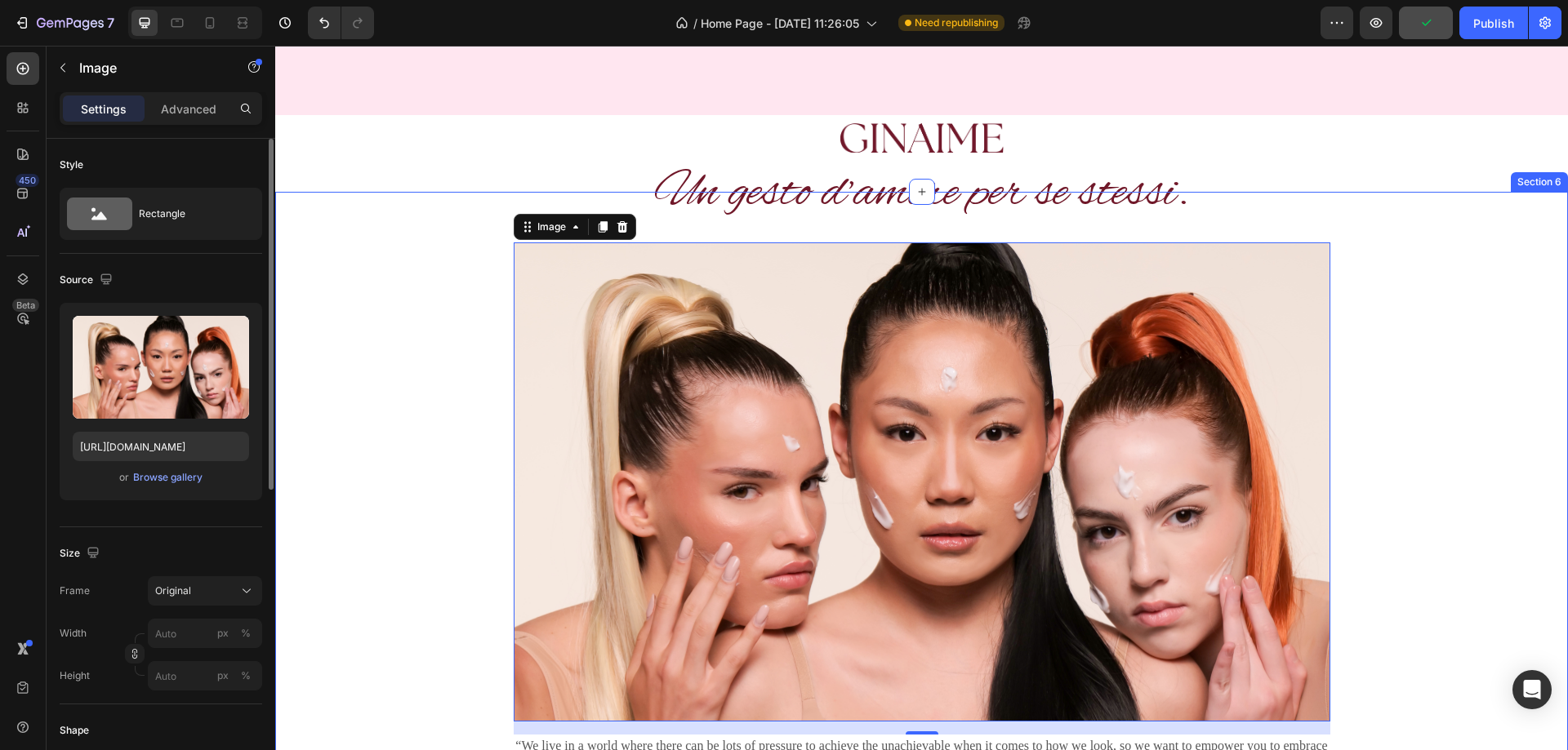
click at [479, 342] on div "Un gesto d’amore per se stessi. Heading Image 16 “We live in a world where ther…" at bounding box center [921, 547] width 1268 height 711
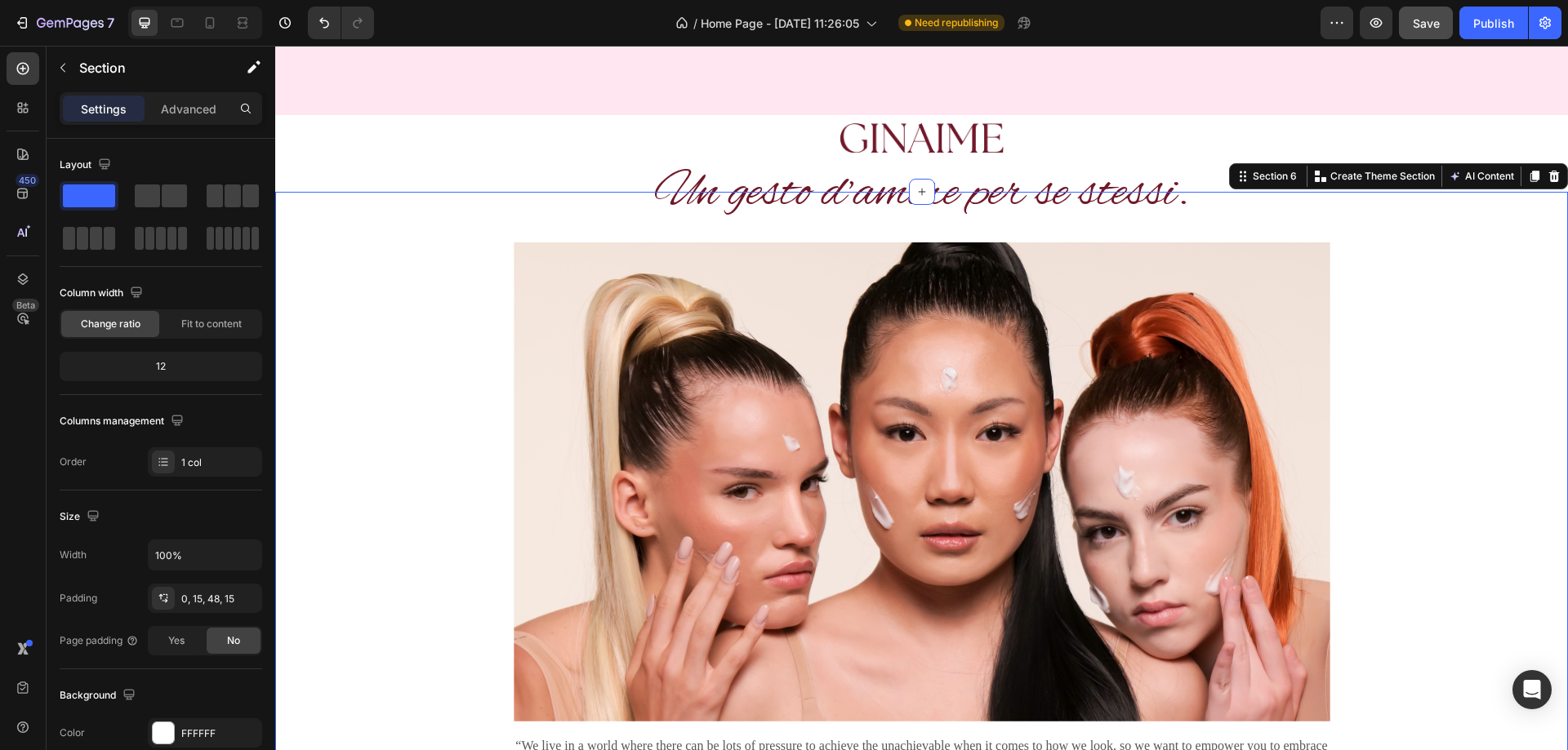
click at [426, 331] on div "Un gesto d’amore per se stessi. Heading Image “We live in a world where there c…" at bounding box center [921, 547] width 1268 height 711
click at [916, 187] on icon at bounding box center [922, 192] width 13 height 13
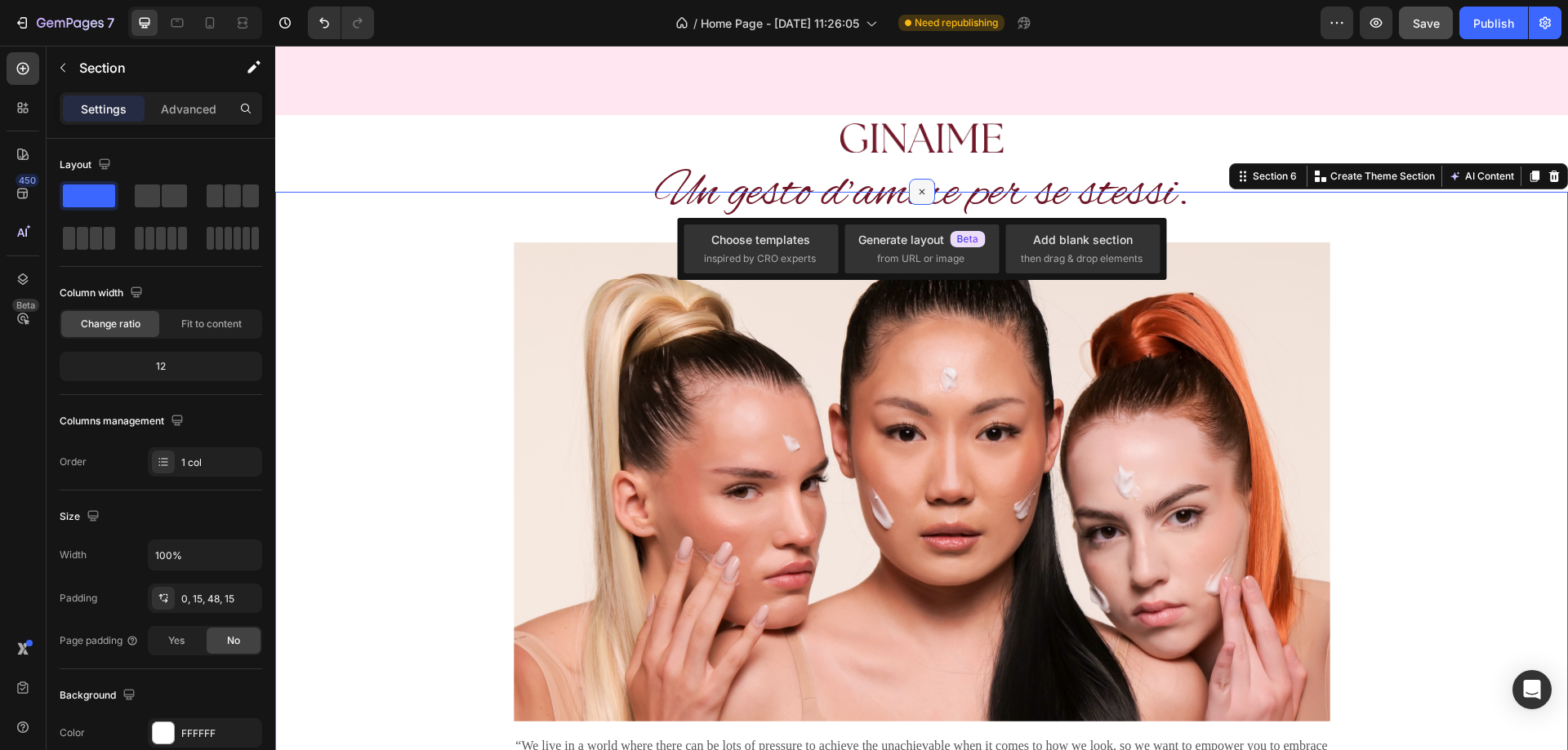
click at [917, 188] on icon at bounding box center [921, 191] width 18 height 18
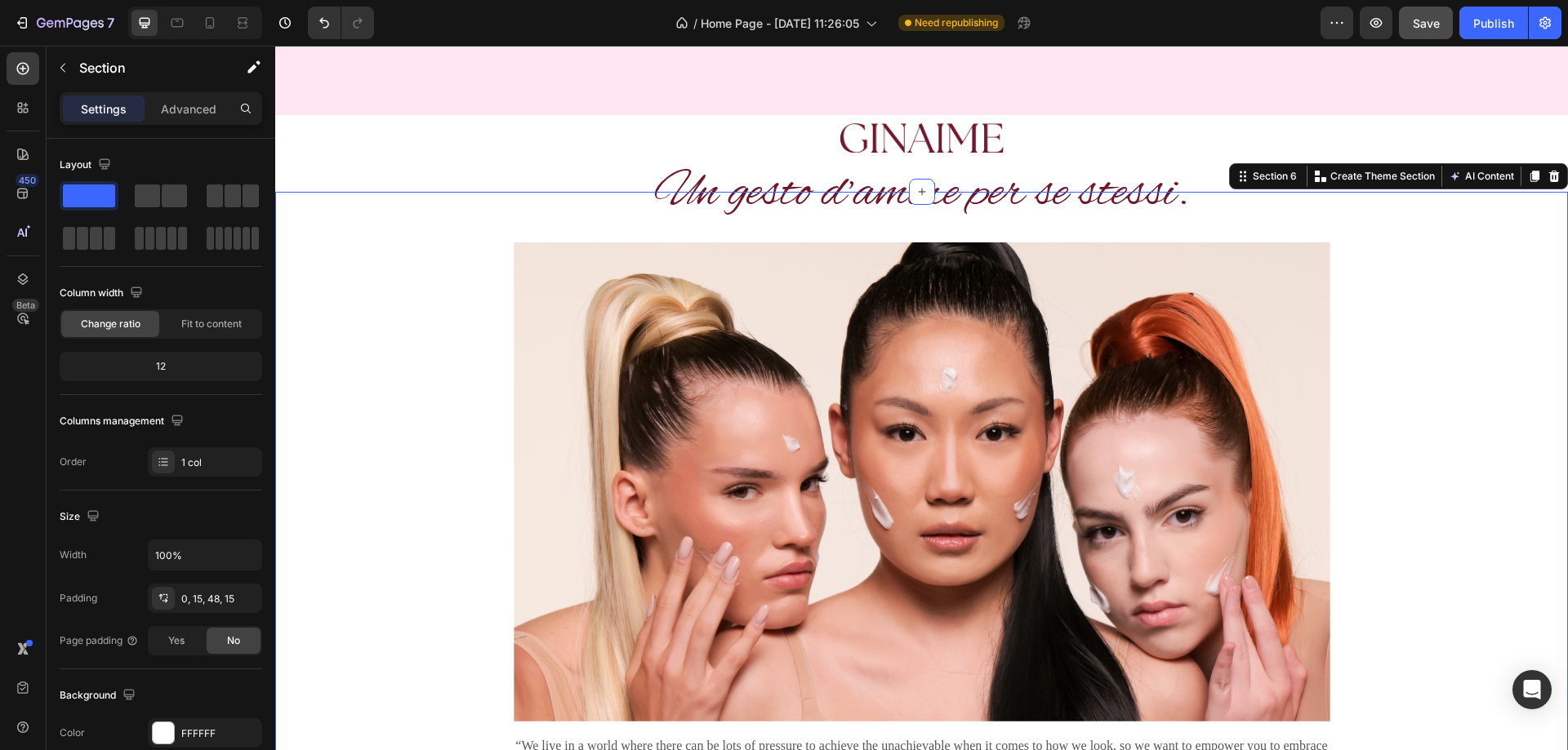
scroll to position [907, 0]
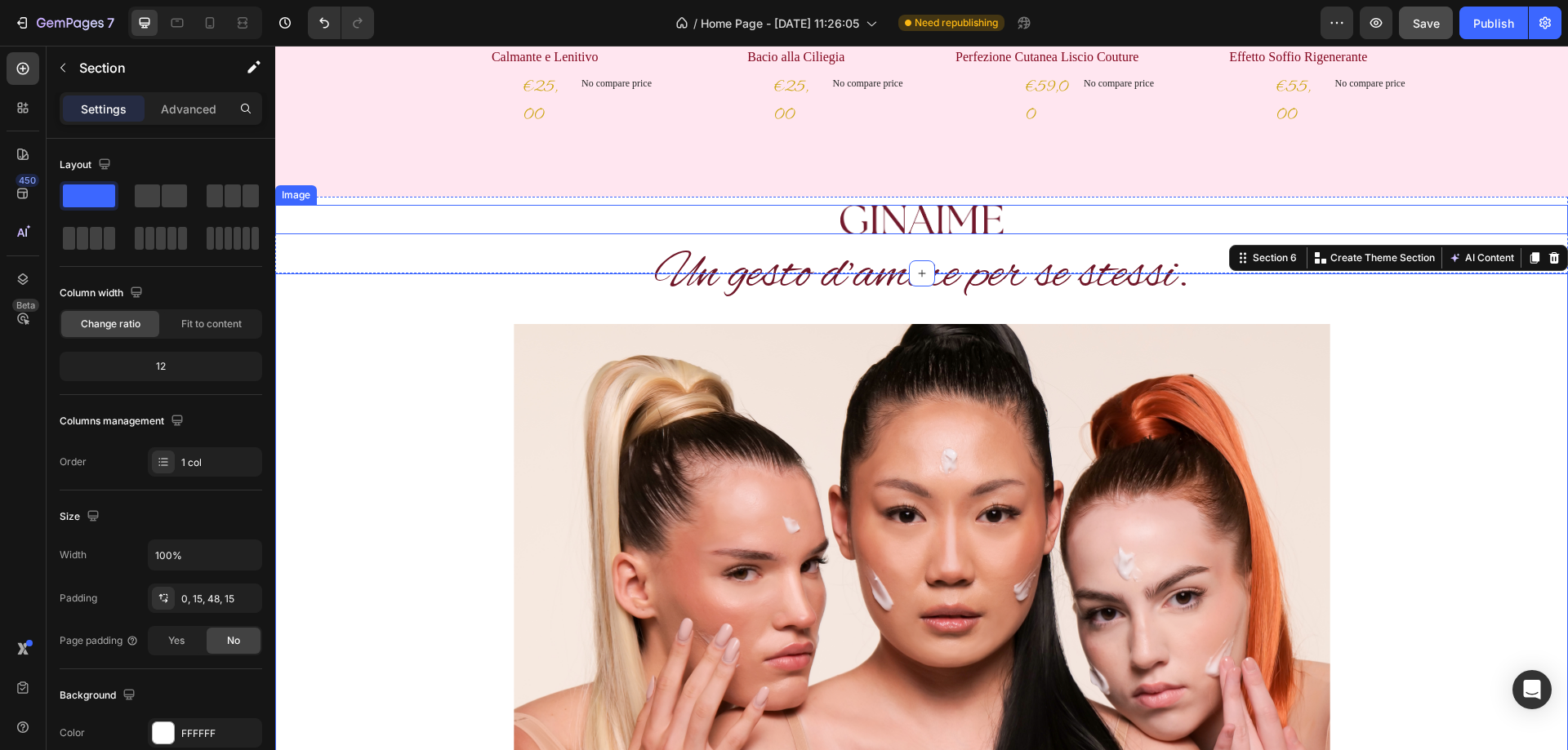
click at [906, 223] on img at bounding box center [922, 220] width 163 height 30
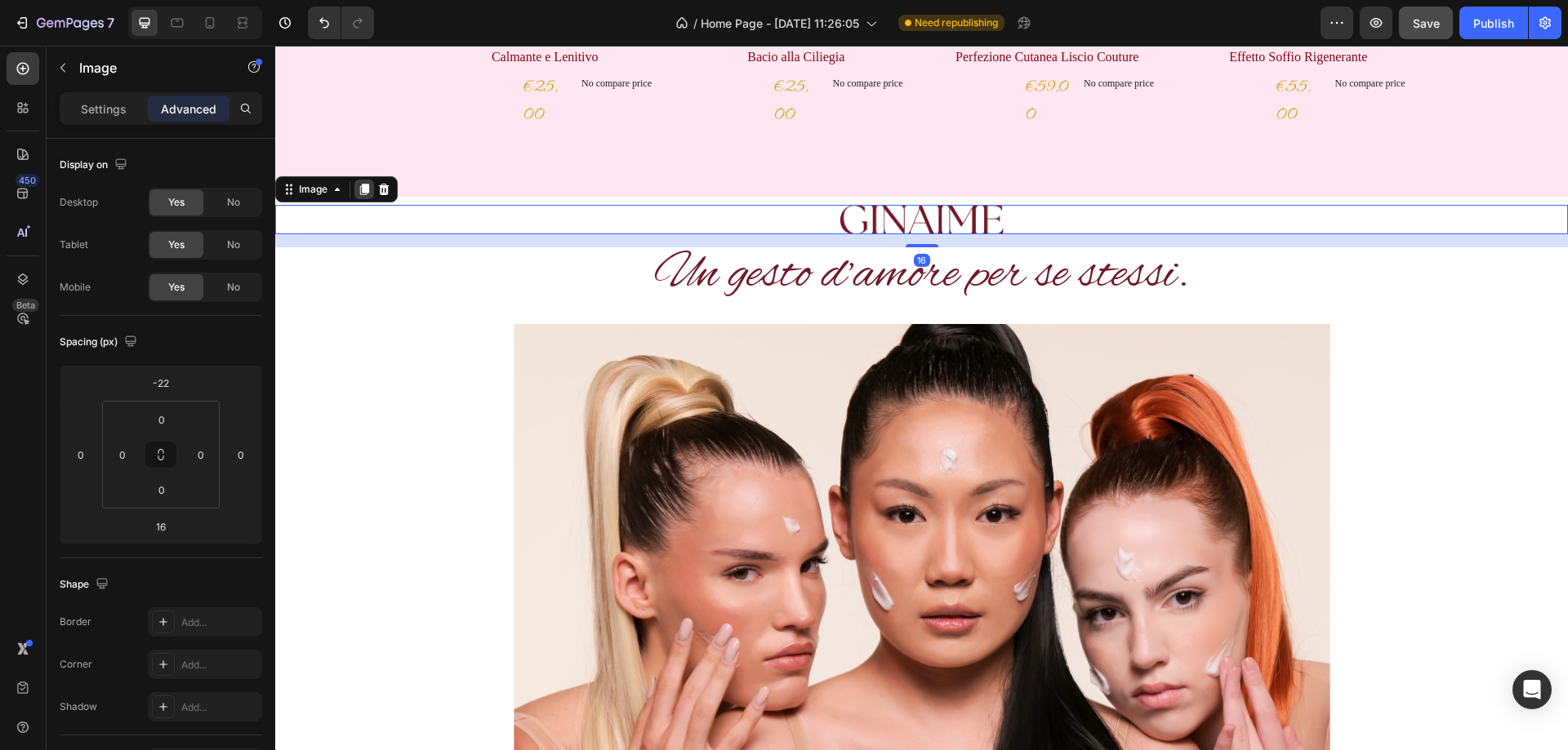
click at [360, 186] on icon at bounding box center [364, 189] width 13 height 13
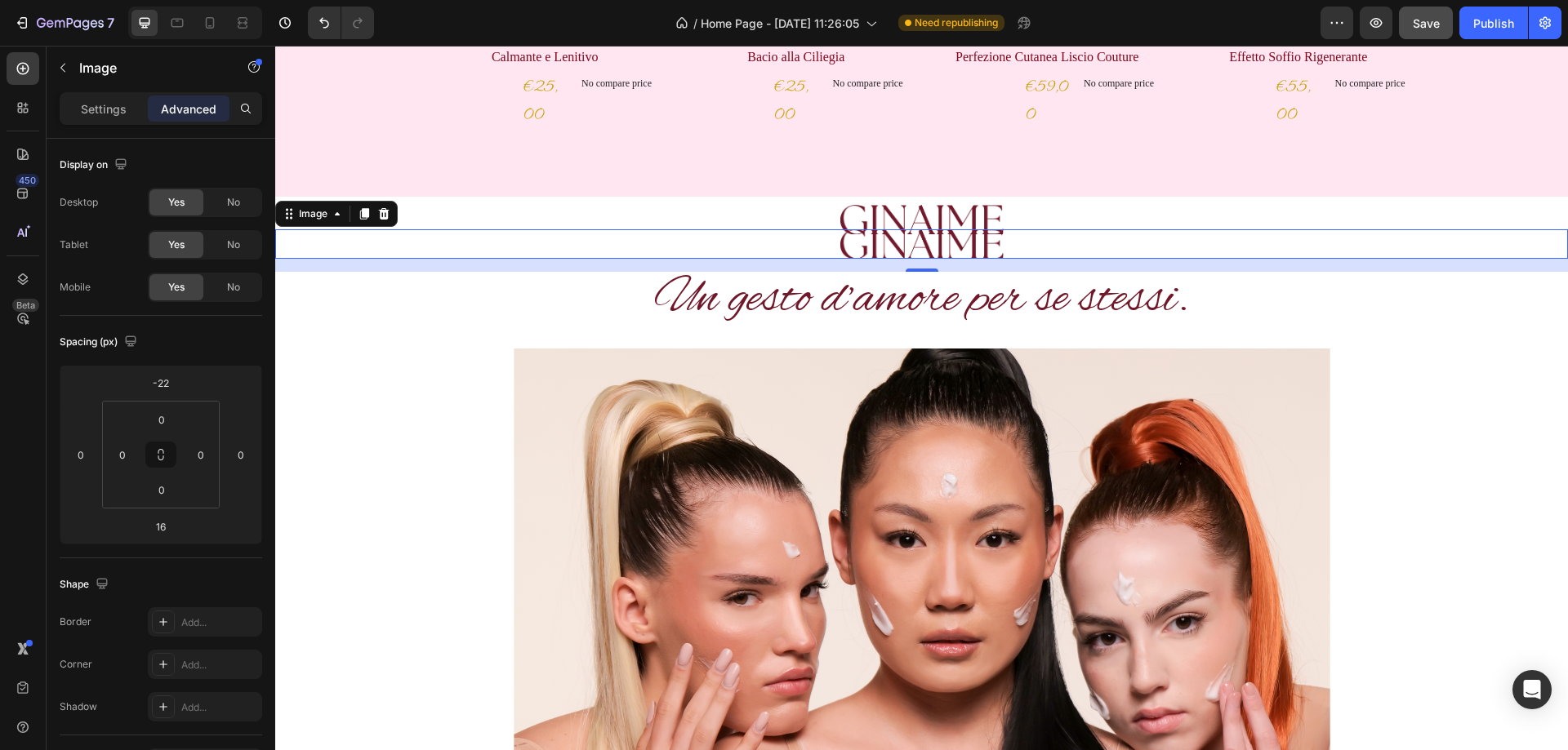
click at [941, 243] on img at bounding box center [922, 244] width 163 height 30
click at [944, 478] on img at bounding box center [922, 588] width 817 height 479
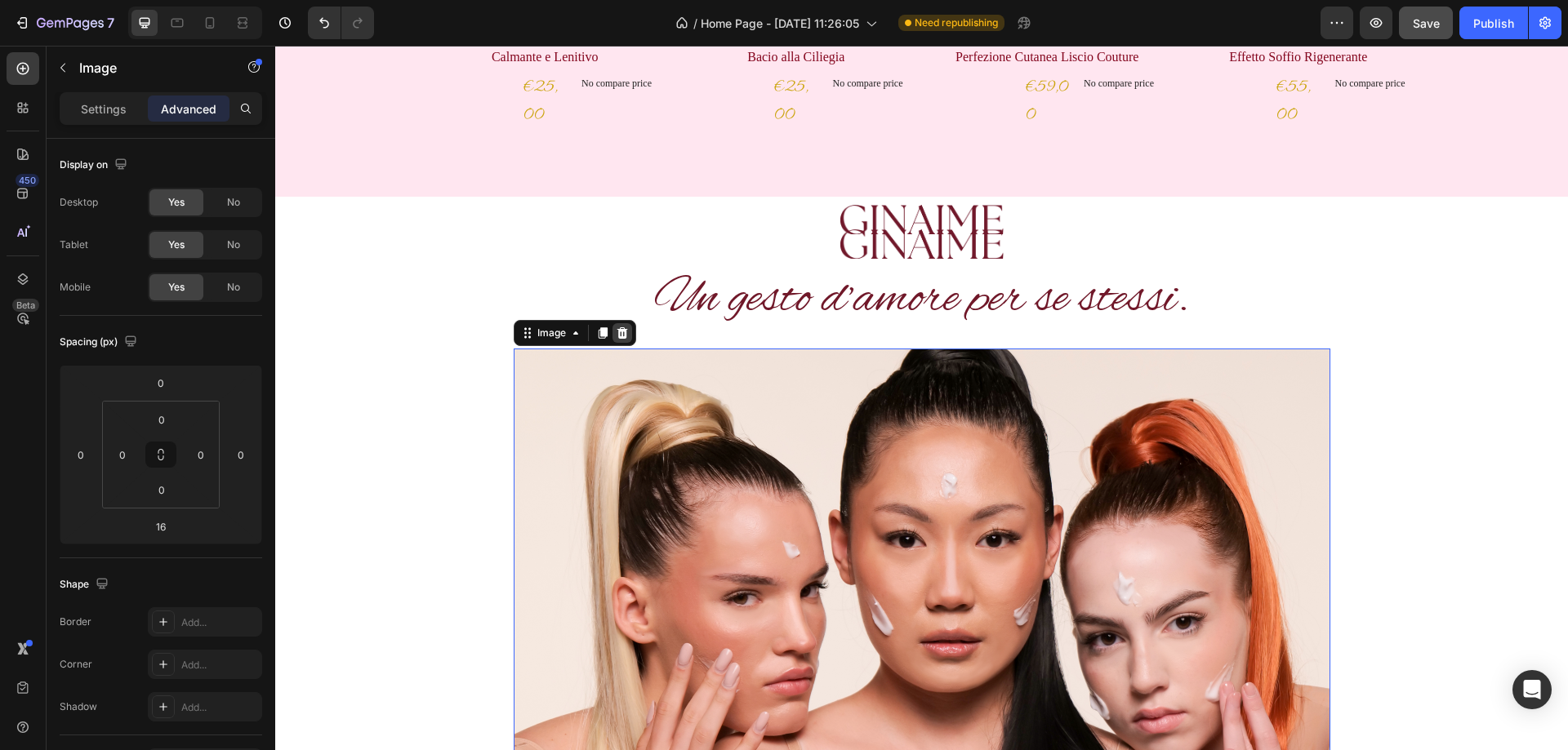
click at [621, 329] on icon at bounding box center [622, 333] width 13 height 13
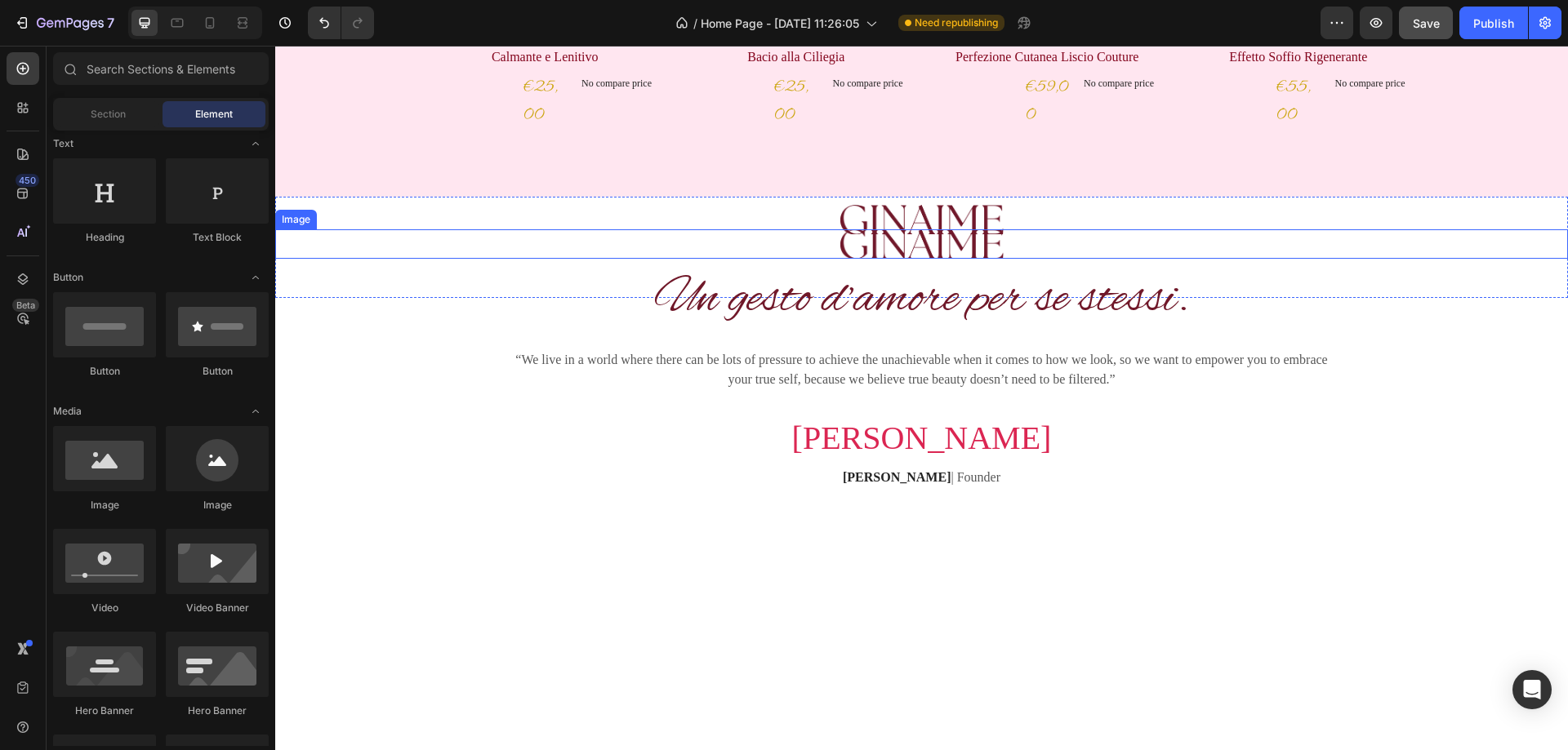
click at [939, 236] on img at bounding box center [922, 244] width 163 height 30
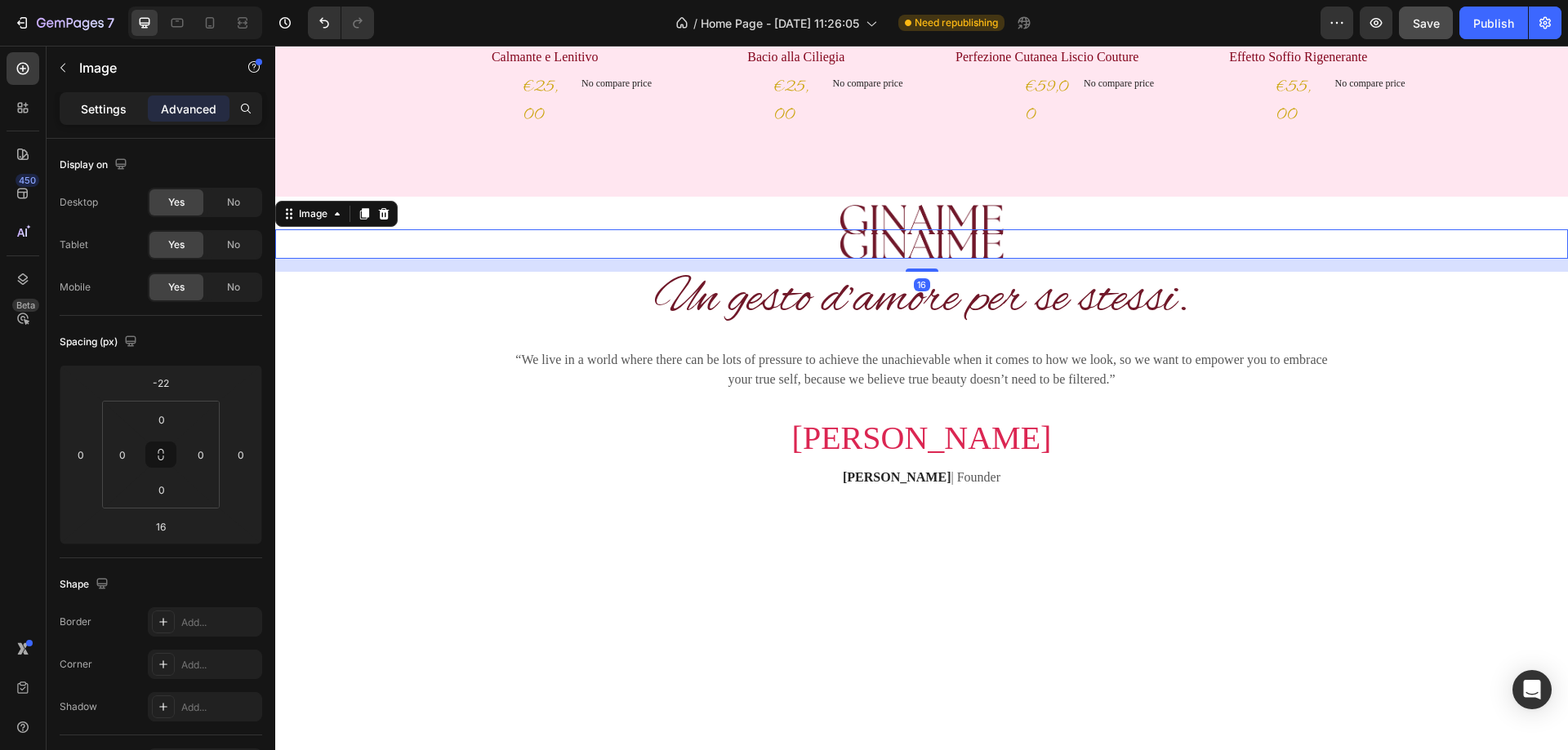
click at [106, 106] on p "Settings" at bounding box center [103, 110] width 46 height 18
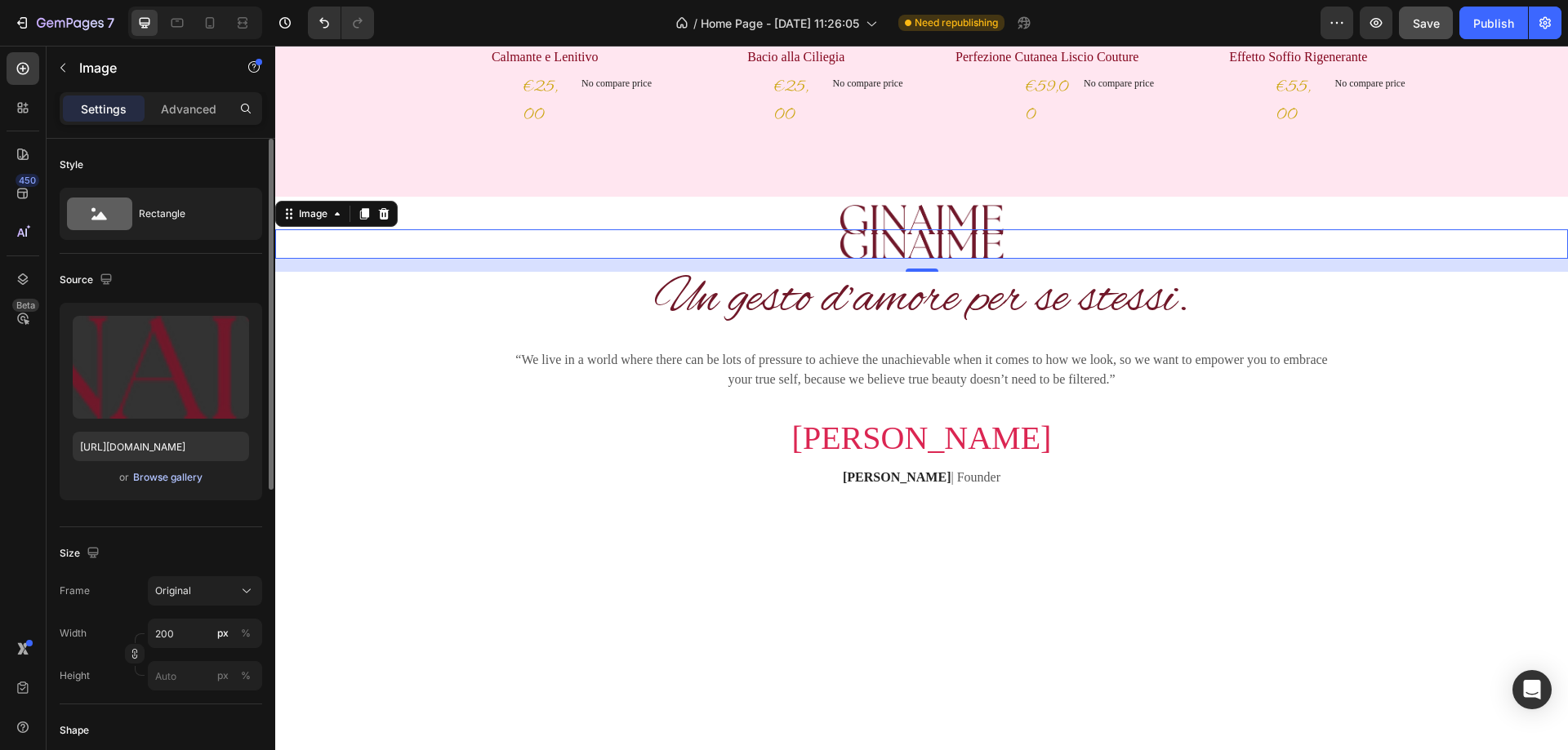
click at [164, 471] on div "Browse gallery" at bounding box center [167, 478] width 69 height 15
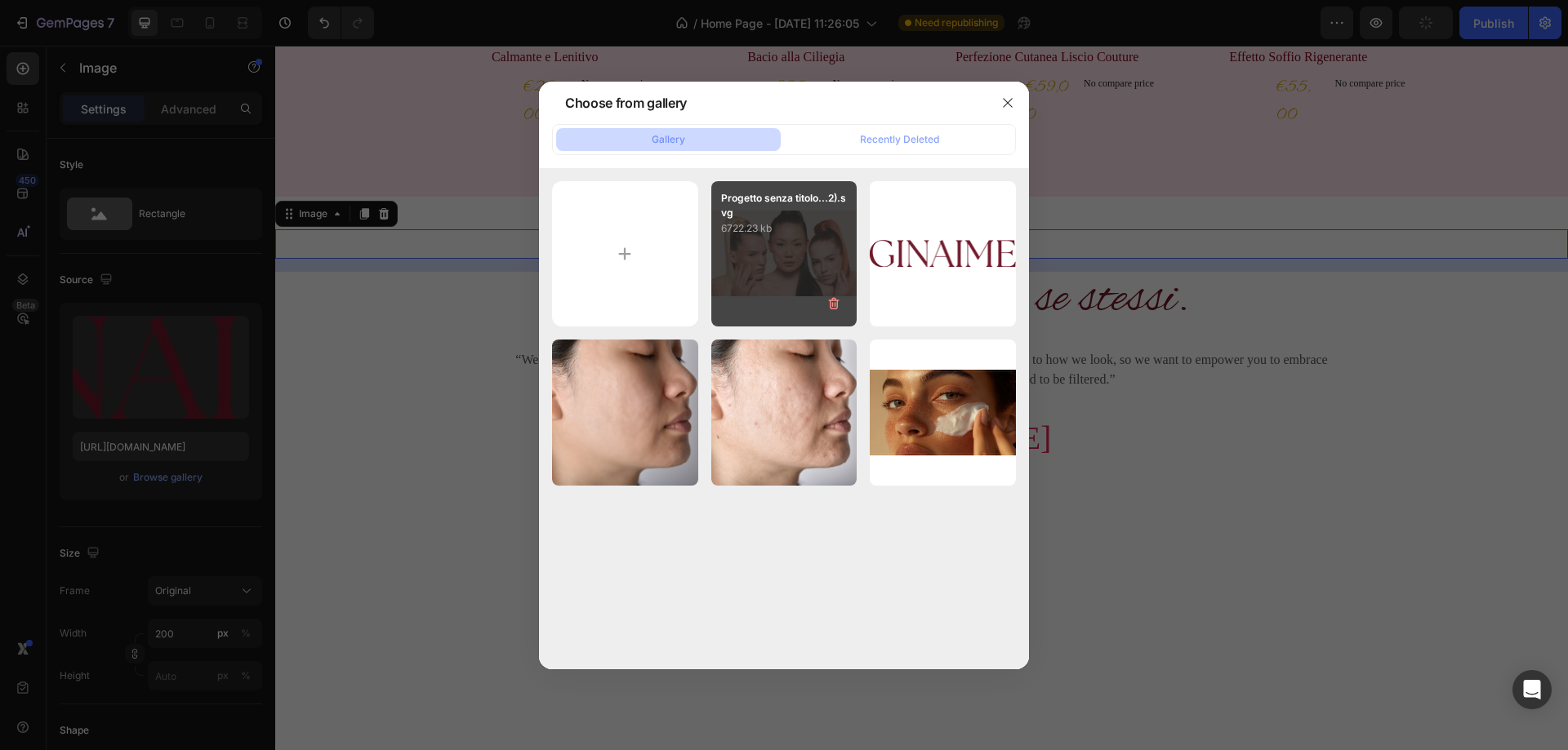
click at [794, 243] on div "Progetto senza titolo...2).svg 6722.23 kb" at bounding box center [784, 254] width 146 height 146
type input "https://cdn.shopify.com/s/files/1/0927/9252/1048/files/gempages_581906527682560…"
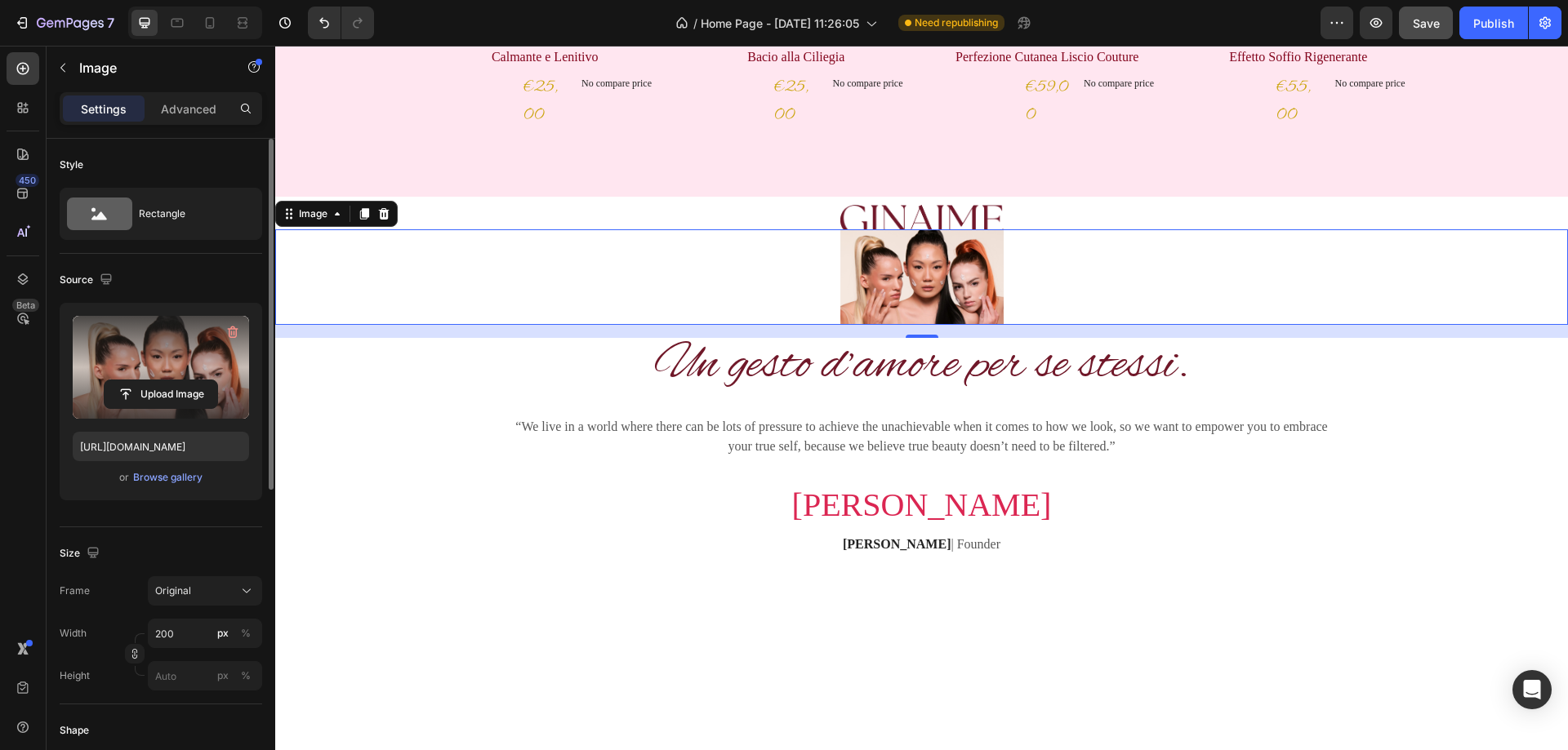
scroll to position [81, 0]
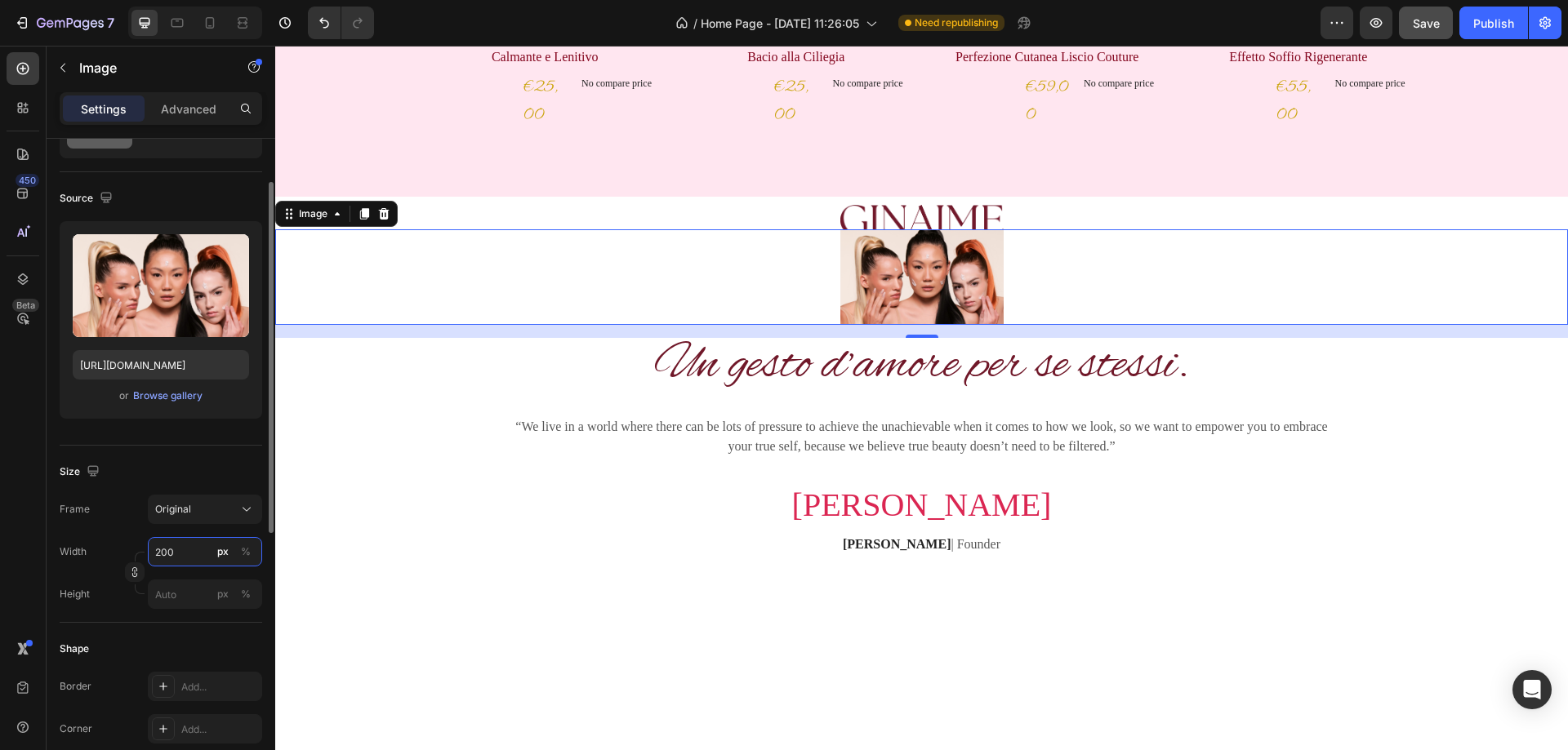
click at [172, 556] on input "200" at bounding box center [205, 552] width 114 height 30
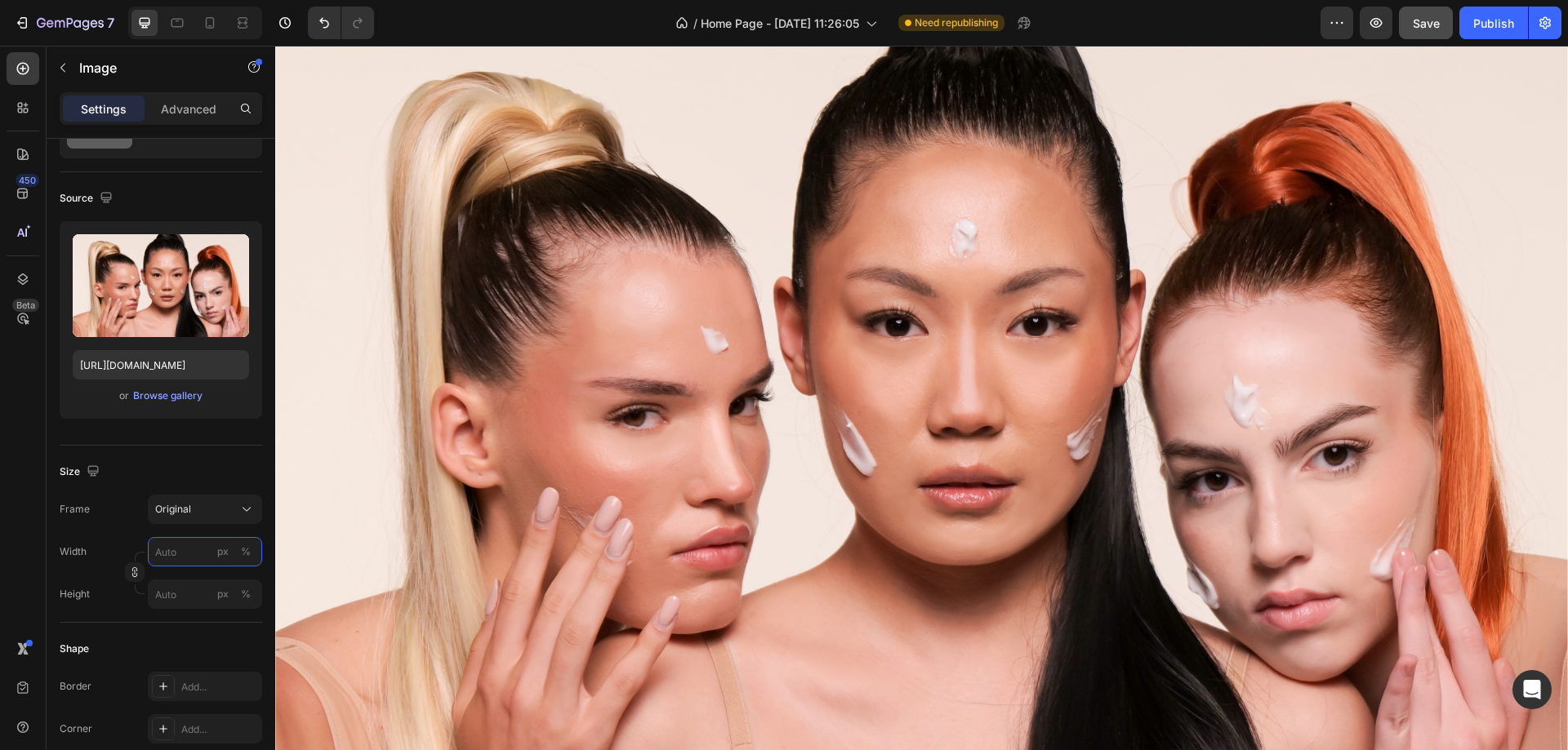
scroll to position [1071, 0]
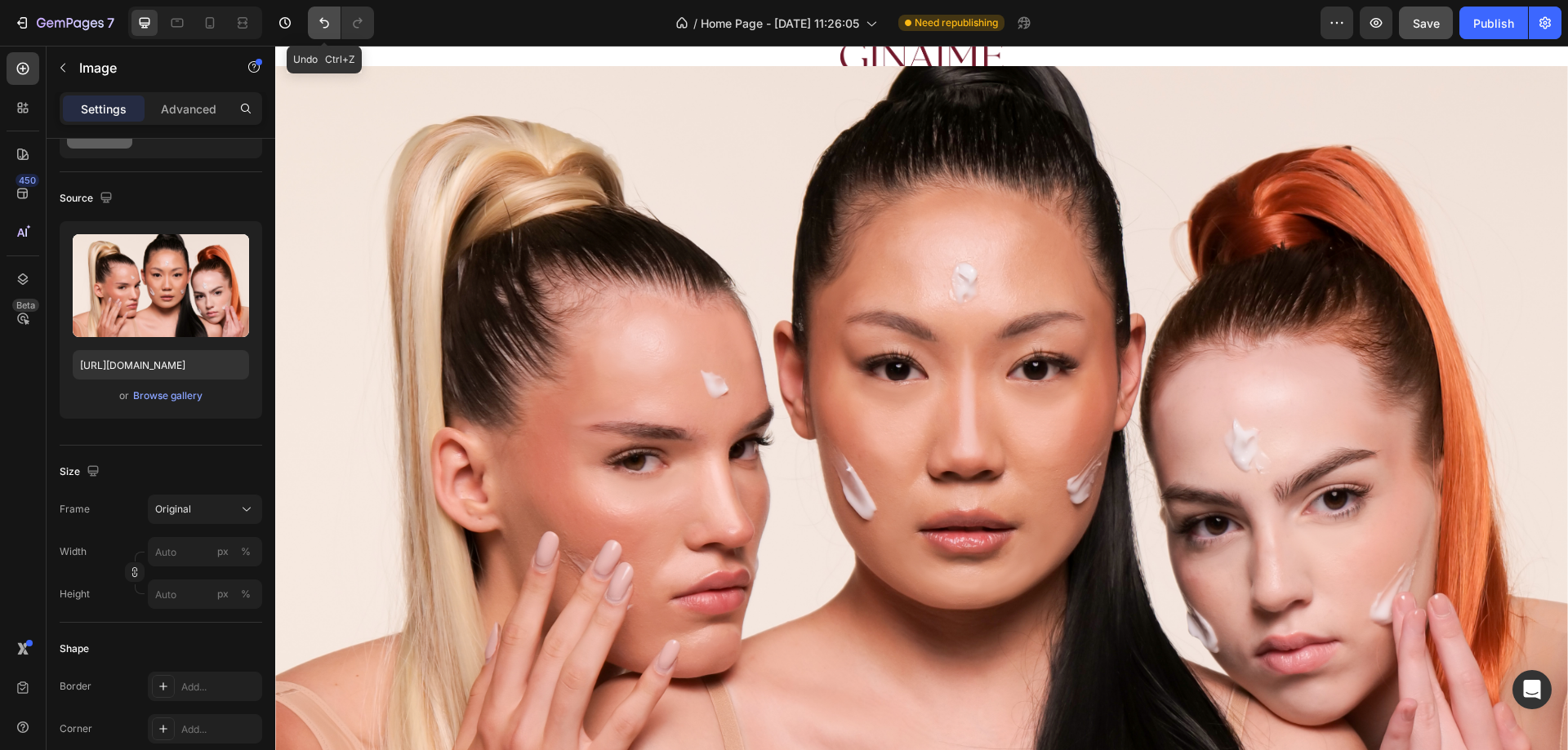
click at [330, 17] on icon "Undo/Redo" at bounding box center [324, 23] width 17 height 17
type input "200"
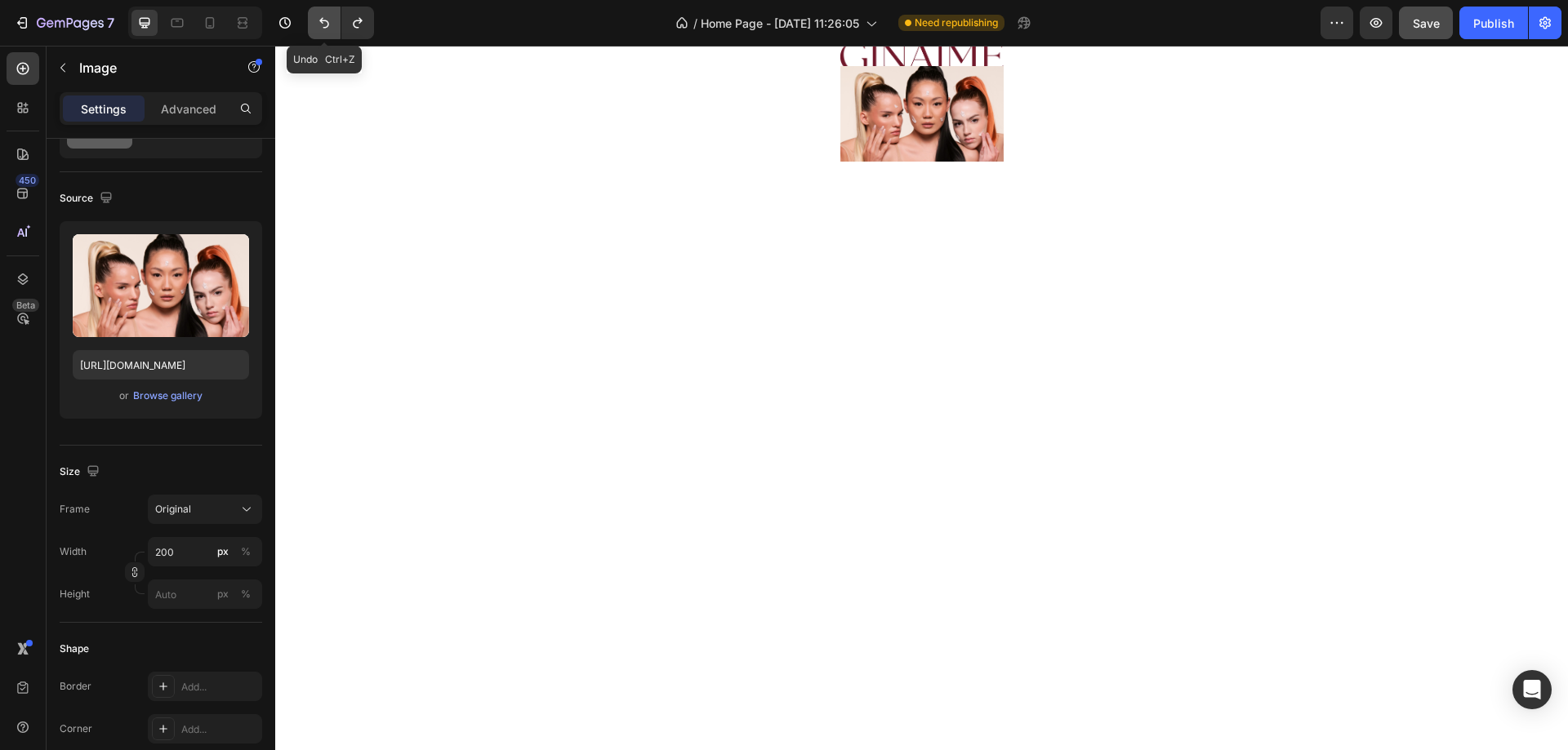
click at [326, 18] on icon "Undo/Redo" at bounding box center [324, 23] width 17 height 17
type input "https://cdn.shopify.com/s/files/1/0927/9252/1048/files/gempages_581906527682560…"
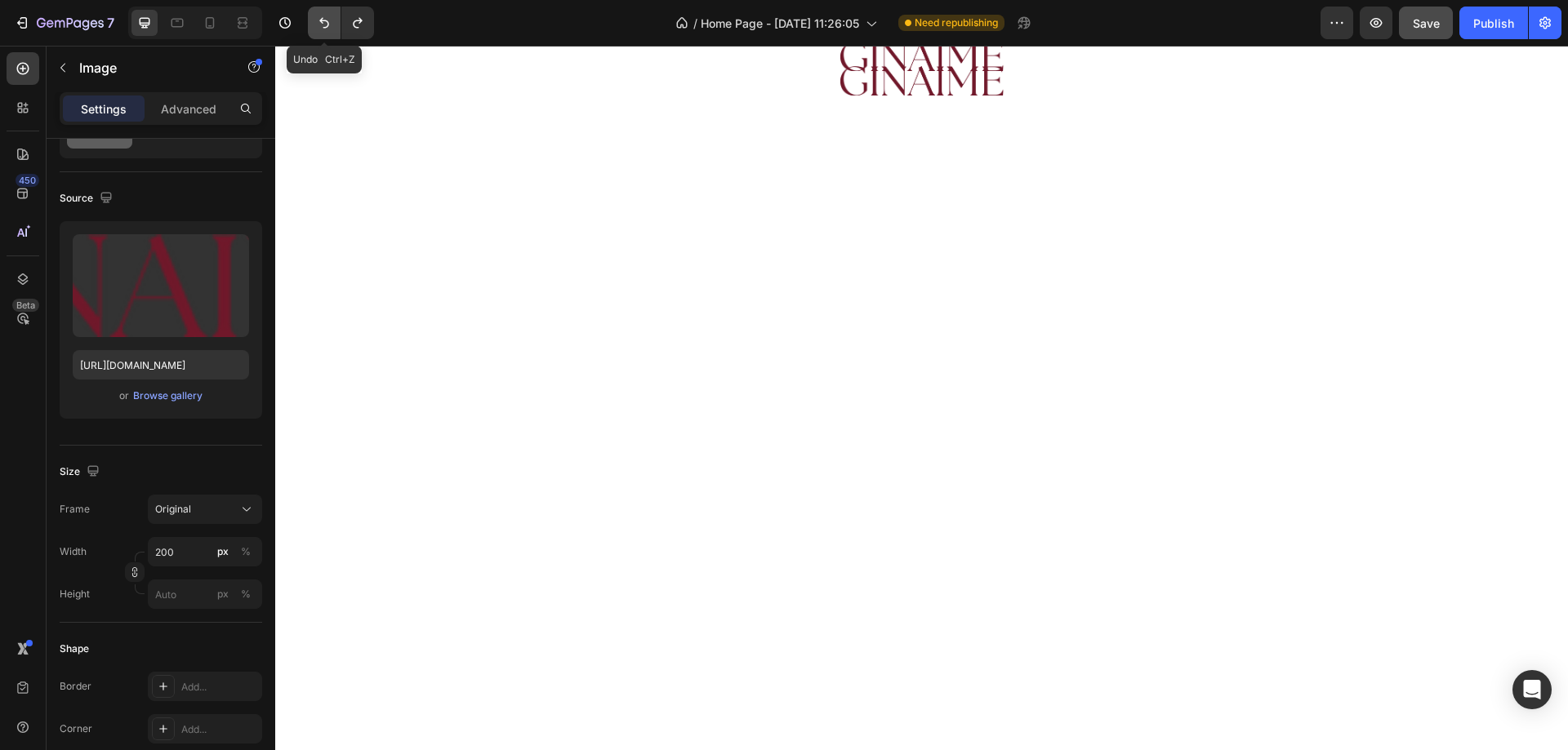
click at [326, 18] on icon "Undo/Redo" at bounding box center [324, 23] width 17 height 17
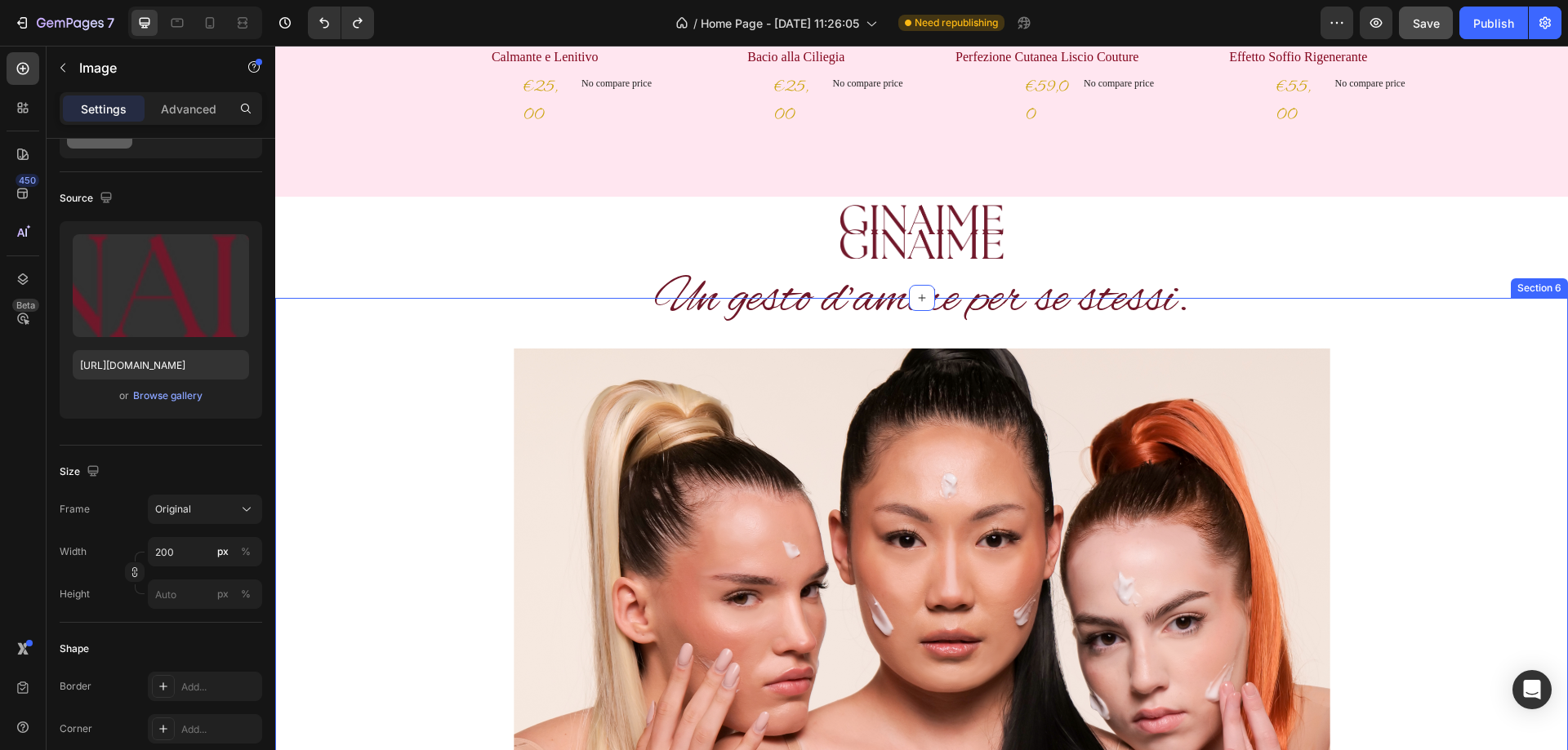
scroll to position [989, 0]
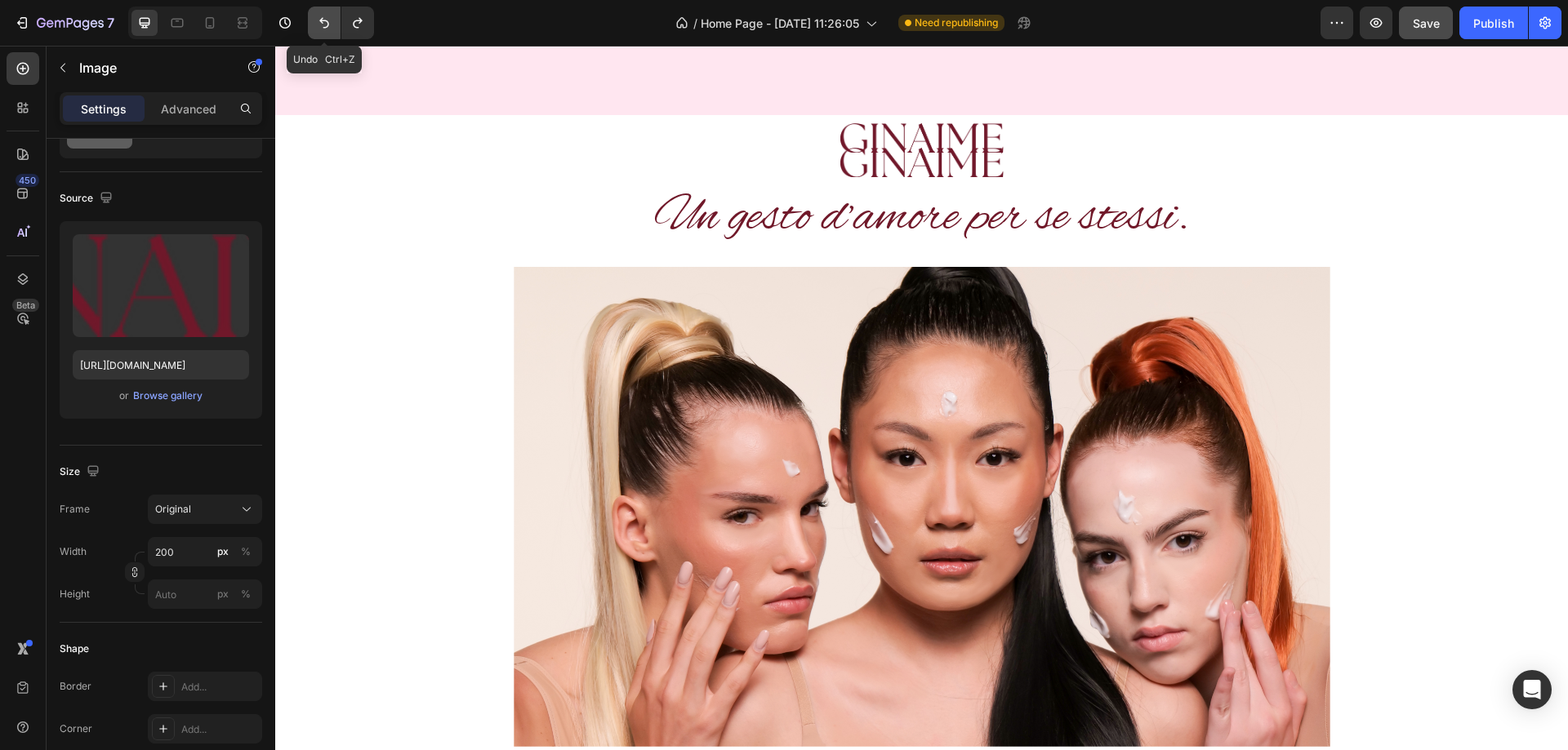
click at [323, 22] on icon "Undo/Redo" at bounding box center [323, 24] width 10 height 11
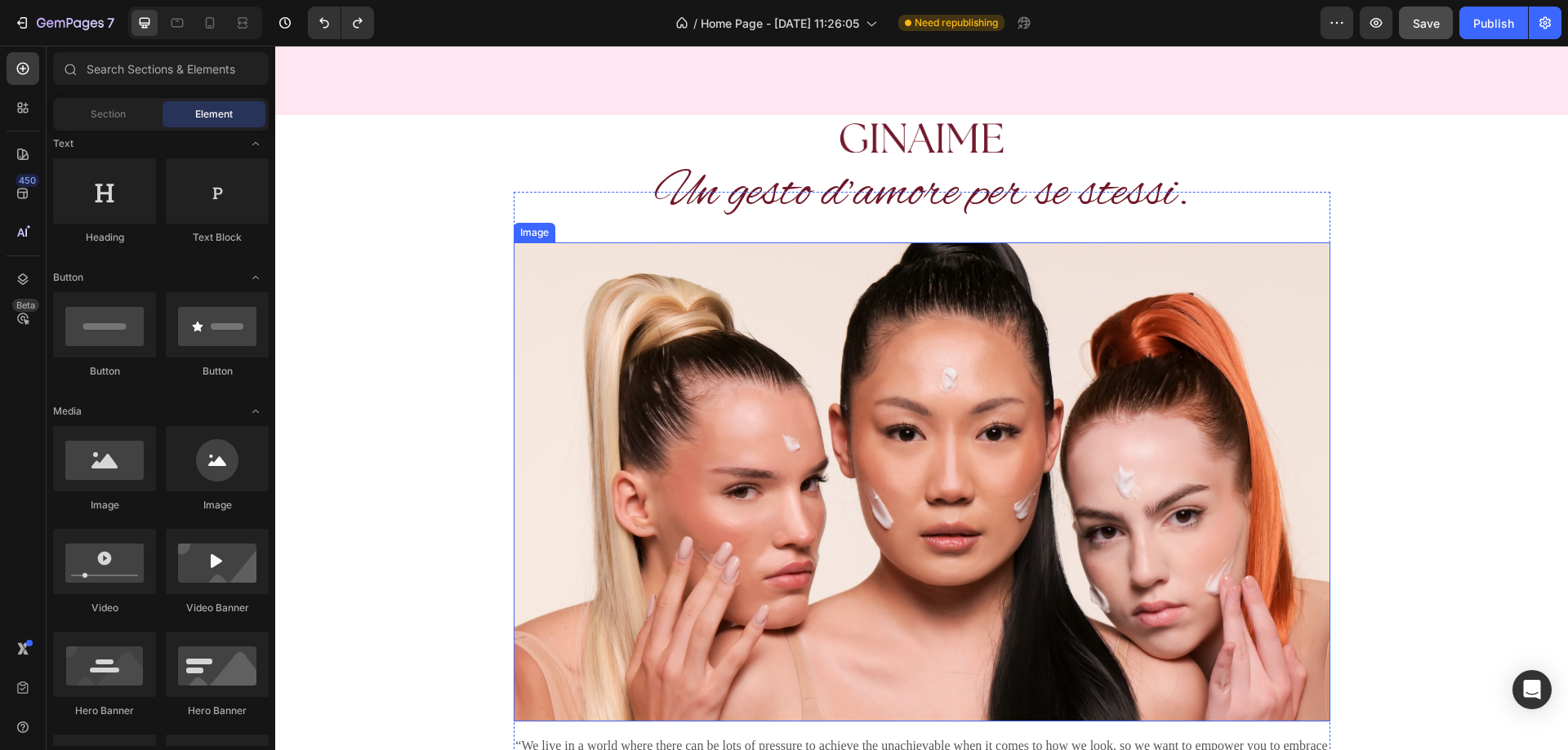
scroll to position [907, 0]
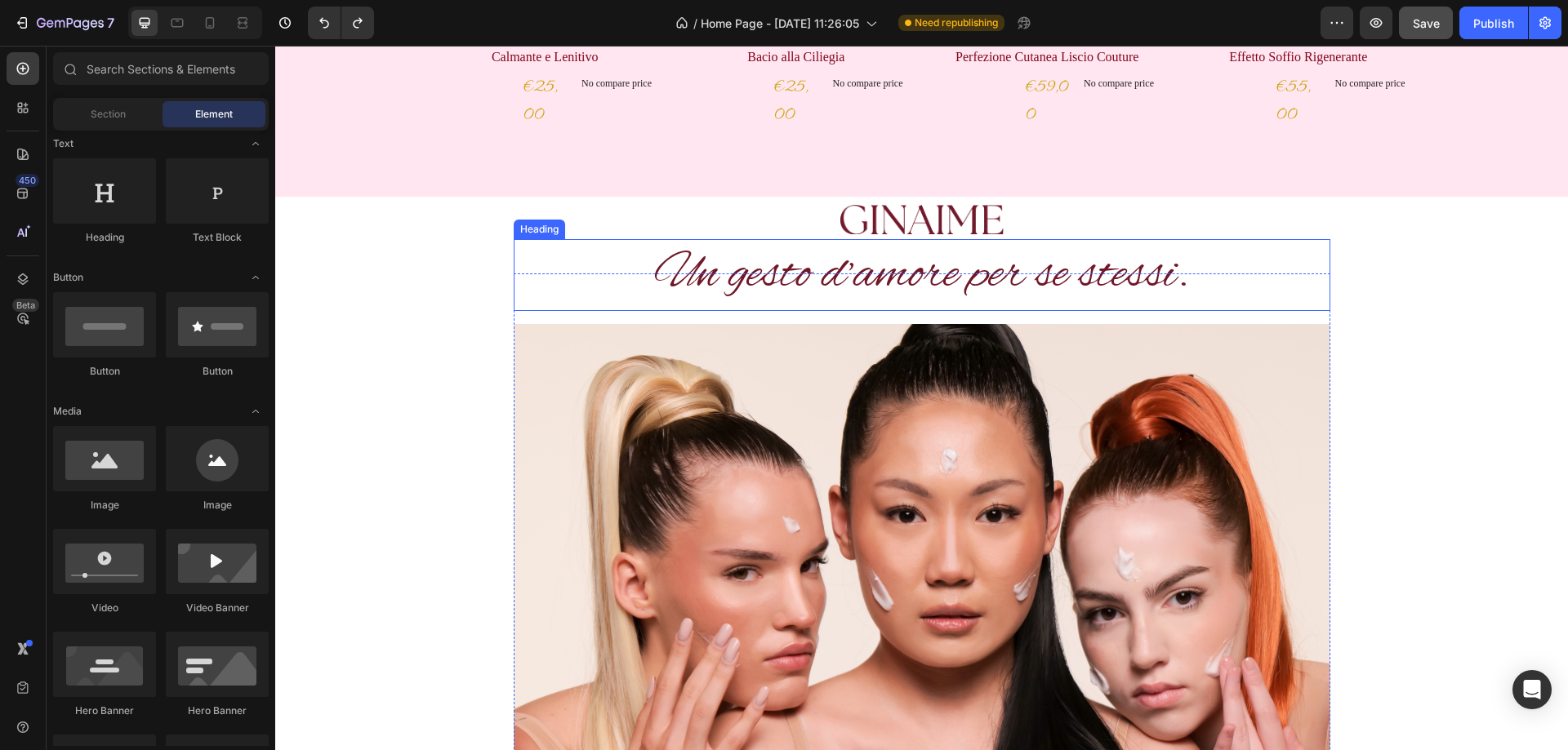
click at [725, 281] on h2 "Un gesto d’amore per se stessi." at bounding box center [922, 275] width 817 height 73
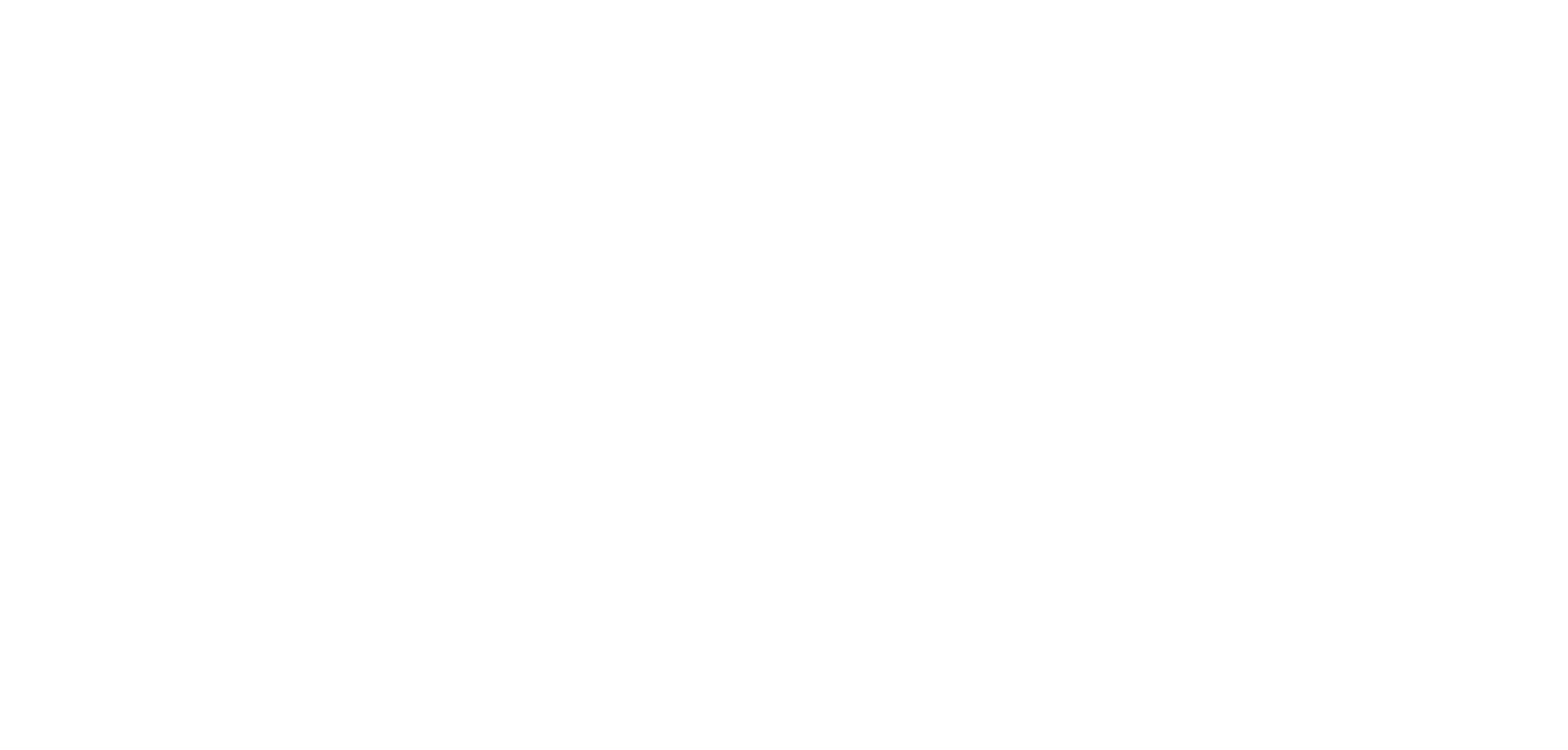
scroll to position [0, 0]
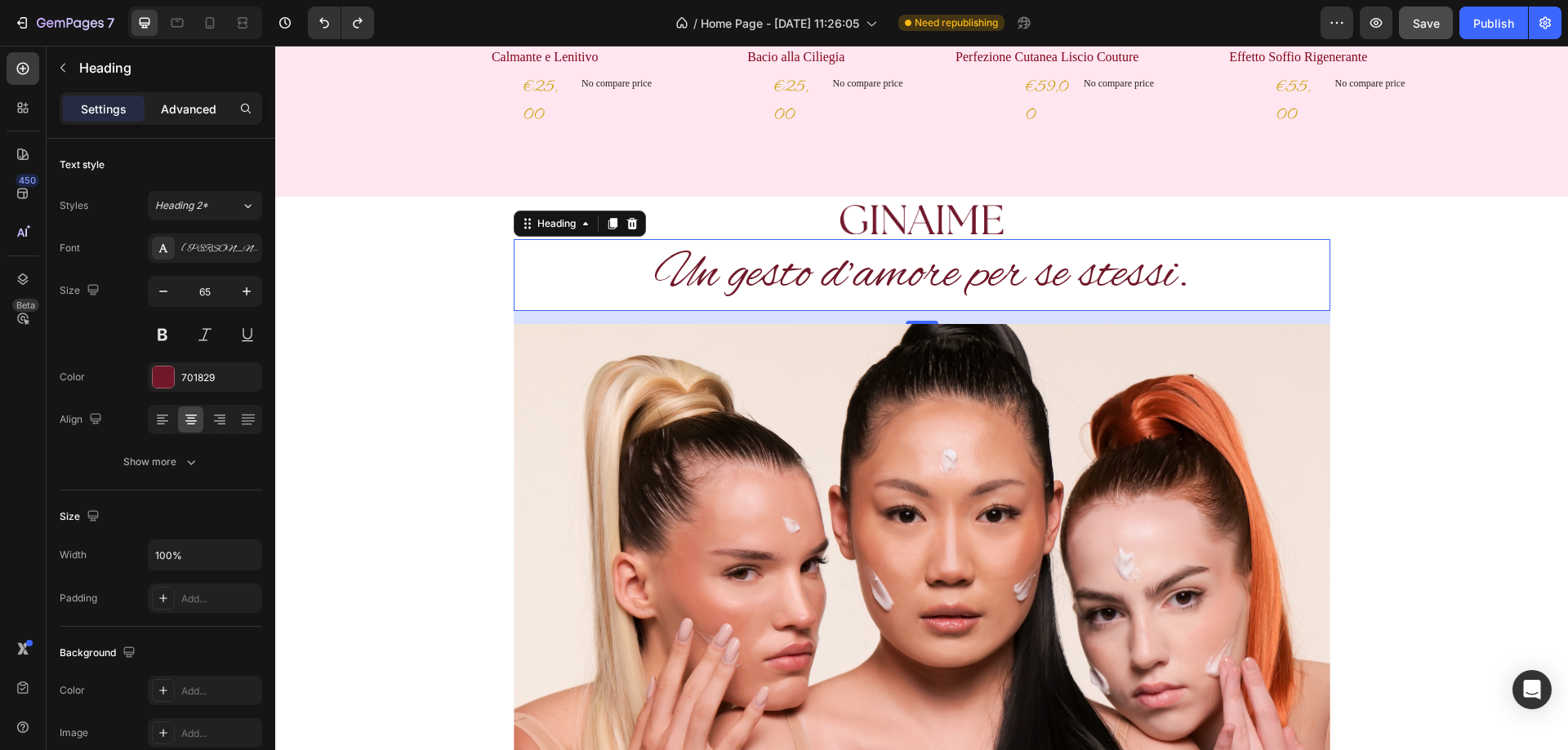
click at [174, 108] on p "Advanced" at bounding box center [188, 110] width 55 height 18
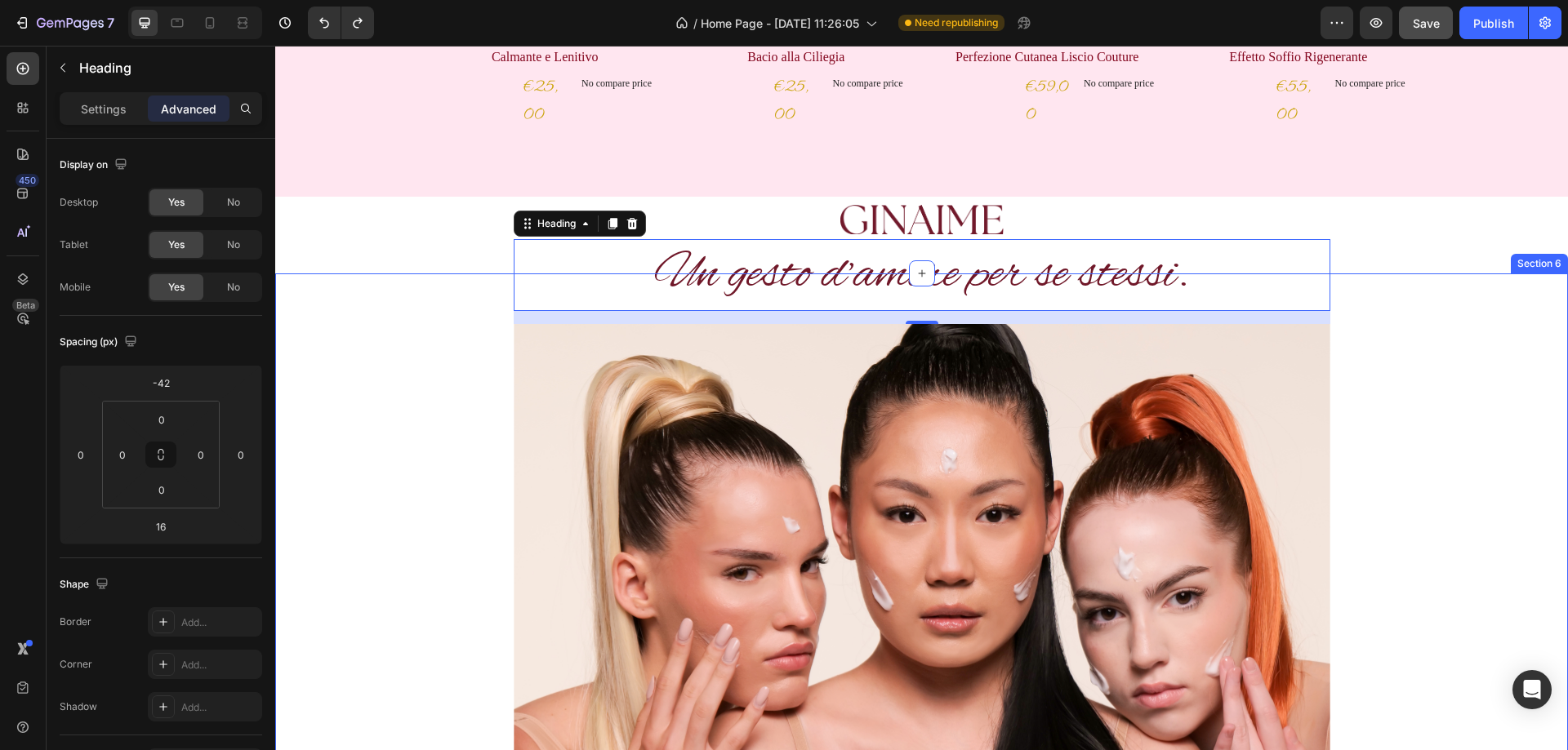
click at [1468, 282] on div "Un gesto d’amore per se stessi. Heading 16 Image “We live in a world where ther…" at bounding box center [921, 628] width 1268 height 711
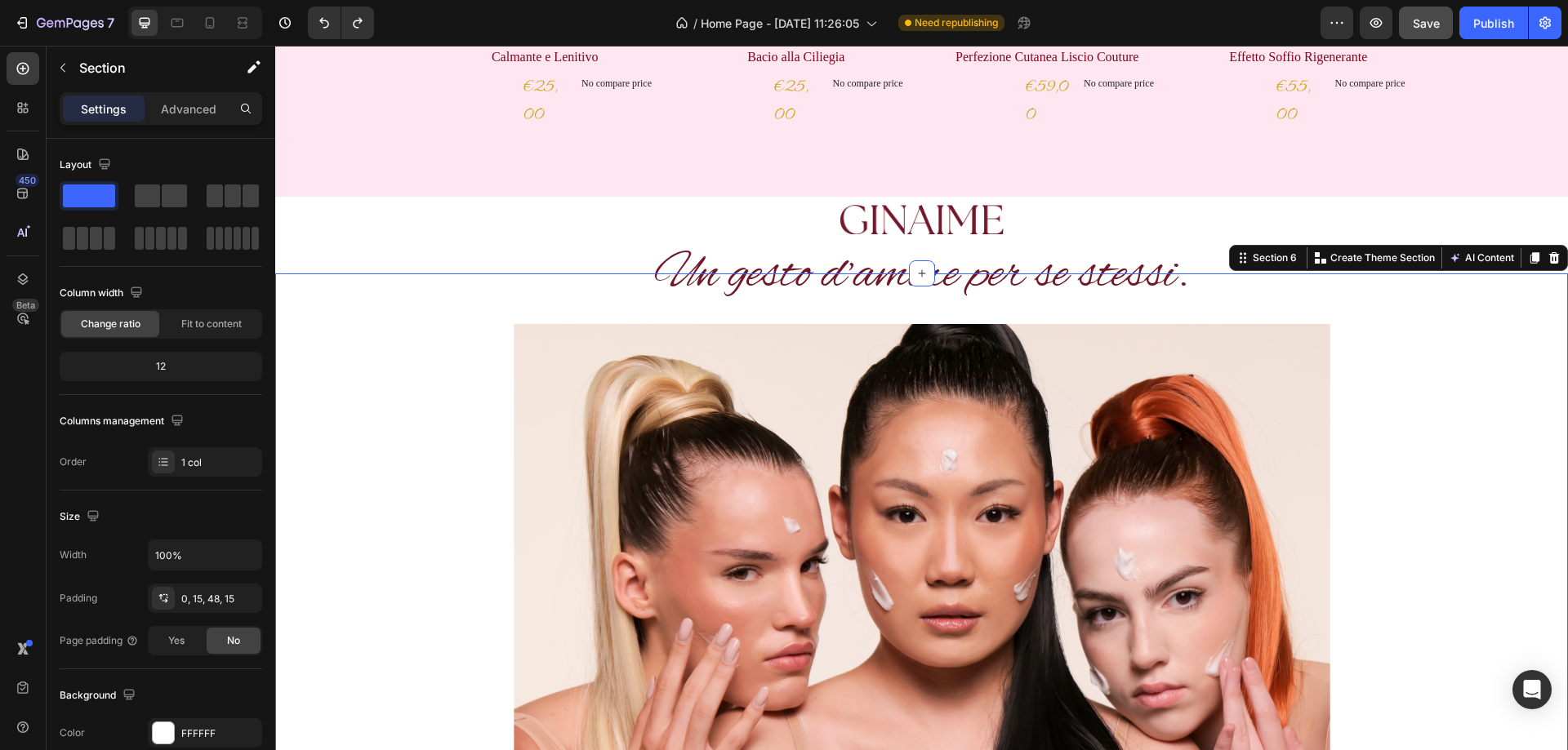
click at [1404, 315] on div "Un gesto d’amore per se stessi. Heading Image “We live in a world where there c…" at bounding box center [921, 628] width 1268 height 711
click at [1070, 258] on h2 "Un gesto d’amore per se stessi." at bounding box center [922, 275] width 817 height 73
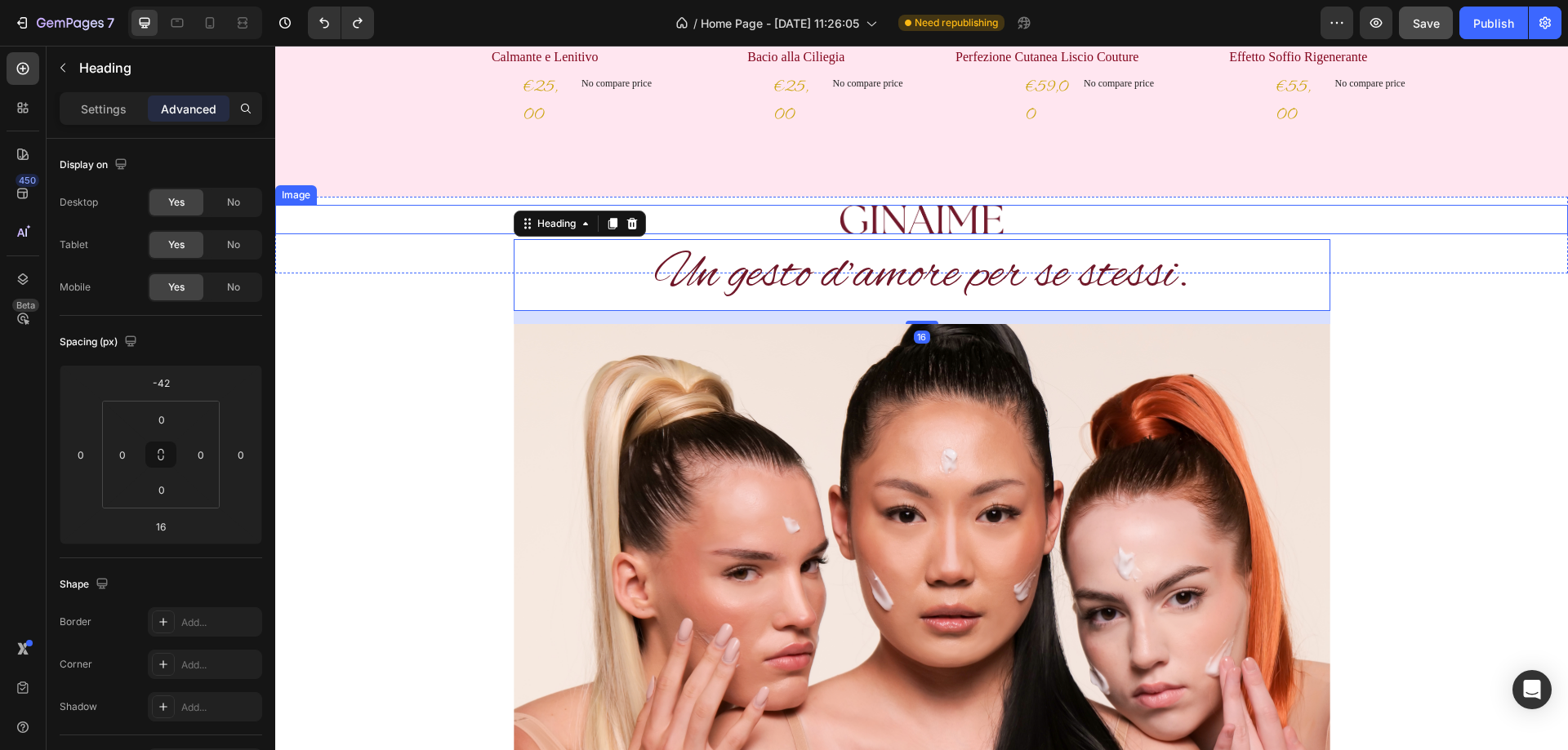
click at [945, 224] on img at bounding box center [922, 220] width 163 height 30
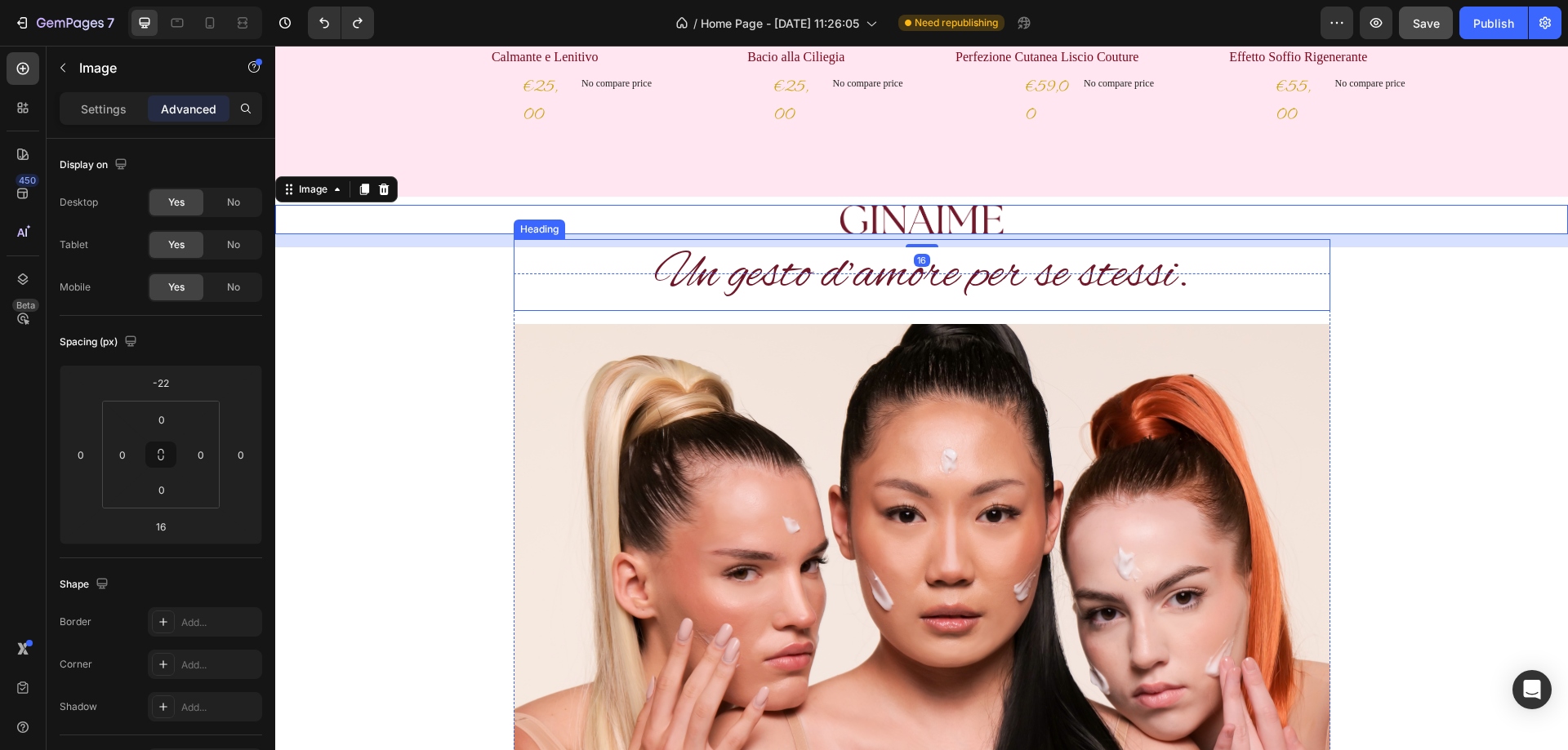
click at [702, 264] on h2 "Un gesto d’amore per se stessi." at bounding box center [922, 275] width 817 height 73
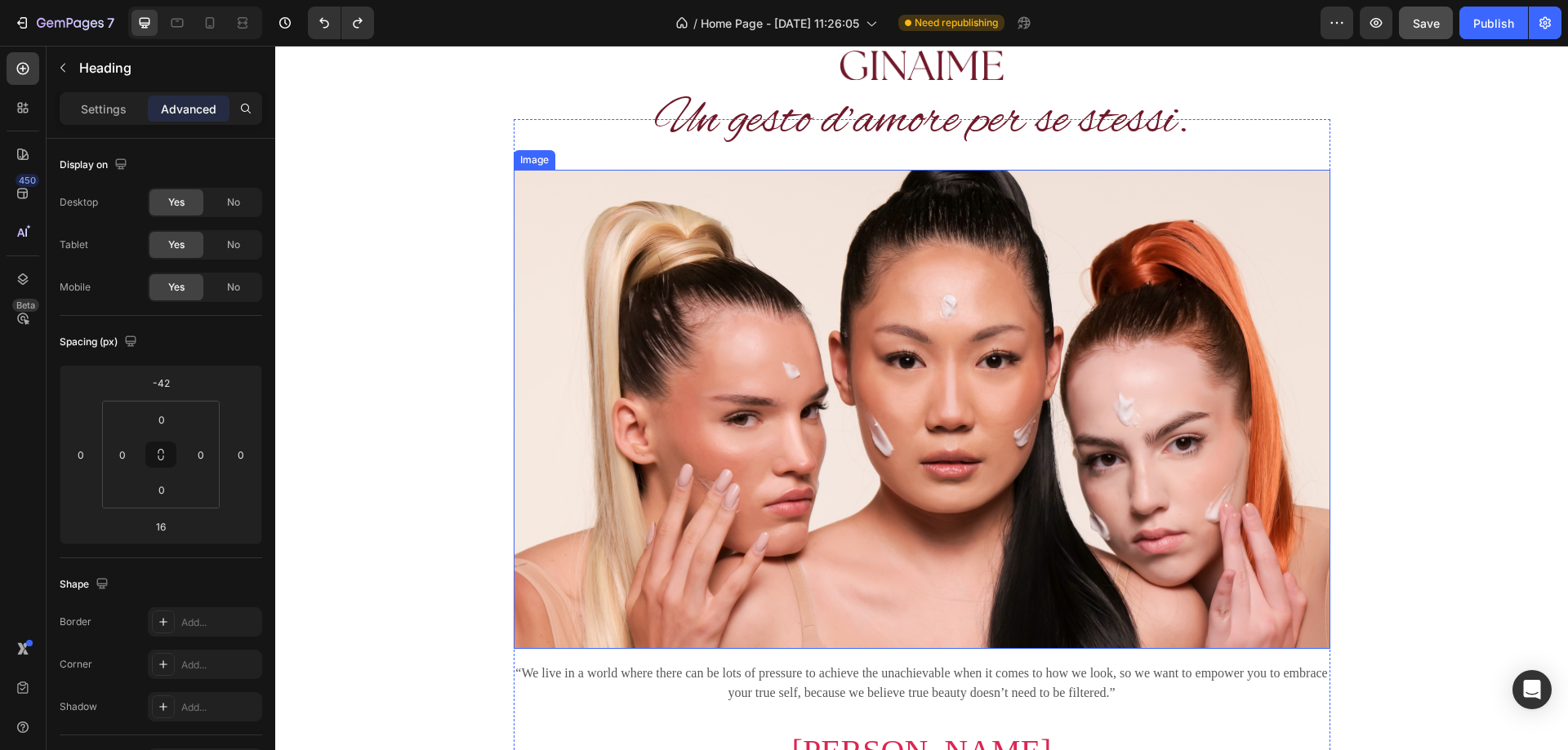
scroll to position [980, 0]
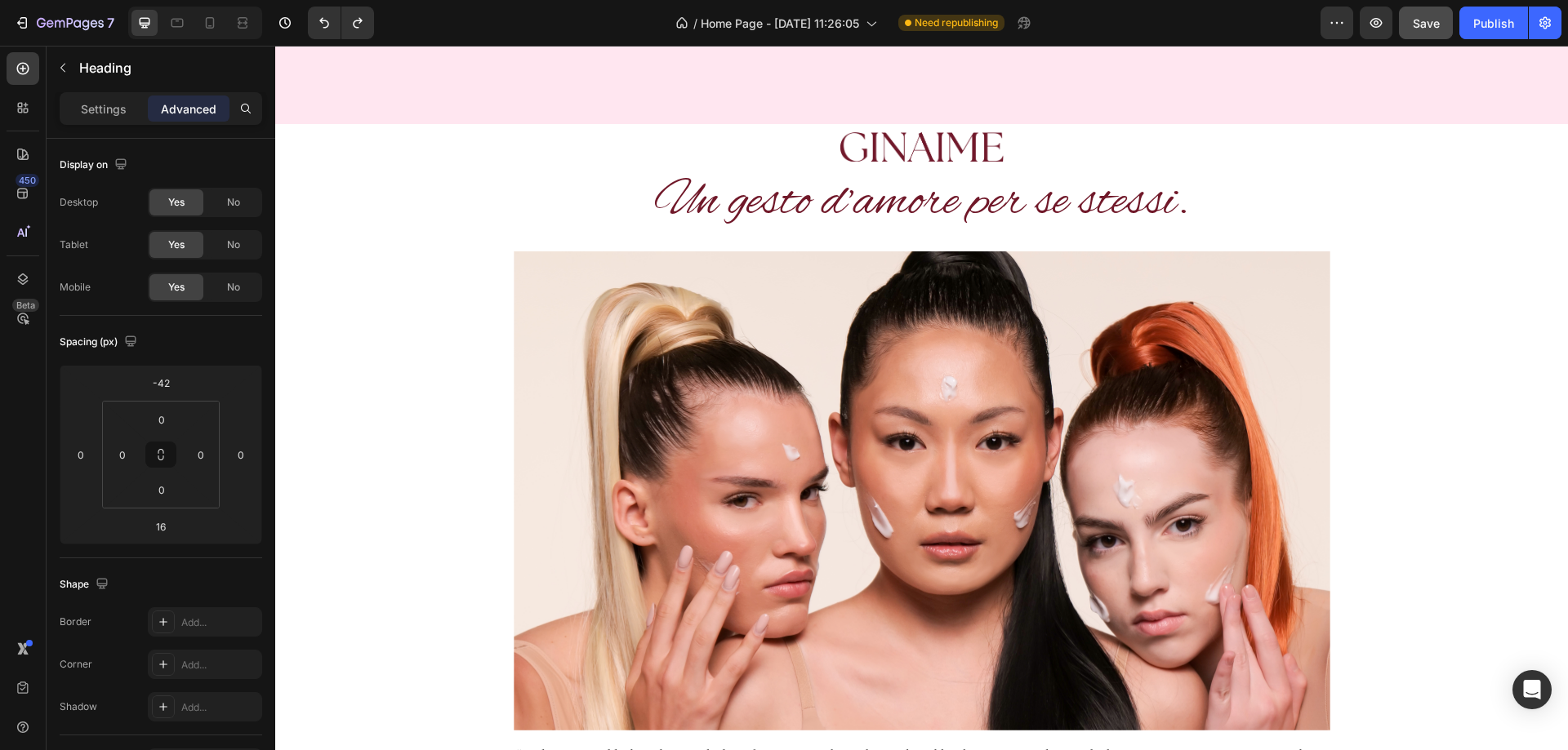
click at [745, 194] on h2 "Un gesto d’amore per se stessi." at bounding box center [922, 202] width 817 height 73
click at [687, 192] on p "Un gesto d’amore per se stessi." at bounding box center [922, 202] width 813 height 69
click at [122, 117] on p "Settings" at bounding box center [103, 110] width 46 height 18
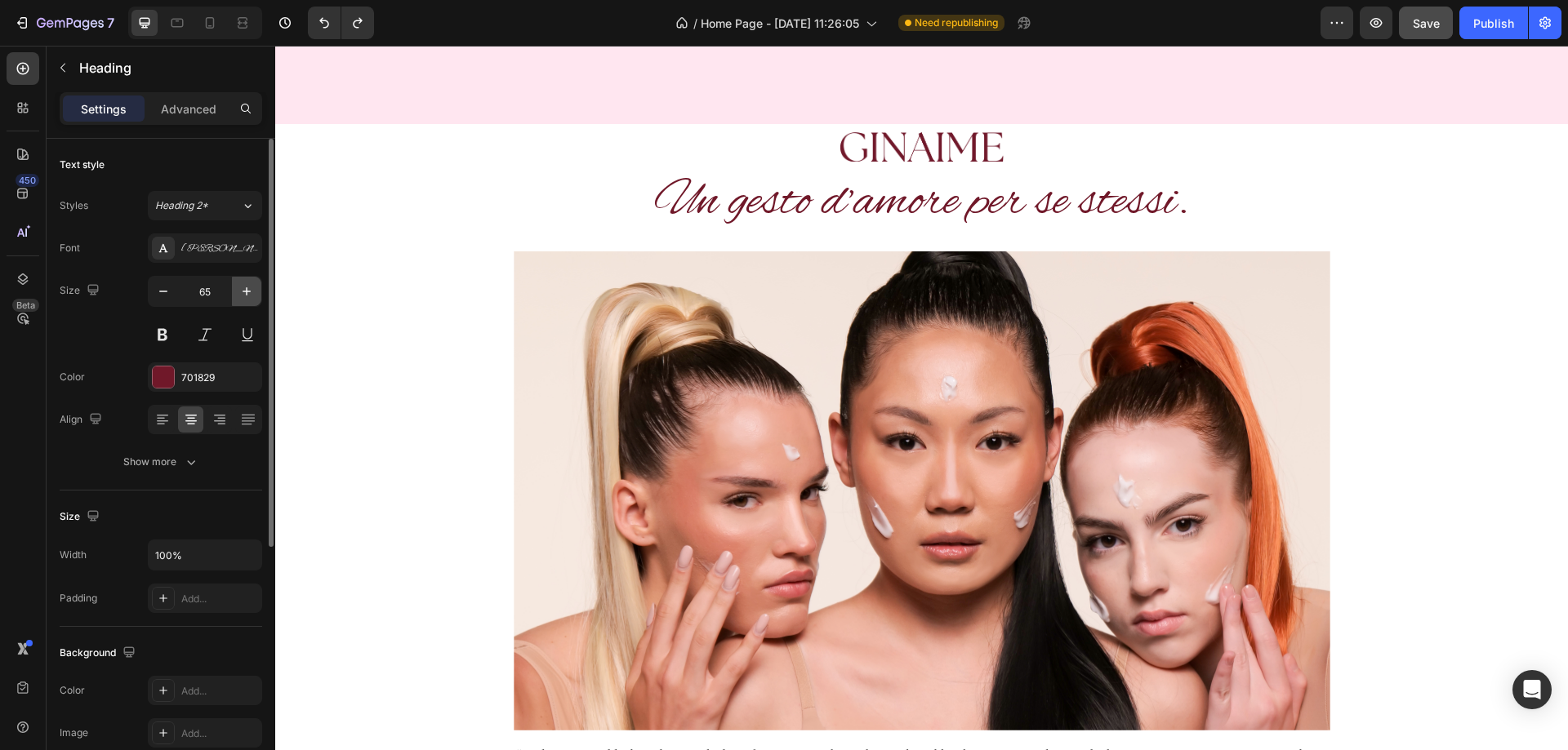
click at [250, 284] on icon "button" at bounding box center [246, 291] width 17 height 17
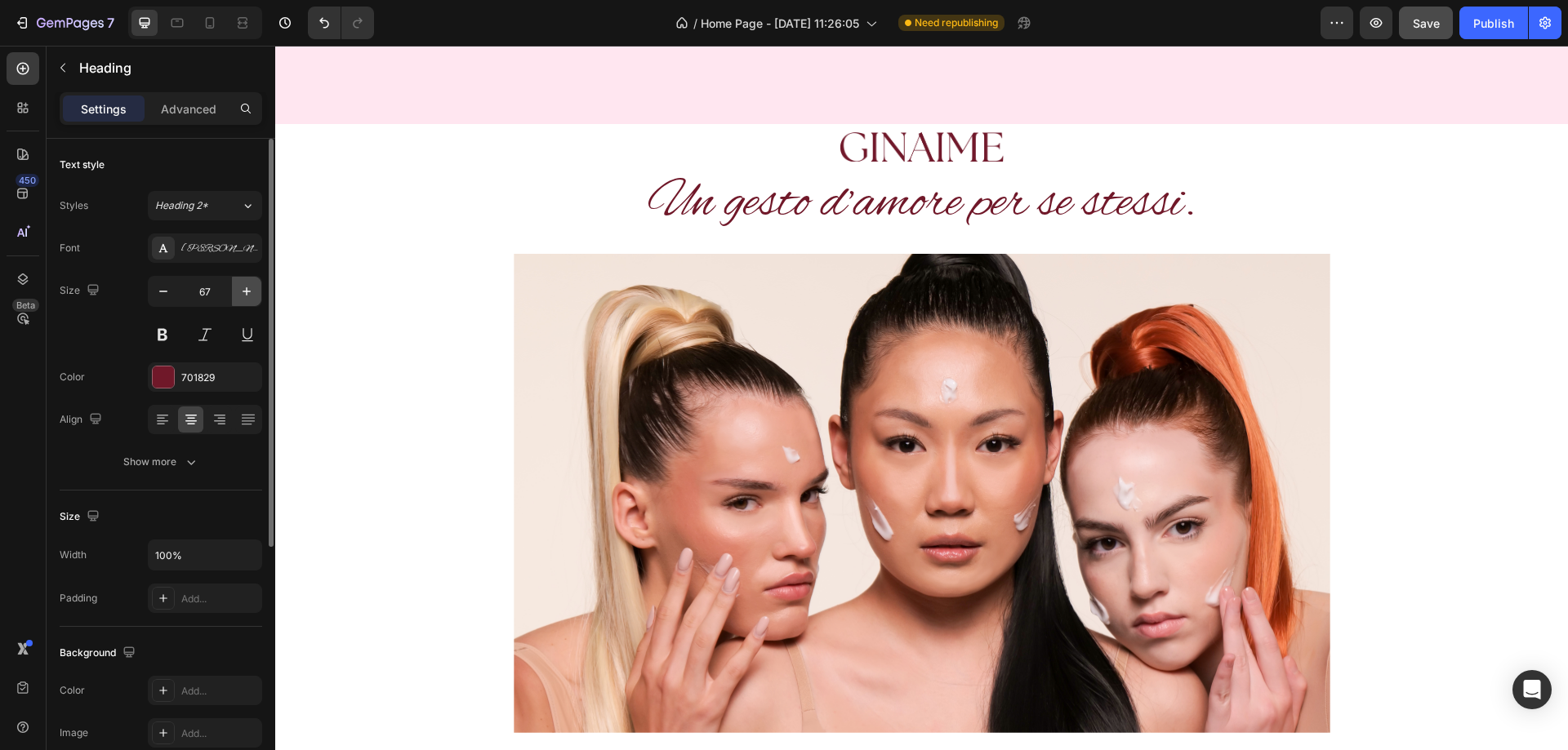
click at [250, 284] on icon "button" at bounding box center [246, 291] width 17 height 17
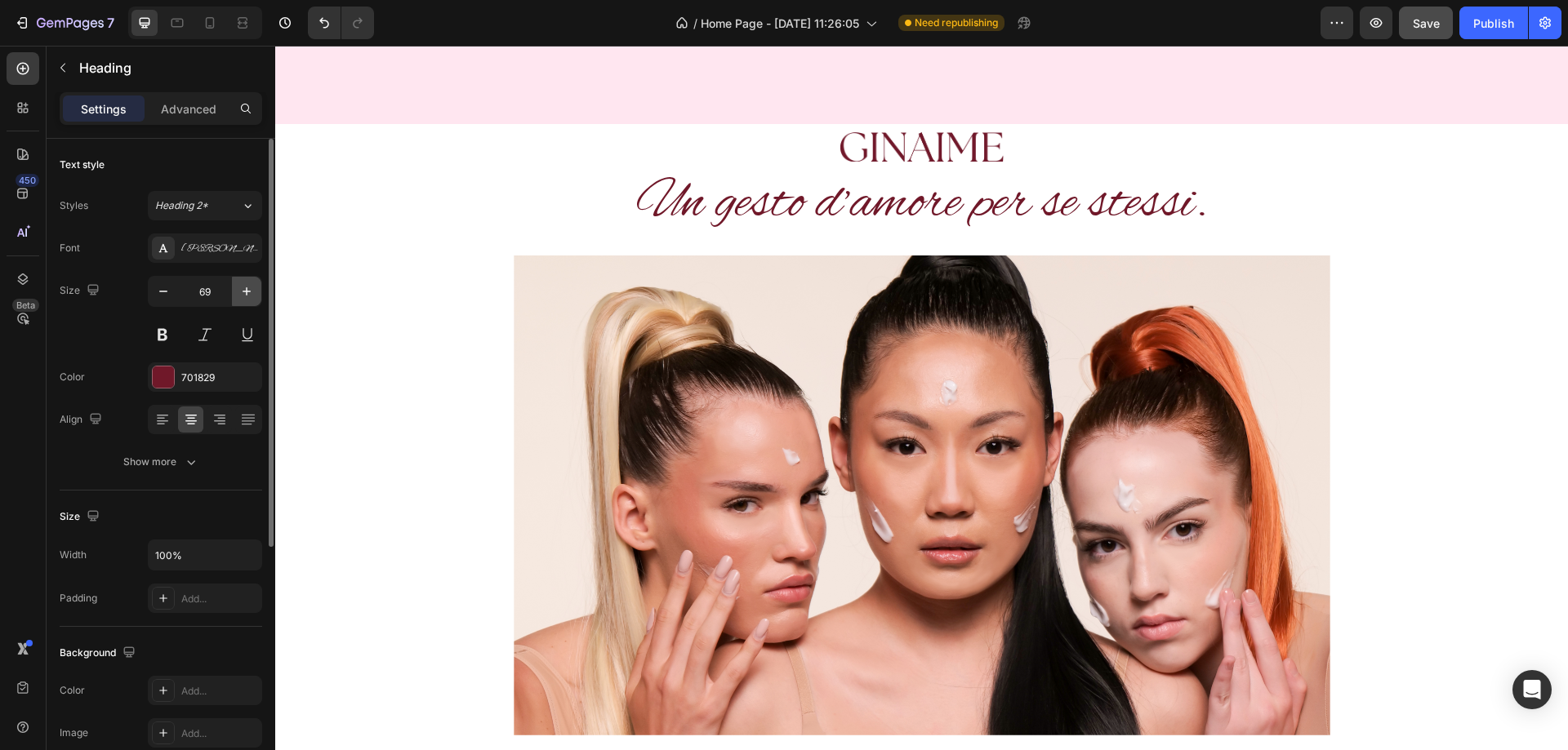
click at [250, 284] on icon "button" at bounding box center [246, 291] width 17 height 17
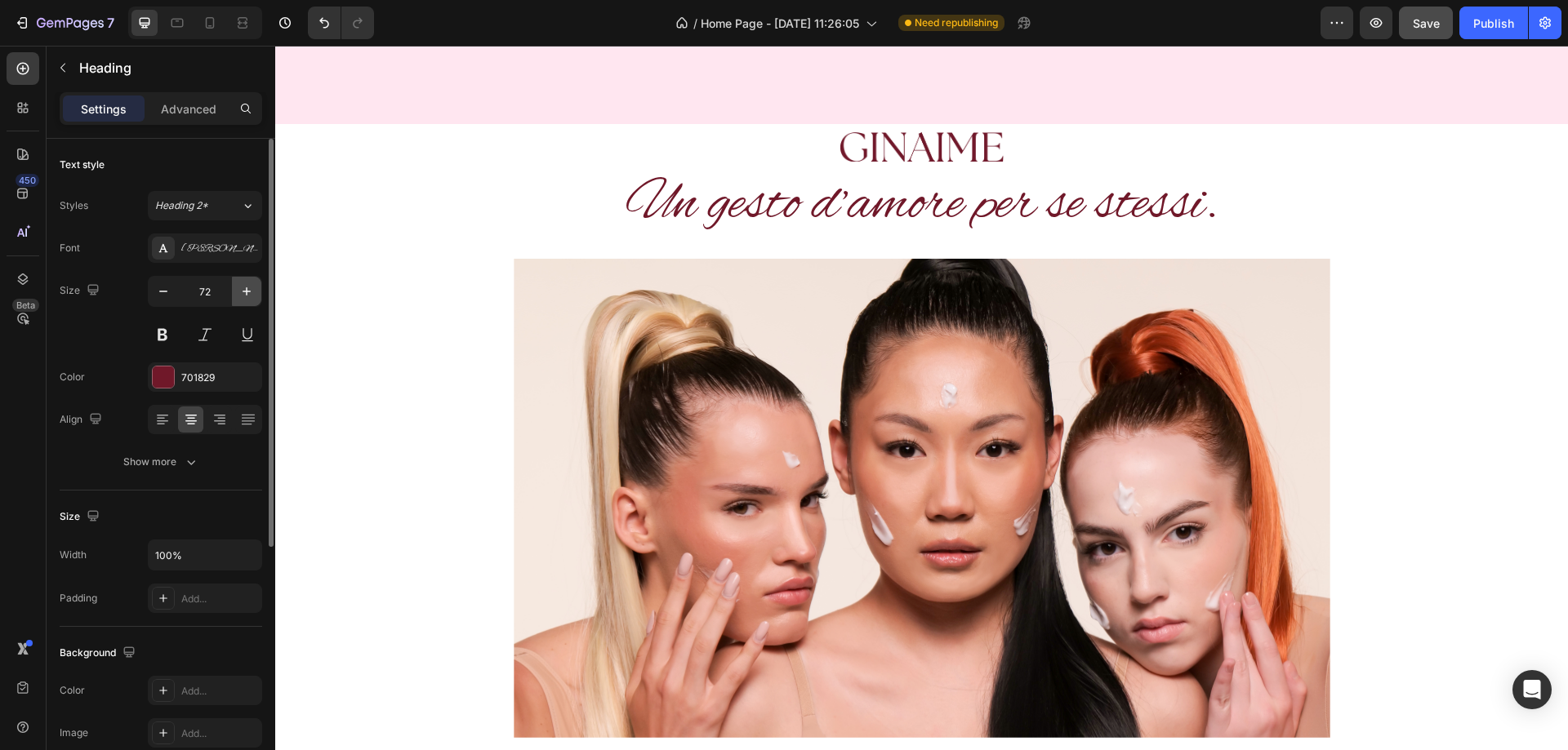
click at [250, 284] on icon "button" at bounding box center [246, 291] width 17 height 17
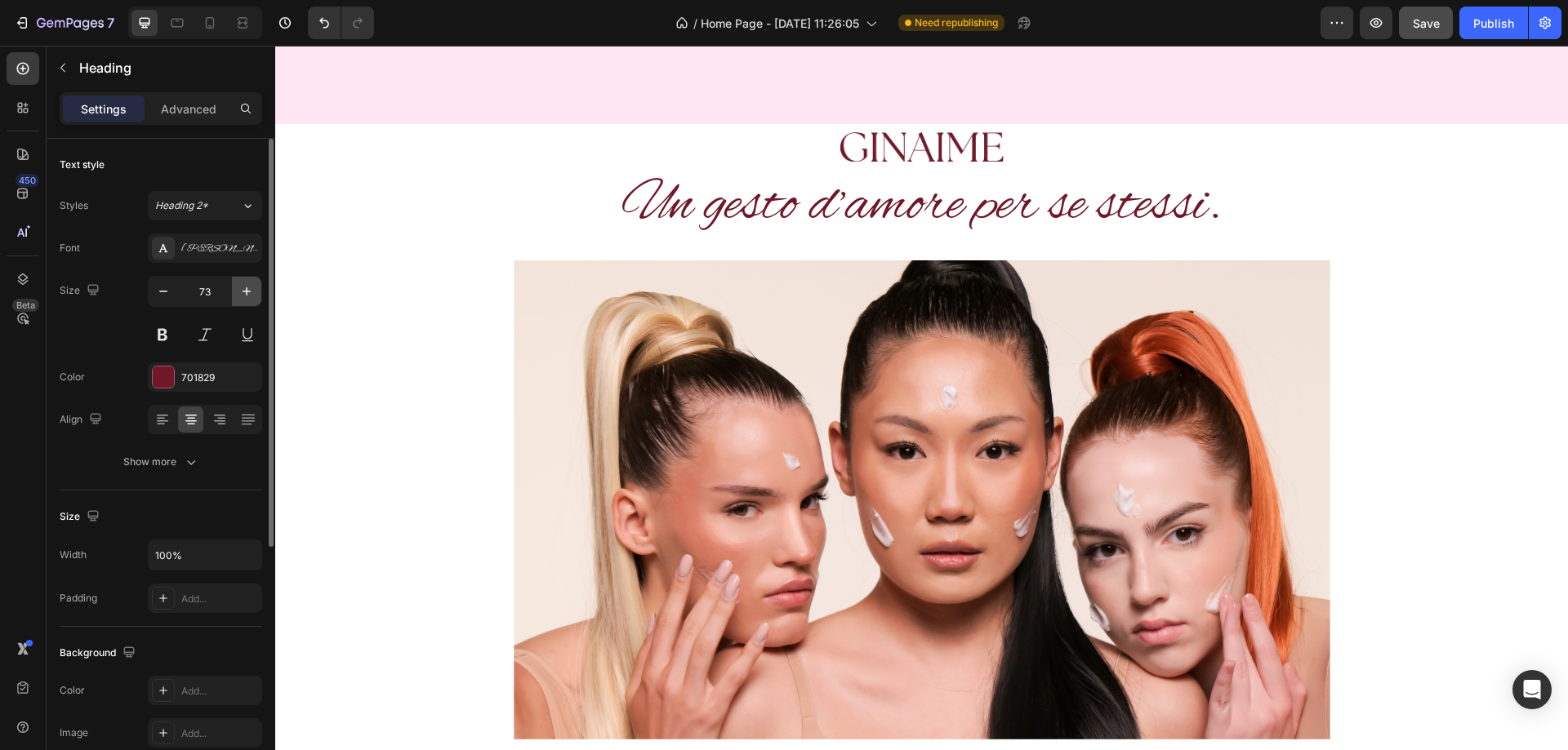
click at [250, 284] on icon "button" at bounding box center [246, 291] width 17 height 17
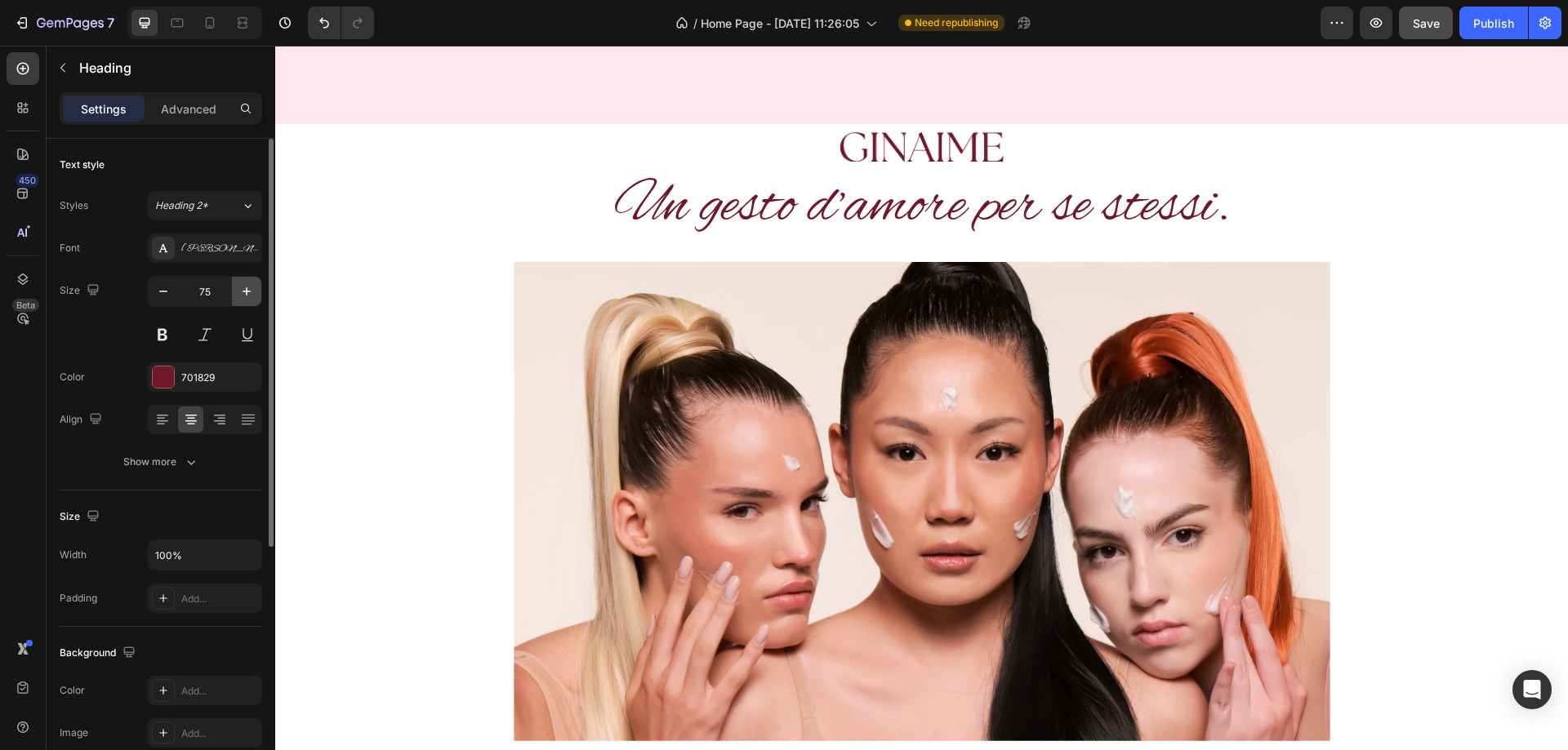
click at [250, 284] on icon "button" at bounding box center [246, 291] width 17 height 17
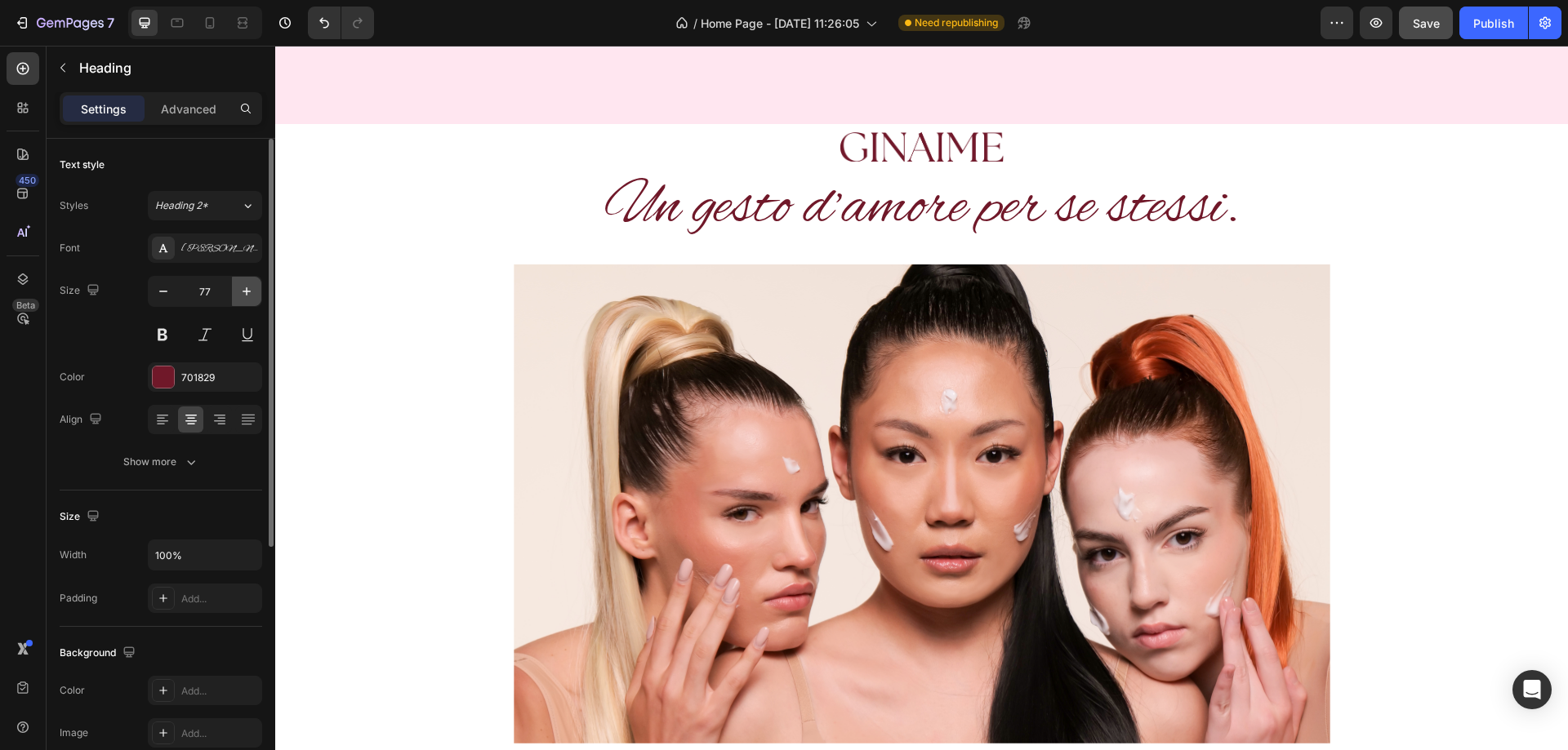
click at [250, 284] on icon "button" at bounding box center [246, 291] width 17 height 17
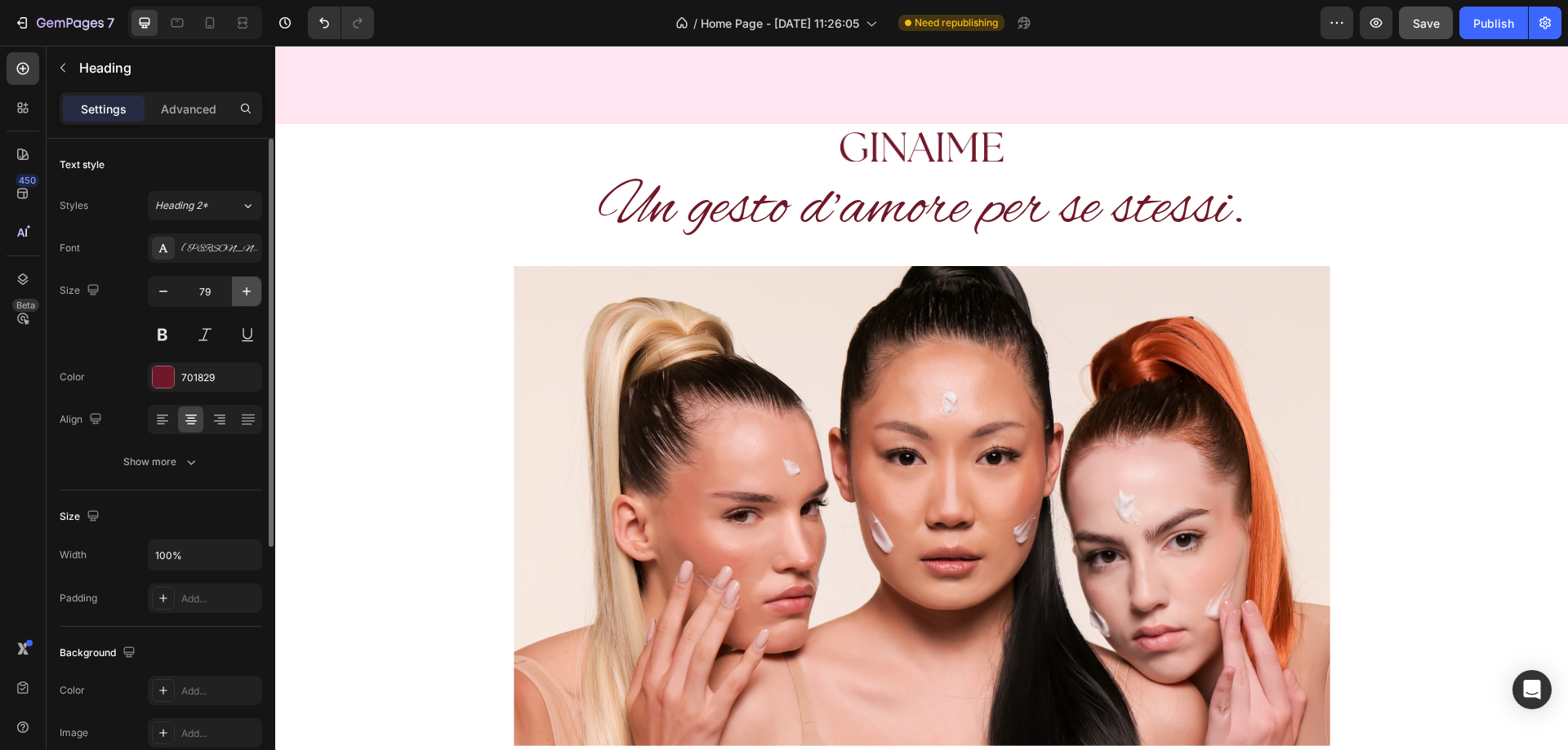
click at [250, 284] on icon "button" at bounding box center [246, 291] width 17 height 17
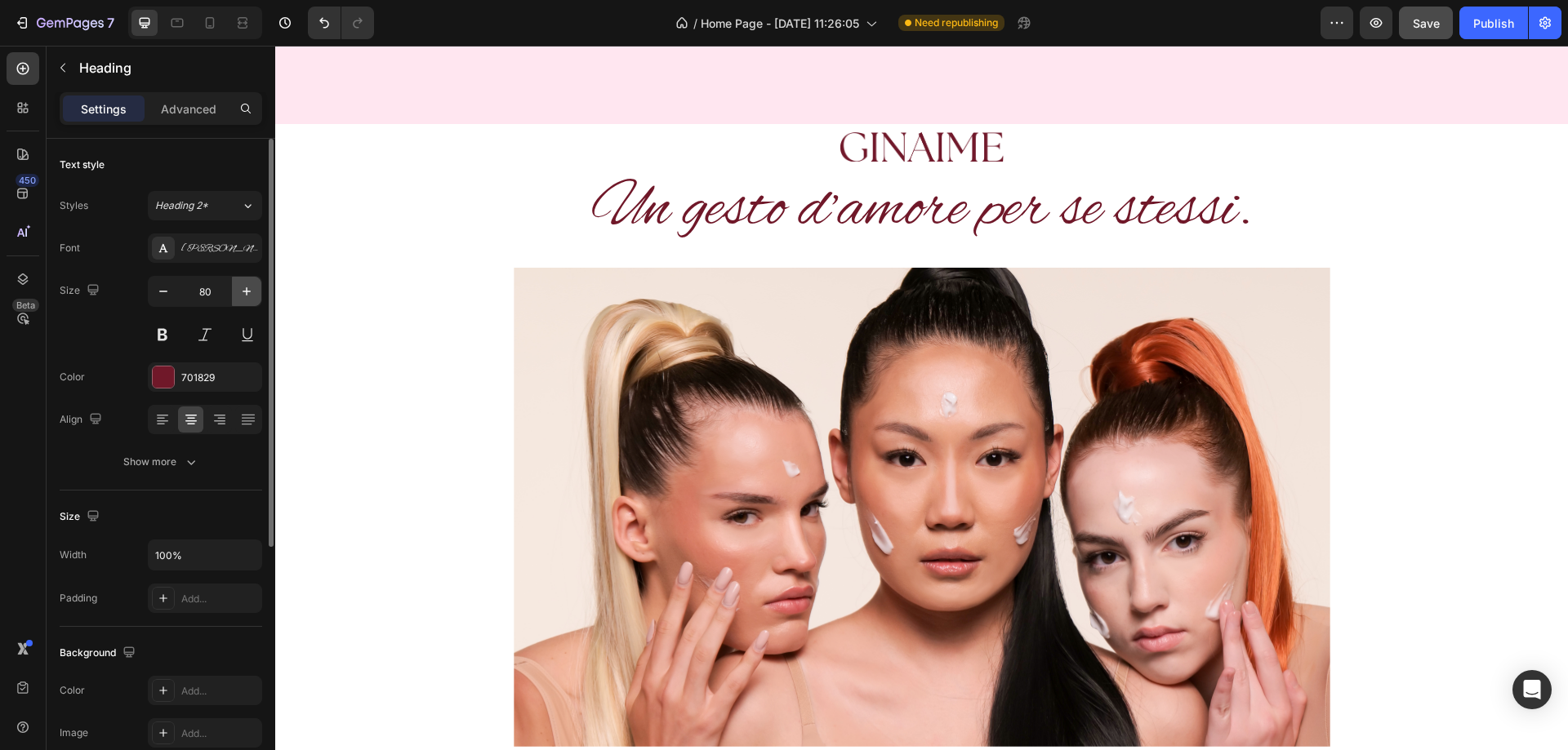
click at [250, 284] on icon "button" at bounding box center [246, 291] width 17 height 17
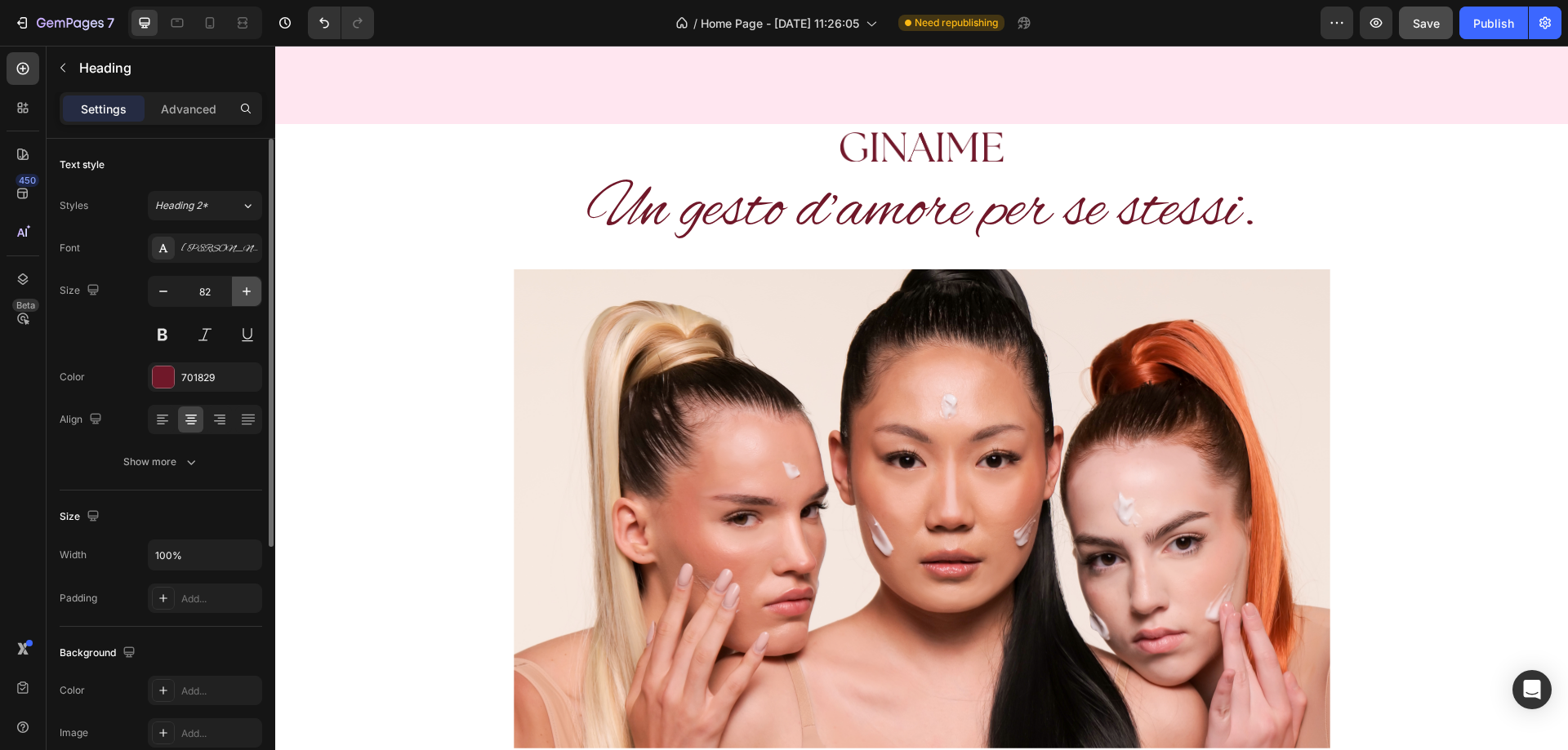
click at [250, 284] on icon "button" at bounding box center [246, 291] width 17 height 17
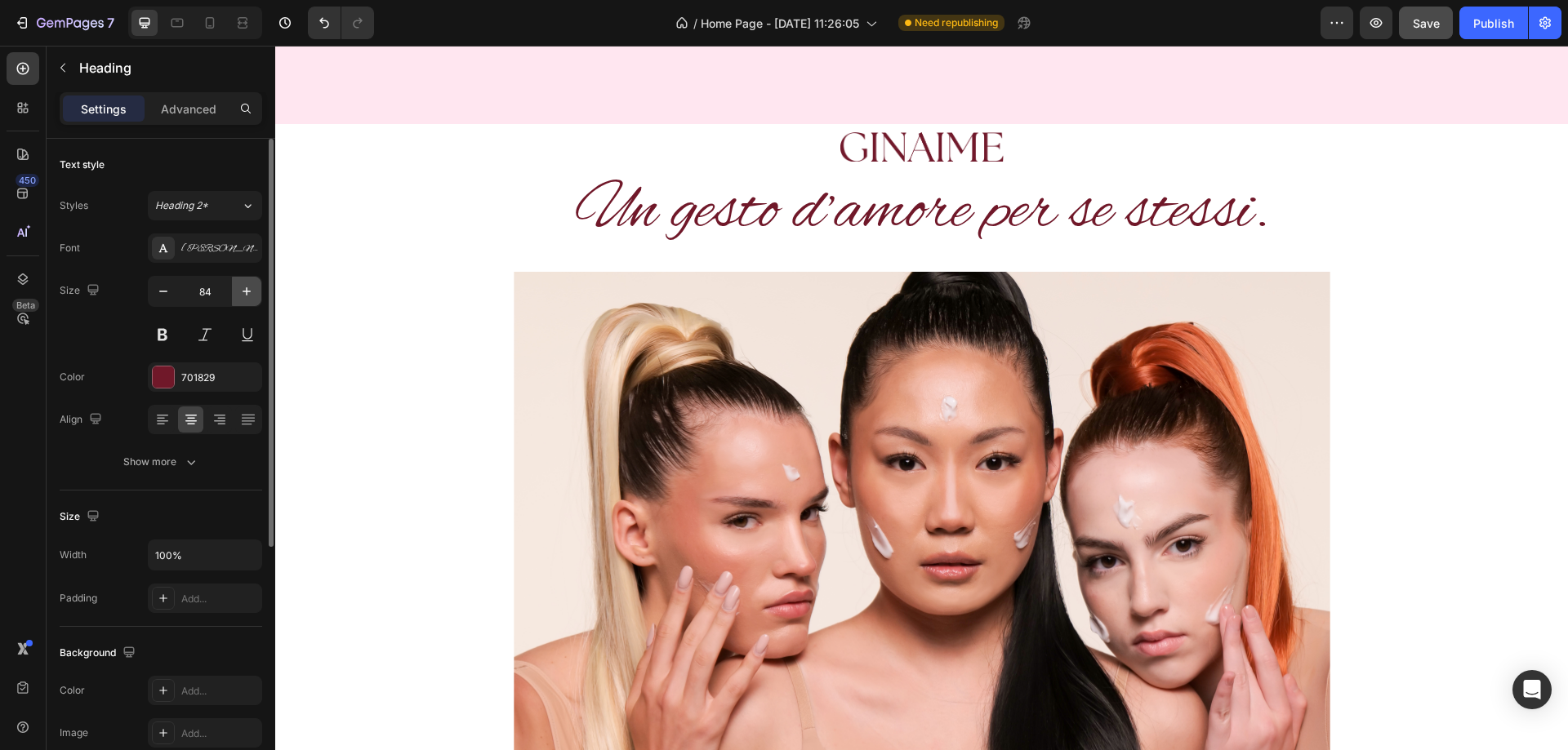
click at [250, 284] on icon "button" at bounding box center [246, 291] width 17 height 17
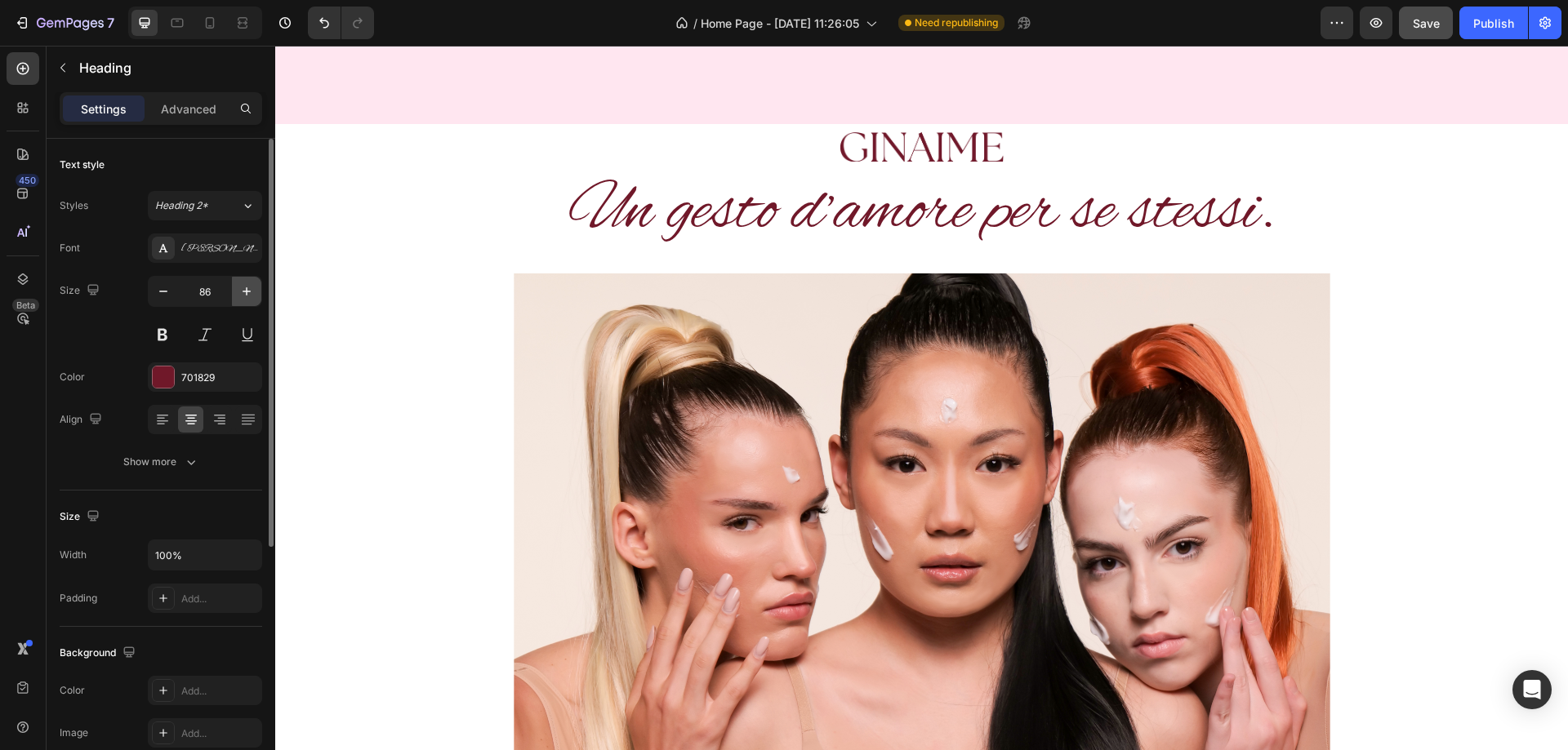
click at [250, 284] on icon "button" at bounding box center [246, 291] width 17 height 17
type input "88"
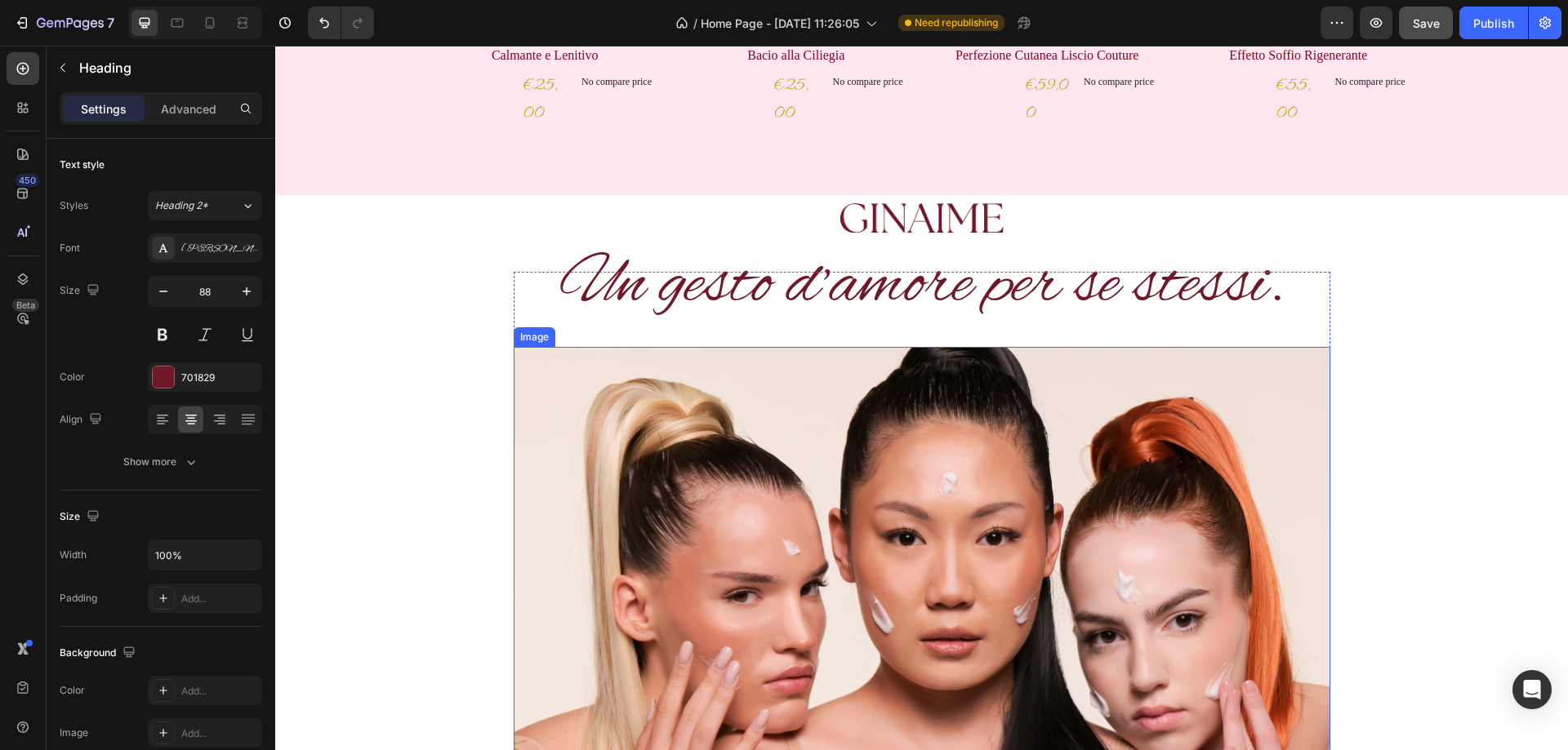
scroll to position [898, 0]
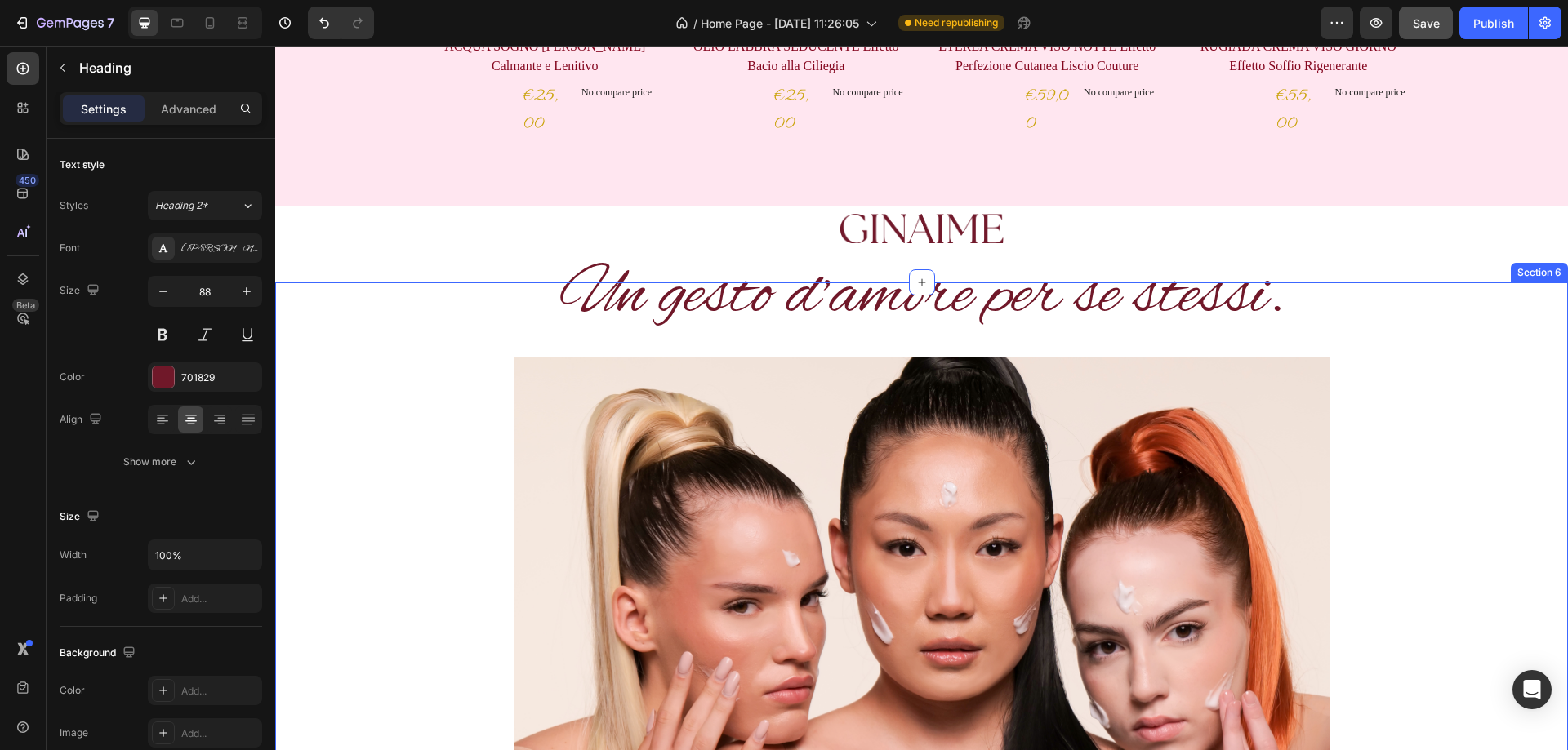
click at [1454, 343] on div "Un gesto d’amore per se stessi. Heading Image “We live in a world where there c…" at bounding box center [921, 649] width 1268 height 735
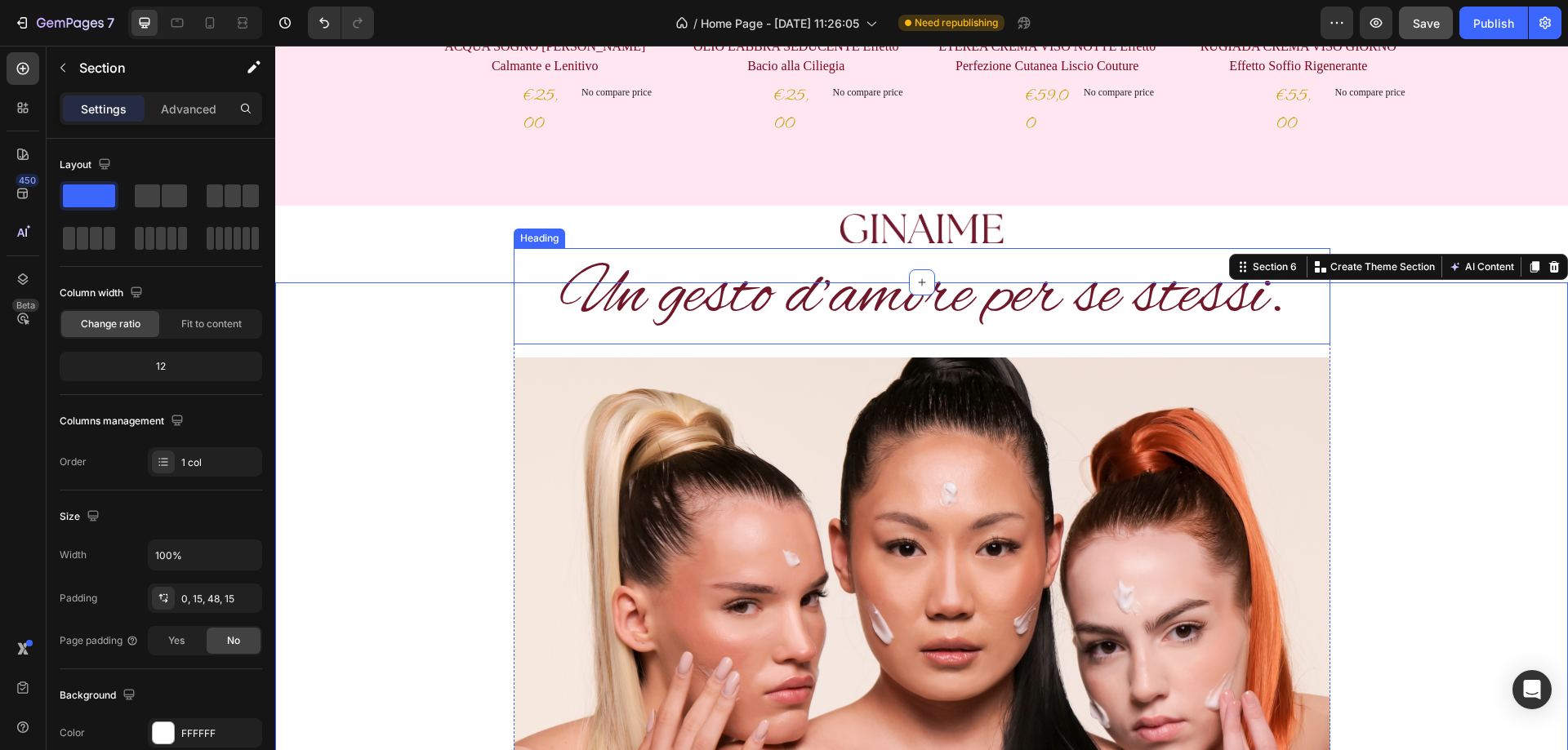
click at [659, 291] on p "Un gesto d’amore per se stessi." at bounding box center [922, 296] width 813 height 93
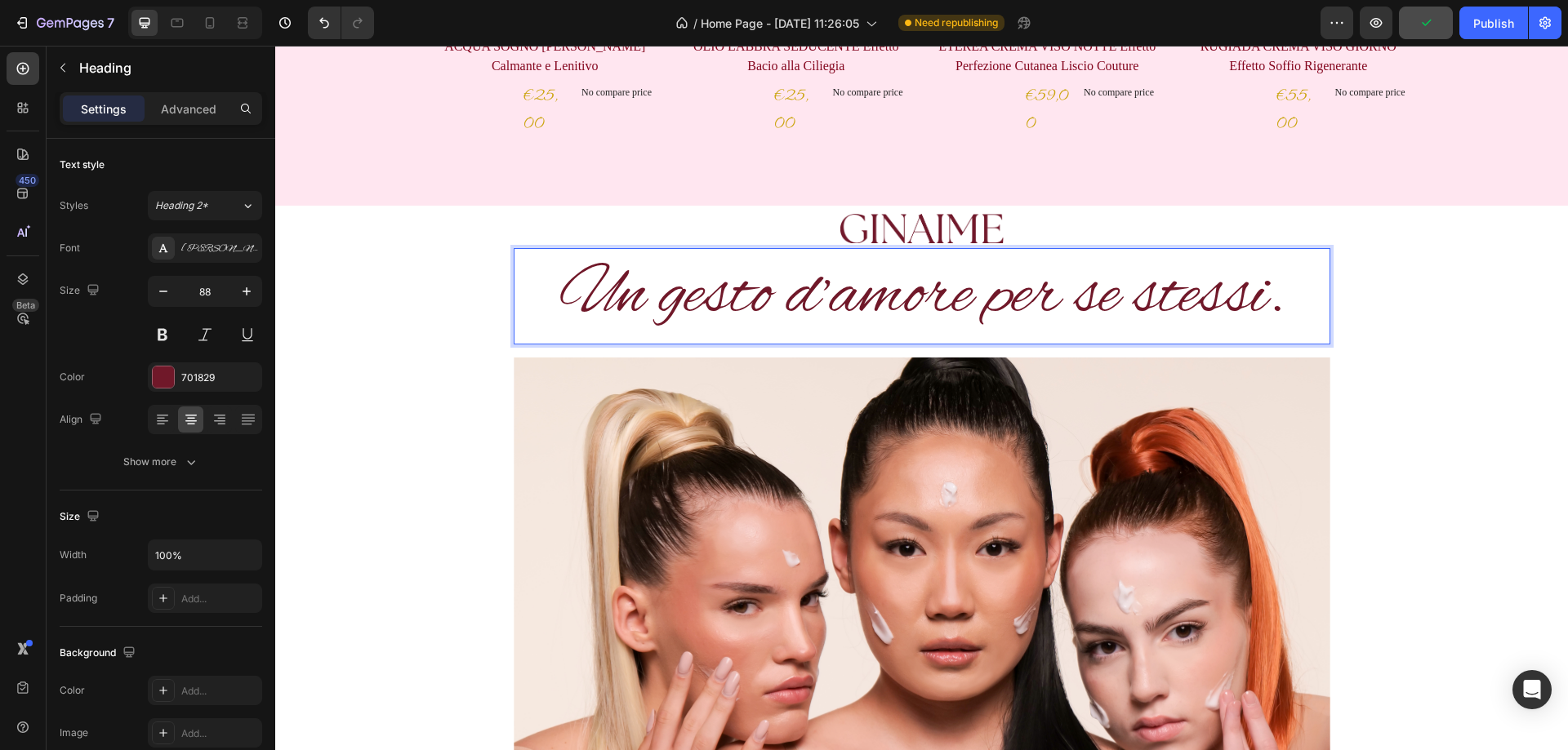
click at [805, 292] on p "Un gesto d’amore per se stessi." at bounding box center [922, 296] width 813 height 93
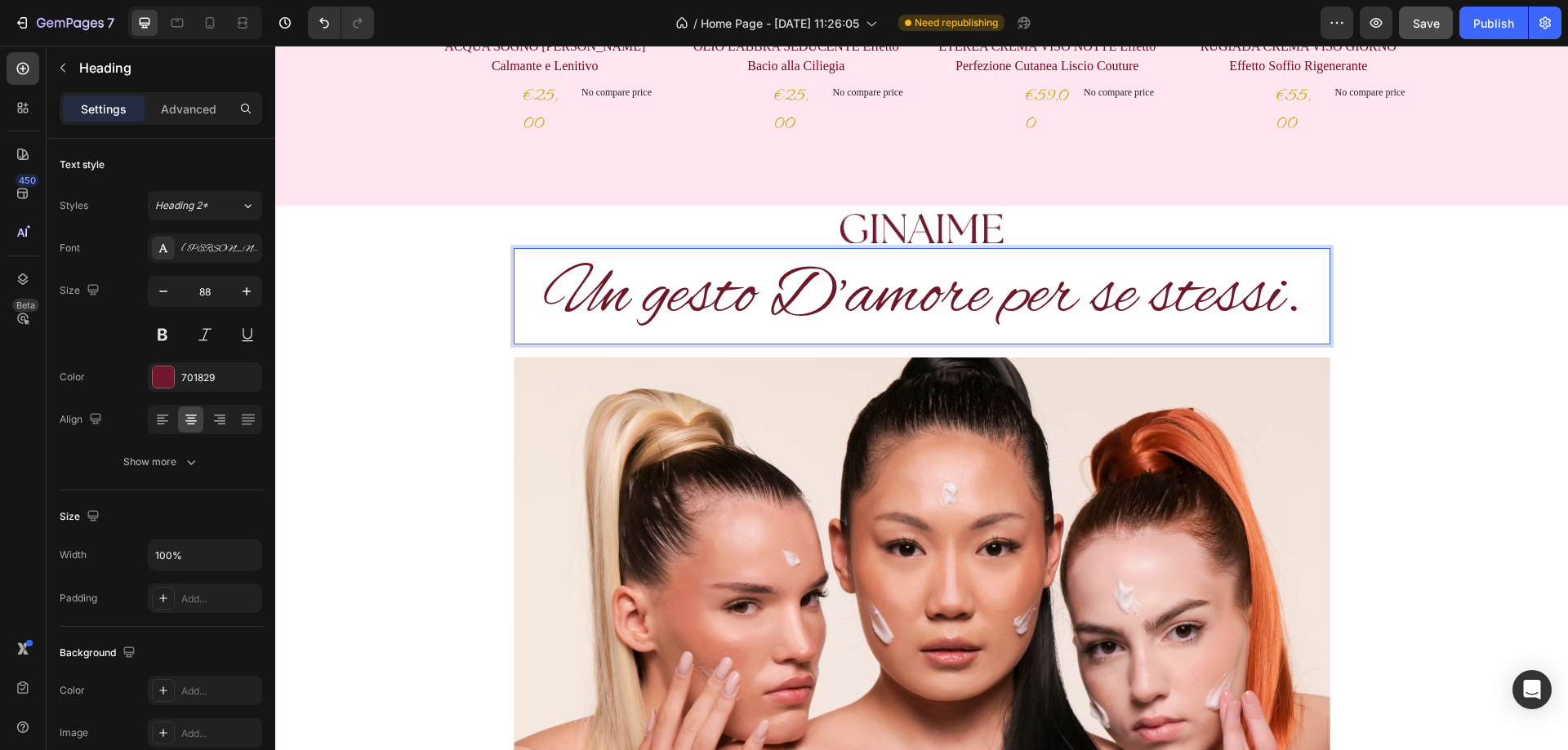
click at [1165, 296] on p "Un gesto D’amore per se stessi." at bounding box center [922, 296] width 813 height 93
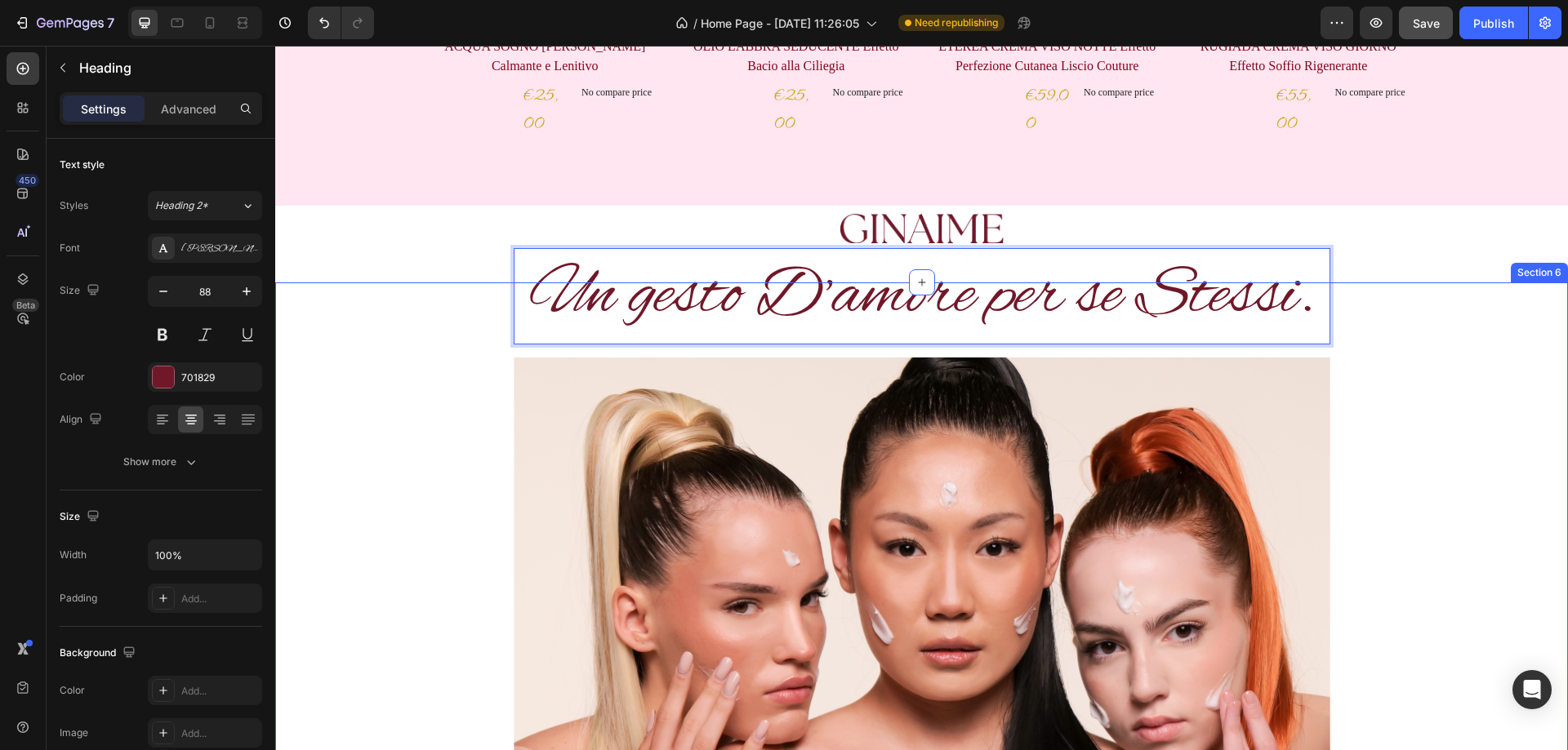
click at [1458, 496] on div "Un gesto D’amore per se Stessi. Heading 16 Image “We live in a world where ther…" at bounding box center [921, 649] width 1268 height 735
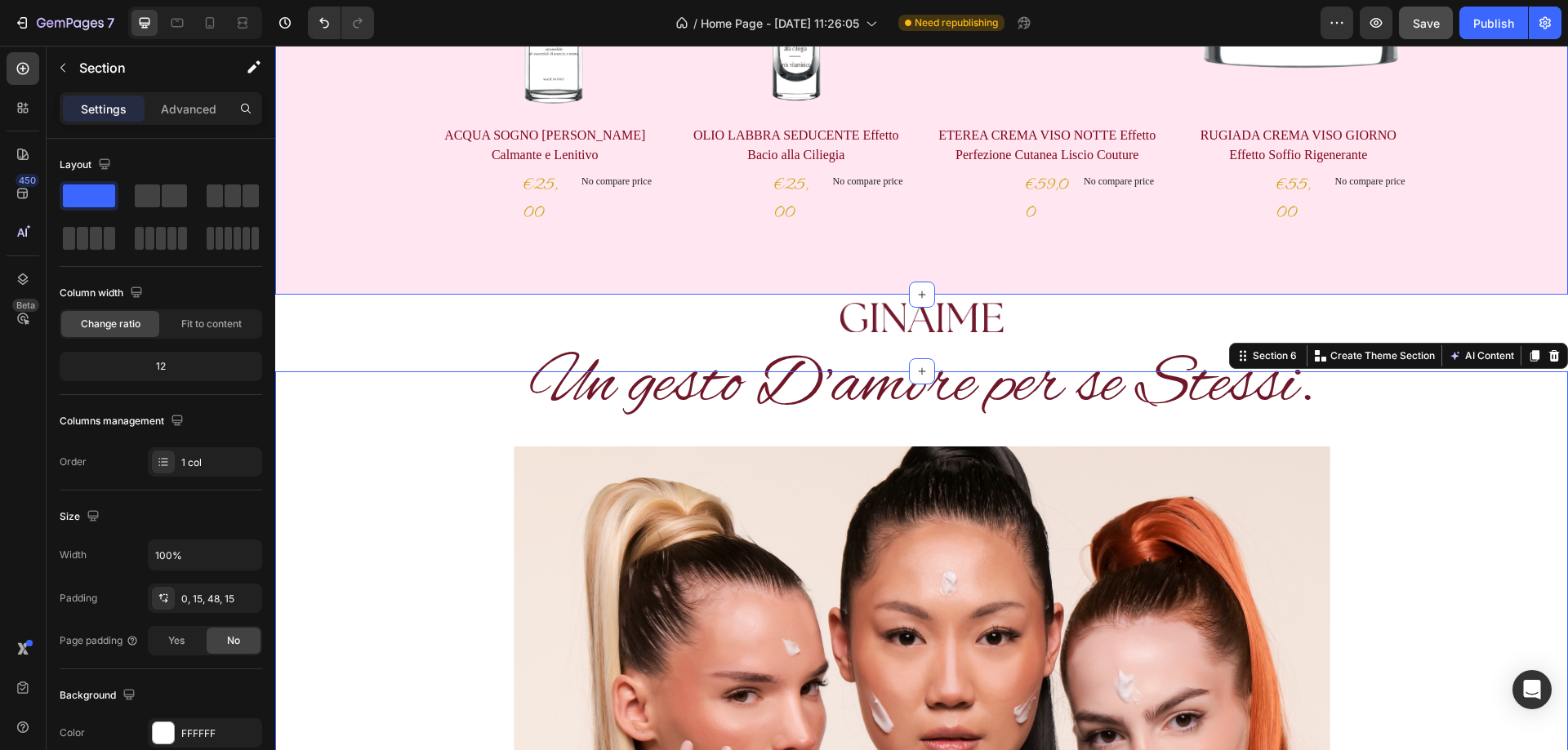
scroll to position [817, 0]
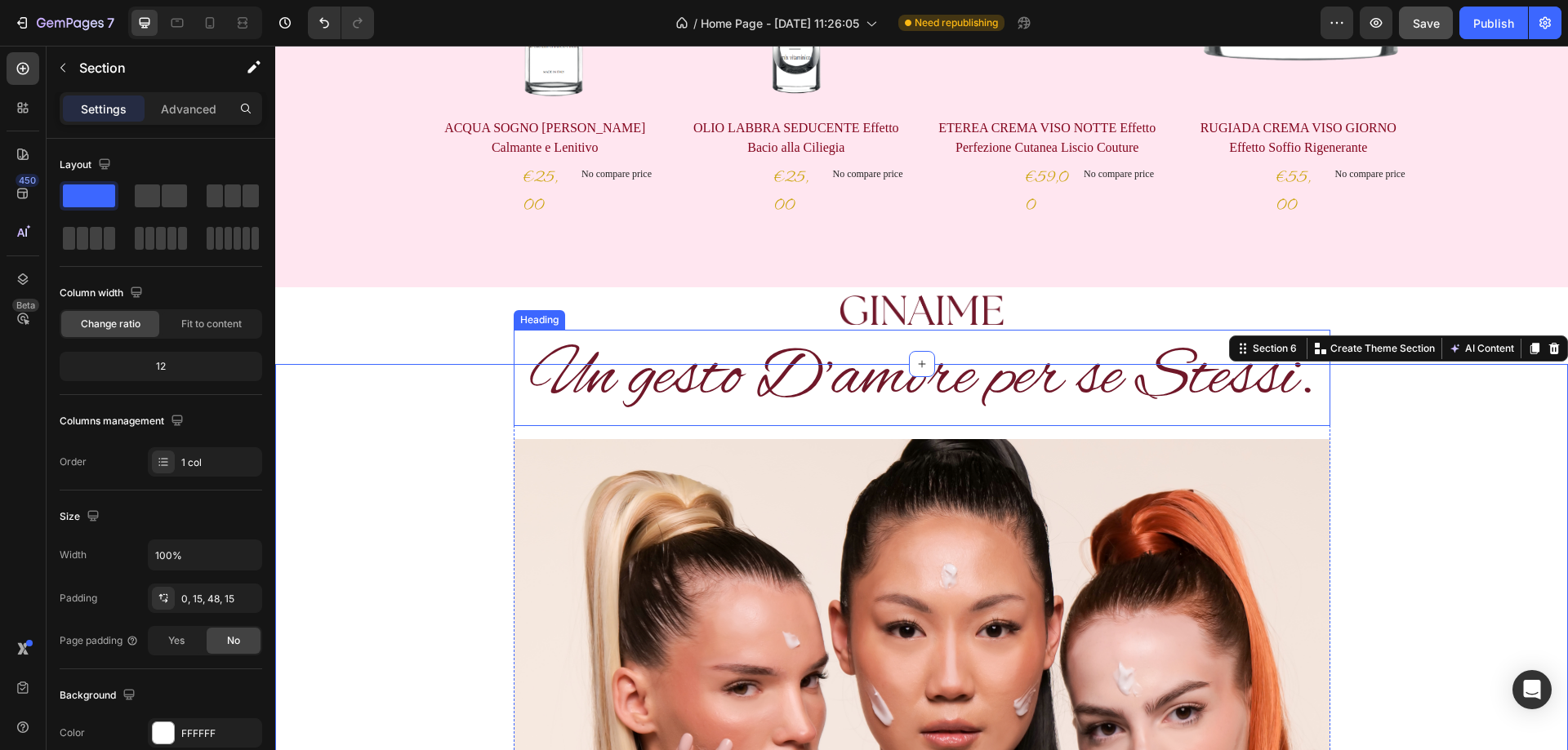
click at [787, 380] on p "Un gesto D’amore per se Stessi." at bounding box center [922, 378] width 813 height 93
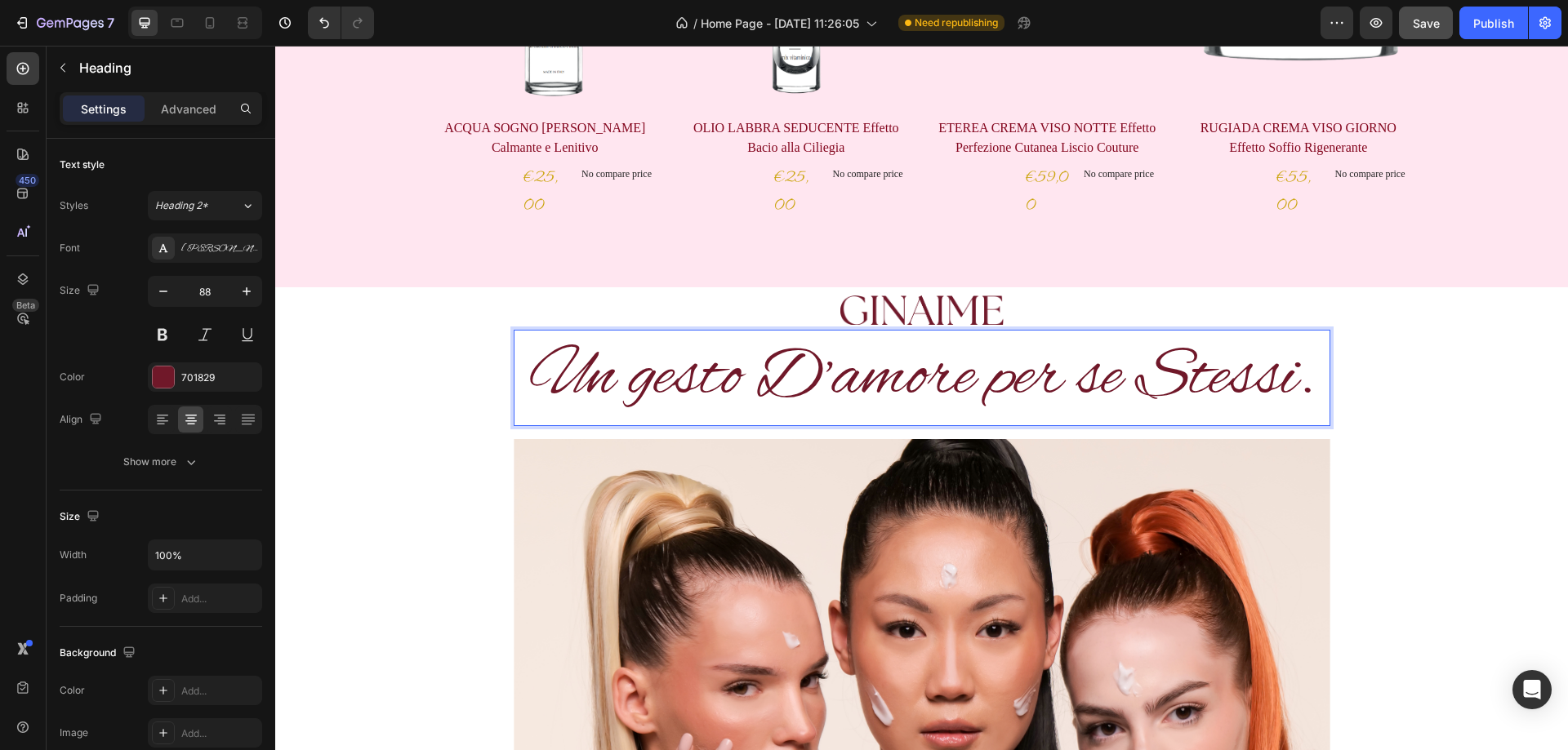
click at [811, 379] on p "Un gesto D’amore per se Stessi." at bounding box center [922, 378] width 813 height 93
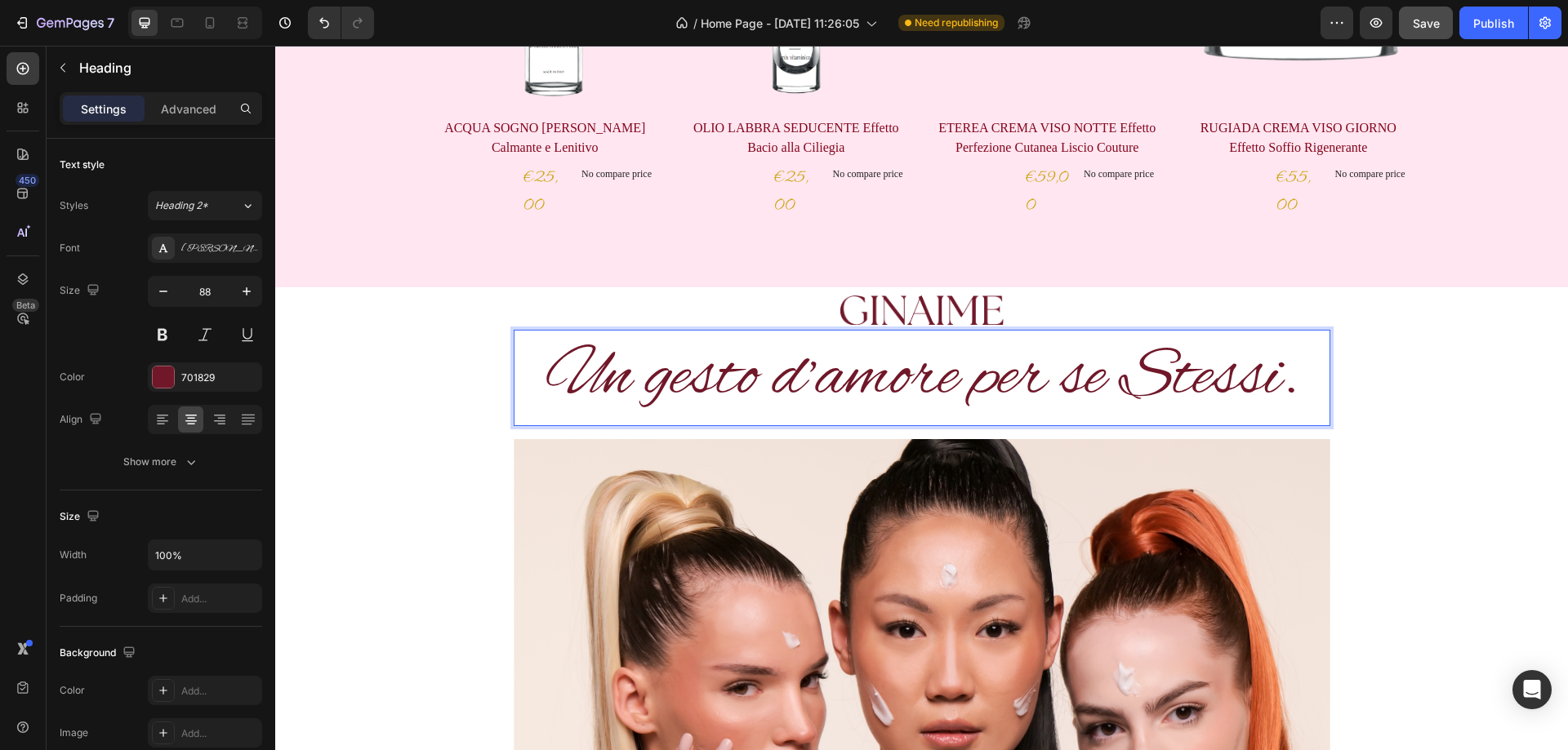
click at [1164, 372] on p "Un gesto d’amore per se Stessi." at bounding box center [922, 378] width 813 height 93
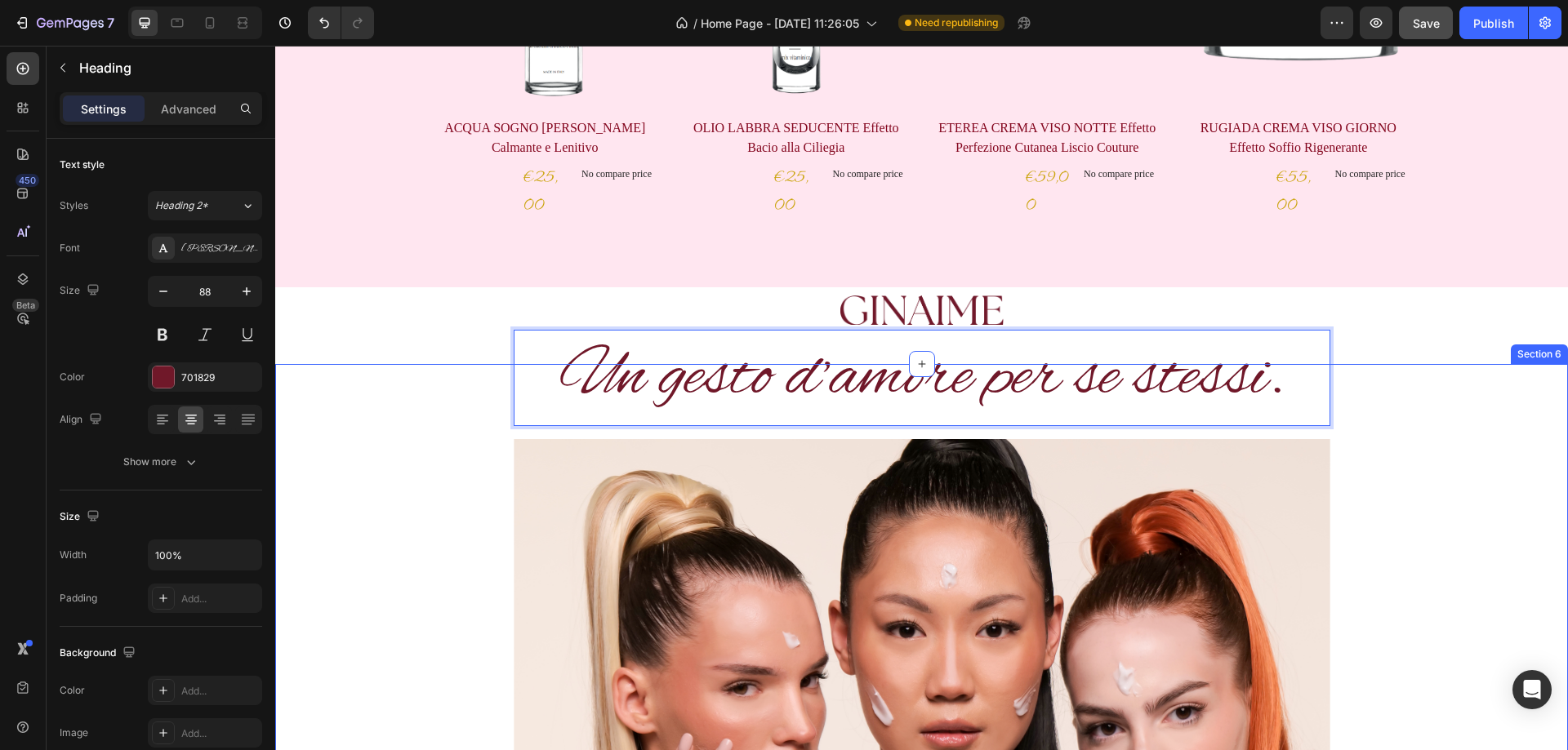
click at [1434, 440] on div "Un gesto d’amore per se stessi. Heading 16 Image “We live in a world where ther…" at bounding box center [921, 732] width 1268 height 735
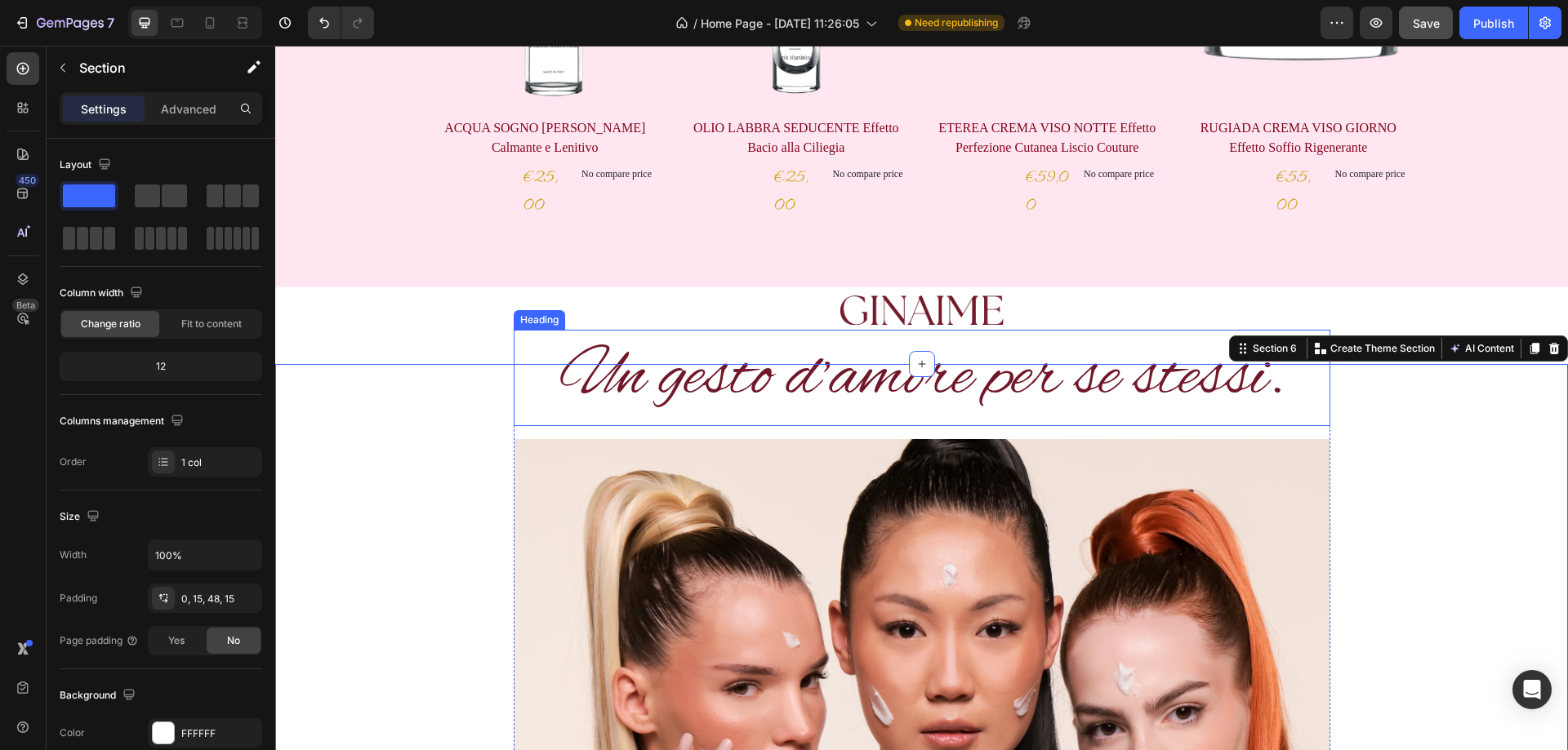
click at [1045, 408] on p "Un gesto d’amore per se stessi." at bounding box center [922, 378] width 813 height 93
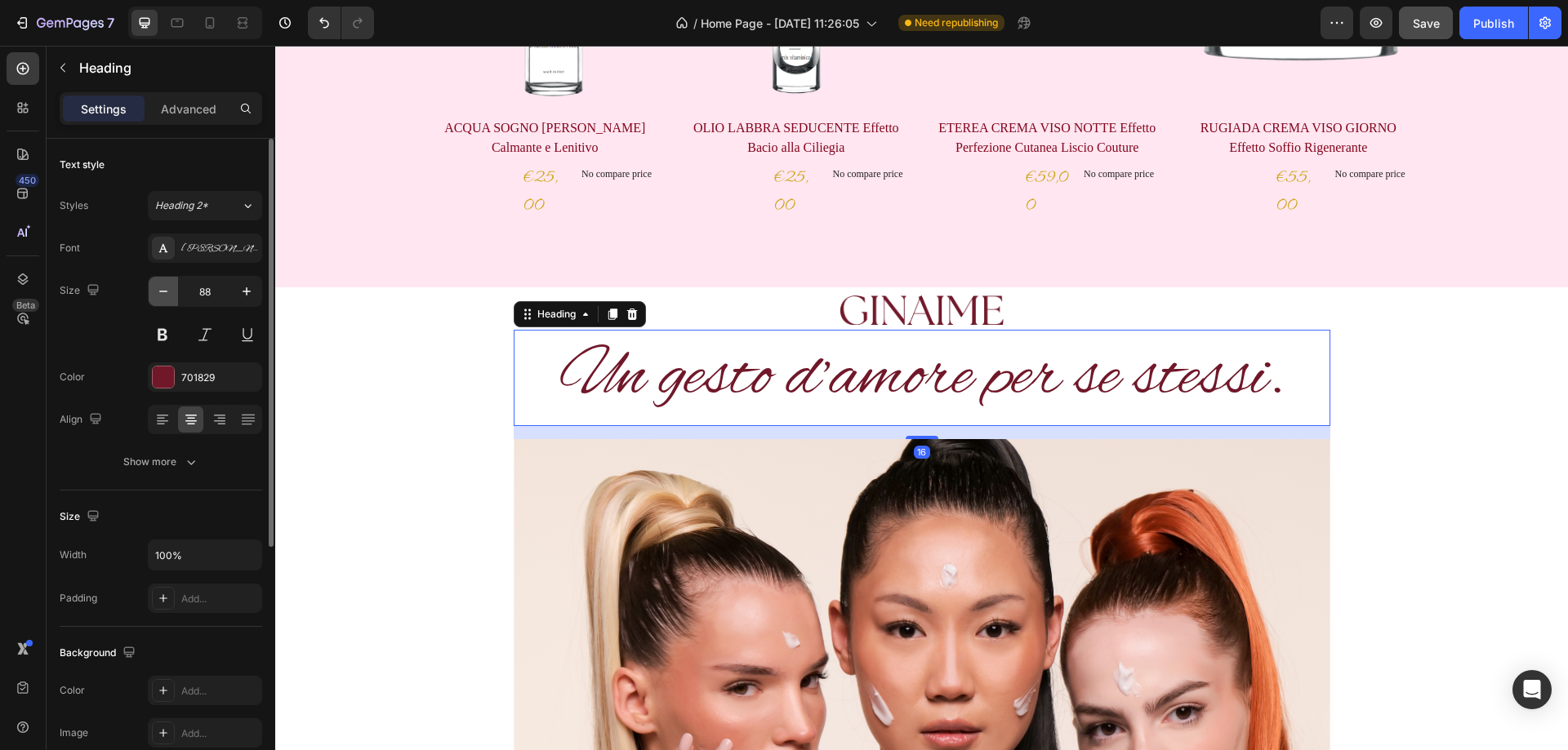
click at [163, 294] on icon "button" at bounding box center [163, 291] width 17 height 17
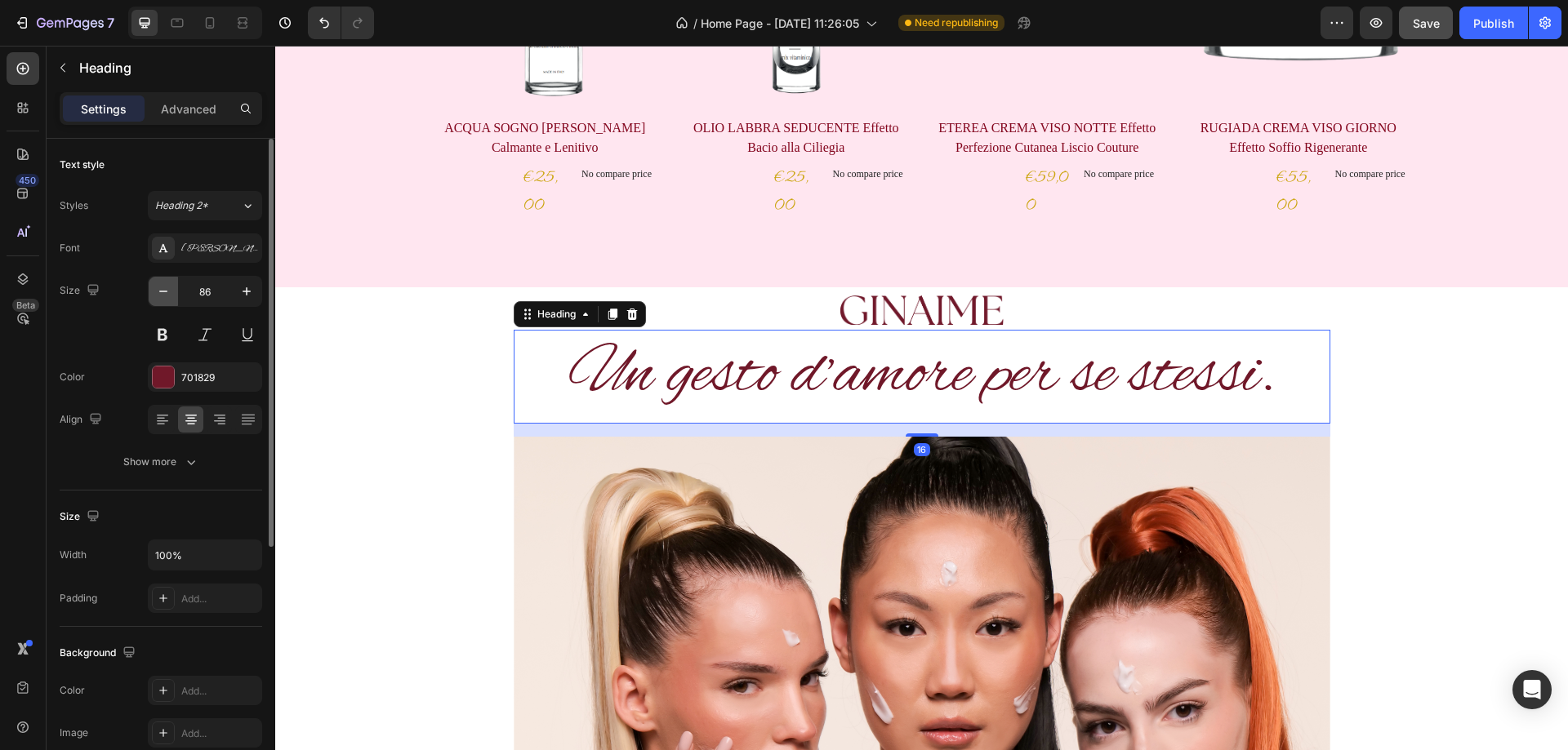
click at [163, 294] on icon "button" at bounding box center [163, 291] width 17 height 17
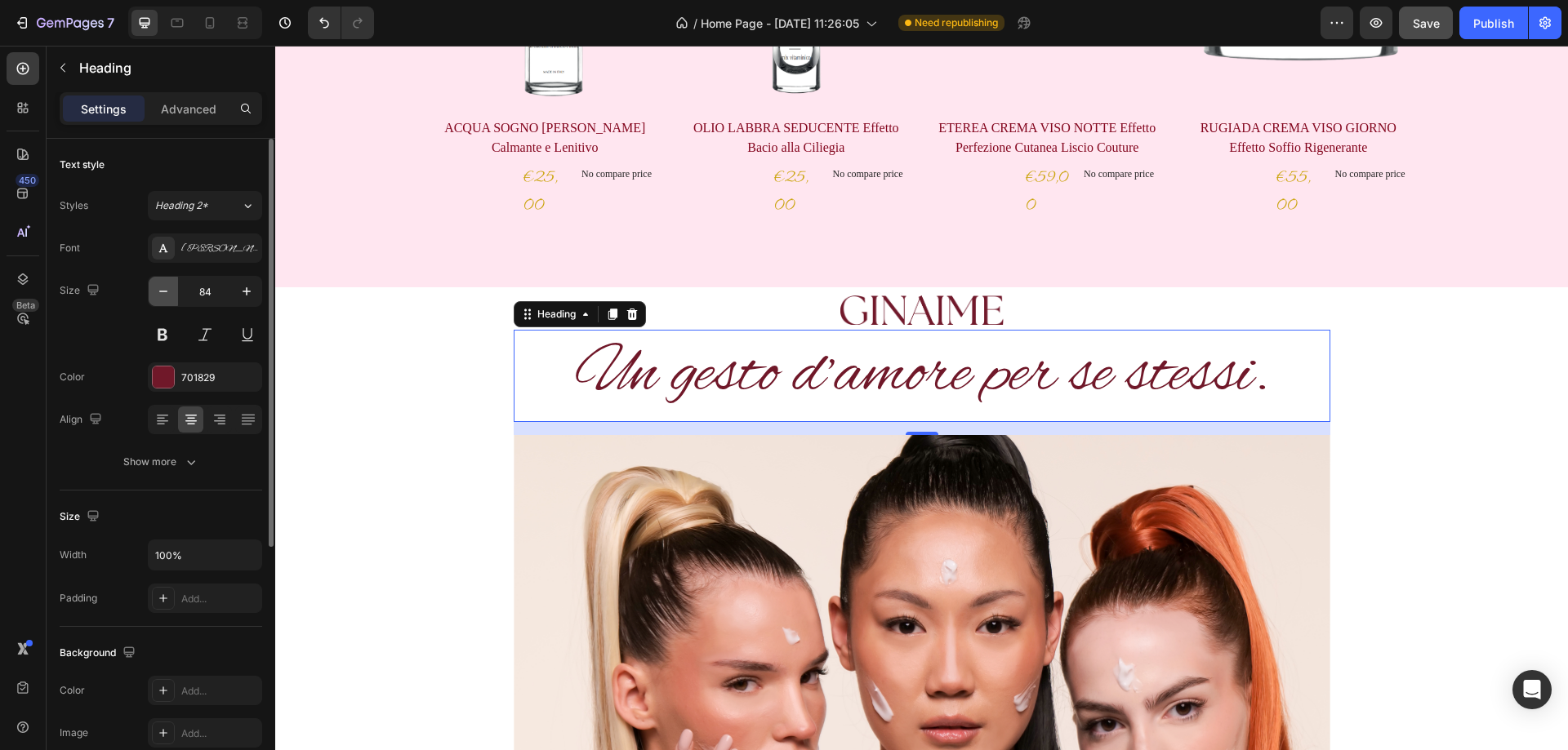
click at [163, 294] on icon "button" at bounding box center [163, 291] width 17 height 17
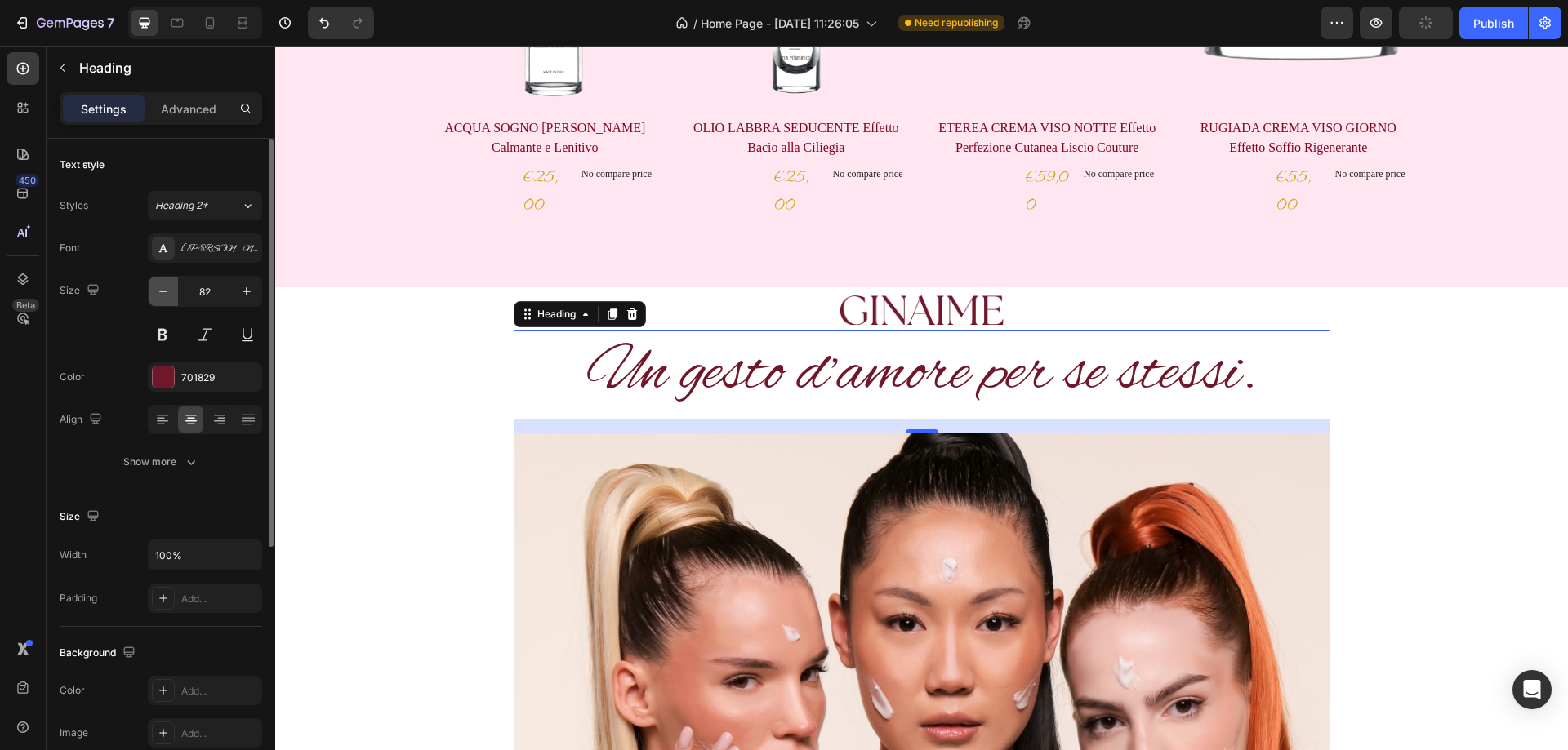
click at [163, 294] on icon "button" at bounding box center [163, 291] width 17 height 17
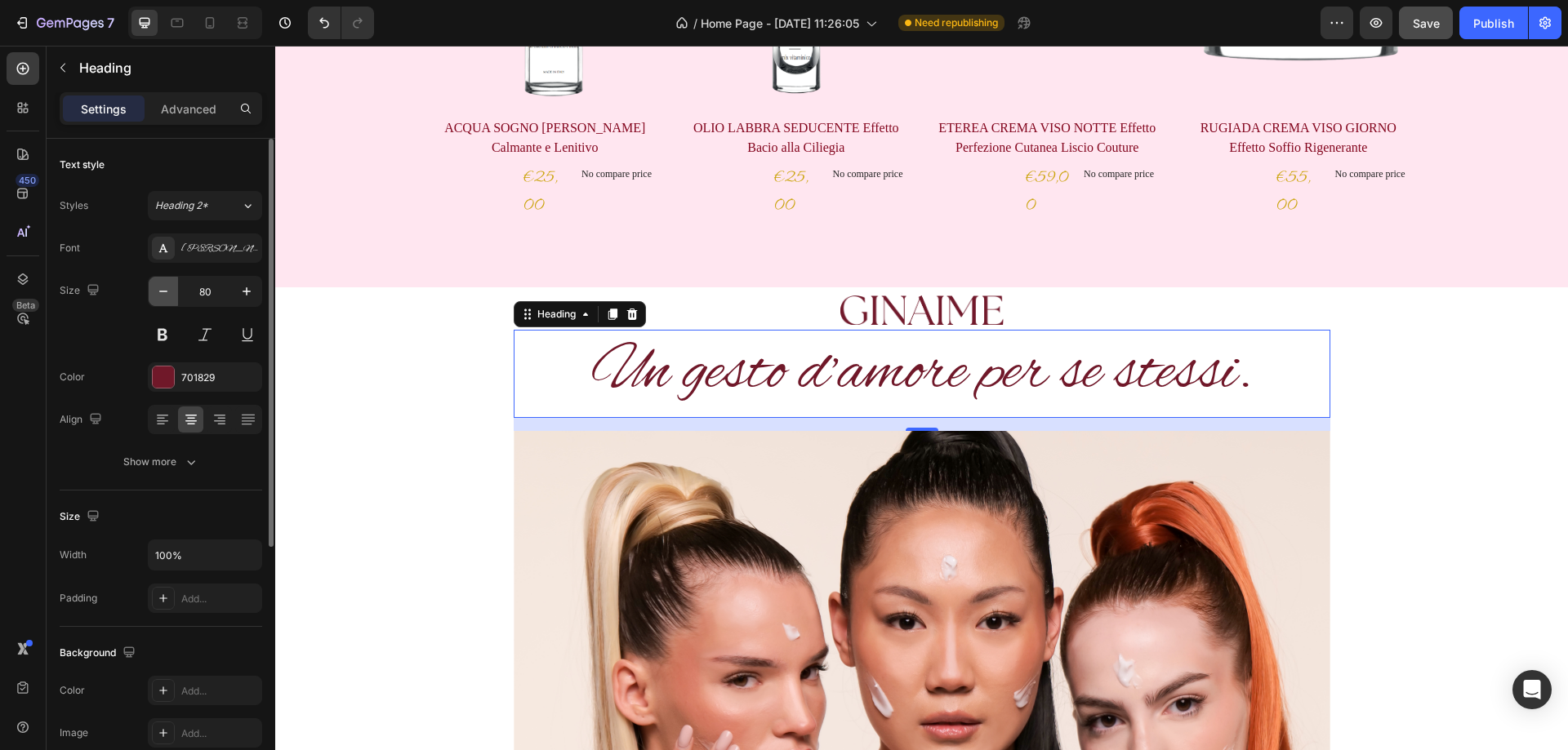
click at [163, 294] on icon "button" at bounding box center [163, 291] width 17 height 17
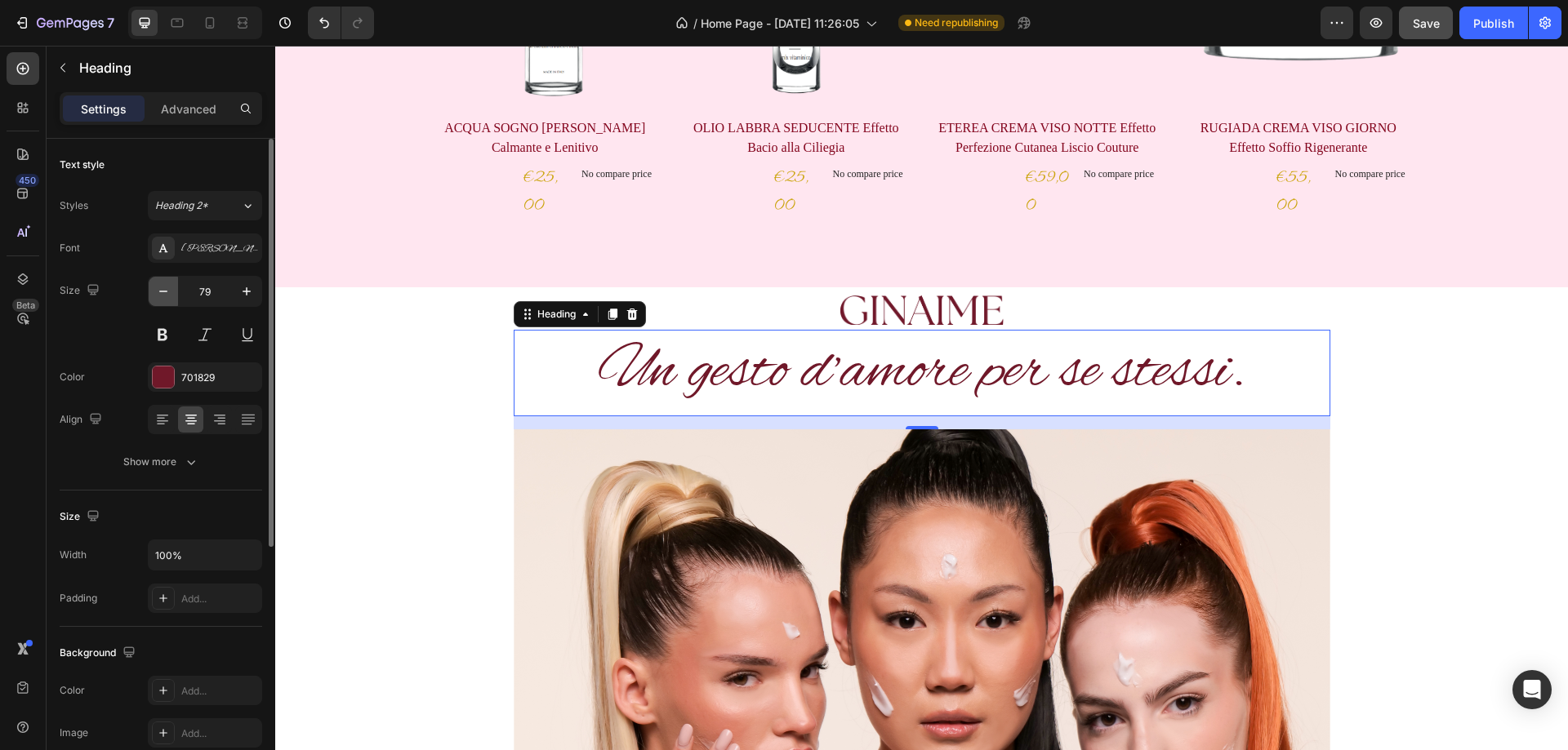
click at [163, 294] on icon "button" at bounding box center [163, 291] width 17 height 17
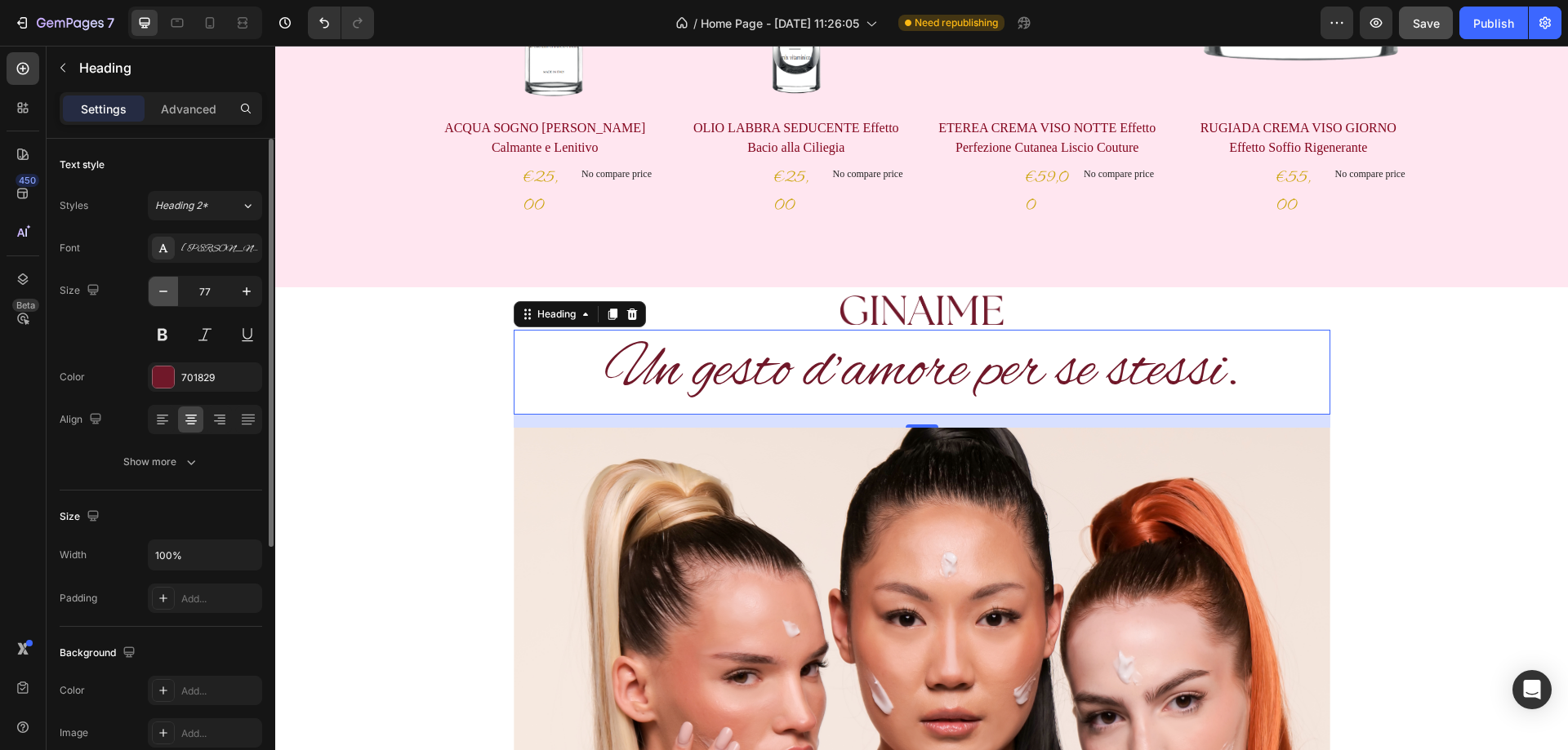
click at [163, 294] on icon "button" at bounding box center [163, 291] width 17 height 17
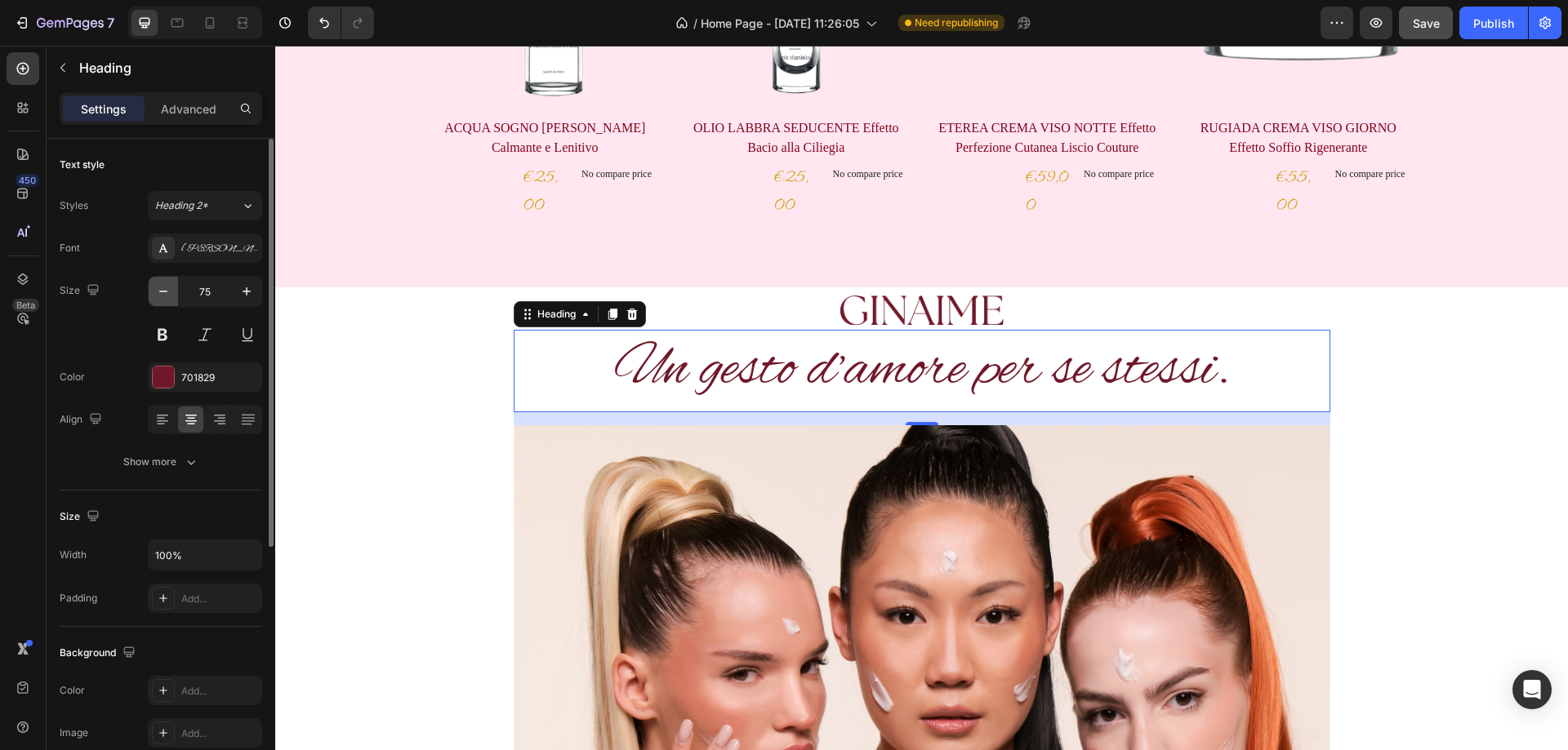
click at [163, 294] on icon "button" at bounding box center [163, 291] width 17 height 17
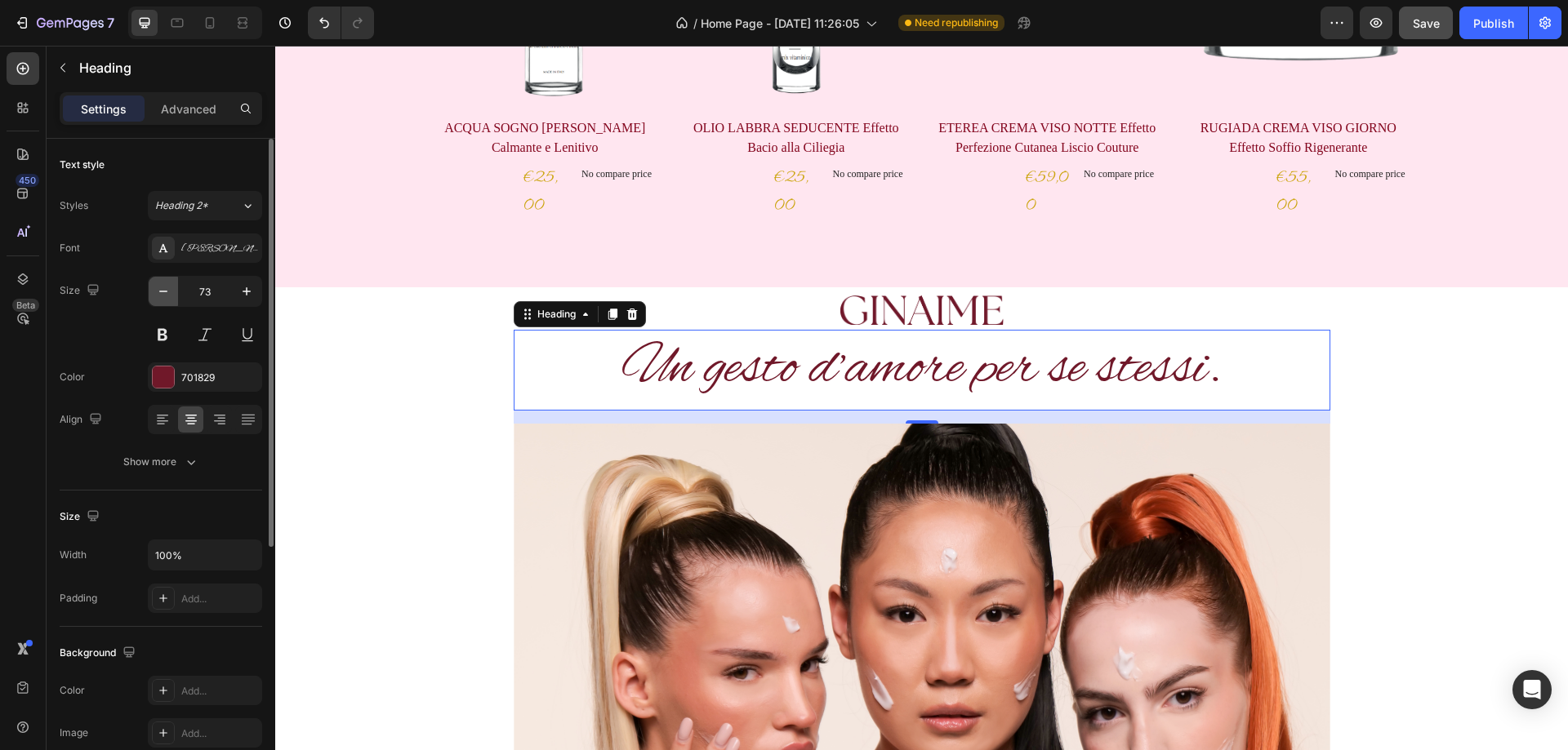
click at [163, 294] on icon "button" at bounding box center [163, 291] width 17 height 17
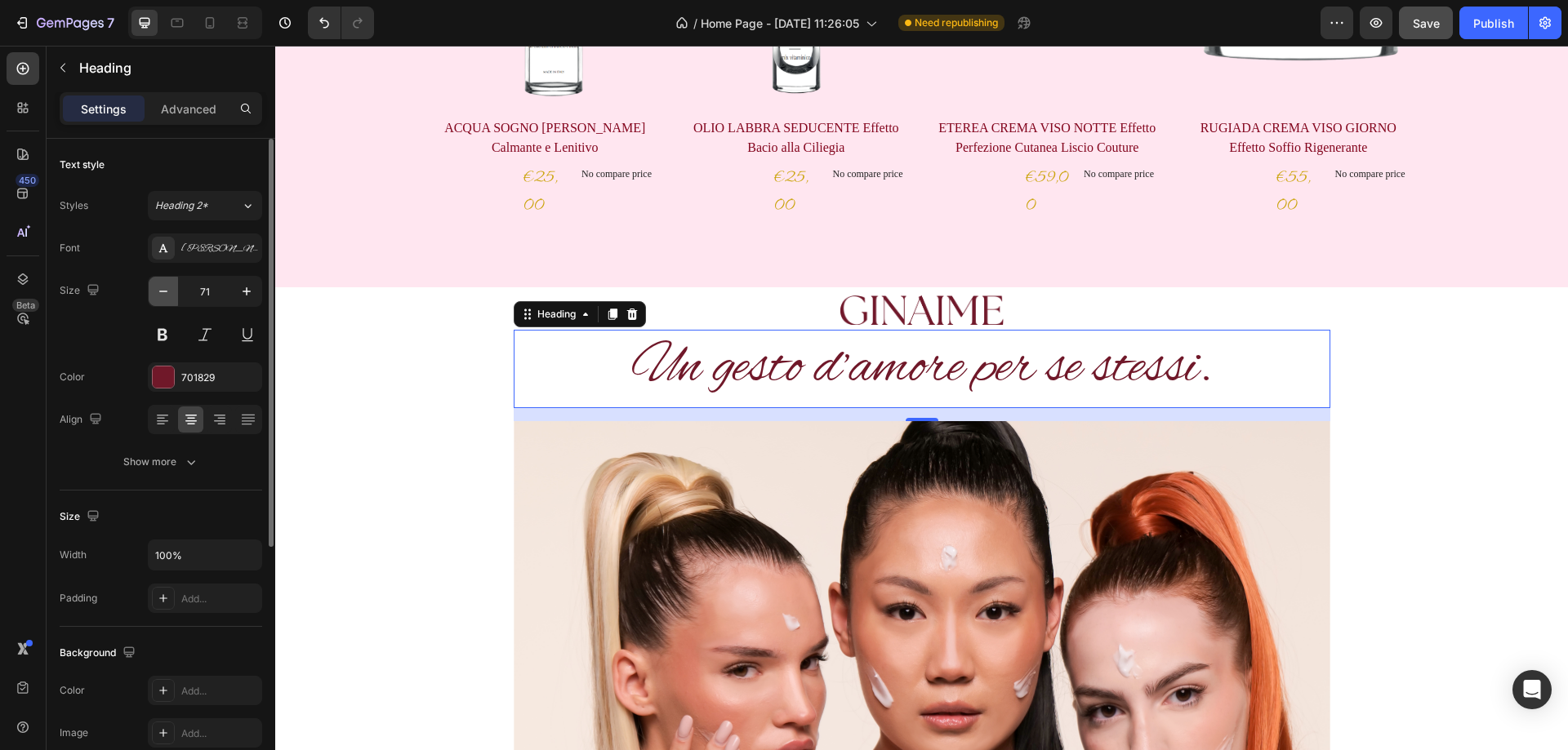
click at [163, 294] on icon "button" at bounding box center [163, 291] width 17 height 17
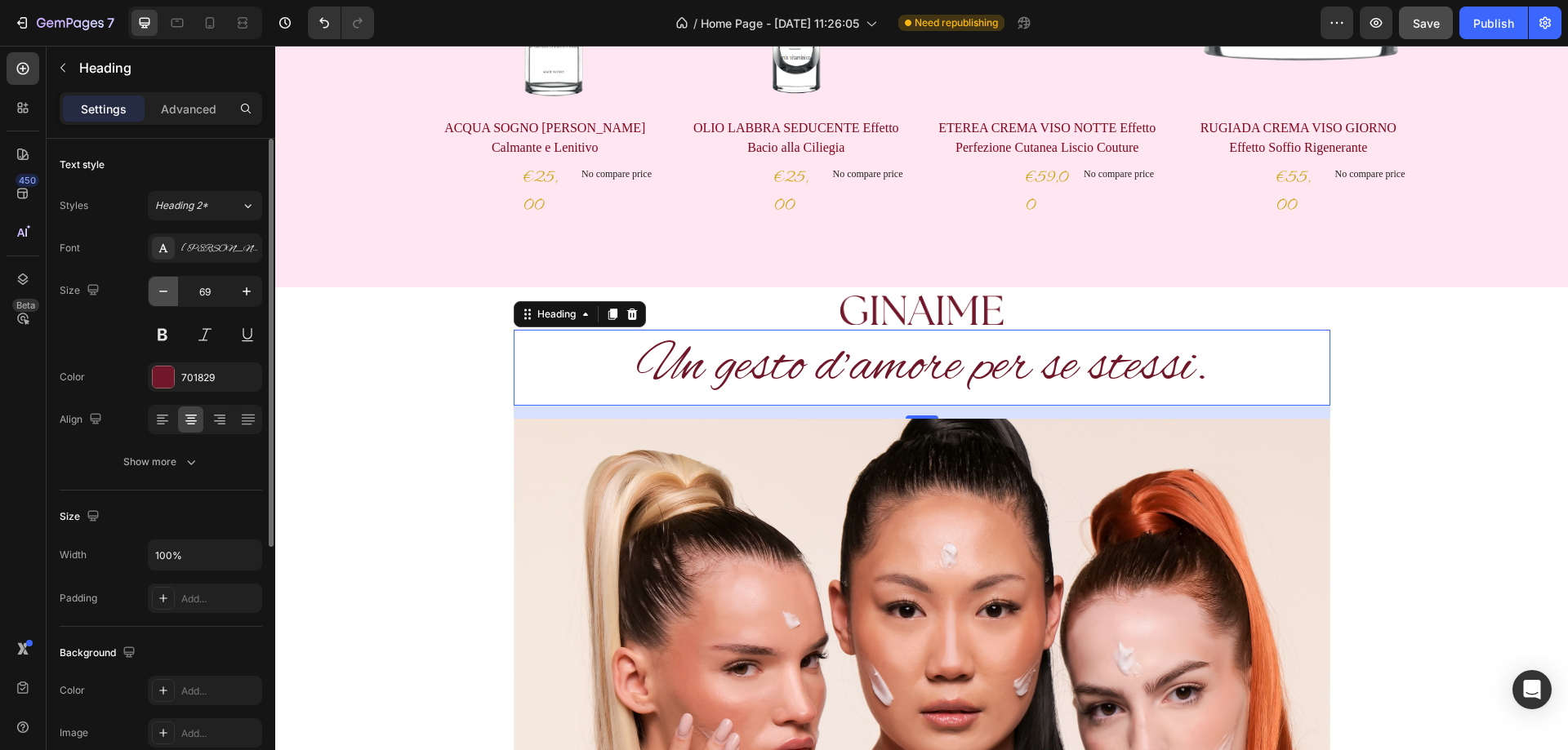
click at [163, 294] on icon "button" at bounding box center [163, 291] width 17 height 17
type input "67"
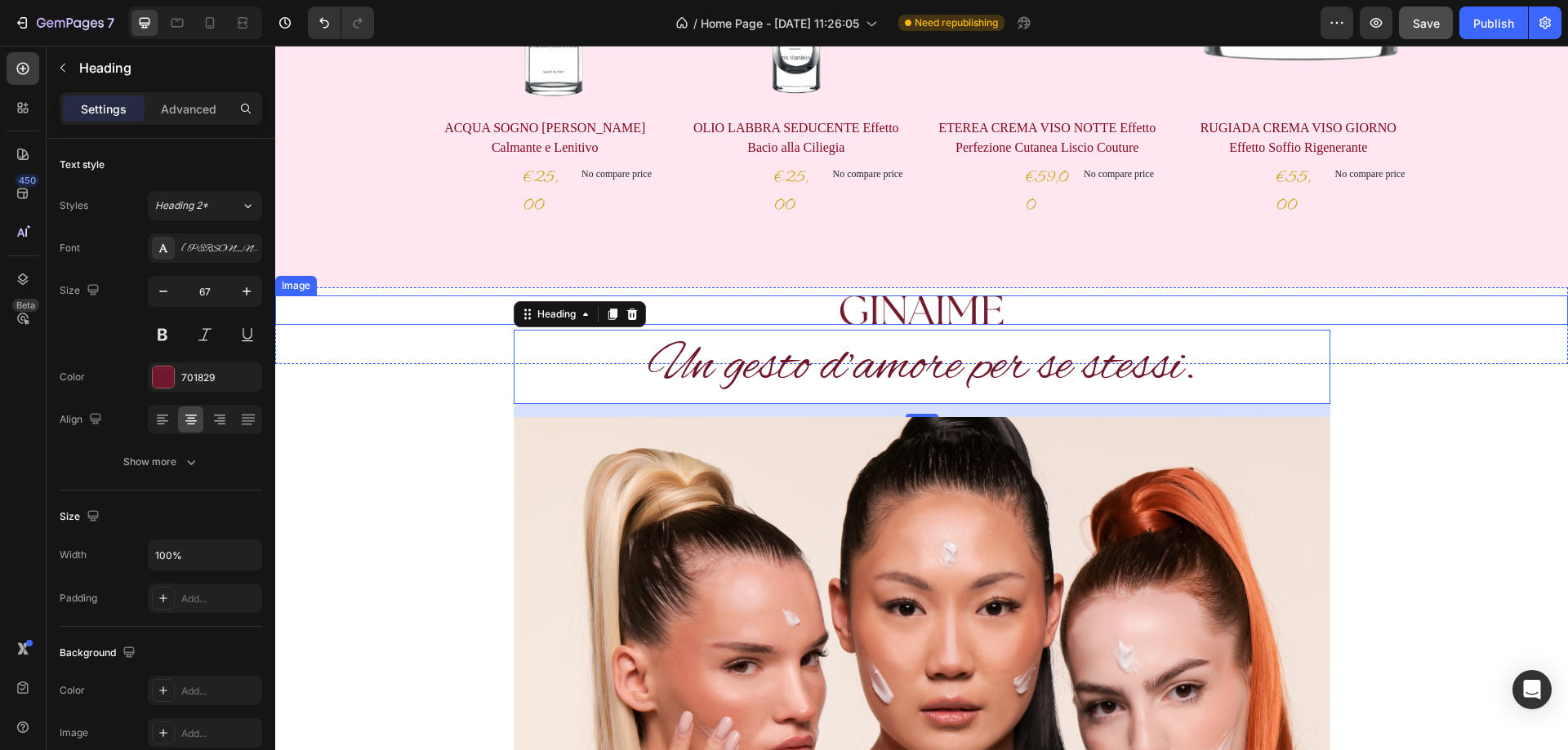
click at [906, 308] on img at bounding box center [922, 310] width 163 height 30
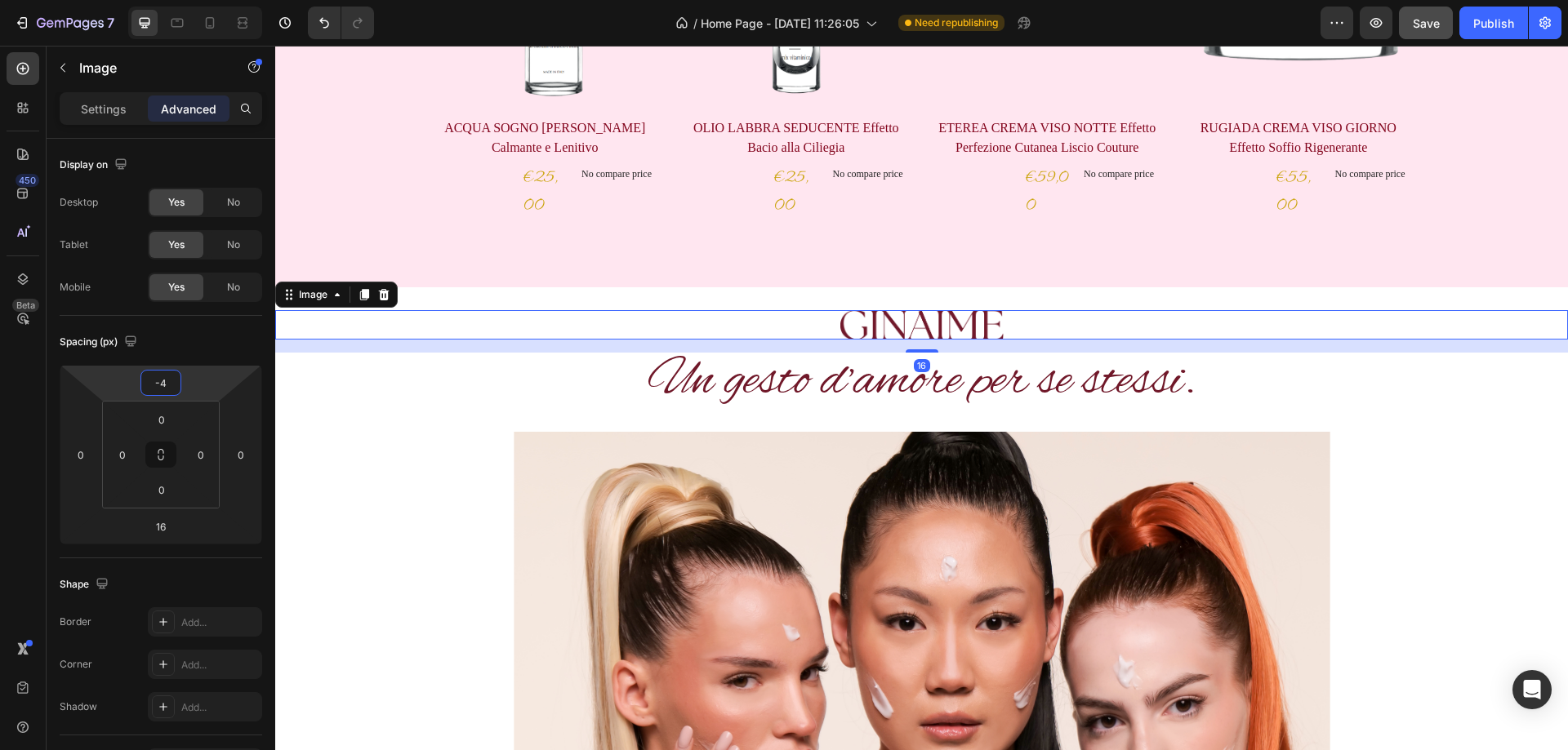
click at [186, 0] on html "7 / Home Page - Aug 28, 11:26:05 Need republishing Preview Save Publish 450 Bet…" at bounding box center [784, 0] width 1568 height 0
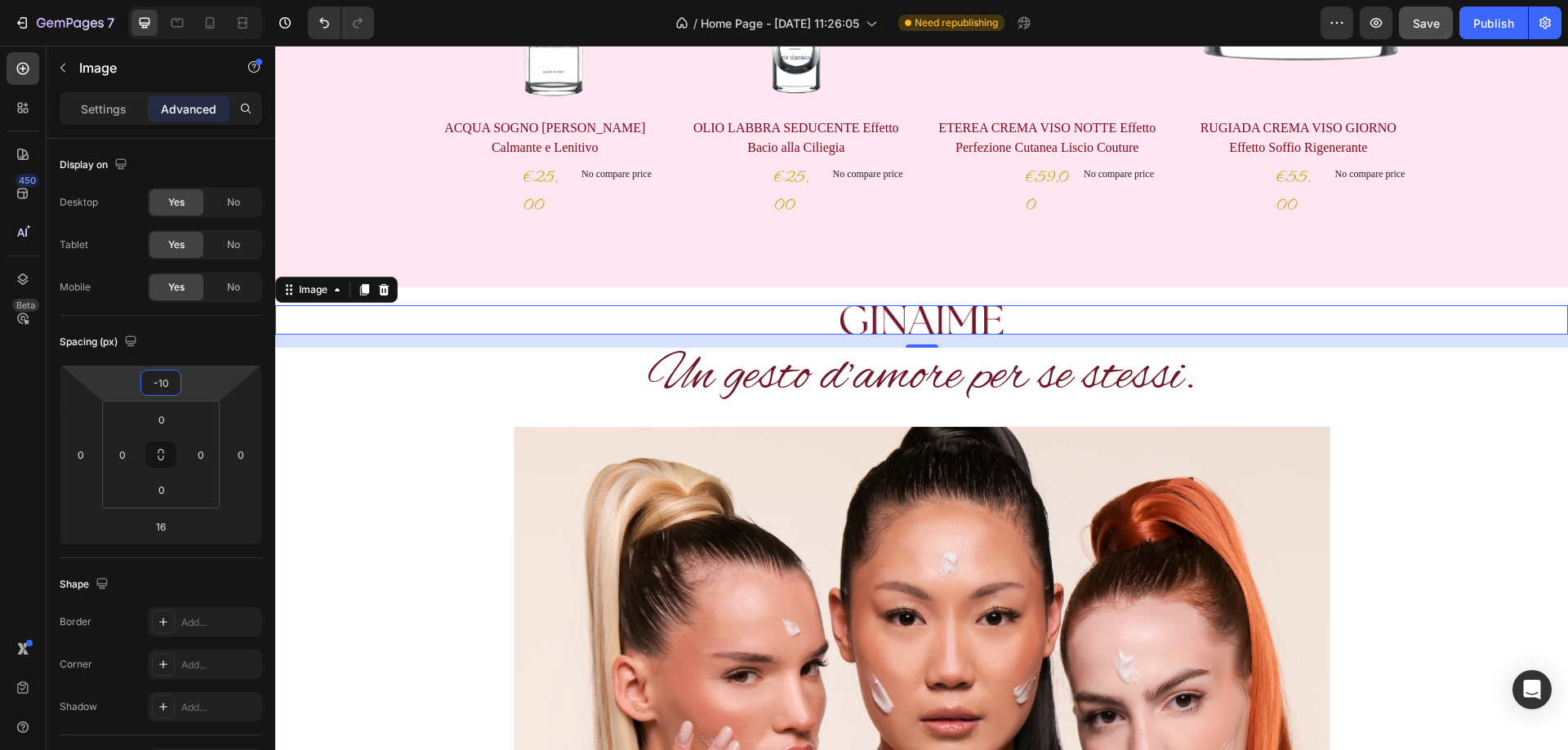
type input "-12"
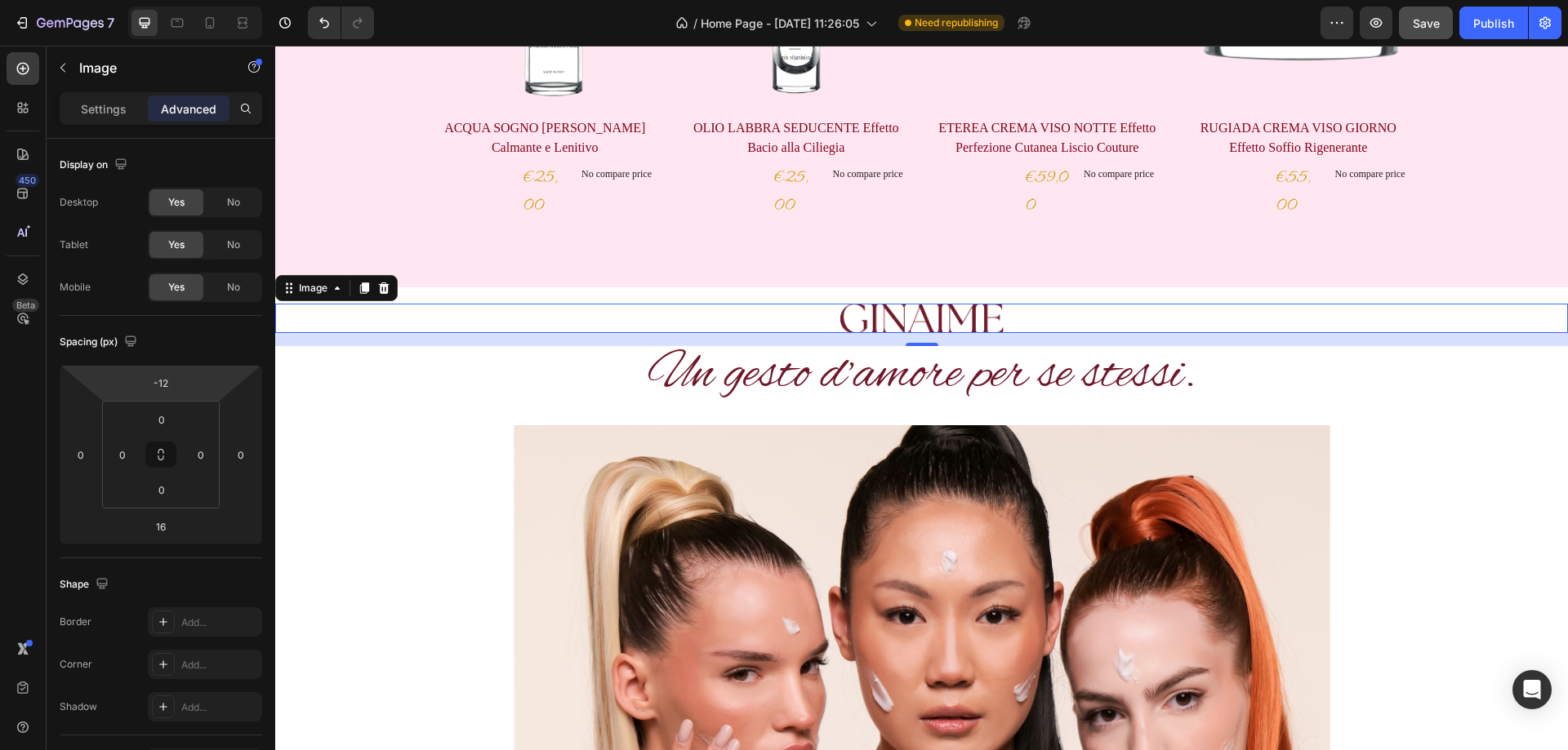
click at [218, 0] on html "7 / Home Page - Aug 28, 11:26:05 Need republishing Preview Save Publish 450 Bet…" at bounding box center [784, 0] width 1568 height 0
click at [1062, 372] on p "Un gesto d’amore per se stessi." at bounding box center [922, 375] width 813 height 71
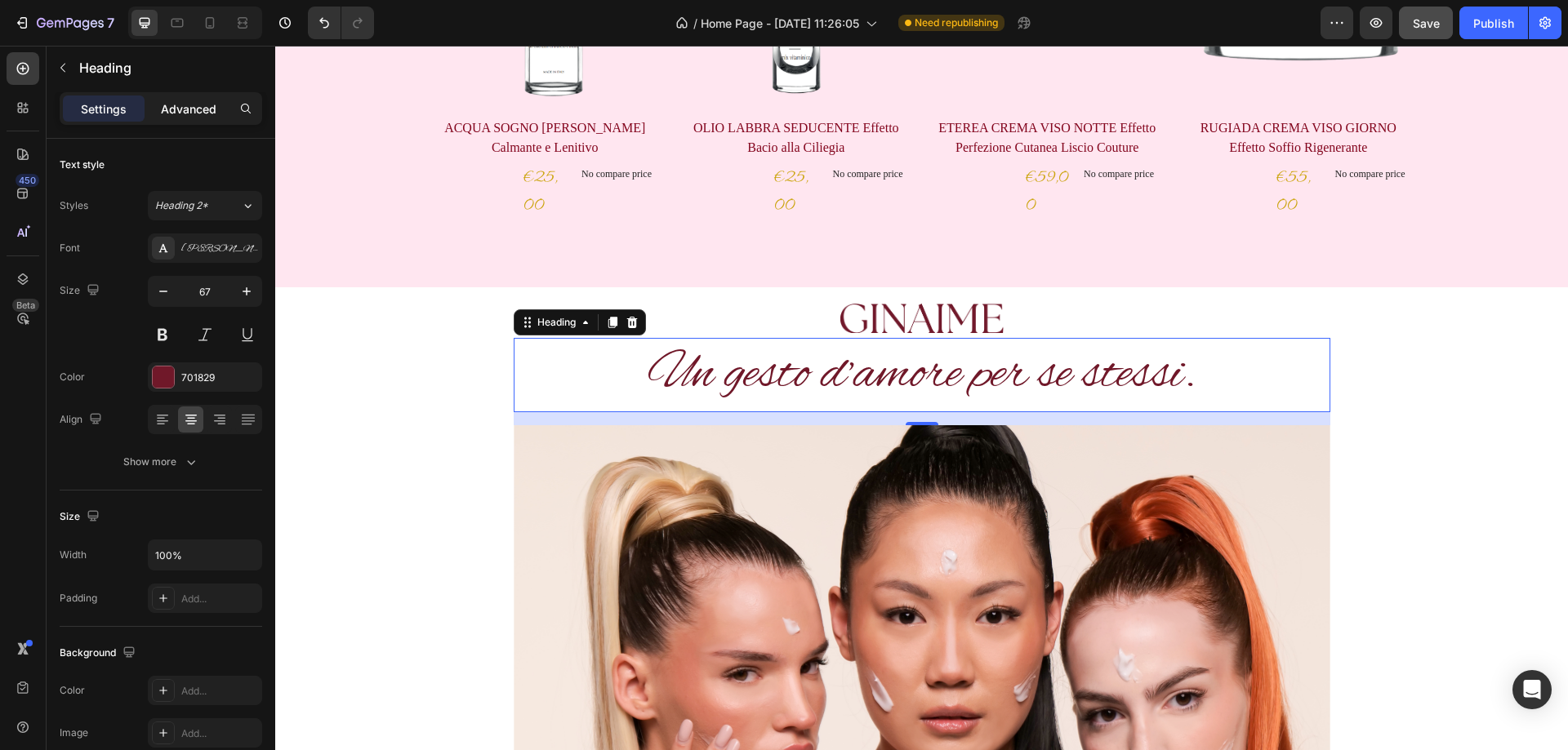
click at [204, 117] on p "Advanced" at bounding box center [188, 110] width 55 height 18
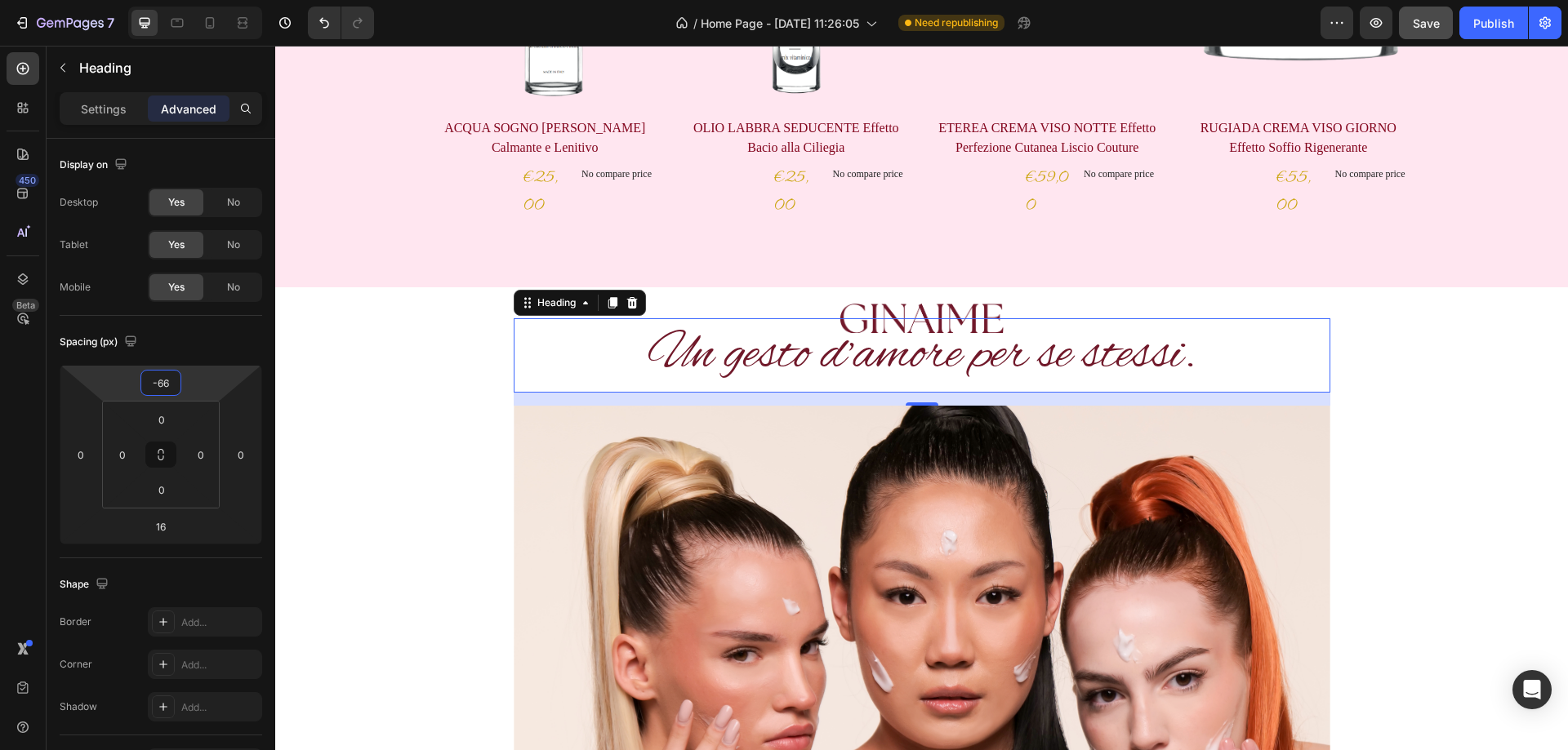
type input "-68"
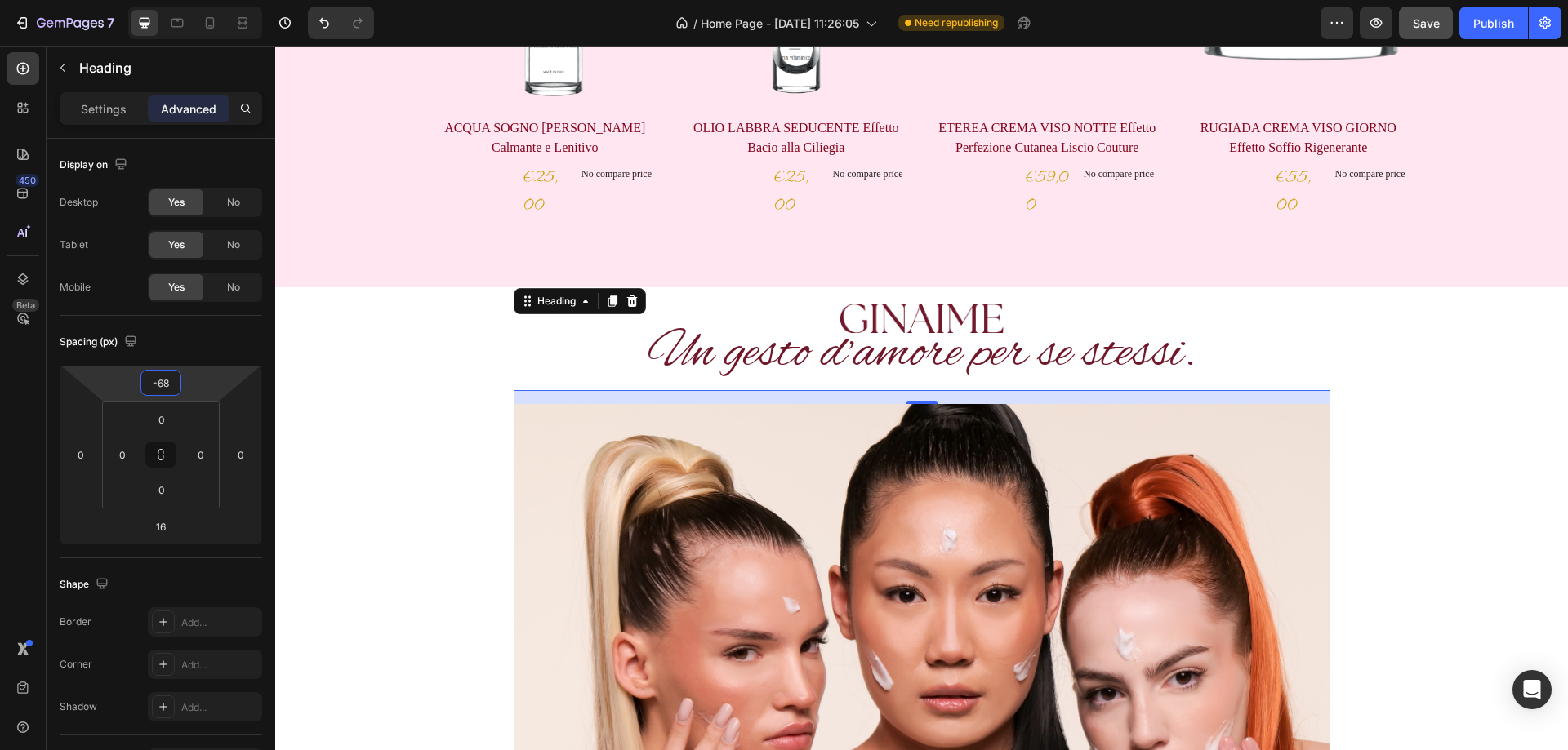
drag, startPoint x: 196, startPoint y: 379, endPoint x: 196, endPoint y: 393, distance: 14.0
click at [196, 0] on html "7 / Home Page - Aug 28, 11:26:05 Need republishing Preview Save Publish 450 Bet…" at bounding box center [784, 0] width 1568 height 0
click at [1459, 413] on div "Un gesto d’amore per se stessi. Heading 16 Image “We live in a world where ther…" at bounding box center [921, 718] width 1268 height 690
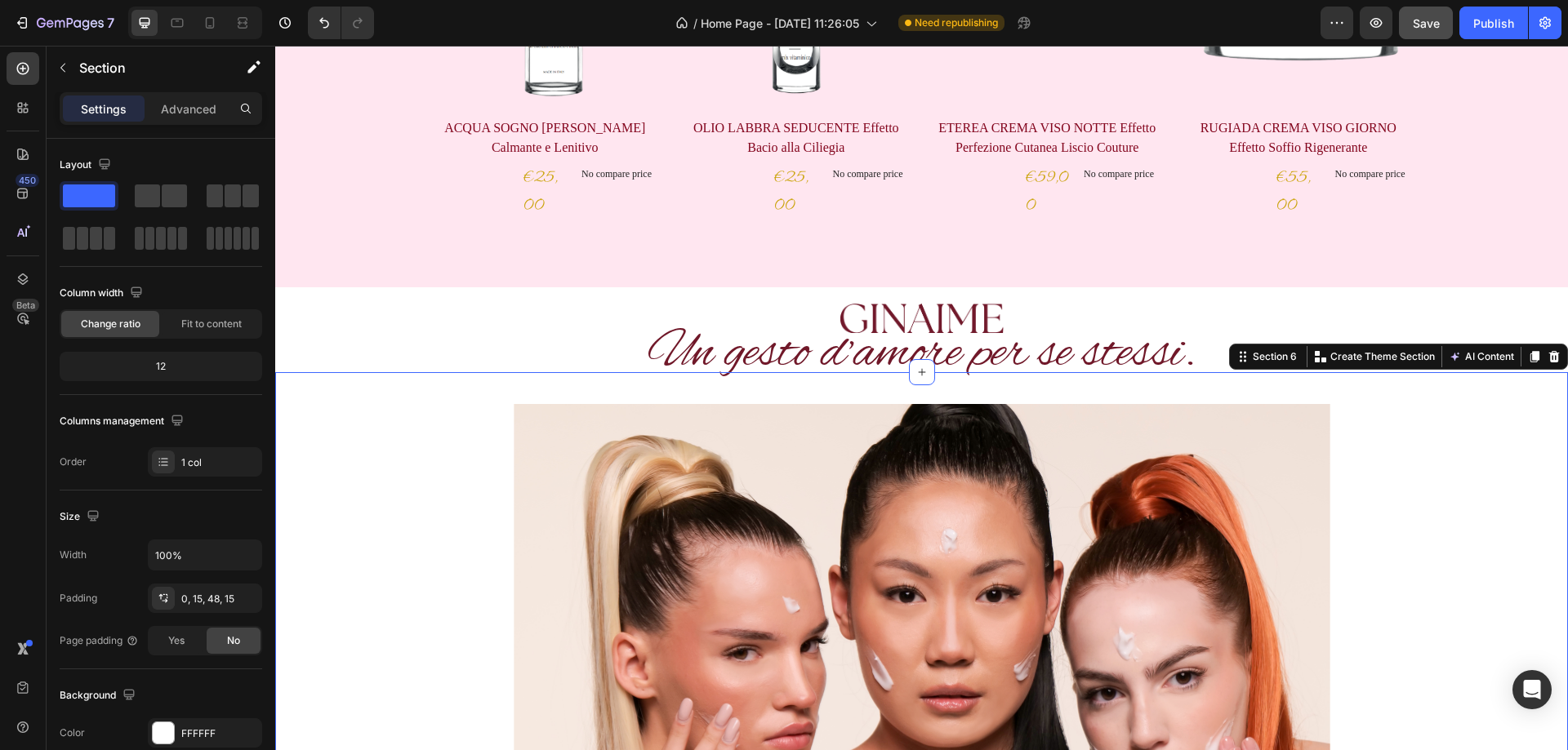
click at [1388, 533] on div "Un gesto d’amore per se stessi. Heading Image “We live in a world where there c…" at bounding box center [921, 718] width 1268 height 690
click at [997, 349] on p "Un gesto d’amore per se stessi." at bounding box center [922, 353] width 813 height 71
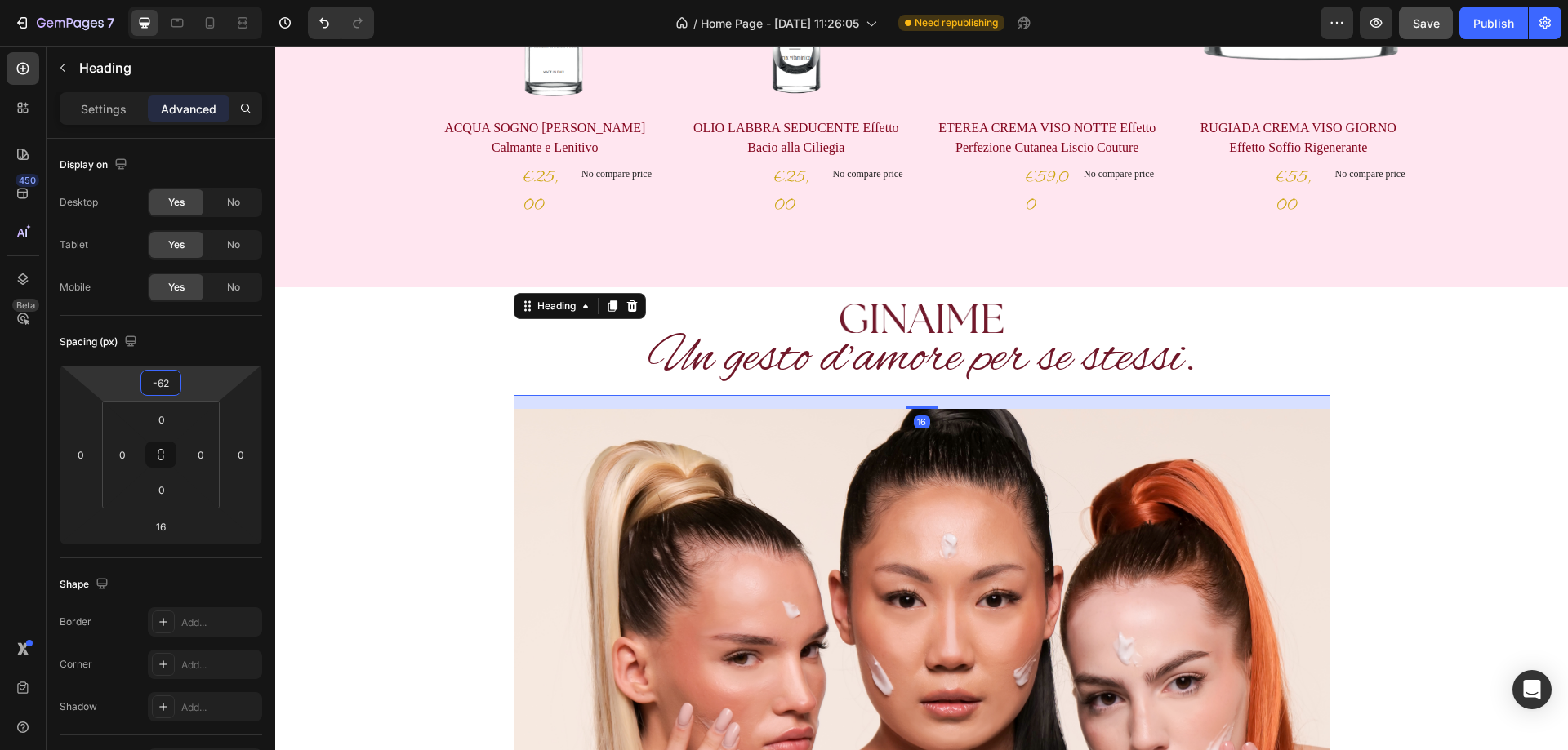
type input "-60"
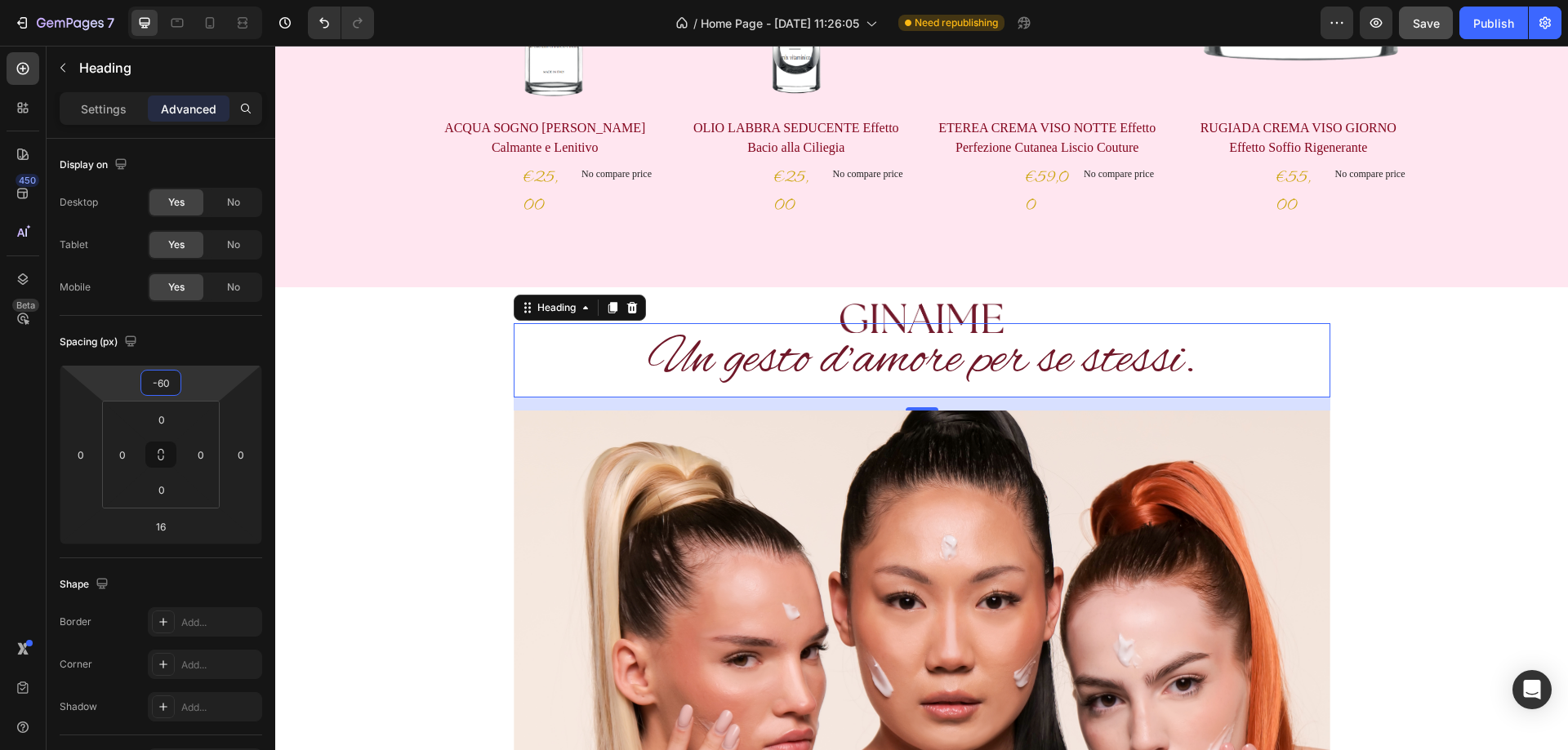
click at [193, 0] on html "7 / Home Page - Aug 28, 11:26:05 Need republishing Preview Save Publish 450 Bet…" at bounding box center [784, 0] width 1568 height 0
click at [1435, 425] on div "Un gesto d’amore per se stessi. Heading 16 Image “We live in a world where ther…" at bounding box center [921, 721] width 1268 height 697
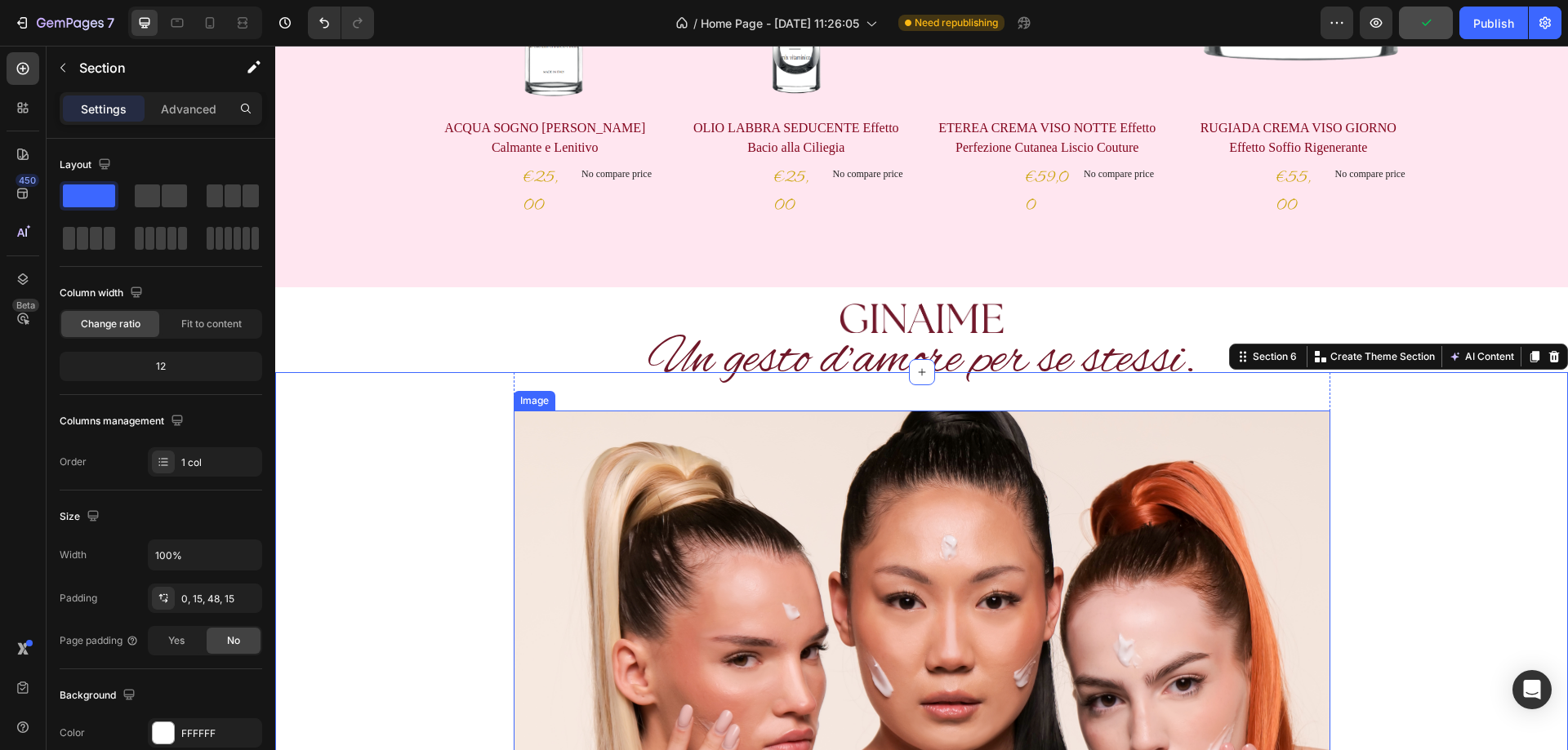
click at [1274, 443] on img at bounding box center [922, 650] width 817 height 479
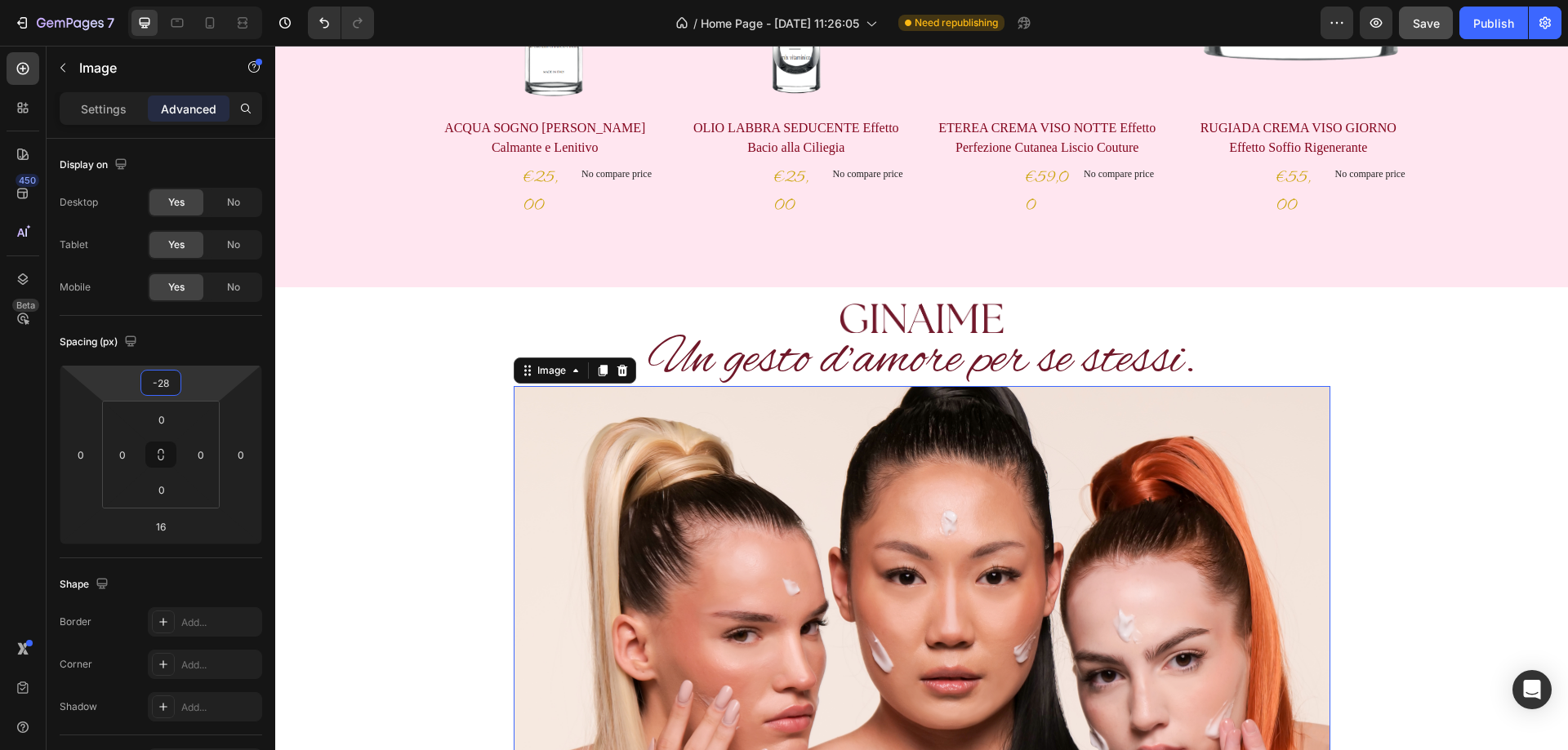
type input "-26"
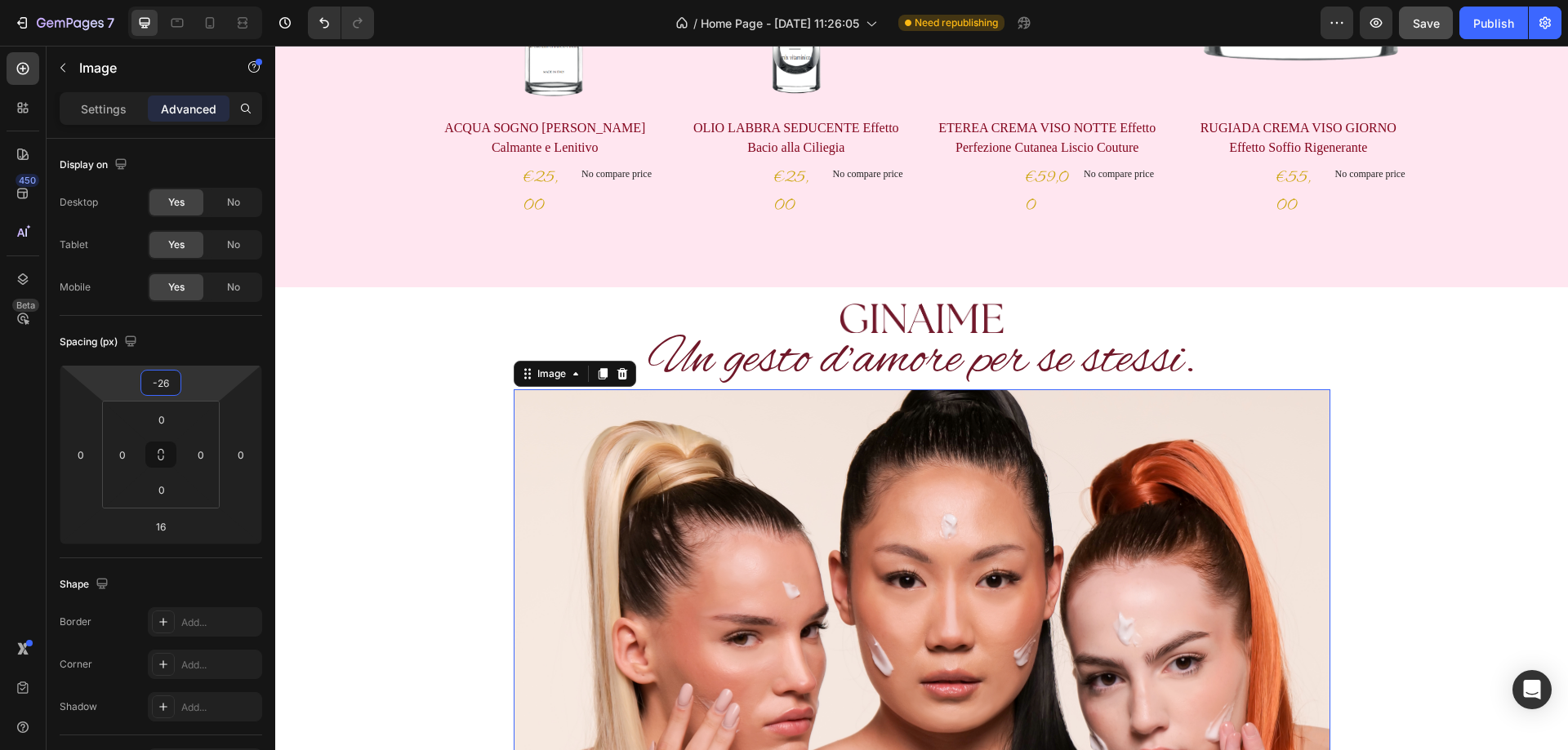
drag, startPoint x: 198, startPoint y: 381, endPoint x: 192, endPoint y: 392, distance: 12.5
click at [192, 0] on html "7 / Home Page - Aug 28, 11:26:05 Need republishing Preview Save Publish 450 Bet…" at bounding box center [784, 0] width 1568 height 0
click at [1426, 446] on div "Un gesto d’amore per se stessi. Heading Image 16 “We live in a world where ther…" at bounding box center [921, 711] width 1268 height 676
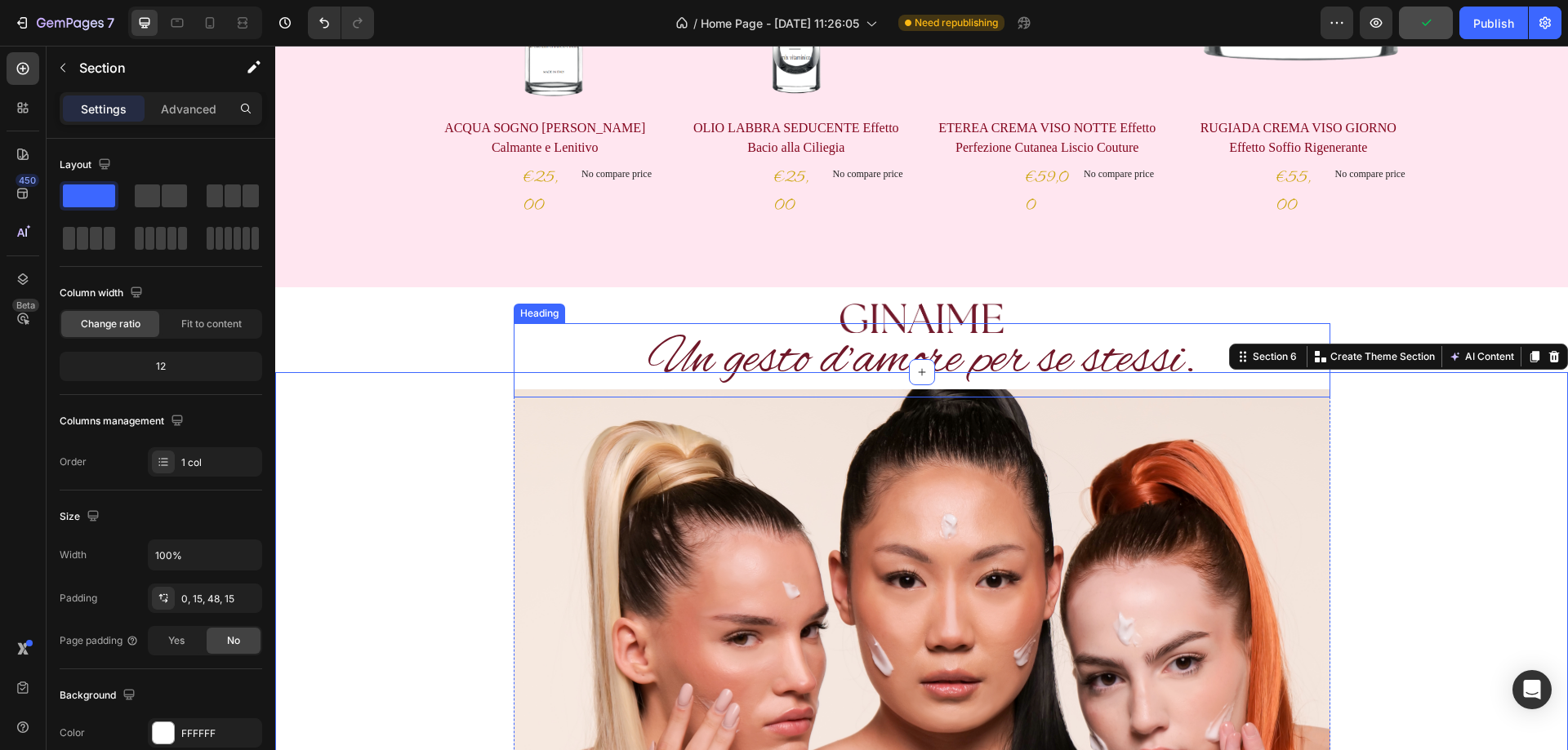
click at [1188, 353] on p "Un gesto d’amore per se stessi." at bounding box center [922, 360] width 813 height 71
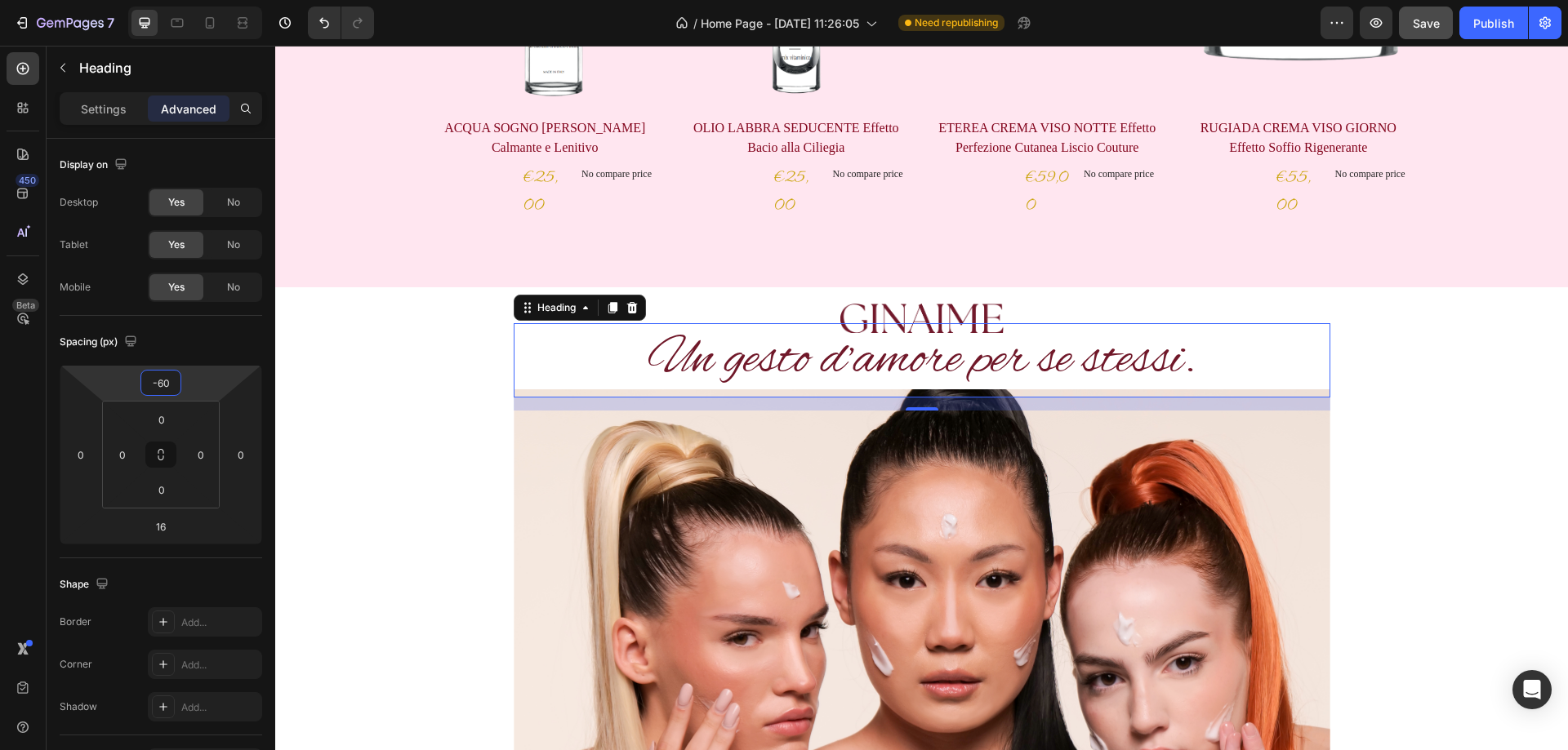
type input "-58"
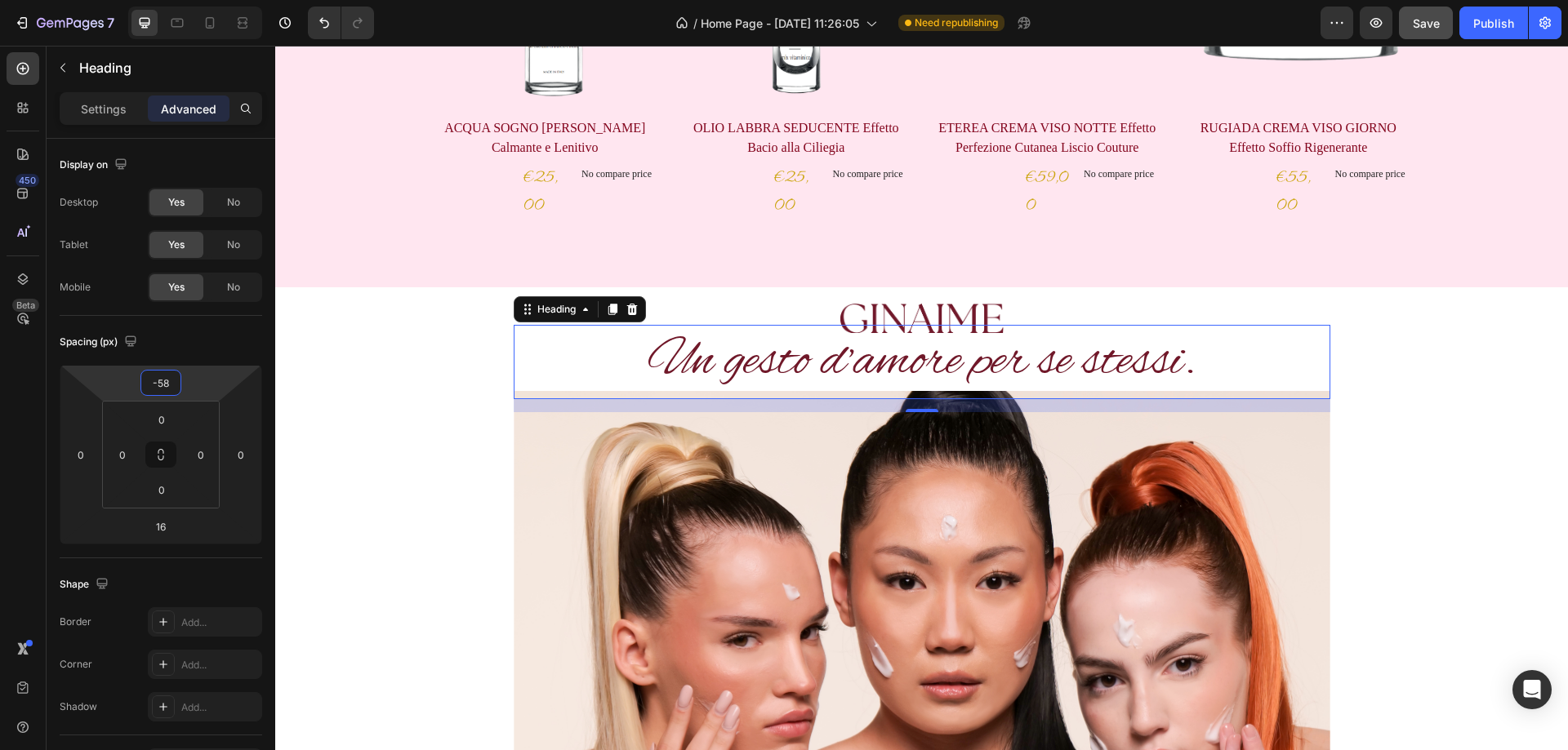
click at [193, 0] on html "7 / Home Page - Aug 28, 11:26:05 Need republishing Preview Save Publish 450 Bet…" at bounding box center [784, 0] width 1568 height 0
click at [1438, 470] on div "Un gesto d’amore per se stessi. Heading 16 Image “We live in a world where ther…" at bounding box center [921, 711] width 1268 height 678
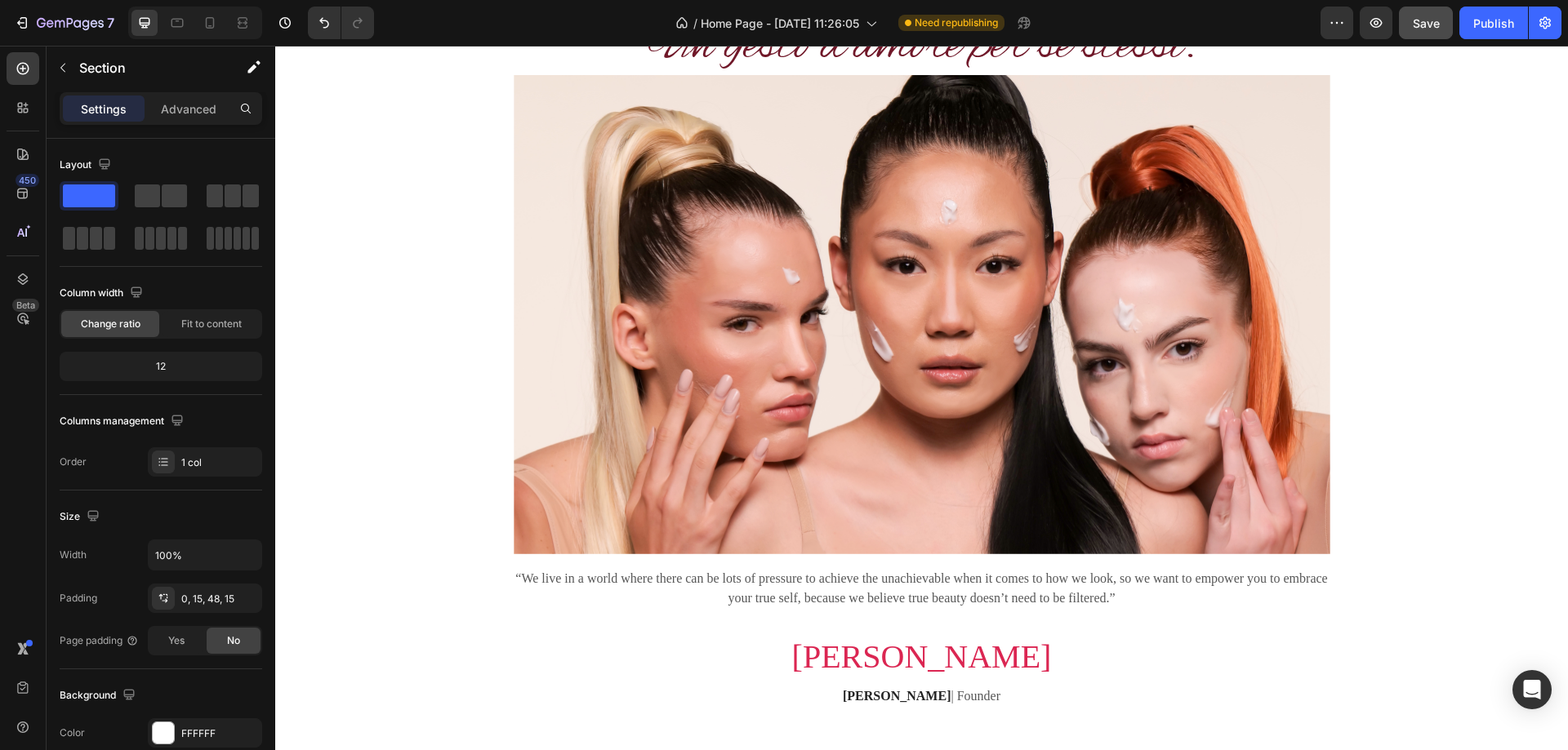
scroll to position [1143, 0]
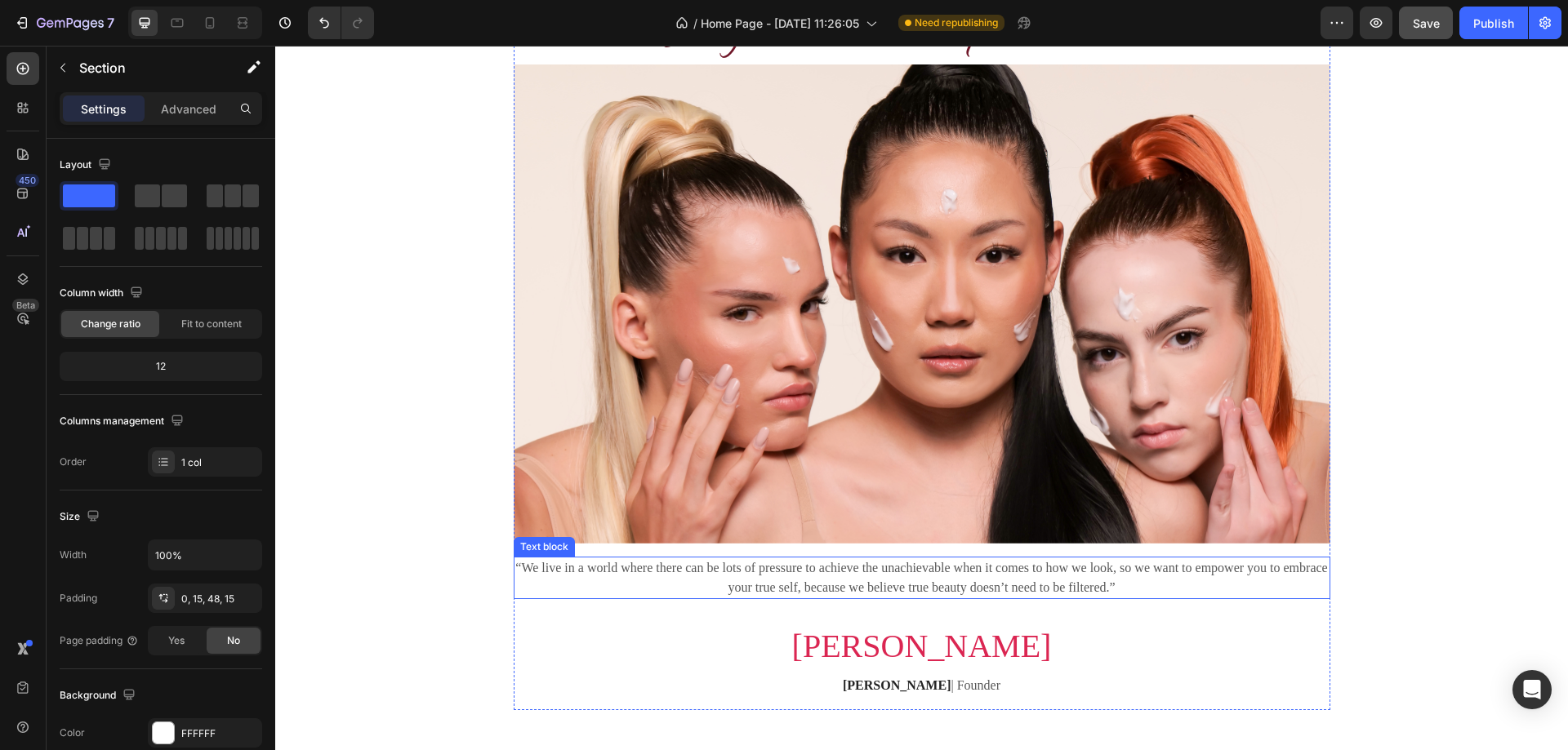
click at [951, 573] on p "“We live in a world where there can be lots of pressure to achieve the unachiev…" at bounding box center [922, 577] width 813 height 39
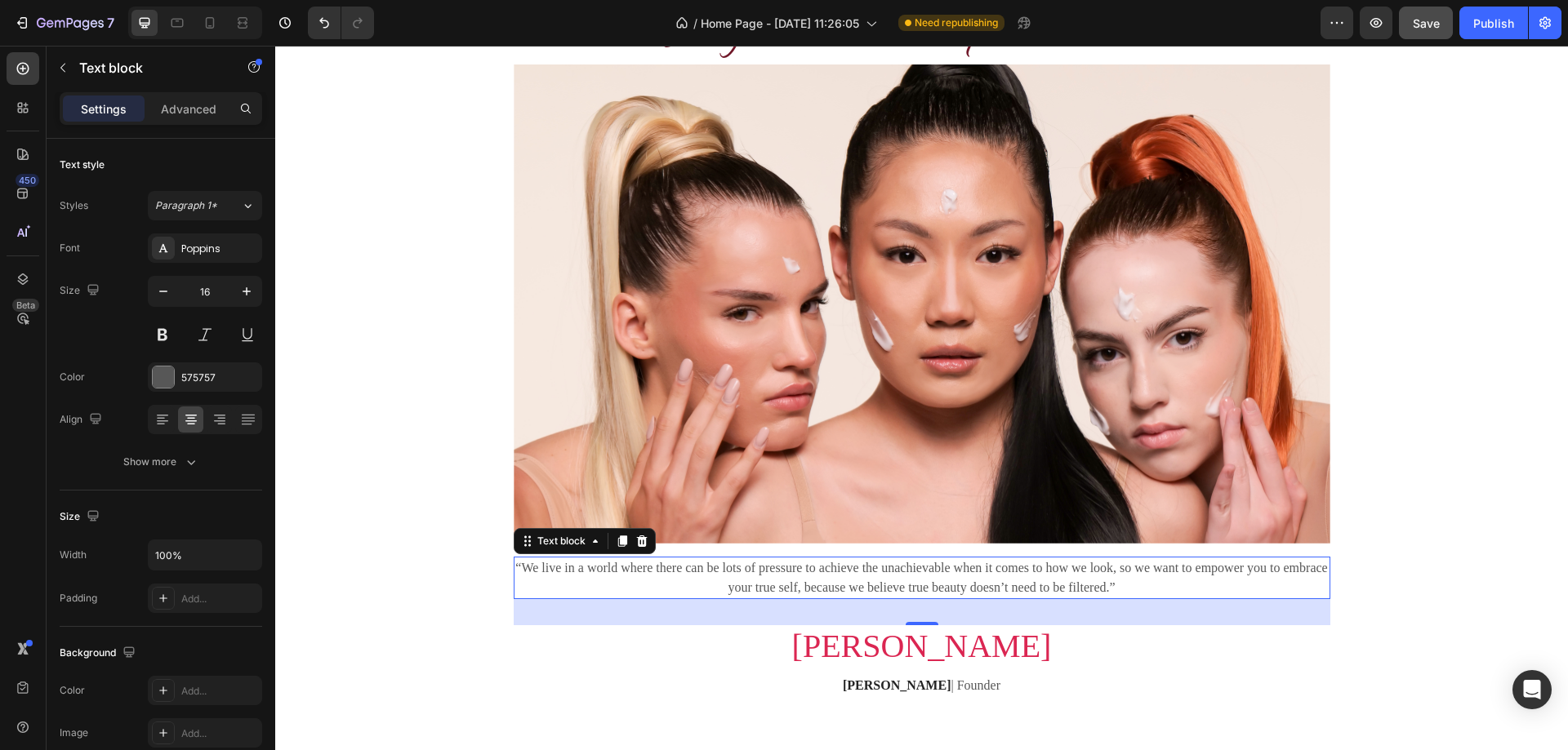
click at [921, 584] on p "“We live in a world where there can be lots of pressure to achieve the unachiev…" at bounding box center [922, 577] width 813 height 39
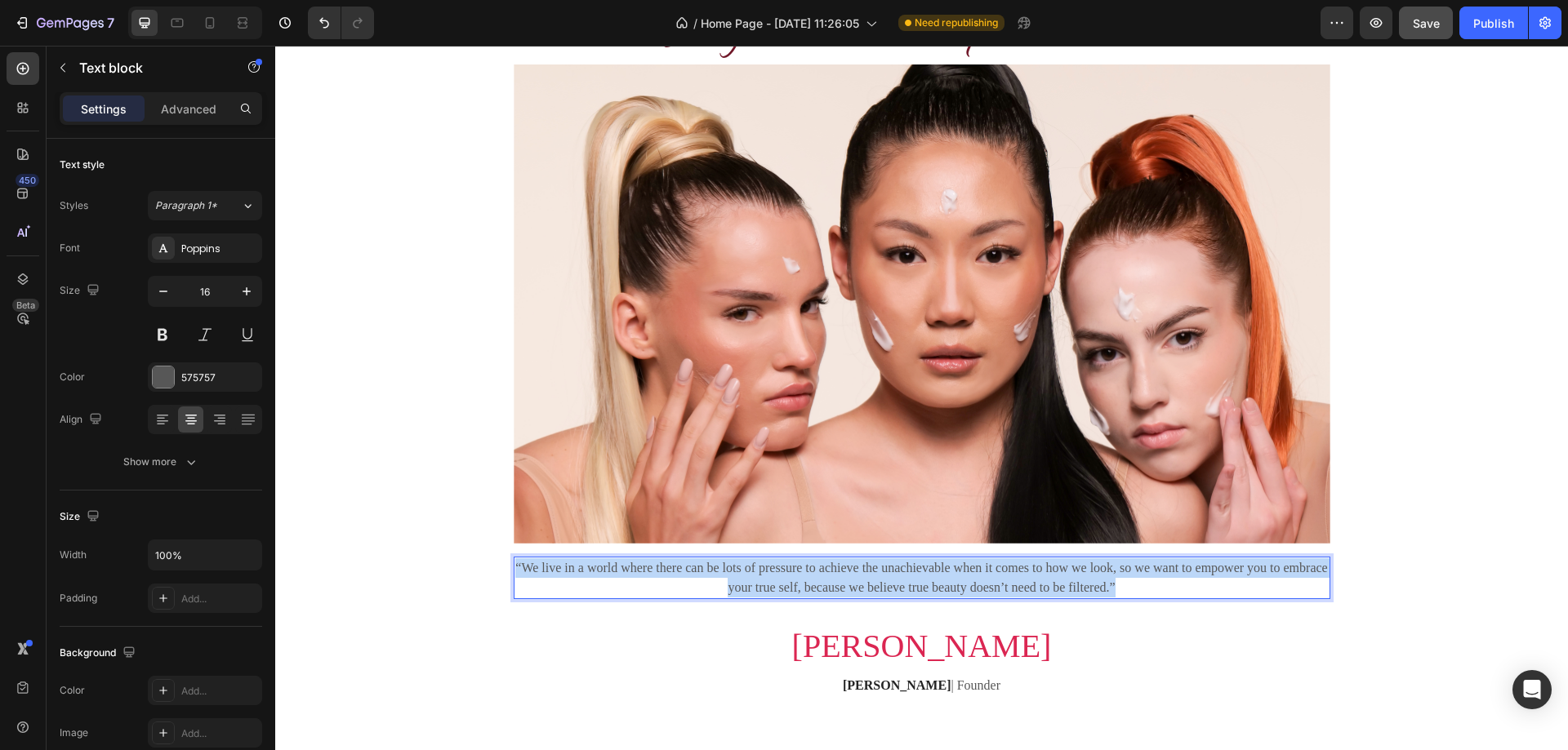
click at [921, 584] on p "“We live in a world where there can be lots of pressure to achieve the unachiev…" at bounding box center [922, 577] width 813 height 39
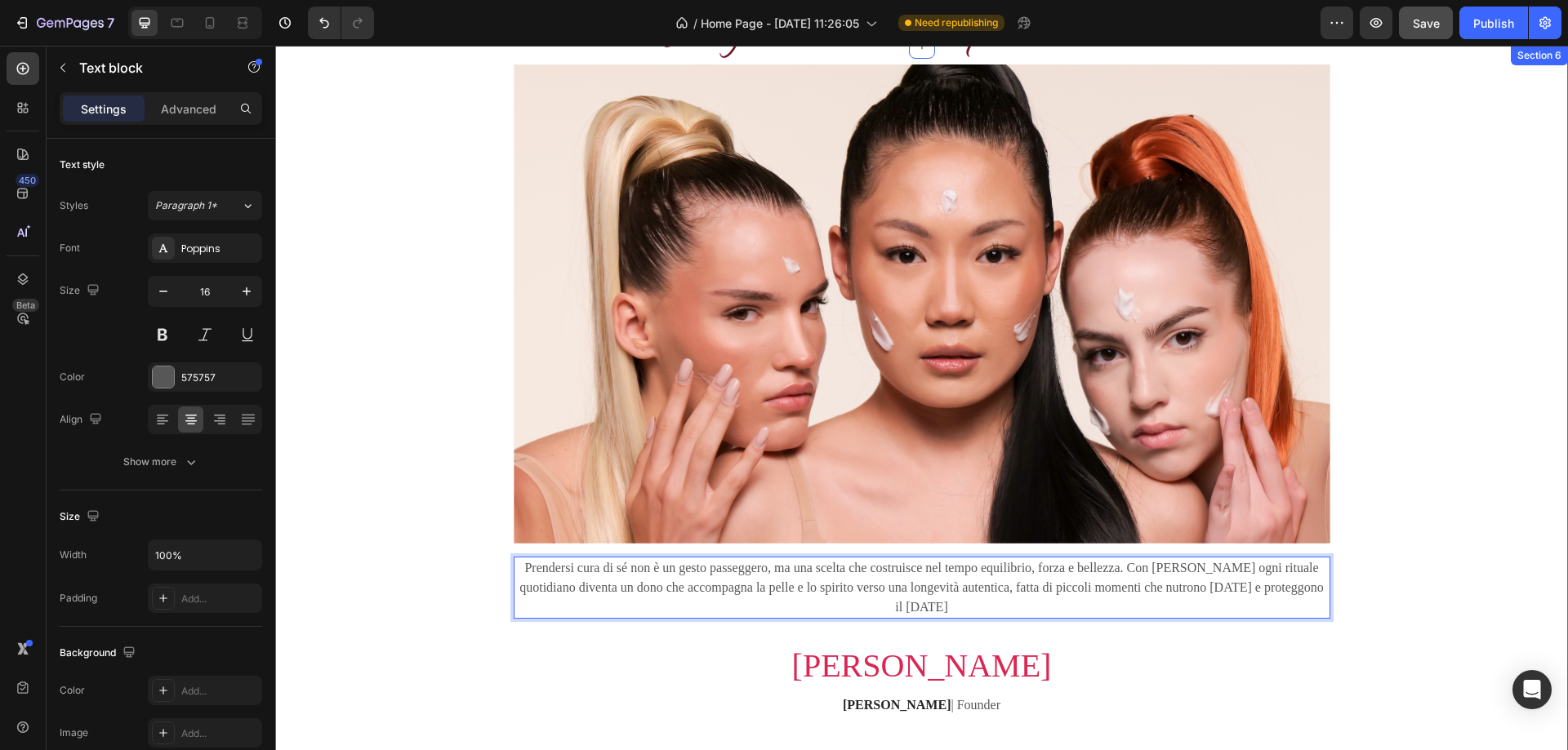
click at [1498, 509] on div "Un gesto d’amore per se stessi. Heading Image Prendersi cura di sé non è un ges…" at bounding box center [921, 394] width 1268 height 697
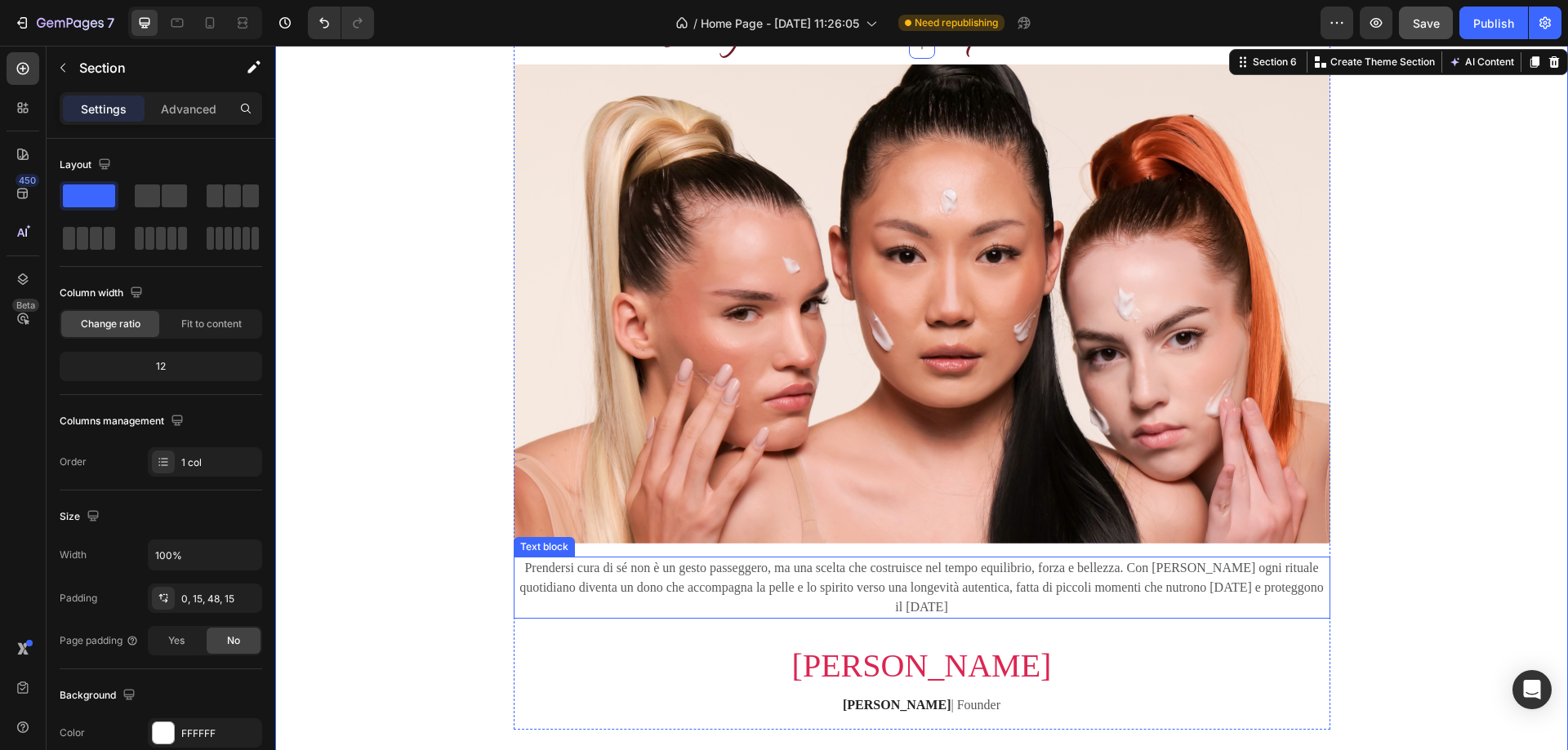
click at [960, 580] on p "Prendersi cura di sé non è un gesto passeggero, ma una scelta che costruisce ne…" at bounding box center [922, 587] width 813 height 59
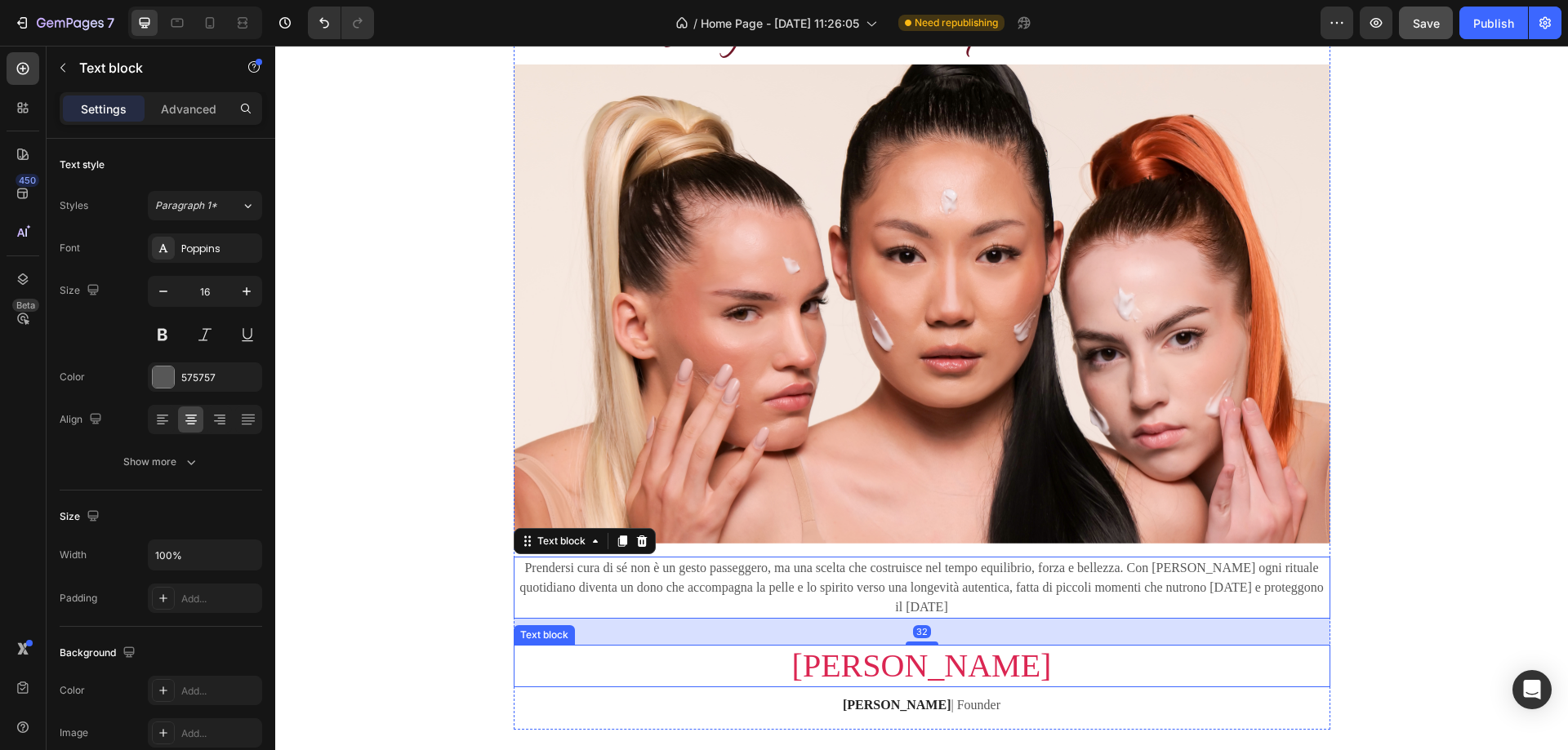
click at [919, 649] on p "Vivian" at bounding box center [922, 666] width 813 height 39
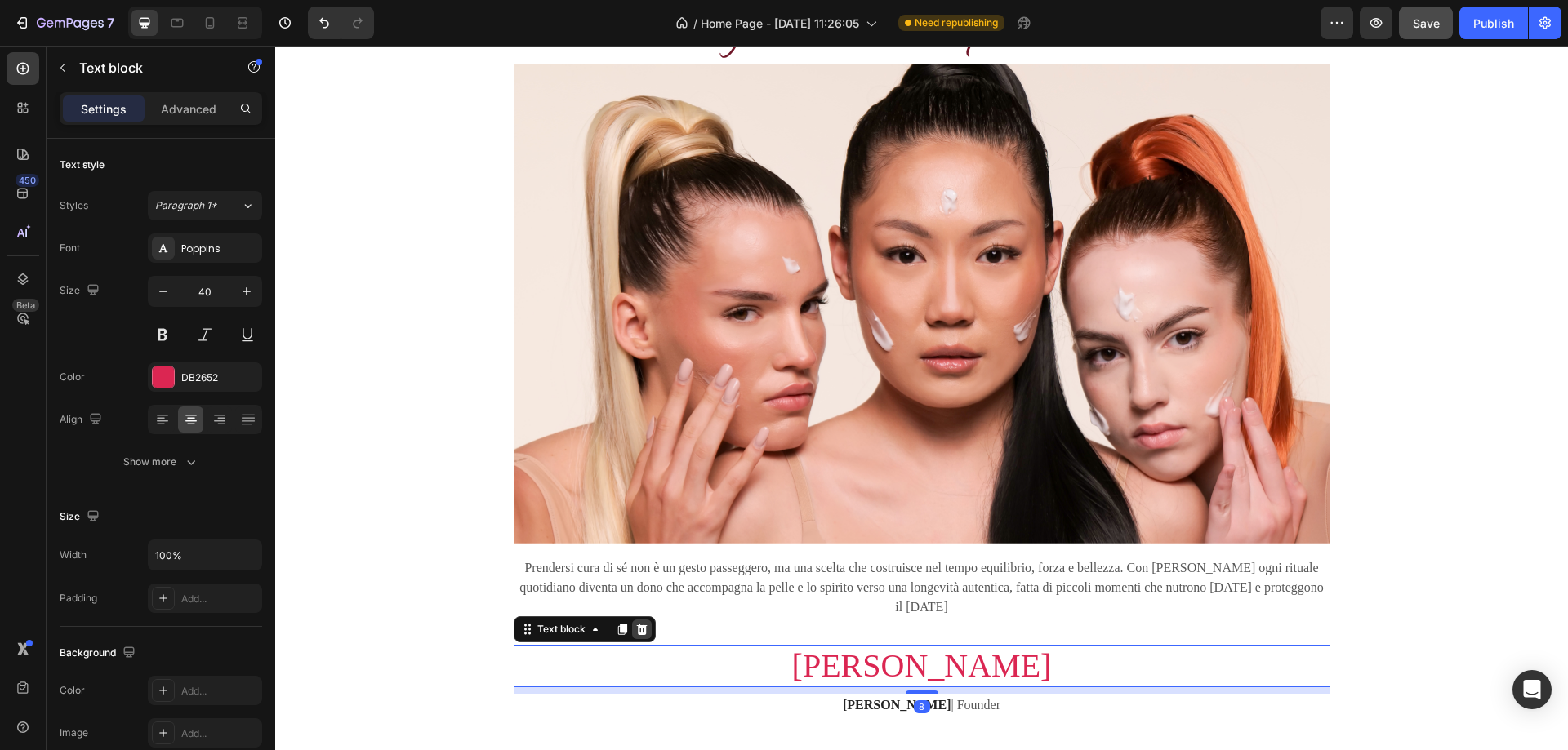
click at [635, 623] on icon at bounding box center [642, 629] width 13 height 13
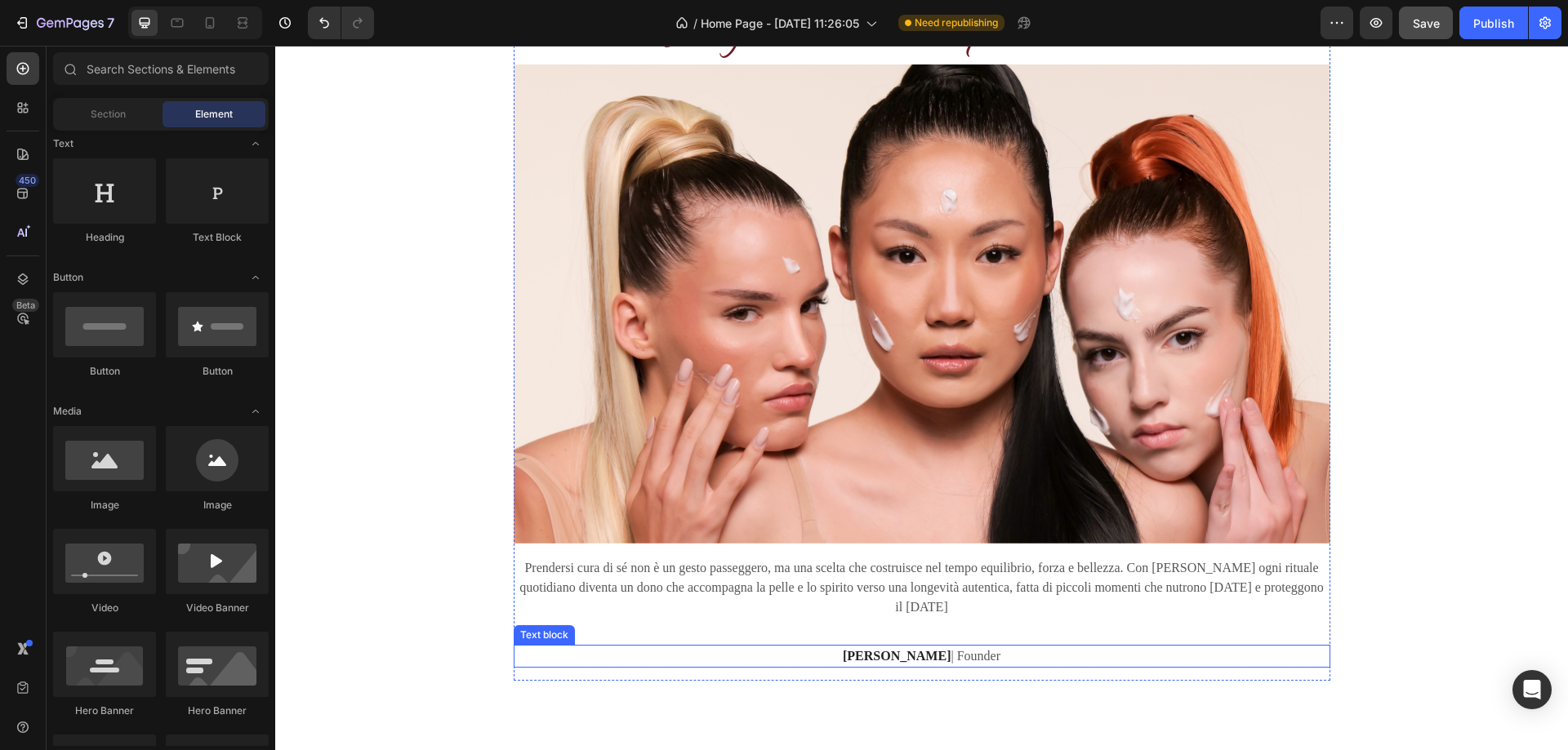
click at [899, 649] on strong "Vivian Swift" at bounding box center [897, 656] width 108 height 14
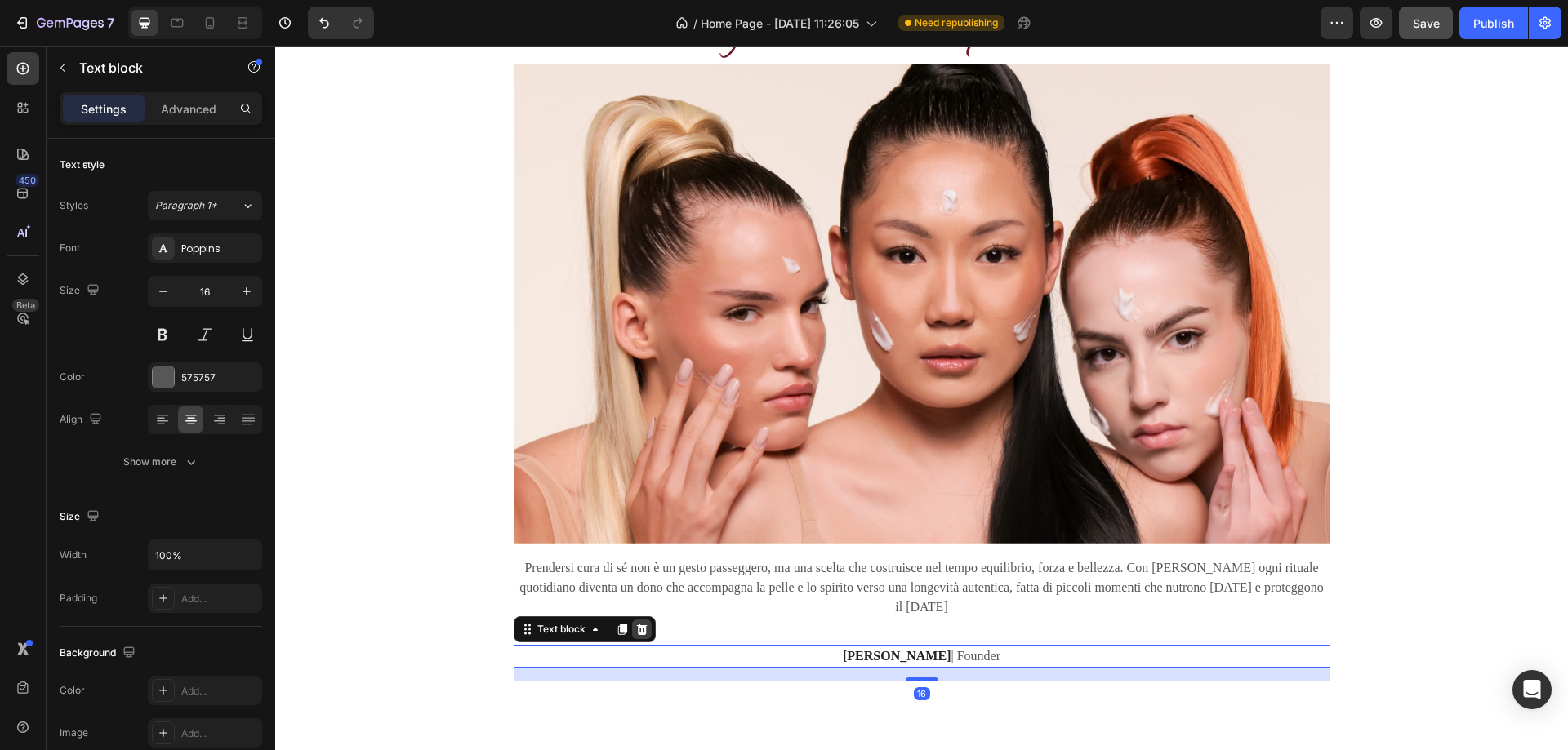
click at [635, 623] on icon at bounding box center [642, 629] width 13 height 13
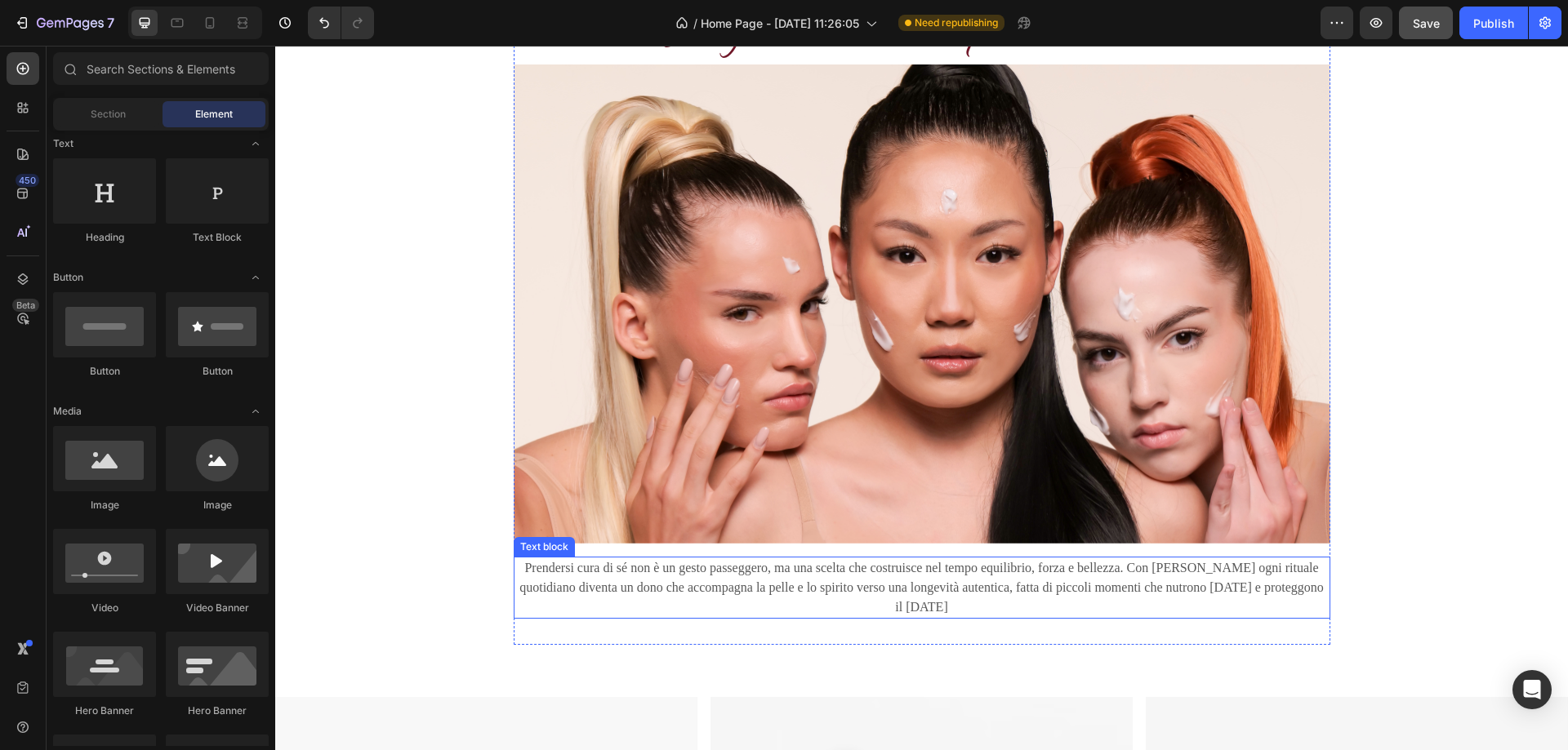
click at [836, 580] on p "Prendersi cura di sé non è un gesto passeggero, ma una scelta che costruisce ne…" at bounding box center [922, 587] width 813 height 59
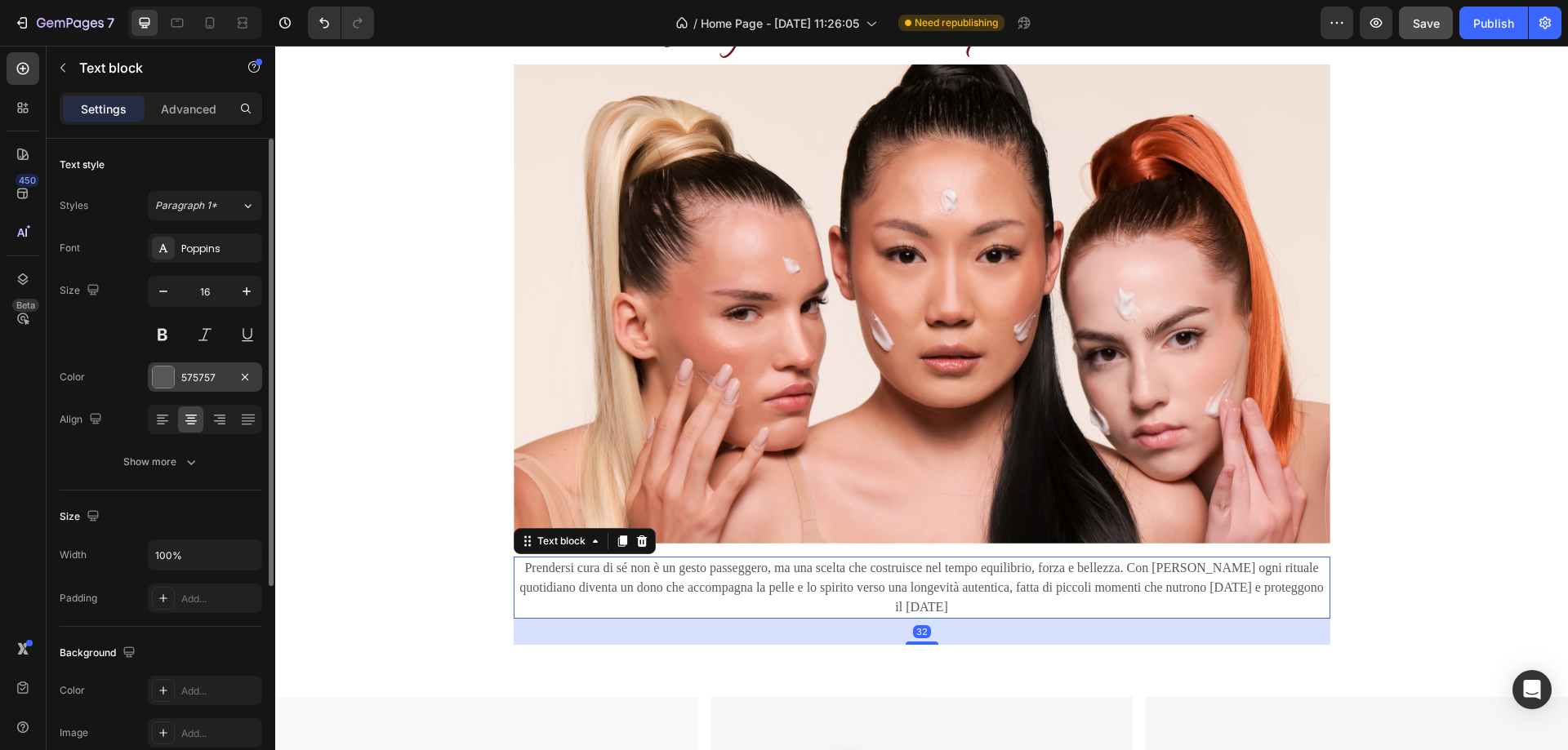
click at [169, 379] on div at bounding box center [163, 377] width 21 height 21
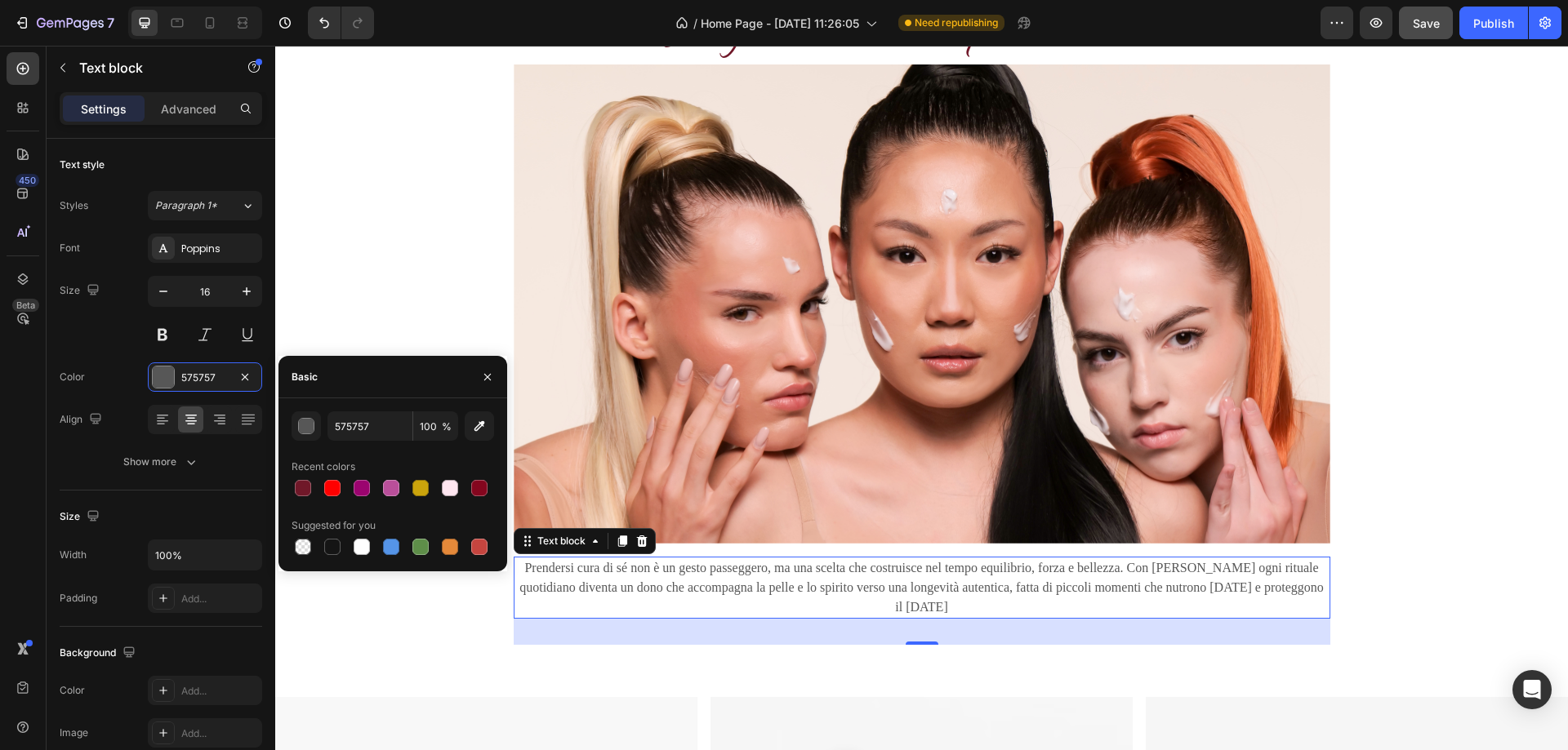
click at [302, 486] on div at bounding box center [302, 488] width 17 height 17
click at [452, 497] on div at bounding box center [450, 488] width 19 height 19
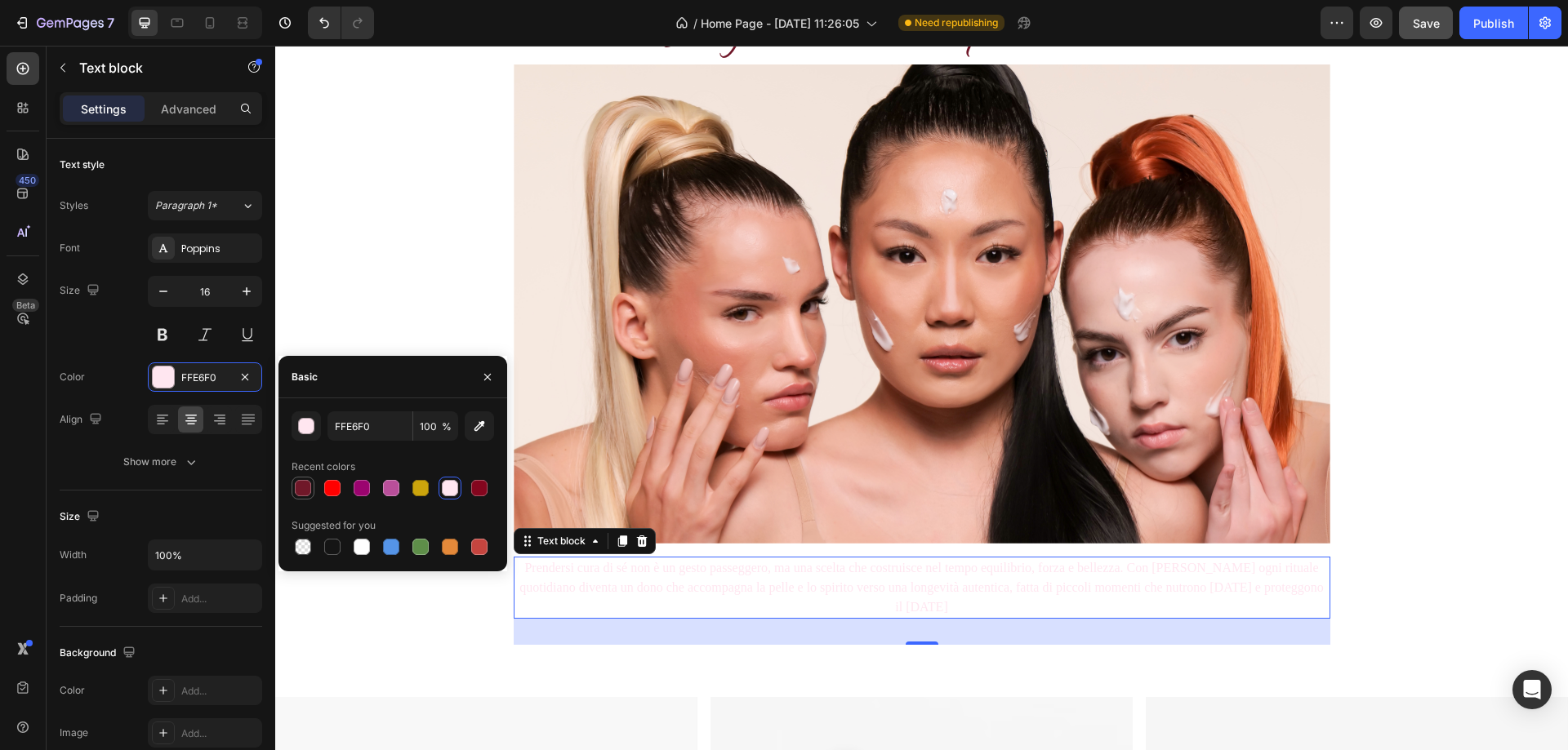
click at [307, 491] on div at bounding box center [302, 488] width 17 height 17
type input "701829"
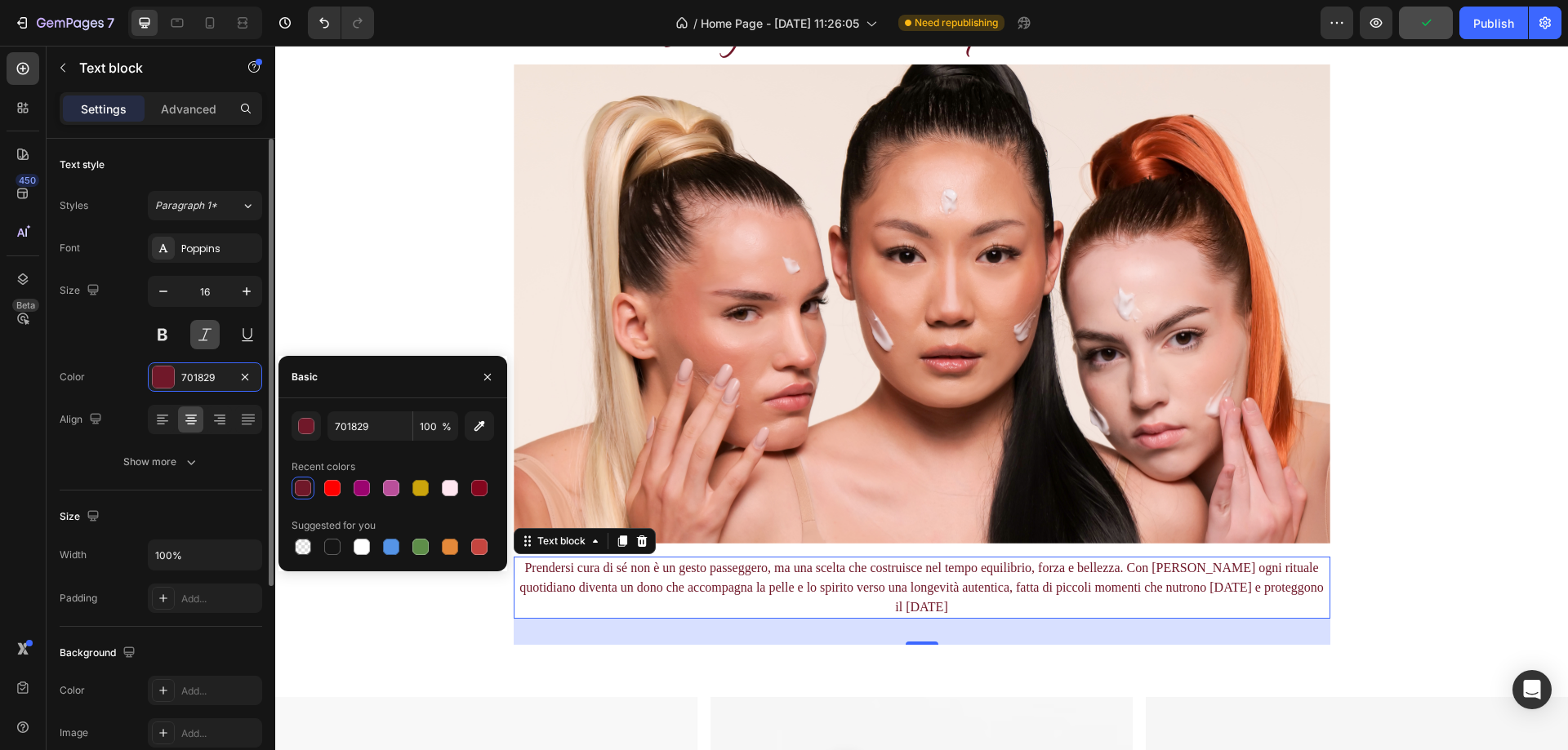
click at [209, 330] on button at bounding box center [205, 335] width 30 height 30
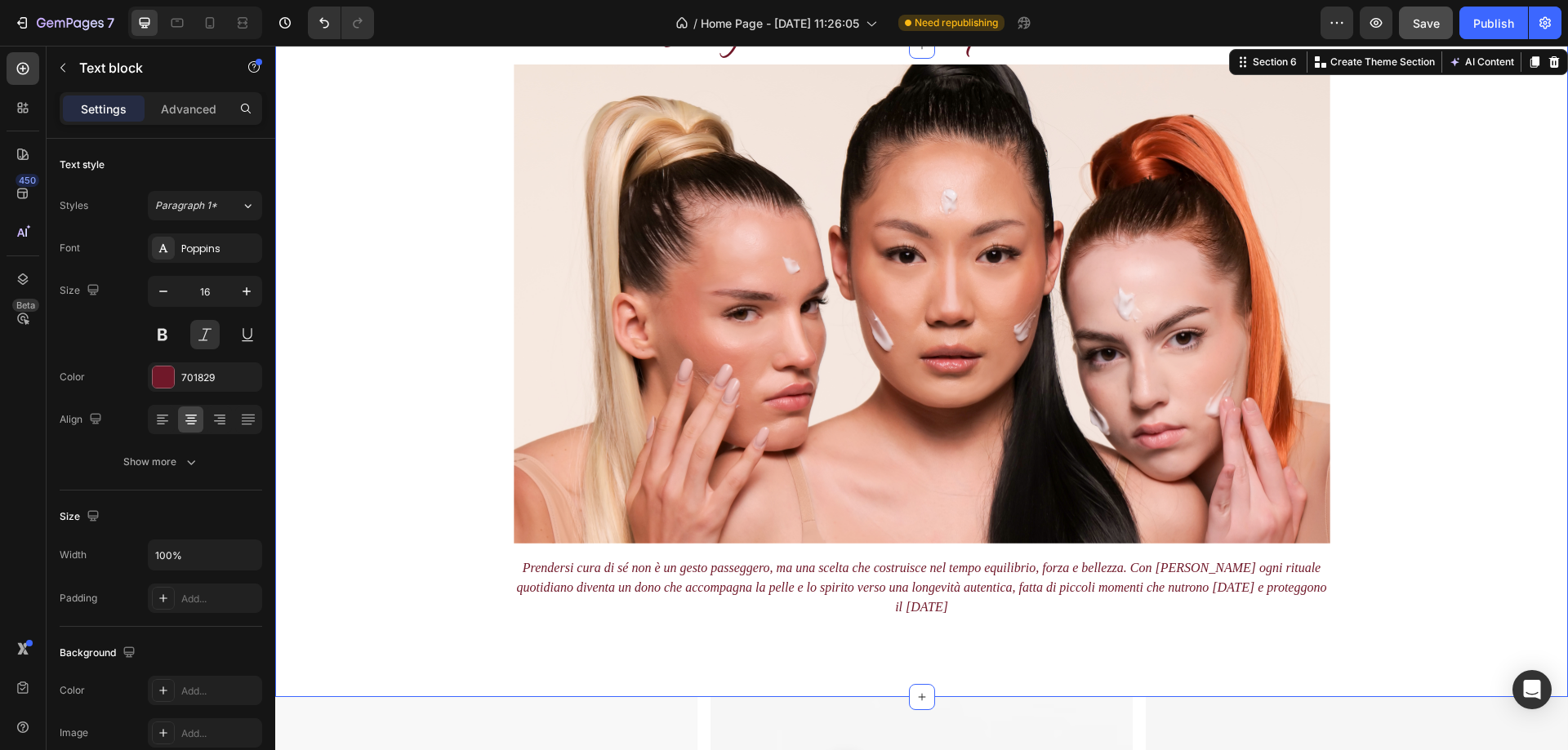
click at [1434, 484] on div "Un gesto d’amore per se stessi. Heading Image Prendersi cura di sé non è un ges…" at bounding box center [921, 351] width 1268 height 612
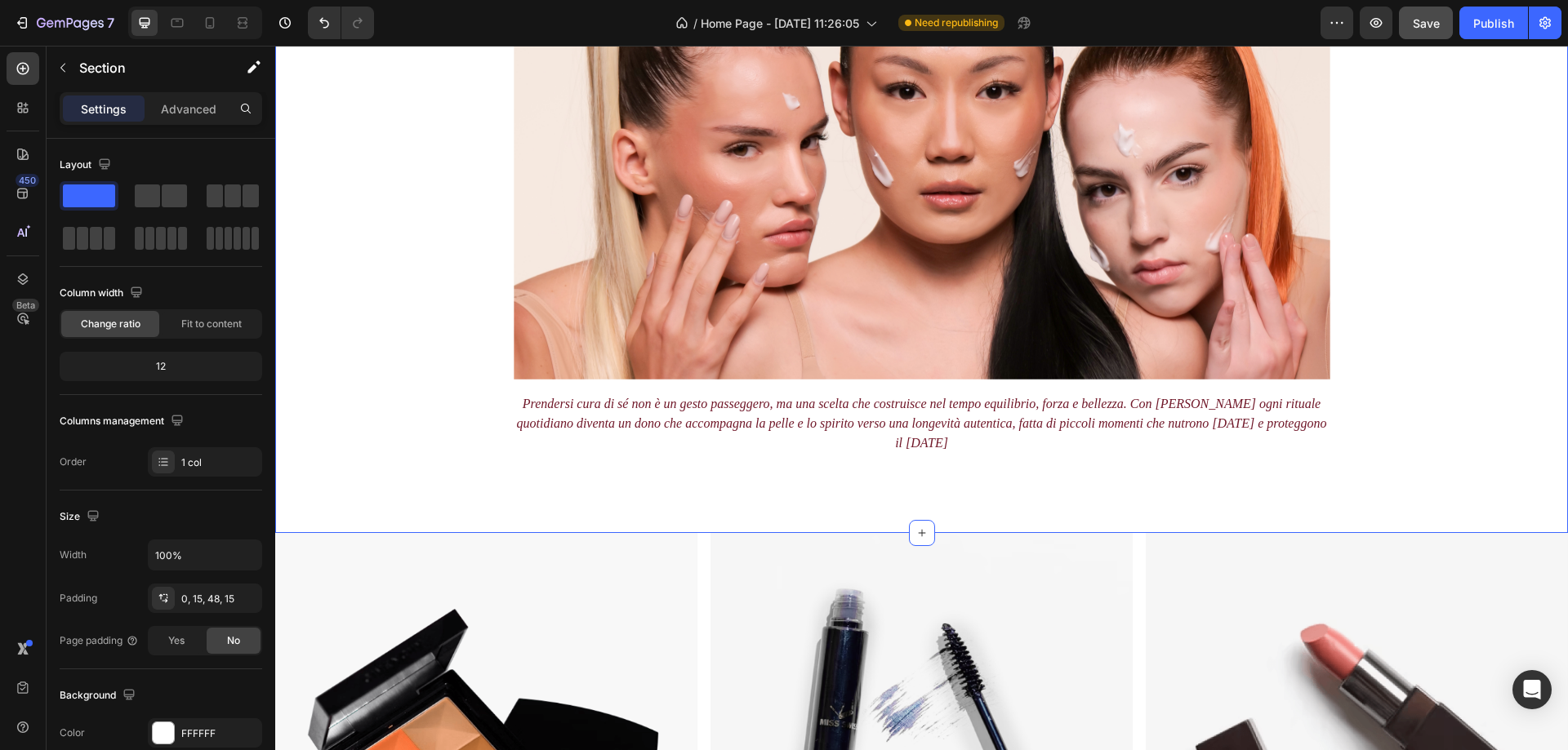
scroll to position [1469, 0]
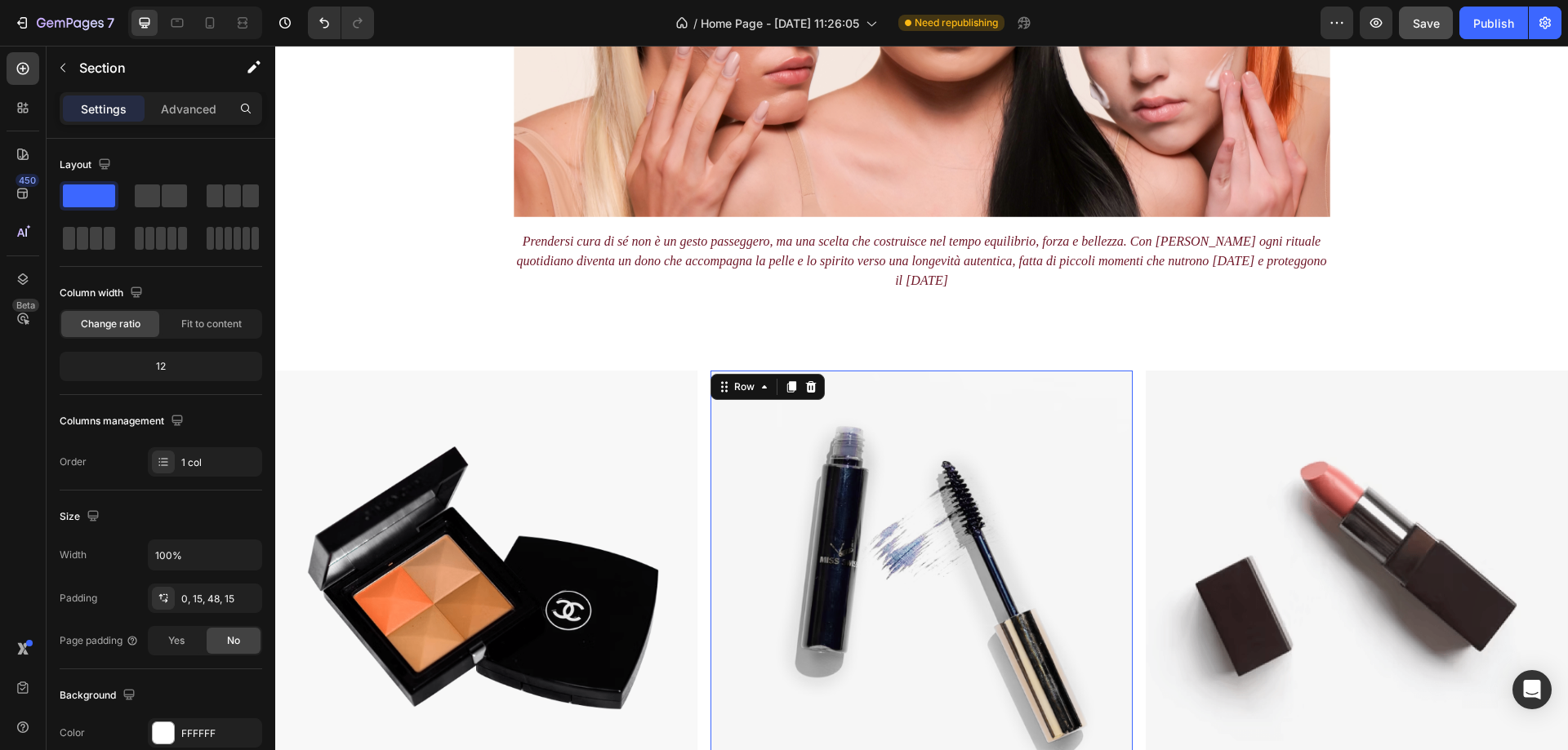
click at [715, 559] on div "EYES & BROWS Text block SHOP NOW Text block Row Row 0" at bounding box center [922, 606] width 422 height 472
click at [481, 533] on div "FACE Text block SHOP NOW Text block Row" at bounding box center [486, 606] width 370 height 472
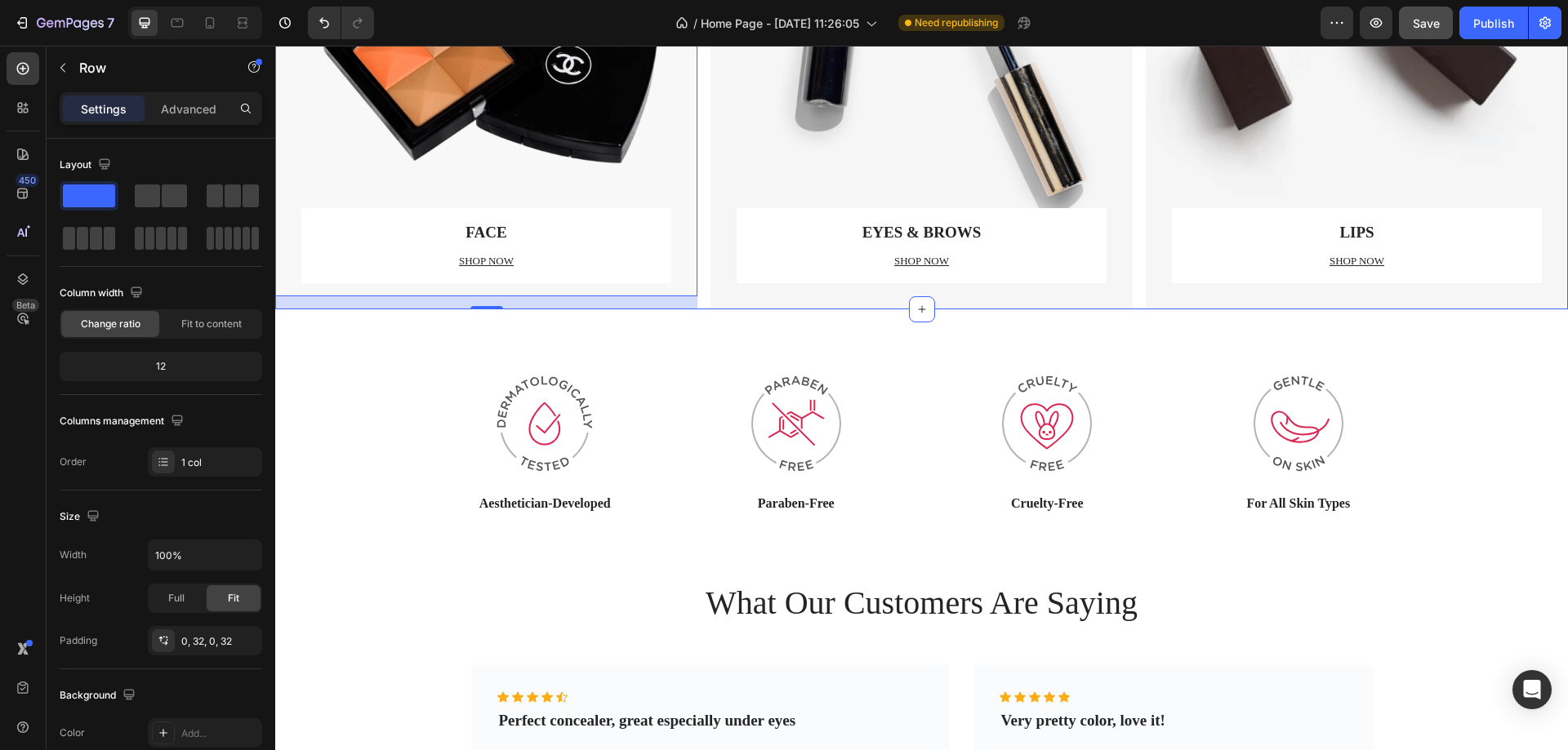
scroll to position [2041, 0]
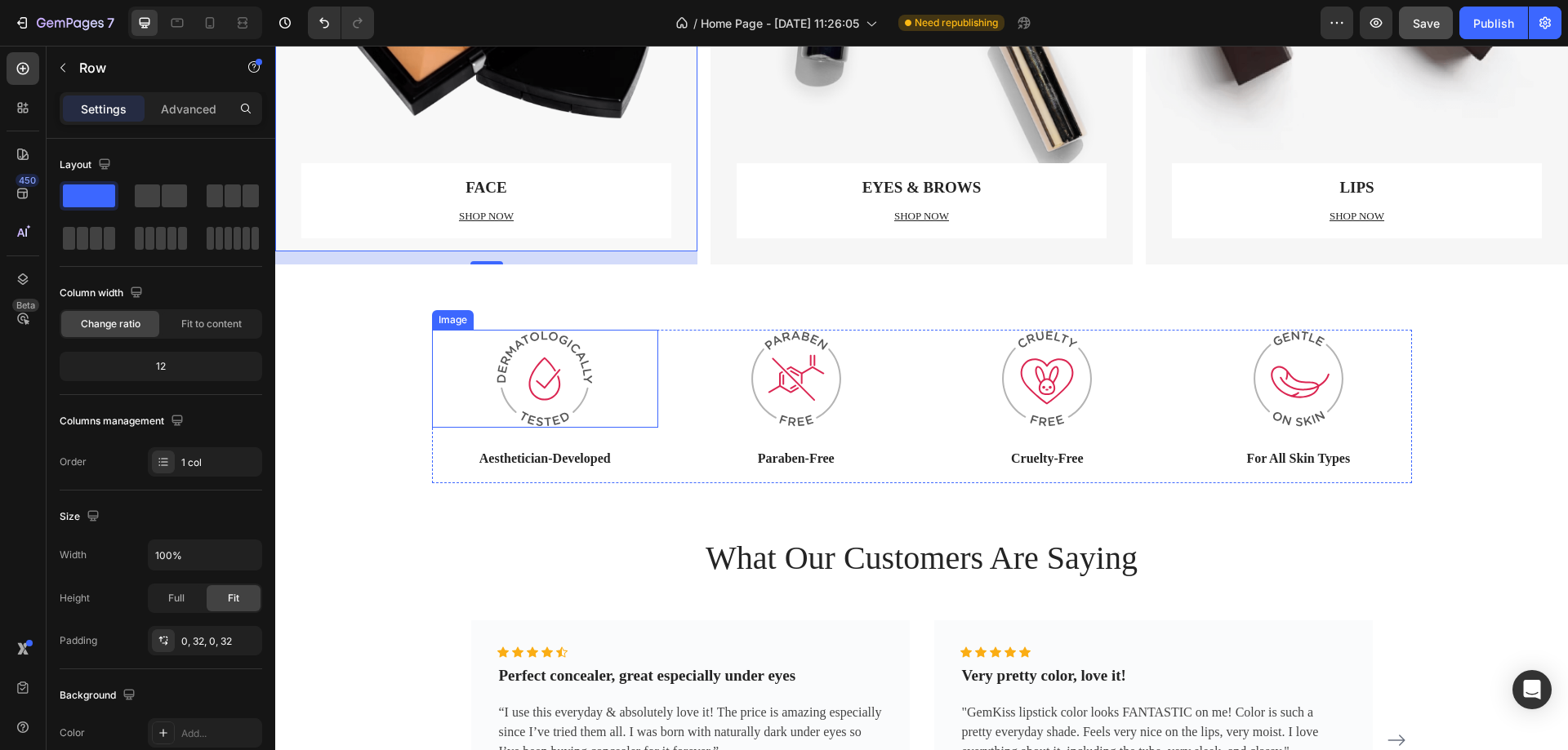
click at [566, 392] on img at bounding box center [545, 379] width 98 height 98
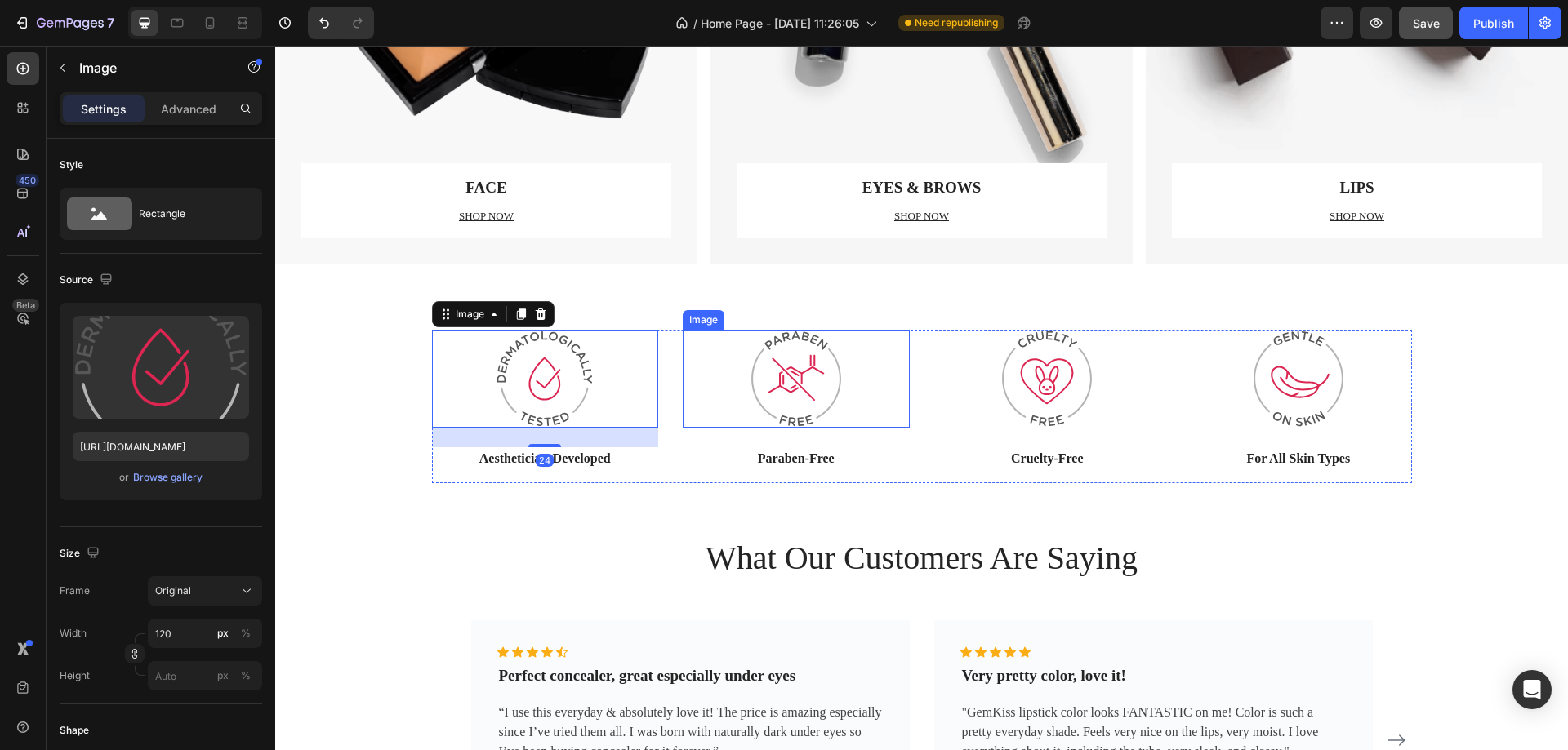
click at [771, 373] on img at bounding box center [797, 379] width 98 height 98
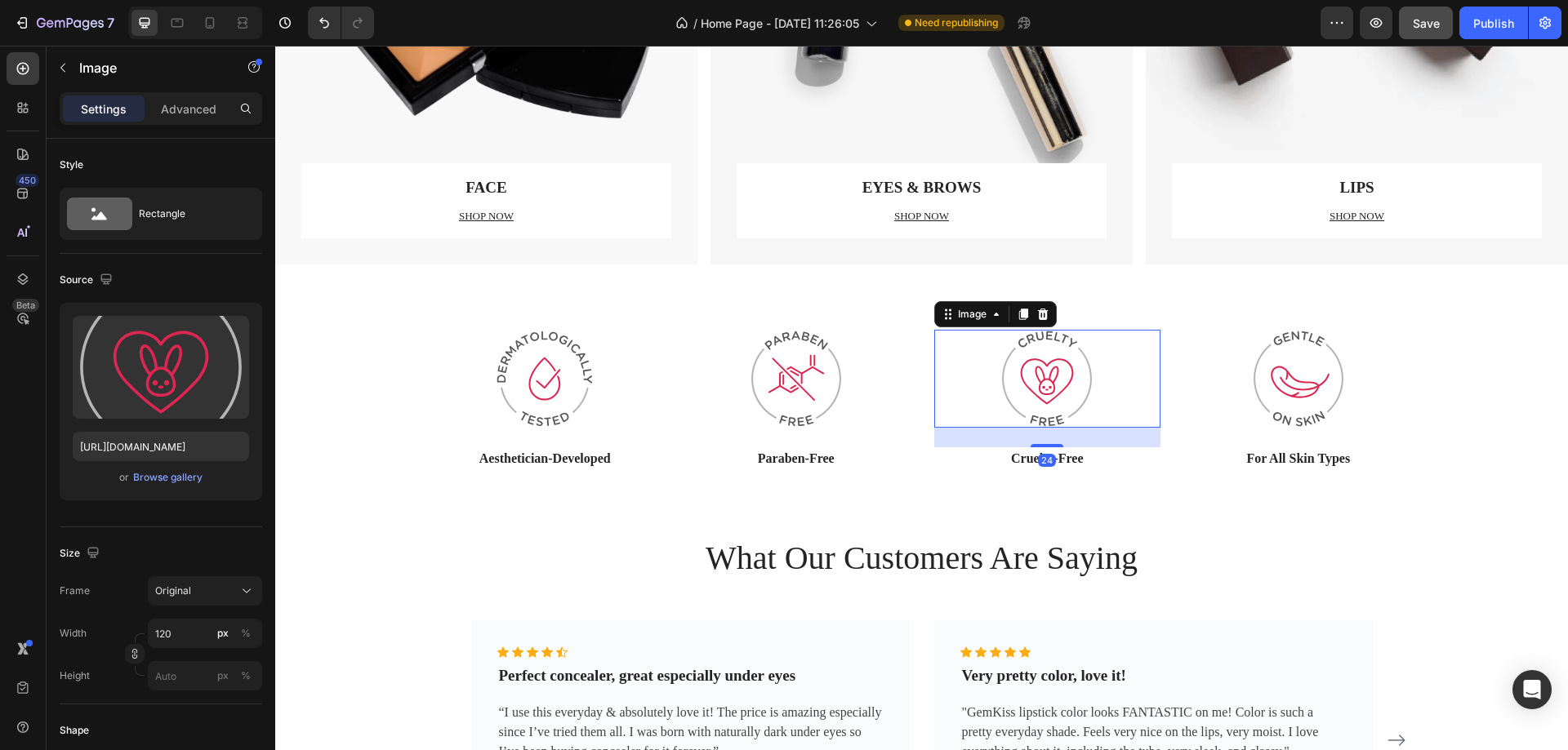
click at [1038, 379] on img at bounding box center [1047, 379] width 98 height 98
click at [1308, 381] on img at bounding box center [1299, 379] width 98 height 98
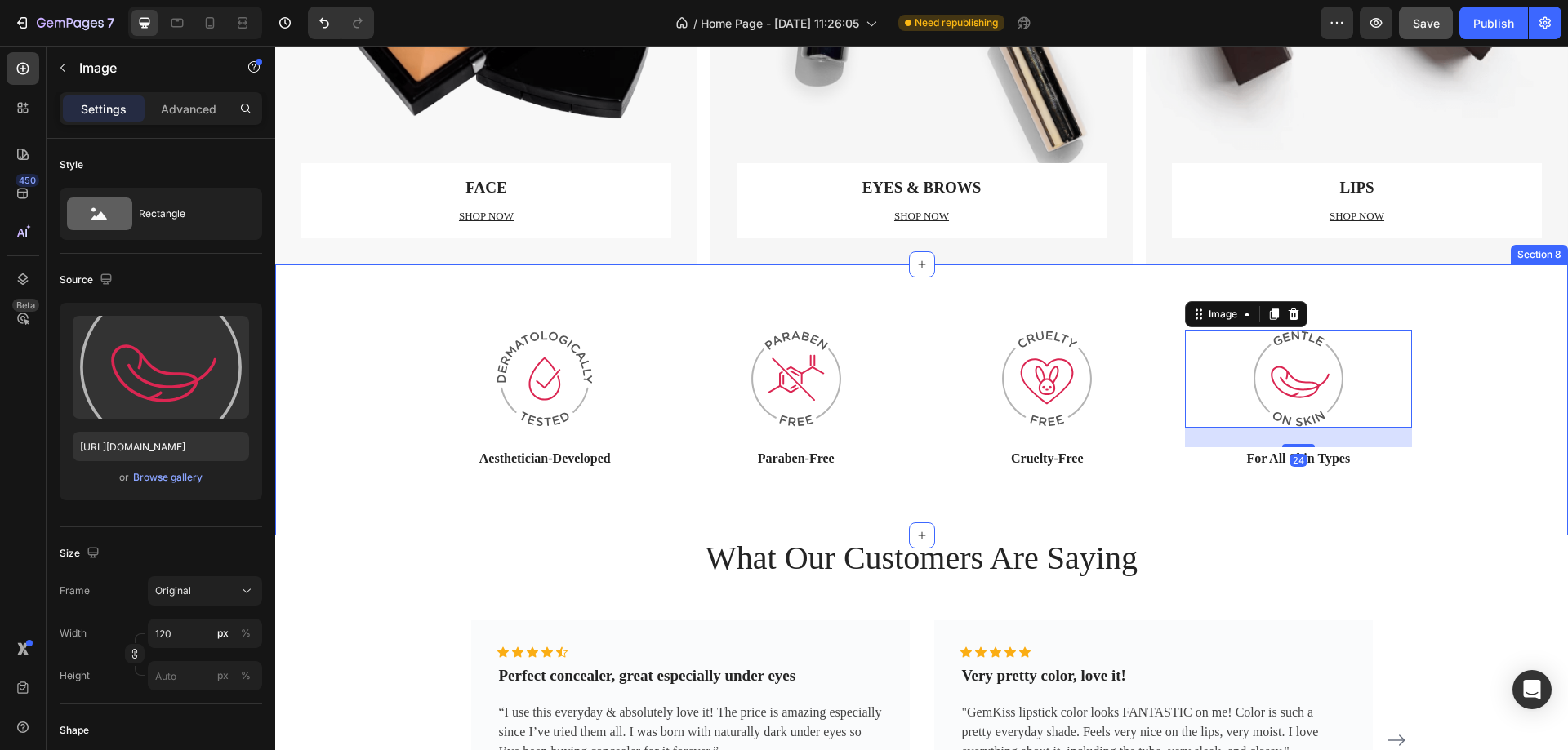
click at [1442, 402] on div "Image Aesthetician-Developed Text block Image Paraben-Free Text block Image Cru…" at bounding box center [921, 414] width 1268 height 166
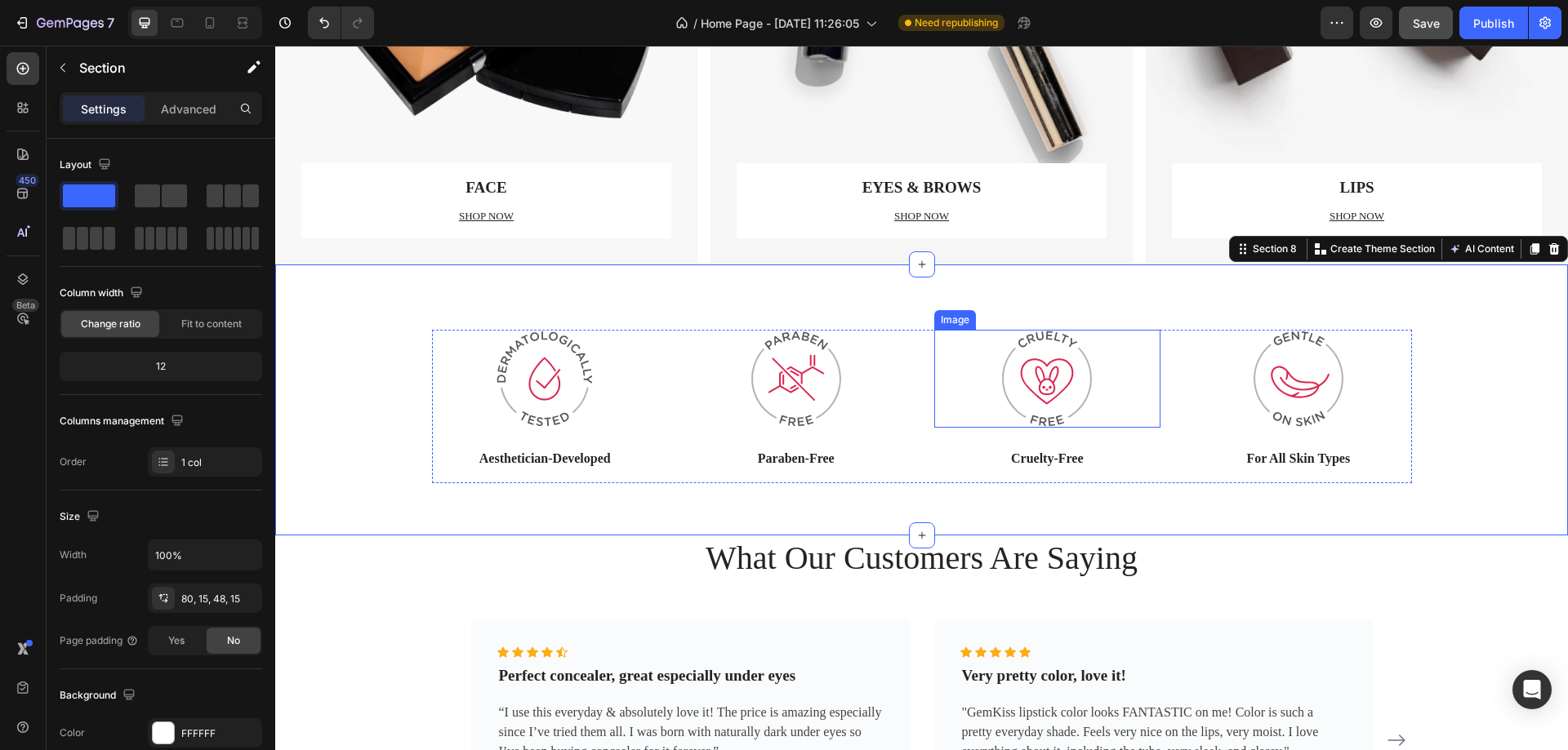
click at [1008, 386] on img at bounding box center [1047, 379] width 98 height 98
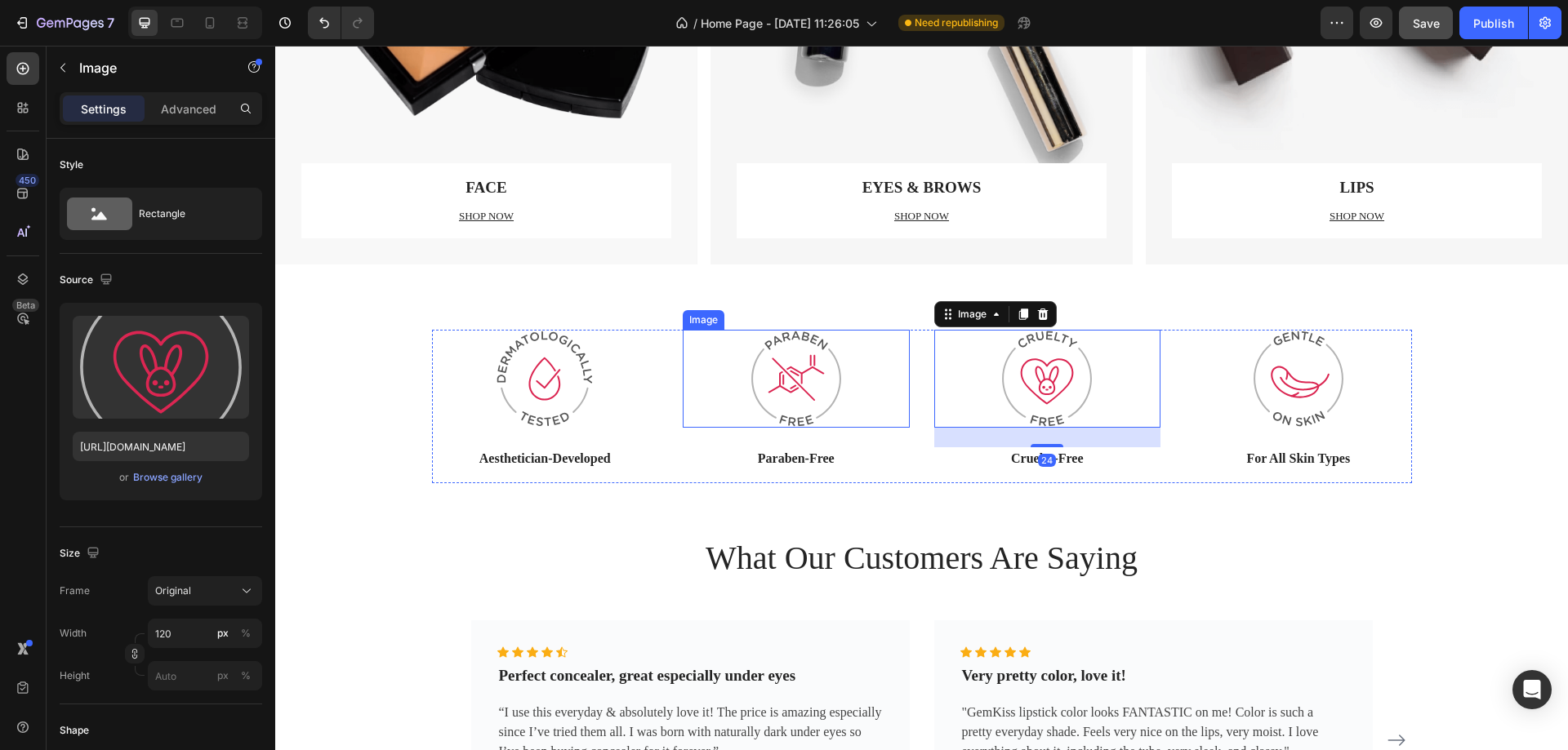
click at [821, 387] on img at bounding box center [797, 379] width 98 height 98
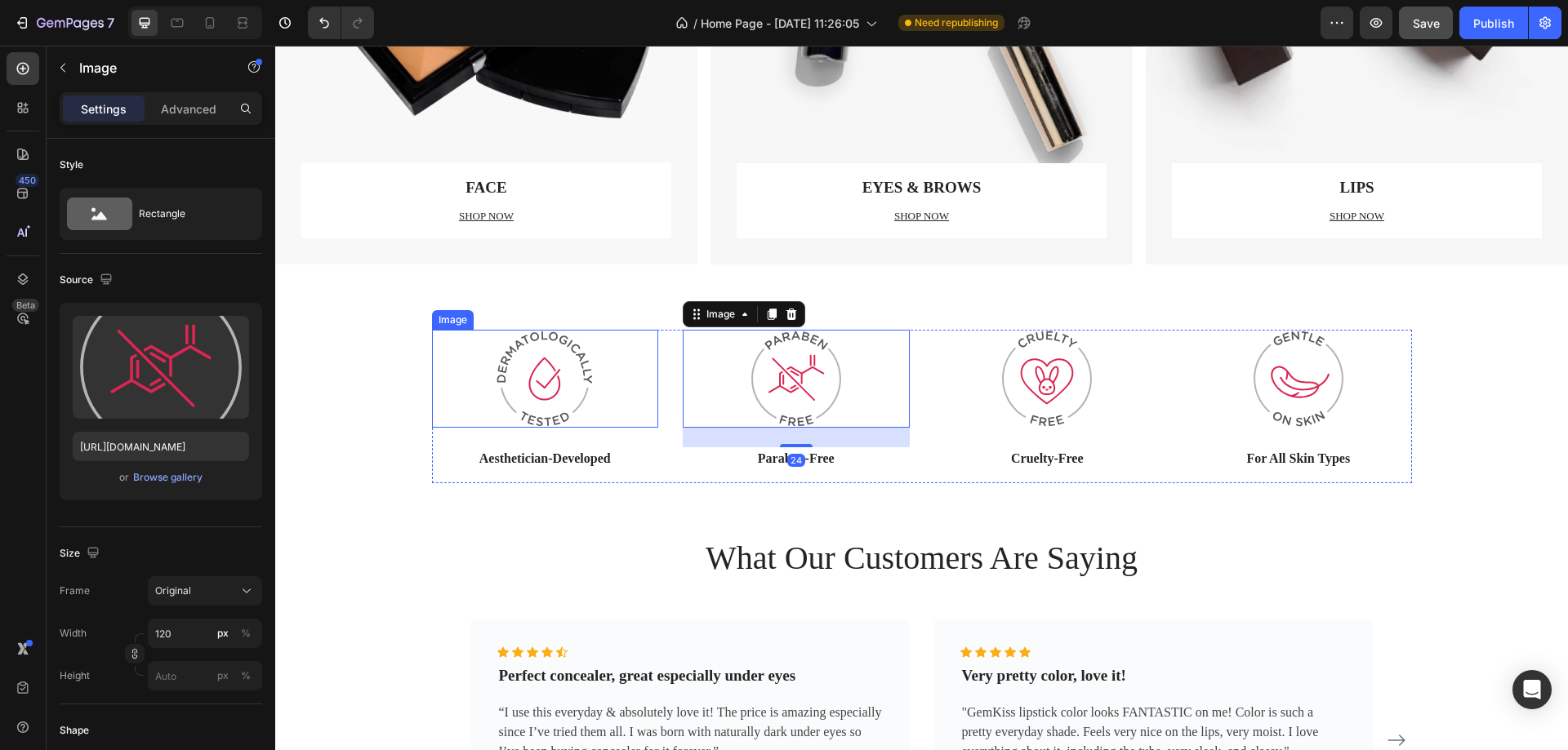
click at [523, 381] on img at bounding box center [545, 379] width 98 height 98
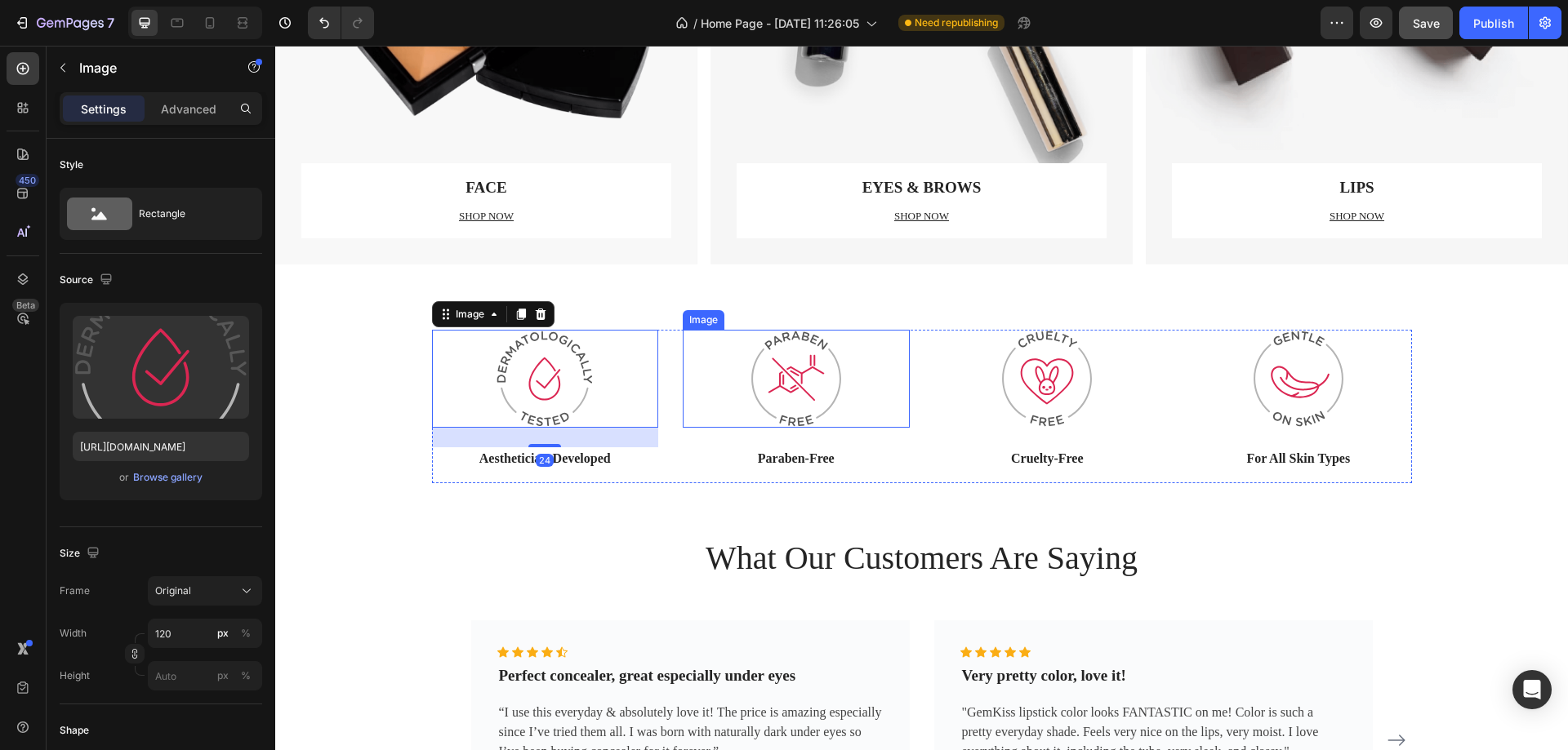
click at [772, 384] on img at bounding box center [797, 379] width 98 height 98
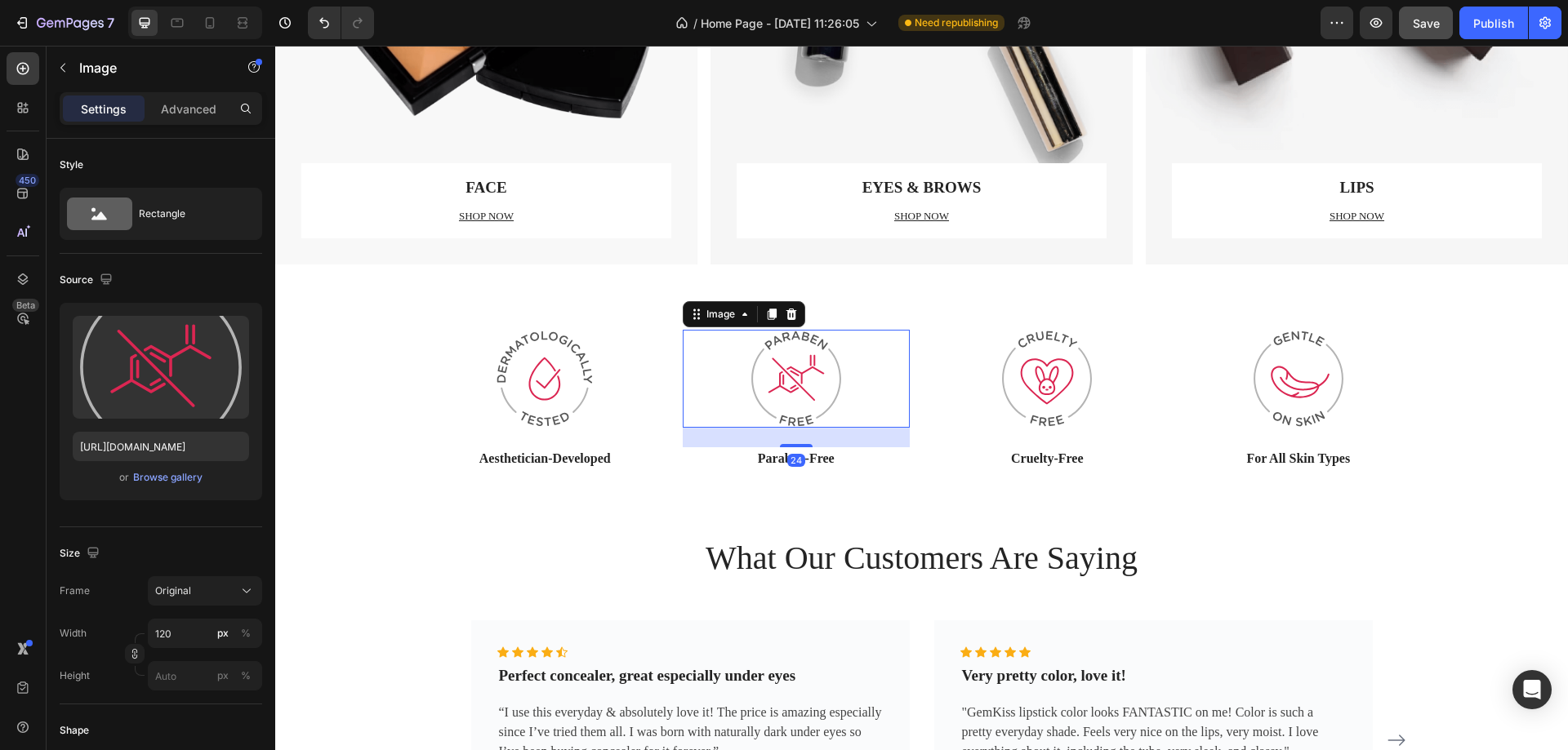
click at [1039, 382] on img at bounding box center [1047, 379] width 98 height 98
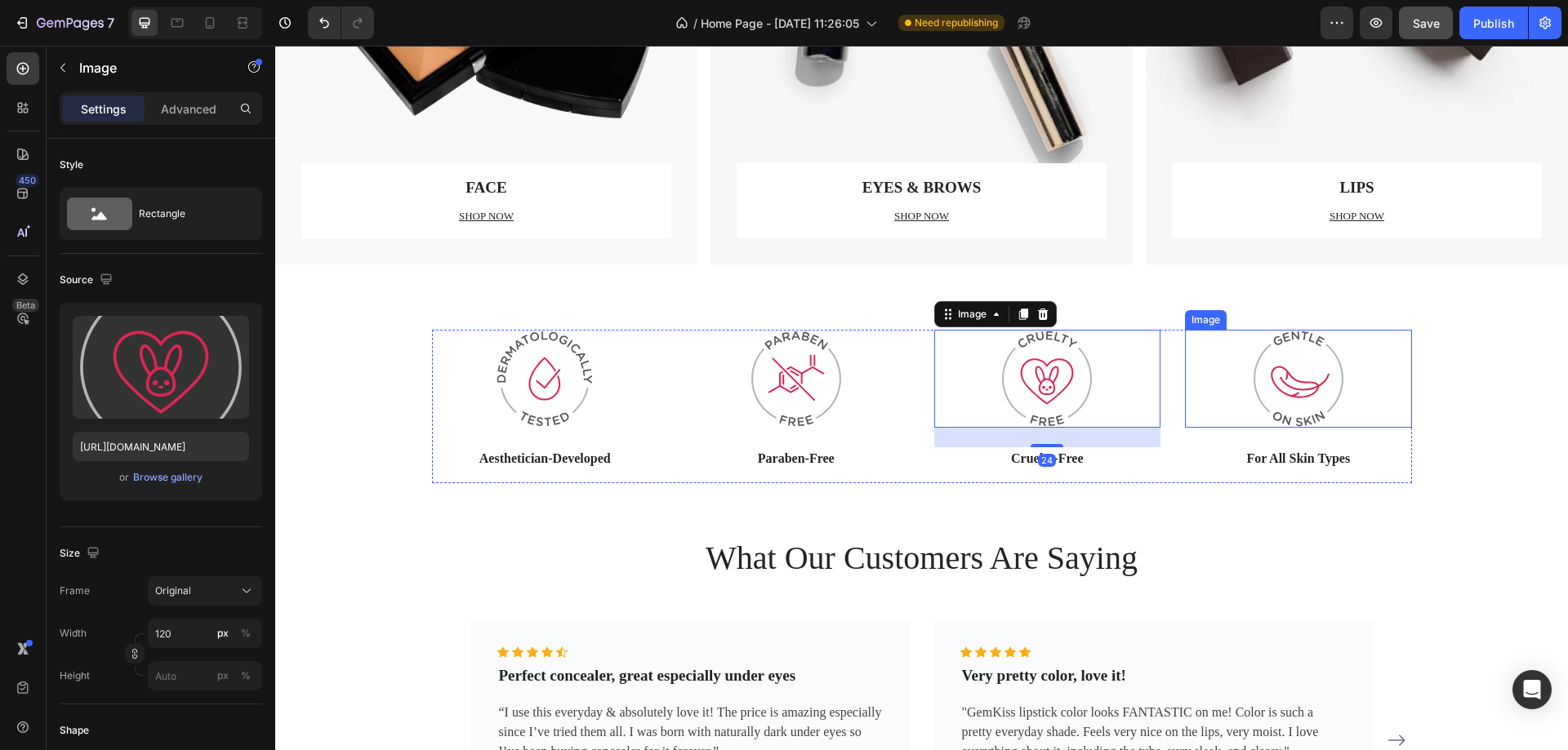
click at [1254, 379] on img at bounding box center [1299, 379] width 98 height 98
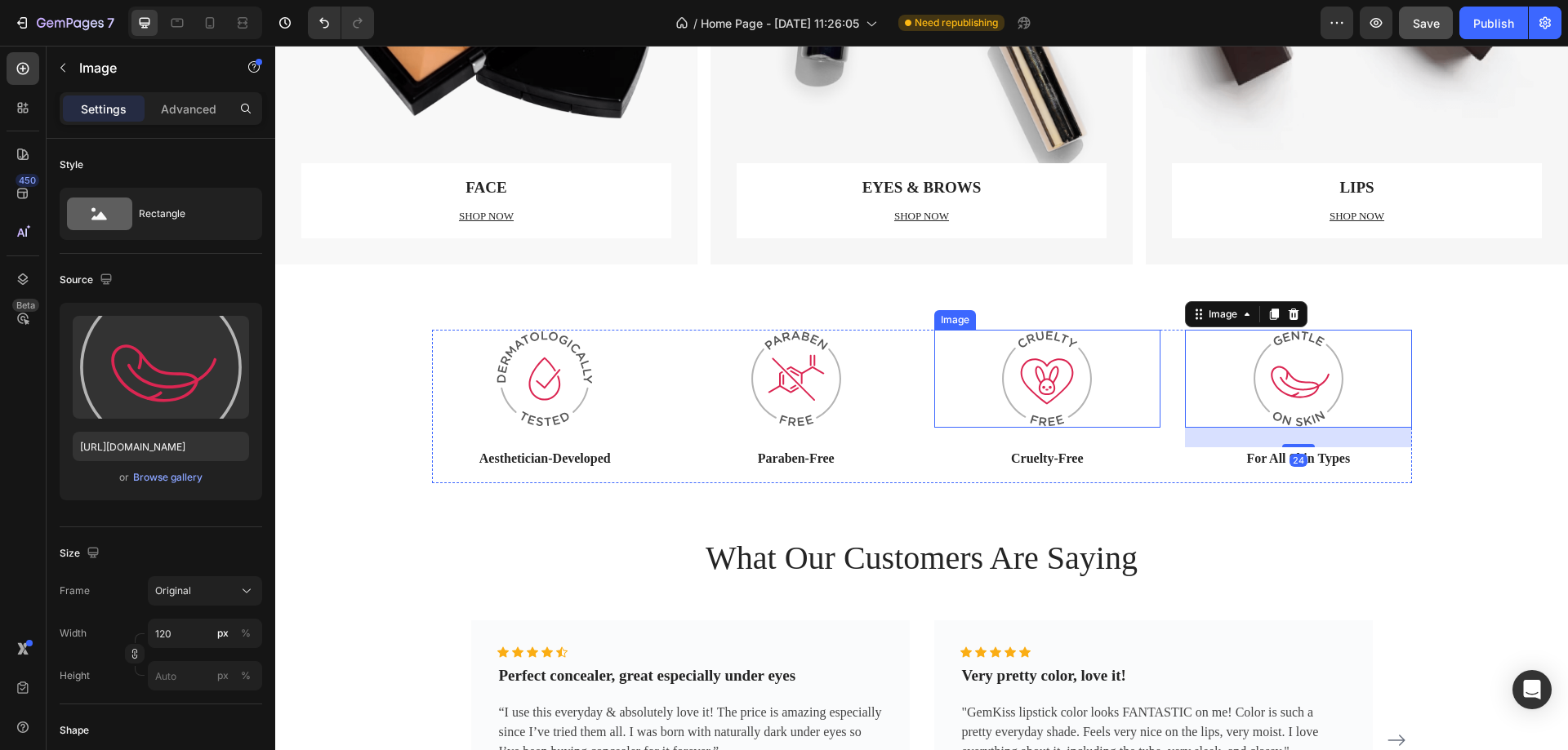
click at [972, 394] on div at bounding box center [1047, 379] width 227 height 98
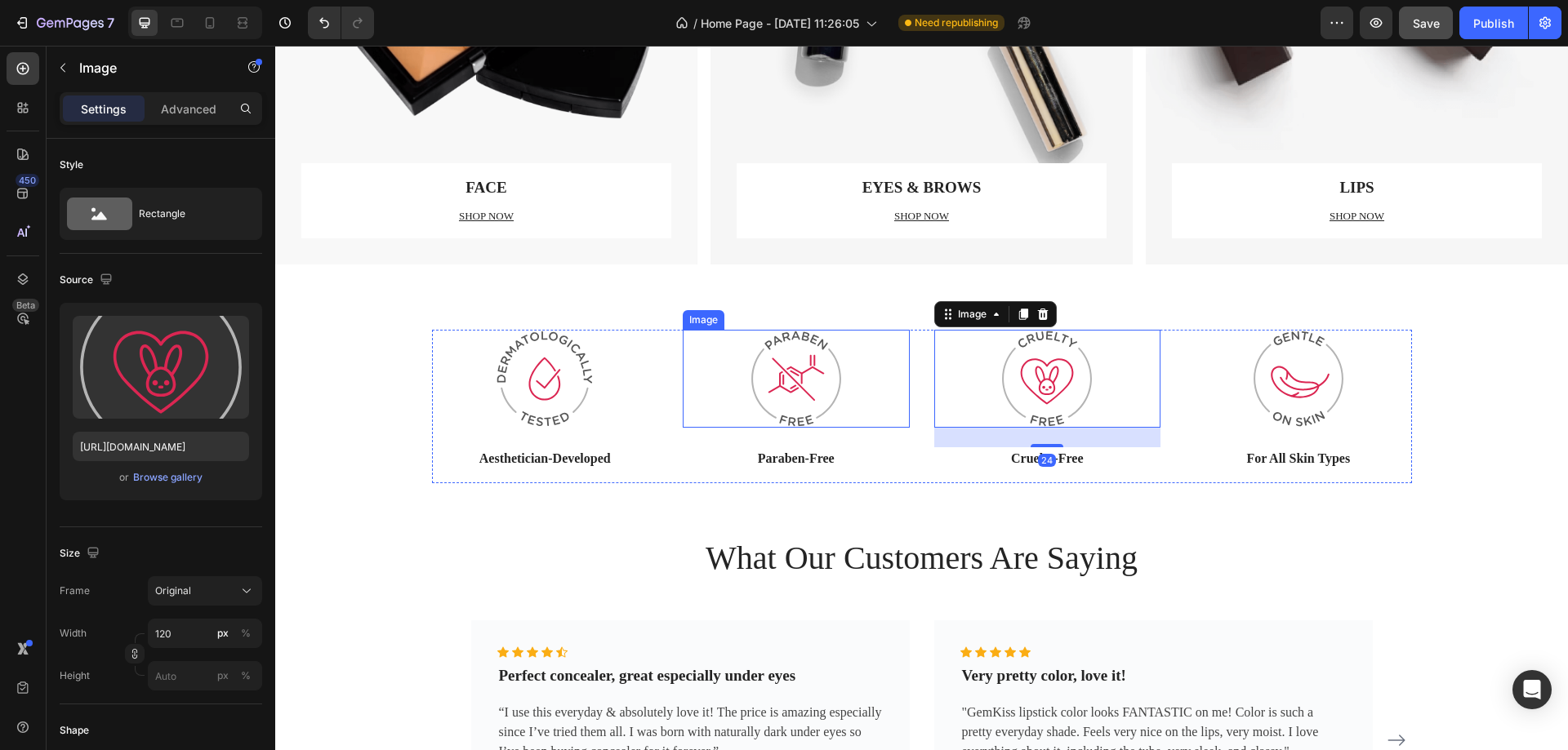
click at [817, 390] on img at bounding box center [797, 379] width 98 height 98
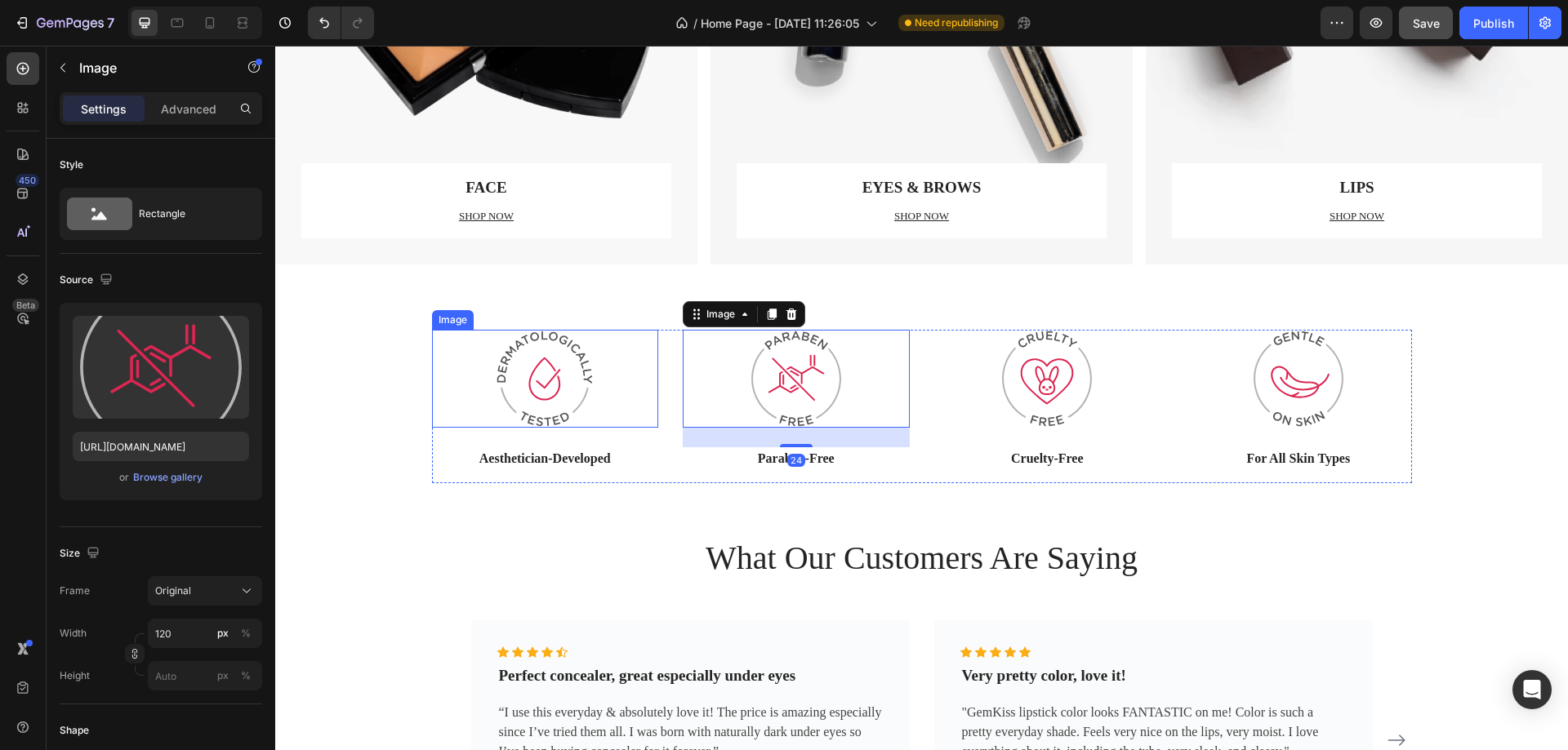
click at [496, 387] on img at bounding box center [545, 379] width 98 height 98
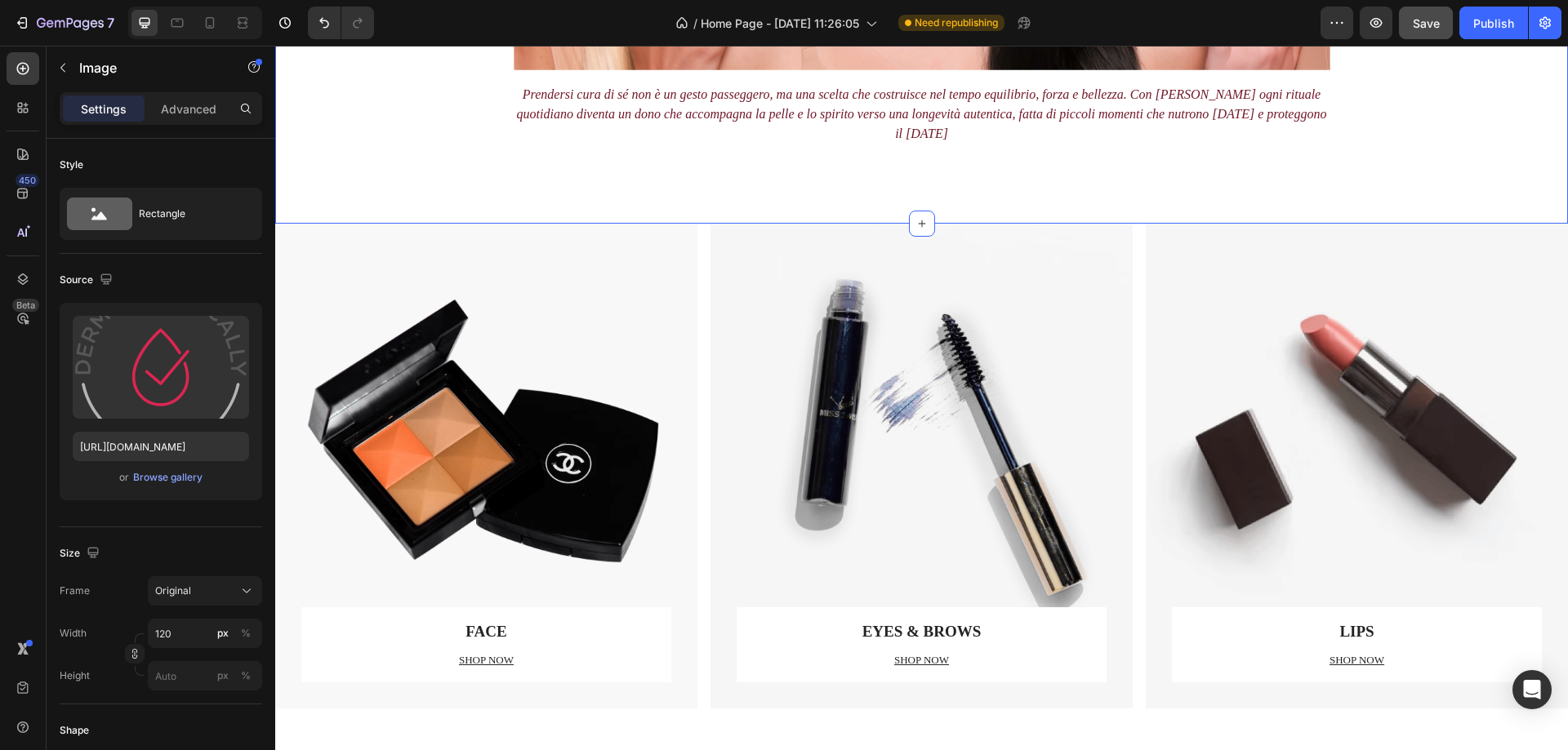
scroll to position [1642, 0]
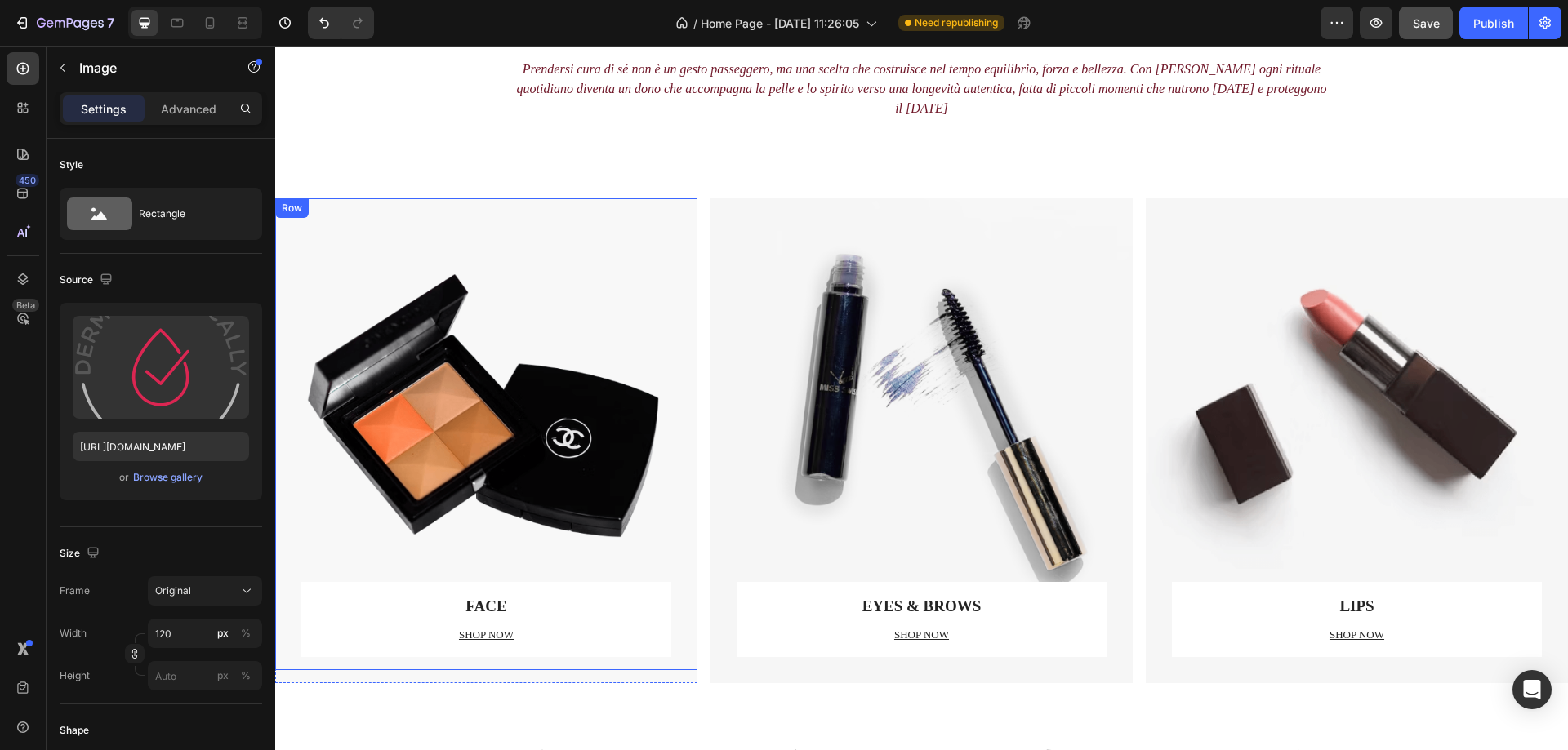
click at [506, 366] on div "FACE Text block SHOP NOW Text block Row" at bounding box center [486, 434] width 370 height 472
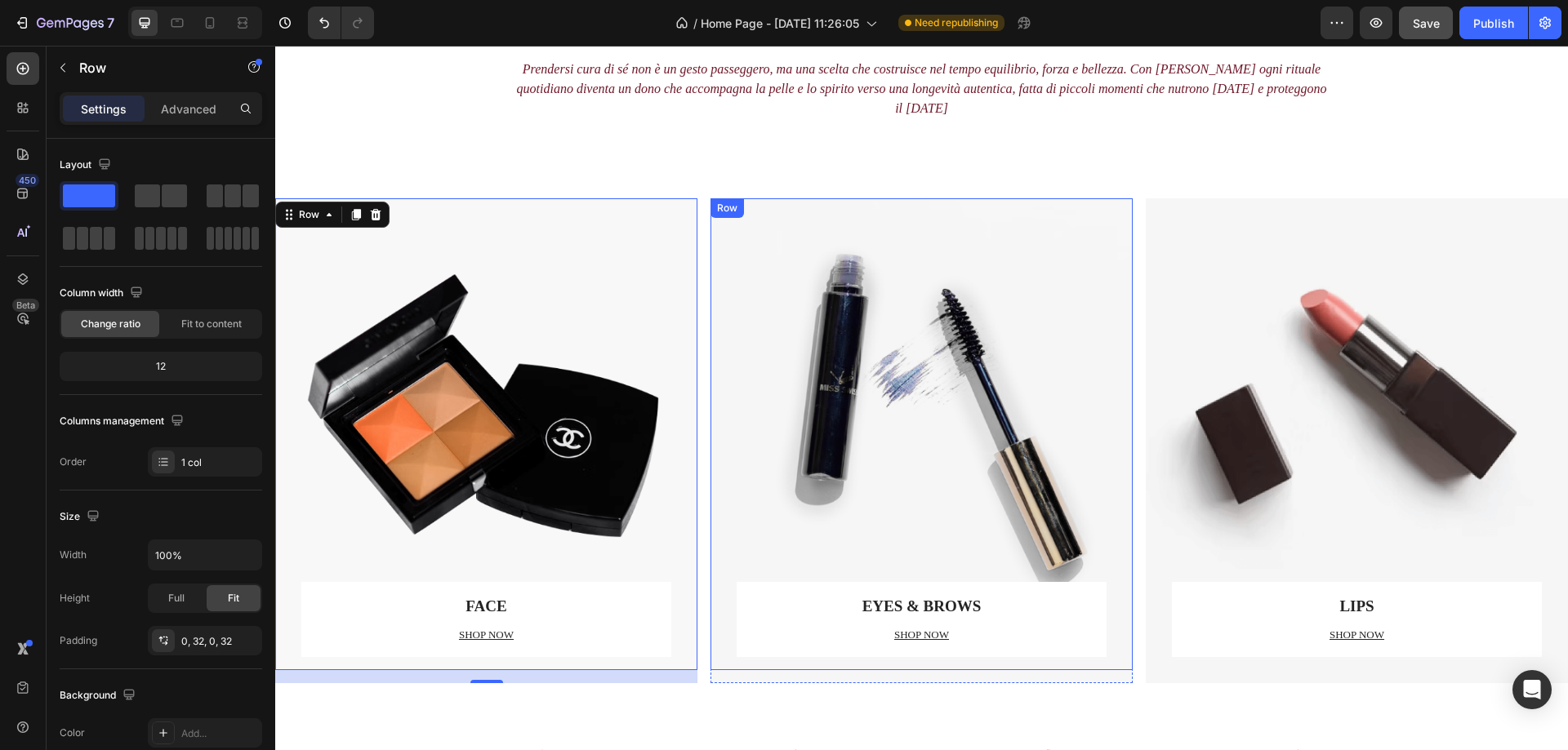
click at [980, 424] on div "EYES & BROWS Text block SHOP NOW Text block Row" at bounding box center [922, 434] width 370 height 472
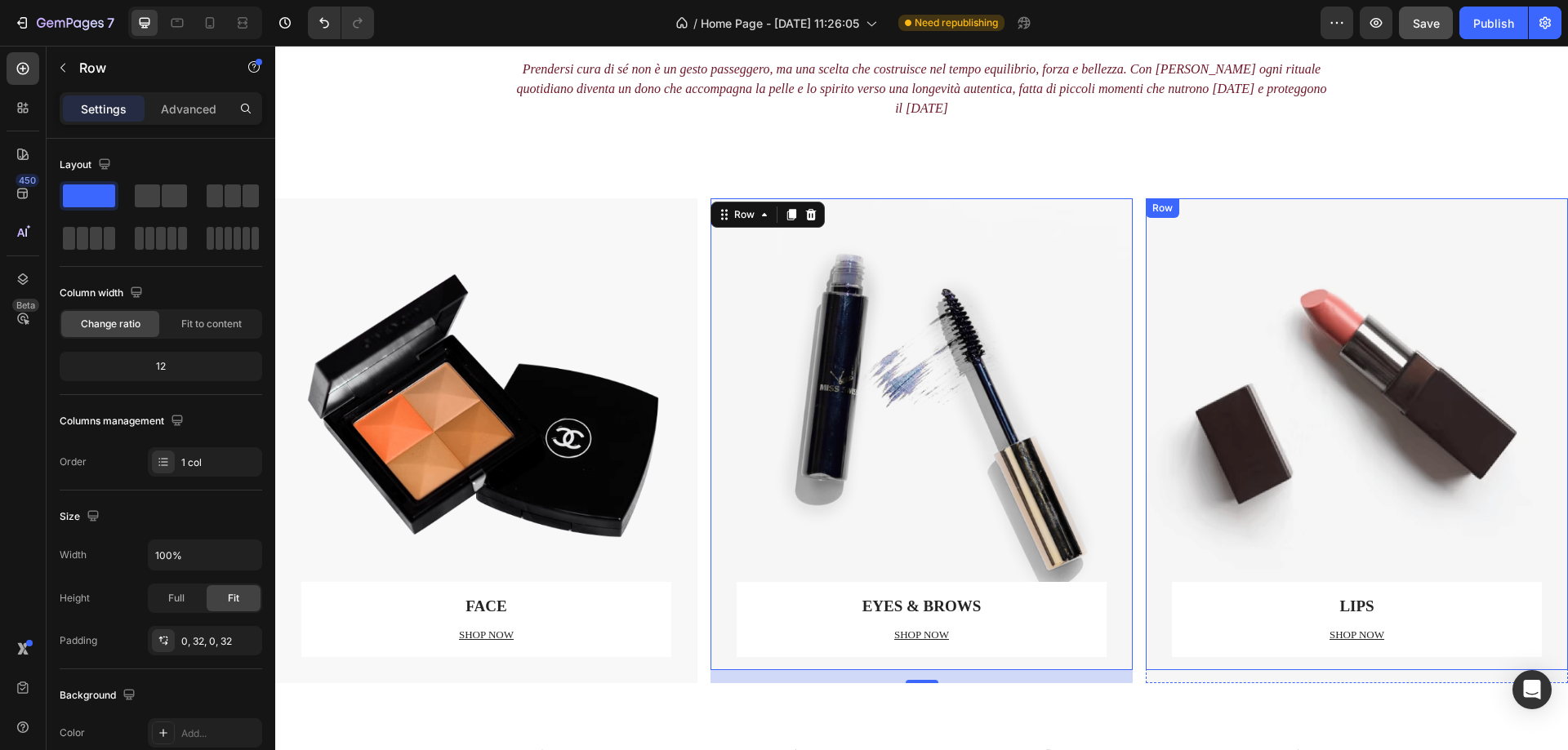
click at [1319, 403] on div "LIPS Text block SHOP NOW Text block Row" at bounding box center [1357, 434] width 370 height 472
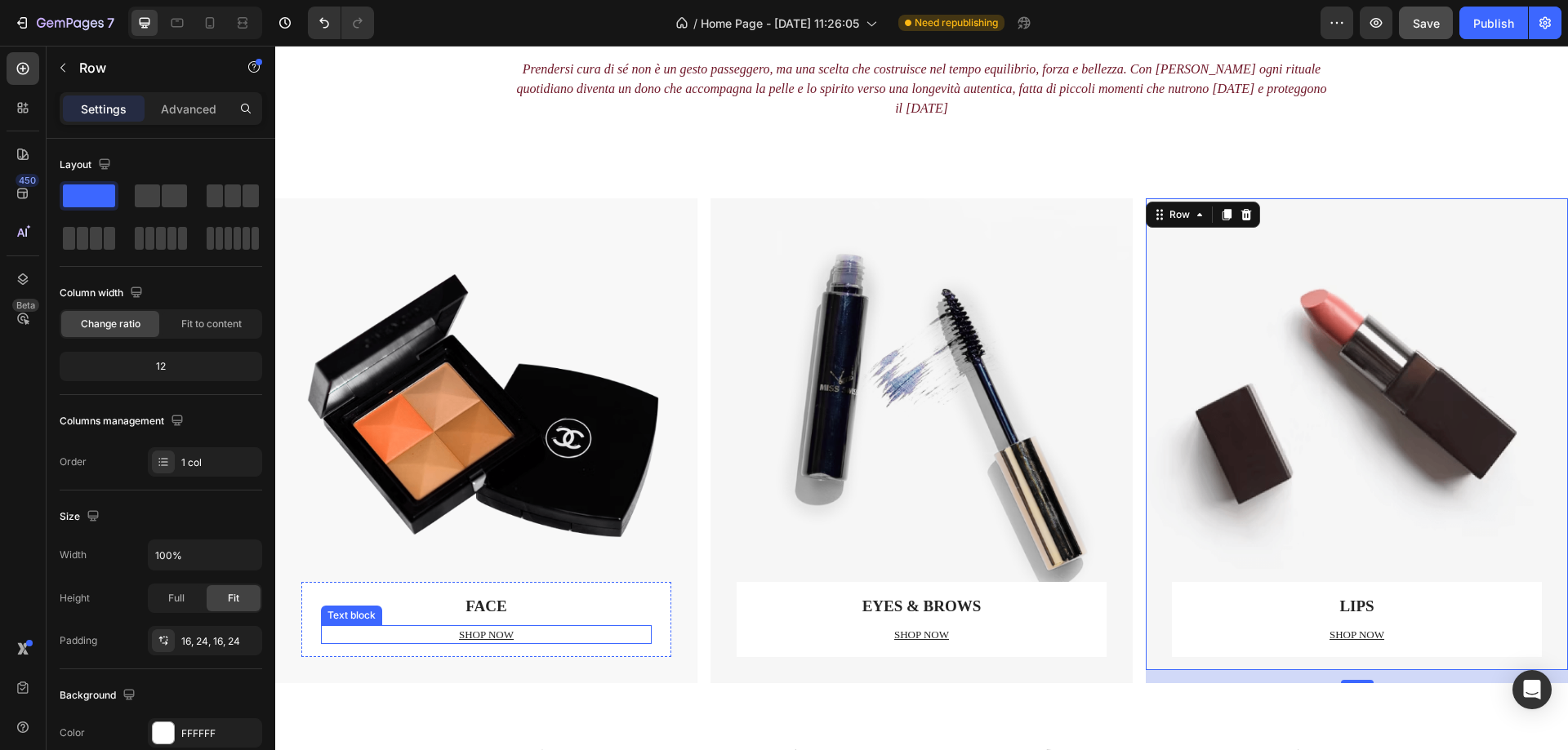
click at [582, 603] on div "FACE Text block SHOP NOW Text block" at bounding box center [486, 619] width 330 height 49
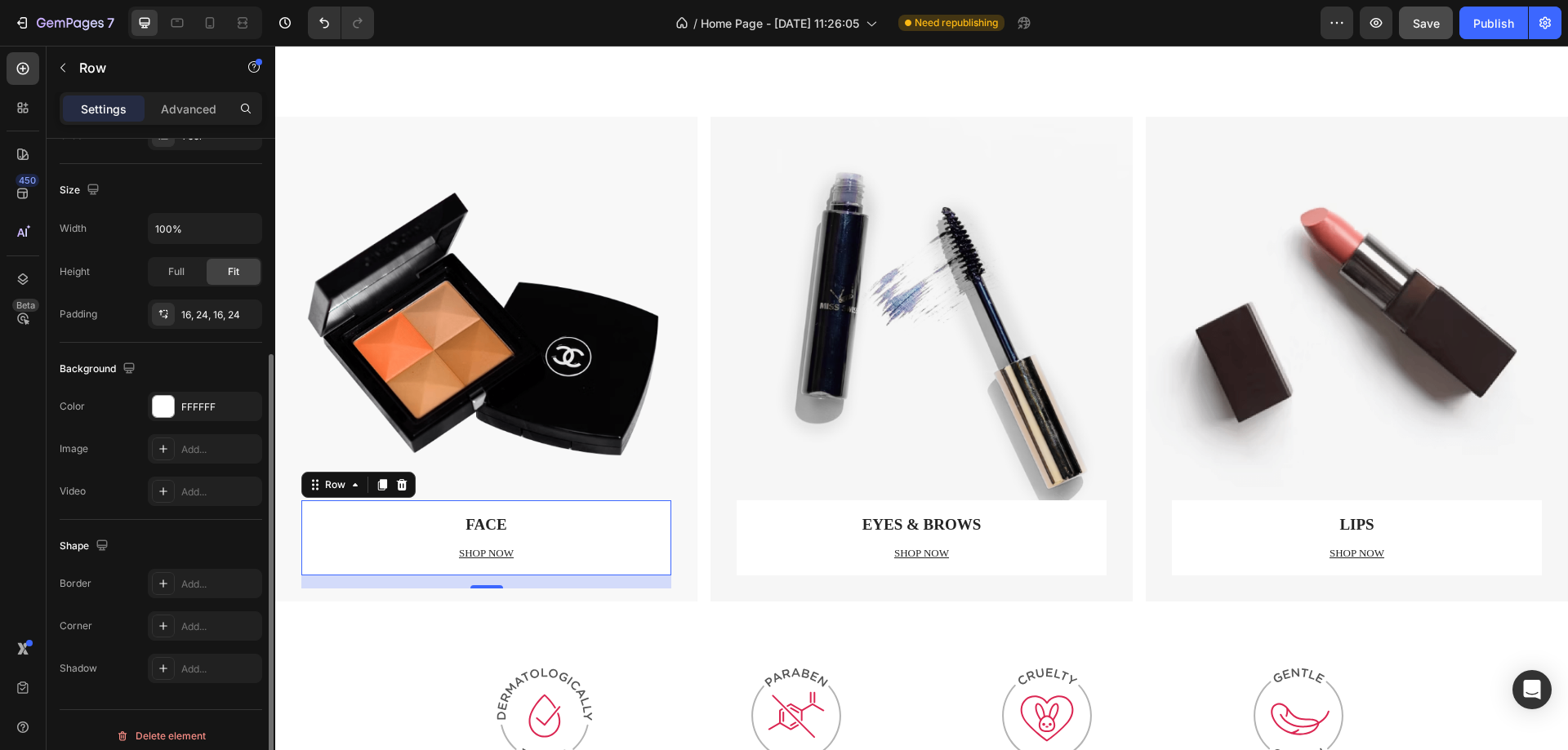
scroll to position [338, 0]
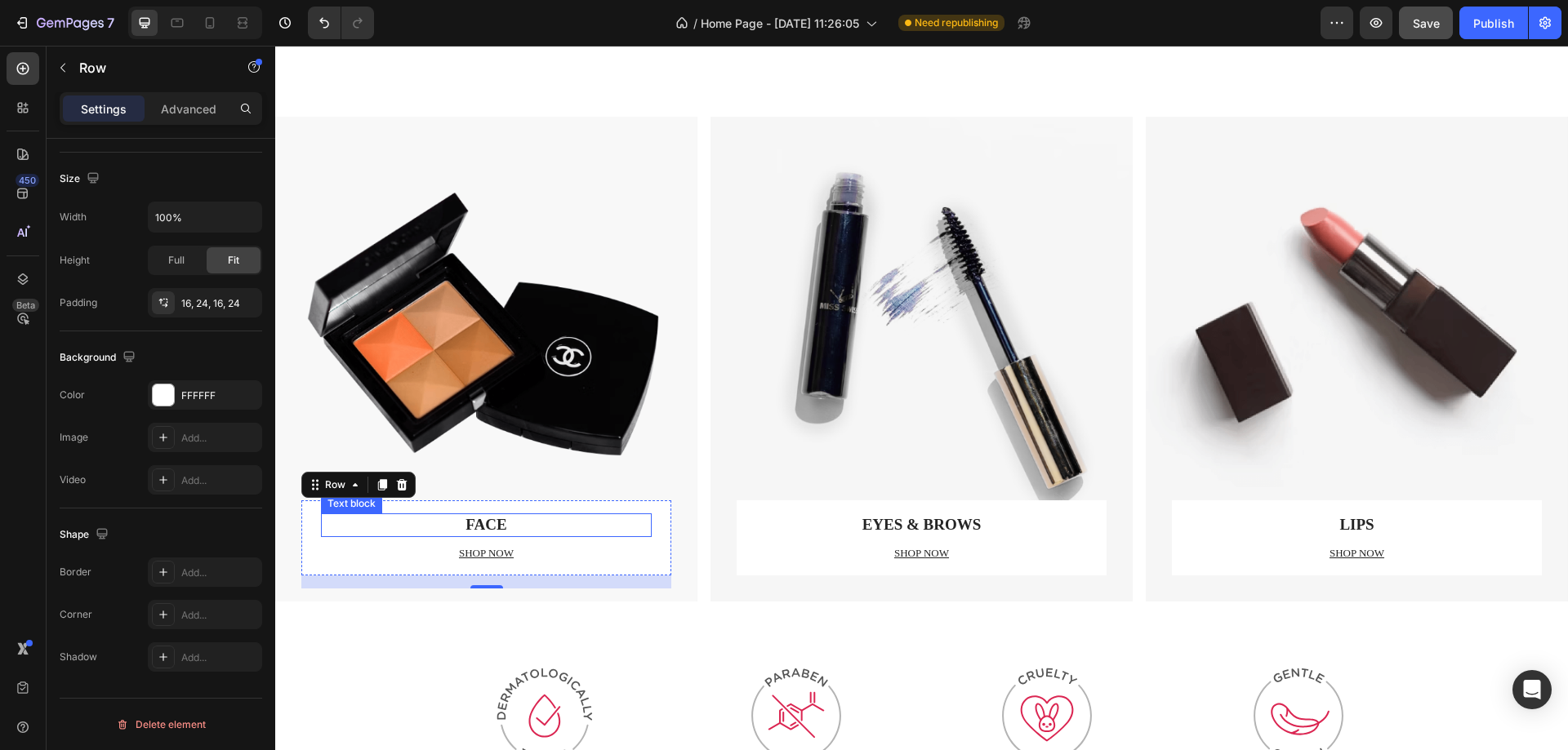
click at [549, 515] on p "FACE" at bounding box center [486, 525] width 328 height 20
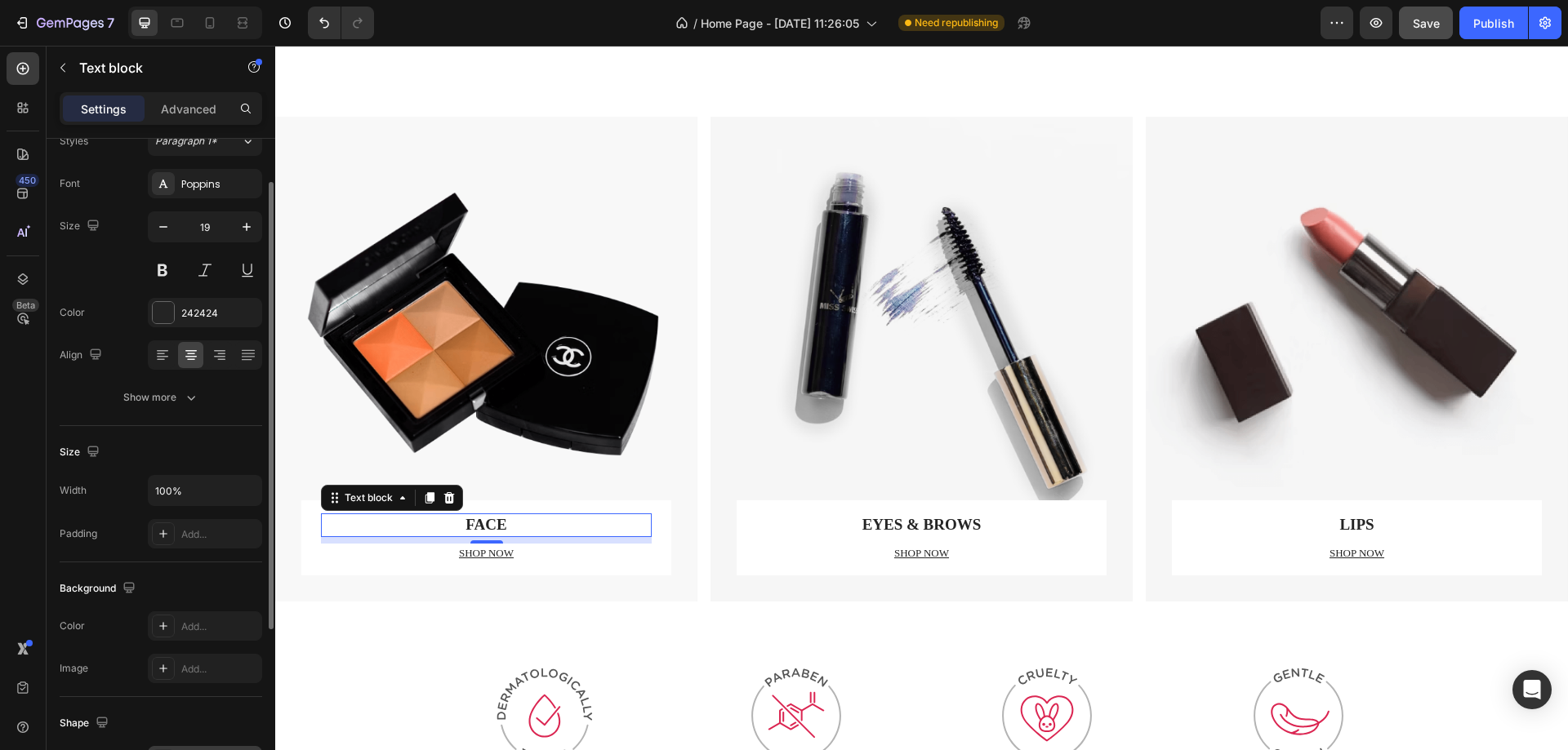
scroll to position [0, 0]
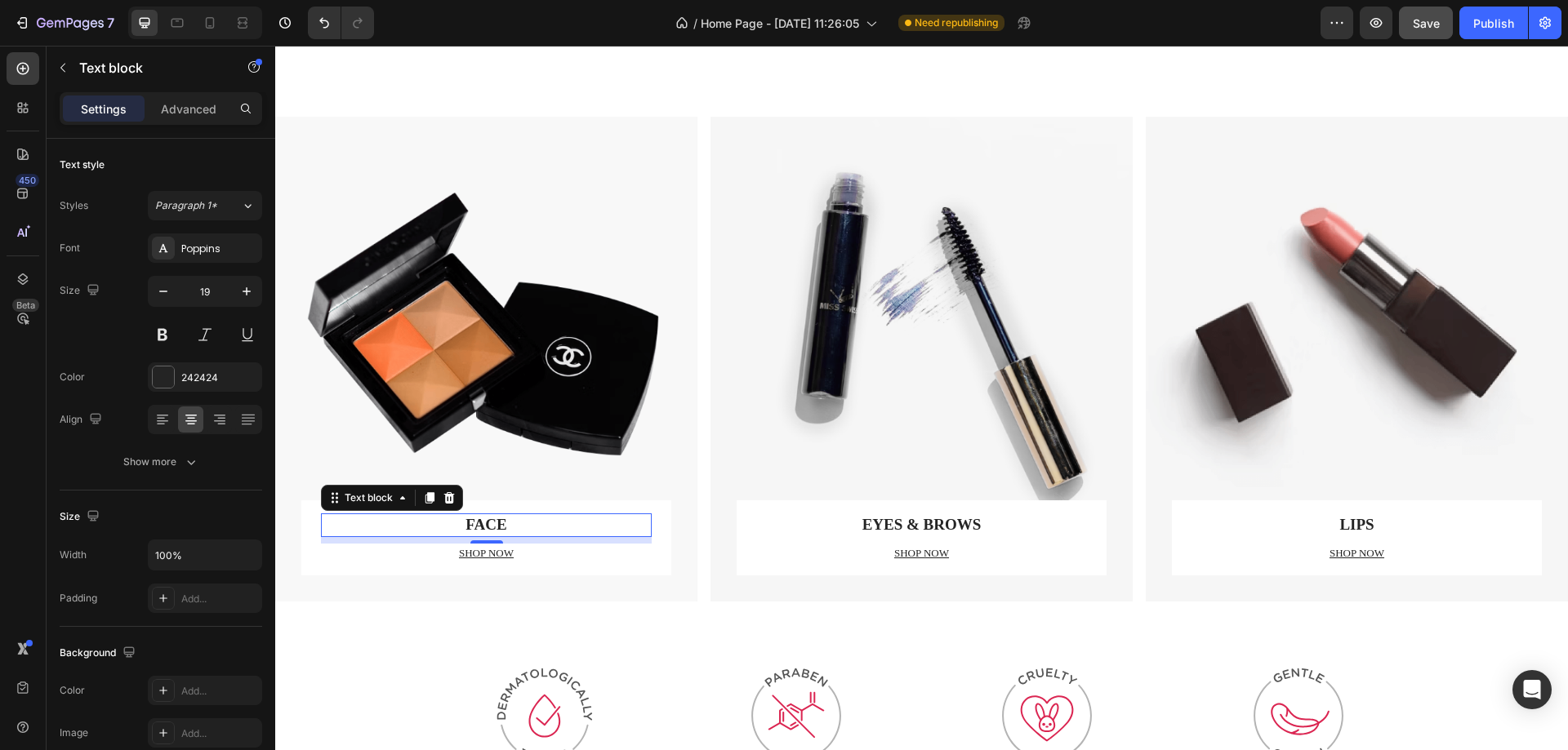
click at [488, 515] on p "FACE" at bounding box center [486, 525] width 328 height 20
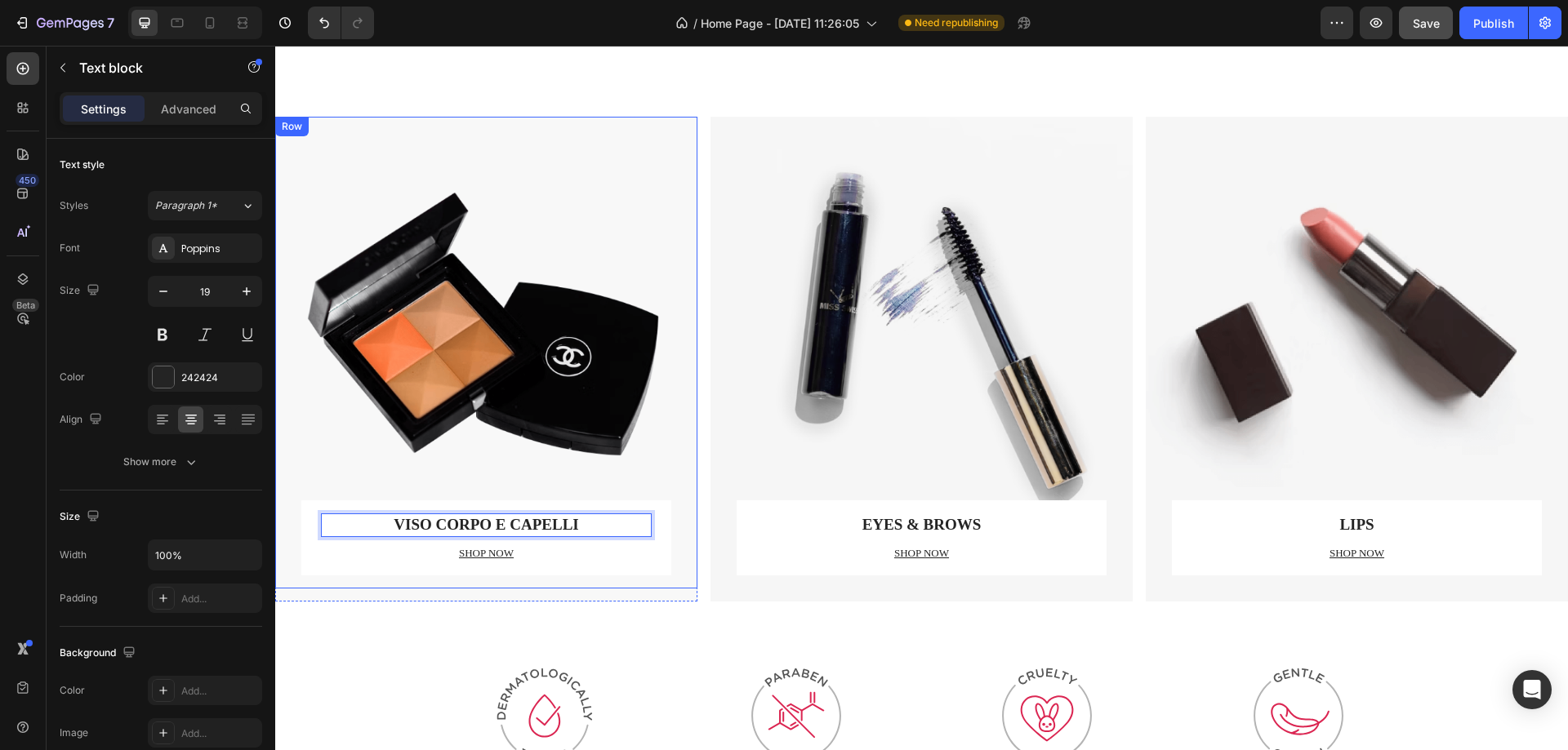
click at [493, 320] on div "VISO CORPO E CAPELLI Text block 8 SHOP NOW Text block Row" at bounding box center [486, 352] width 370 height 472
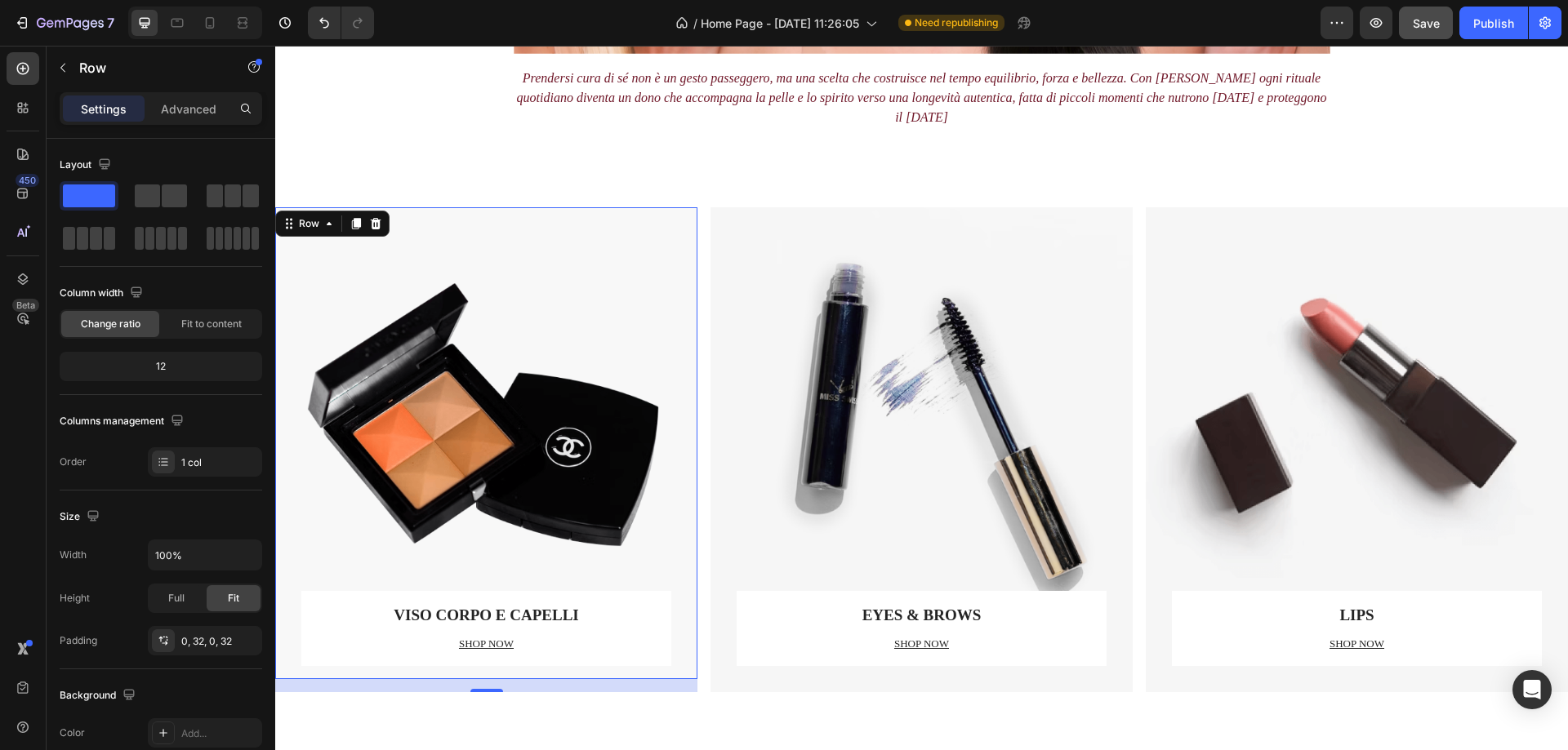
scroll to position [1560, 0]
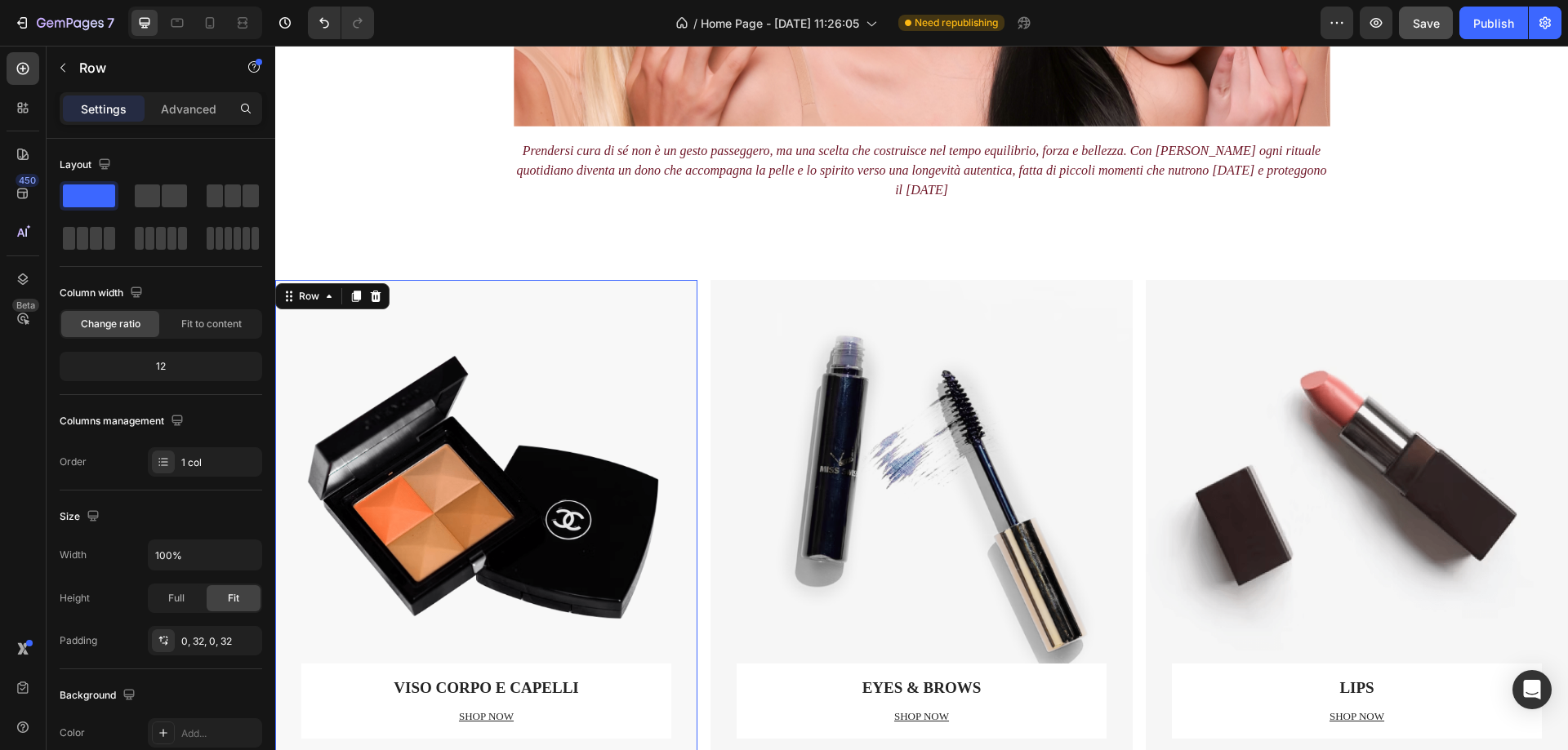
click at [441, 442] on div "VISO CORPO E CAPELLI Text block SHOP NOW Text block Row" at bounding box center [486, 516] width 370 height 472
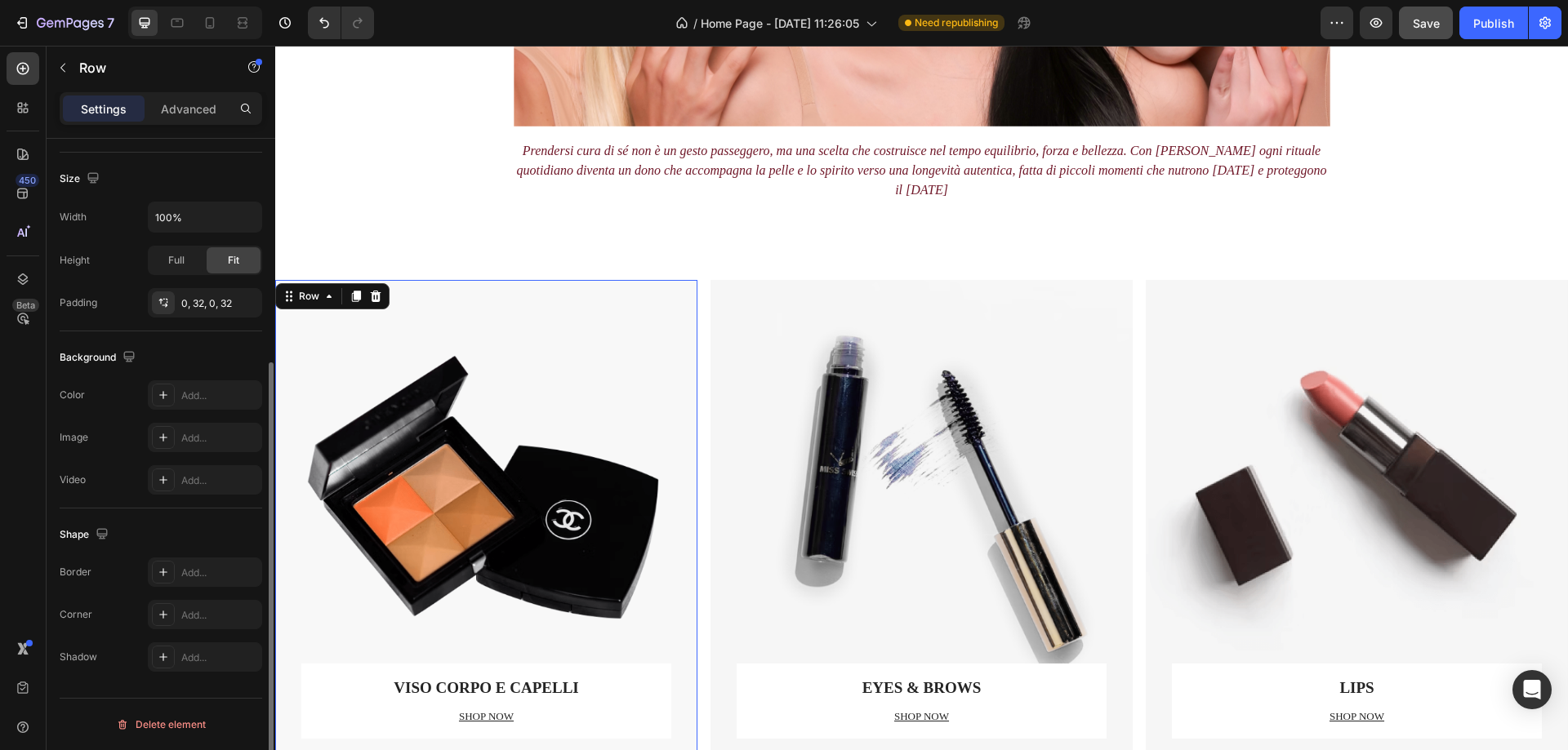
scroll to position [0, 0]
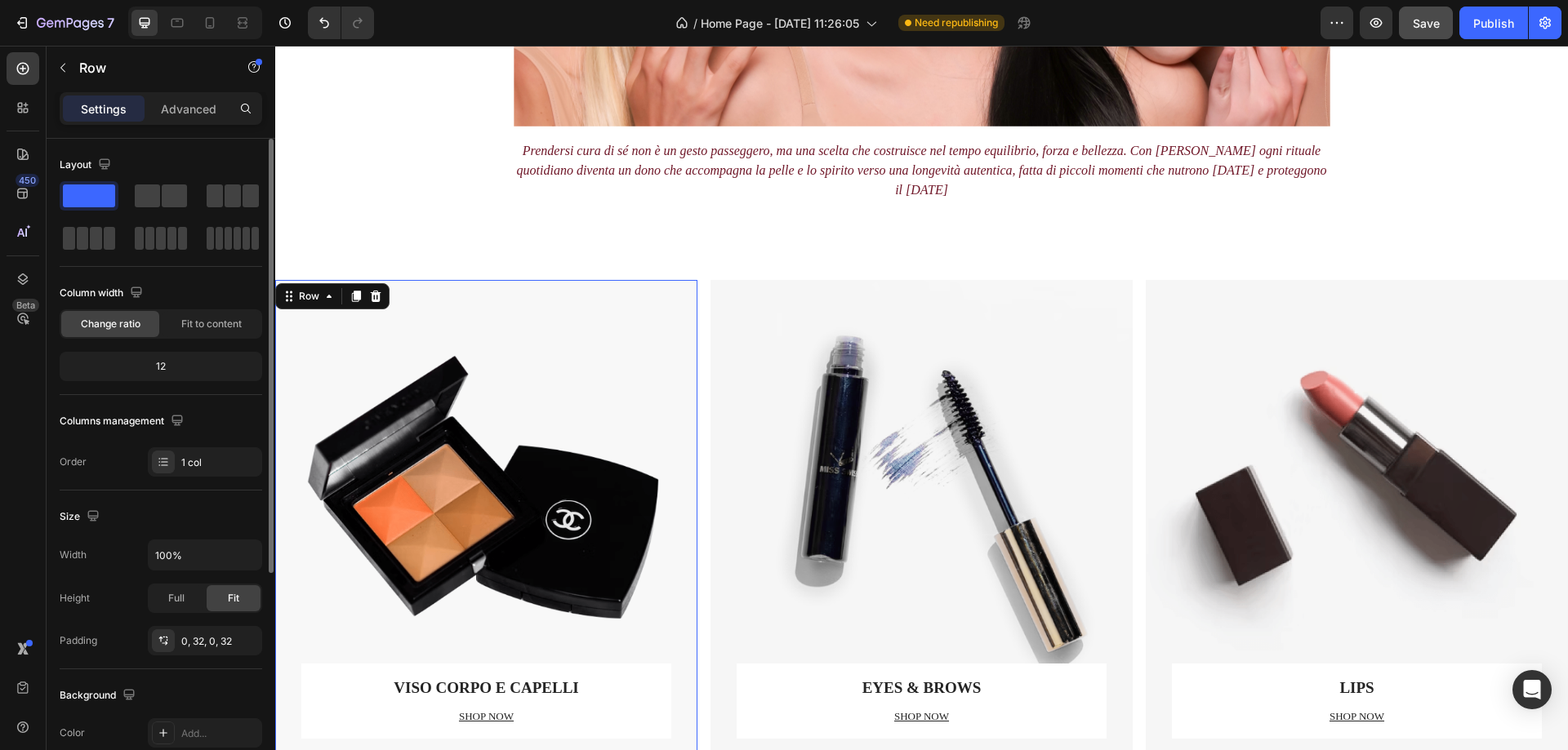
click at [494, 403] on div "VISO CORPO E CAPELLI Text block SHOP NOW Text block Row" at bounding box center [486, 516] width 370 height 472
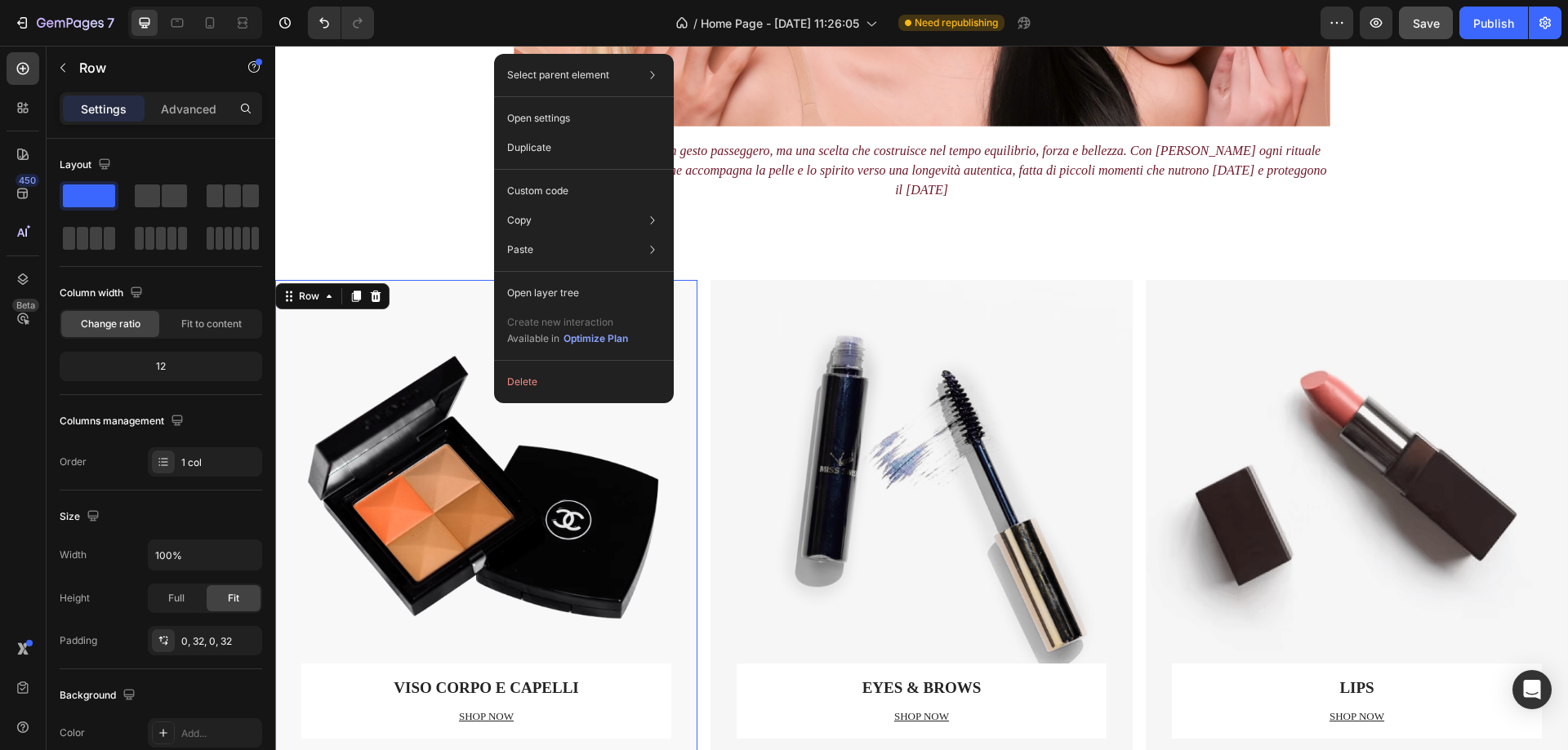
click at [364, 445] on div "VISO CORPO E CAPELLI Text block SHOP NOW Text block Row" at bounding box center [486, 516] width 370 height 472
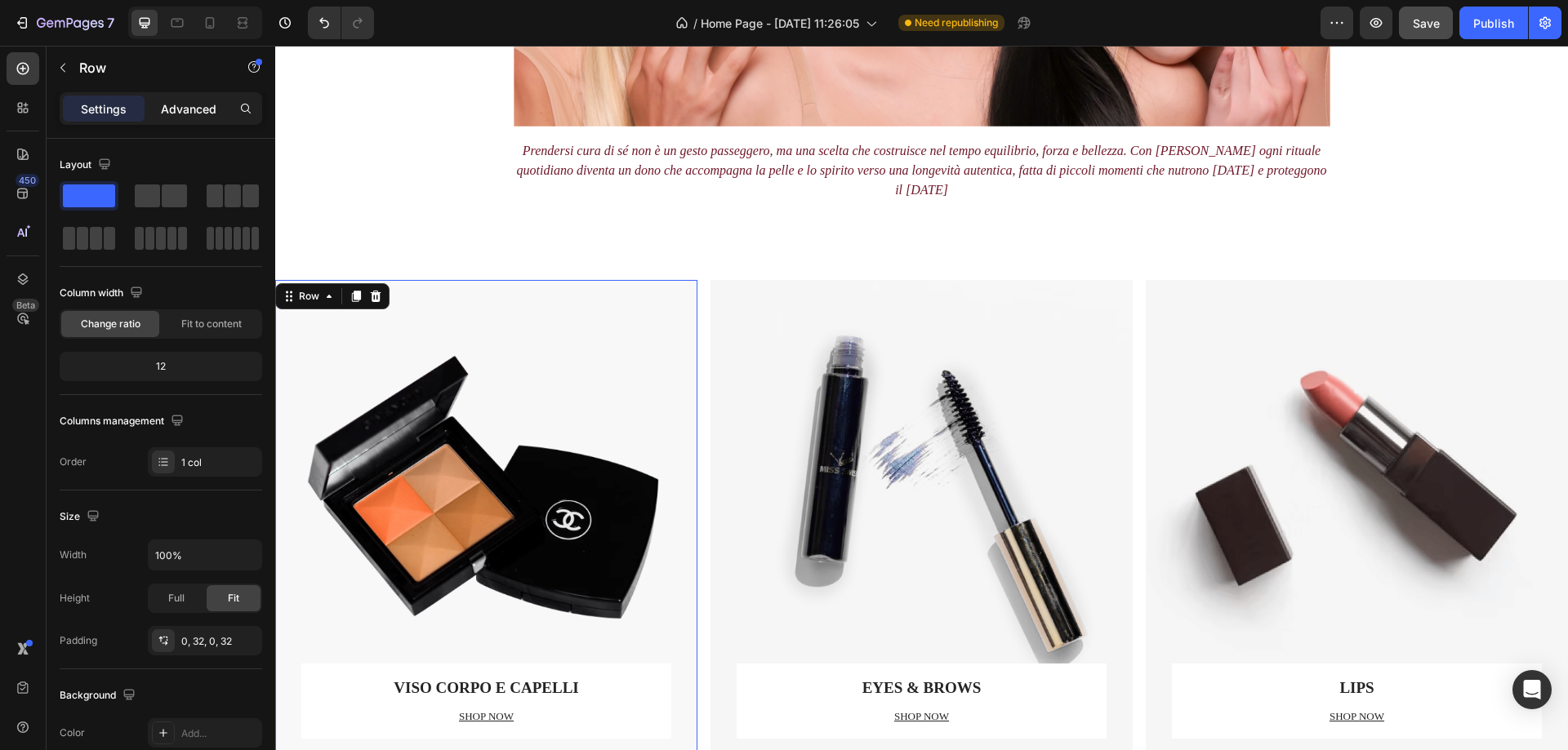
click at [174, 102] on p "Advanced" at bounding box center [188, 110] width 55 height 18
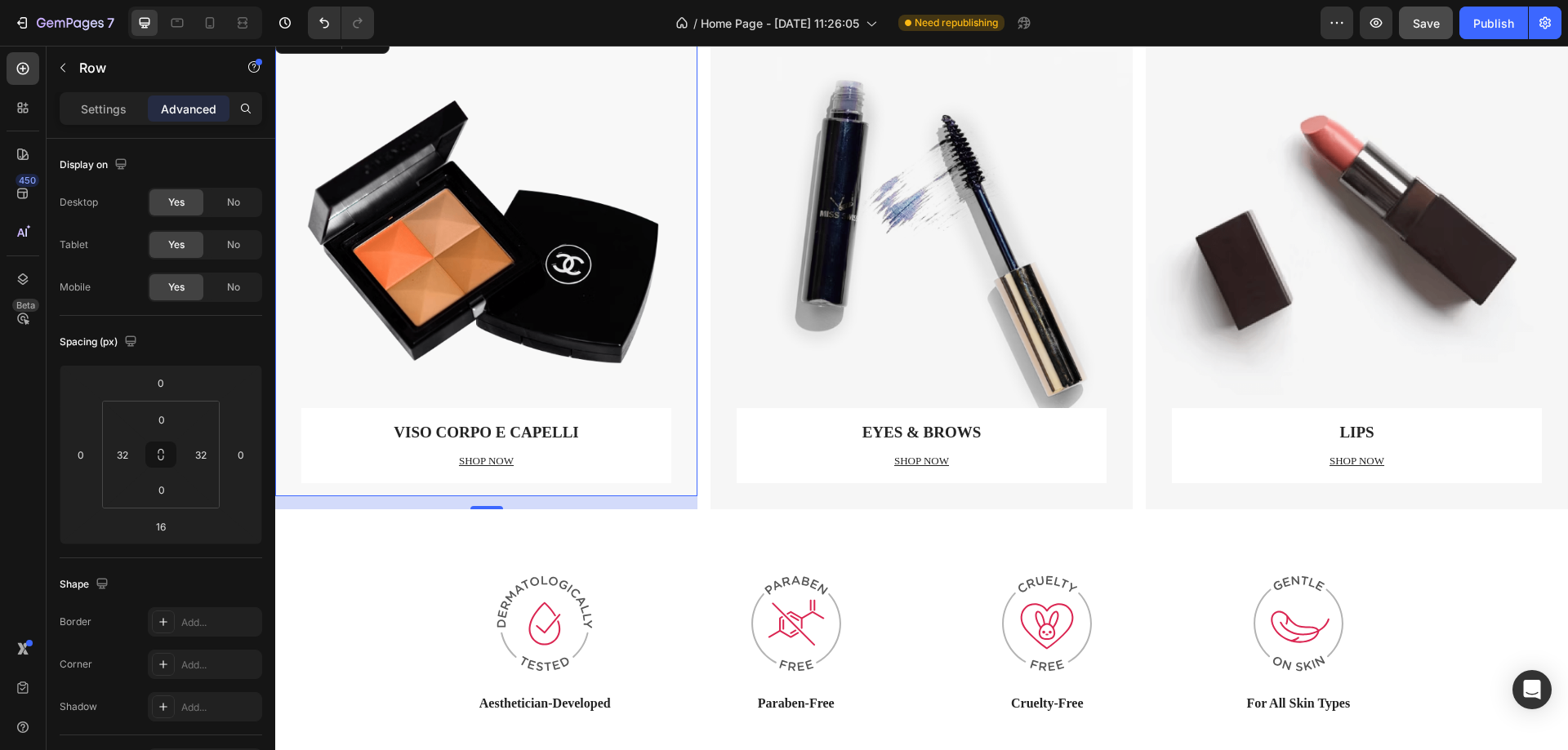
scroll to position [1560, 0]
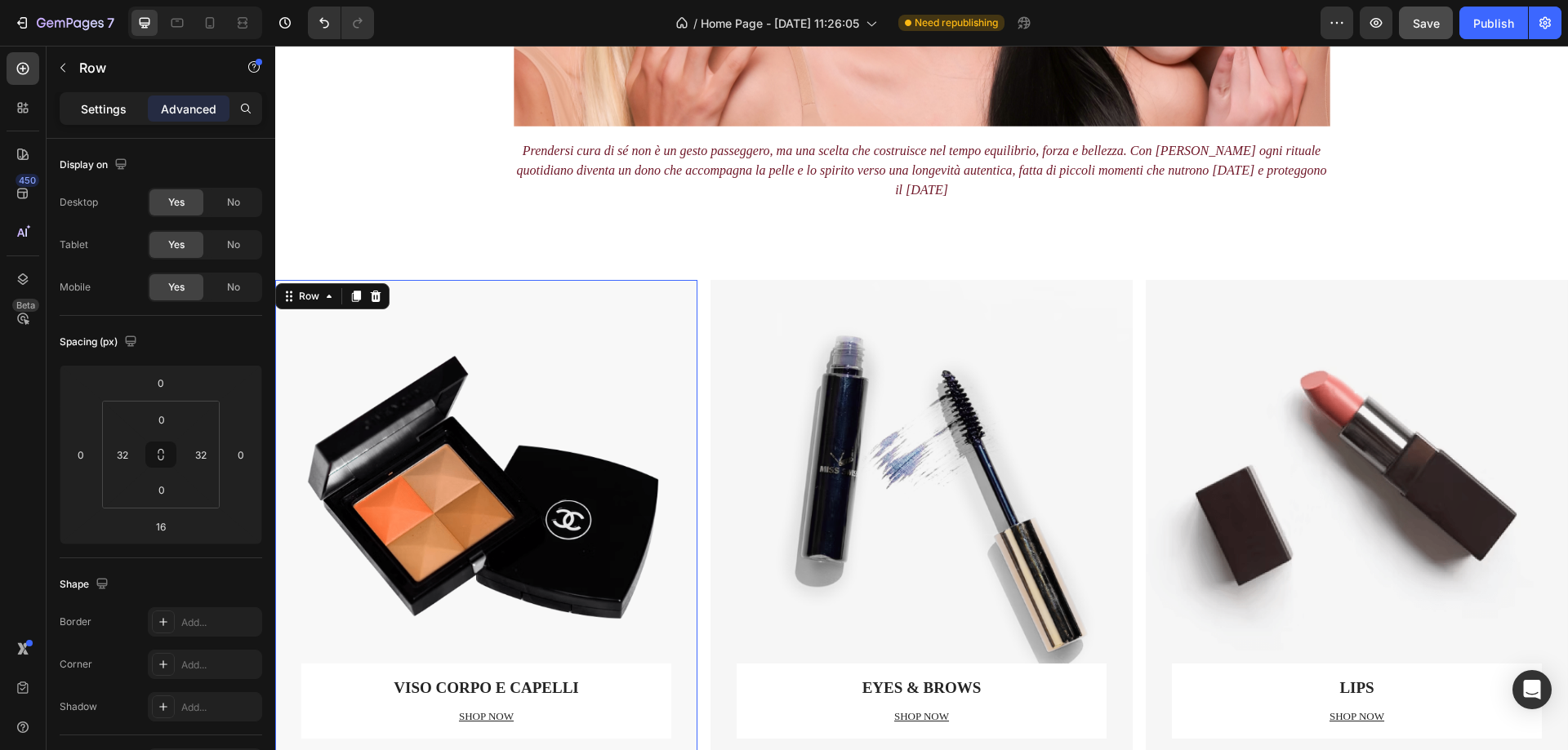
click at [114, 121] on div "Settings" at bounding box center [103, 109] width 82 height 26
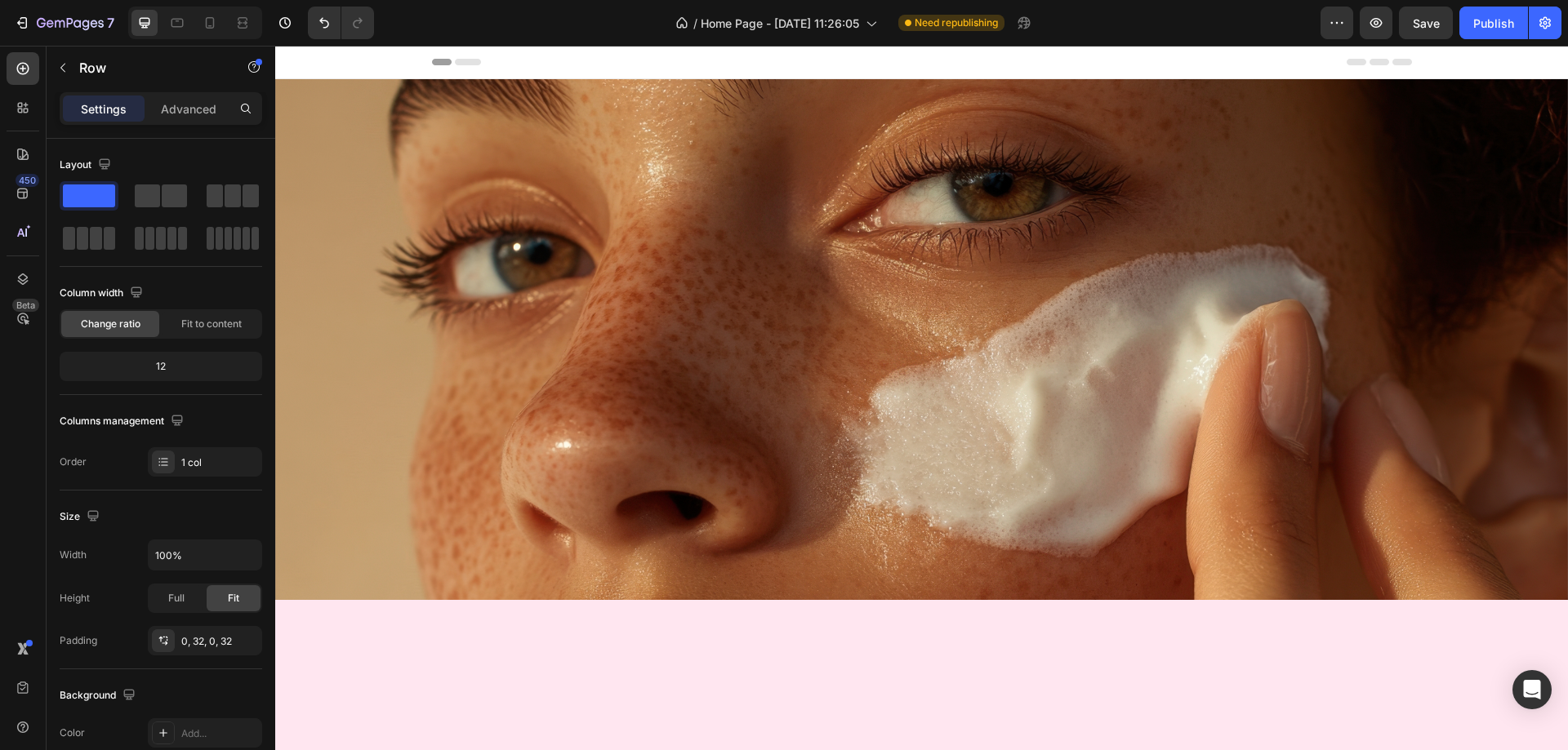
scroll to position [1560, 0]
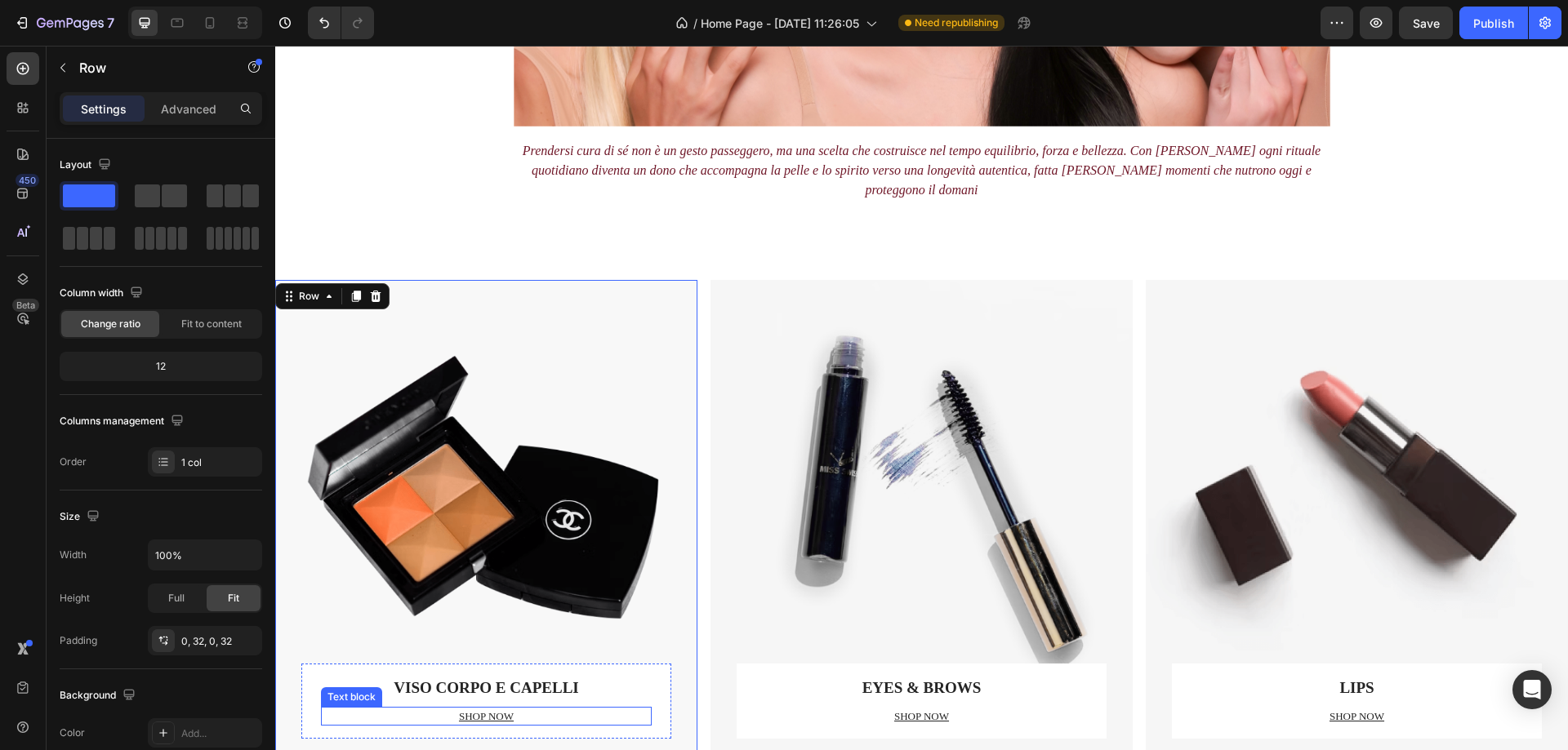
click at [521, 709] on p "SHOP NOW" at bounding box center [486, 717] width 328 height 17
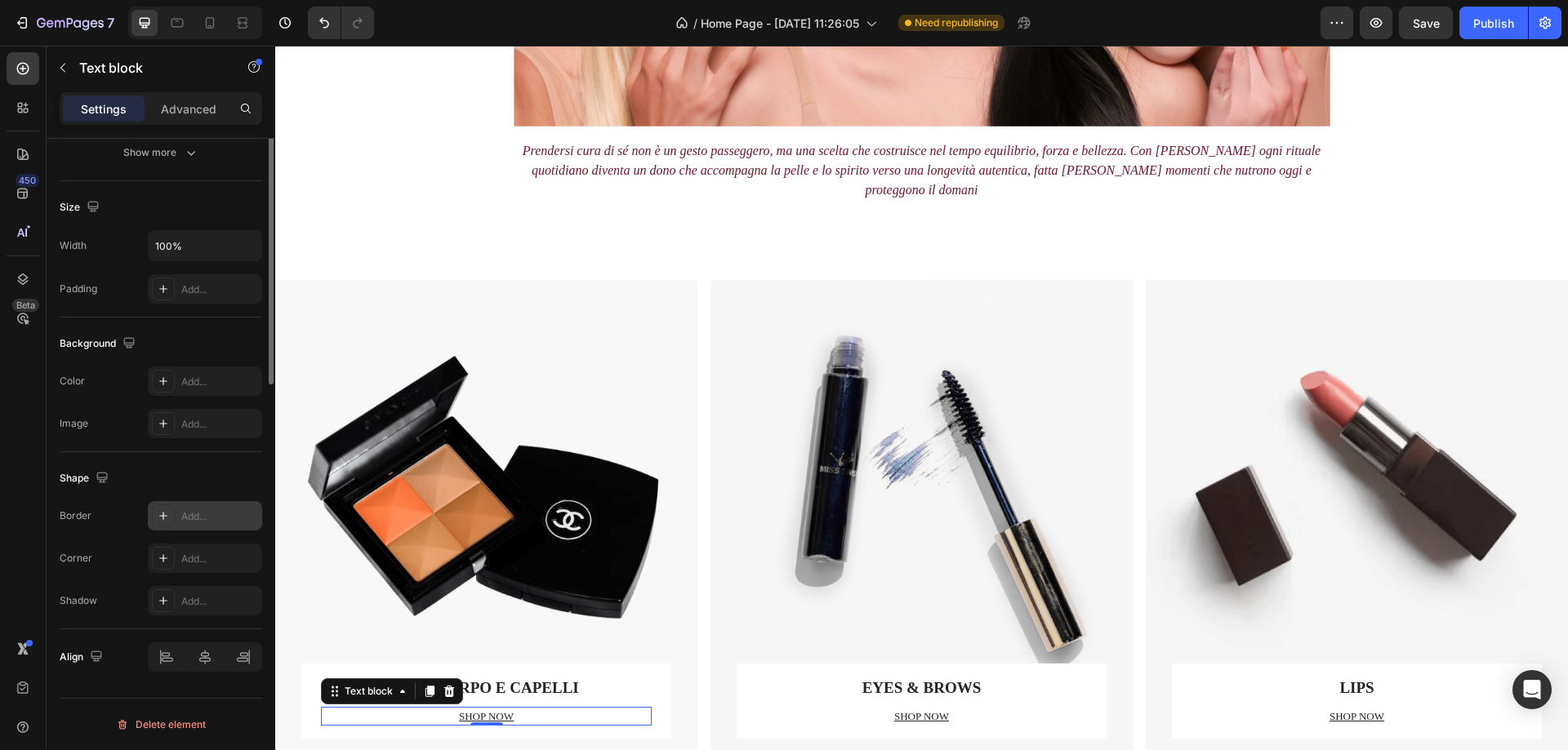
scroll to position [0, 0]
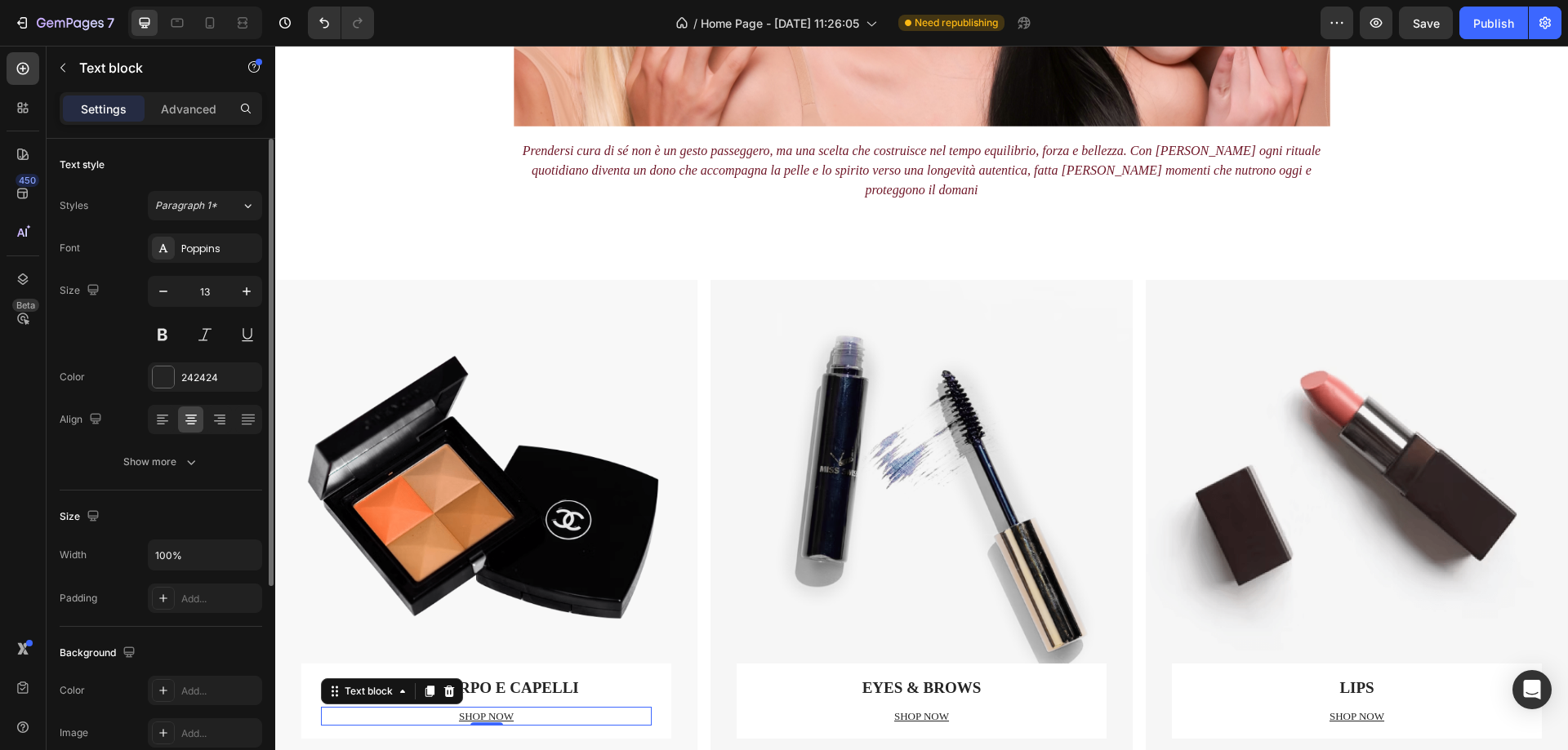
click at [522, 709] on p "SHOP NOW" at bounding box center [486, 717] width 328 height 17
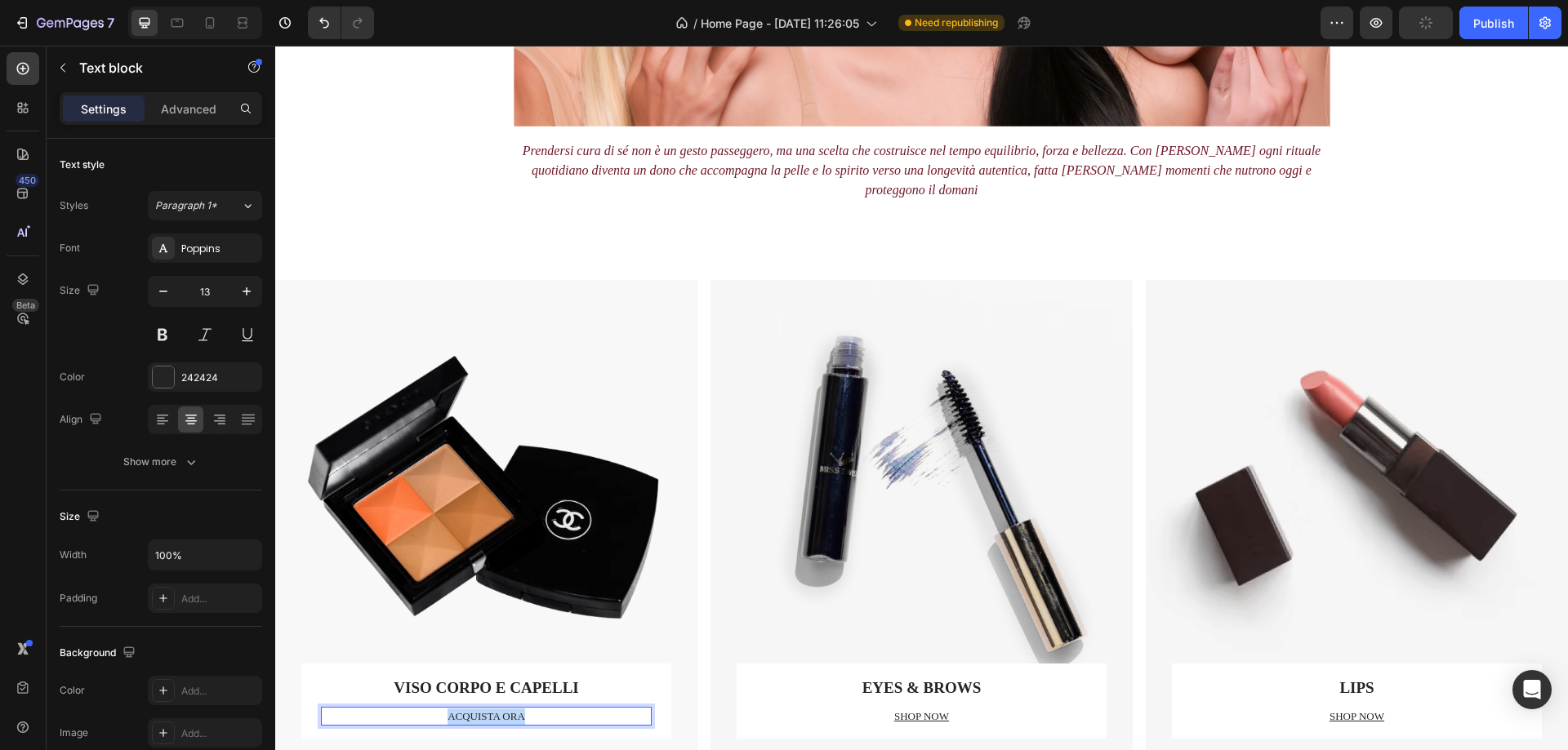
drag, startPoint x: 529, startPoint y: 694, endPoint x: 444, endPoint y: 695, distance: 85.0
click at [444, 709] on p "ACQUISTA ORA" at bounding box center [486, 717] width 328 height 17
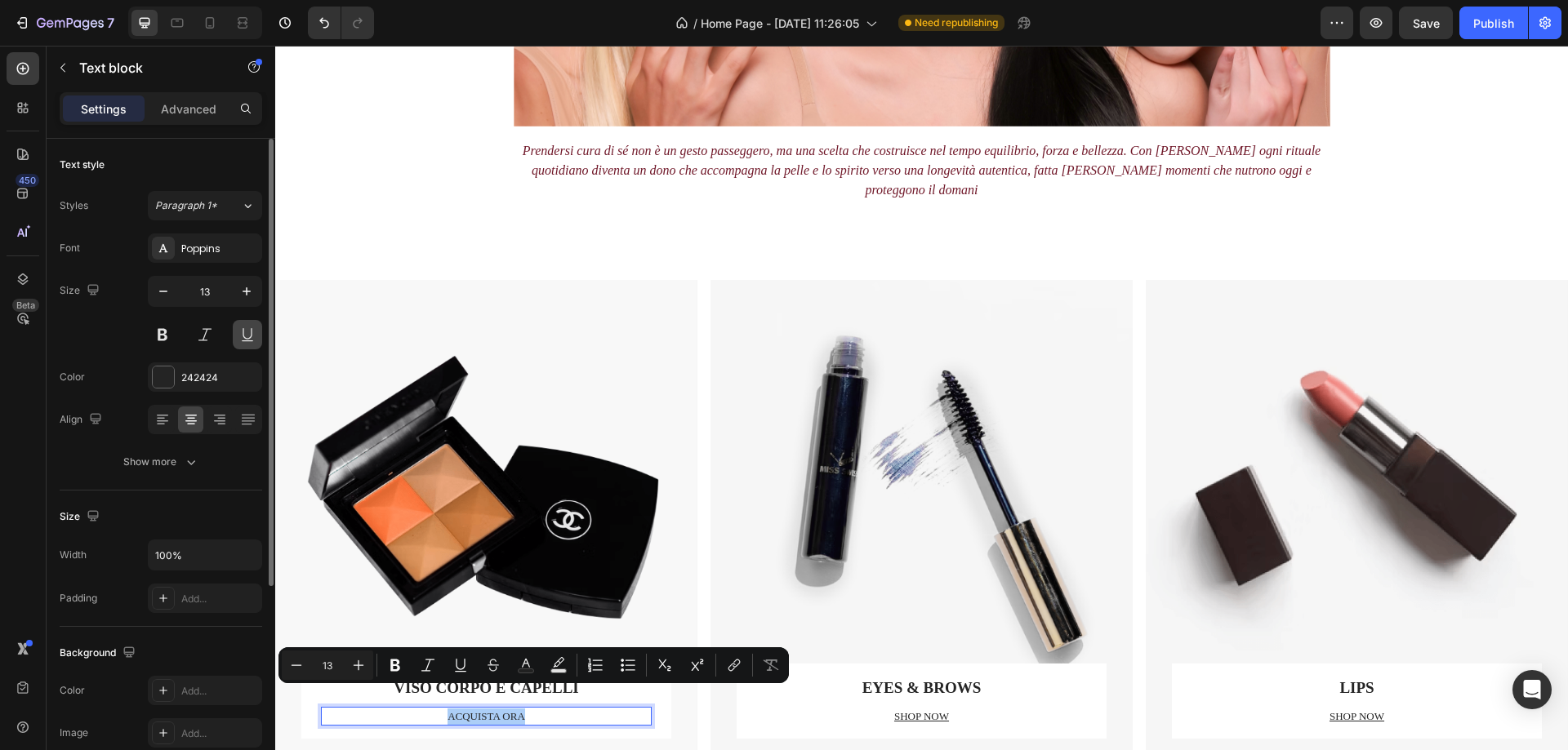
click at [246, 336] on button at bounding box center [248, 335] width 30 height 30
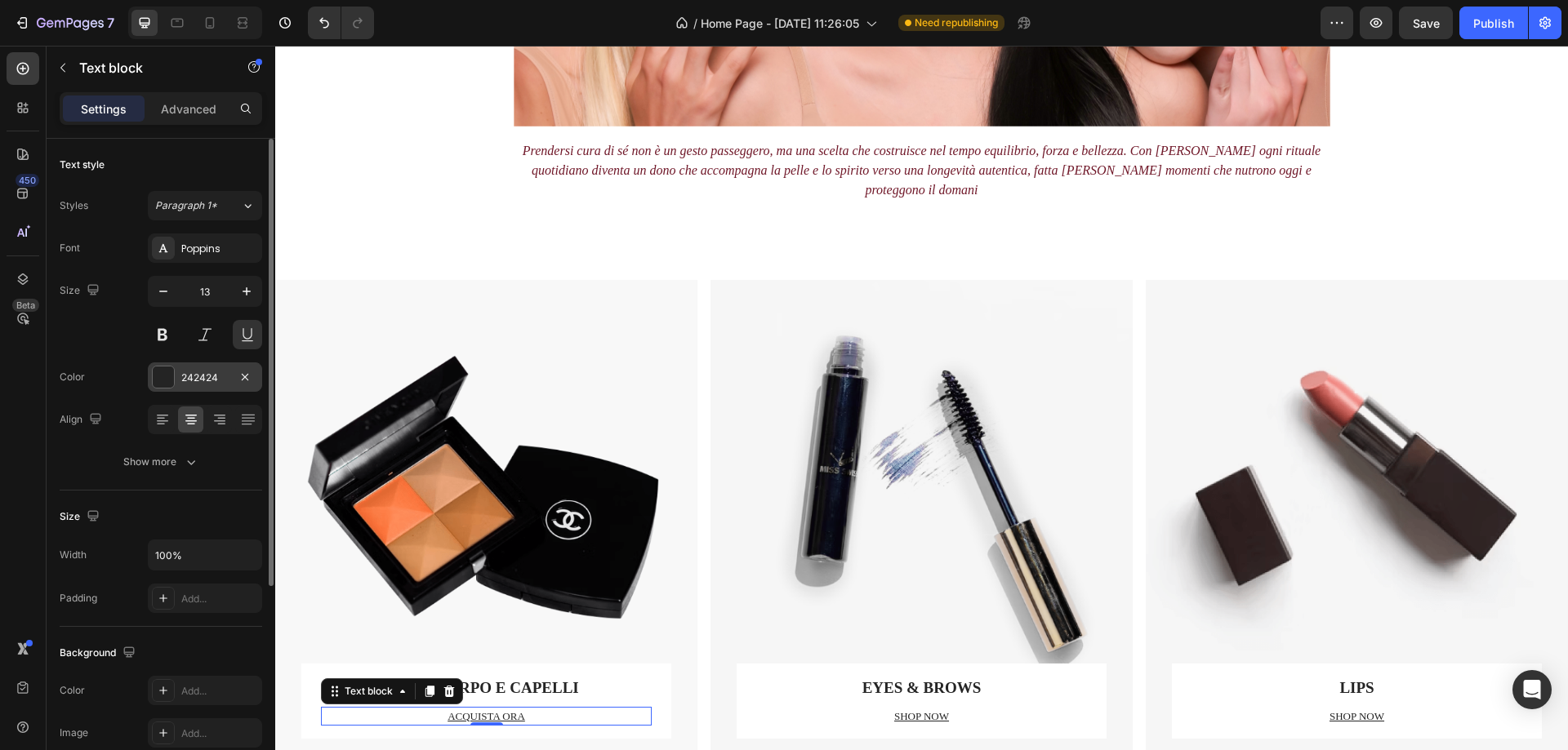
click at [165, 377] on div at bounding box center [163, 377] width 21 height 21
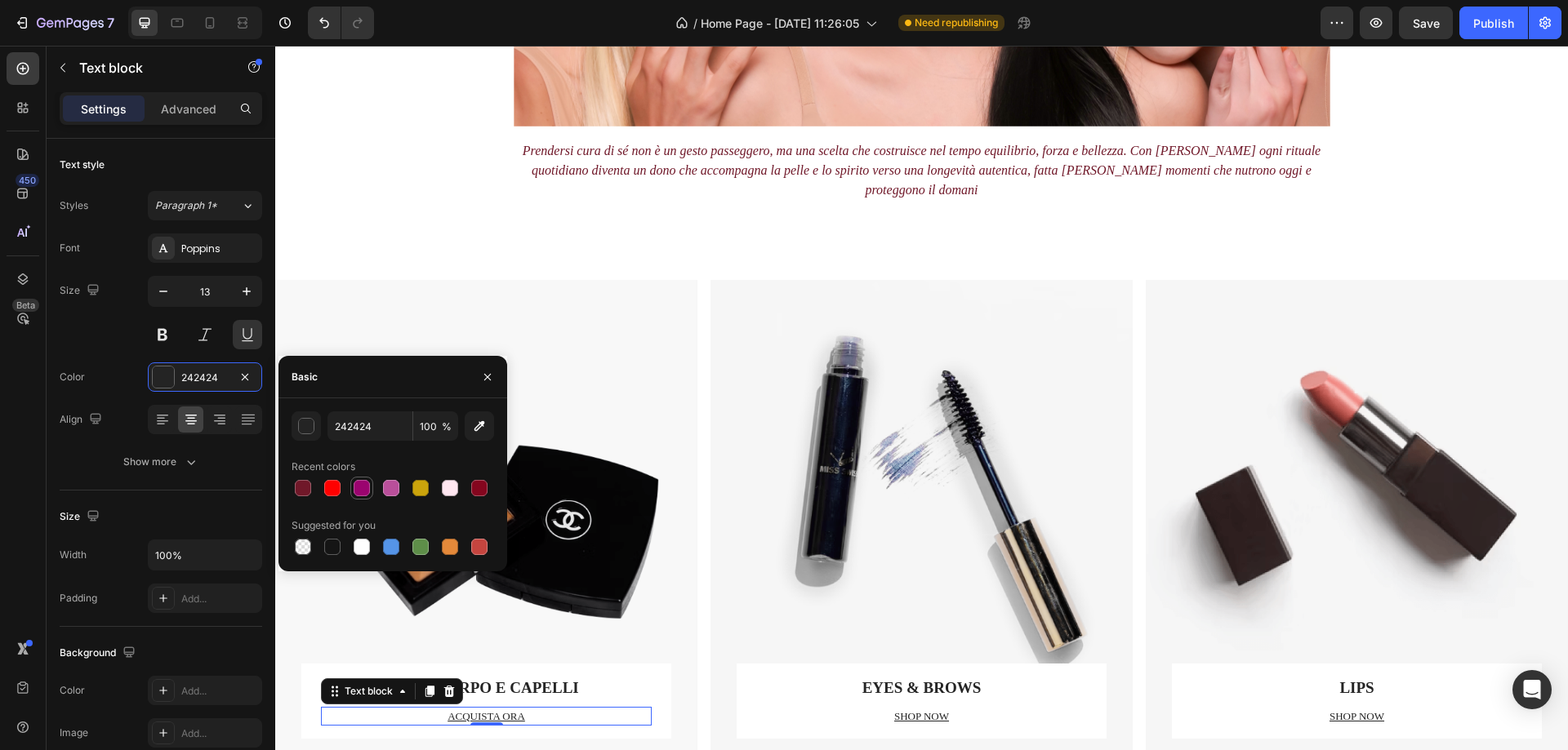
click at [364, 492] on div at bounding box center [362, 488] width 17 height 17
click at [306, 491] on div at bounding box center [302, 488] width 17 height 17
type input "701829"
click at [681, 663] on div "VISO CORPO E CAPELLI Text block [PERSON_NAME] Text block 0 Row Row" at bounding box center [486, 516] width 422 height 472
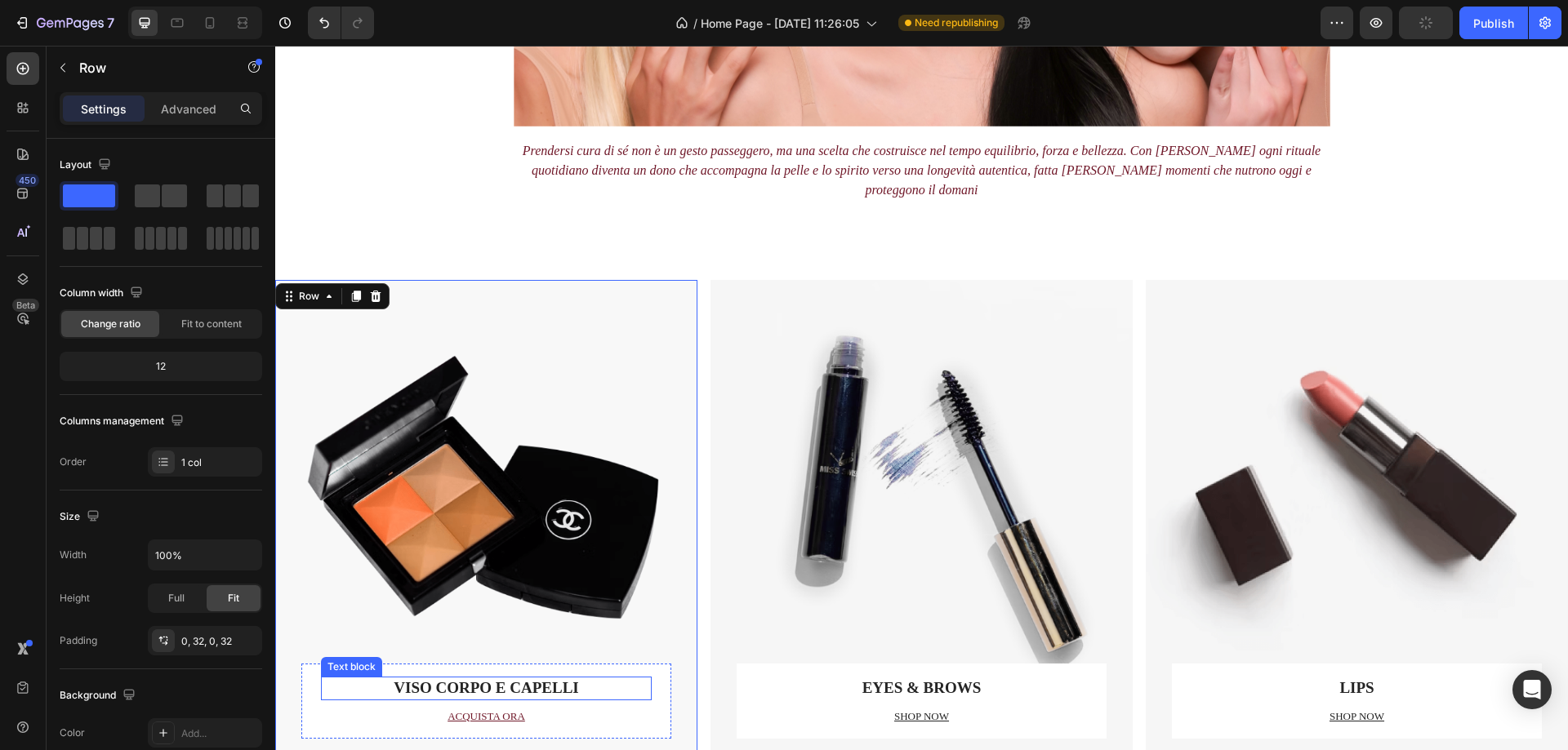
click at [549, 678] on p "VISO CORPO E CAPELLI" at bounding box center [486, 688] width 328 height 20
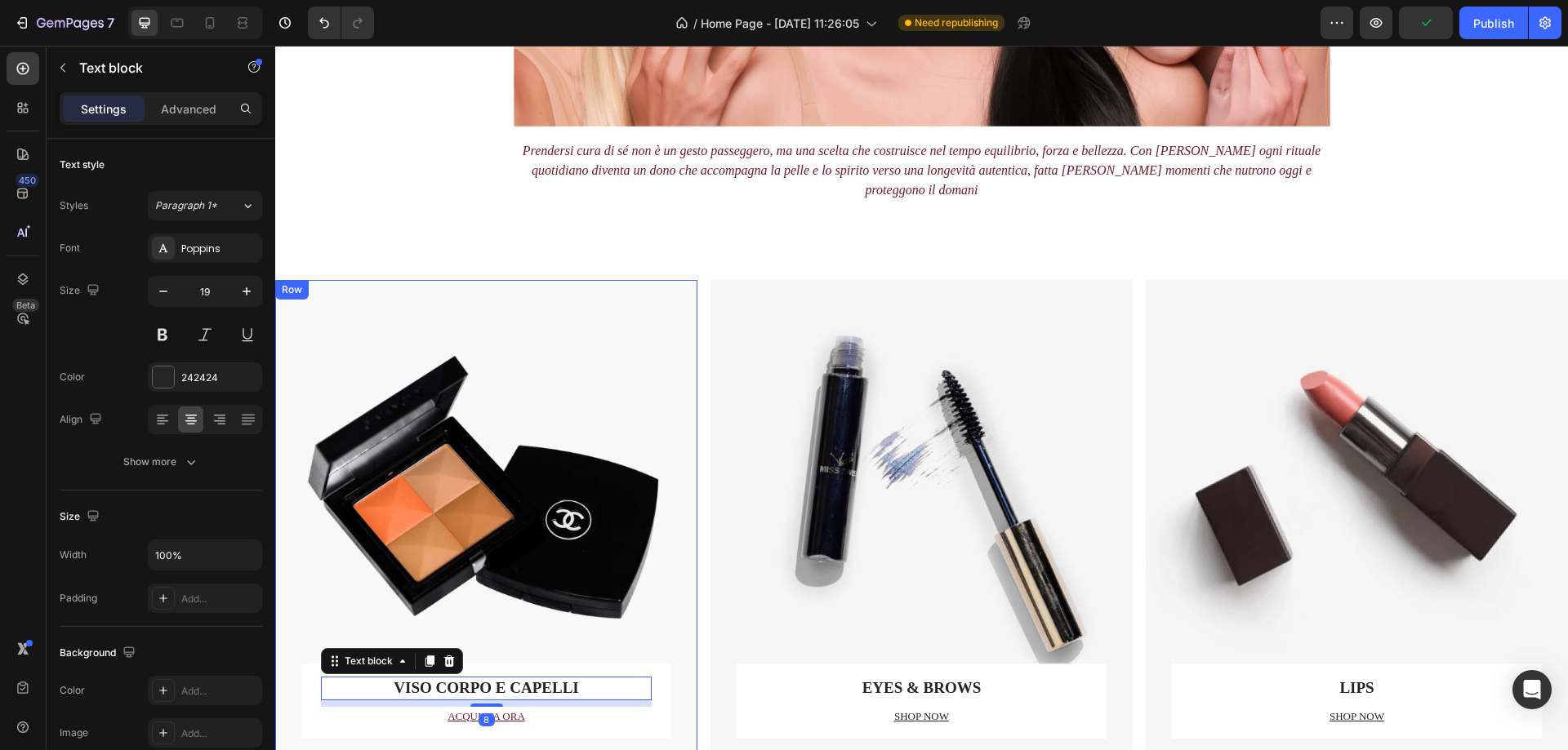
click at [670, 599] on div "VISO CORPO E CAPELLI Text block 8 [PERSON_NAME] Text block Row Row" at bounding box center [486, 516] width 422 height 472
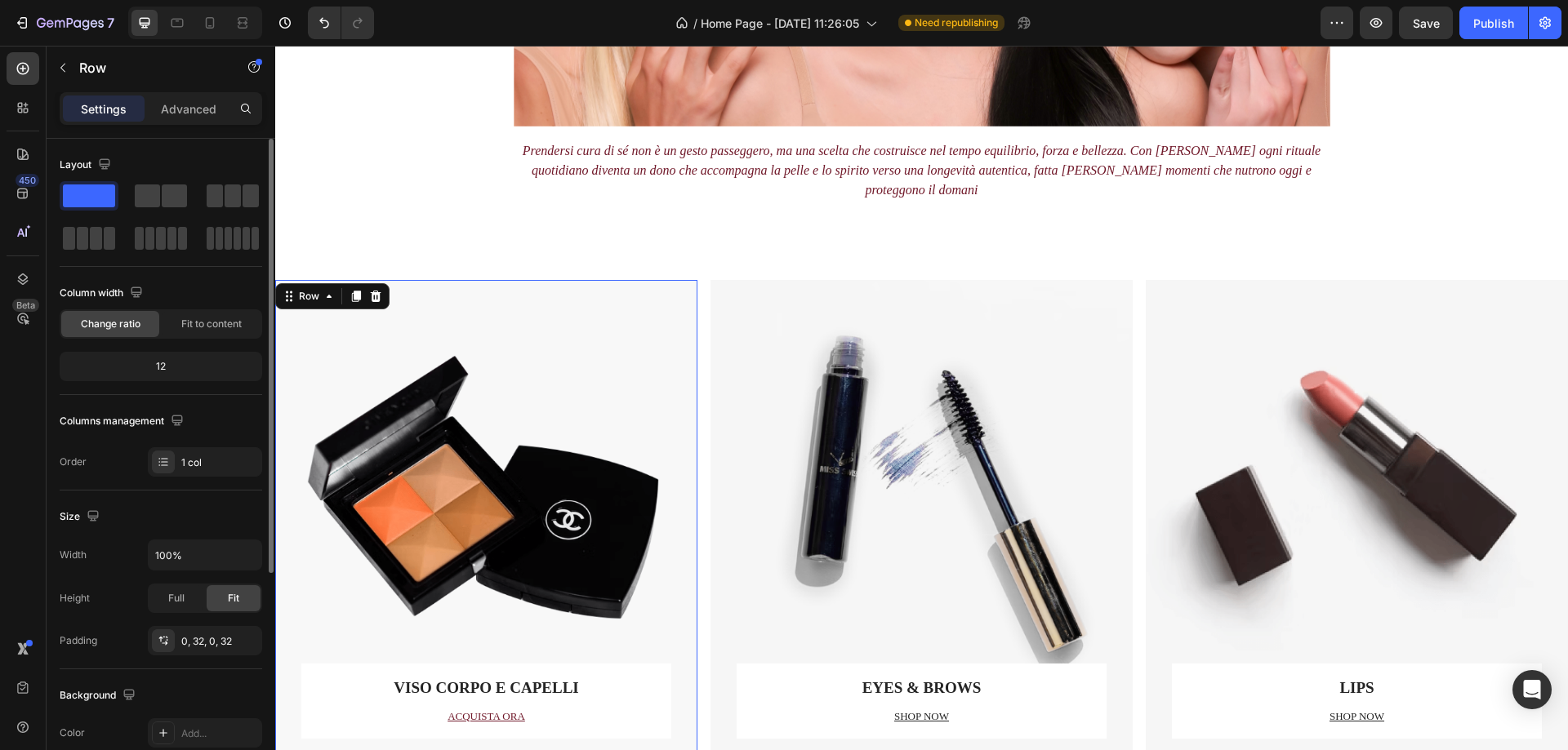
scroll to position [81, 0]
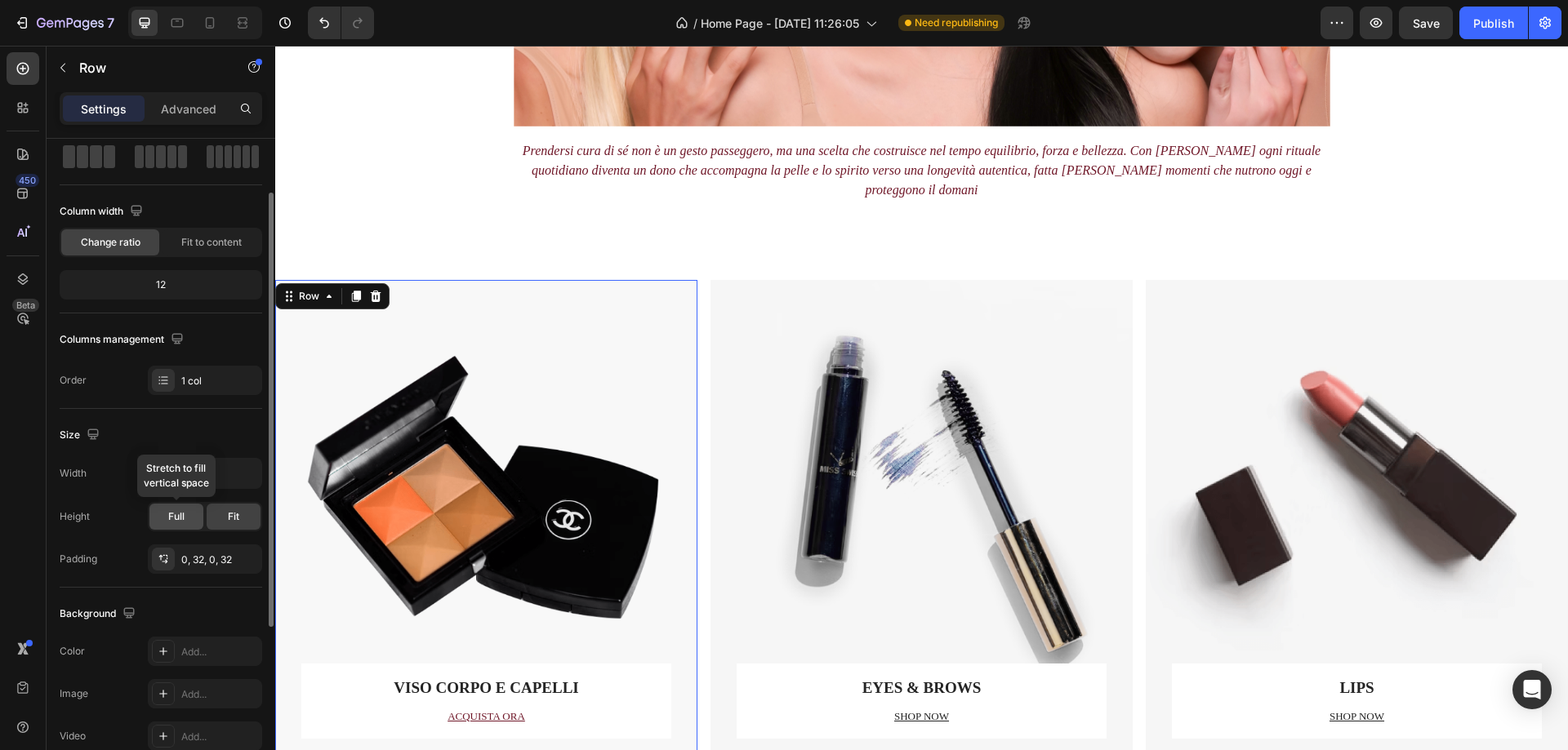
click at [186, 513] on div "Full" at bounding box center [177, 517] width 54 height 26
click at [236, 516] on span "Fit" at bounding box center [233, 517] width 11 height 15
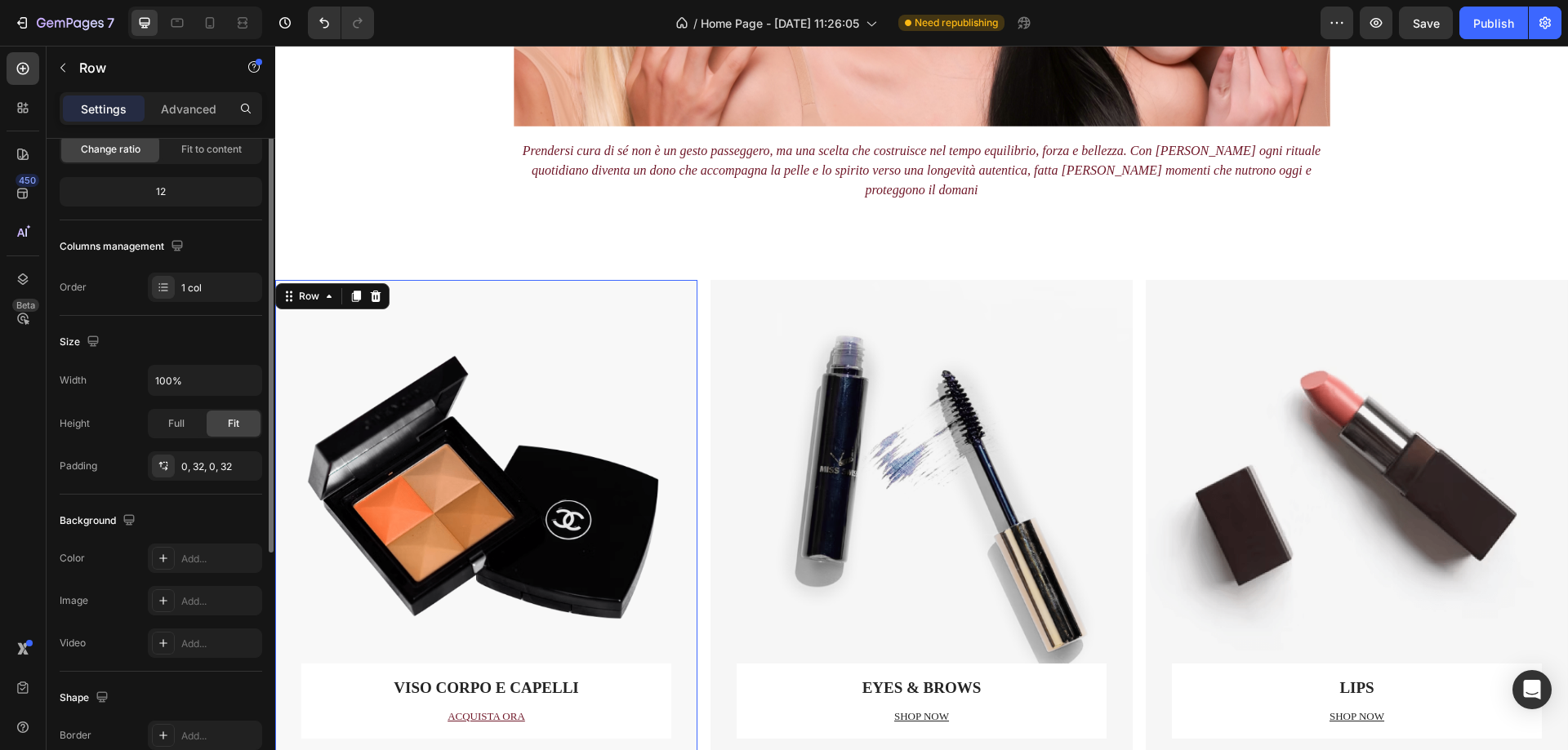
scroll to position [0, 0]
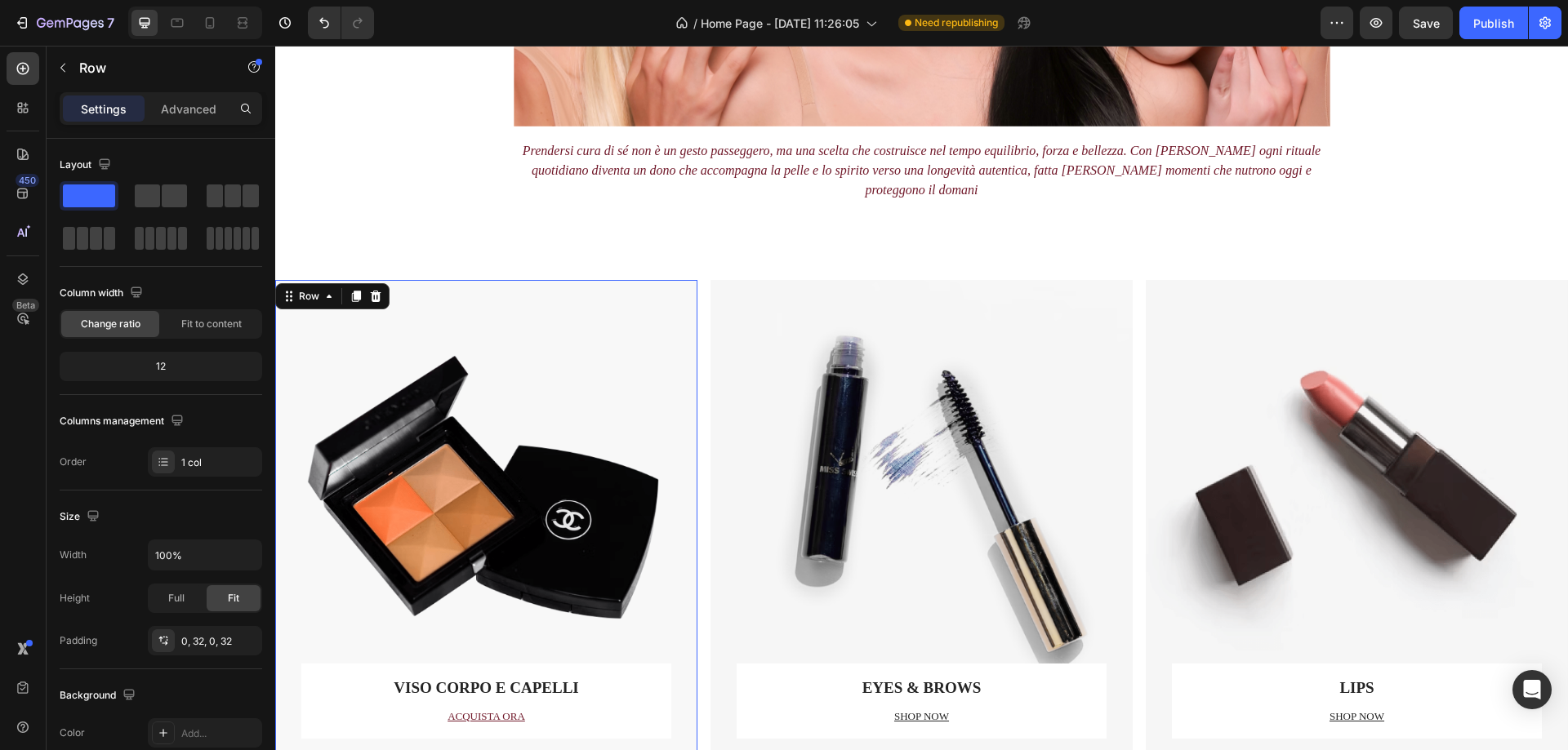
click at [402, 413] on div "VISO CORPO E CAPELLI Text block [PERSON_NAME] Text block Row" at bounding box center [486, 516] width 370 height 472
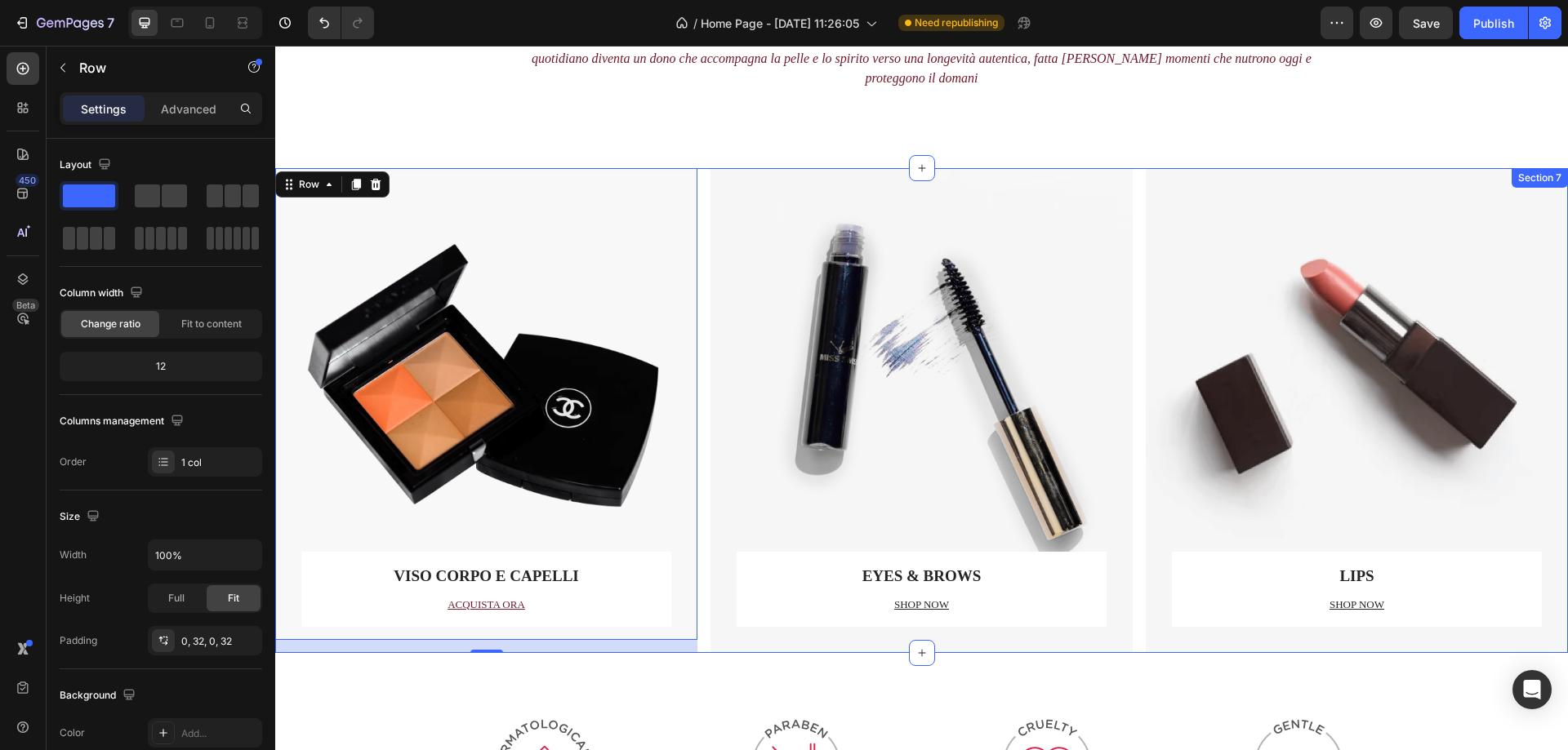
scroll to position [1560, 0]
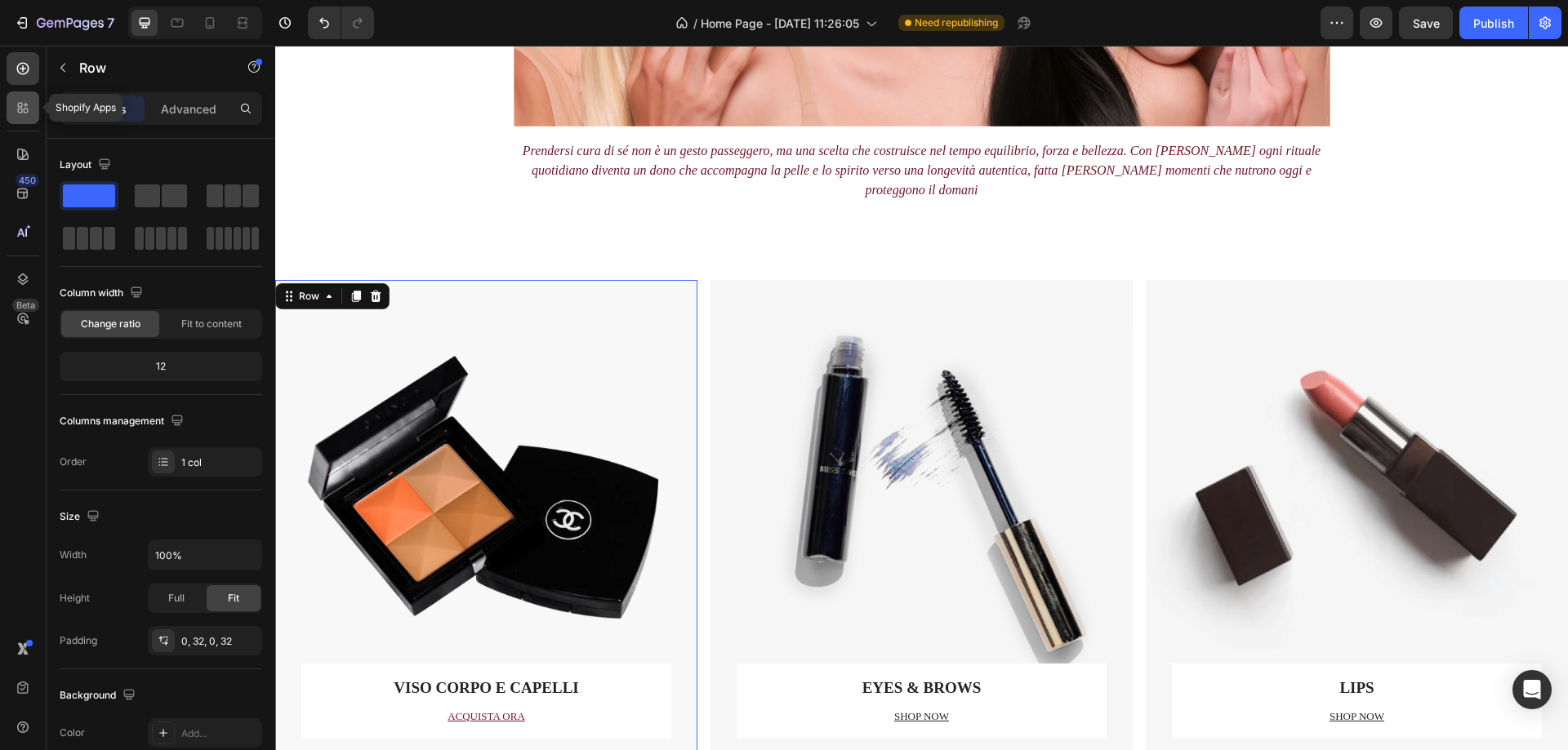
click at [23, 102] on icon at bounding box center [23, 108] width 17 height 17
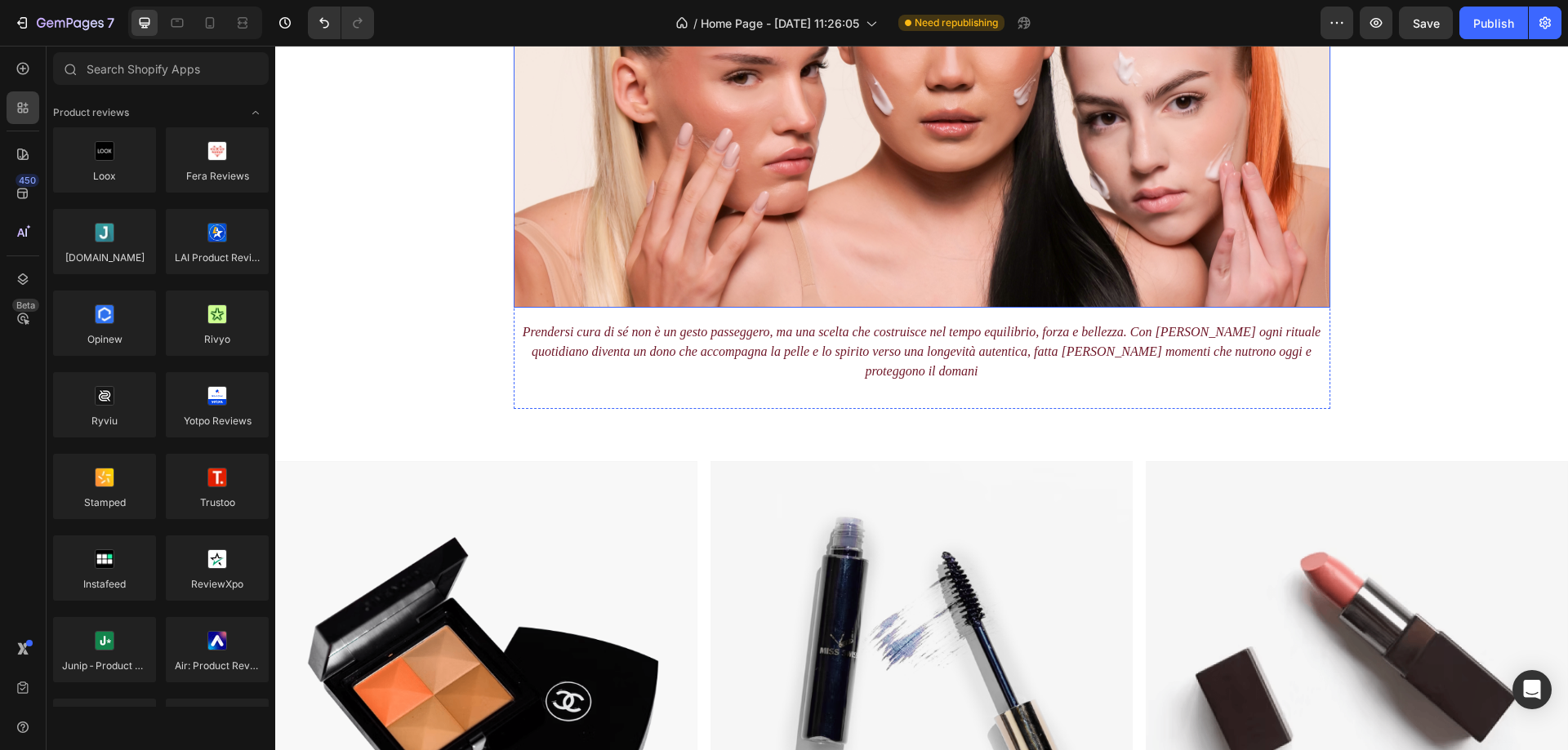
scroll to position [998, 0]
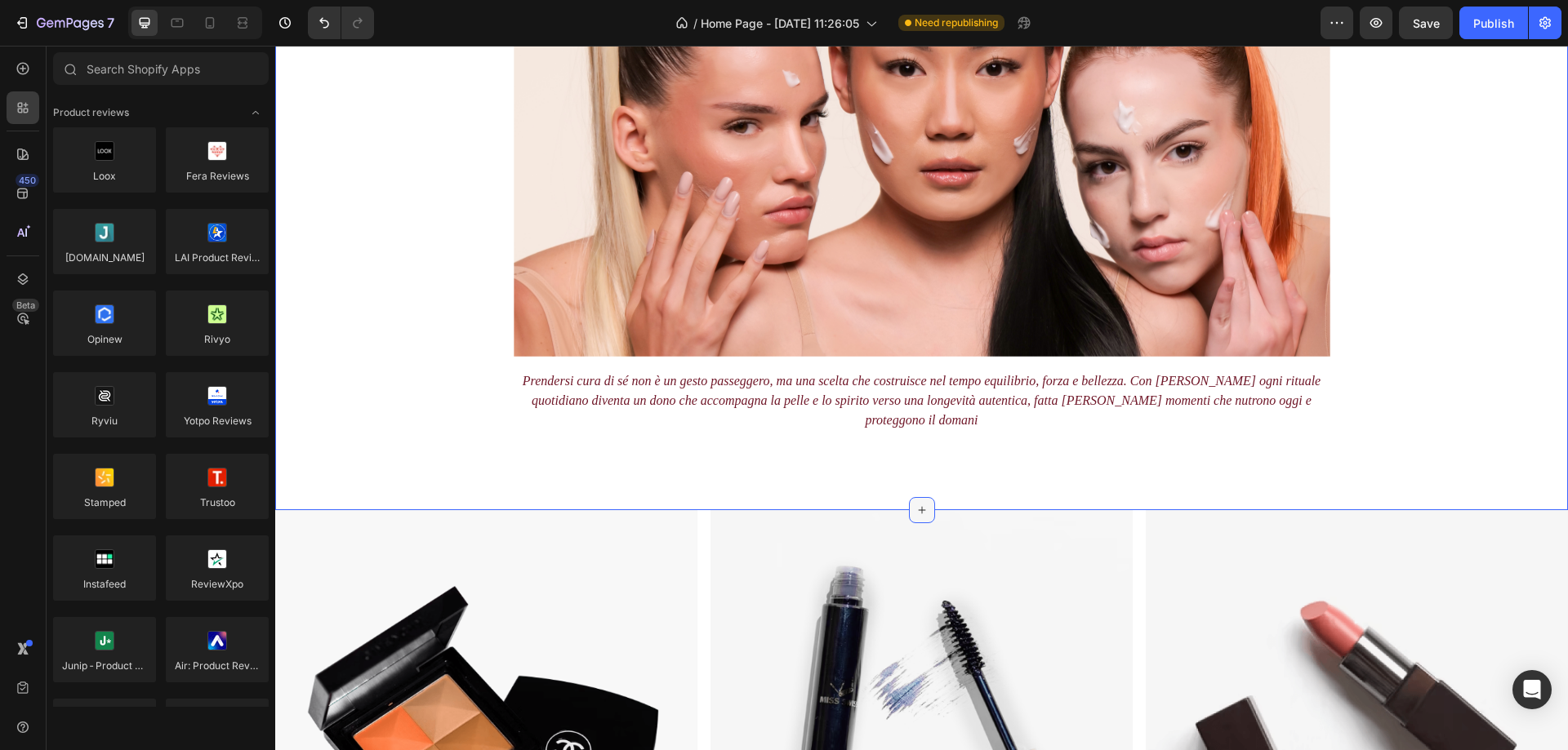
click at [916, 504] on icon at bounding box center [922, 510] width 13 height 13
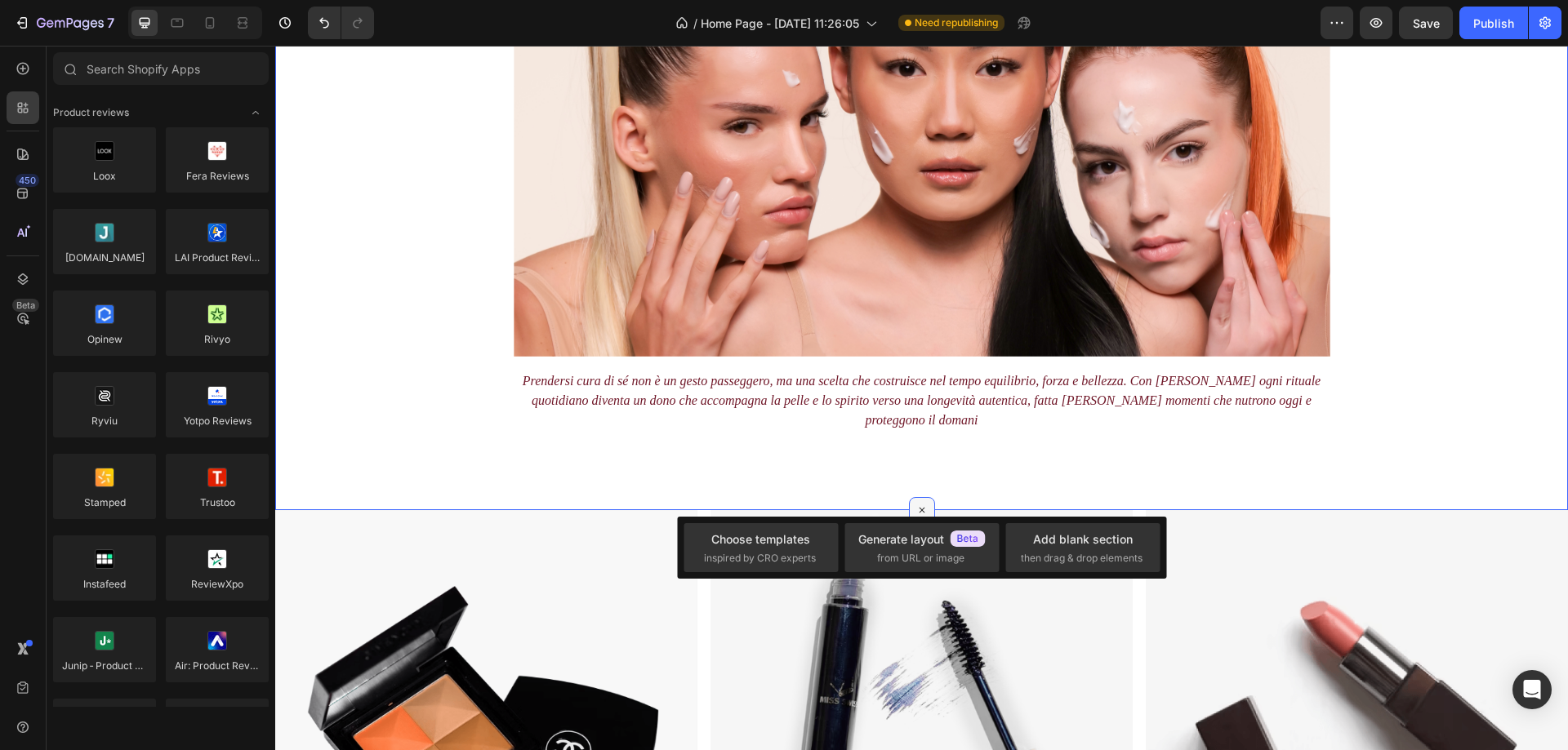
click at [912, 501] on icon at bounding box center [921, 510] width 18 height 18
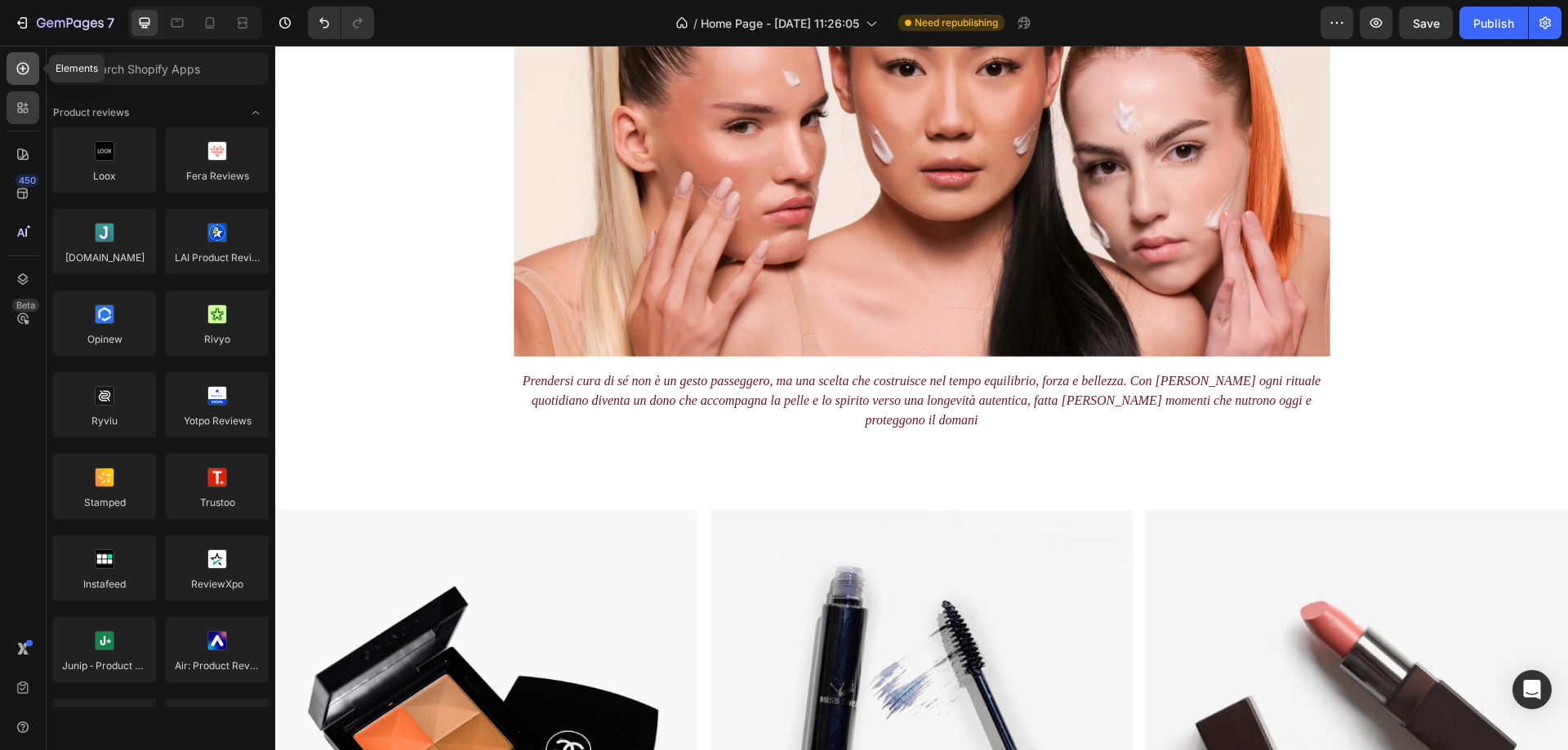
click at [8, 62] on div at bounding box center [22, 68] width 32 height 32
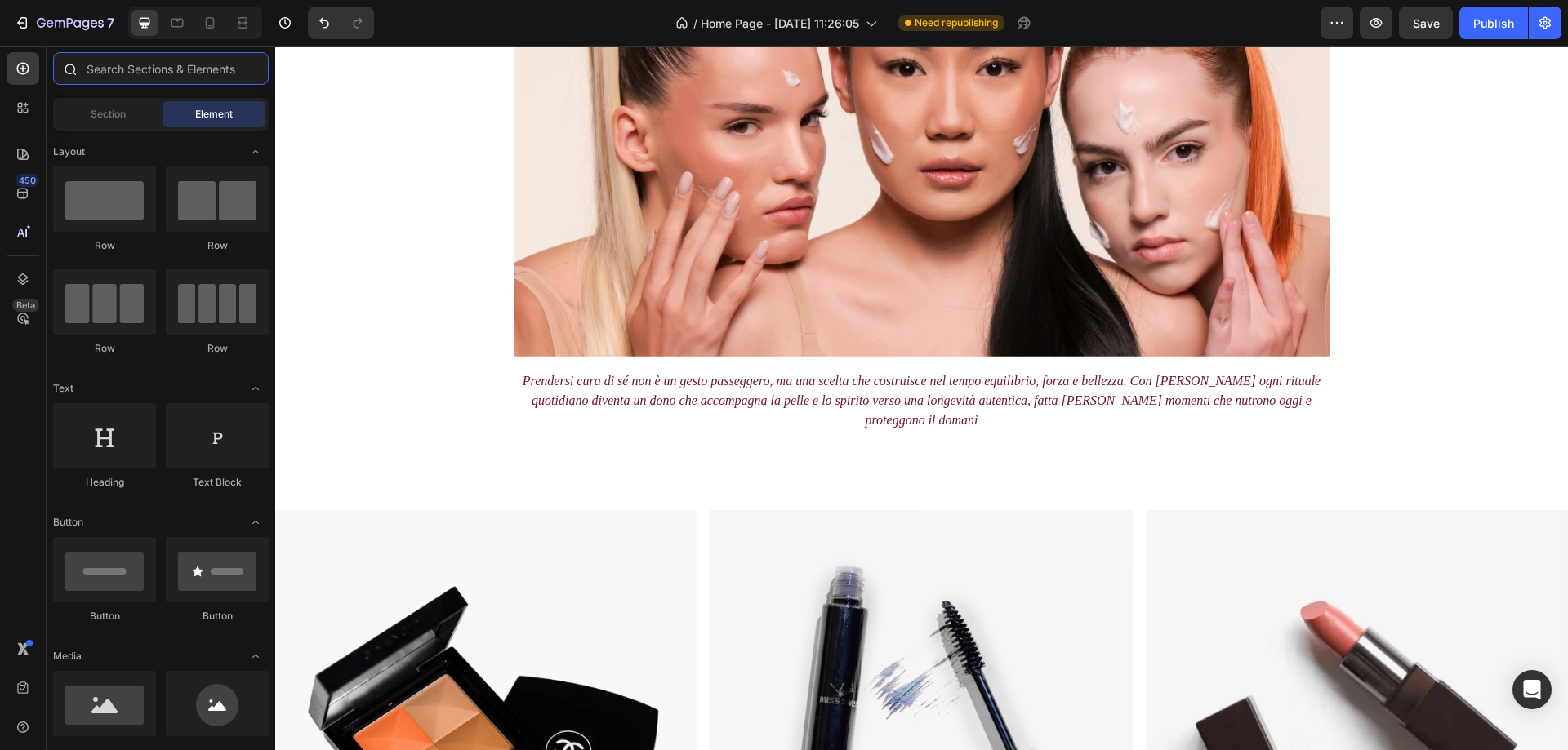
click at [132, 71] on input "text" at bounding box center [161, 68] width 216 height 32
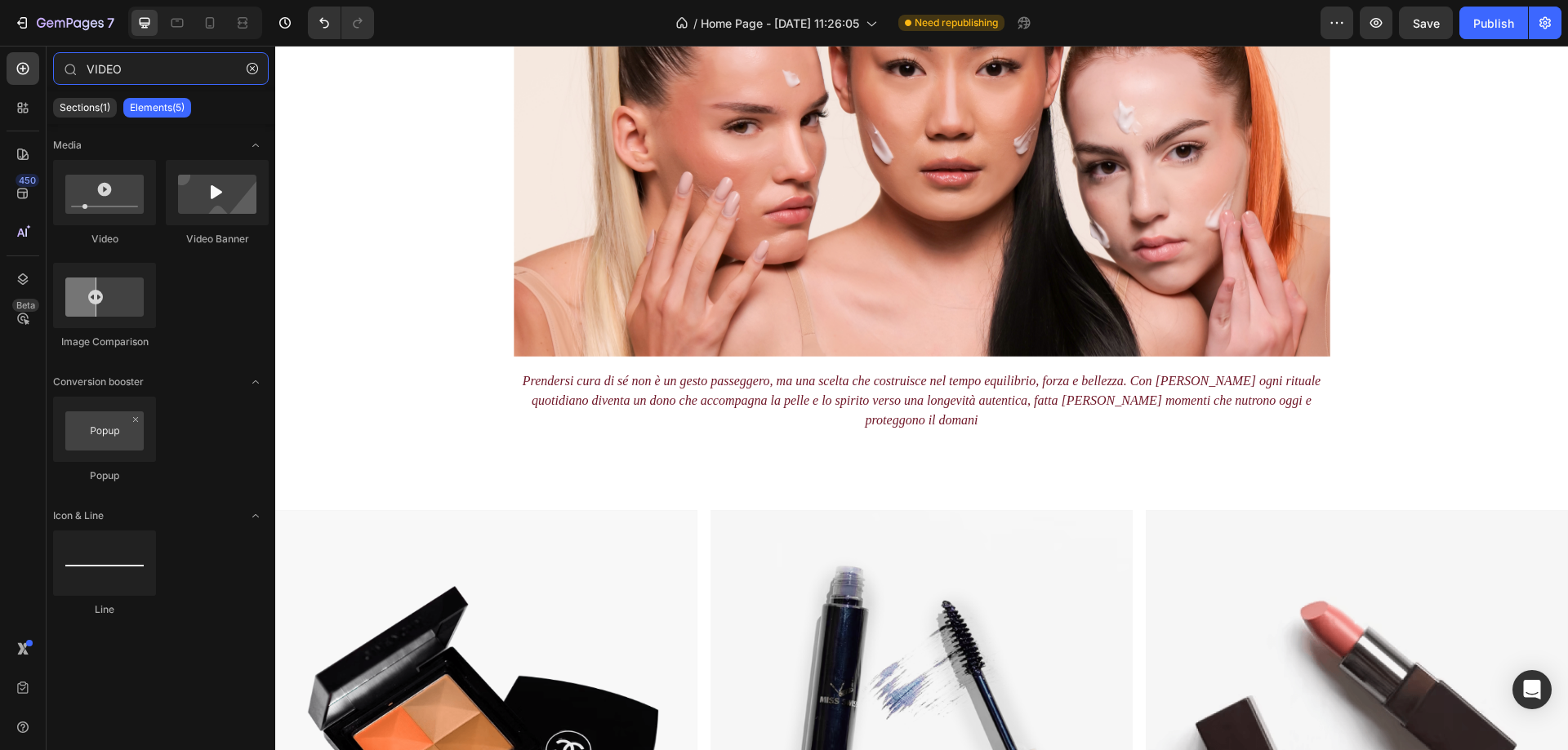
type input "VIDEO"
click at [98, 208] on div at bounding box center [104, 193] width 103 height 66
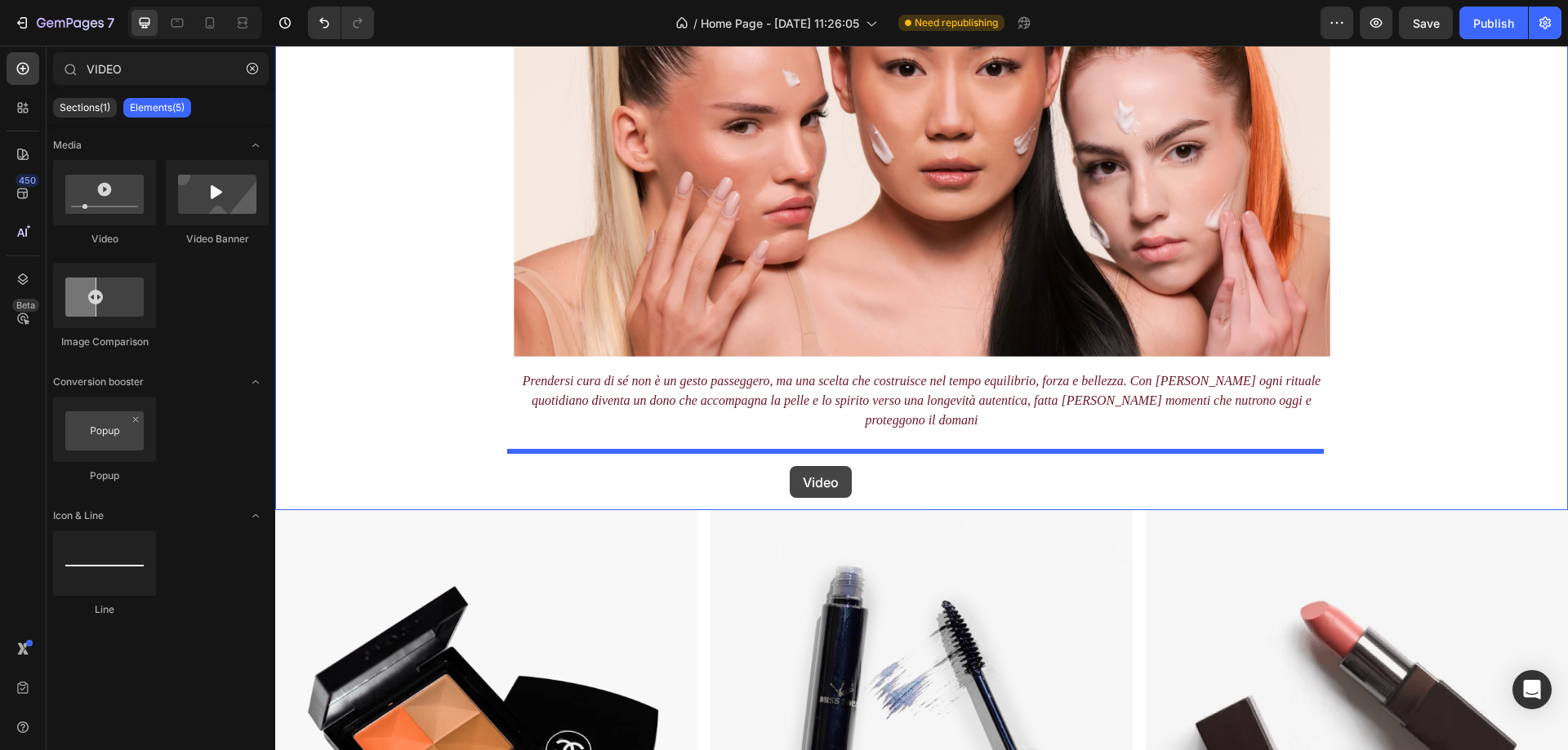
drag, startPoint x: 372, startPoint y: 249, endPoint x: 791, endPoint y: 457, distance: 467.8
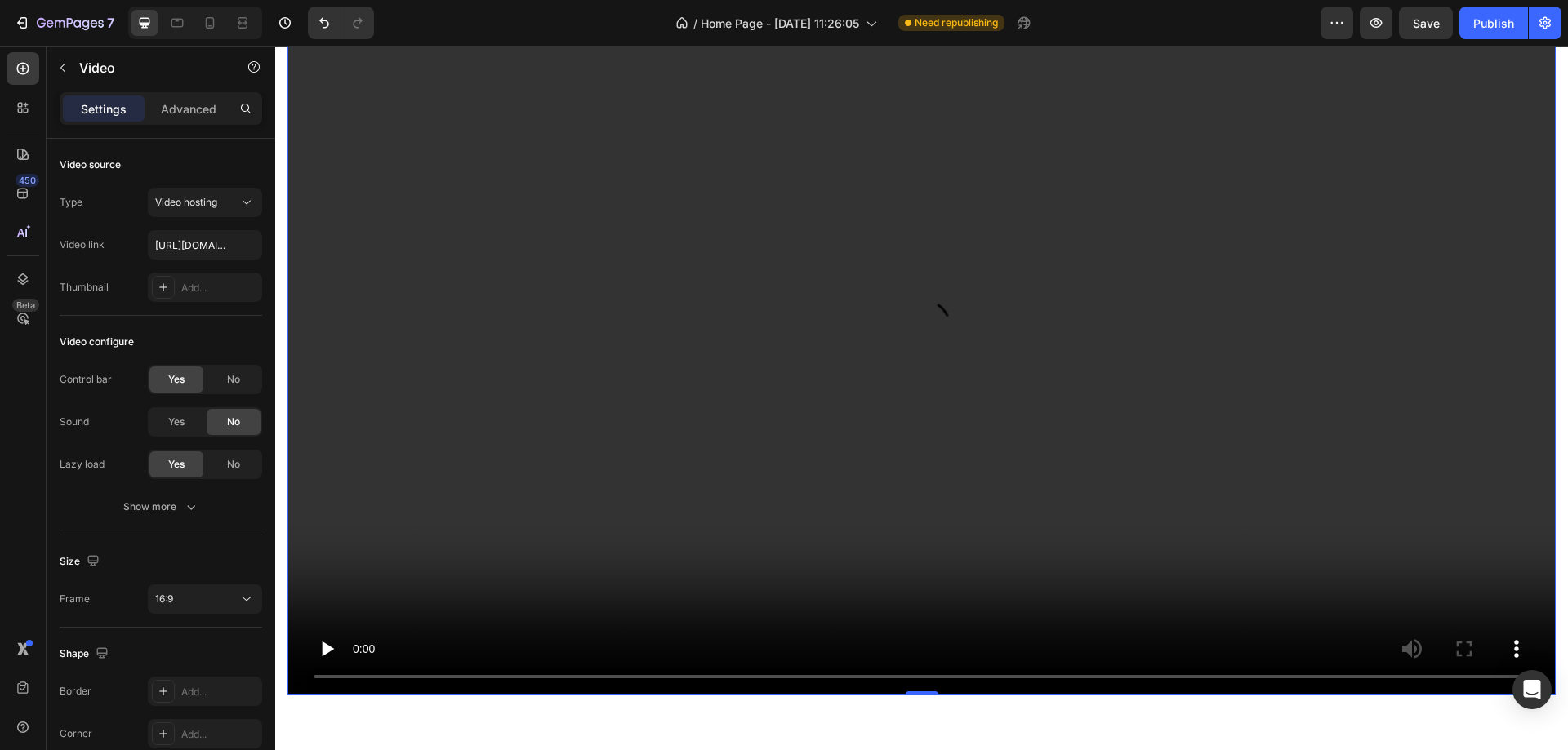
scroll to position [1242, 0]
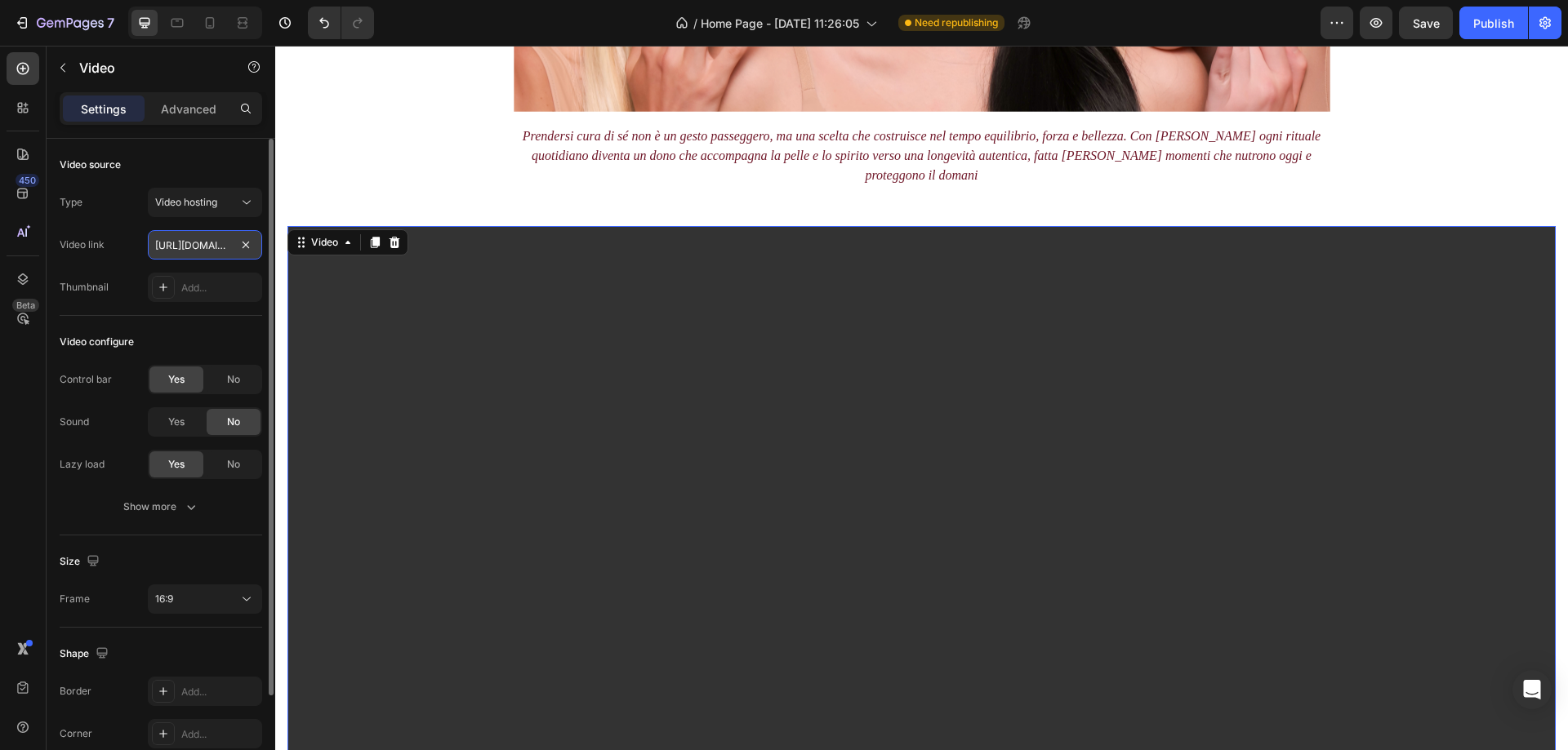
click at [188, 253] on input "[URL][DOMAIN_NAME]" at bounding box center [205, 245] width 114 height 30
click at [174, 243] on input "text" at bounding box center [205, 245] width 114 height 30
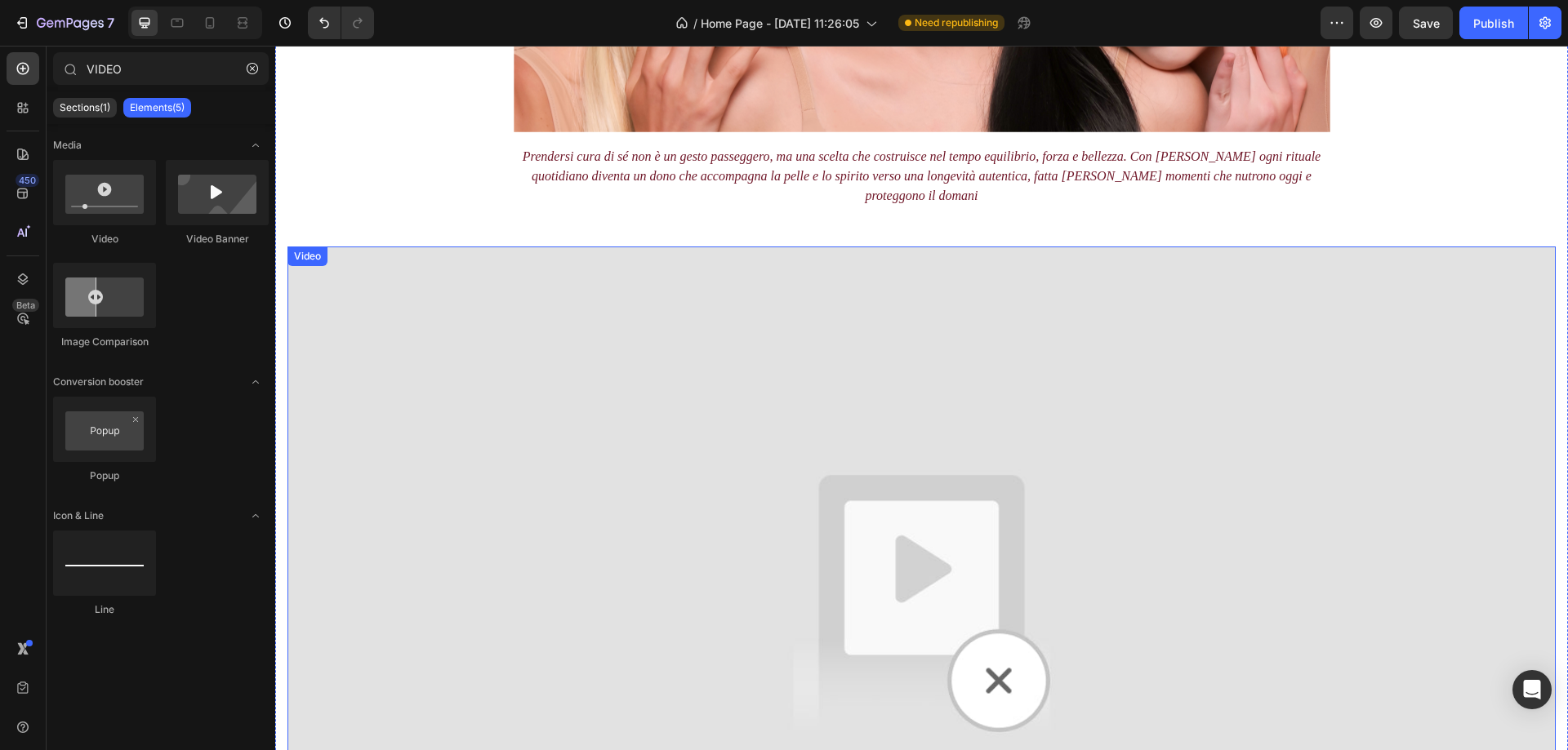
scroll to position [1079, 0]
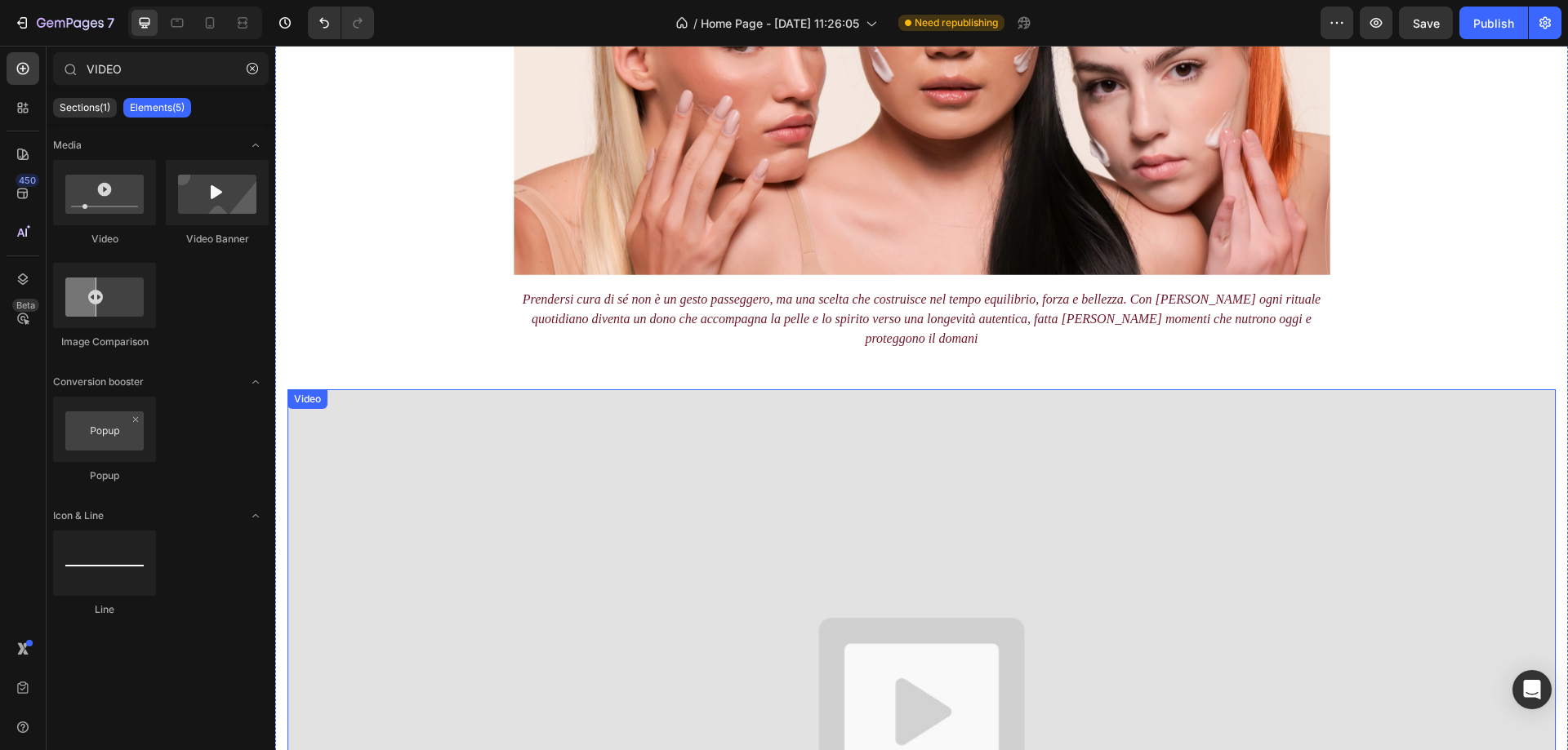
click at [533, 488] on img at bounding box center [921, 746] width 1268 height 714
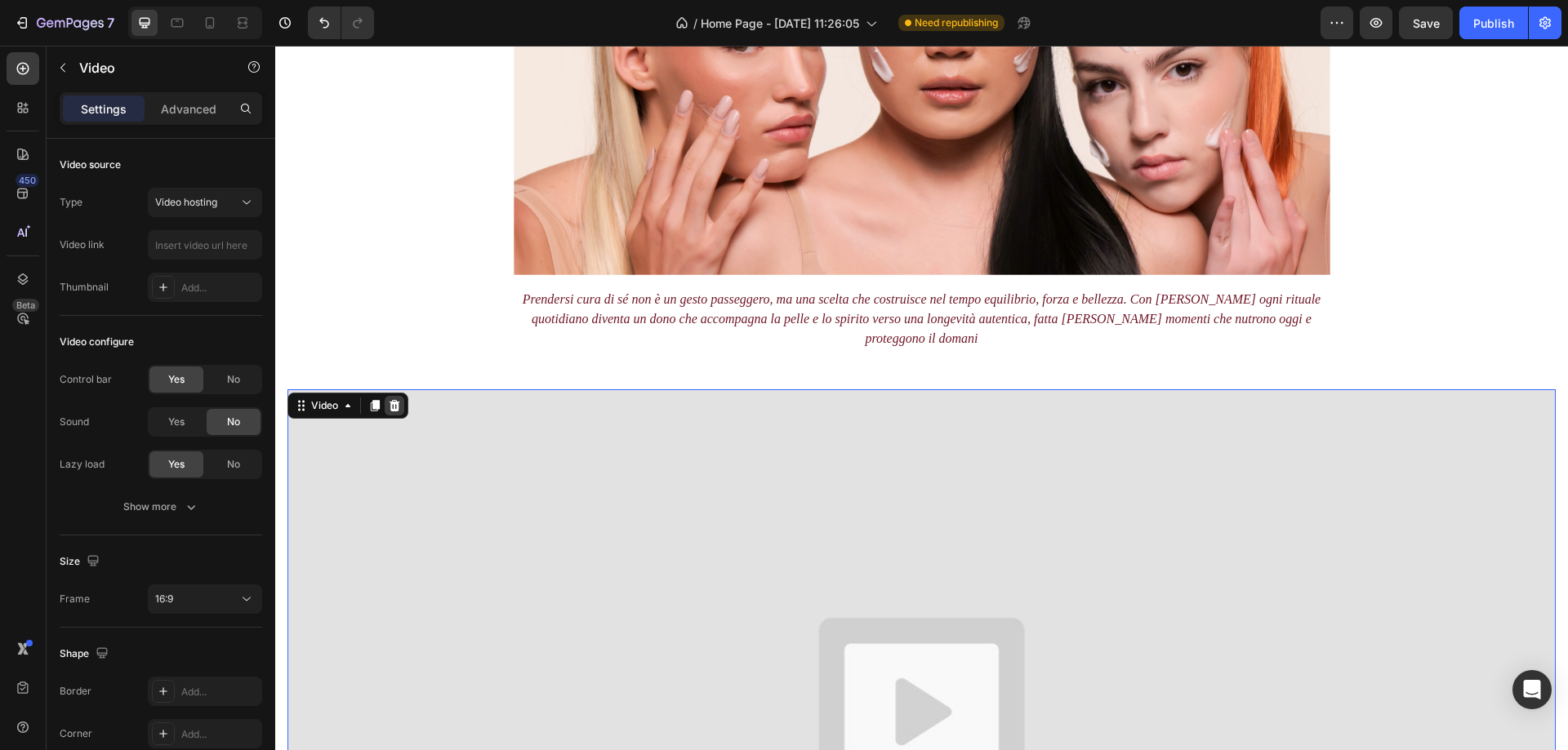
click at [393, 400] on icon at bounding box center [394, 406] width 13 height 13
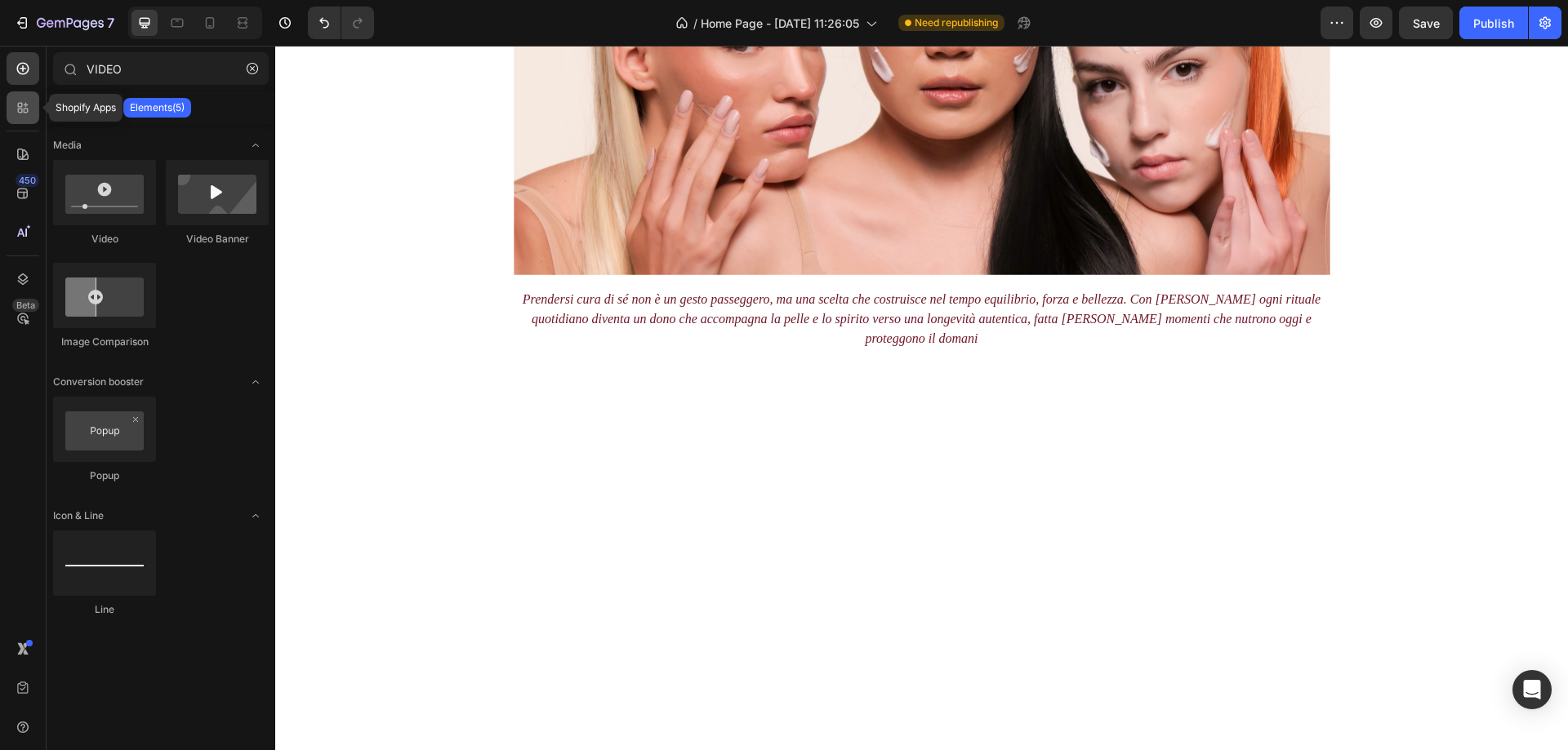
click at [19, 107] on icon at bounding box center [21, 105] width 5 height 5
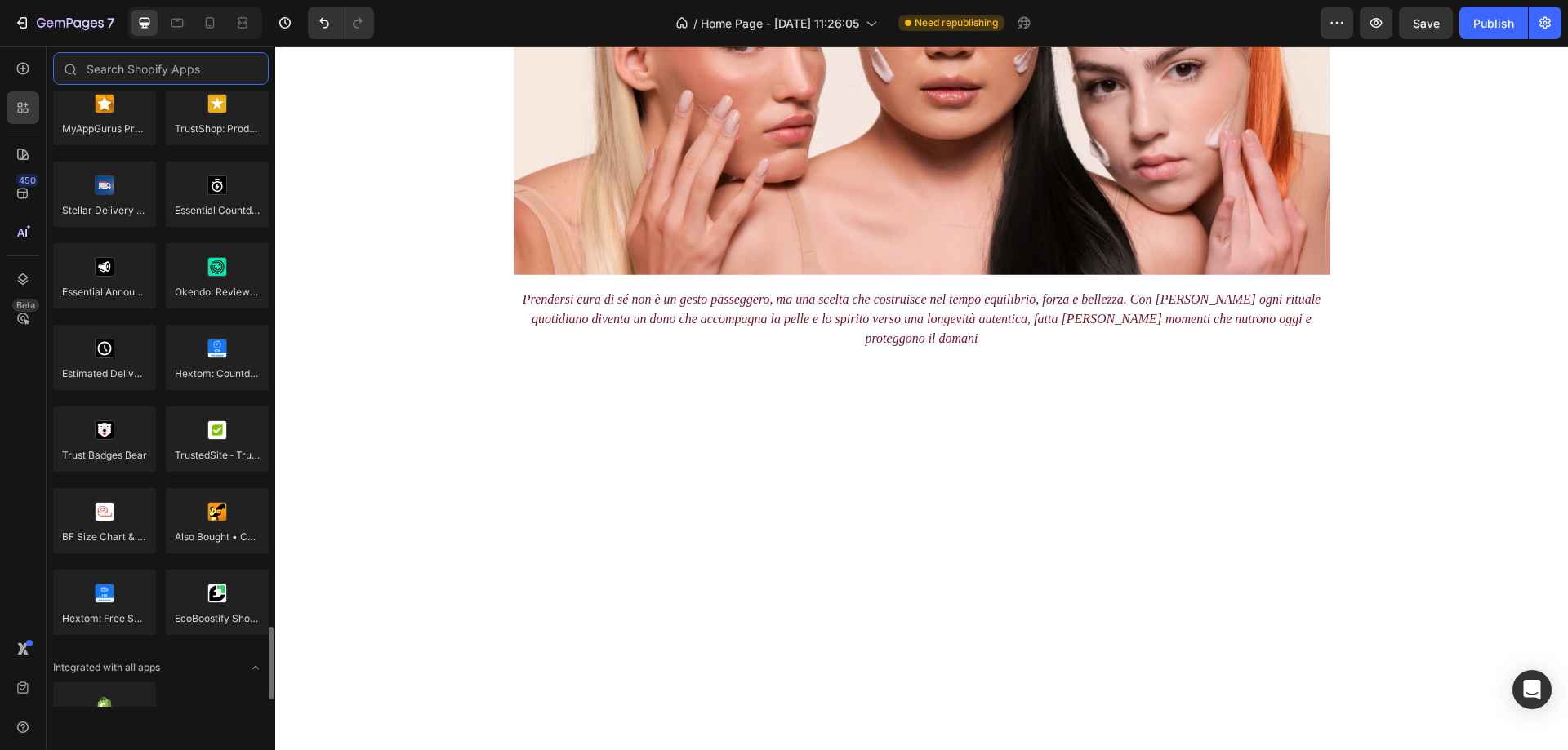
scroll to position [4546, 0]
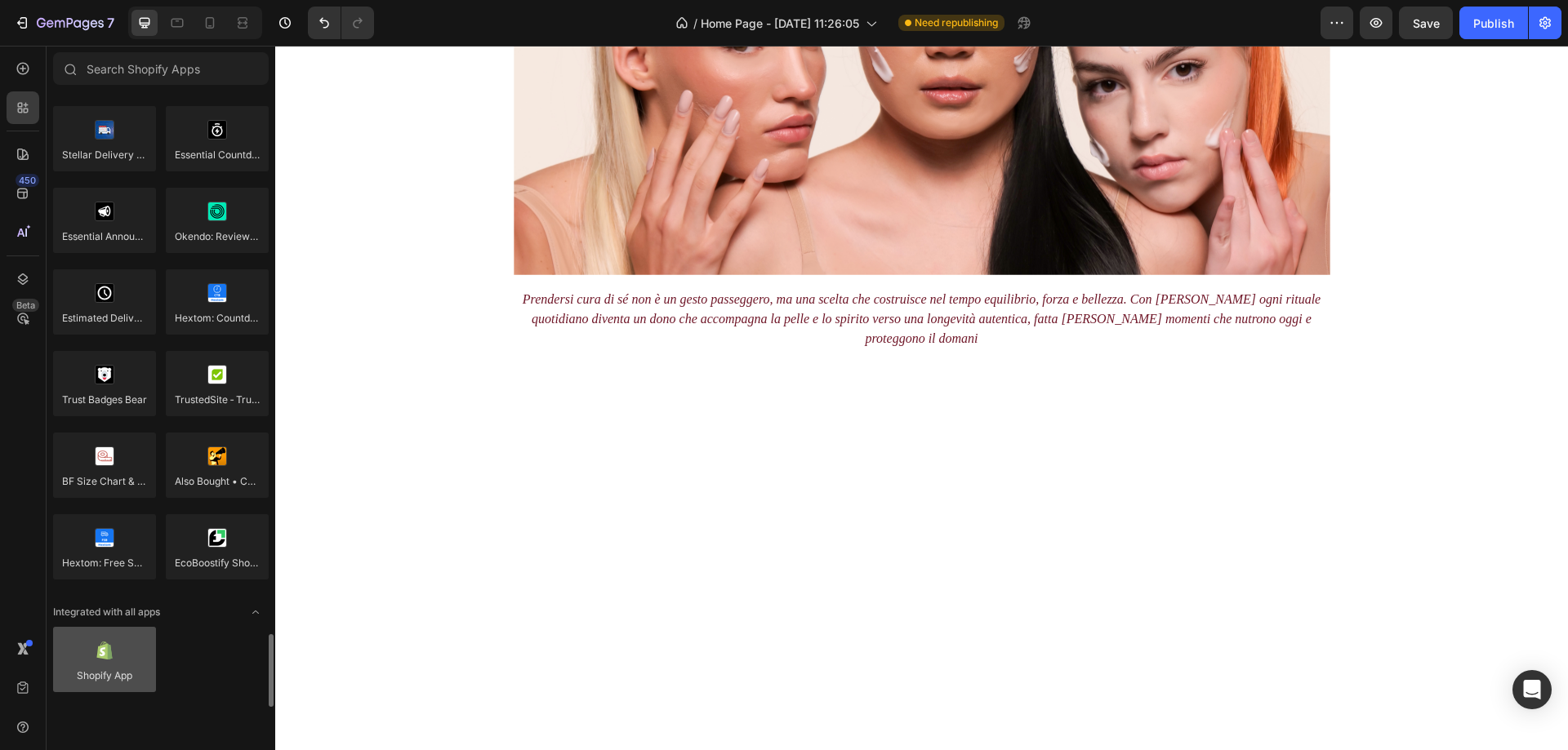
click at [134, 676] on div at bounding box center [104, 660] width 103 height 66
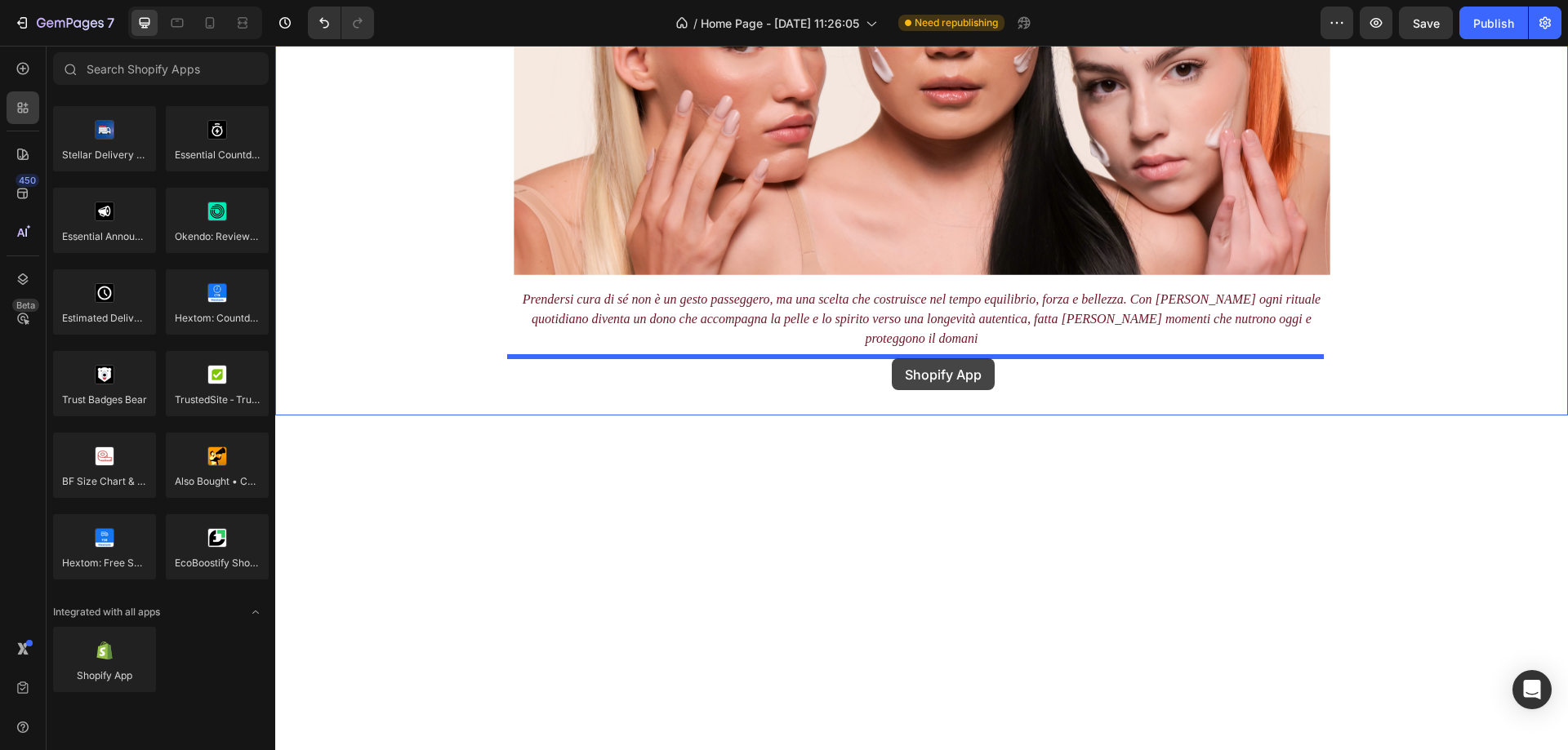
drag, startPoint x: 399, startPoint y: 718, endPoint x: 892, endPoint y: 358, distance: 610.4
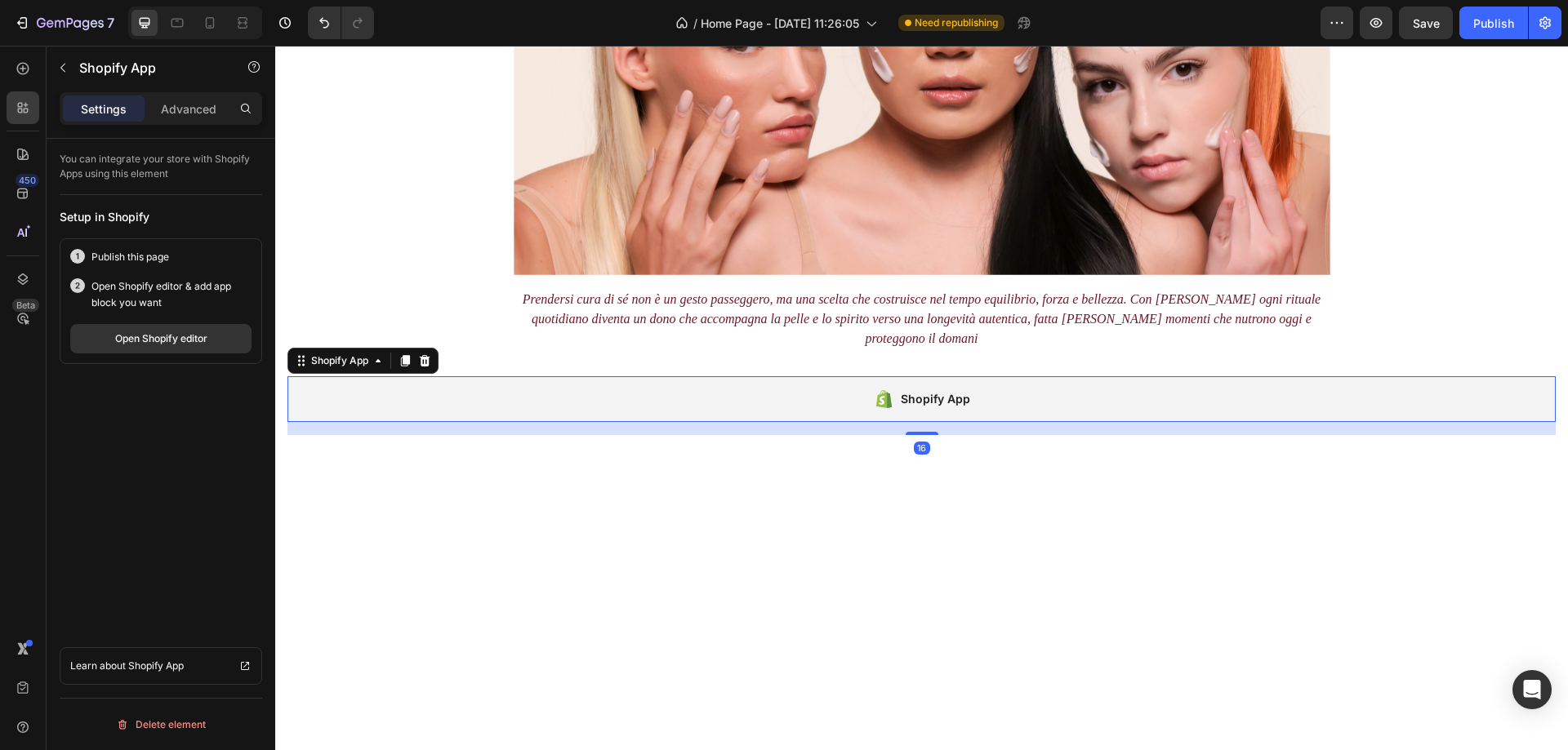
click at [938, 390] on div "Shopify App" at bounding box center [935, 400] width 69 height 19
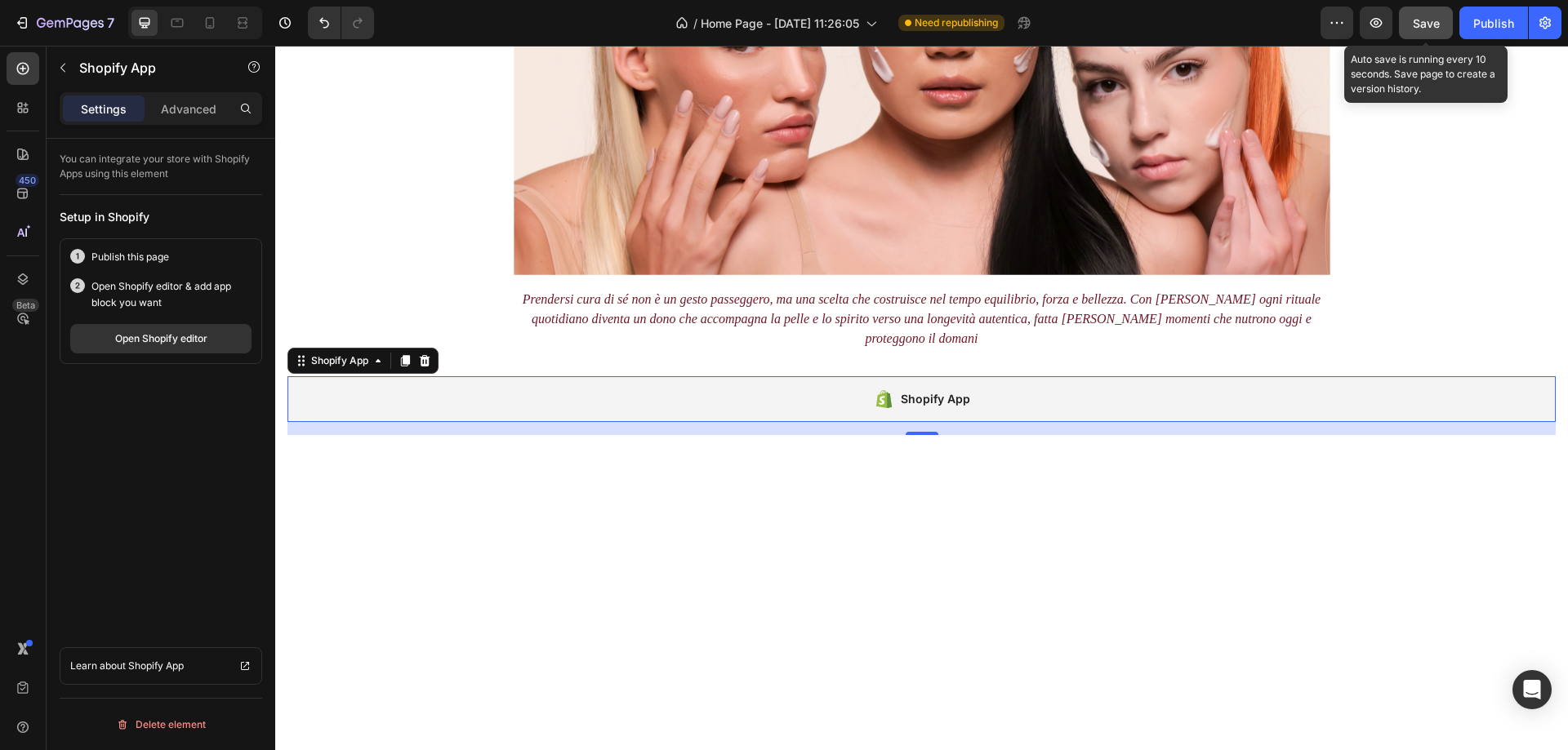
click at [1418, 23] on span "Save" at bounding box center [1426, 24] width 27 height 14
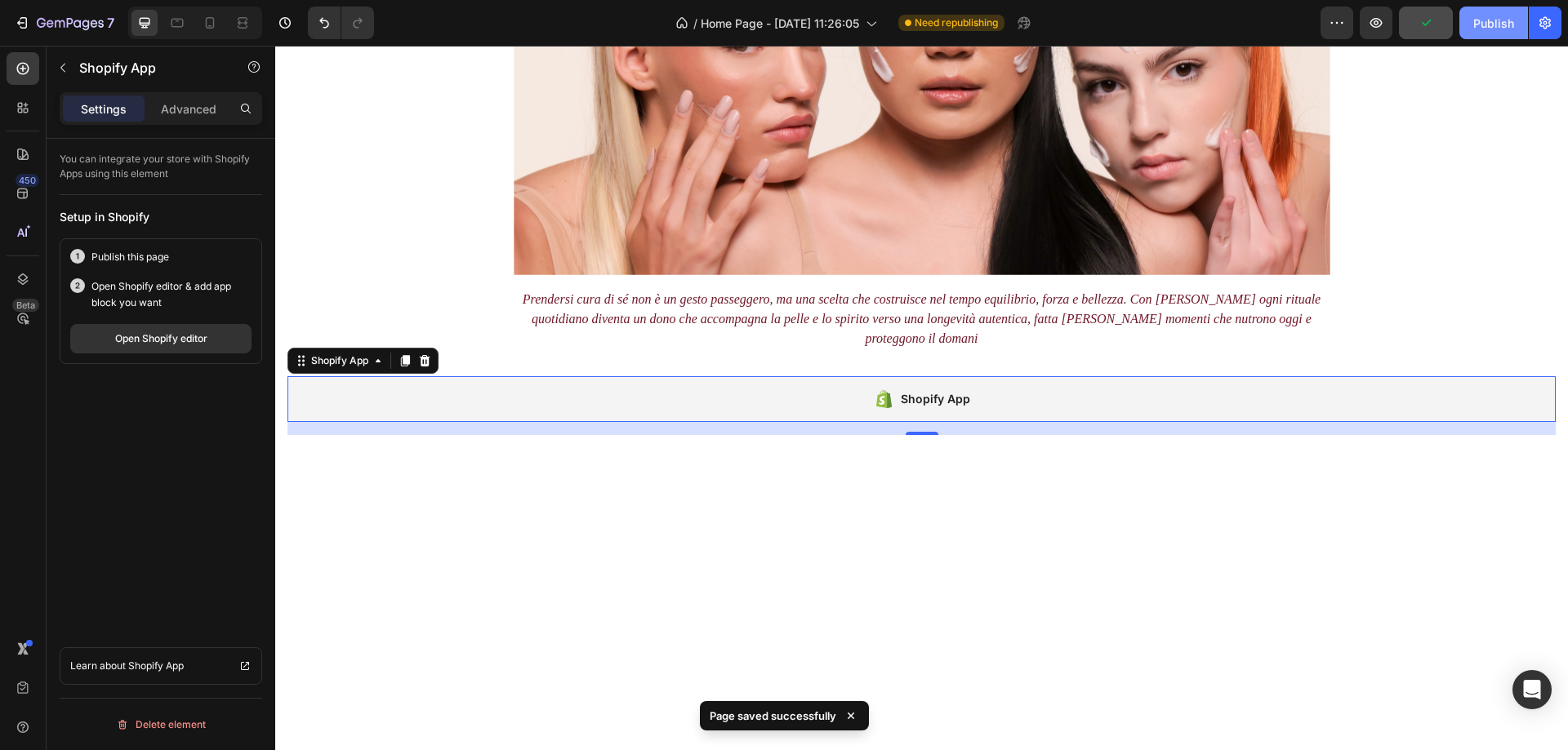
click at [1501, 23] on div "Publish" at bounding box center [1494, 24] width 41 height 18
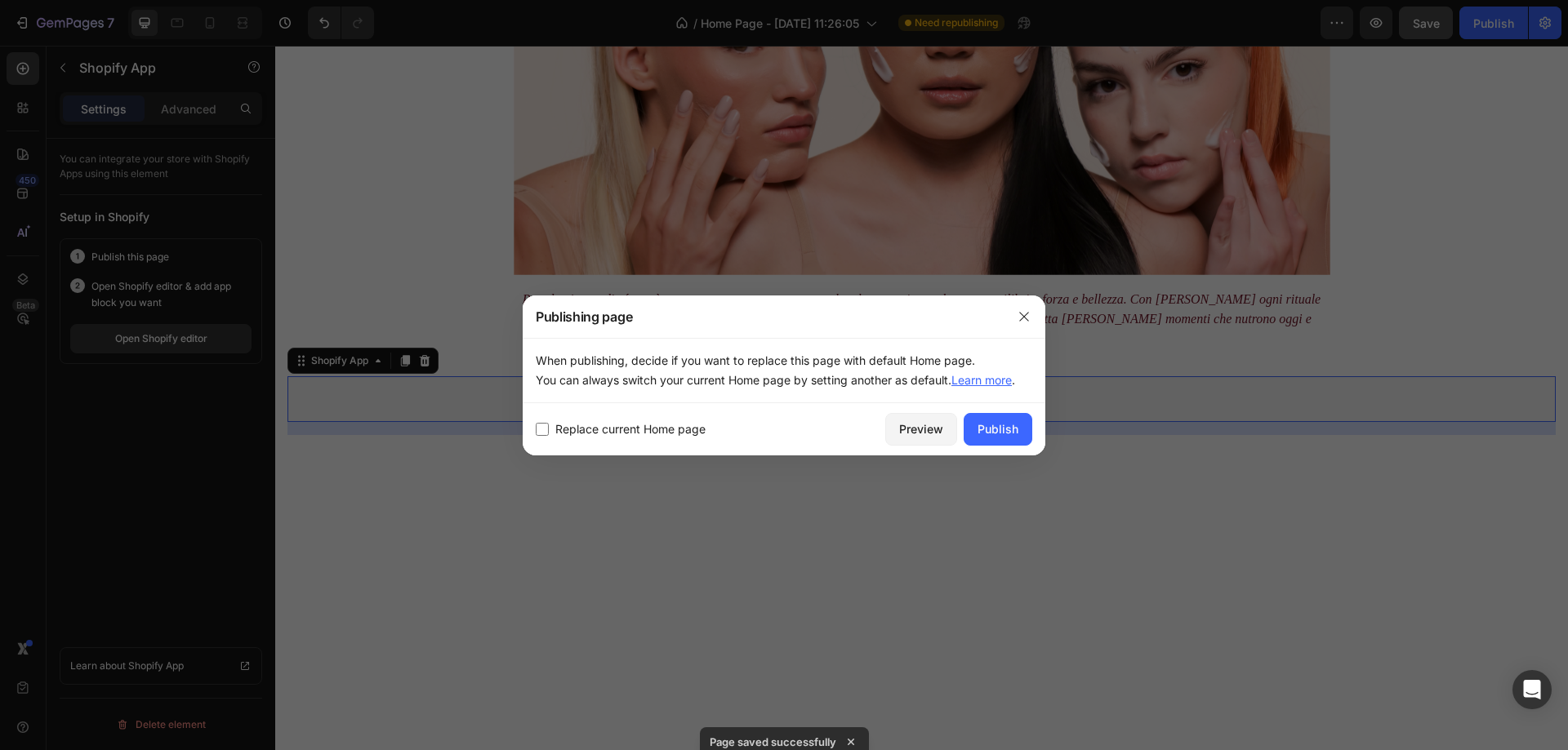
click at [607, 428] on span "Replace current Home page" at bounding box center [630, 429] width 150 height 19
checkbox input "true"
click at [1007, 428] on div "Publish" at bounding box center [998, 429] width 41 height 18
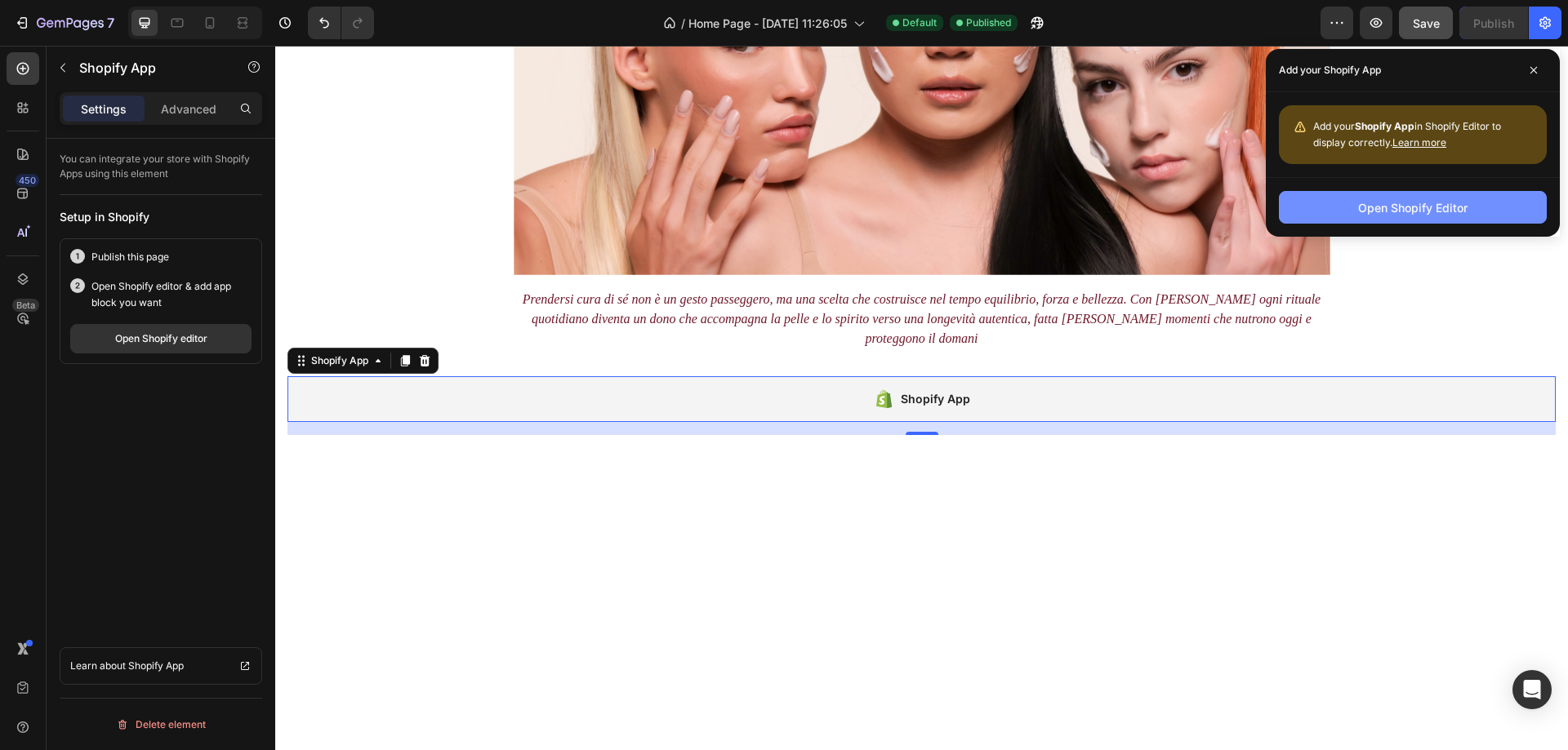
click at [1443, 208] on div "Open Shopify Editor" at bounding box center [1413, 208] width 110 height 18
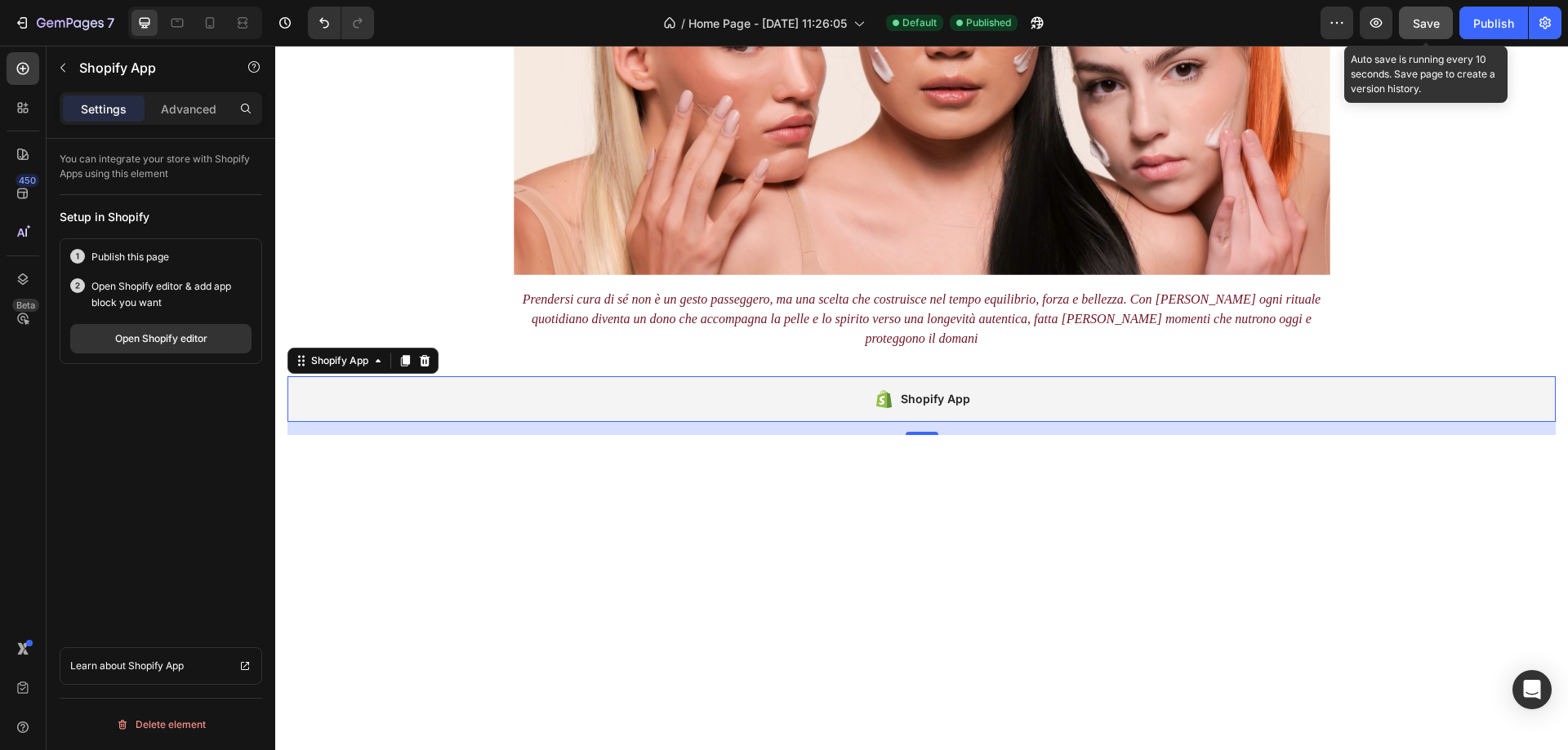
click at [1422, 24] on span "Save" at bounding box center [1426, 24] width 27 height 14
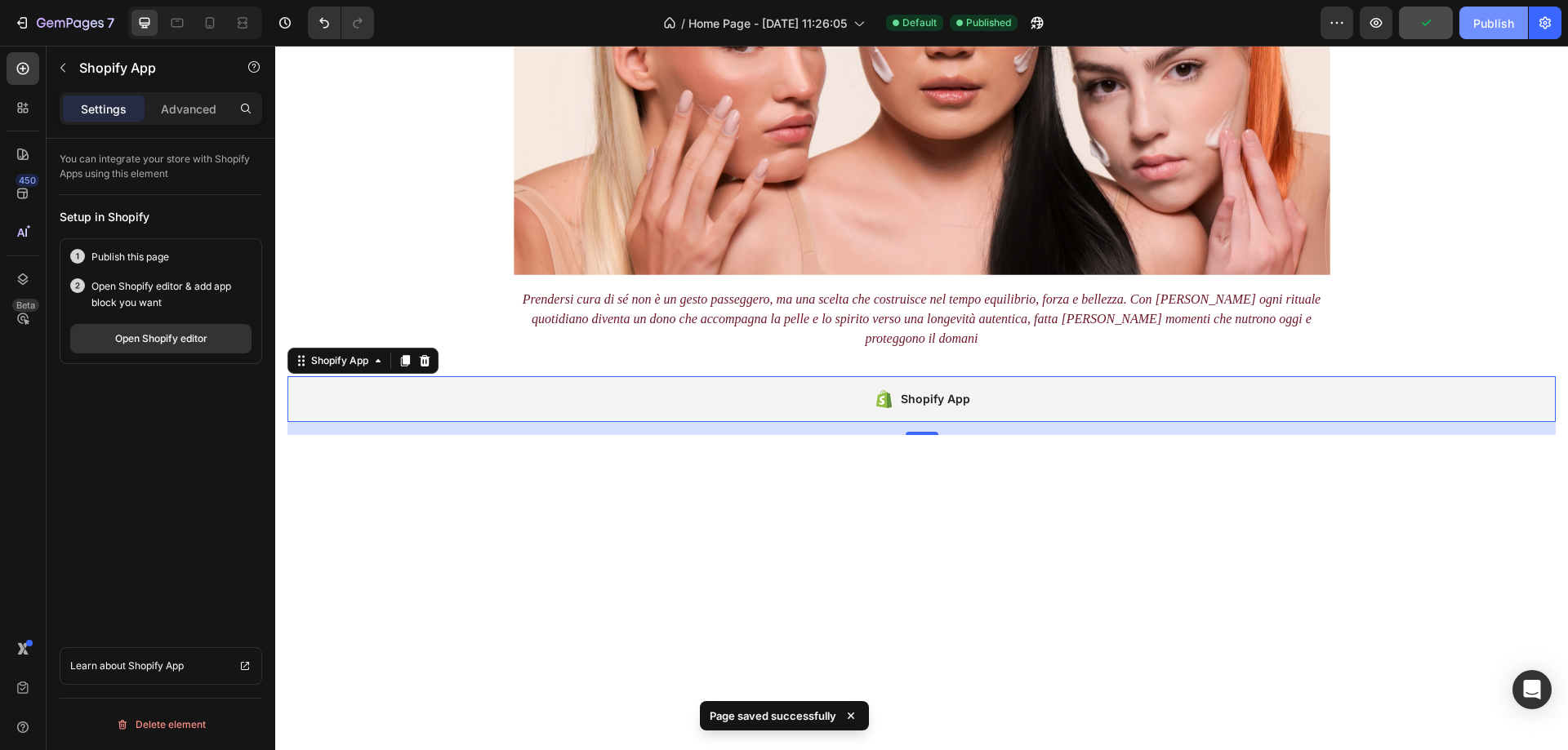
click at [1496, 21] on div "Publish" at bounding box center [1494, 24] width 41 height 18
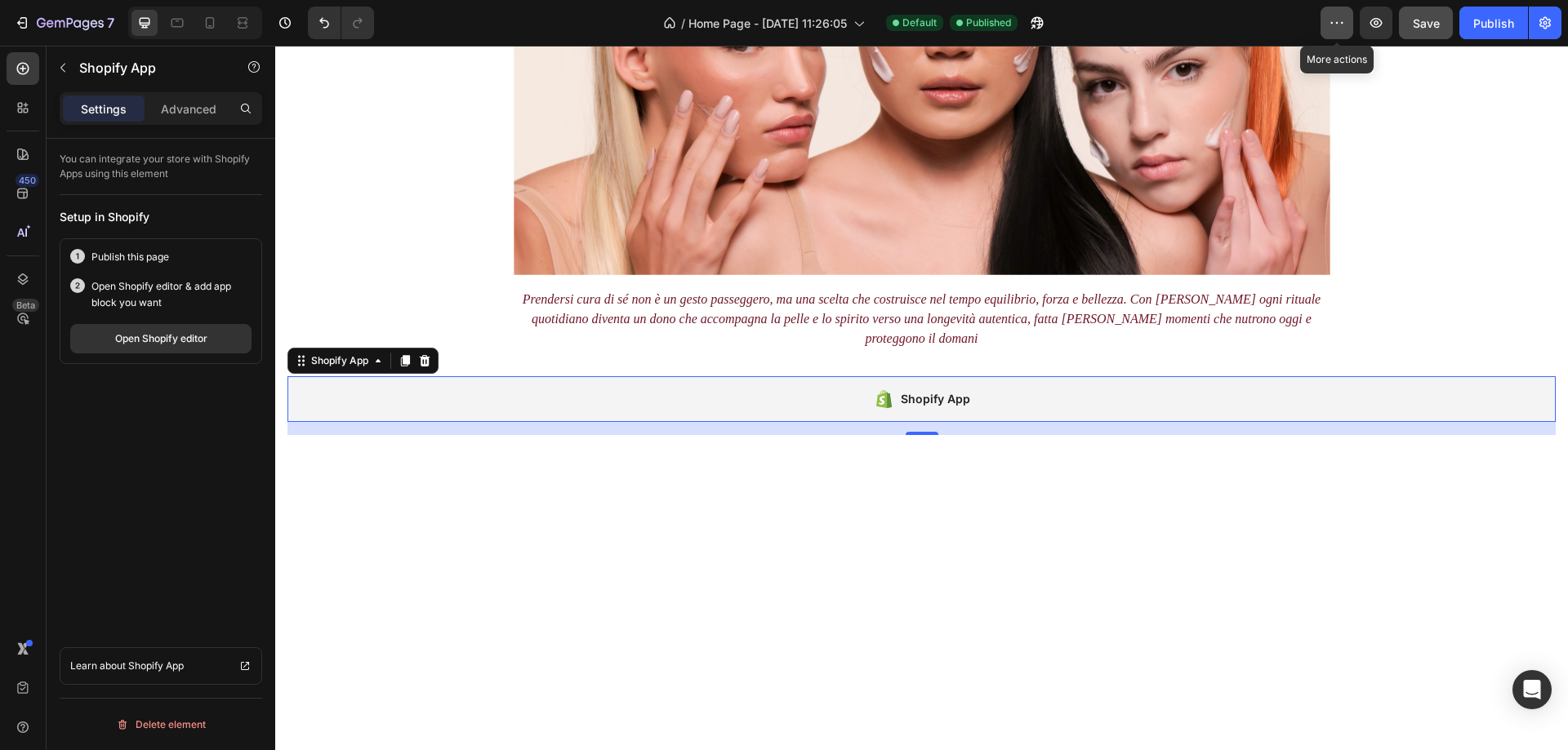
click at [1344, 25] on icon "button" at bounding box center [1337, 23] width 17 height 17
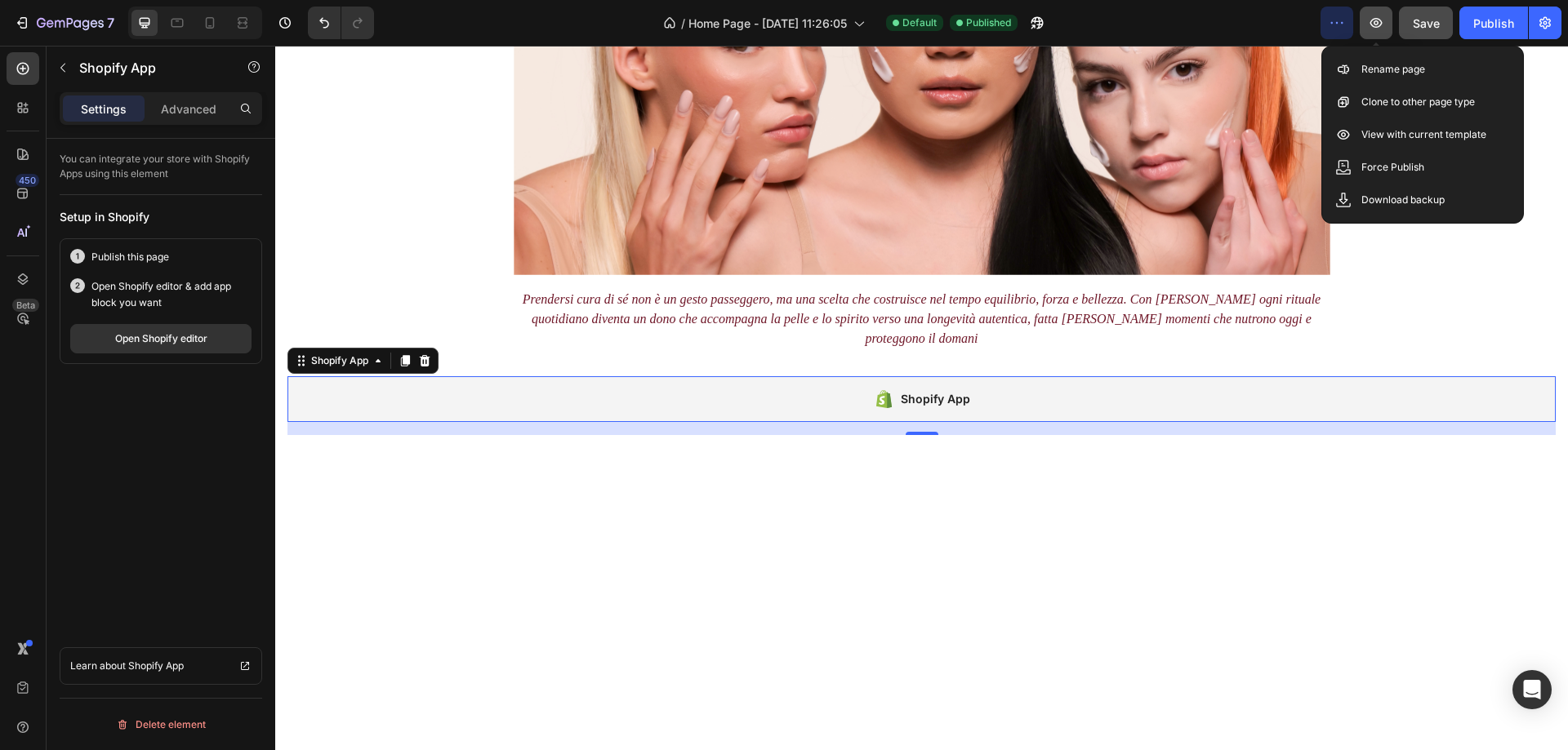
click at [1372, 23] on icon "button" at bounding box center [1377, 23] width 12 height 10
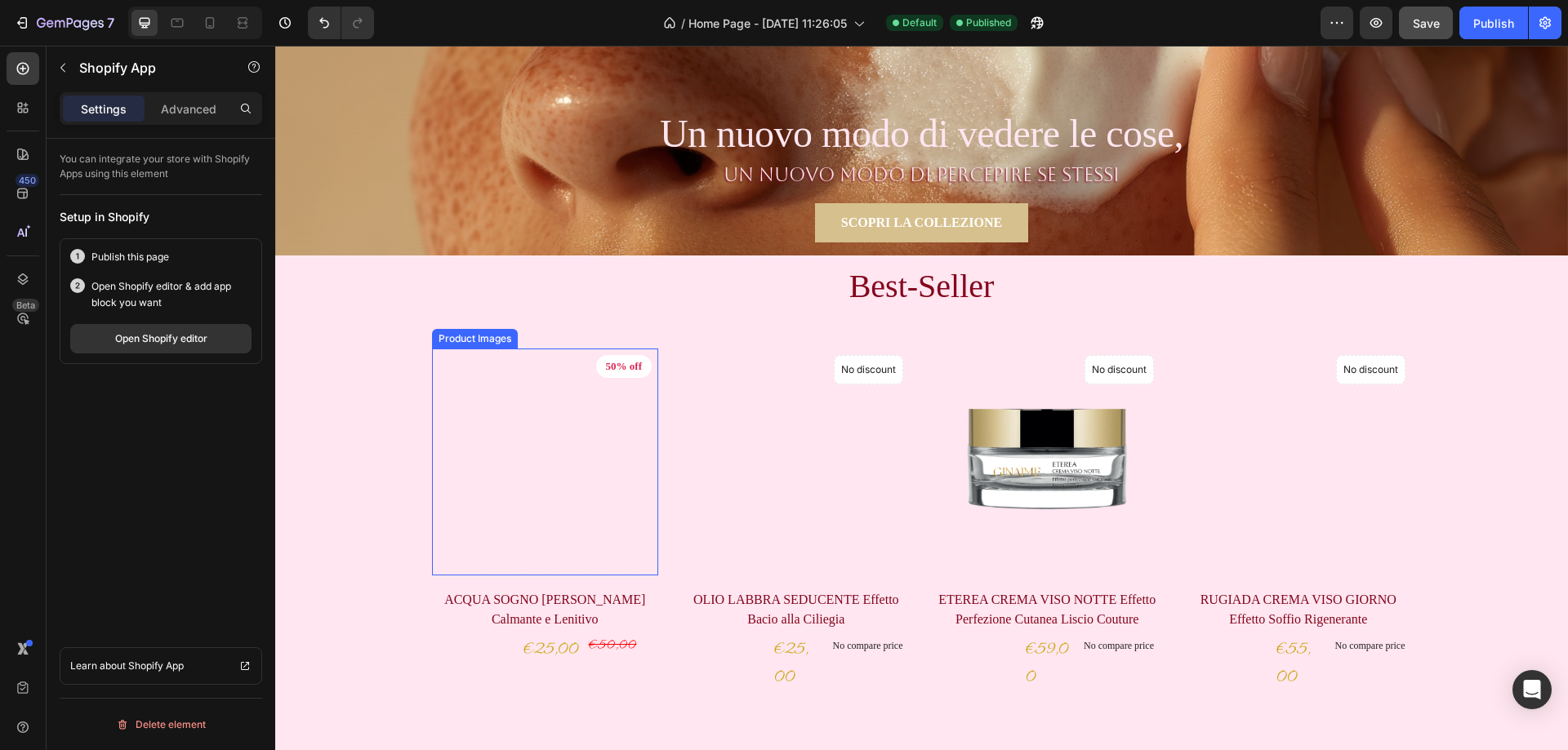
scroll to position [671, 0]
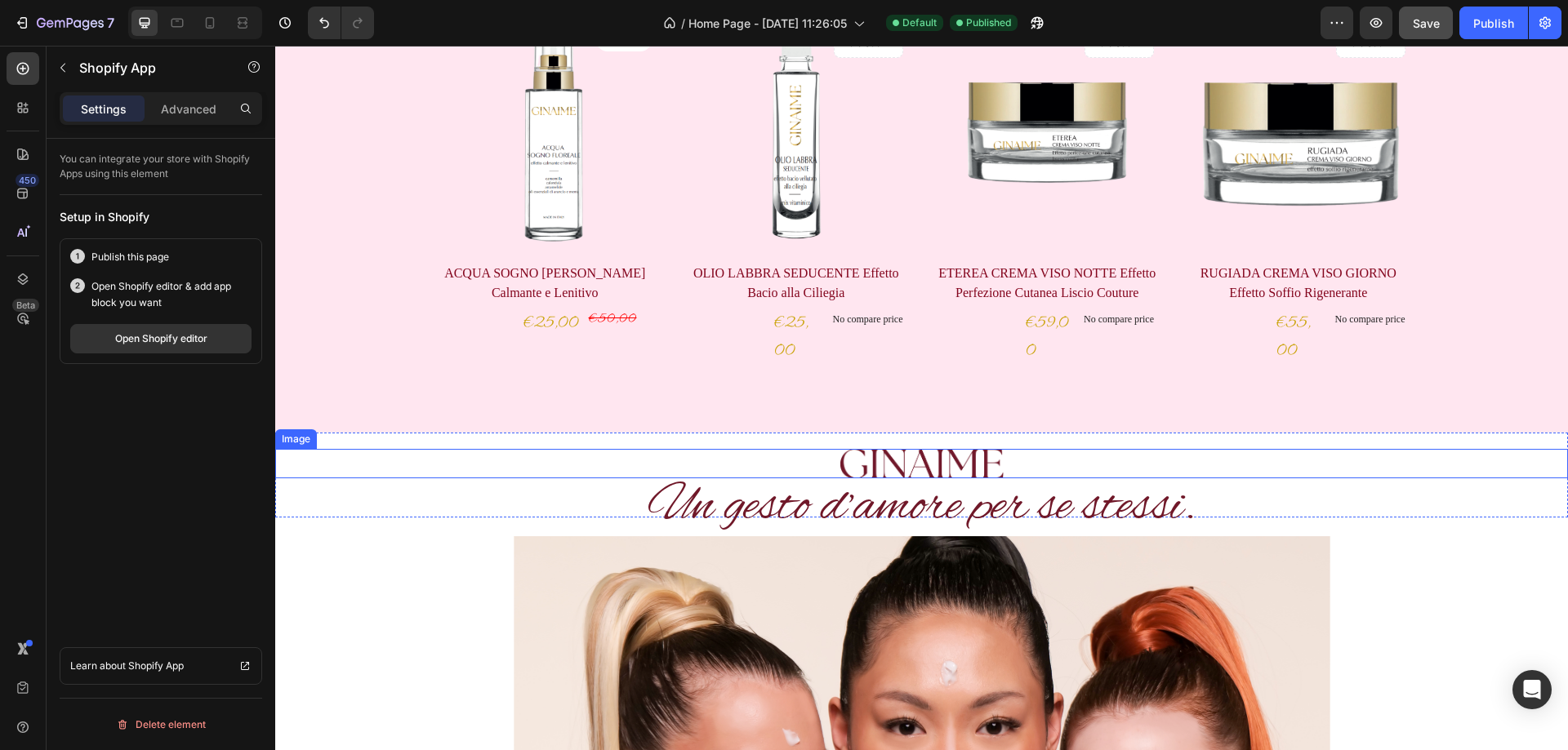
click at [378, 469] on div at bounding box center [921, 464] width 1293 height 30
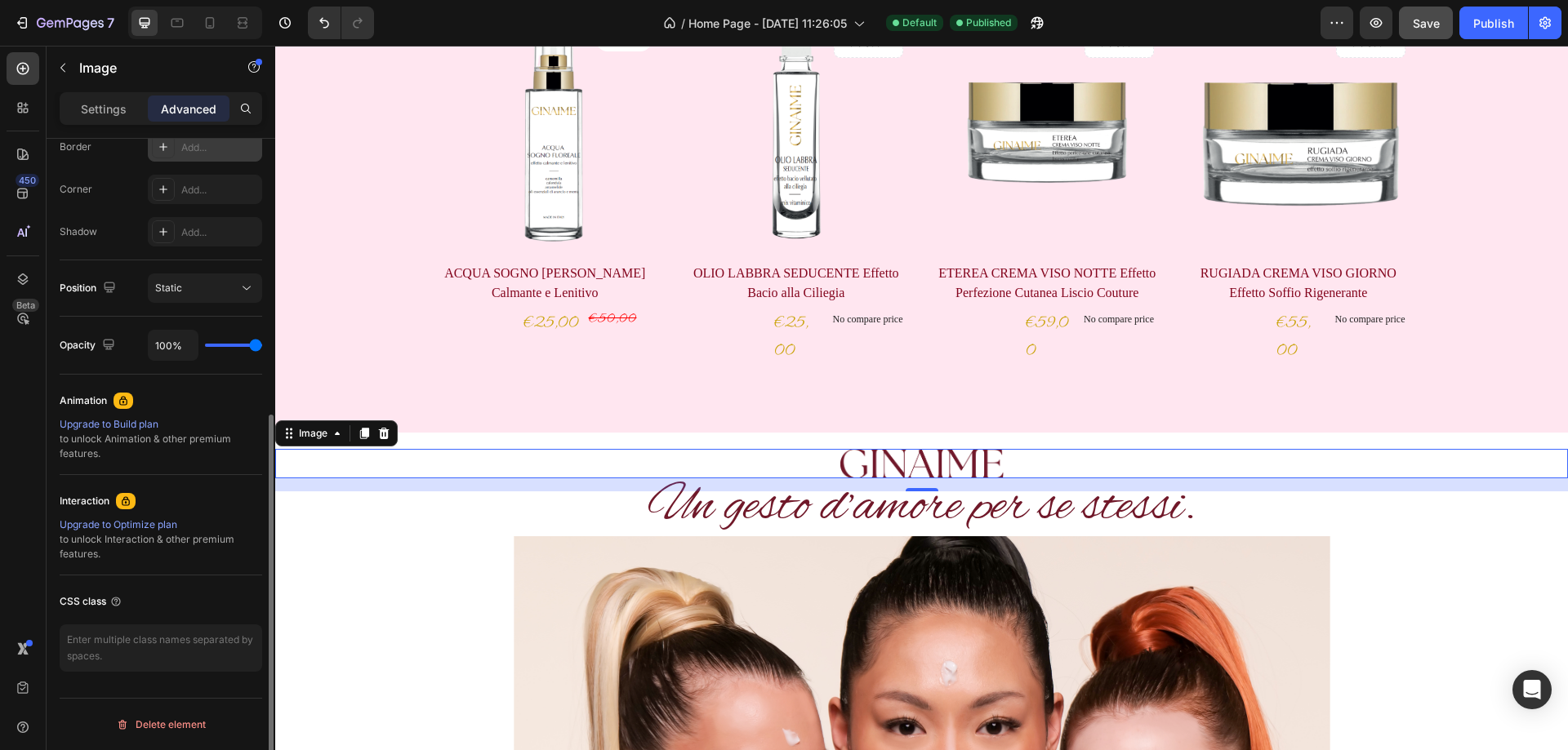
scroll to position [67, 0]
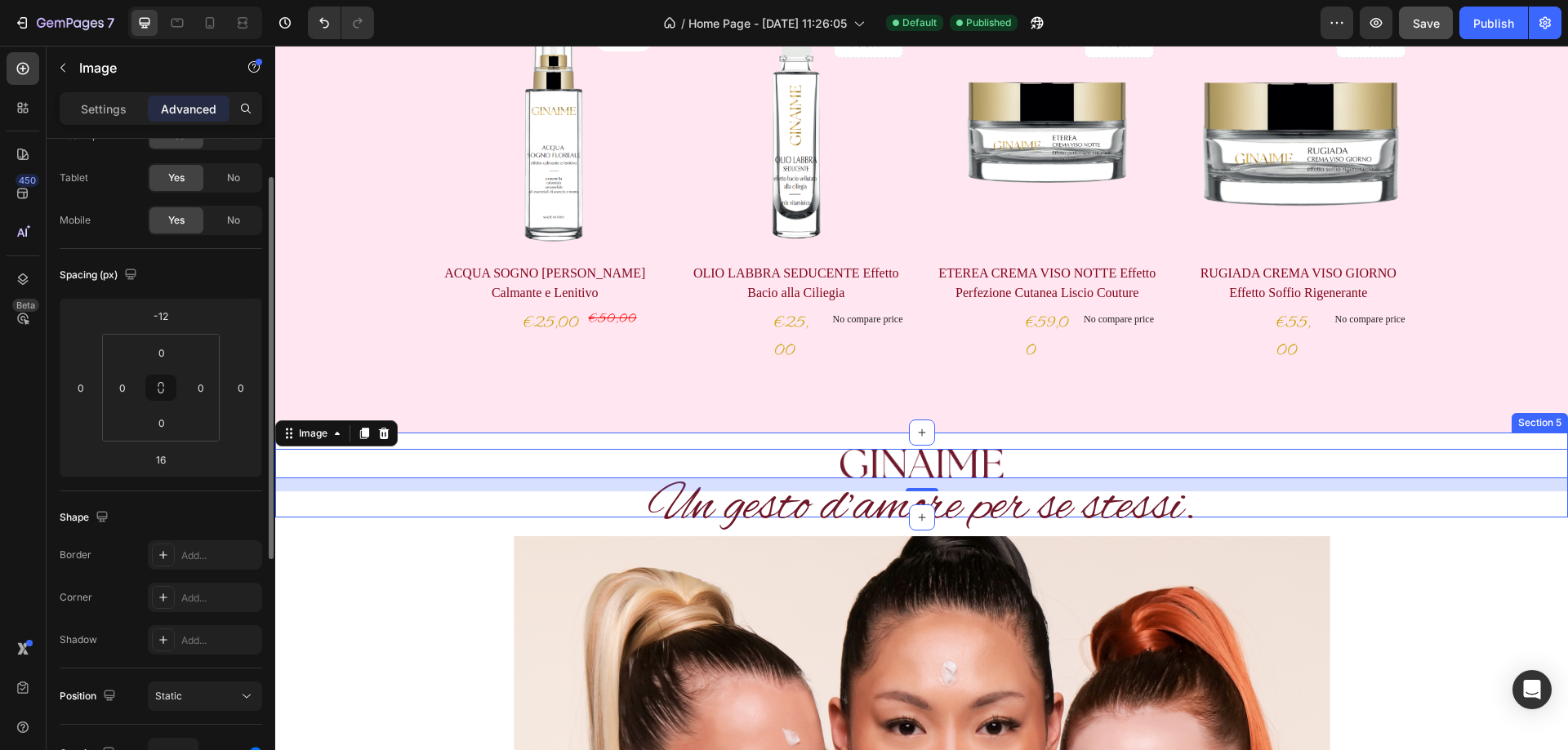
click at [612, 441] on div "Image 16 Section 5" at bounding box center [921, 475] width 1293 height 85
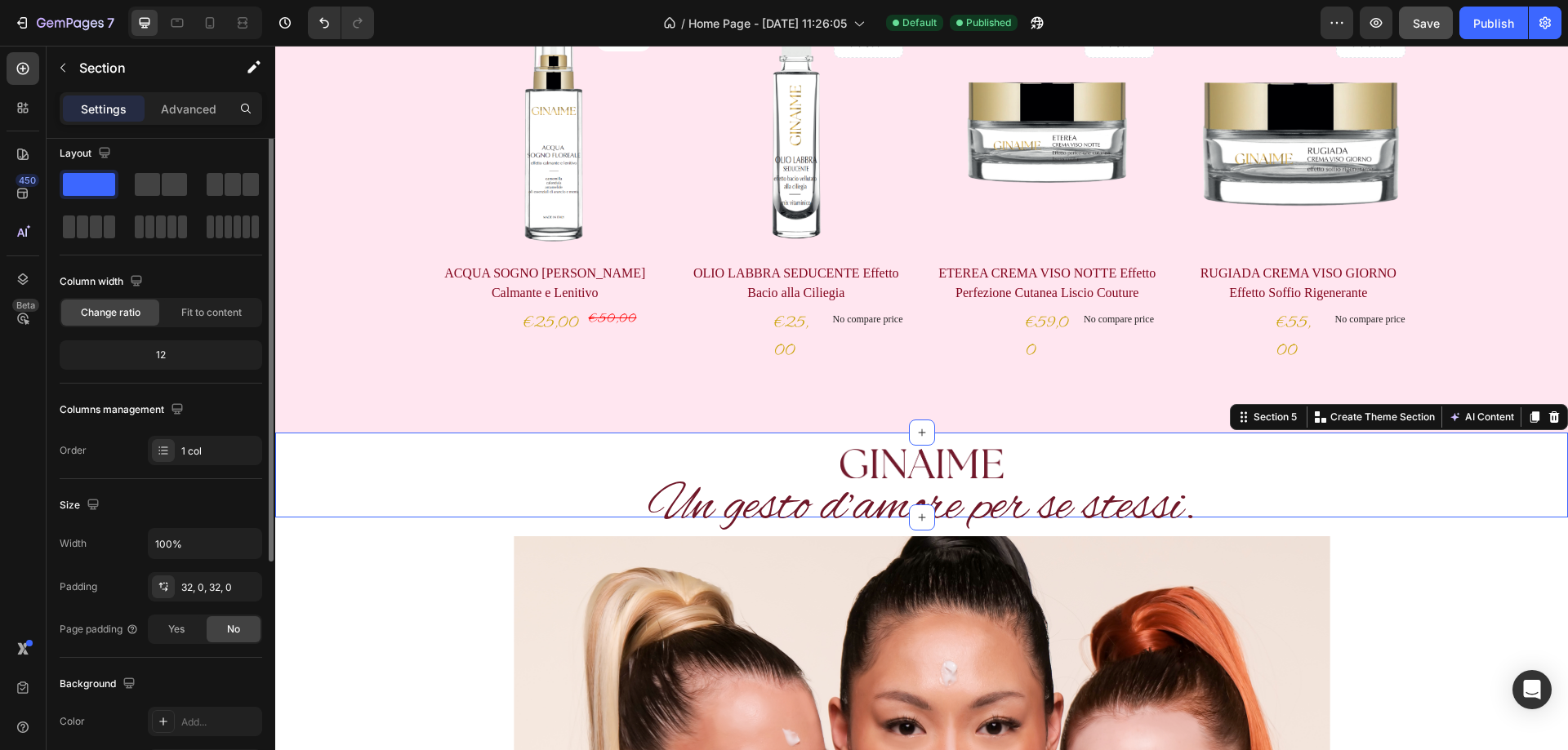
scroll to position [0, 0]
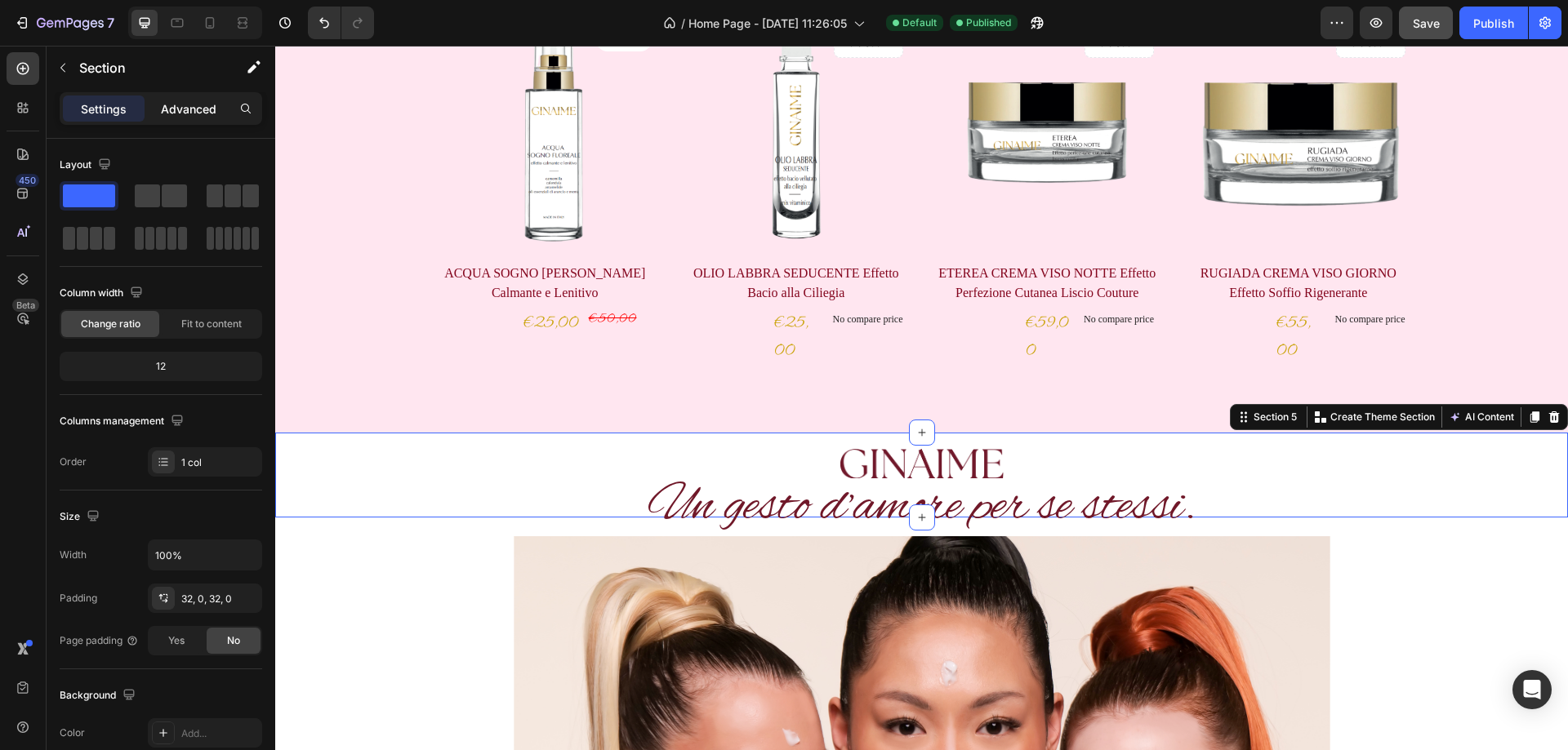
click at [185, 111] on p "Advanced" at bounding box center [188, 110] width 55 height 18
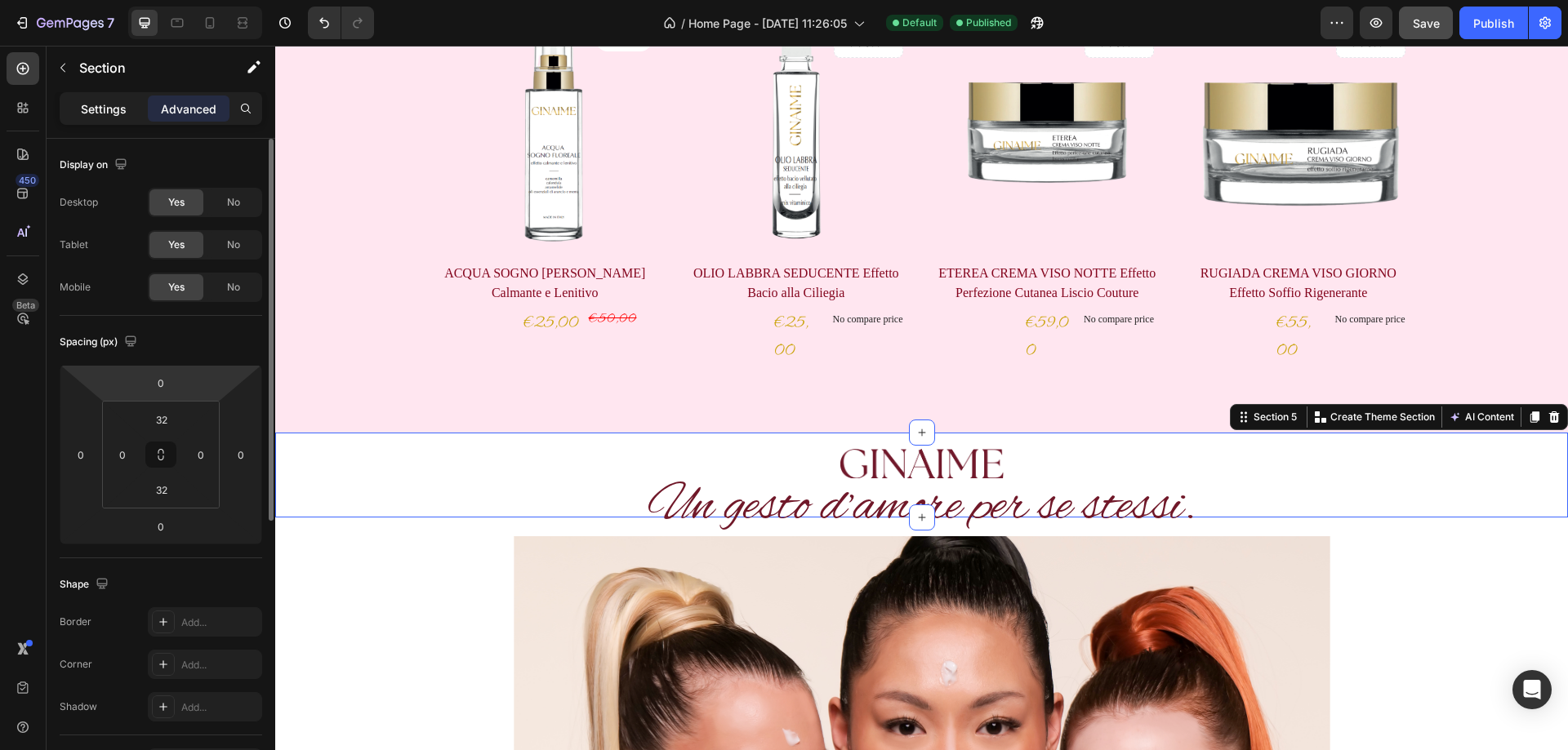
click at [112, 104] on p "Settings" at bounding box center [103, 110] width 46 height 18
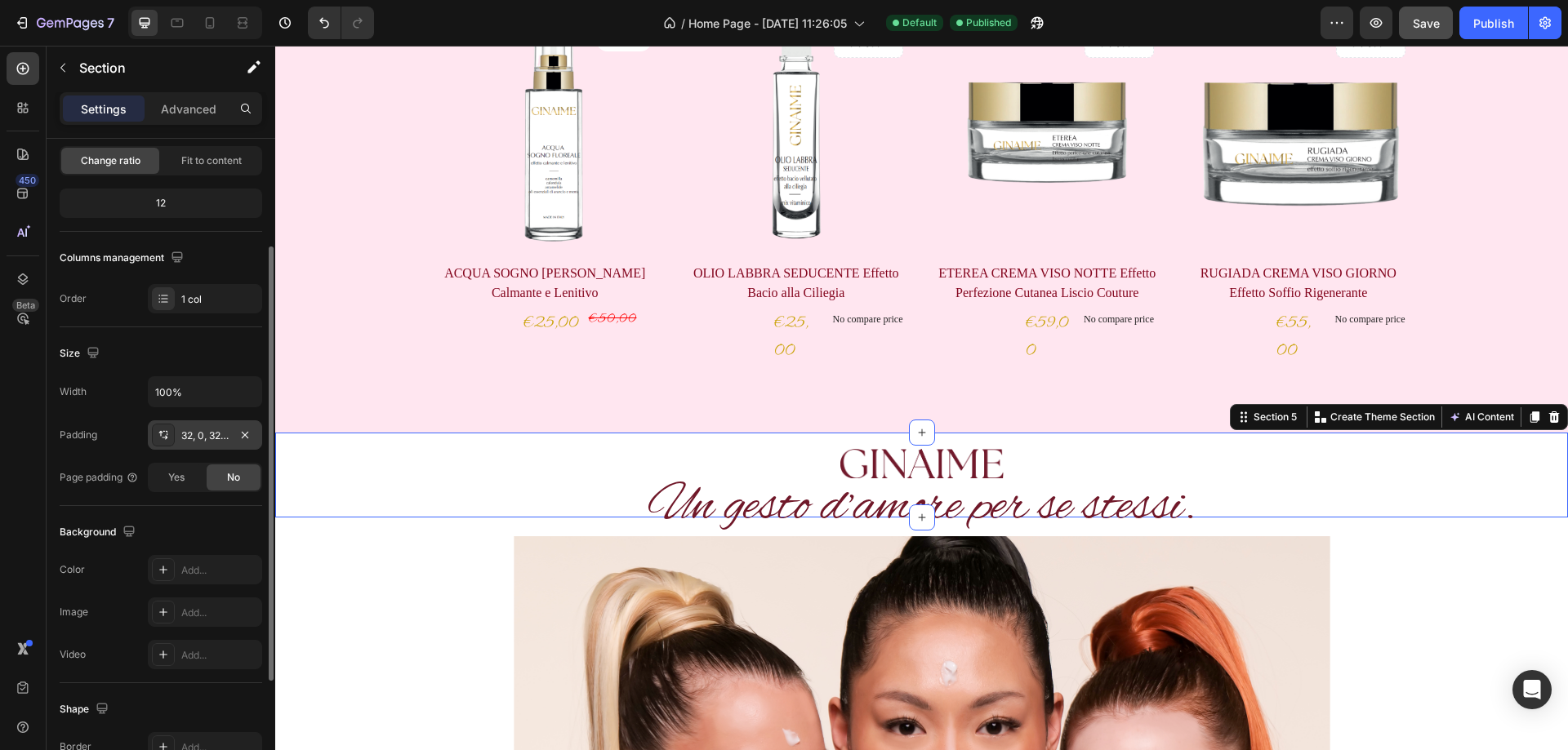
scroll to position [327, 0]
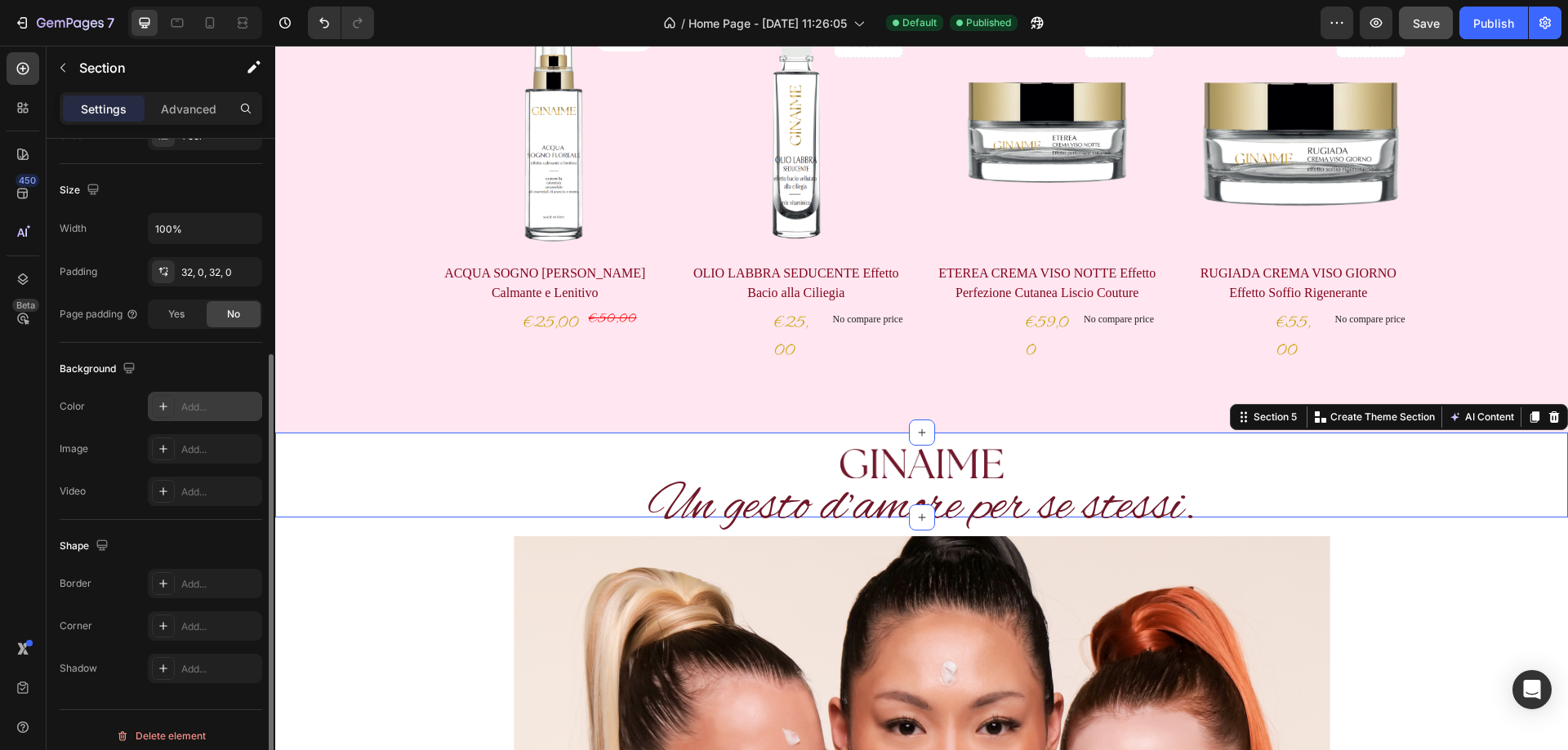
click at [209, 406] on div "Add..." at bounding box center [220, 407] width 77 height 15
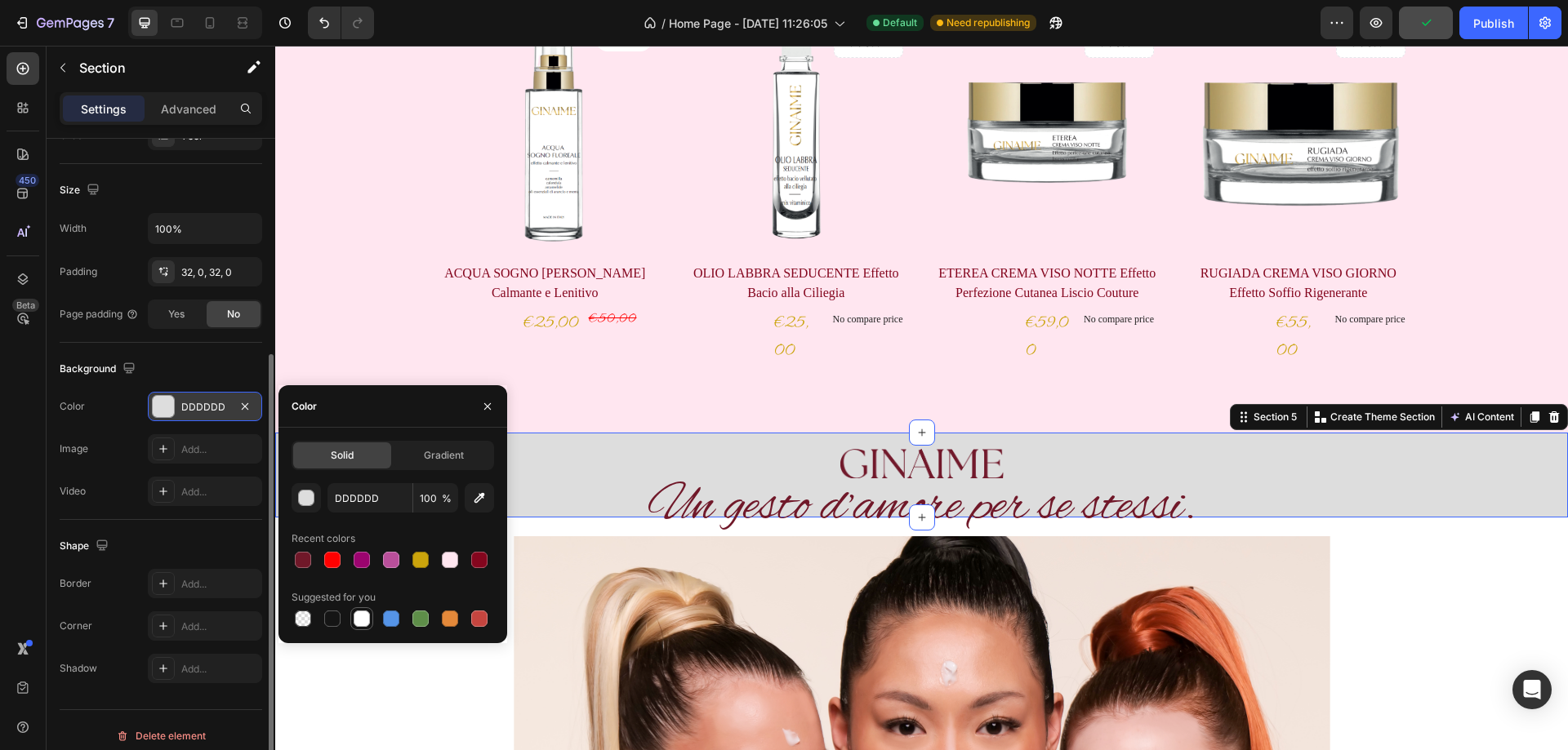
click at [364, 620] on div at bounding box center [362, 619] width 17 height 17
type input "FFFFFF"
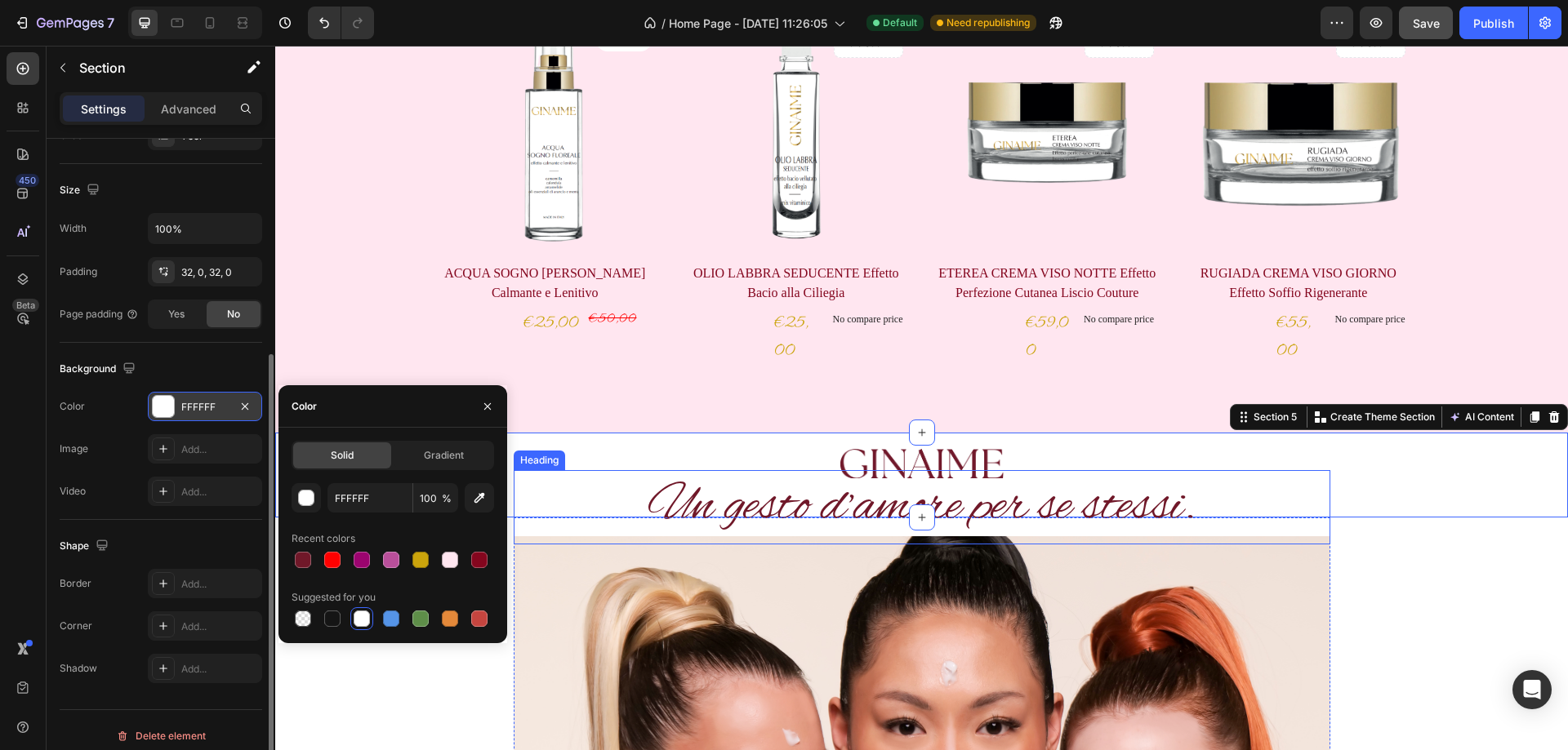
click at [618, 485] on h2 "Un gesto d’amore per se stessi." at bounding box center [922, 507] width 817 height 74
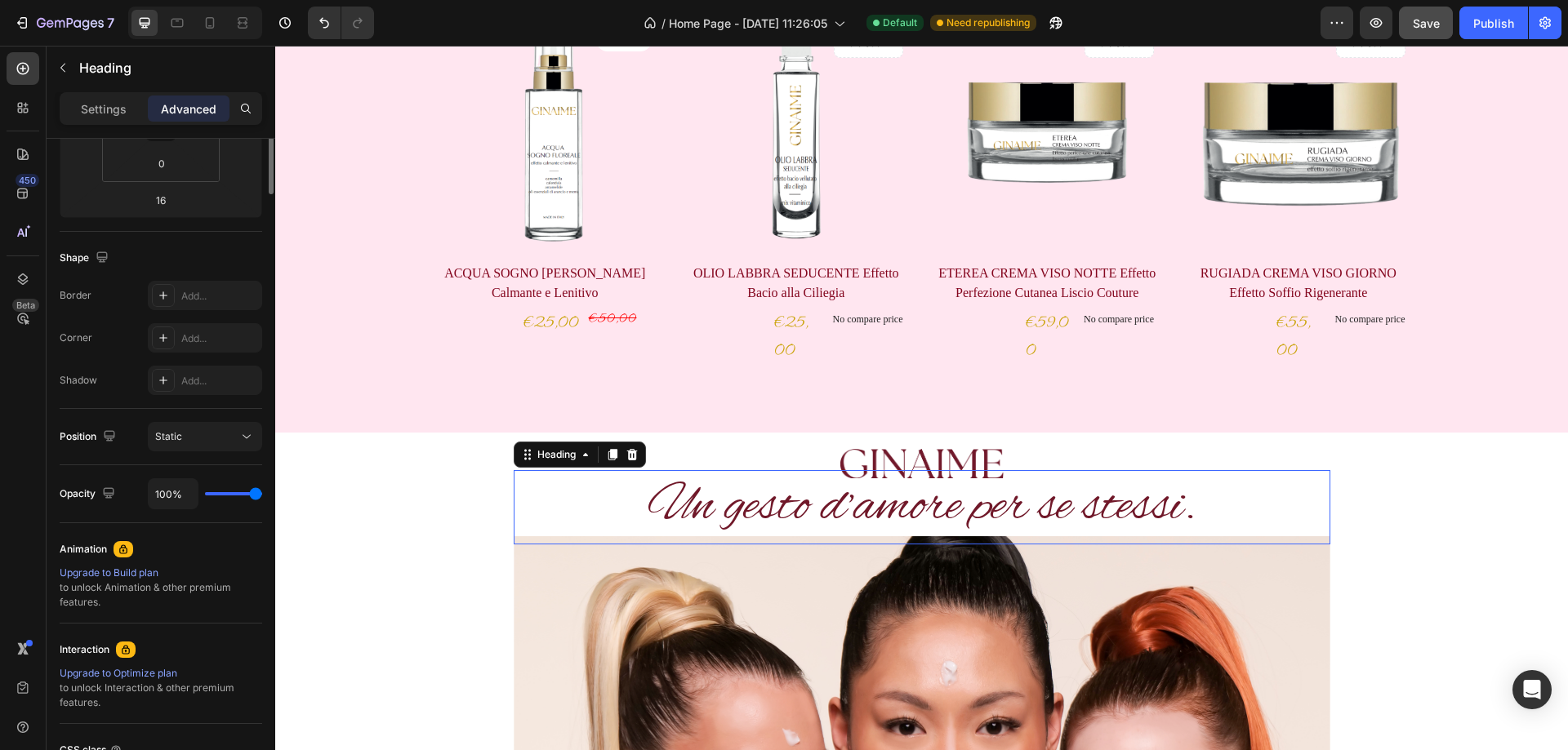
scroll to position [0, 0]
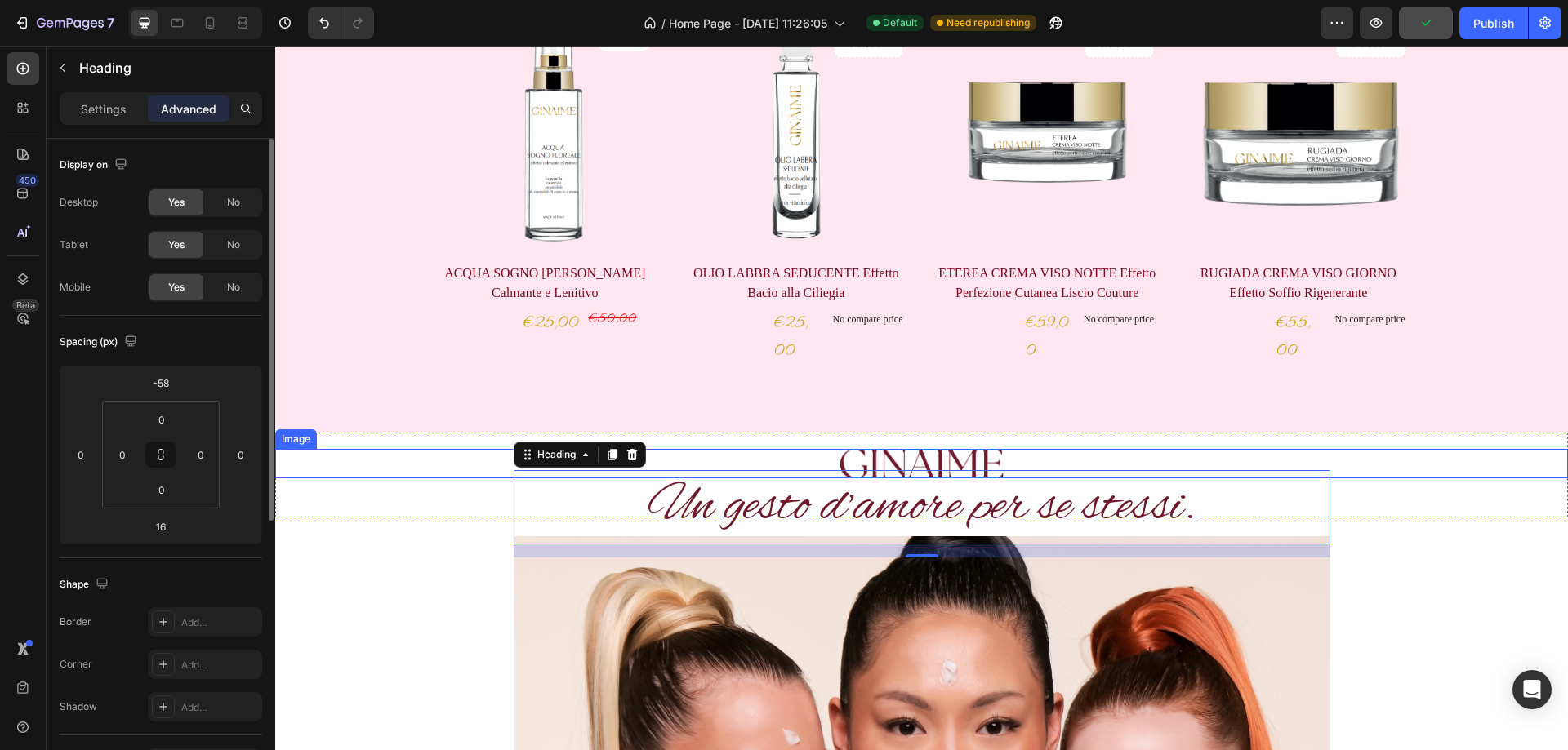
click at [724, 451] on div at bounding box center [921, 464] width 1293 height 30
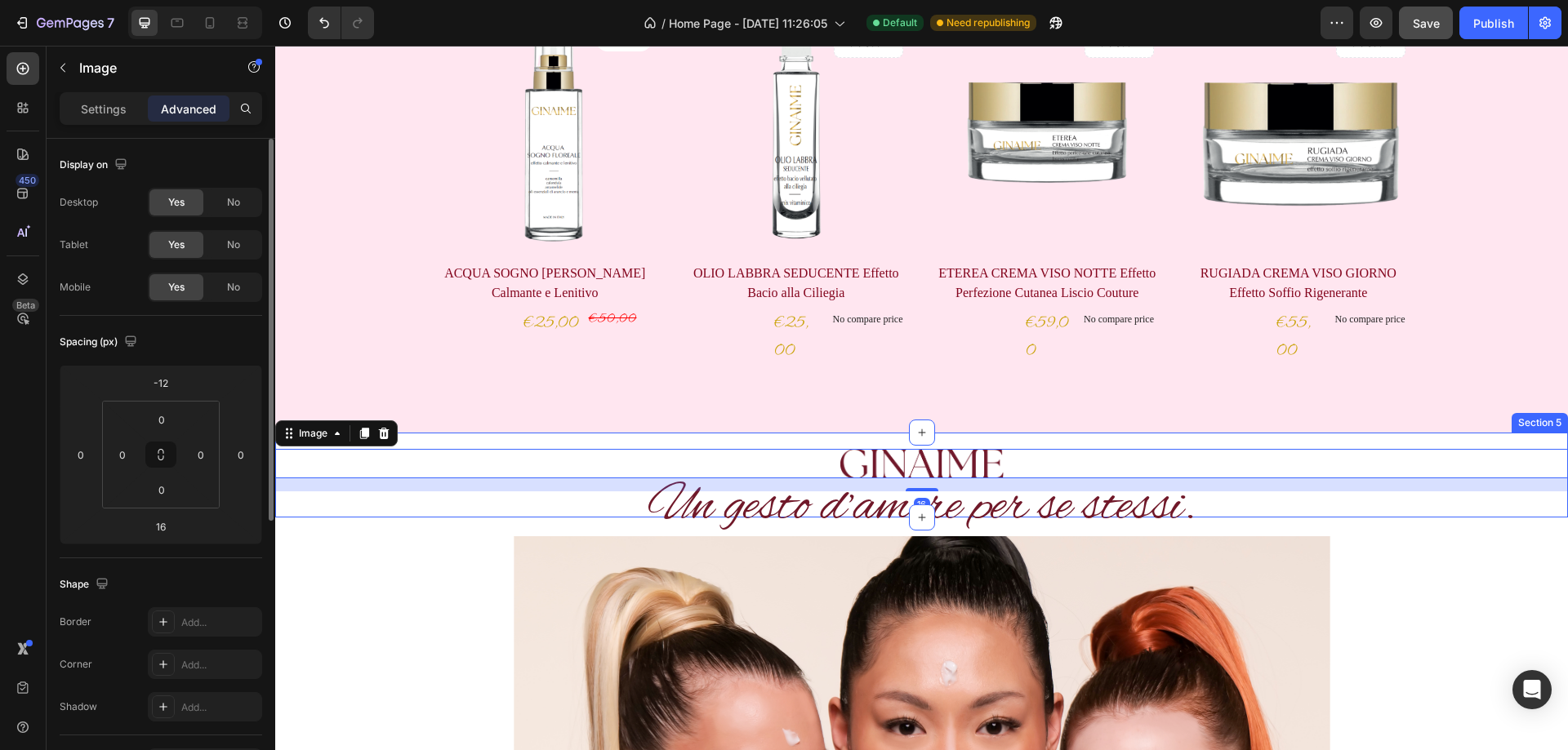
click at [725, 442] on div "Image 16 Section 5" at bounding box center [921, 475] width 1293 height 85
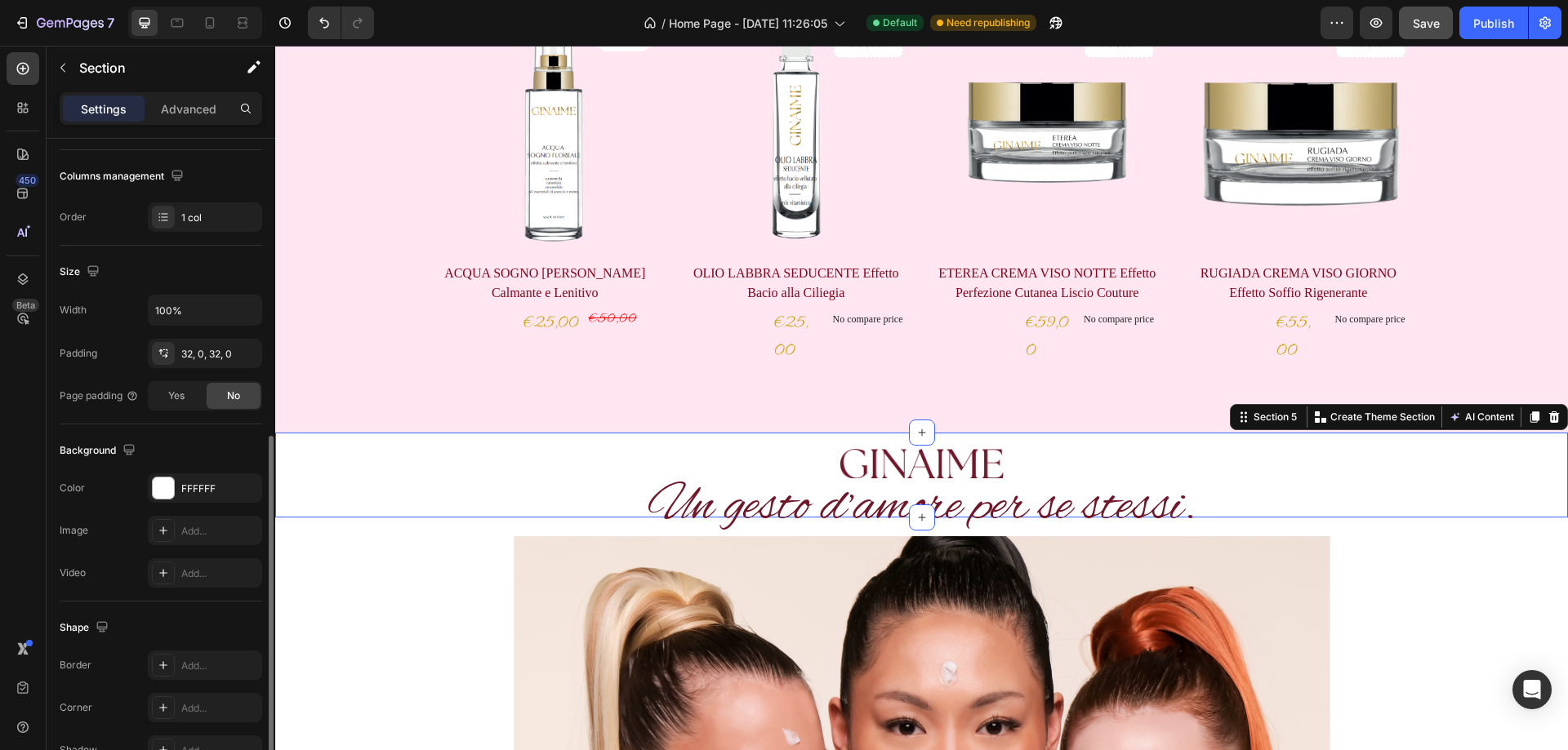
scroll to position [327, 0]
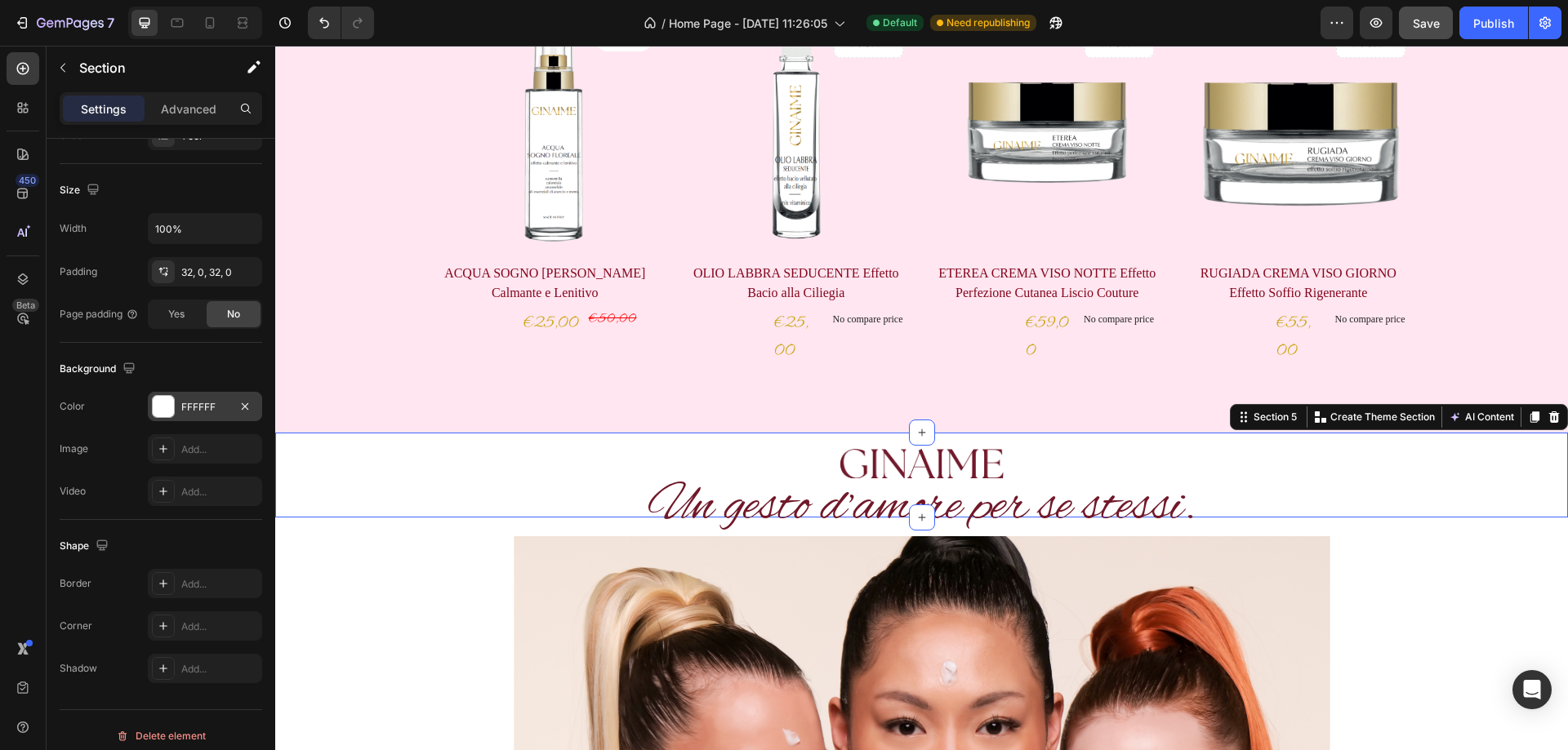
click at [163, 404] on div at bounding box center [163, 407] width 21 height 21
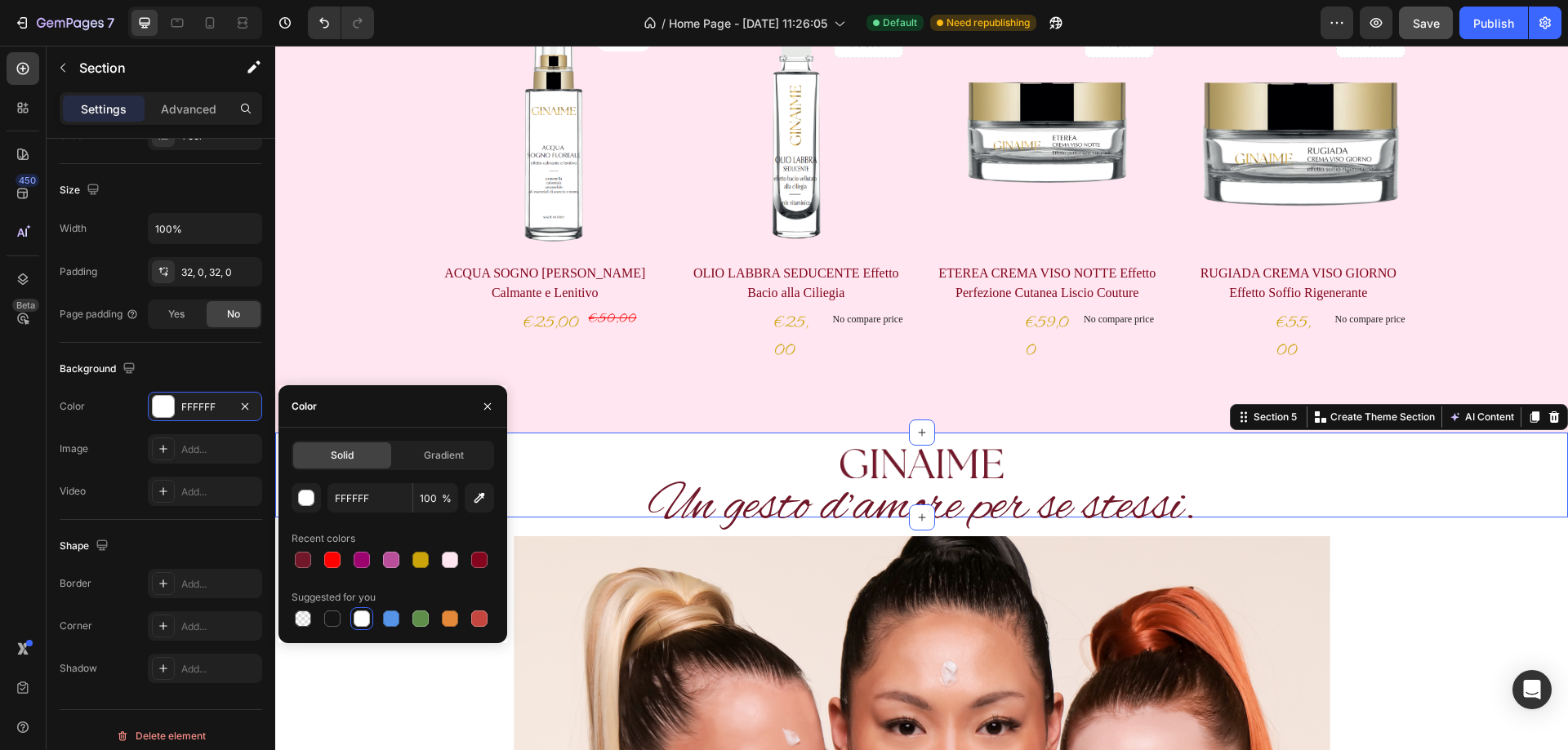
click at [361, 615] on div at bounding box center [362, 619] width 17 height 17
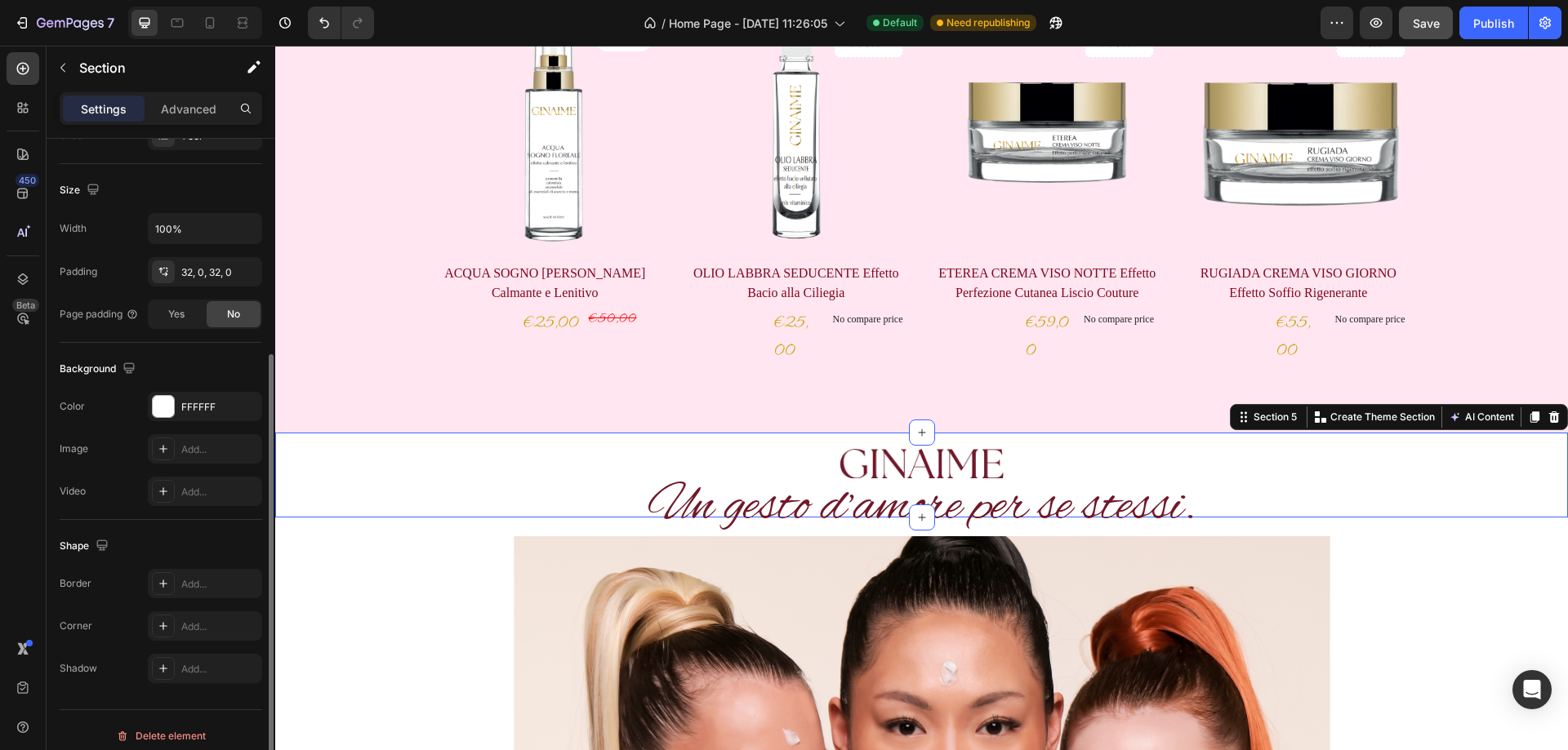
click at [115, 482] on div "Video Add..." at bounding box center [160, 492] width 202 height 30
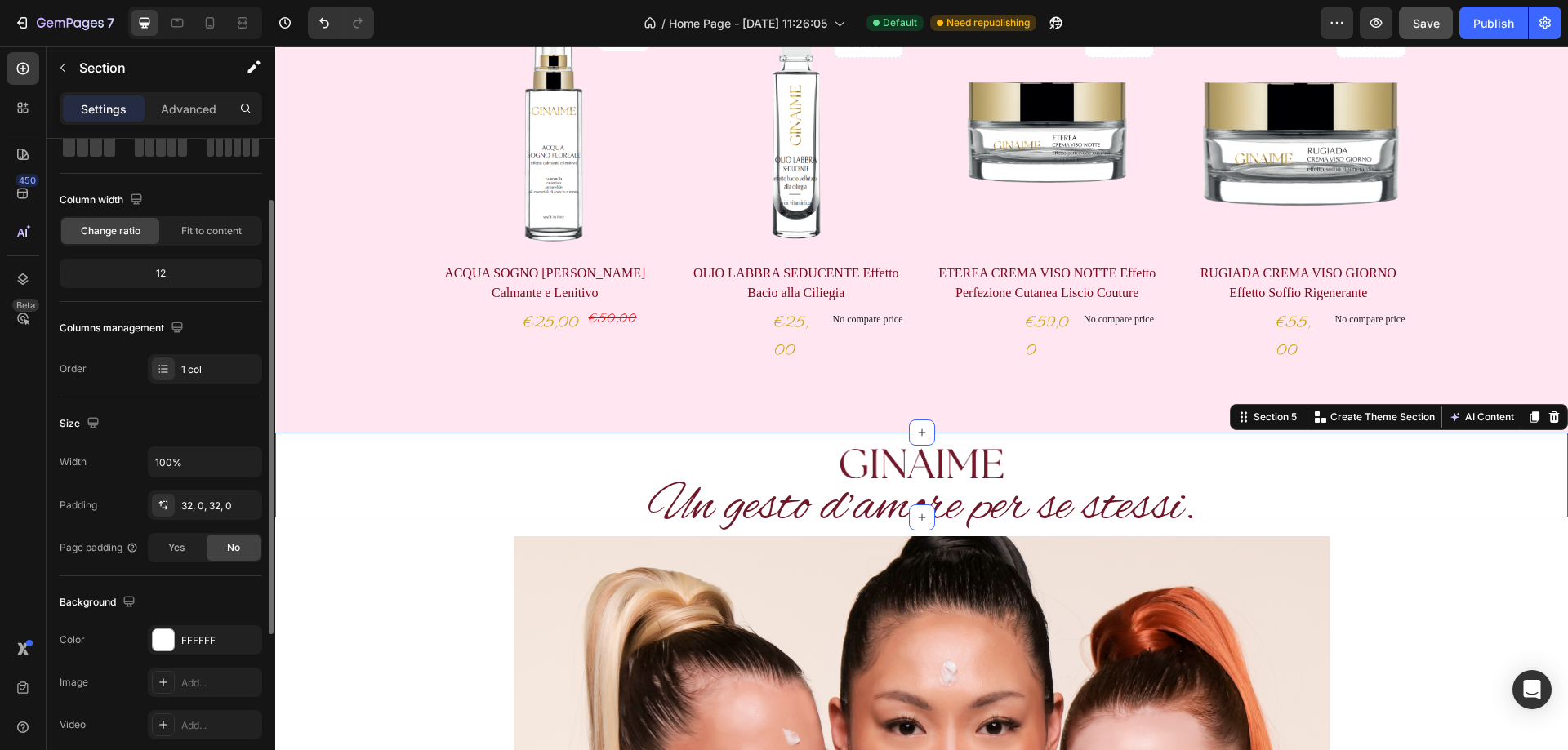
scroll to position [11, 0]
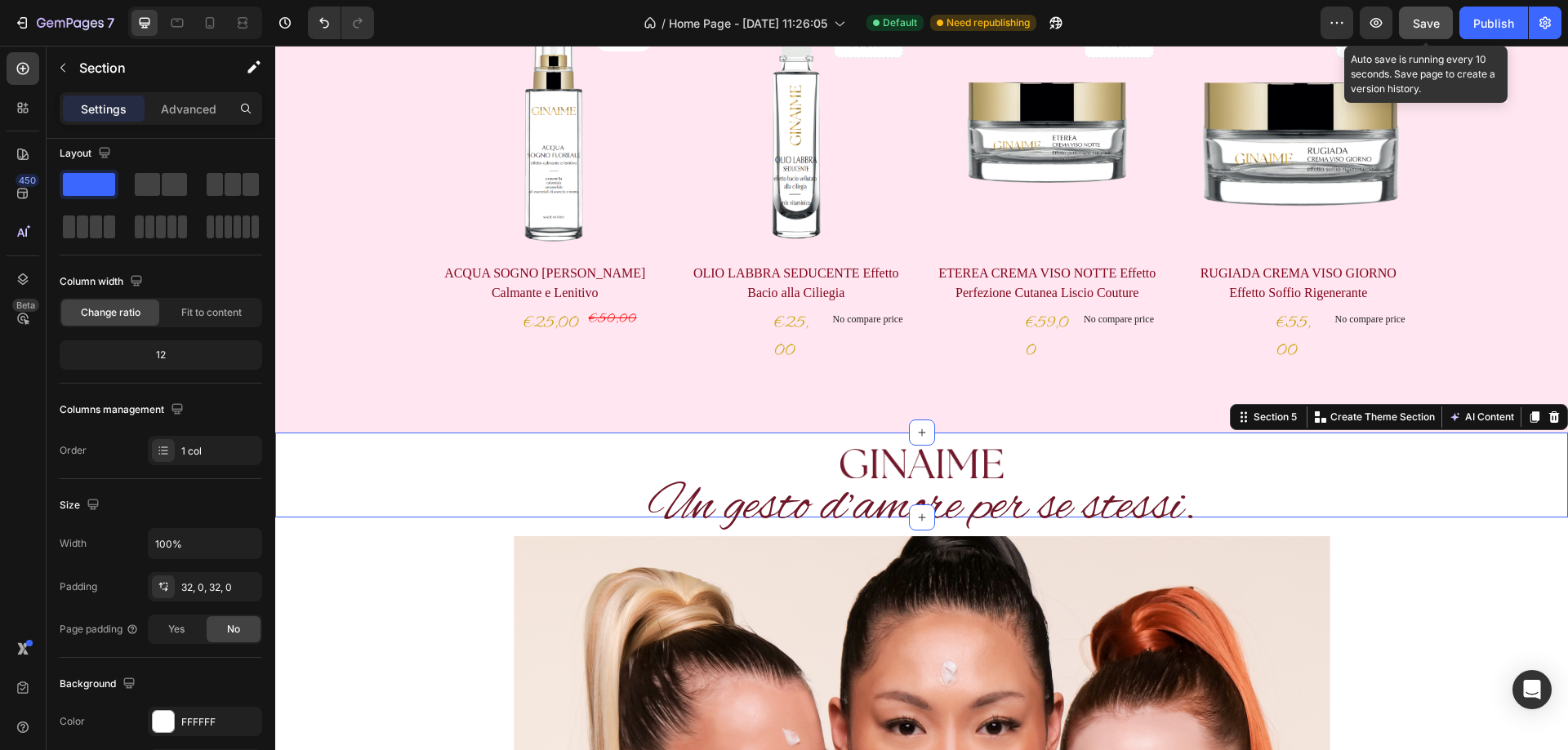
click at [1439, 18] on span "Save" at bounding box center [1426, 24] width 27 height 14
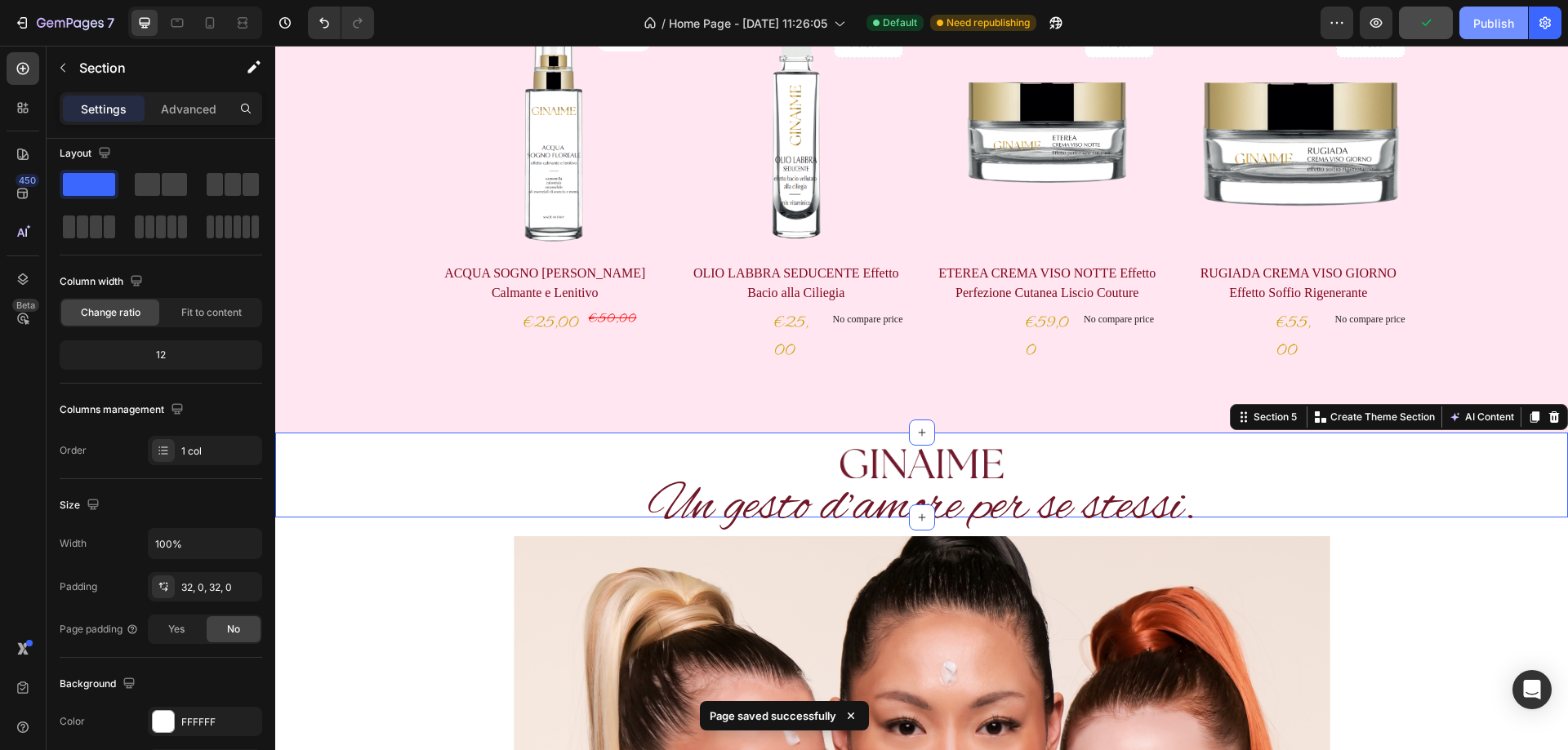
click at [1494, 19] on div "Publish" at bounding box center [1494, 24] width 41 height 18
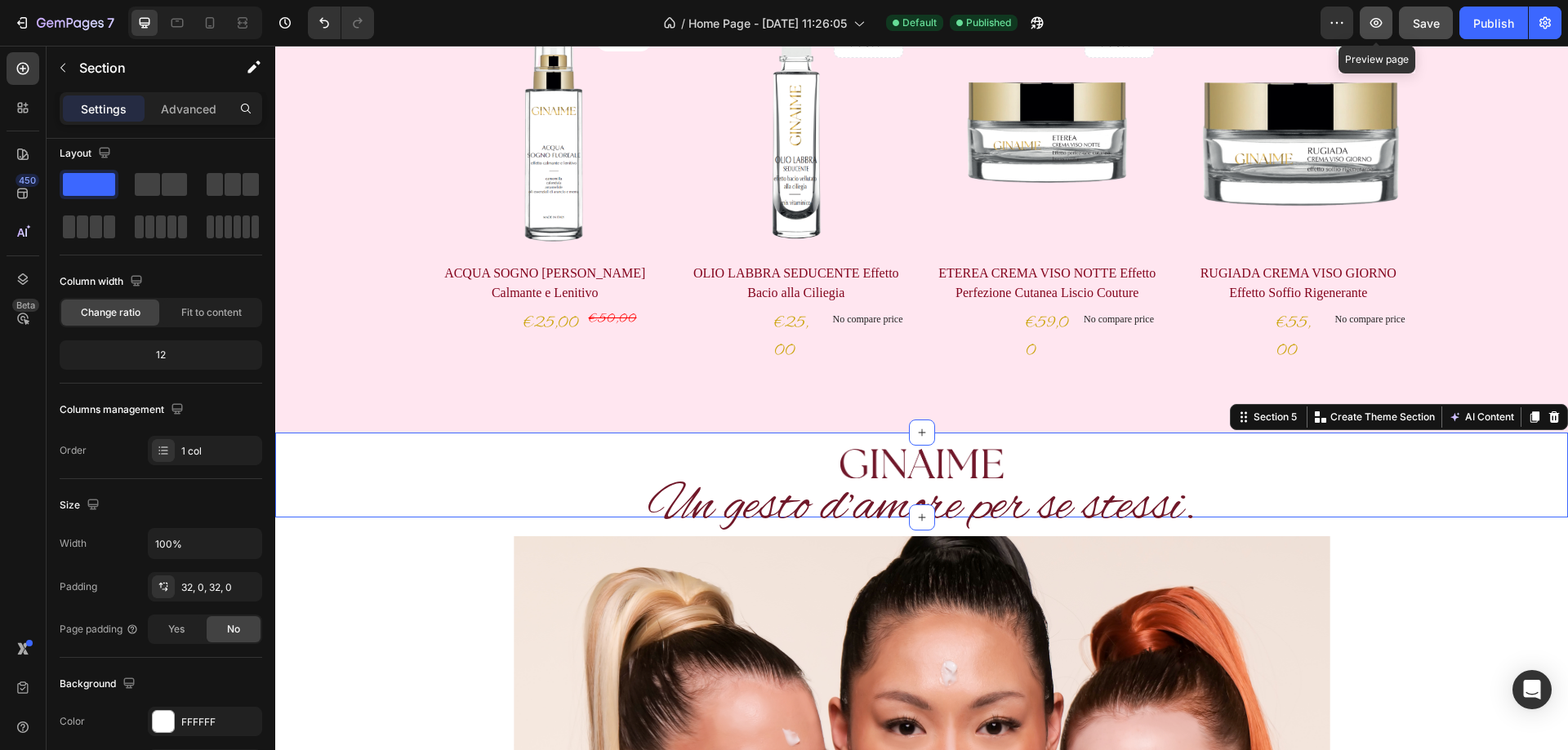
click at [1380, 20] on icon "button" at bounding box center [1376, 23] width 17 height 17
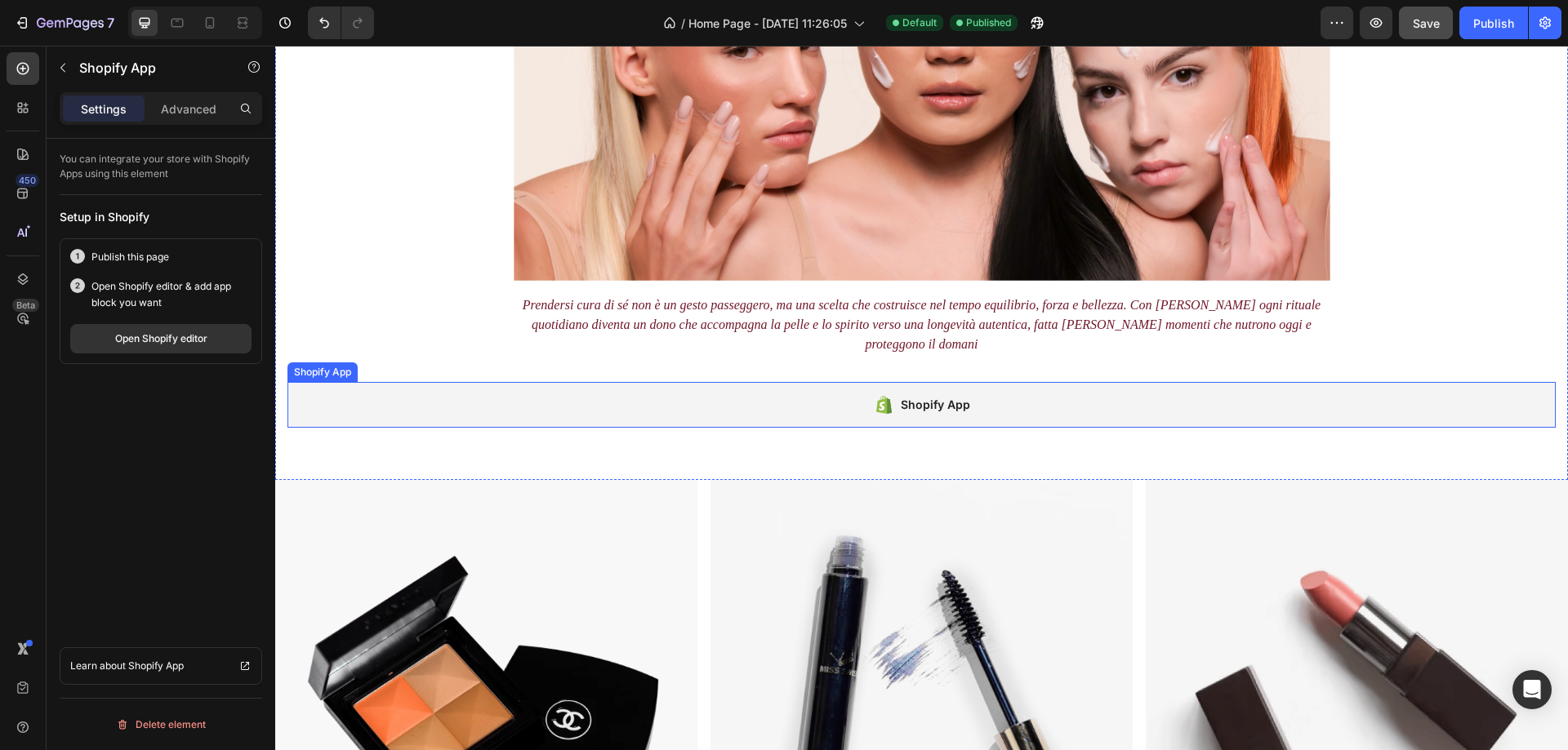
scroll to position [0, 0]
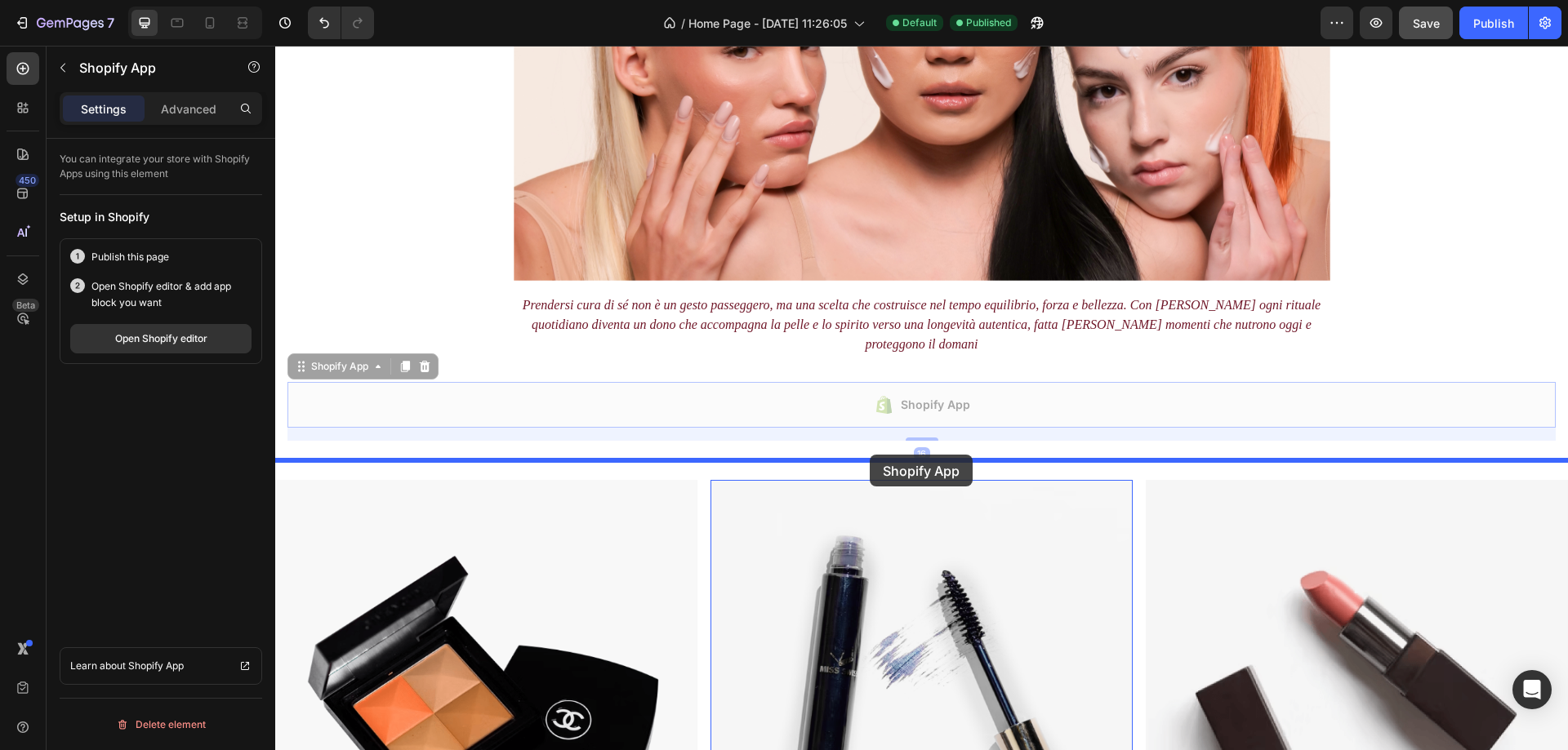
drag, startPoint x: 882, startPoint y: 379, endPoint x: 870, endPoint y: 455, distance: 76.9
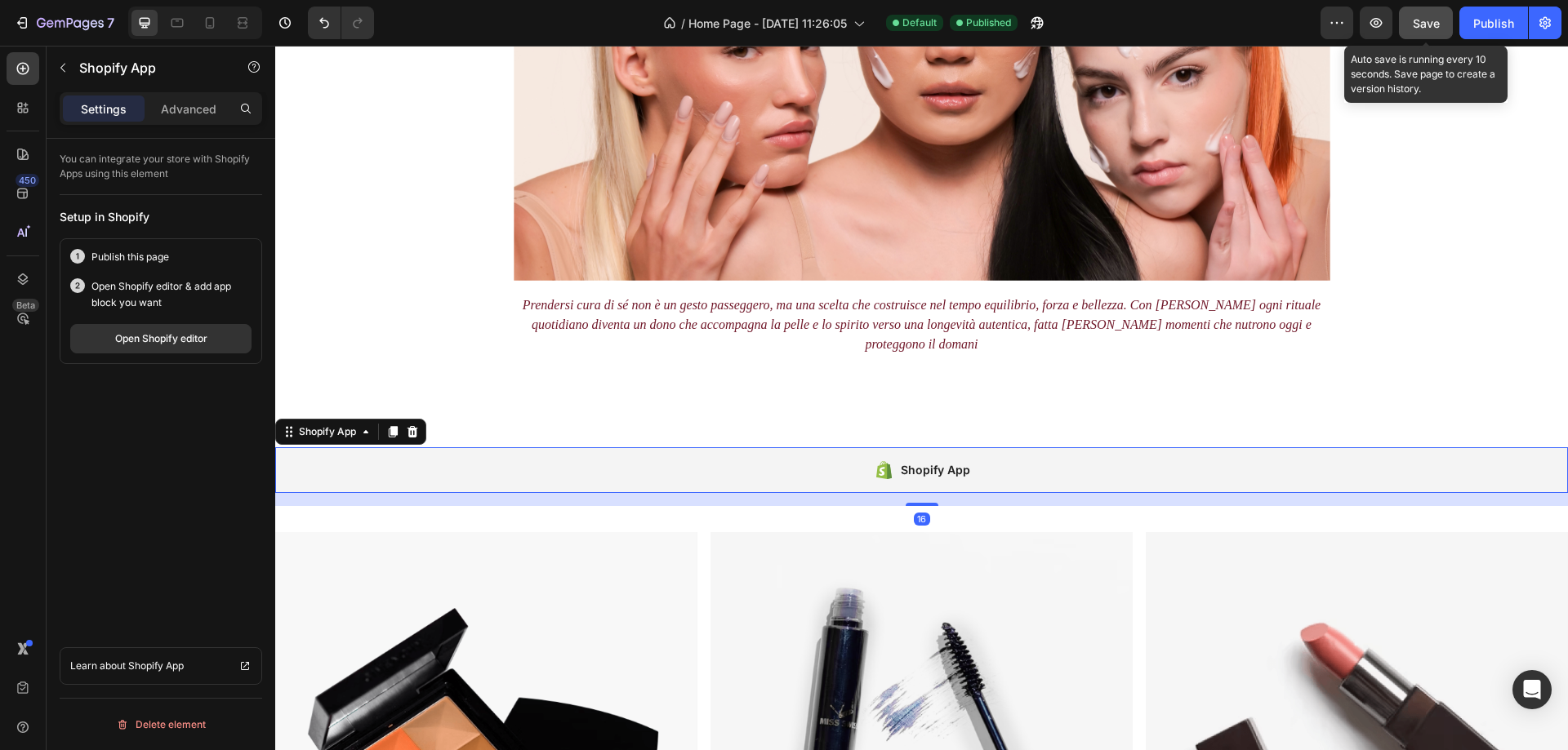
click at [1425, 25] on span "Save" at bounding box center [1426, 24] width 27 height 14
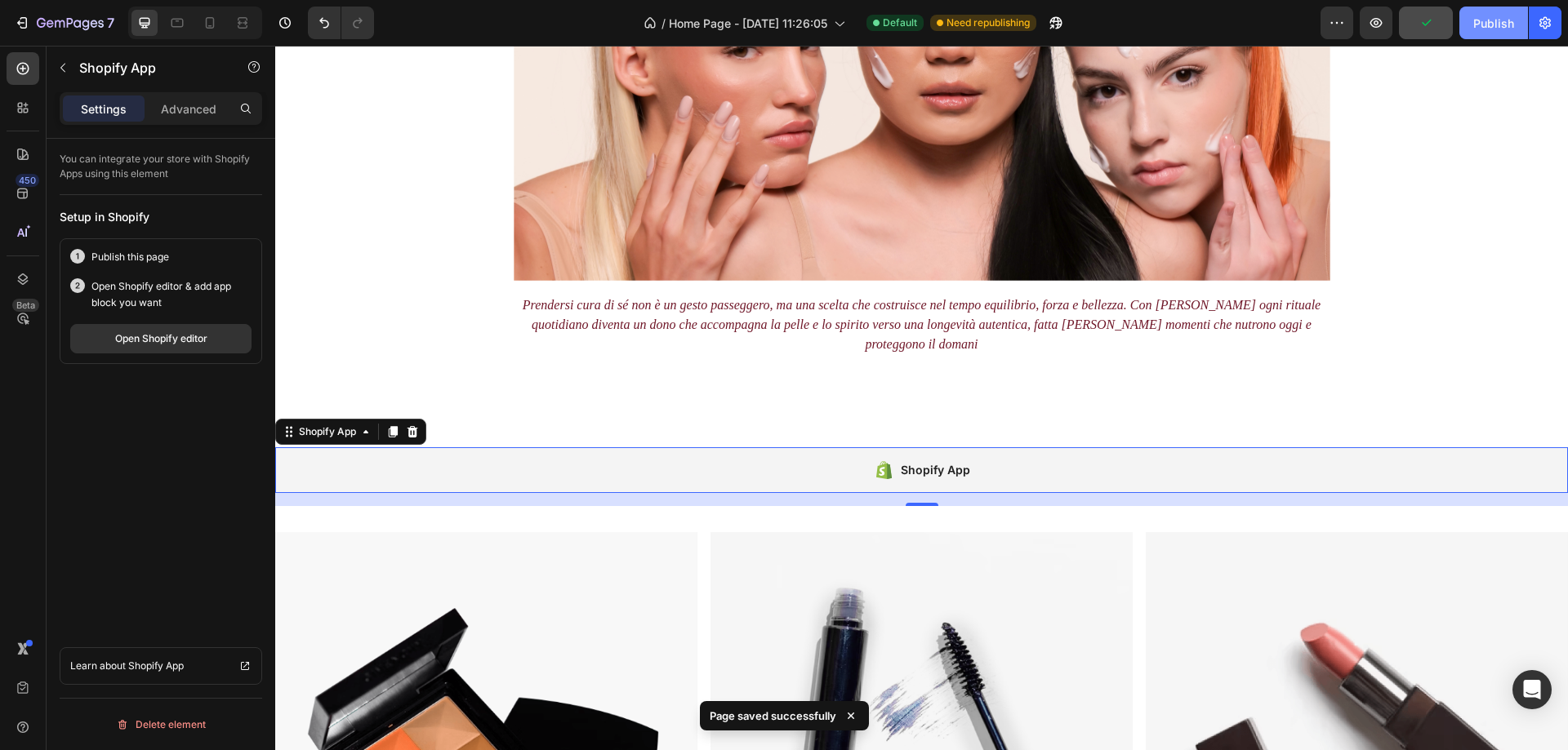
click at [1490, 19] on div "Publish" at bounding box center [1494, 24] width 41 height 18
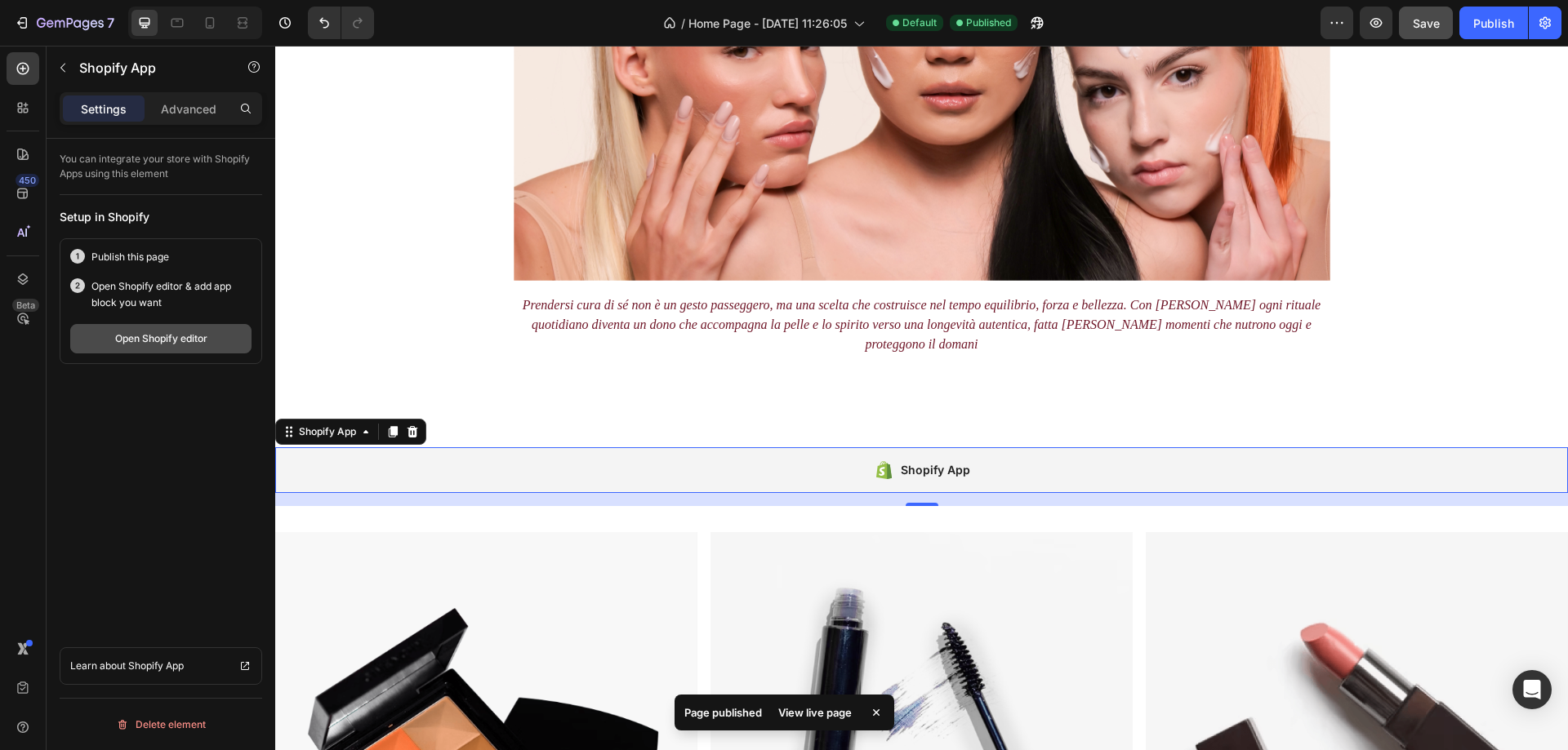
click at [166, 337] on div "Open Shopify editor" at bounding box center [160, 338] width 92 height 15
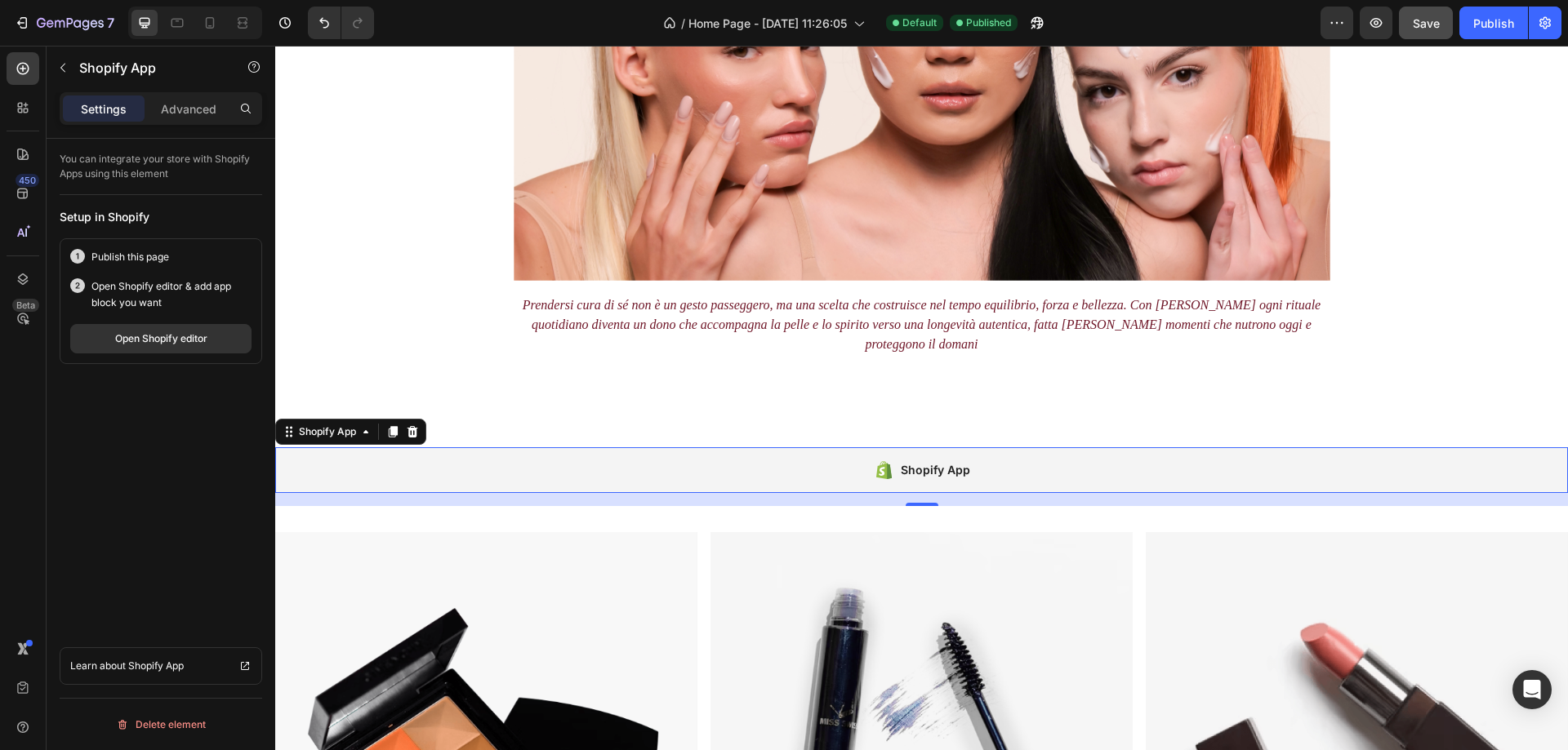
click at [905, 461] on div "Shopify App" at bounding box center [935, 471] width 69 height 19
click at [415, 426] on icon at bounding box center [413, 431] width 11 height 11
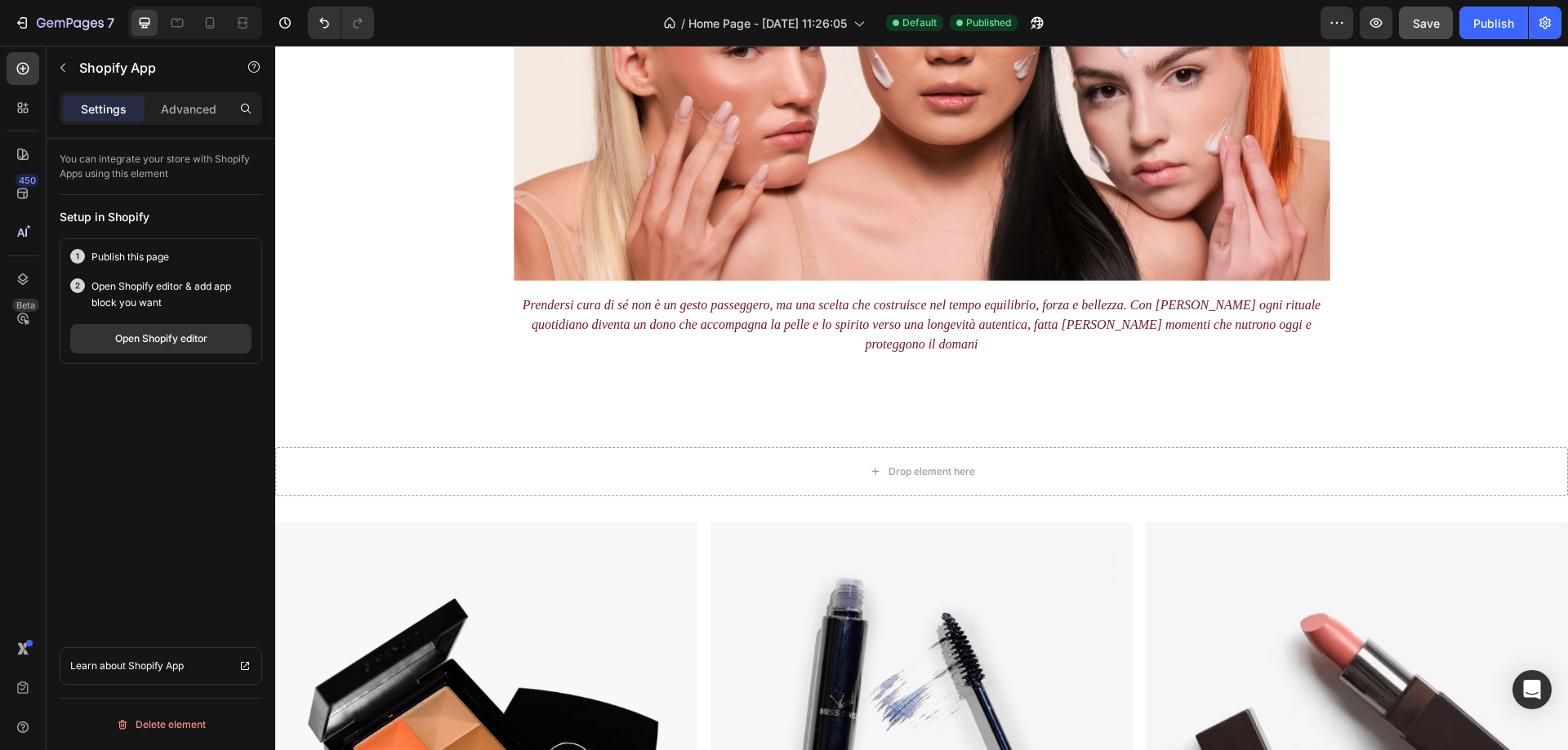
scroll to position [4223, 0]
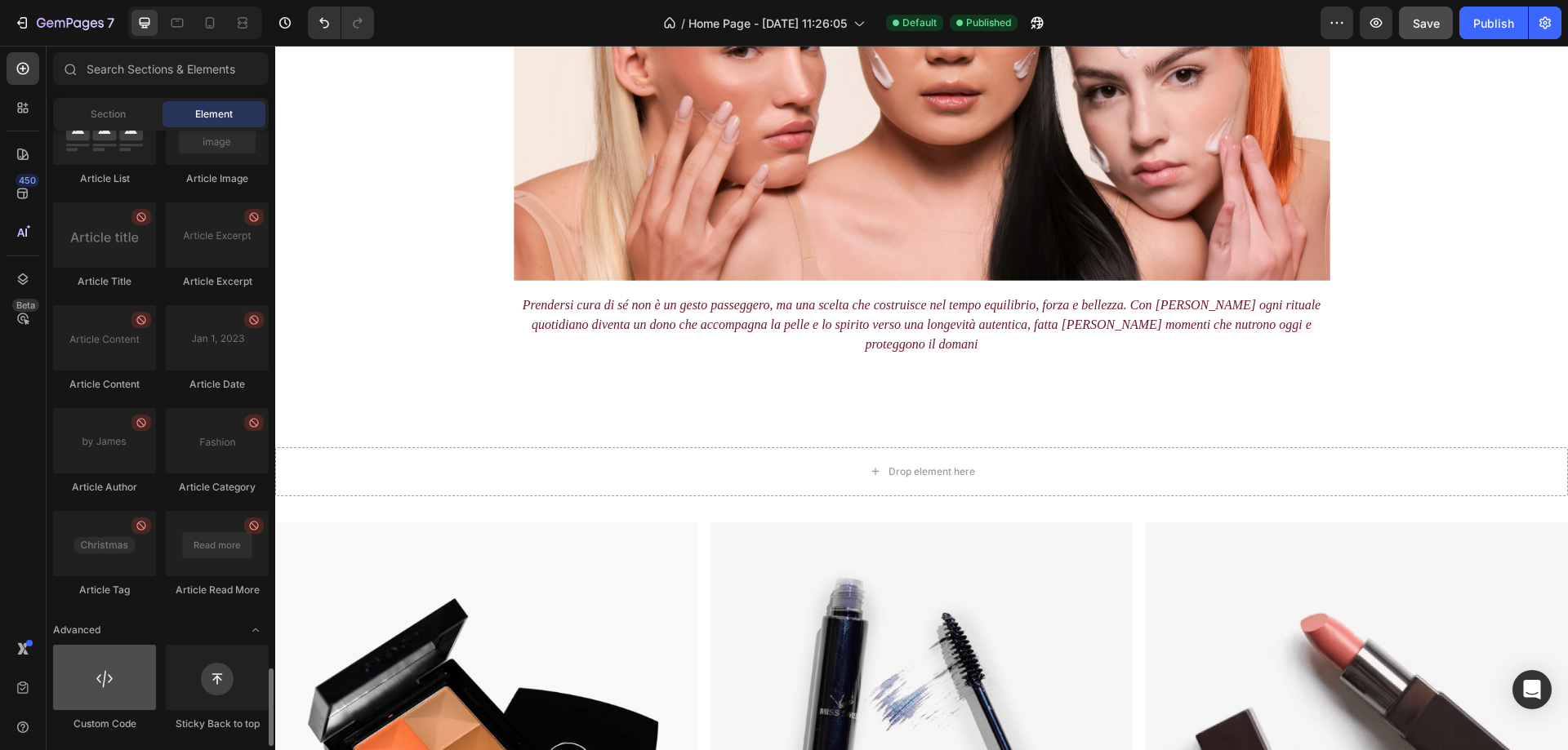
click at [103, 690] on div at bounding box center [104, 677] width 103 height 66
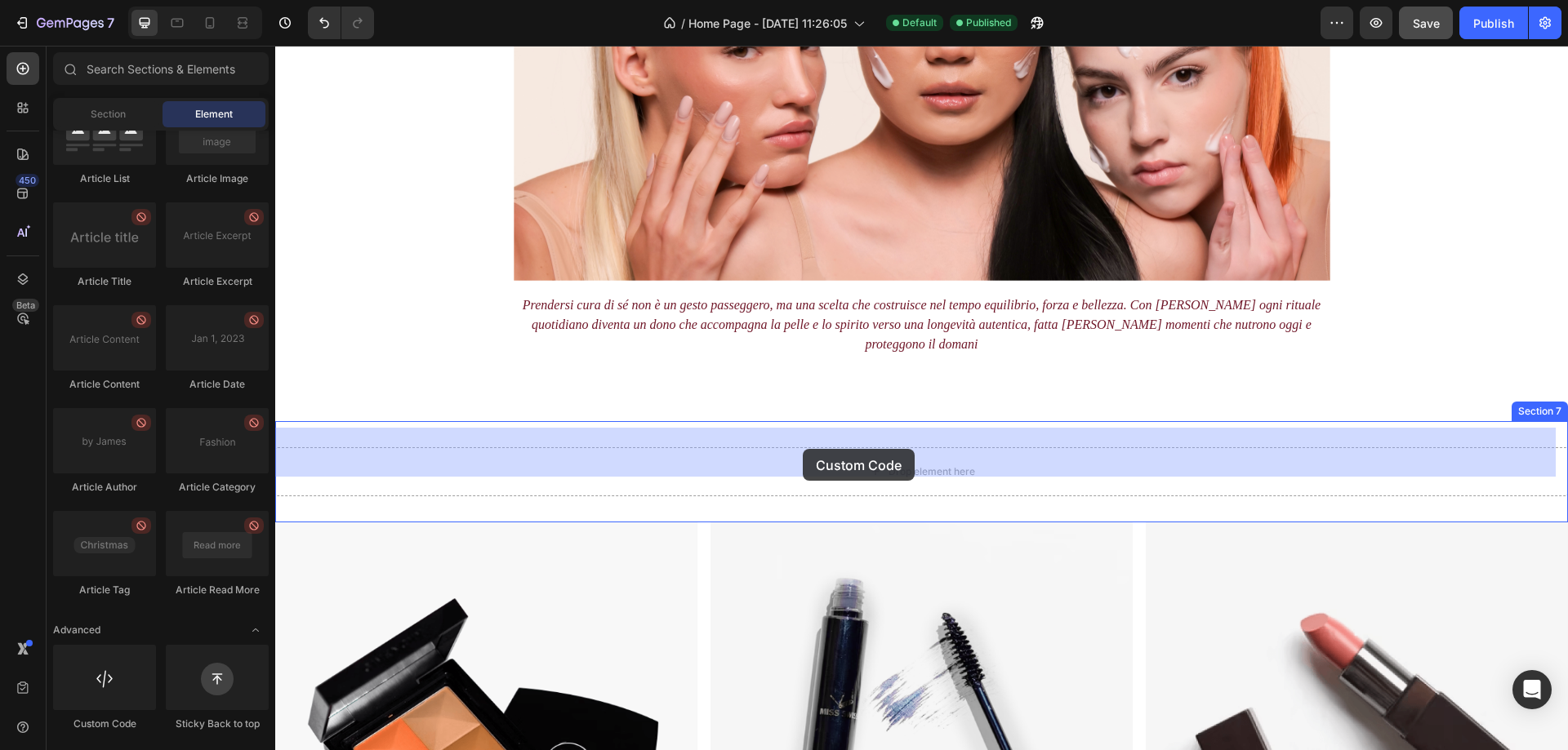
drag, startPoint x: 401, startPoint y: 718, endPoint x: 803, endPoint y: 449, distance: 483.7
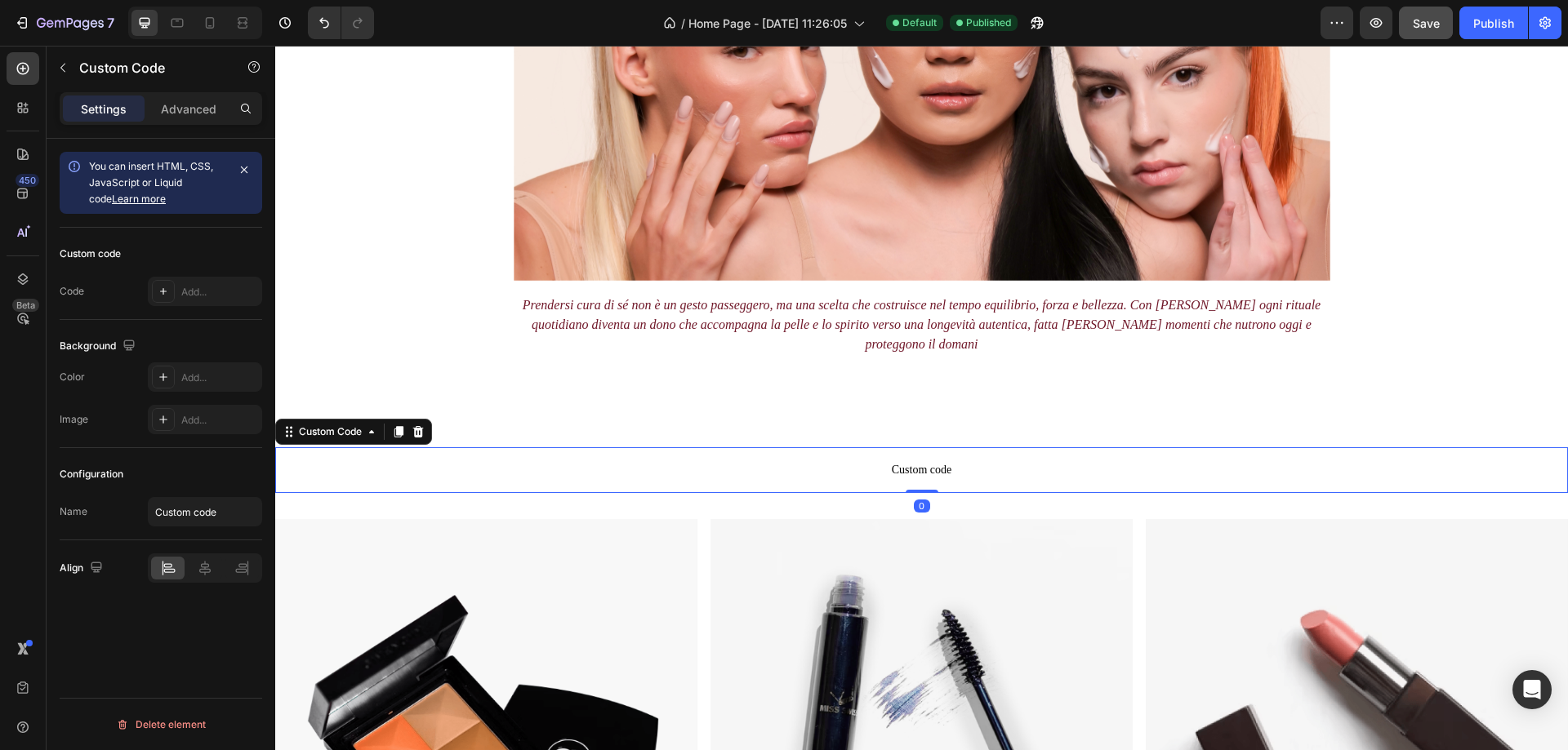
click at [862, 461] on span "Custom code" at bounding box center [921, 471] width 1293 height 19
click at [190, 282] on div "Add..." at bounding box center [205, 292] width 114 height 30
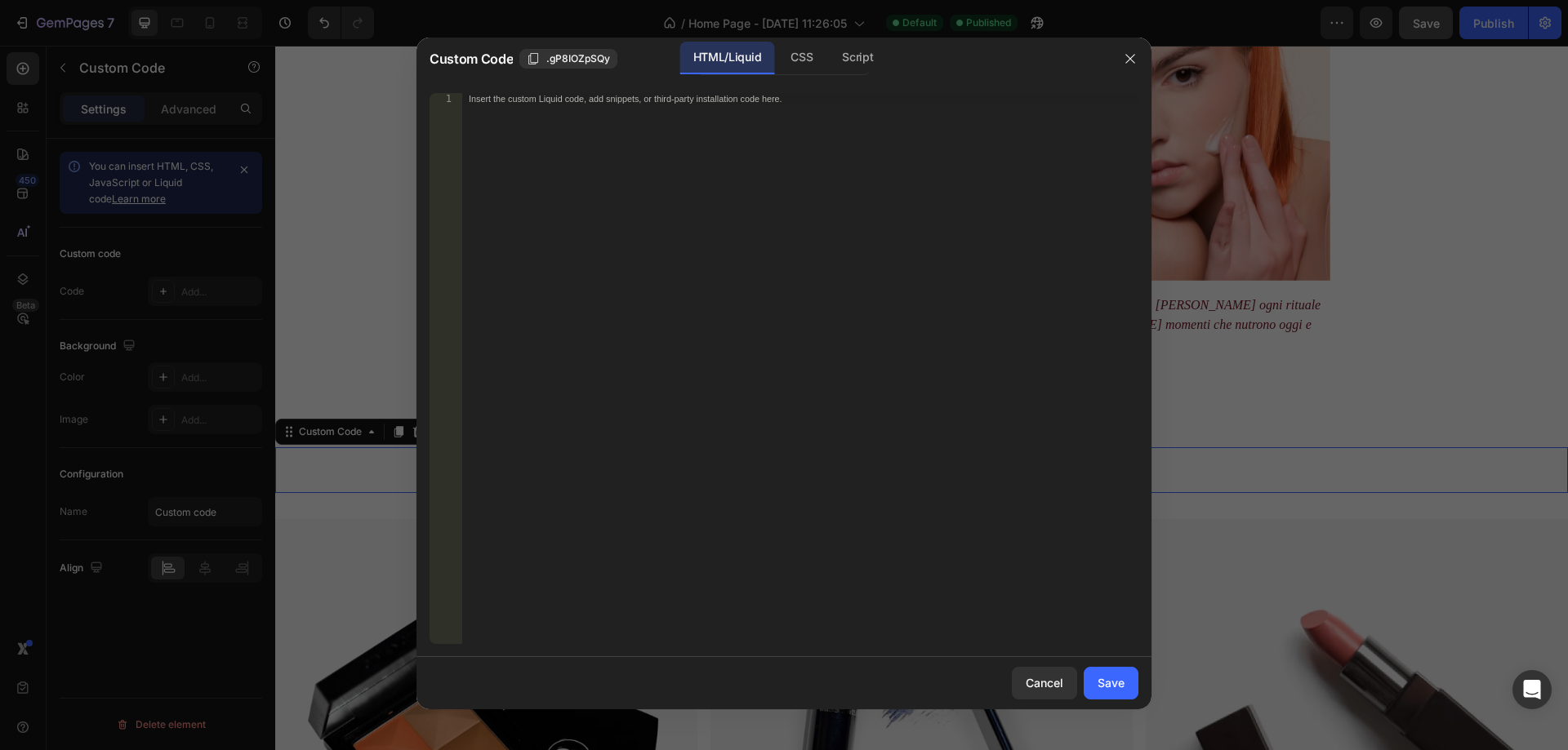
click at [690, 117] on div "Insert the custom Liquid code, add snippets, or third-party installation code h…" at bounding box center [800, 379] width 677 height 574
paste textarea "{% endstyle %}"
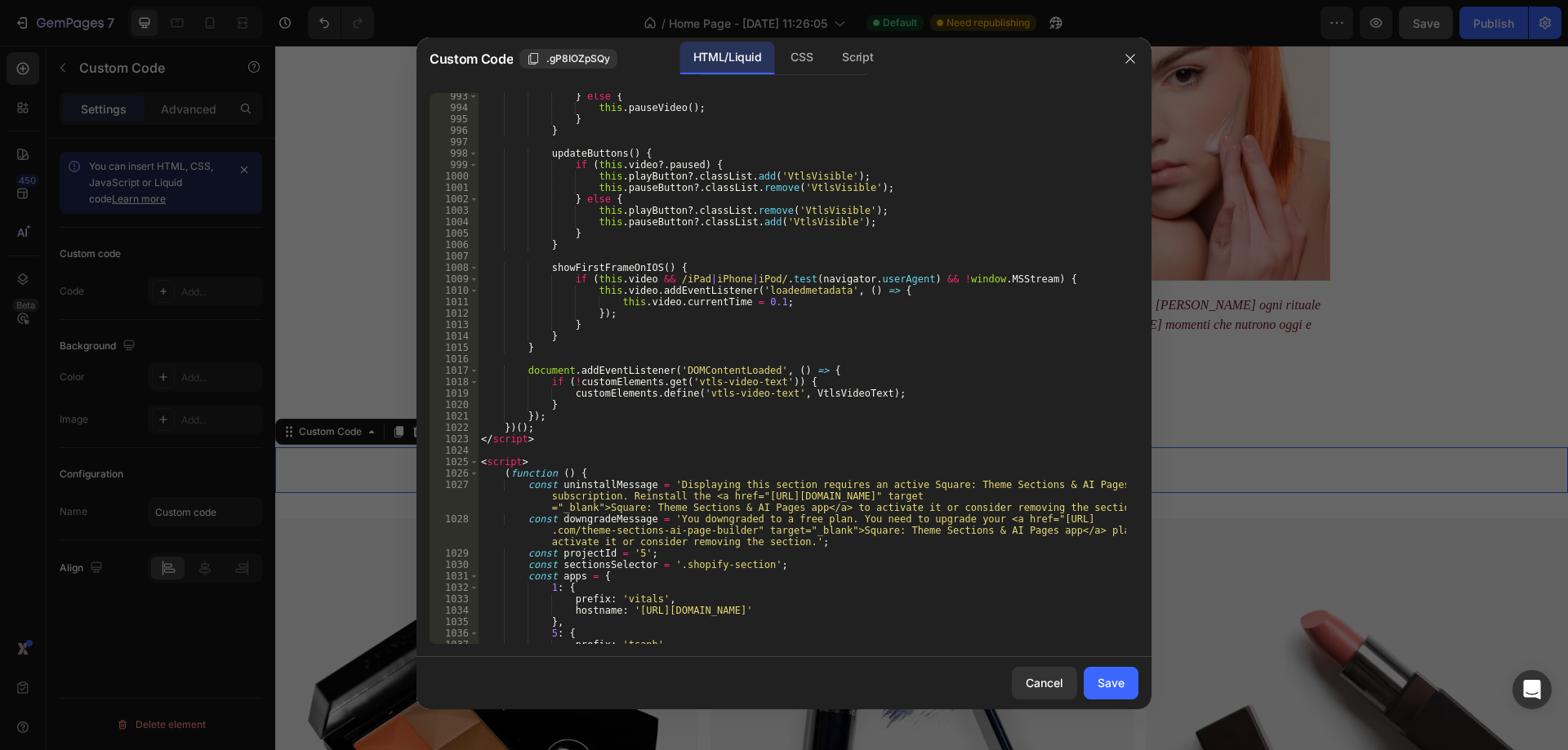
scroll to position [15903, 0]
click at [1115, 678] on div "Save" at bounding box center [1111, 683] width 27 height 18
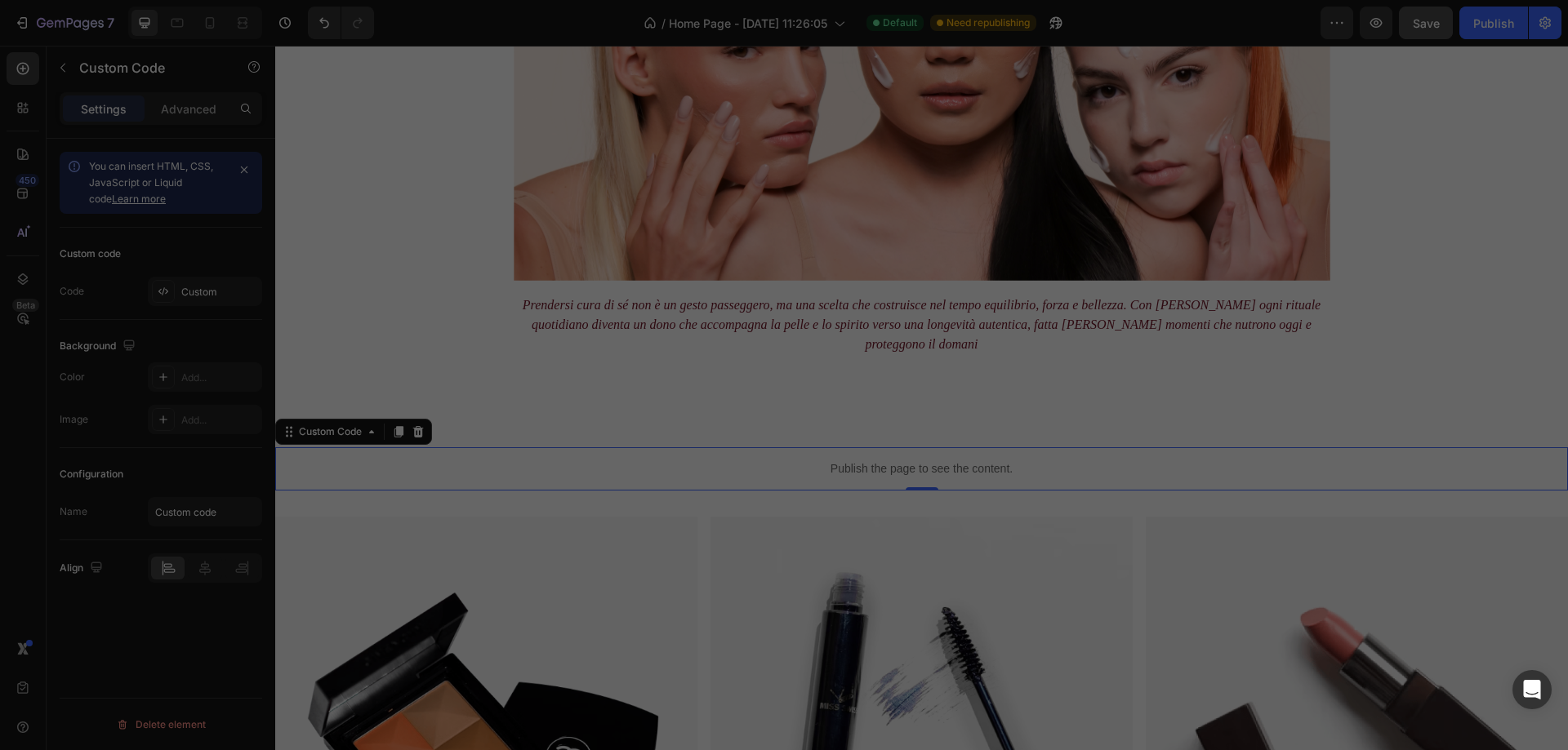
type textarea "{% endstyle %}"
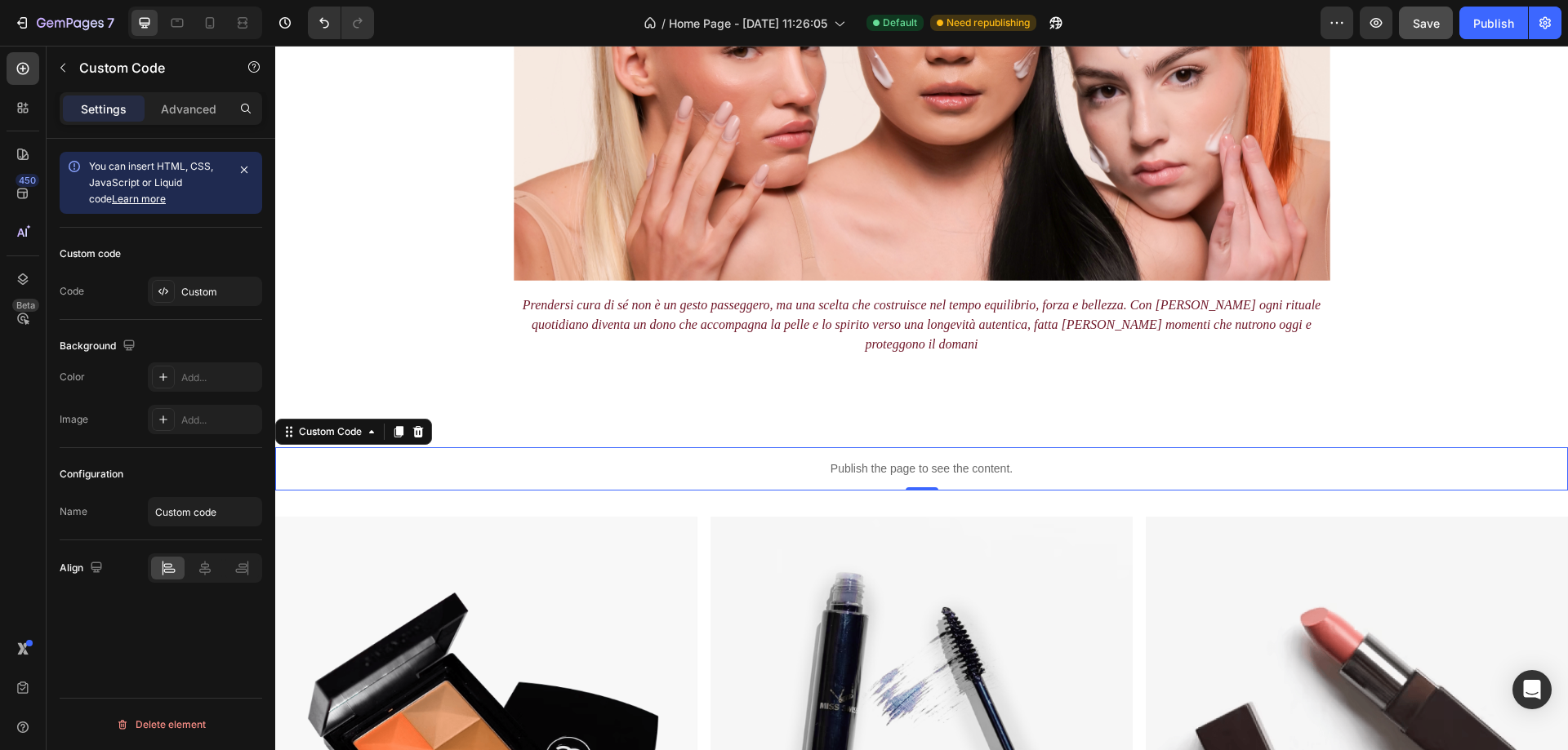
click at [908, 461] on p "Publish the page to see the content." at bounding box center [921, 470] width 1293 height 18
click at [202, 279] on div "Custom" at bounding box center [205, 292] width 114 height 30
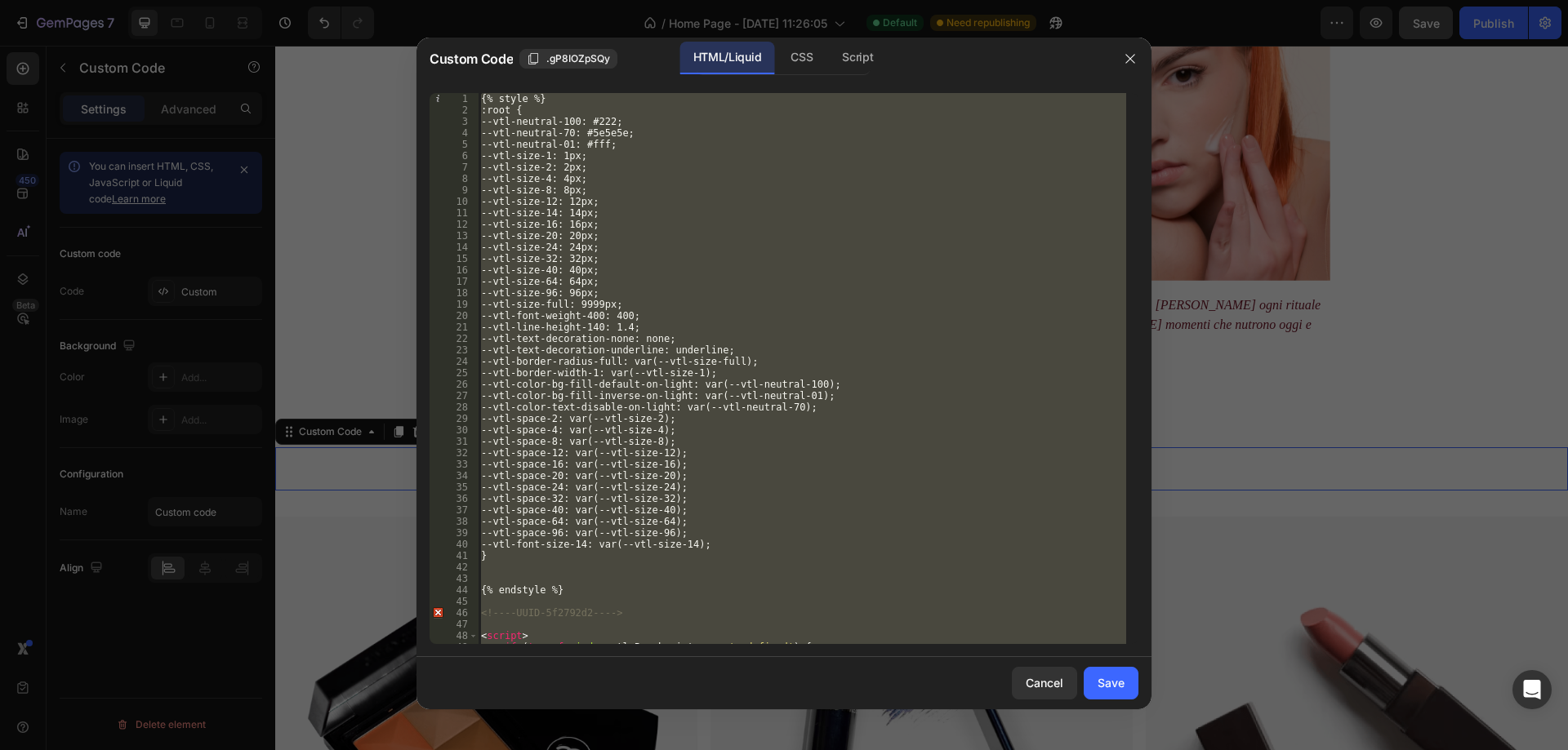
paste textarea
type textarea "{% endstyle %}"
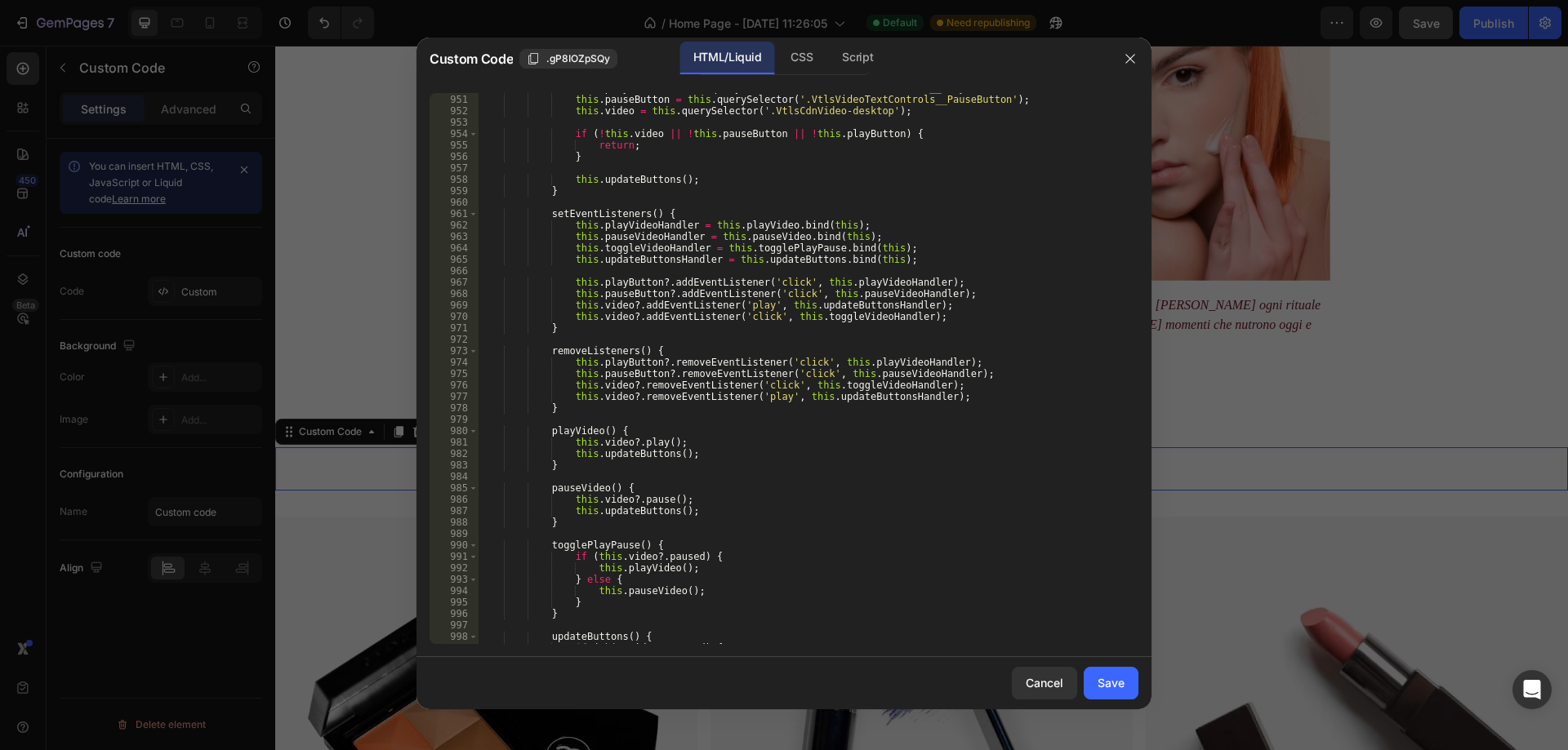
scroll to position [15421, 0]
click at [1111, 680] on div "Save" at bounding box center [1111, 683] width 27 height 18
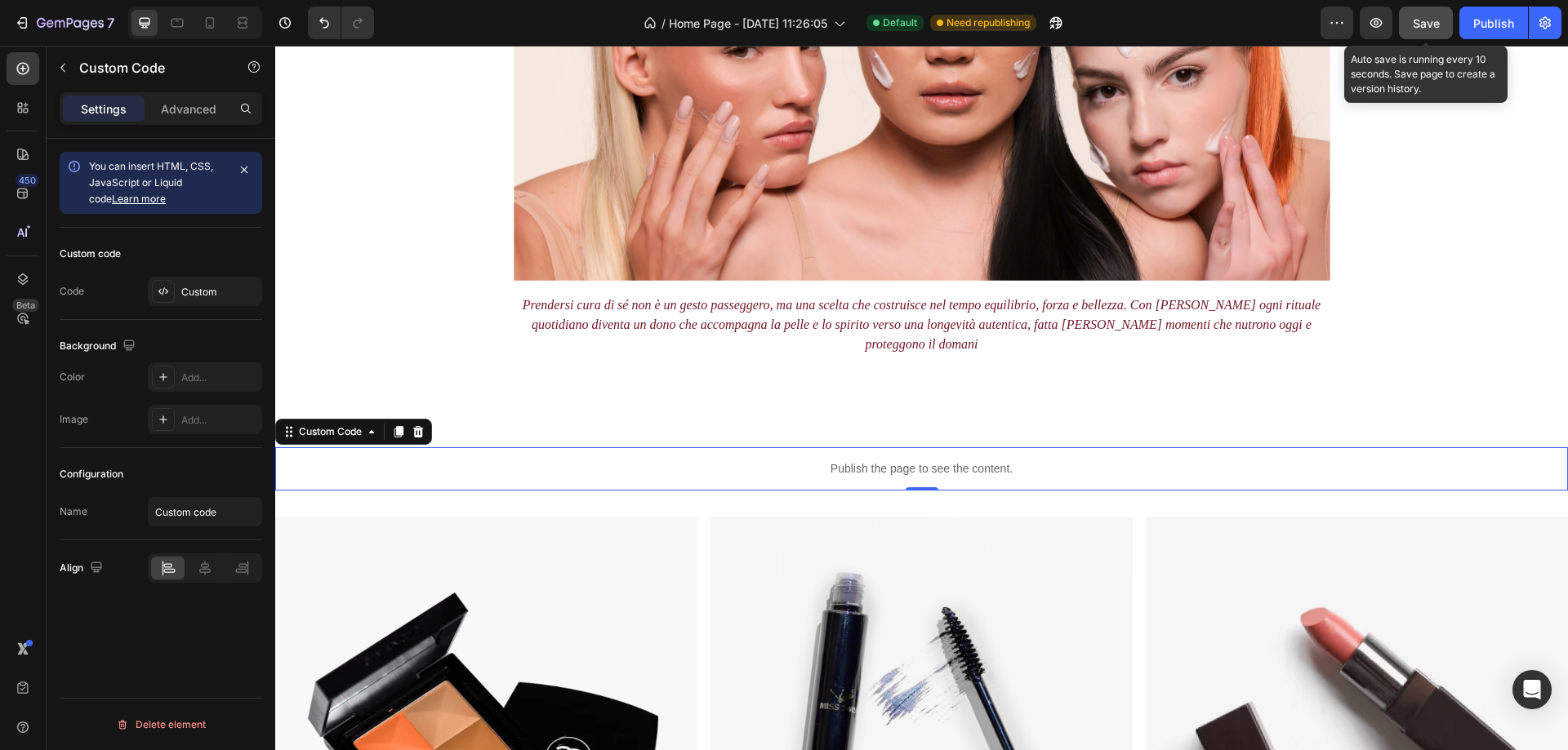
click at [1427, 30] on div "Save" at bounding box center [1426, 24] width 27 height 18
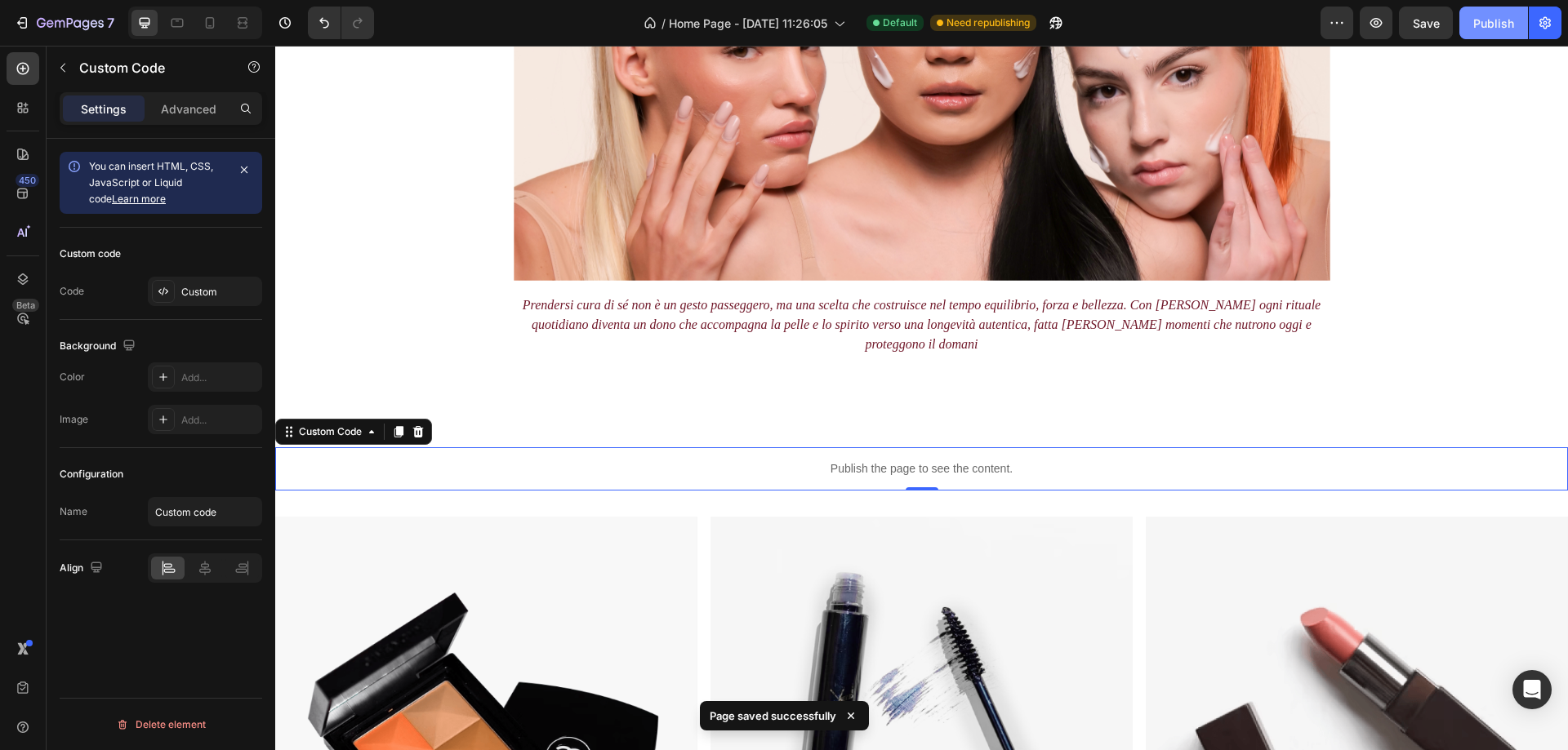
click at [1490, 25] on div "Publish" at bounding box center [1494, 24] width 41 height 18
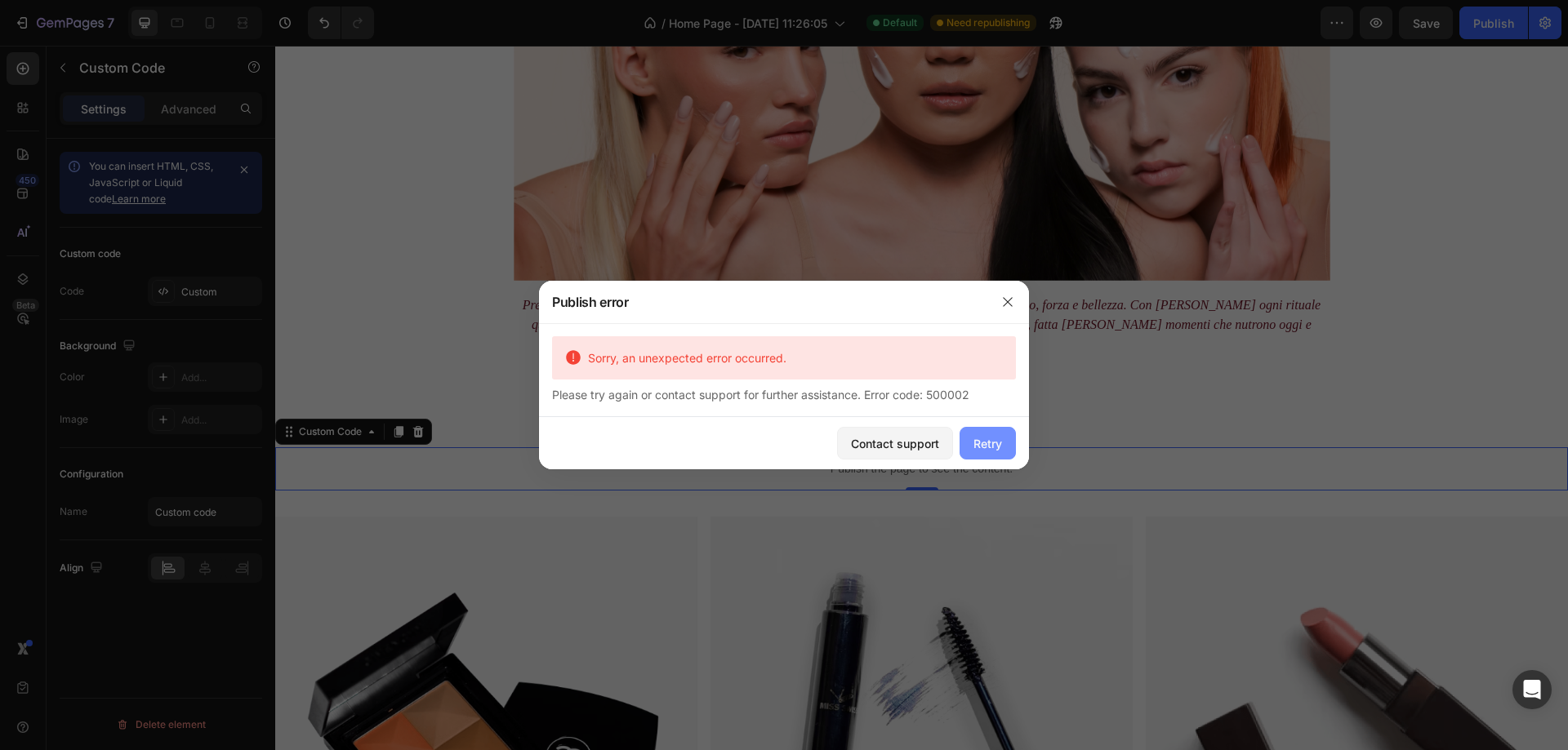
click at [987, 438] on div "Retry" at bounding box center [988, 444] width 29 height 18
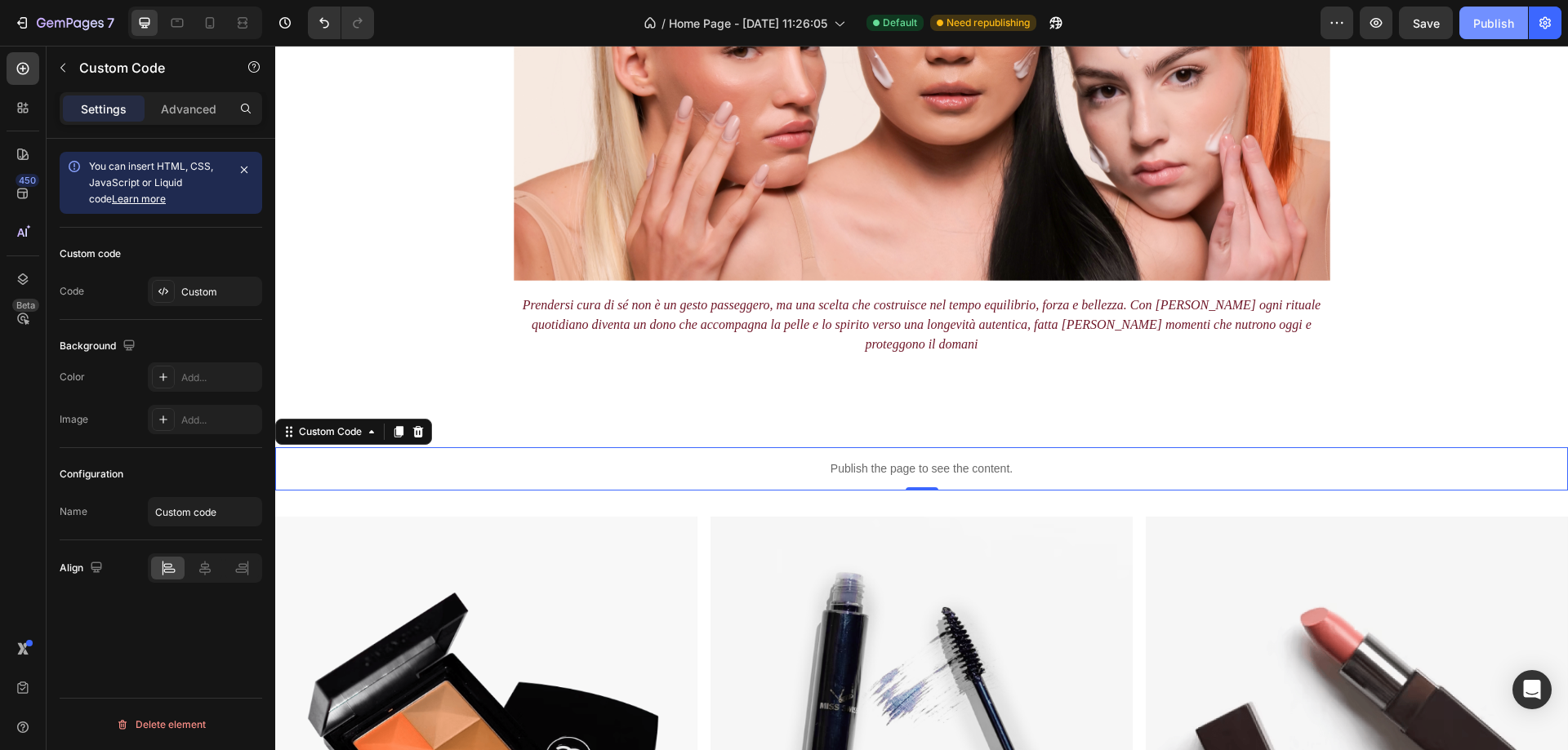
click at [1484, 22] on div "Publish" at bounding box center [1494, 24] width 41 height 18
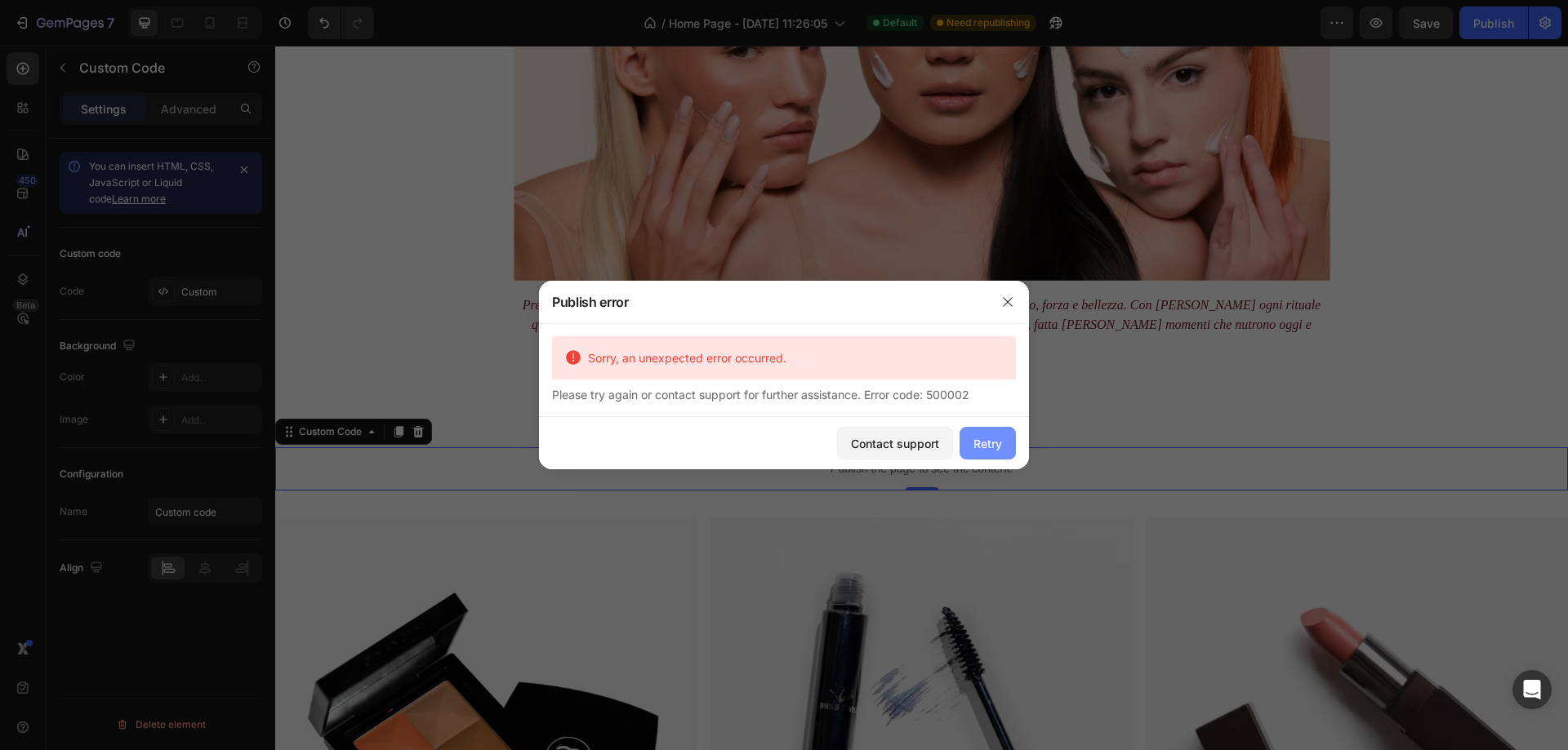
click at [987, 442] on div "Retry" at bounding box center [988, 444] width 29 height 18
click at [1012, 299] on icon "button" at bounding box center [1008, 301] width 13 height 13
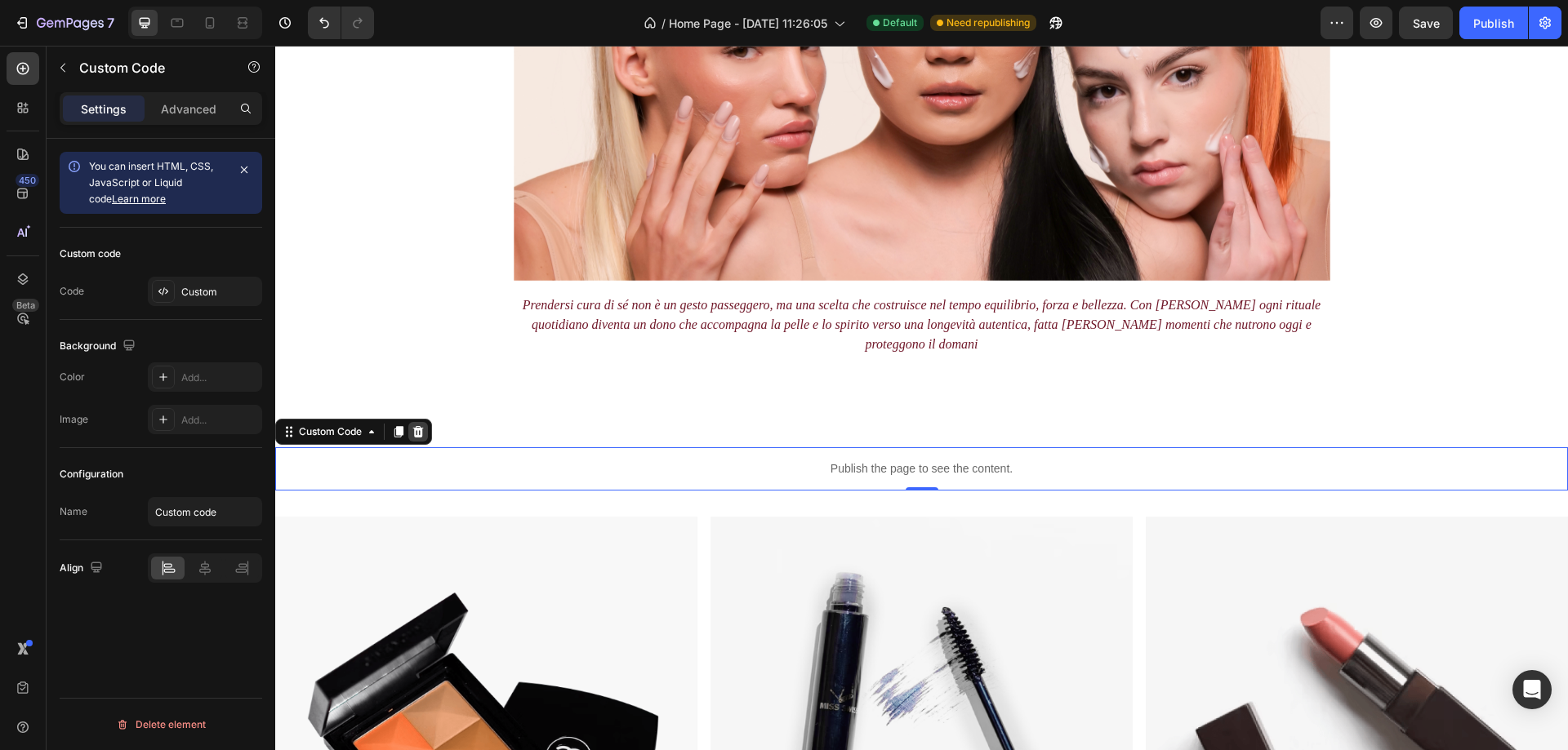
click at [419, 426] on icon at bounding box center [419, 431] width 11 height 11
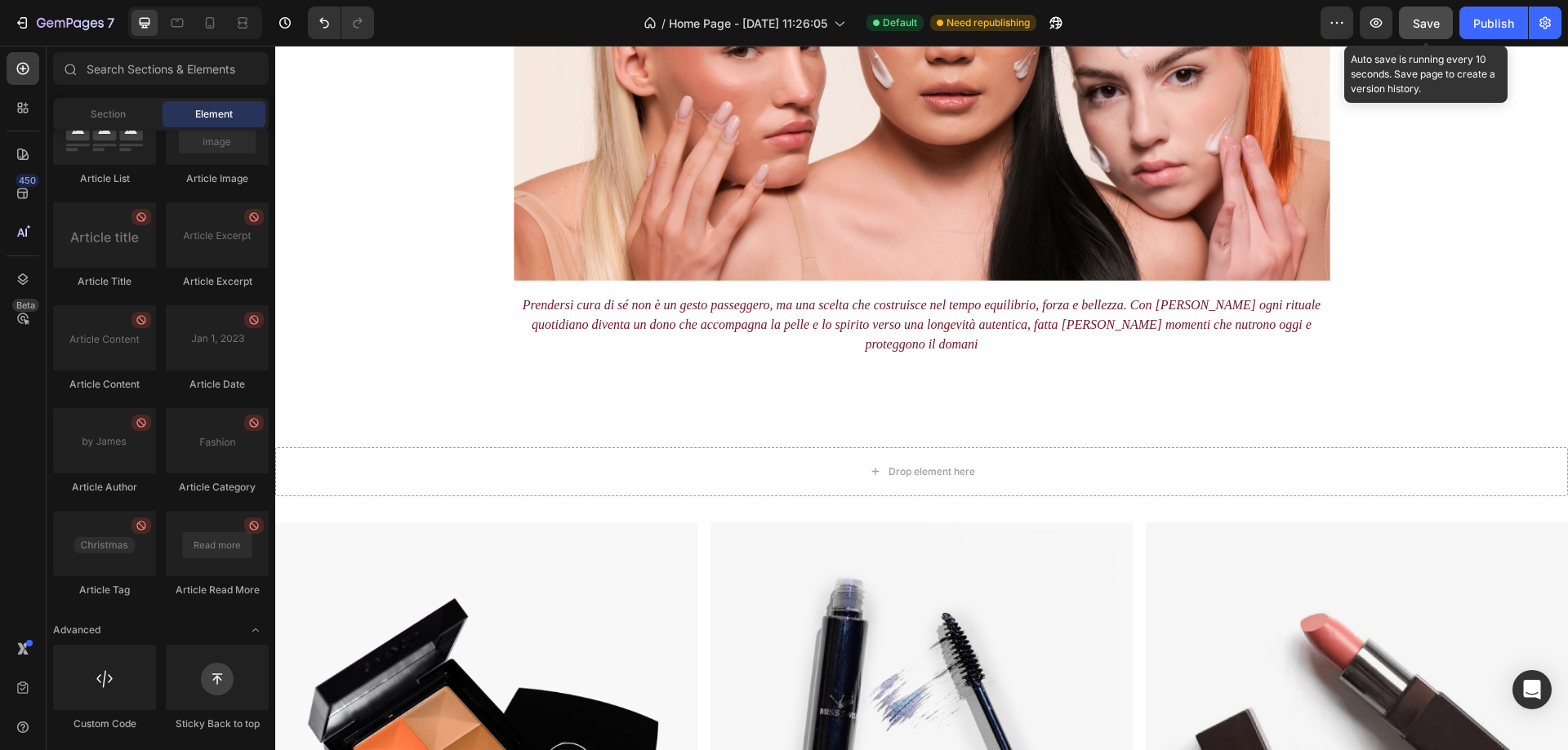
click at [1437, 25] on span "Save" at bounding box center [1426, 24] width 27 height 14
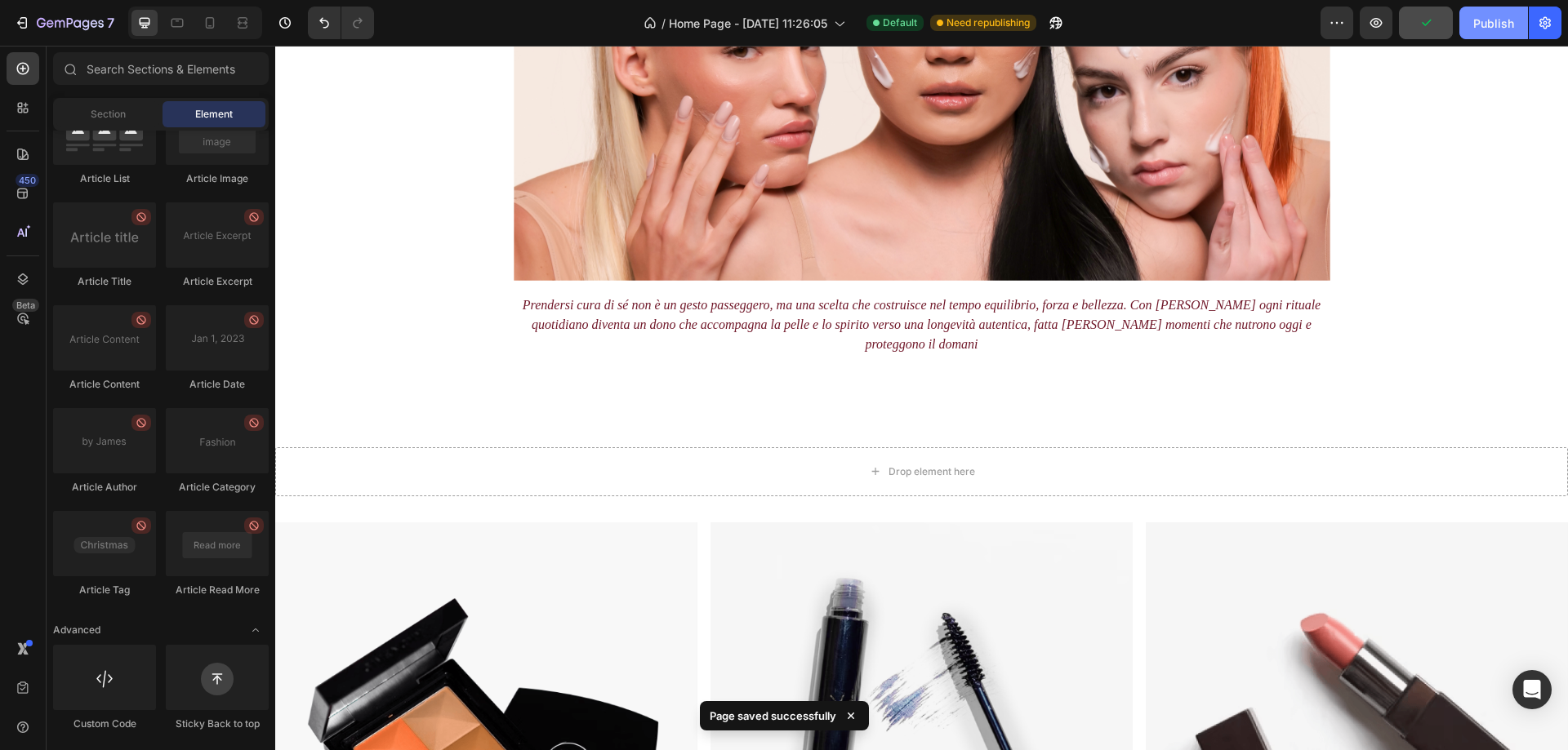
click at [1508, 23] on div "Publish" at bounding box center [1494, 24] width 41 height 18
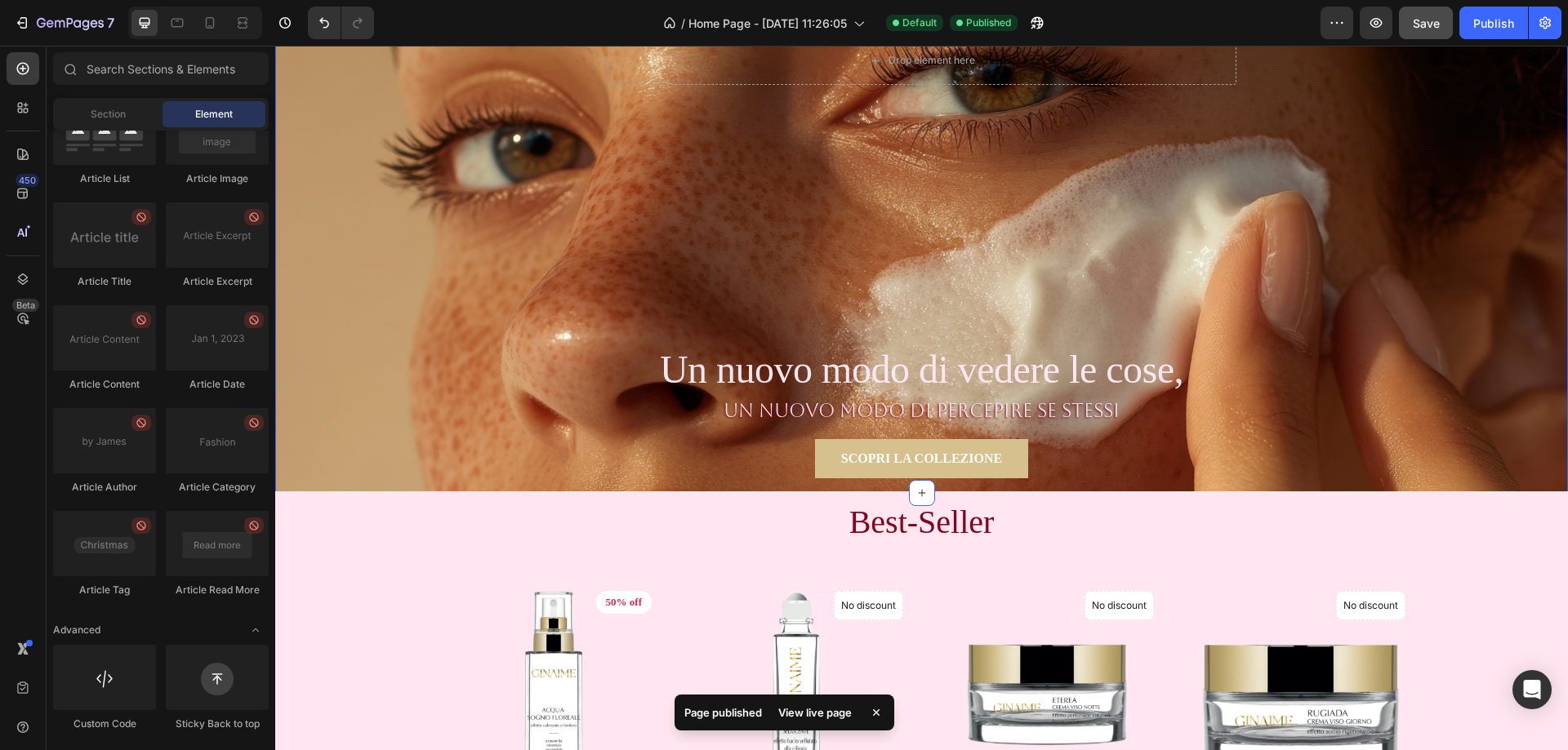
scroll to position [0, 0]
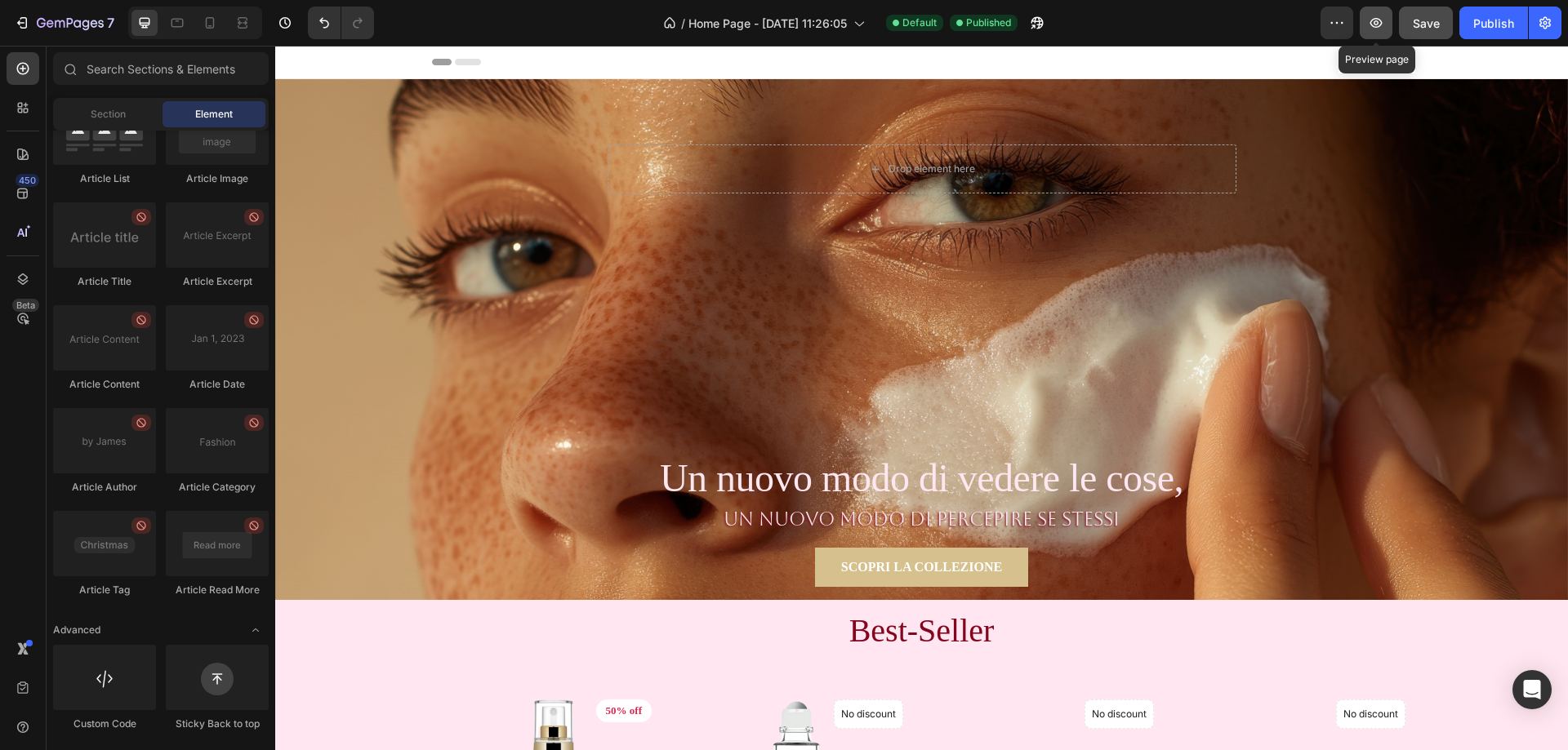
click at [1386, 17] on button "button" at bounding box center [1376, 22] width 32 height 32
